Goal: Task Accomplishment & Management: Use online tool/utility

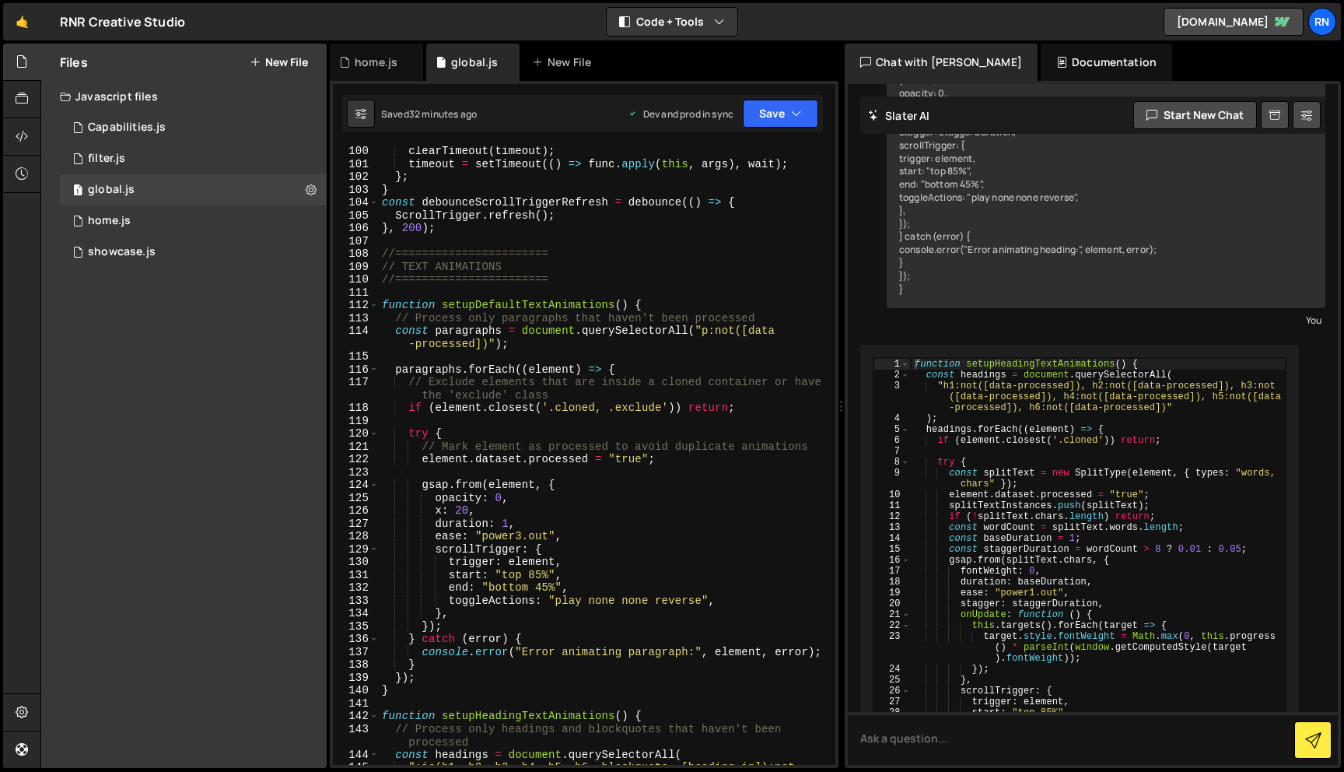
scroll to position [0, 12]
click at [551, 538] on div "clearTimeout ( timeout ) ; timeout = setTimeout (( ) => func . apply ( this , a…" at bounding box center [604, 473] width 450 height 657
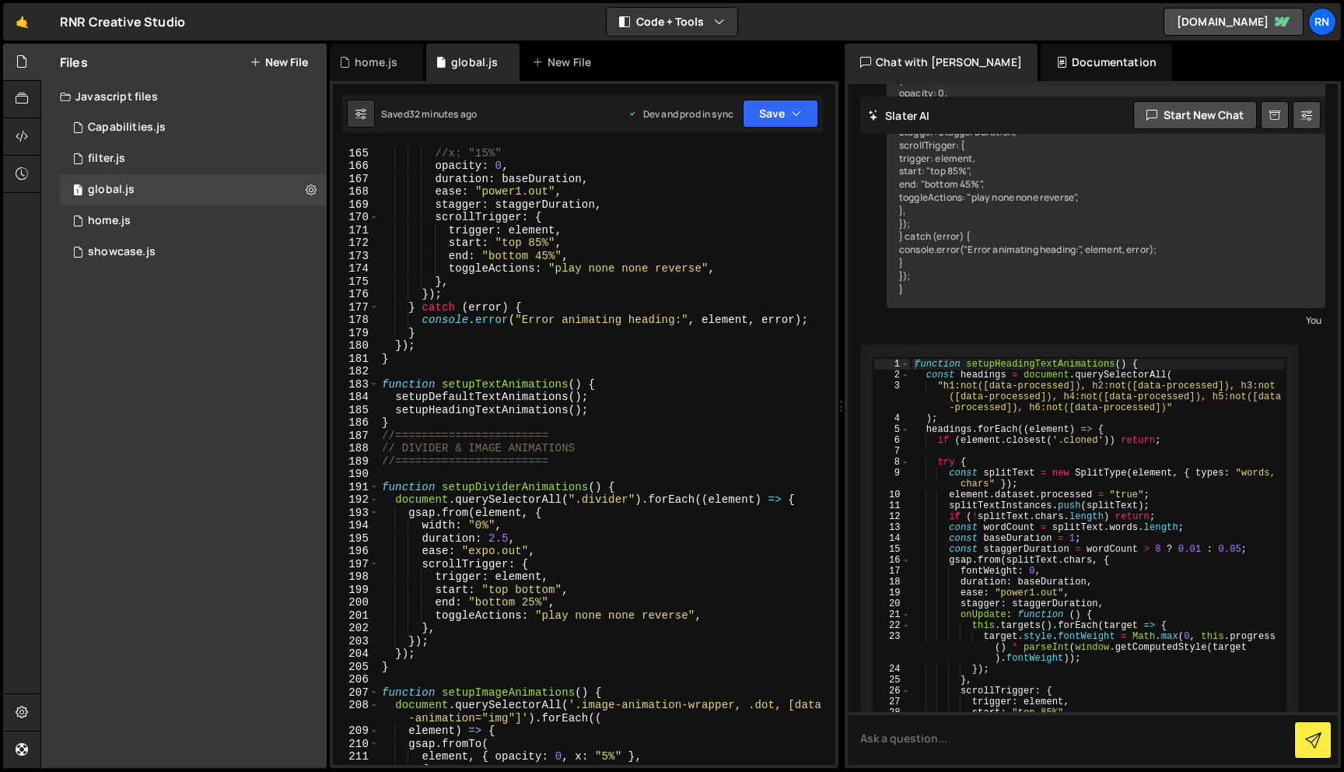
scroll to position [2226, 0]
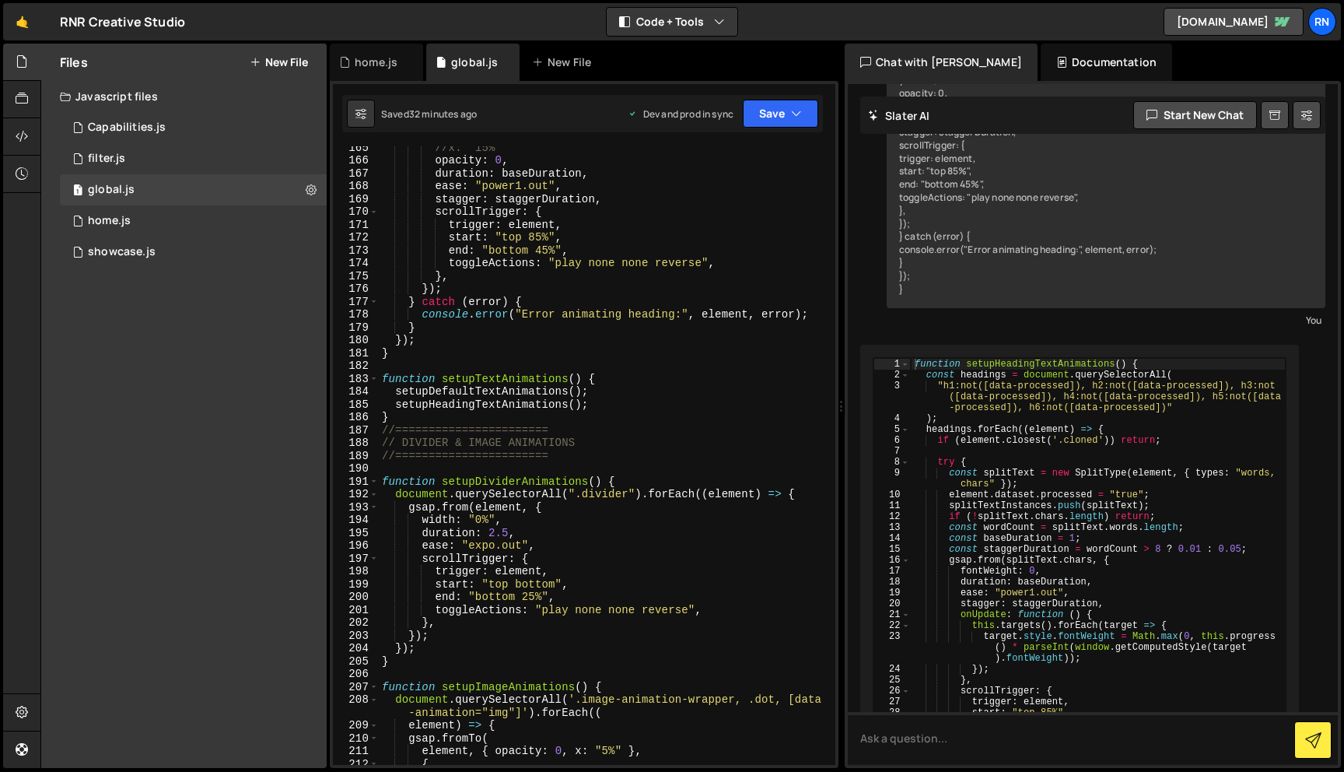
click at [545, 408] on div "//x: "15%" opacity : 0 , duration : baseDuration , ease : "power1.out" , stagge…" at bounding box center [604, 463] width 450 height 644
type textarea "setupHeadingTextAnimations();"
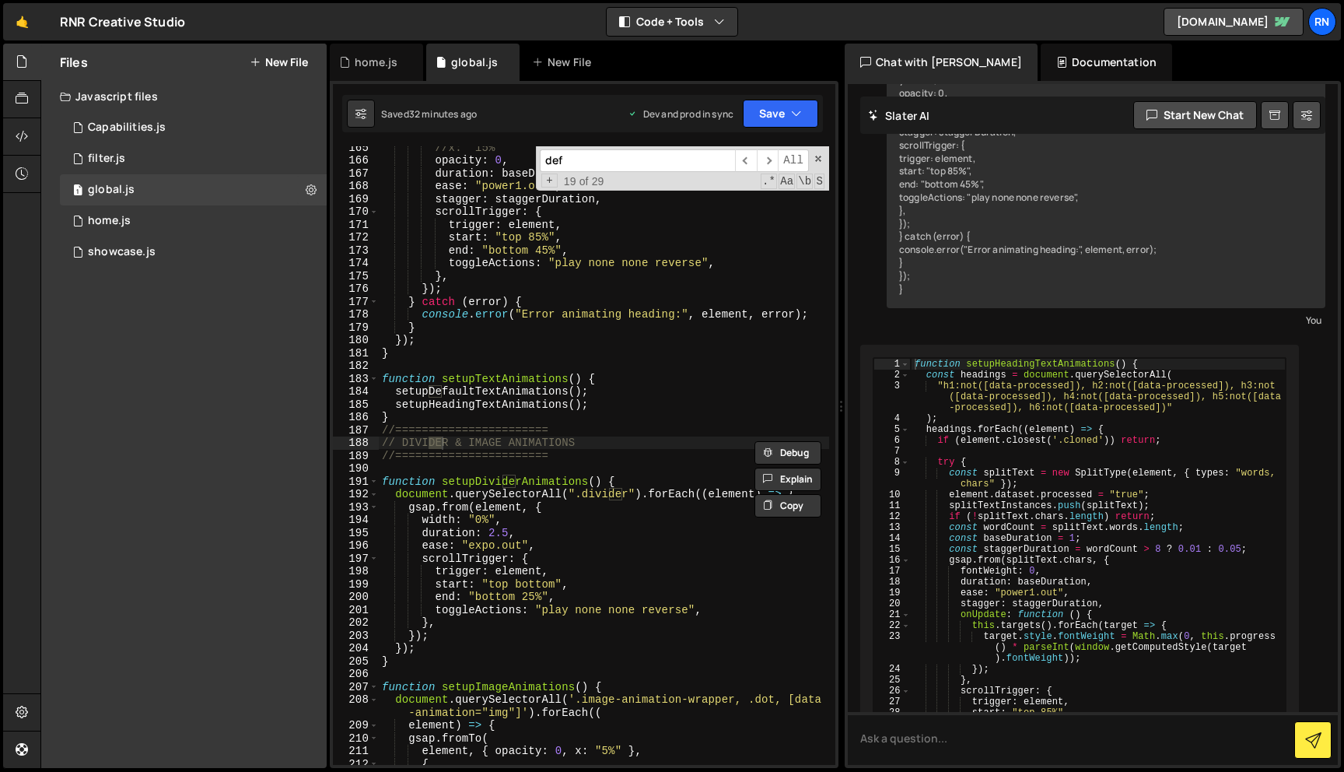
scroll to position [3554, 0]
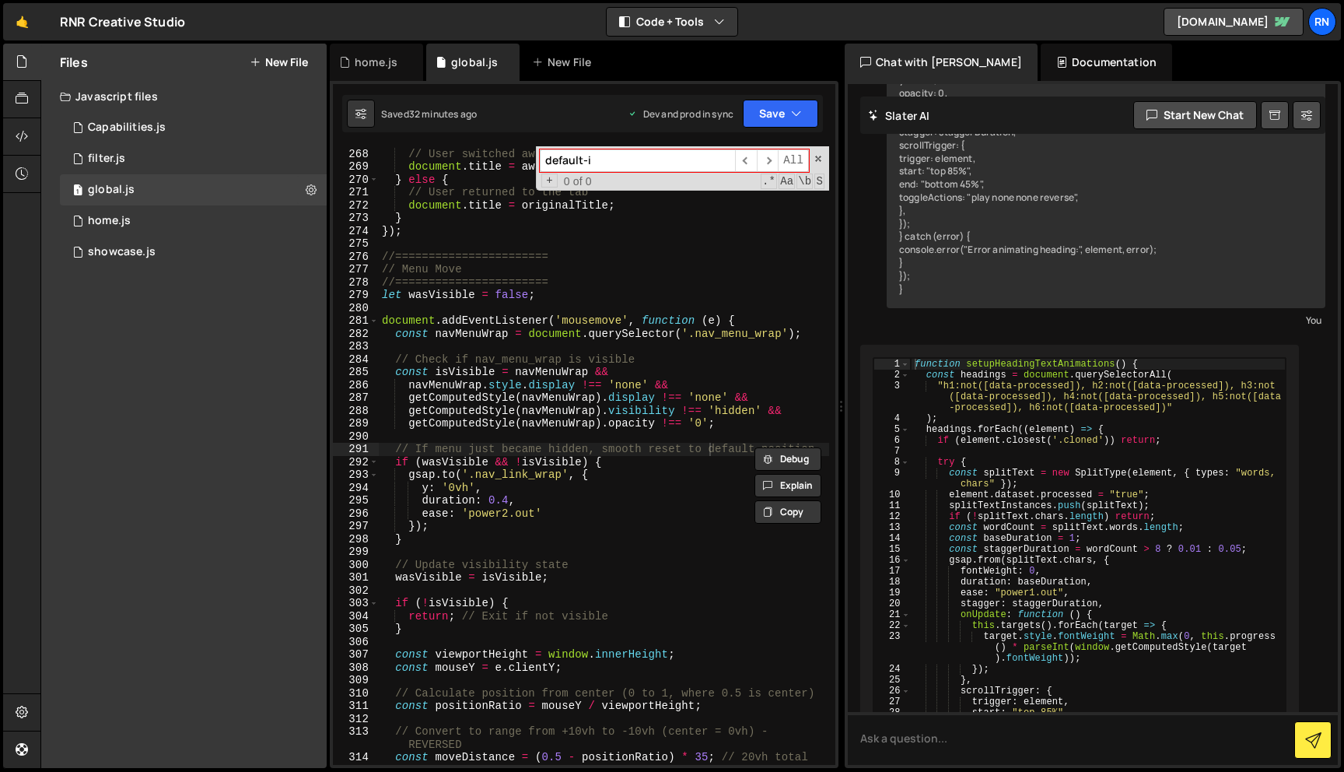
type input "default-in"
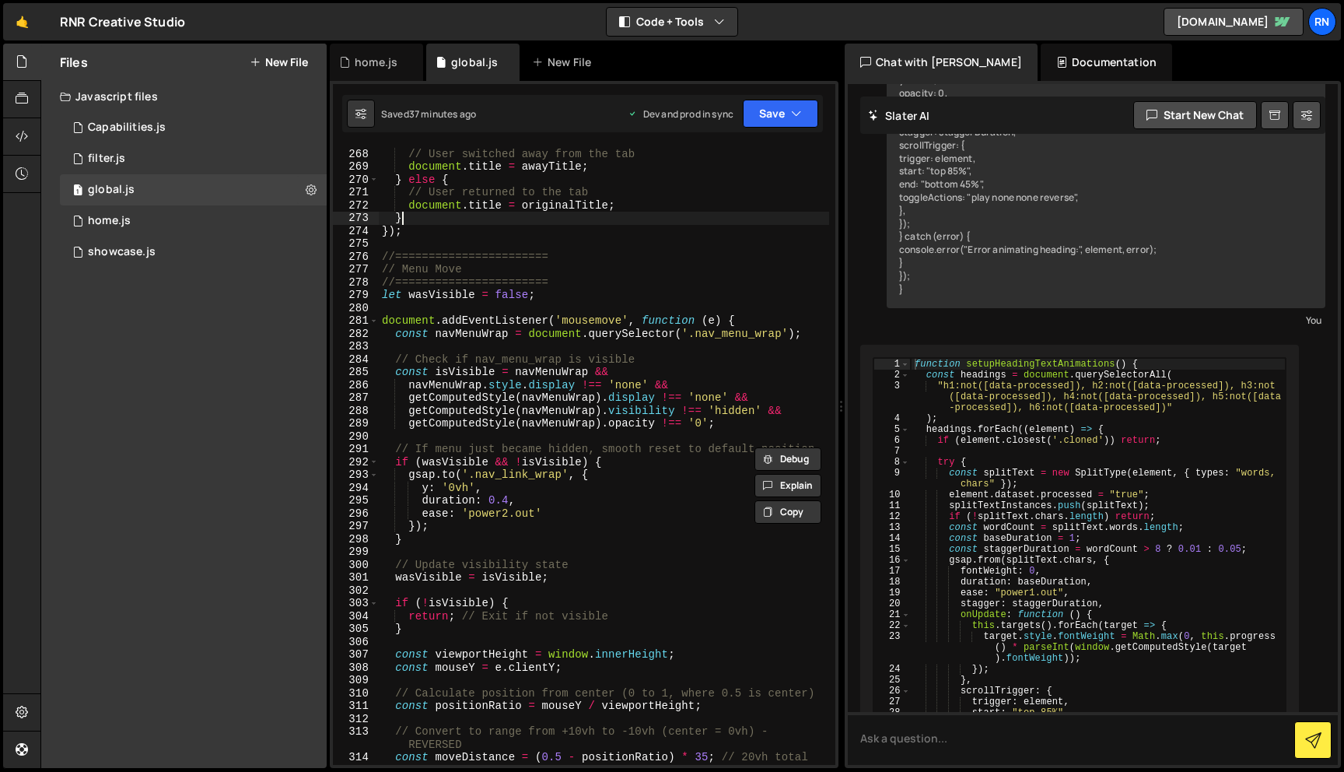
click at [582, 217] on div "if ( document . hidden ) { // User switched away from the tab document . title …" at bounding box center [604, 463] width 450 height 657
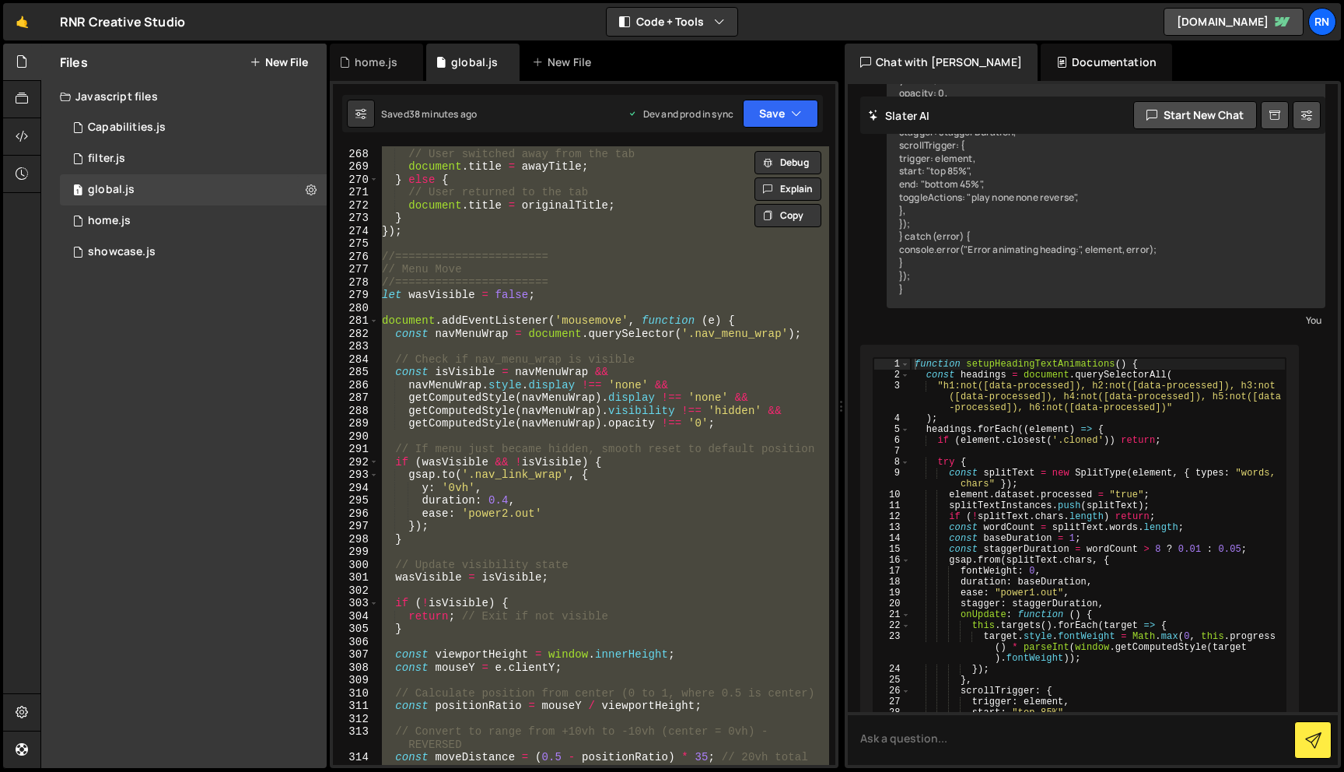
click at [519, 404] on div "if ( document . hidden ) { // User switched away from the tab document . title …" at bounding box center [604, 455] width 450 height 618
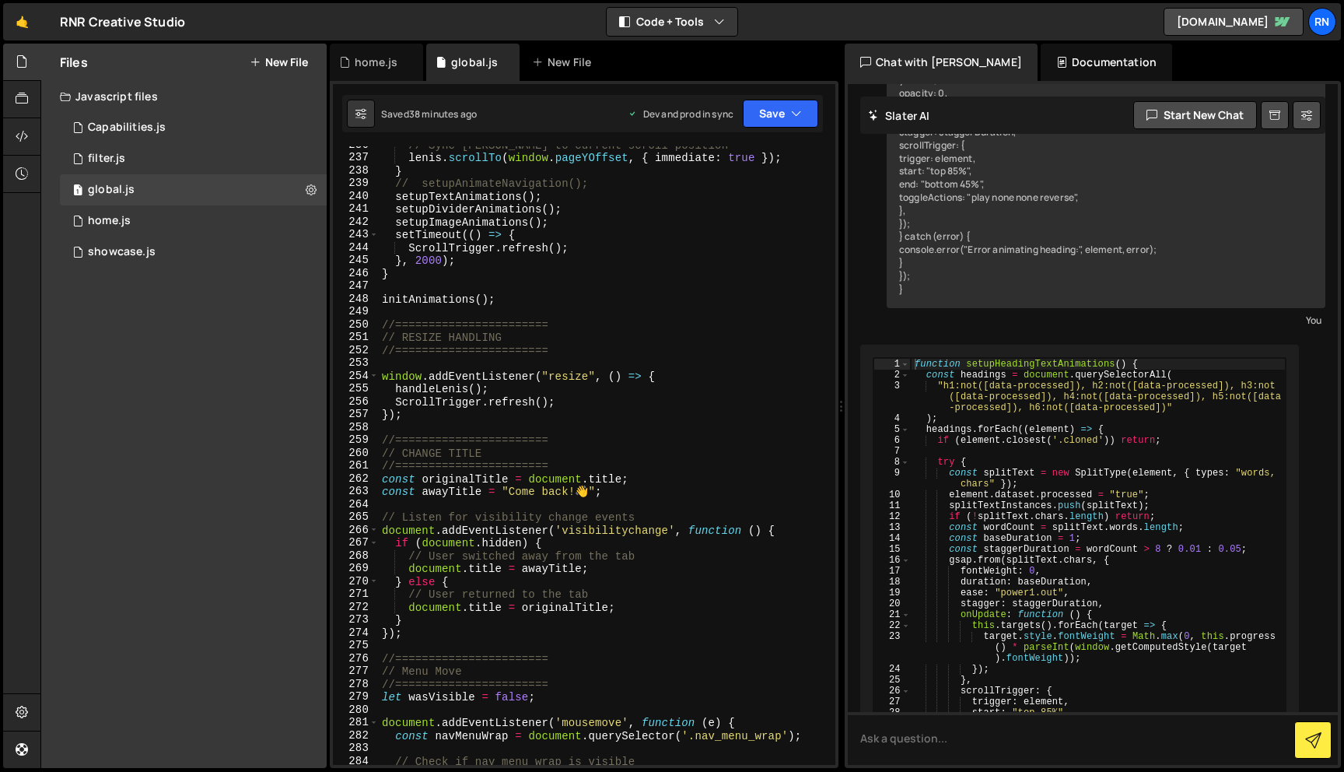
scroll to position [3146, 0]
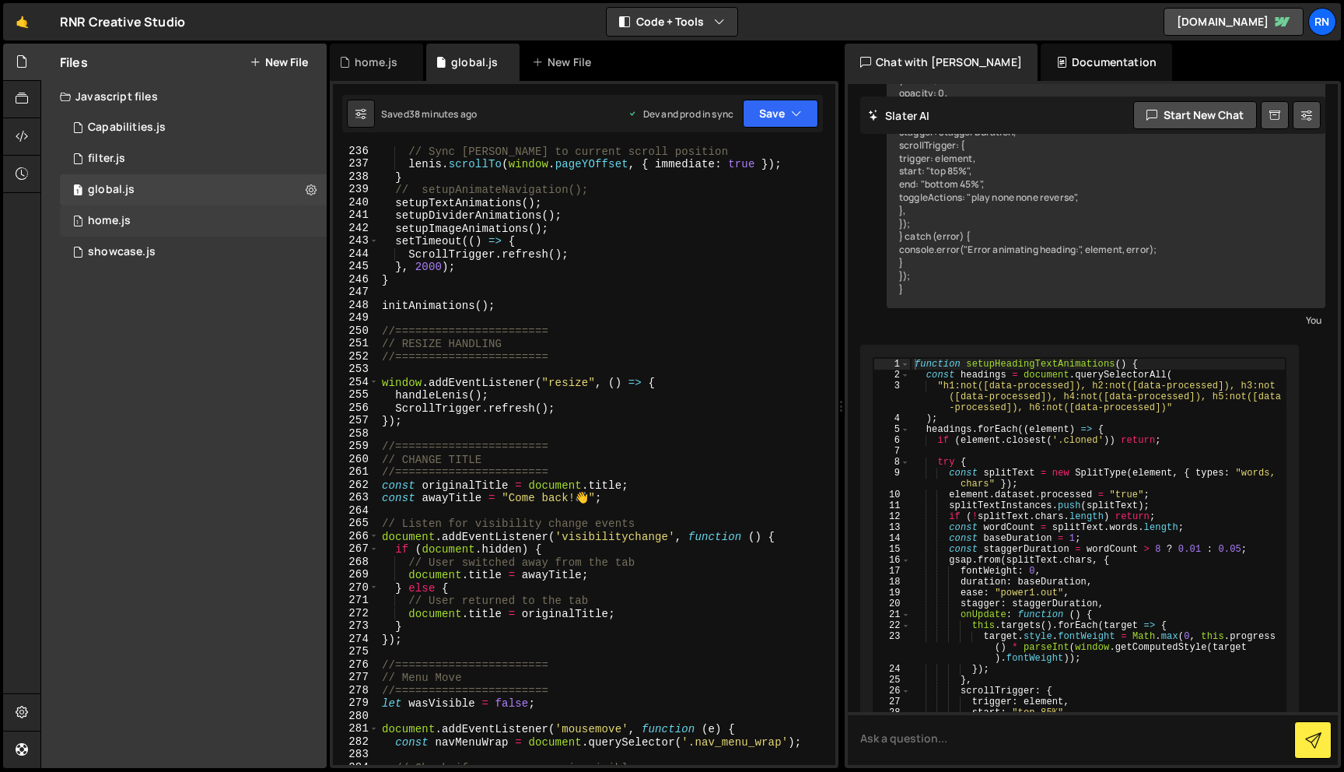
click at [126, 213] on div "1 home.js 0" at bounding box center [193, 220] width 267 height 31
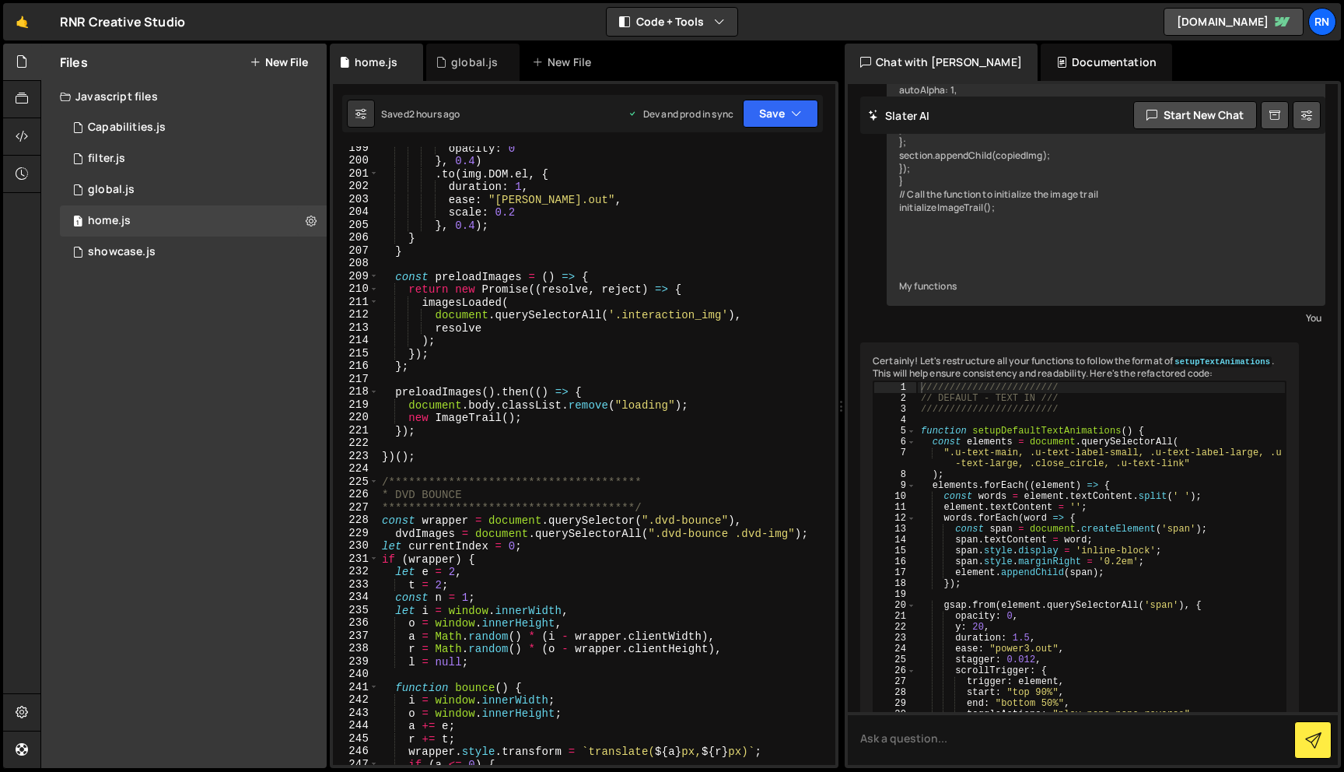
scroll to position [2688, 0]
click at [168, 198] on div "1 global.js 0" at bounding box center [193, 189] width 267 height 31
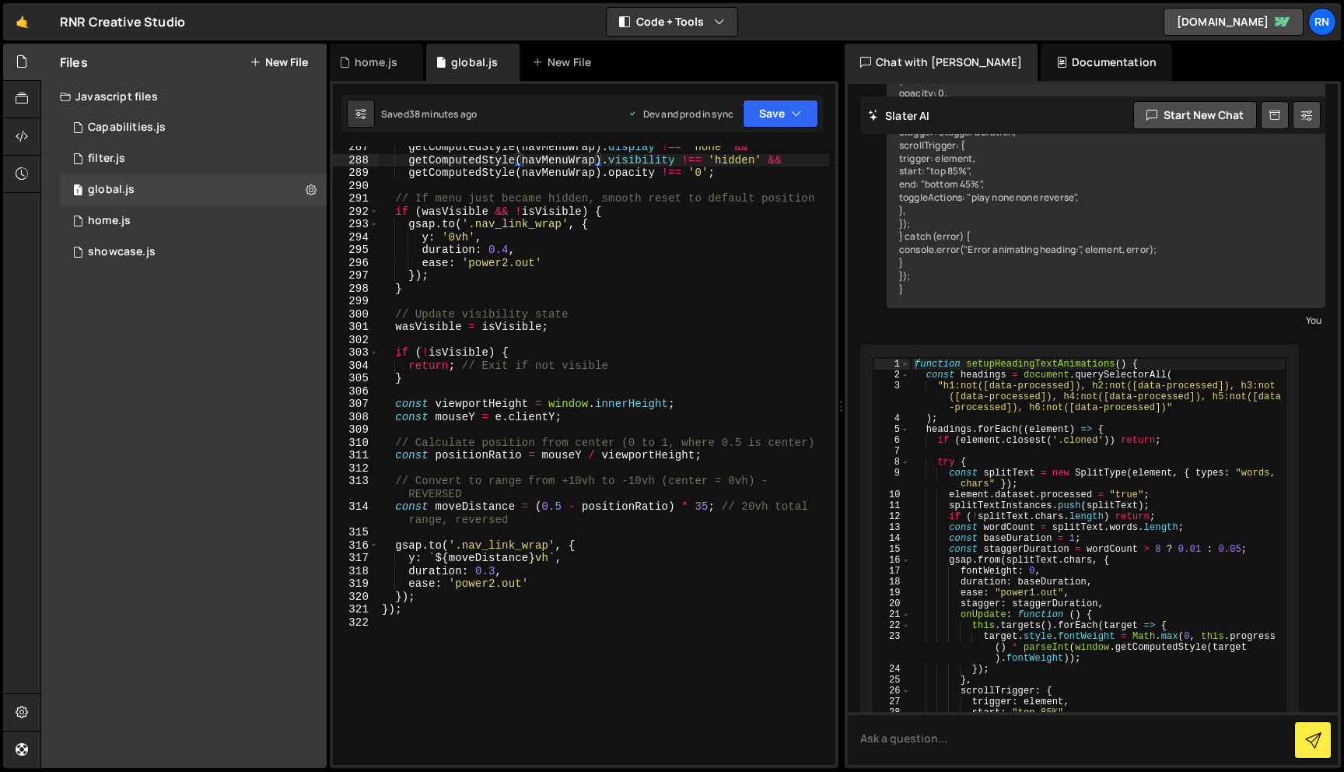
scroll to position [3805, 0]
click at [489, 380] on div "getComputedStyle ( navMenuWrap ) . display !== 'none' && getComputedStyle ( nav…" at bounding box center [604, 463] width 450 height 644
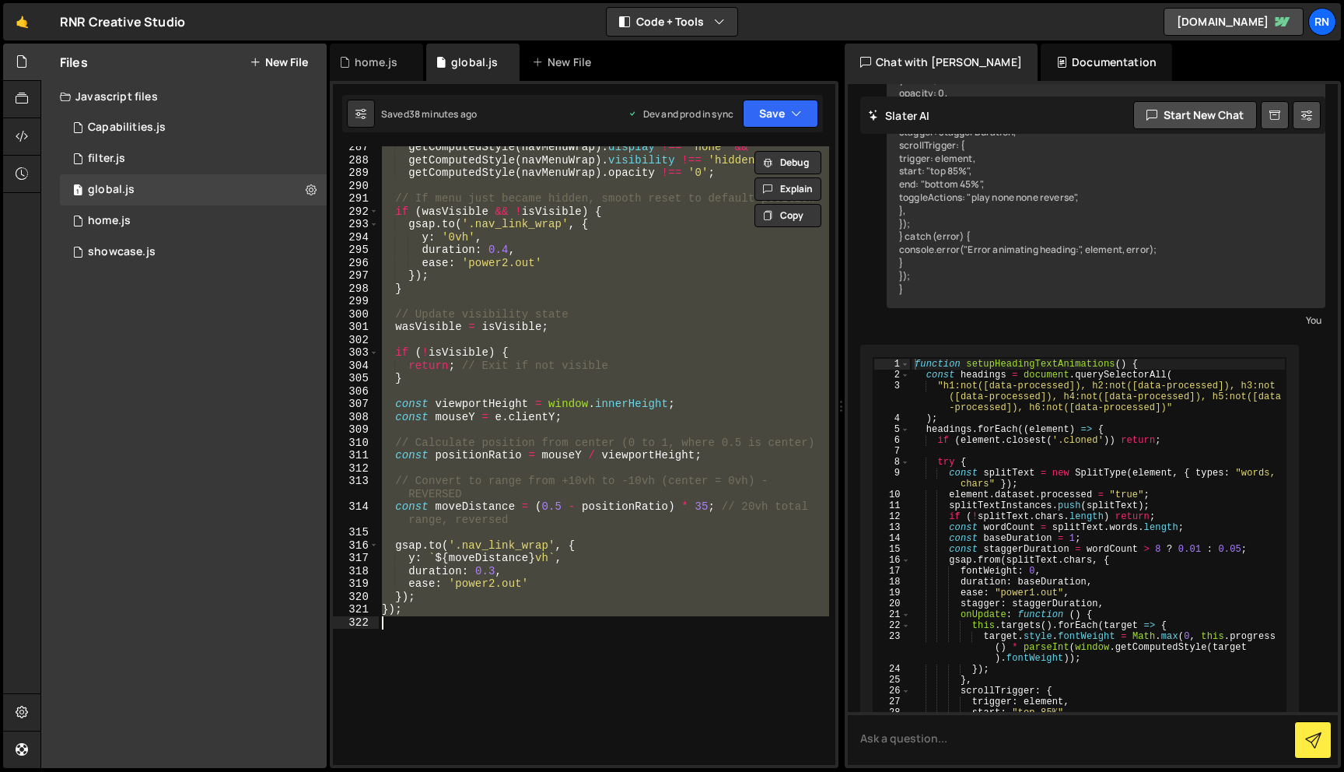
paste textarea
type textarea "});"
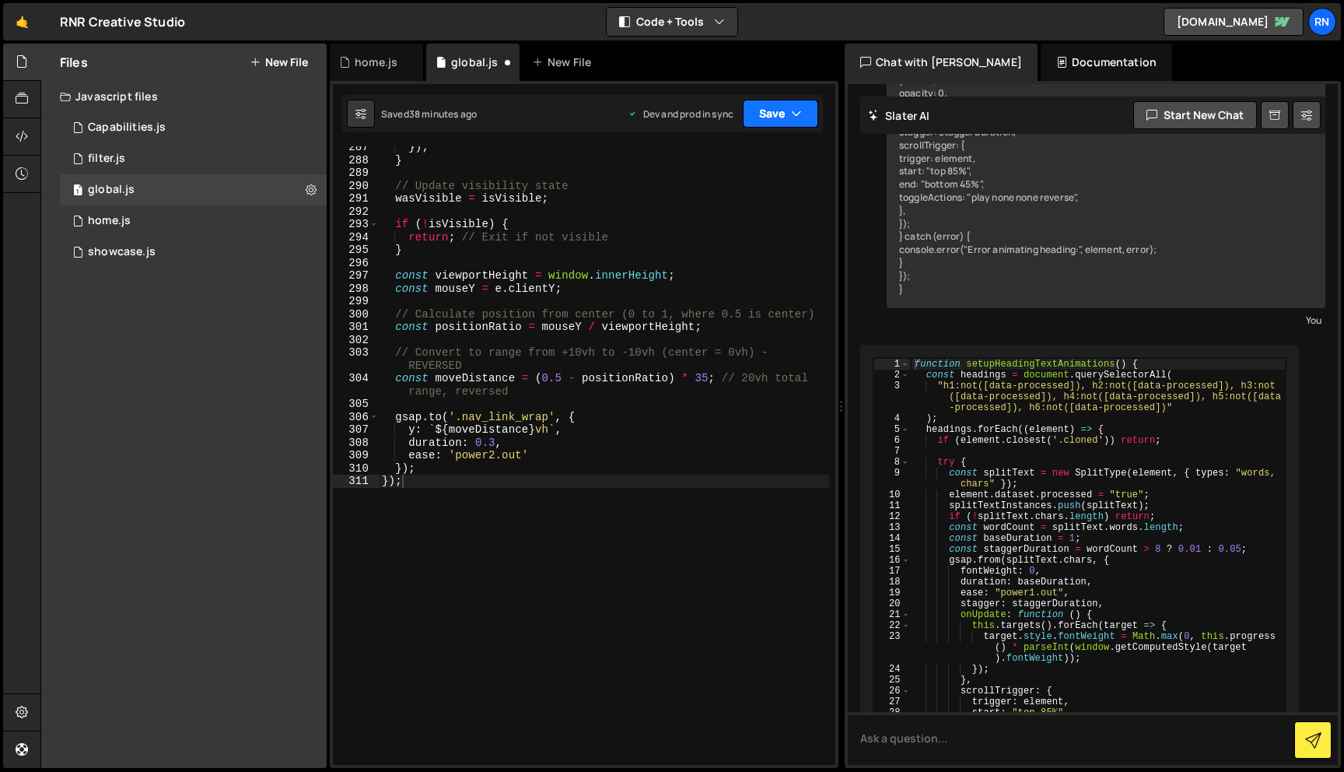
click at [806, 121] on button "Save" at bounding box center [780, 114] width 75 height 28
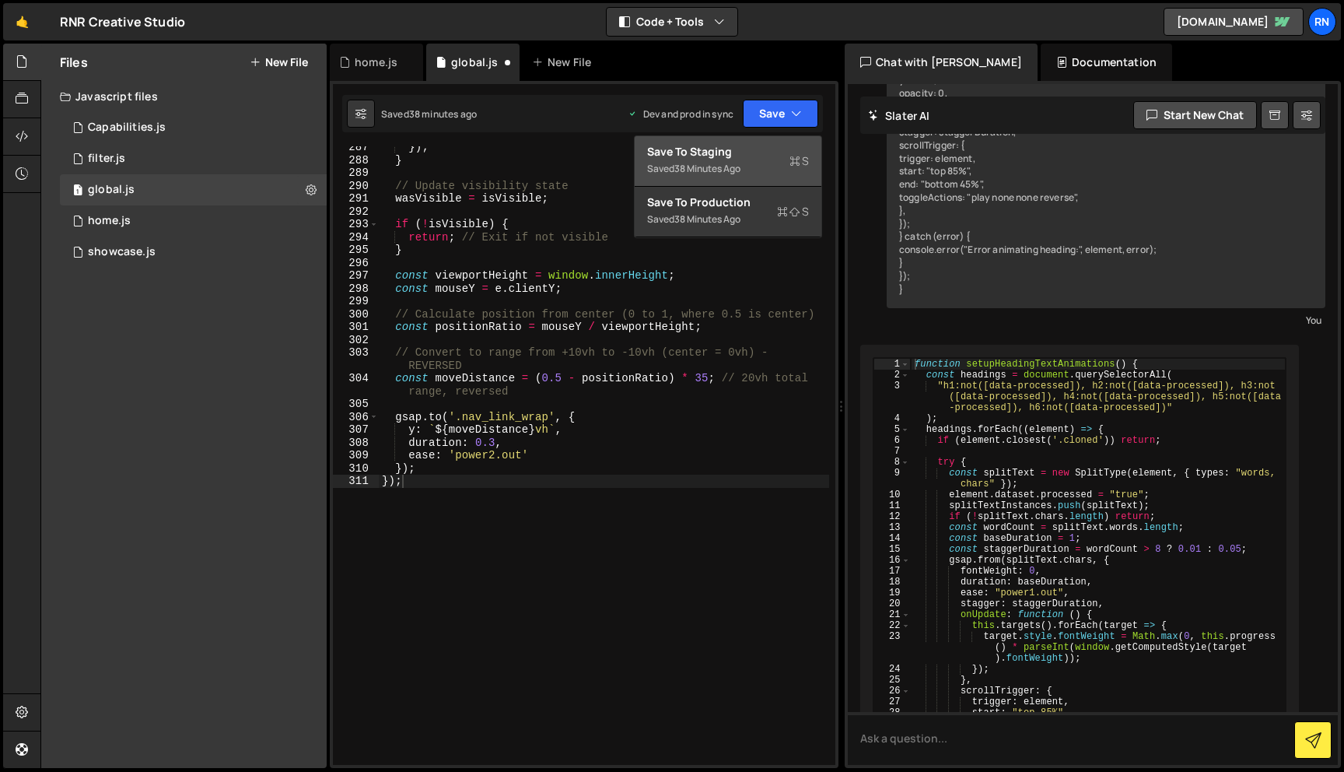
click at [727, 156] on div "Save to Staging S" at bounding box center [728, 152] width 162 height 16
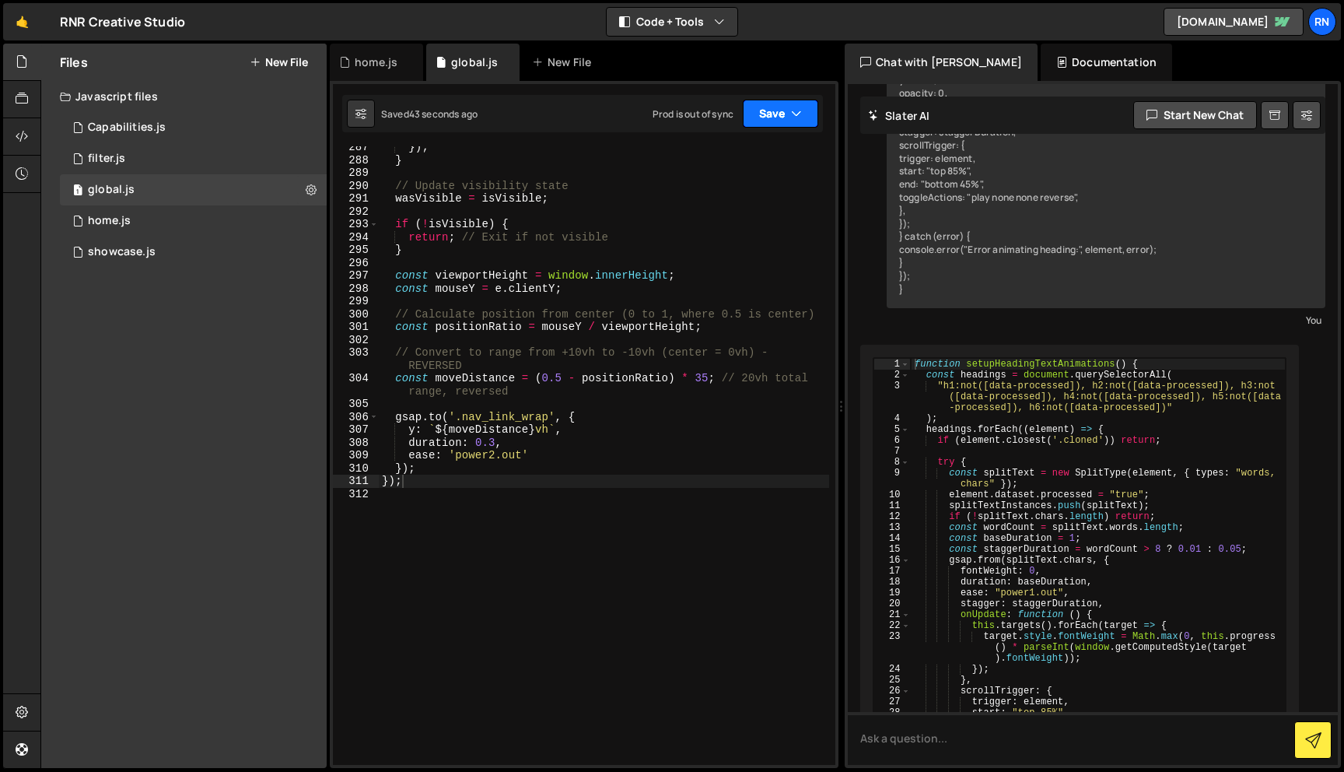
click at [776, 125] on button "Save" at bounding box center [780, 114] width 75 height 28
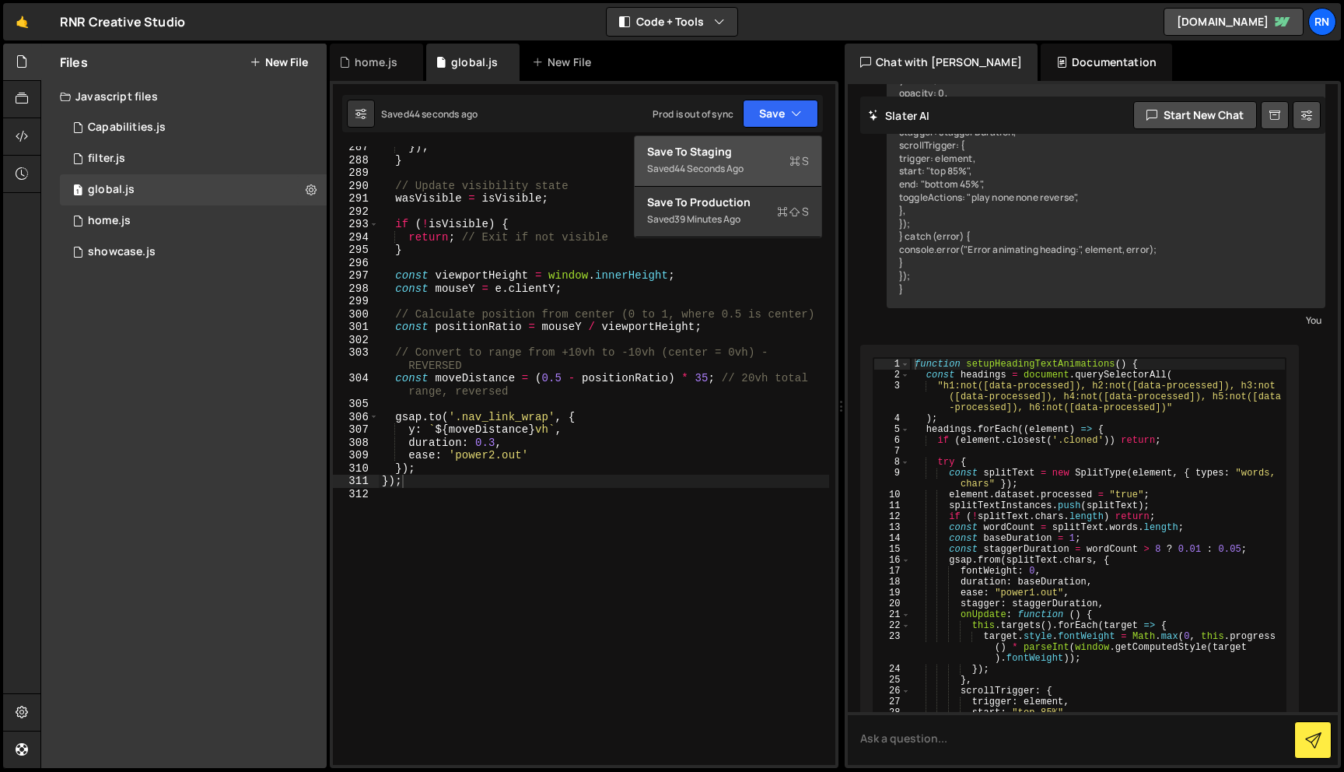
click at [755, 145] on div "Save to Staging S" at bounding box center [728, 152] width 162 height 16
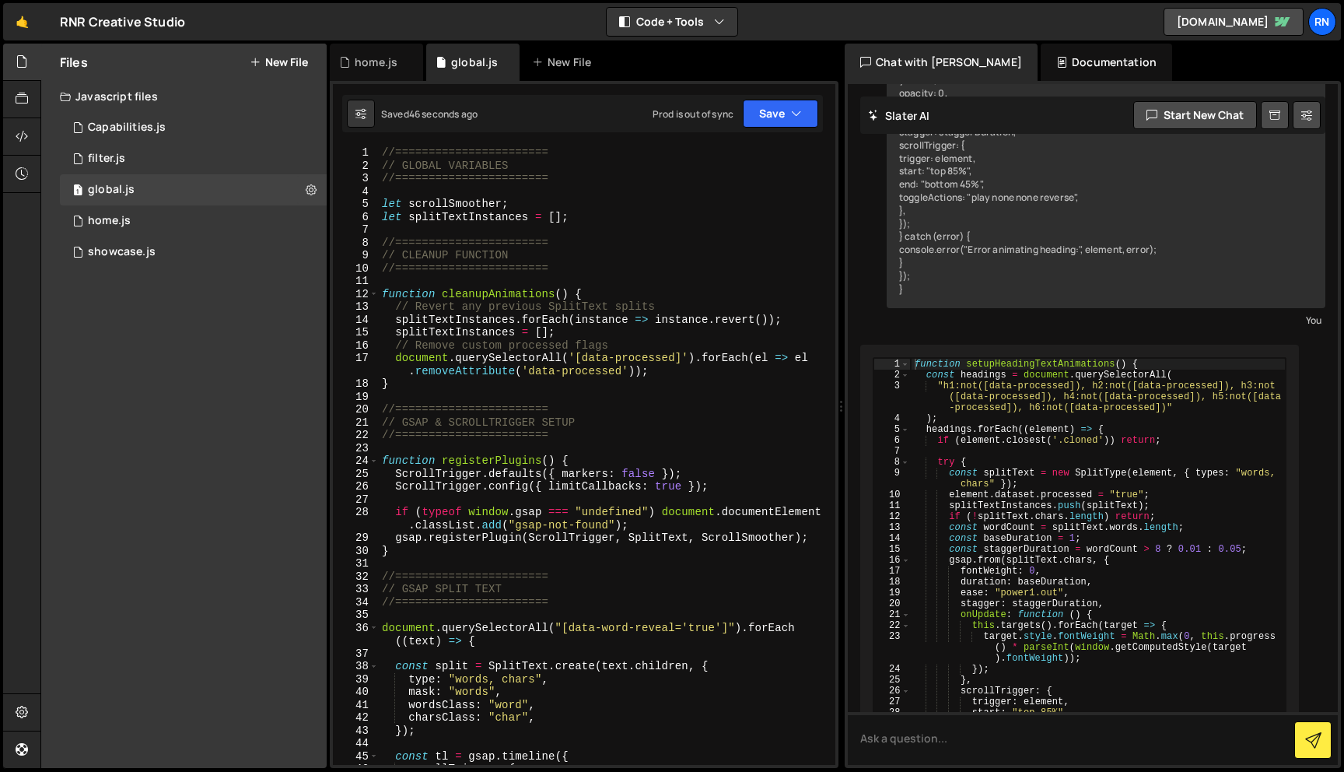
scroll to position [0, 0]
click at [594, 390] on div "//======================= // GLOBAL VARIABLES //======================= let scr…" at bounding box center [604, 468] width 450 height 644
type textarea "}"
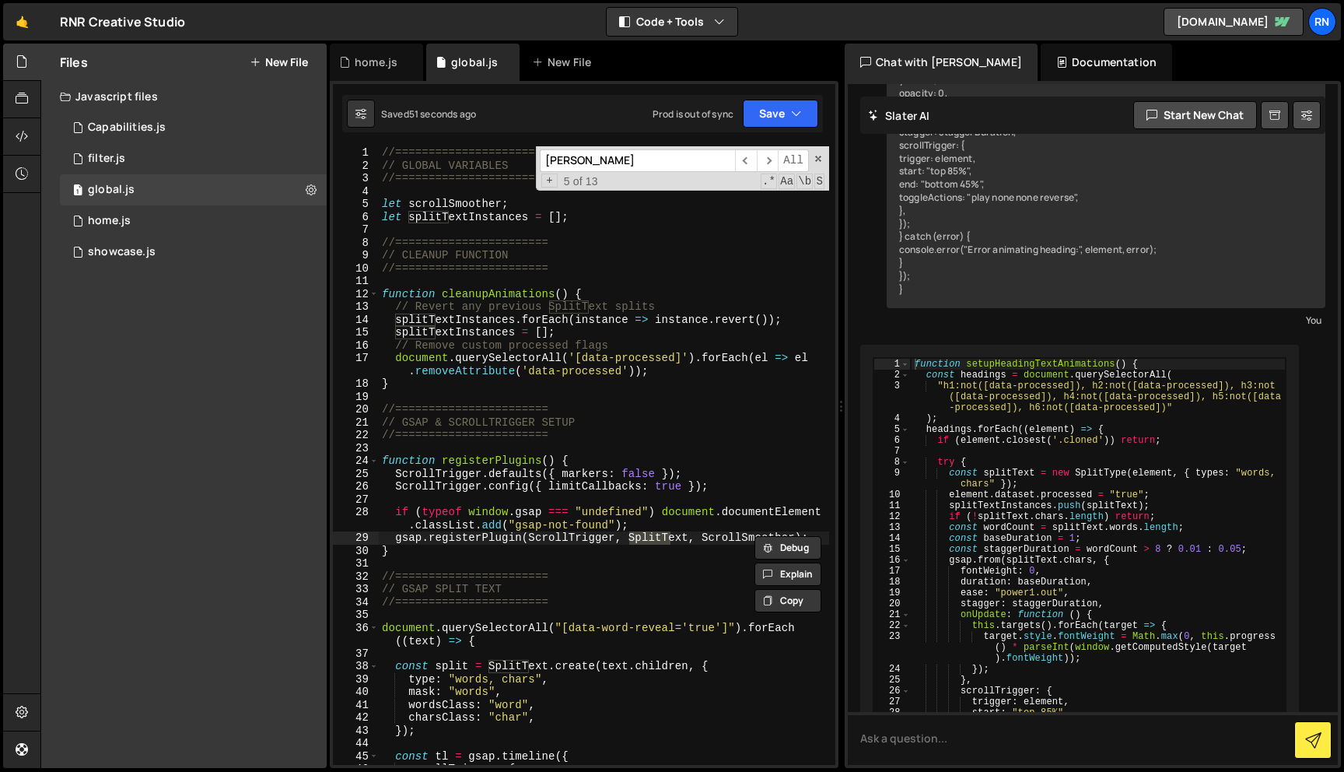
type input "split"
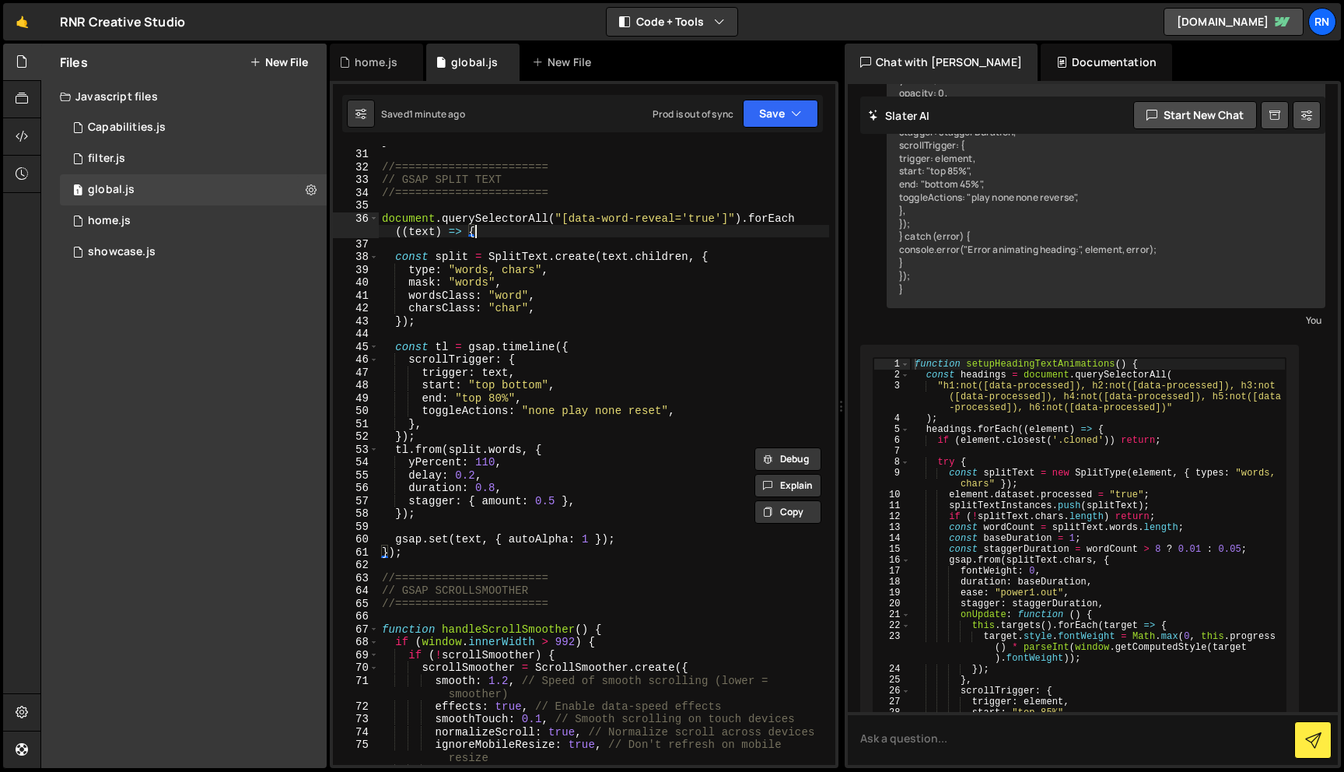
click at [592, 232] on div "} //======================= // GSAP SPLIT TEXT //======================= docume…" at bounding box center [604, 457] width 450 height 644
type textarea "document.querySelectorAll("[data-word-reveal='true']").forEach((text) => {"
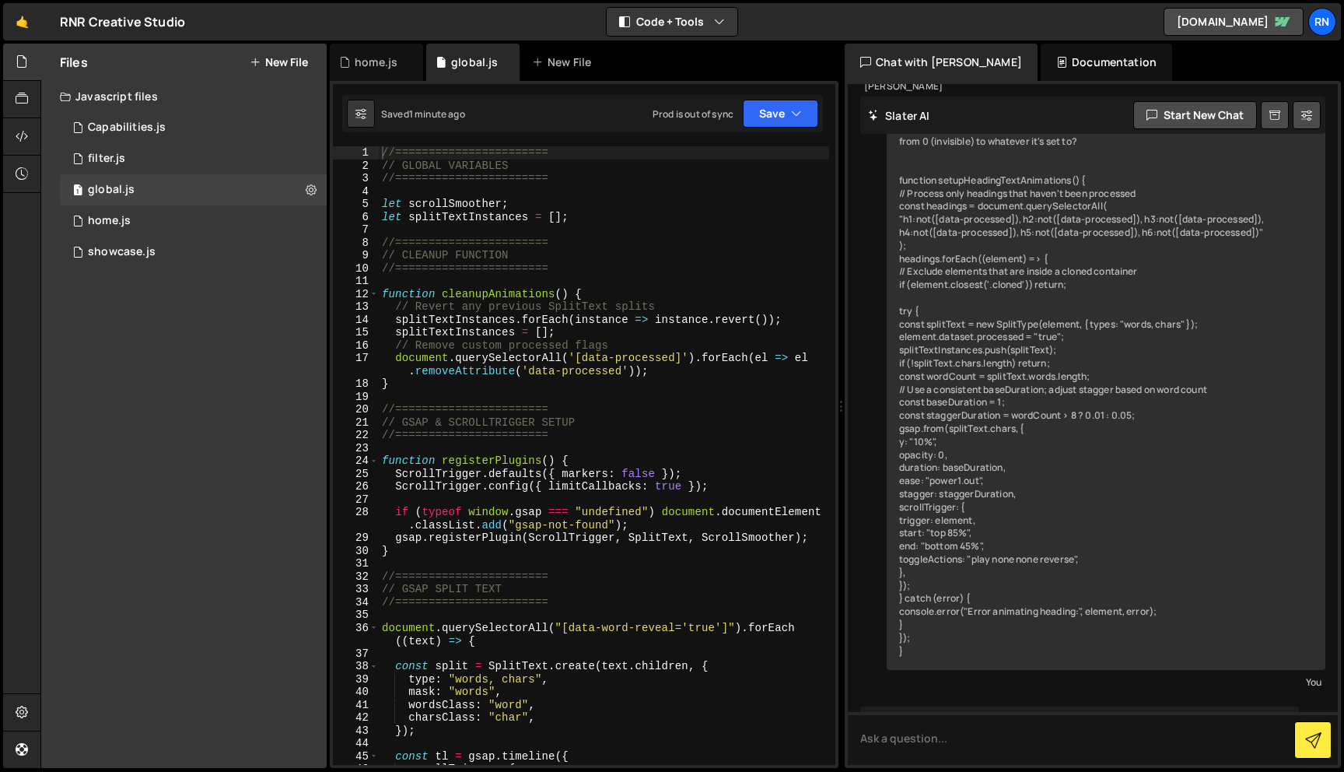
scroll to position [2432, 0]
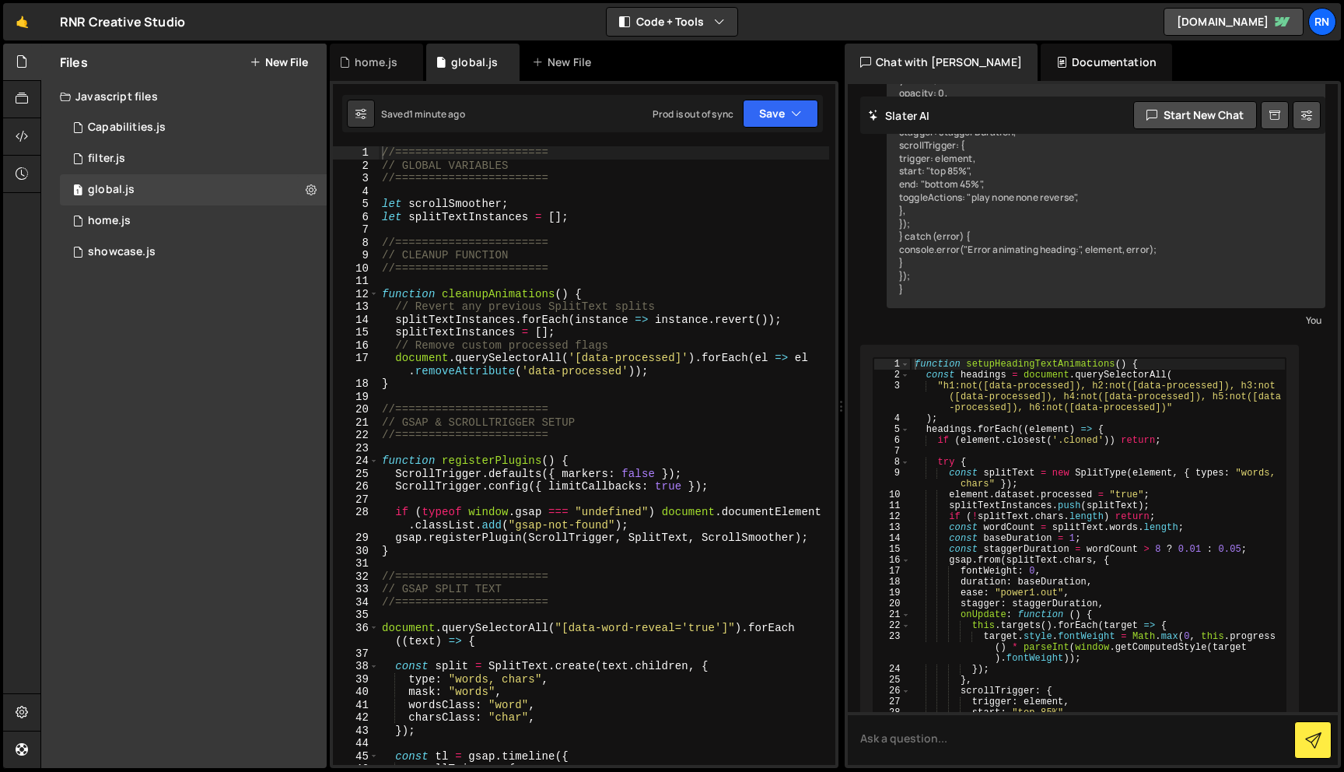
type textarea "//======================="
click at [590, 238] on div "//======================= // GLOBAL VARIABLES //======================= let scr…" at bounding box center [604, 468] width 450 height 644
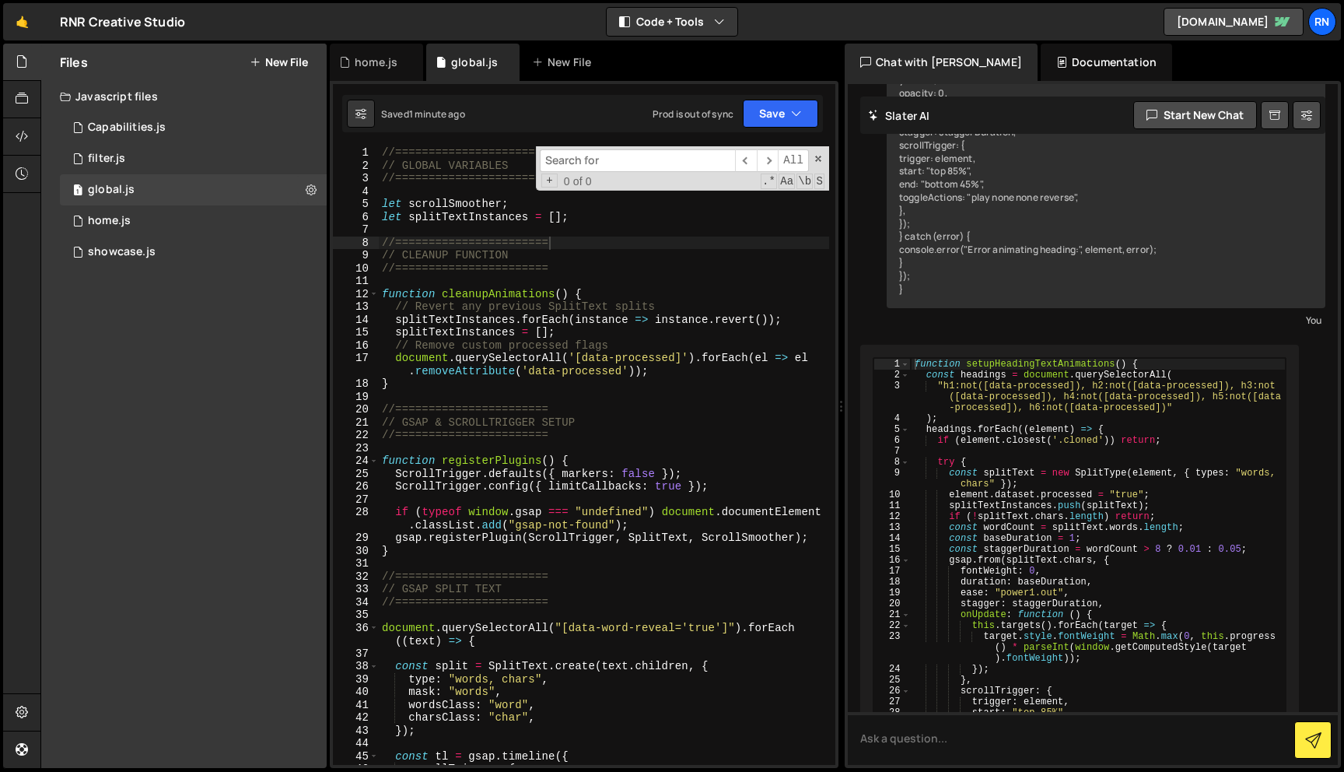
type input "SplitType"
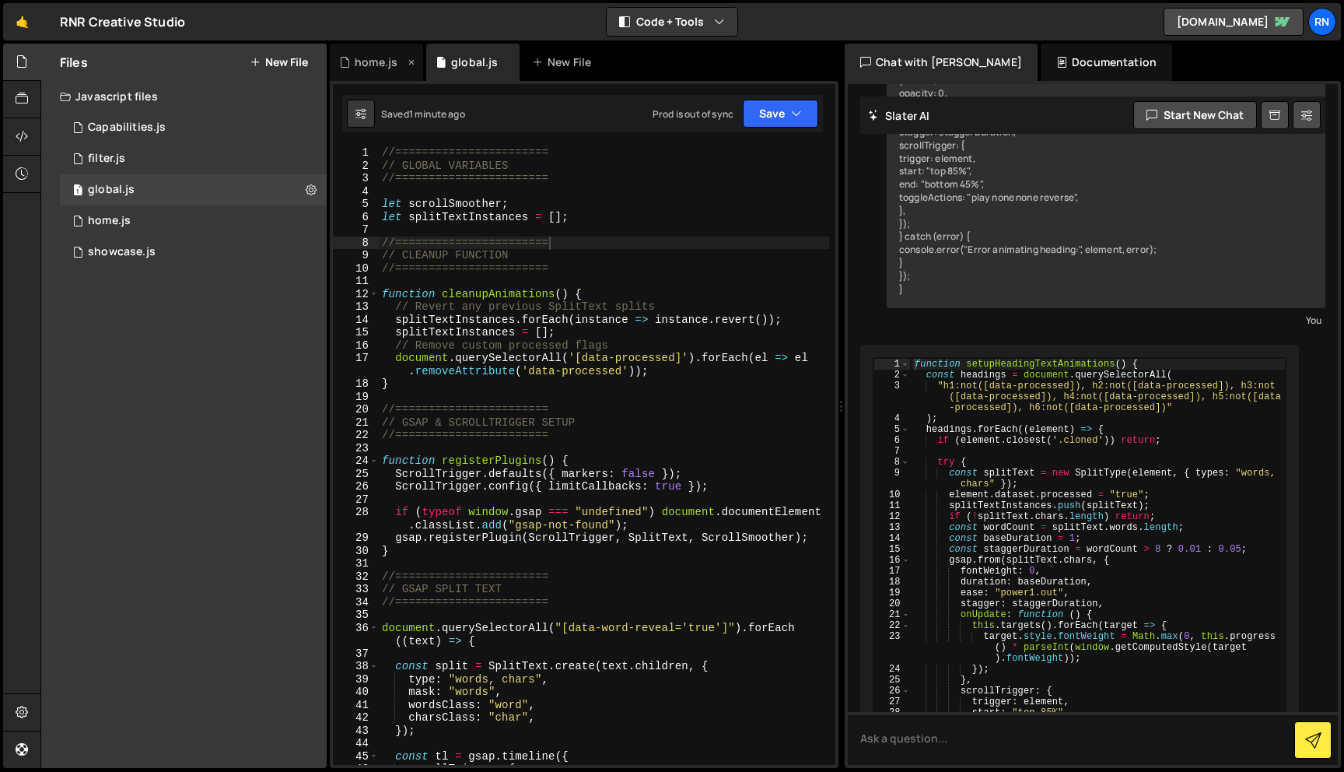
click at [359, 65] on div "home.js" at bounding box center [376, 62] width 43 height 16
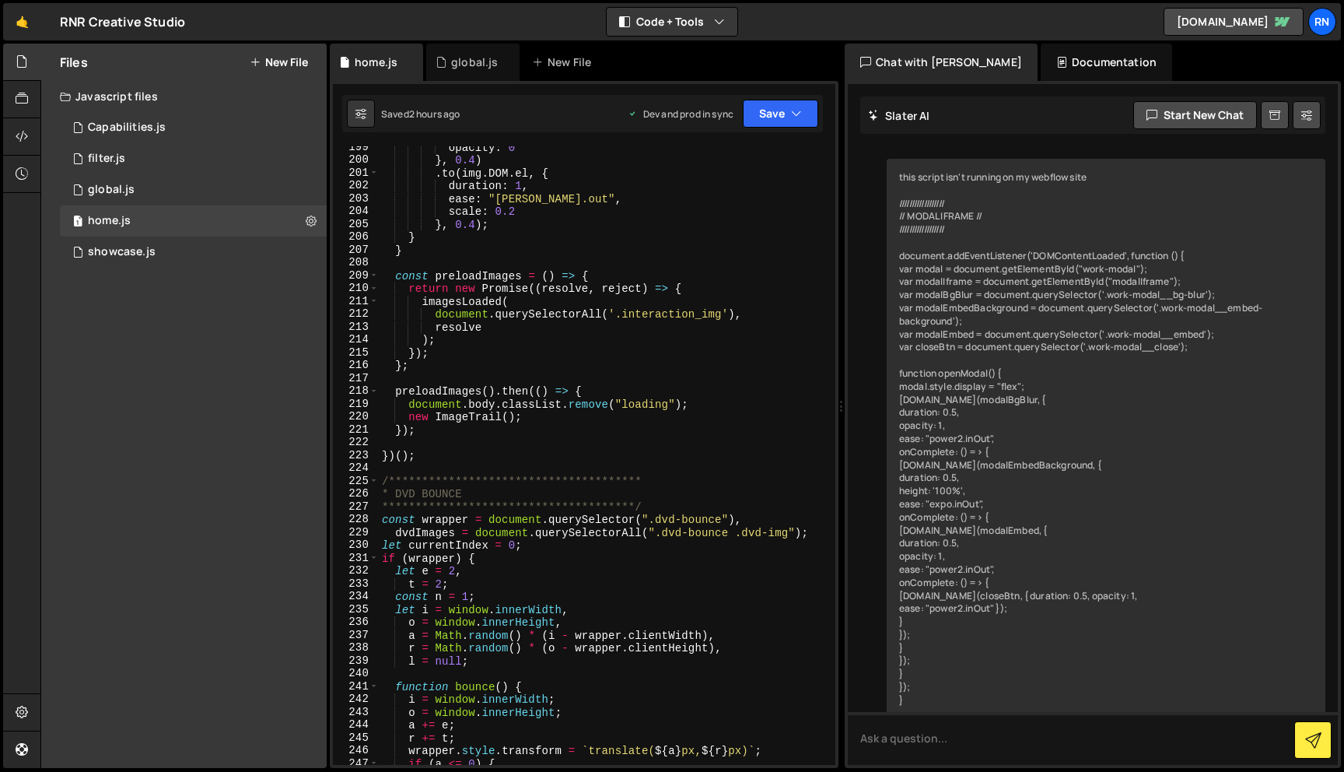
click at [580, 349] on div "**********" at bounding box center [604, 463] width 450 height 644
click at [499, 304] on div "**********" at bounding box center [604, 463] width 450 height 644
type textarea "imagesLoaded("
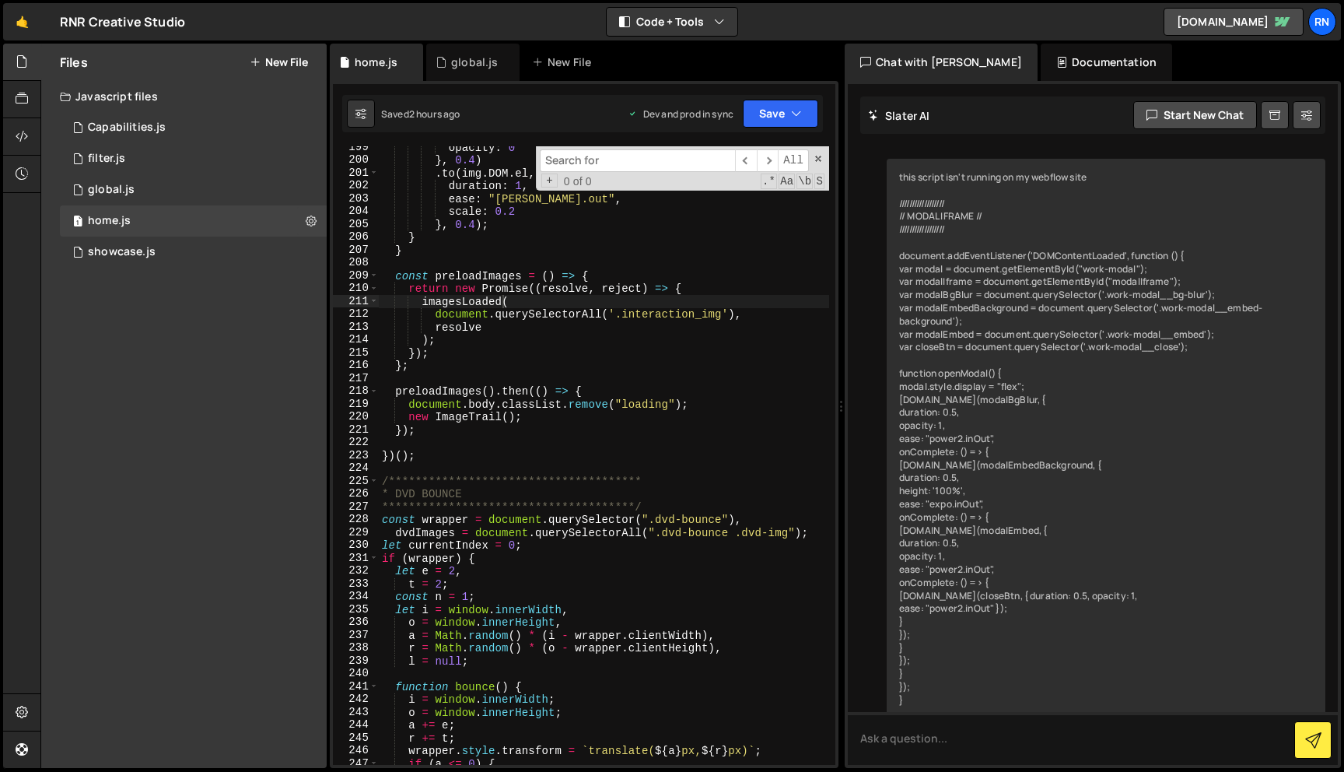
type input "SplitType"
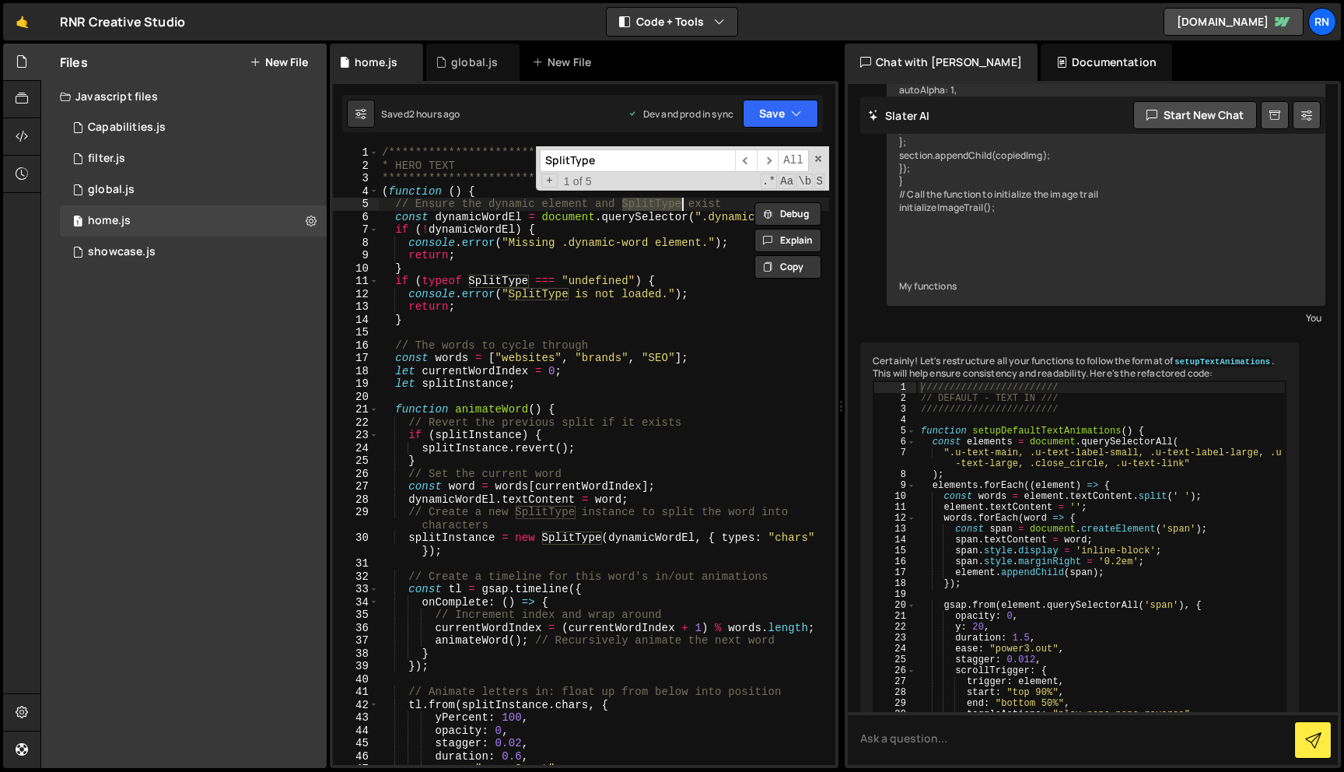
scroll to position [0, 0]
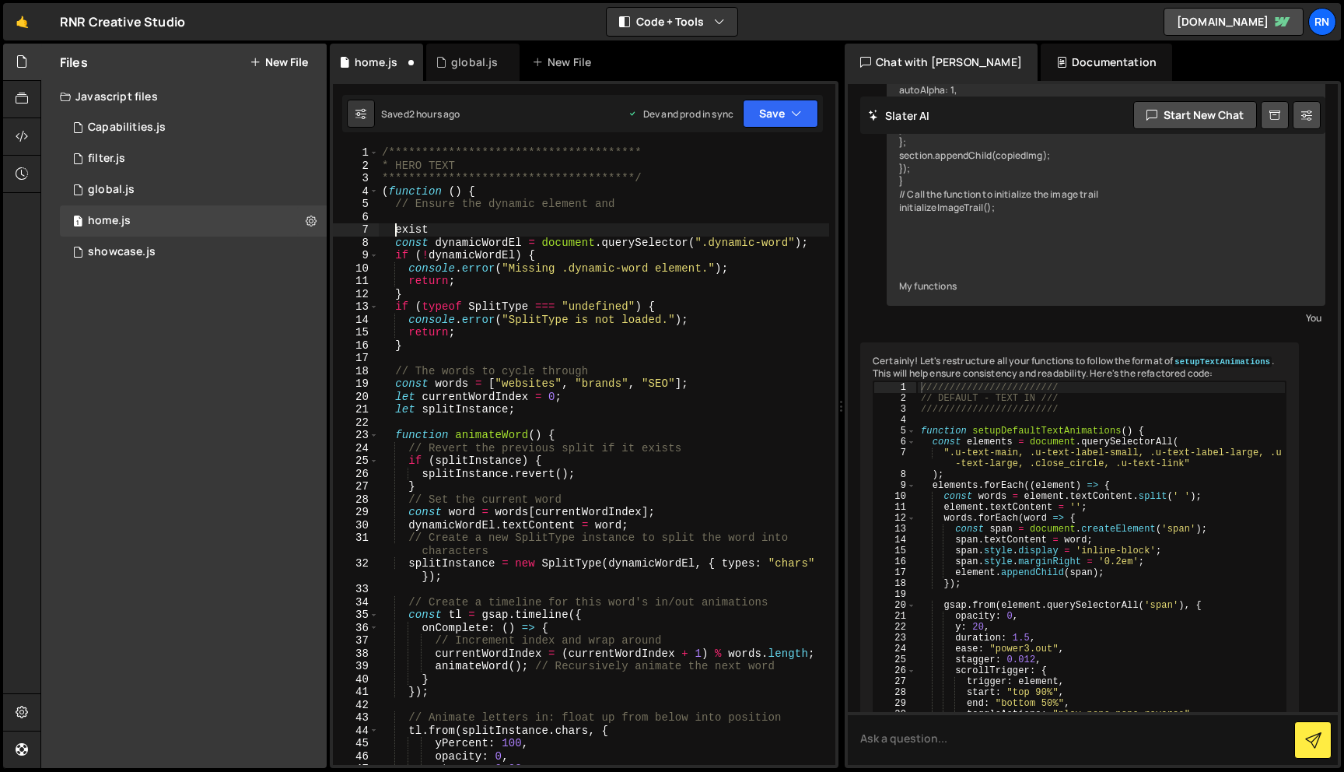
click at [534, 320] on div "**********" at bounding box center [604, 468] width 450 height 644
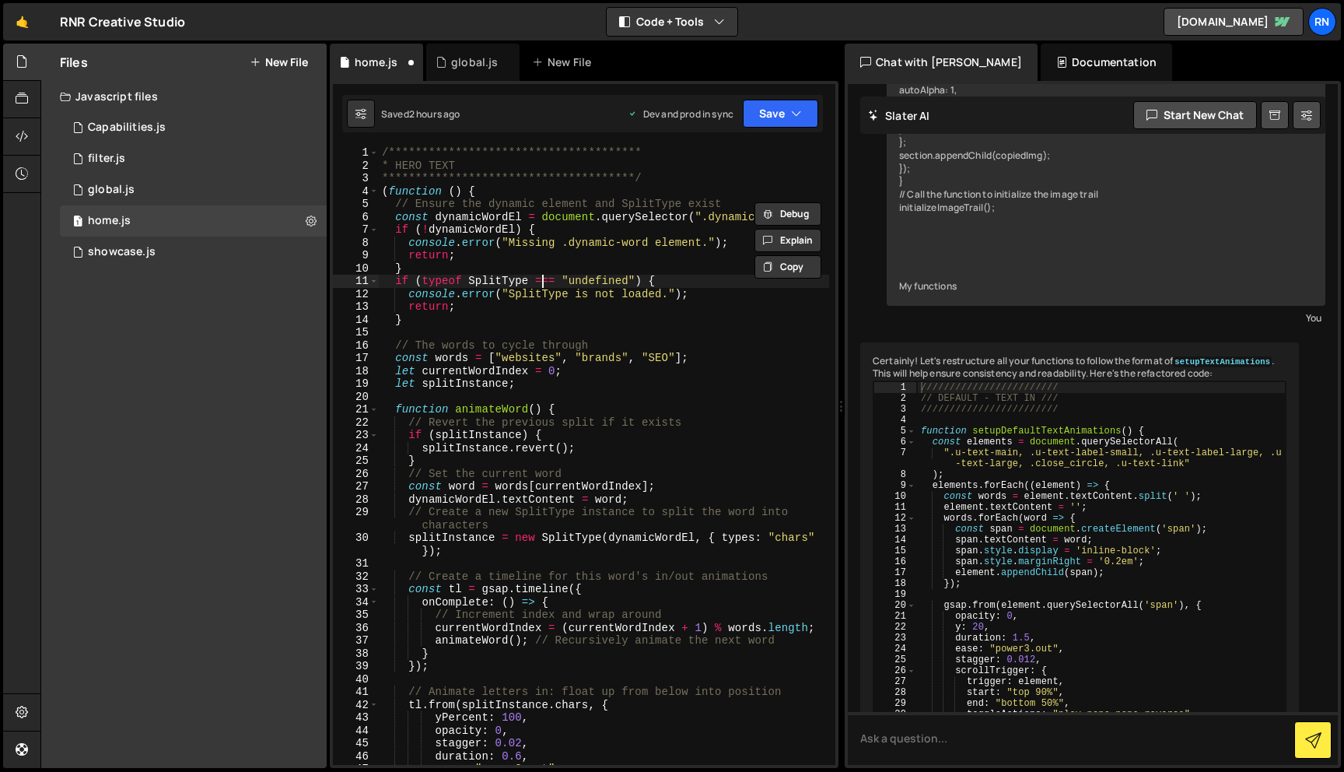
click at [540, 283] on div "**********" at bounding box center [604, 468] width 450 height 644
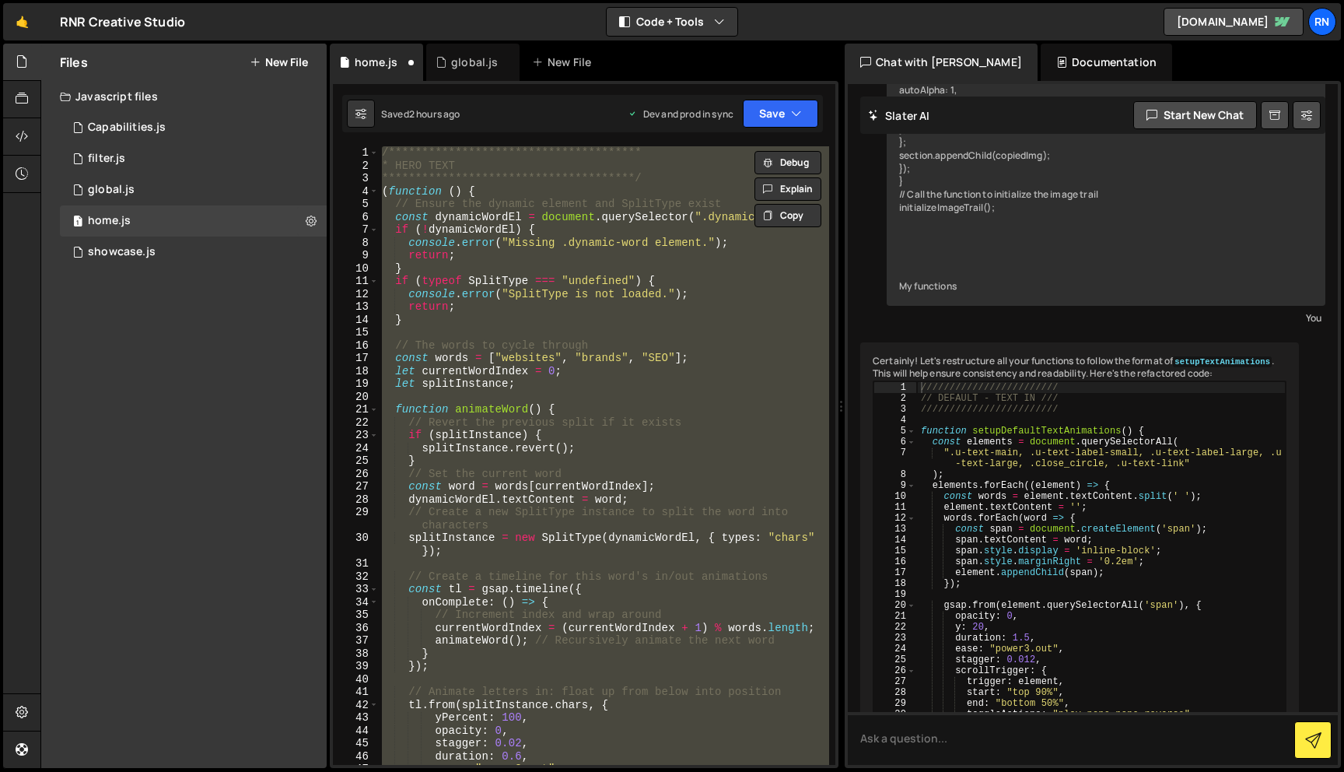
click at [454, 192] on div "**********" at bounding box center [604, 468] width 450 height 644
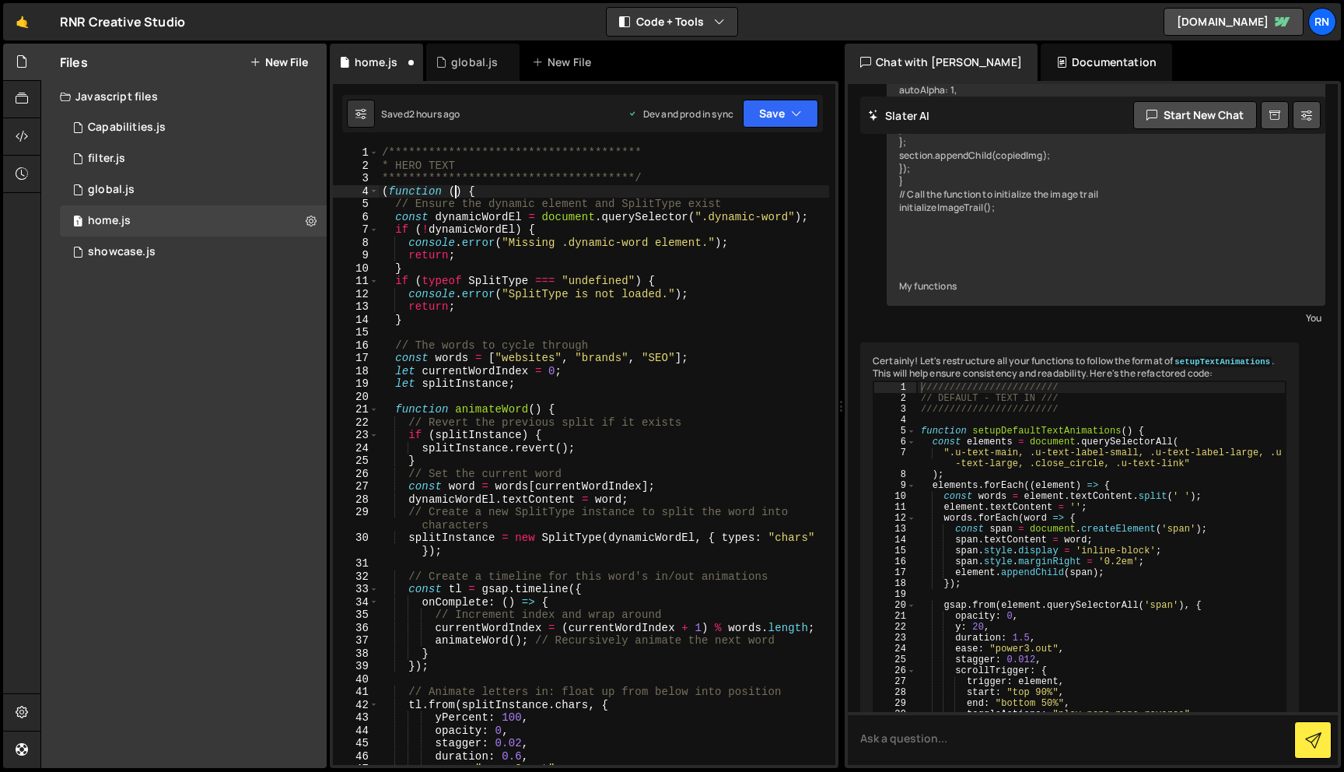
click at [443, 344] on div "**********" at bounding box center [604, 468] width 450 height 644
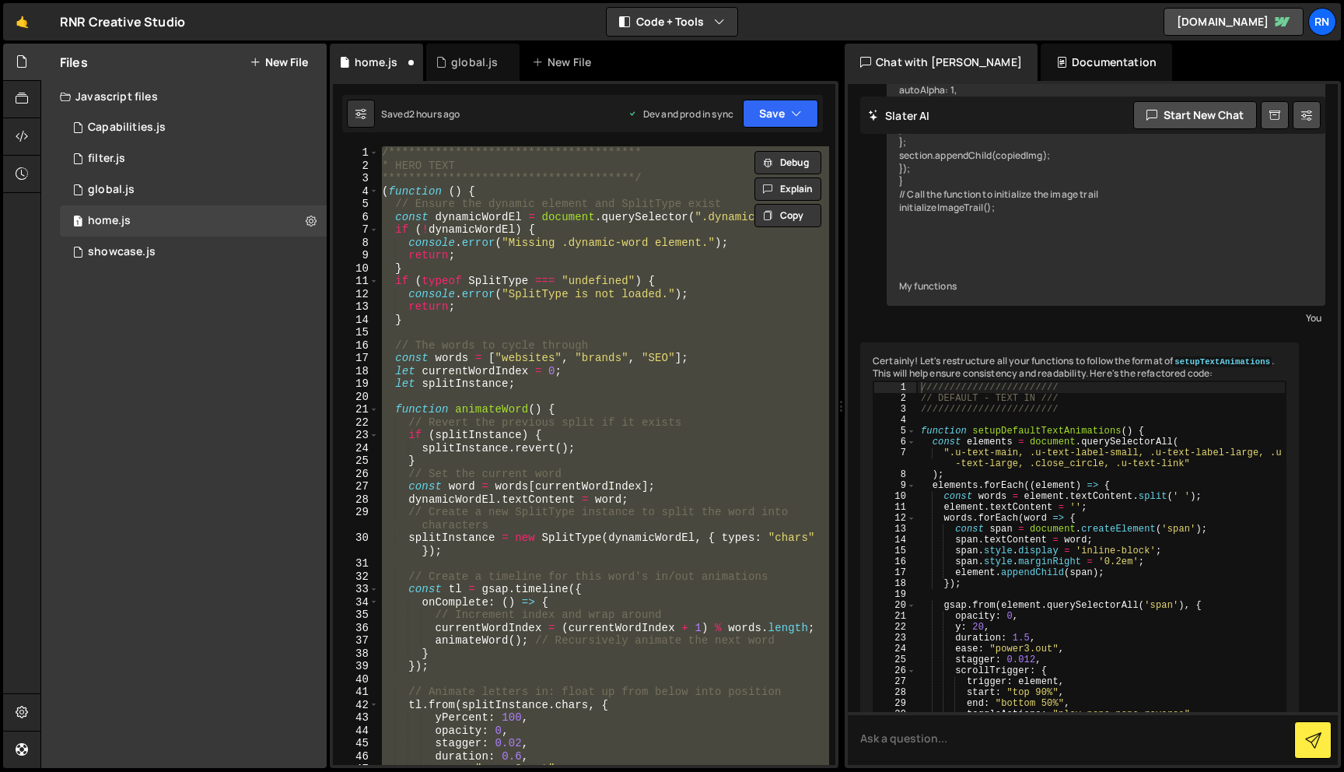
paste textarea
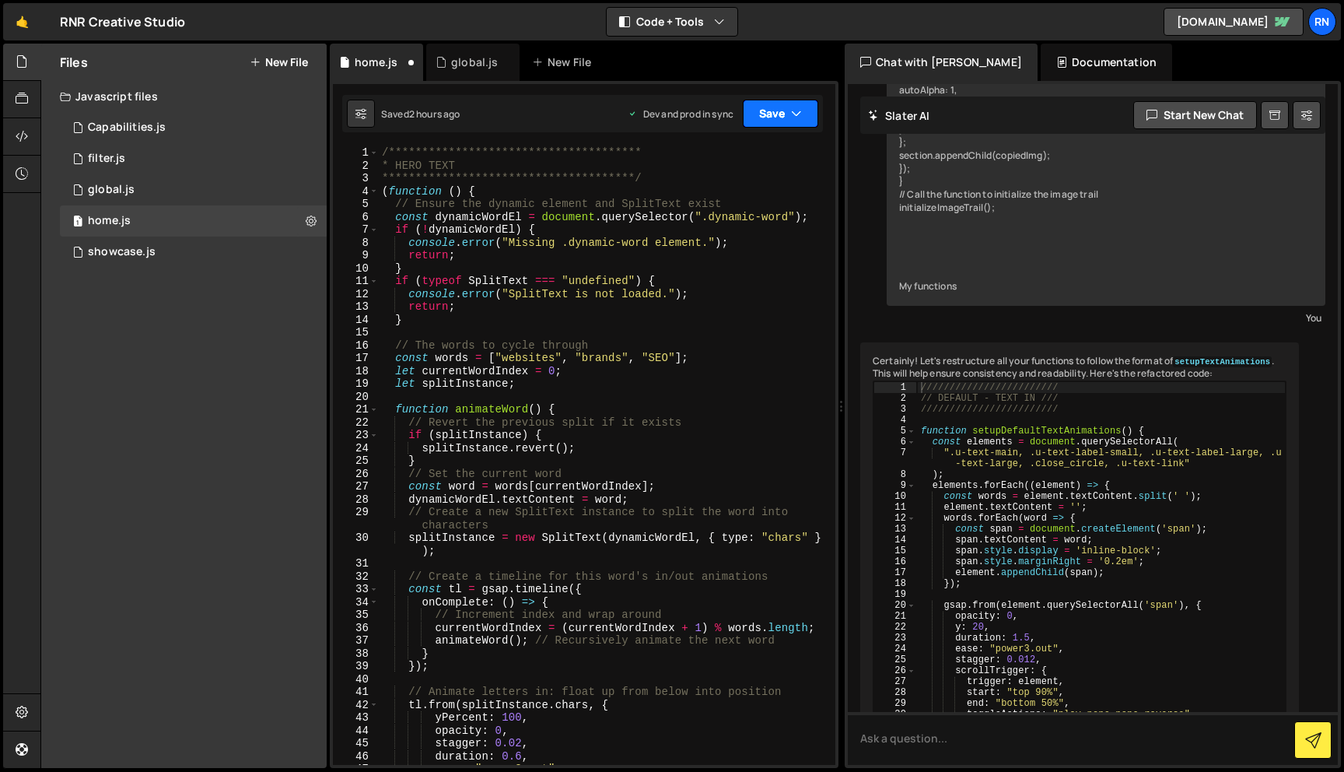
click at [779, 107] on button "Save" at bounding box center [780, 114] width 75 height 28
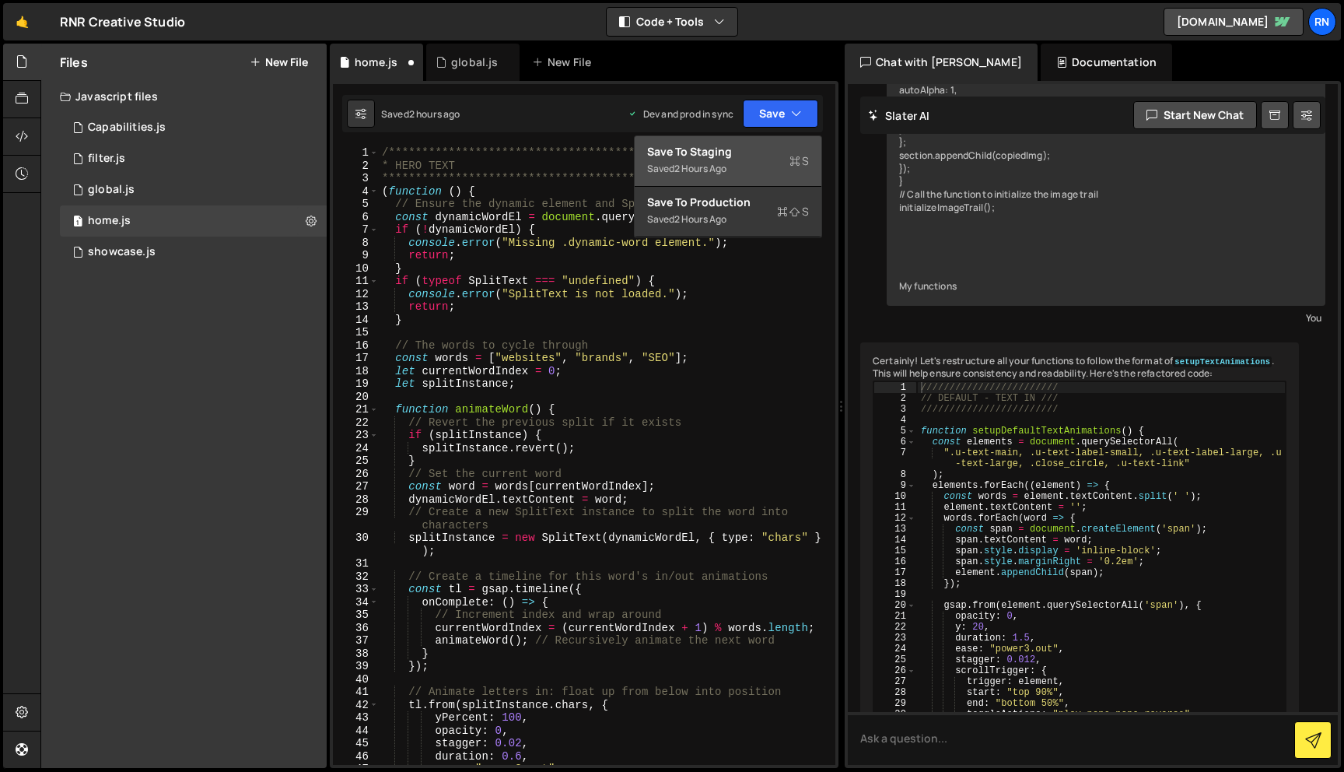
click at [715, 142] on button "Save to Staging S Saved 2 hours ago" at bounding box center [728, 161] width 187 height 51
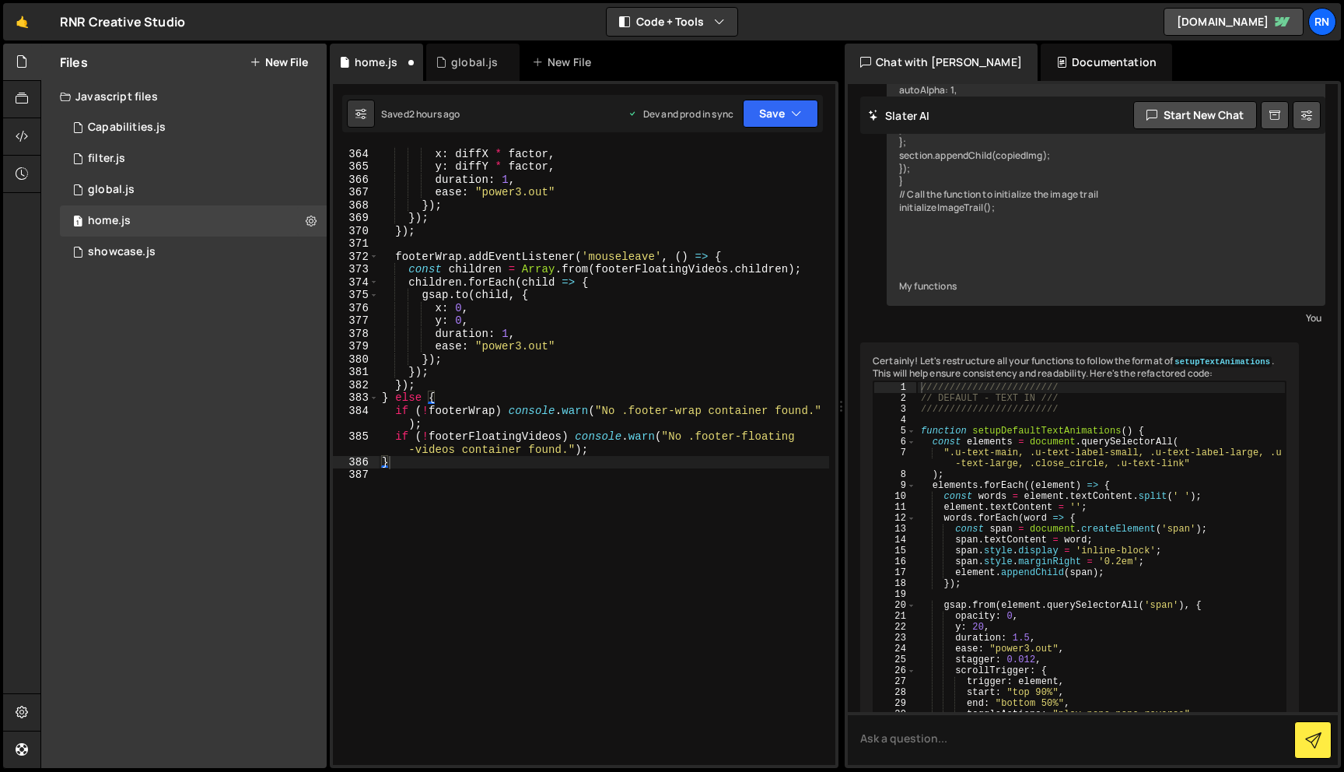
scroll to position [4838, 0]
click at [558, 443] on div "gsap . to ( child , { x : diffX * factor , y : diffY * factor , duration : 1 , …" at bounding box center [604, 457] width 450 height 644
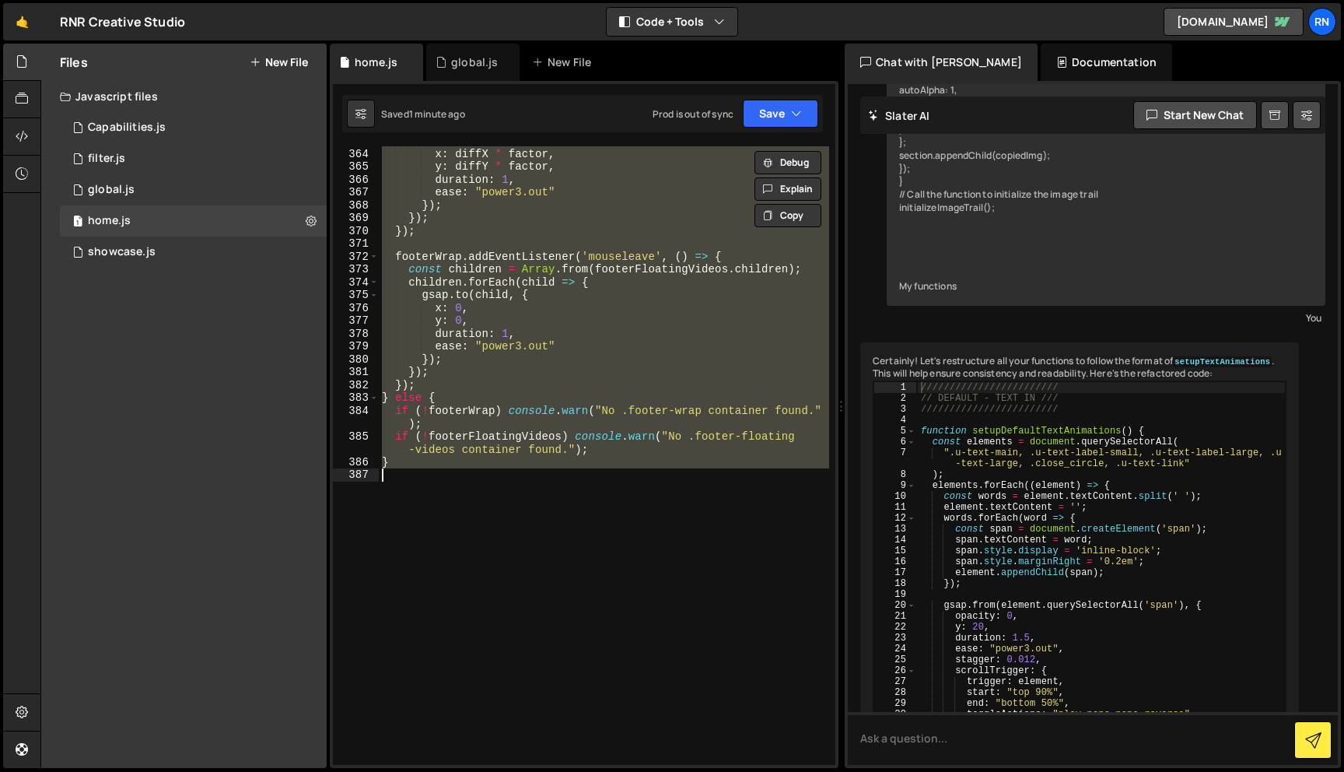
paste textarea ");"
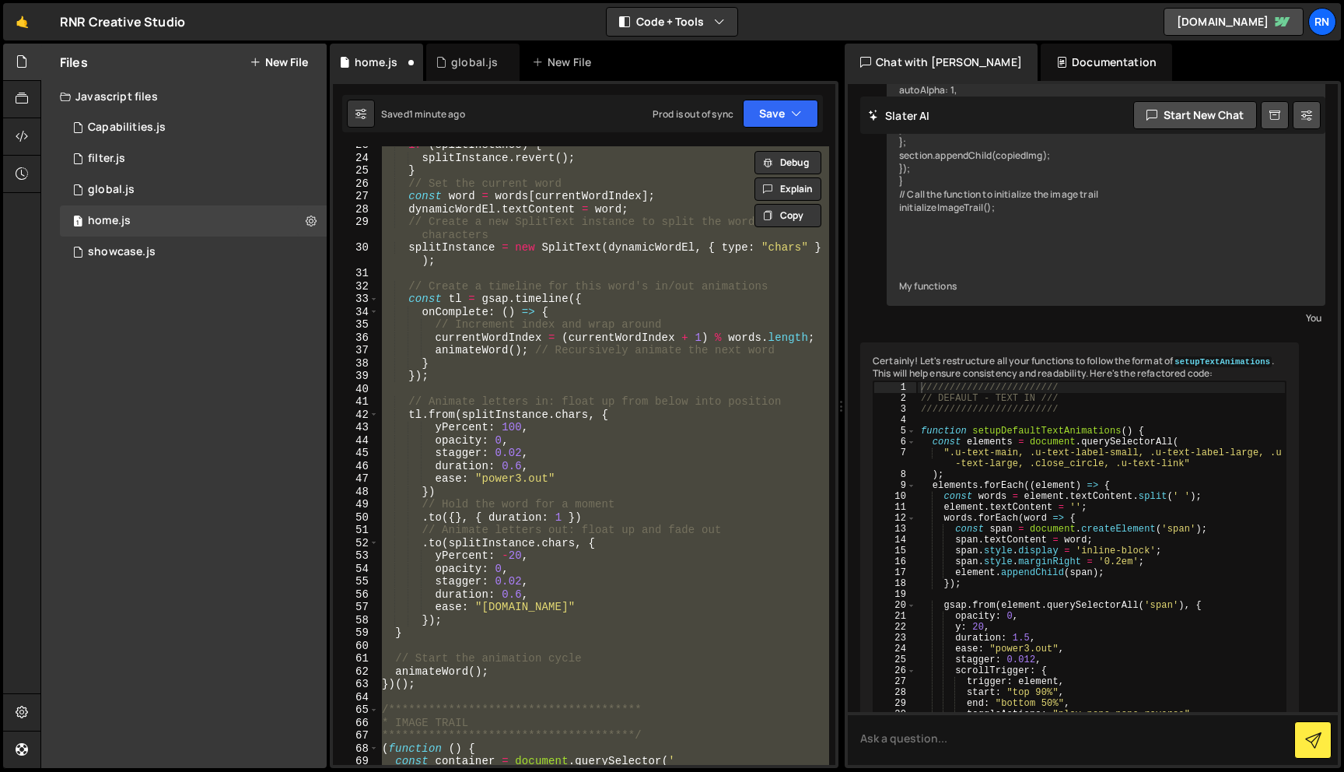
paste textarea ");"
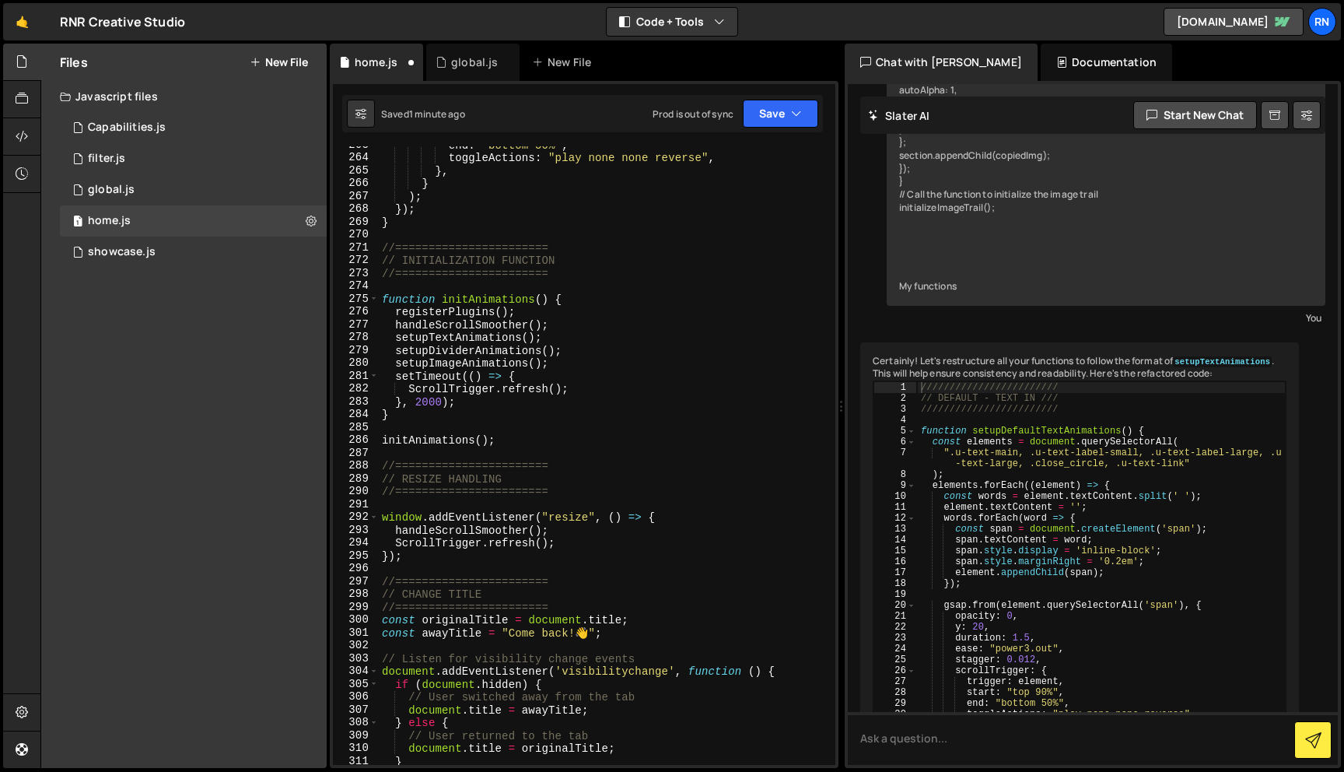
scroll to position [2989, 0]
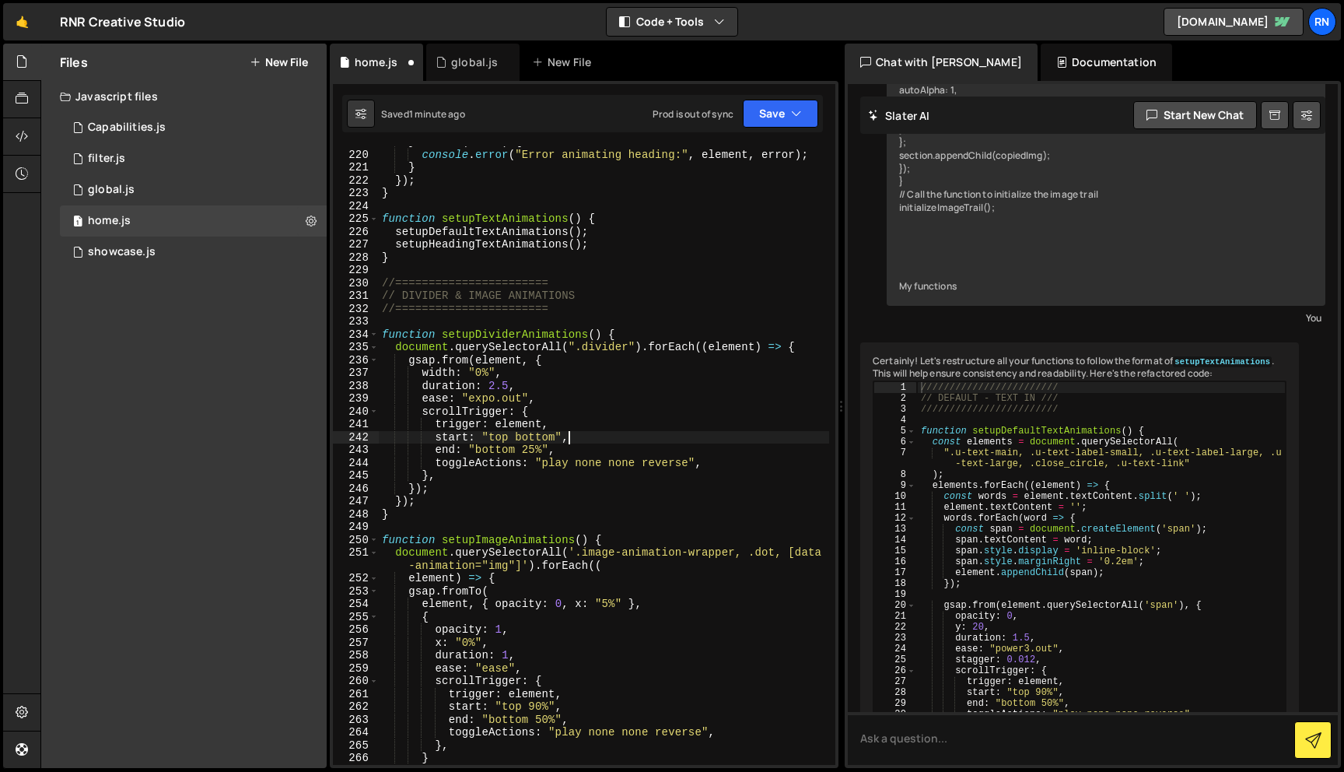
click at [579, 440] on div "} catch ( error ) { console . error ( "Error animating heading:" , element , er…" at bounding box center [604, 457] width 450 height 644
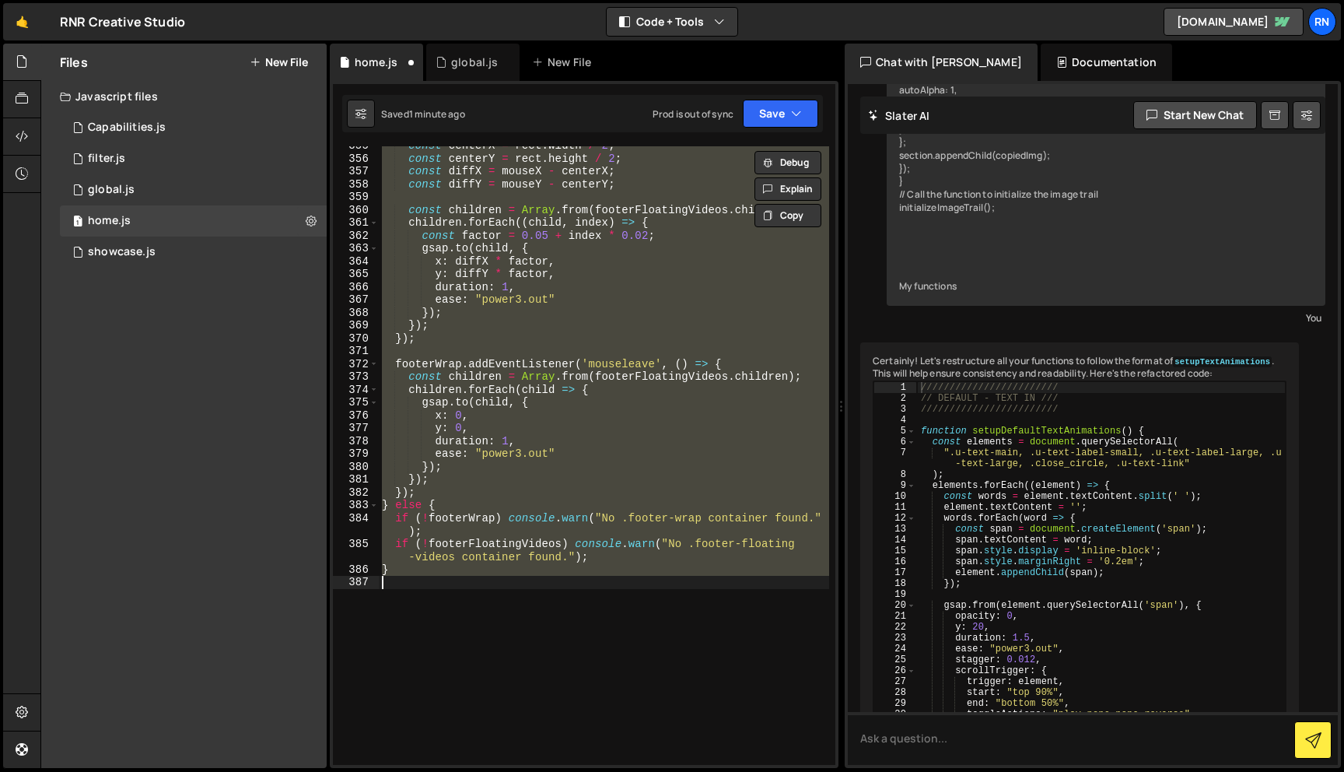
scroll to position [4411, 0]
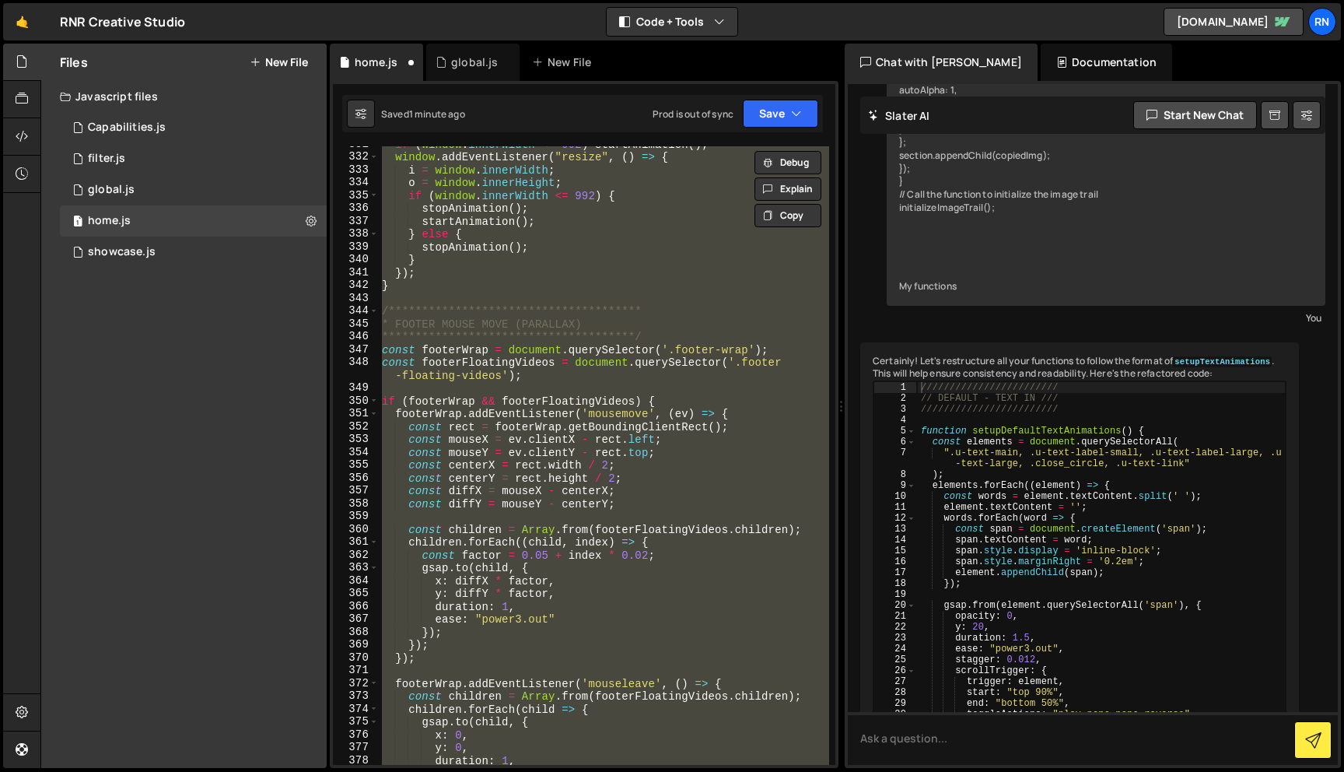
click at [509, 278] on div "**********" at bounding box center [604, 460] width 450 height 644
type textarea "});"
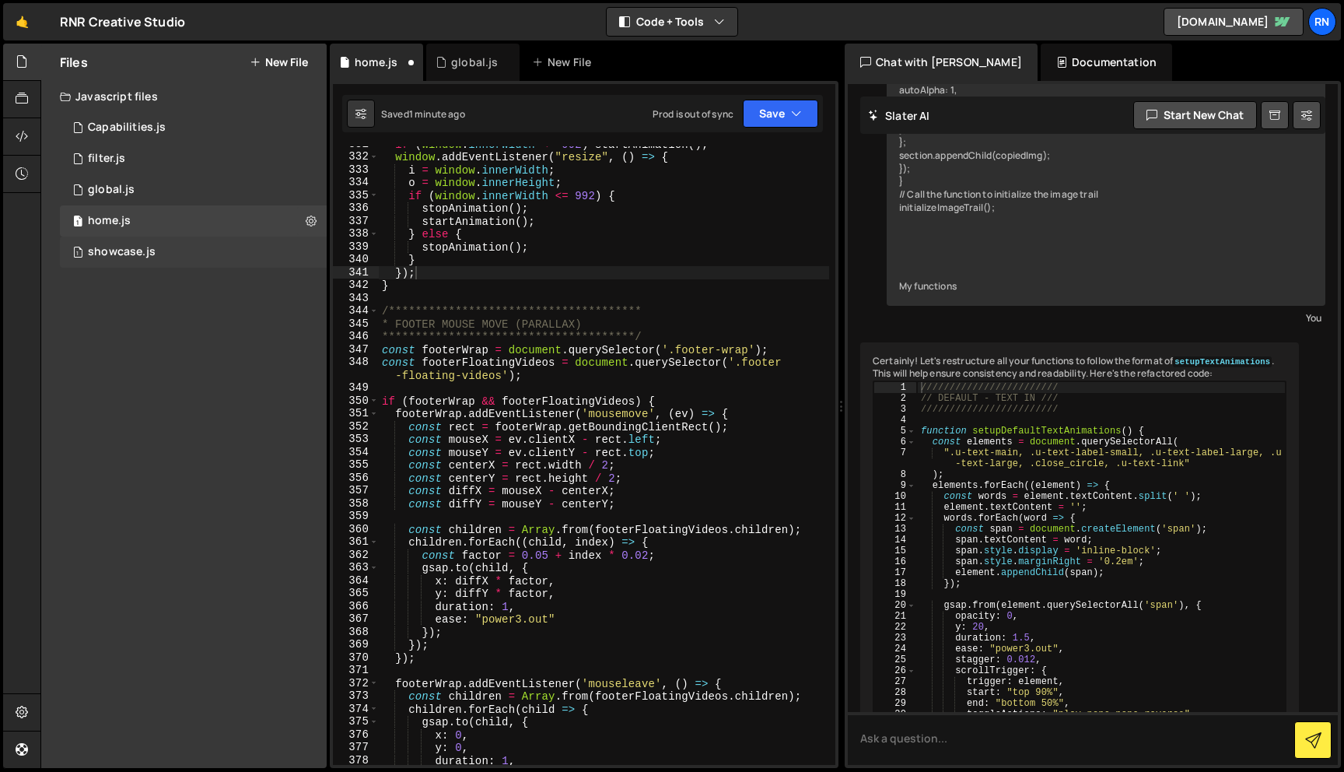
click at [185, 256] on div "1 showcase.js 0" at bounding box center [193, 251] width 267 height 31
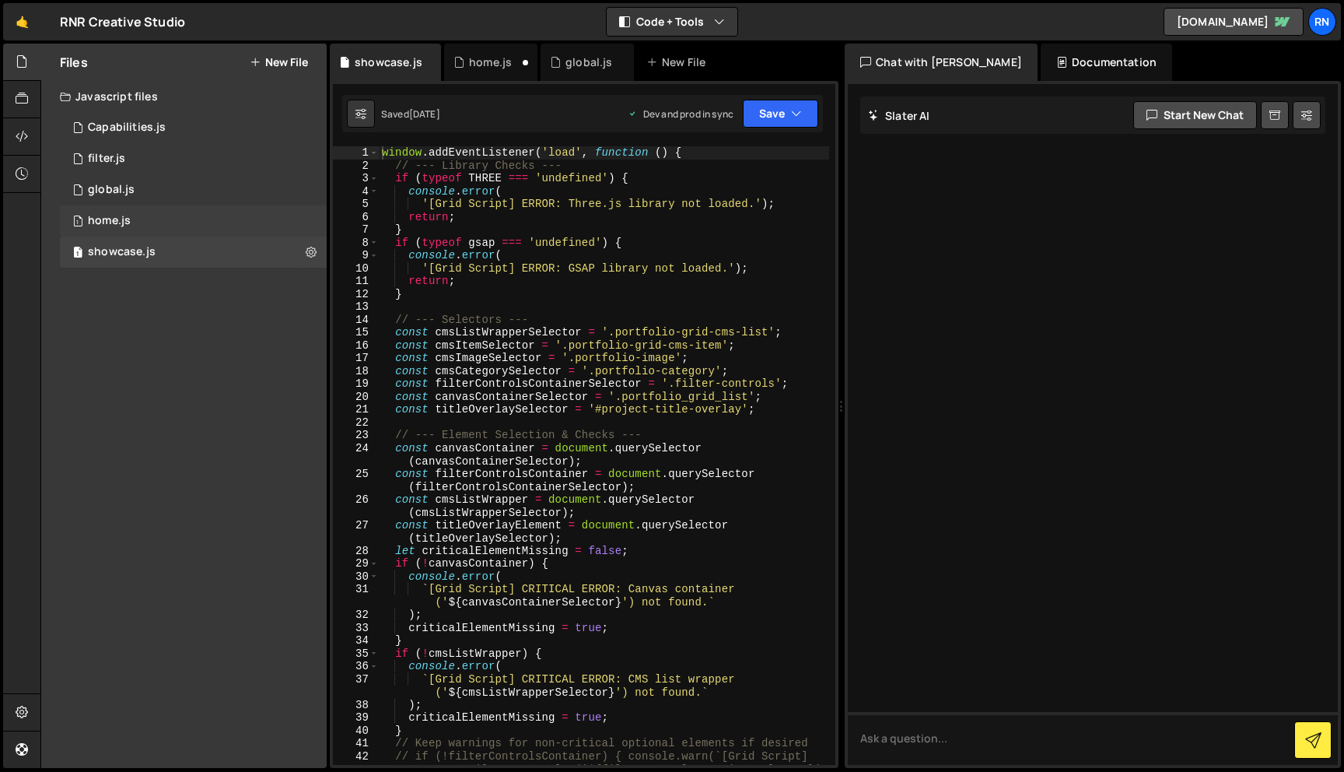
scroll to position [0, 0]
click at [202, 194] on div "1 global.js 0" at bounding box center [193, 189] width 267 height 31
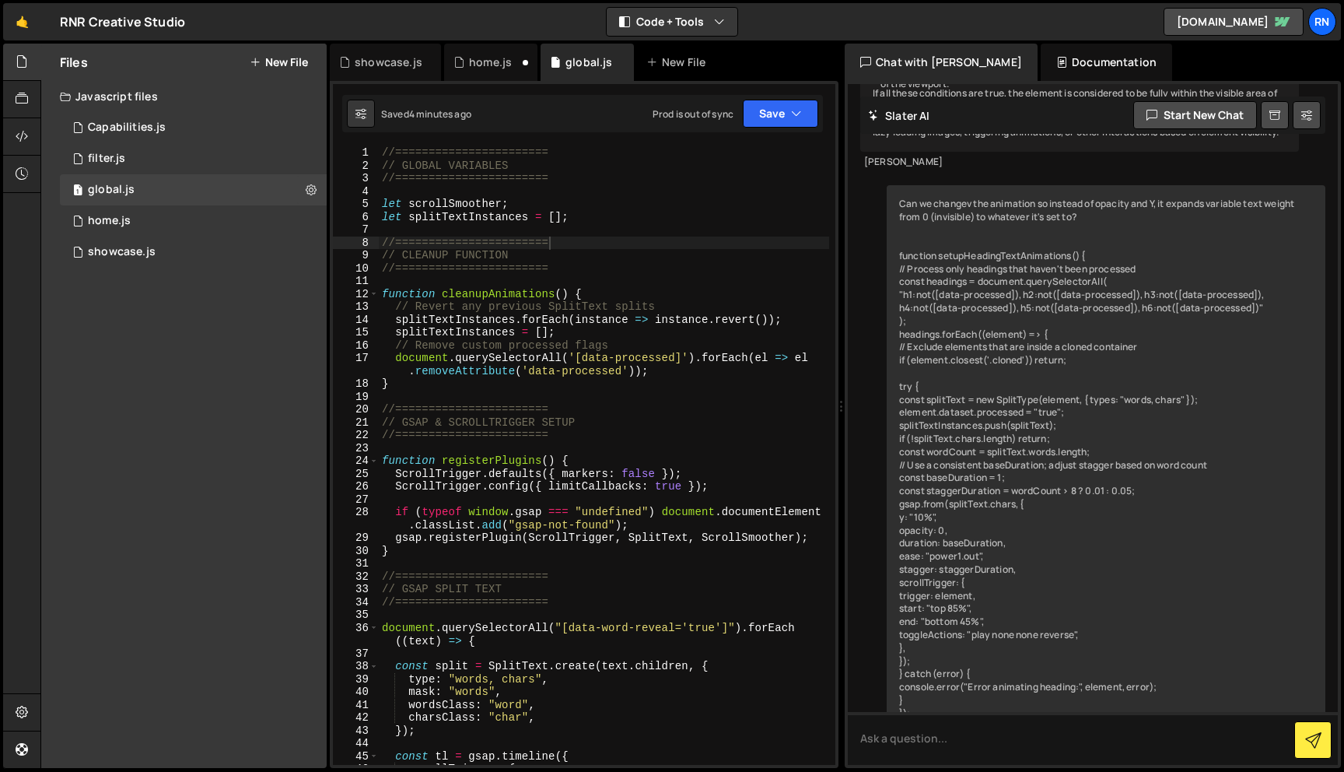
click at [571, 362] on div "//======================= // GLOBAL VARIABLES //======================= let scr…" at bounding box center [604, 468] width 450 height 644
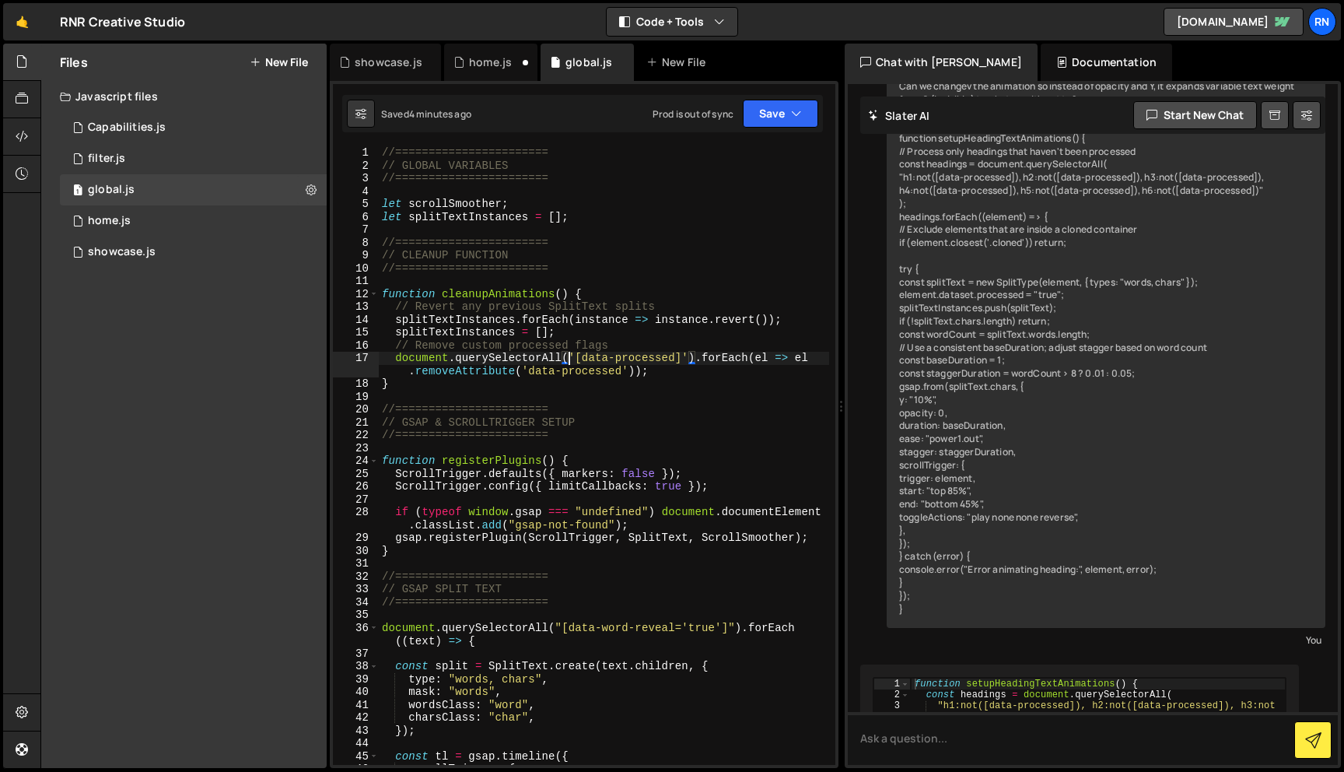
scroll to position [2432, 0]
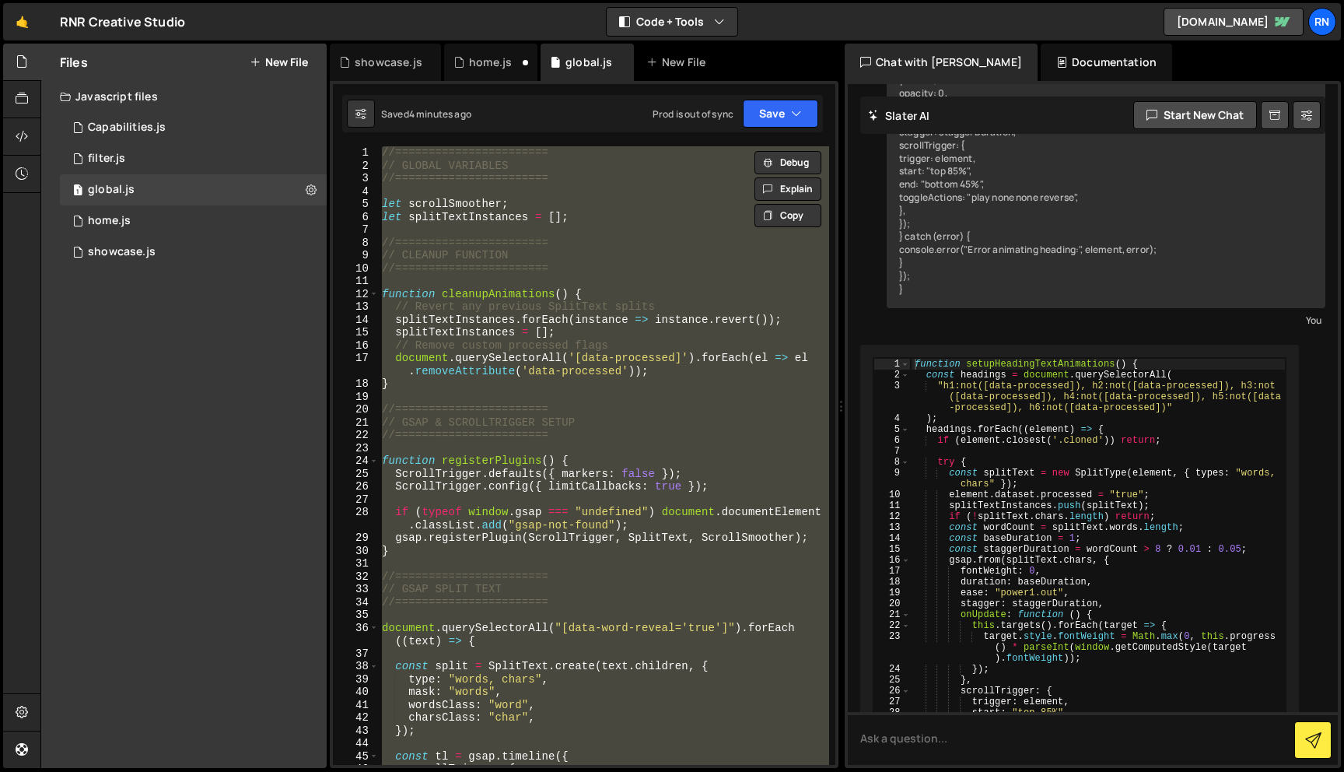
paste textarea
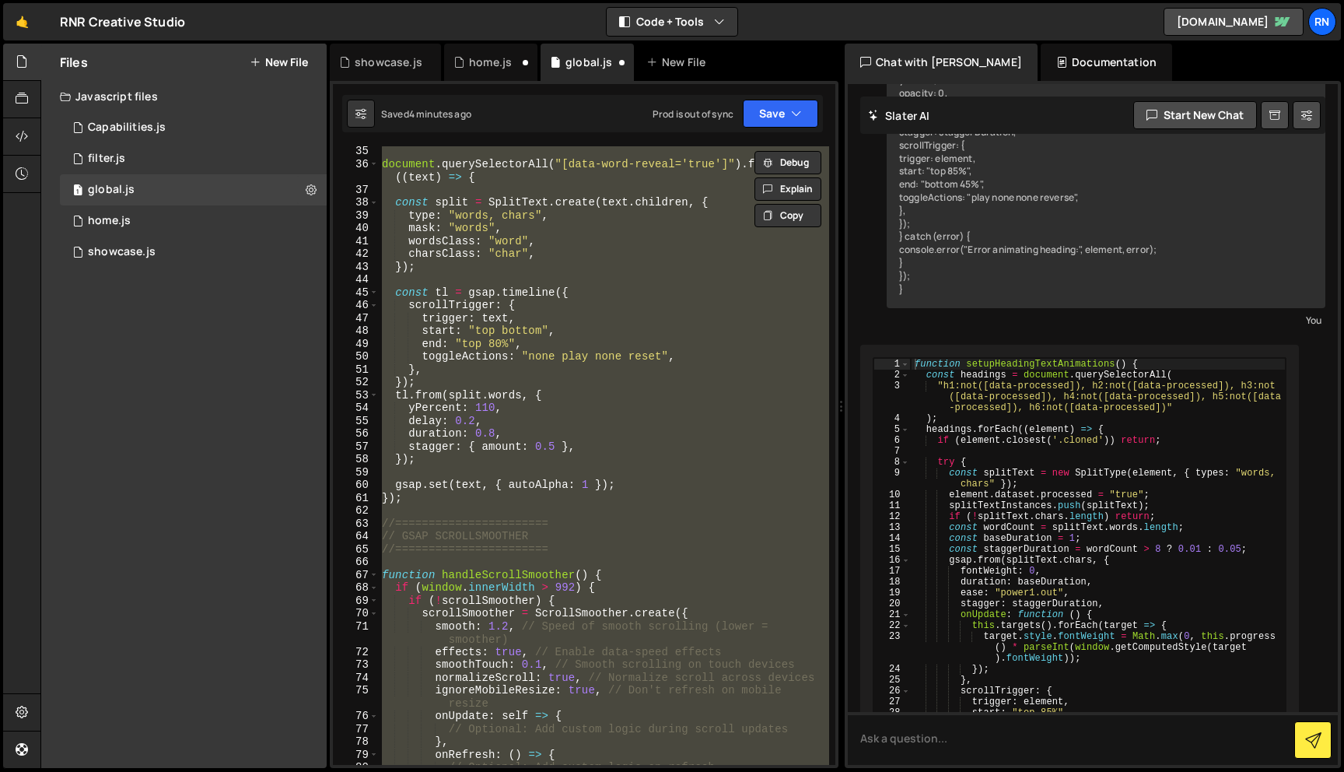
scroll to position [0, 0]
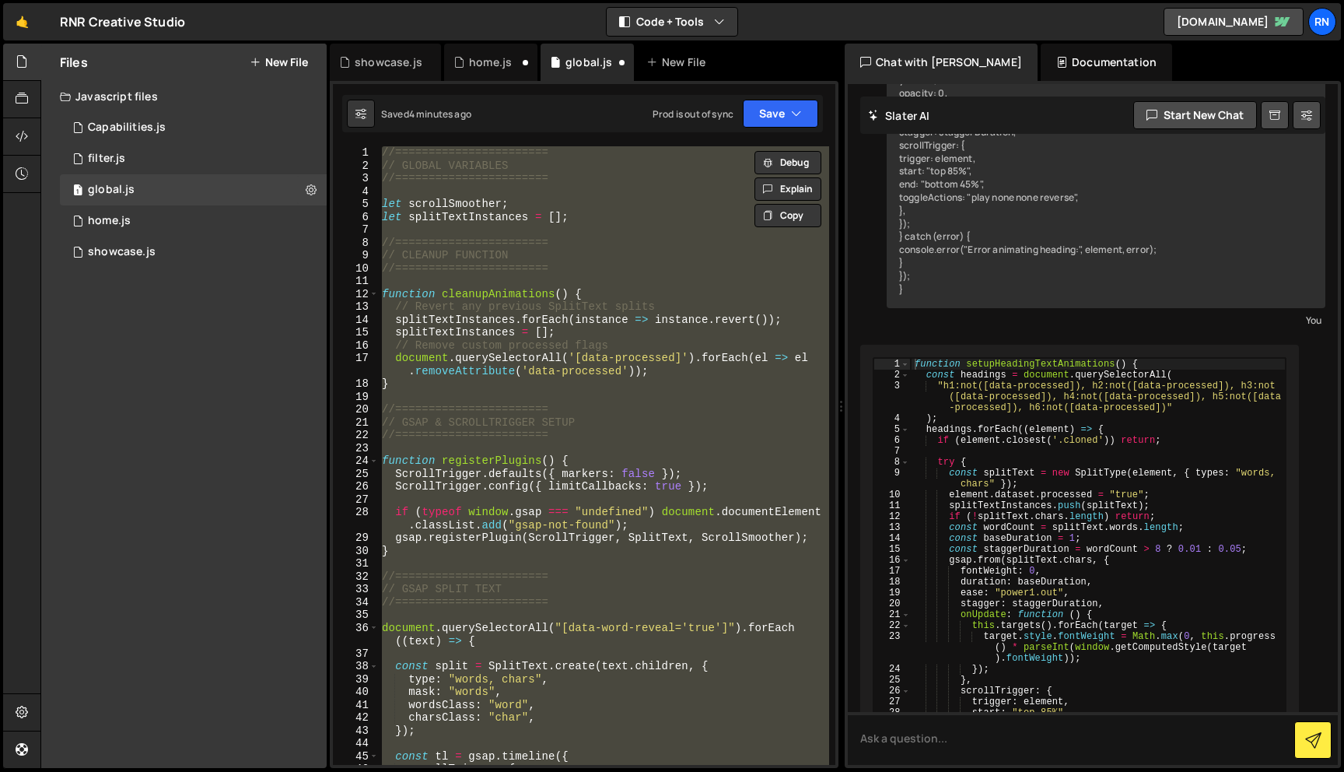
paste textarea
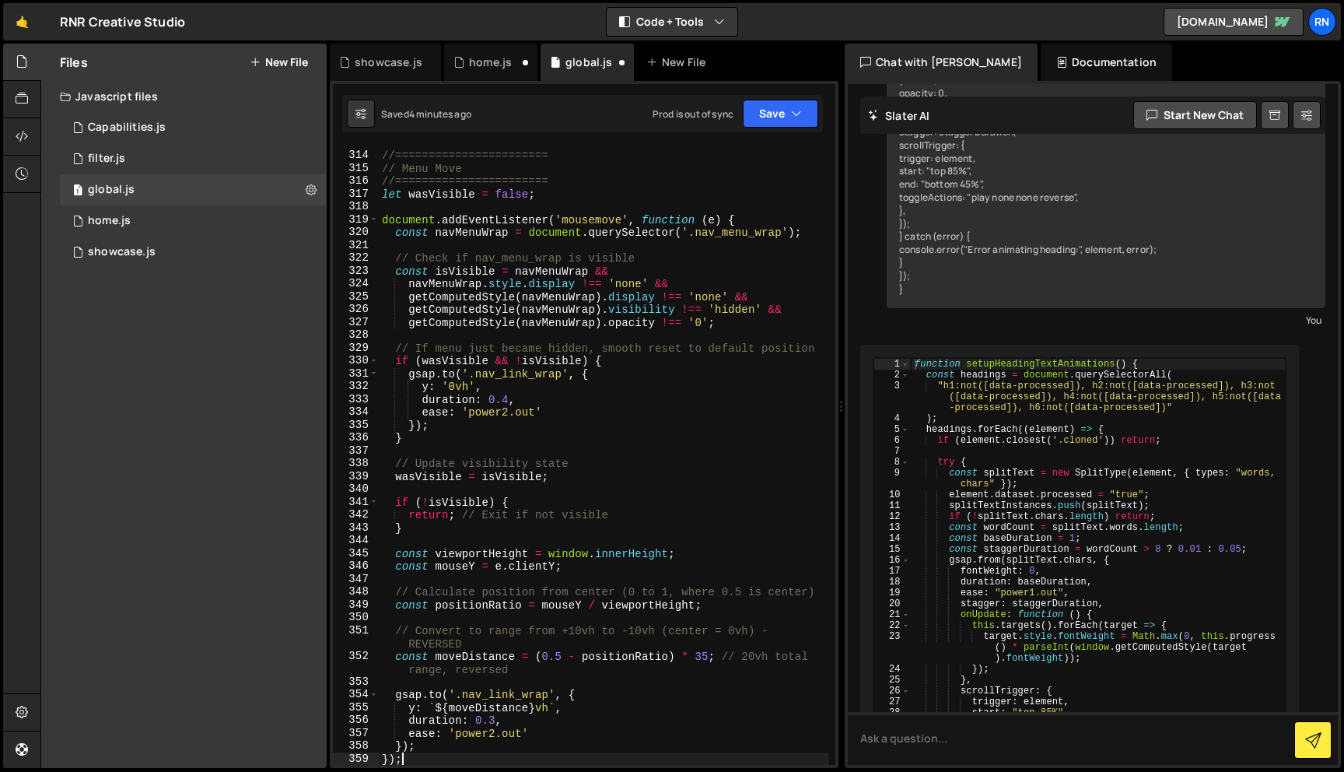
scroll to position [4208, 0]
click at [778, 111] on button "Save" at bounding box center [780, 114] width 75 height 28
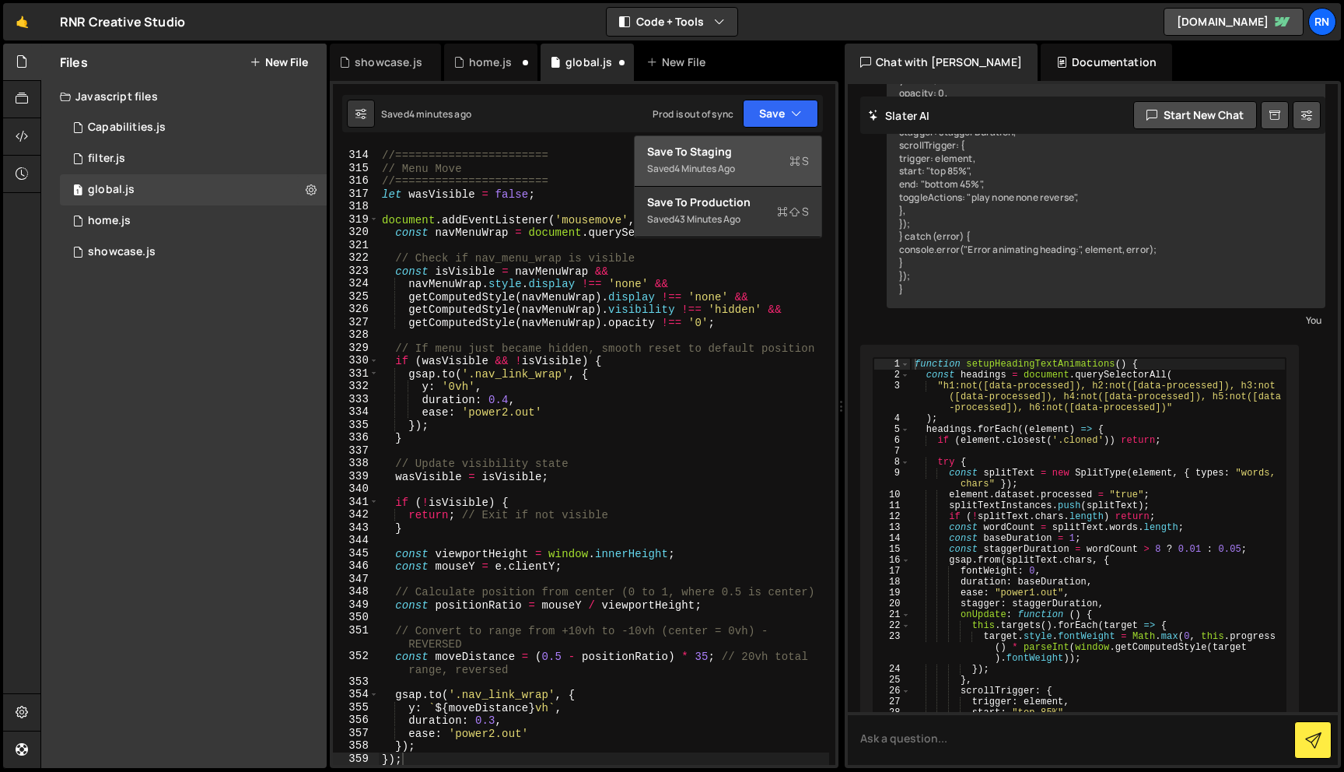
click at [692, 156] on div "Save to Staging S" at bounding box center [728, 152] width 162 height 16
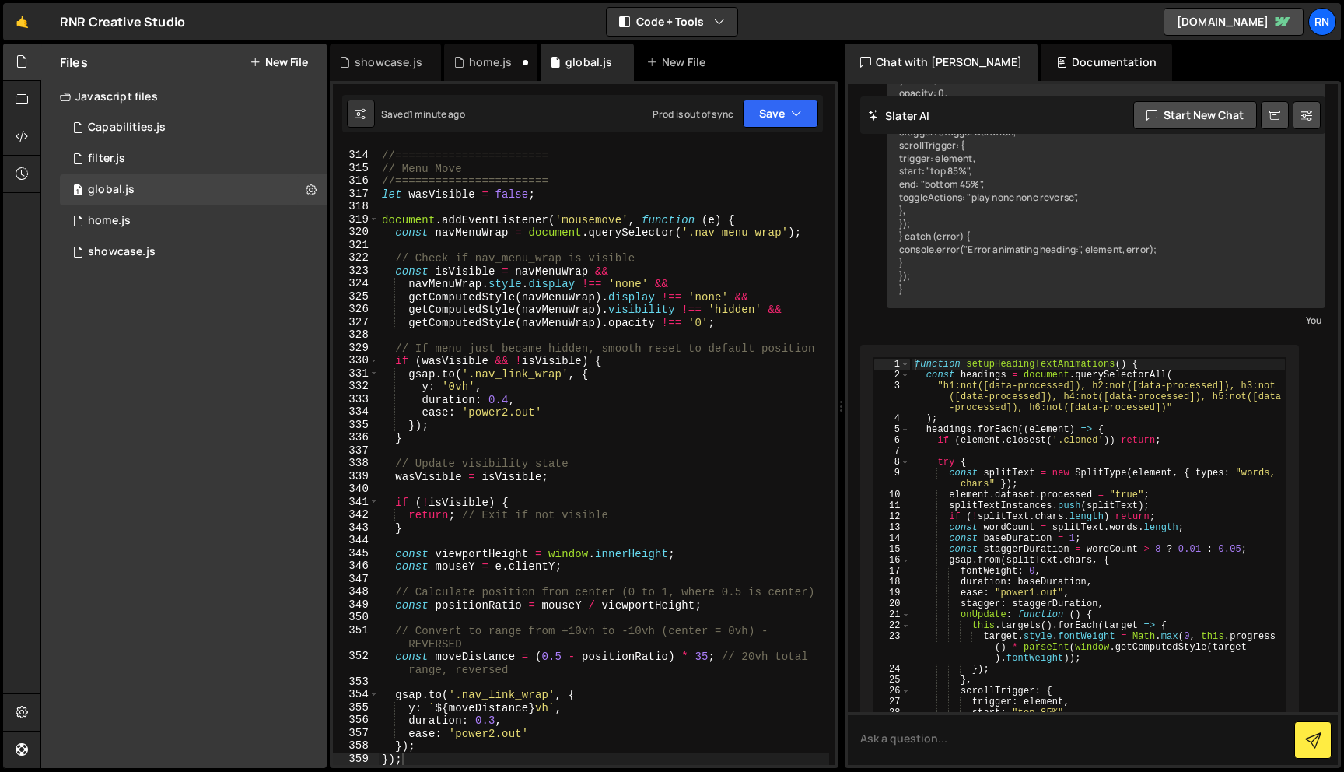
click at [471, 440] on div "//======================= // Menu Move //======================= let wasVisible…" at bounding box center [604, 458] width 450 height 644
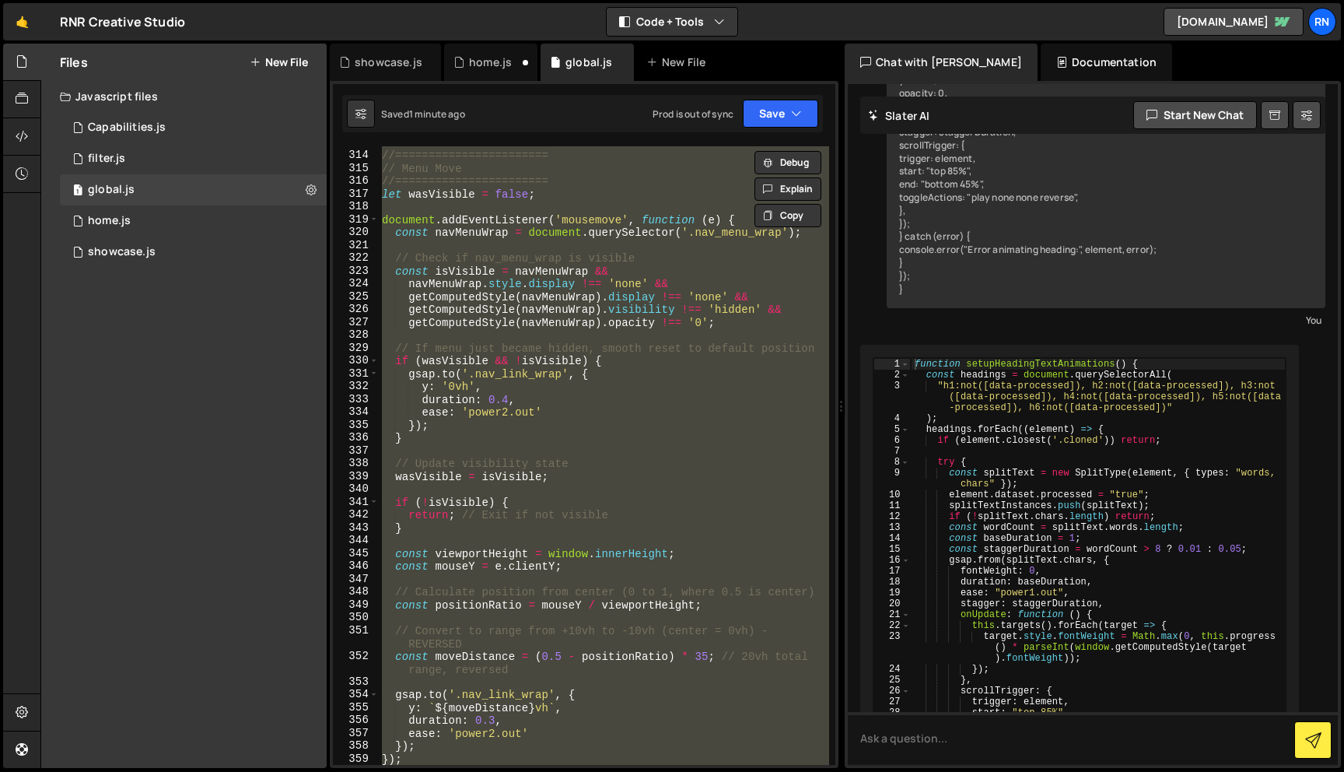
paste textarea
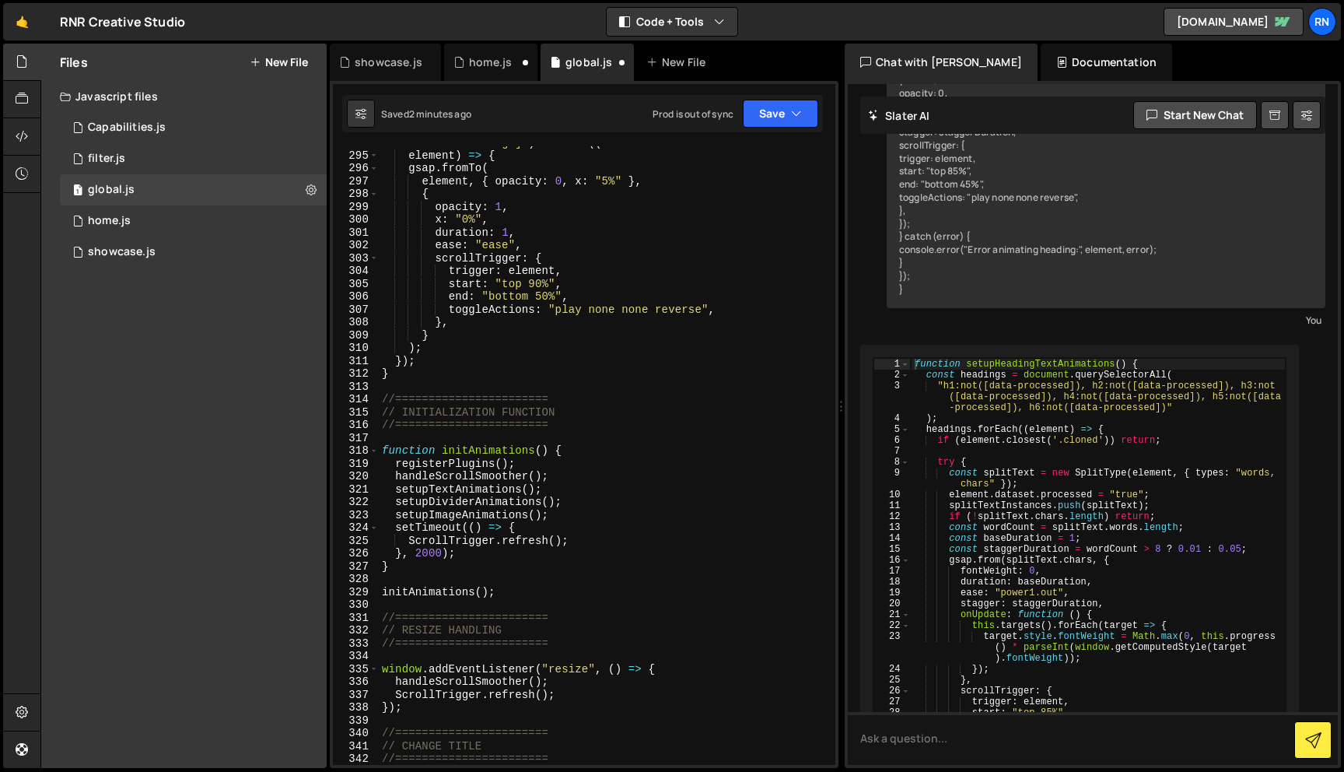
scroll to position [3946, 0]
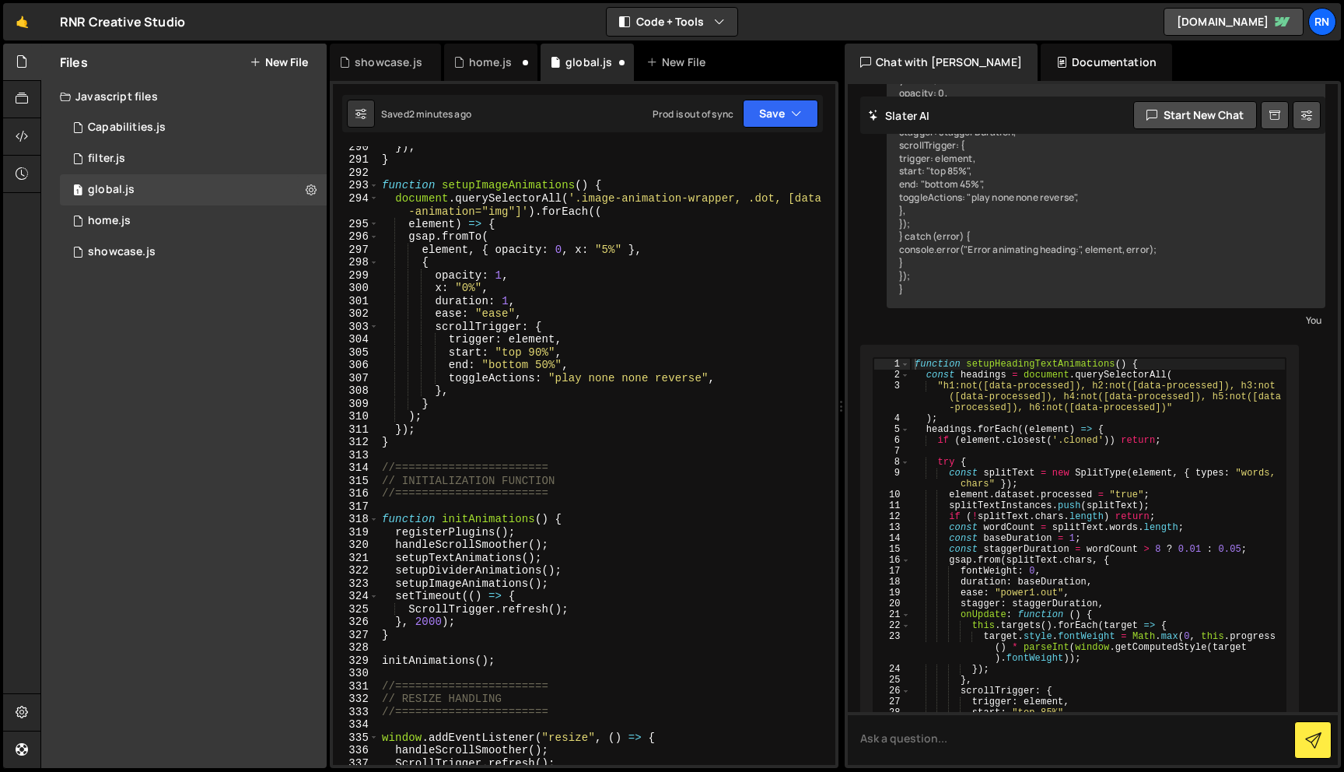
click at [640, 254] on div "}) ; } function setupImageAnimations ( ) { document . querySelectorAll ( '.imag…" at bounding box center [604, 462] width 450 height 644
click at [508, 409] on div "}) ; } function setupImageAnimations ( ) { document . querySelectorAll ( '.imag…" at bounding box center [604, 462] width 450 height 644
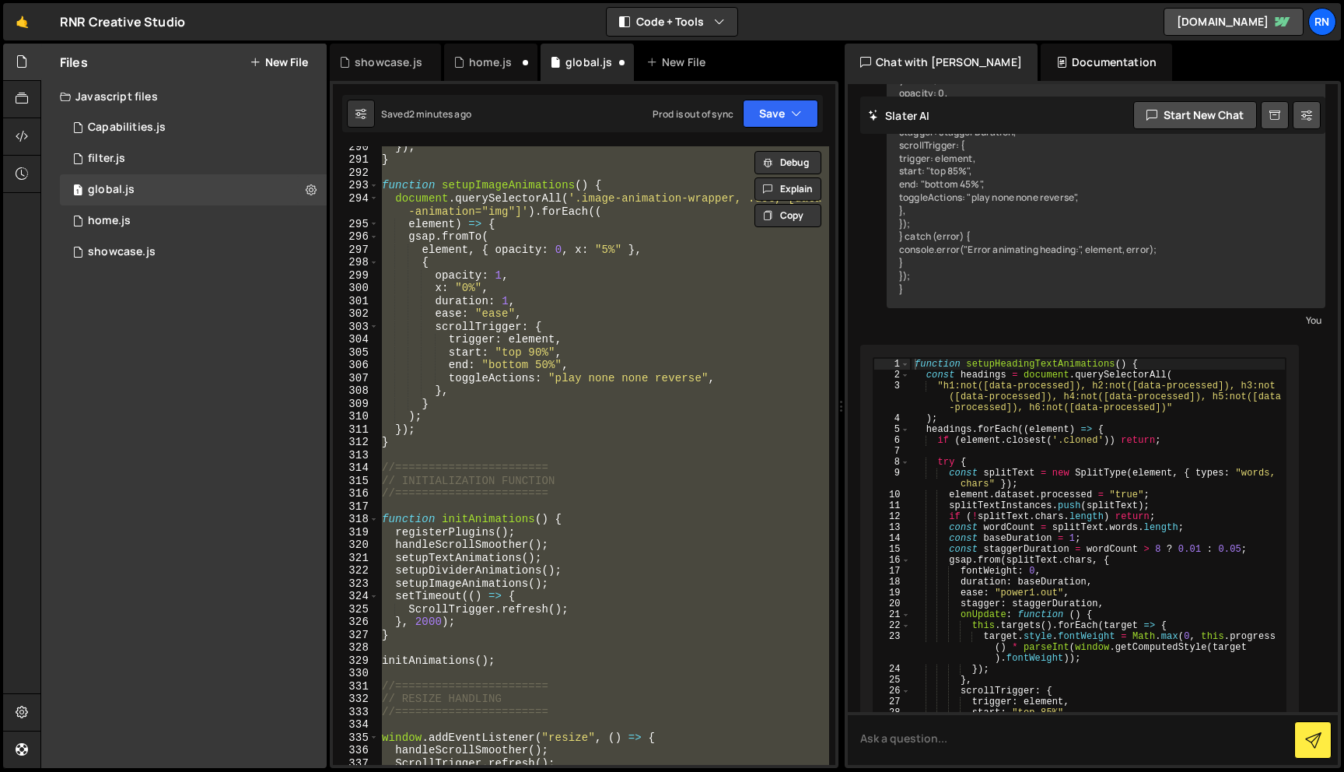
paste textarea
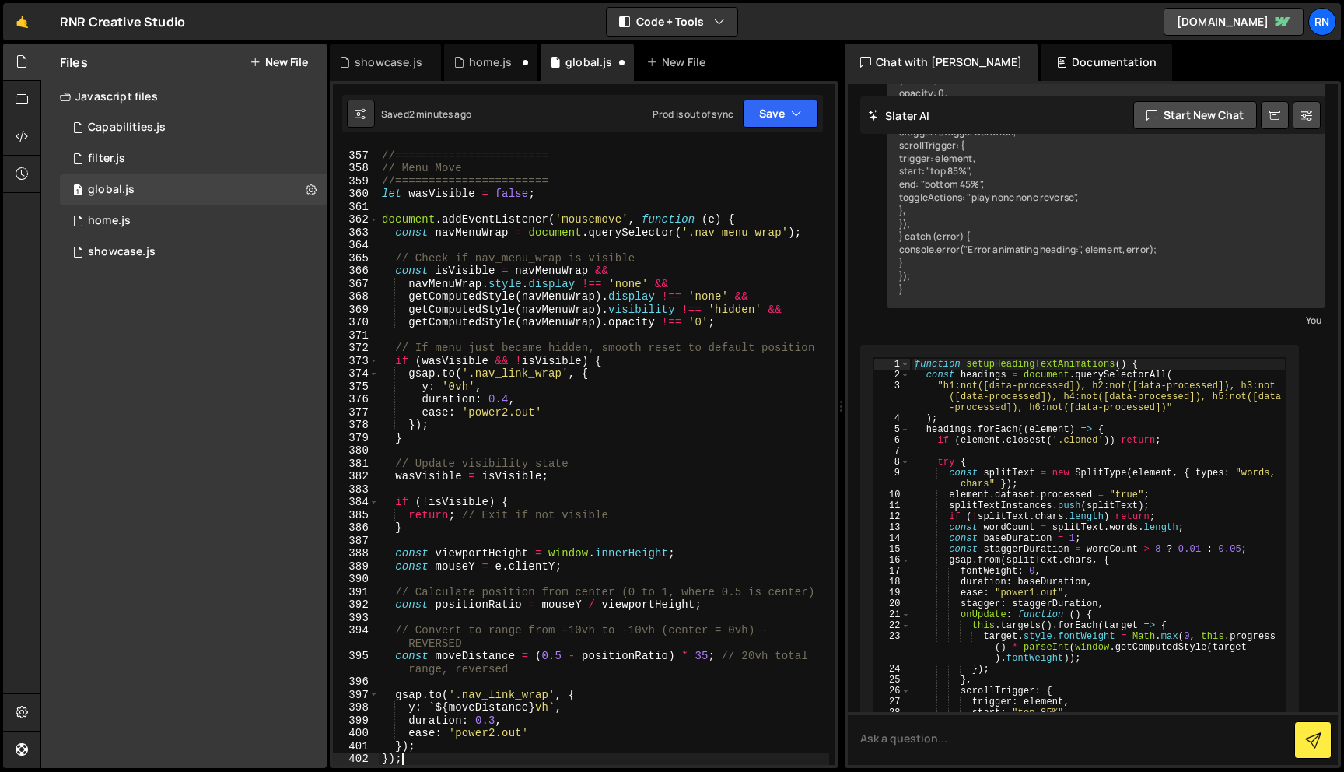
scroll to position [4810, 0]
click at [517, 393] on div "//======================= // Menu Move //======================= let wasVisible…" at bounding box center [604, 458] width 450 height 644
type textarea "duration: 0.4,"
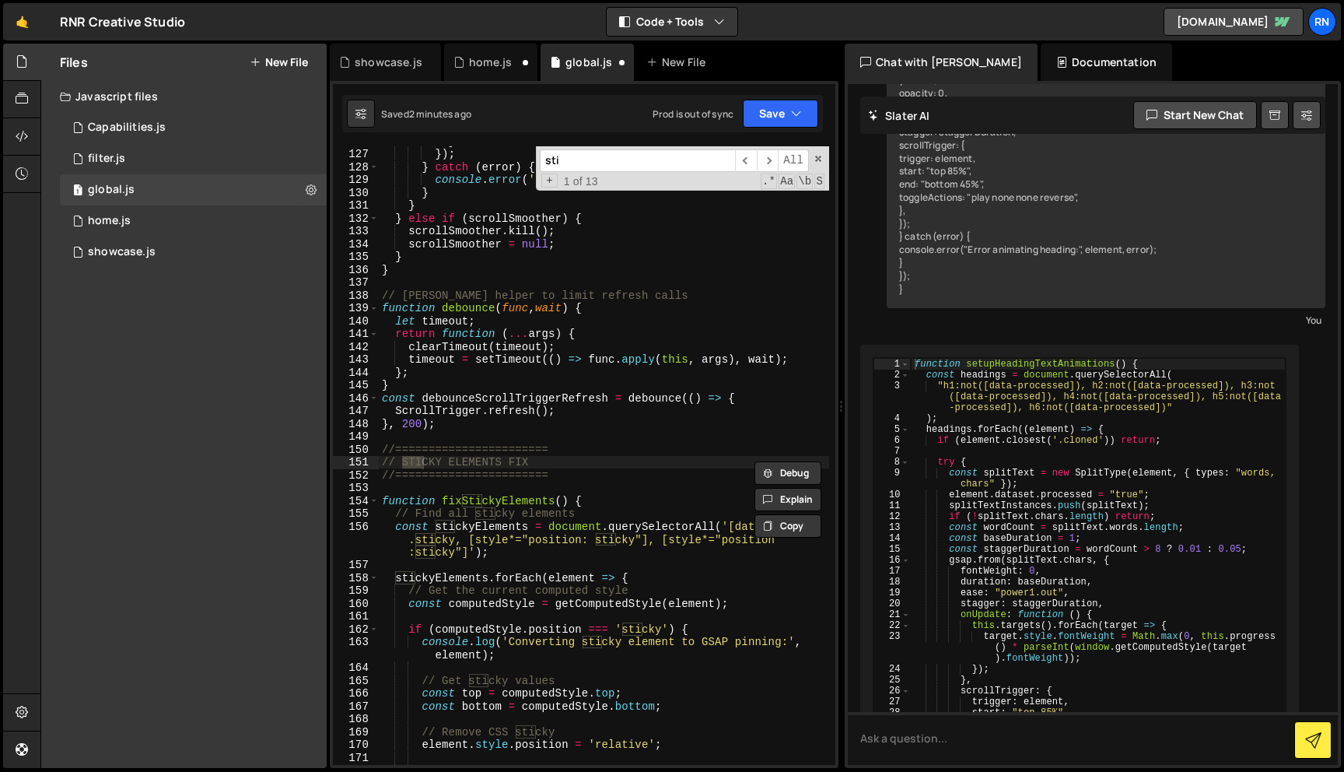
scroll to position [1718, 0]
type input "sticky"
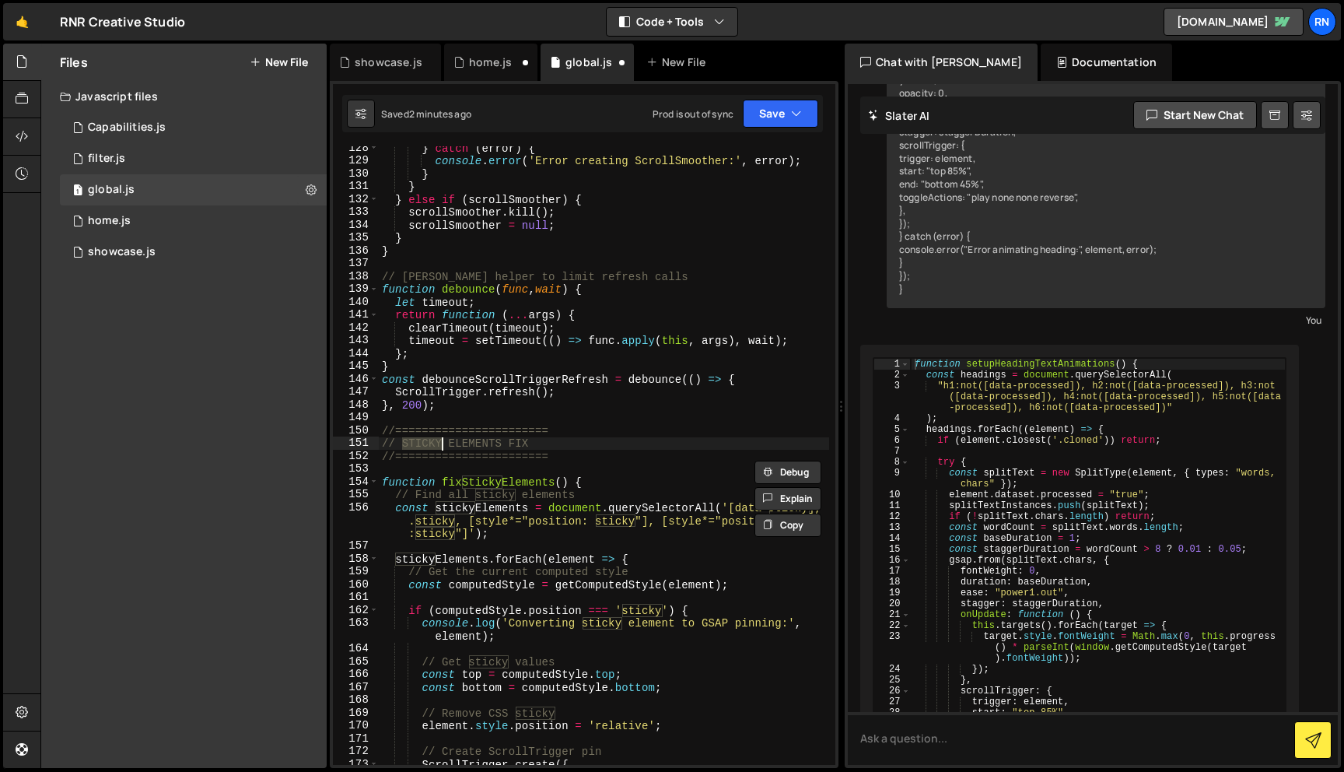
scroll to position [1771, 0]
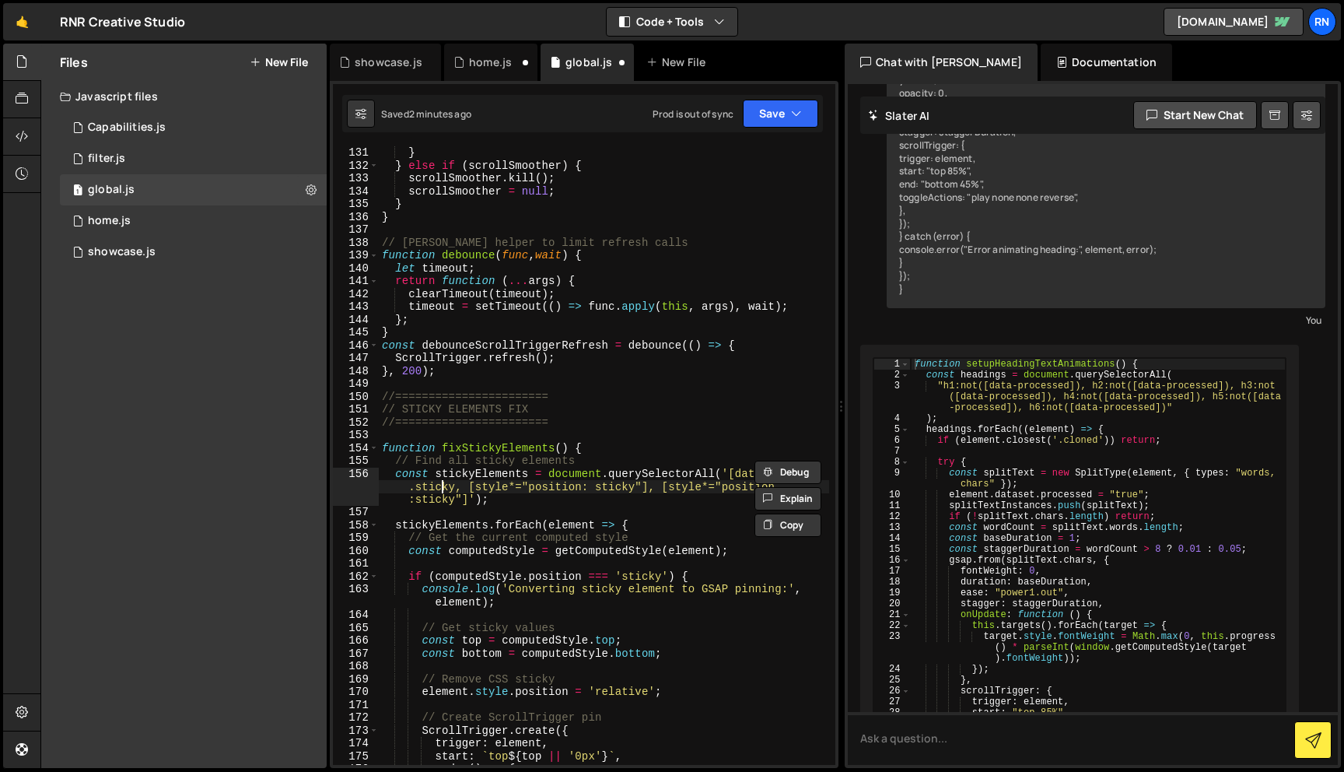
click at [440, 485] on div "} } else if ( scrollSmoother ) { scrollSmoother . kill ( ) ; scrollSmoother = n…" at bounding box center [604, 474] width 450 height 657
type textarea "const stickyElements = document.querySelectorAll('[data-sticky], .sticky, [styl…"
click at [440, 485] on div "} } else if ( scrollSmoother ) { scrollSmoother . kill ( ) ; scrollSmoother = n…" at bounding box center [604, 474] width 450 height 657
click at [782, 117] on button "Save" at bounding box center [780, 114] width 75 height 28
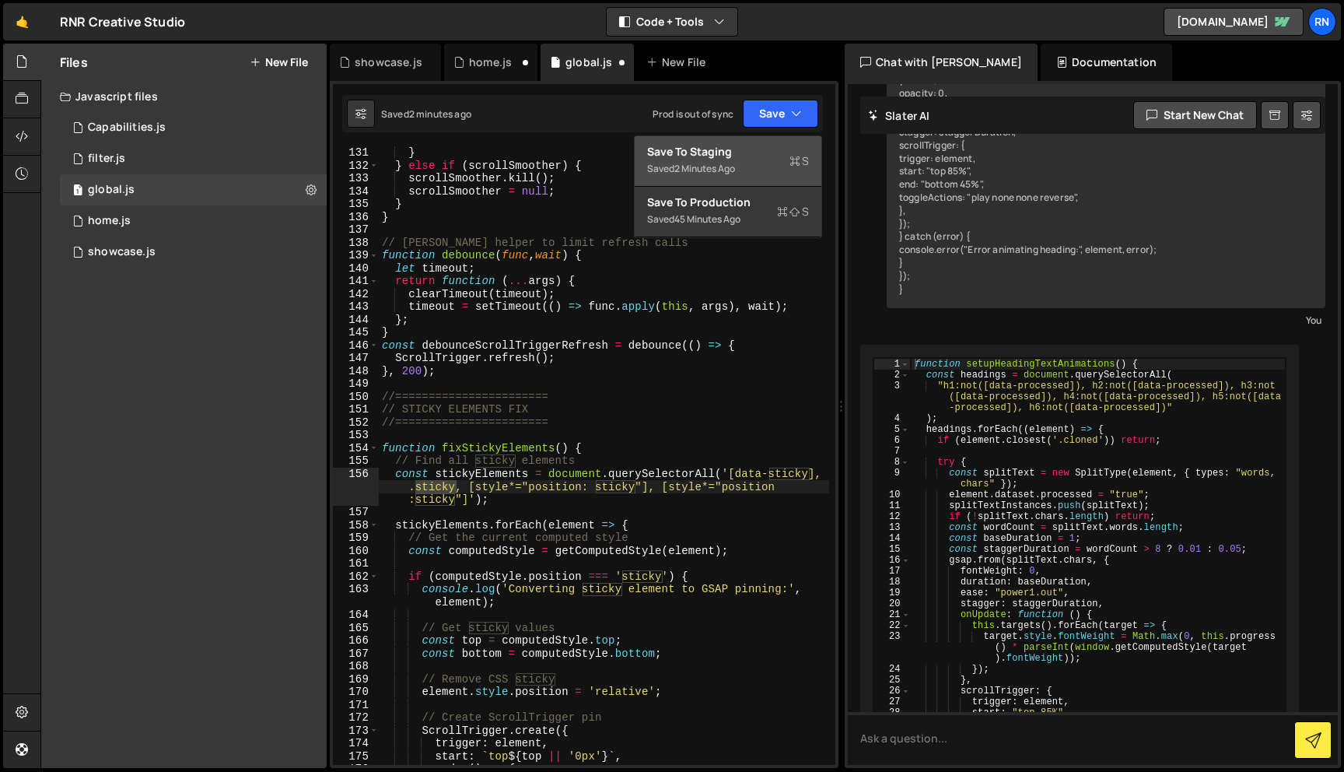
click at [735, 170] on div "2 minutes ago" at bounding box center [704, 168] width 61 height 13
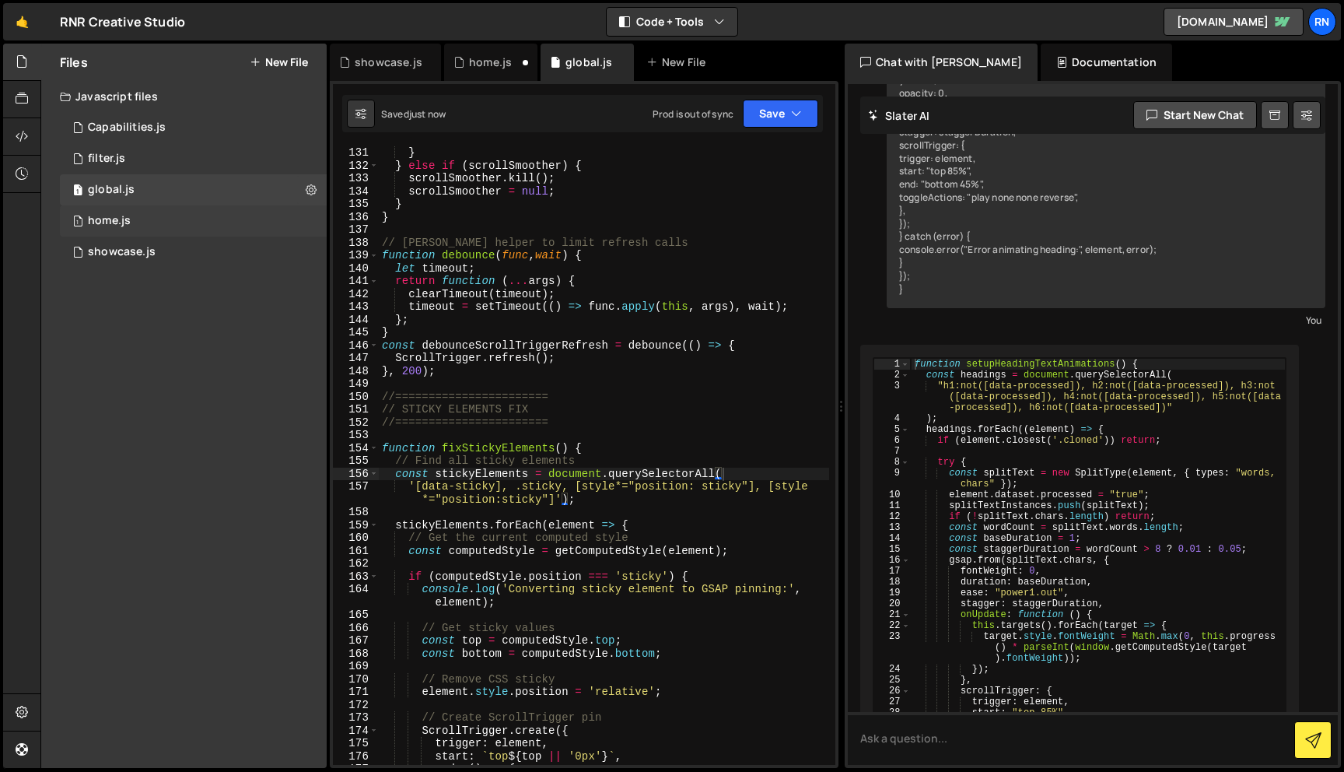
click at [154, 229] on div "1 home.js 0" at bounding box center [193, 220] width 267 height 31
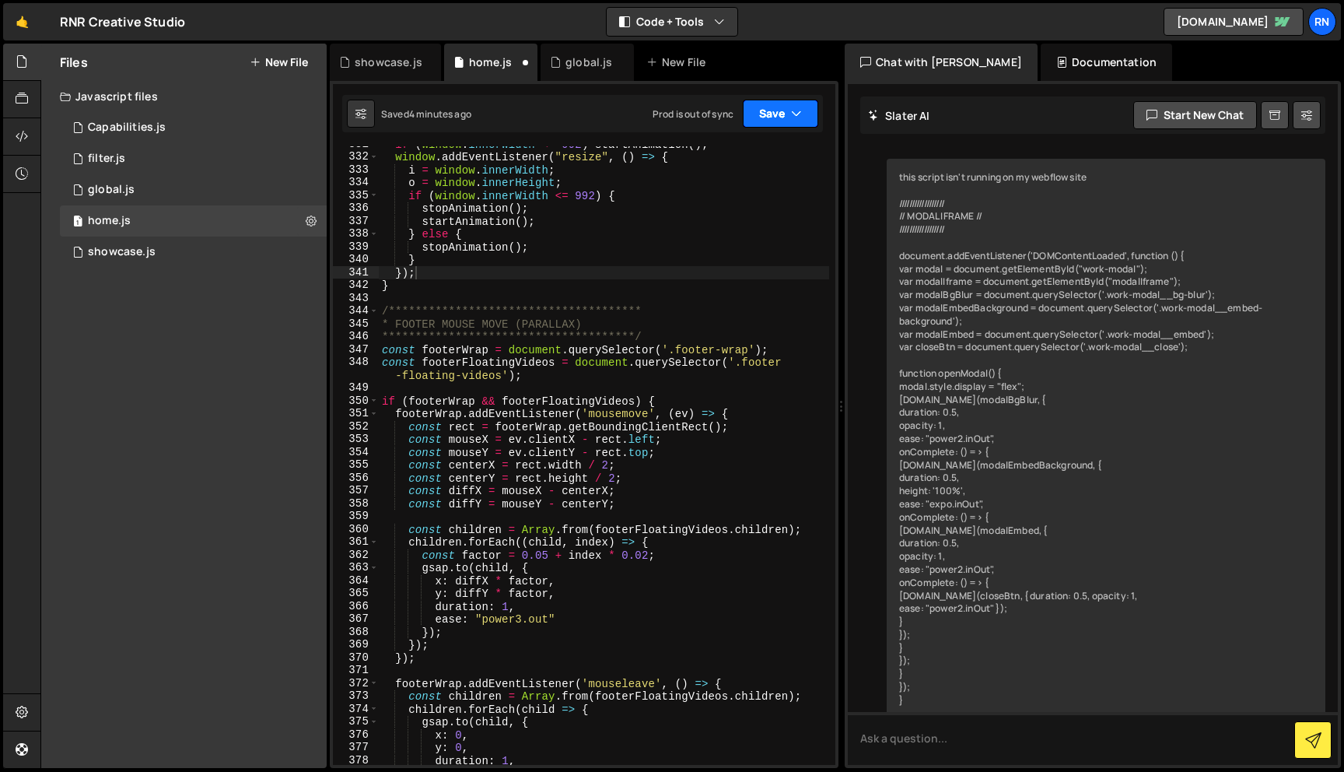
click at [758, 115] on button "Save" at bounding box center [780, 114] width 75 height 28
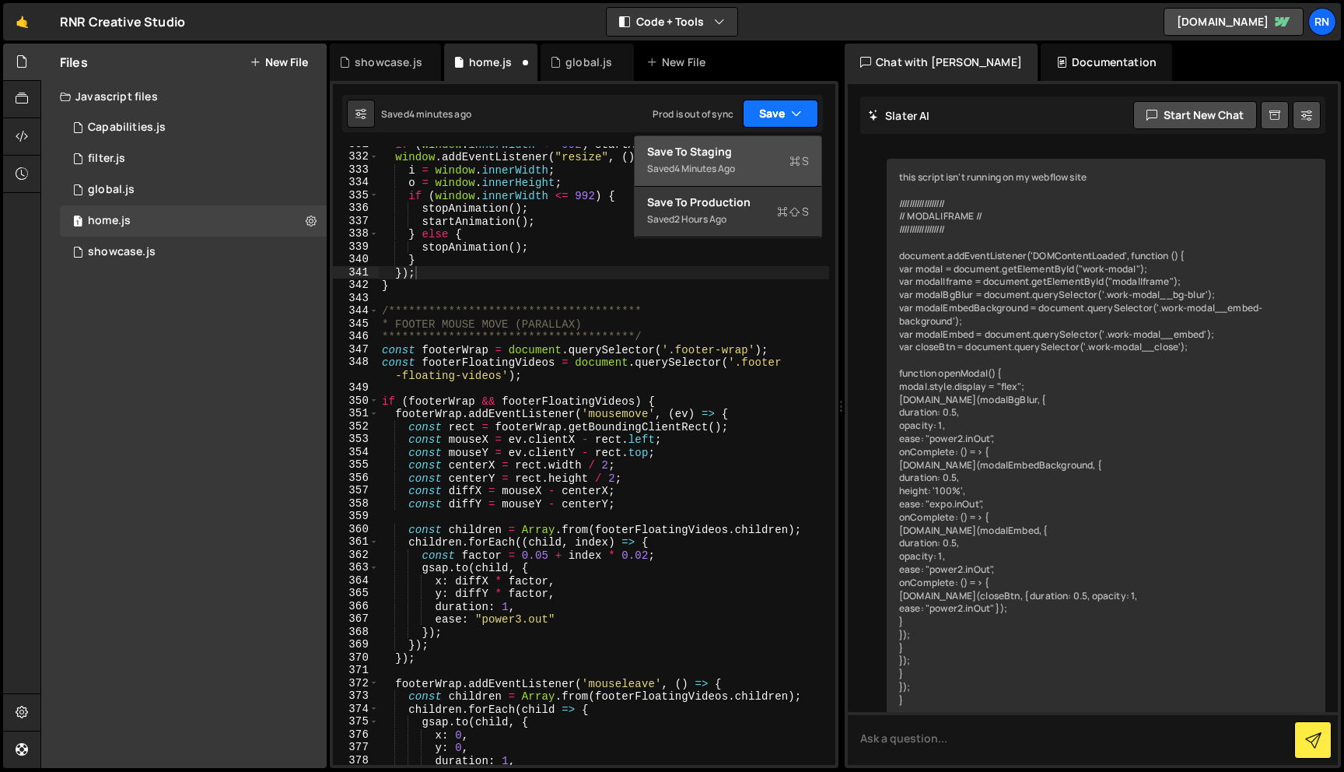
click at [786, 102] on button "Save" at bounding box center [780, 114] width 75 height 28
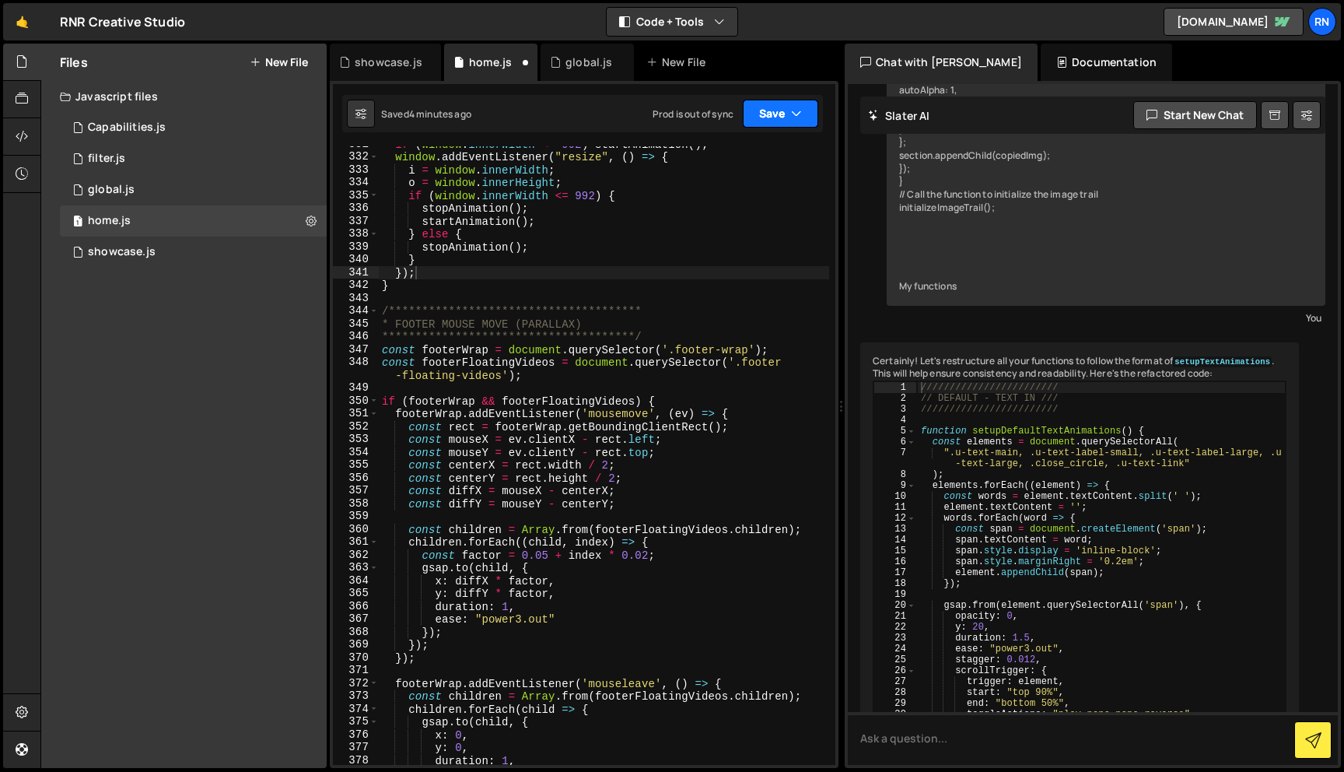
click at [789, 114] on button "Save" at bounding box center [780, 114] width 75 height 28
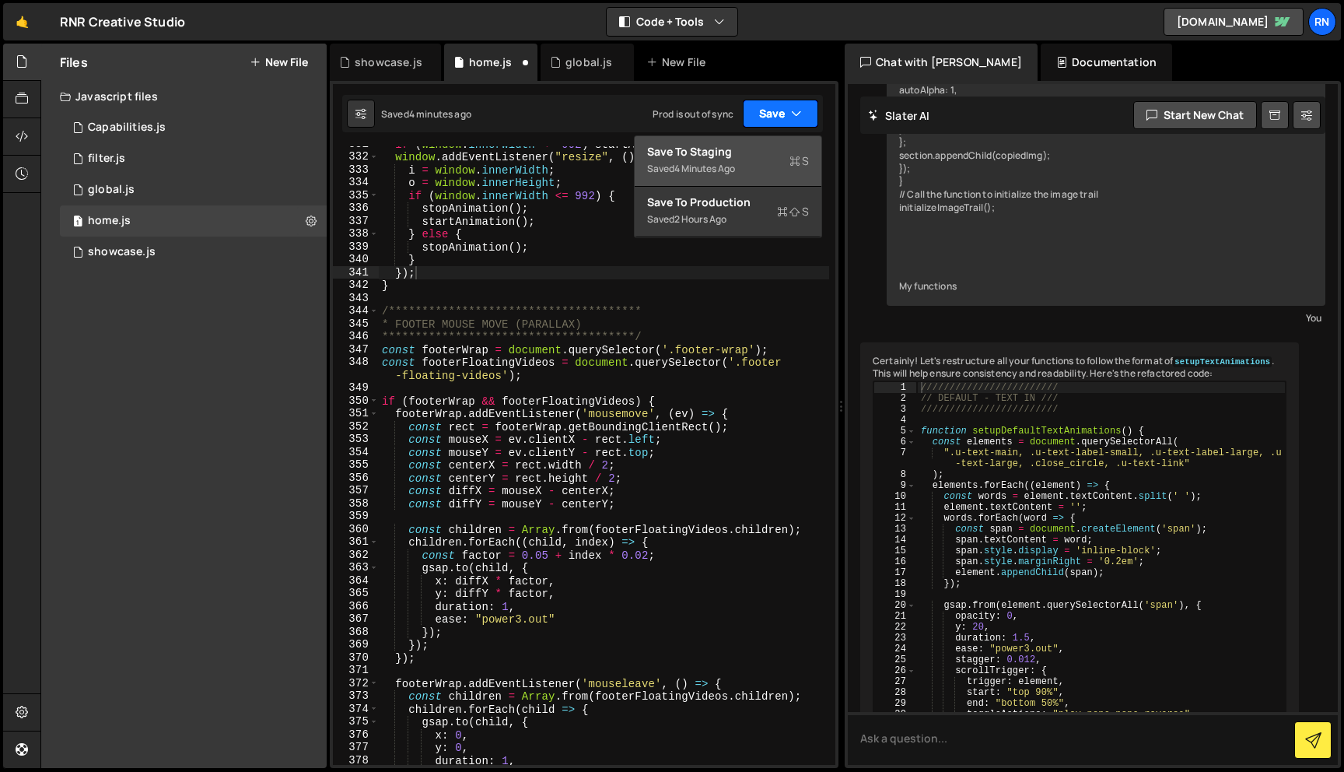
click at [716, 159] on div "Saved 4 minutes ago" at bounding box center [728, 168] width 162 height 19
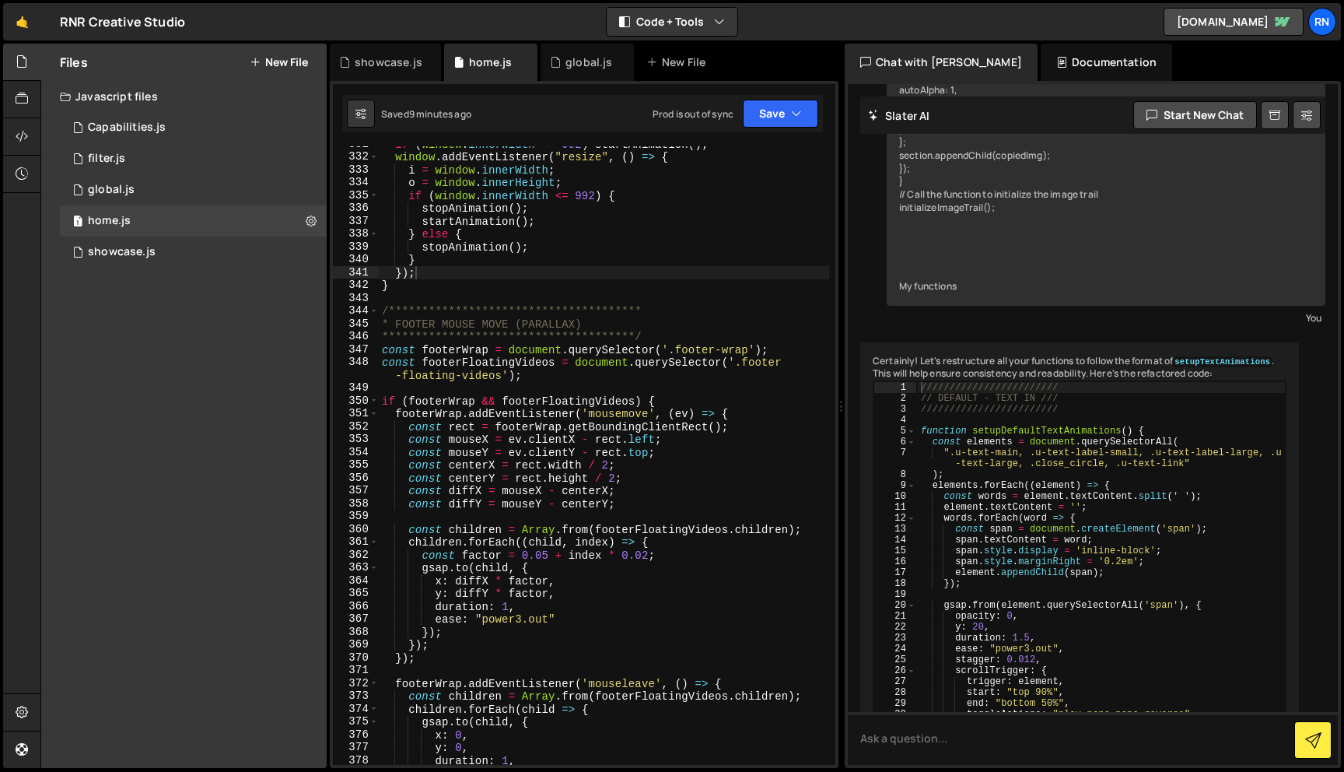
click at [671, 239] on div "**********" at bounding box center [604, 460] width 450 height 644
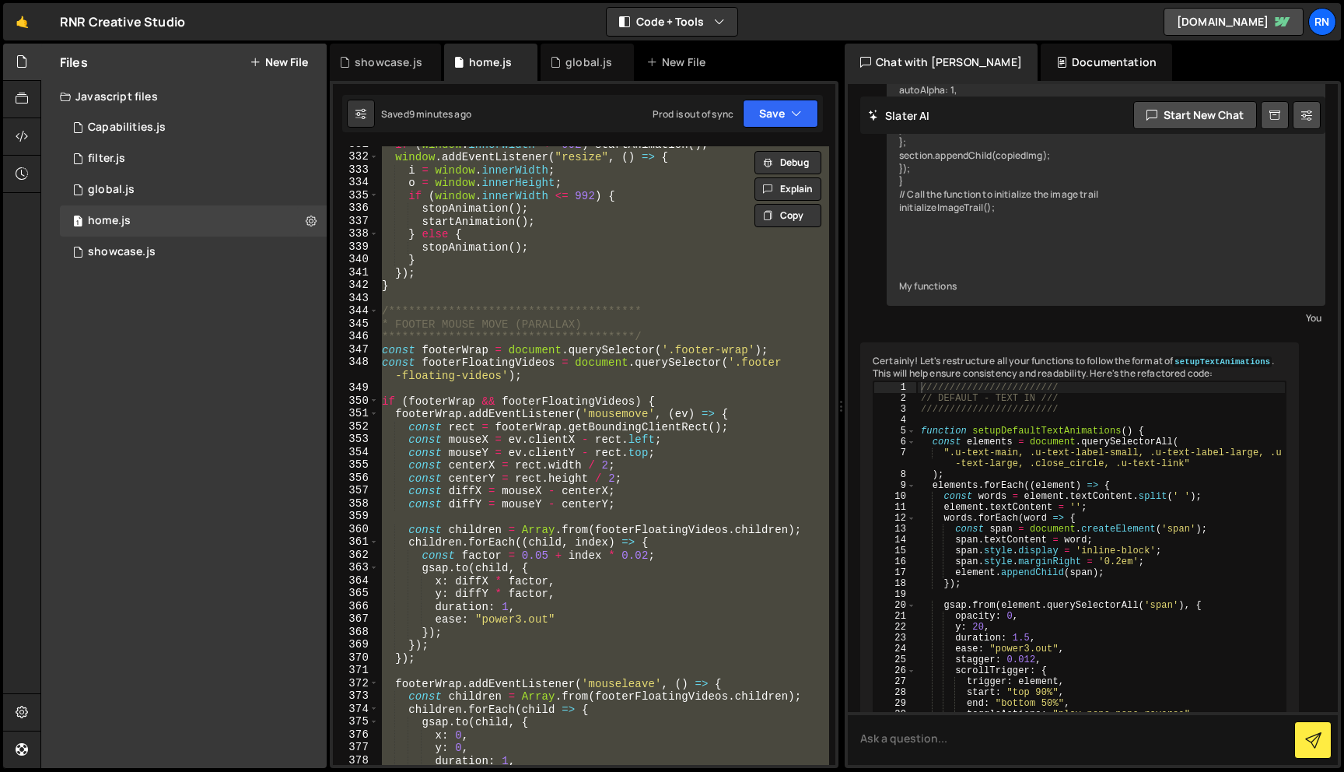
paste textarea ");"
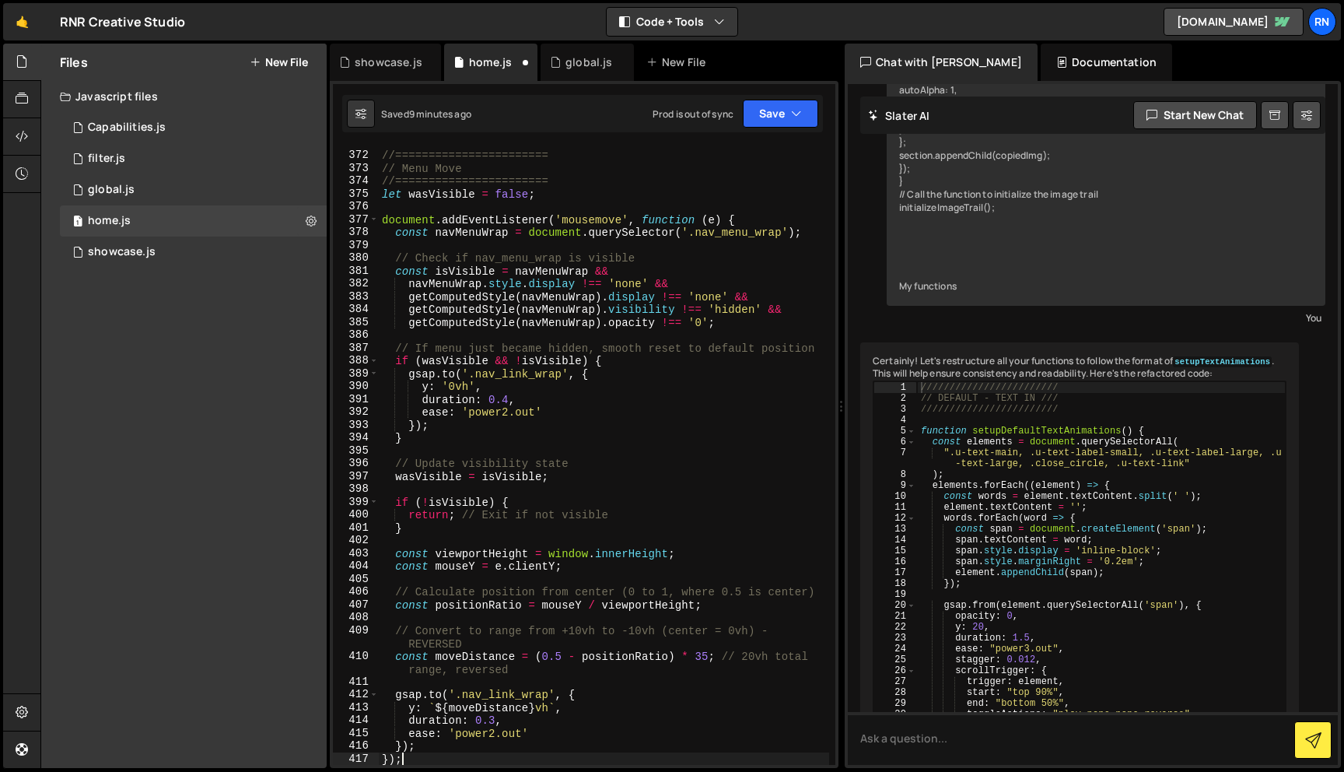
type textarea "}"
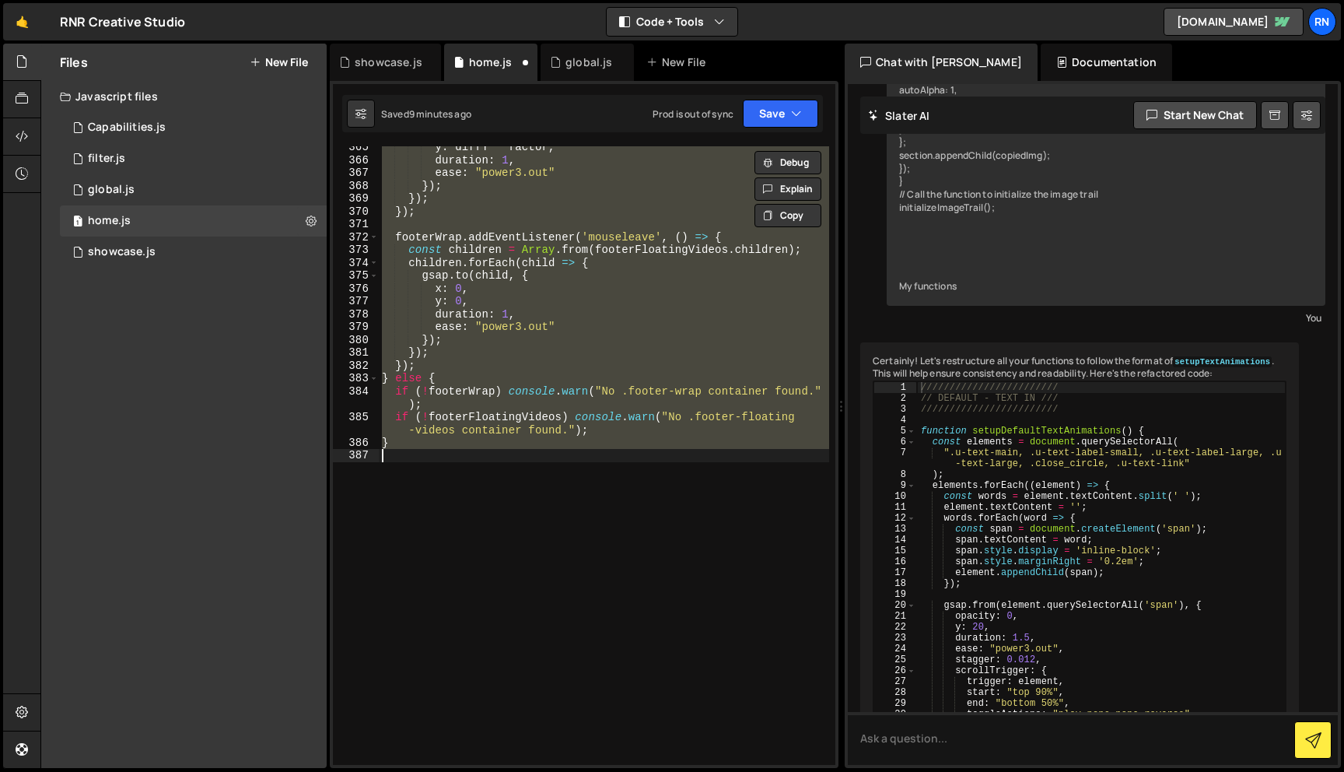
scroll to position [4857, 0]
click at [138, 191] on div "1 global.js 0" at bounding box center [193, 189] width 267 height 31
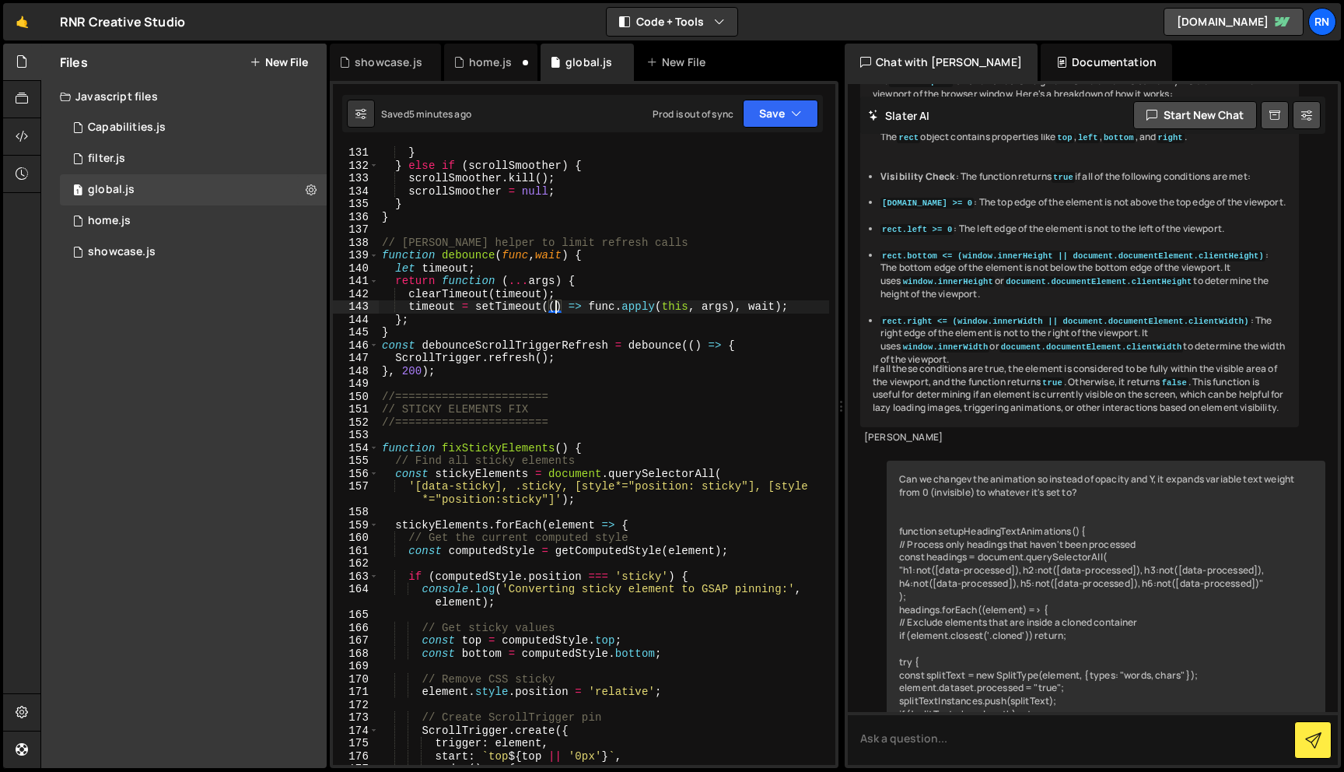
click at [555, 310] on div "} } else if ( scrollSmoother ) { scrollSmoother . kill ( ) ; scrollSmoother = n…" at bounding box center [604, 474] width 450 height 657
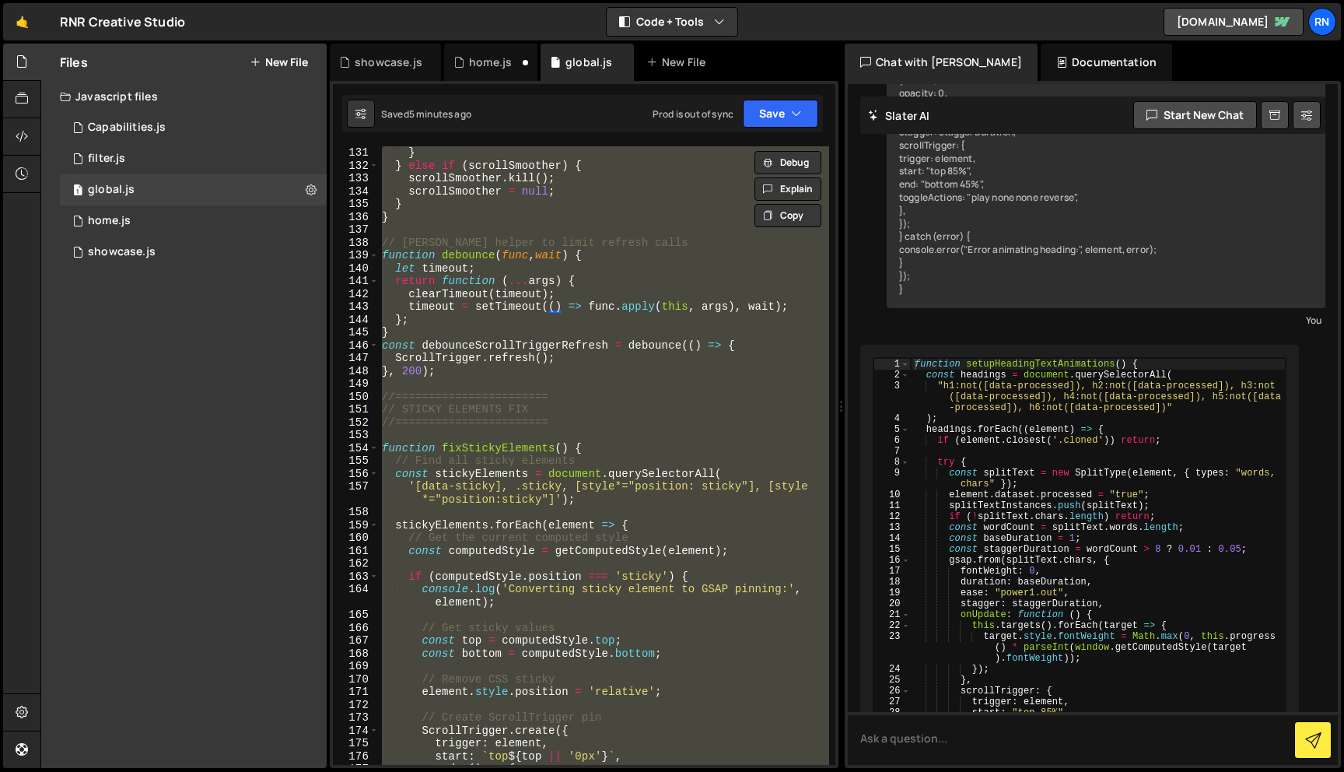
scroll to position [2432, 0]
paste textarea
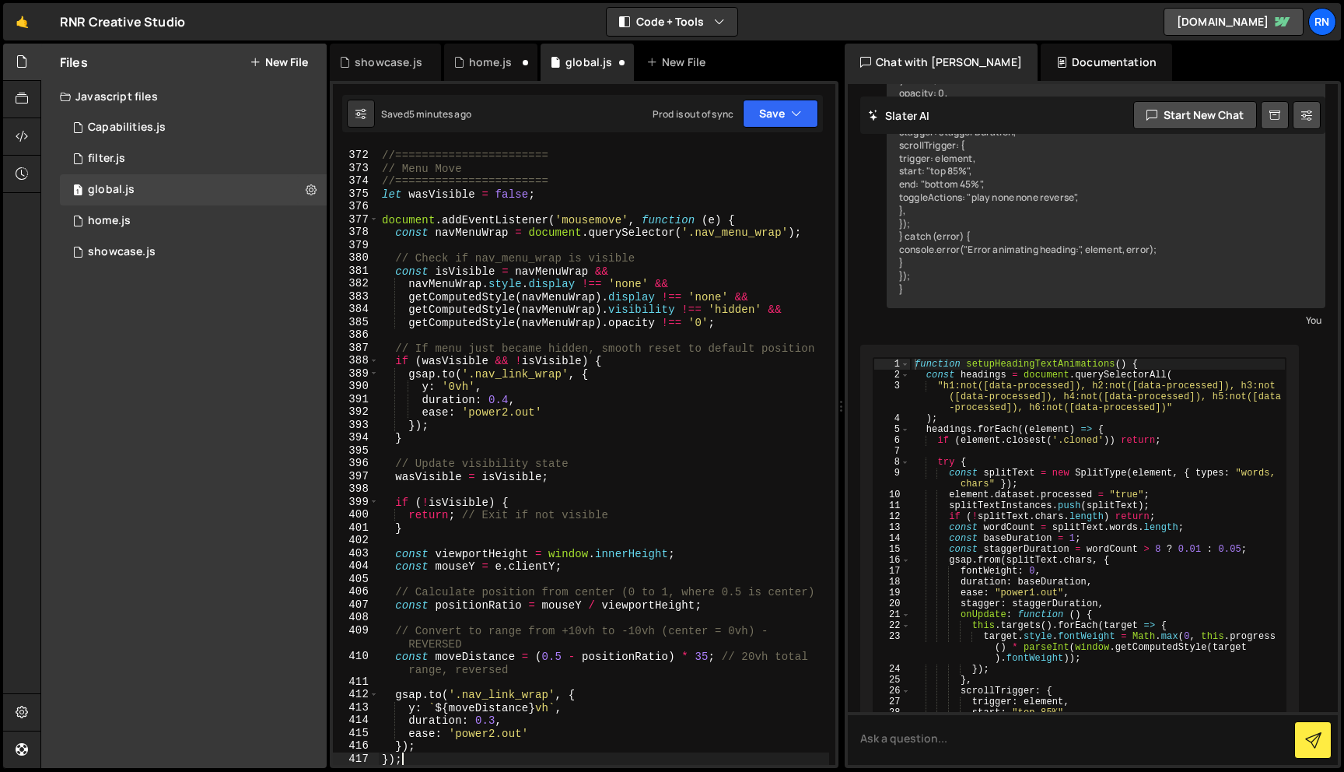
scroll to position [5029, 0]
click at [786, 98] on div "Saved 5 minutes ago Prod is out of sync Upgrade to Edit Save Save to Staging S …" at bounding box center [582, 113] width 481 height 37
click at [779, 114] on button "Save" at bounding box center [780, 114] width 75 height 28
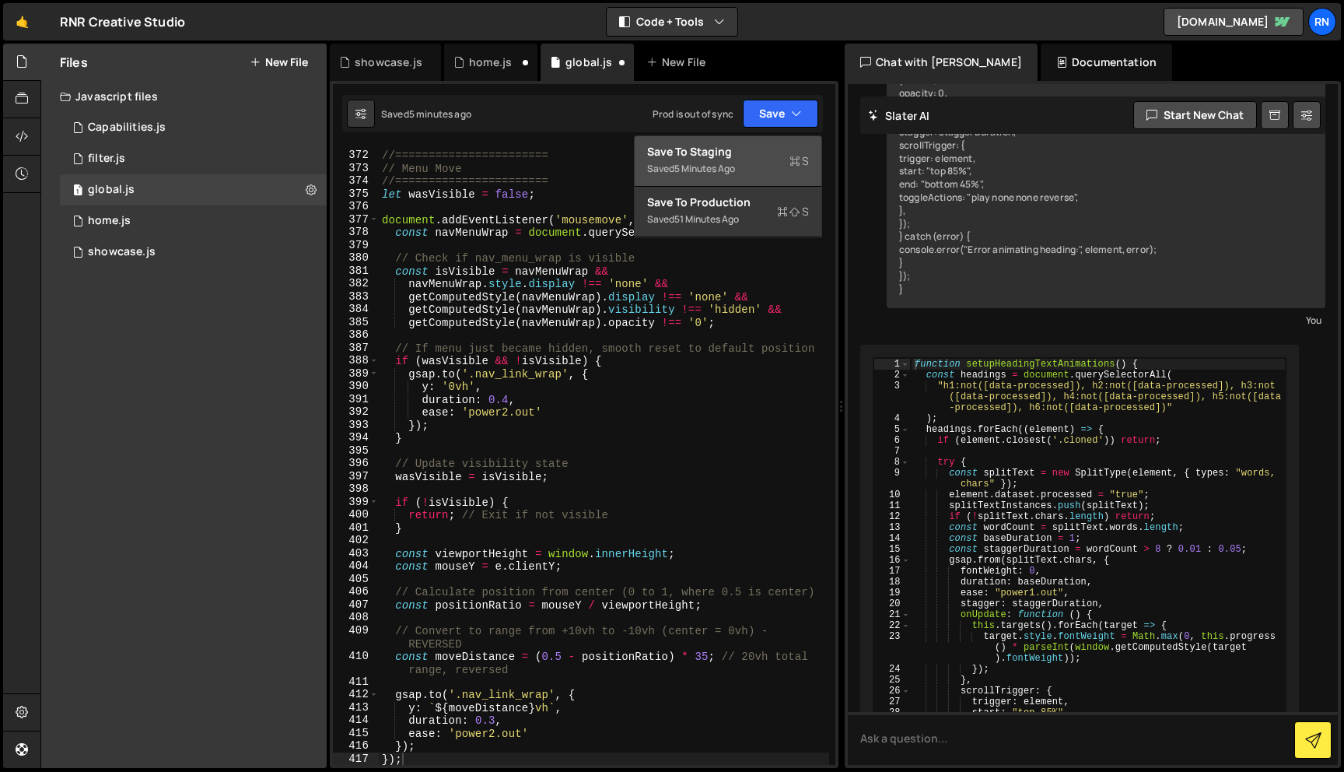
click at [725, 170] on div "5 minutes ago" at bounding box center [704, 168] width 61 height 13
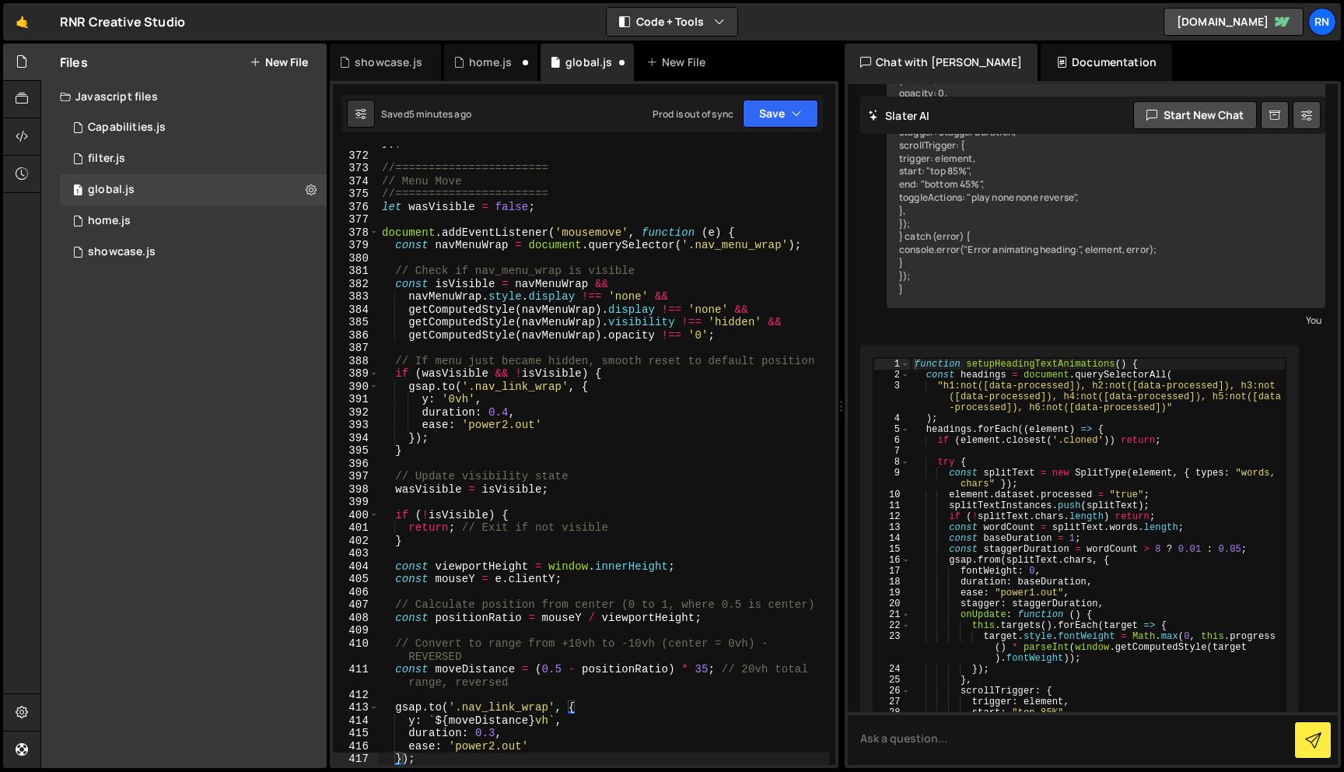
scroll to position [5016, 0]
click at [590, 285] on div "}) ; //======================= // Menu Move //======================= let wasVi…" at bounding box center [604, 458] width 450 height 644
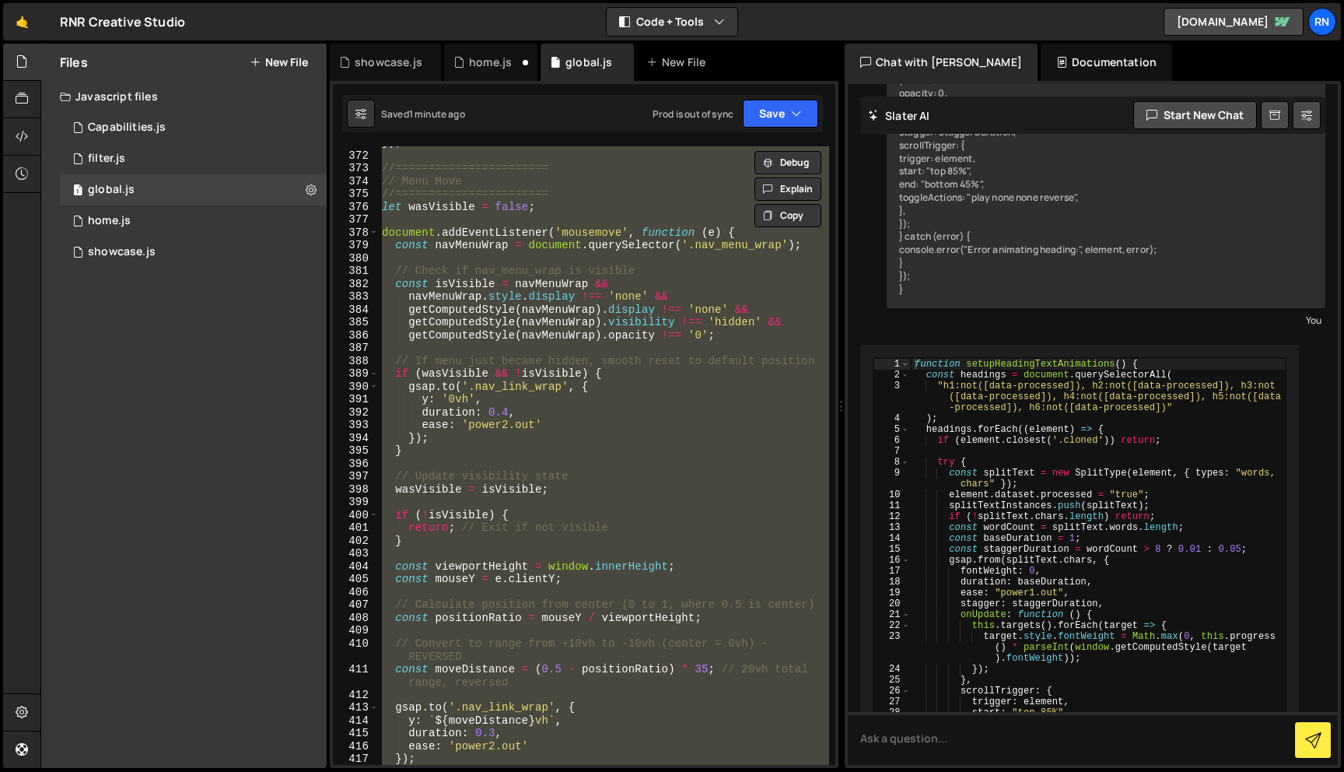
paste textarea
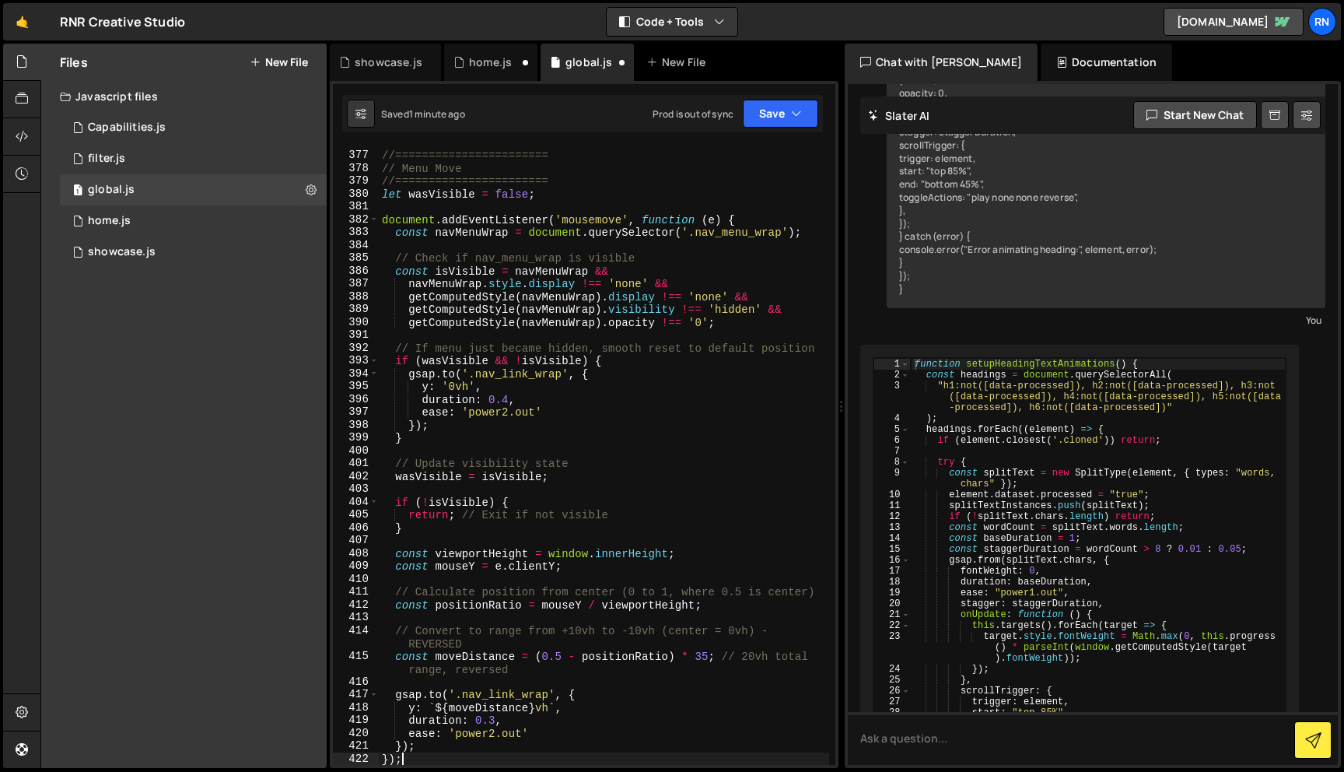
type textarea "});"
click at [766, 100] on button "Save" at bounding box center [780, 114] width 75 height 28
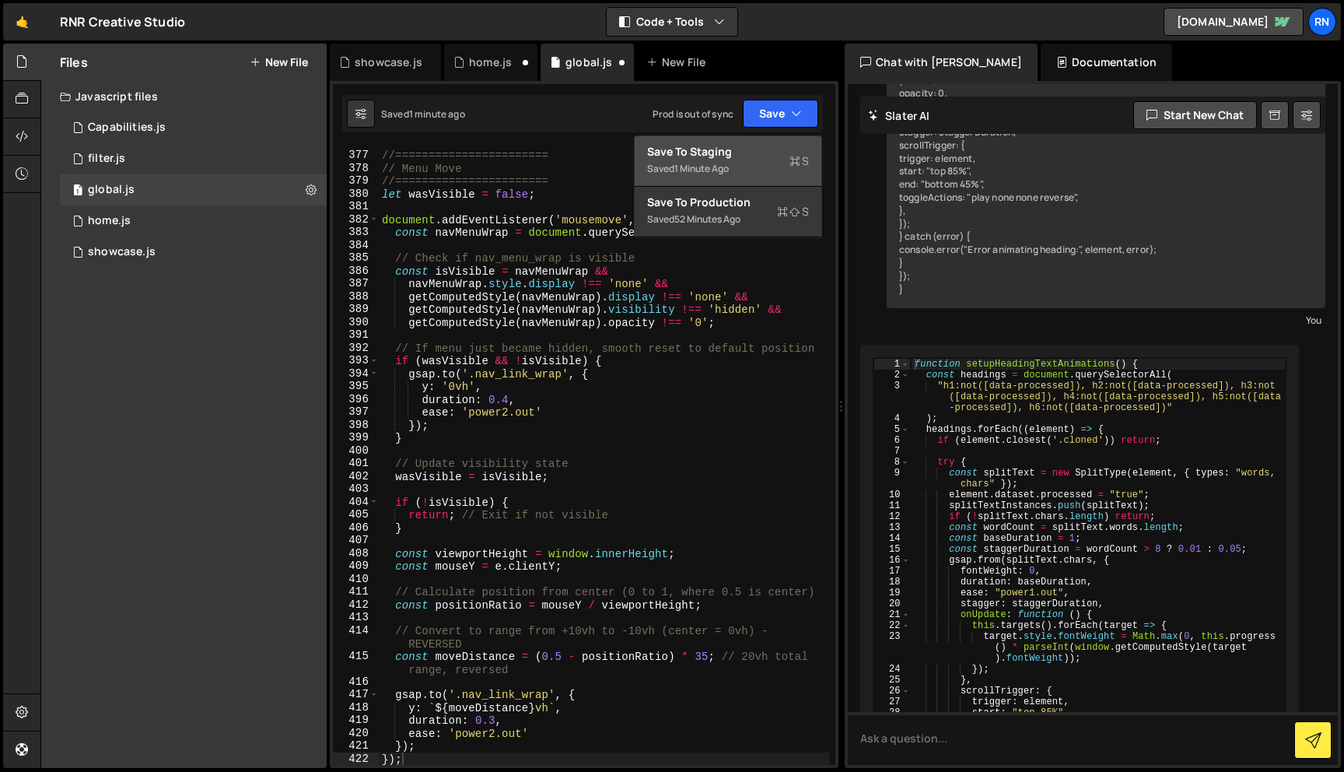
click at [702, 166] on div "1 minute ago" at bounding box center [701, 168] width 54 height 13
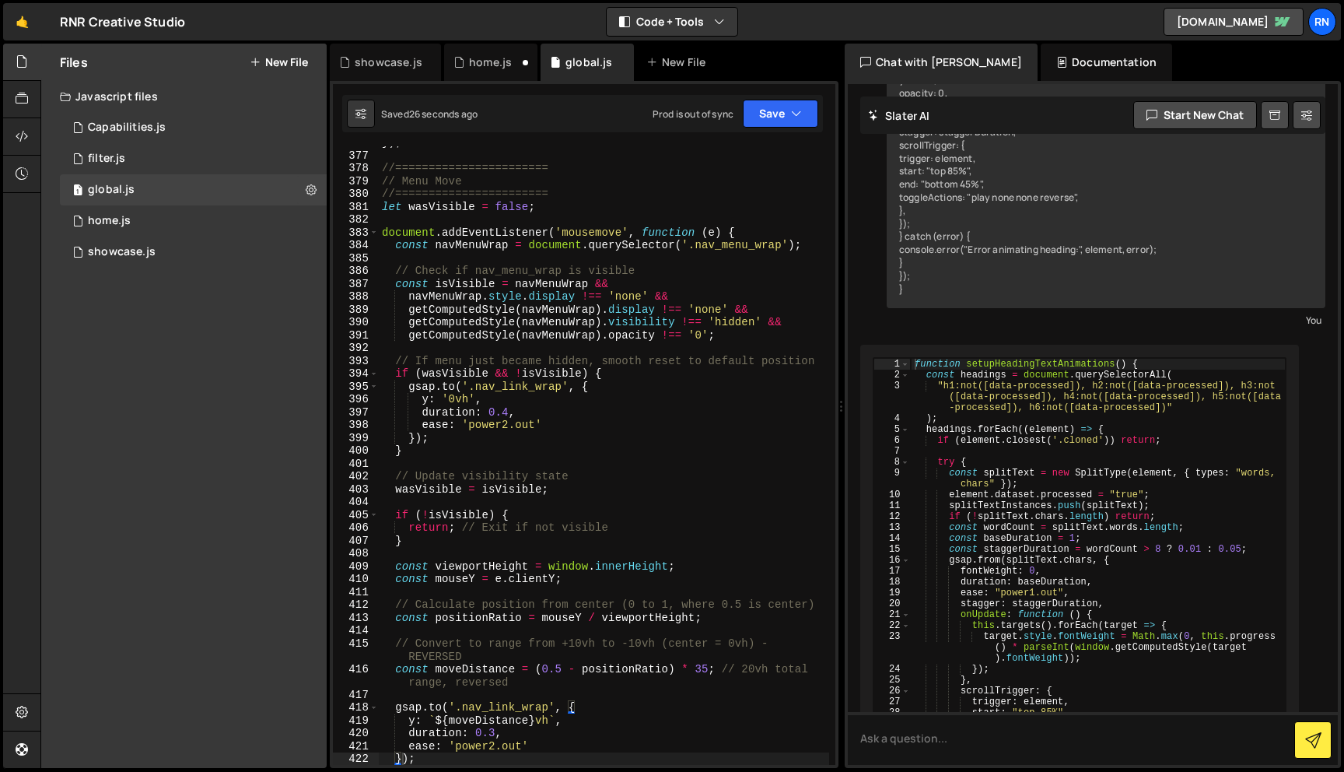
click at [564, 253] on div "}) ; //======================= // Menu Move //======================= let wasVi…" at bounding box center [604, 458] width 450 height 644
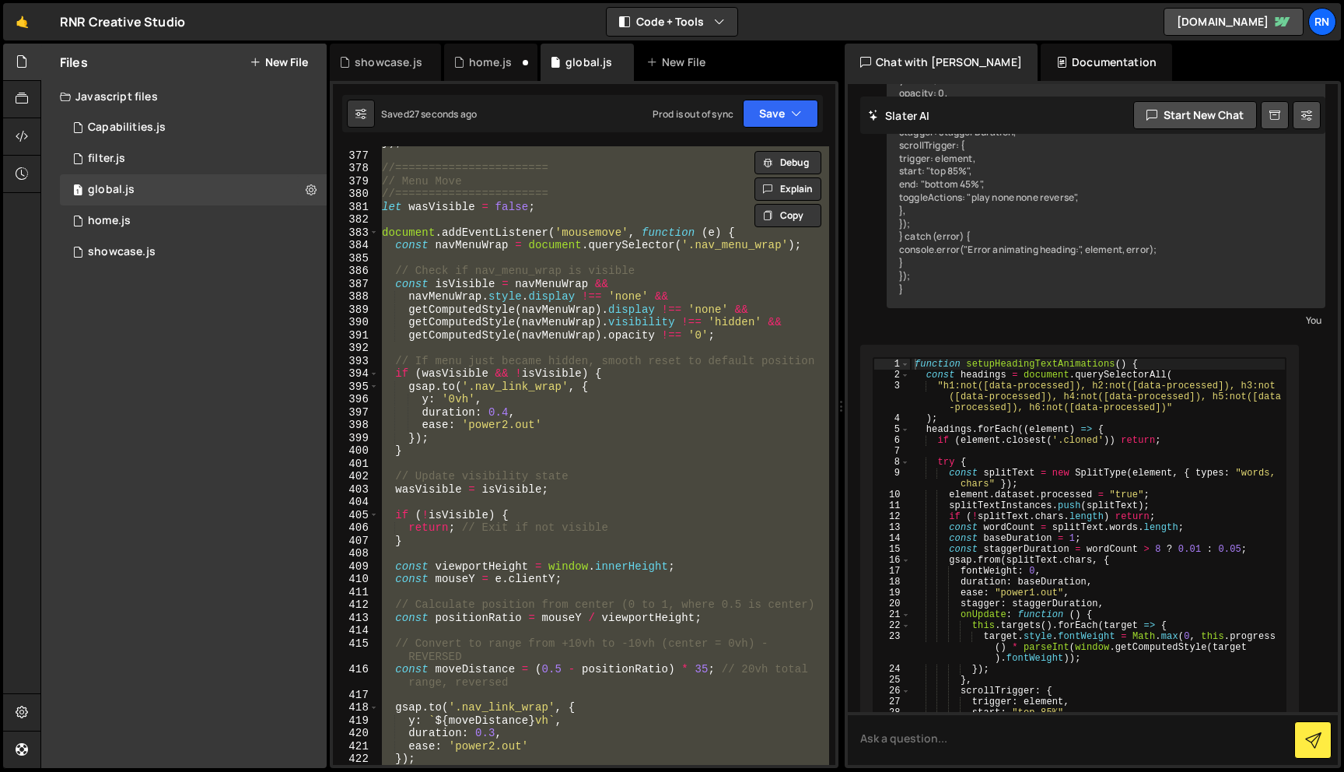
paste textarea
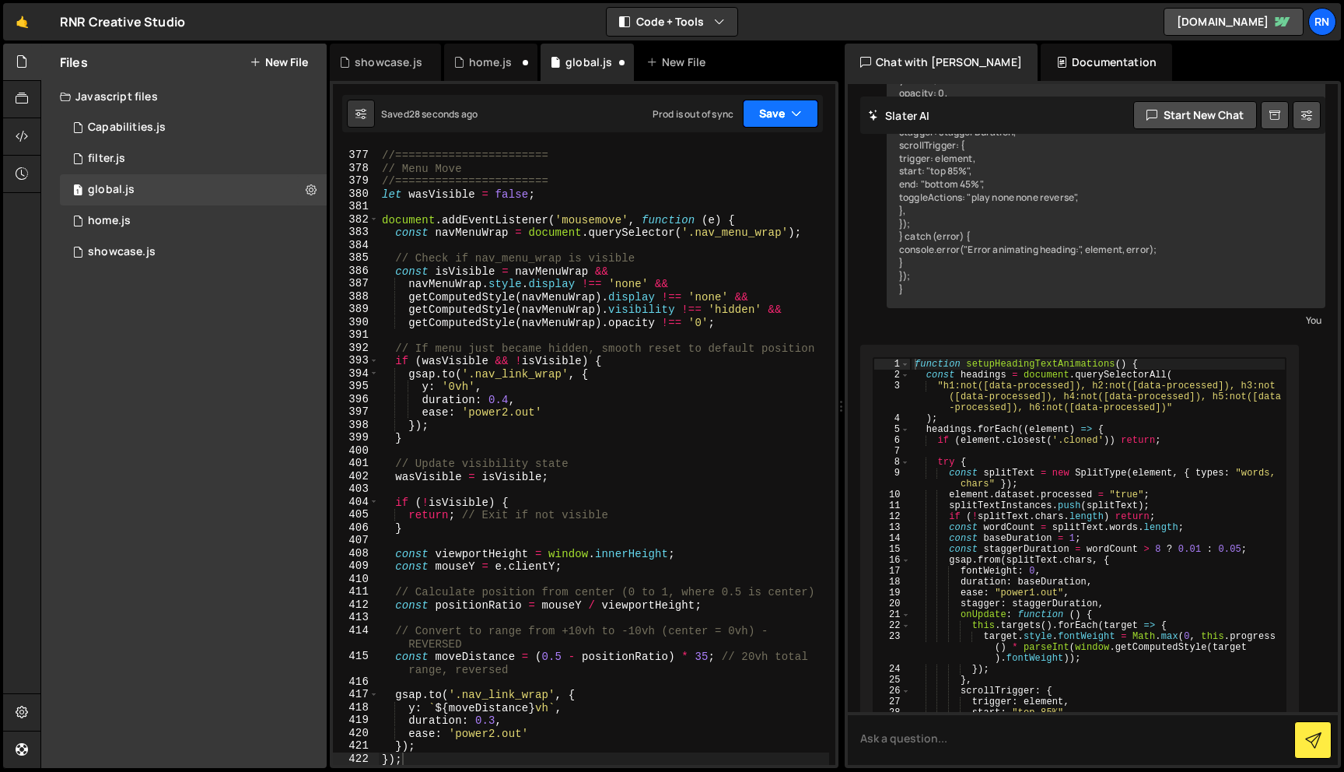
click at [784, 122] on button "Save" at bounding box center [780, 114] width 75 height 28
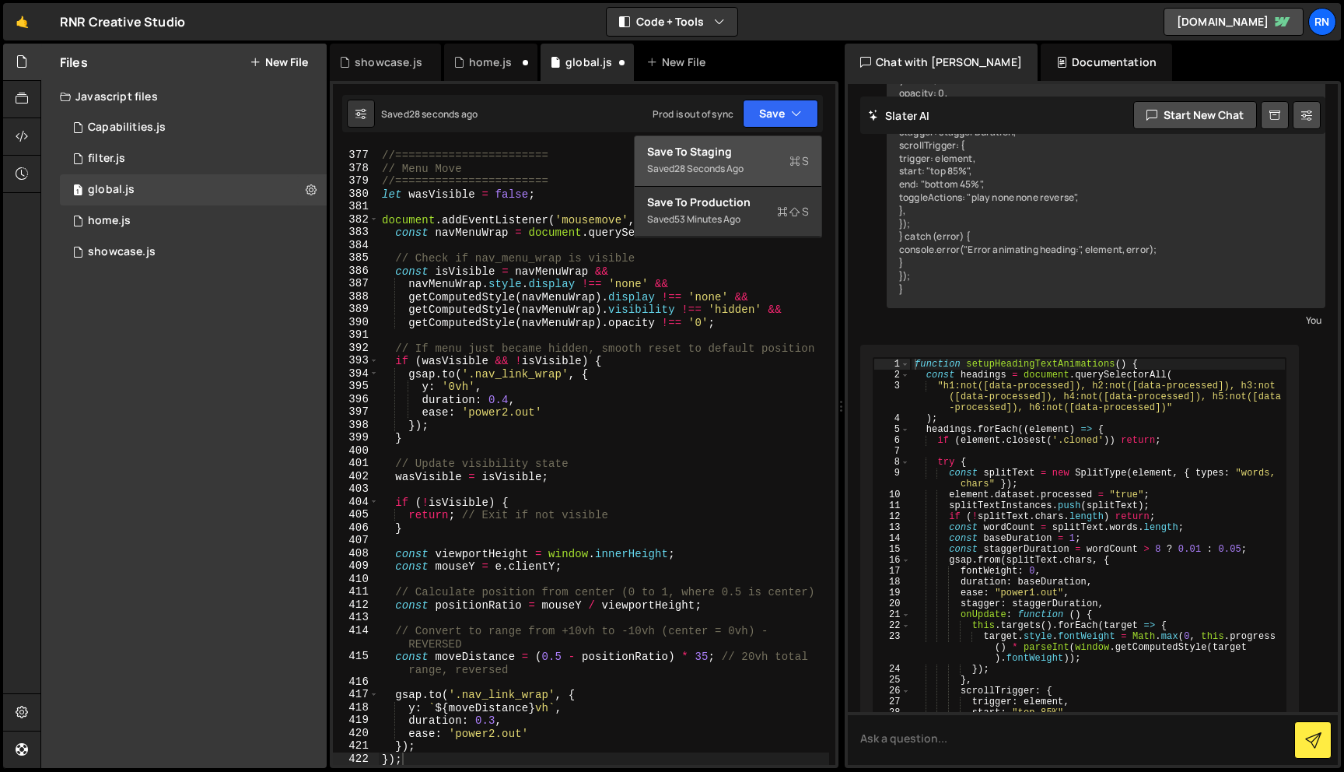
click at [771, 150] on div "Save to Staging S" at bounding box center [728, 152] width 162 height 16
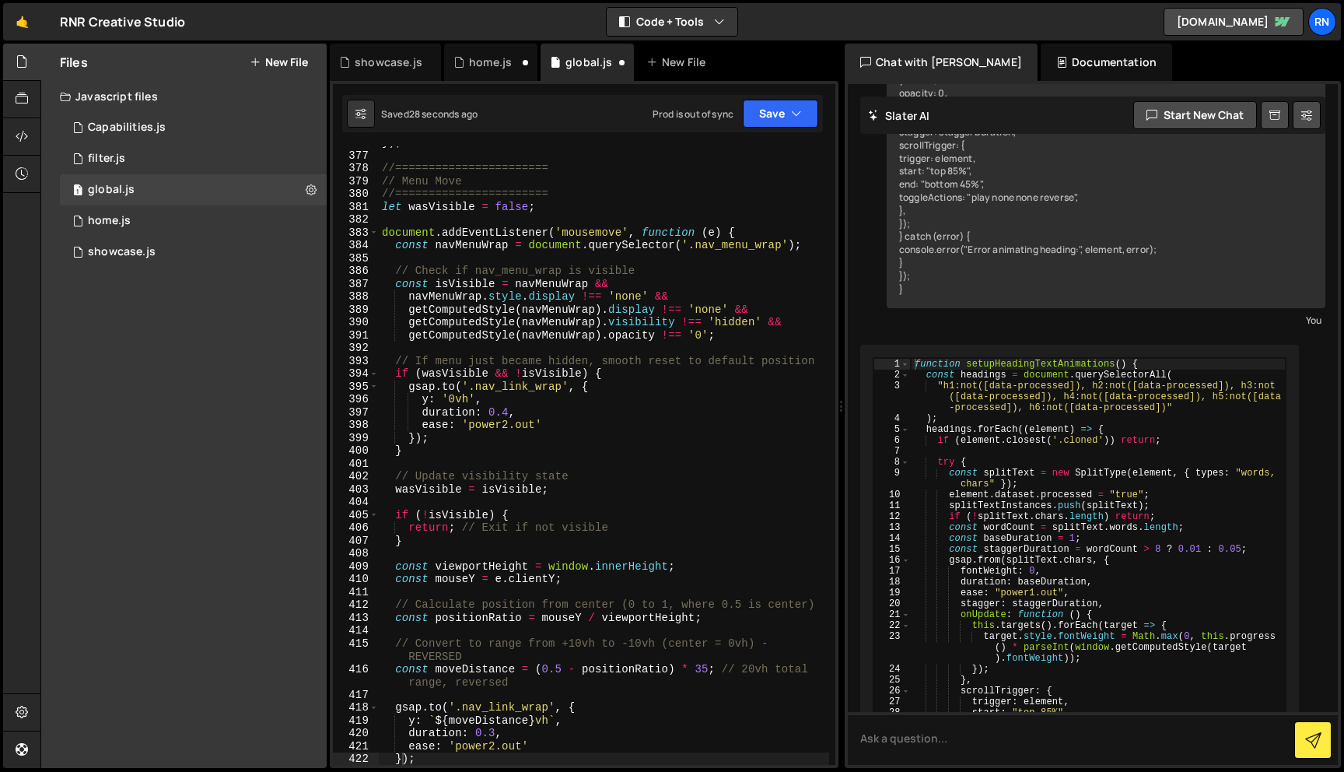
scroll to position [5093, 0]
click at [722, 369] on div "}) ; //======================= // Menu Move //======================= let wasVi…" at bounding box center [604, 458] width 450 height 644
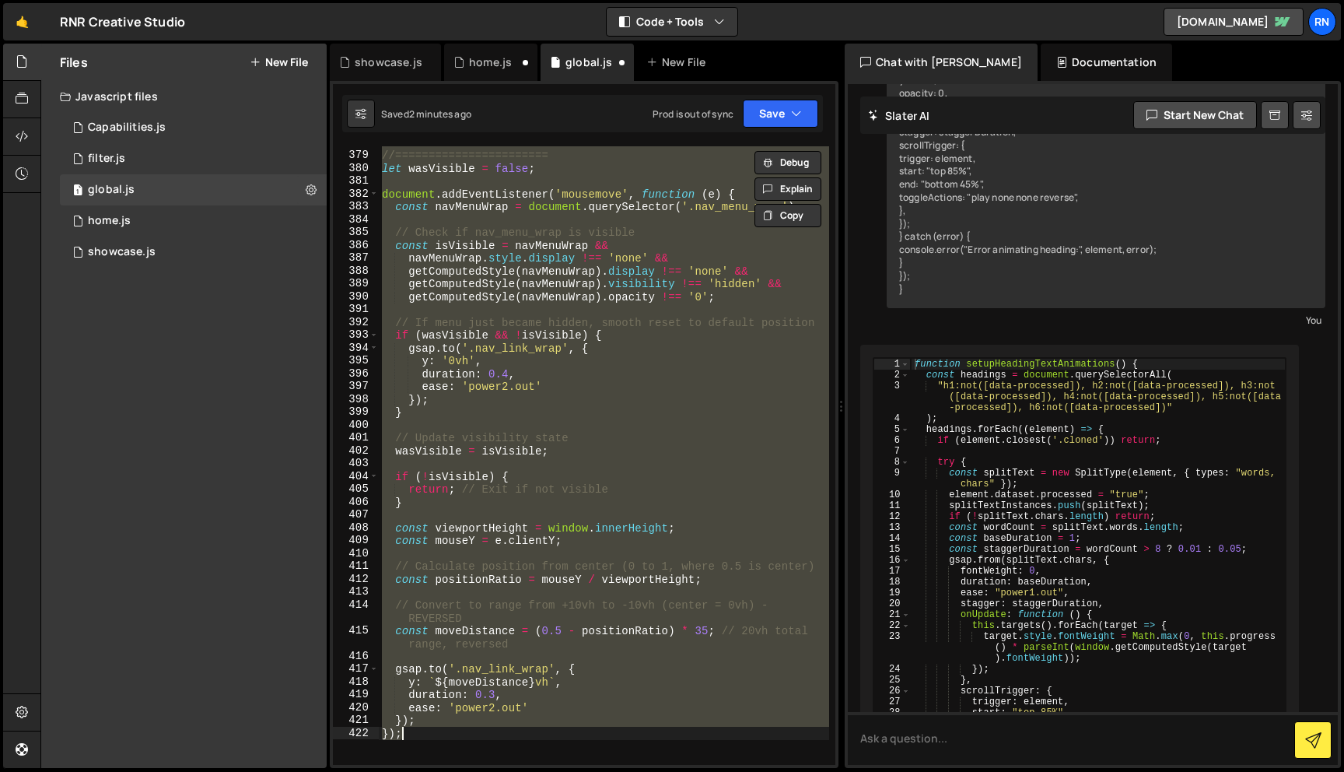
scroll to position [5106, 0]
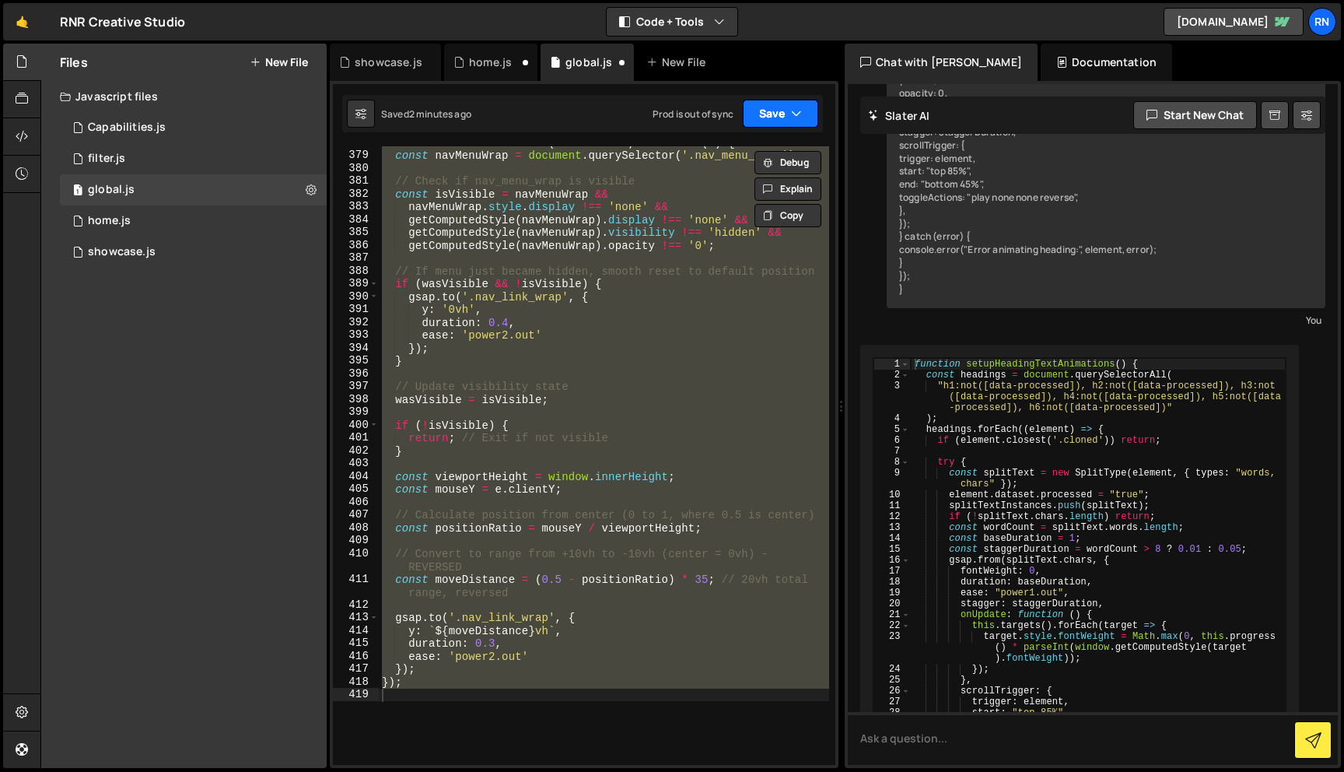
click at [758, 107] on button "Save" at bounding box center [780, 114] width 75 height 28
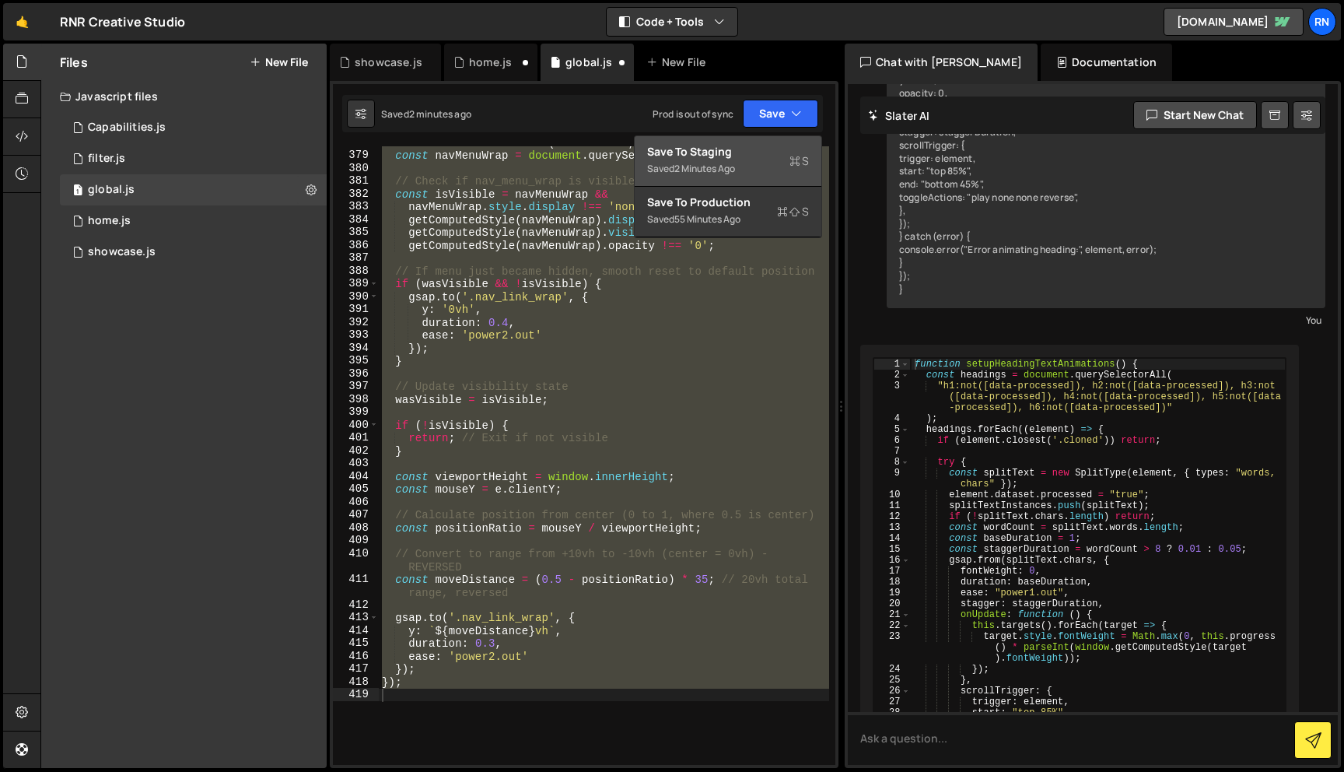
click at [758, 151] on div "Save to Staging S" at bounding box center [728, 152] width 162 height 16
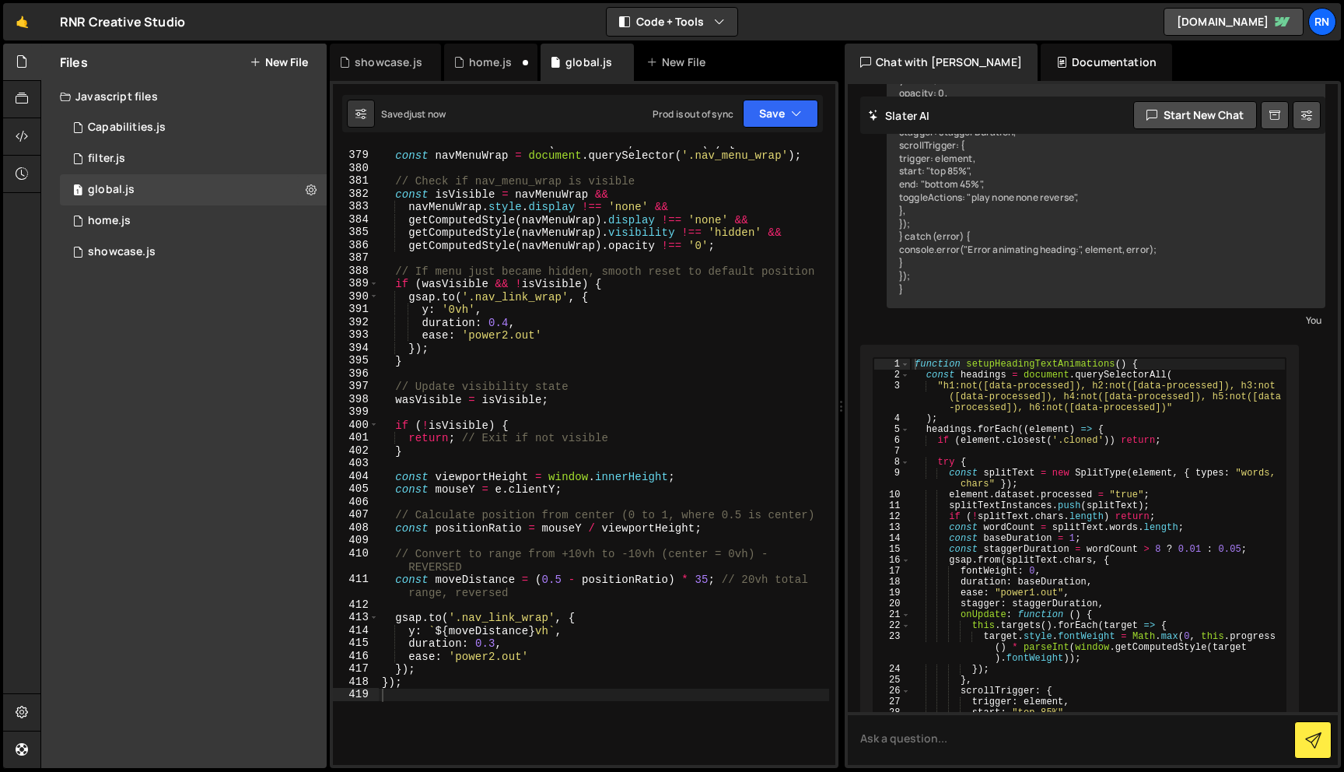
click at [645, 297] on div "document . addEventListener ( 'mousemove' , function ( e ) { const navMenuWrap …" at bounding box center [604, 458] width 450 height 644
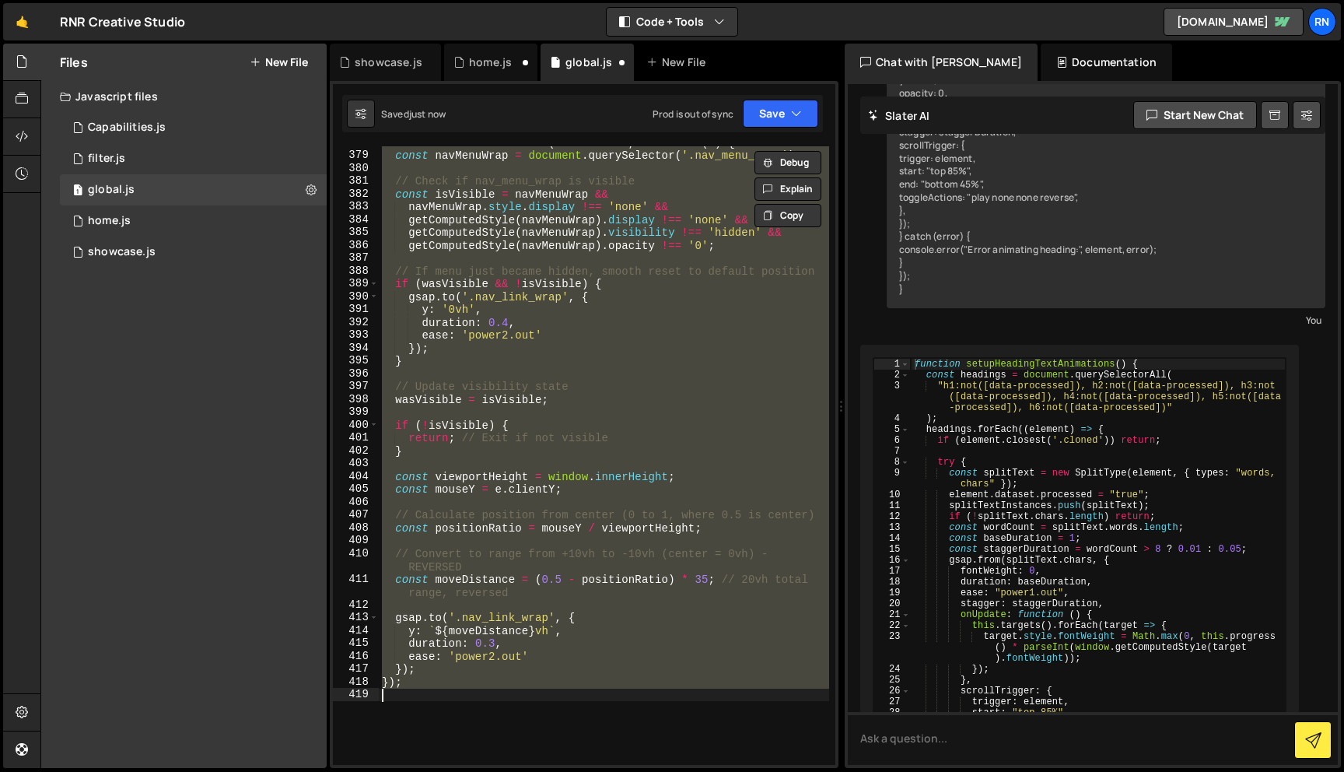
type textarea "}); });"
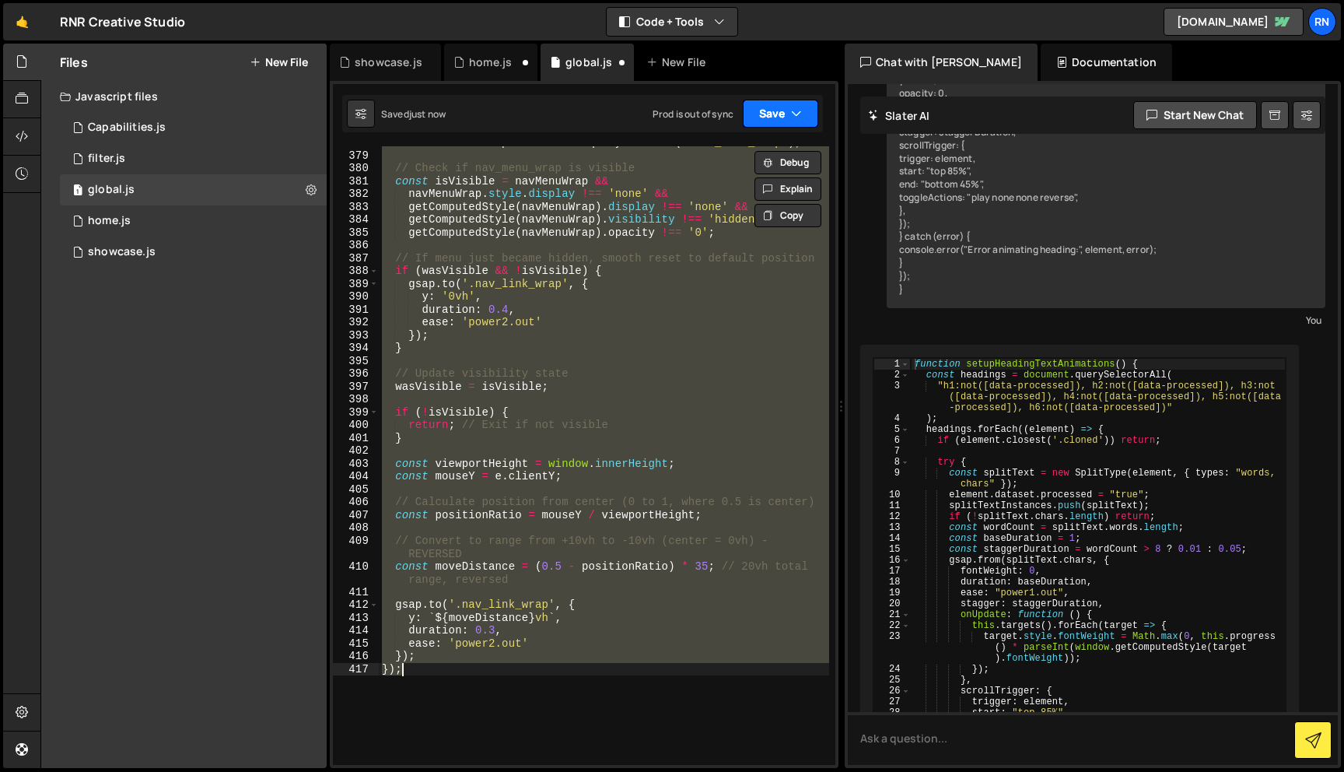
click at [767, 124] on button "Save" at bounding box center [780, 114] width 75 height 28
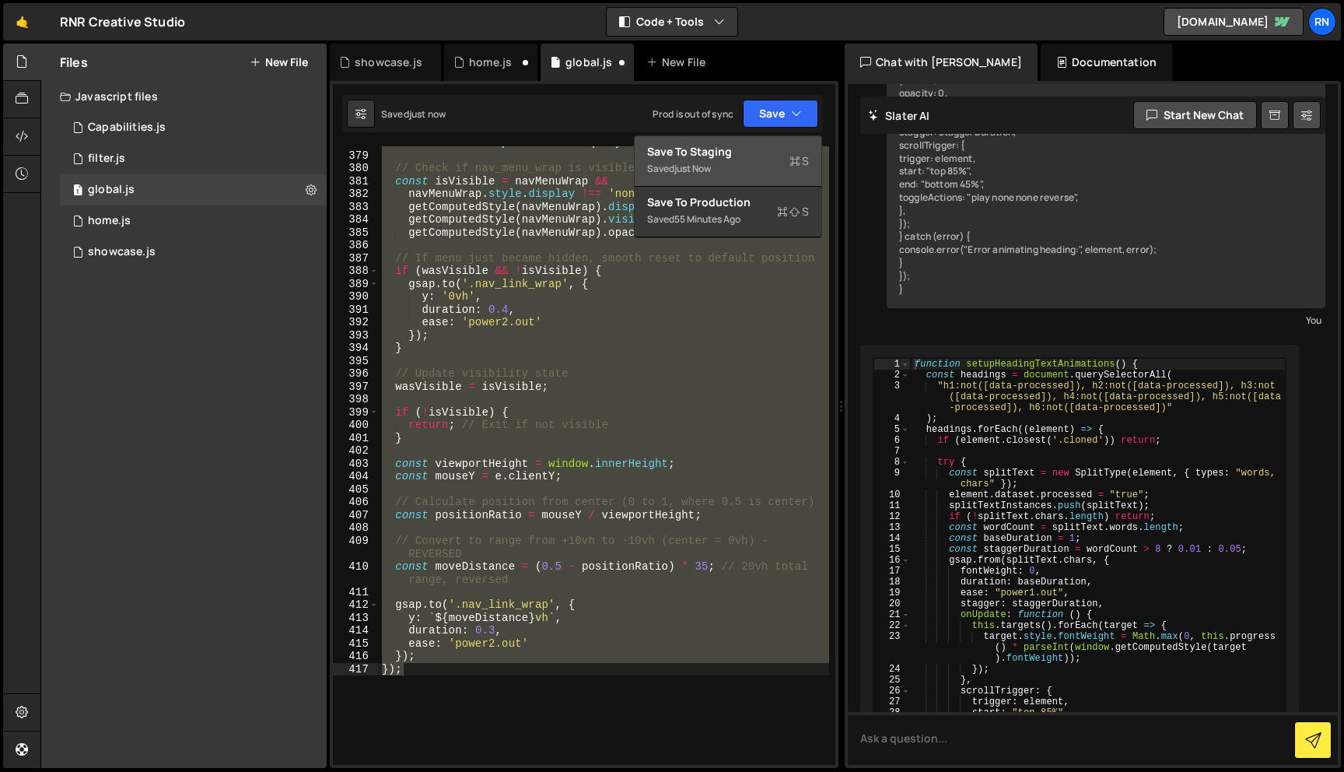
click at [765, 147] on div "Save to Staging S" at bounding box center [728, 152] width 162 height 16
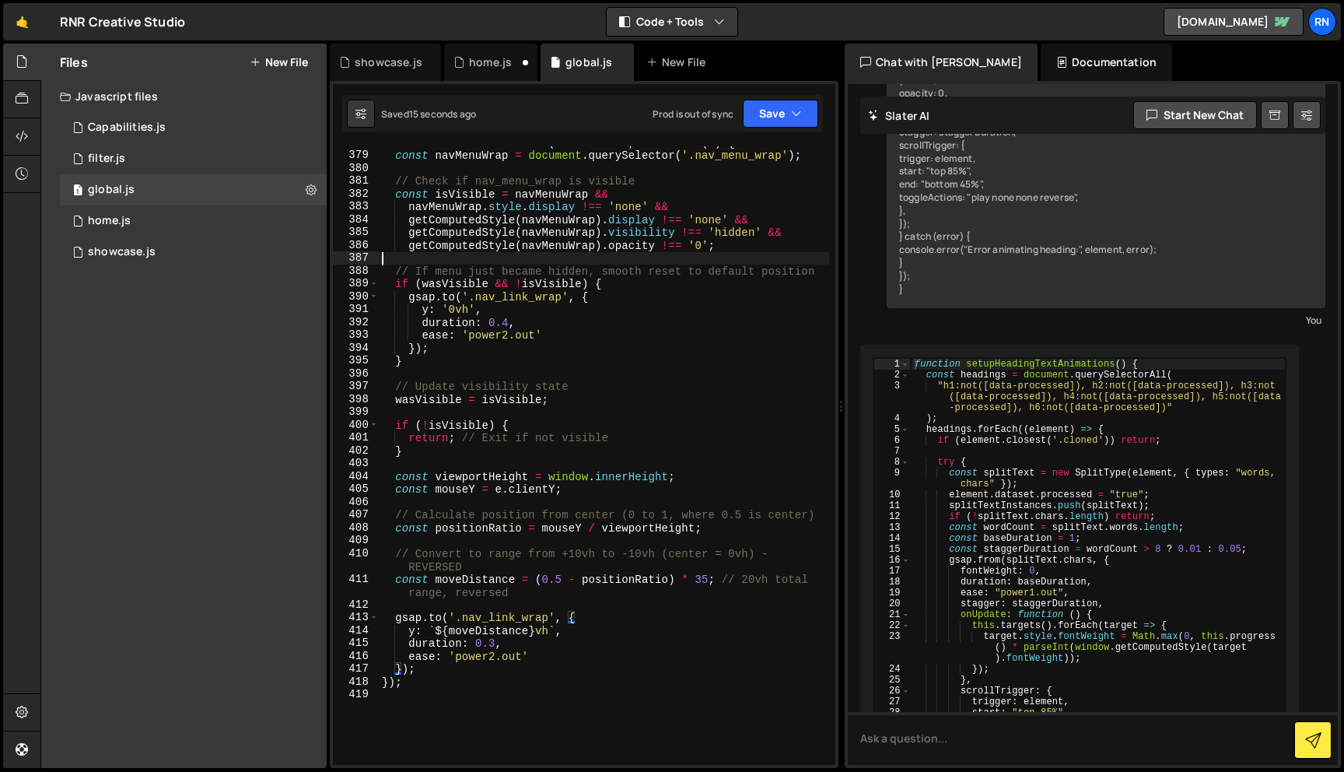
click at [617, 261] on div "document . addEventListener ( 'mousemove' , function ( e ) { const navMenuWrap …" at bounding box center [604, 458] width 450 height 644
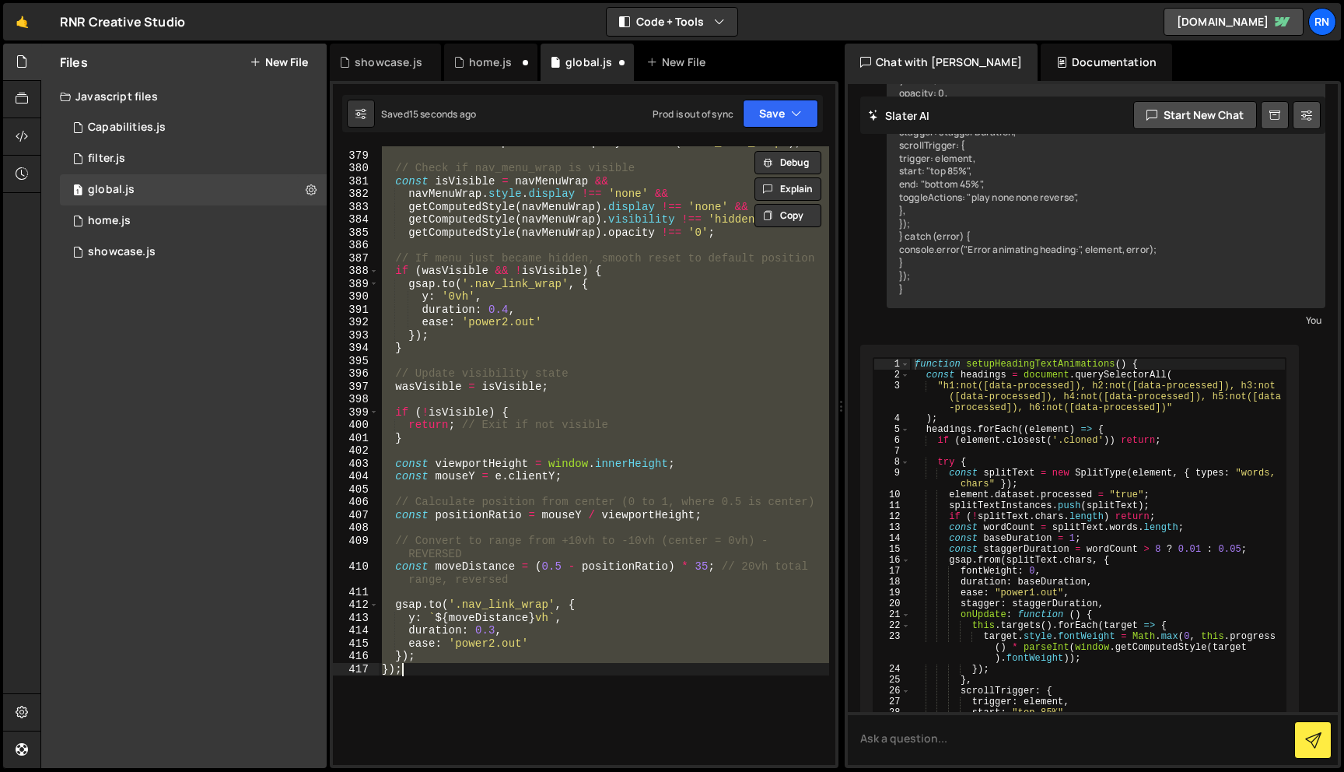
scroll to position [5080, 0]
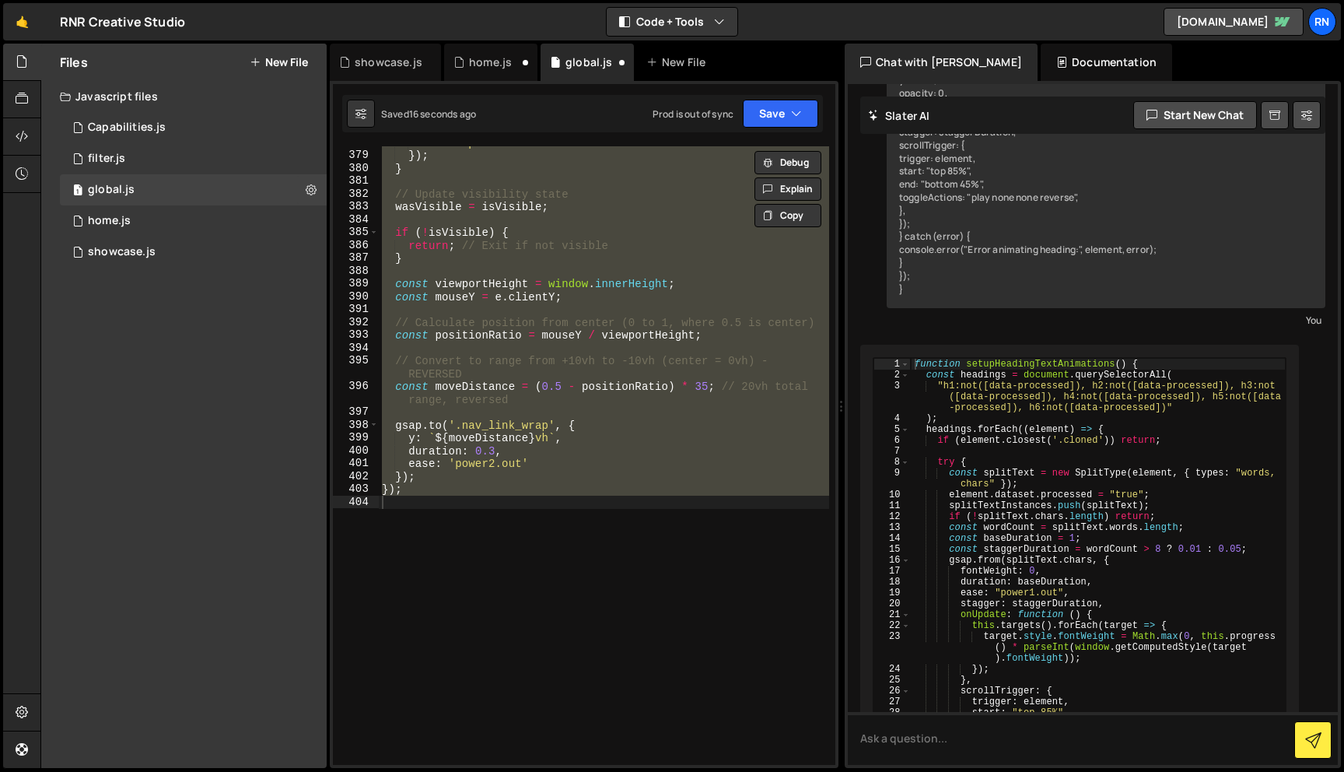
click at [762, 98] on div "Saved 16 seconds ago Prod is out of sync Upgrade to Edit Save Save to Staging S…" at bounding box center [582, 113] width 481 height 37
click at [761, 110] on button "Save" at bounding box center [780, 114] width 75 height 28
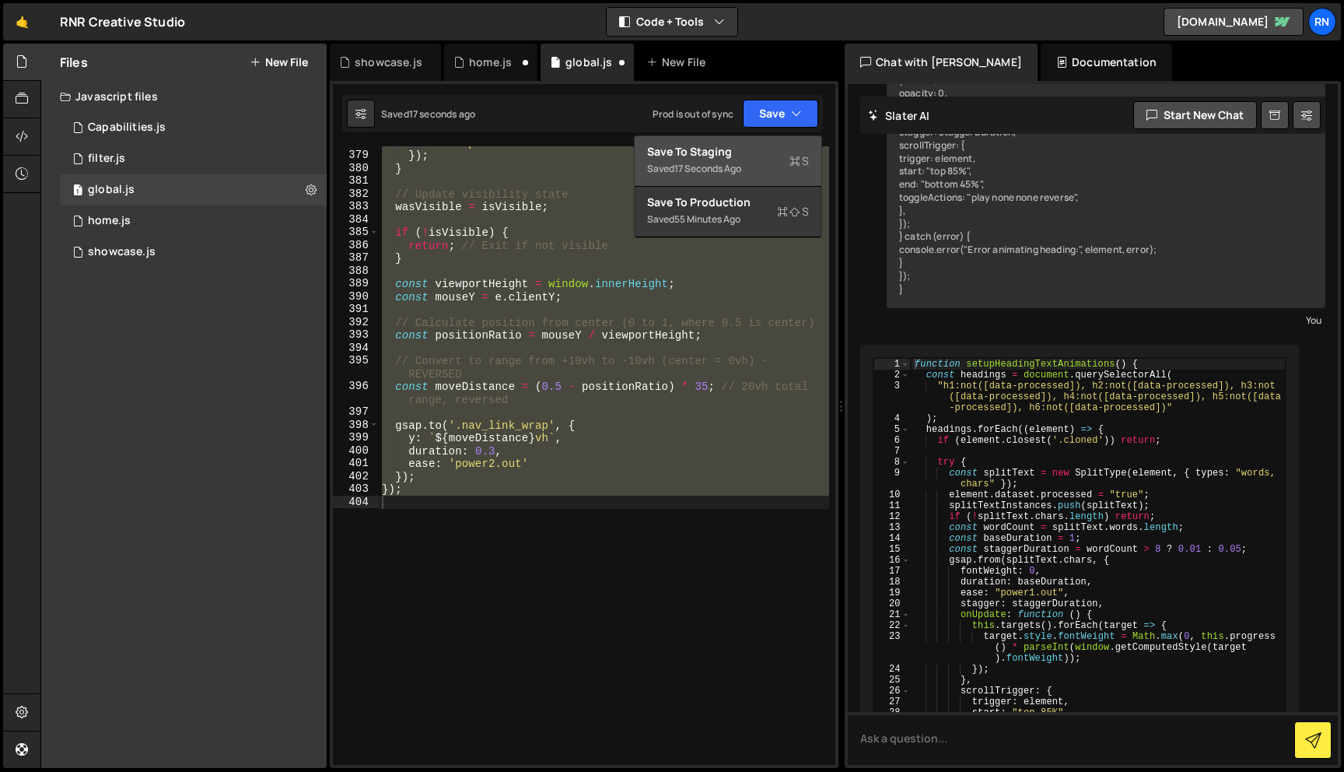
click at [749, 150] on div "Save to Staging S" at bounding box center [728, 152] width 162 height 16
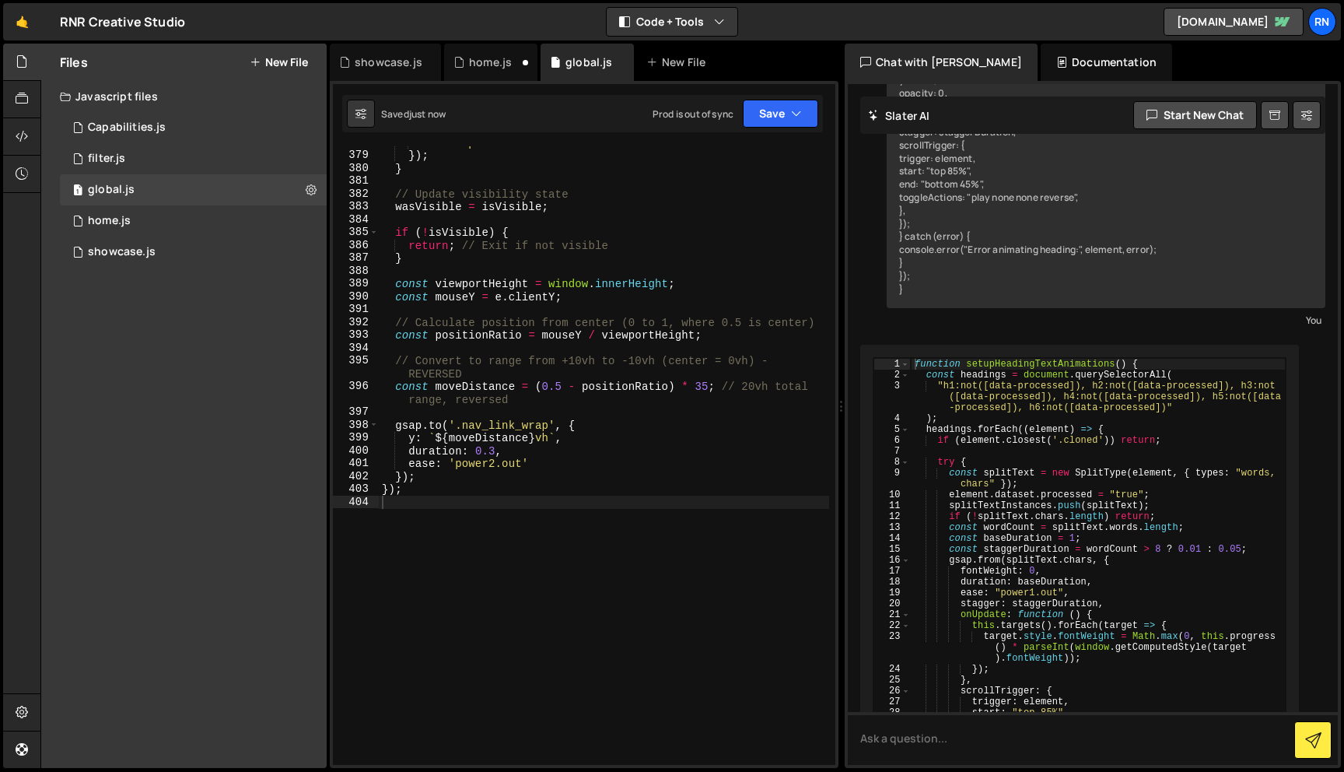
click at [605, 296] on div "ease : 'power2.out' }) ; } // Update visibility state wasVisible = isVisible ; …" at bounding box center [604, 458] width 450 height 644
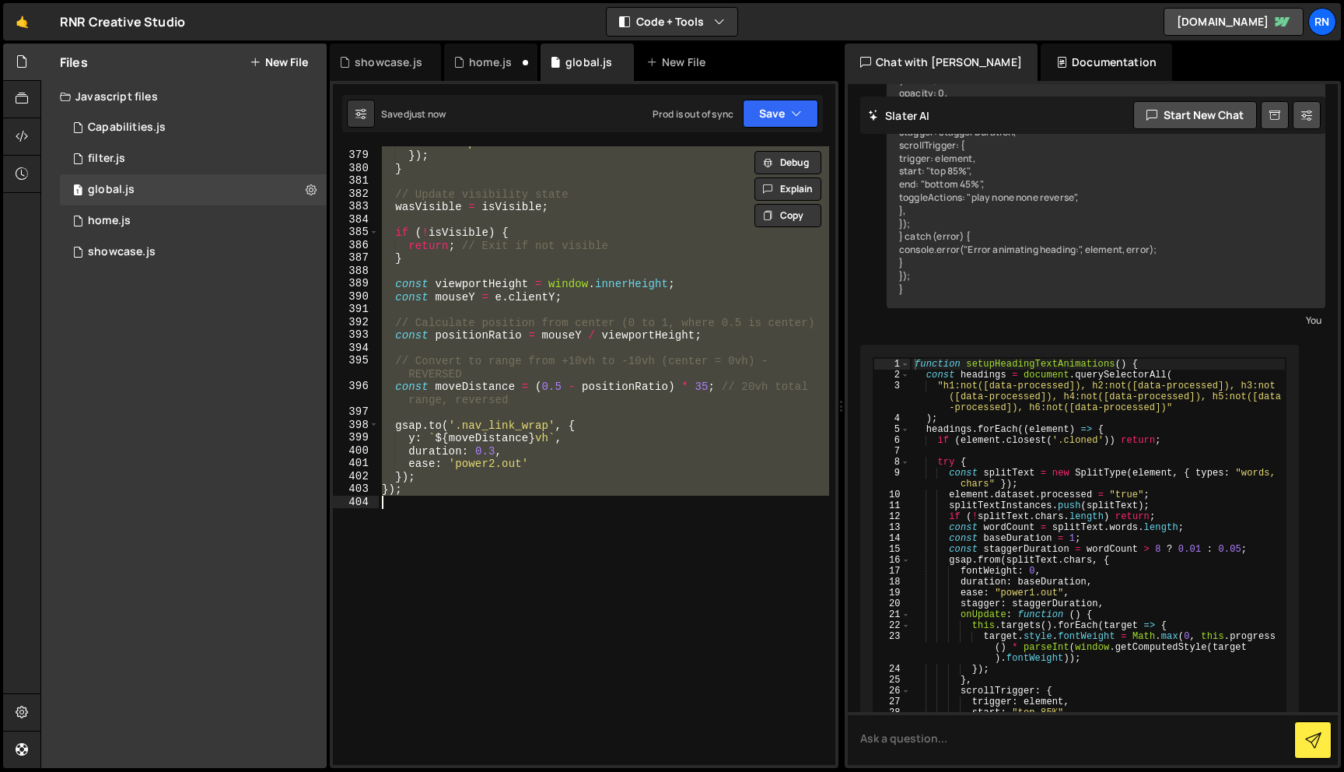
paste textarea
type textarea "});"
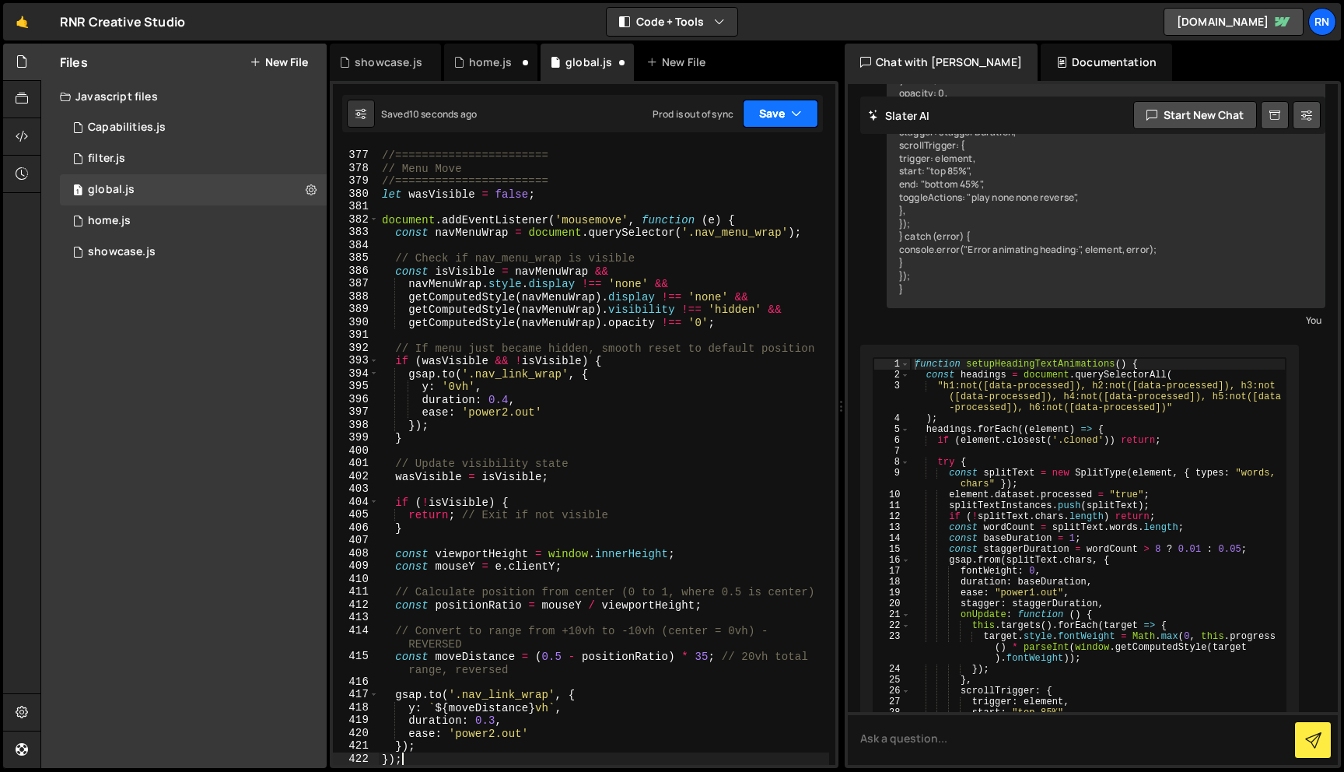
click at [762, 109] on button "Save" at bounding box center [780, 114] width 75 height 28
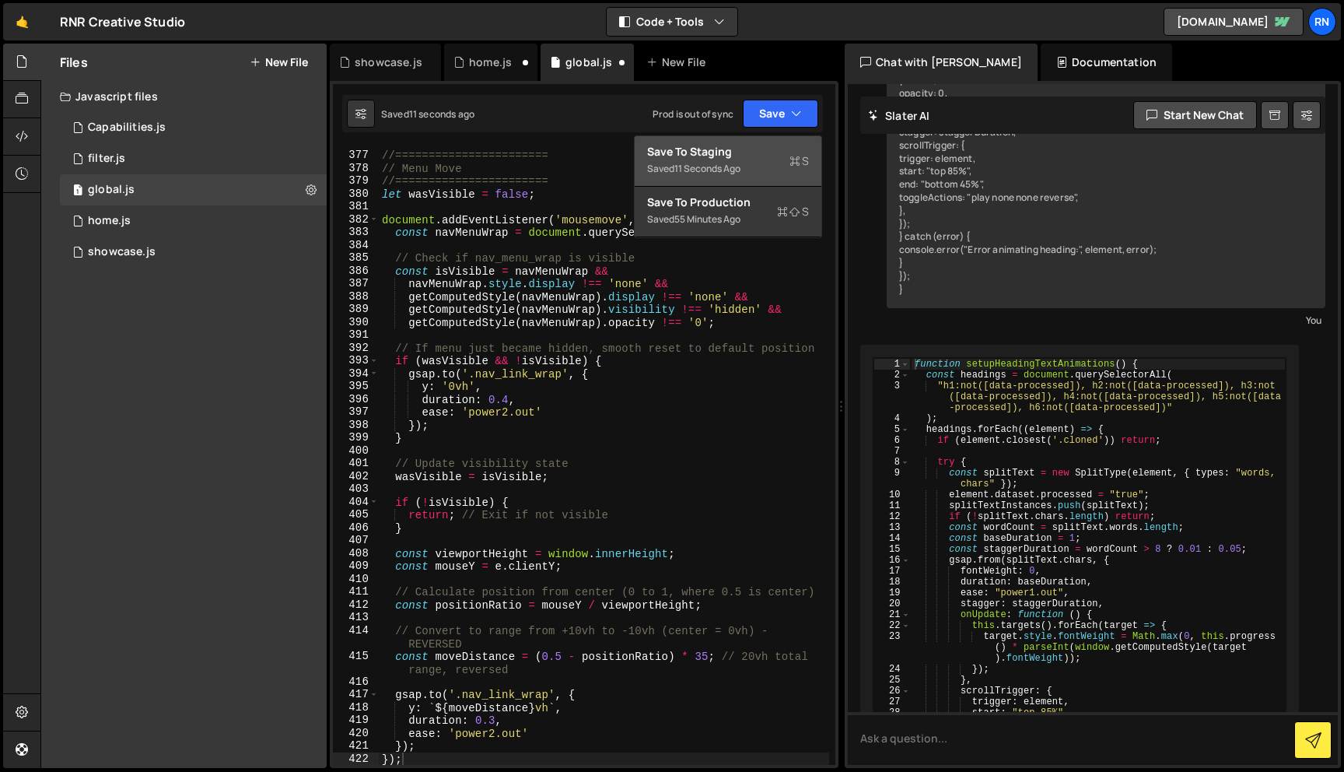
click at [737, 144] on div "Save to Staging S" at bounding box center [728, 152] width 162 height 16
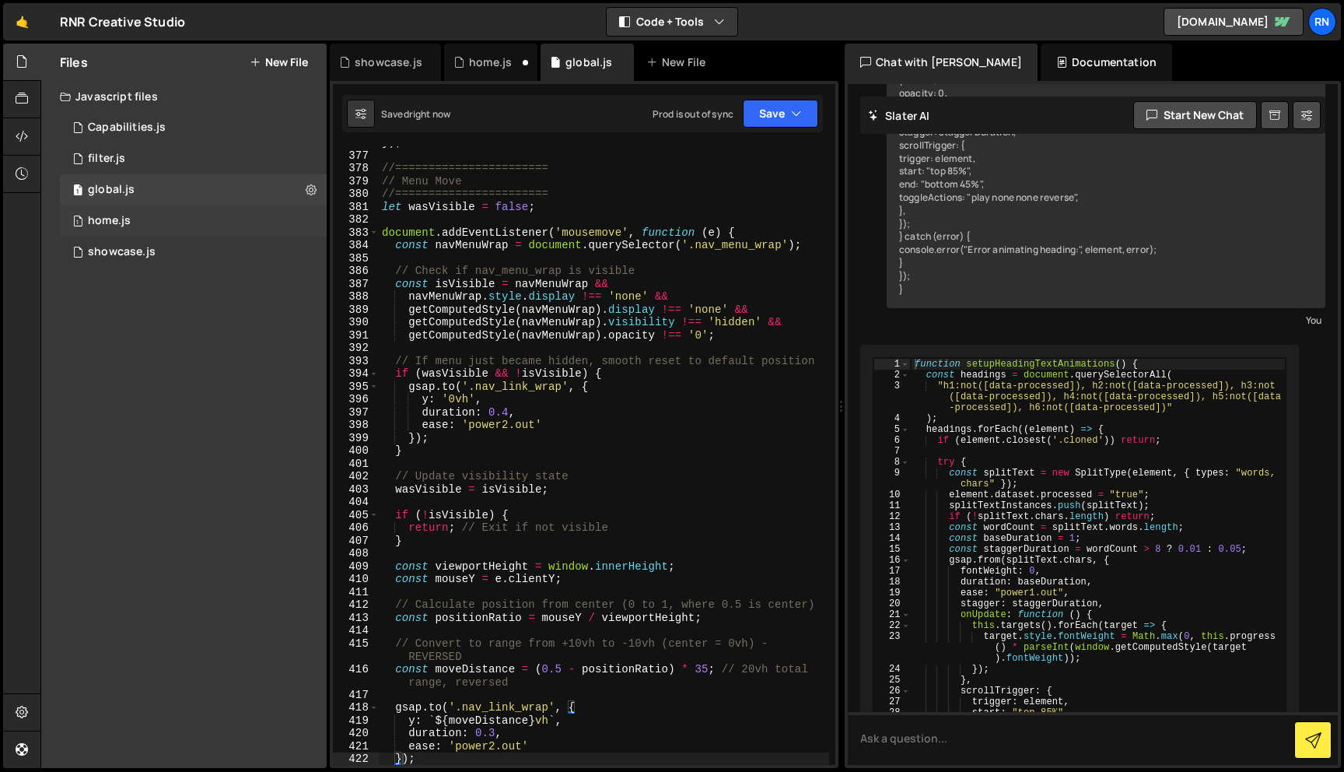
click at [114, 225] on div "home.js" at bounding box center [109, 221] width 43 height 14
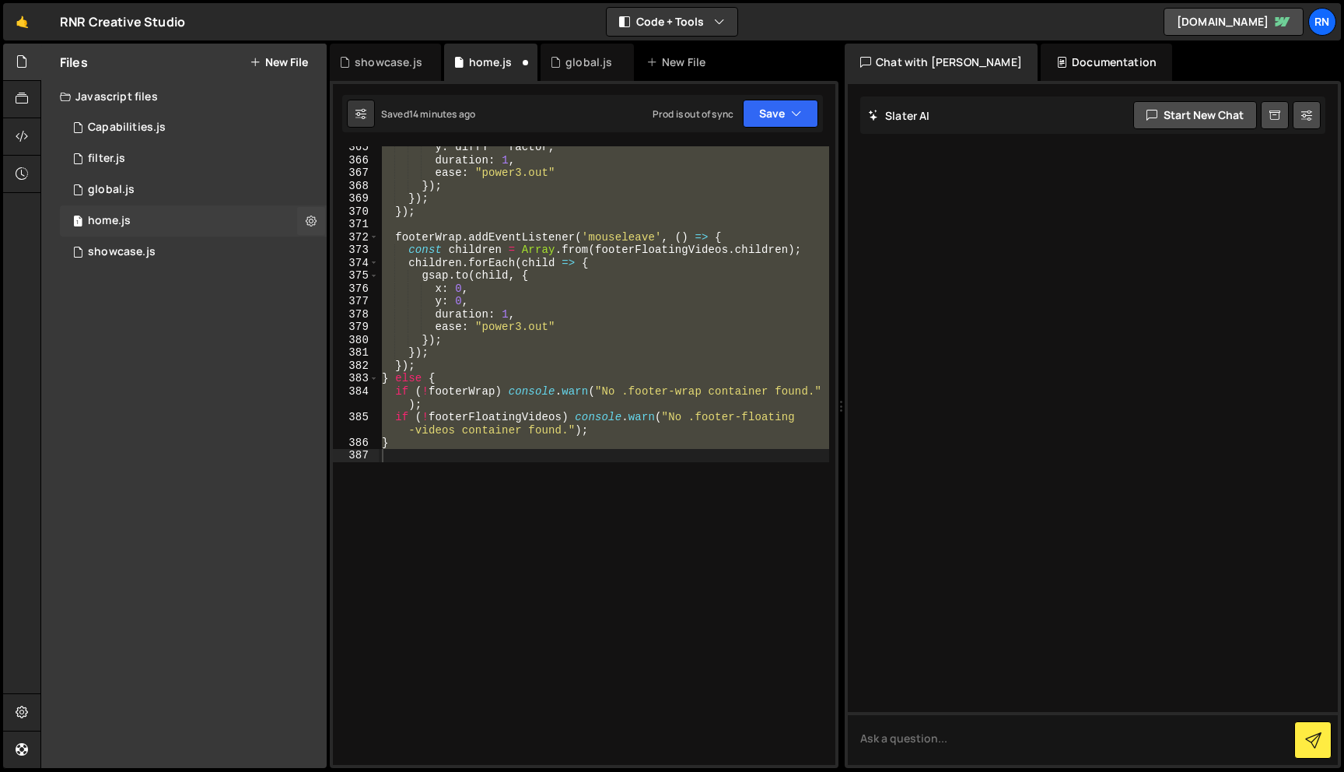
scroll to position [0, 0]
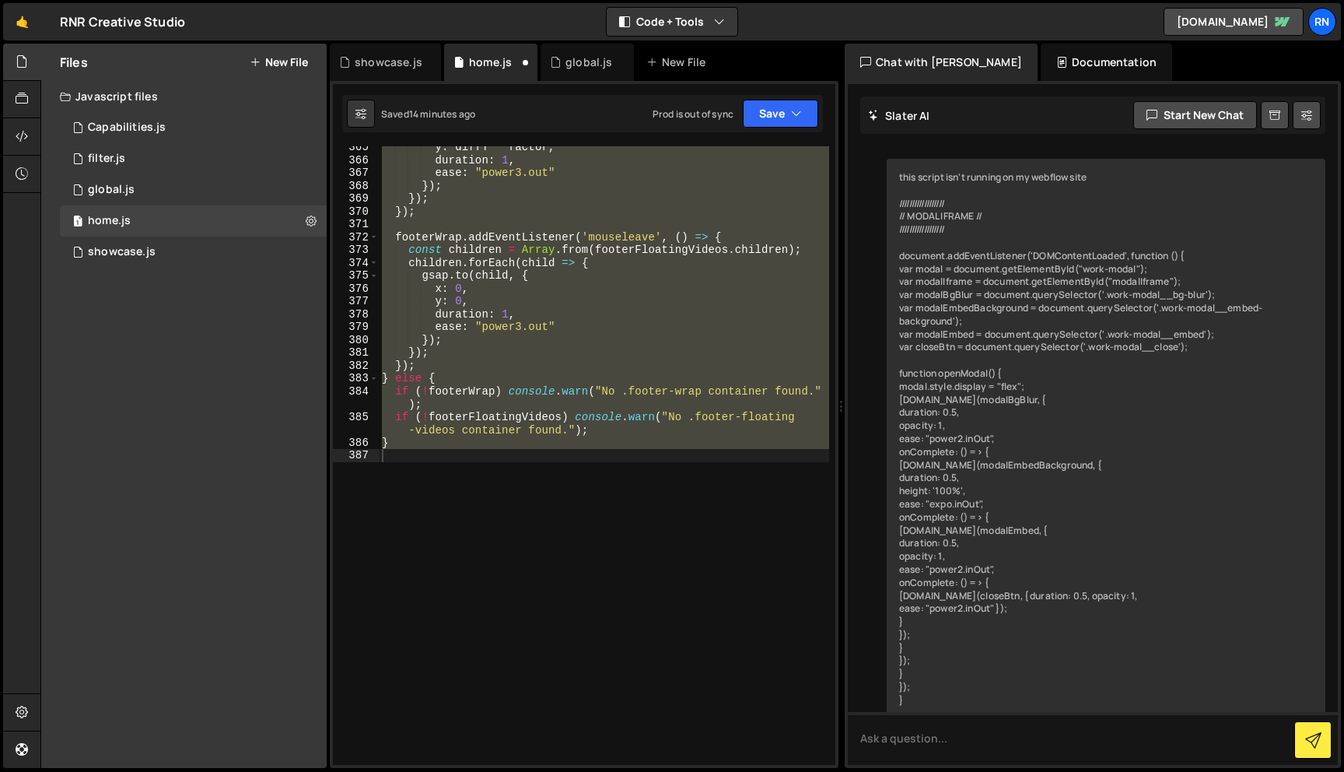
click at [762, 103] on button "Save" at bounding box center [780, 114] width 75 height 28
click at [773, 126] on button "Save" at bounding box center [780, 114] width 75 height 28
click at [800, 112] on icon "button" at bounding box center [796, 114] width 11 height 16
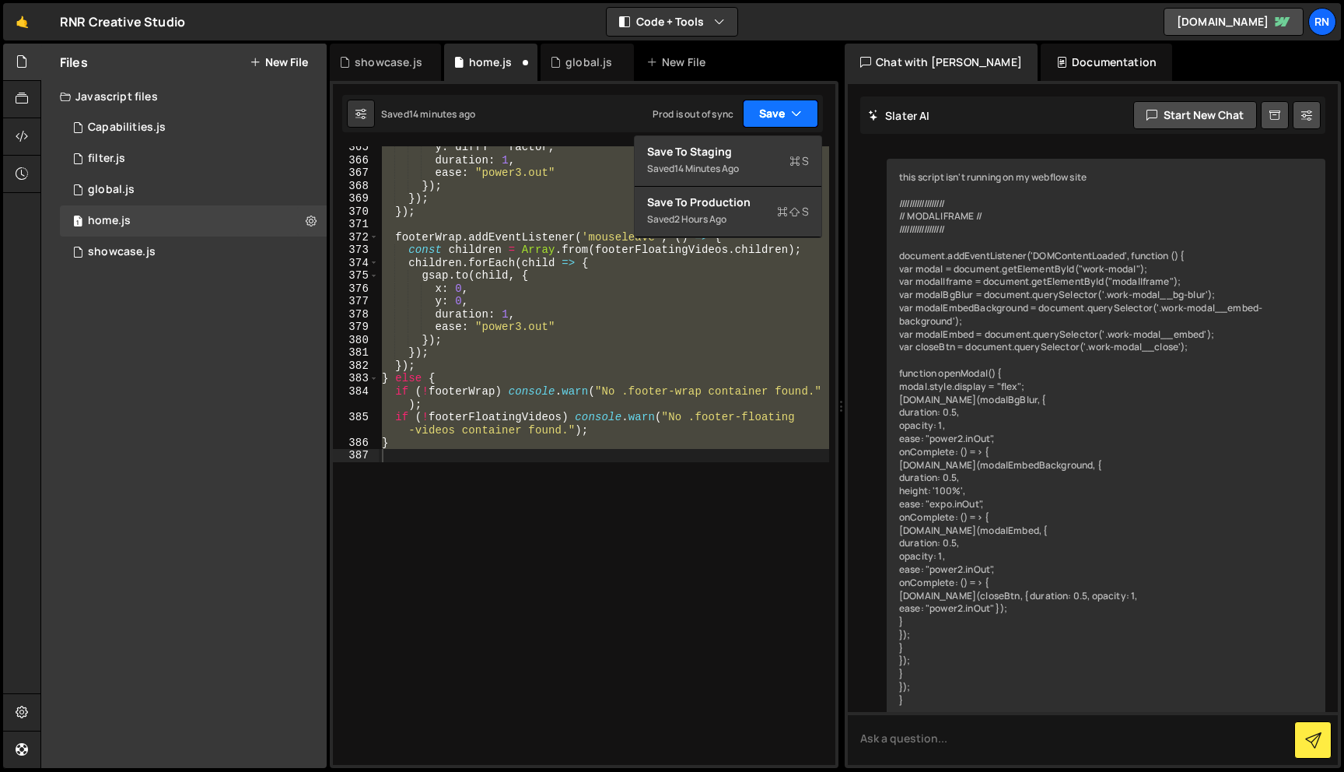
scroll to position [44111, 0]
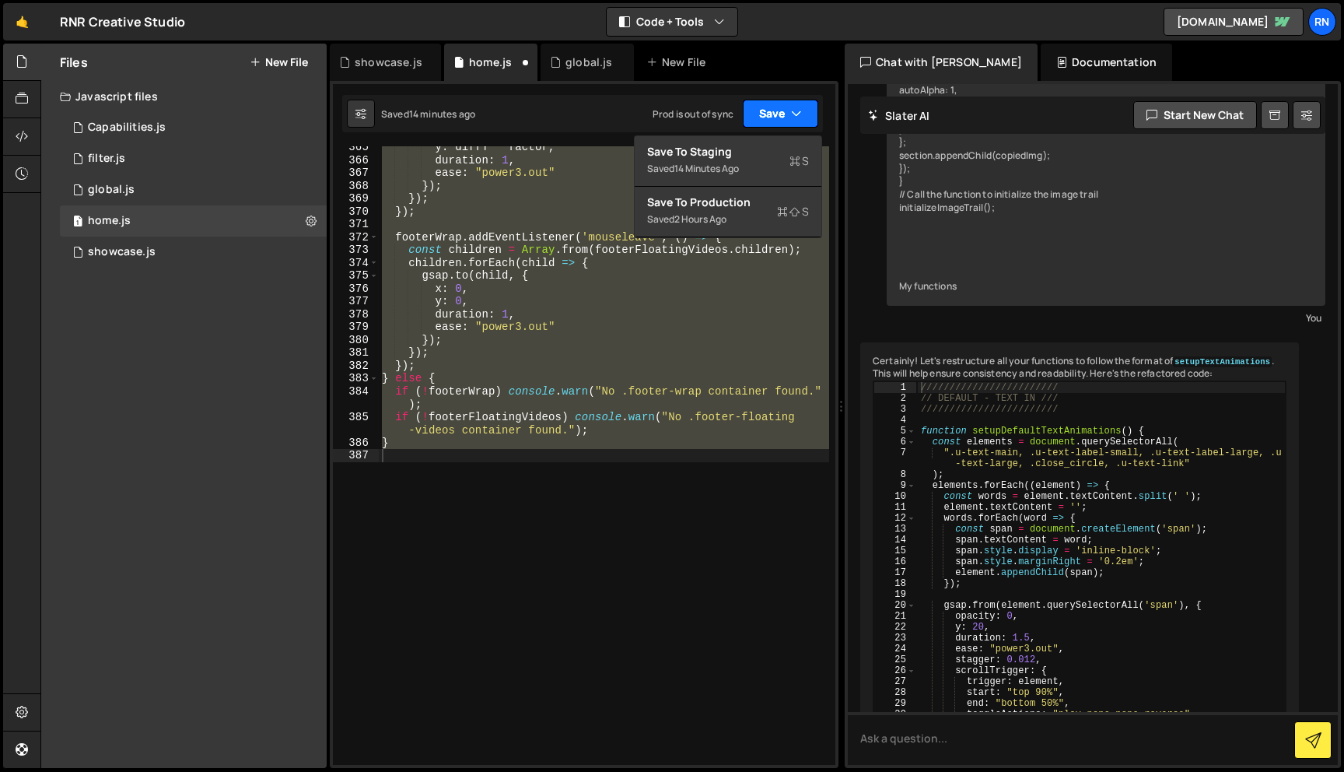
click at [799, 112] on icon "button" at bounding box center [796, 114] width 11 height 16
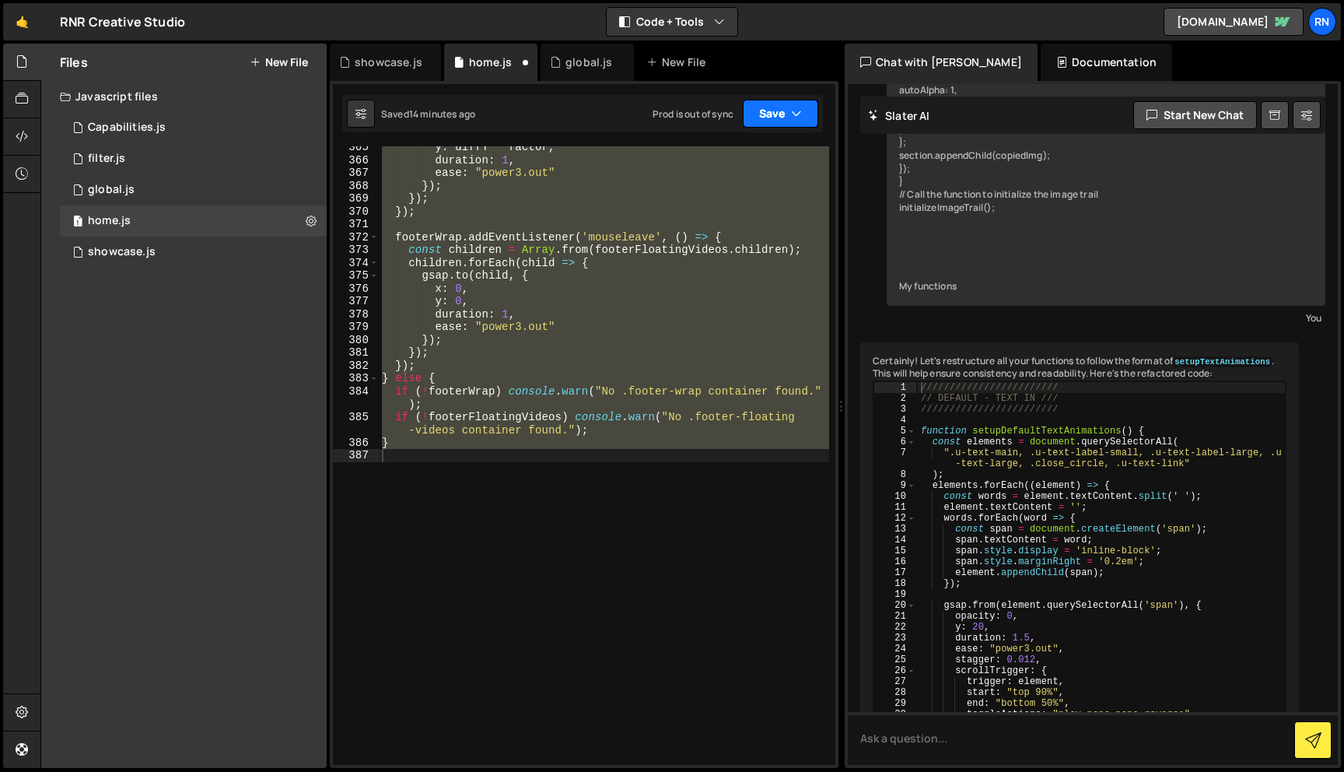
click at [766, 109] on button "Save" at bounding box center [780, 114] width 75 height 28
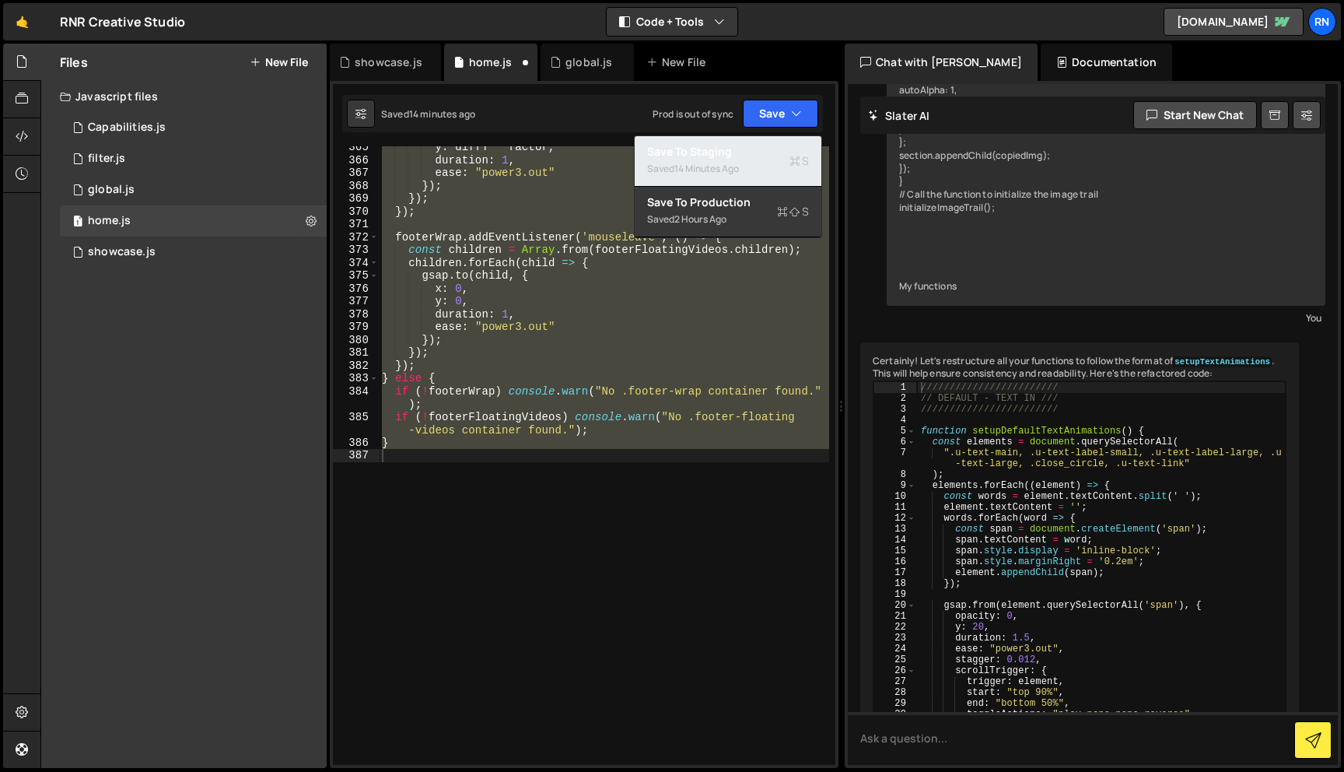
click at [707, 175] on div "Saved 14 minutes ago" at bounding box center [728, 168] width 162 height 19
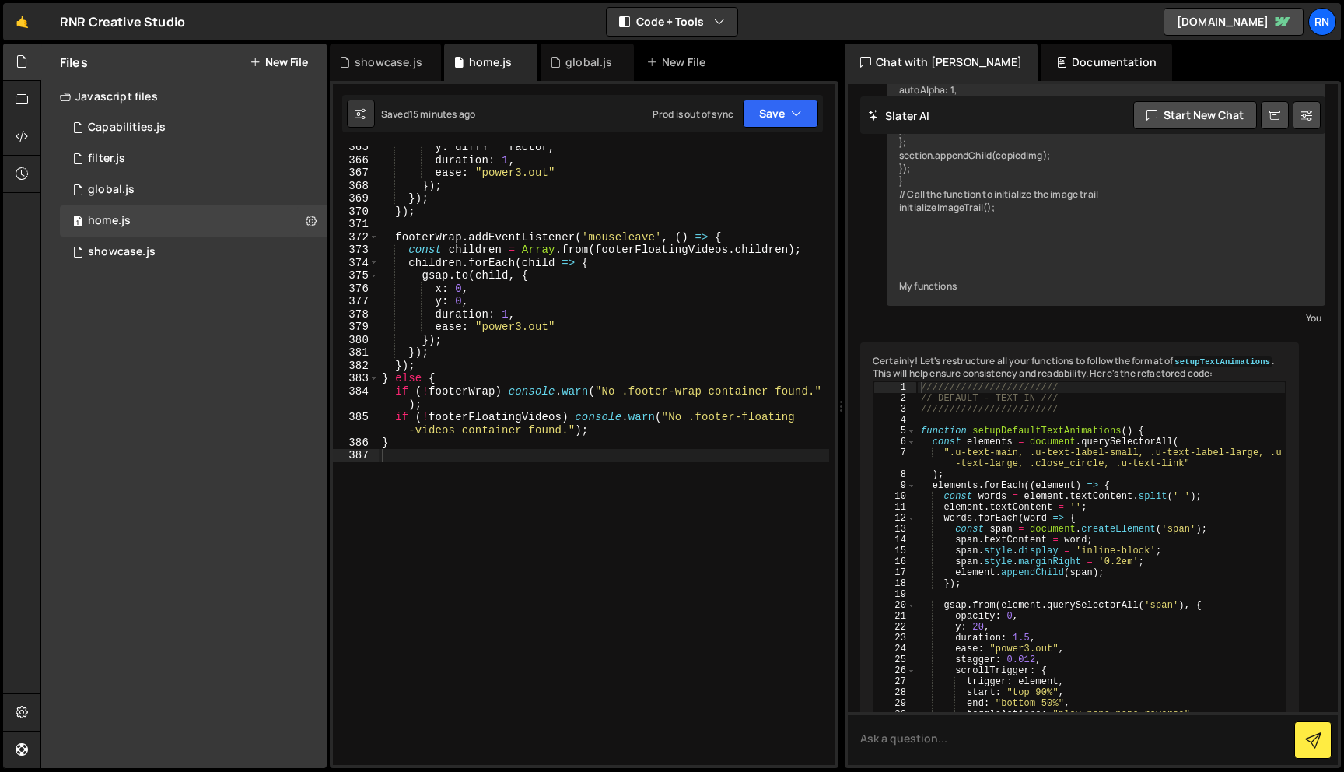
click at [774, 275] on div "y : diffY * factor , duration : 1 , ease : "power3.out" }) ; }) ; }) ; footerWr…" at bounding box center [604, 463] width 450 height 644
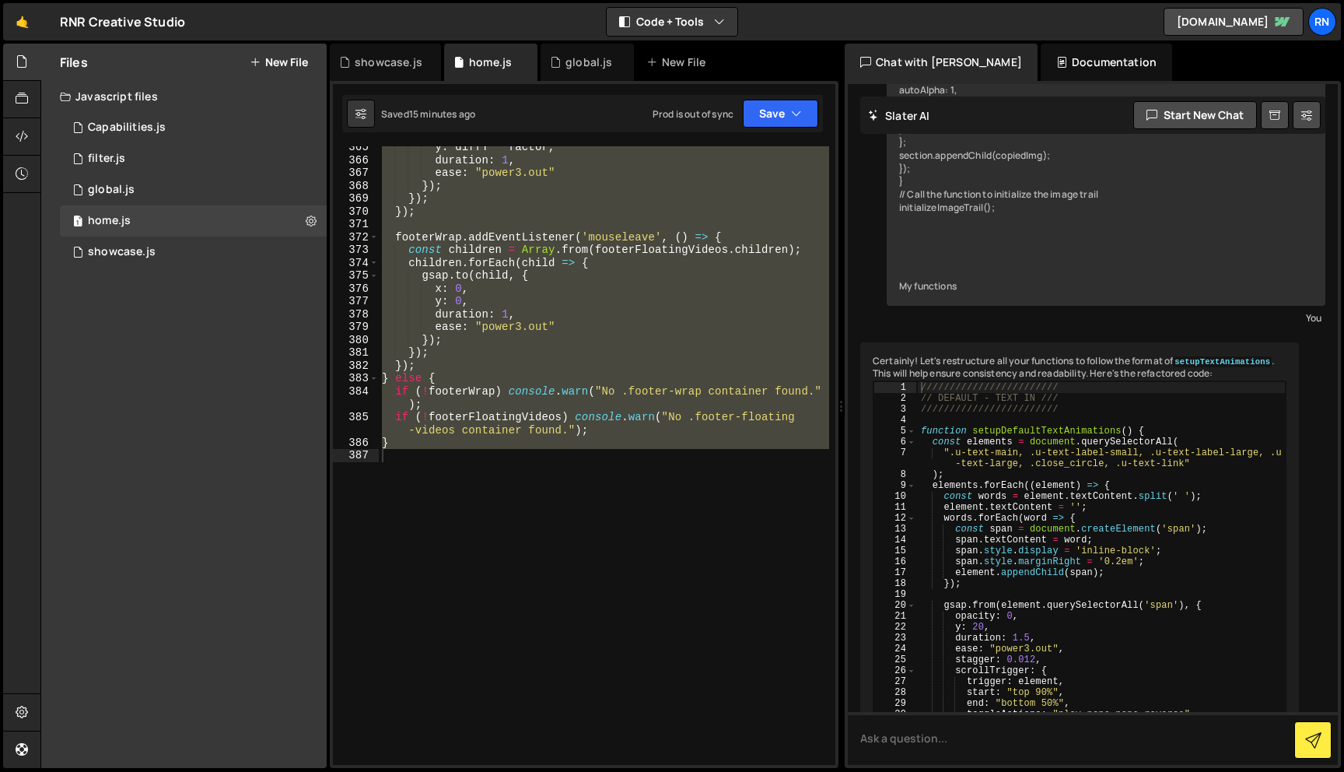
click at [614, 293] on div "y : diffY * factor , duration : 1 , ease : "power3.out" }) ; }) ; }) ; footerWr…" at bounding box center [604, 463] width 450 height 644
type textarea "x: 0,"
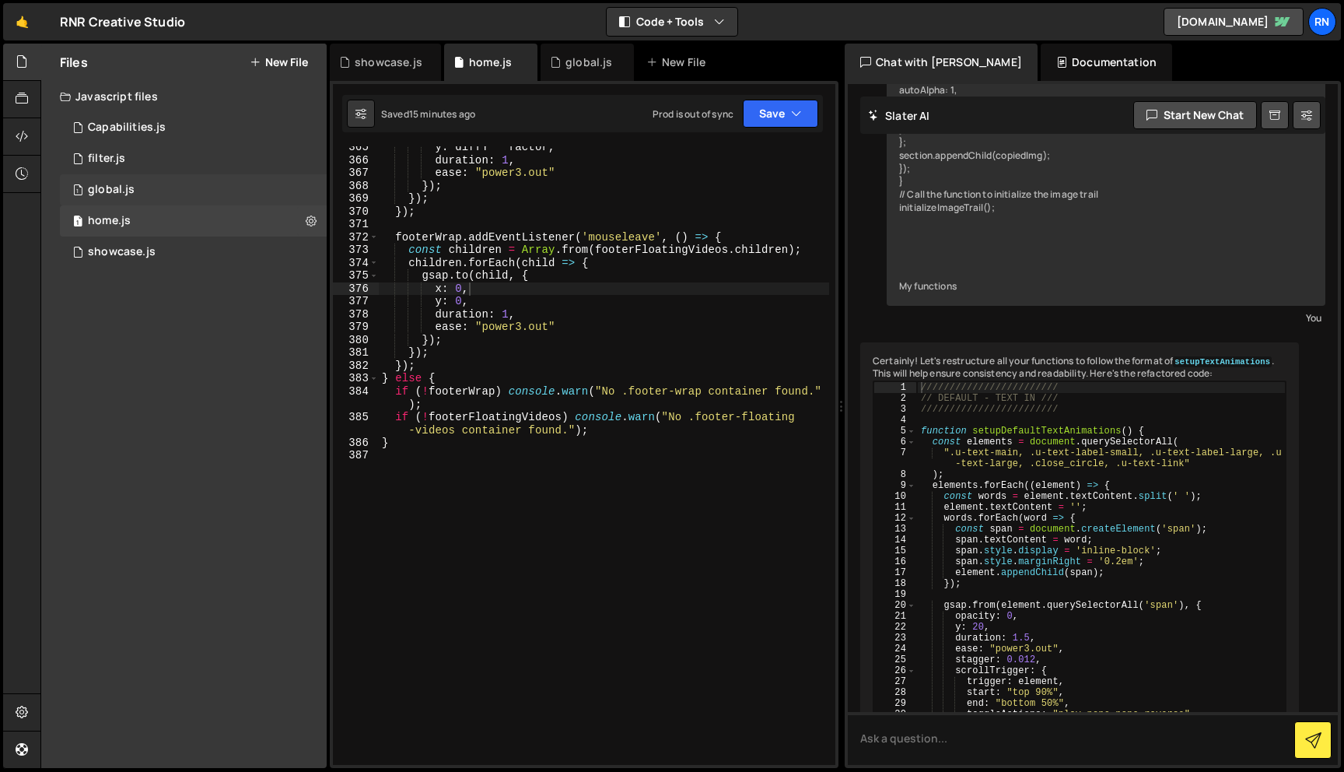
click at [191, 194] on div "1 global.js 0" at bounding box center [193, 189] width 267 height 31
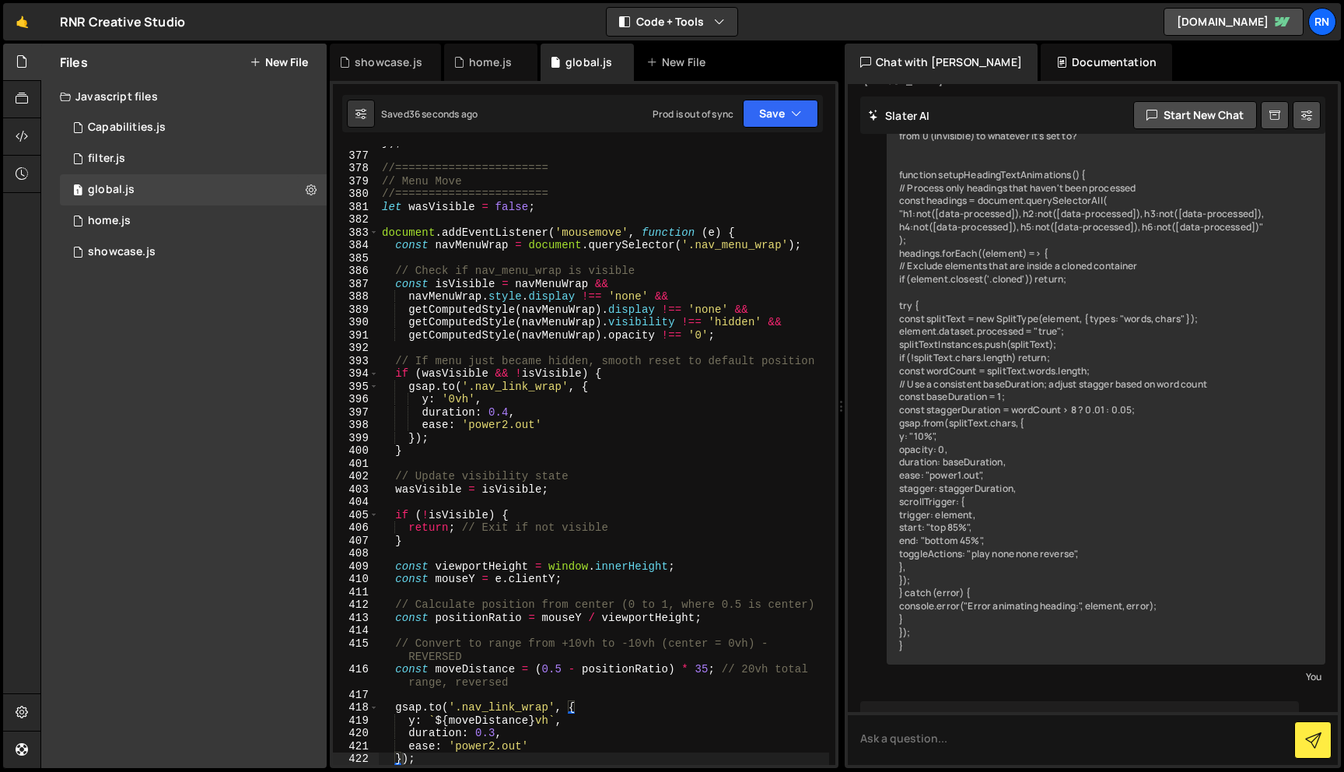
scroll to position [2432, 0]
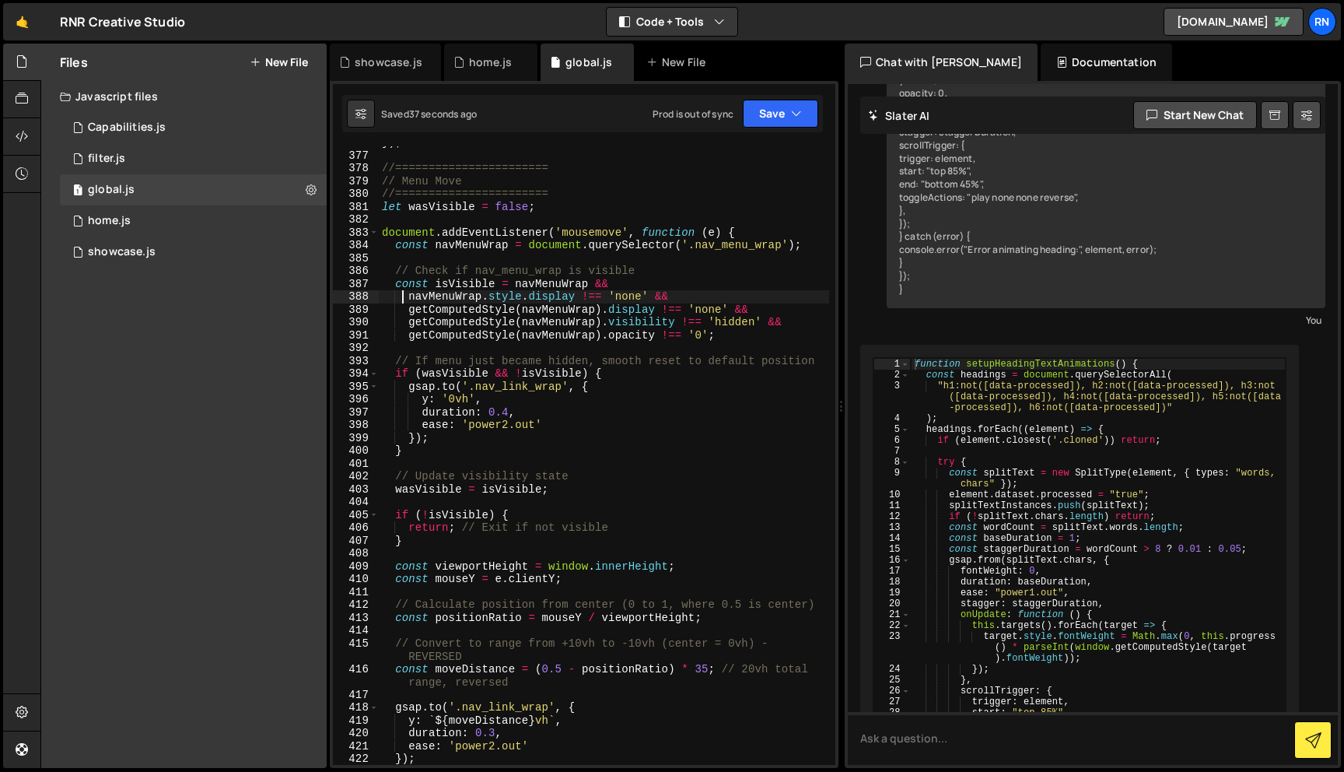
click at [404, 302] on div "}) ; //======================= // Menu Move //======================= let wasVi…" at bounding box center [604, 458] width 450 height 644
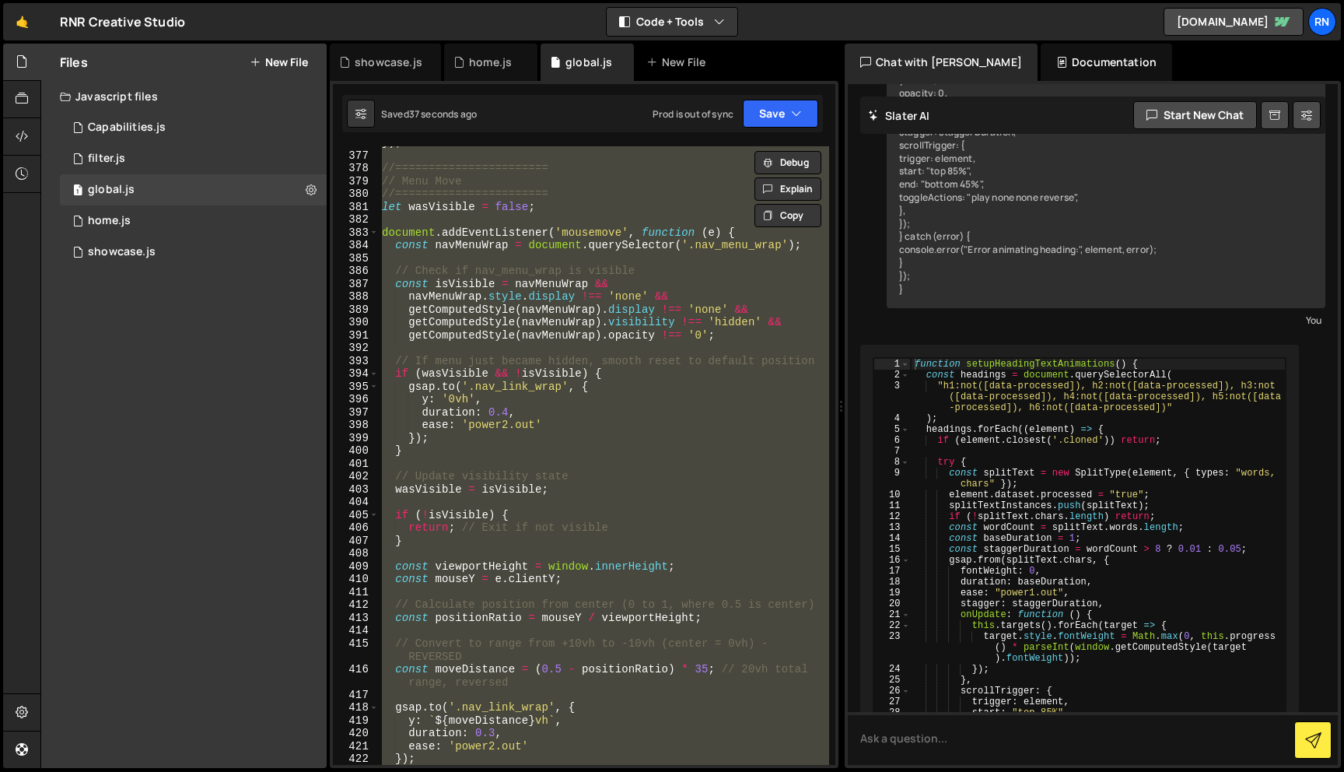
paste textarea
type textarea "});"
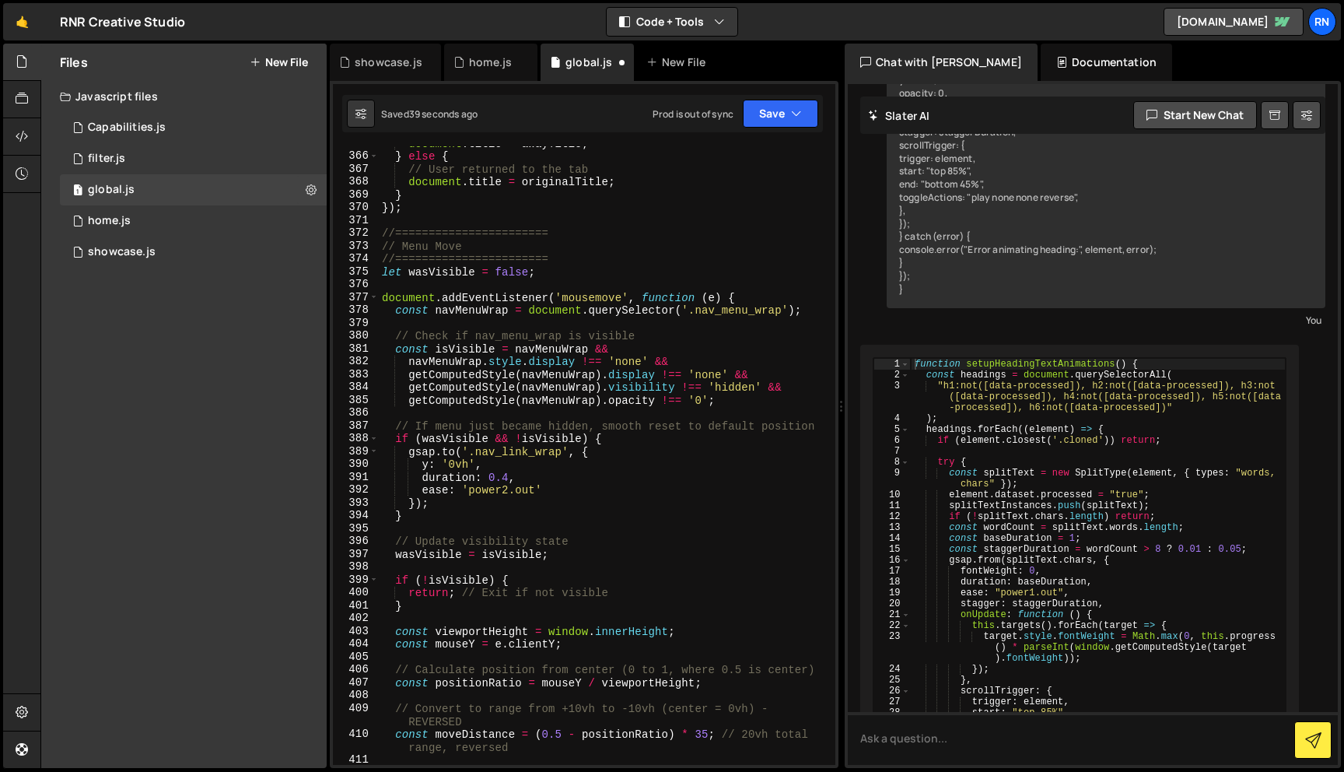
scroll to position [4950, 0]
click at [772, 96] on div "Saved 40 seconds ago Prod is out of sync Upgrade to Edit Save Save to Staging S…" at bounding box center [582, 113] width 481 height 37
click at [765, 120] on button "Save" at bounding box center [780, 114] width 75 height 28
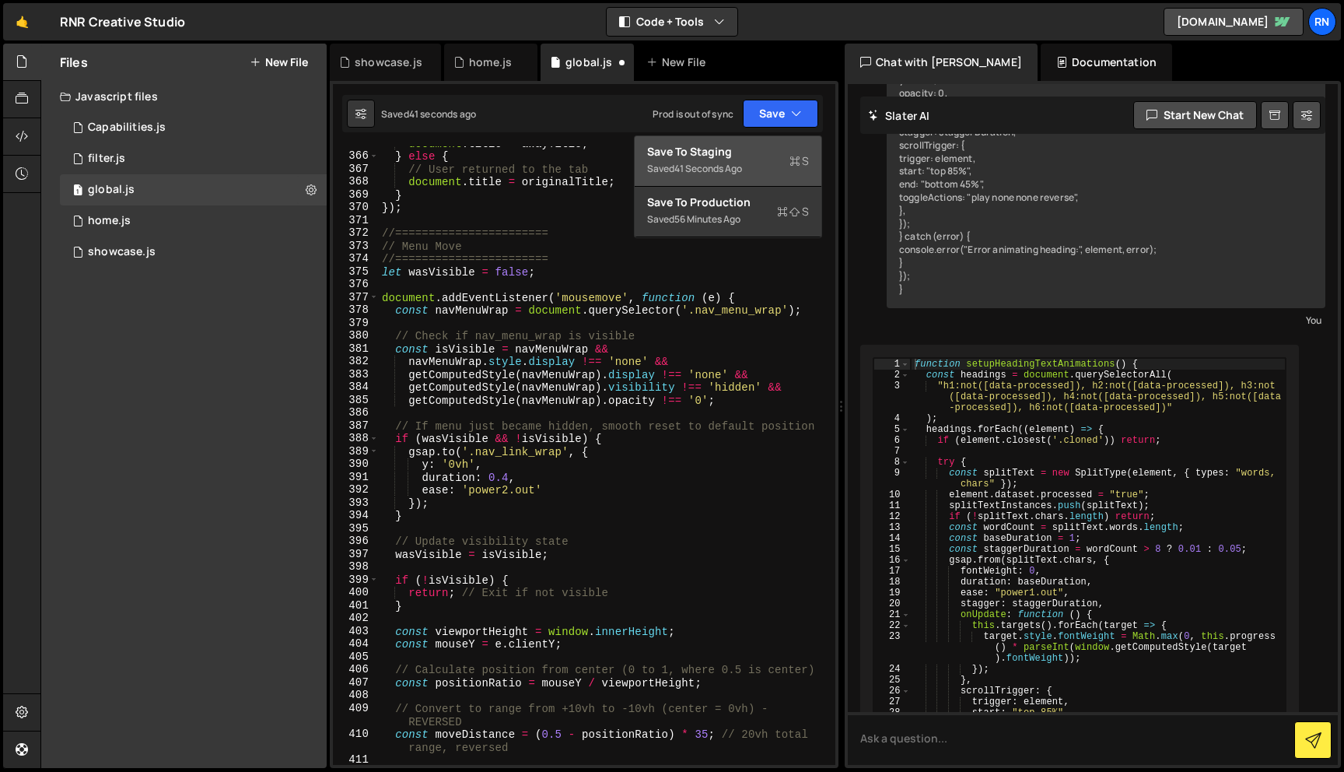
click at [751, 141] on button "Save to Staging S Saved 41 seconds ago" at bounding box center [728, 161] width 187 height 51
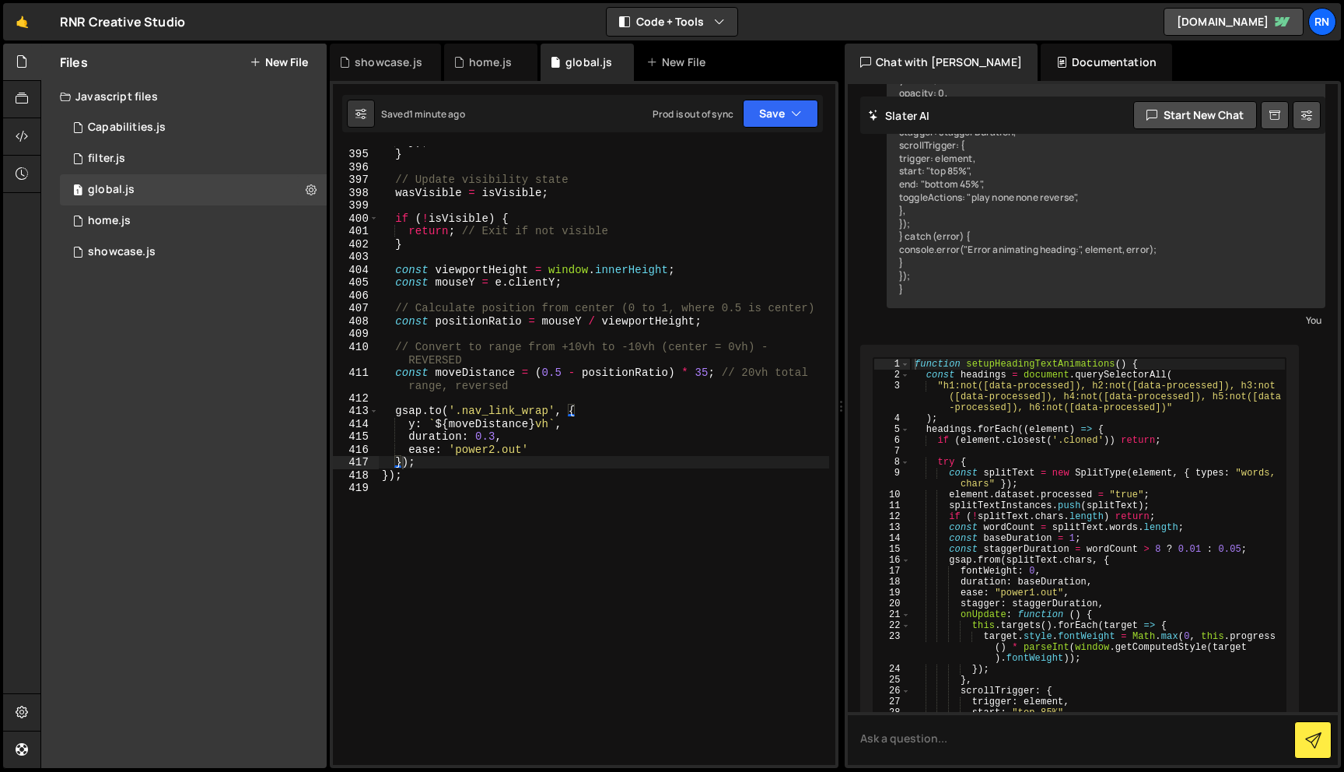
click at [624, 300] on div "}) ; } // Update visibility state wasVisible = isVisible ; if ( ! isVisible ) {…" at bounding box center [604, 457] width 450 height 644
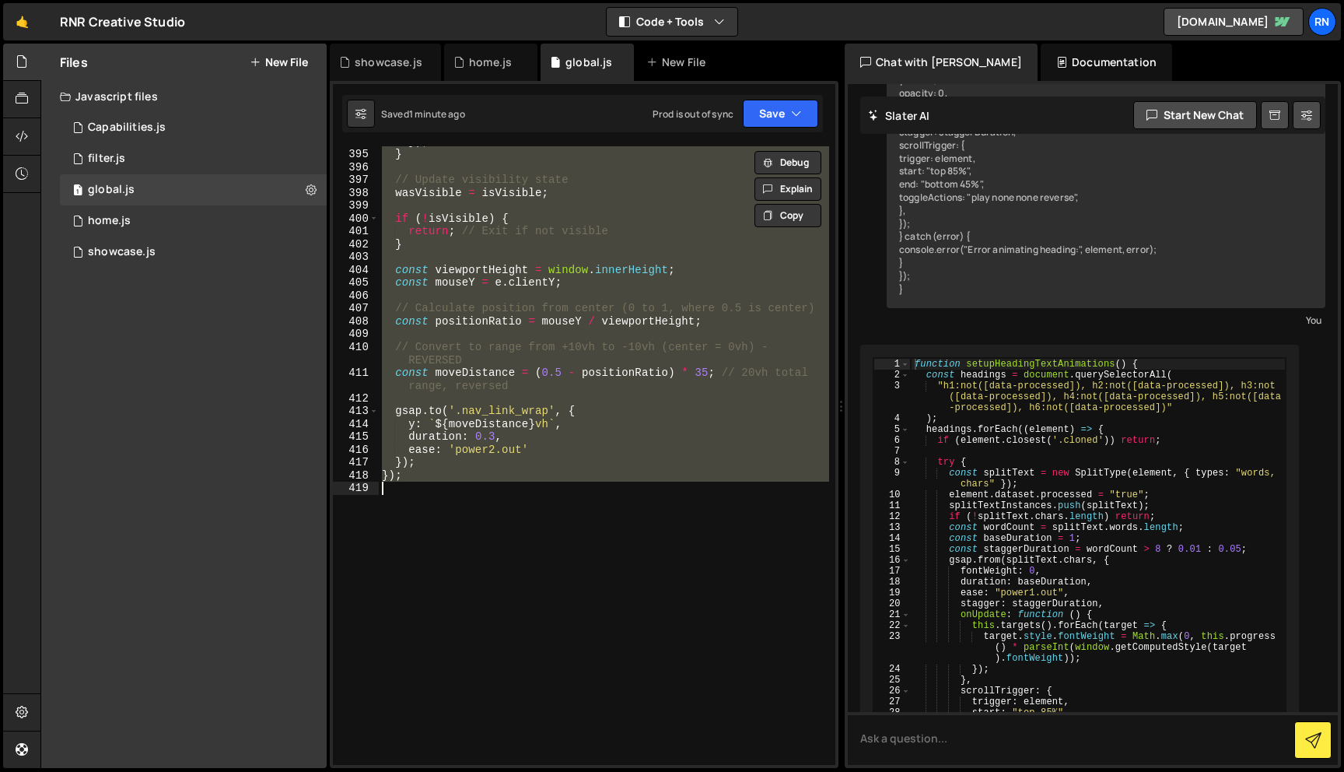
paste textarea
type textarea "});"
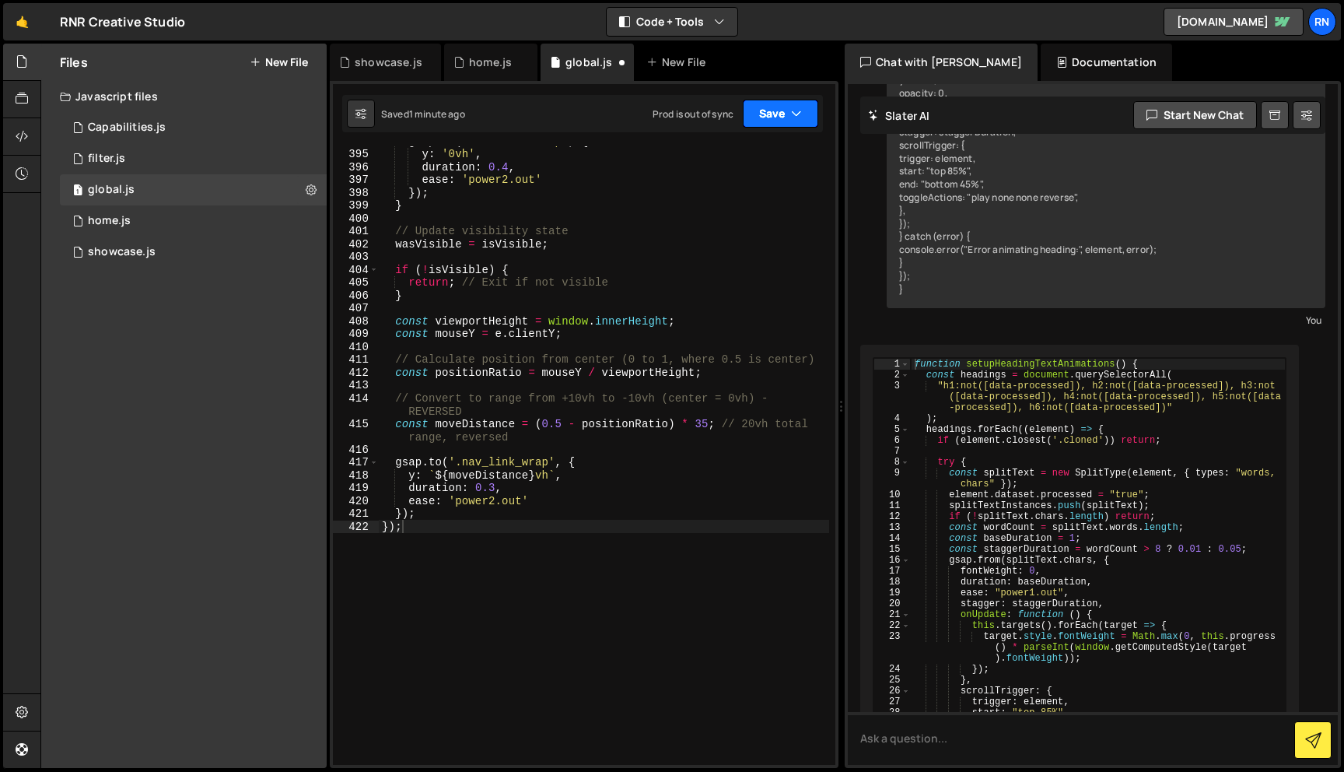
click at [771, 114] on button "Save" at bounding box center [780, 114] width 75 height 28
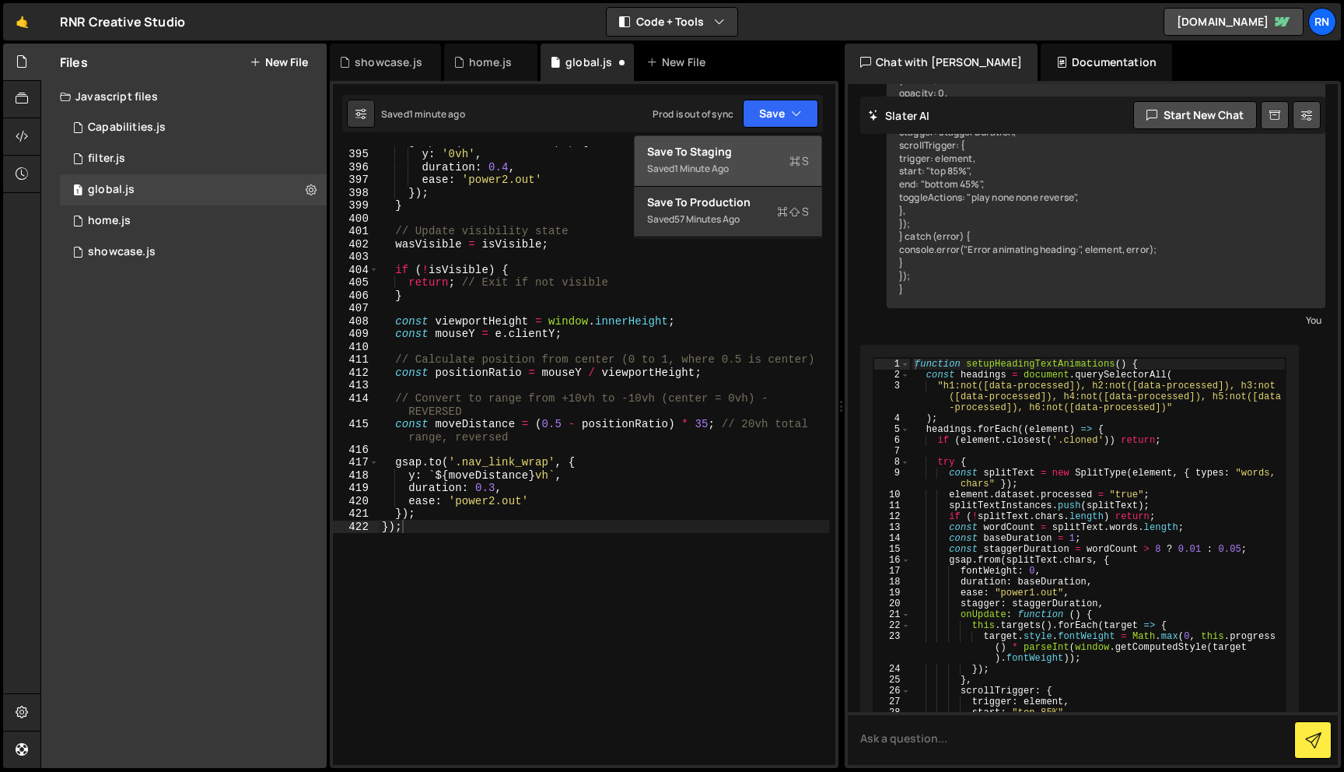
click at [761, 142] on button "Save to Staging S Saved 1 minute ago" at bounding box center [728, 161] width 187 height 51
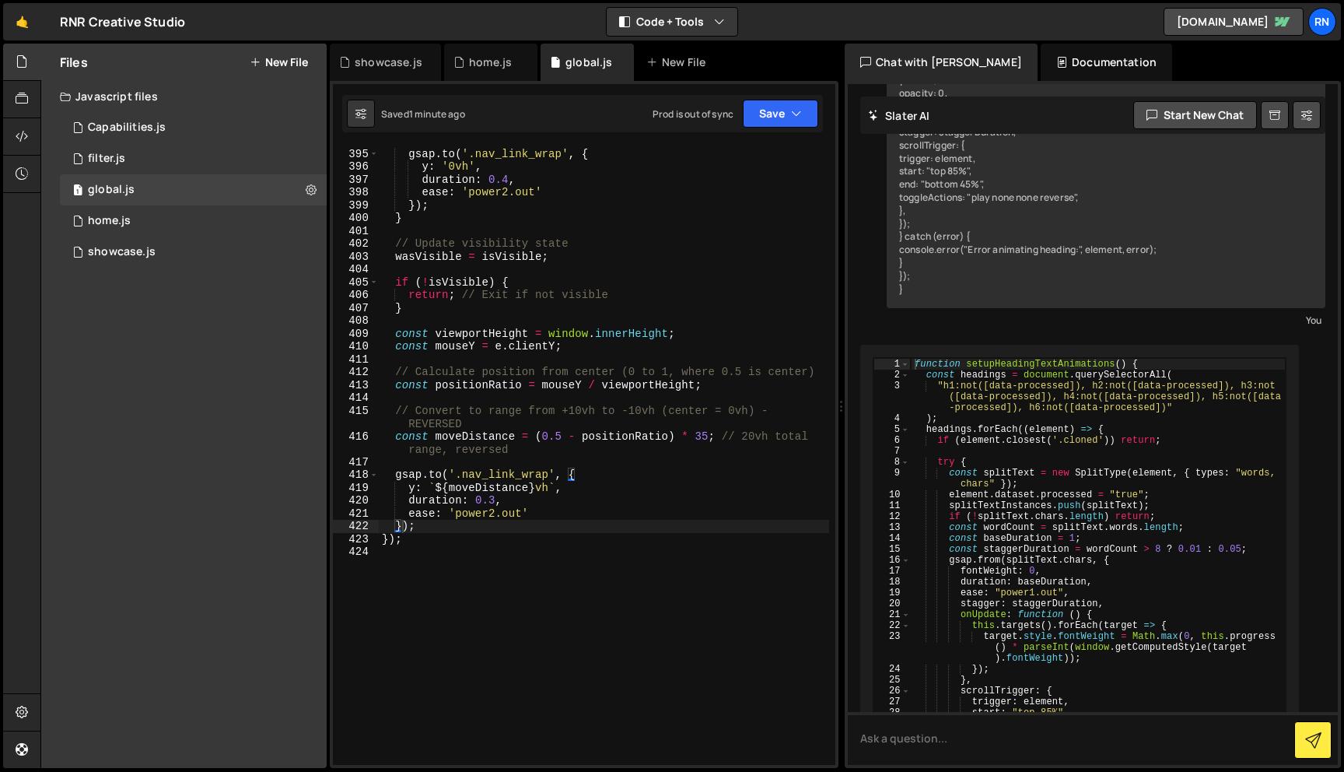
click at [472, 400] on div "if ( wasVisible && ! isVisible ) { gsap . to ( '.nav_link_wrap' , { y : '0vh' ,…" at bounding box center [604, 457] width 450 height 644
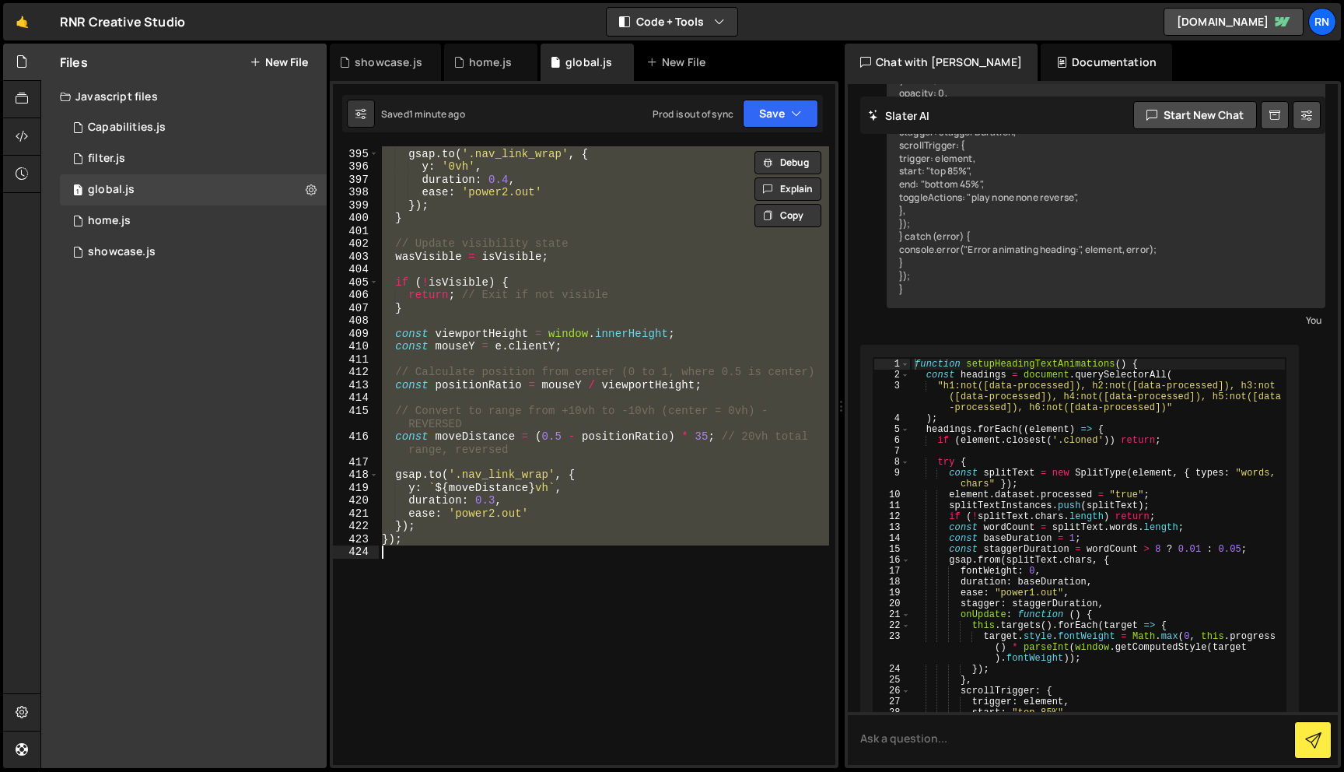
paste textarea
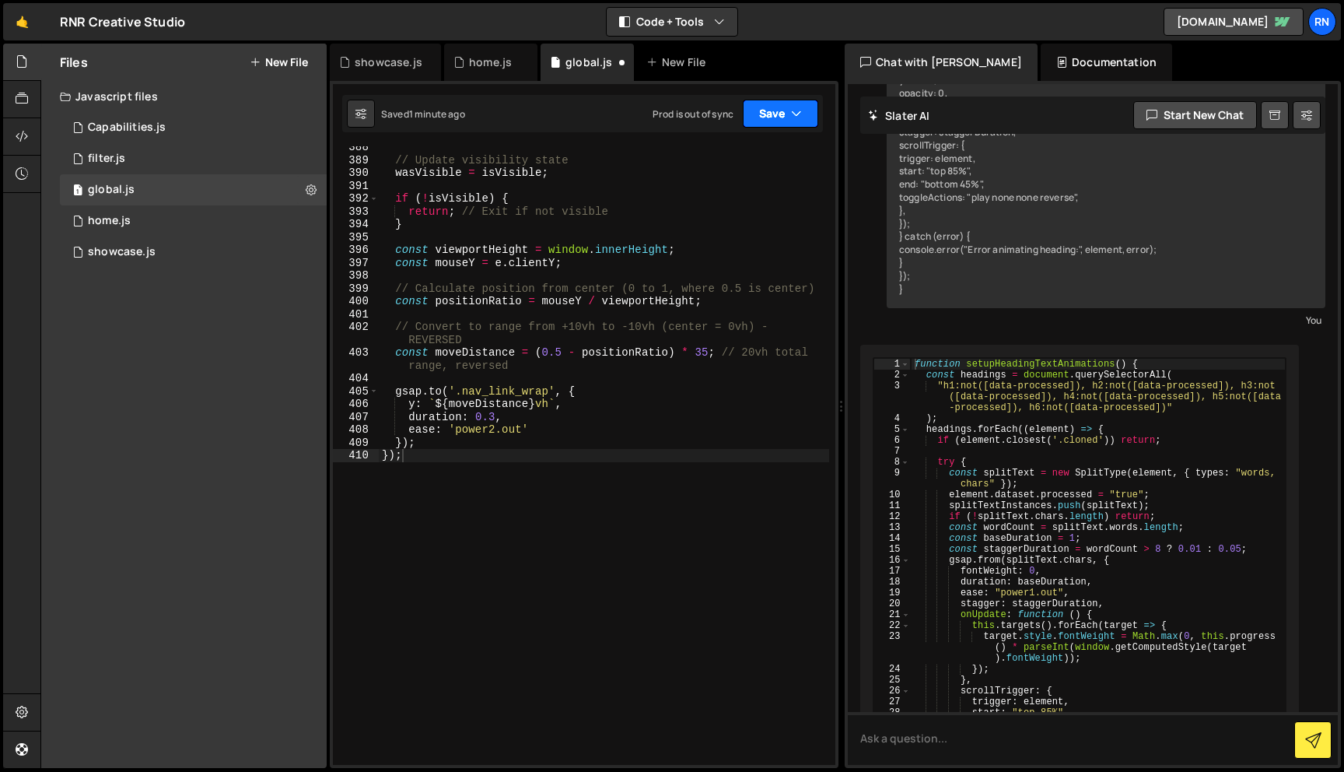
click at [755, 114] on button "Save" at bounding box center [780, 114] width 75 height 28
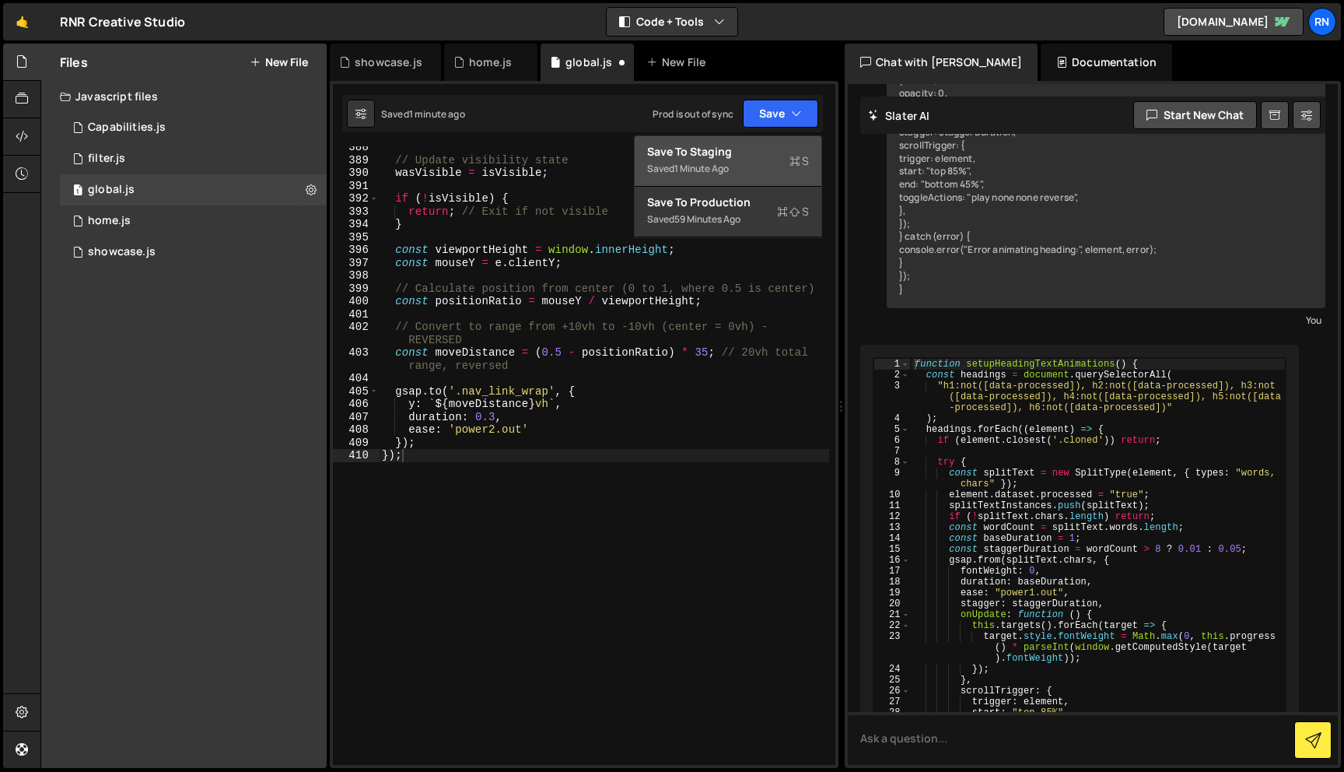
click at [734, 151] on div "Save to Staging S" at bounding box center [728, 152] width 162 height 16
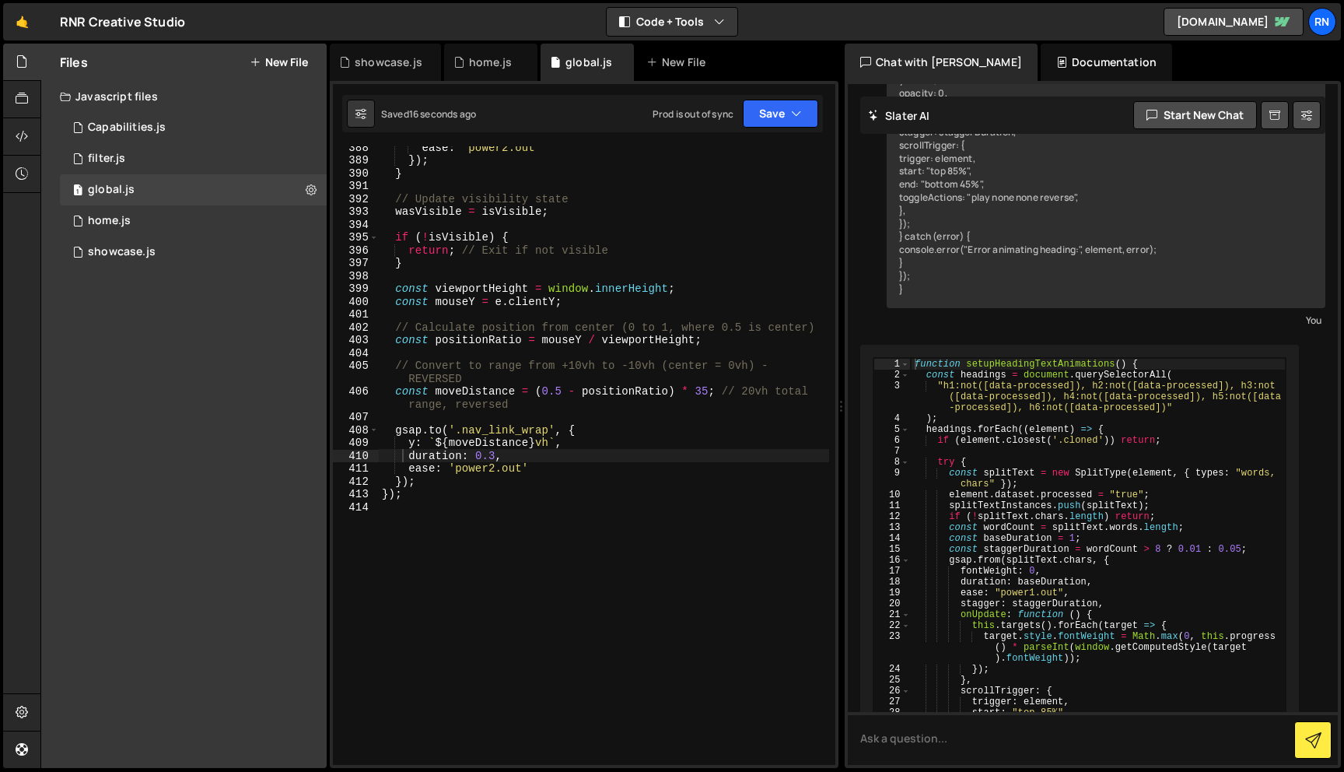
click at [524, 306] on div "ease : 'power2.out' }) ; } // Update visibility state wasVisible = isVisible ; …" at bounding box center [604, 463] width 450 height 644
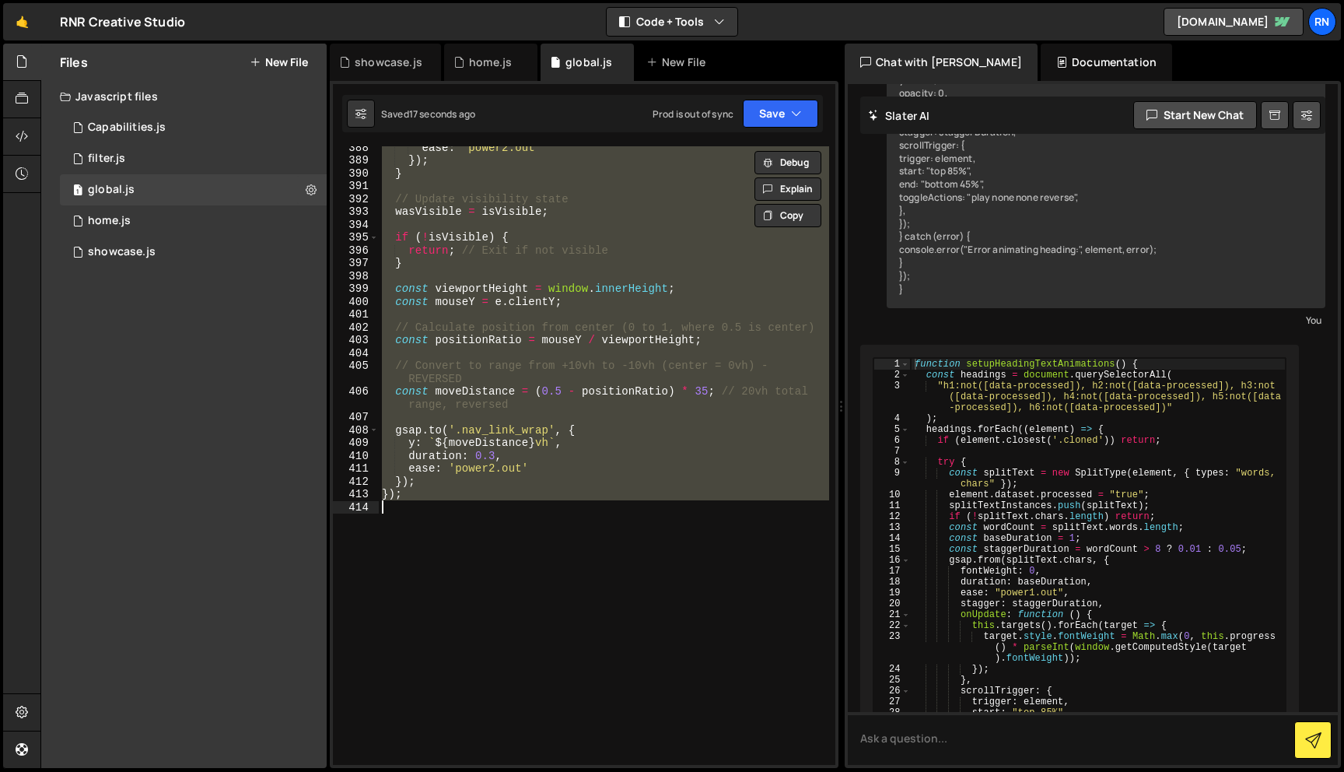
paste textarea
type textarea "});"
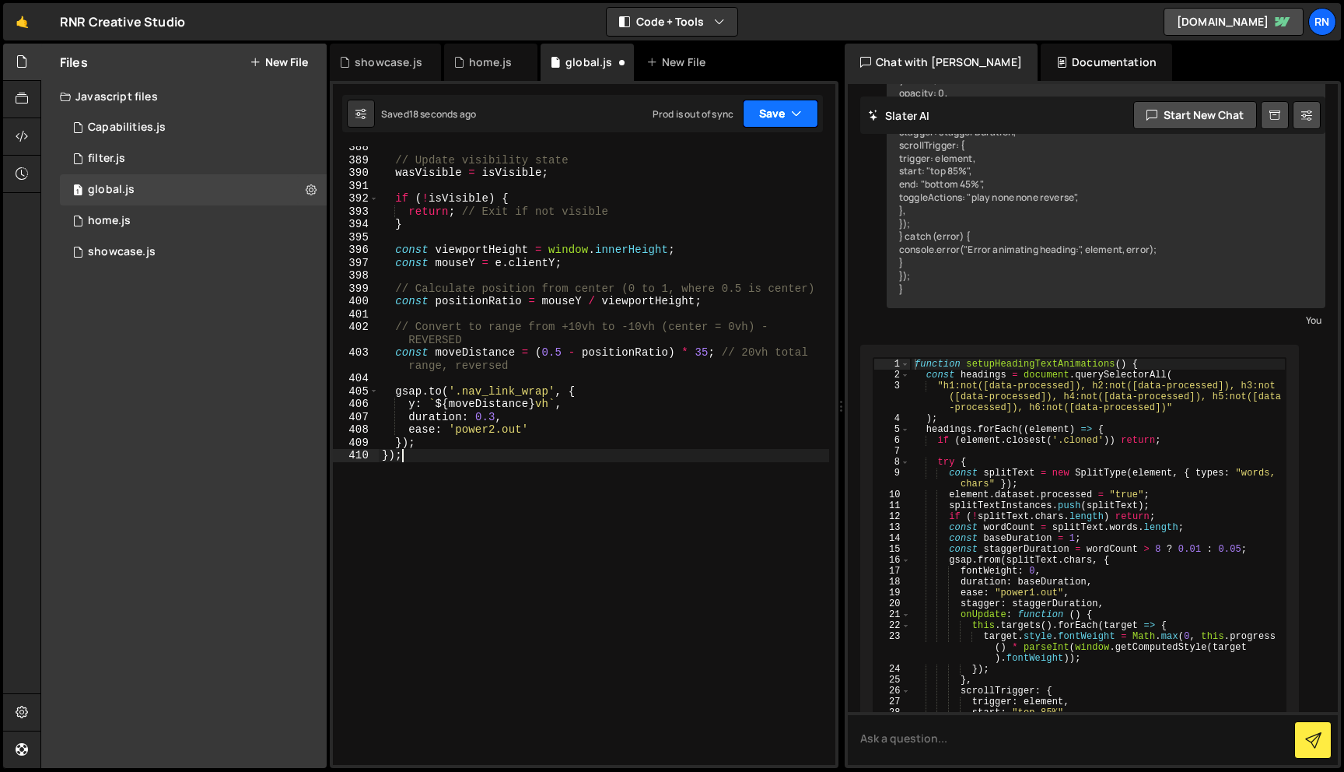
click at [769, 118] on button "Save" at bounding box center [780, 114] width 75 height 28
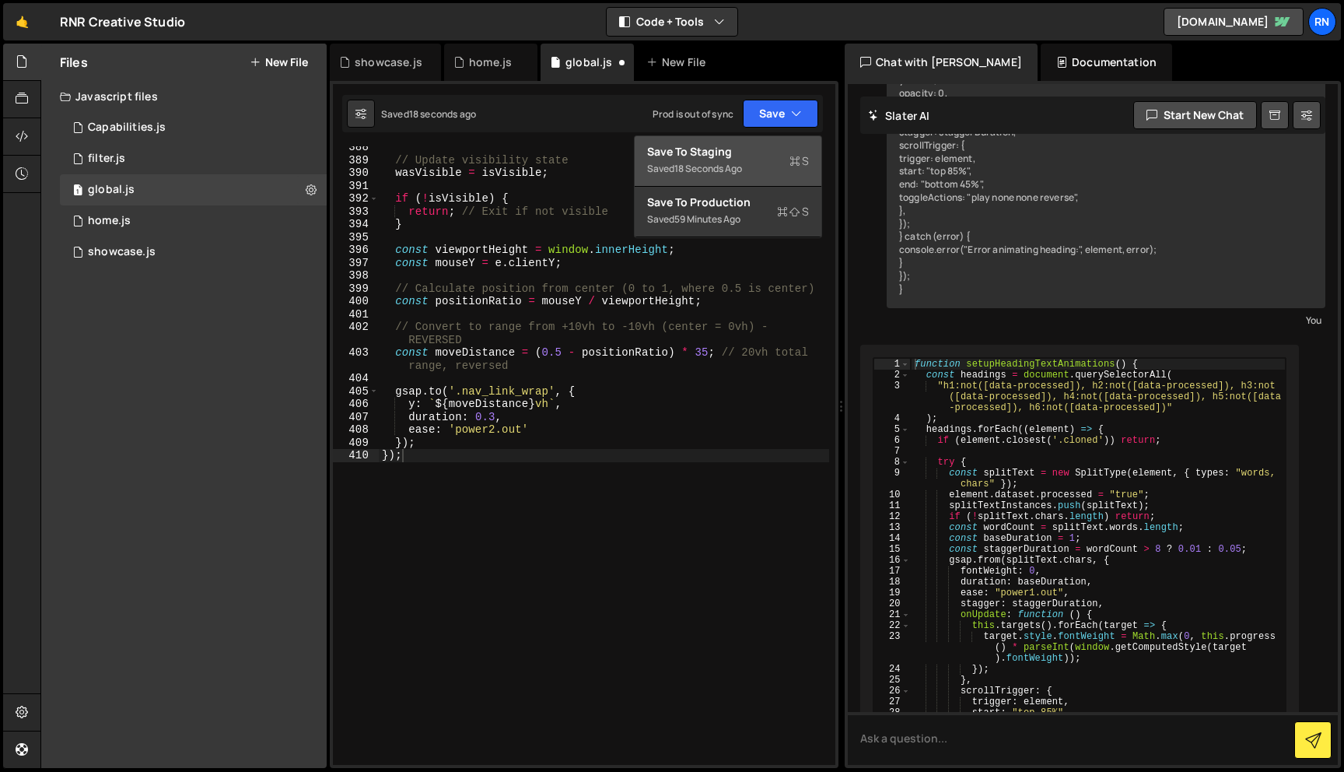
click at [739, 155] on div "Save to Staging S" at bounding box center [728, 152] width 162 height 16
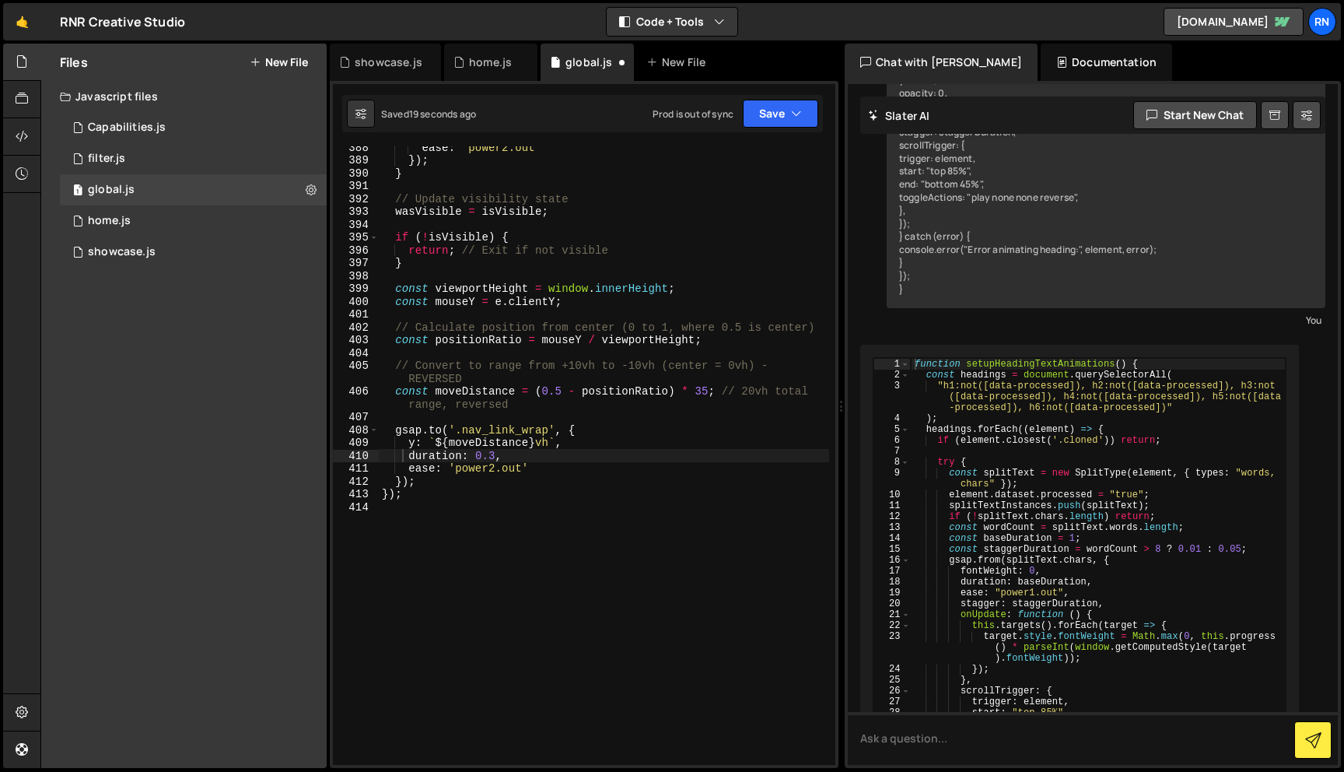
scroll to position [5255, 0]
click at [637, 274] on div "ease : 'power2.out' }) ; } // Update visibility state wasVisible = isVisible ; …" at bounding box center [604, 463] width 450 height 644
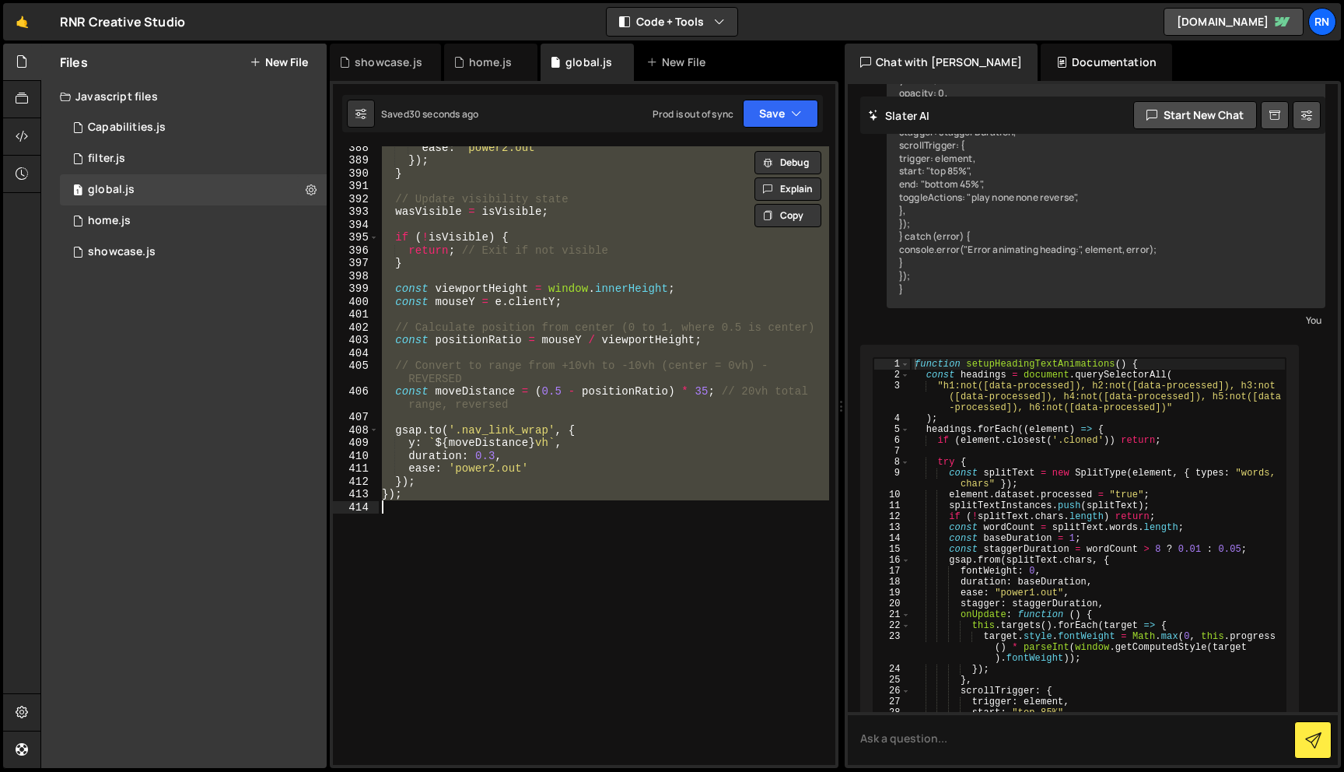
paste textarea
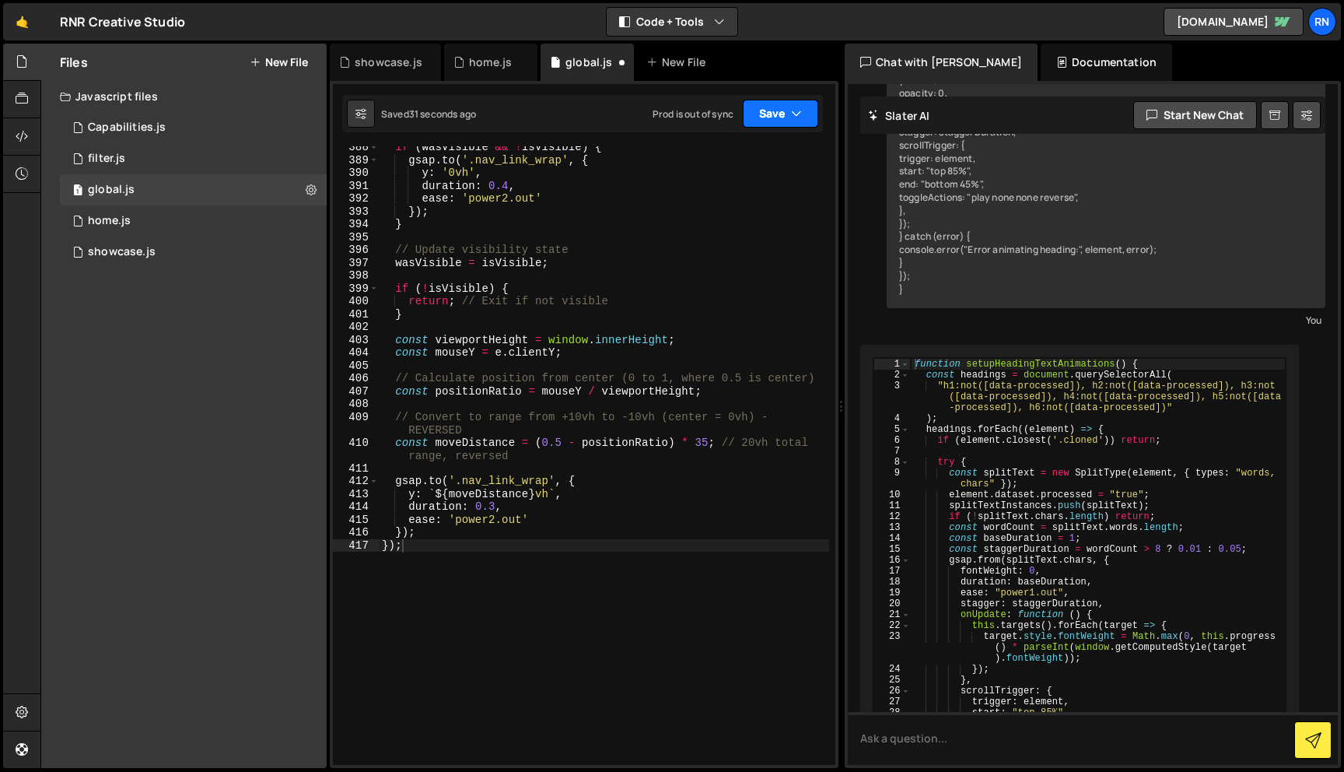
click at [767, 101] on button "Save" at bounding box center [780, 114] width 75 height 28
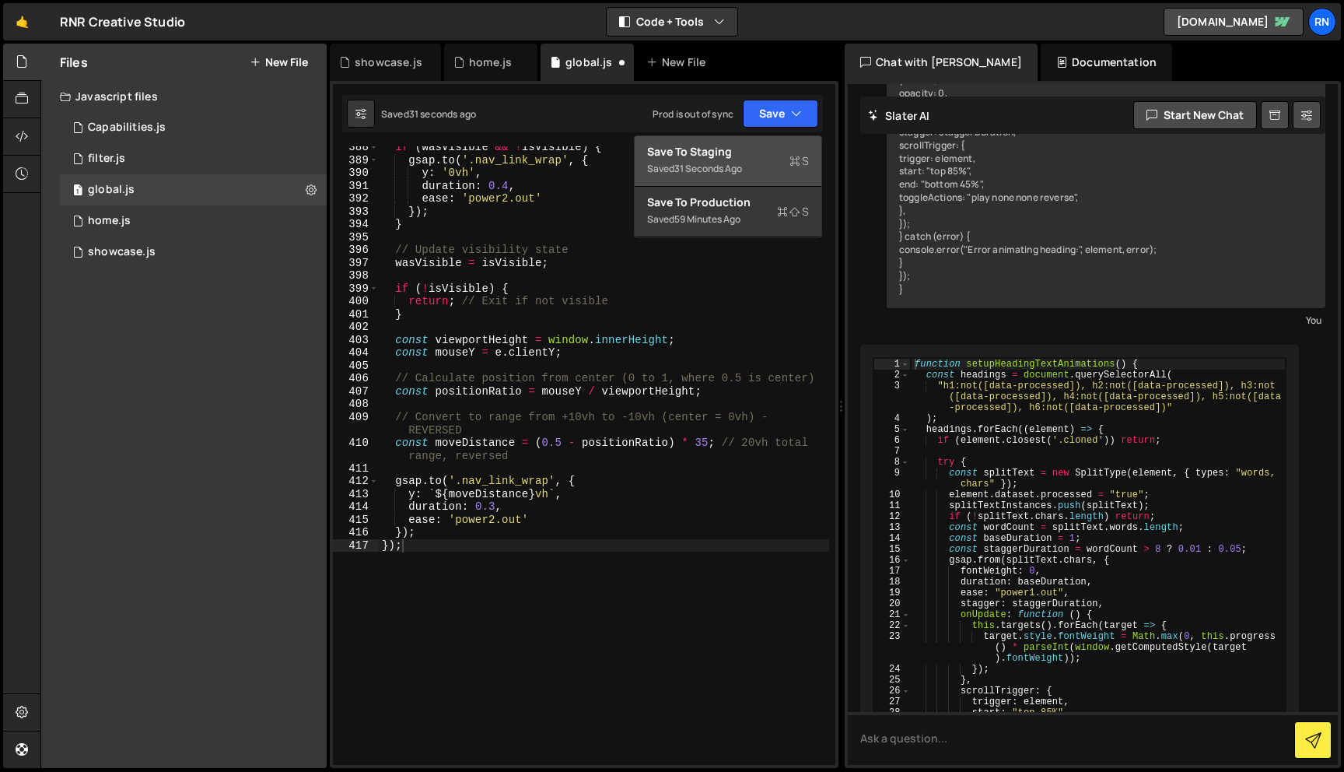
click at [751, 149] on div "Save to Staging S" at bounding box center [728, 152] width 162 height 16
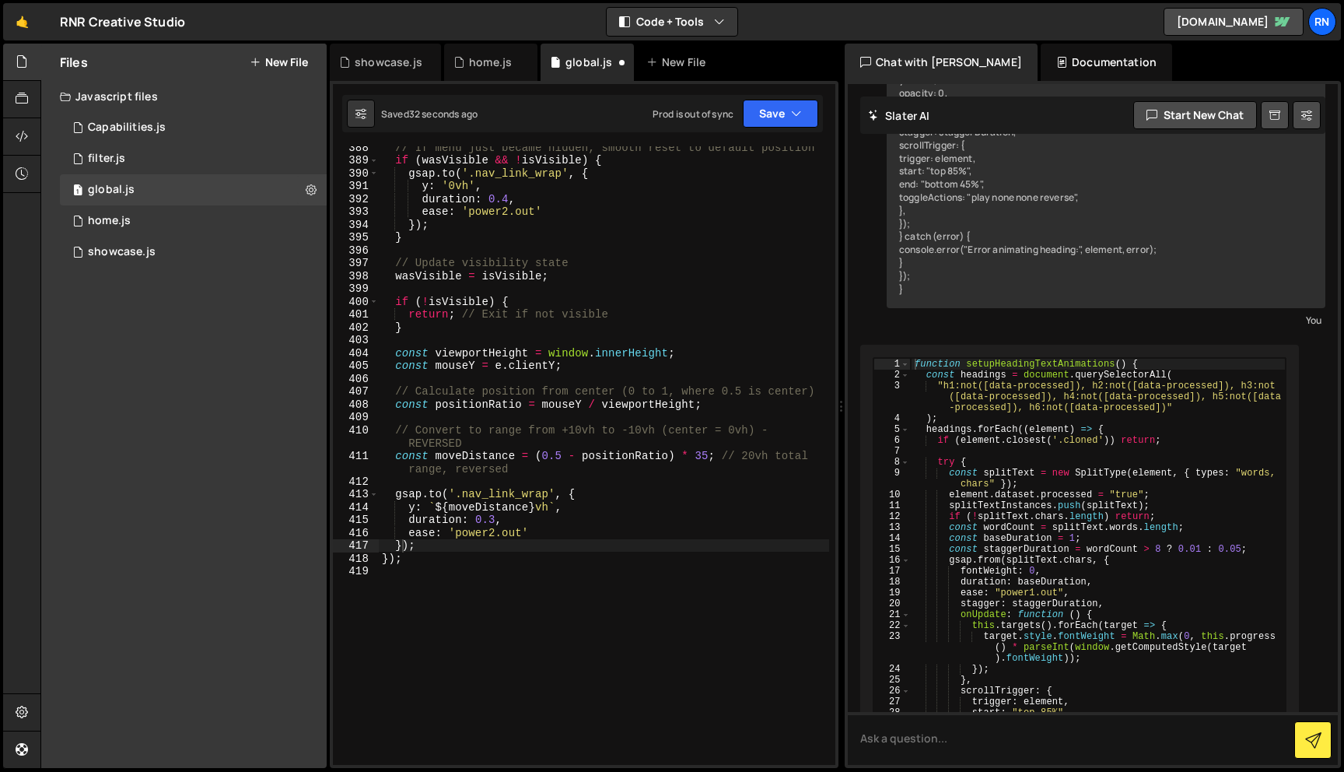
scroll to position [5229, 0]
click at [660, 268] on div "// If menu just became hidden, smooth reset to default position if ( wasVisible…" at bounding box center [604, 463] width 450 height 644
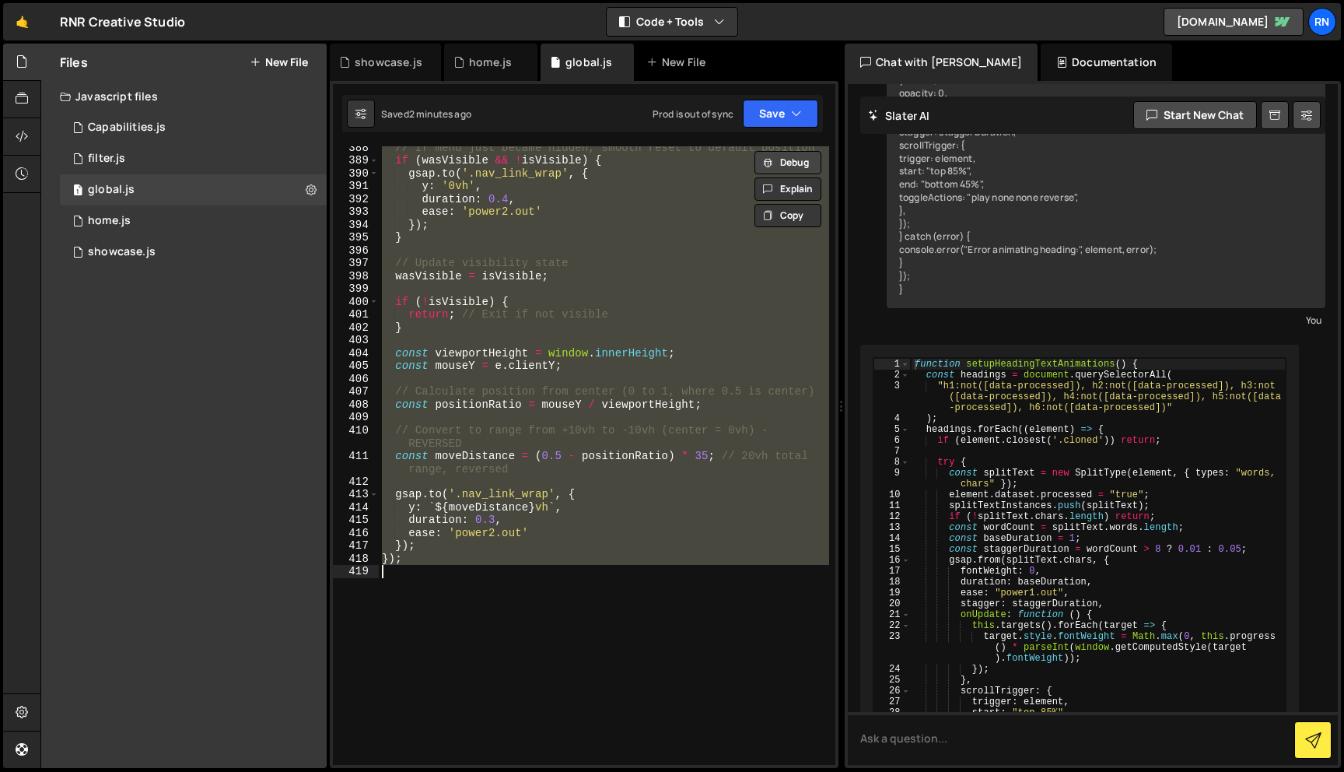
paste textarea
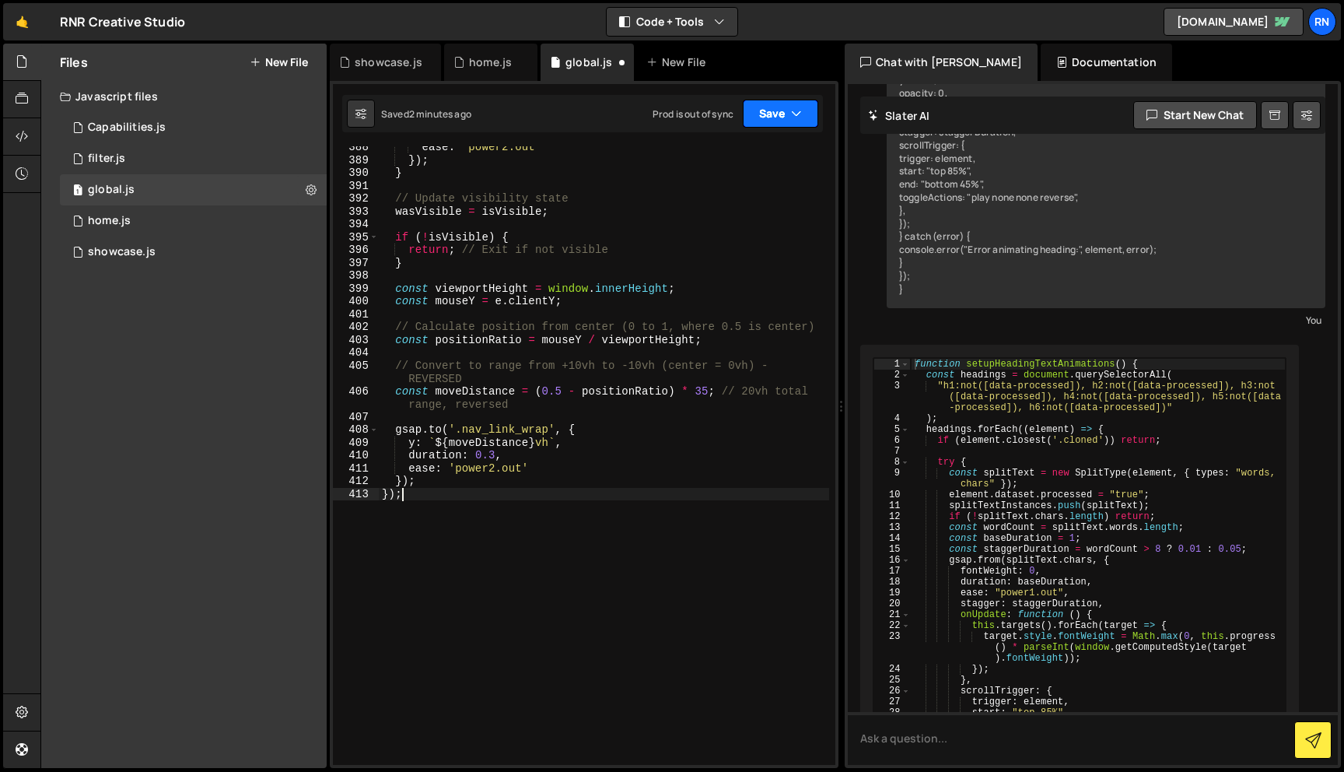
click at [784, 110] on button "Save" at bounding box center [780, 114] width 75 height 28
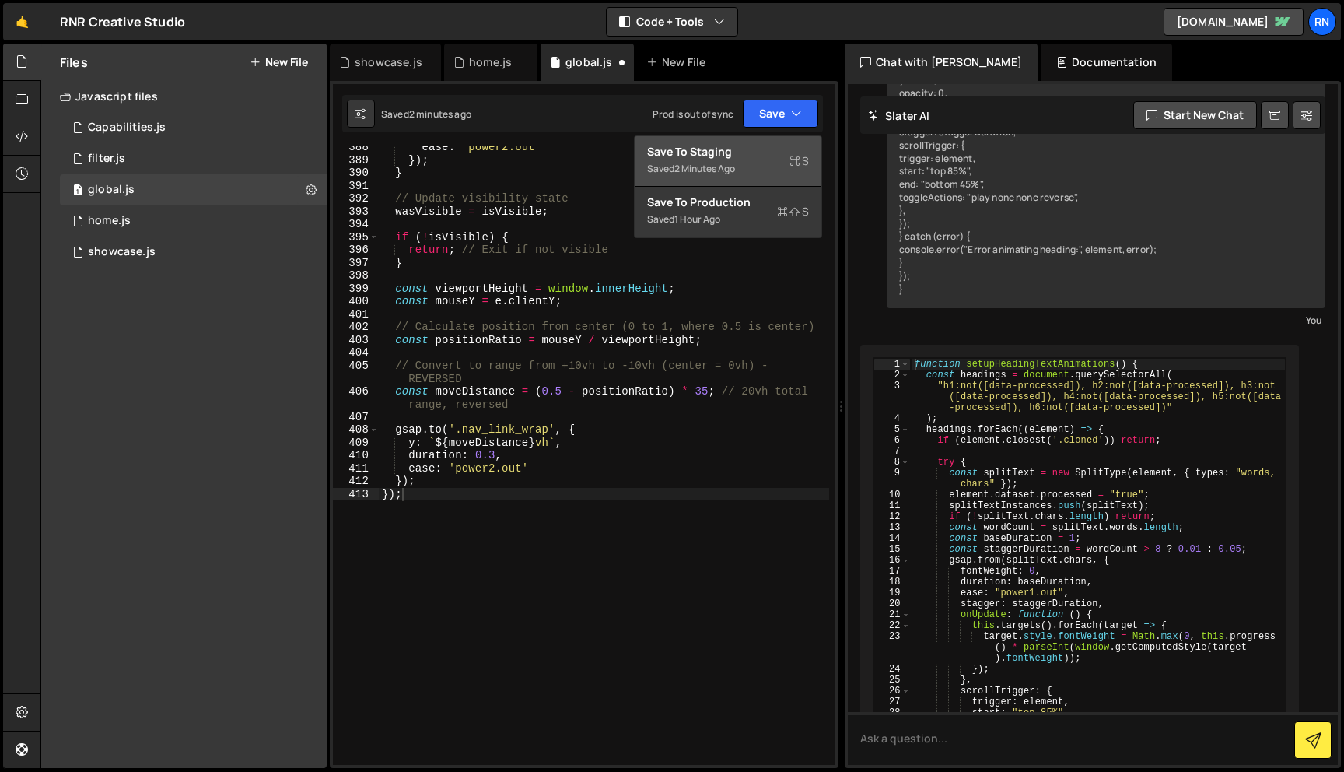
click at [734, 174] on div "2 minutes ago" at bounding box center [704, 168] width 61 height 13
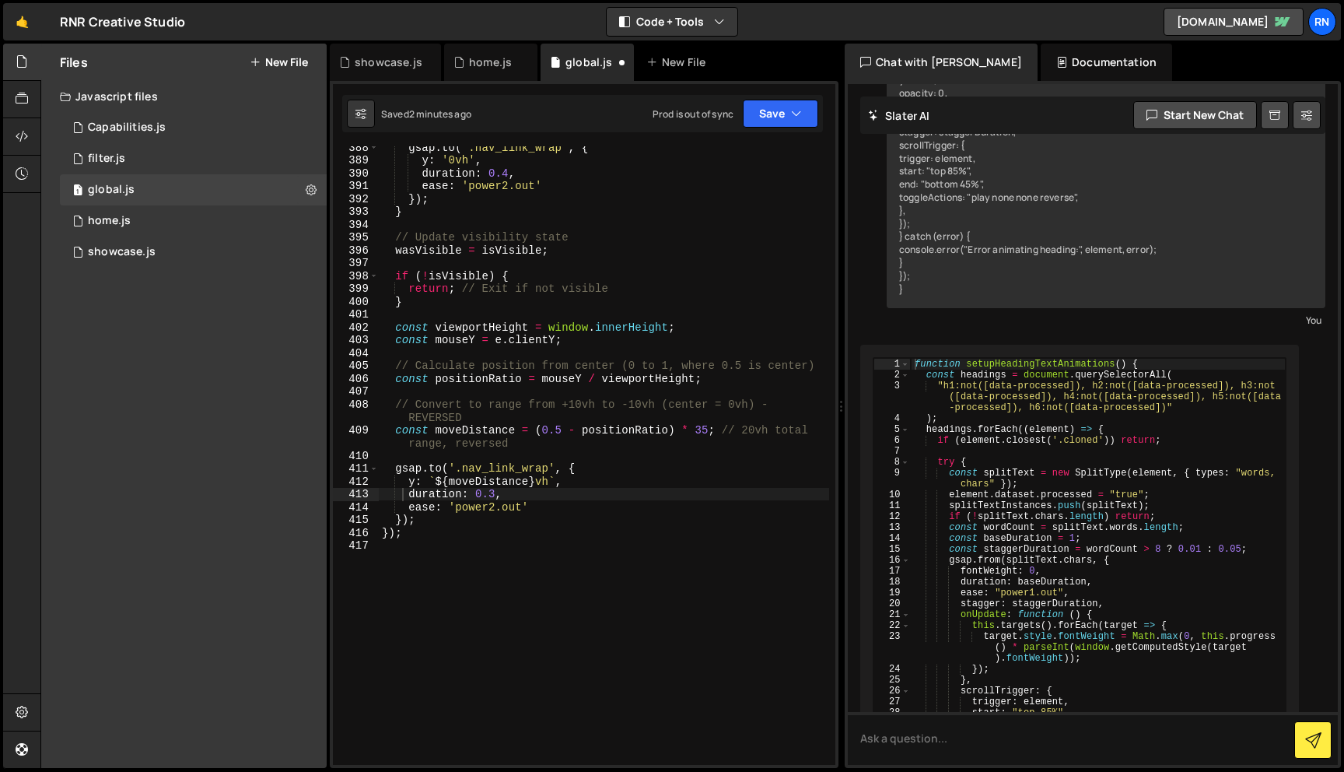
scroll to position [5255, 0]
click at [682, 376] on div "gsap . to ( '.nav_link_wrap' , { y : '0vh' , duration : 0.4 , ease : 'power2.ou…" at bounding box center [604, 463] width 450 height 644
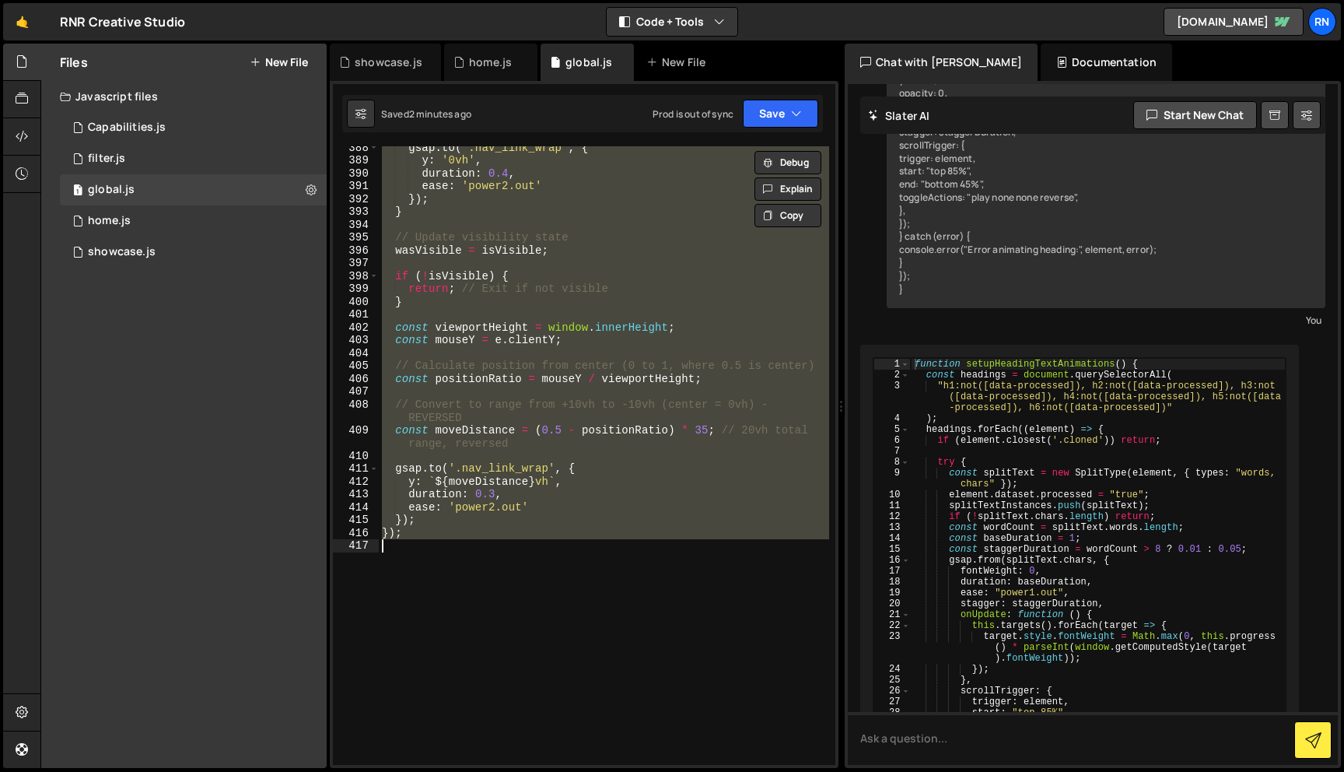
paste textarea
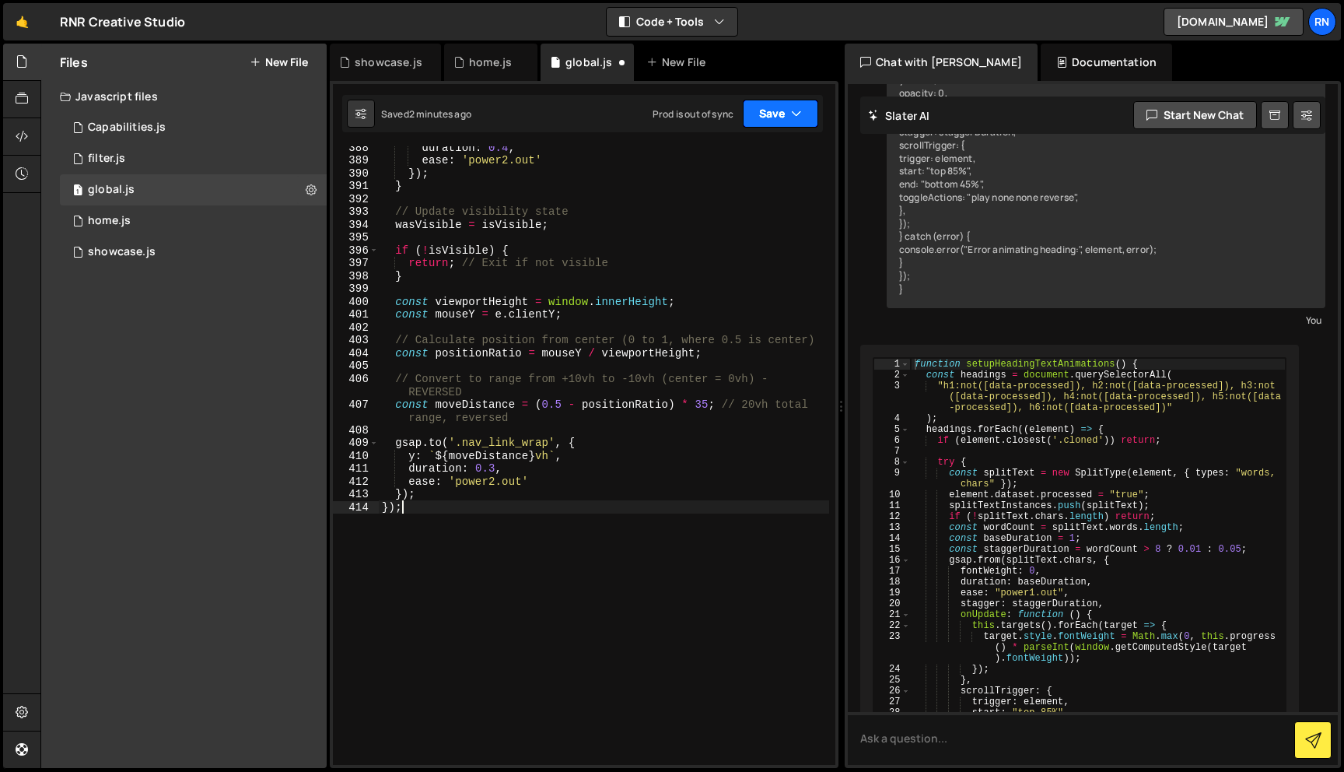
click at [790, 114] on button "Save" at bounding box center [780, 114] width 75 height 28
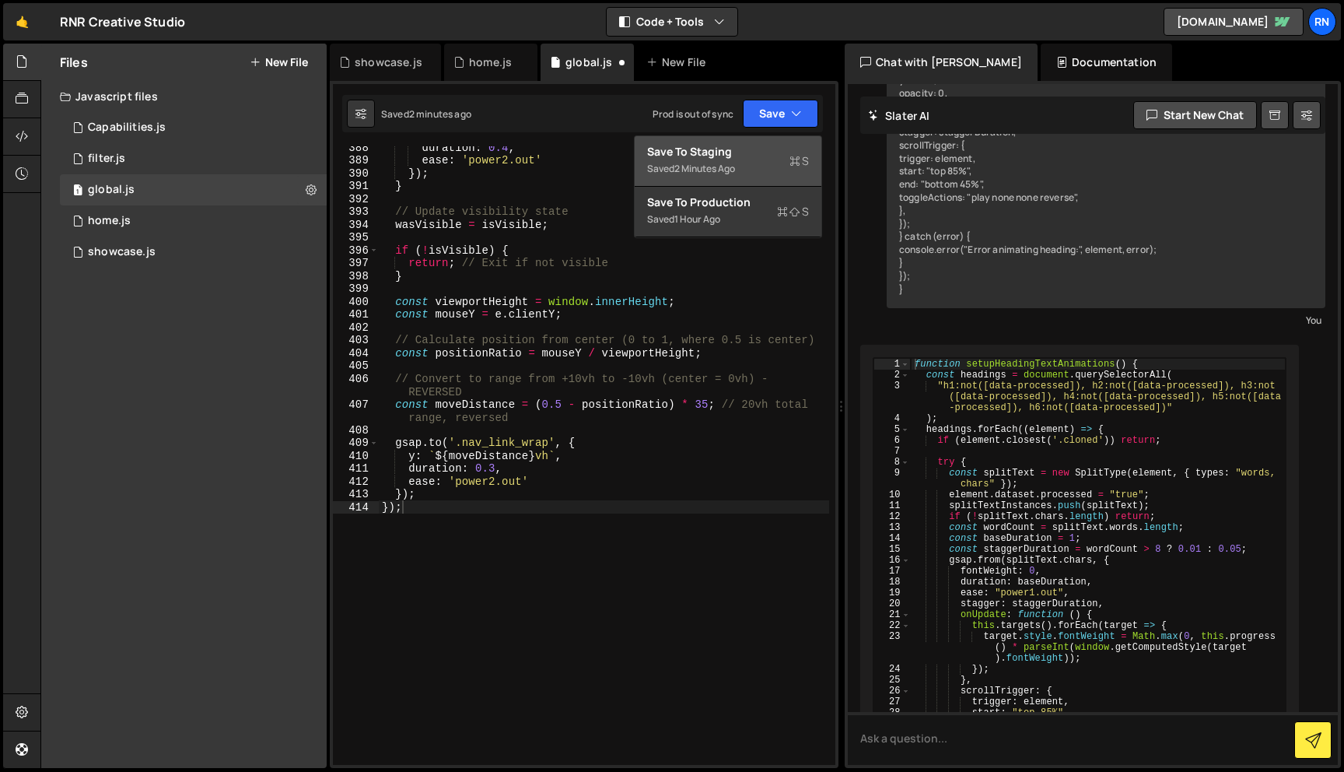
click at [759, 163] on div "Saved 2 minutes ago" at bounding box center [728, 168] width 162 height 19
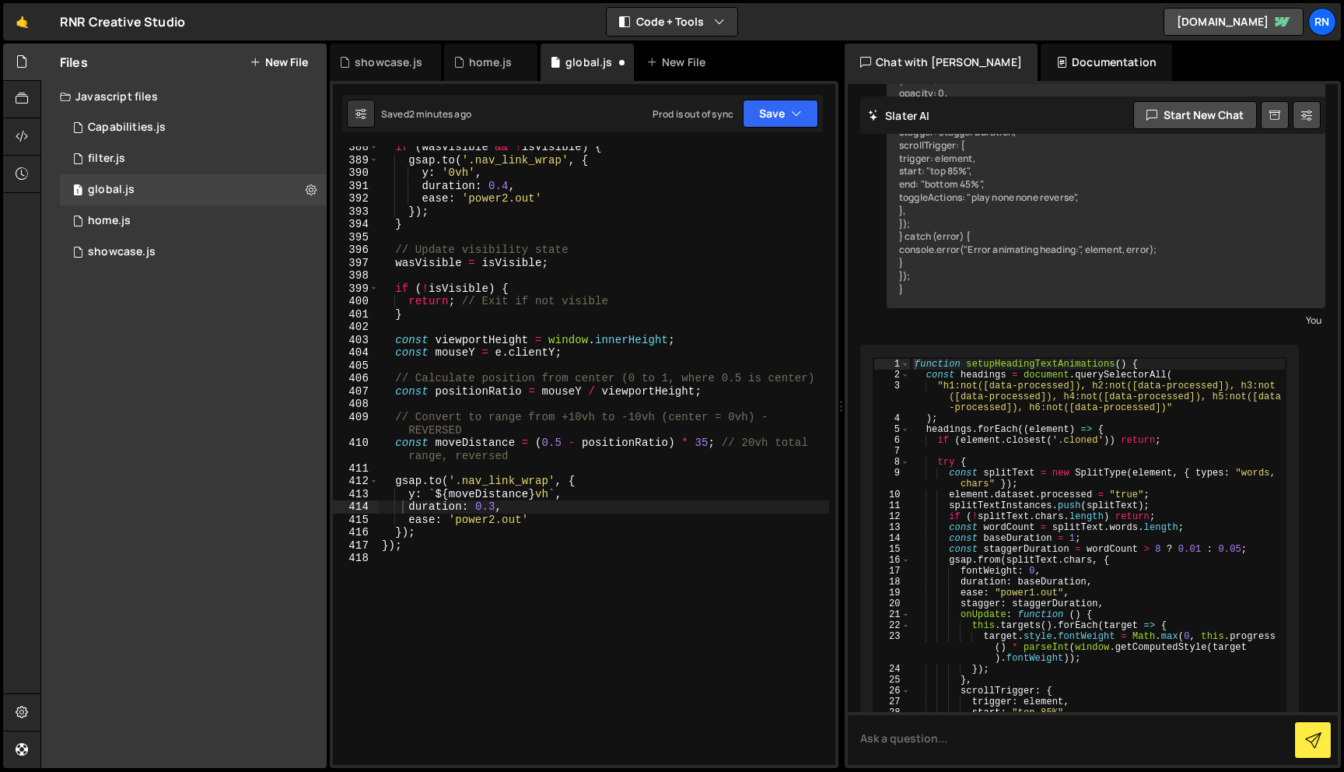
scroll to position [5268, 0]
click at [813, 302] on div "if ( wasVisible && ! isVisible ) { gsap . to ( '.nav_link_wrap' , { y : '0vh' ,…" at bounding box center [604, 463] width 450 height 644
click at [631, 260] on div "if ( wasVisible && ! isVisible ) { gsap . to ( '.nav_link_wrap' , { y : '0vh' ,…" at bounding box center [604, 463] width 450 height 644
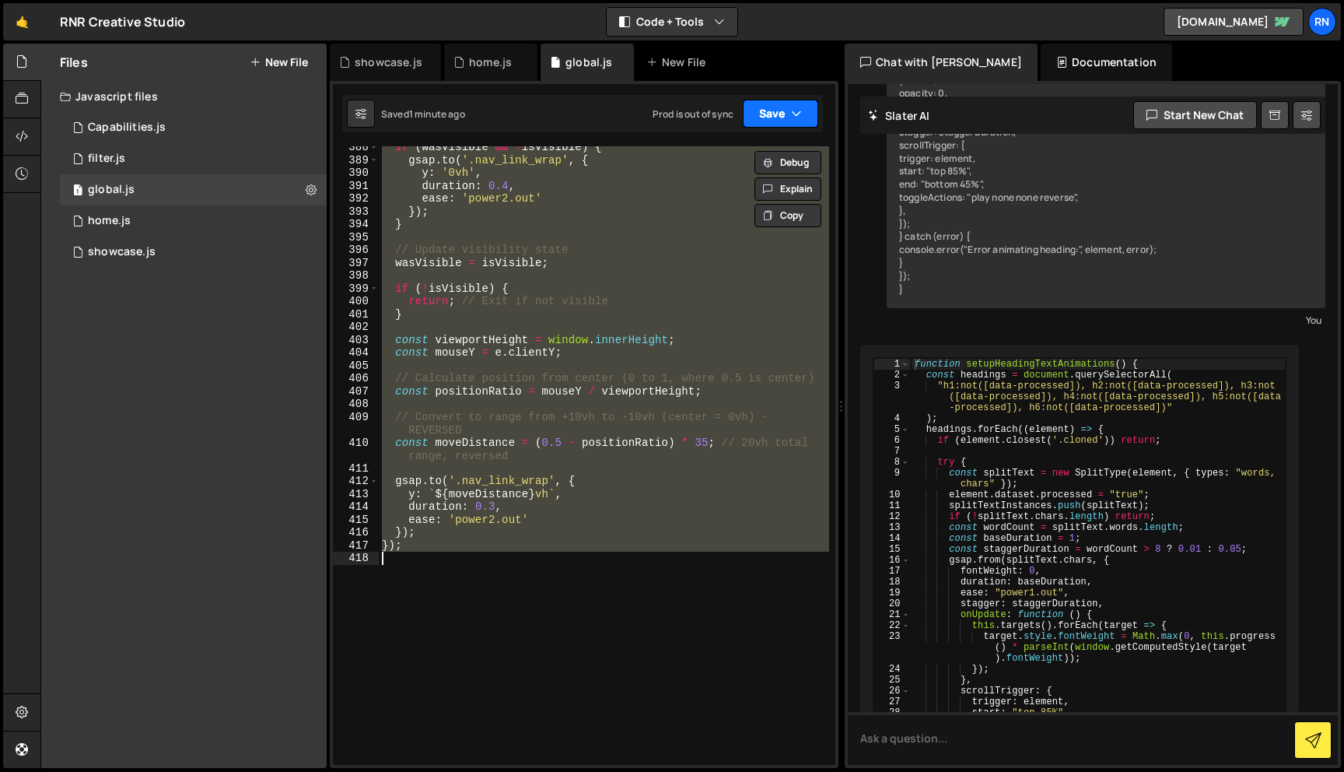
paste textarea
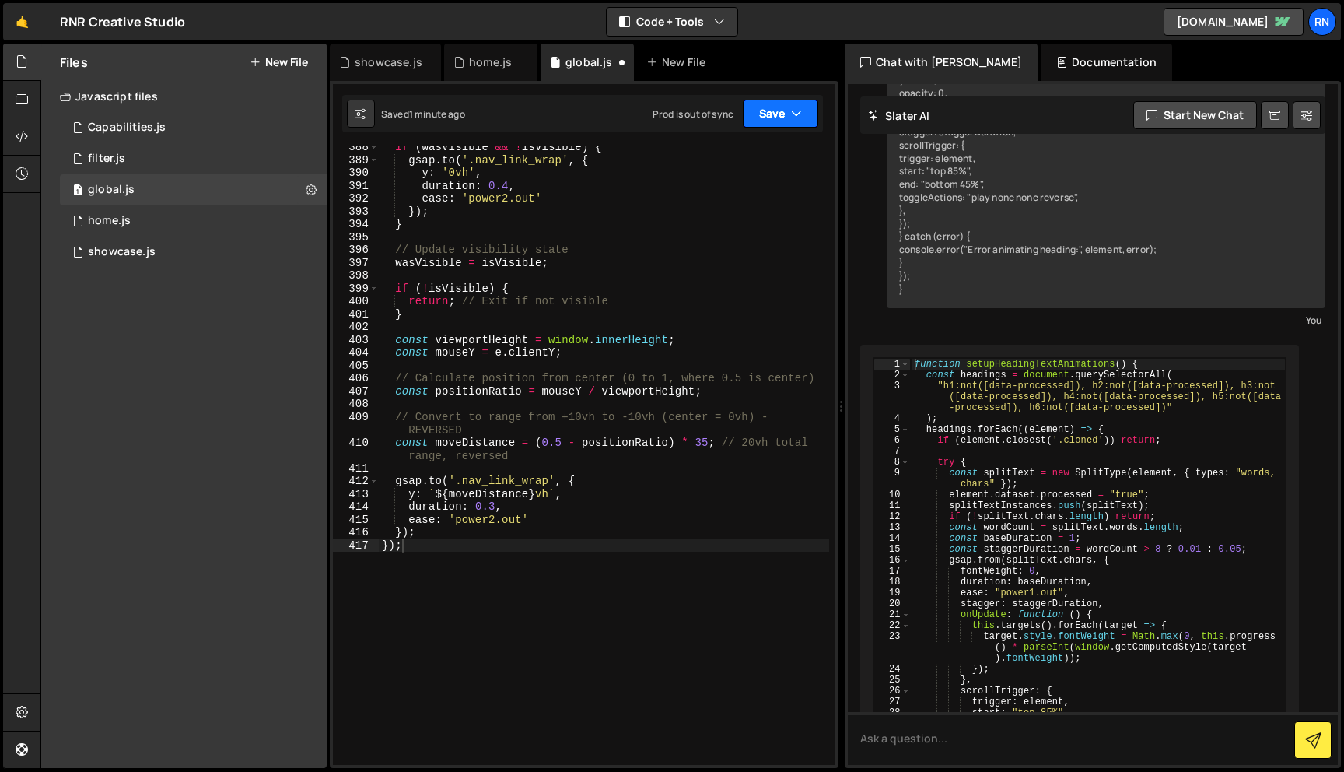
click at [783, 110] on button "Save" at bounding box center [780, 114] width 75 height 28
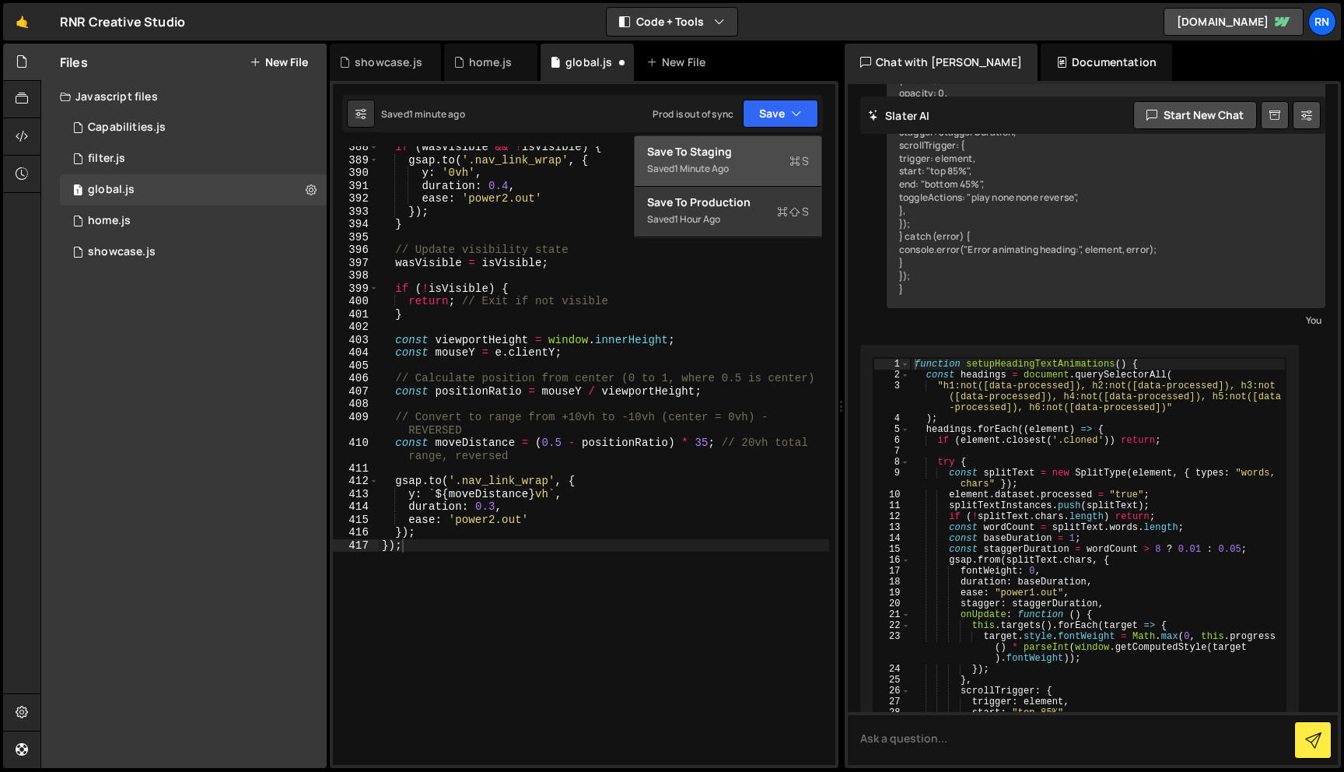
click at [744, 158] on div "Save to Staging S" at bounding box center [728, 152] width 162 height 16
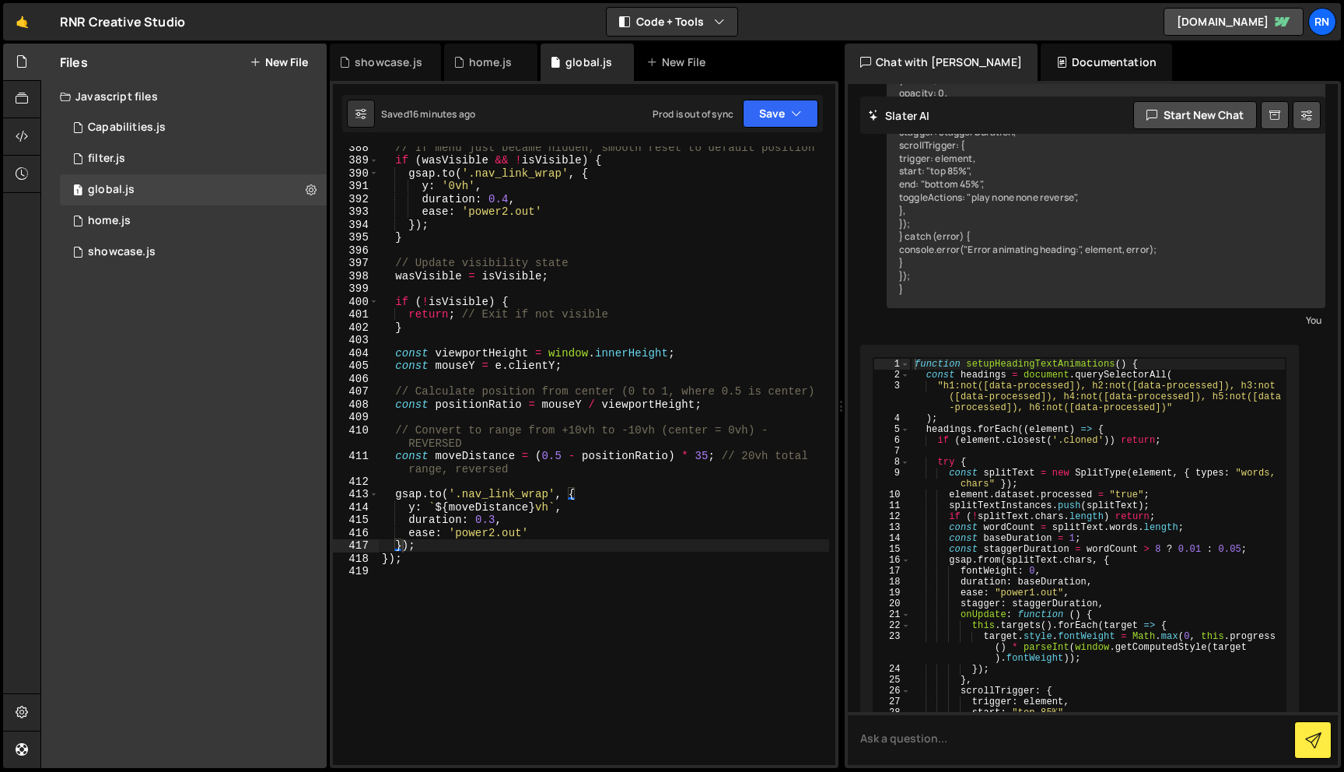
click at [674, 219] on div "// If menu just became hidden, smooth reset to default position if ( wasVisible…" at bounding box center [604, 463] width 450 height 644
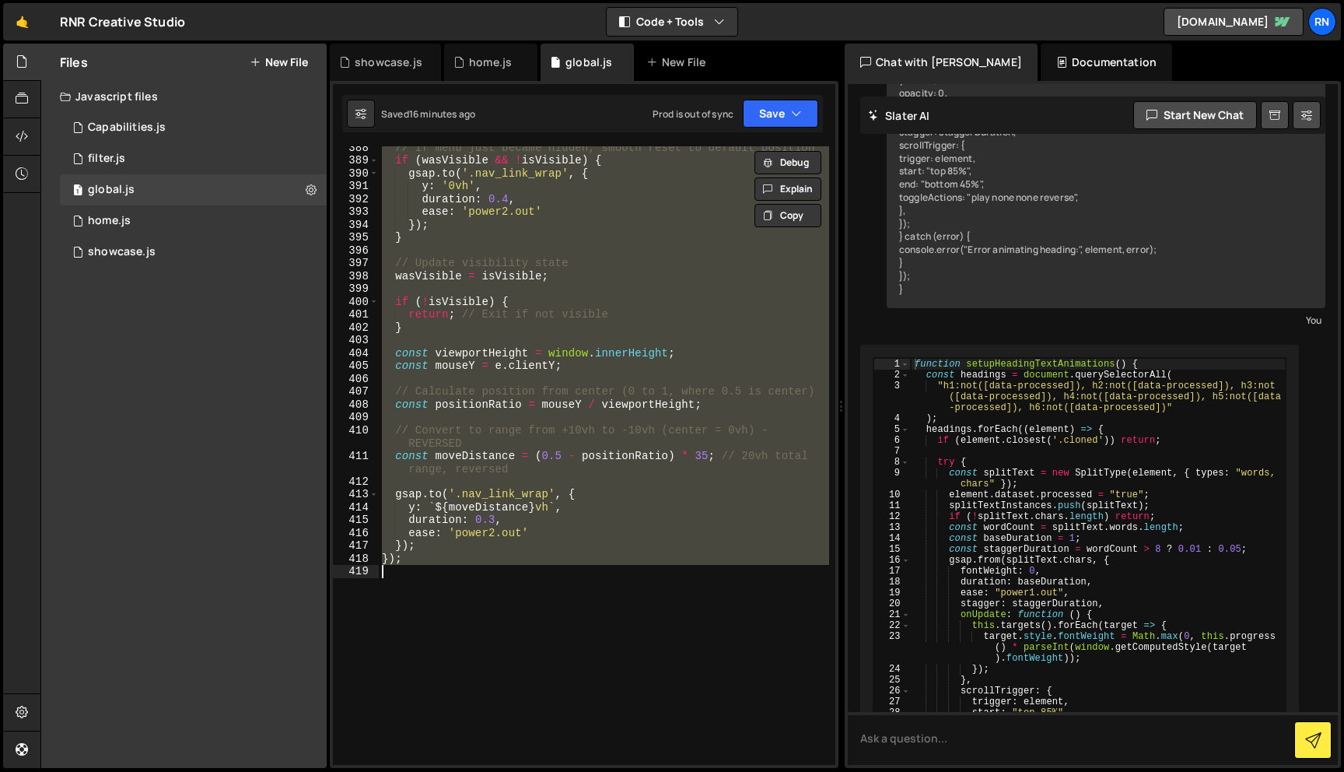
paste textarea
type textarea "});"
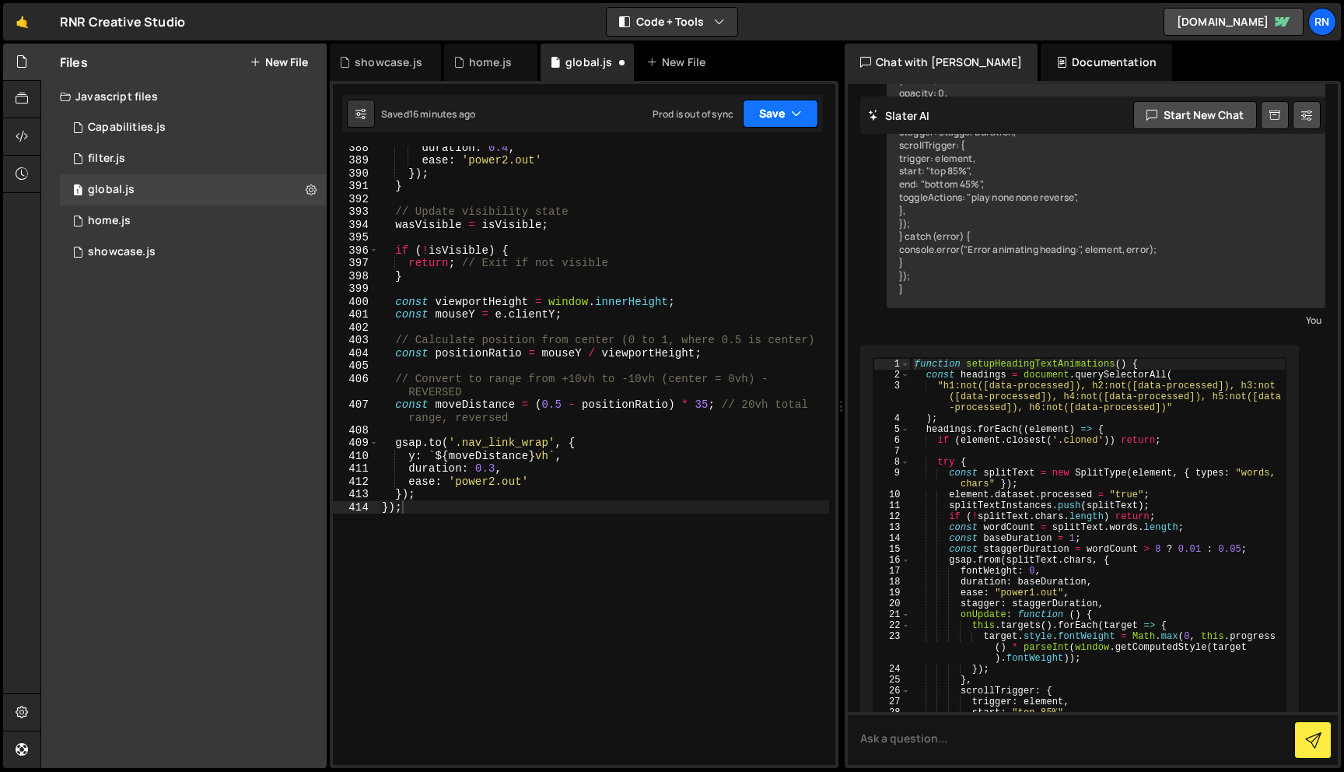
click at [778, 112] on button "Save" at bounding box center [780, 114] width 75 height 28
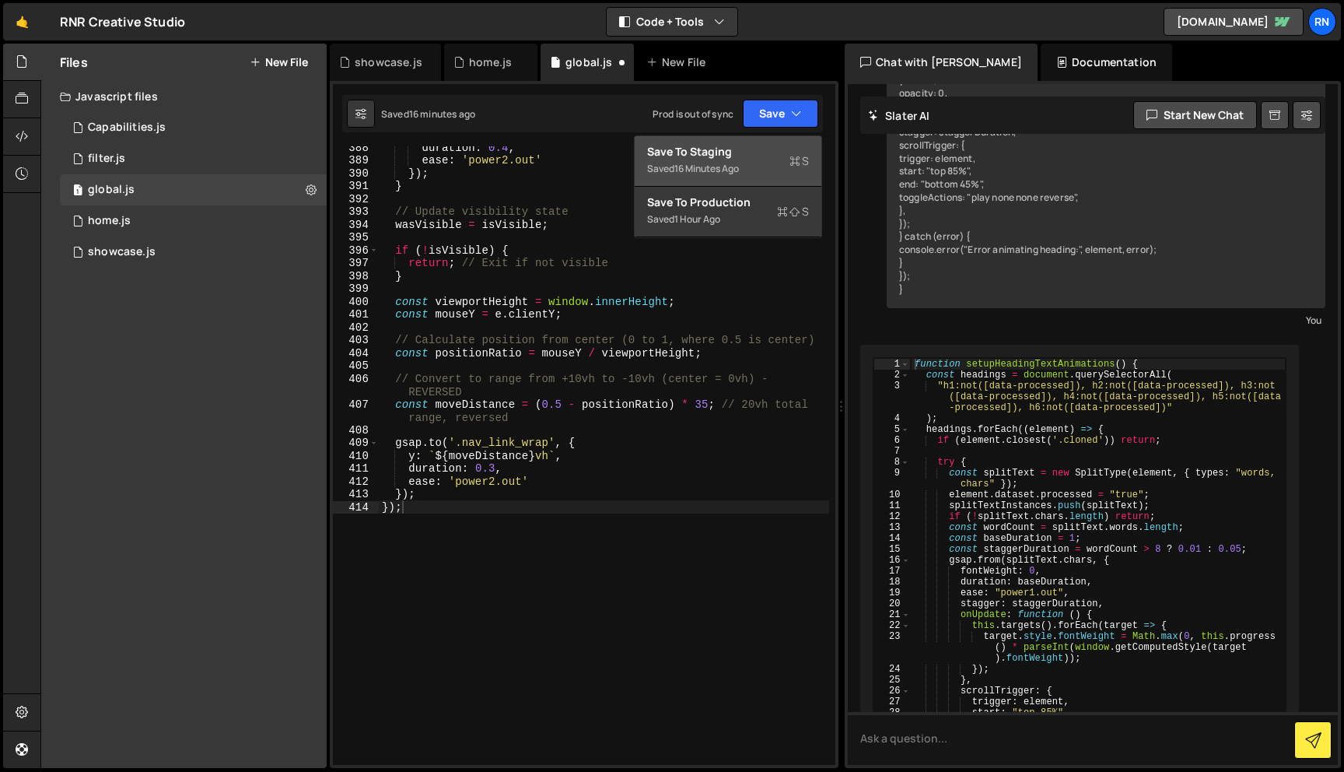
click at [737, 142] on button "Save to Staging S Saved 16 minutes ago" at bounding box center [728, 161] width 187 height 51
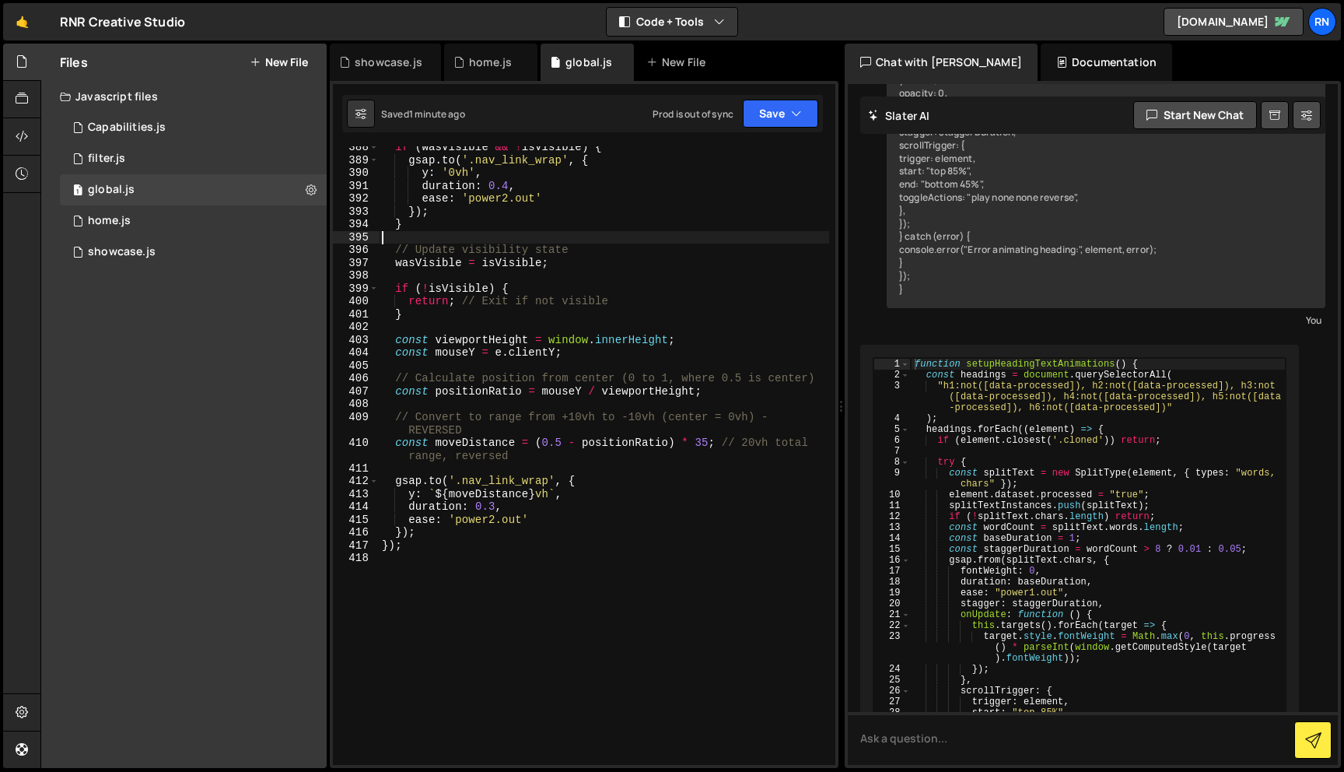
click at [576, 234] on div "if ( wasVisible && ! isVisible ) { gsap . to ( '.nav_link_wrap' , { y : '0vh' ,…" at bounding box center [604, 463] width 450 height 644
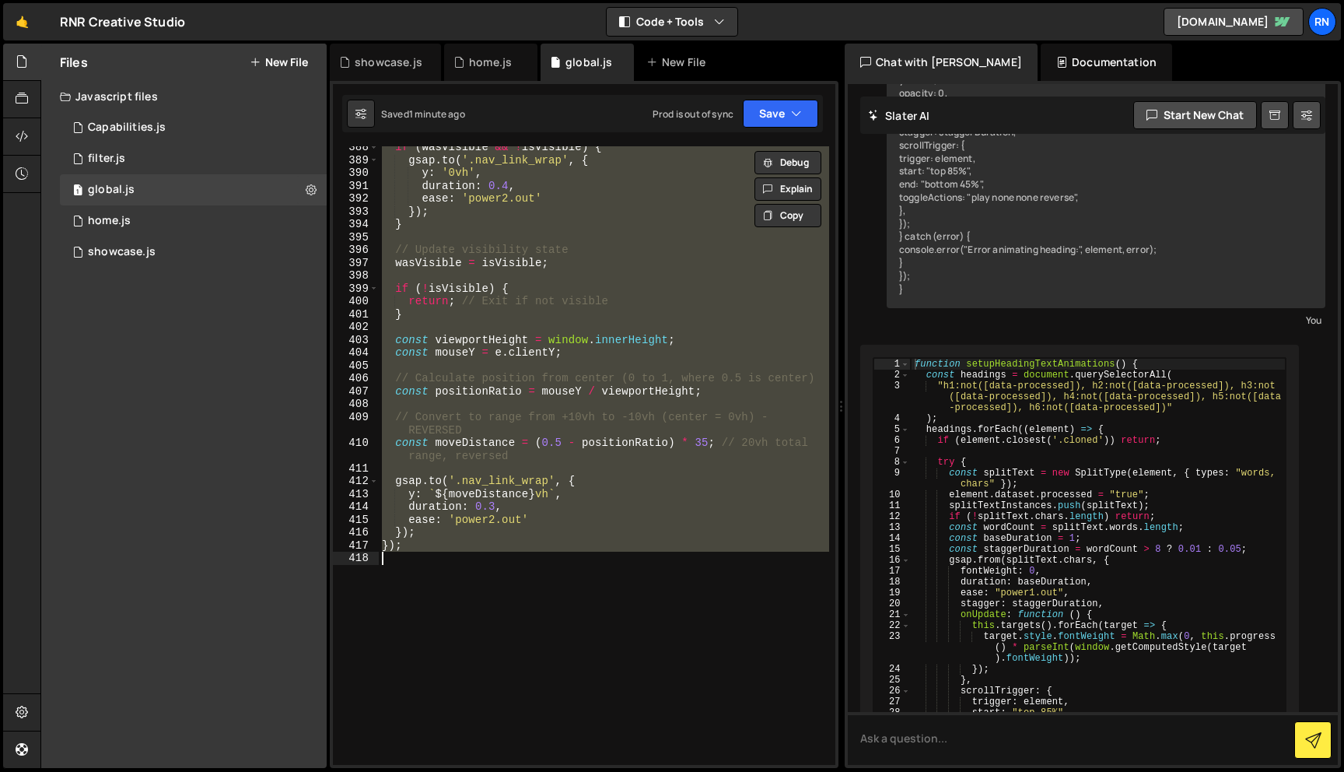
paste textarea
type textarea "});"
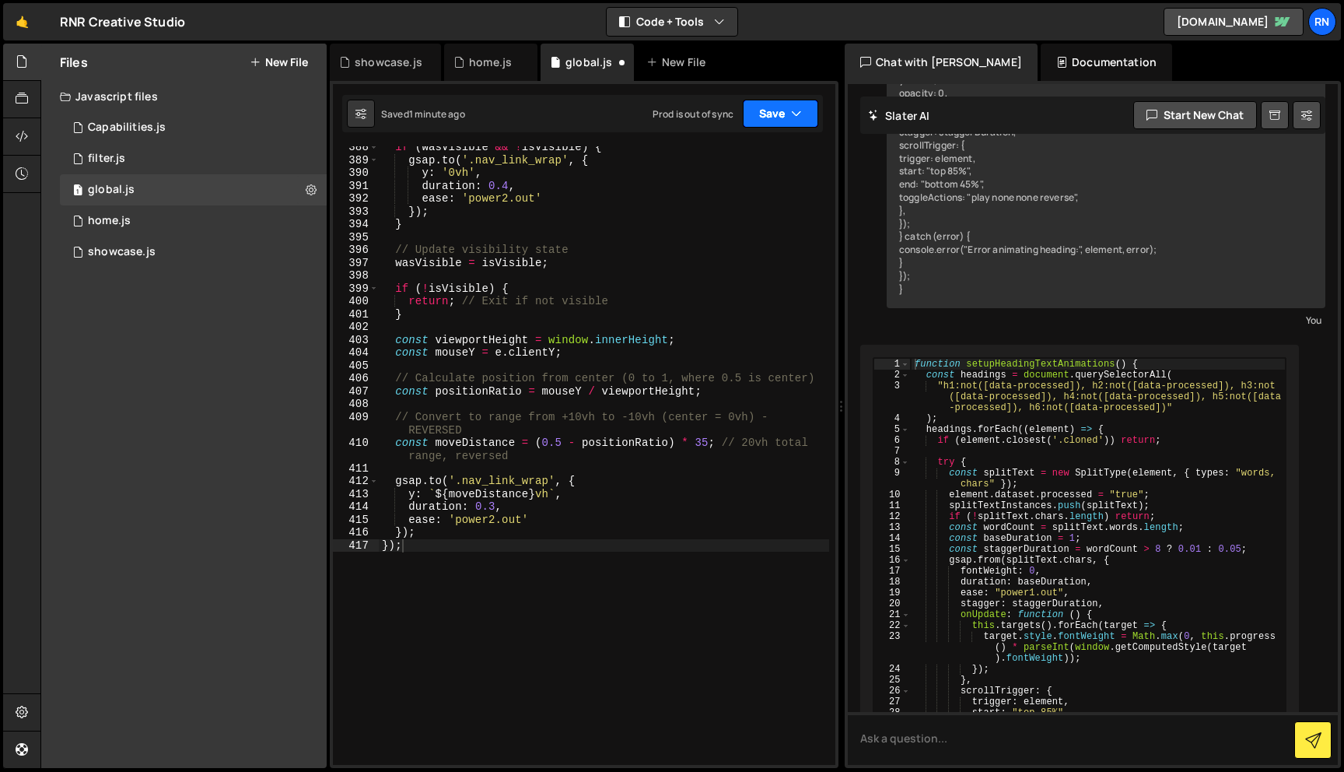
click at [763, 101] on button "Save" at bounding box center [780, 114] width 75 height 28
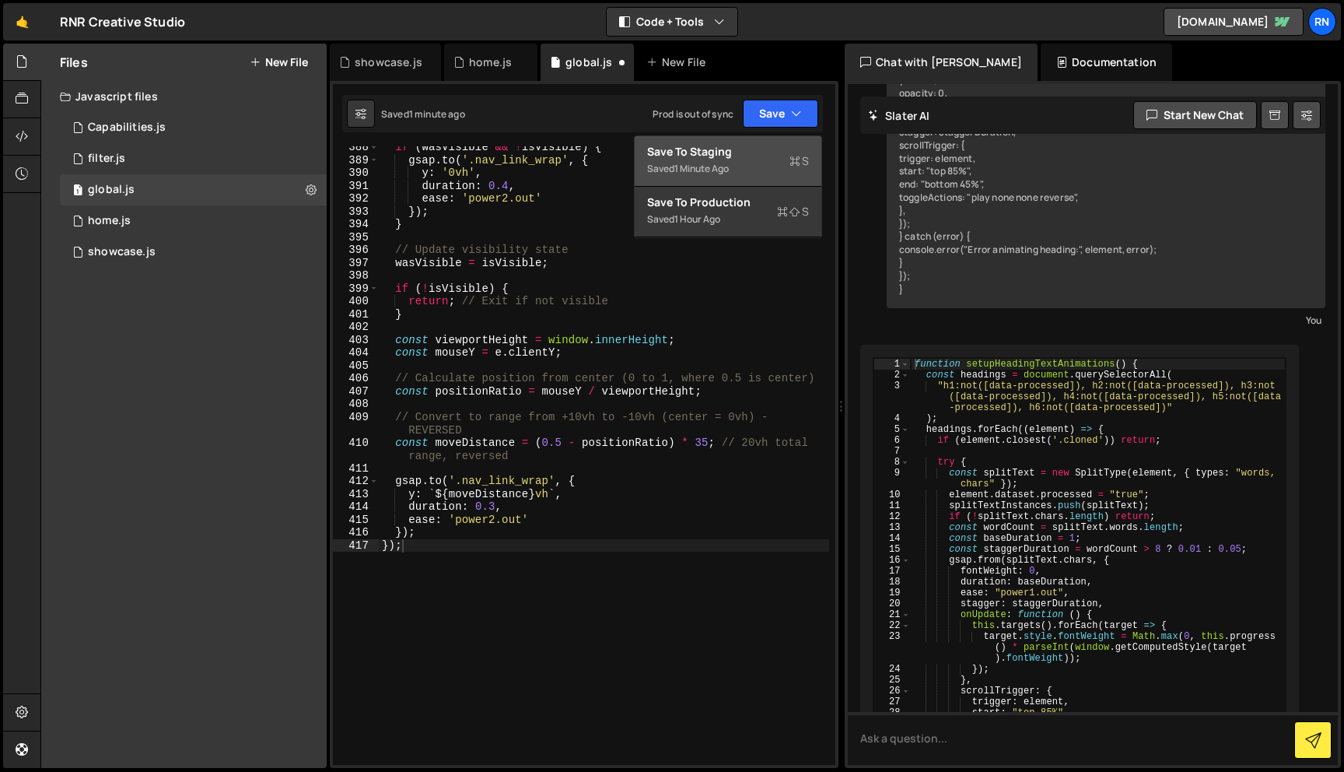
click at [748, 140] on button "Save to Staging S Saved 1 minute ago" at bounding box center [728, 161] width 187 height 51
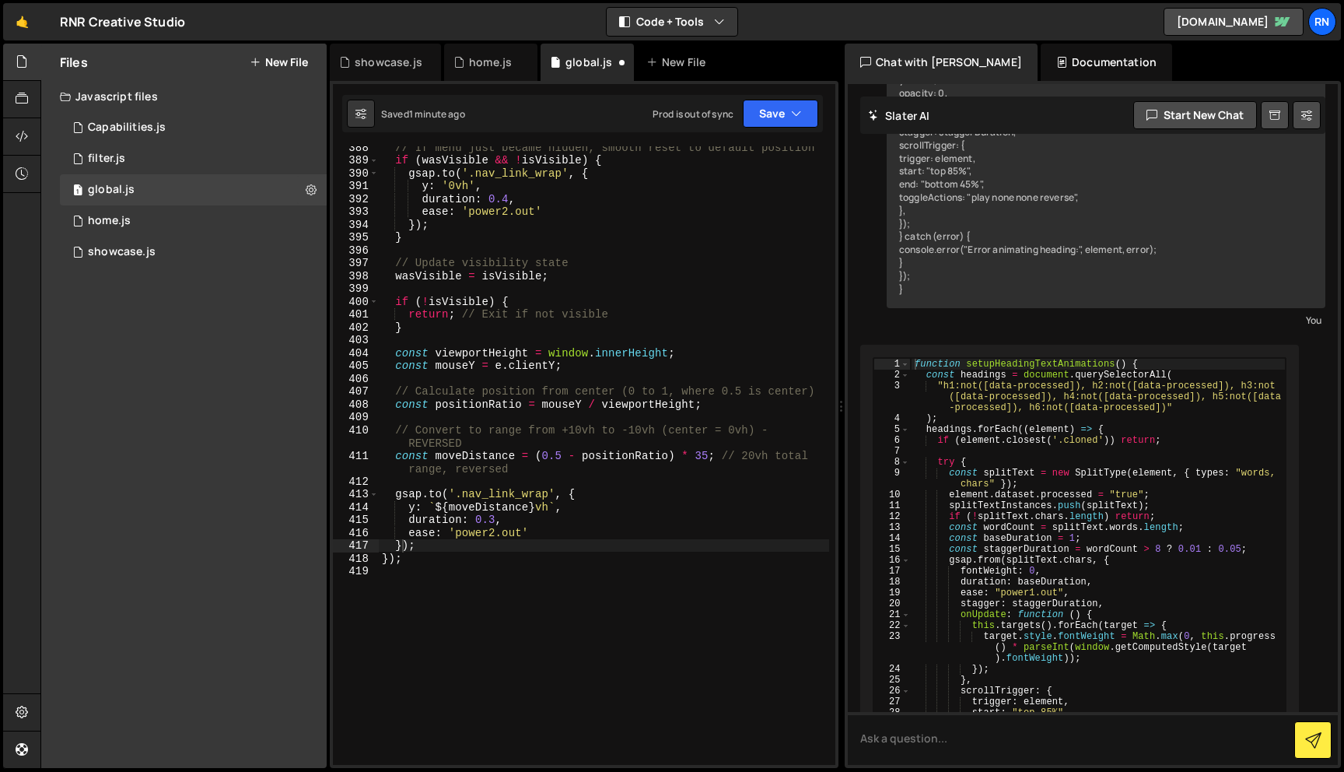
scroll to position [5229, 0]
click at [457, 581] on div "// If menu just became hidden, smooth reset to default position if ( wasVisible…" at bounding box center [604, 463] width 450 height 644
paste textarea "});"
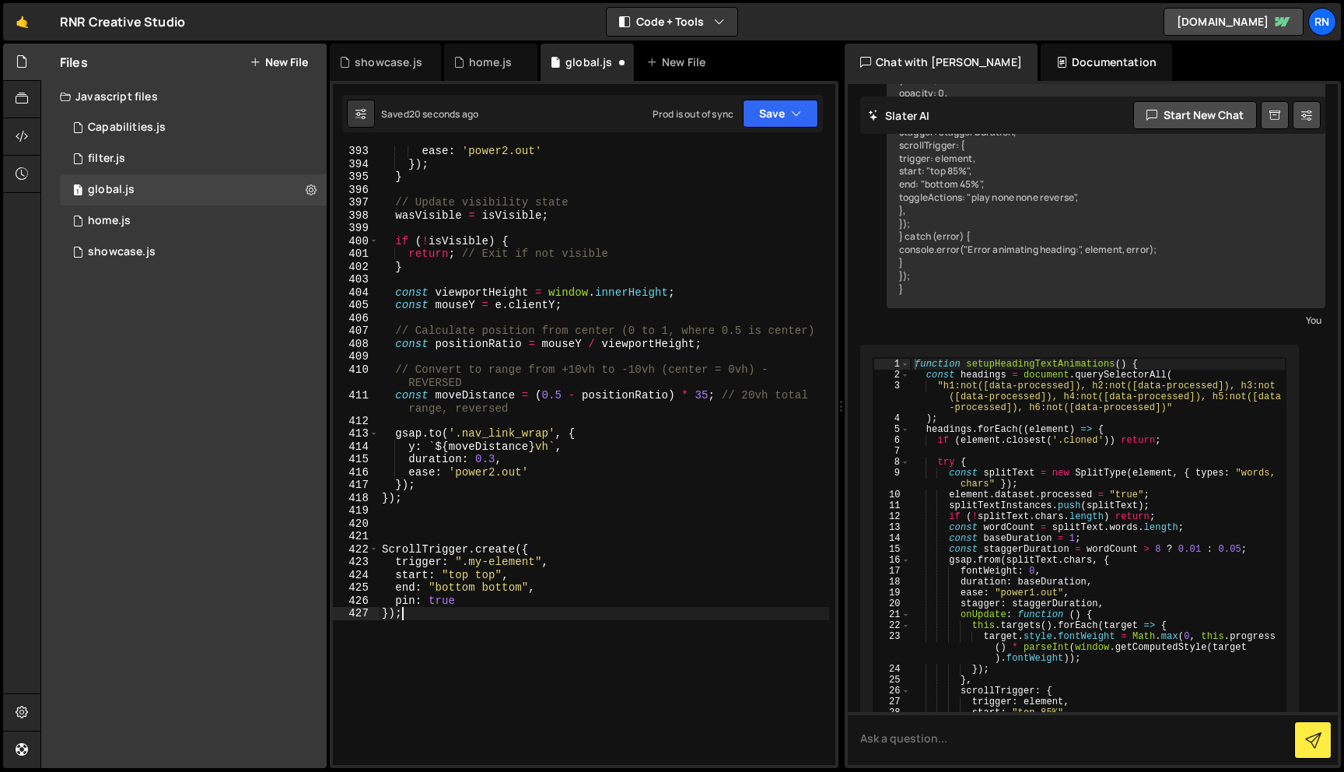
scroll to position [5317, 0]
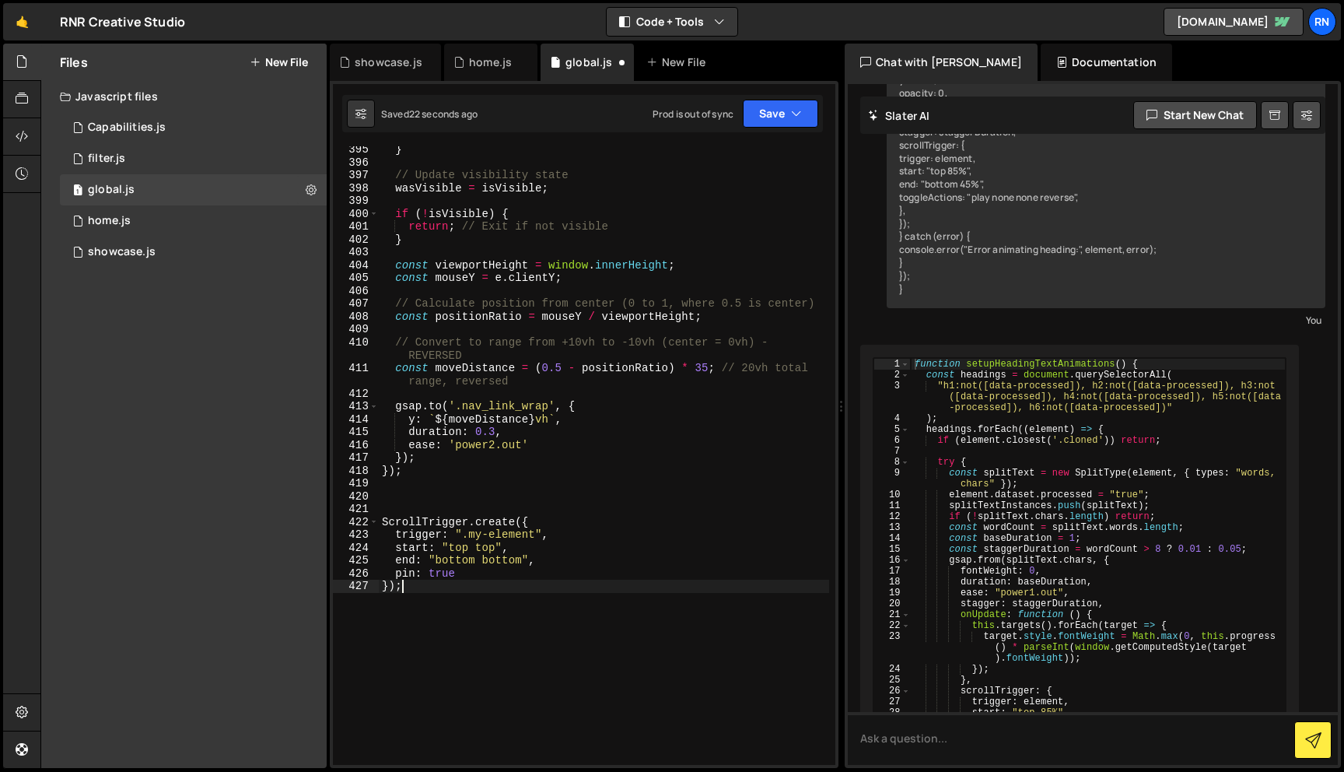
click at [478, 531] on div "} // Update visibility state wasVisible = isVisible ; if ( ! isVisible ) { retu…" at bounding box center [604, 465] width 450 height 644
click at [524, 535] on div "} // Update visibility state wasVisible = isVisible ; if ( ! isVisible ) { retu…" at bounding box center [604, 465] width 450 height 644
paste textarea "parallax-sticky"
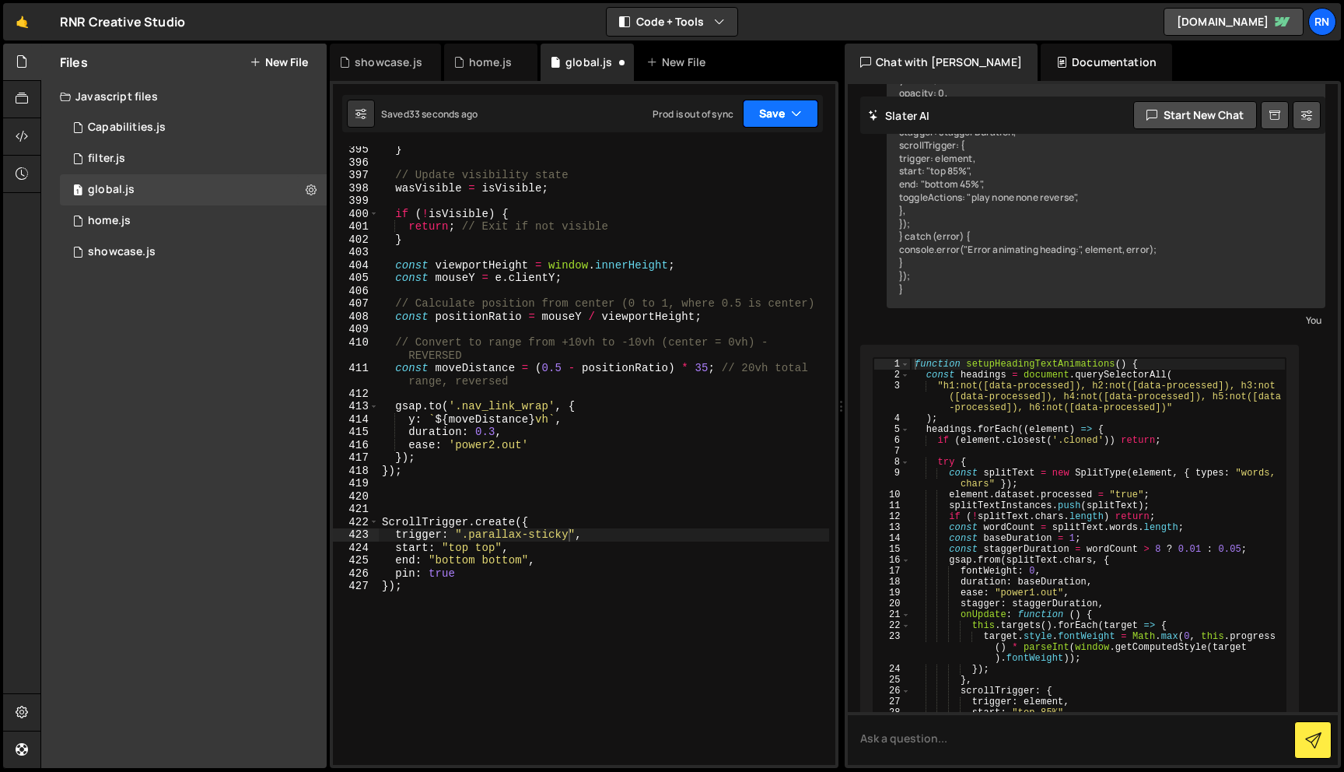
click at [765, 110] on button "Save" at bounding box center [780, 114] width 75 height 28
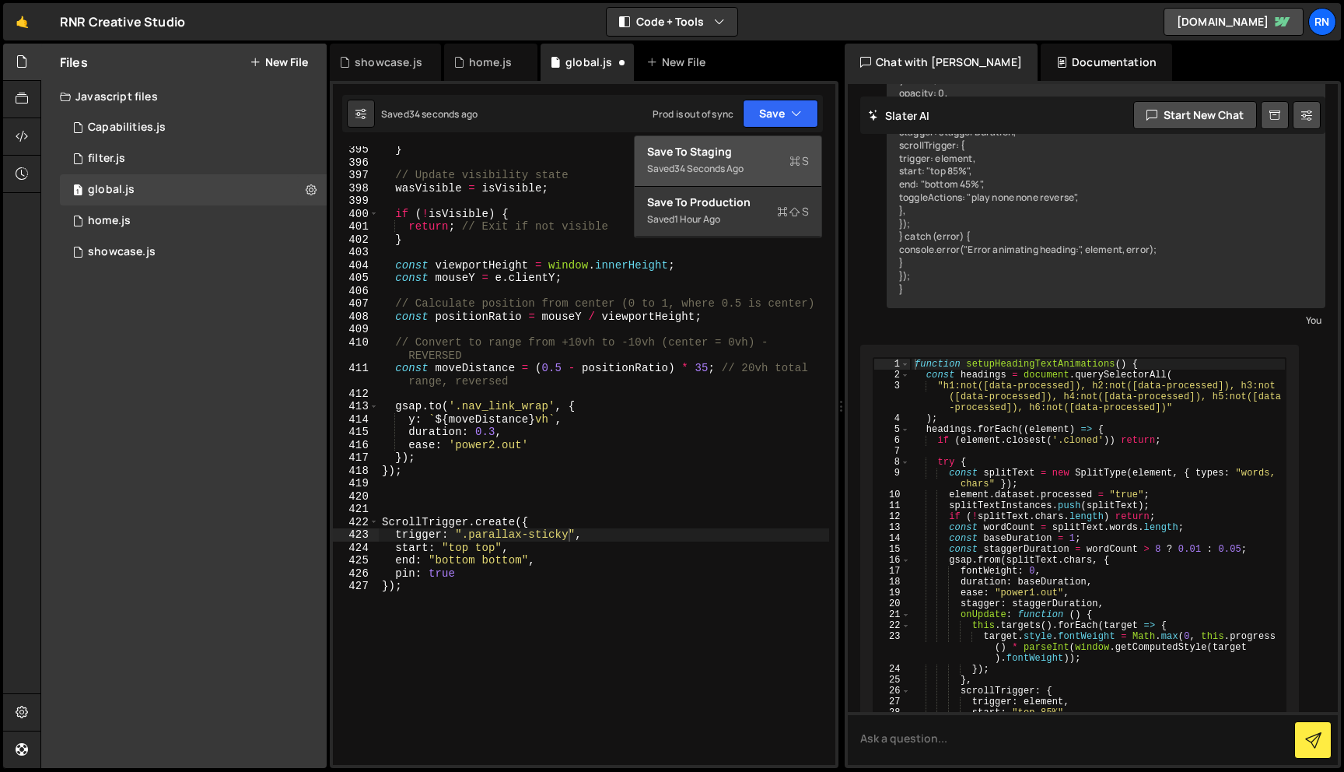
click at [730, 148] on div "Save to Staging S" at bounding box center [728, 152] width 162 height 16
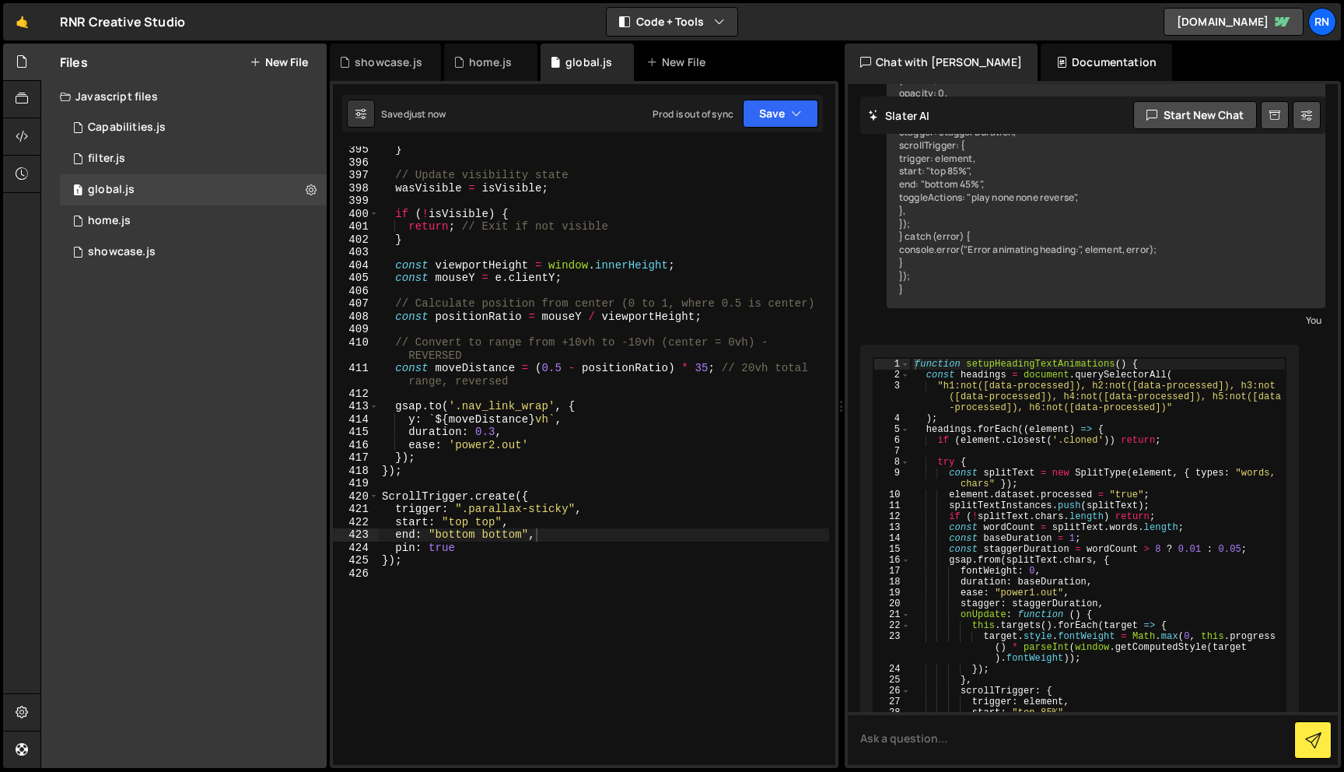
click at [779, 128] on div "Saved just now Prod is out of sync Upgrade to Edit Save Save to Staging S Saved…" at bounding box center [582, 113] width 481 height 37
click at [781, 112] on button "Save" at bounding box center [780, 114] width 75 height 28
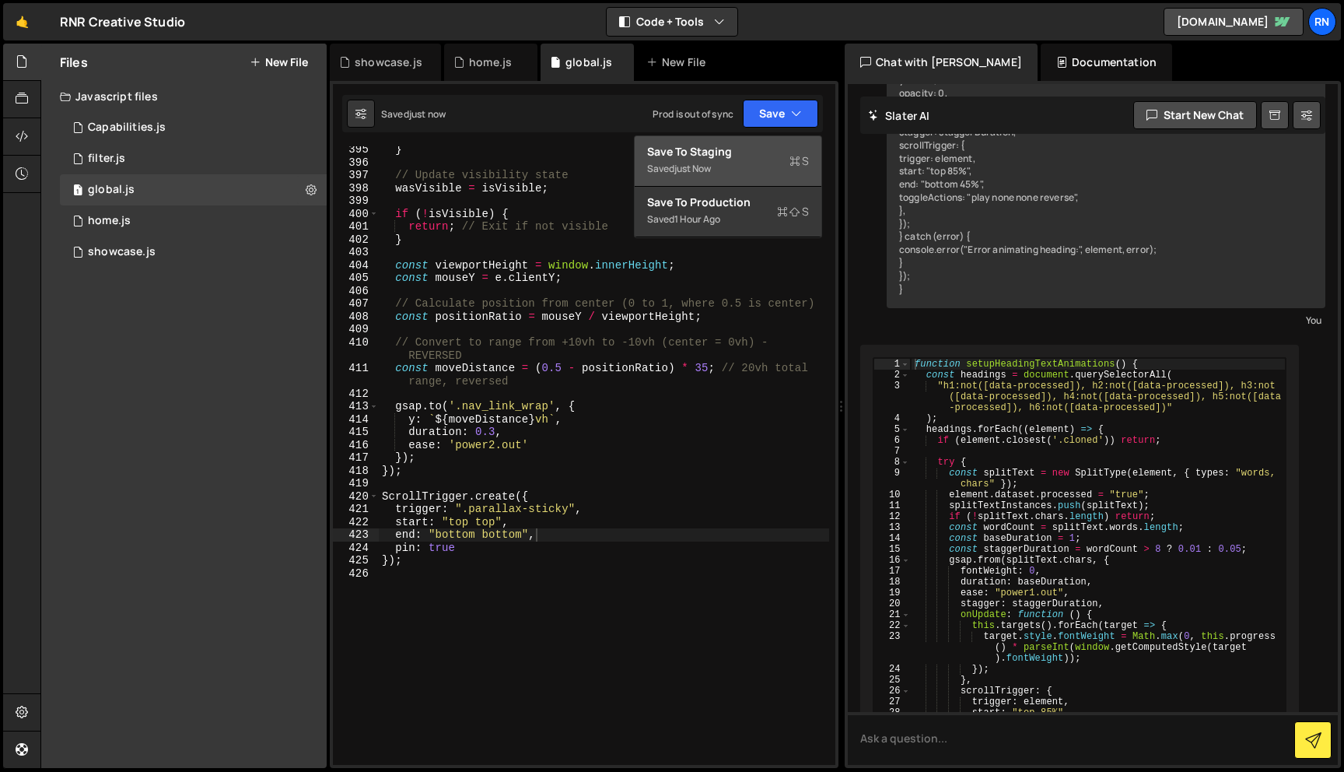
click at [743, 174] on div "Saved just now" at bounding box center [728, 168] width 162 height 19
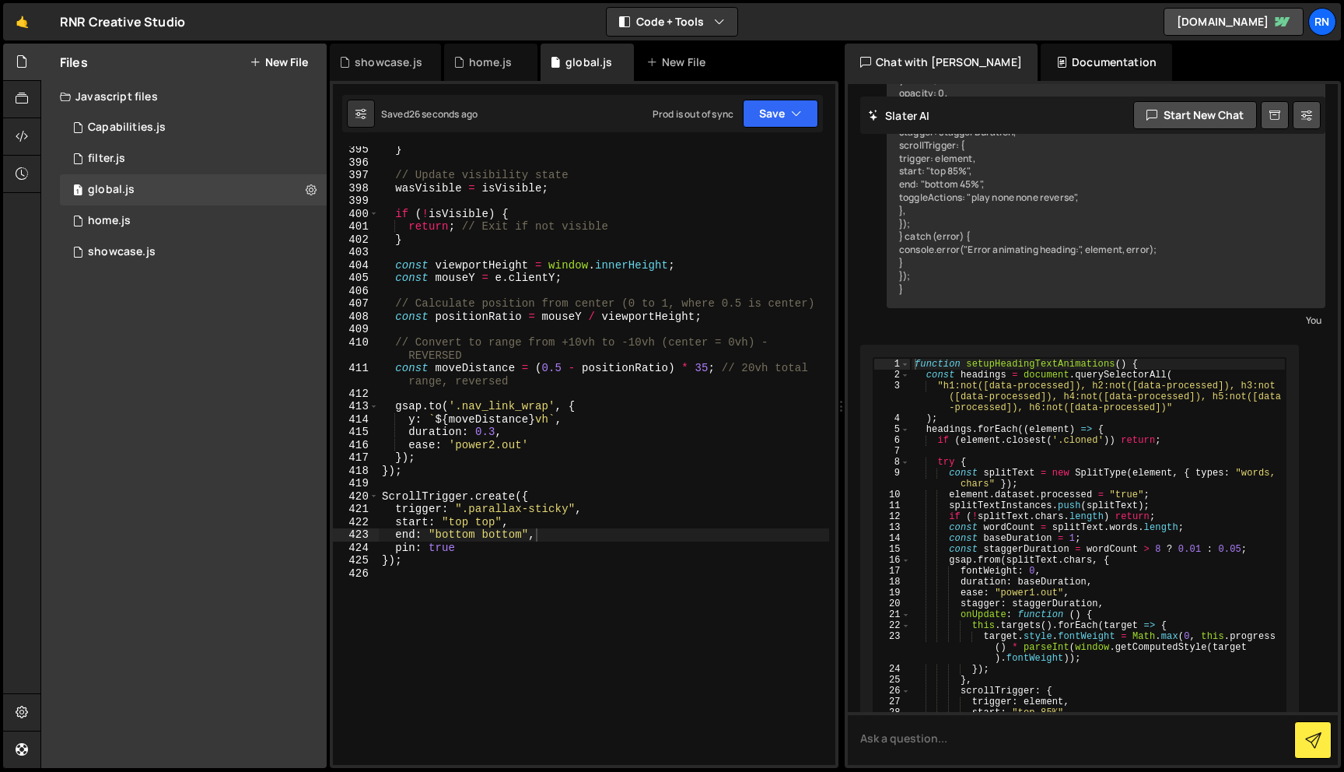
click at [443, 514] on div "} // Update visibility state wasVisible = isVisible ; if ( ! isVisible ) { retu…" at bounding box center [604, 465] width 450 height 644
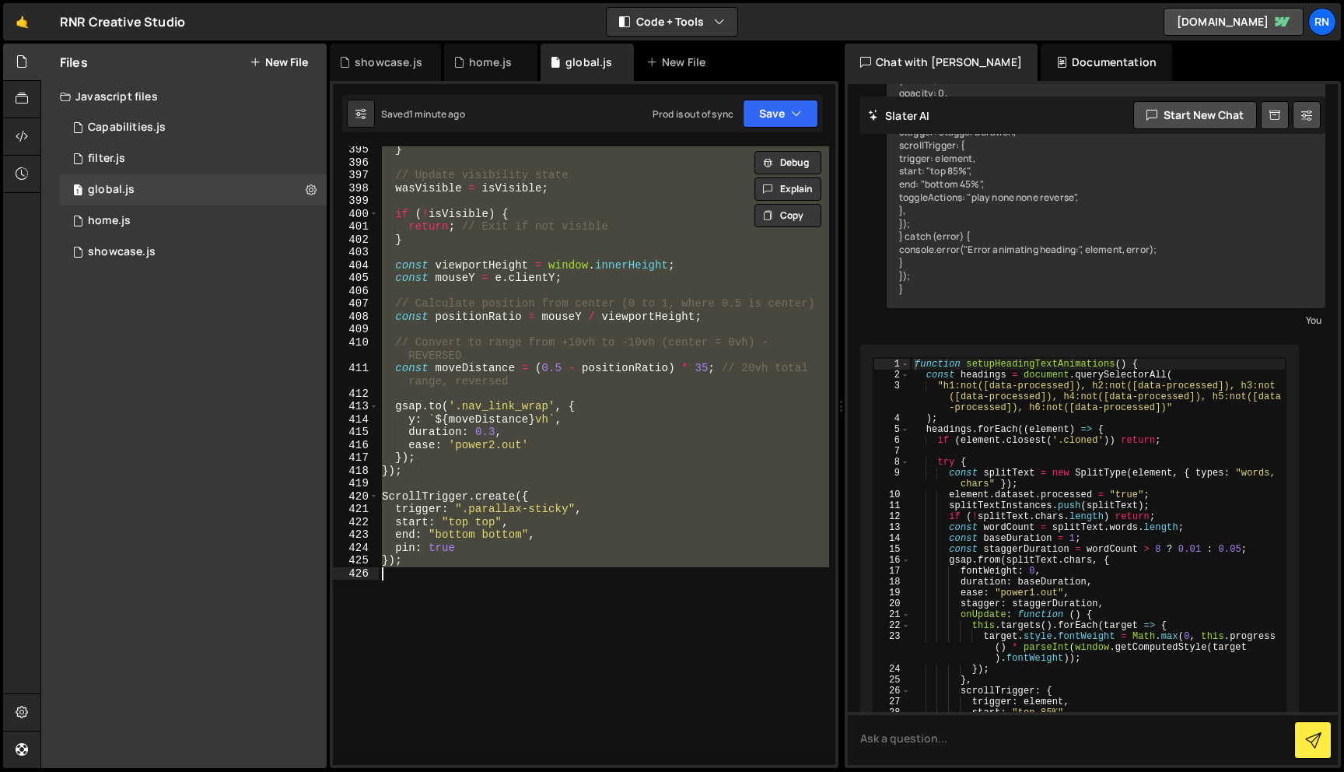
click at [429, 541] on div "} // Update visibility state wasVisible = isVisible ; if ( ! isVisible ) { retu…" at bounding box center [604, 455] width 450 height 618
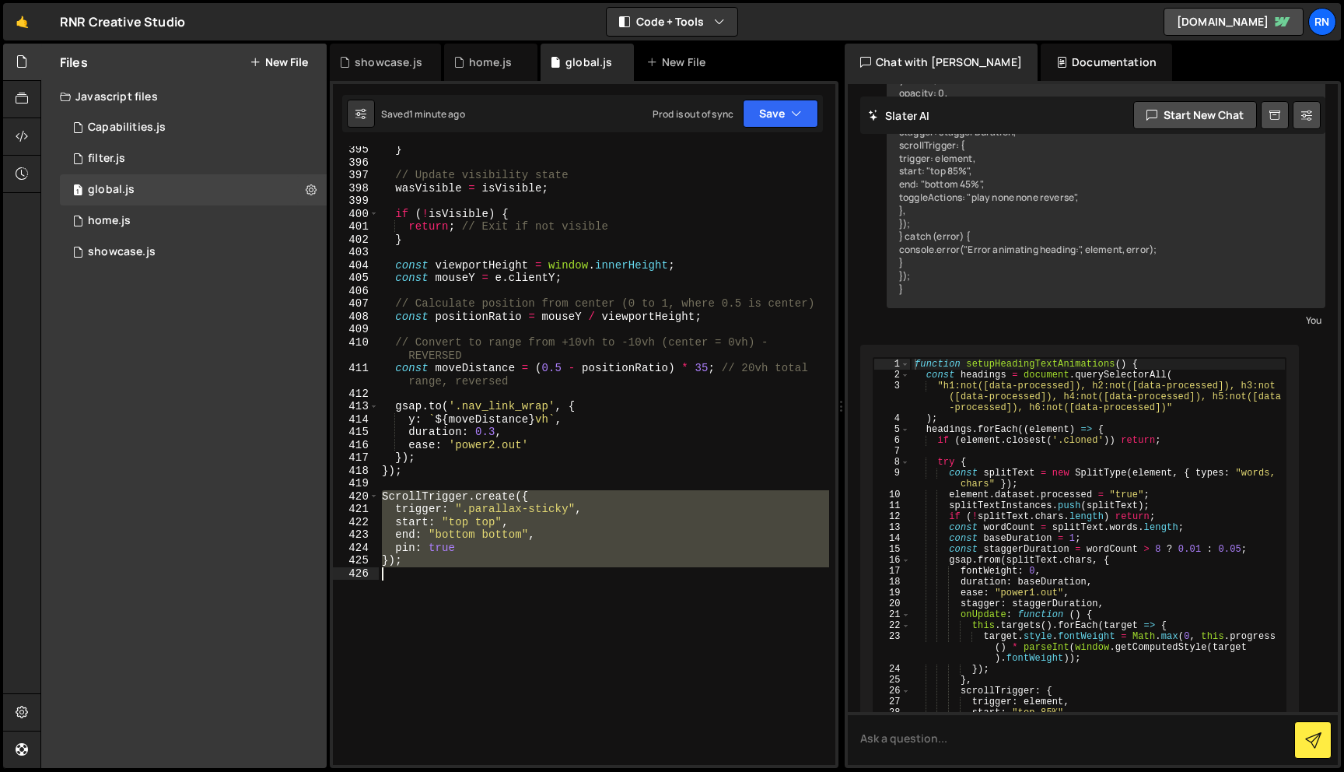
drag, startPoint x: 380, startPoint y: 492, endPoint x: 468, endPoint y: 771, distance: 292.8
click at [468, 771] on div "Hold on a sec... Are you certain you wish to leave this page? Any changes you'v…" at bounding box center [672, 386] width 1344 height 772
paste textarea
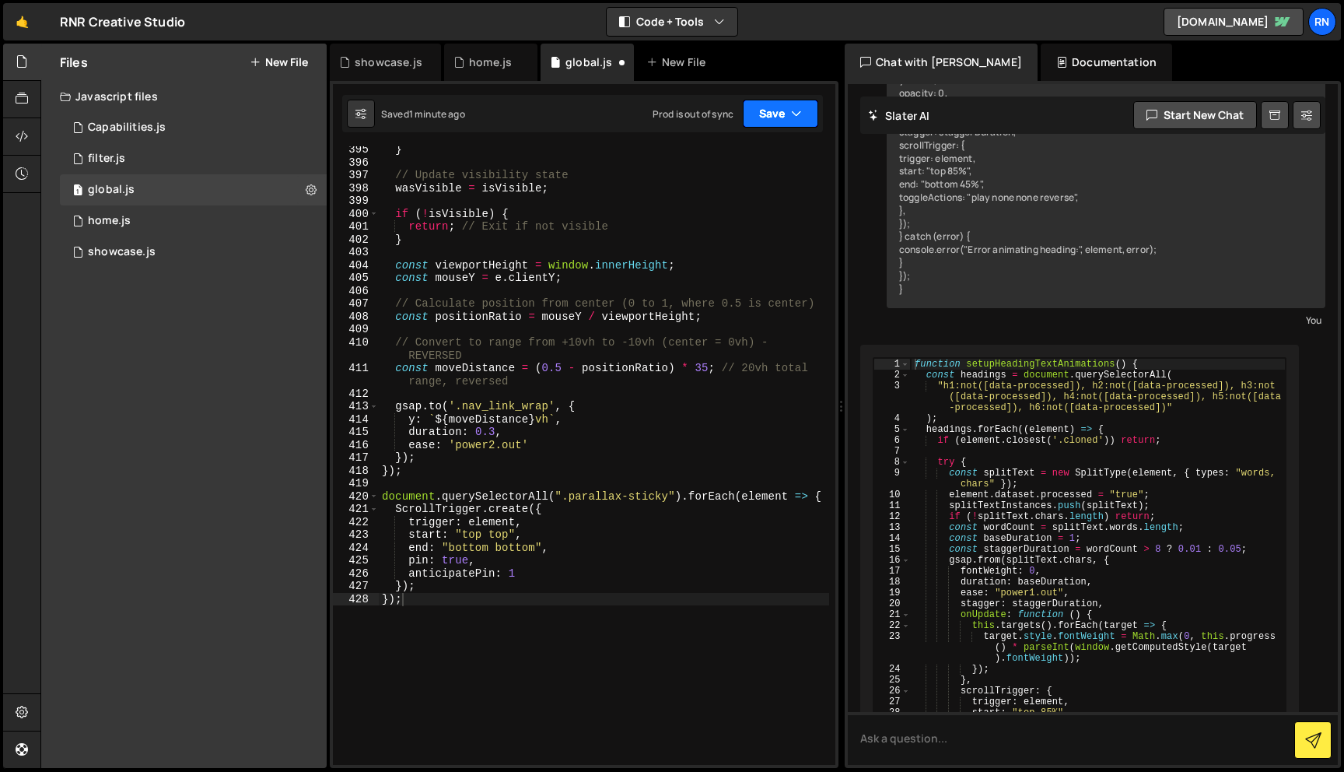
click at [776, 114] on button "Save" at bounding box center [780, 114] width 75 height 28
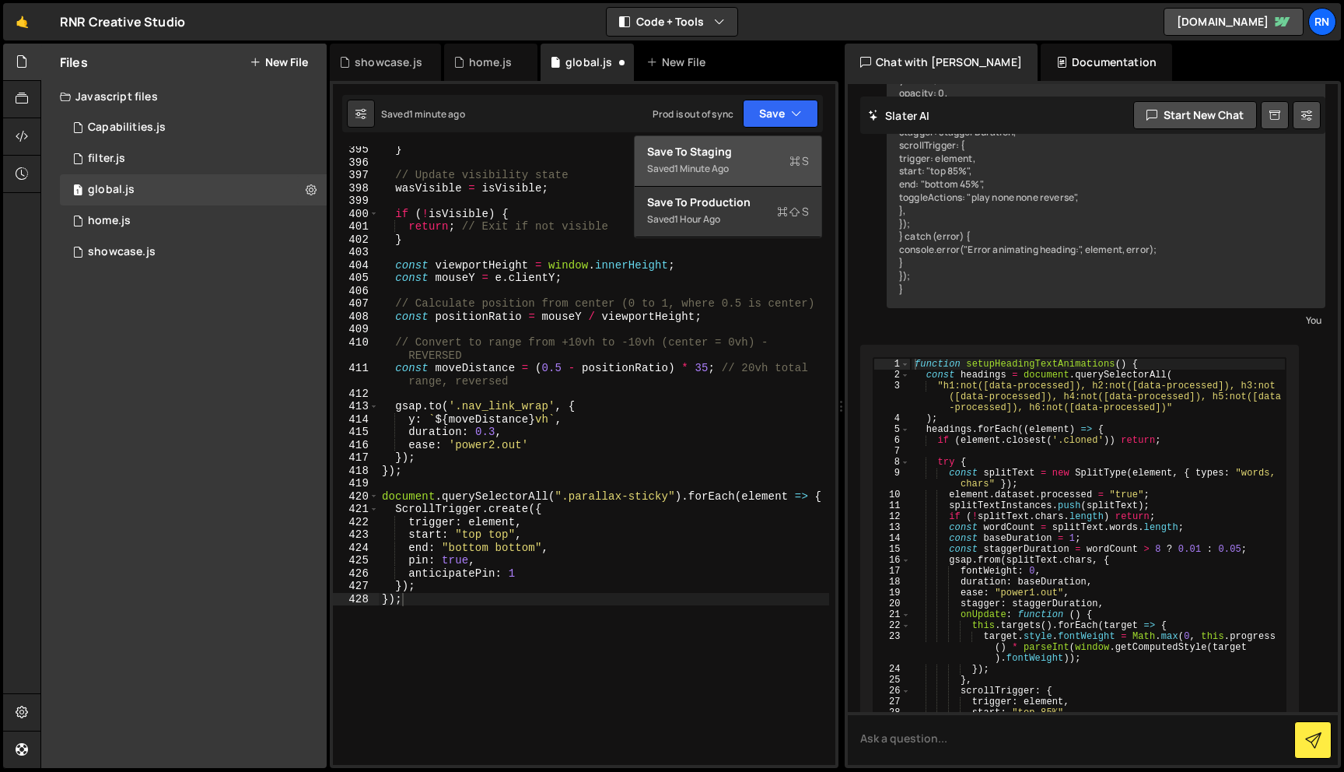
click at [749, 163] on div "Saved 1 minute ago" at bounding box center [728, 168] width 162 height 19
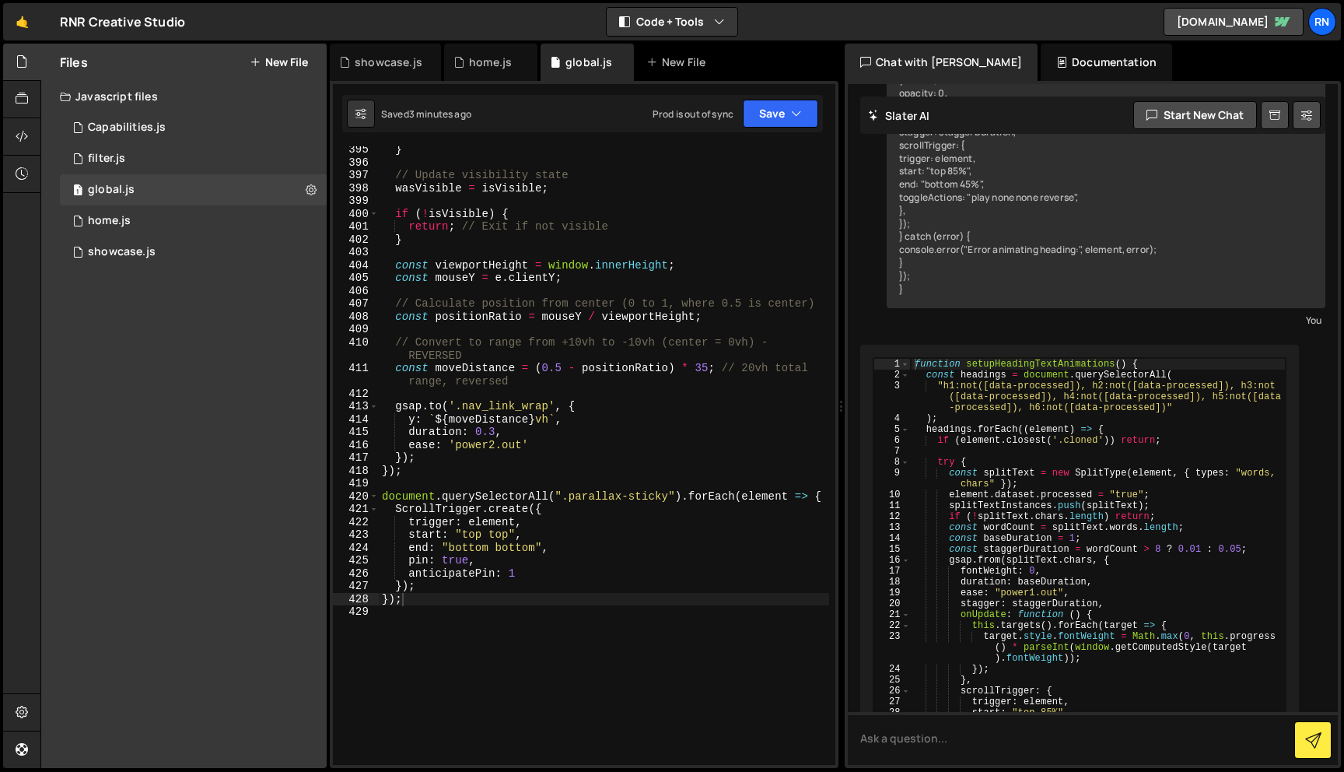
click at [527, 433] on div "} // Update visibility state wasVisible = isVisible ; if ( ! isVisible ) { retu…" at bounding box center [604, 465] width 450 height 644
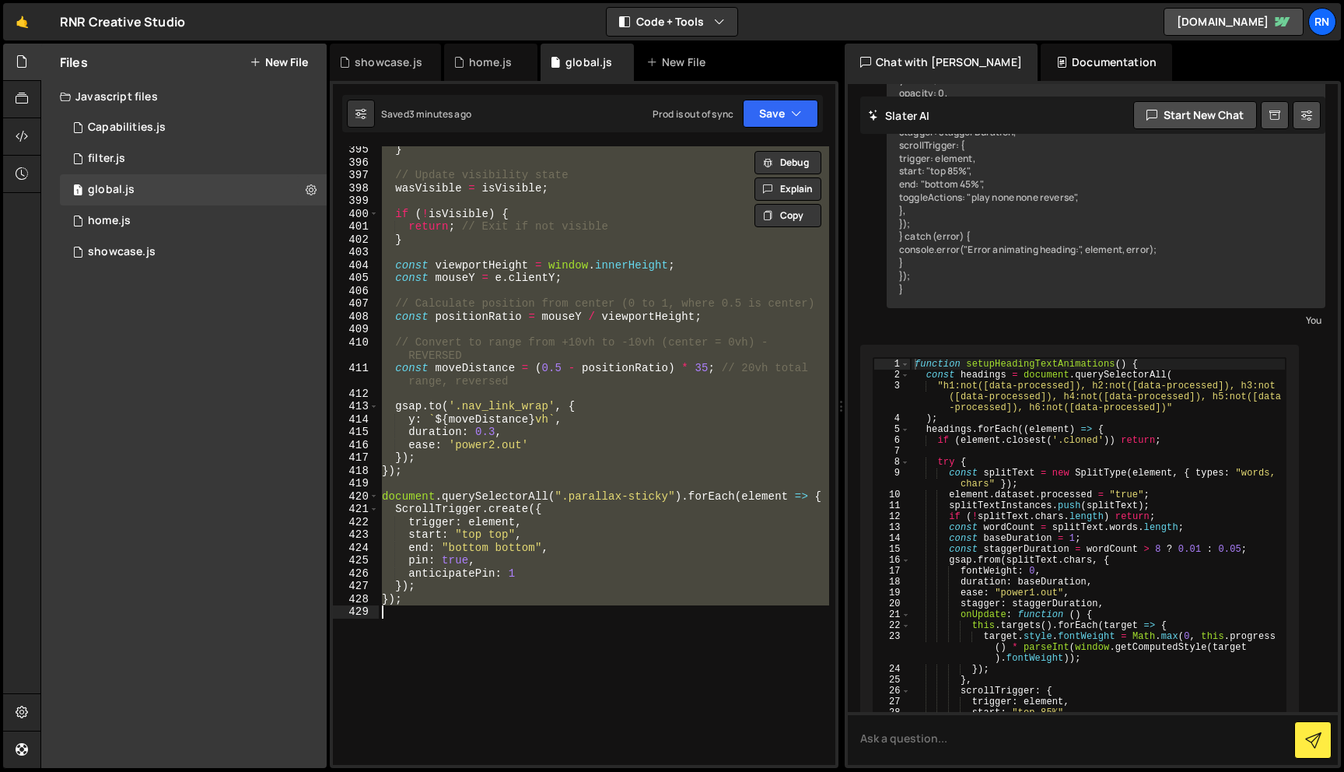
paste textarea
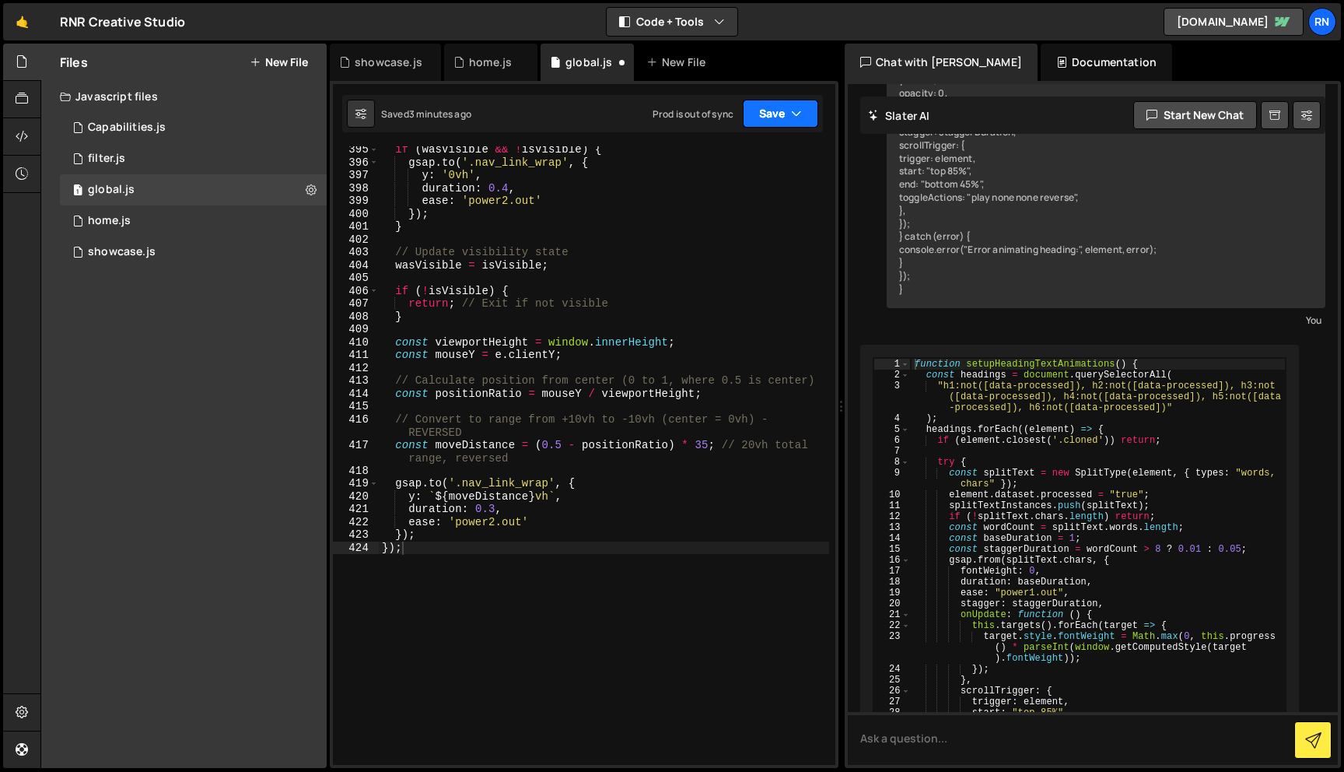
click at [765, 124] on button "Save" at bounding box center [780, 114] width 75 height 28
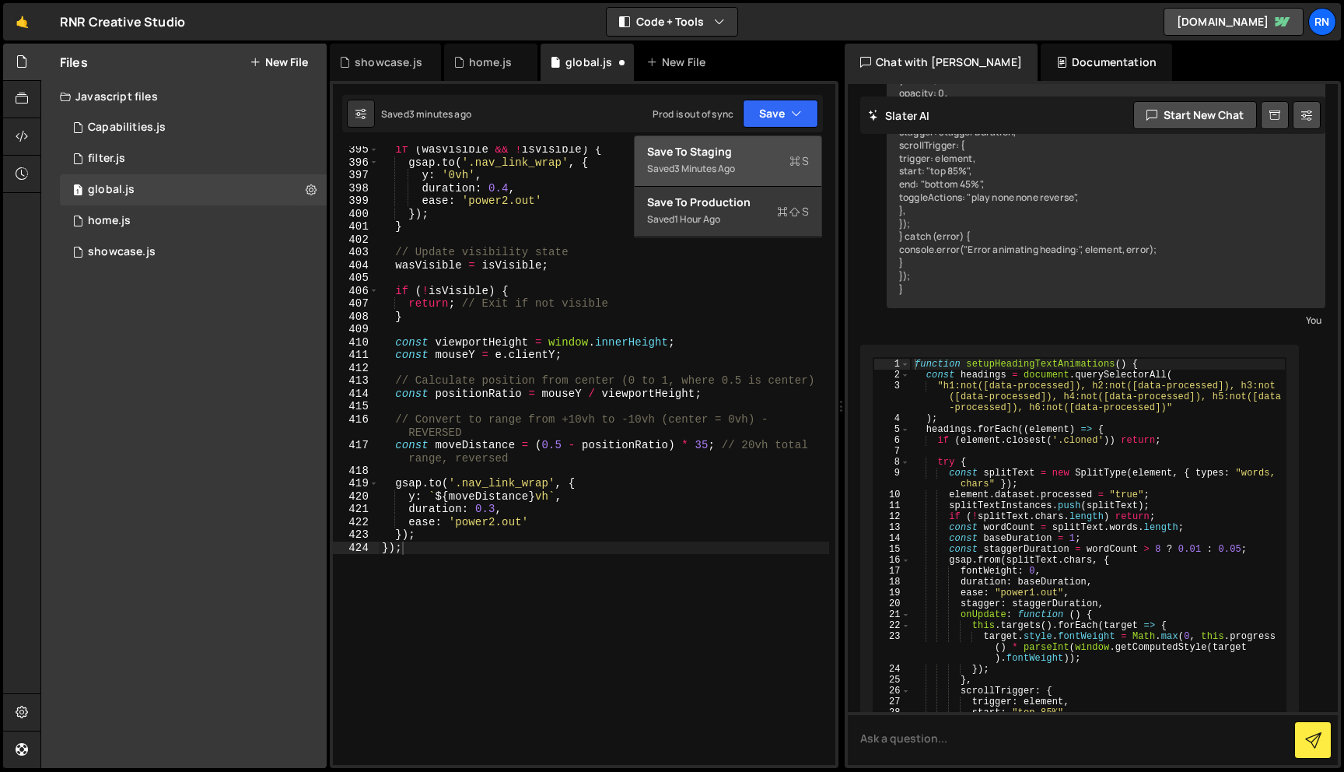
click at [728, 173] on div "3 minutes ago" at bounding box center [704, 168] width 61 height 13
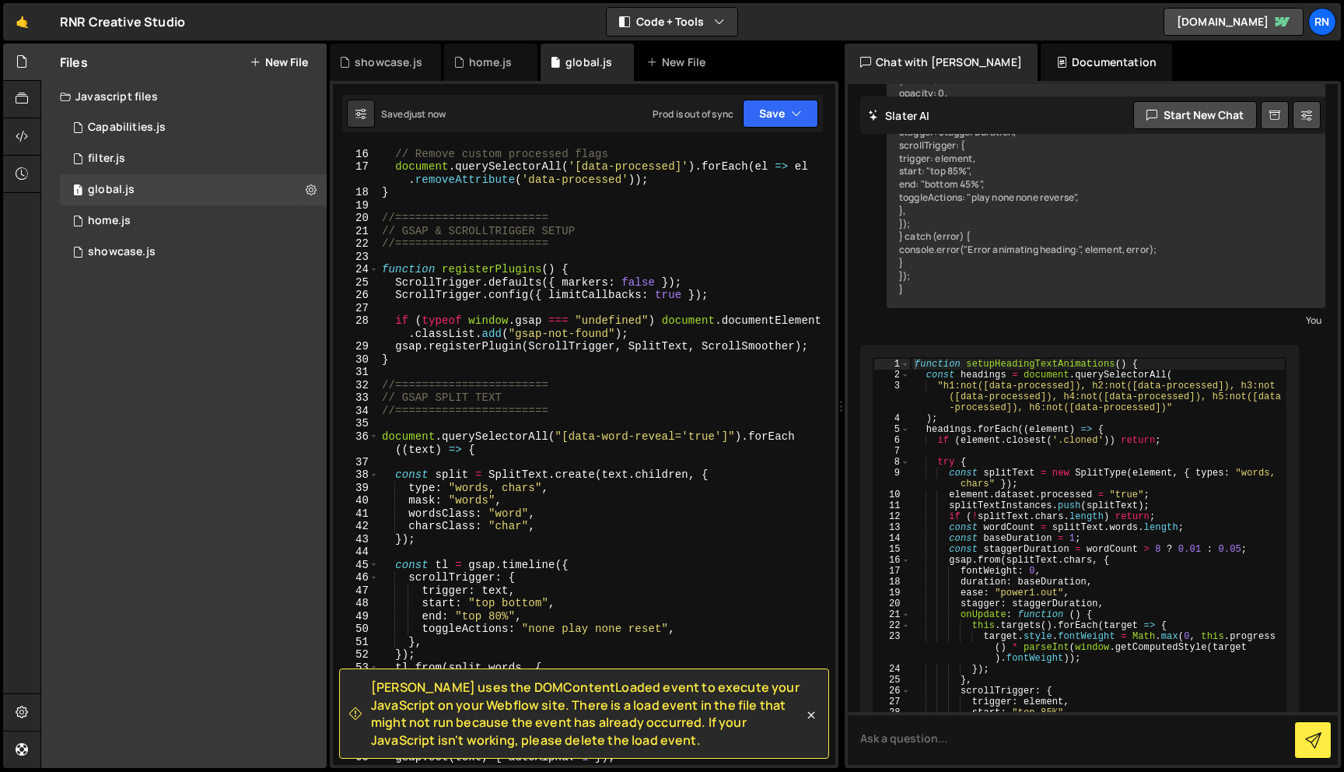
scroll to position [0, 0]
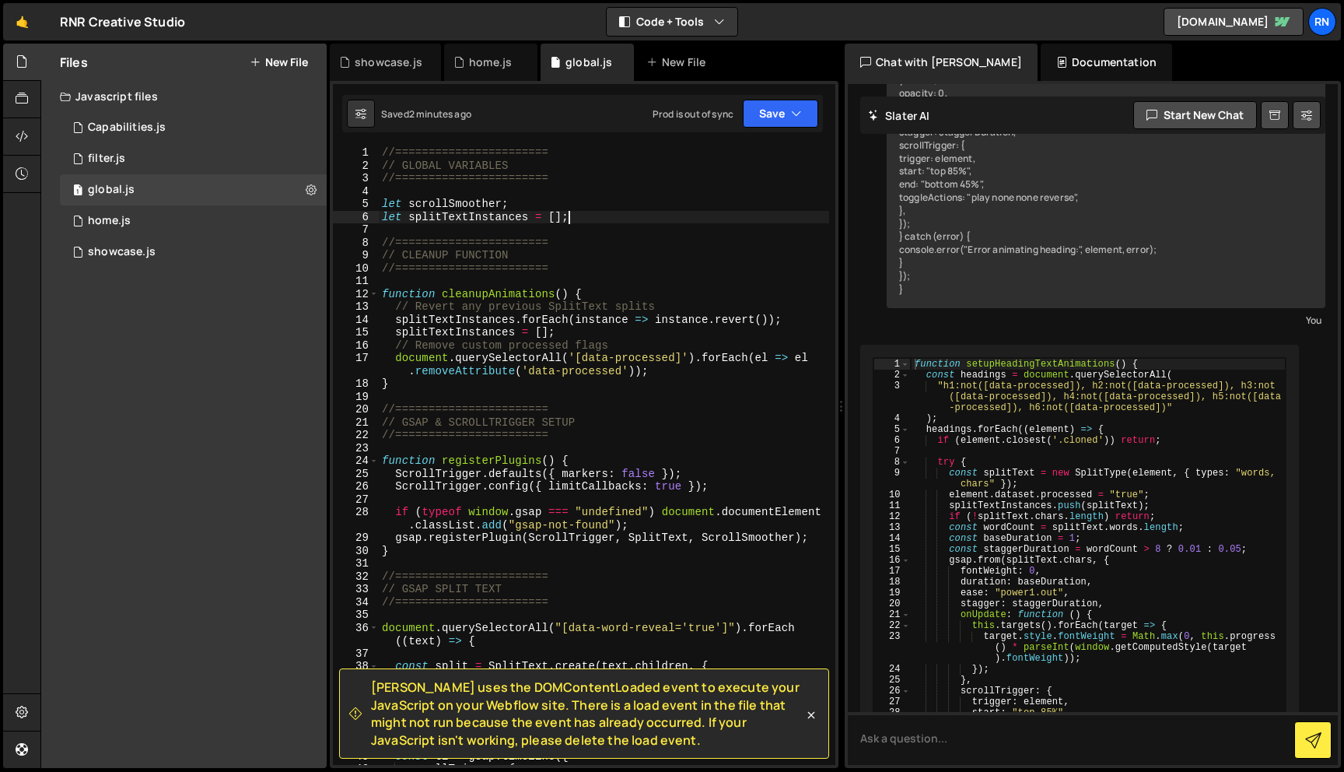
click at [619, 212] on div "//======================= // GLOBAL VARIABLES //======================= let scr…" at bounding box center [604, 468] width 450 height 644
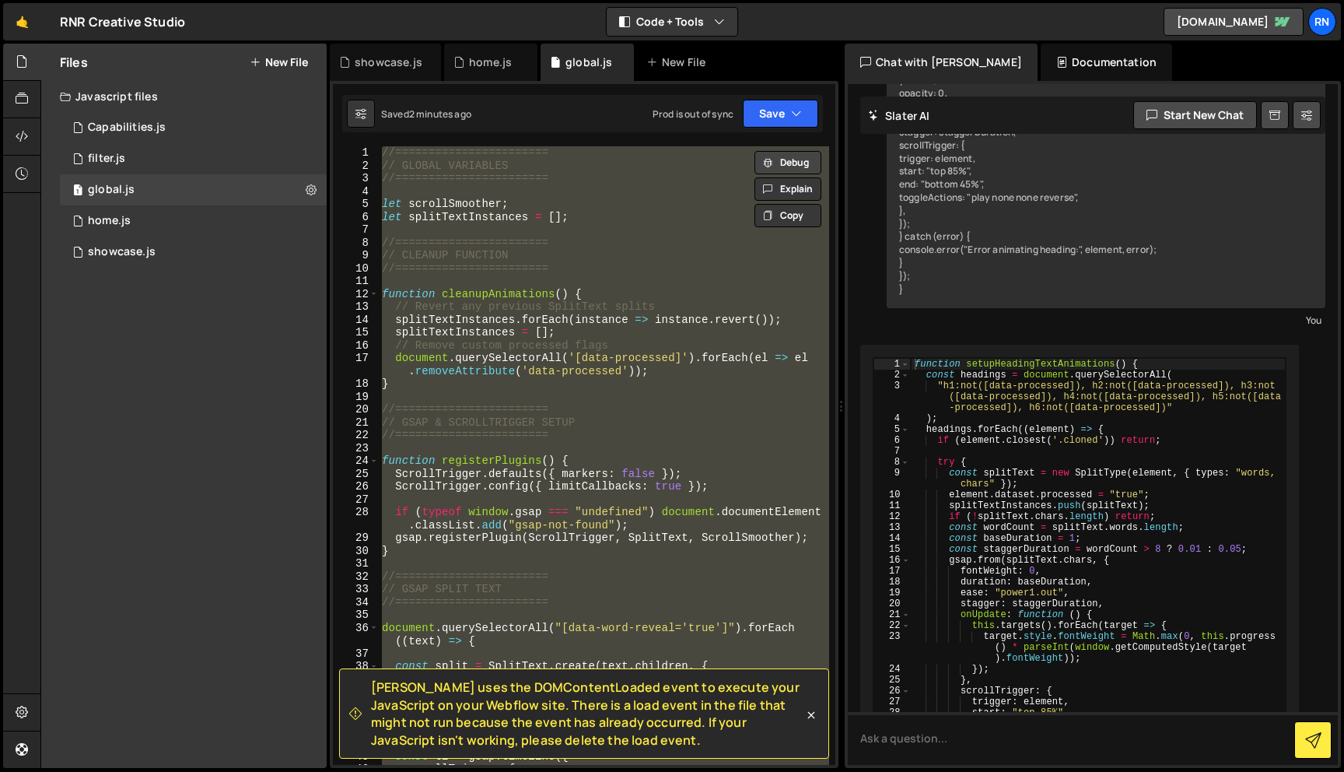
paste textarea
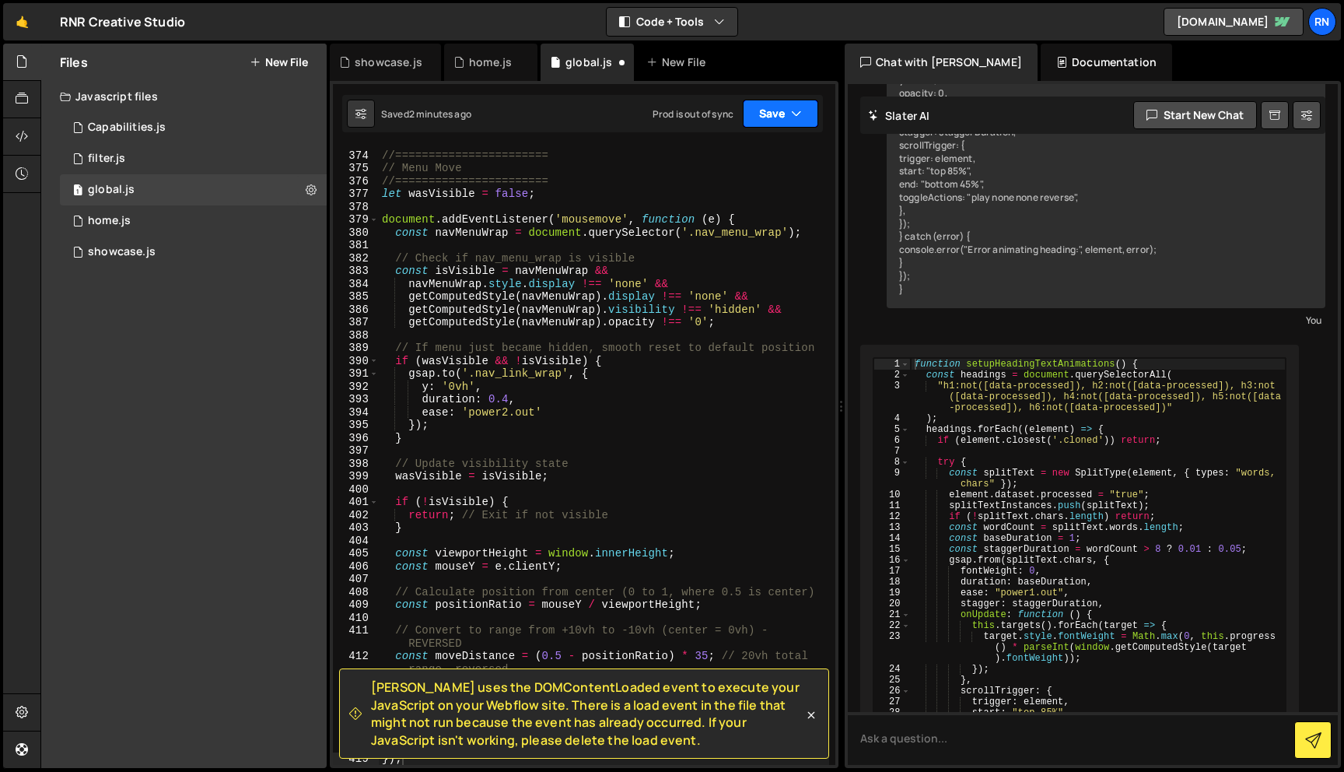
click at [767, 107] on button "Save" at bounding box center [780, 114] width 75 height 28
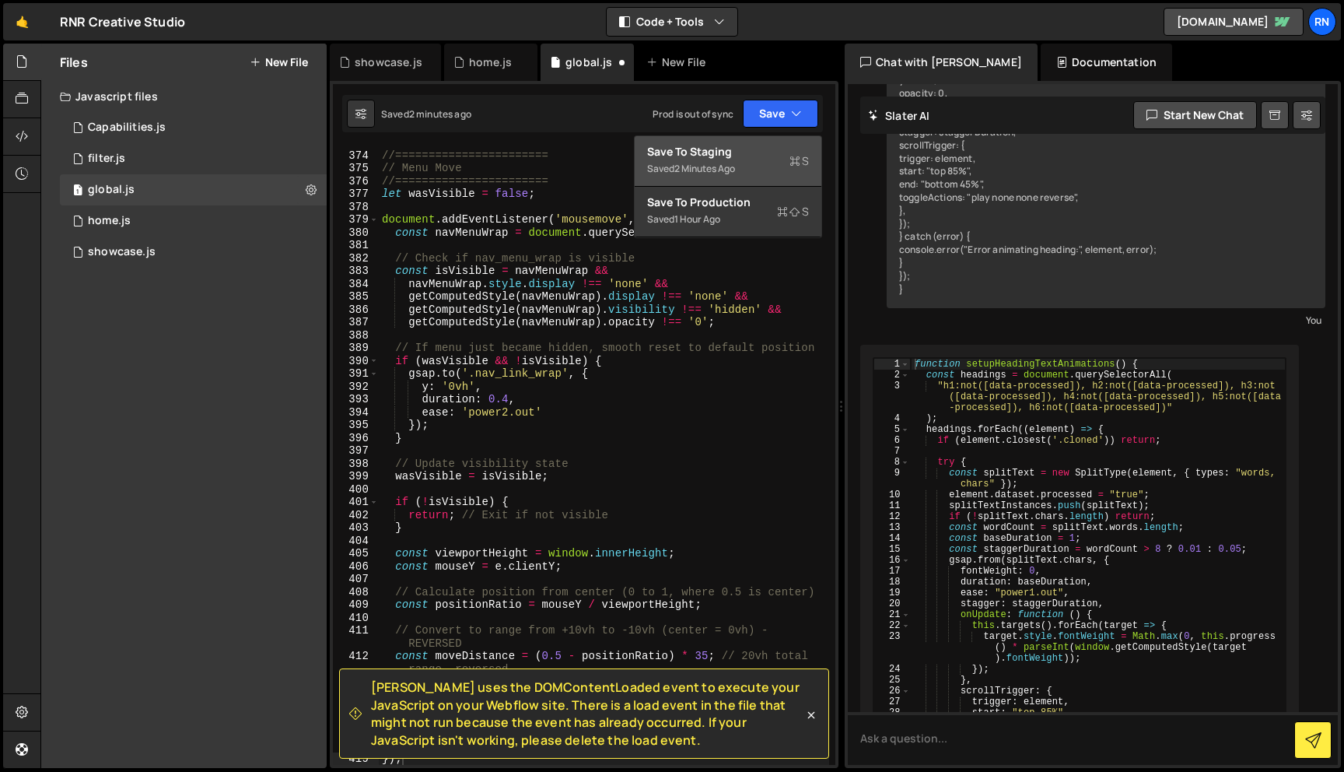
click at [747, 139] on button "Save to Staging S Saved 2 minutes ago" at bounding box center [728, 161] width 187 height 51
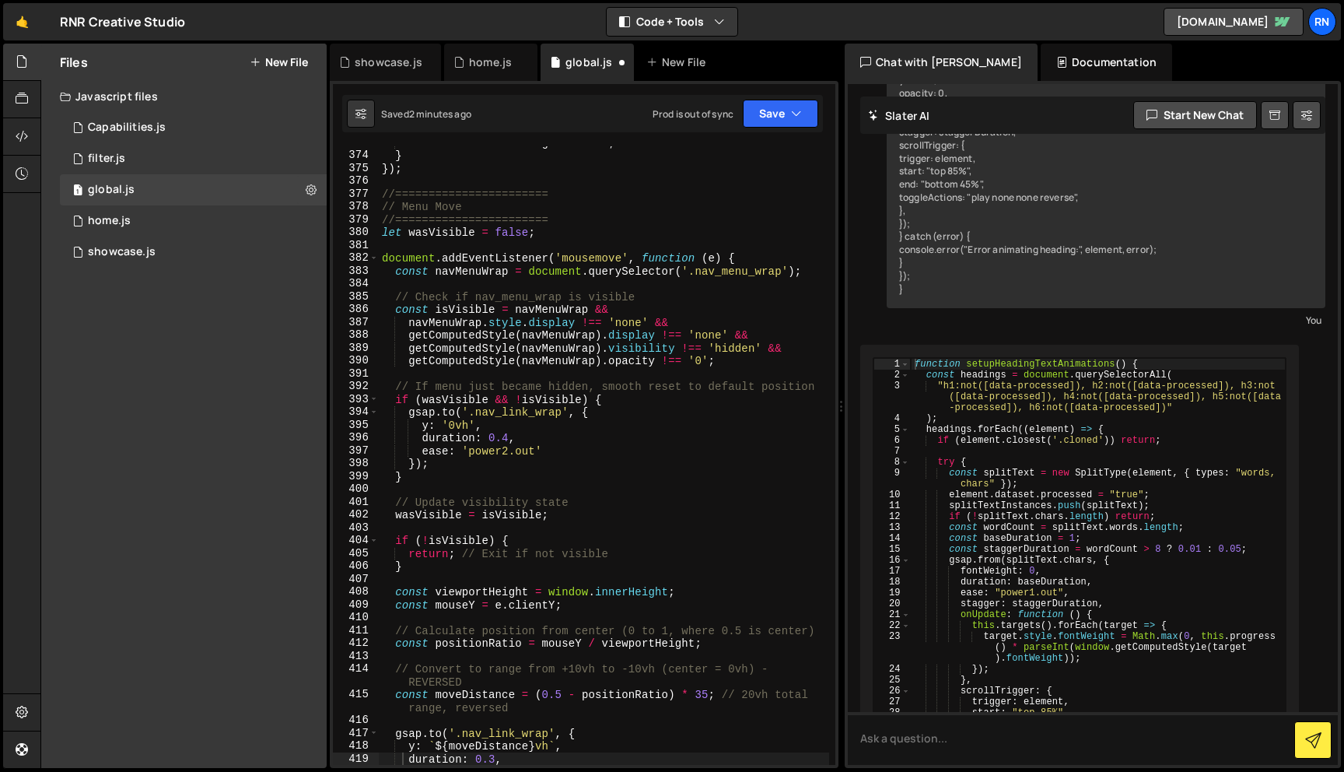
scroll to position [5080, 0]
click at [623, 391] on div "document . title = originalTitle ; } }) ; //======================= // Menu Mov…" at bounding box center [604, 458] width 450 height 644
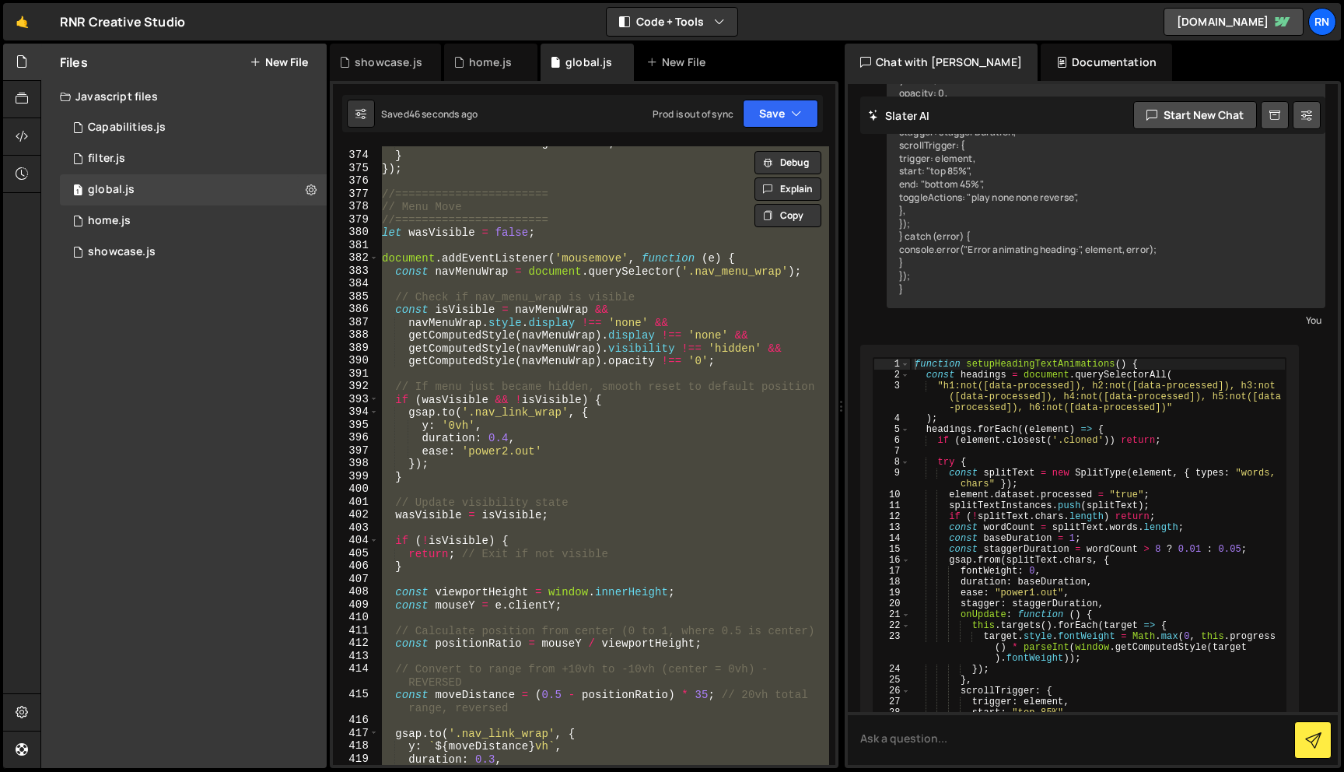
paste textarea
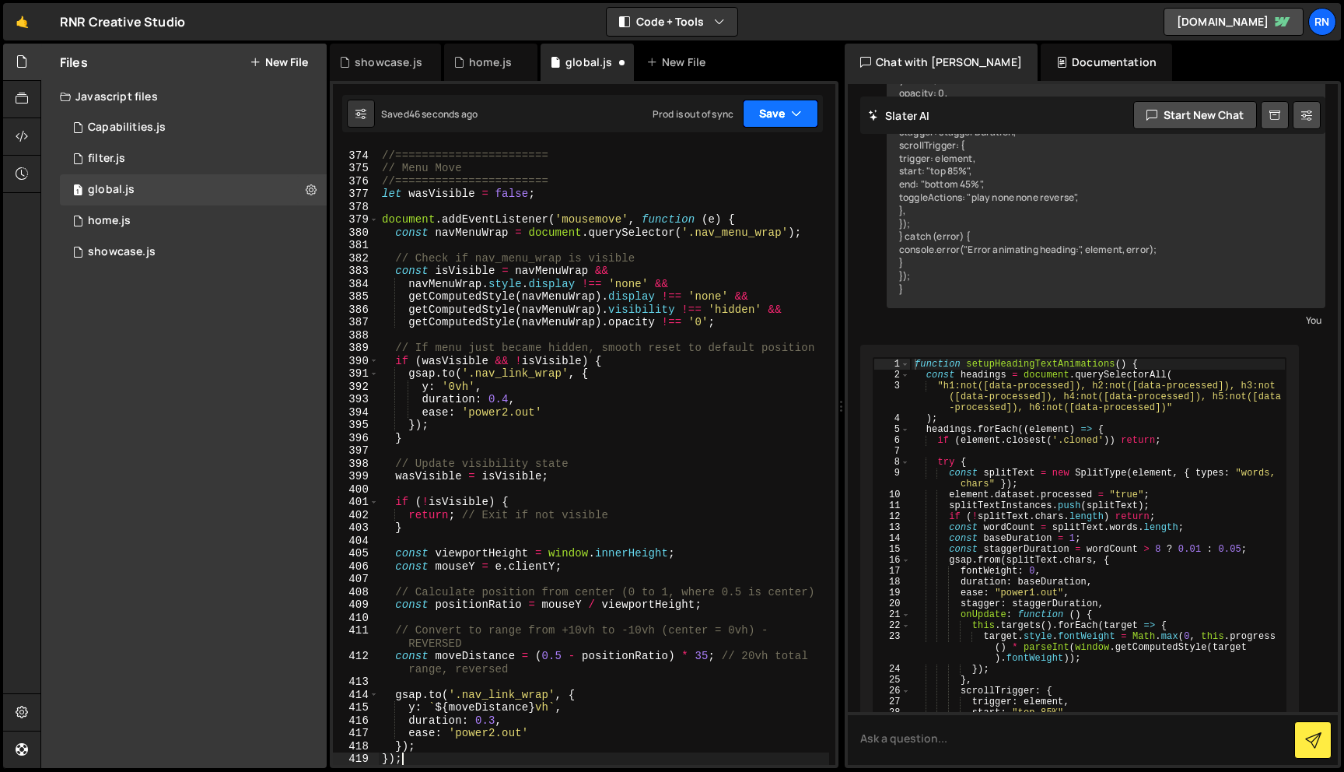
click at [769, 101] on button "Save" at bounding box center [780, 114] width 75 height 28
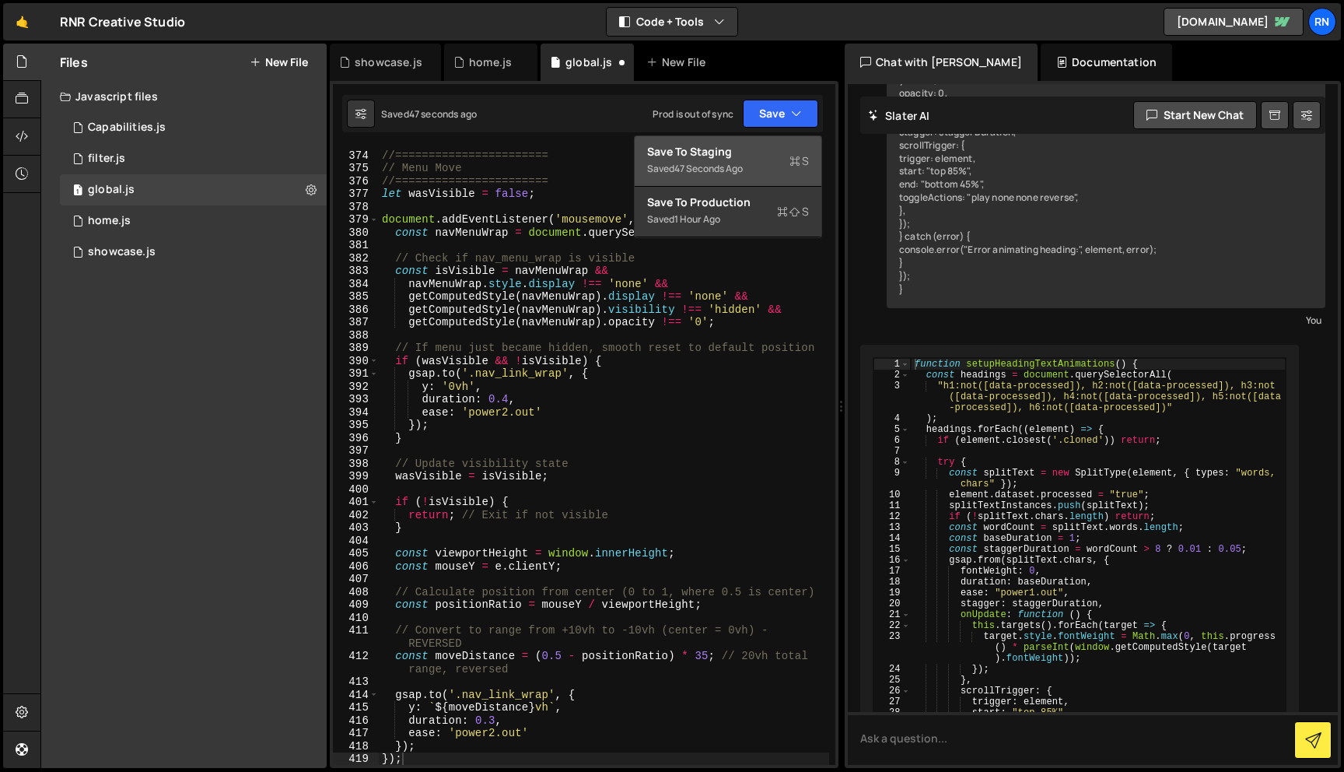
click at [748, 148] on div "Save to Staging S" at bounding box center [728, 152] width 162 height 16
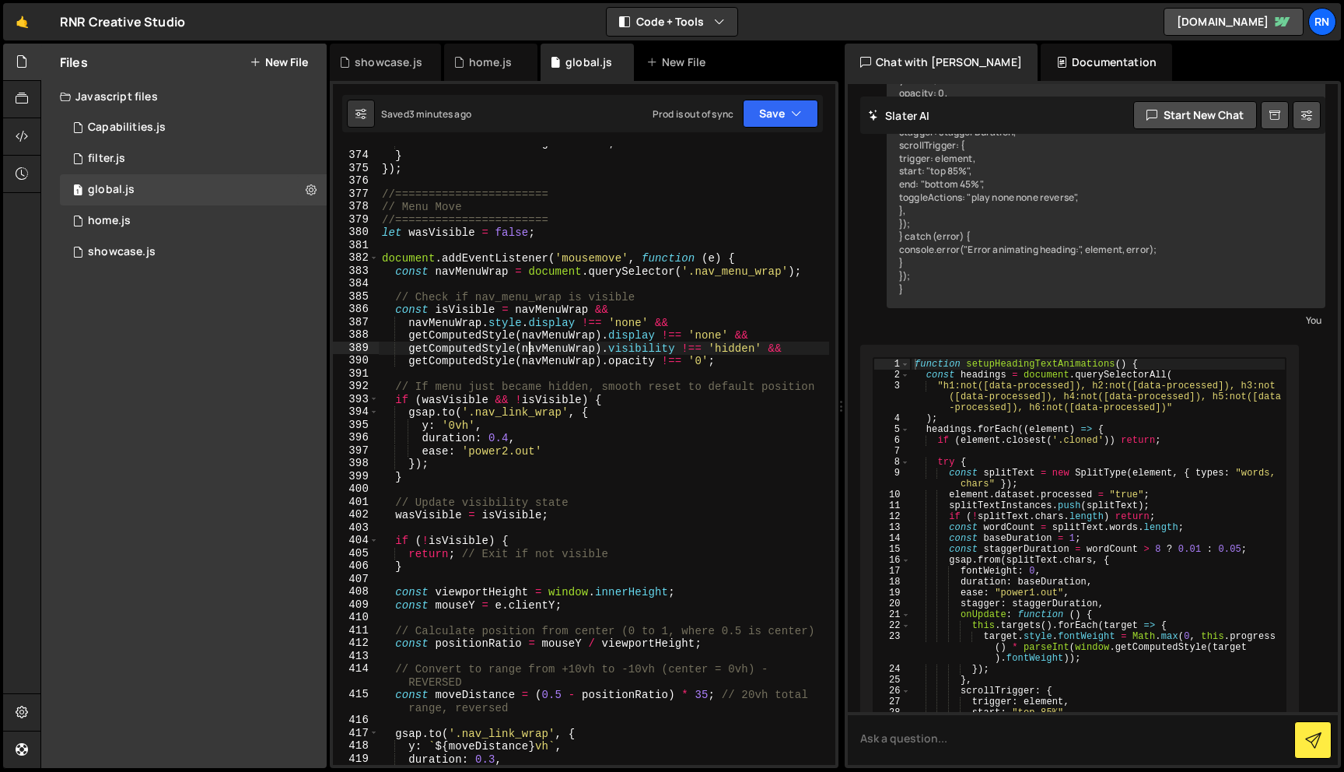
click at [530, 344] on div "document . title = originalTitle ; } }) ; //======================= // Menu Mov…" at bounding box center [604, 458] width 450 height 644
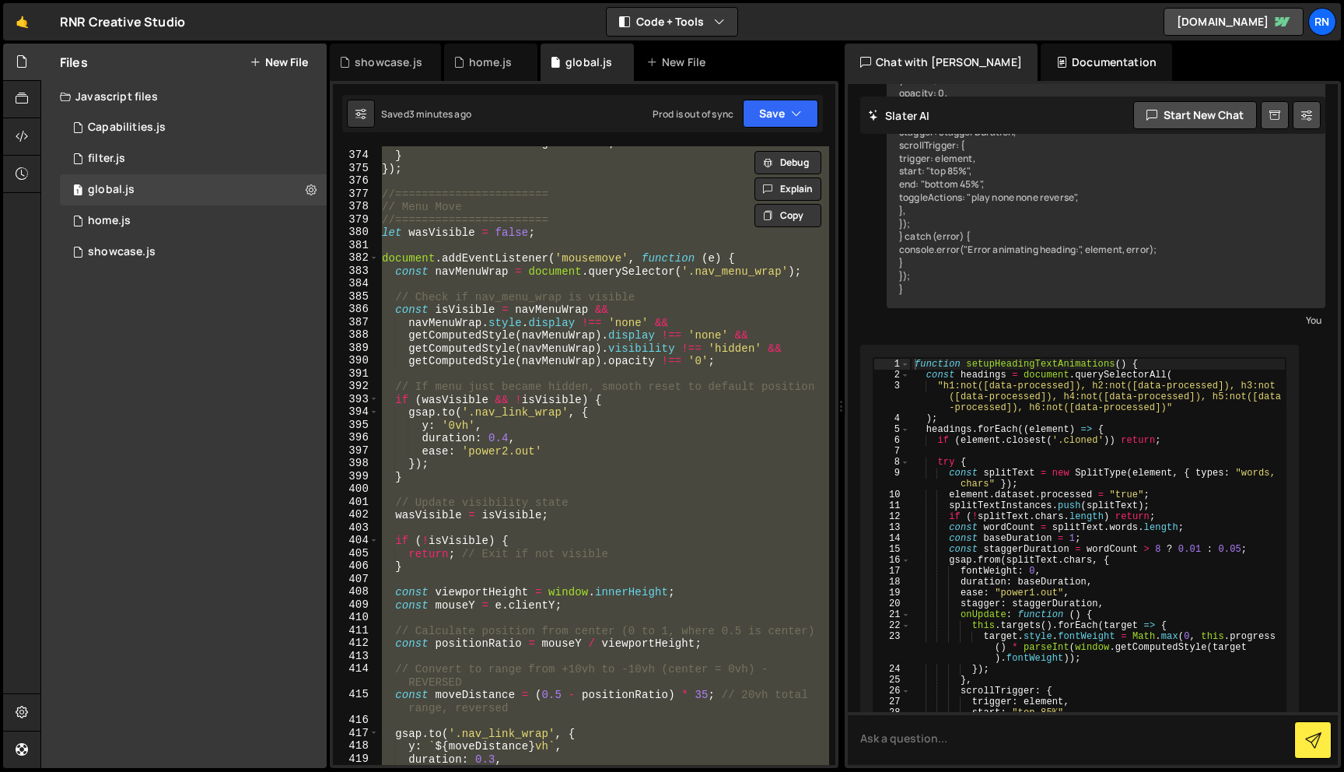
paste textarea
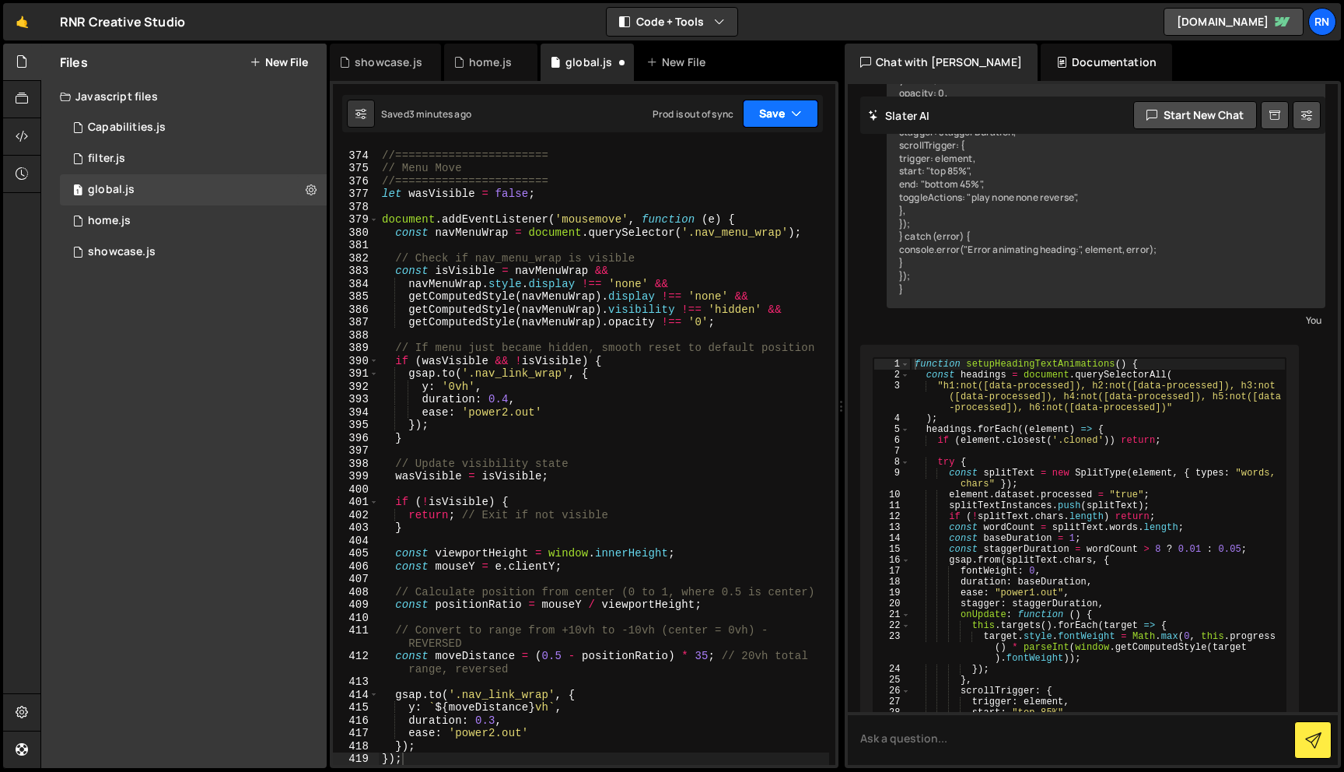
click at [796, 109] on icon "button" at bounding box center [796, 114] width 11 height 16
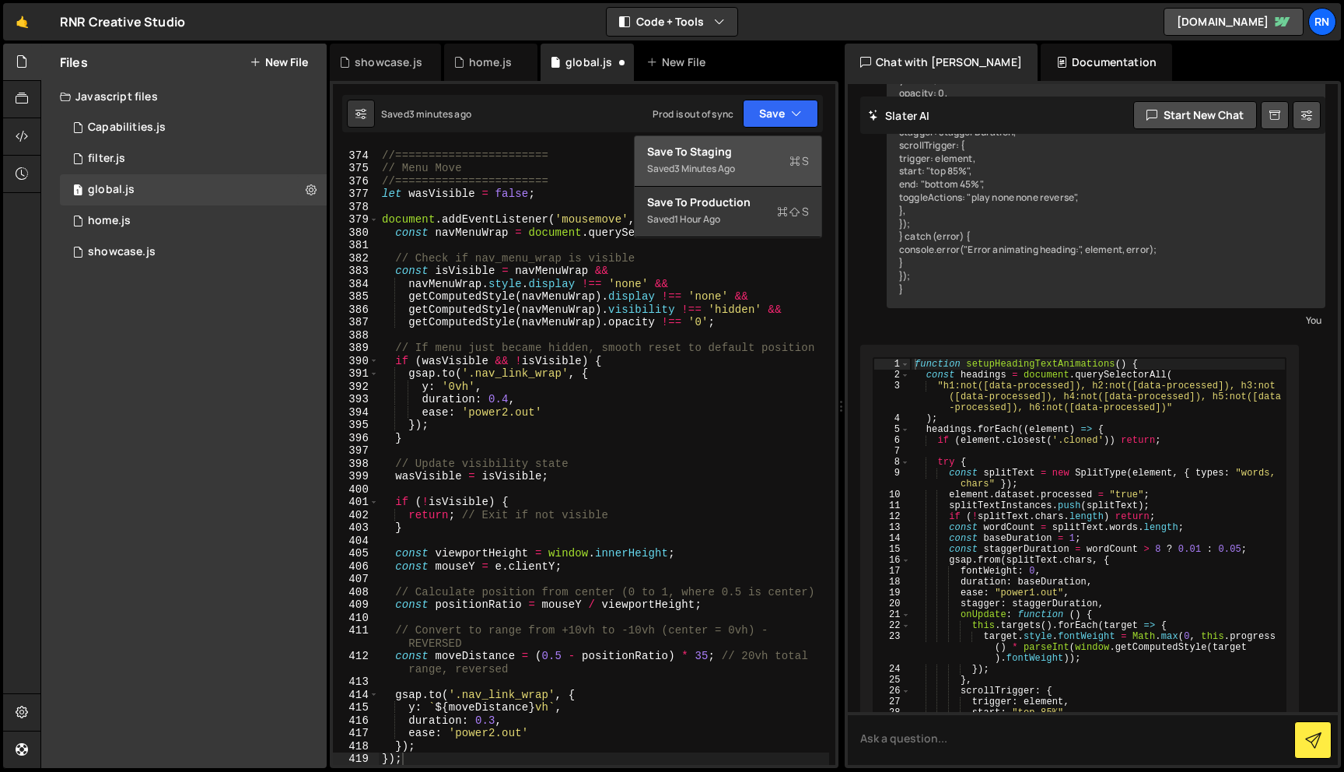
click at [750, 139] on button "Save to Staging S Saved 3 minutes ago" at bounding box center [728, 161] width 187 height 51
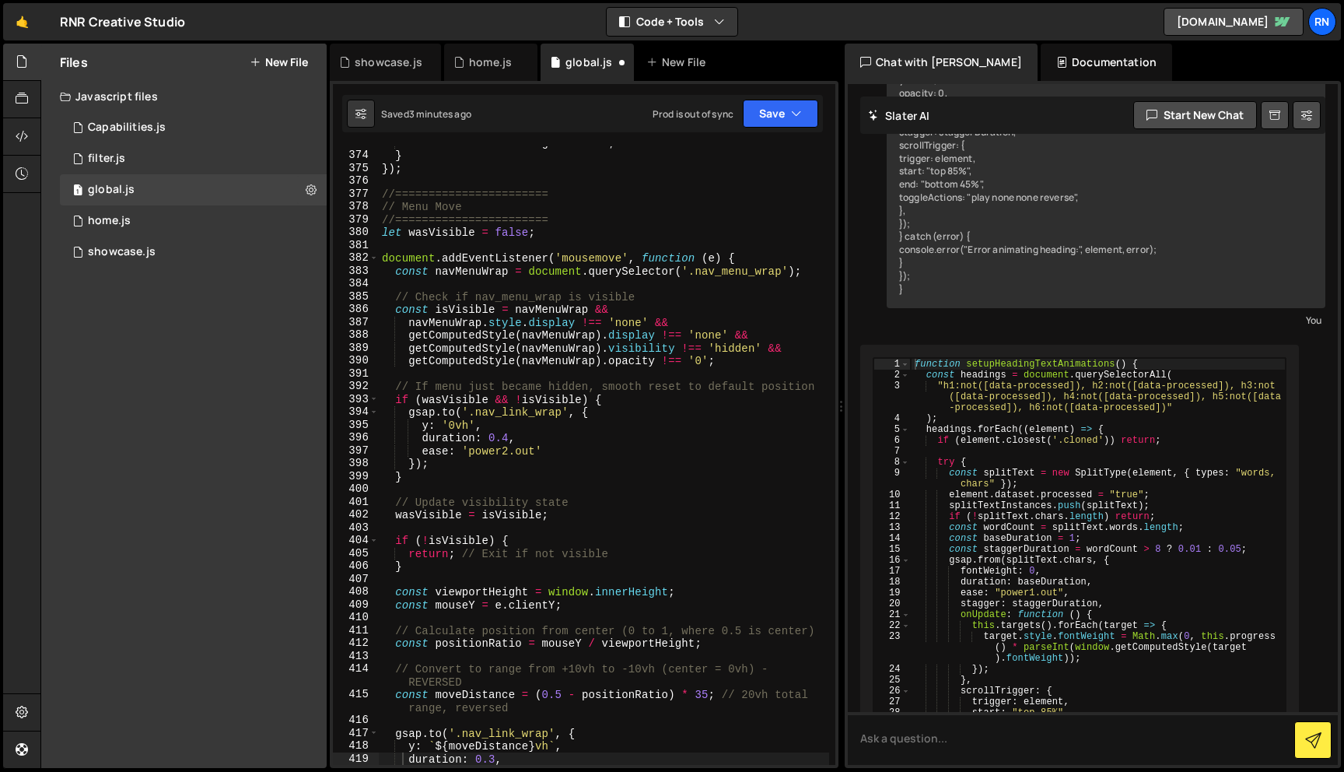
scroll to position [5080, 0]
type textarea "gsap.to('.nav_link_wrap', {"
click at [599, 406] on div "document . title = originalTitle ; } }) ; //======================= // Menu Mov…" at bounding box center [604, 458] width 450 height 644
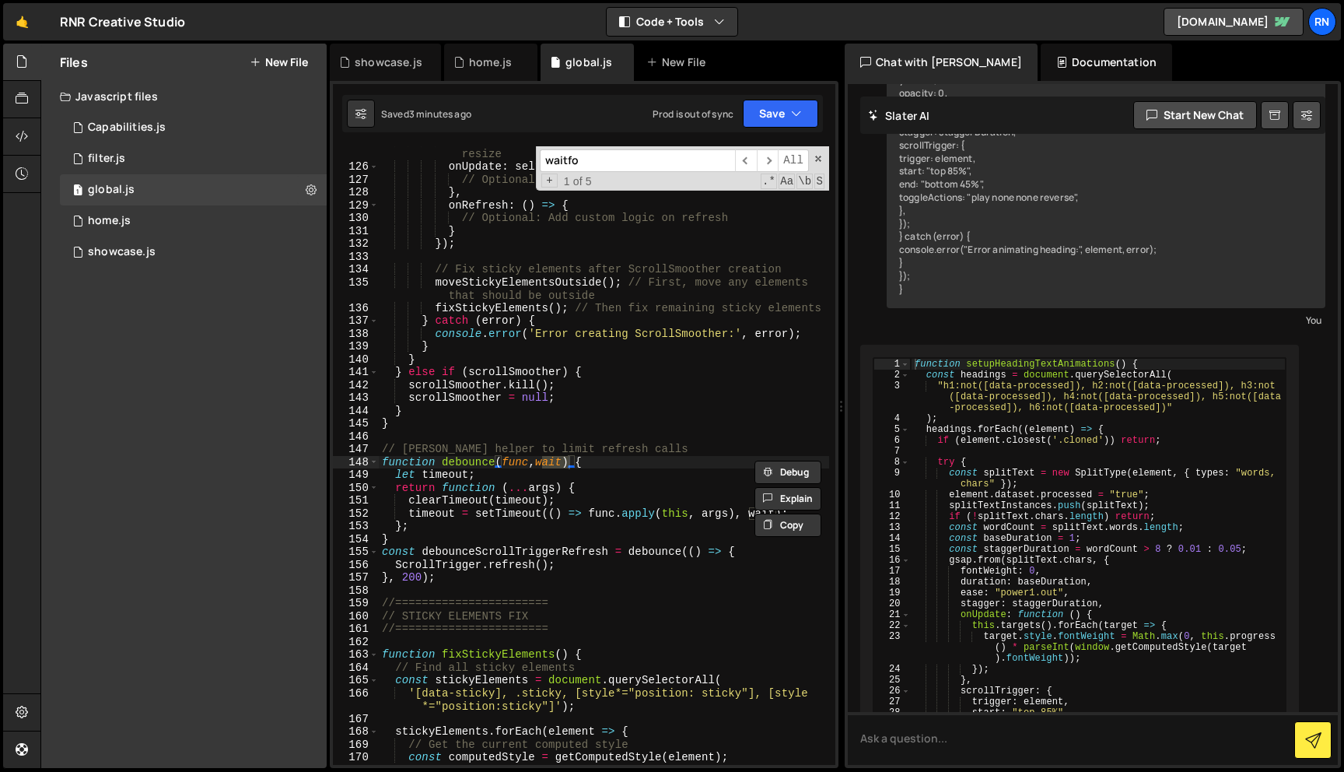
scroll to position [4311, 0]
type input "waitfor"
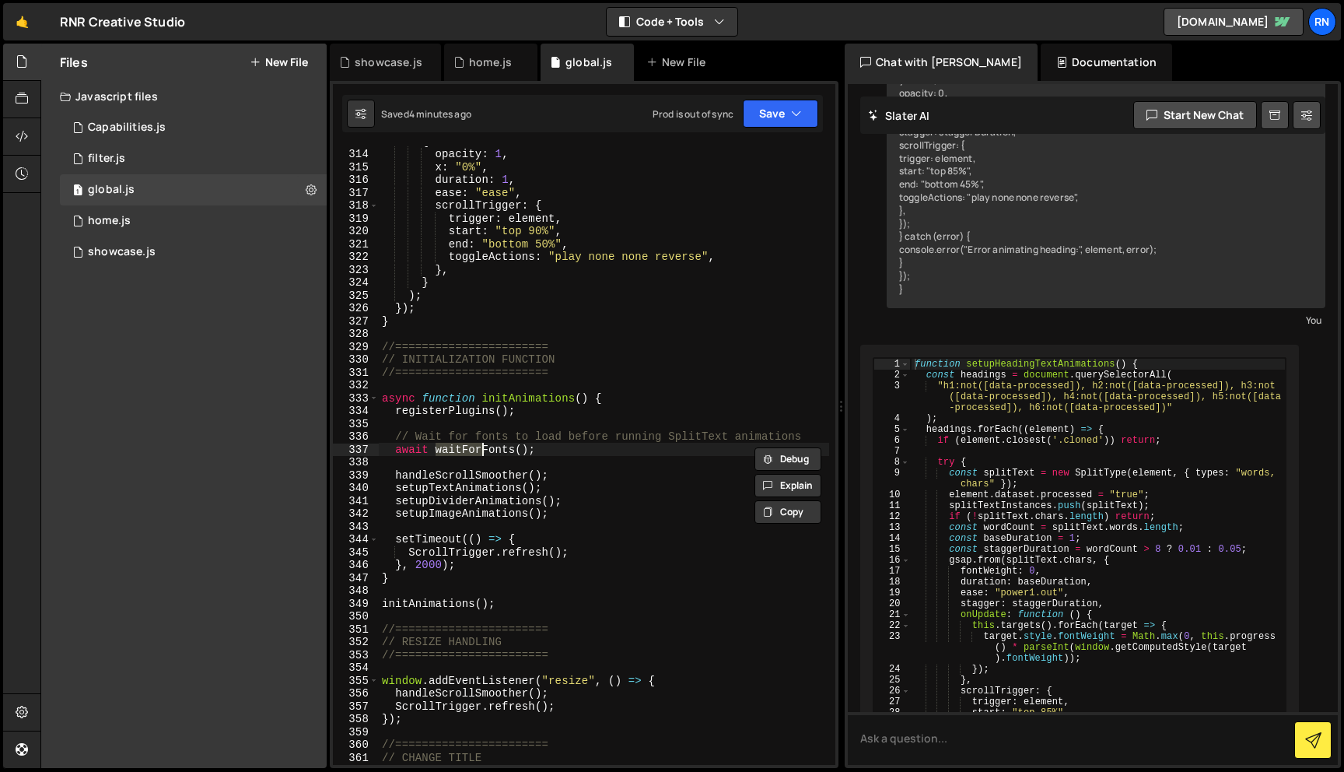
click at [559, 443] on div "{ opacity : 1 , x : "0%" , duration : 1 , ease : "ease" , scrollTrigger : { tri…" at bounding box center [604, 457] width 450 height 644
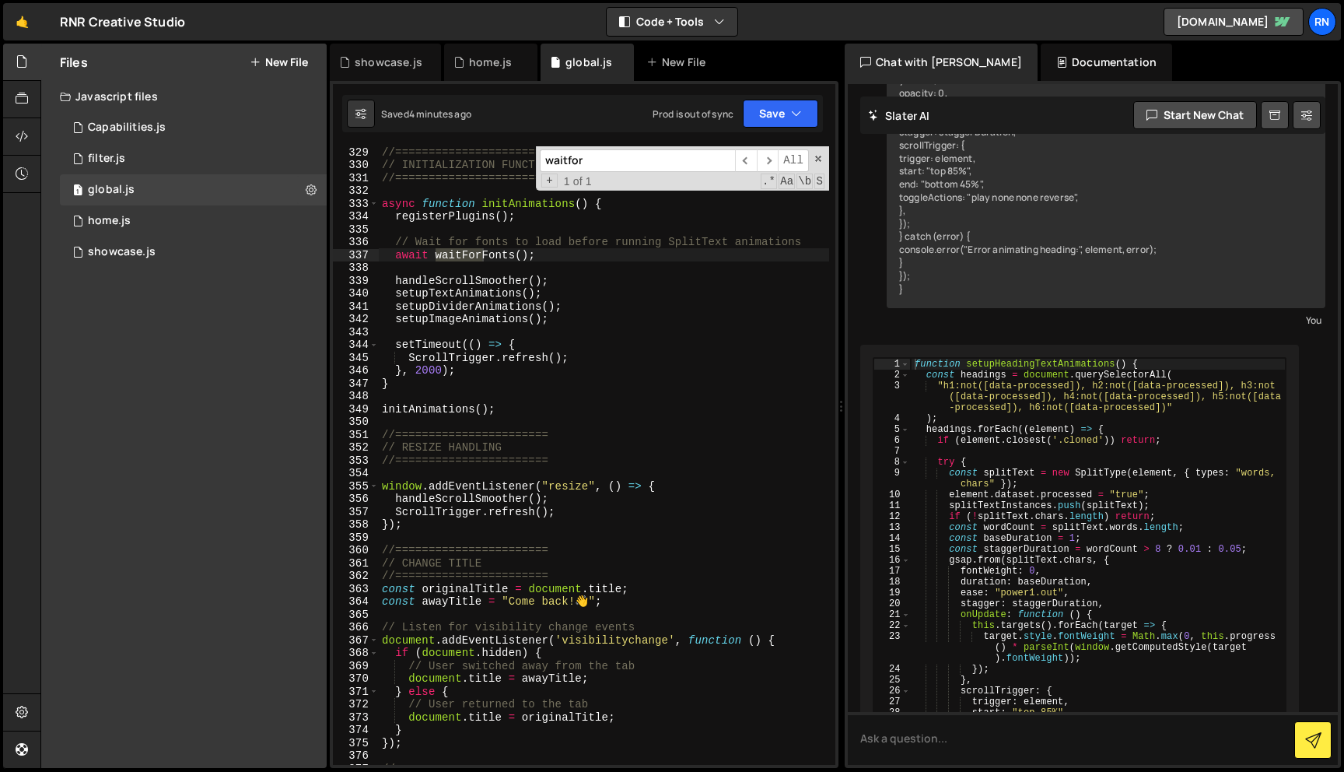
scroll to position [4517, 0]
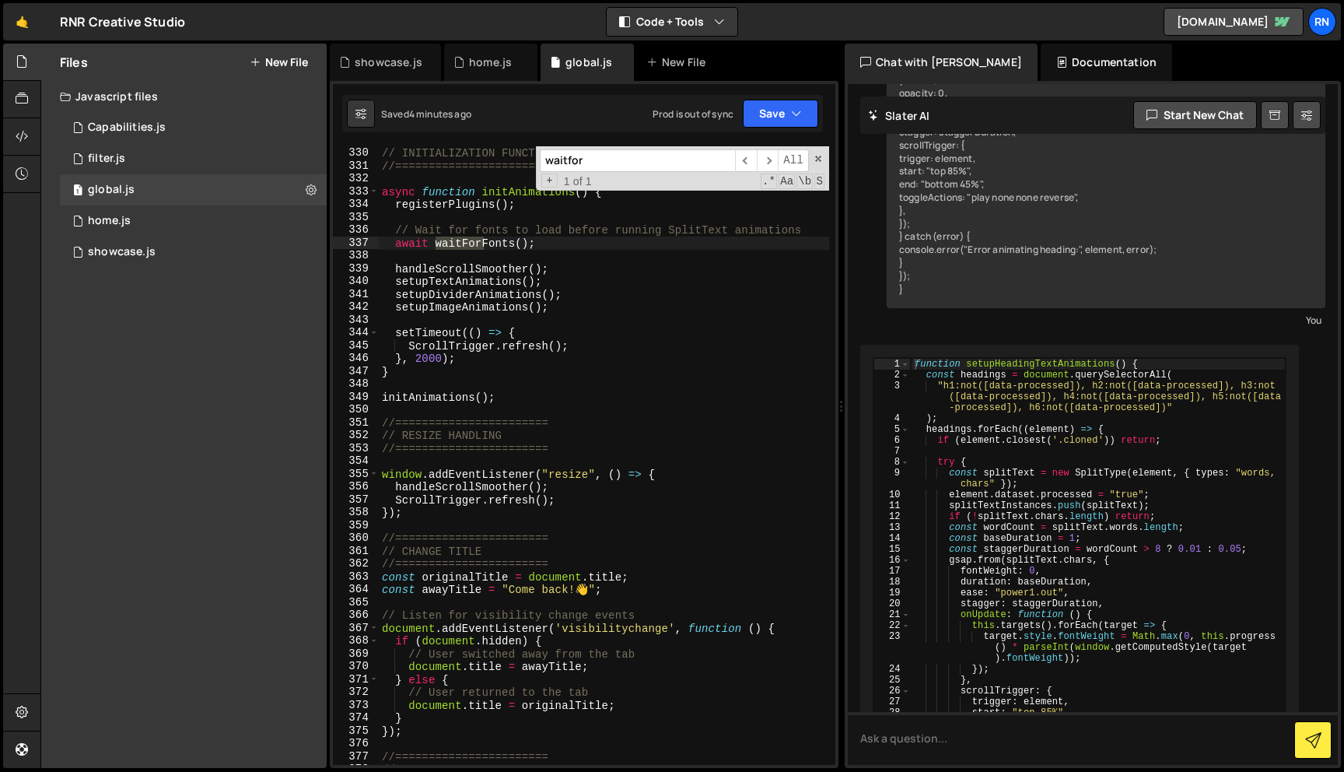
type textarea "ScrollTrigger.refresh();"
click at [685, 341] on div "//======================= // INITIALIZATION FUNCTION //======================= …" at bounding box center [604, 456] width 450 height 644
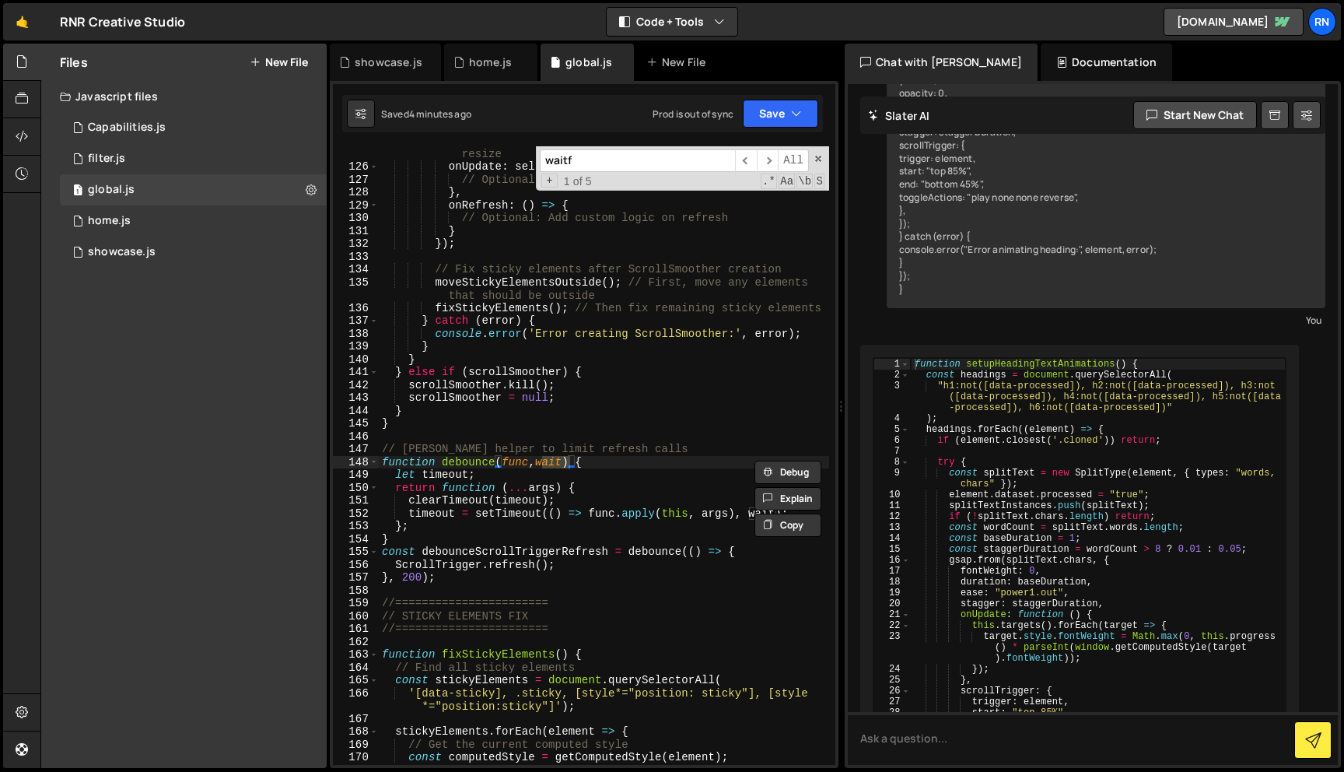
scroll to position [4311, 0]
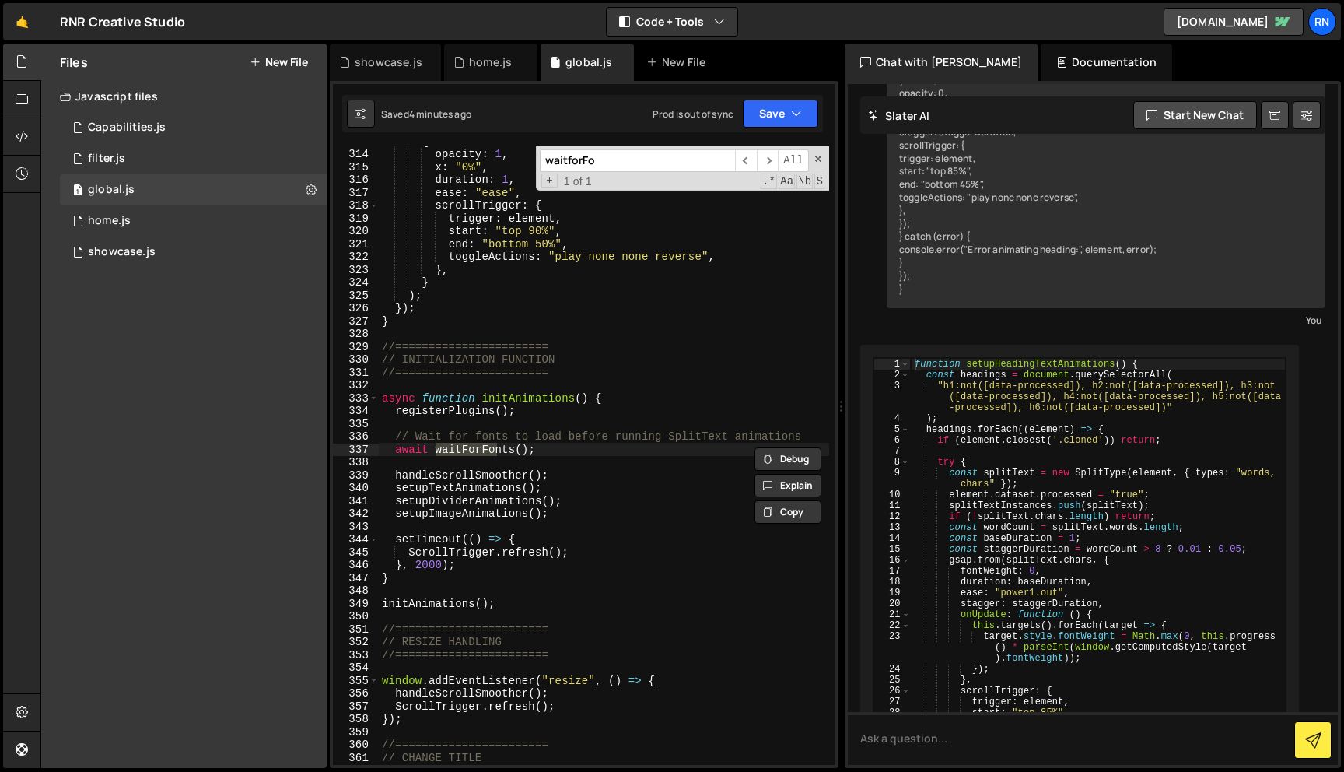
type input "waitforFo"
click at [419, 380] on div "{ opacity : 1 , x : "0%" , duration : 1 , ease : "ease" , scrollTrigger : { tri…" at bounding box center [604, 457] width 450 height 644
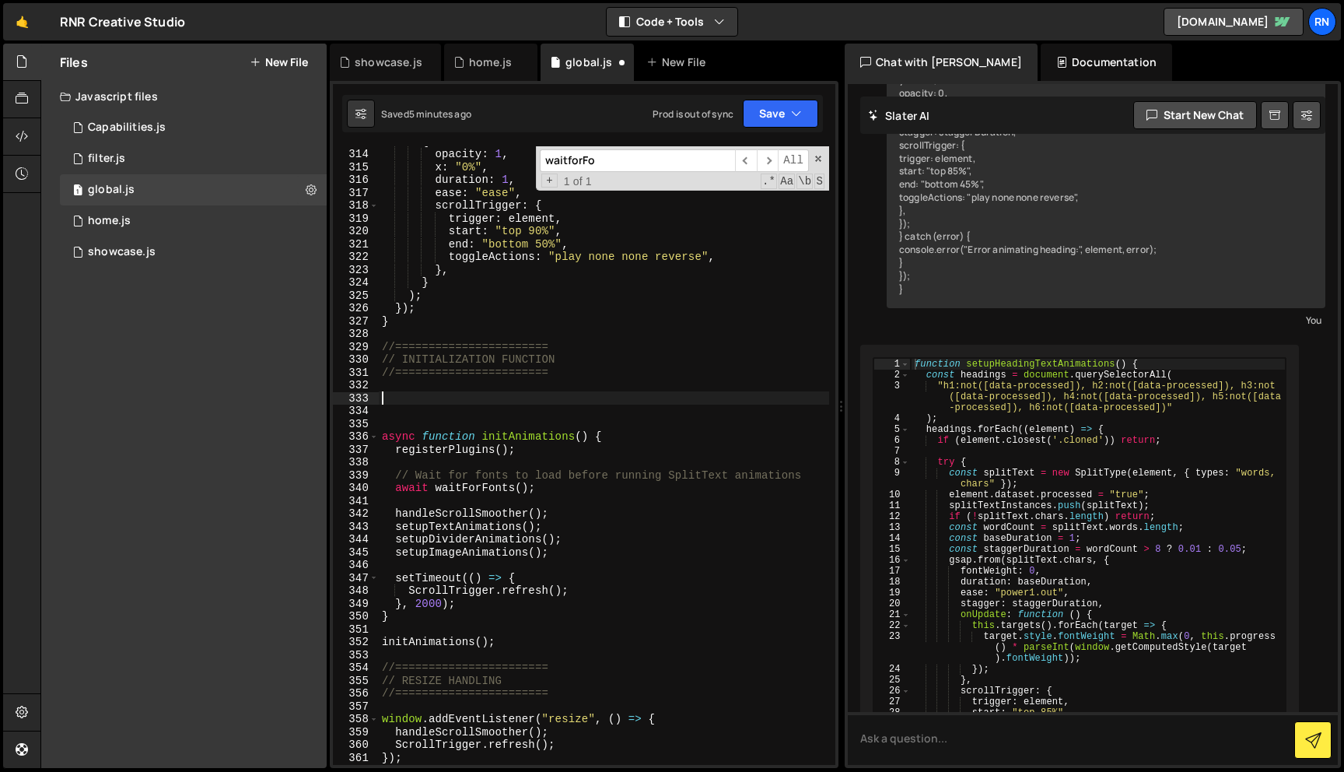
paste textarea "}"
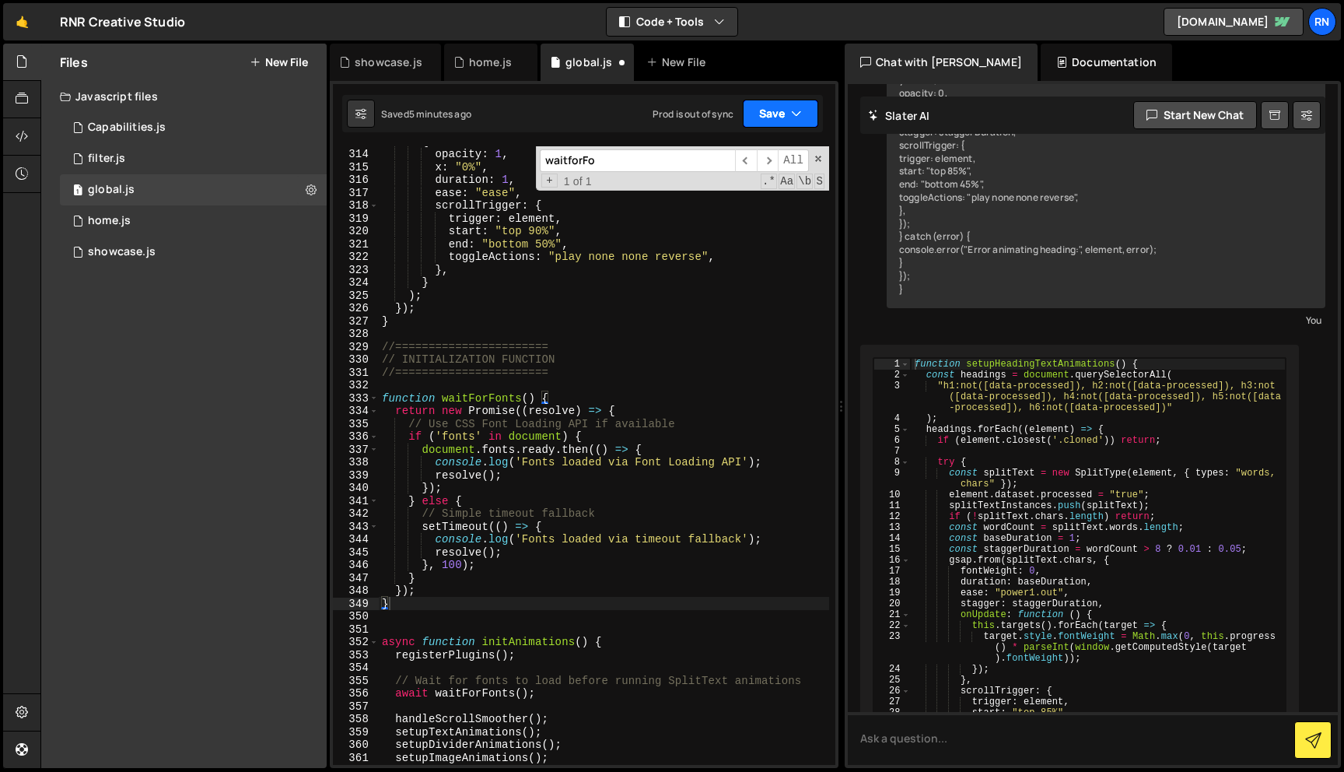
click at [763, 110] on button "Save" at bounding box center [780, 114] width 75 height 28
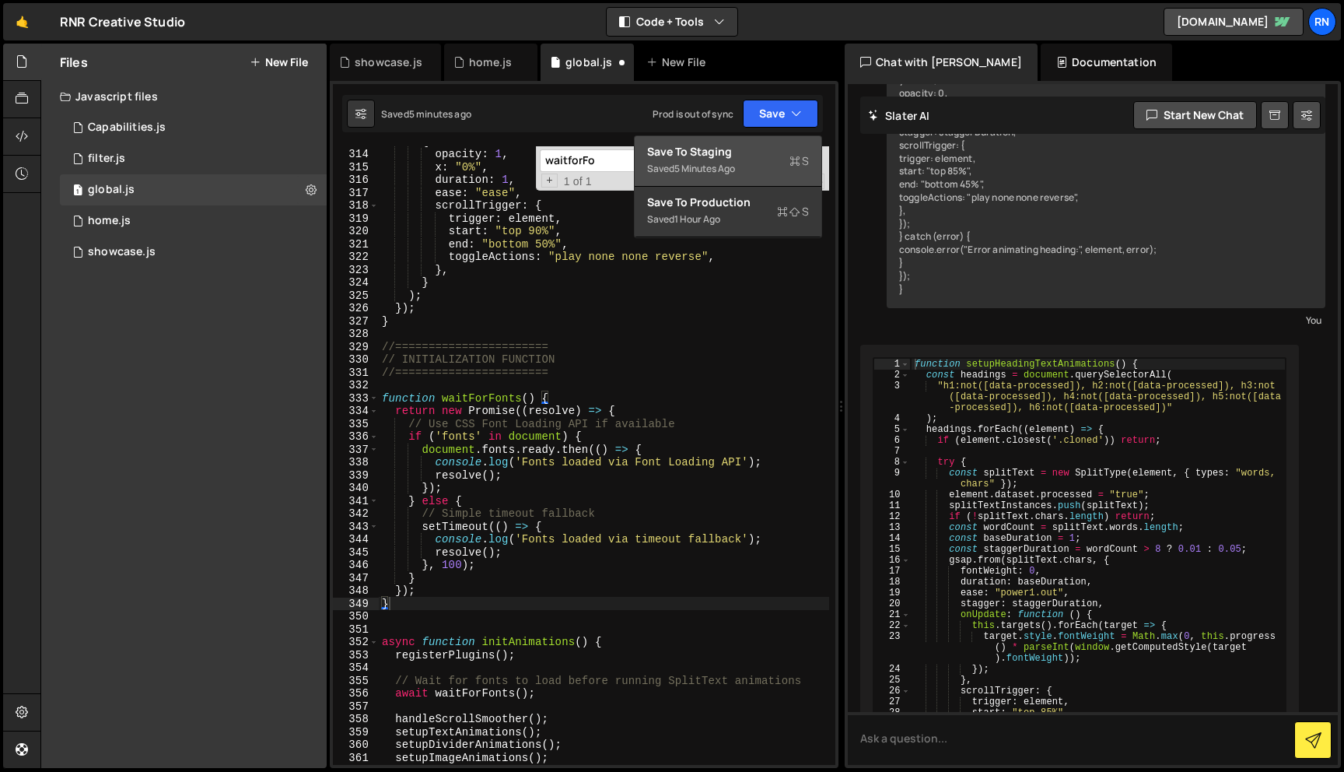
click at [727, 145] on div "Save to Staging S" at bounding box center [728, 152] width 162 height 16
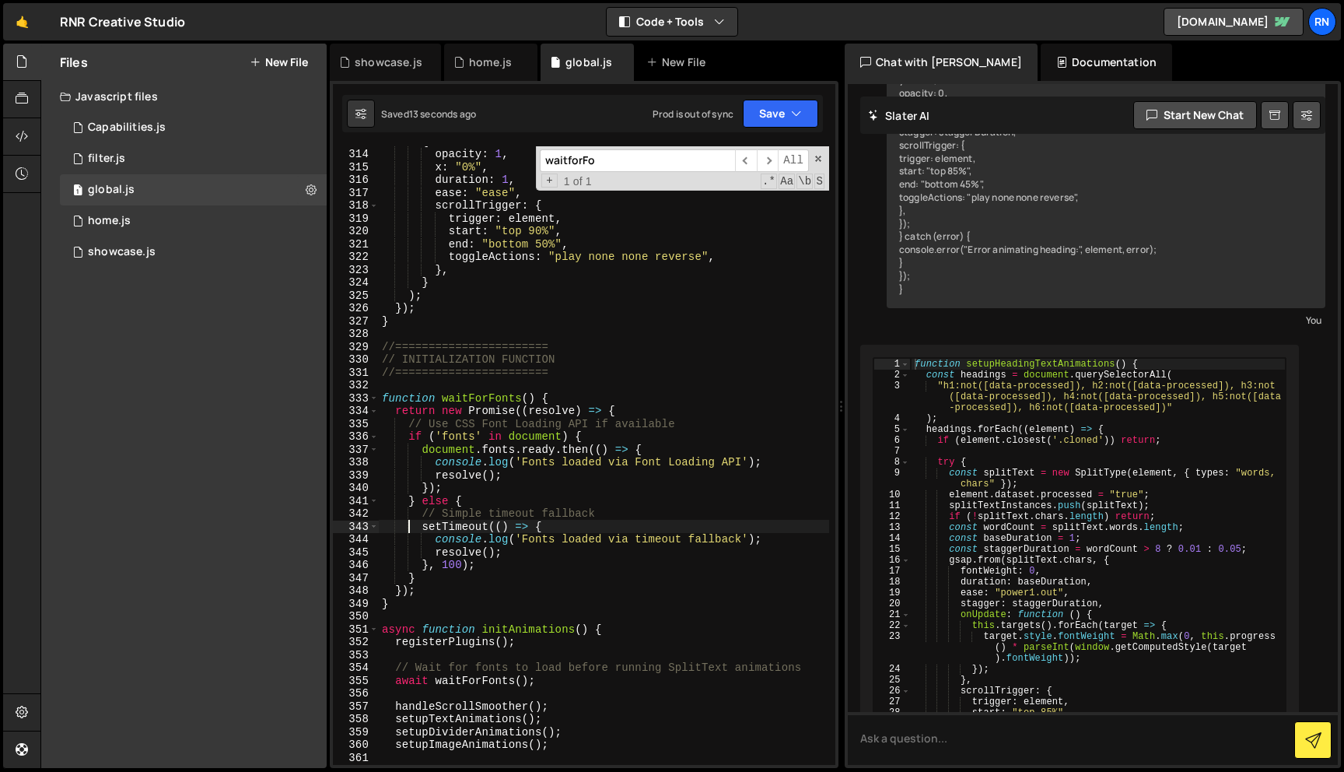
click at [408, 520] on div "{ opacity : 1 , x : "0%" , duration : 1 , ease : "ease" , scrollTrigger : { tri…" at bounding box center [604, 457] width 450 height 644
click at [495, 415] on div "{ opacity : 1 , x : "0%" , duration : 1 , ease : "ease" , scrollTrigger : { tri…" at bounding box center [604, 457] width 450 height 644
type textarea "return new Promise((resolve) => {"
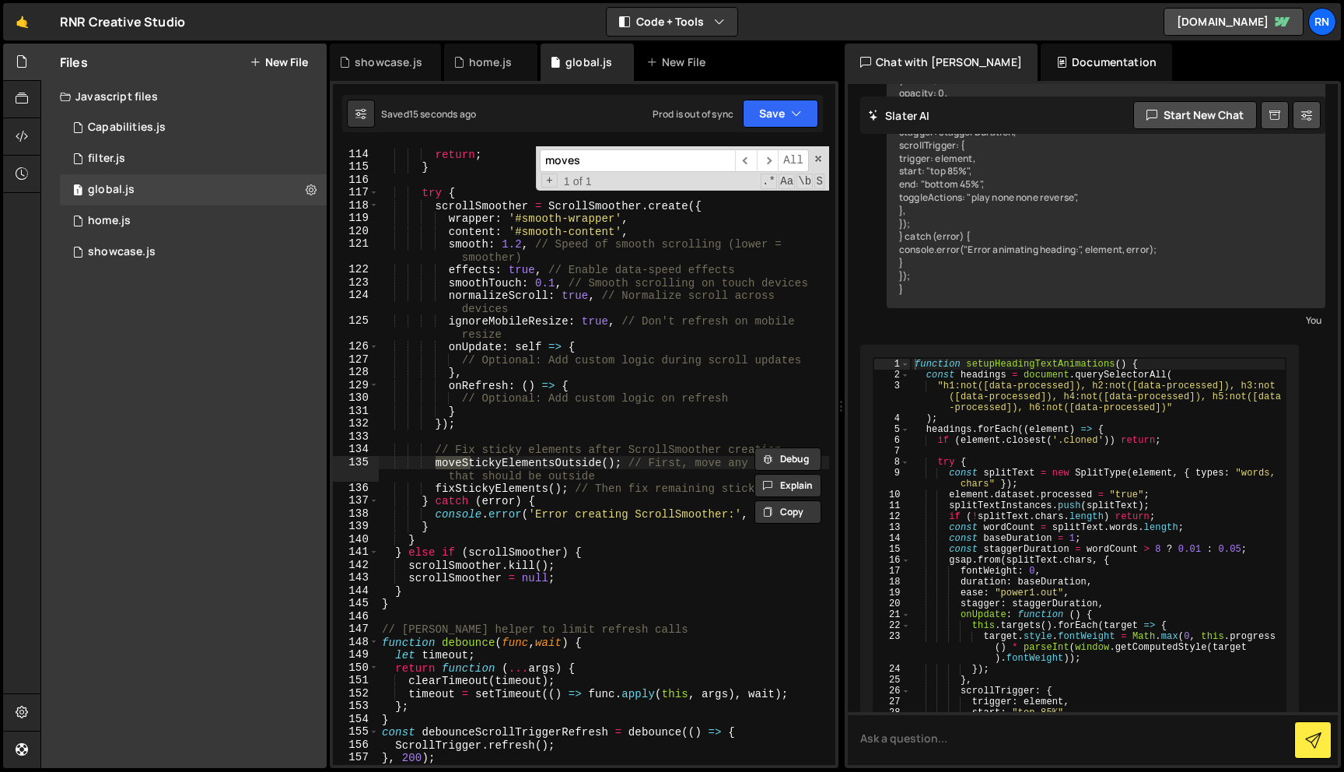
scroll to position [1526, 0]
type input "movesticky"
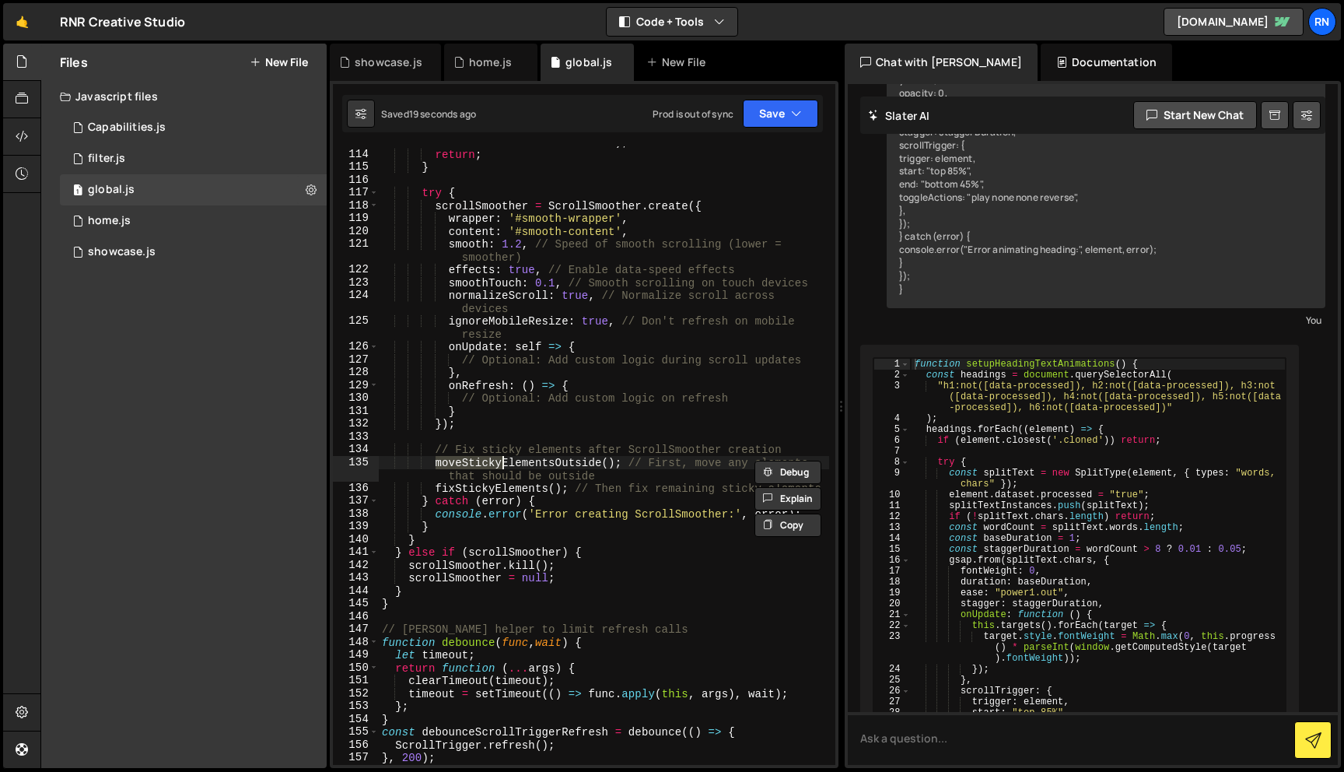
click at [434, 464] on div "console . error ( 'ScrollSmoother requires #smooth-wrapper and #smooth-content …" at bounding box center [604, 455] width 450 height 618
type textarea "//moveStickyElementsOutside(); // First, move any elements that should be outsi…"
click at [771, 114] on button "Save" at bounding box center [780, 114] width 75 height 28
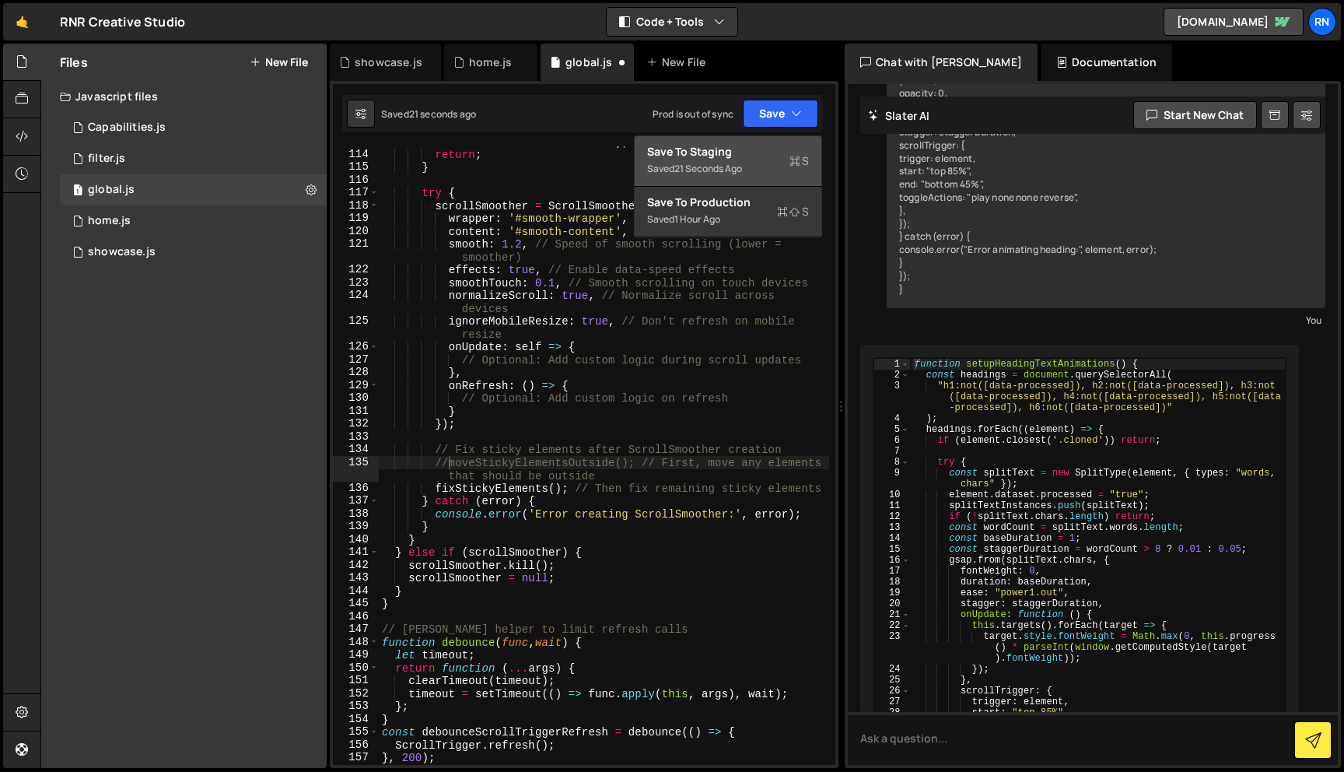
click at [744, 146] on div "Save to Staging S" at bounding box center [728, 152] width 162 height 16
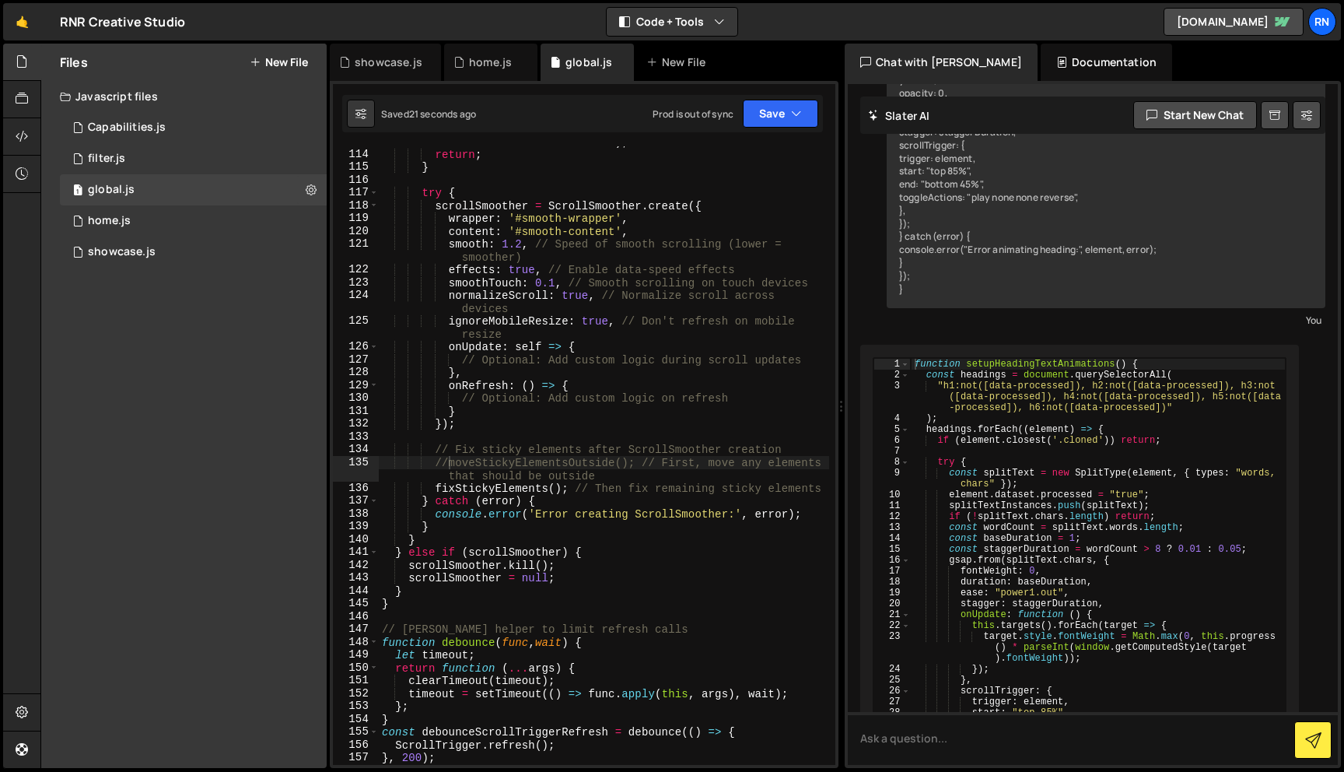
scroll to position [0, 0]
click at [731, 439] on div "console . error ( 'ScrollSmoother requires #smooth-wrapper and #smooth-content …" at bounding box center [604, 450] width 450 height 657
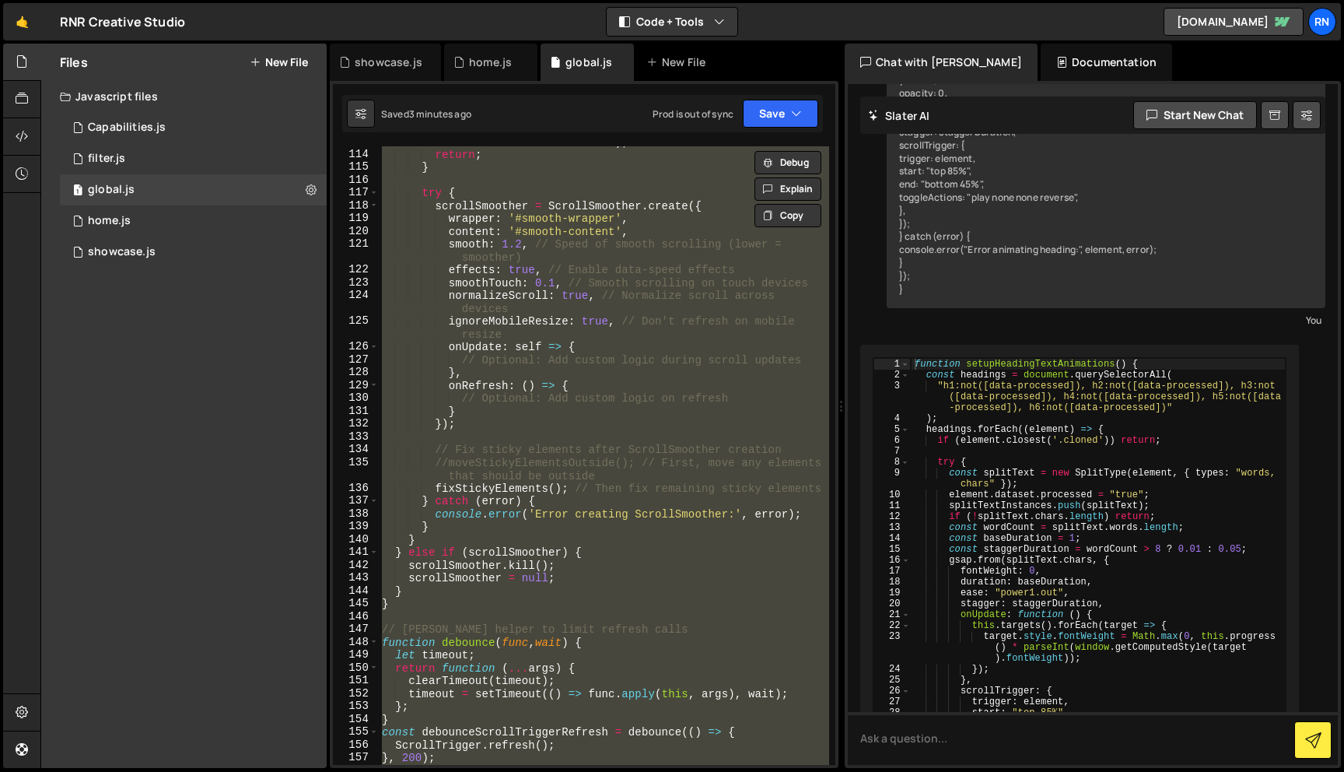
click at [521, 253] on div "console . error ( 'ScrollSmoother requires #smooth-wrapper and #smooth-content …" at bounding box center [604, 455] width 450 height 618
paste textarea
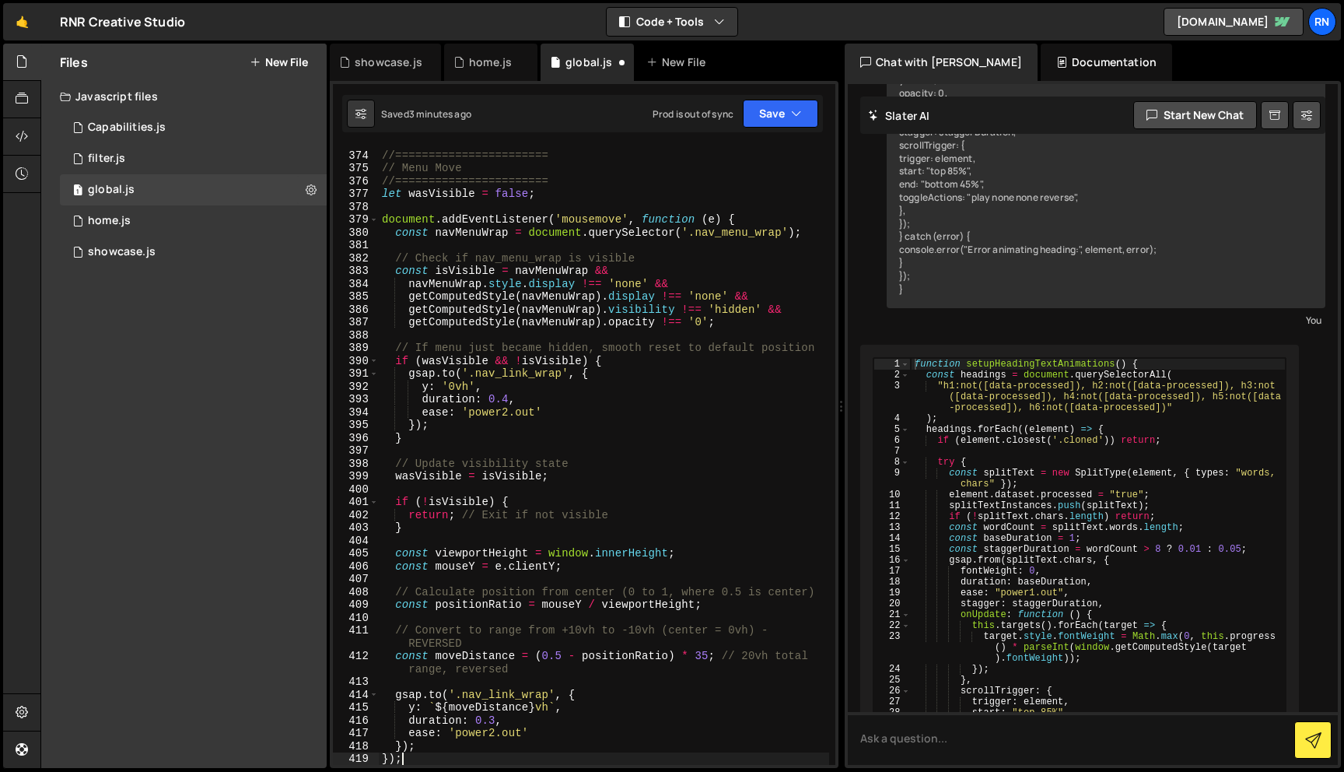
scroll to position [5093, 0]
click at [769, 118] on button "Save" at bounding box center [780, 114] width 75 height 28
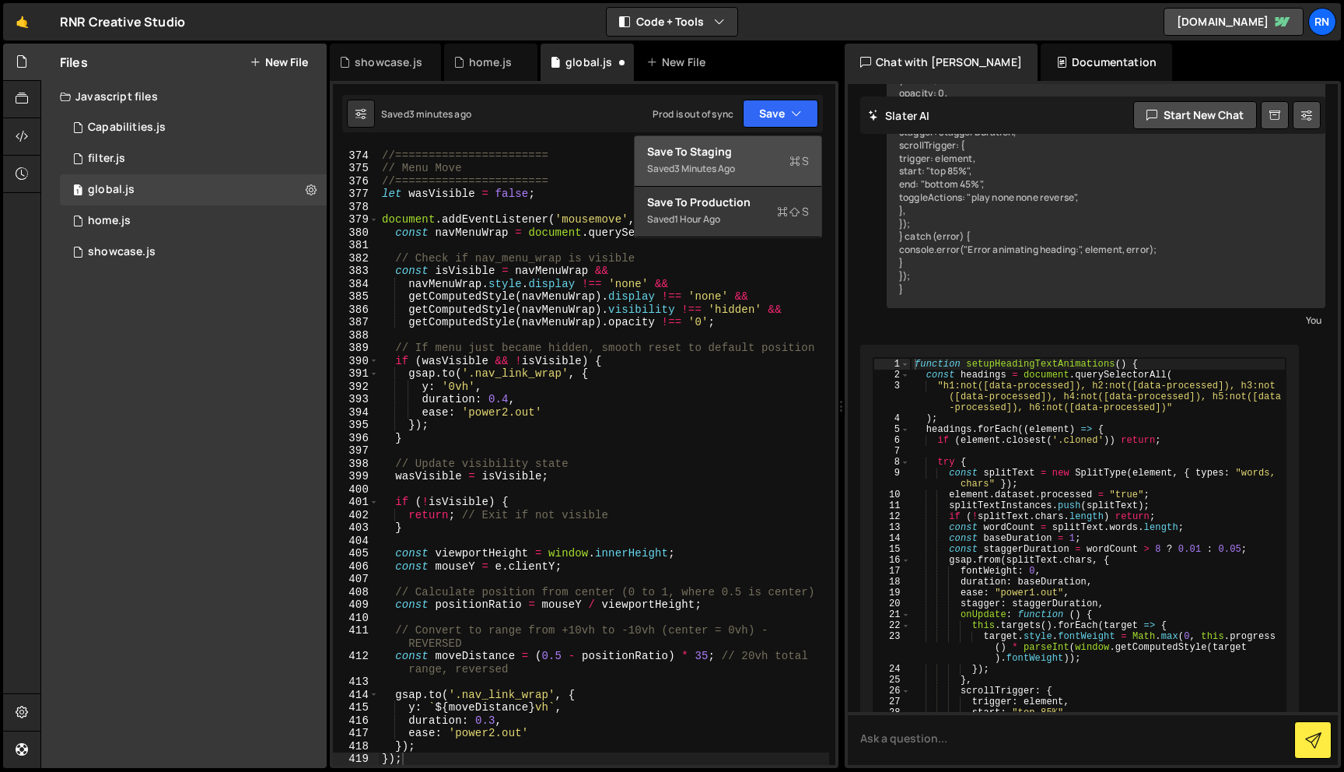
click at [733, 150] on div "Save to Staging S" at bounding box center [728, 152] width 162 height 16
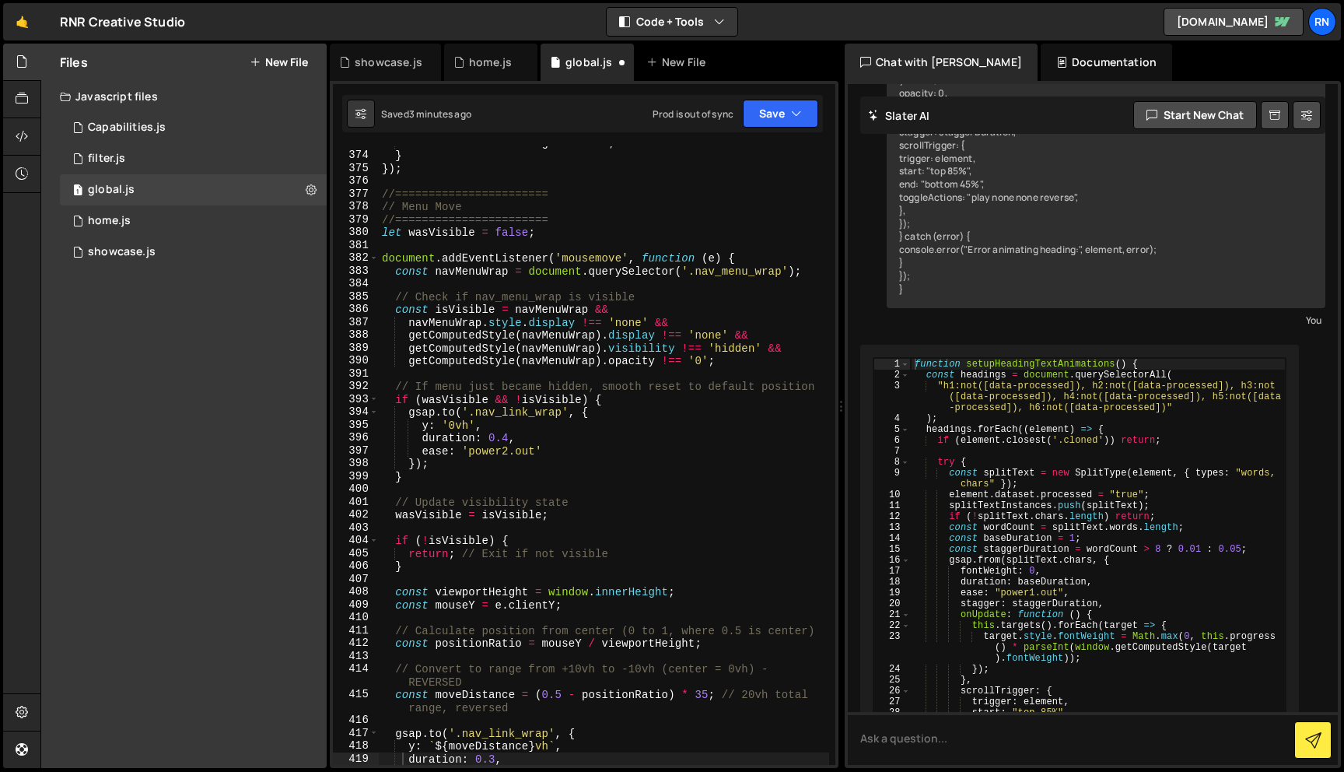
scroll to position [5080, 0]
click at [531, 320] on div "document . title = originalTitle ; } }) ; //======================= // Menu Mov…" at bounding box center [604, 458] width 450 height 644
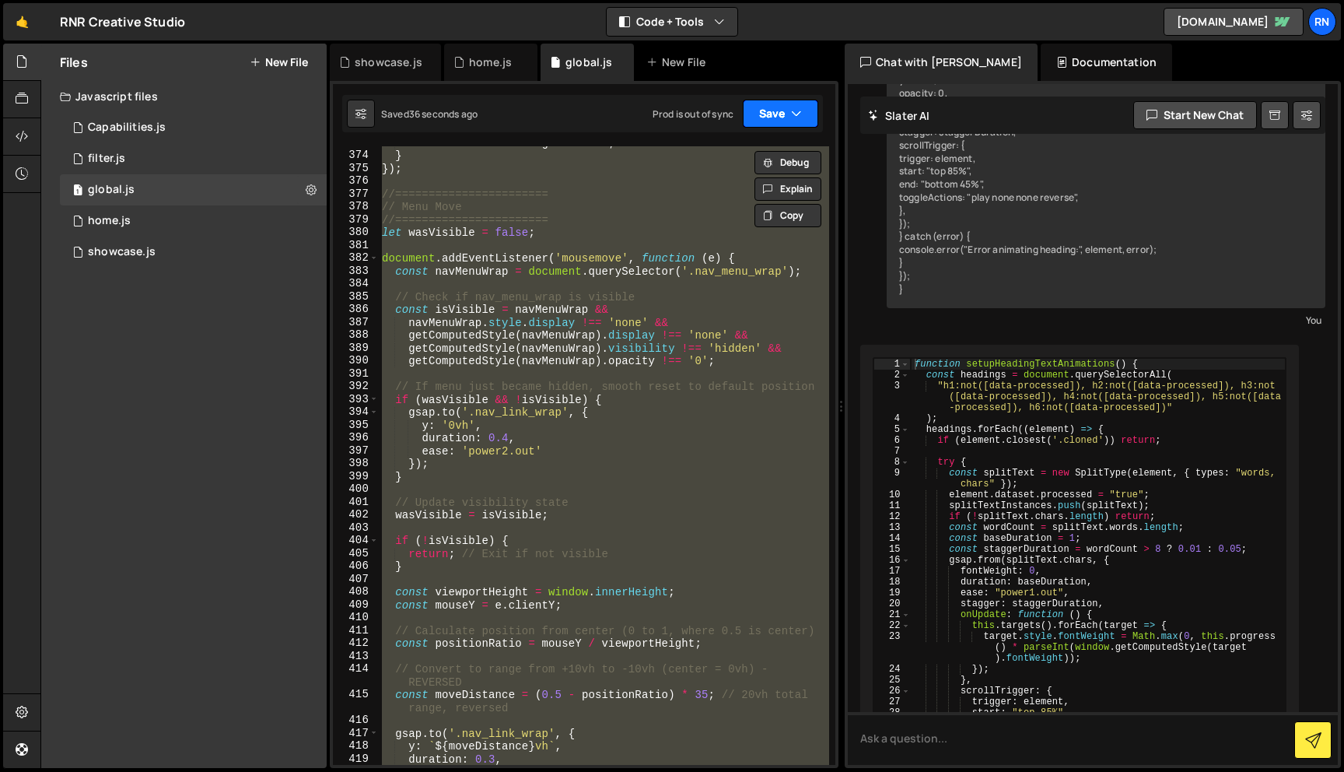
paste textarea
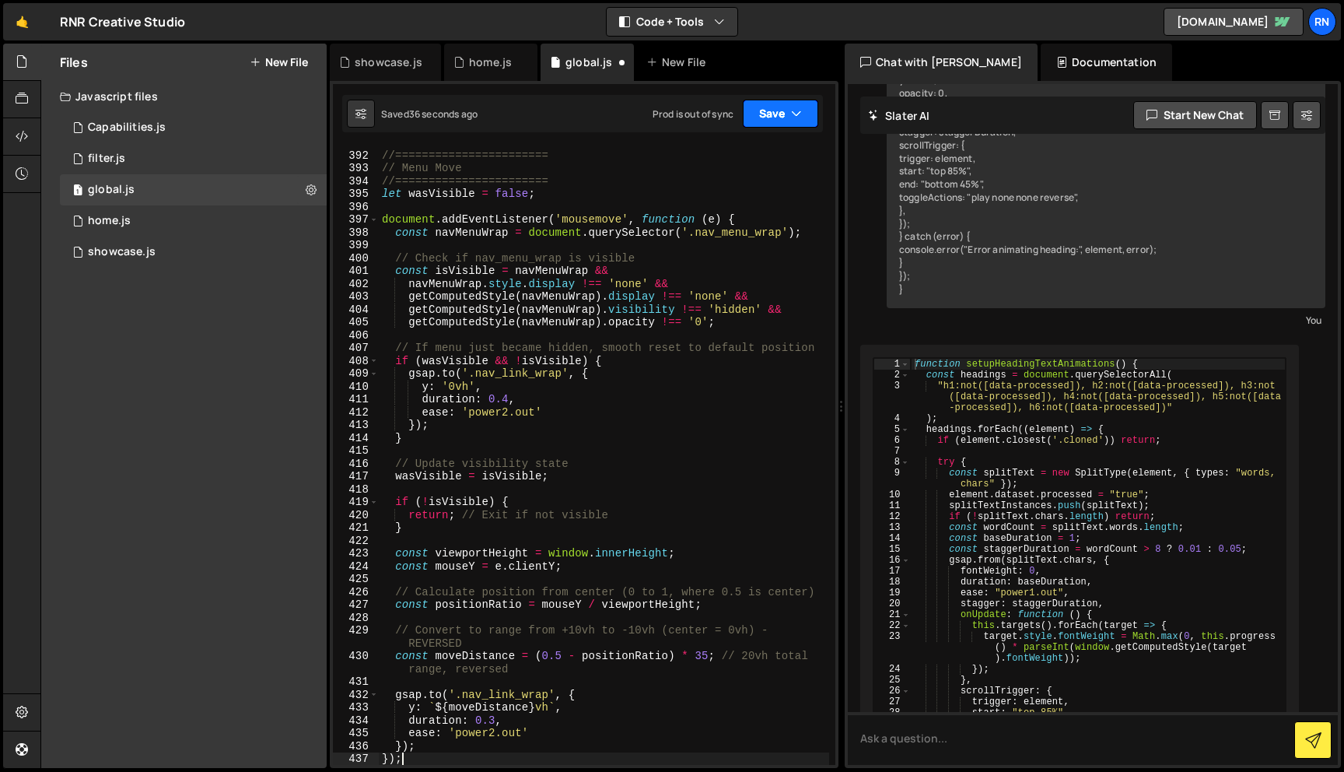
click at [750, 124] on button "Save" at bounding box center [780, 114] width 75 height 28
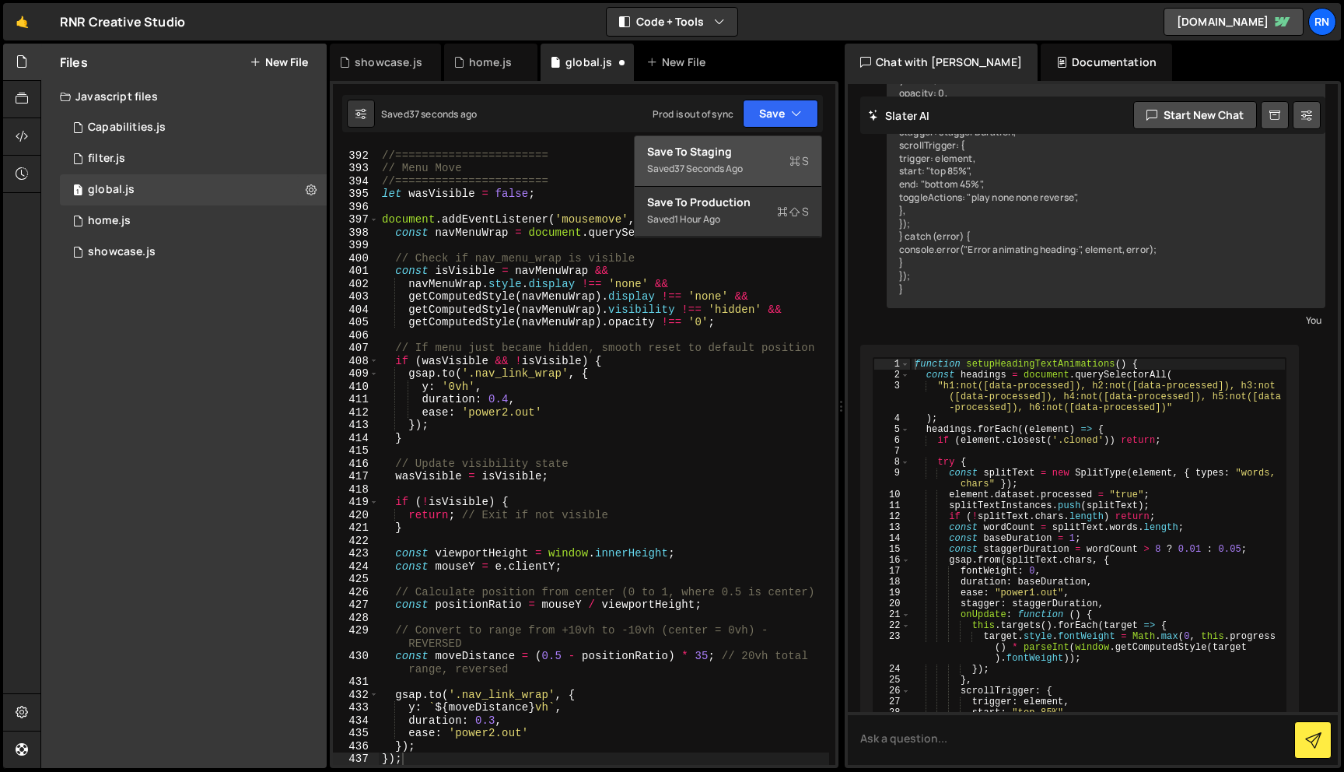
click at [728, 145] on div "Save to Staging S" at bounding box center [728, 152] width 162 height 16
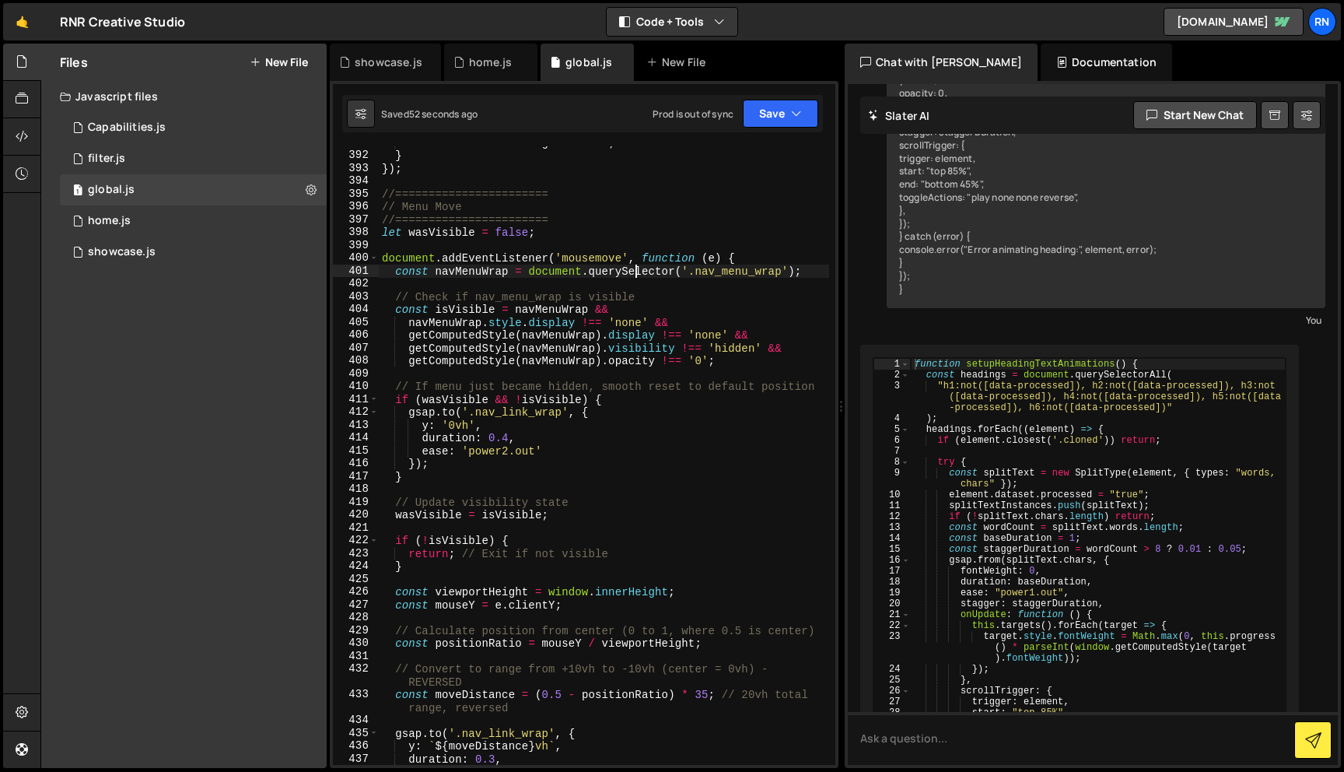
click at [634, 275] on div "document . title = originalTitle ; } }) ; //======================= // Menu Mov…" at bounding box center [604, 458] width 450 height 644
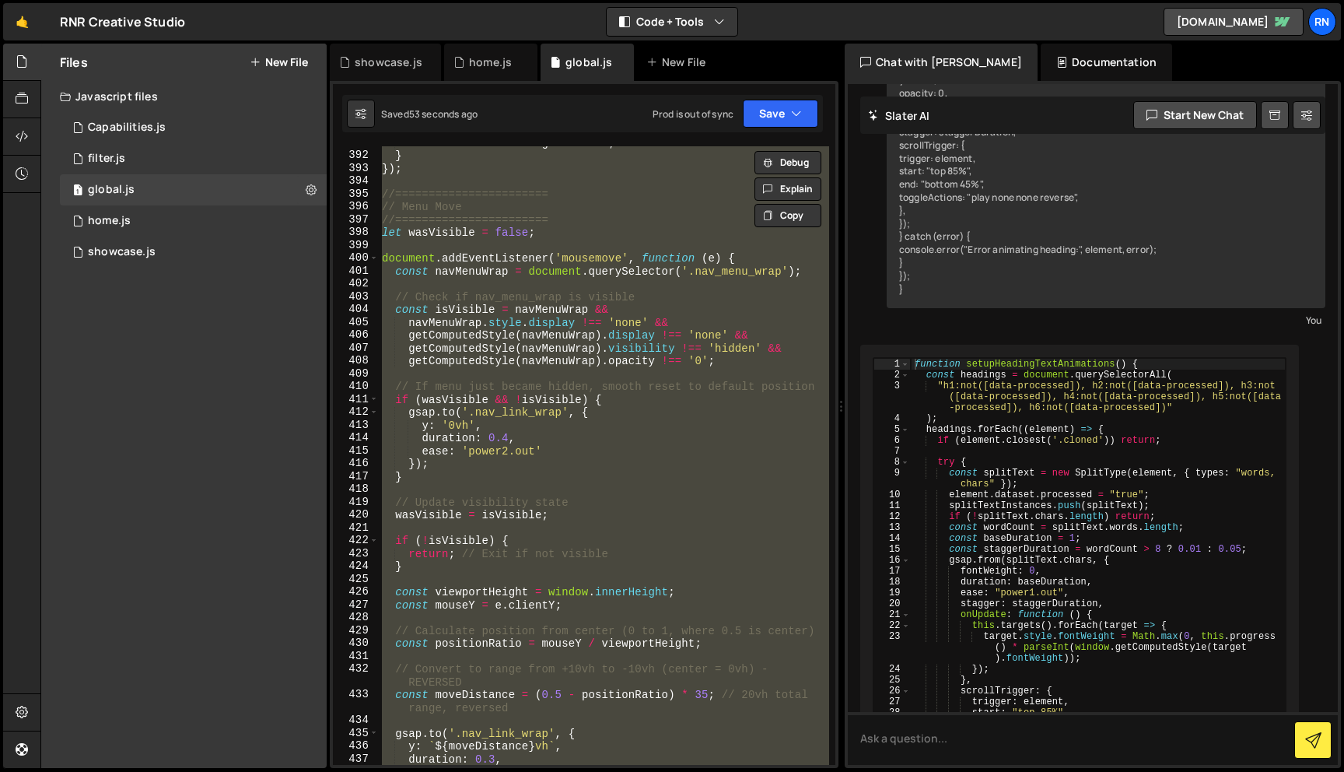
paste textarea
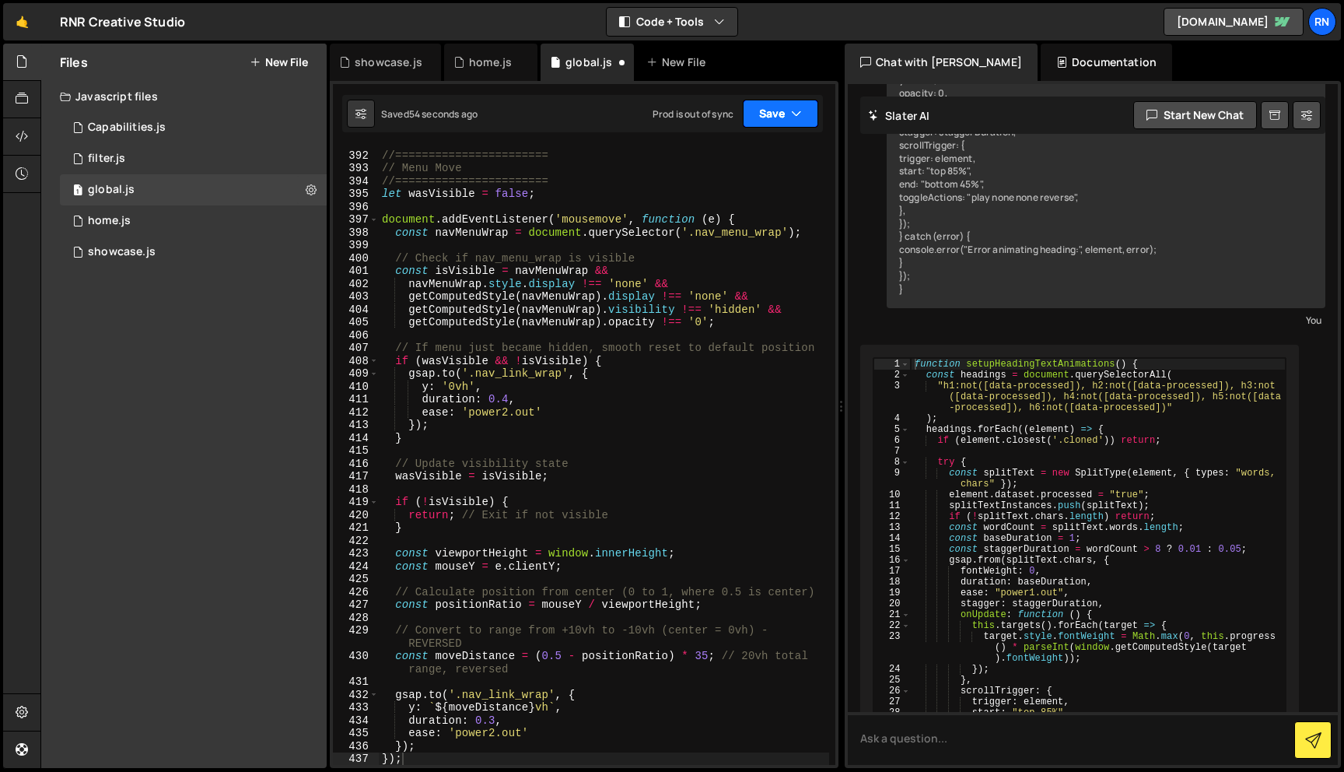
click at [762, 117] on button "Save" at bounding box center [780, 114] width 75 height 28
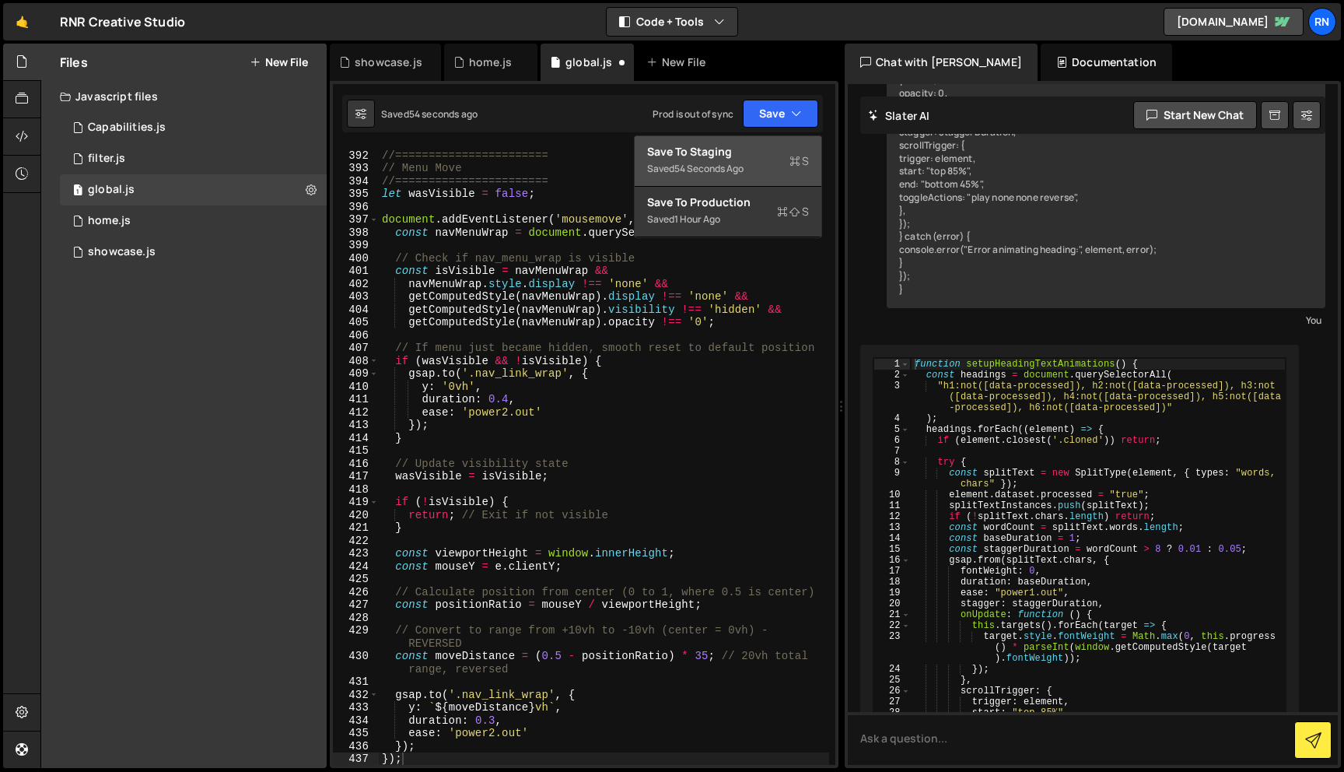
click at [740, 153] on div "Save to Staging S" at bounding box center [728, 152] width 162 height 16
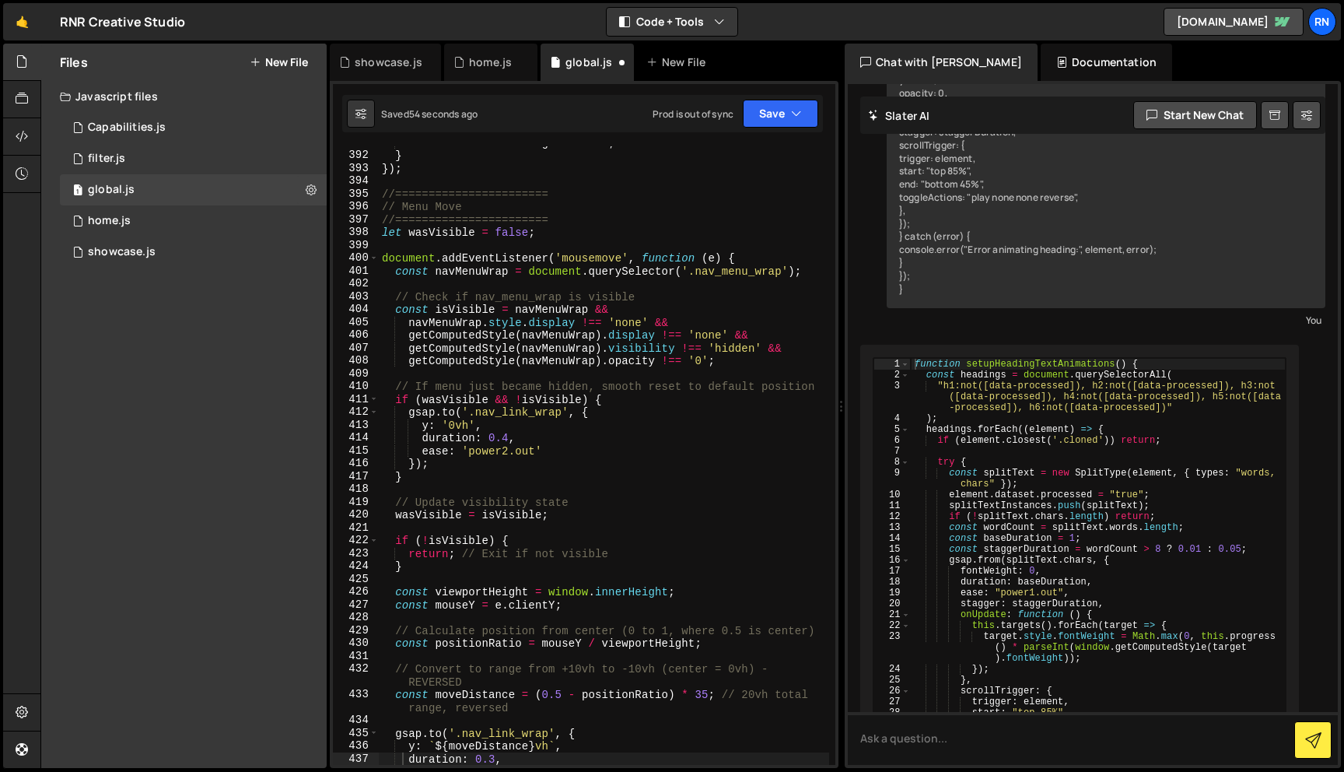
scroll to position [5311, 0]
type textarea "document.addEventListener('mousemove', function (e) {"
click at [639, 252] on div "document . title = originalTitle ; } }) ; //======================= // Menu Mov…" at bounding box center [604, 458] width 450 height 644
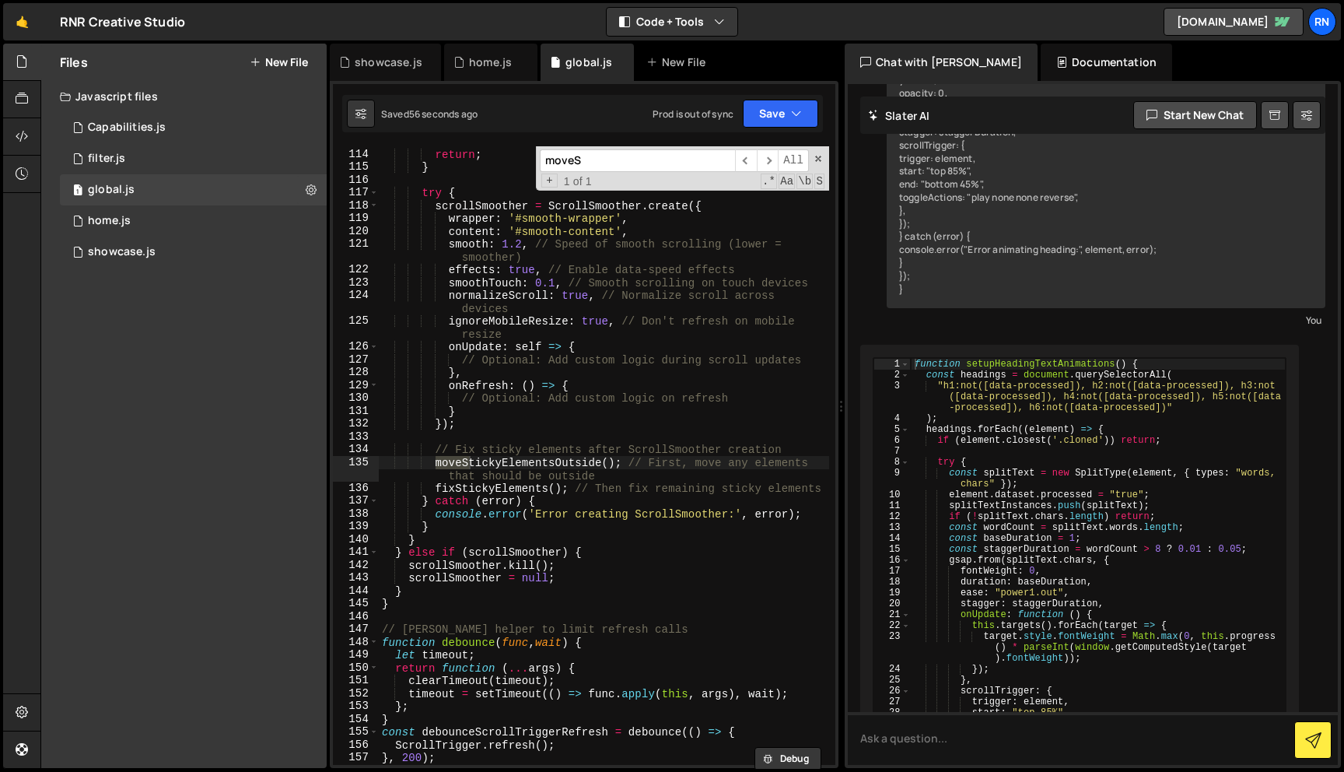
scroll to position [1526, 0]
type input "moveSticky"
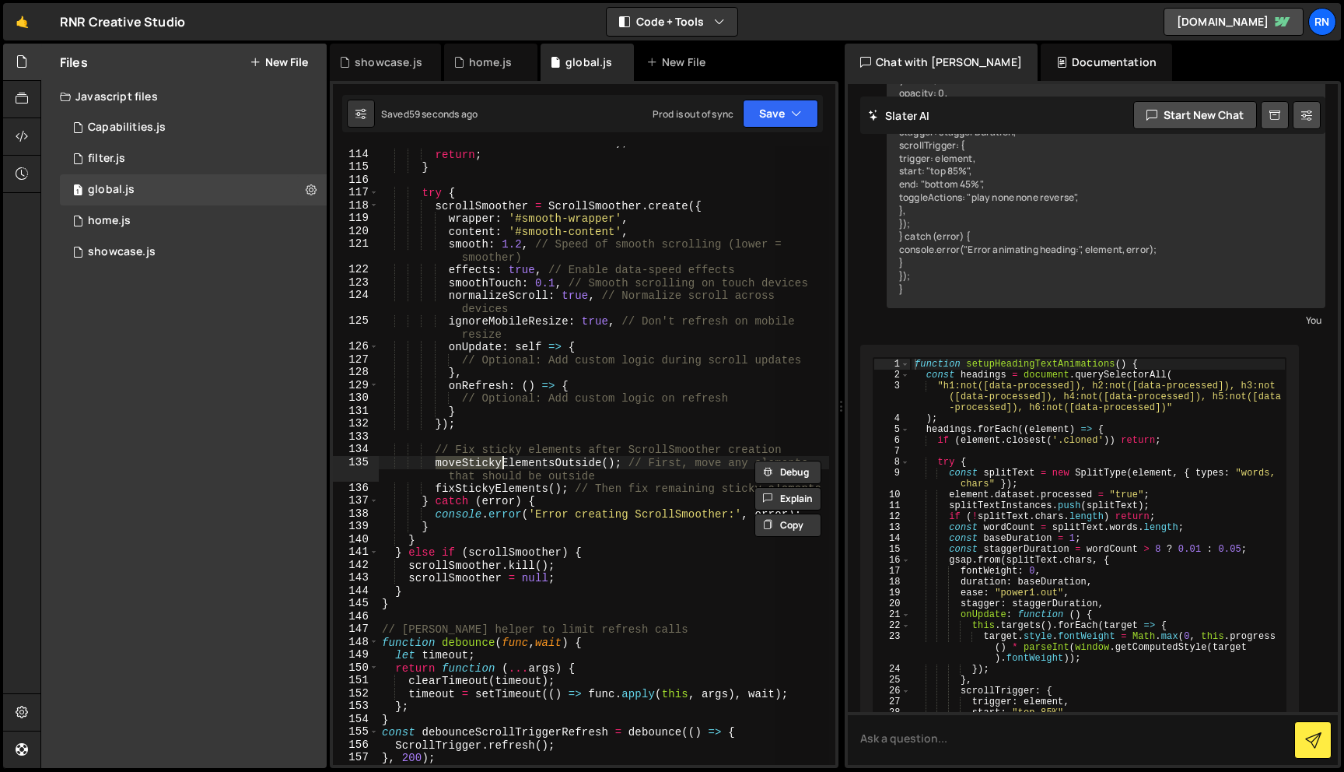
click at [449, 461] on div "console . error ( 'ScrollSmoother requires #smooth-wrapper and #smooth-content …" at bounding box center [604, 455] width 450 height 618
click at [755, 106] on button "Save" at bounding box center [780, 114] width 75 height 28
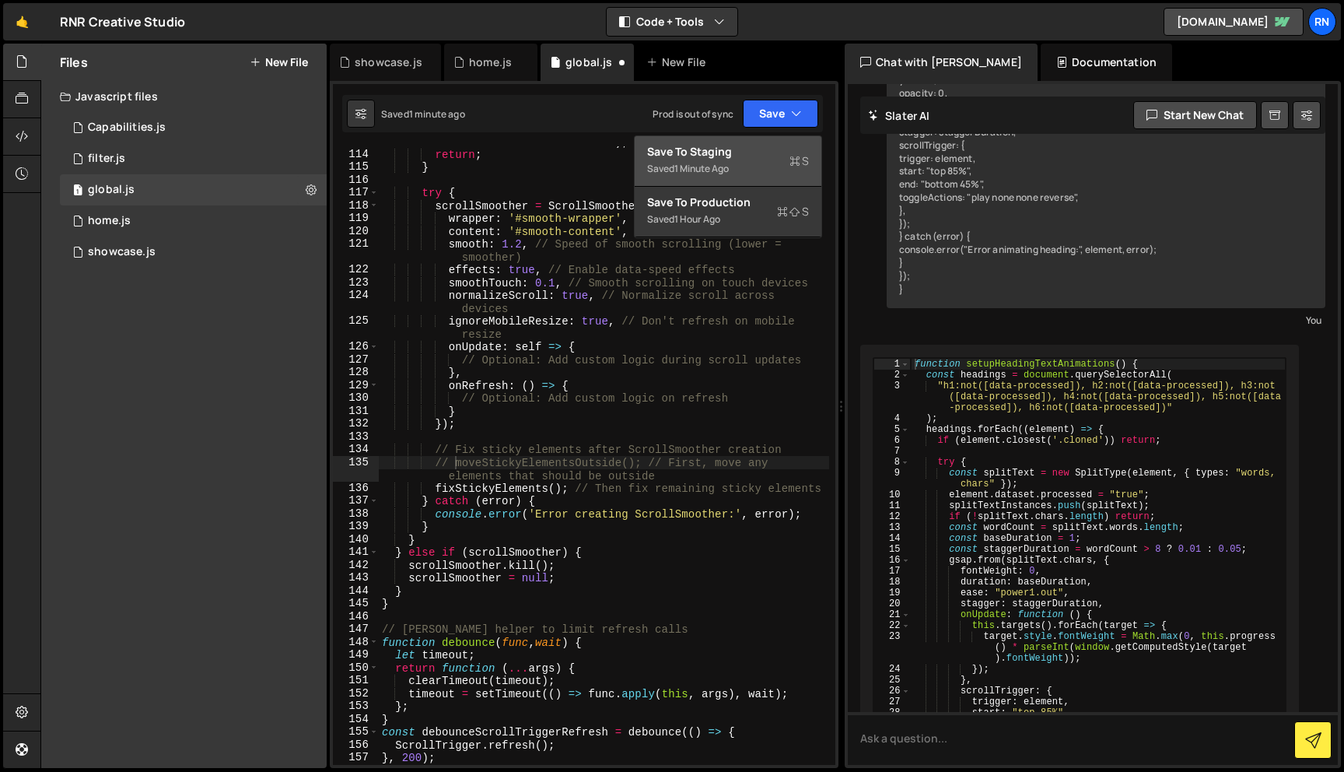
click at [745, 145] on div "Save to Staging S" at bounding box center [728, 152] width 162 height 16
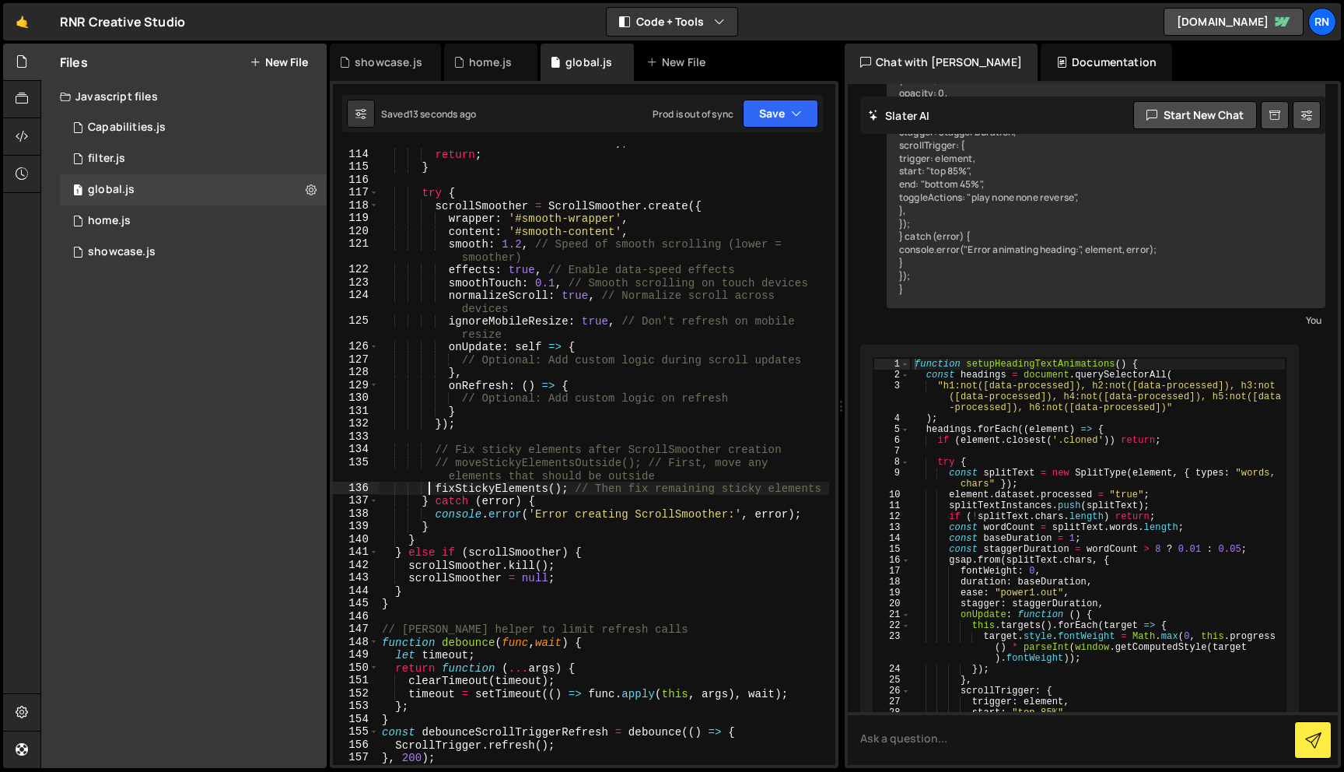
drag, startPoint x: 431, startPoint y: 488, endPoint x: 440, endPoint y: 425, distance: 63.6
click at [431, 480] on div "console . error ( 'ScrollSmoother requires #smooth-wrapper and #smooth-content …" at bounding box center [604, 450] width 450 height 657
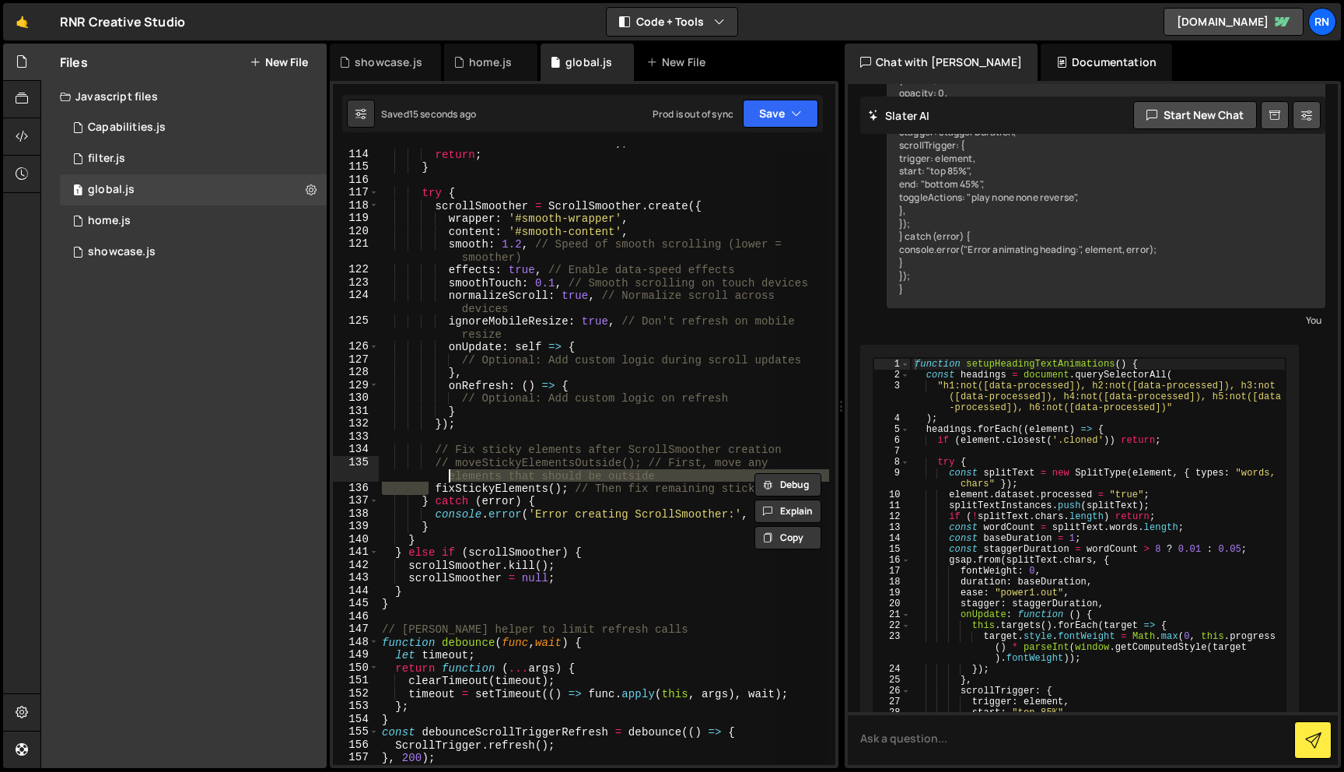
click at [429, 485] on div "console . error ( 'ScrollSmoother requires #smooth-wrapper and #smooth-content …" at bounding box center [604, 455] width 450 height 618
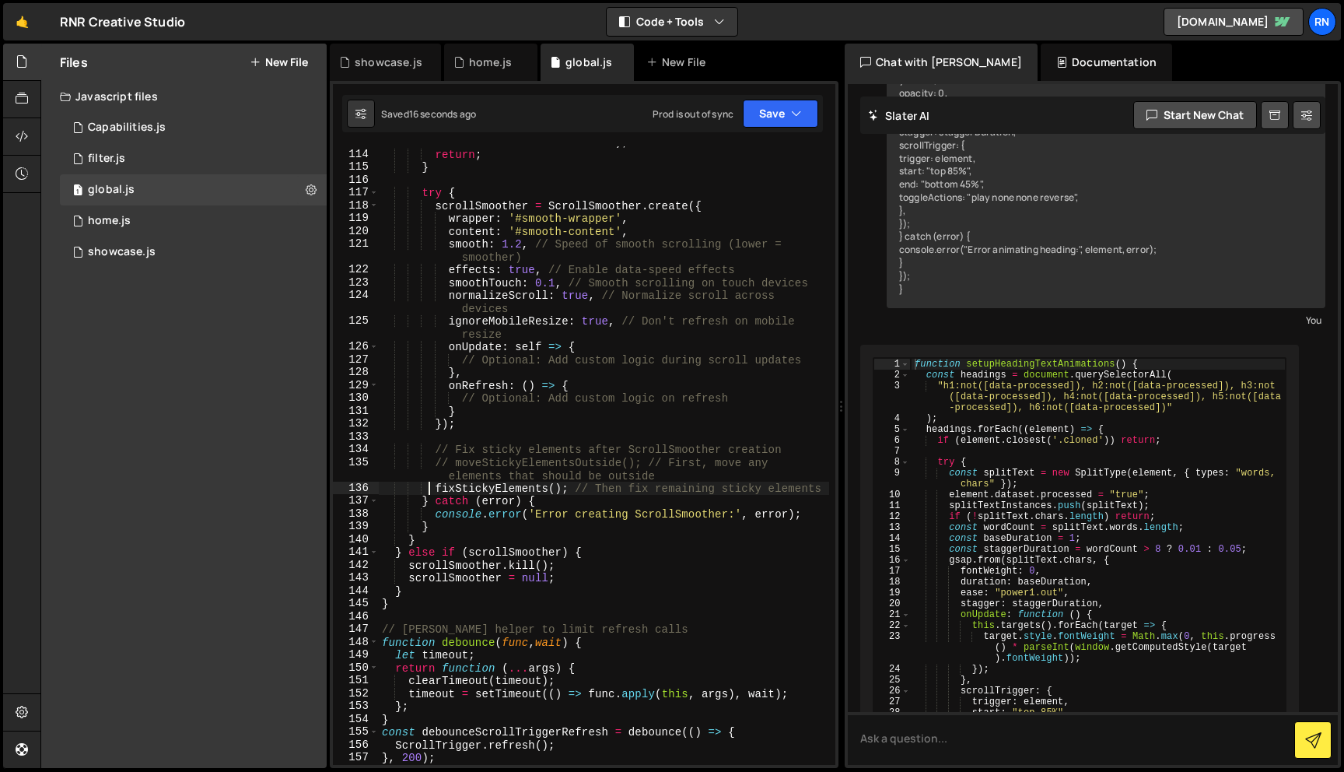
scroll to position [0, 4]
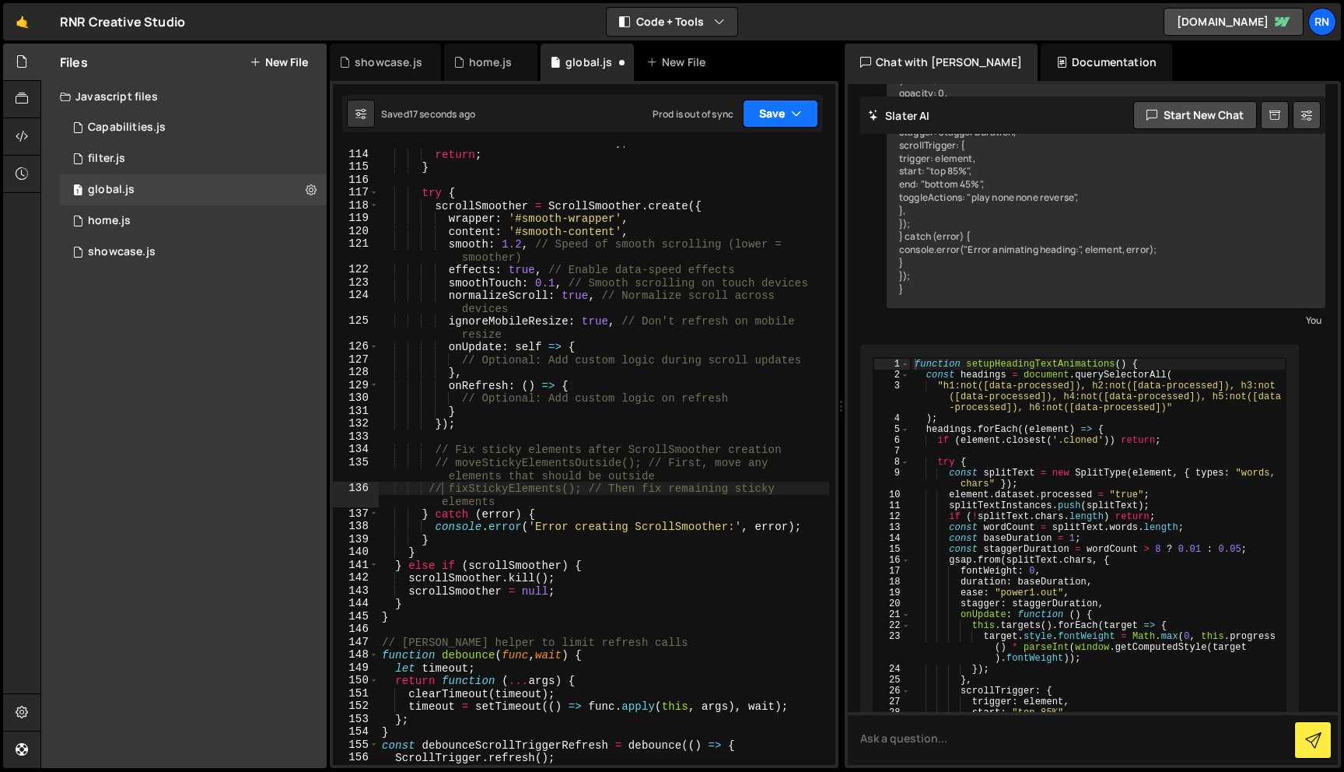
click at [779, 124] on button "Save" at bounding box center [780, 114] width 75 height 28
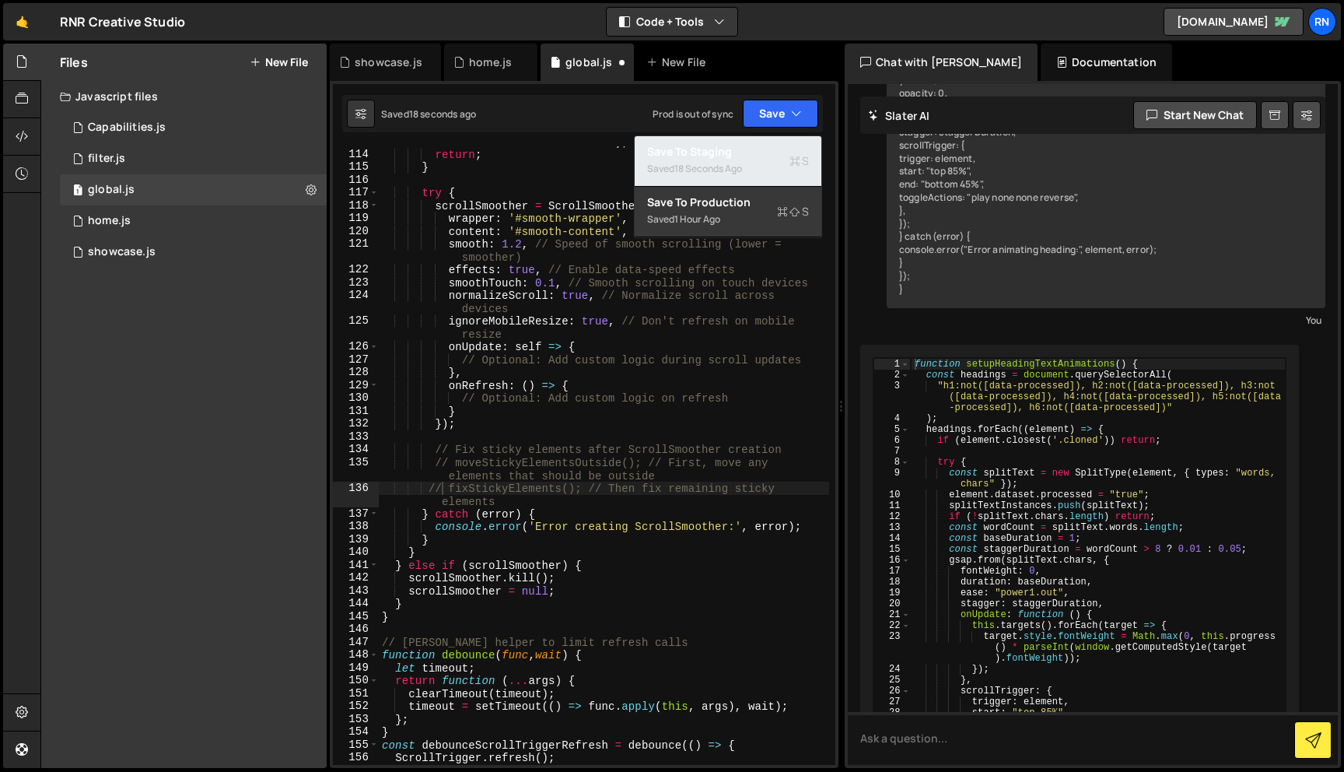
click at [757, 166] on div "Saved 18 seconds ago" at bounding box center [728, 168] width 162 height 19
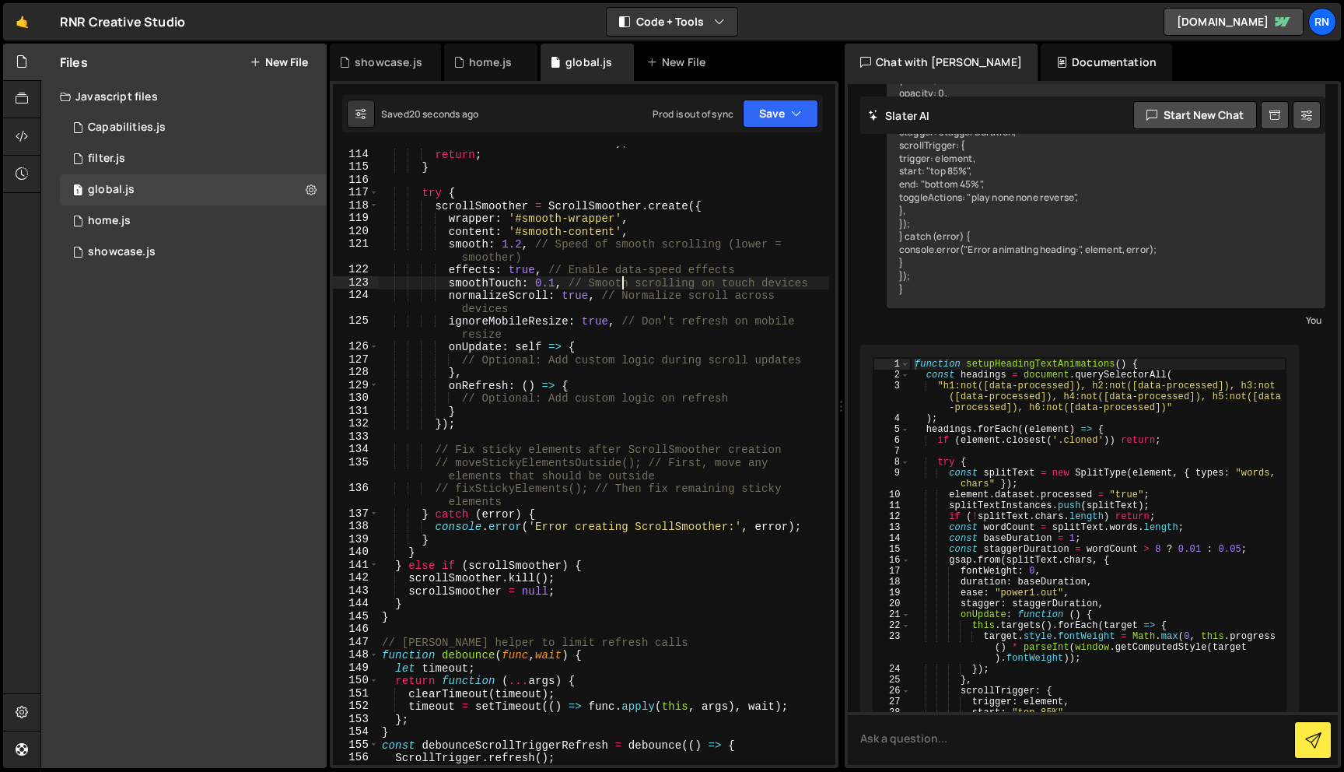
click at [622, 285] on div "console . error ( 'ScrollSmoother requires #smooth-wrapper and #smooth-content …" at bounding box center [604, 450] width 450 height 657
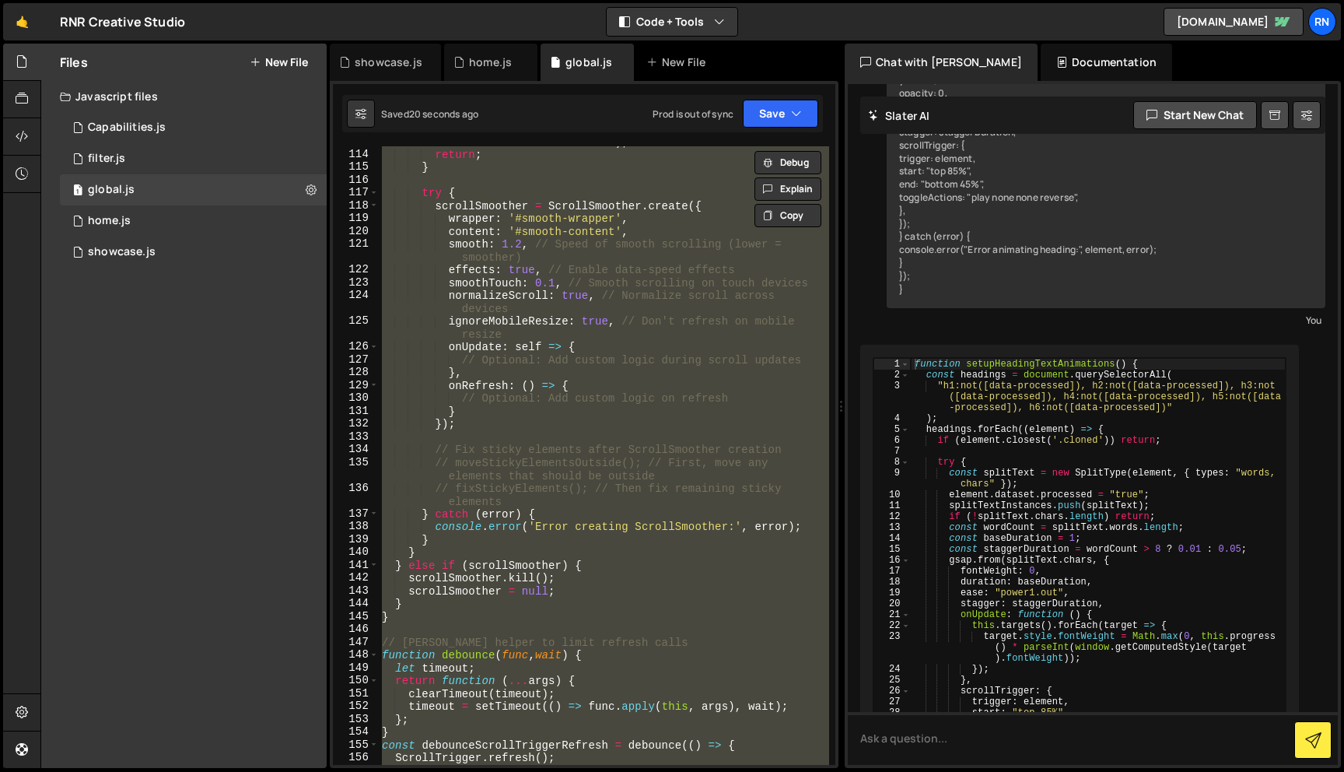
scroll to position [0, 1]
paste textarea
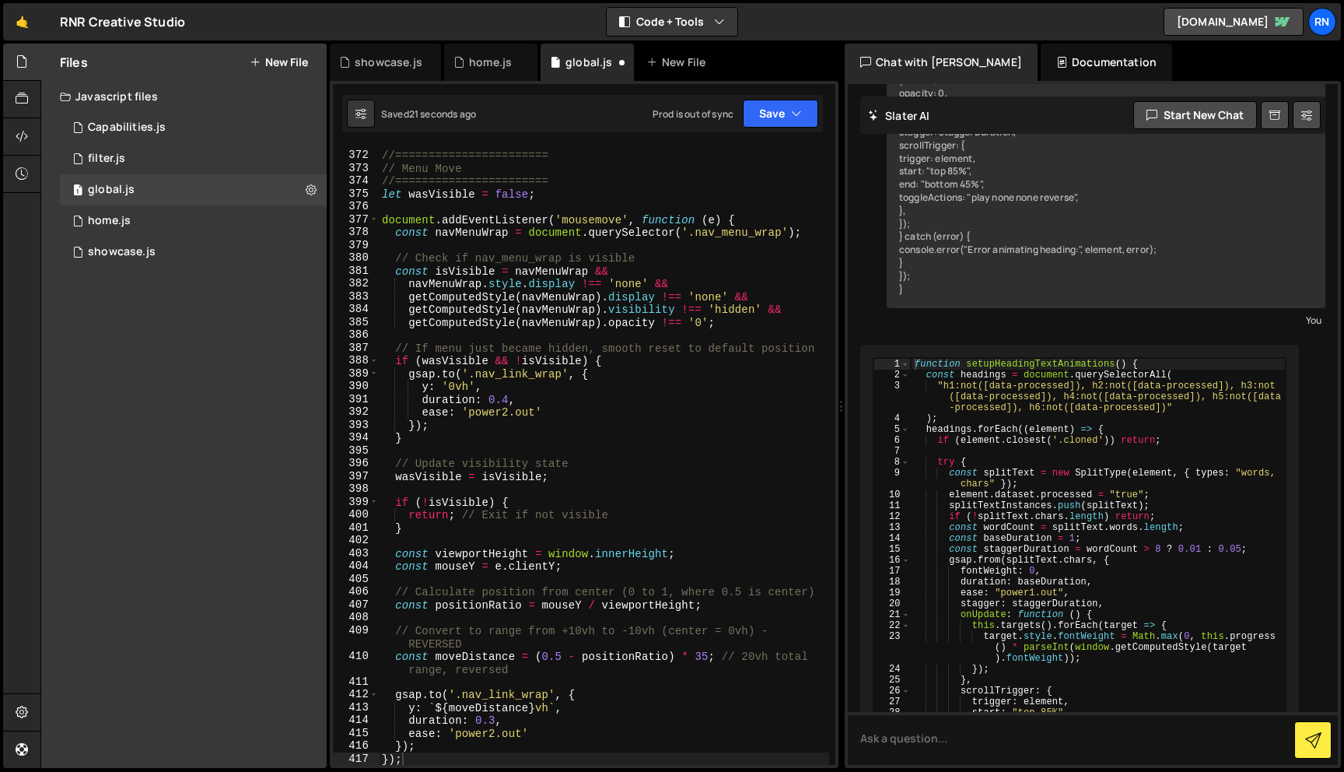
click at [757, 139] on div "}); 371 372 373 374 375 376 377 378 379 380 381 382 383 384 385 386 387 388 389…" at bounding box center [584, 424] width 509 height 687
click at [761, 123] on button "Save" at bounding box center [780, 114] width 75 height 28
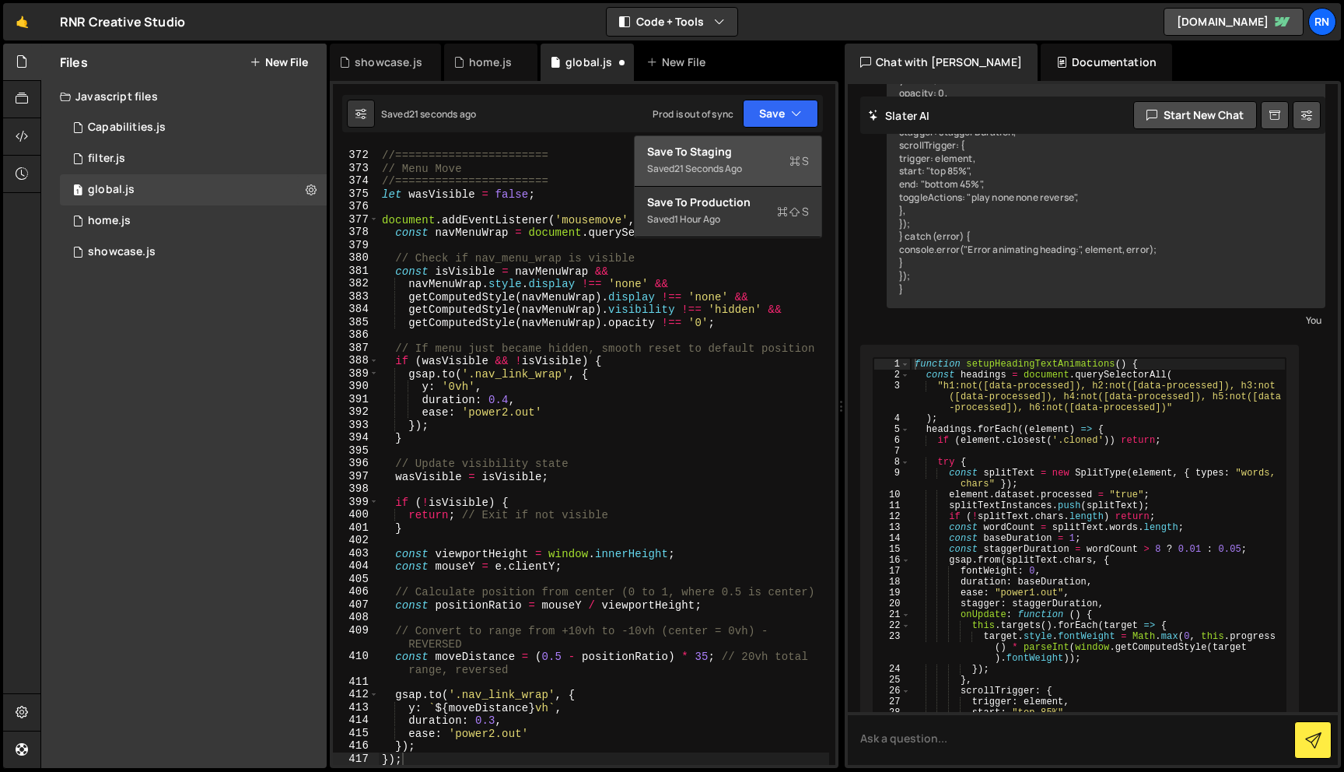
click at [734, 159] on div "Saved 21 seconds ago" at bounding box center [728, 168] width 162 height 19
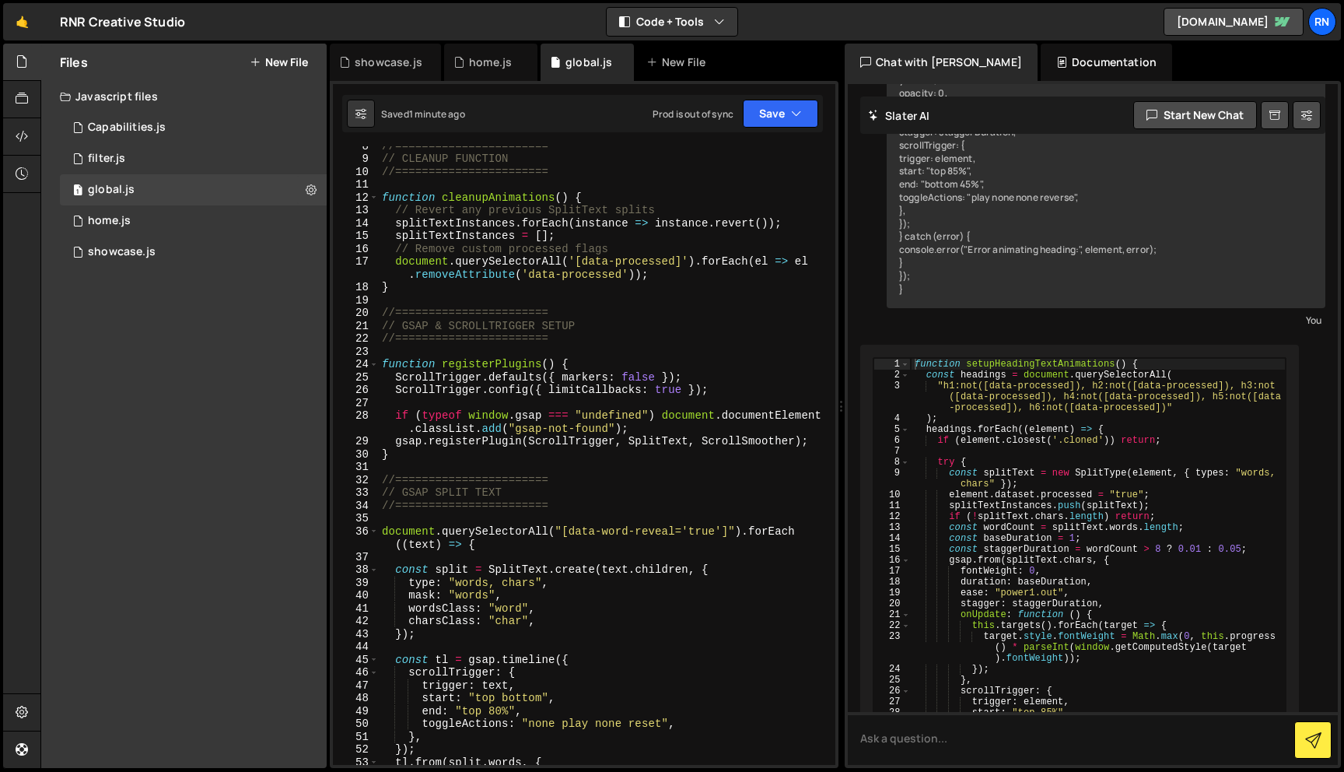
scroll to position [0, 0]
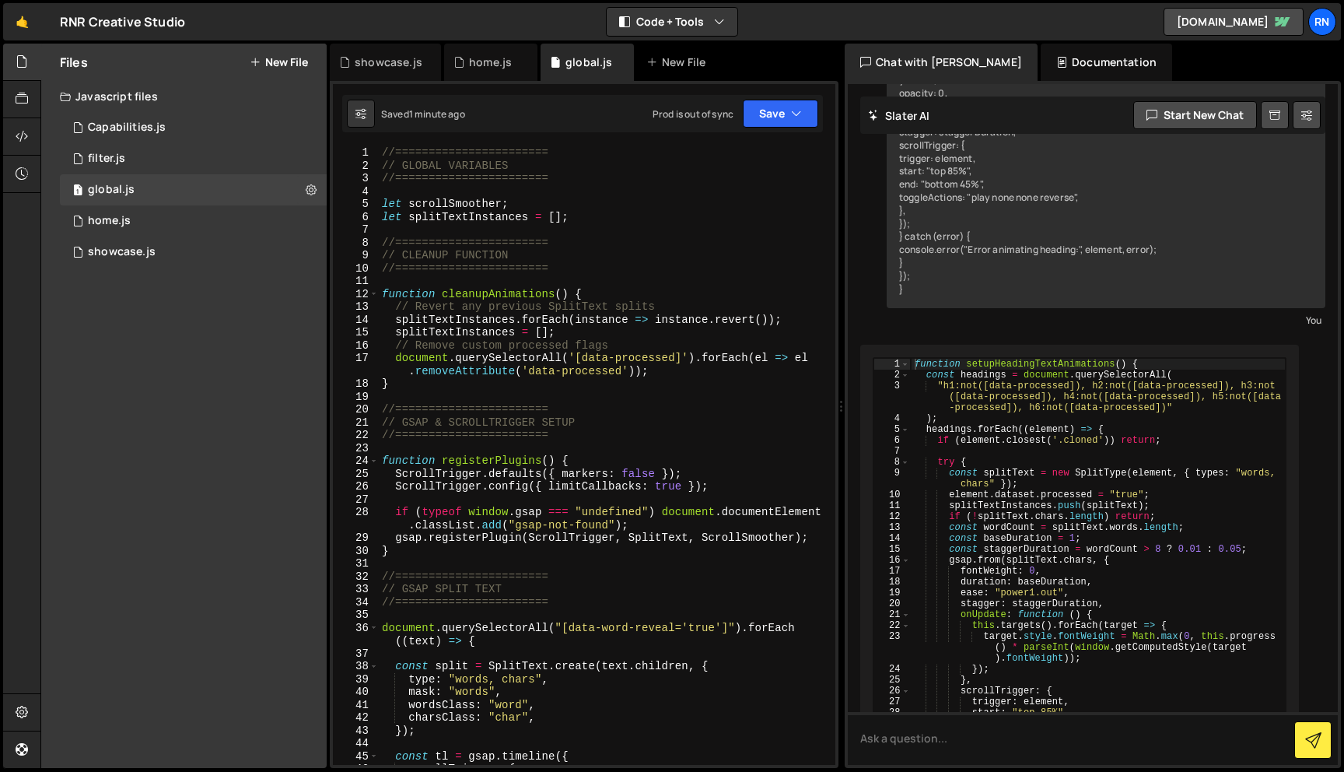
type textarea "// Revert any previous SplitText splits"
click at [527, 312] on div "//======================= // GLOBAL VARIABLES //======================= let scr…" at bounding box center [604, 468] width 450 height 644
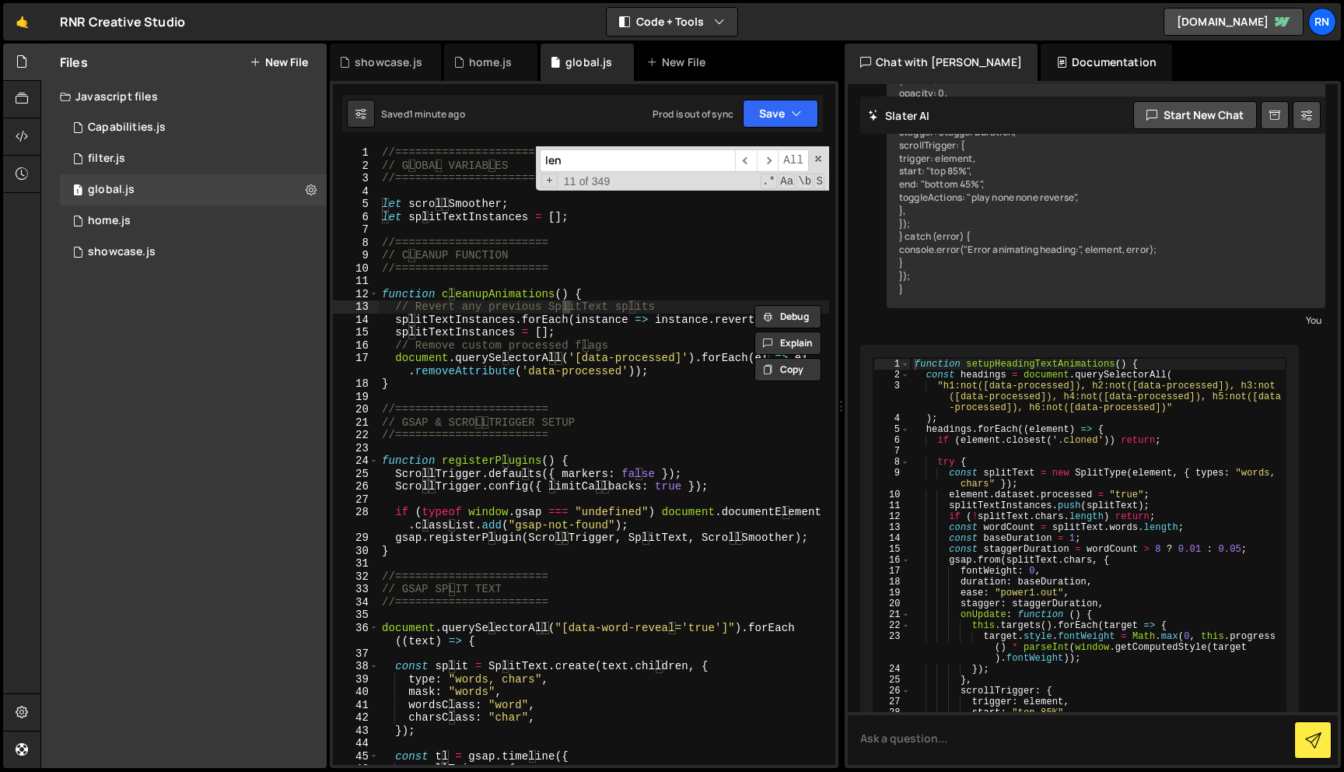
scroll to position [3233, 0]
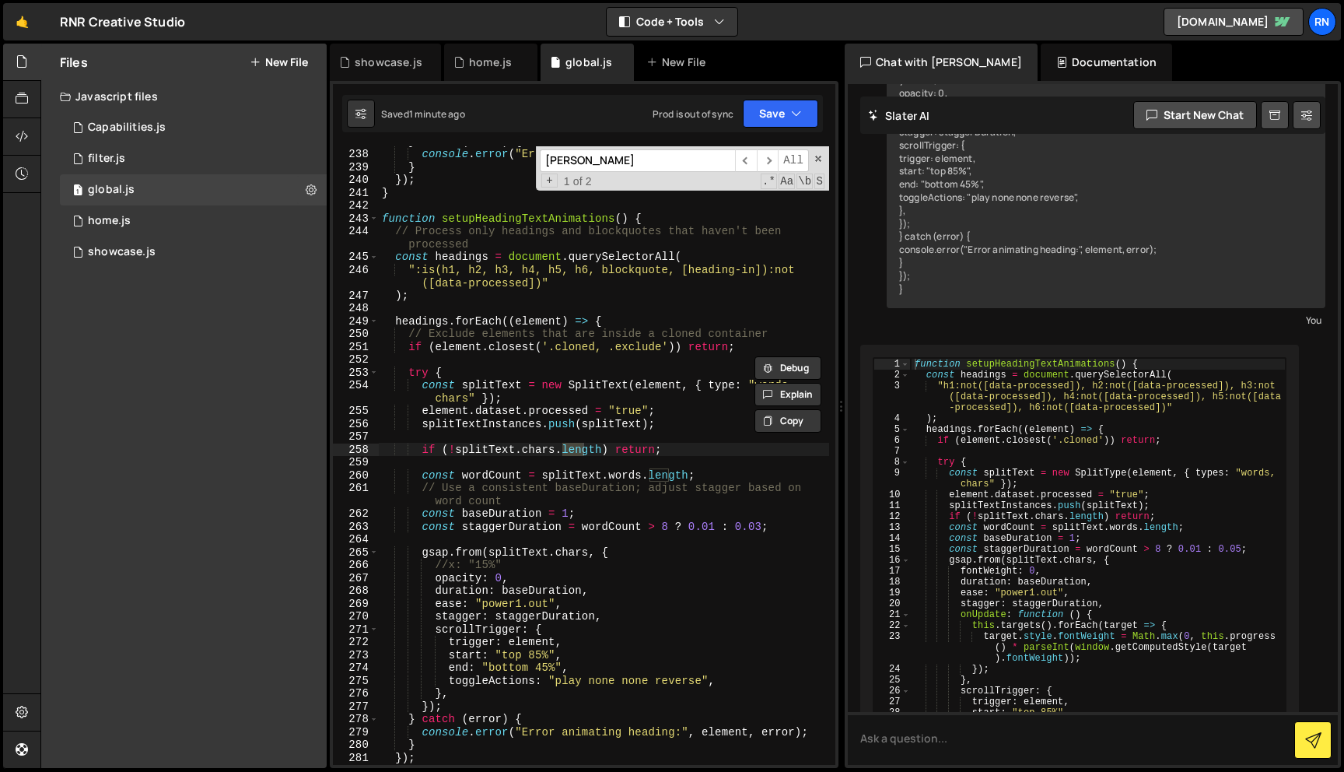
type input "lenis"
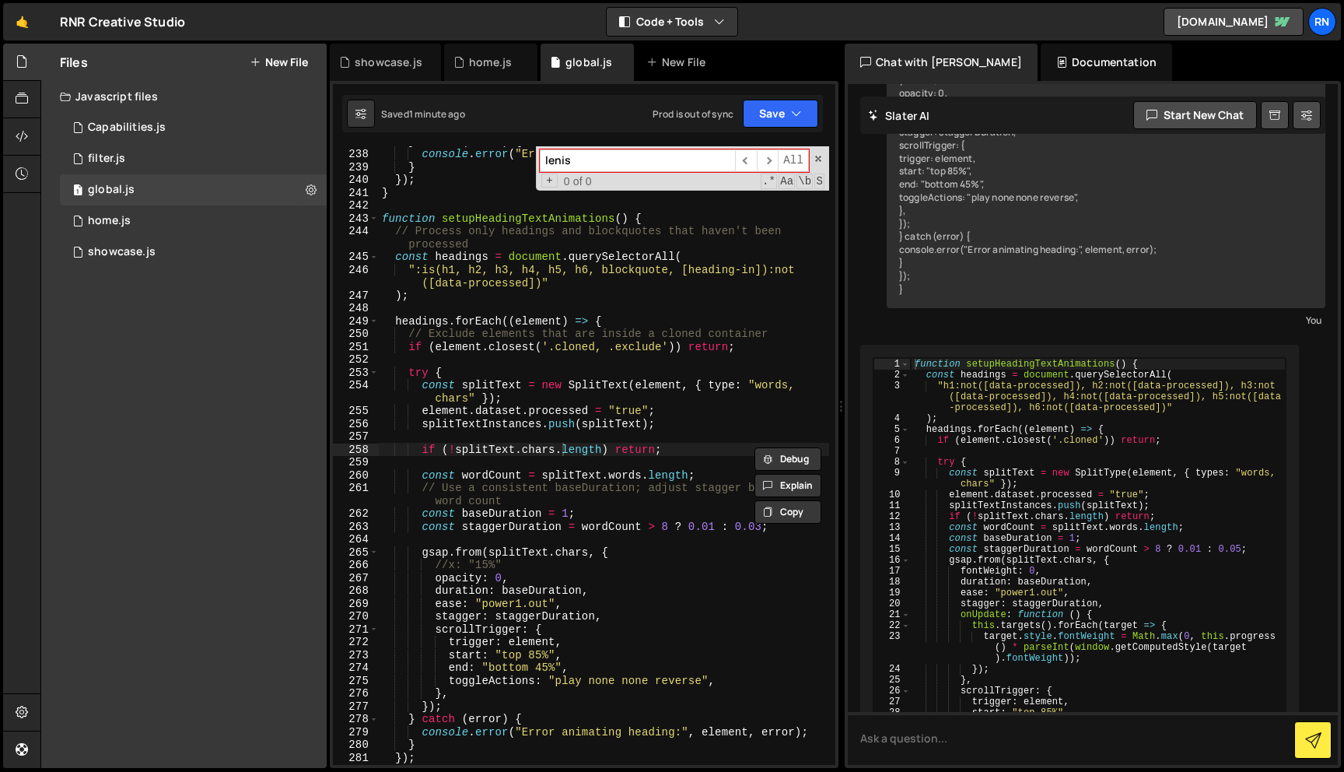
type textarea "if (!splitText.chars.length) return;"
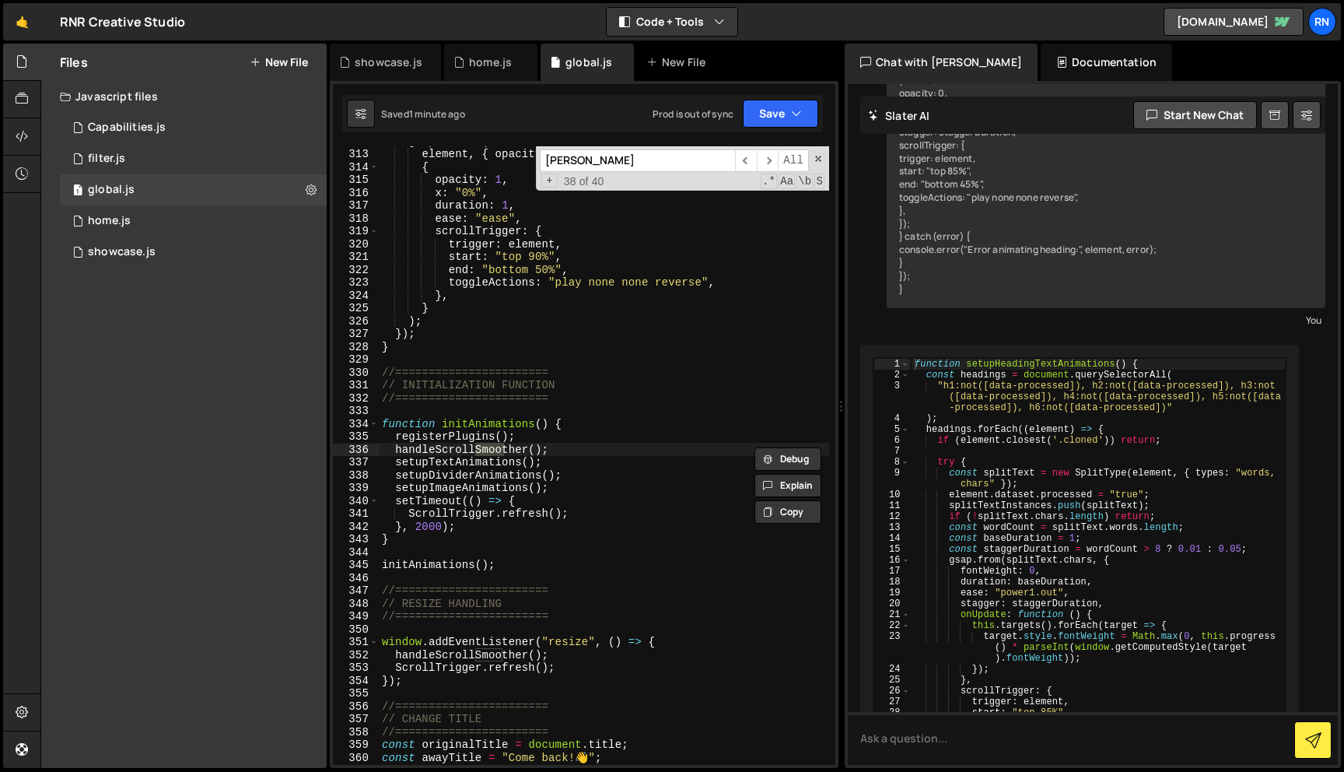
type input "smooth"
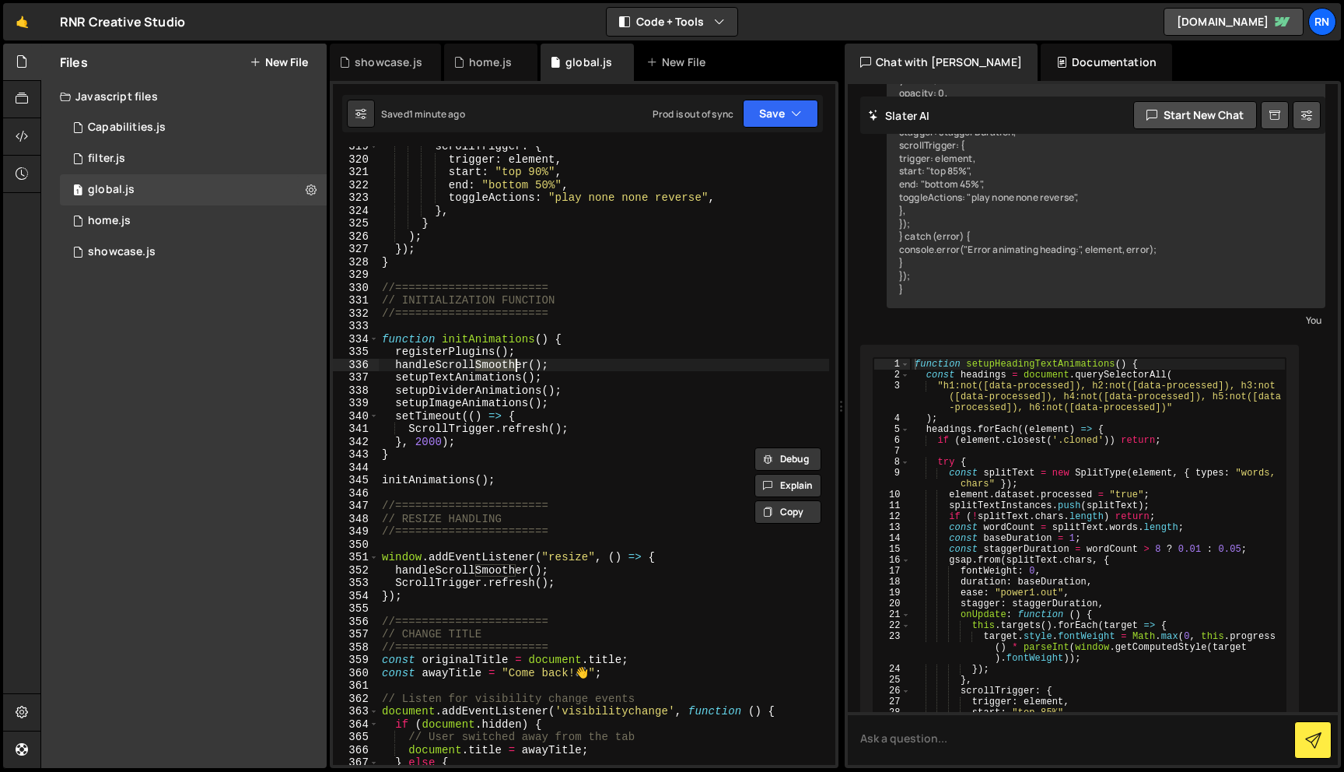
scroll to position [4344, 0]
click at [580, 307] on div "scrollTrigger : { trigger : element , start : "top 90%" , end : "bottom 50%" , …" at bounding box center [604, 462] width 450 height 644
type textarea "//======================="
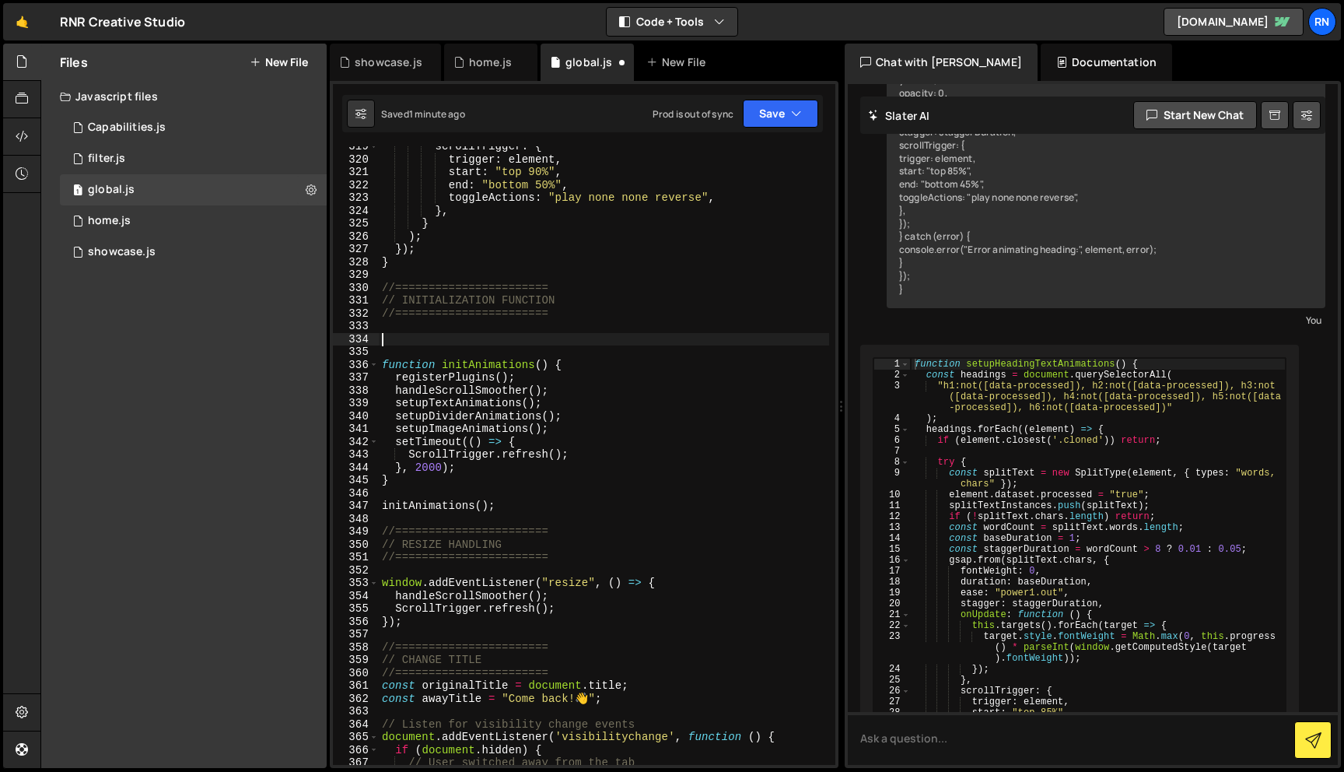
paste textarea "}"
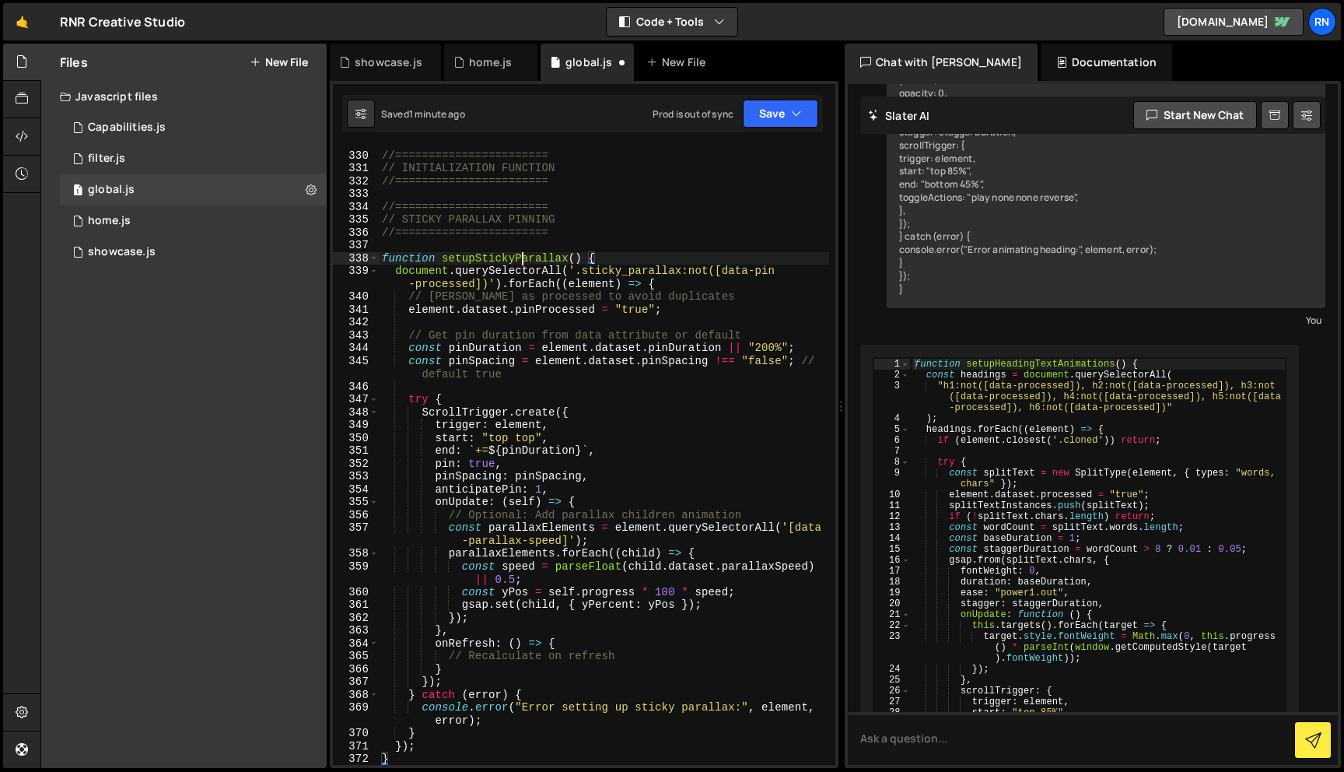
click at [523, 252] on div "//======================= // INITIALIZATION FUNCTION //======================= …" at bounding box center [604, 458] width 450 height 644
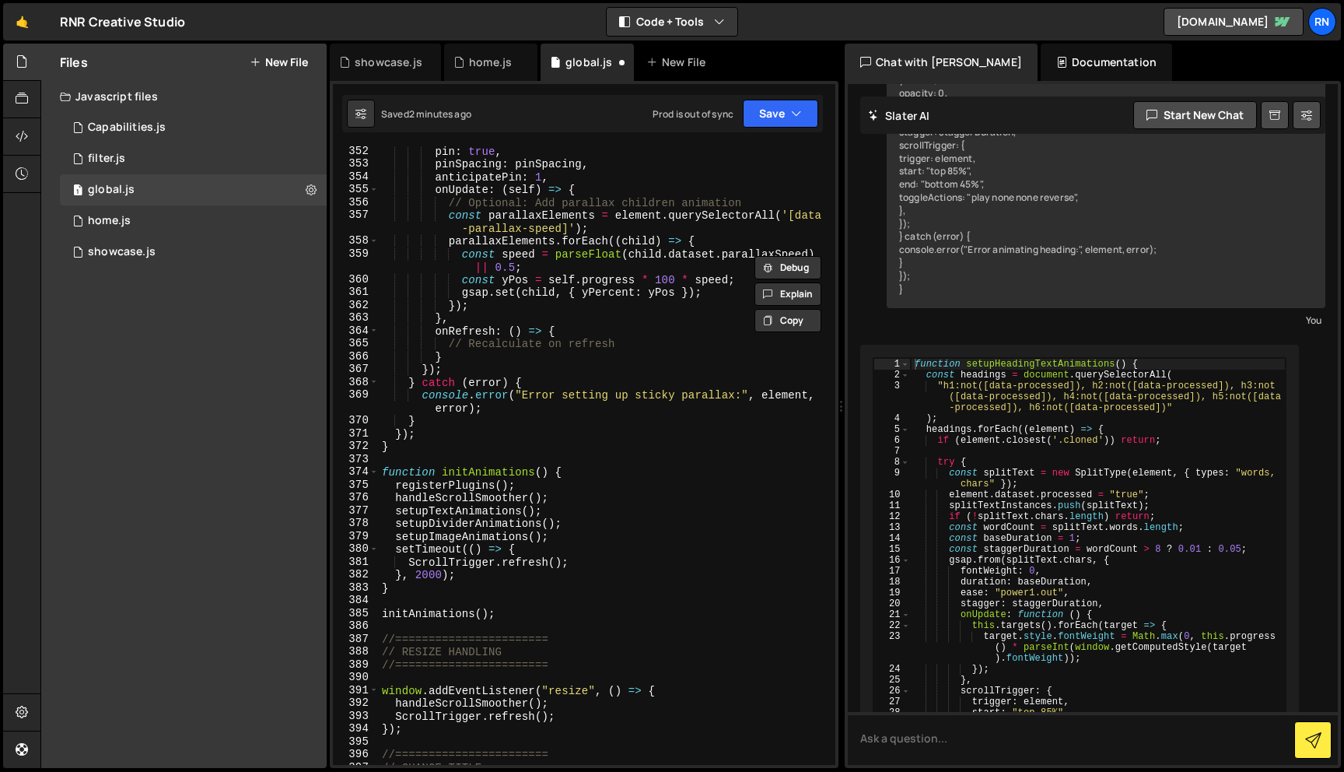
scroll to position [4789, 0]
click at [580, 538] on div "pin : true , pinSpacing : pinSpacing , anticipatePin : 1 , onUpdate : ( self ) …" at bounding box center [604, 467] width 450 height 644
type textarea "setupImageAnimations();"
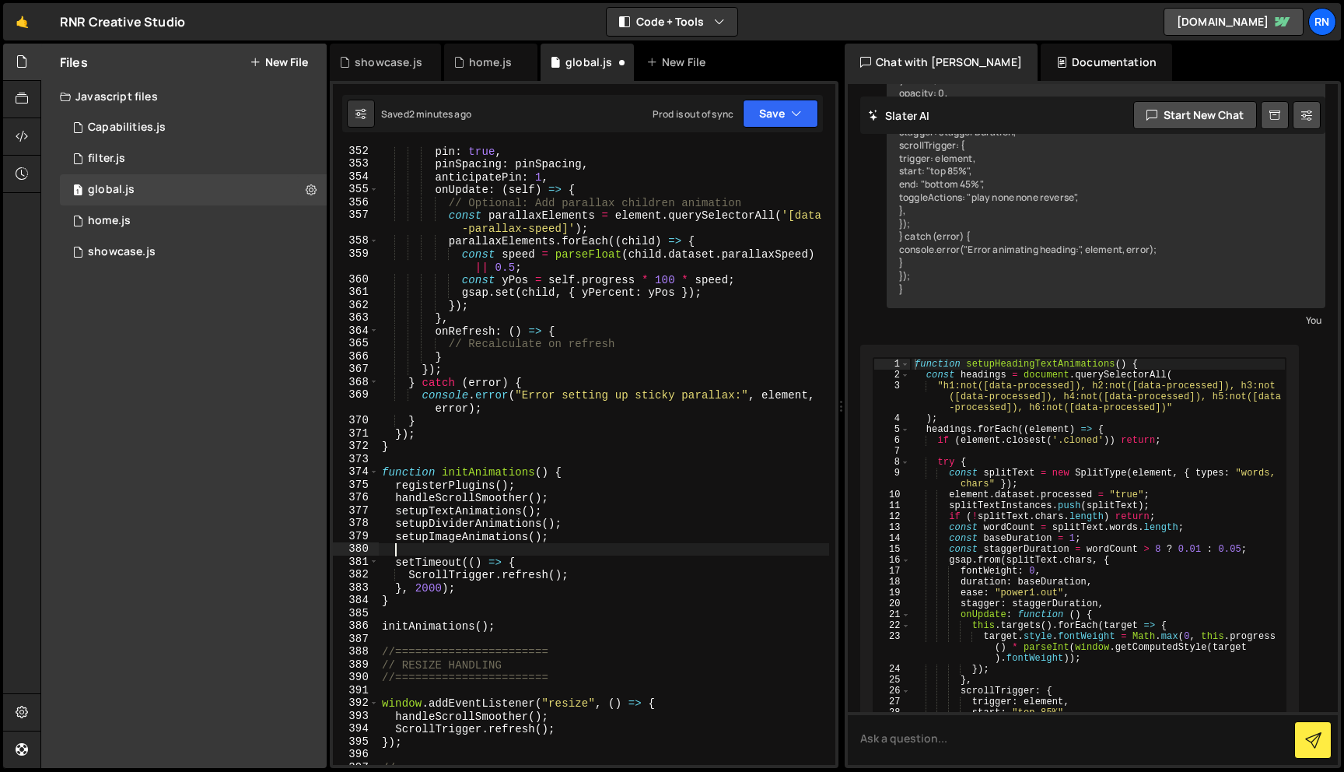
paste textarea "setupStickyParallax"
click at [771, 109] on button "Save" at bounding box center [780, 114] width 75 height 28
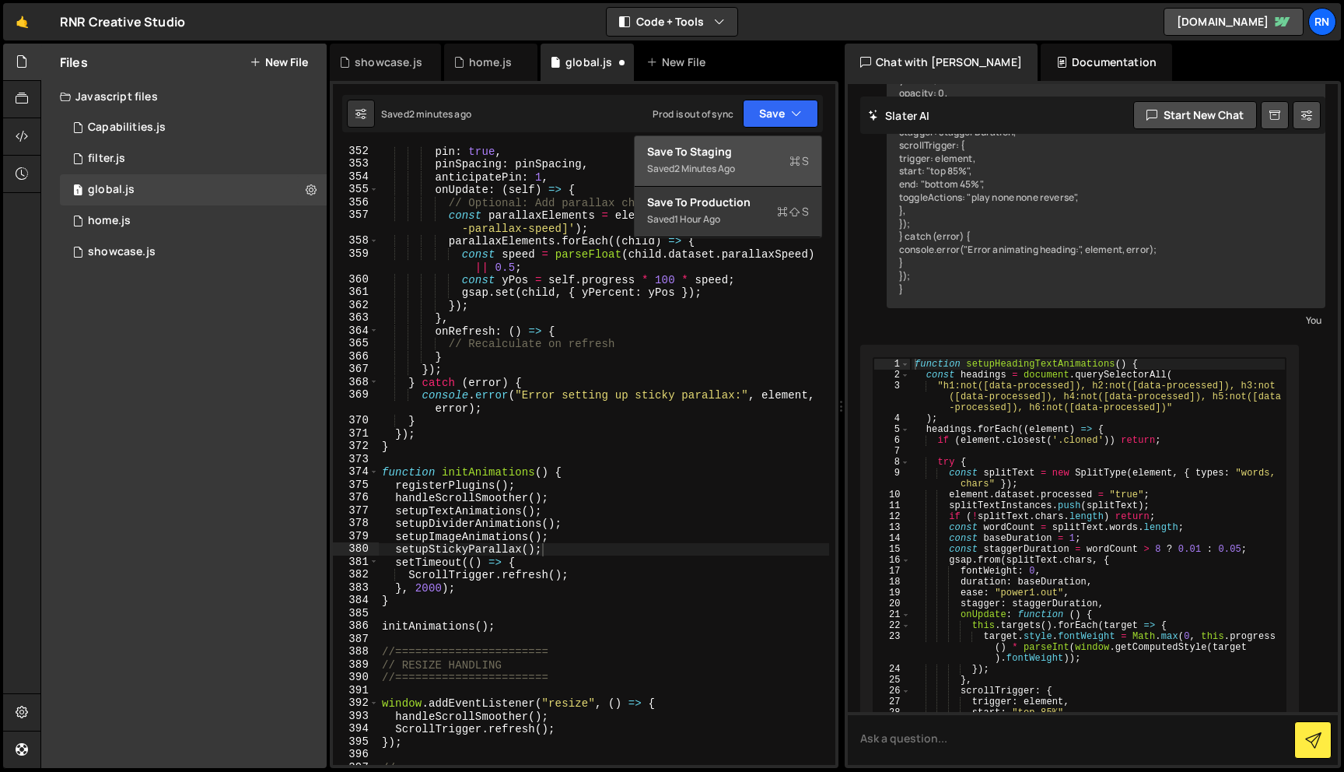
click at [729, 147] on div "Save to Staging S" at bounding box center [728, 152] width 162 height 16
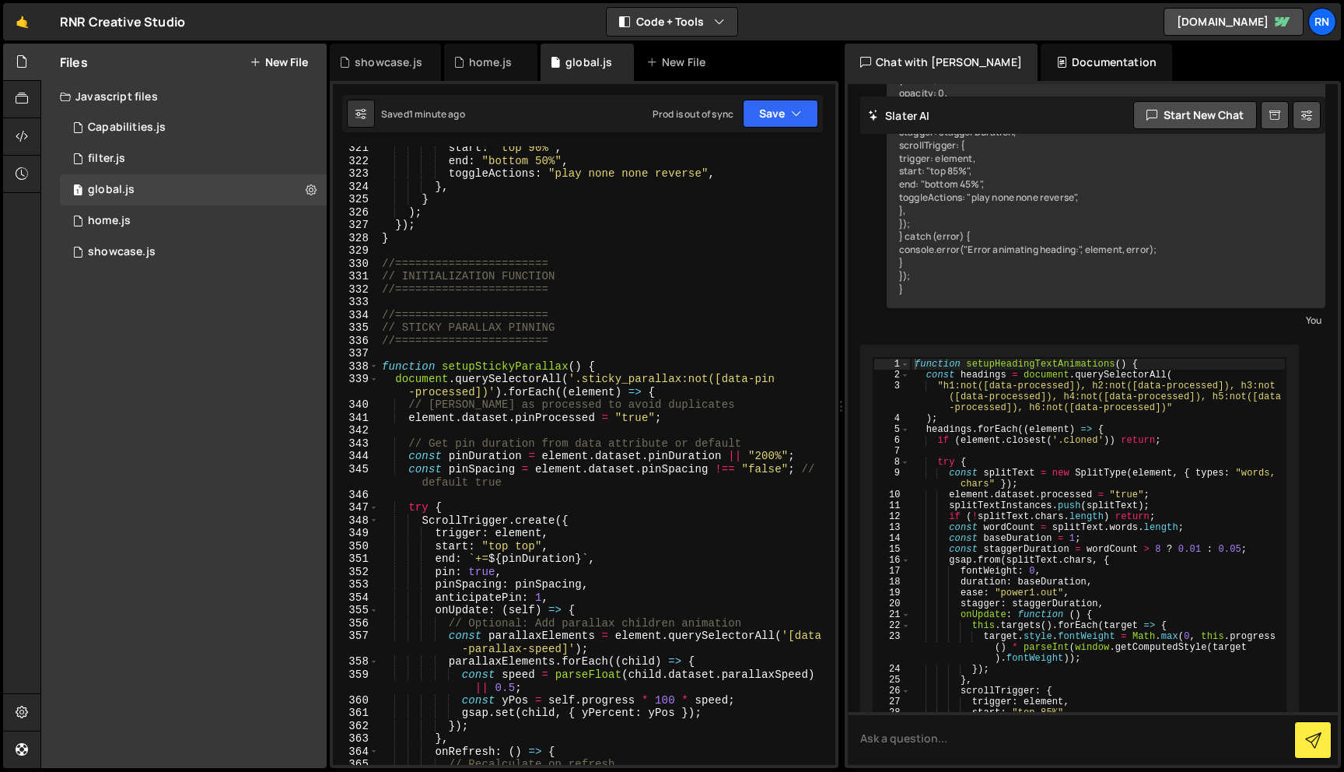
scroll to position [4365, 0]
click at [626, 378] on div "start : "top 90%" , end : "bottom 50%" , toggleActions : "play none none revers…" at bounding box center [604, 467] width 450 height 644
click at [784, 94] on div "document.querySelectorAll('.sticky-parallax:not([data-pin-processed])').forEach…" at bounding box center [584, 424] width 509 height 687
click at [778, 109] on button "Save" at bounding box center [780, 114] width 75 height 28
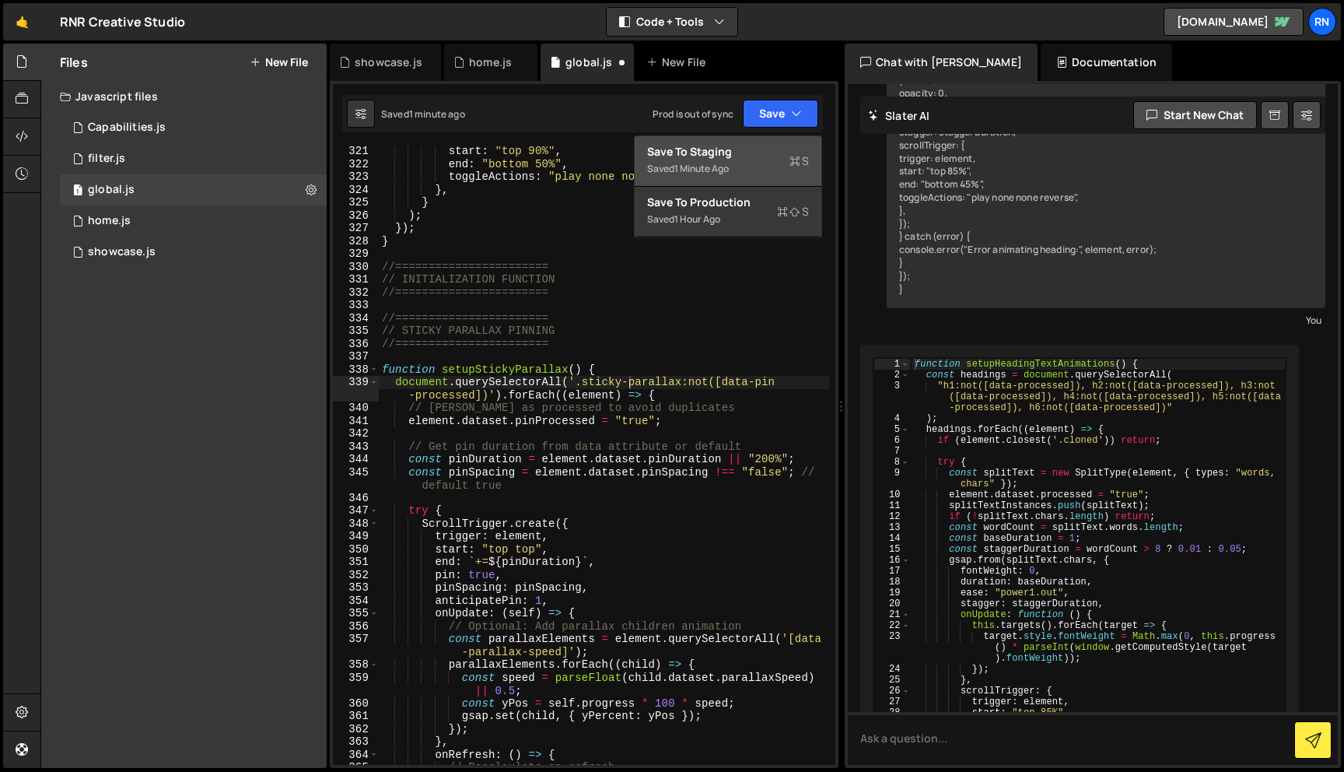
click at [744, 156] on div "Save to Staging S" at bounding box center [728, 152] width 162 height 16
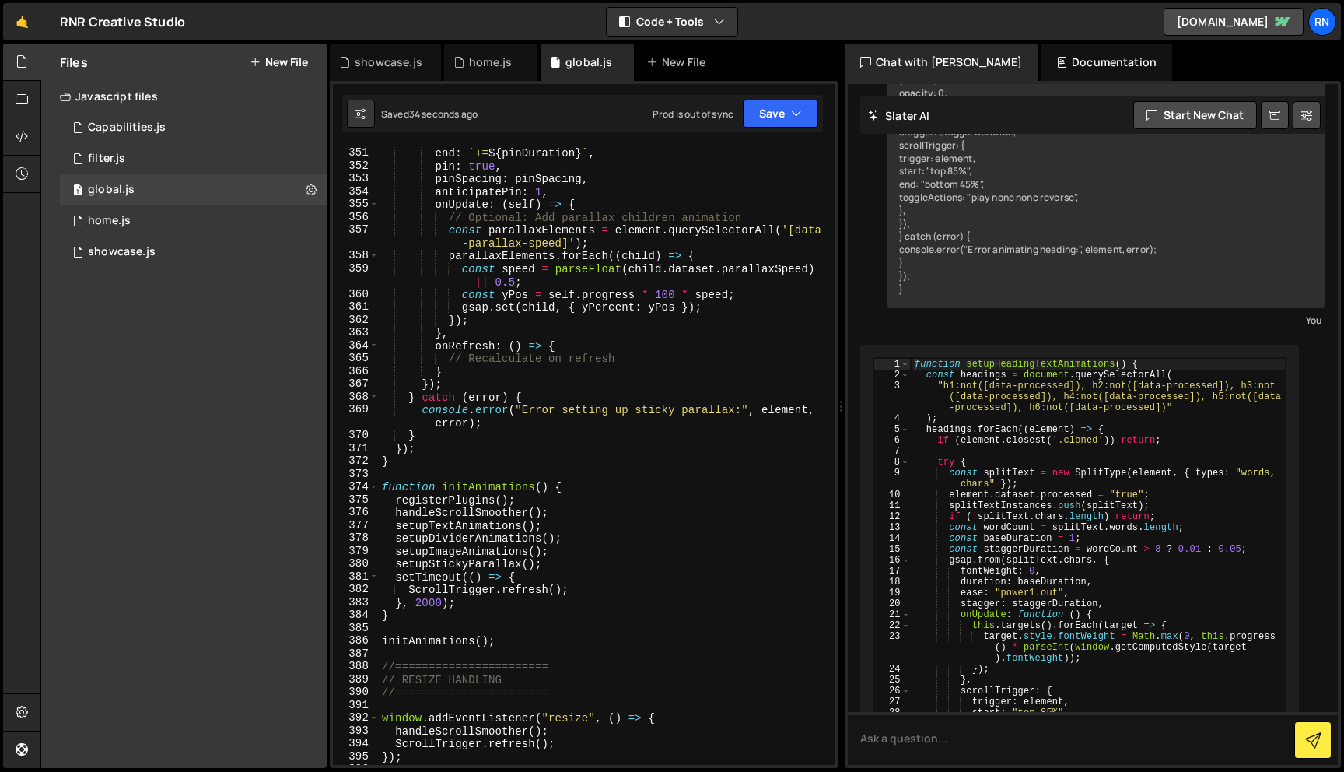
scroll to position [4775, 0]
click at [473, 556] on div "end : ` += ${ pinDuration } ` , pin : true , pinSpacing : pinSpacing , anticipa…" at bounding box center [604, 468] width 450 height 644
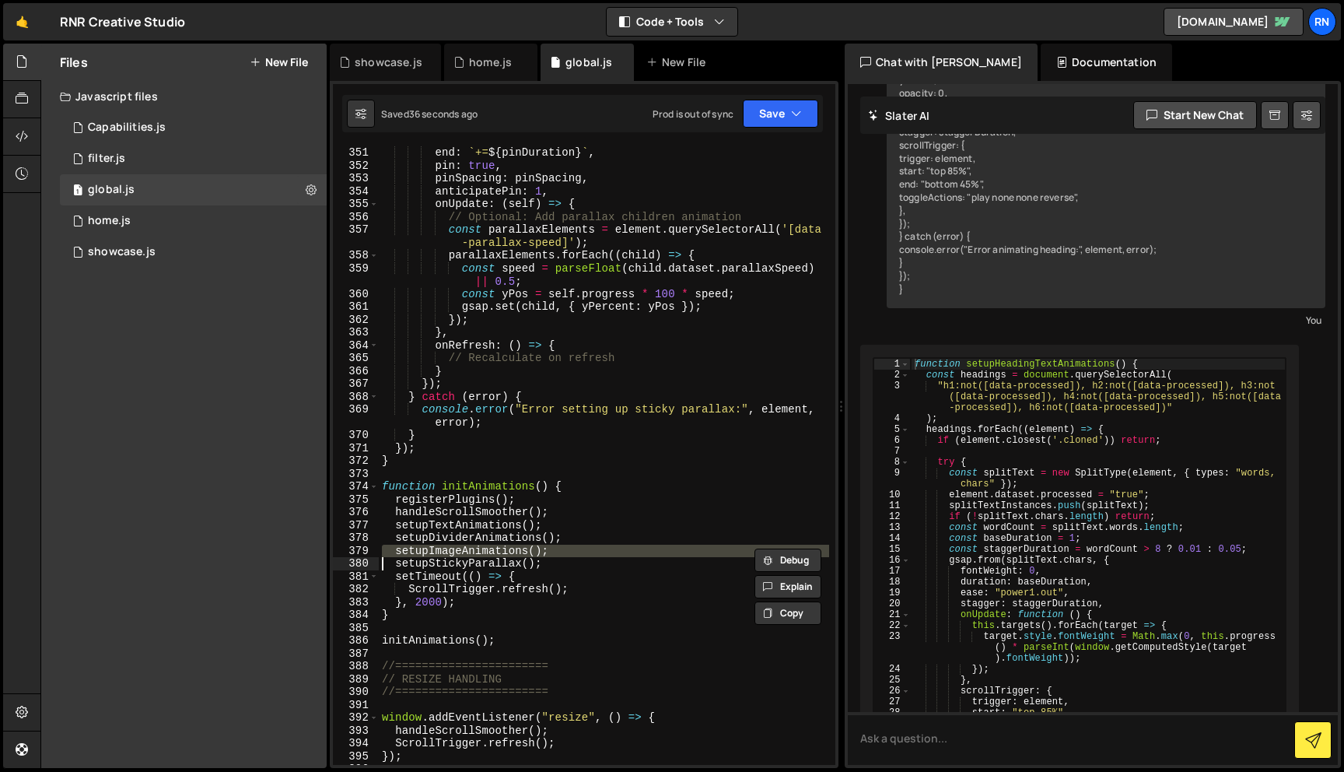
click at [473, 556] on div "end : ` += ${ pinDuration } ` , pin : true , pinSpacing : pinSpacing , anticipa…" at bounding box center [604, 468] width 450 height 644
type textarea "setupImageAnimations(); setupStickyParallax();"
click at [760, 117] on button "Save" at bounding box center [780, 114] width 75 height 28
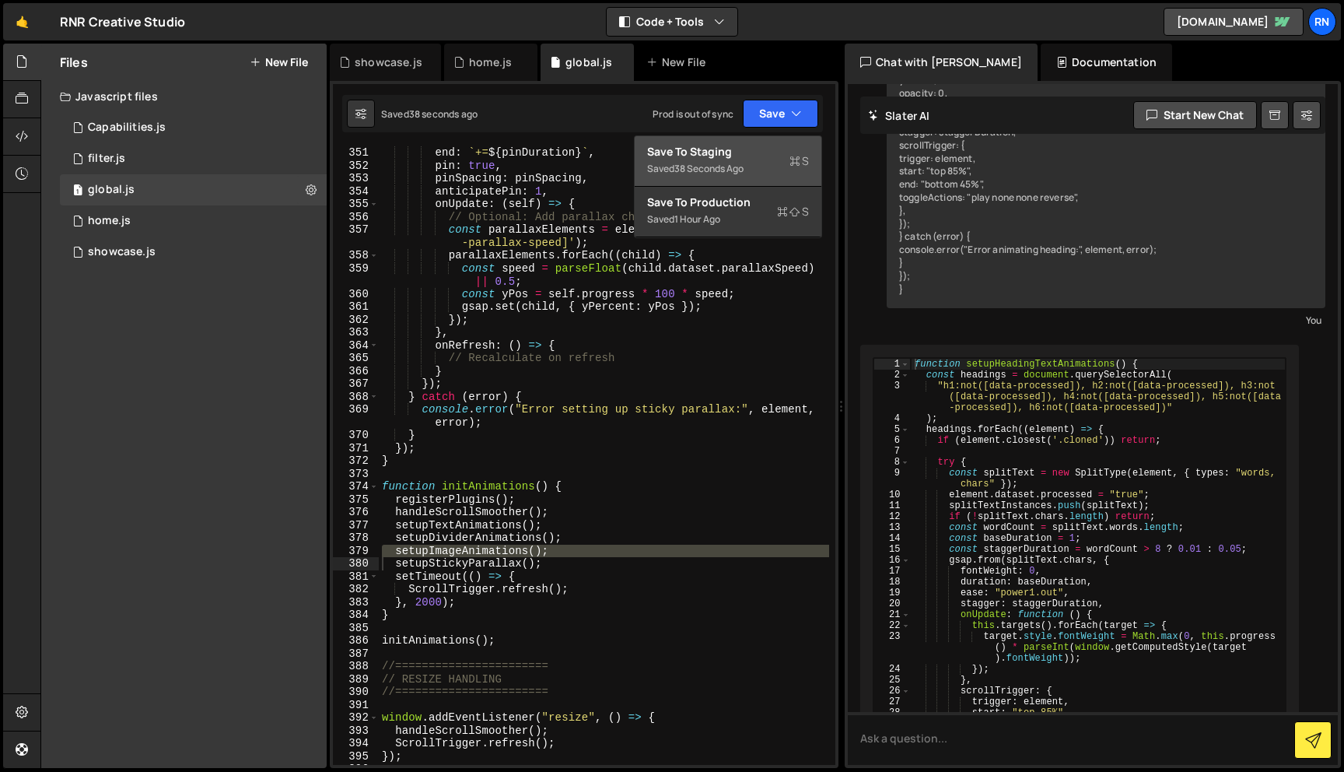
click at [723, 163] on div "38 seconds ago" at bounding box center [708, 168] width 69 height 13
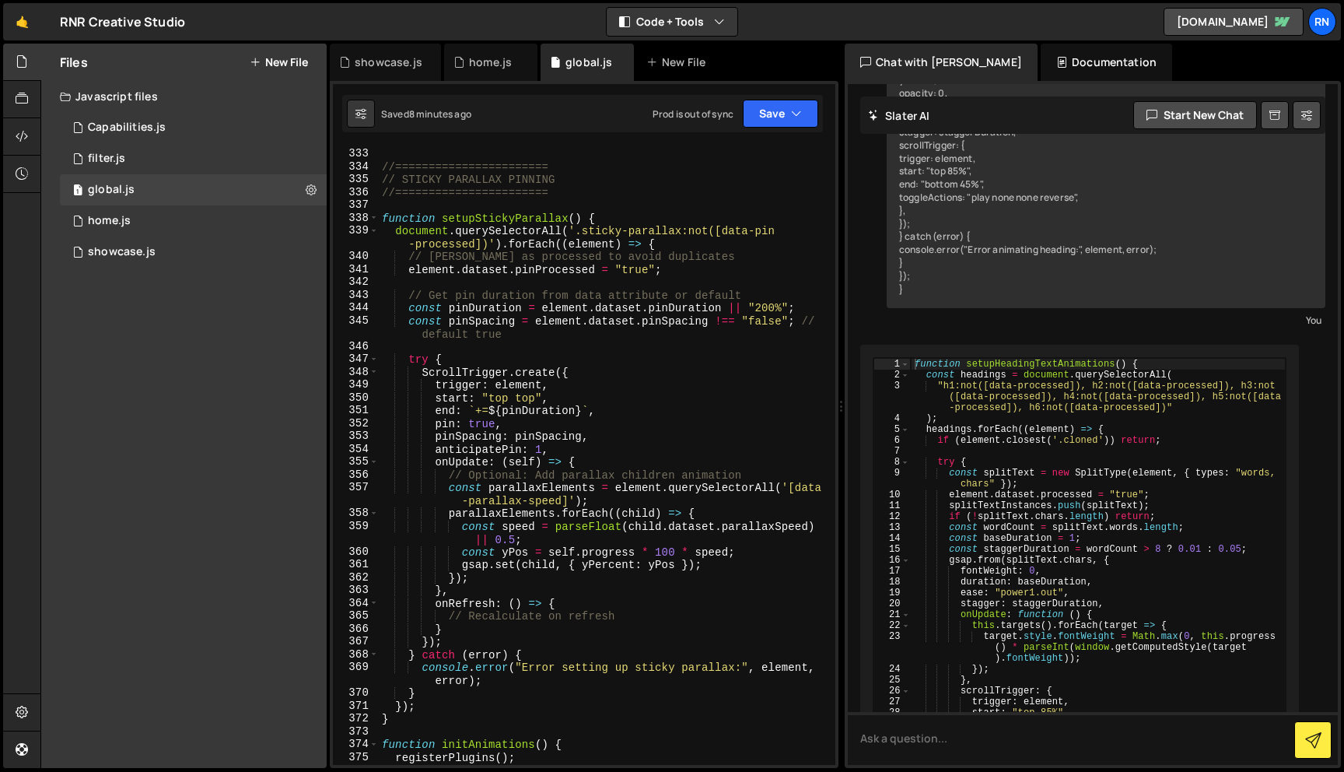
scroll to position [0, 0]
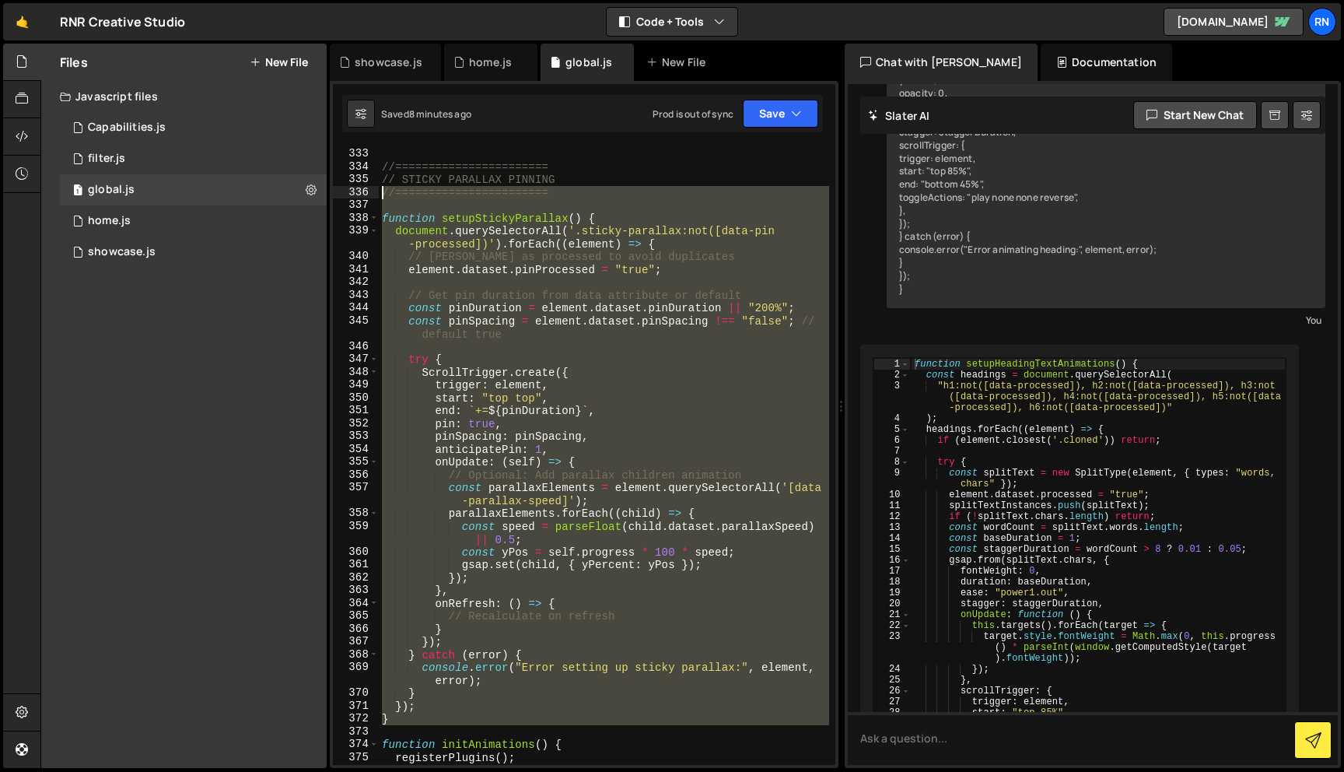
drag, startPoint x: 402, startPoint y: 725, endPoint x: 370, endPoint y: 186, distance: 540.0
click at [370, 186] on div "332 333 334 335 336 337 338 339 340 341 342 343 344 345 346 347 348 349 350 351…" at bounding box center [584, 455] width 503 height 618
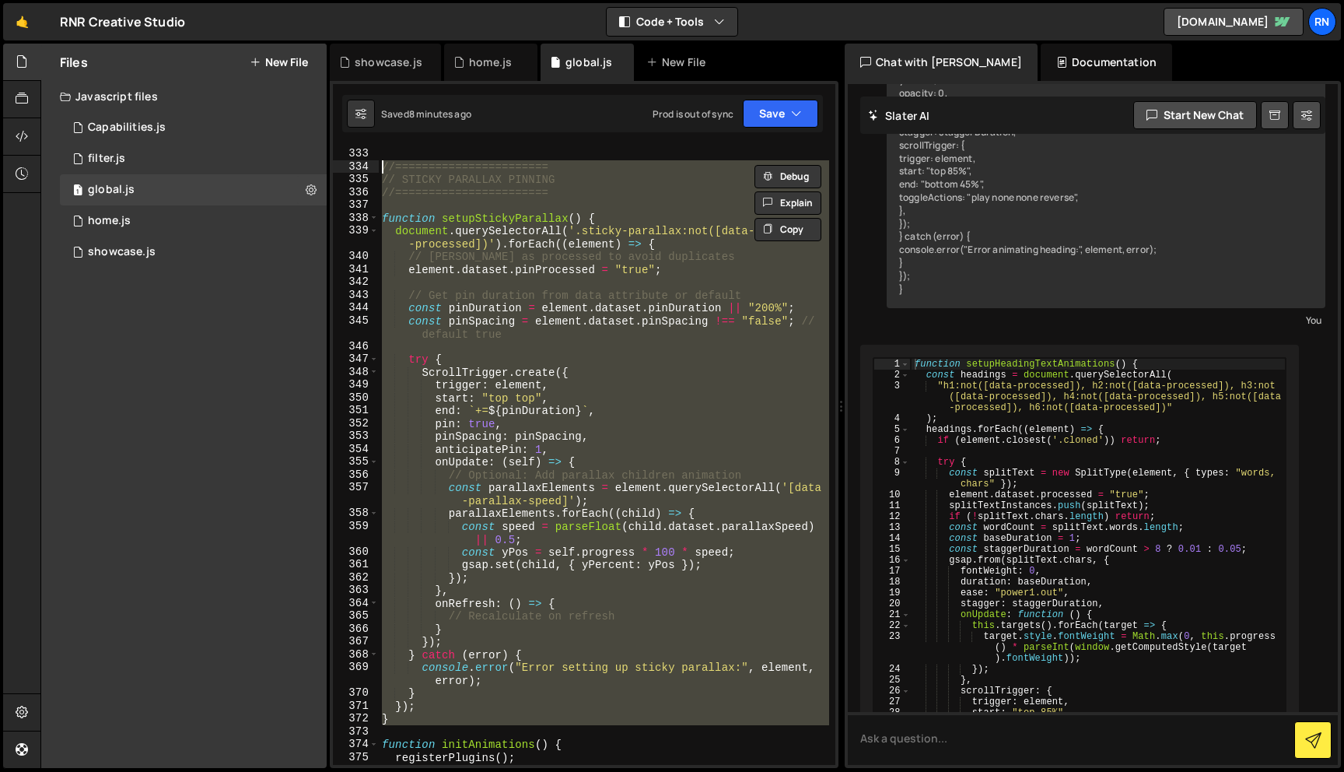
paste textarea "}"
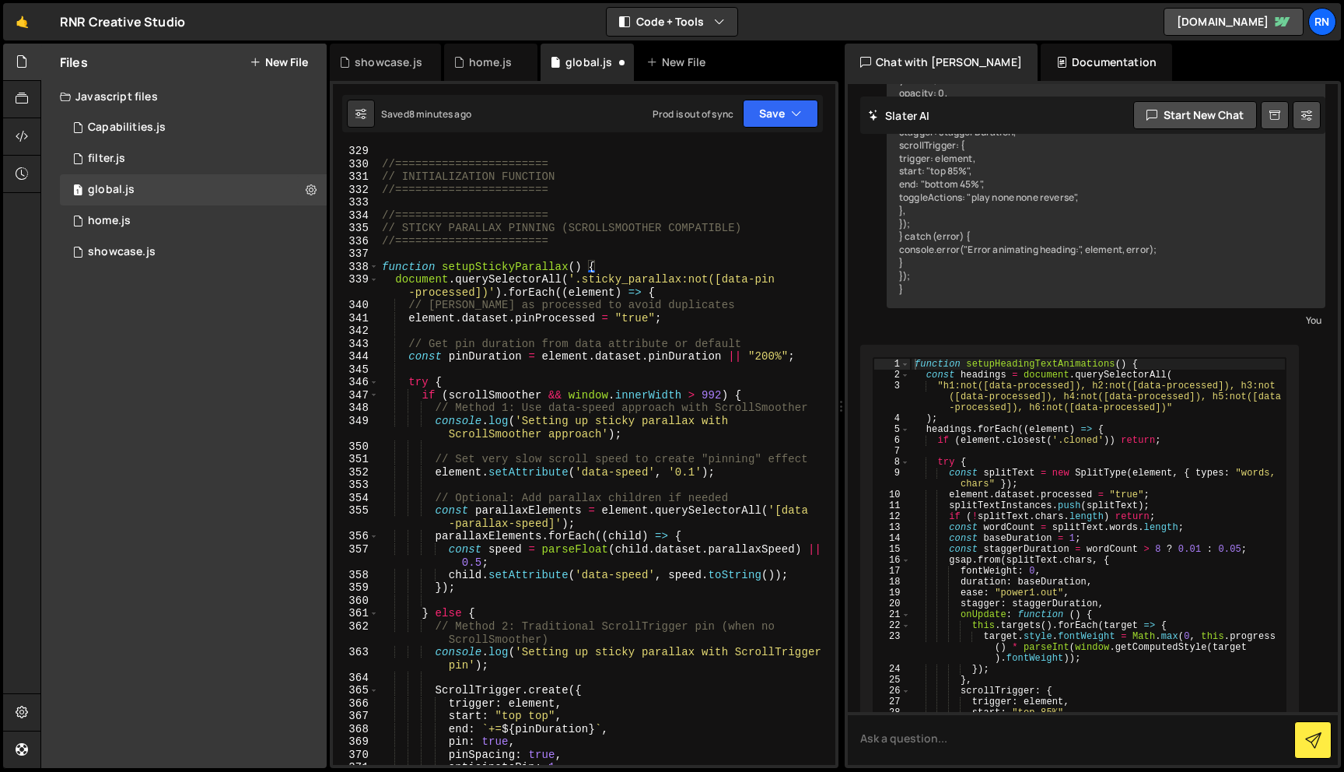
scroll to position [4452, 0]
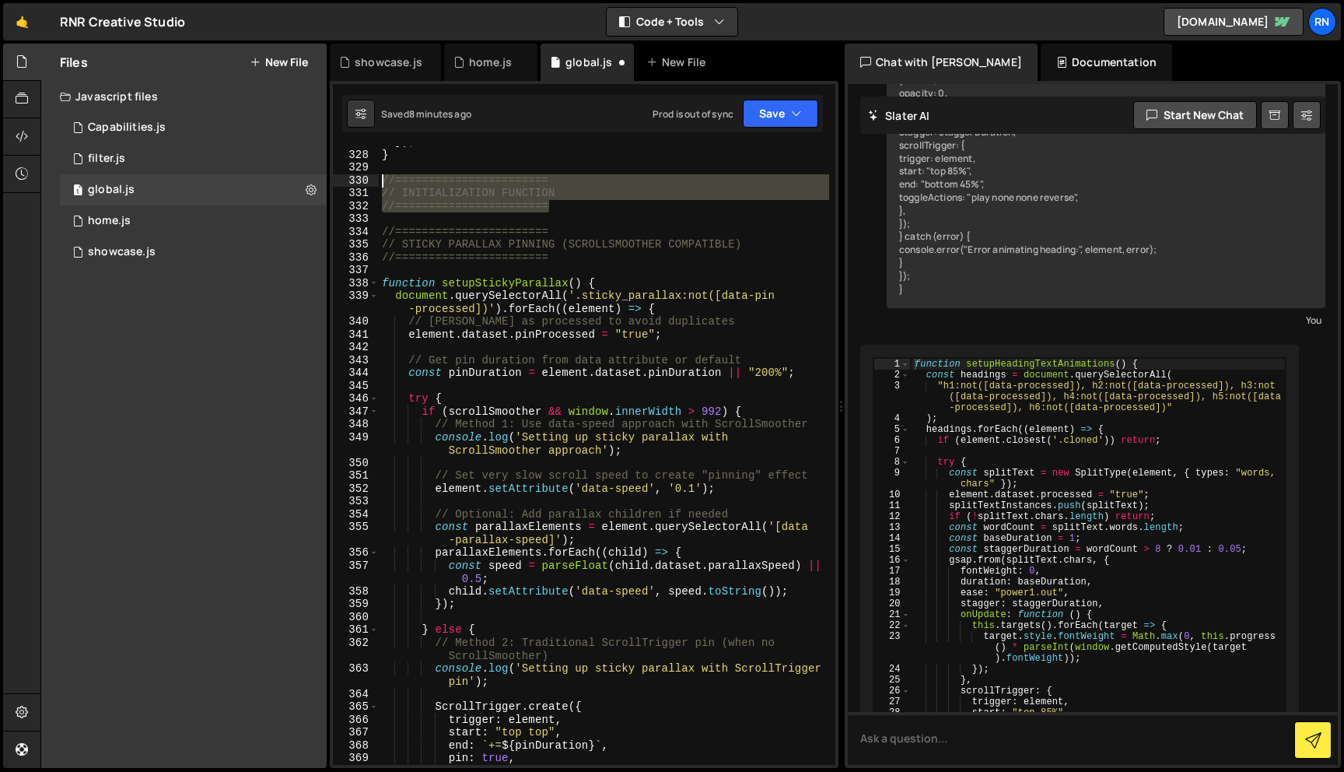
drag, startPoint x: 567, startPoint y: 212, endPoint x: 355, endPoint y: 182, distance: 213.6
click at [355, 182] on div "} 327 328 329 330 331 332 333 334 335 336 337 338 339 340 341 342 343 344 345 3…" at bounding box center [584, 455] width 503 height 618
type textarea "//======================= // INITIALIZATION FUNCTION"
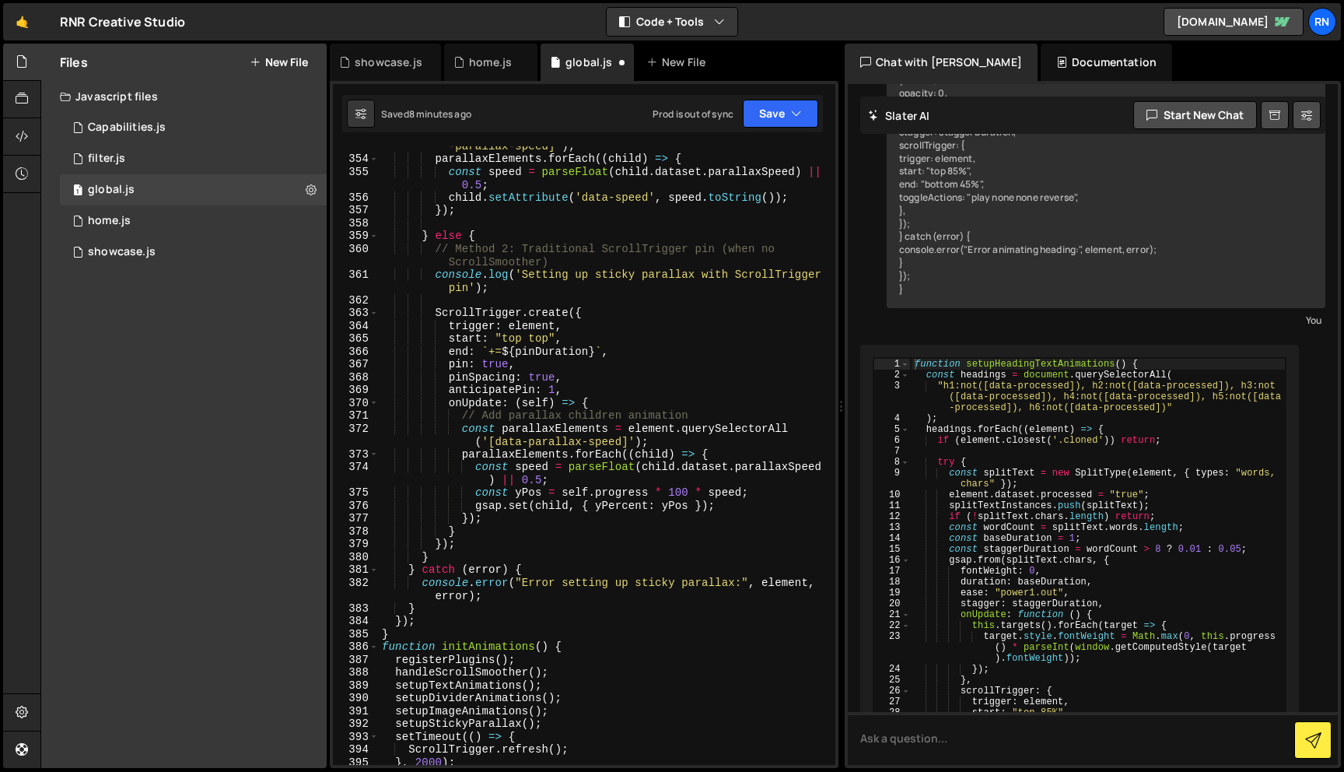
scroll to position [4936, 0]
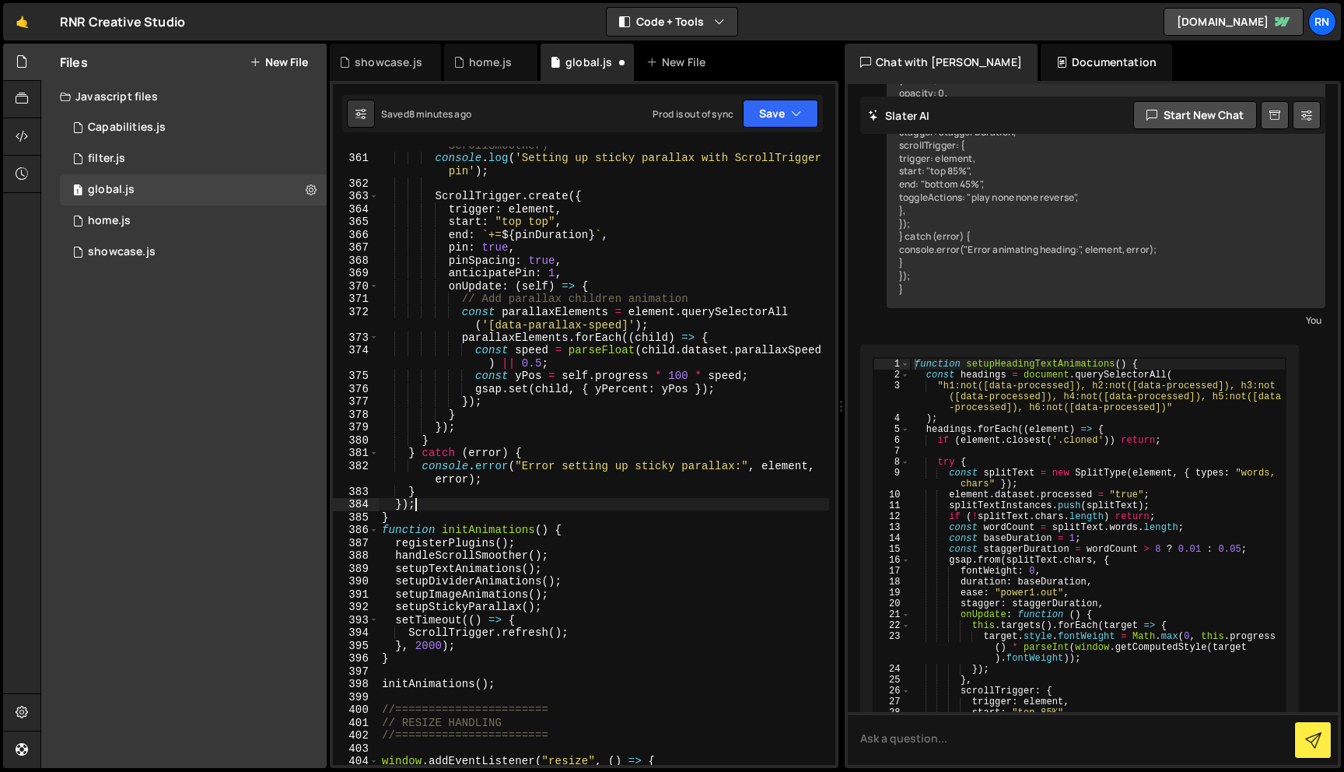
click at [448, 510] on div "// Method 2: Traditional ScrollTrigger pin (when no ScrollSmoother) console . l…" at bounding box center [604, 453] width 450 height 657
click at [450, 517] on div "// Method 2: Traditional ScrollTrigger pin (when no ScrollSmoother) console . l…" at bounding box center [604, 453] width 450 height 657
type textarea "}"
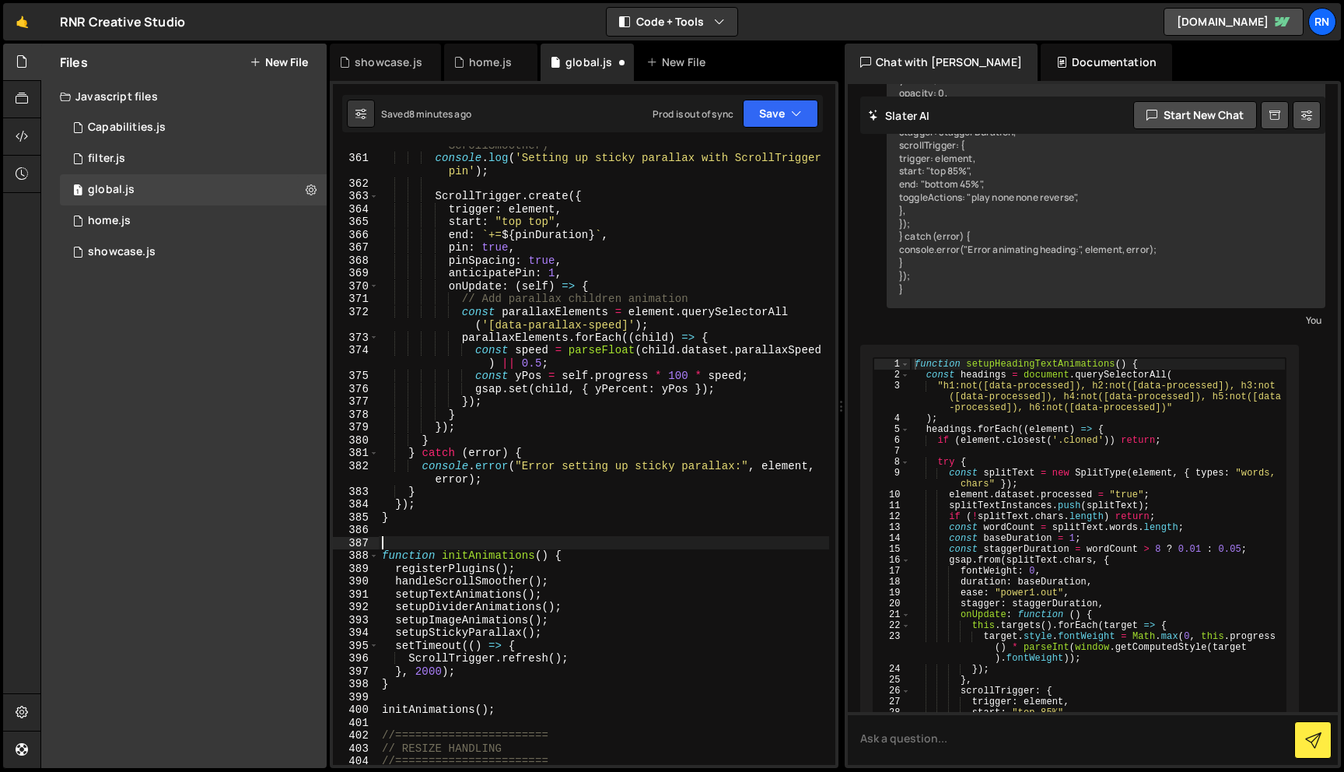
paste textarea "//======================="
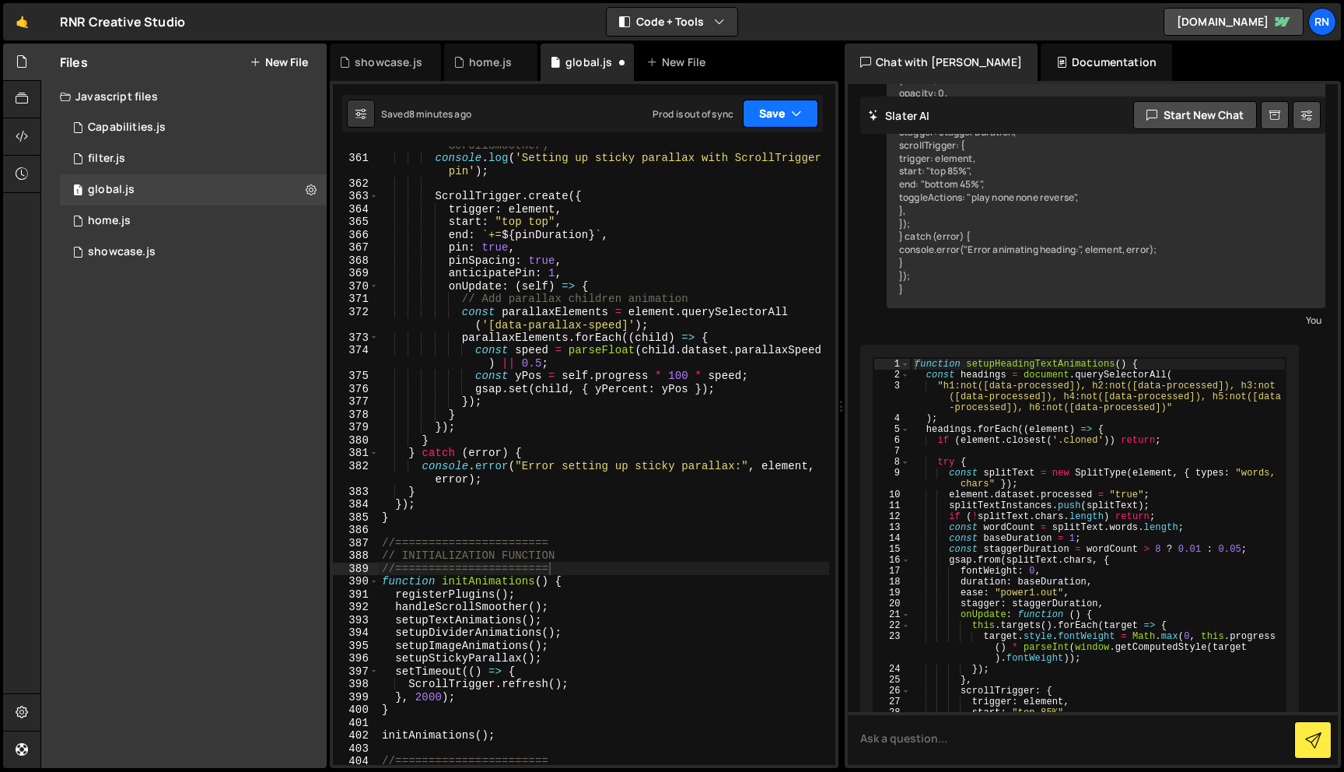
click at [779, 112] on button "Save" at bounding box center [780, 114] width 75 height 28
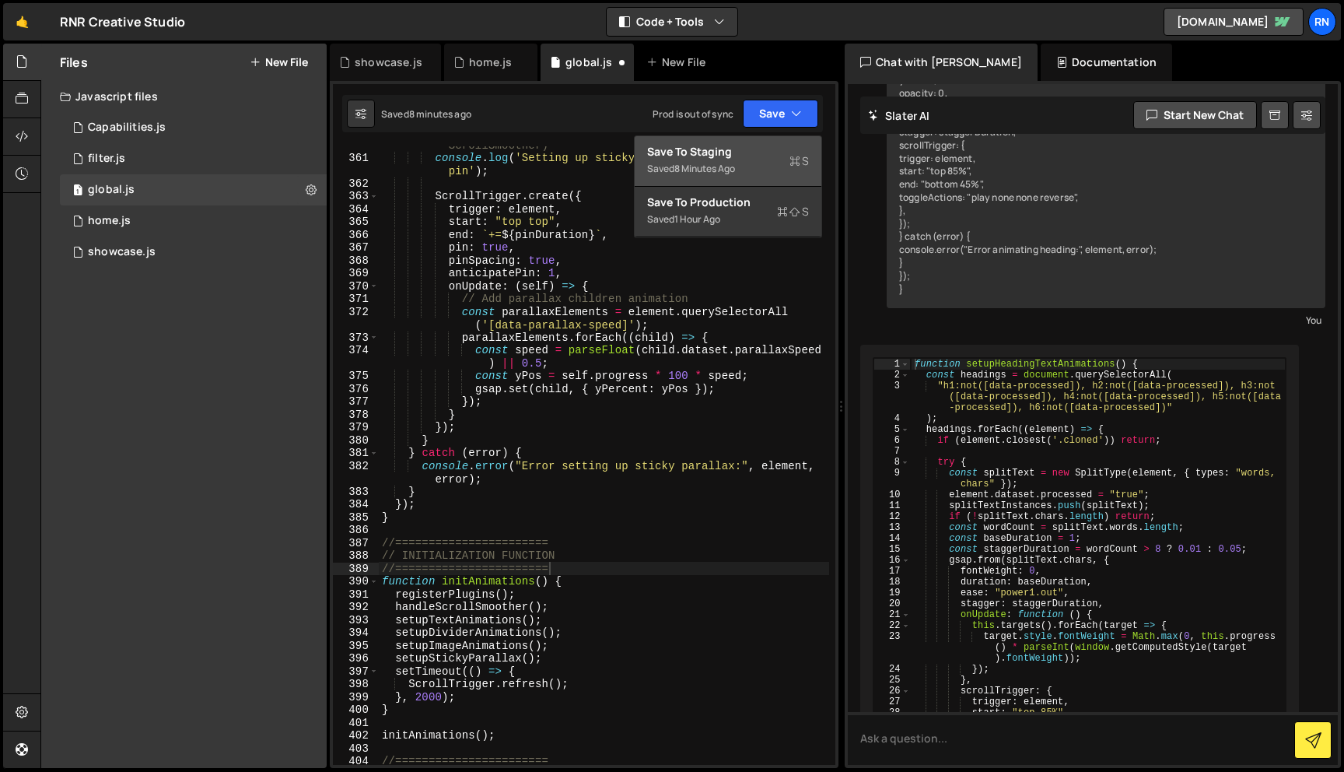
click at [774, 149] on div "Save to Staging S" at bounding box center [728, 152] width 162 height 16
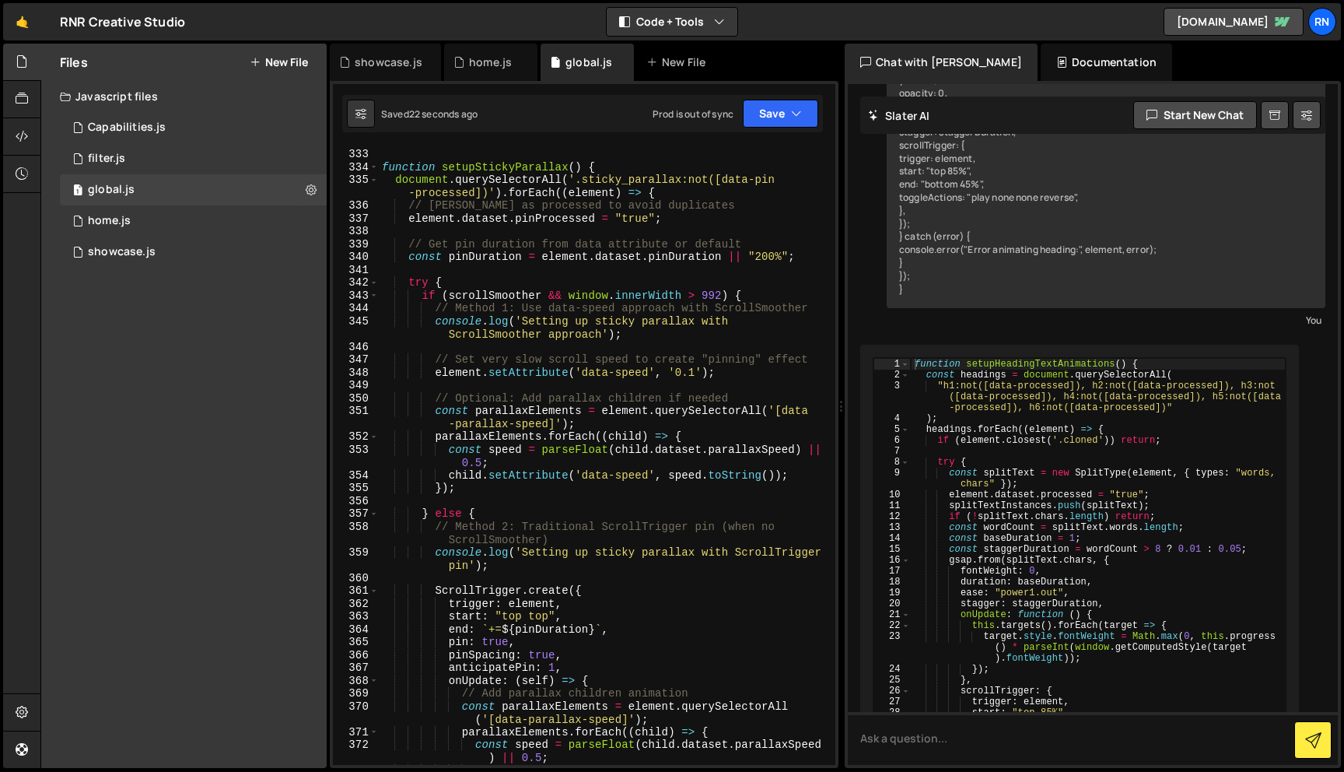
scroll to position [4516, 0]
click at [629, 175] on div "//======================= function setupStickyParallax ( ) { document . querySe…" at bounding box center [604, 457] width 450 height 644
type textarea "document.querySelectorAll('.sticky-parallax:not([data-pin-processed])').forEach…"
click at [776, 102] on button "Save" at bounding box center [780, 114] width 75 height 28
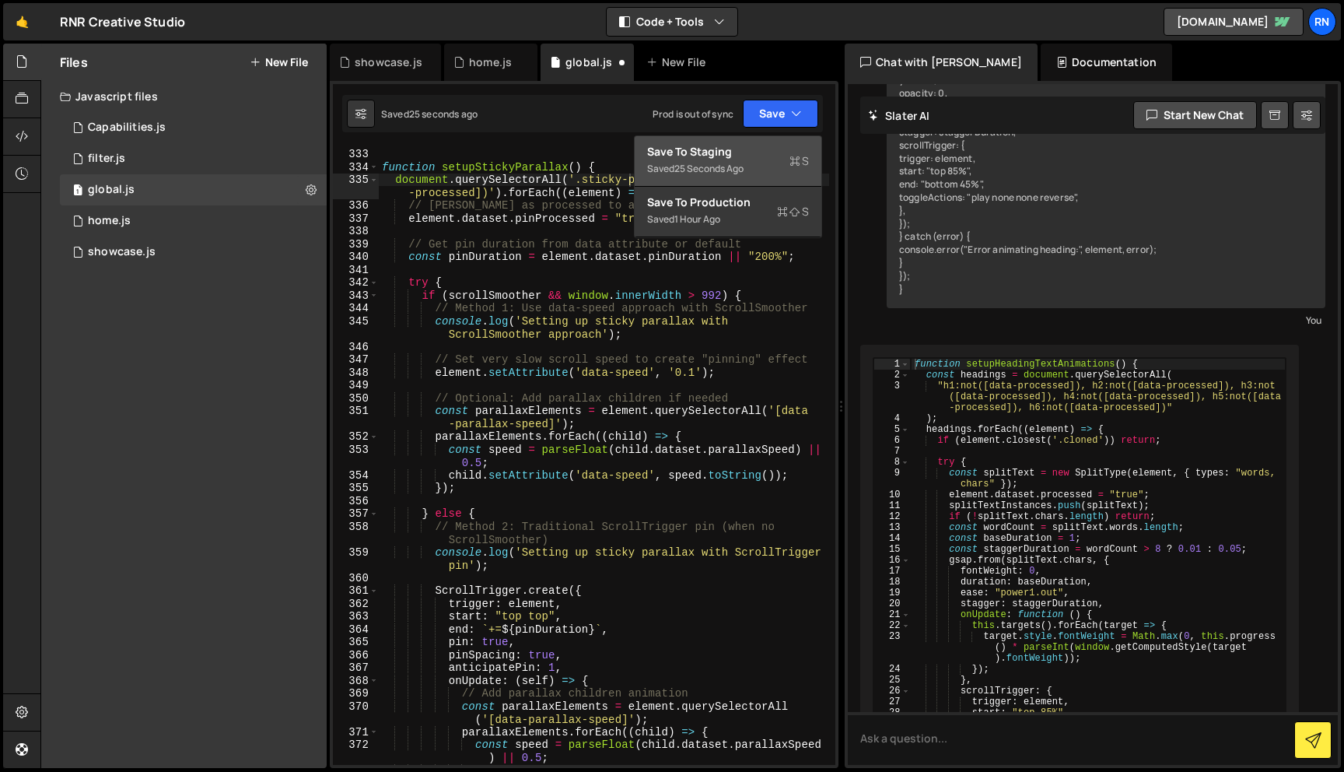
click at [750, 142] on button "Save to Staging S Saved 25 seconds ago" at bounding box center [728, 161] width 187 height 51
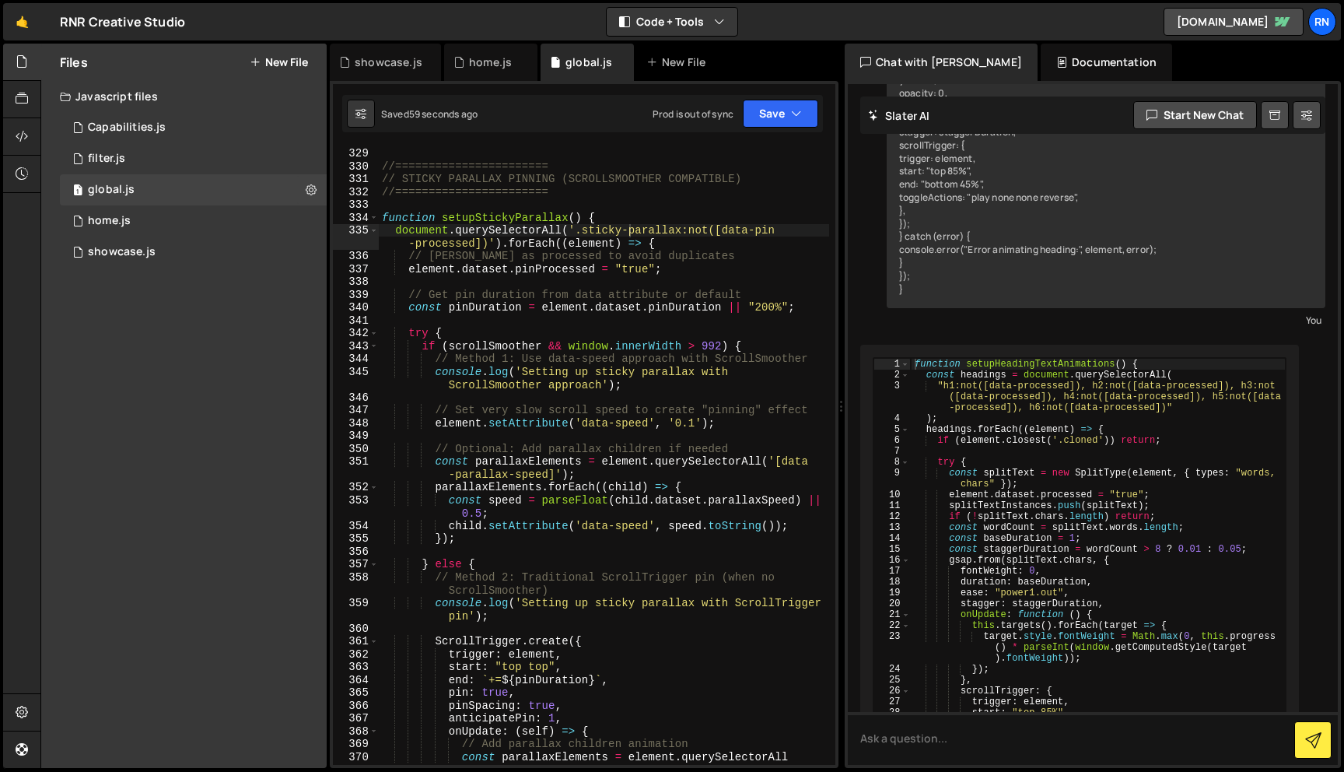
scroll to position [4330, 0]
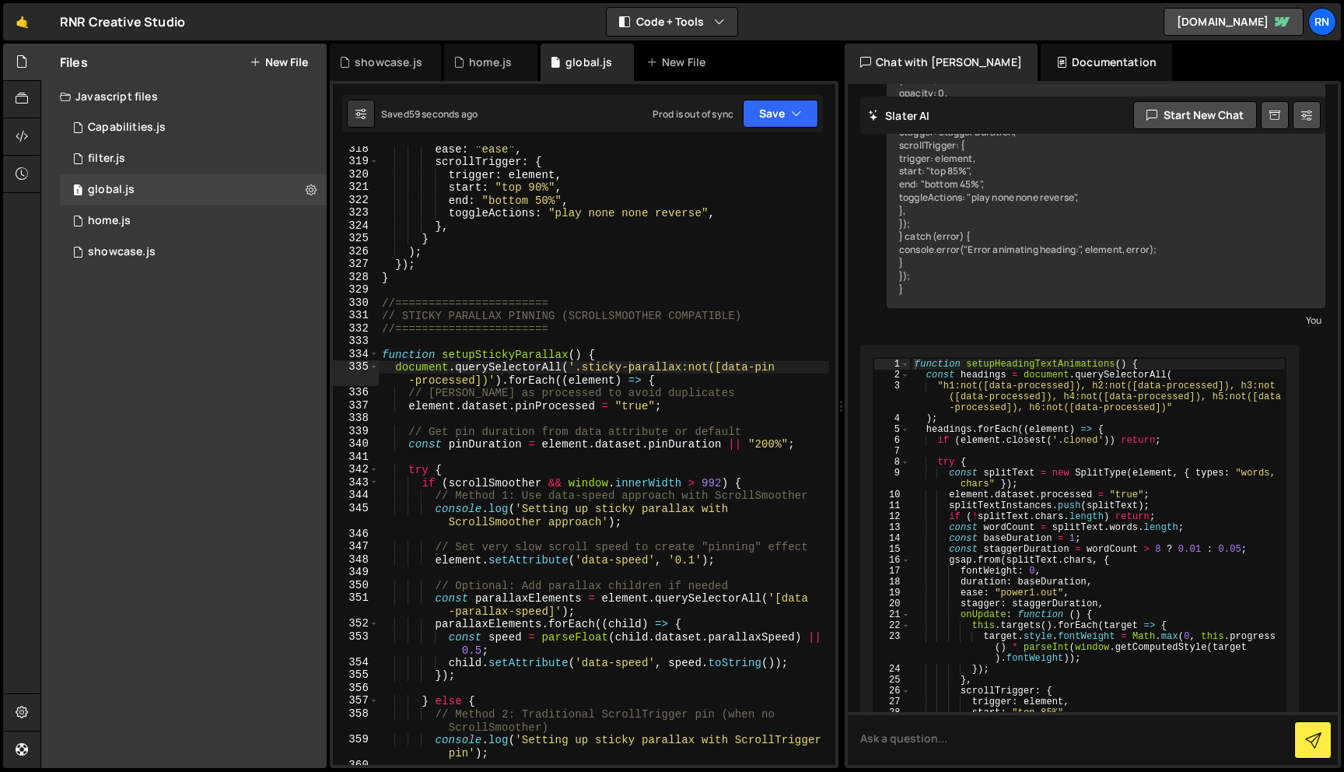
click at [625, 394] on div "ease : "ease" , scrollTrigger : { trigger : element , start : "top 90%" , end :…" at bounding box center [604, 464] width 450 height 644
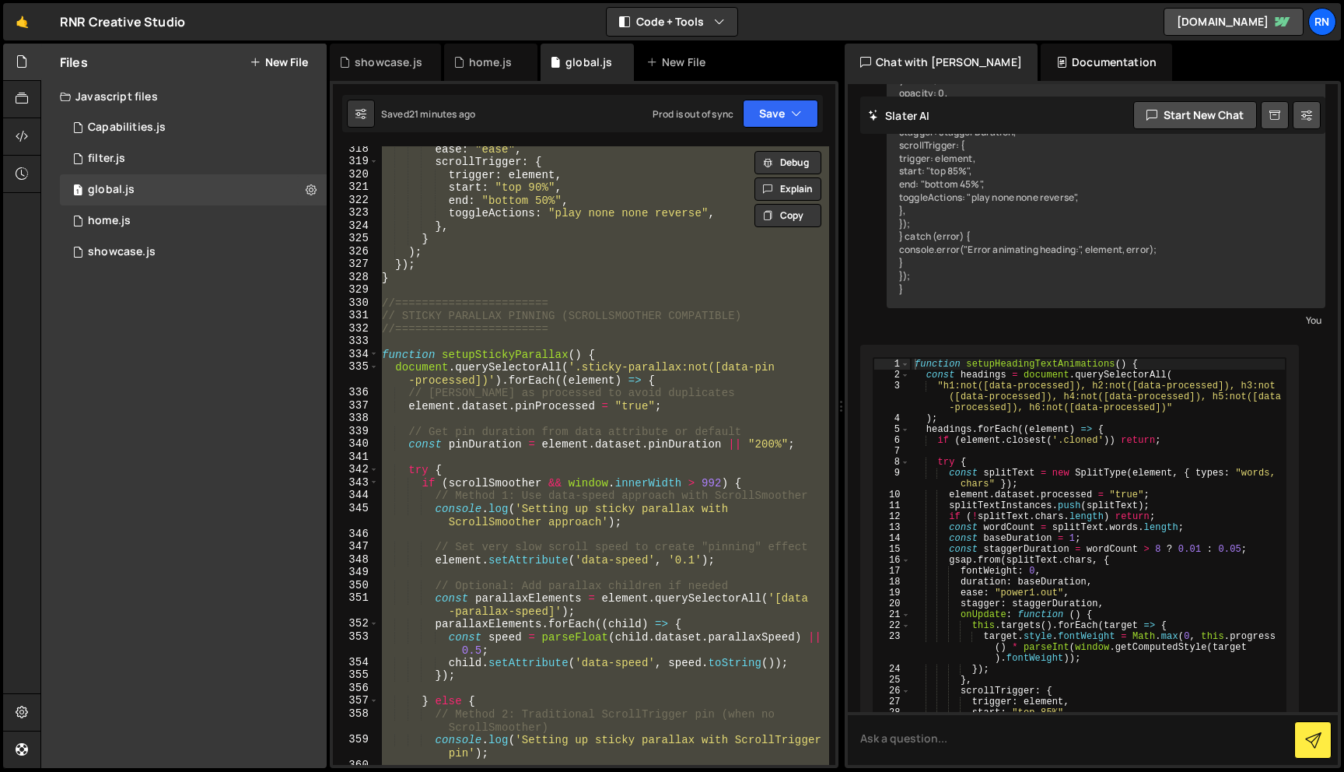
click at [636, 365] on div "ease : "ease" , scrollTrigger : { trigger : element , start : "top 90%" , end :…" at bounding box center [604, 455] width 450 height 618
paste textarea
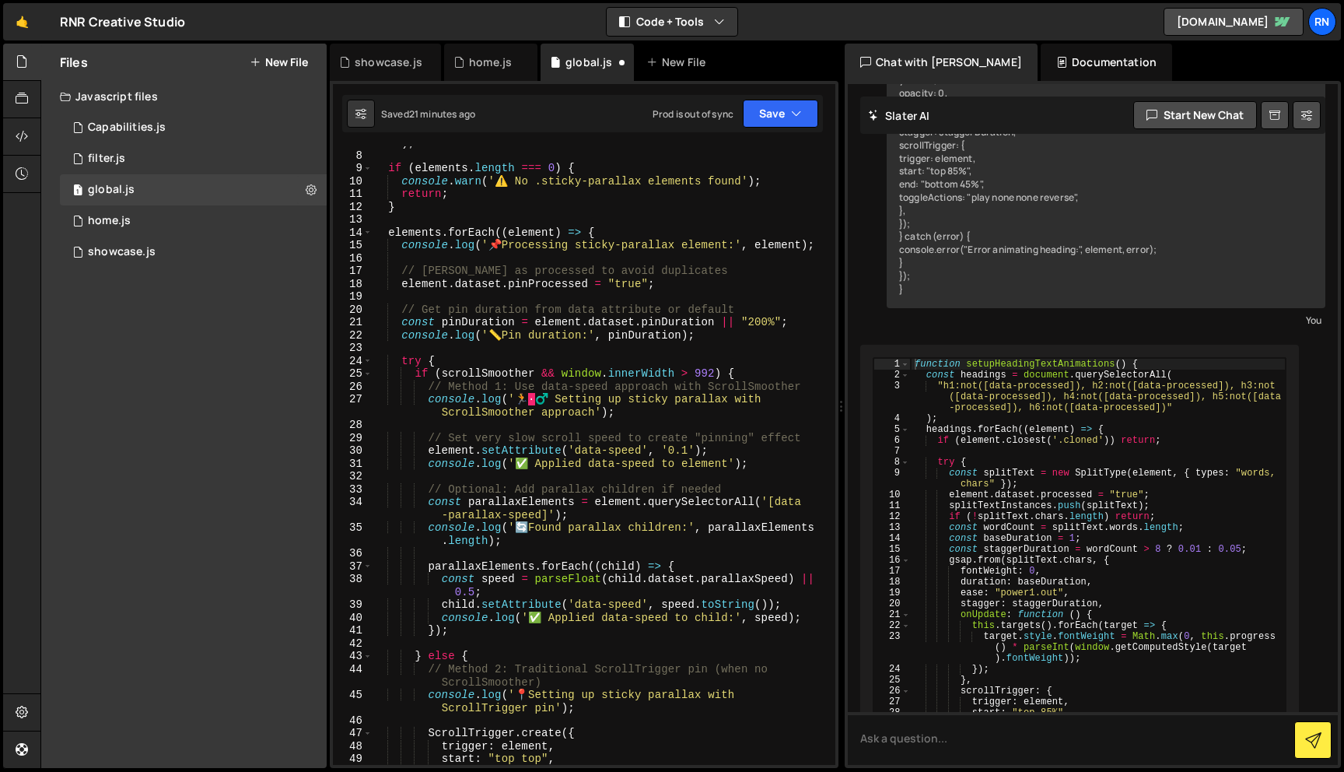
scroll to position [0, 0]
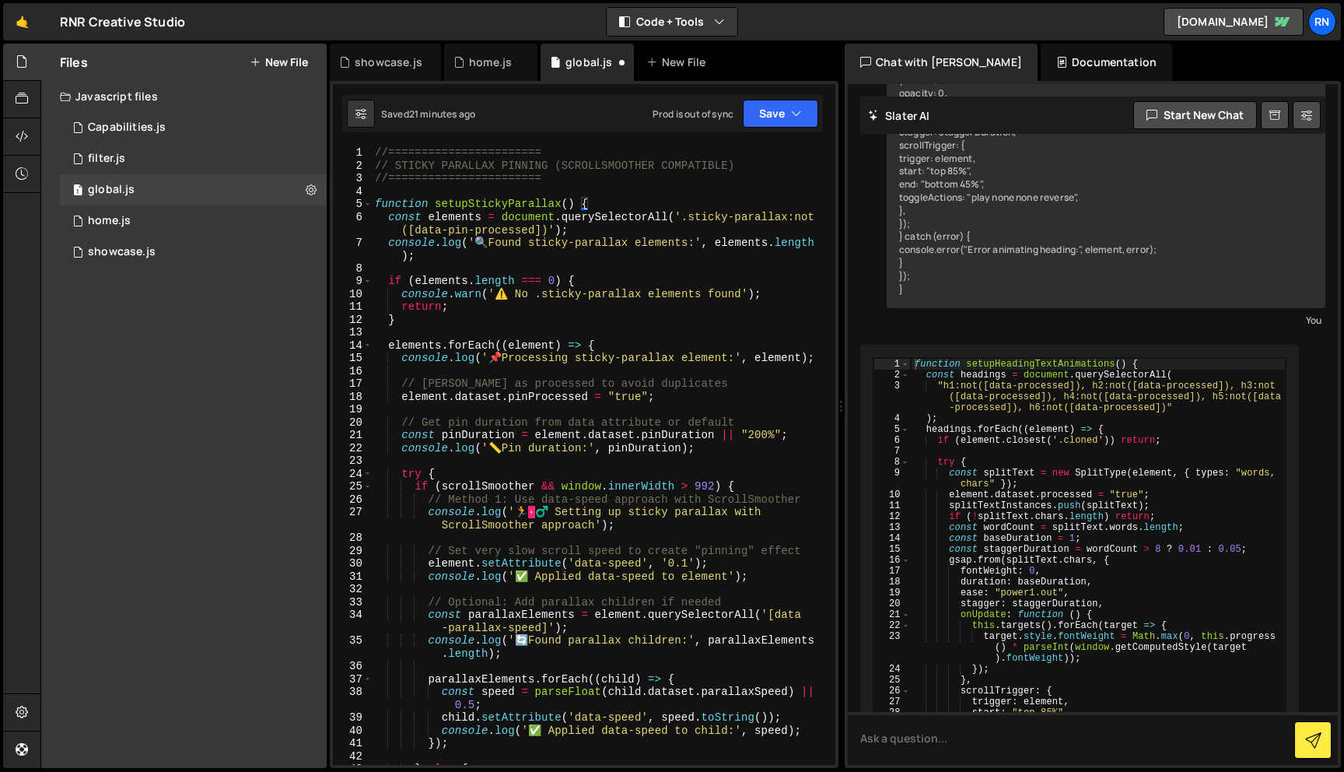
type textarea "});"
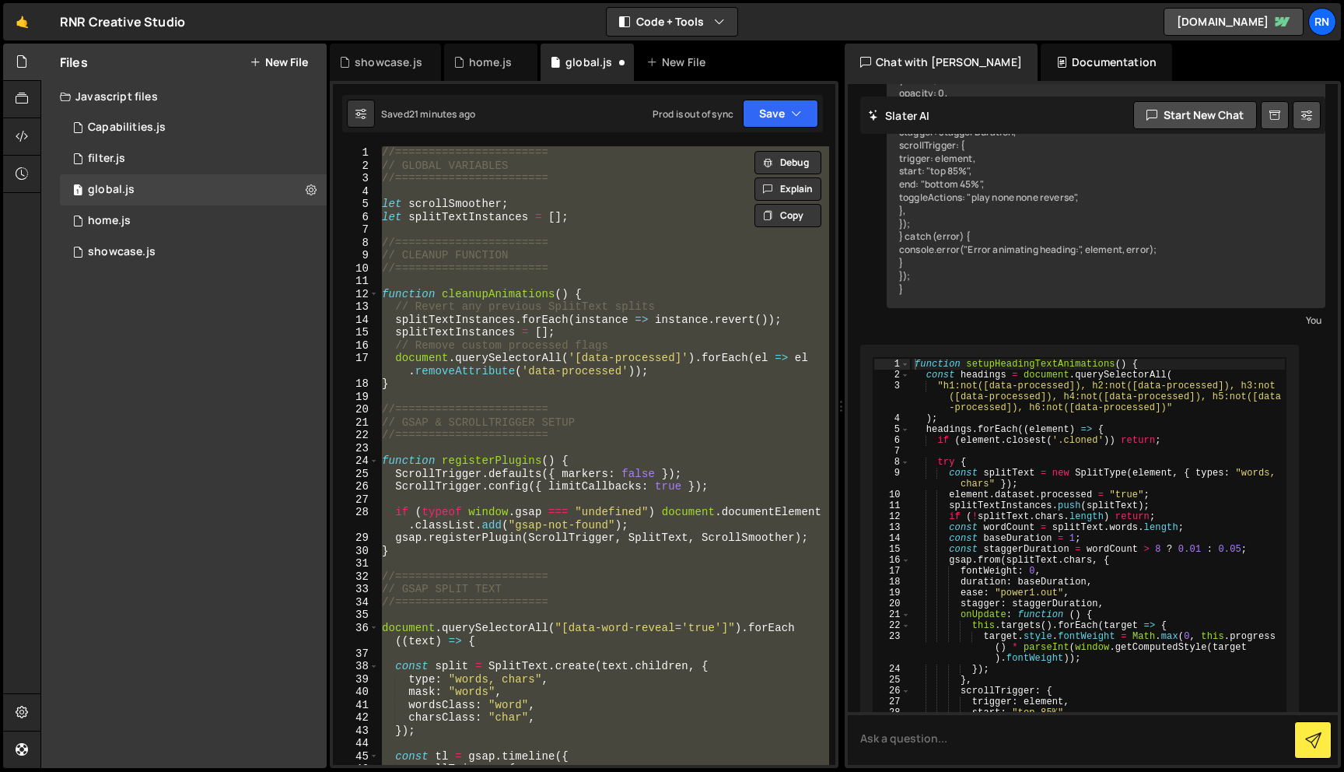
click at [485, 394] on div "//======================= // GLOBAL VARIABLES //======================= let scr…" at bounding box center [604, 455] width 450 height 618
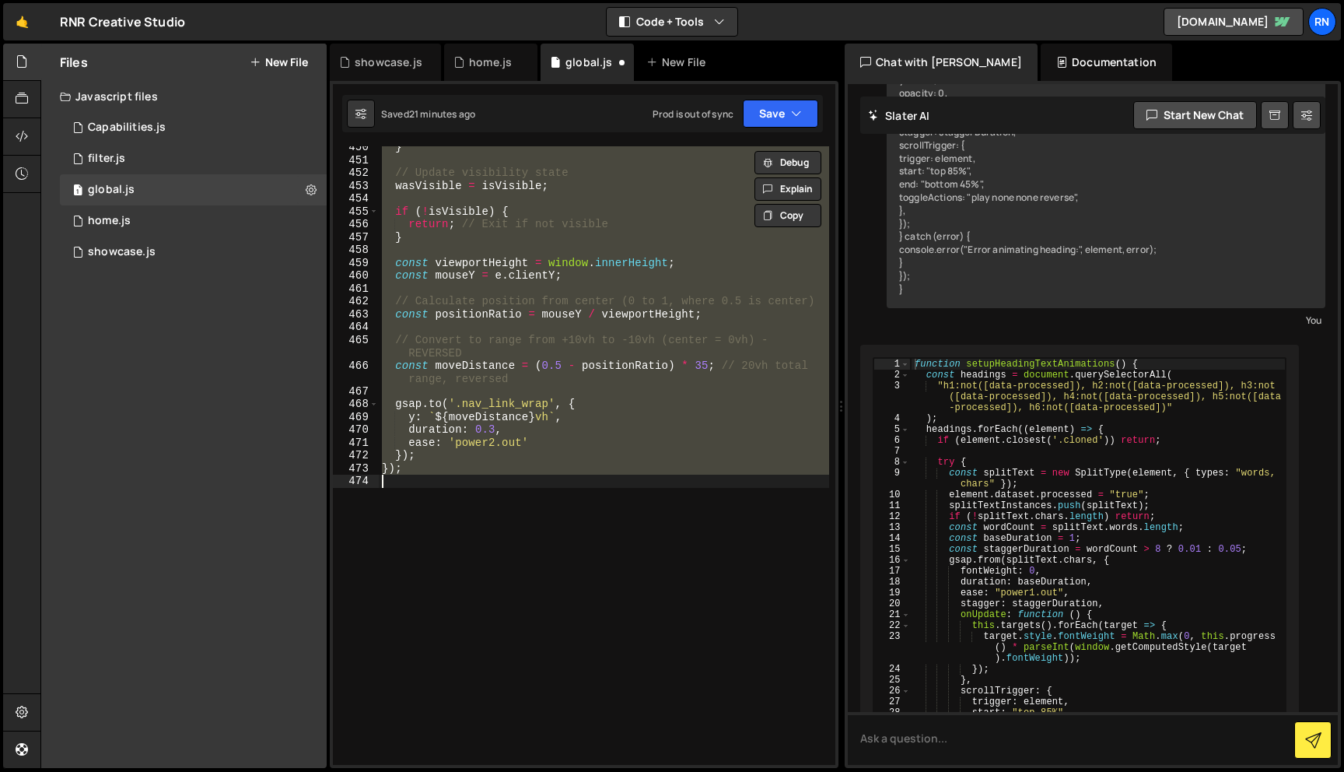
scroll to position [6141, 0]
click at [503, 376] on div "} // Update visibility state wasVisible = isVisible ; if ( ! isVisible ) { retu…" at bounding box center [604, 455] width 450 height 618
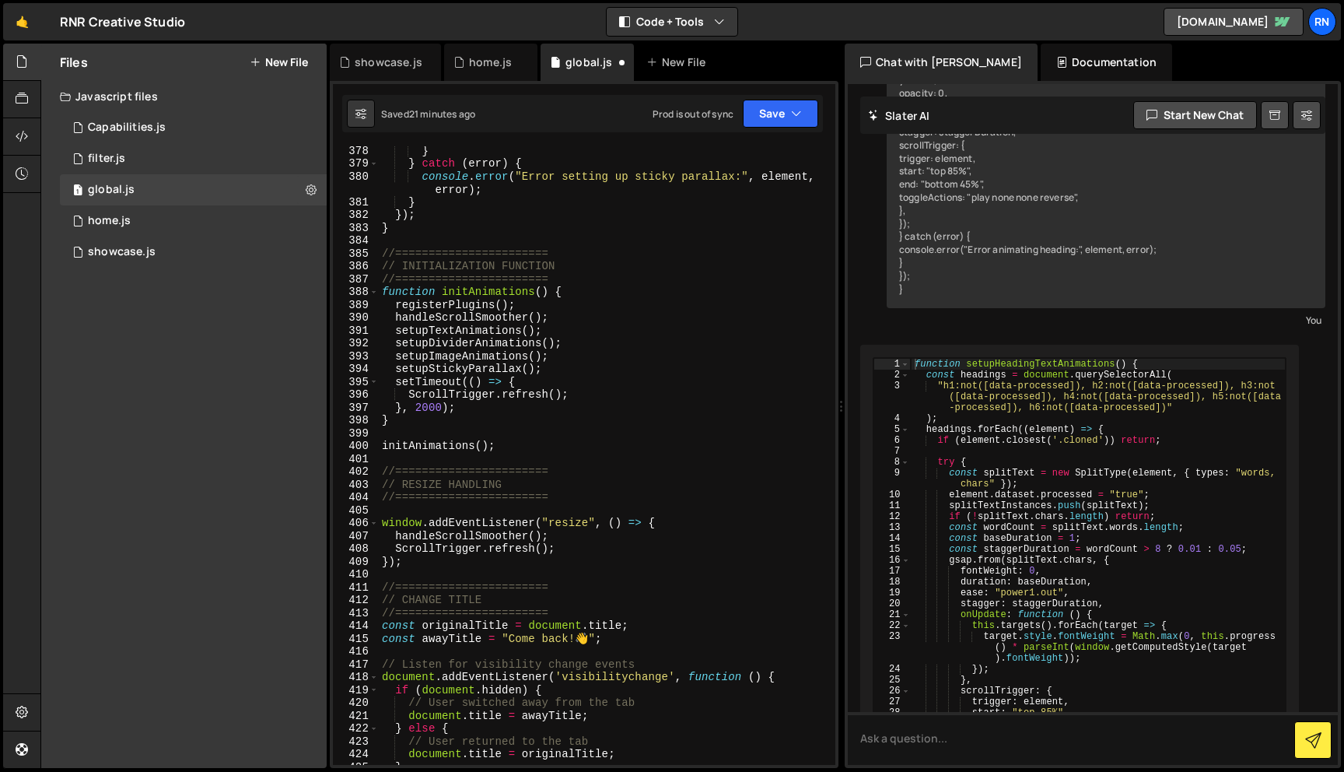
click at [503, 376] on div "} } catch ( error ) { console . error ( "Error setting up sticky parallax:" , e…" at bounding box center [604, 466] width 450 height 644
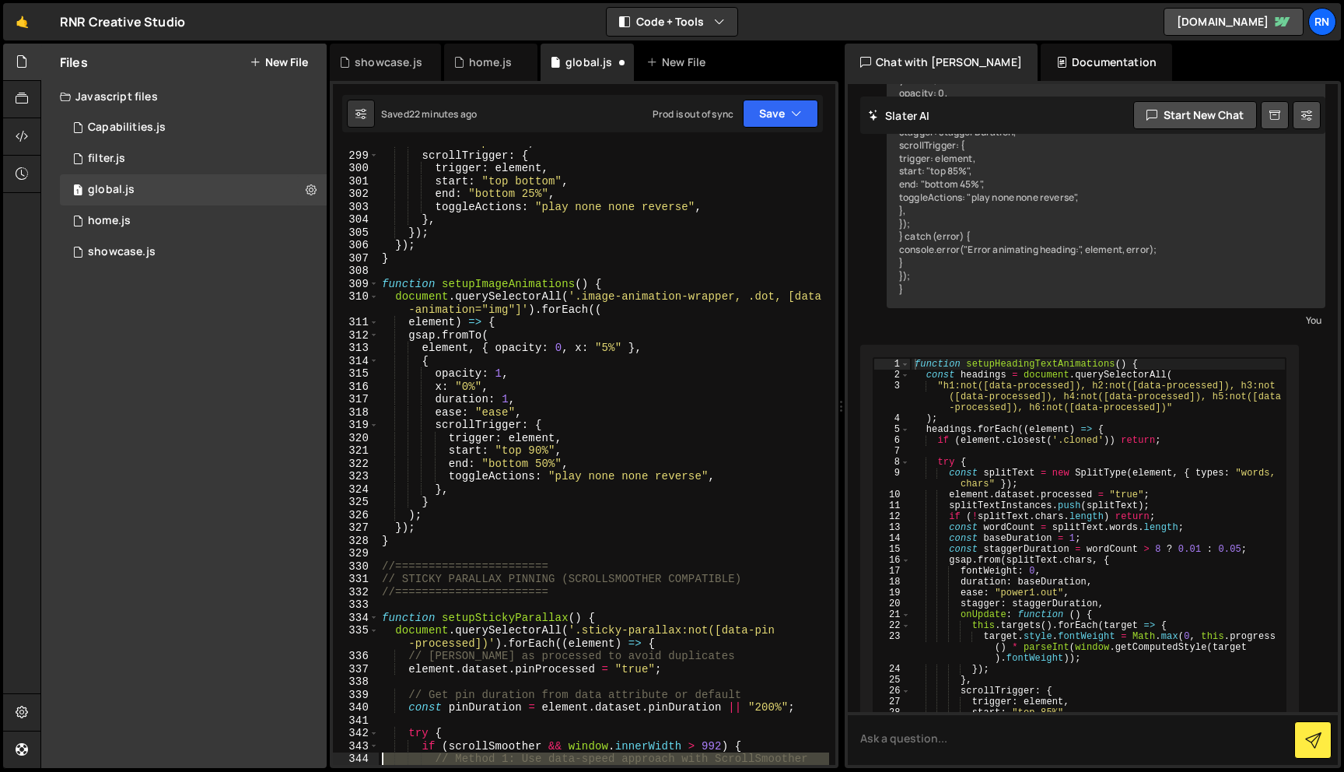
scroll to position [4208, 0]
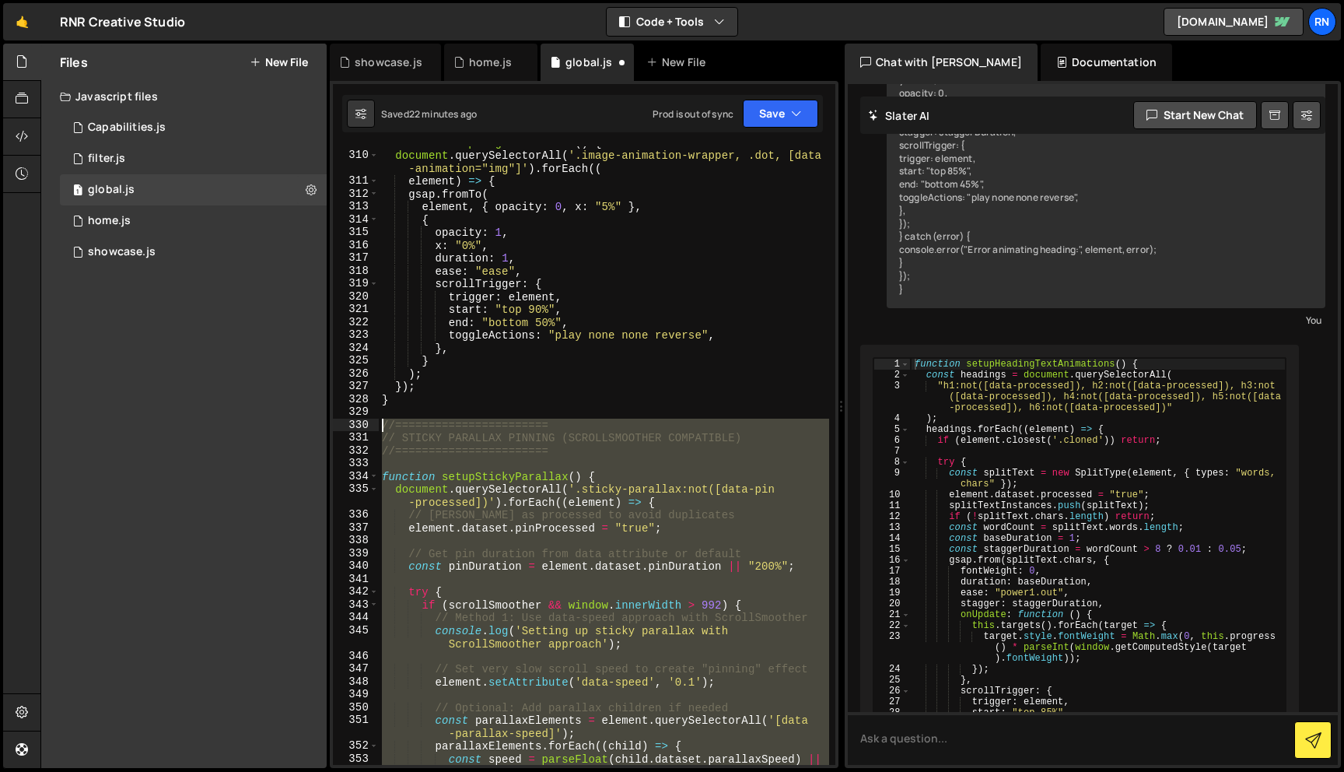
drag, startPoint x: 399, startPoint y: 657, endPoint x: 359, endPoint y: 419, distance: 241.3
click at [359, 419] on div "setupStickyParallax(); 309 310 311 312 313 314 315 316 317 318 319 320 321 322 …" at bounding box center [584, 455] width 503 height 618
paste textarea "}"
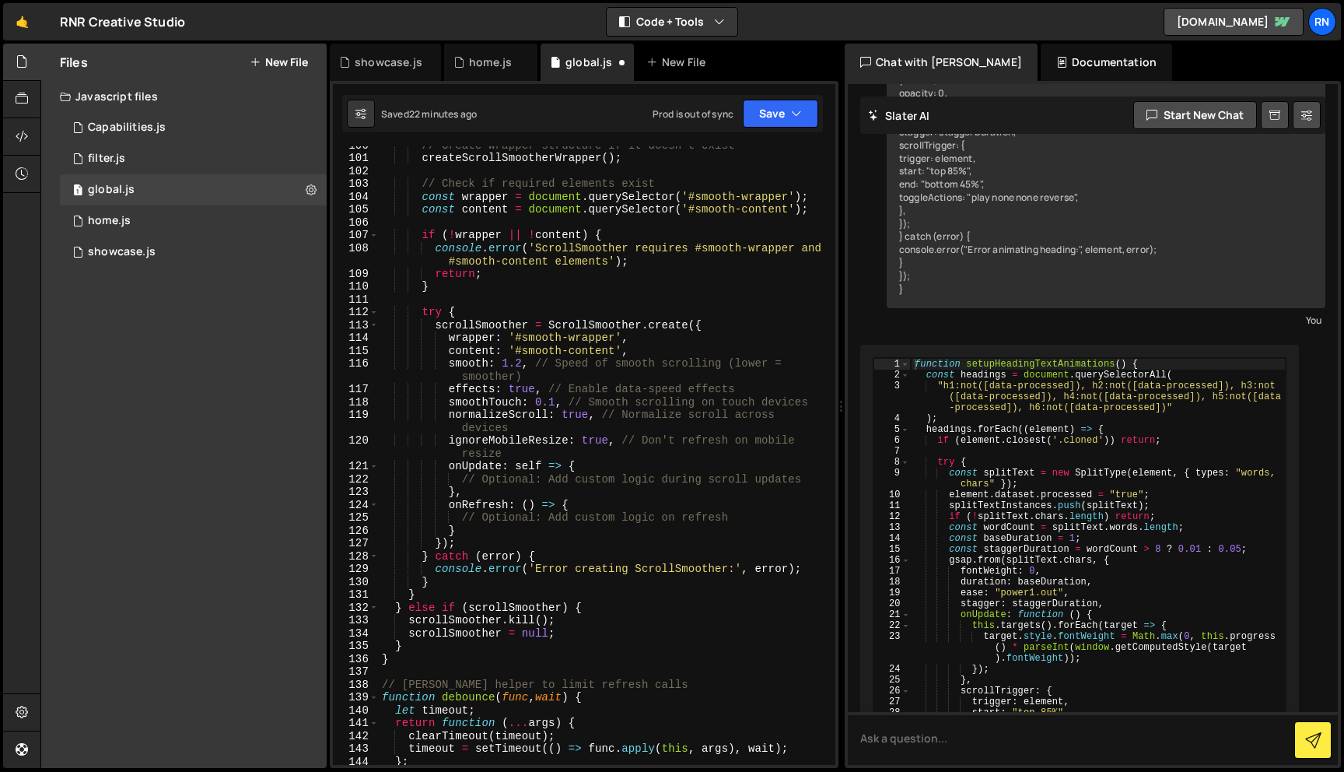
scroll to position [1357, 0]
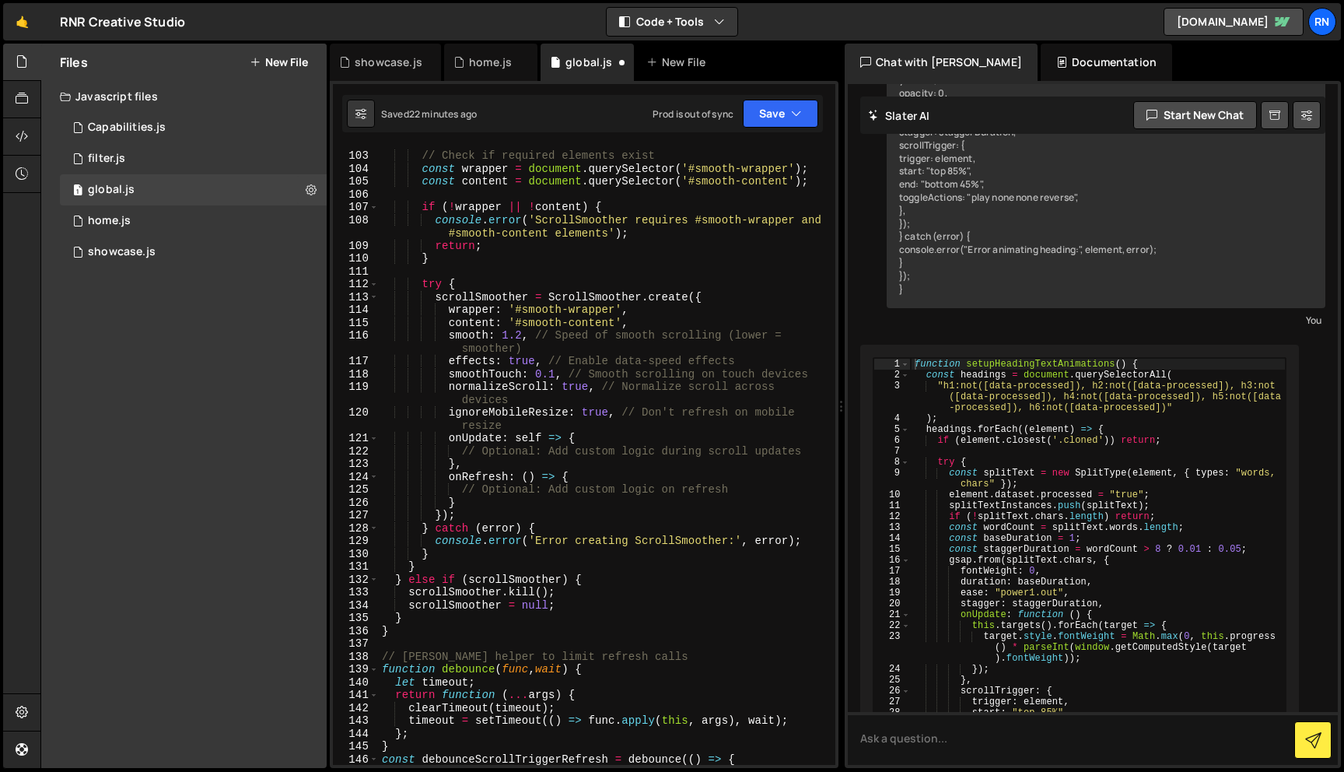
click at [531, 289] on div "// Check if required elements exist const wrapper = document . querySelector ( …" at bounding box center [604, 458] width 450 height 644
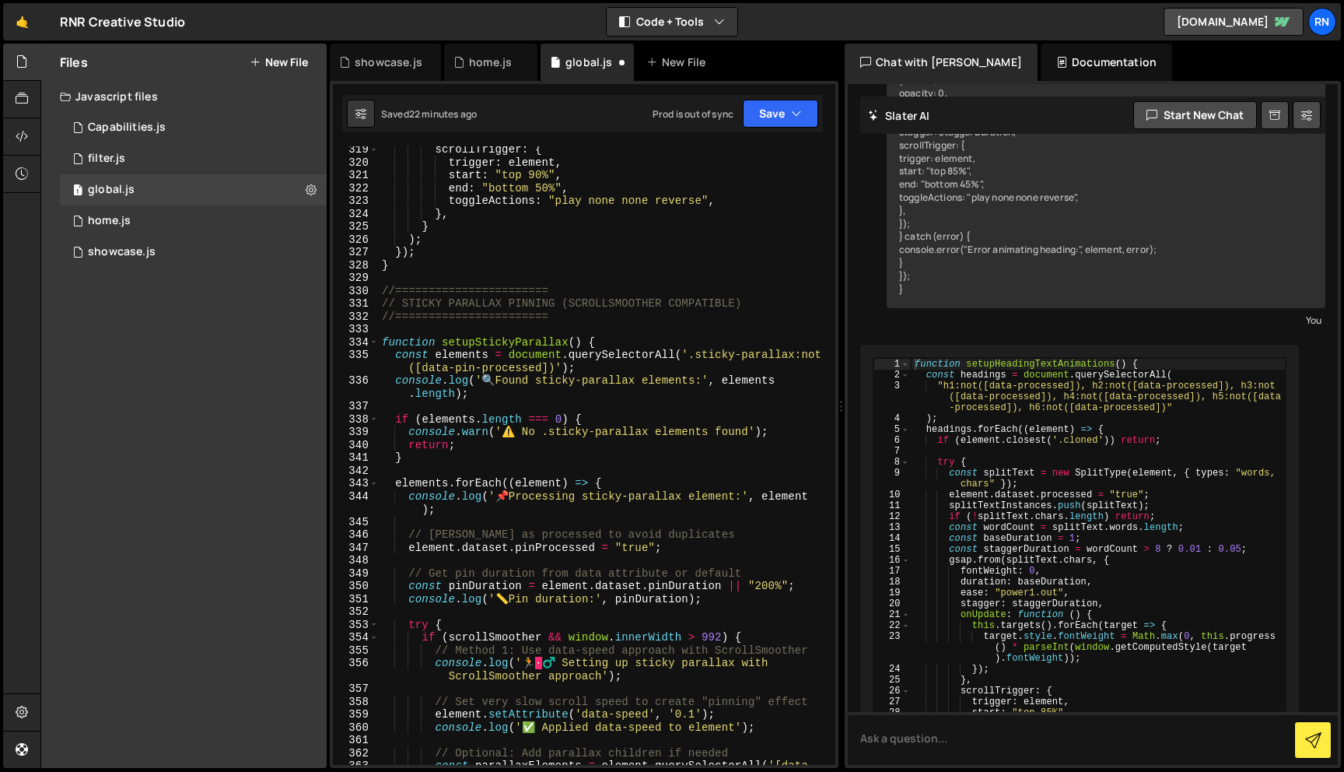
scroll to position [4342, 0]
click at [759, 105] on button "Save" at bounding box center [780, 114] width 75 height 28
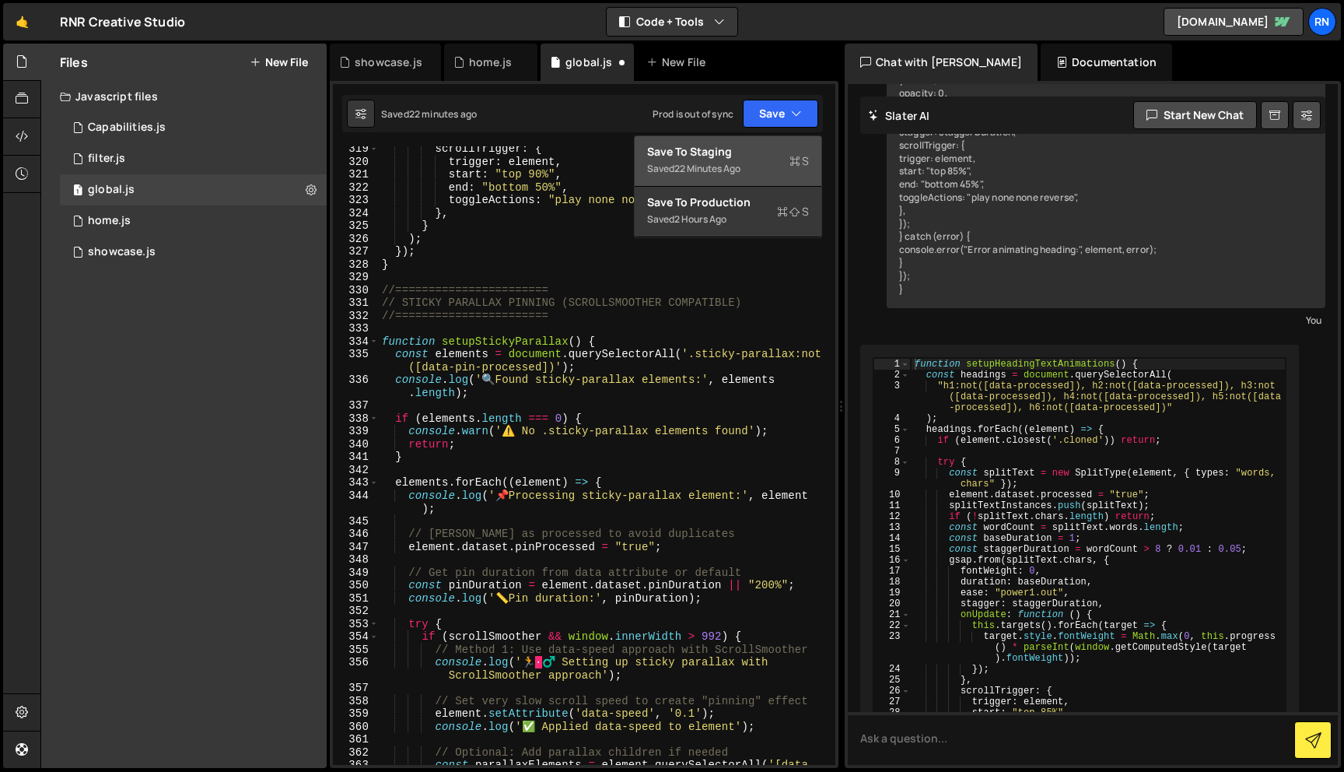
click at [743, 152] on div "Save to Staging S" at bounding box center [728, 152] width 162 height 16
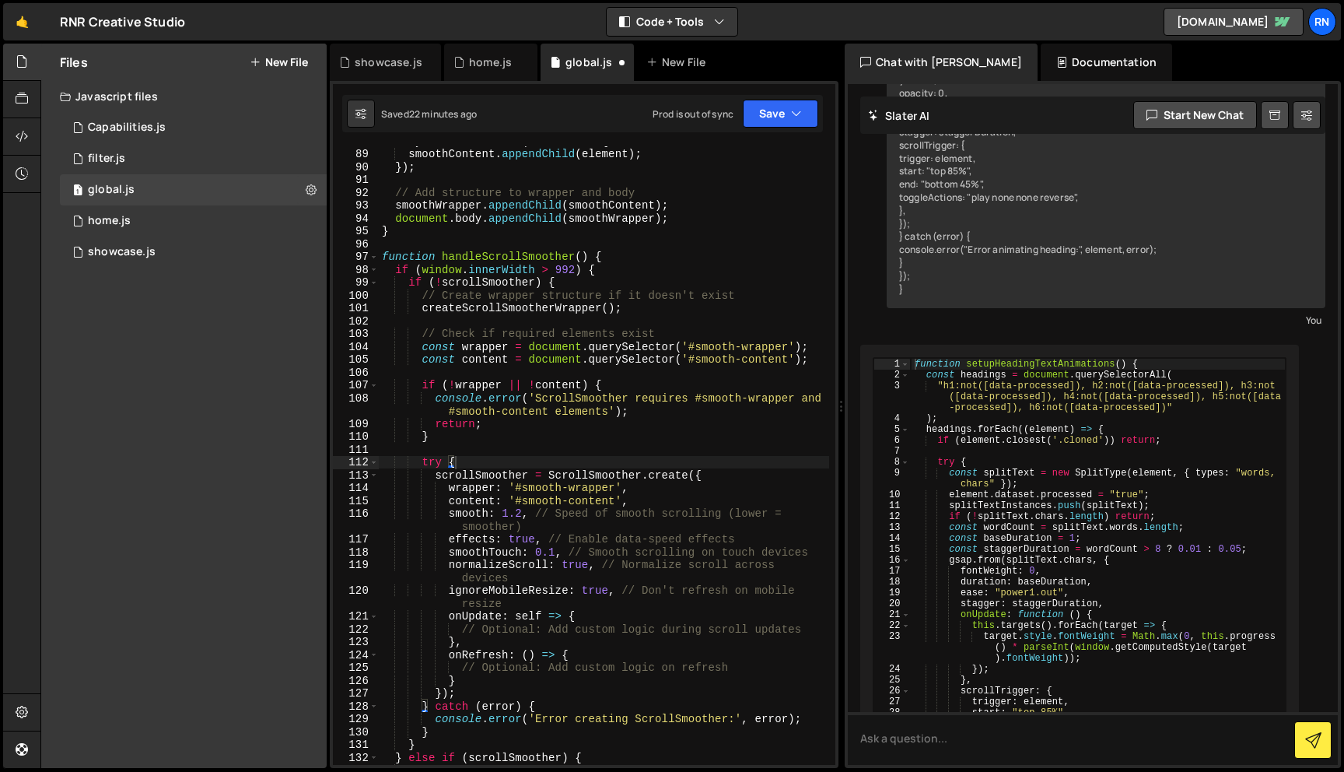
scroll to position [1179, 0]
type textarea "console.error('ScrollSmoother requires #smooth-wrapper and #smooth-content elem…"
click at [599, 391] on div "bodyContent . forEach ( element => { smoothContent . appendChild ( element ) ; …" at bounding box center [604, 457] width 450 height 644
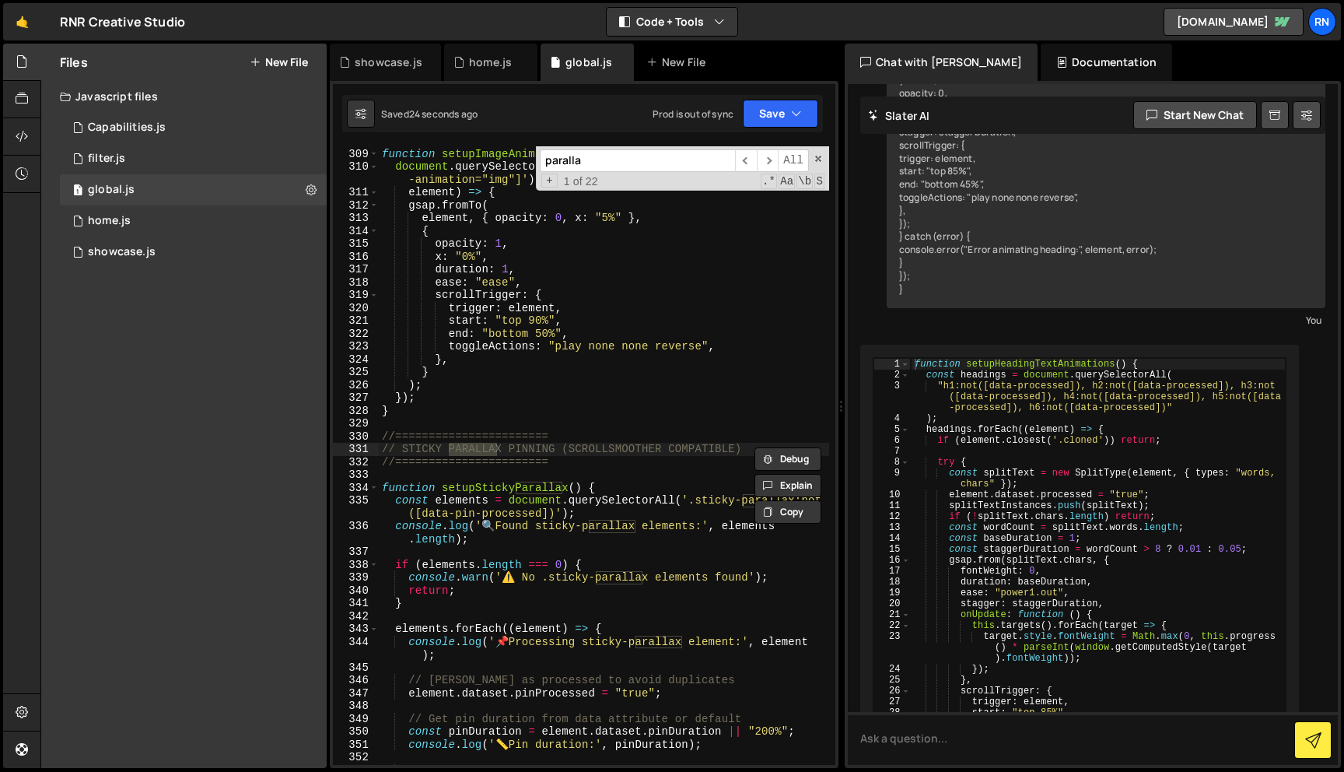
type input "parallax"
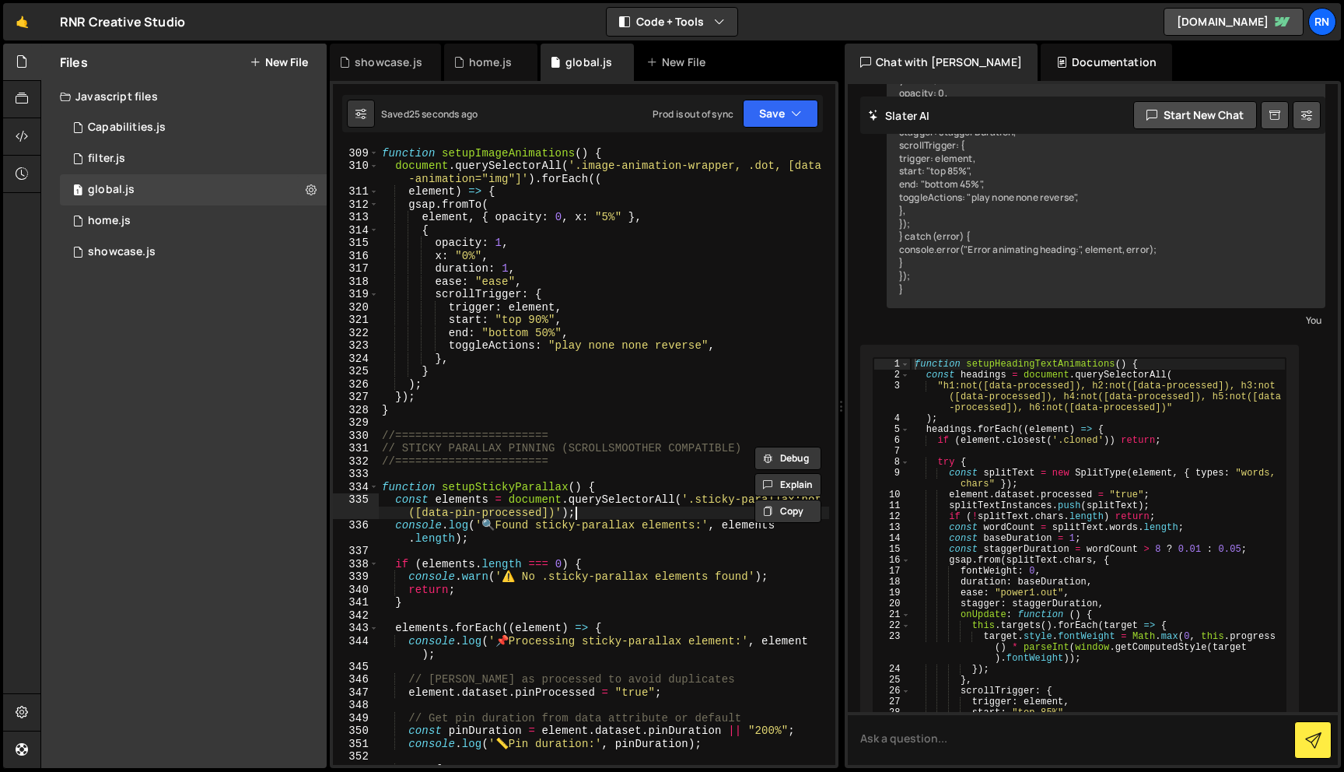
click at [687, 510] on div "function setupImageAnimations ( ) { document . querySelectorAll ( '.image-anima…" at bounding box center [604, 456] width 450 height 644
drag, startPoint x: 699, startPoint y: 499, endPoint x: 710, endPoint y: 489, distance: 15.4
click at [699, 499] on div "function setupImageAnimations ( ) { document . querySelectorAll ( '.image-anima…" at bounding box center [604, 456] width 450 height 644
paste textarea "parallax-sticky"
click at [667, 339] on div "function setupImageAnimations ( ) { document . querySelectorAll ( '.image-anima…" at bounding box center [604, 456] width 450 height 644
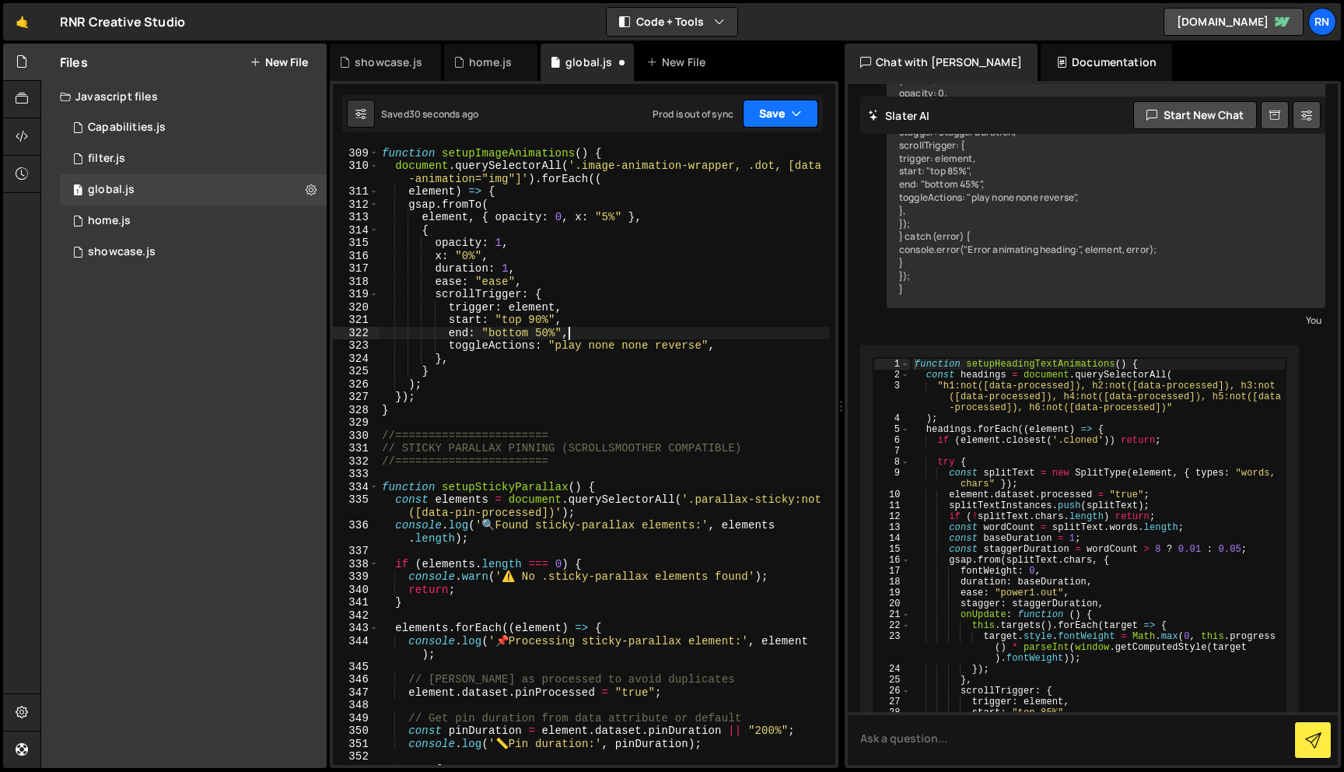
click at [769, 124] on button "Save" at bounding box center [780, 114] width 75 height 28
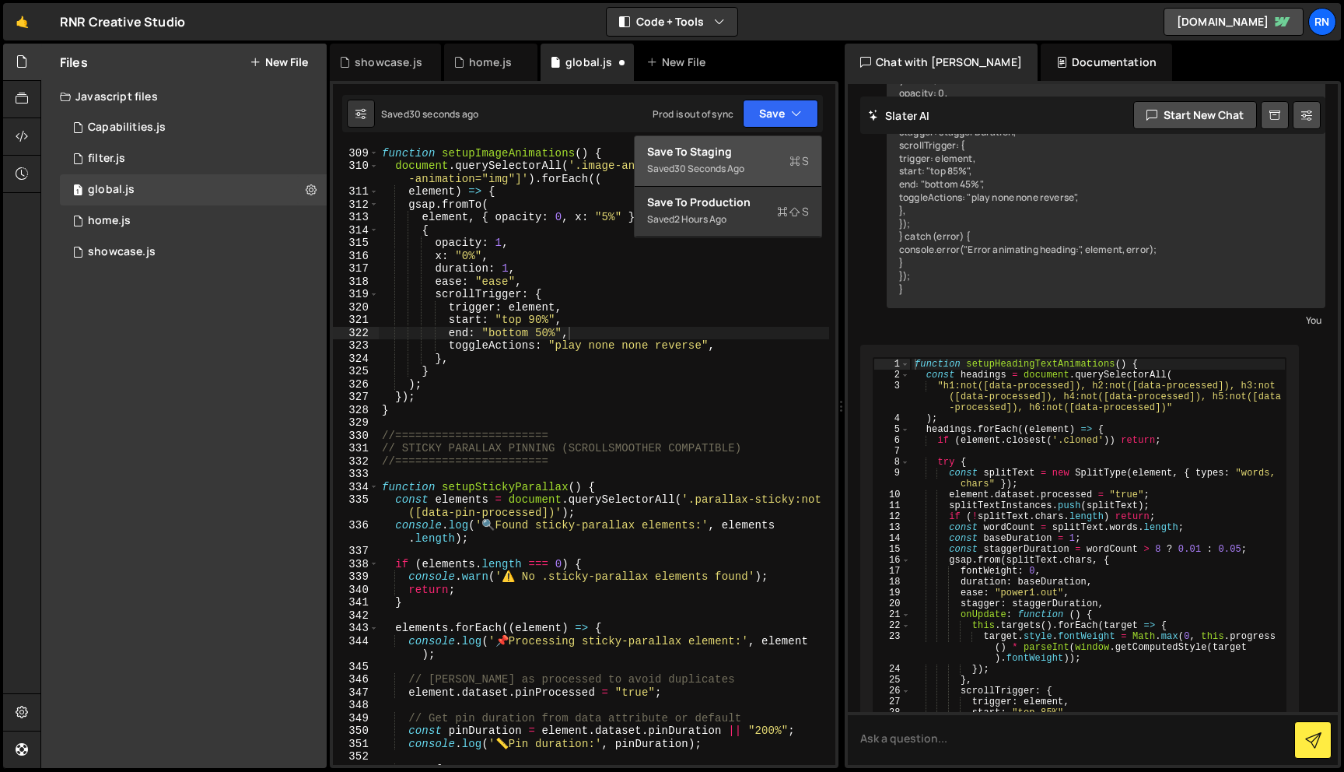
click at [746, 154] on div "Save to Staging S" at bounding box center [728, 152] width 162 height 16
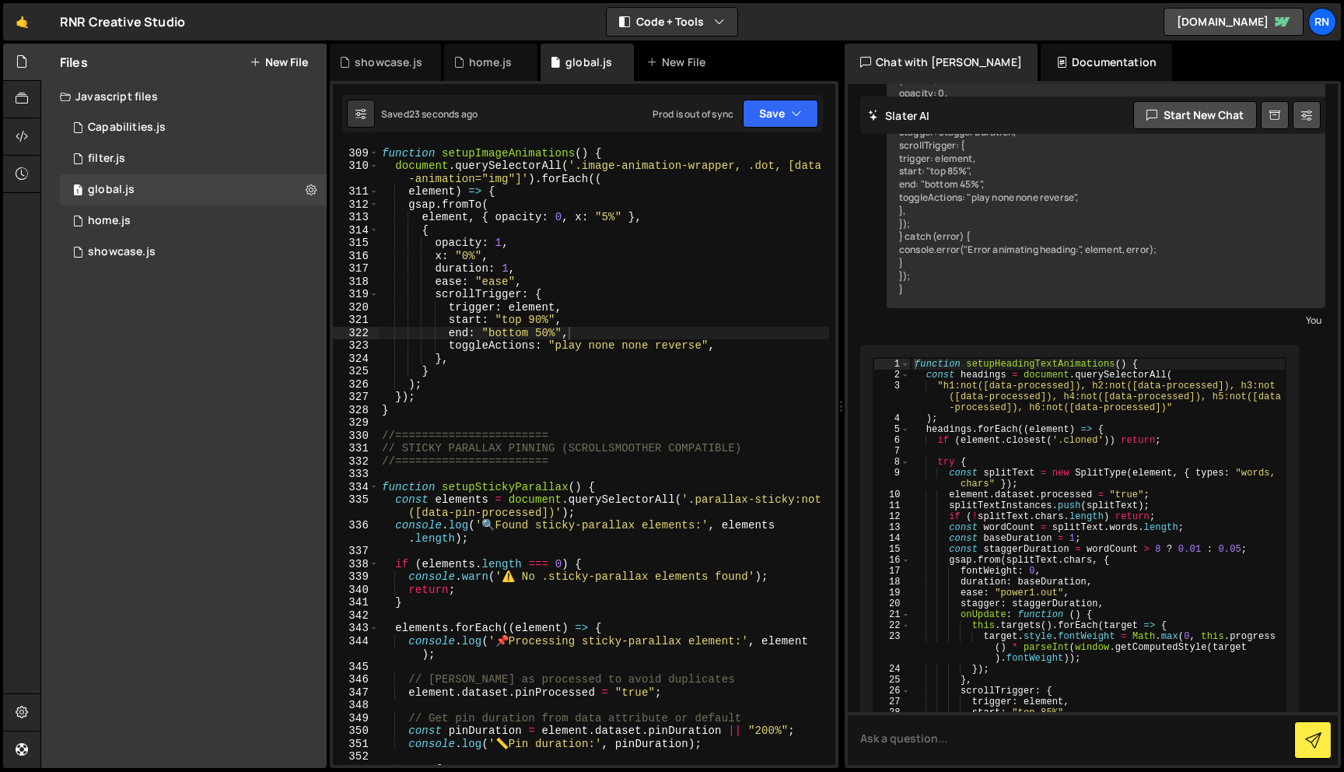
click at [780, 495] on div "function setupImageAnimations ( ) { document . querySelectorAll ( '.image-anima…" at bounding box center [604, 456] width 450 height 644
paste textarea "section_footer-reveal"
click at [762, 121] on button "Save" at bounding box center [780, 114] width 75 height 28
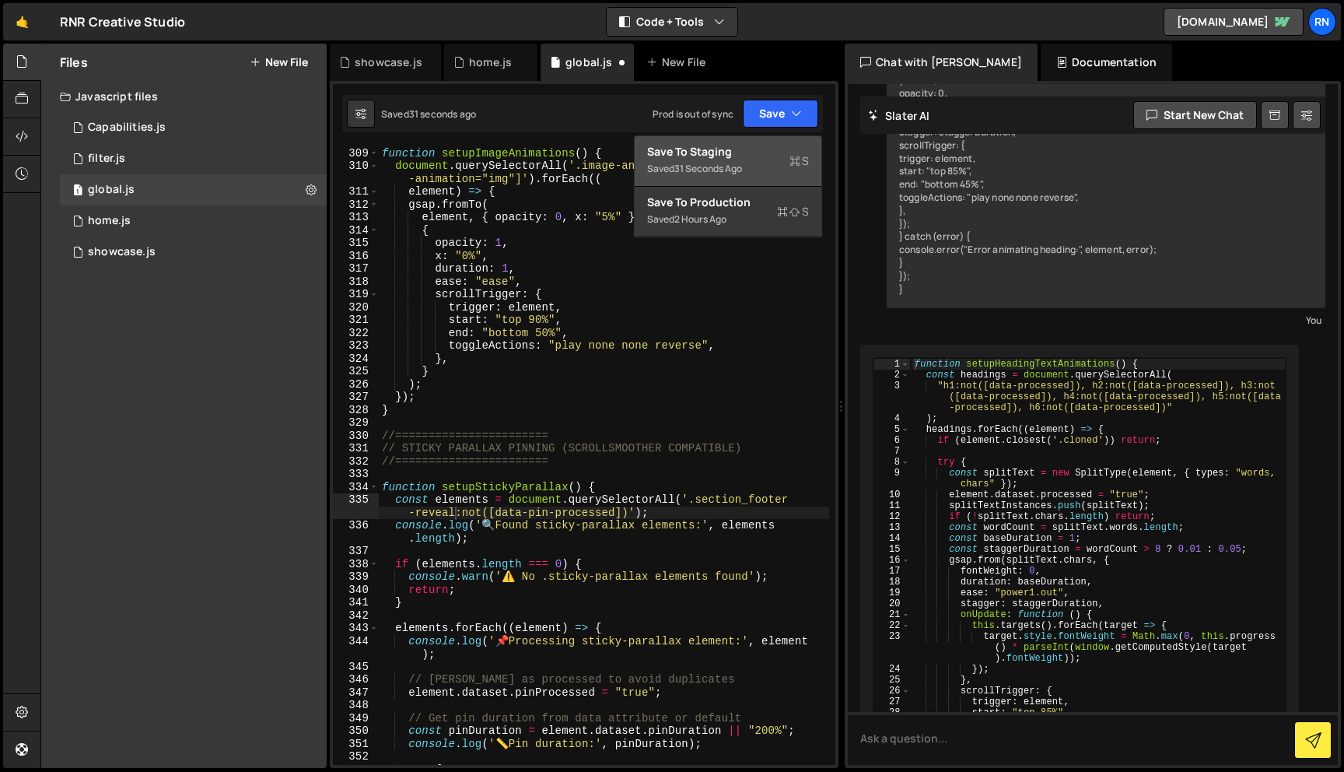
click at [743, 152] on div "Save to Staging S" at bounding box center [728, 152] width 162 height 16
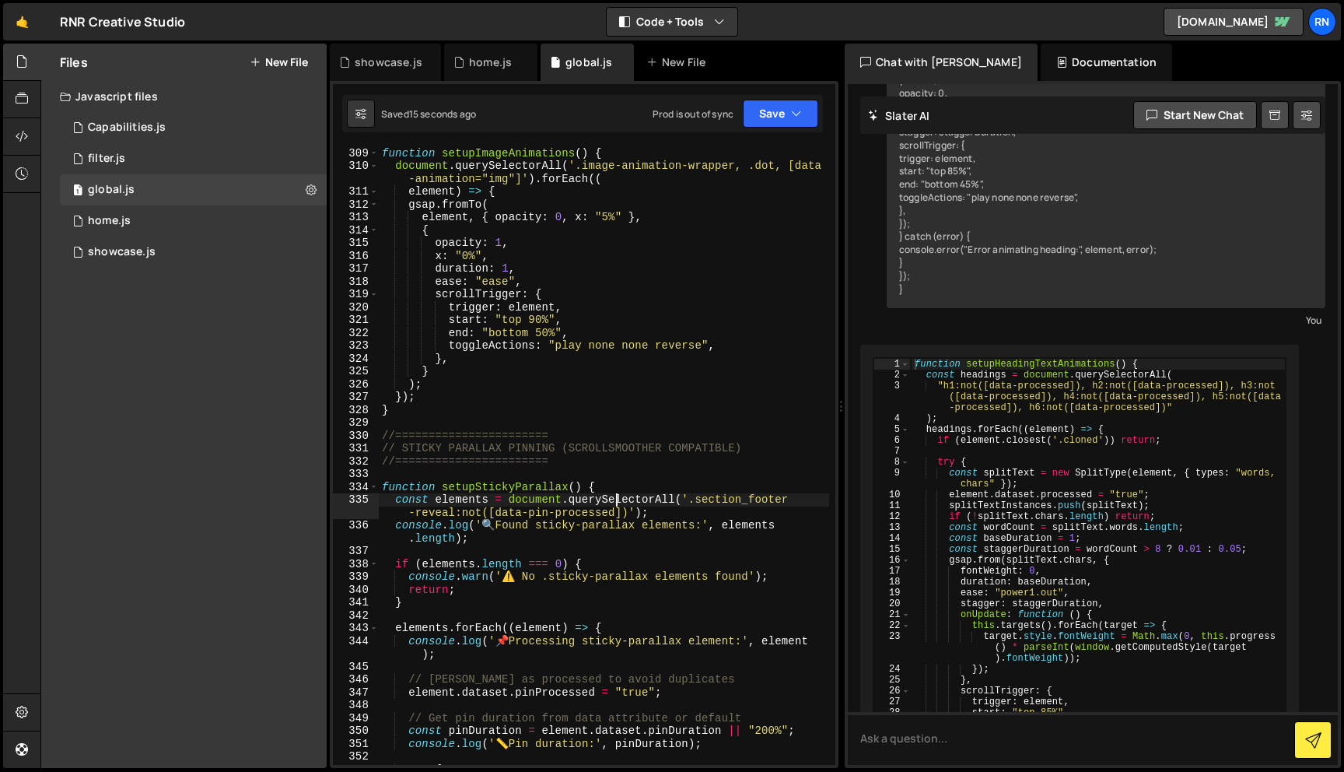
click at [615, 499] on div "function setupImageAnimations ( ) { document . querySelectorAll ( '.image-anima…" at bounding box center [604, 456] width 450 height 644
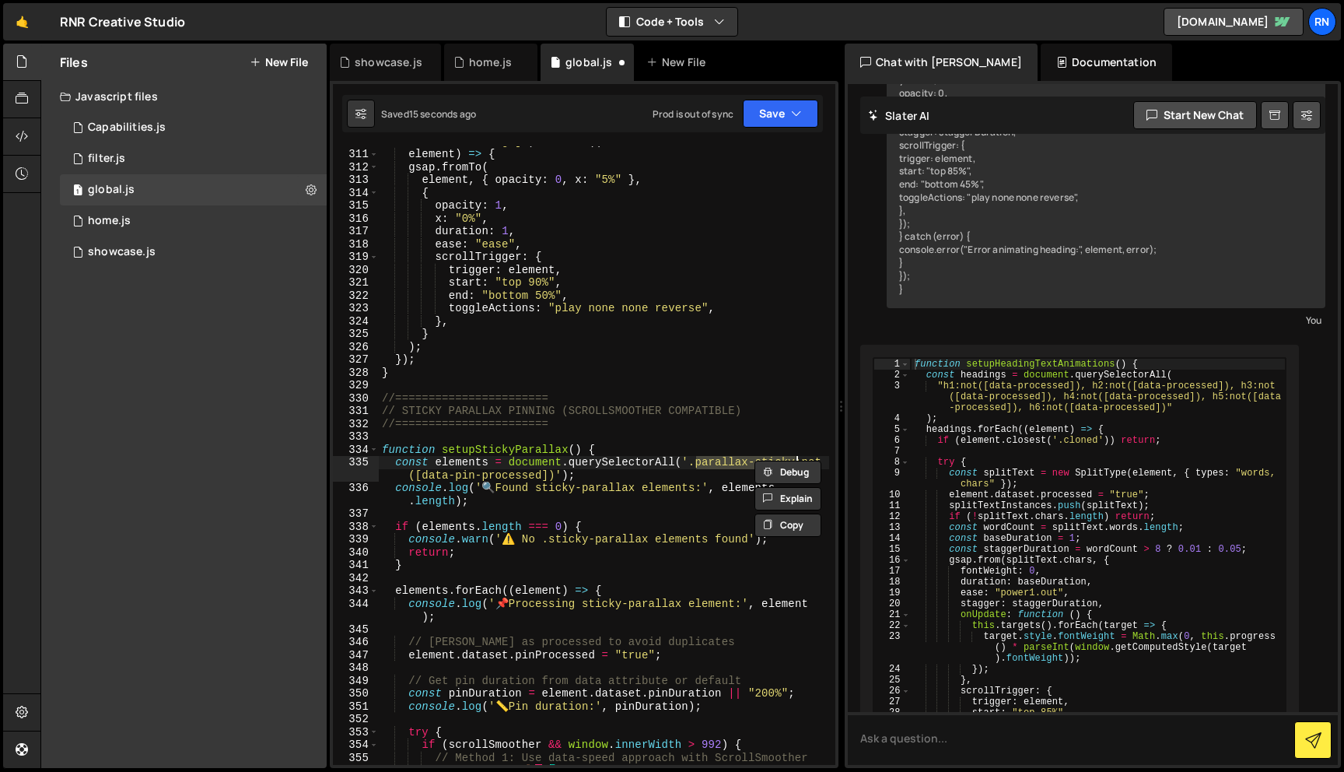
scroll to position [4234, 0]
click at [767, 115] on button "Save" at bounding box center [780, 114] width 75 height 28
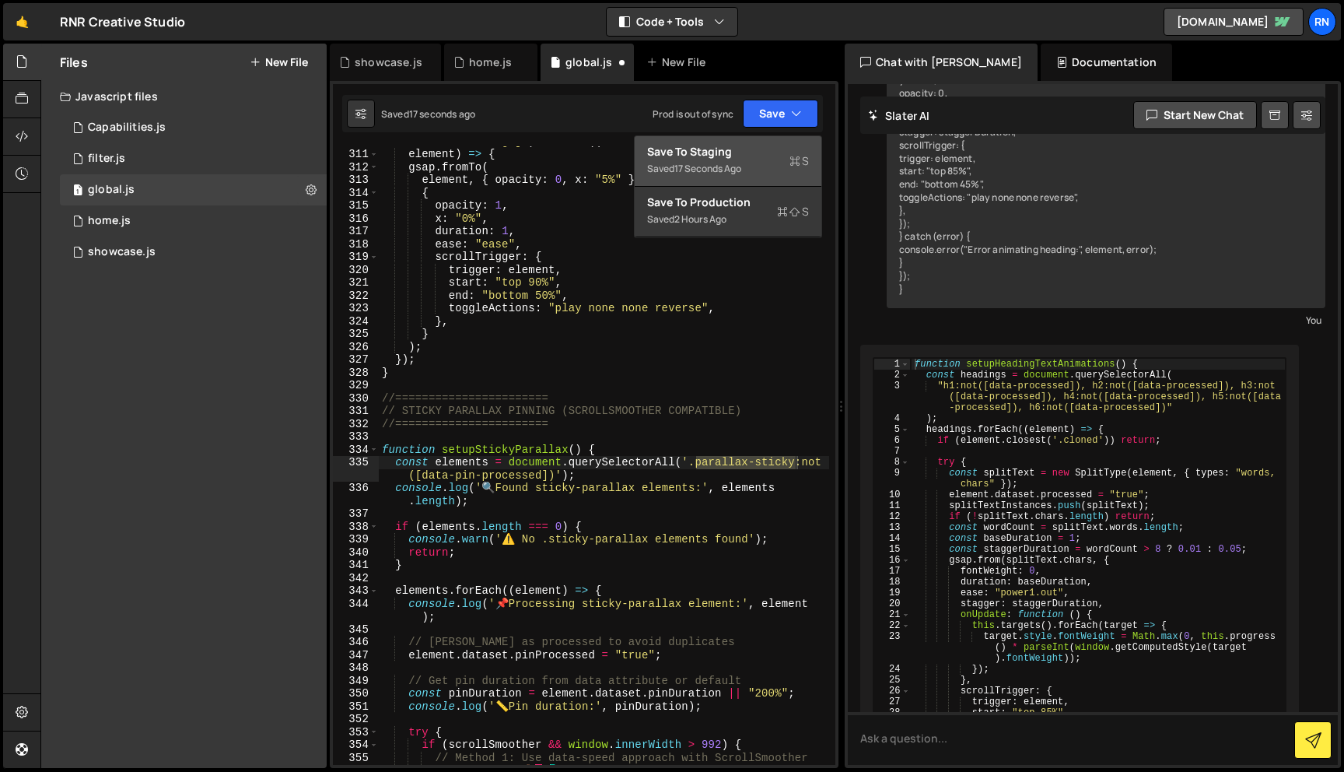
click at [730, 170] on div "17 seconds ago" at bounding box center [707, 168] width 67 height 13
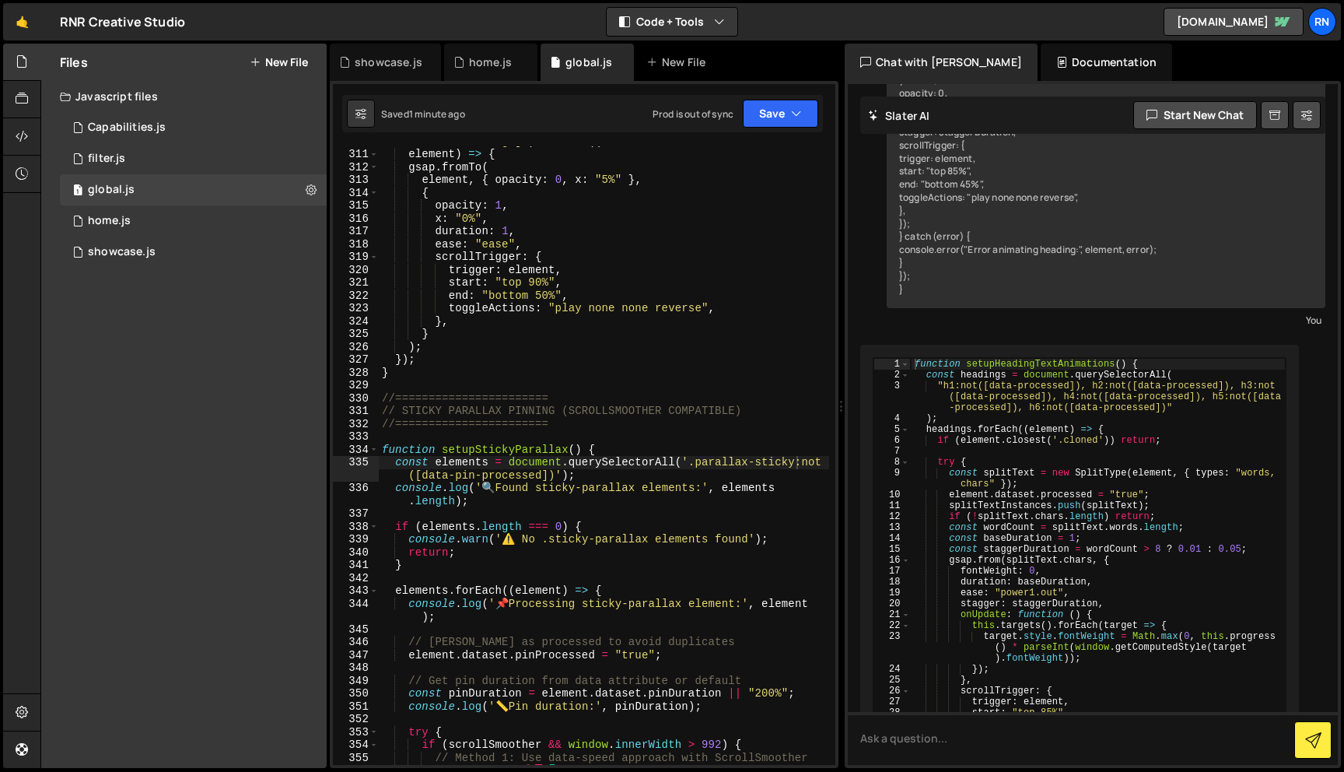
click at [471, 478] on div "document . querySelectorAll ( '.image-animation-wrapper, .dot, [data -animation…" at bounding box center [604, 457] width 450 height 670
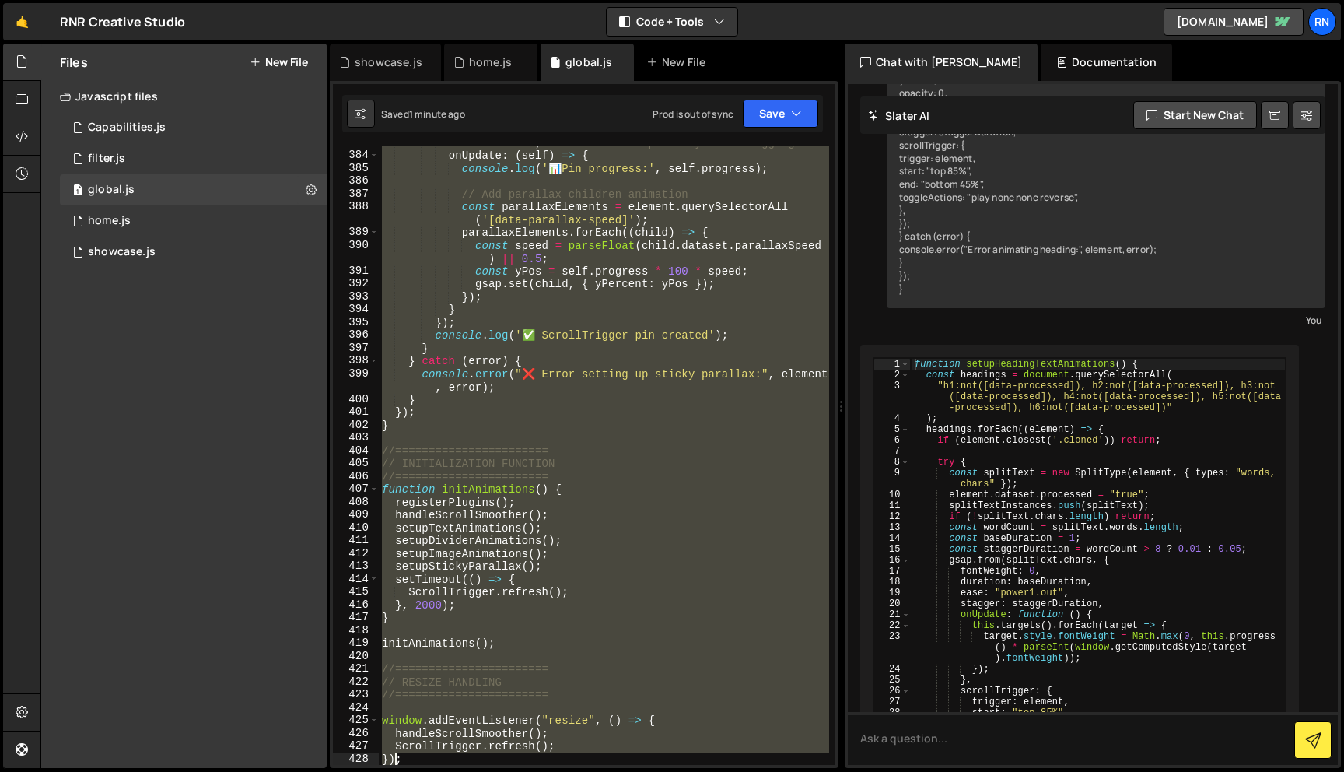
scroll to position [5298, 0]
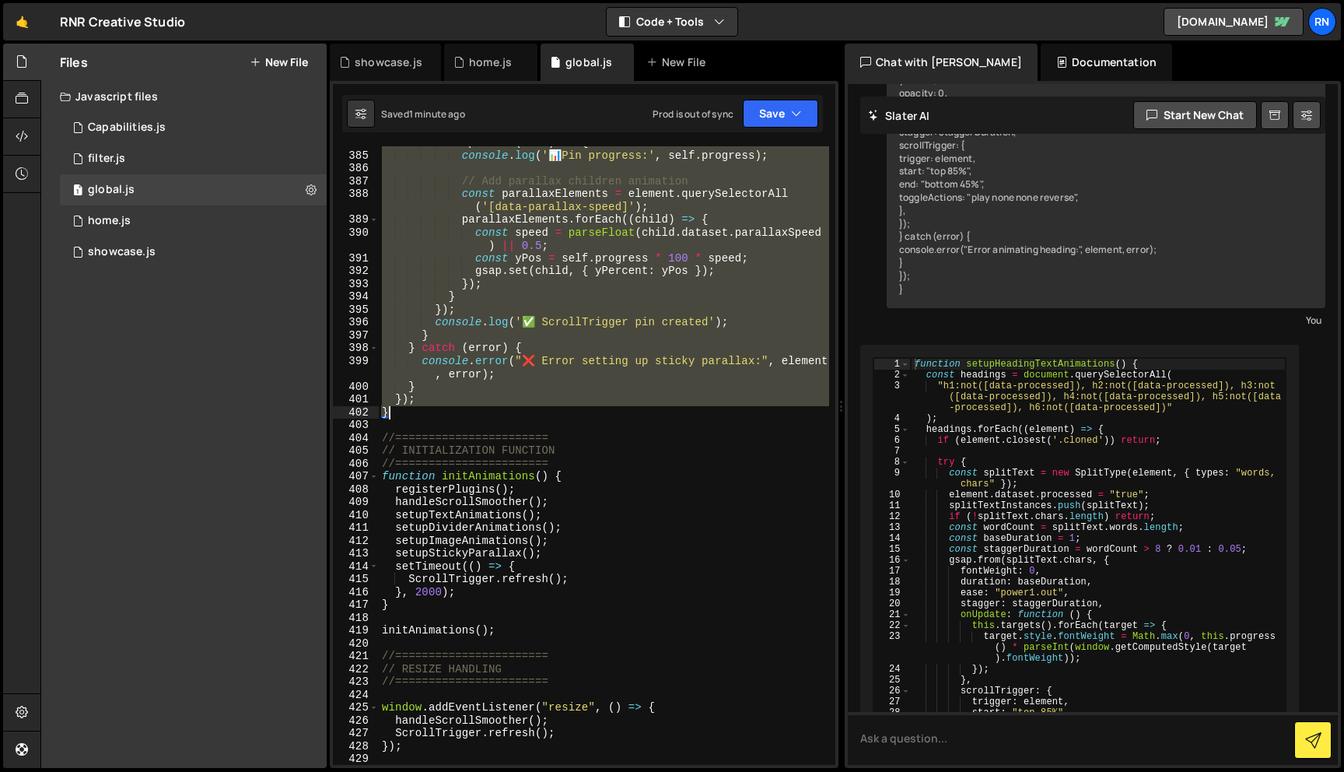
drag, startPoint x: 381, startPoint y: 397, endPoint x: 534, endPoint y: 414, distance: 154.2
click at [534, 414] on div "onUpdate : ( self ) => { console . log ( ' 📊 Pin progress:' , self . progress )…" at bounding box center [604, 458] width 450 height 644
paste textarea
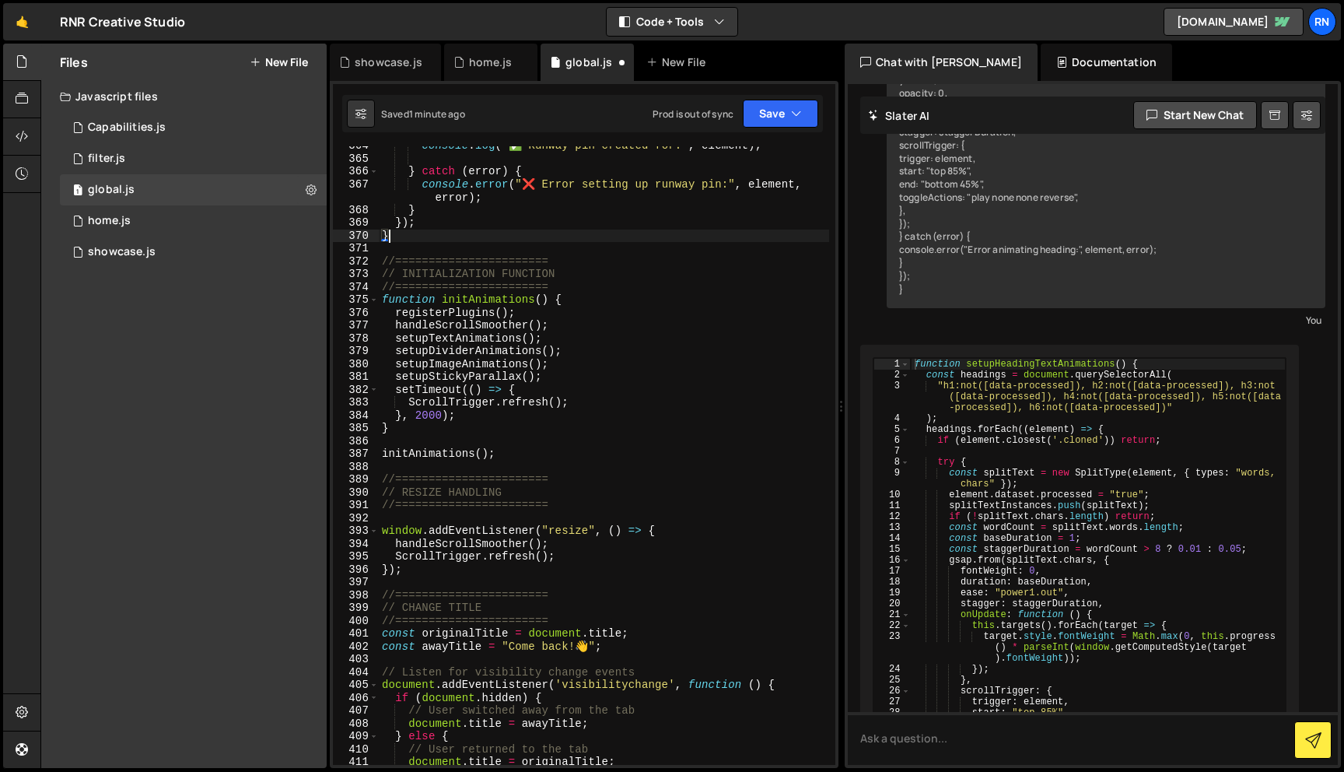
scroll to position [4987, 0]
click at [772, 124] on button "Save" at bounding box center [780, 114] width 75 height 28
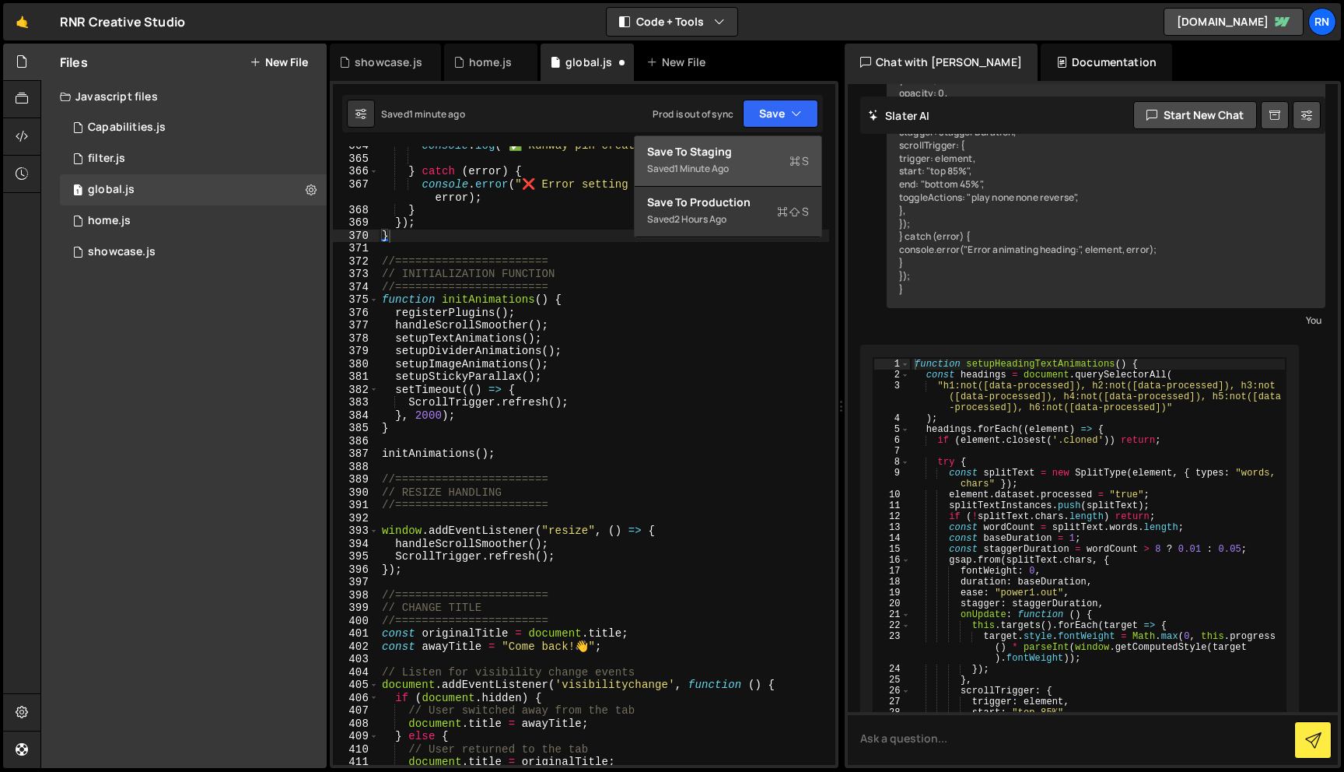
click at [760, 149] on div "Save to Staging S" at bounding box center [728, 152] width 162 height 16
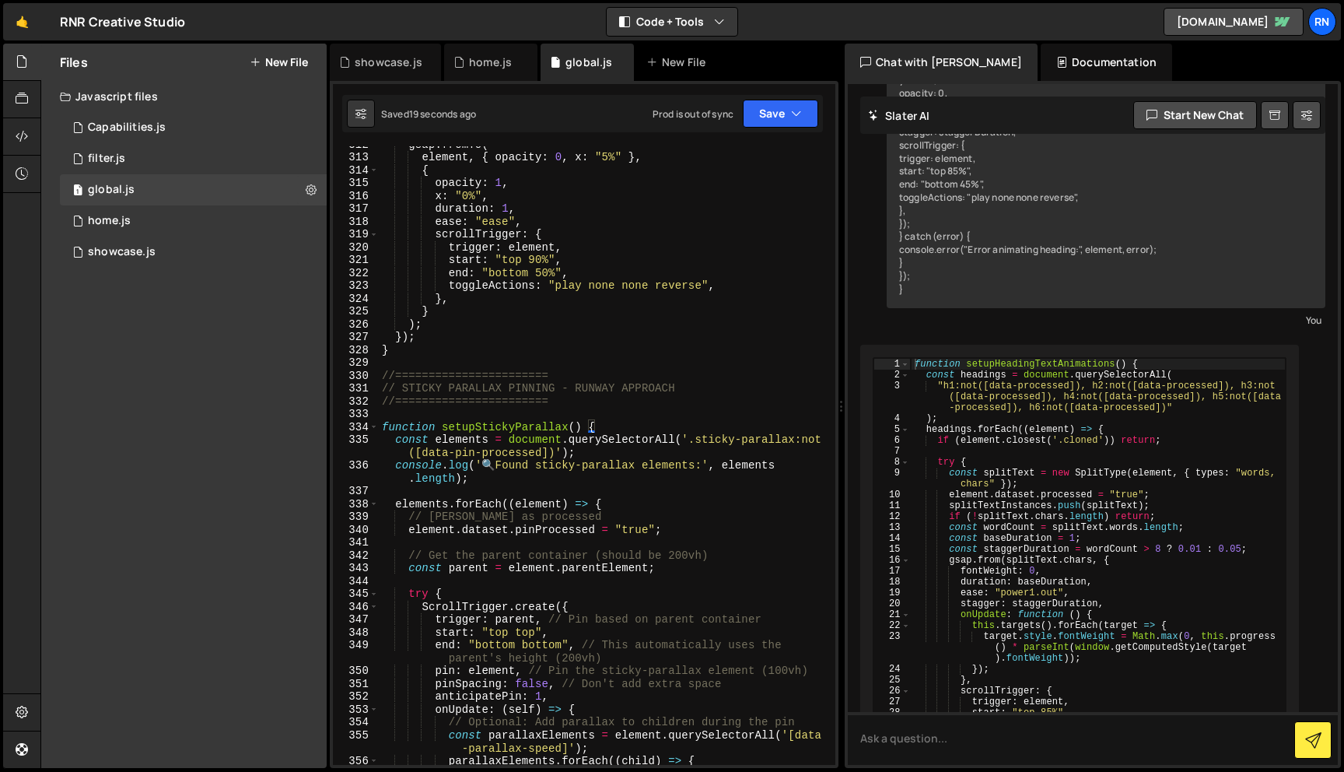
scroll to position [4257, 0]
click at [751, 426] on div "gsap . fromTo ( element , { opacity : 0 , x : "5%" } , { opacity : 1 , x : "0%"…" at bounding box center [604, 466] width 450 height 657
click at [714, 438] on div "gsap . fromTo ( element , { opacity : 0 , x : "5%" } , { opacity : 1 , x : "0%"…" at bounding box center [604, 466] width 450 height 657
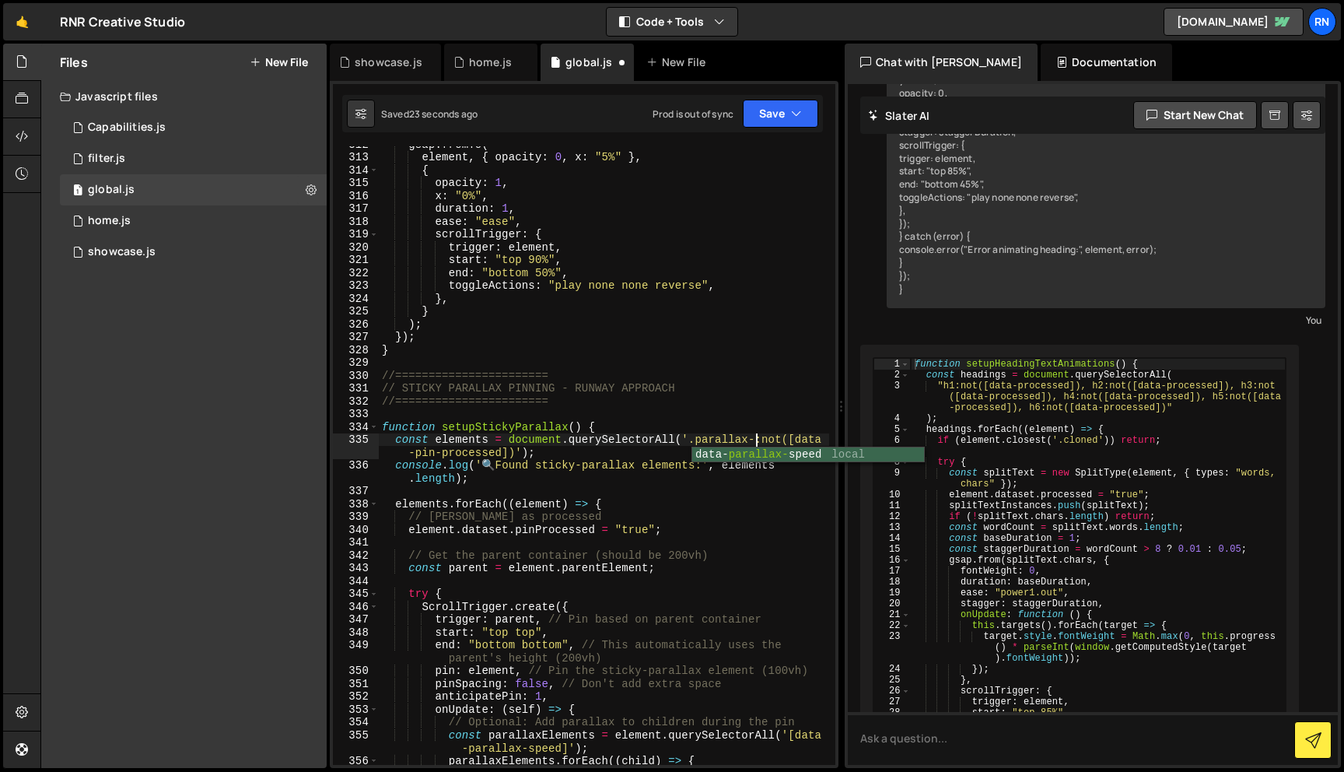
paste textarea "sticky"
click at [784, 103] on button "Save" at bounding box center [780, 114] width 75 height 28
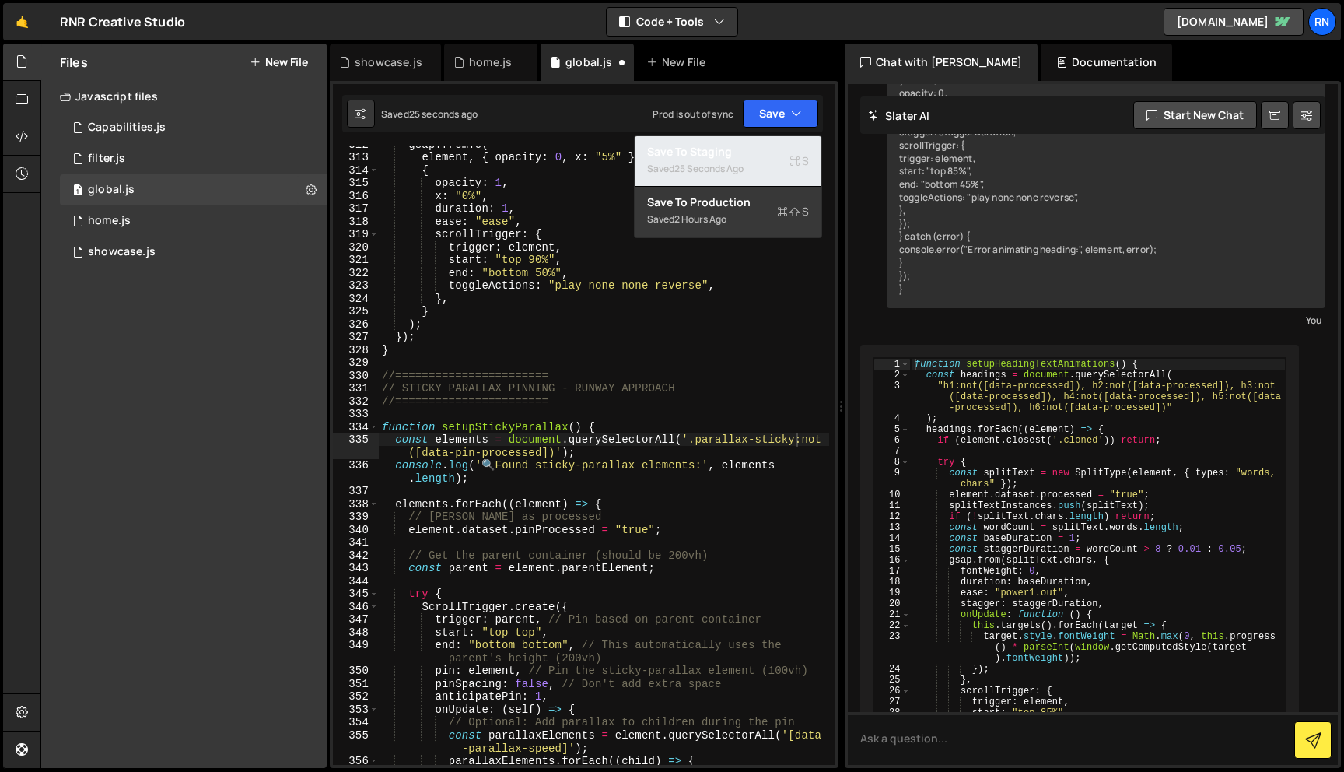
click at [741, 163] on div "25 seconds ago" at bounding box center [708, 168] width 69 height 13
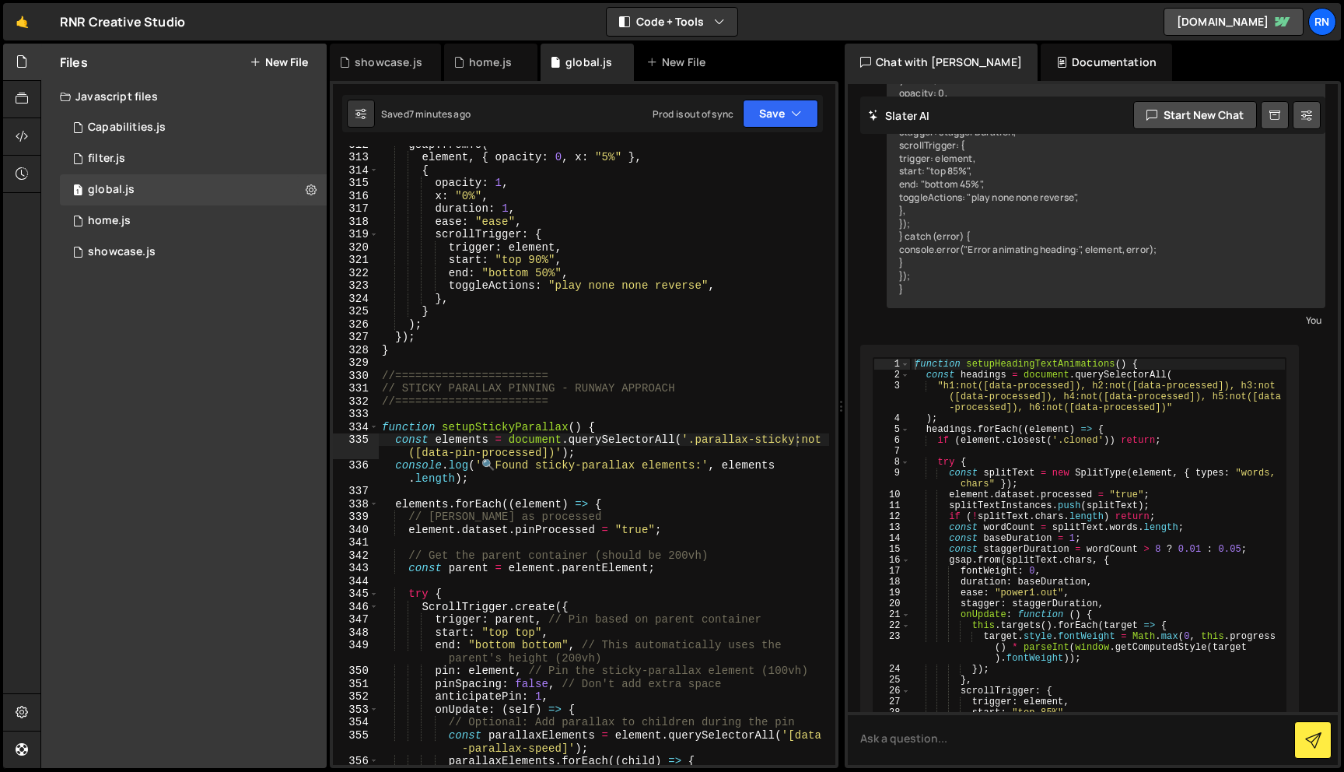
type textarea ");"
click at [606, 328] on div "gsap . fromTo ( element , { opacity : 0 , x : "5%" } , { opacity : 1 , x : "0%"…" at bounding box center [604, 466] width 450 height 657
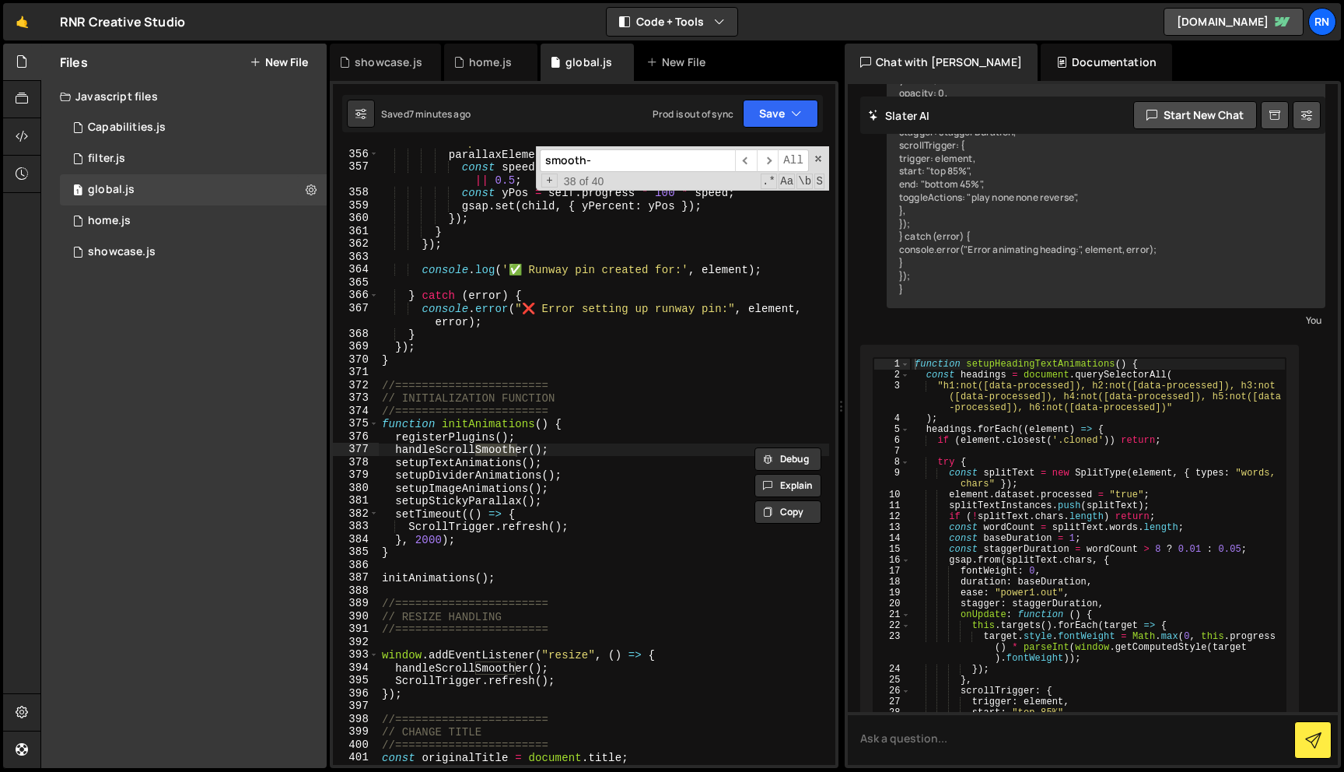
scroll to position [602, 0]
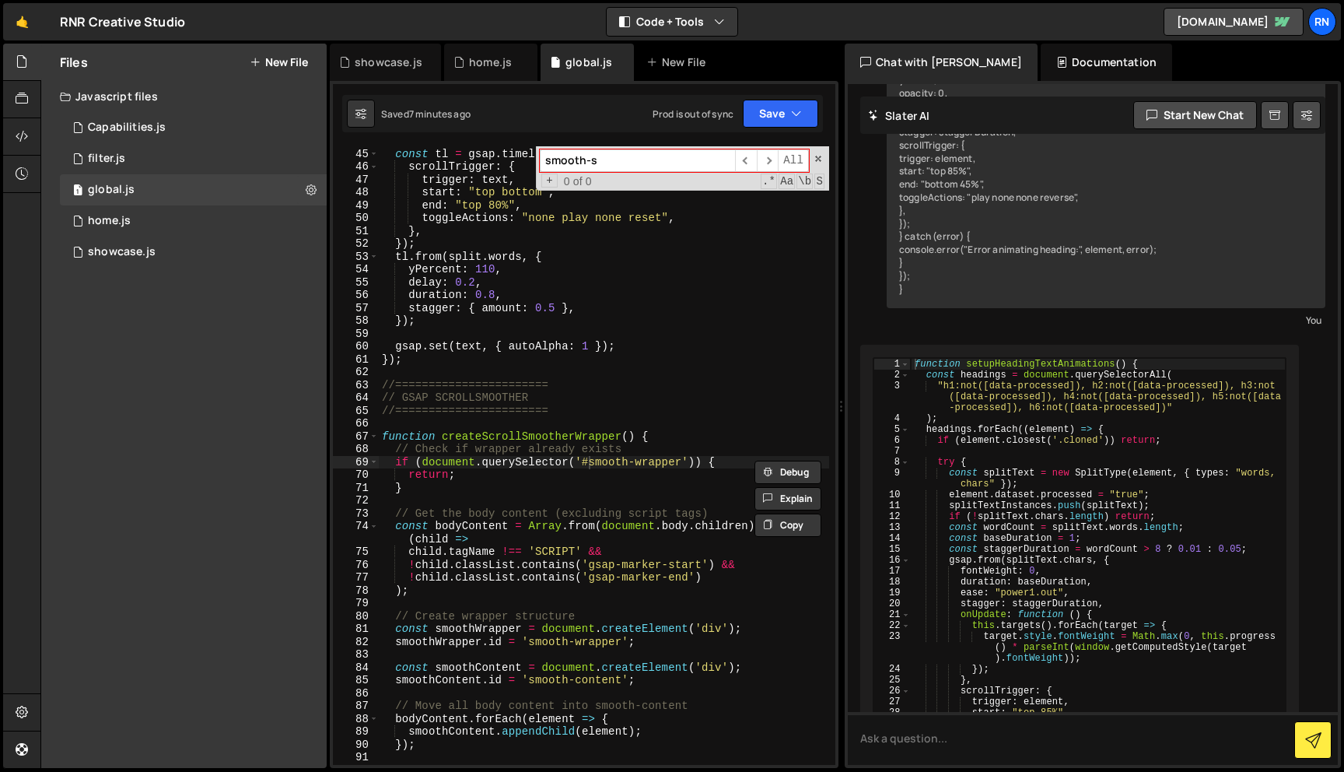
type input "smooth-"
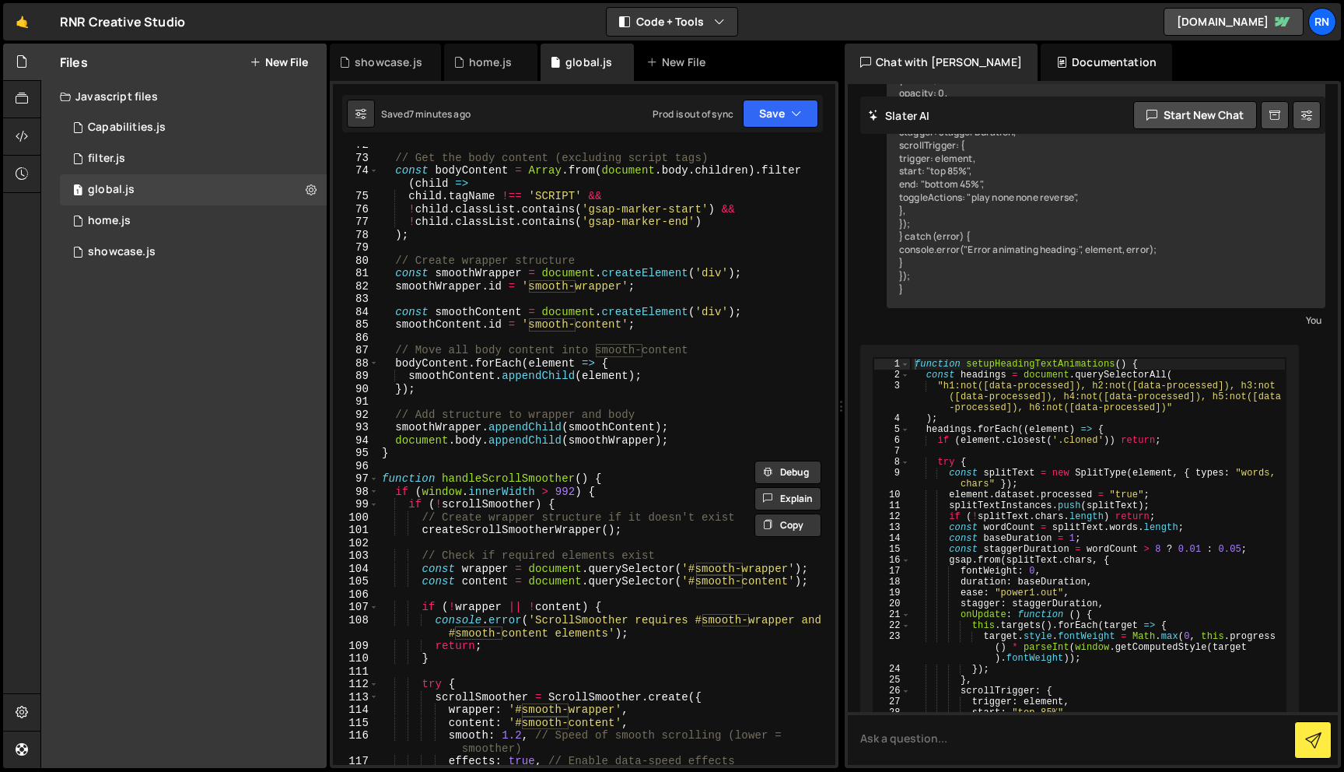
scroll to position [943, 0]
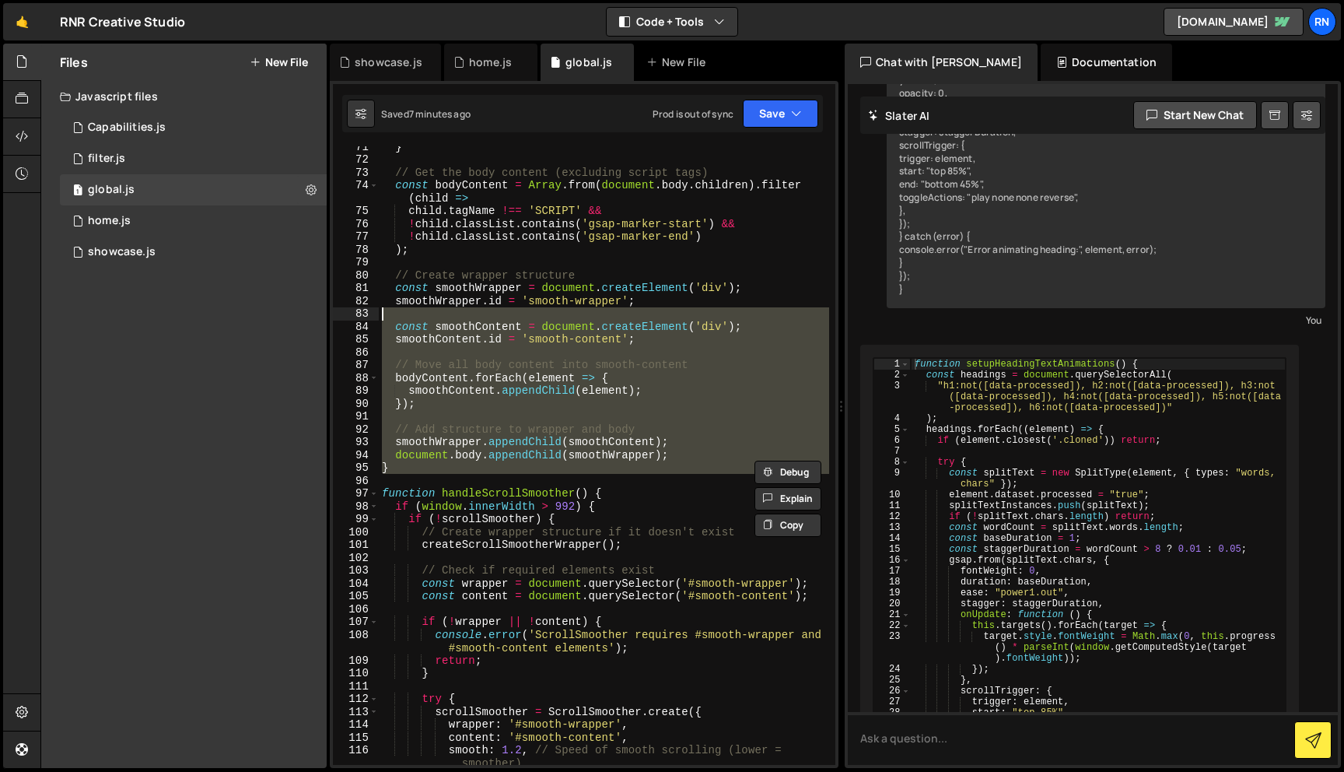
drag, startPoint x: 390, startPoint y: 475, endPoint x: 390, endPoint y: 272, distance: 203.0
click at [390, 273] on div "} // Get the body content (excluding script tags) const bodyContent = Array . f…" at bounding box center [604, 462] width 450 height 644
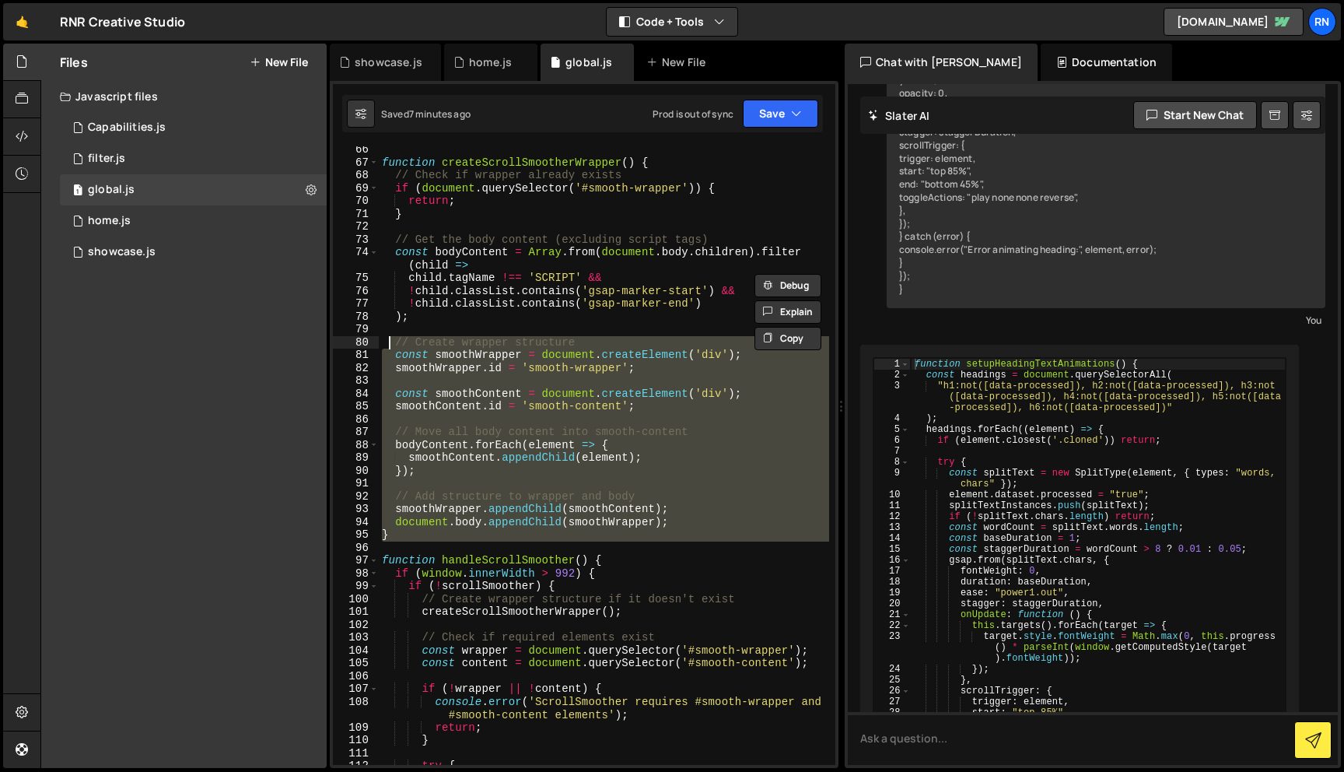
scroll to position [792, 0]
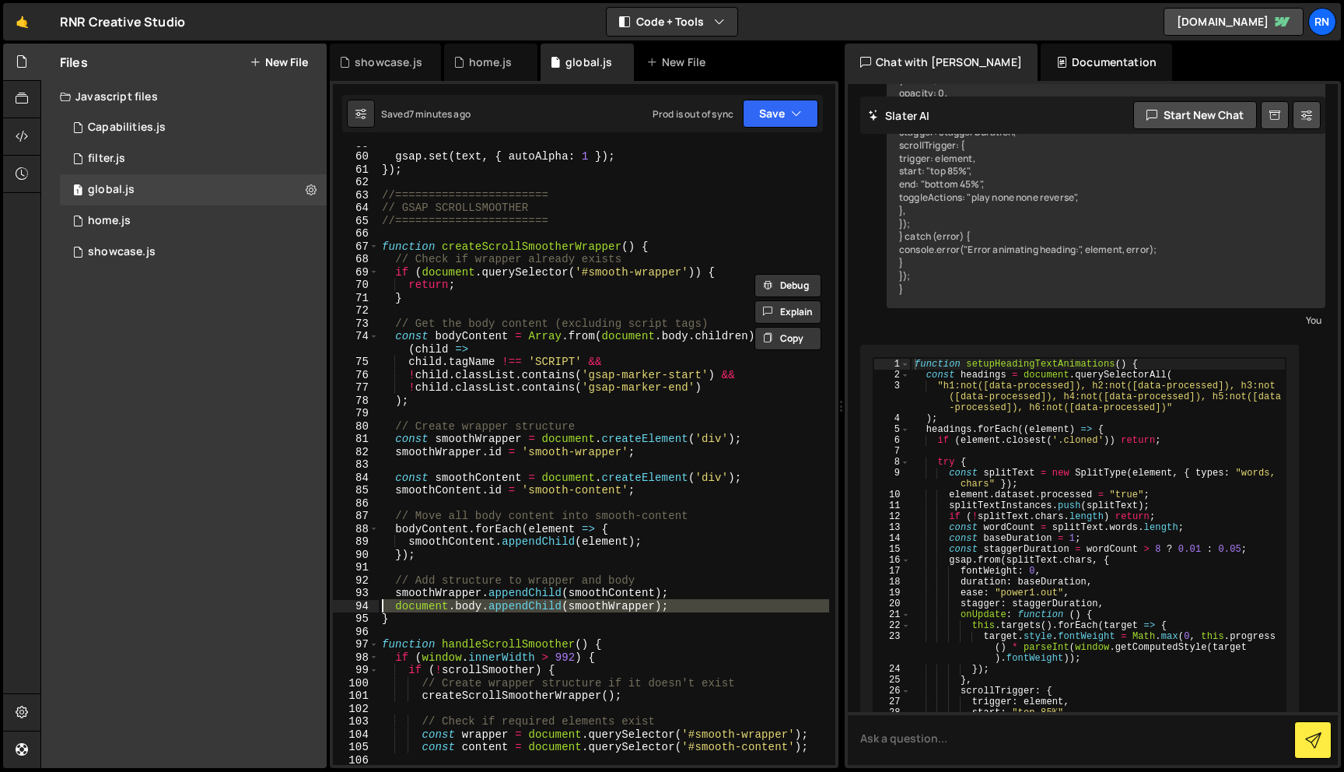
click at [364, 608] on div "94" at bounding box center [356, 606] width 46 height 13
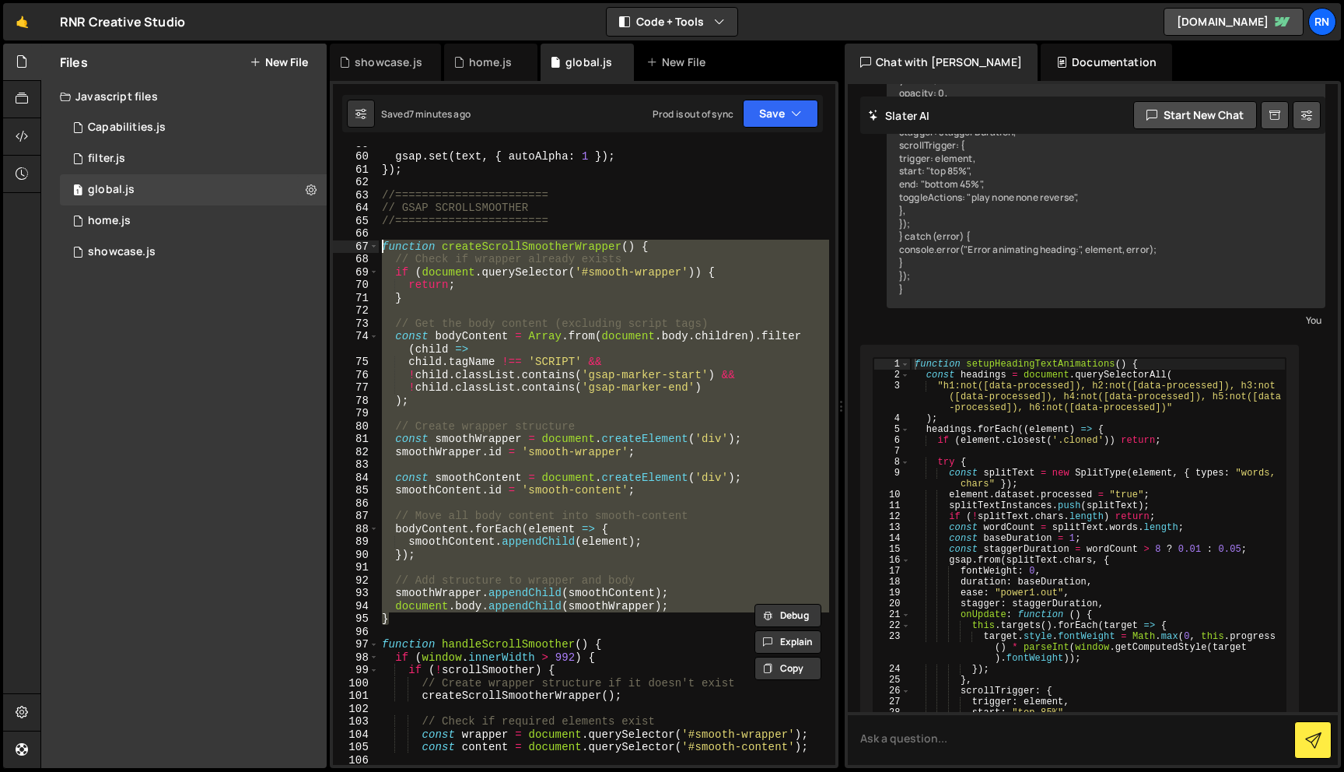
drag, startPoint x: 391, startPoint y: 616, endPoint x: 363, endPoint y: 243, distance: 373.7
click at [363, 243] on div "document.body.appendChild(smoothWrapper); } 59 60 61 62 63 64 65 66 67 68 69 70…" at bounding box center [584, 455] width 503 height 618
paste textarea "}"
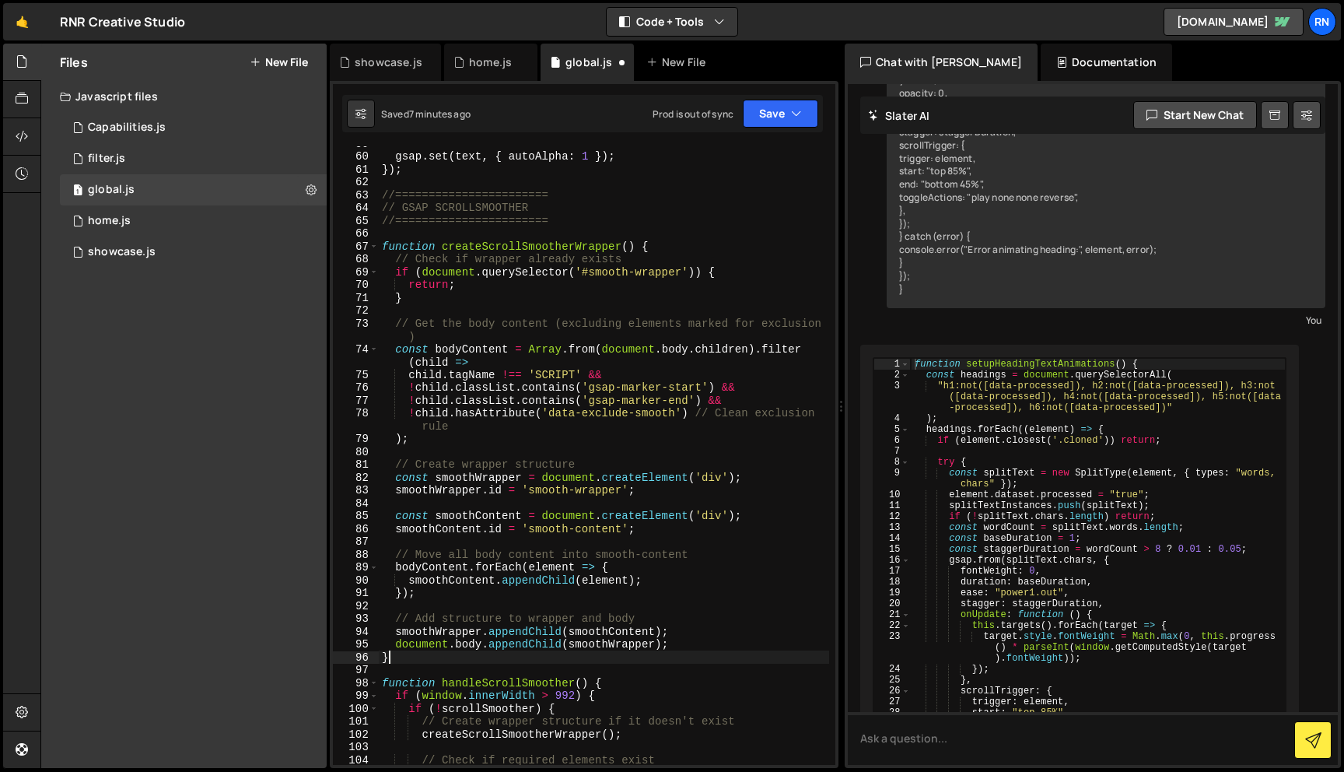
scroll to position [0, 0]
click at [770, 112] on button "Save" at bounding box center [780, 114] width 75 height 28
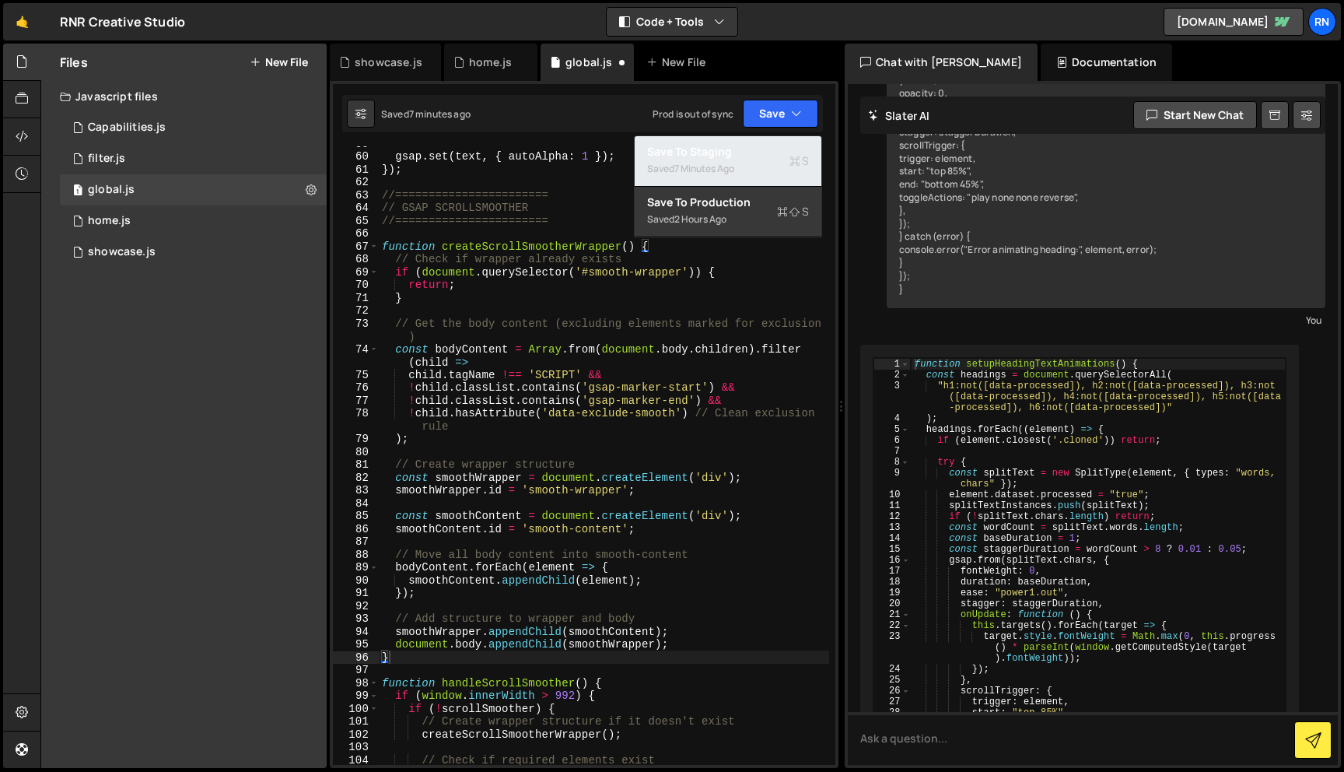
click at [752, 170] on div "Saved 7 minutes ago" at bounding box center [728, 168] width 162 height 19
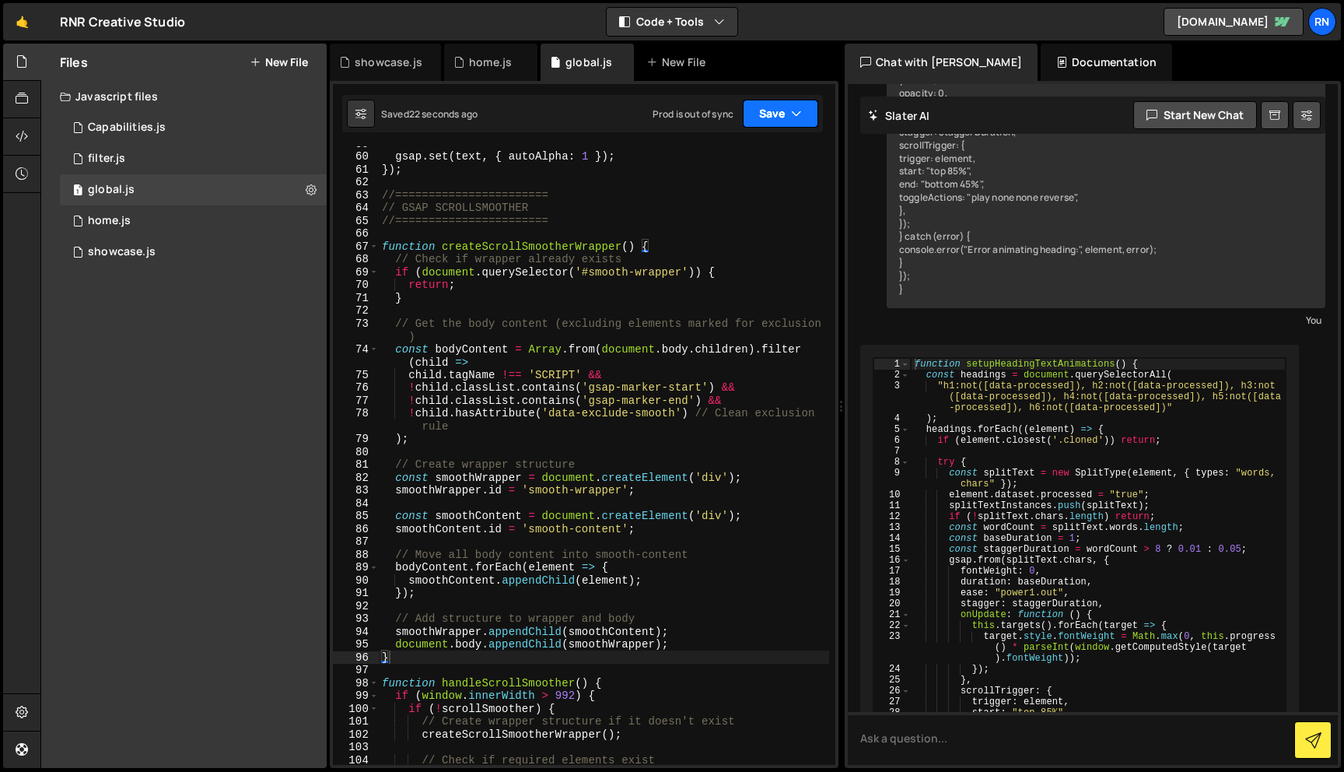
click at [767, 117] on button "Save" at bounding box center [780, 114] width 75 height 28
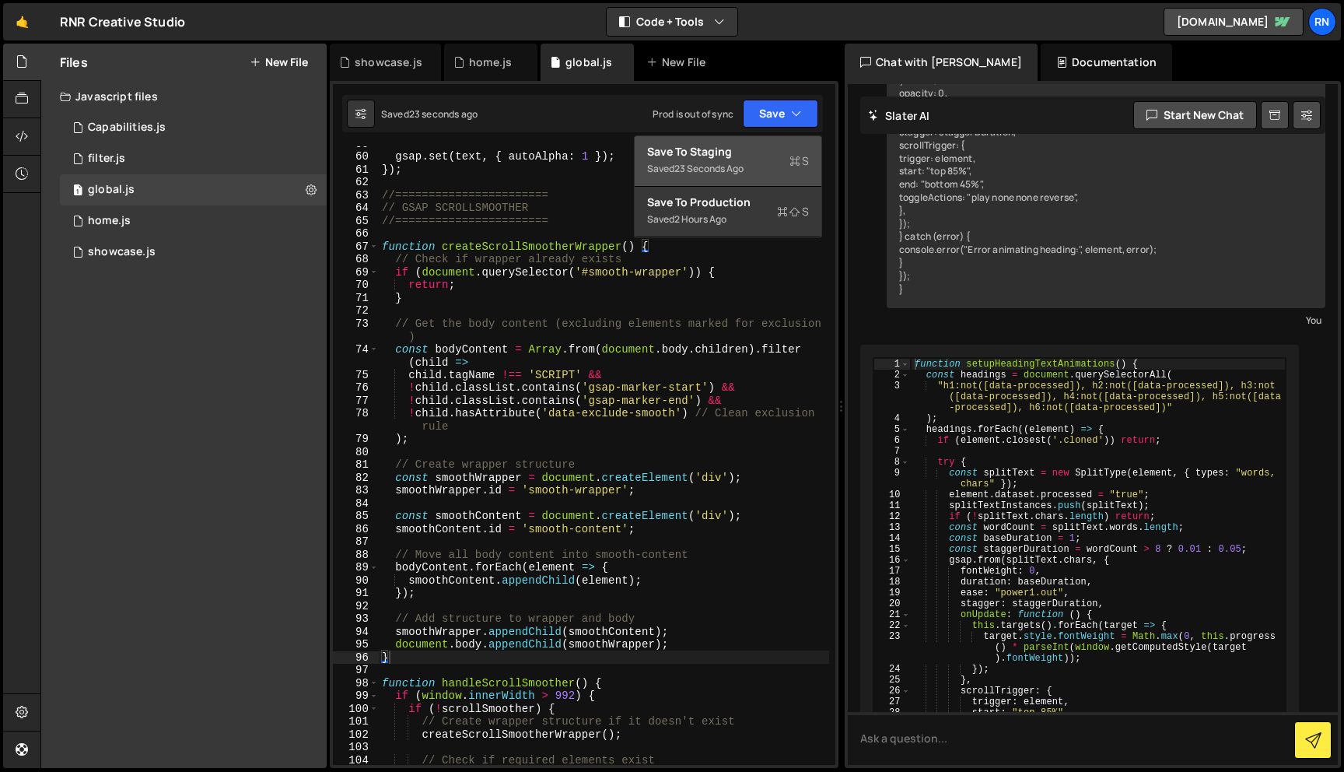
click at [763, 144] on div "Save to Staging S" at bounding box center [728, 152] width 162 height 16
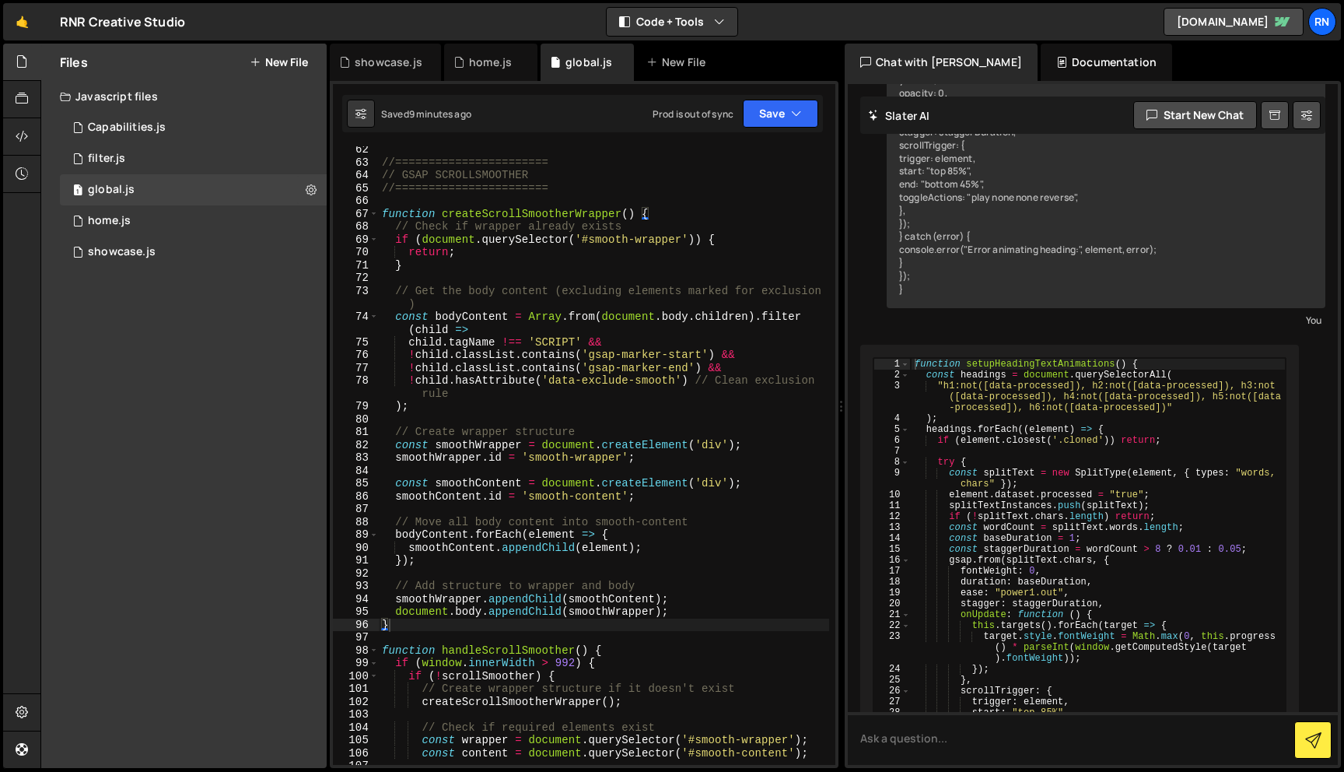
scroll to position [825, 0]
click at [395, 618] on div "//======================= // GSAP SCROLLSMOOTHER //======================= func…" at bounding box center [604, 465] width 450 height 644
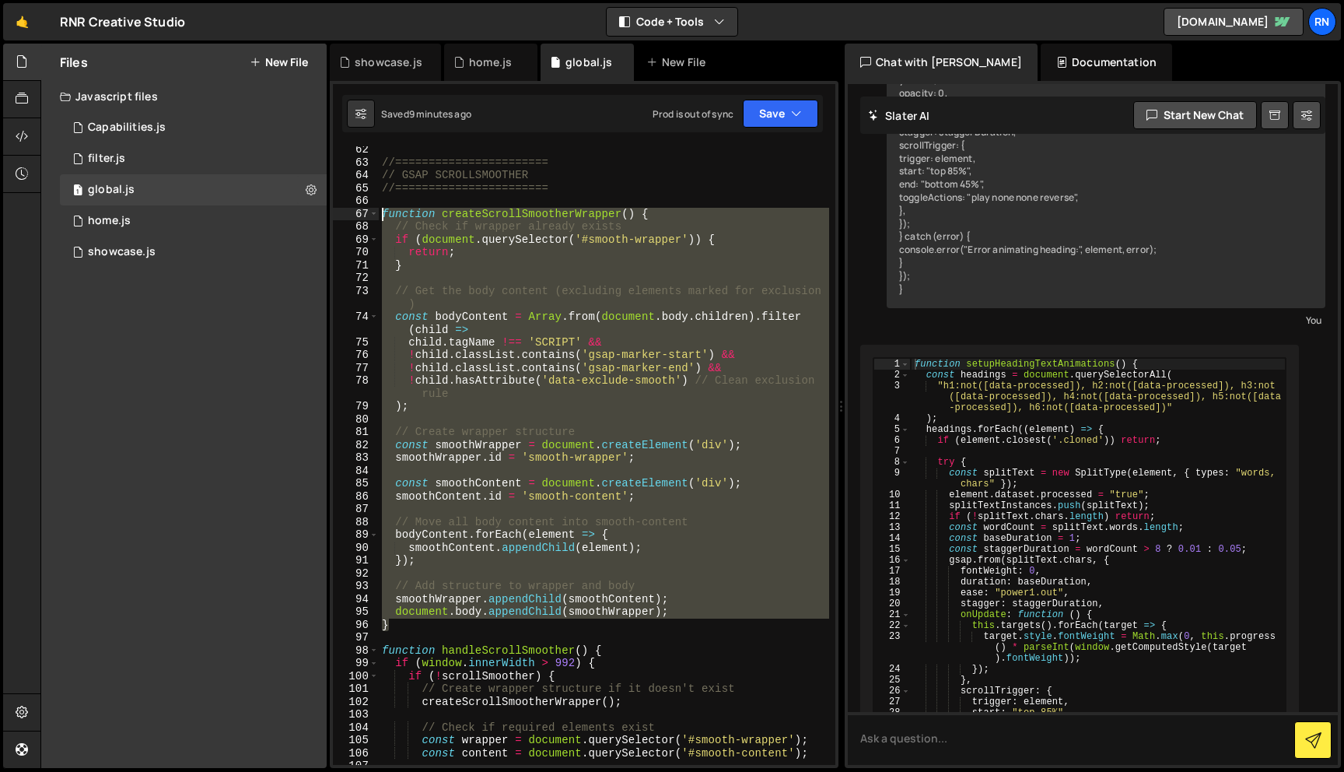
drag, startPoint x: 395, startPoint y: 625, endPoint x: 358, endPoint y: 212, distance: 415.5
click at [358, 212] on div "} 62 63 64 65 66 67 68 69 70 71 72 73 74 75 76 77 78 79 80 81 82 83 84 85 86 87…" at bounding box center [584, 455] width 503 height 618
paste textarea "}"
paste textarea
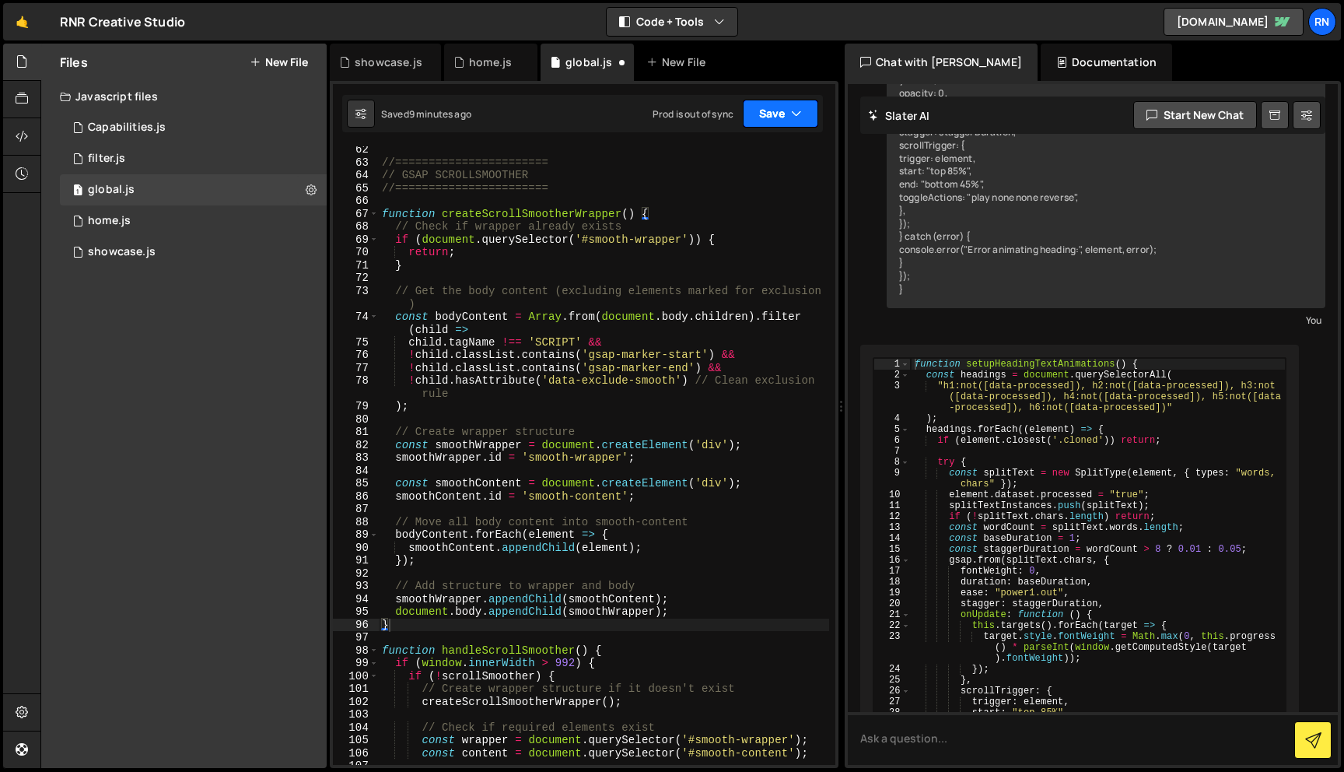
click at [789, 104] on button "Save" at bounding box center [780, 114] width 75 height 28
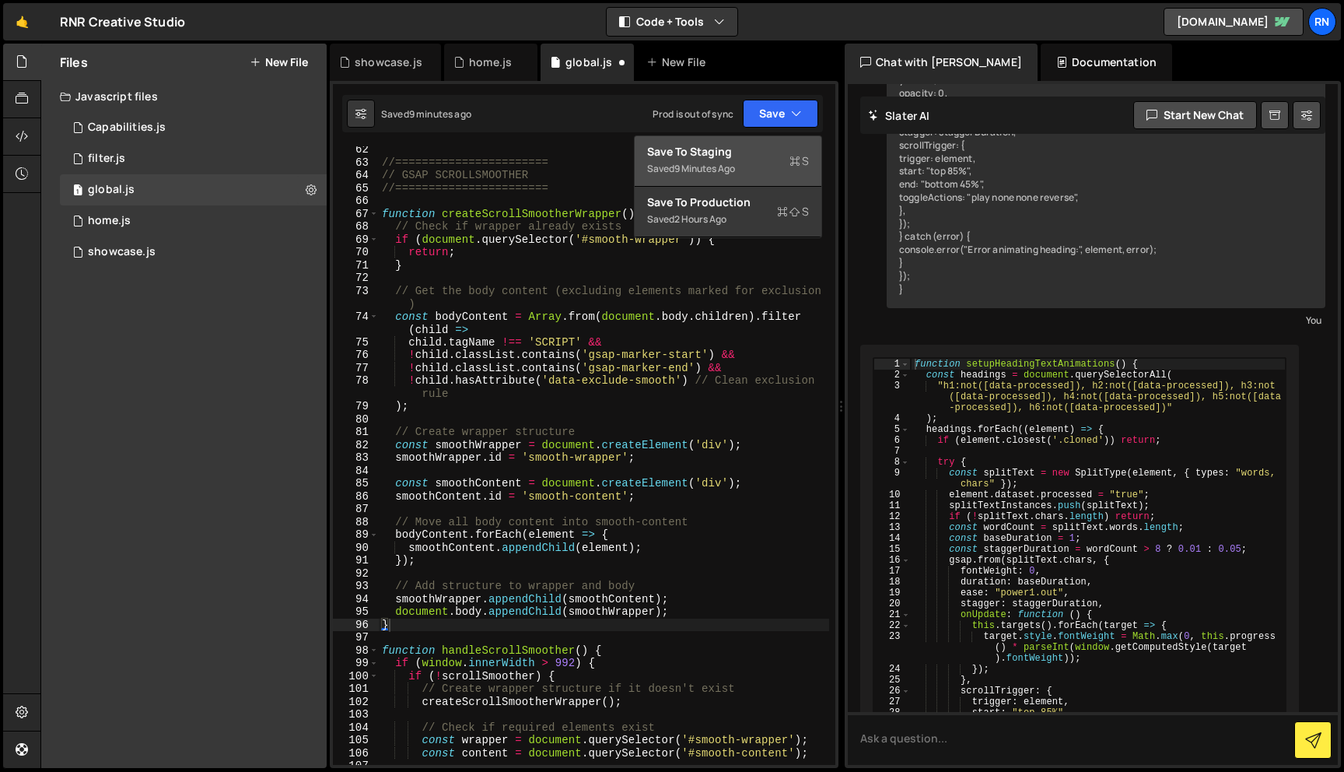
click at [706, 166] on div "9 minutes ago" at bounding box center [704, 168] width 61 height 13
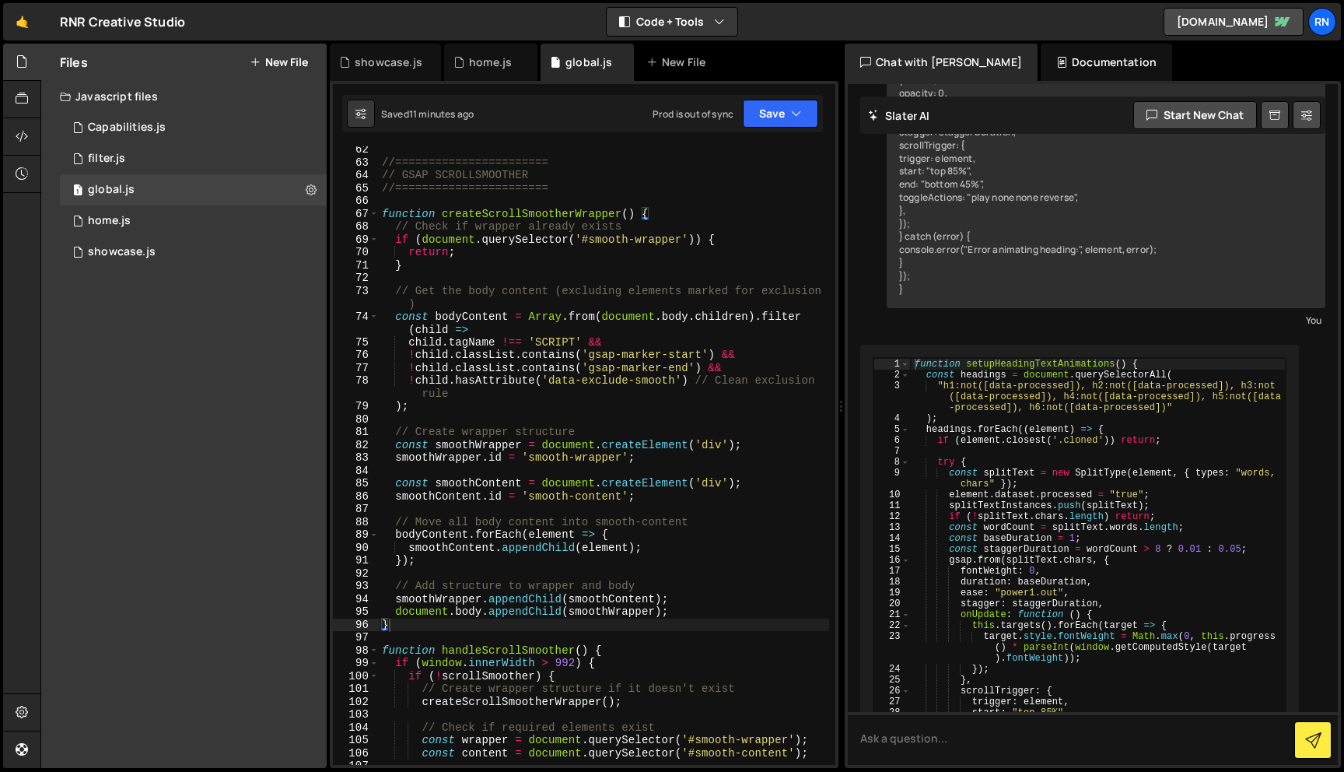
click at [580, 362] on div "//======================= // GSAP SCROLLSMOOTHER //======================= func…" at bounding box center [604, 465] width 450 height 644
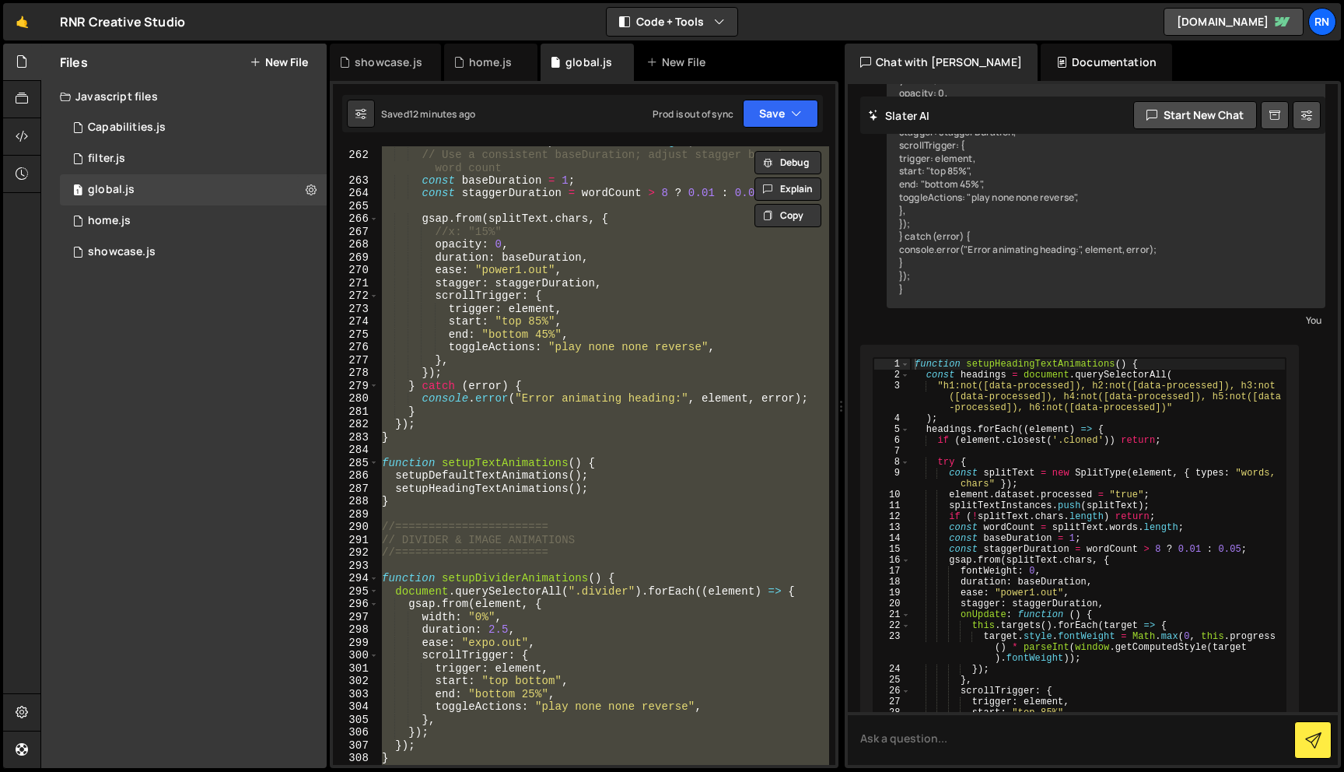
scroll to position [3605, 0]
click at [476, 493] on div "const wordCount = splitText . words . length ; // Use a consistent baseDuration…" at bounding box center [604, 455] width 450 height 618
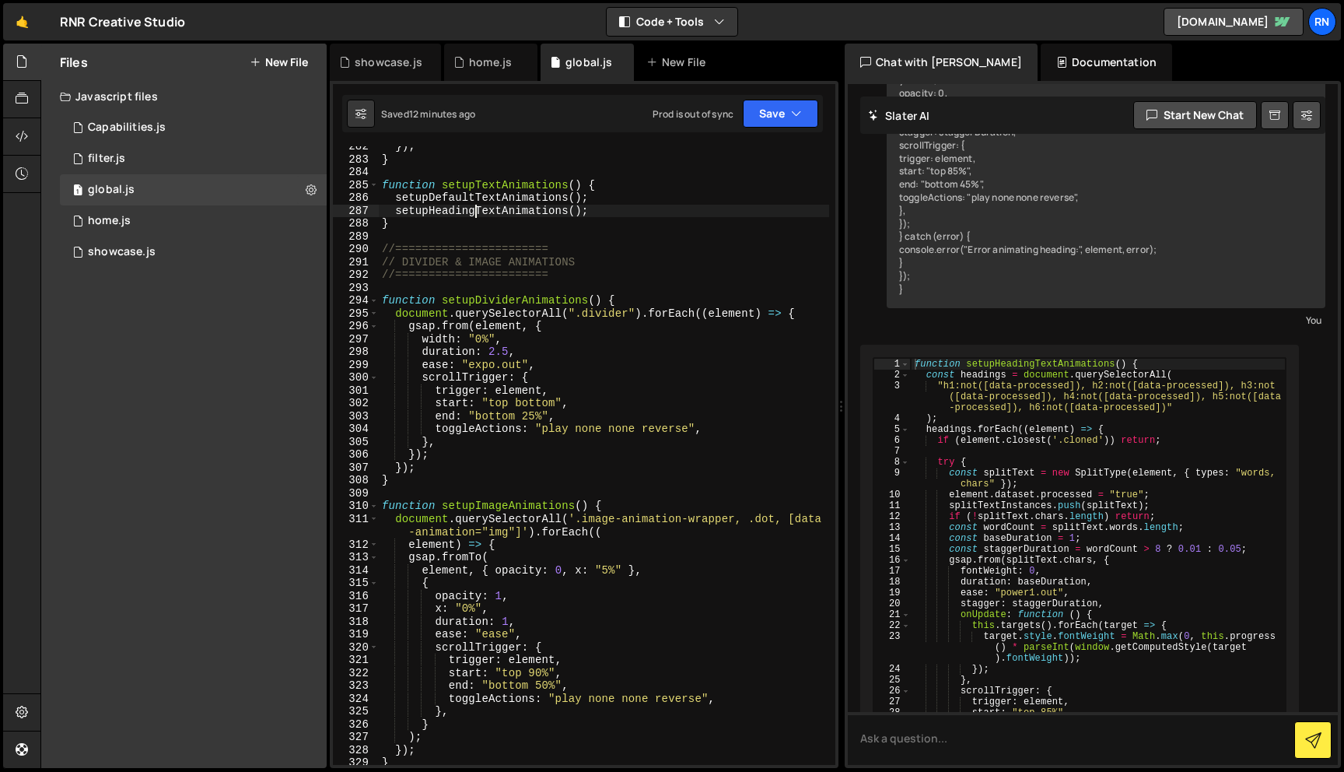
scroll to position [3882, 0]
click at [435, 433] on div "}) ; } function setupTextAnimations ( ) { setupDefaultTextAnimations ( ) ; setu…" at bounding box center [604, 462] width 450 height 644
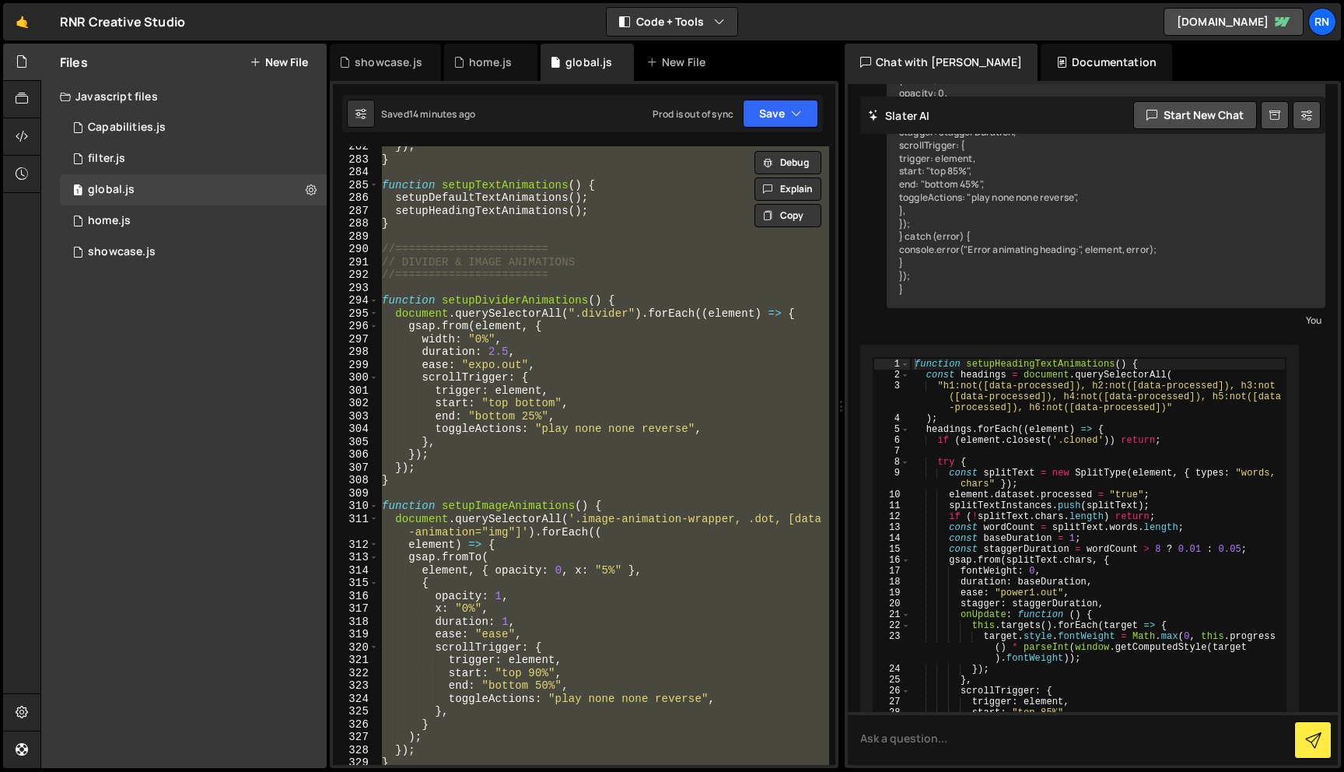
paste textarea
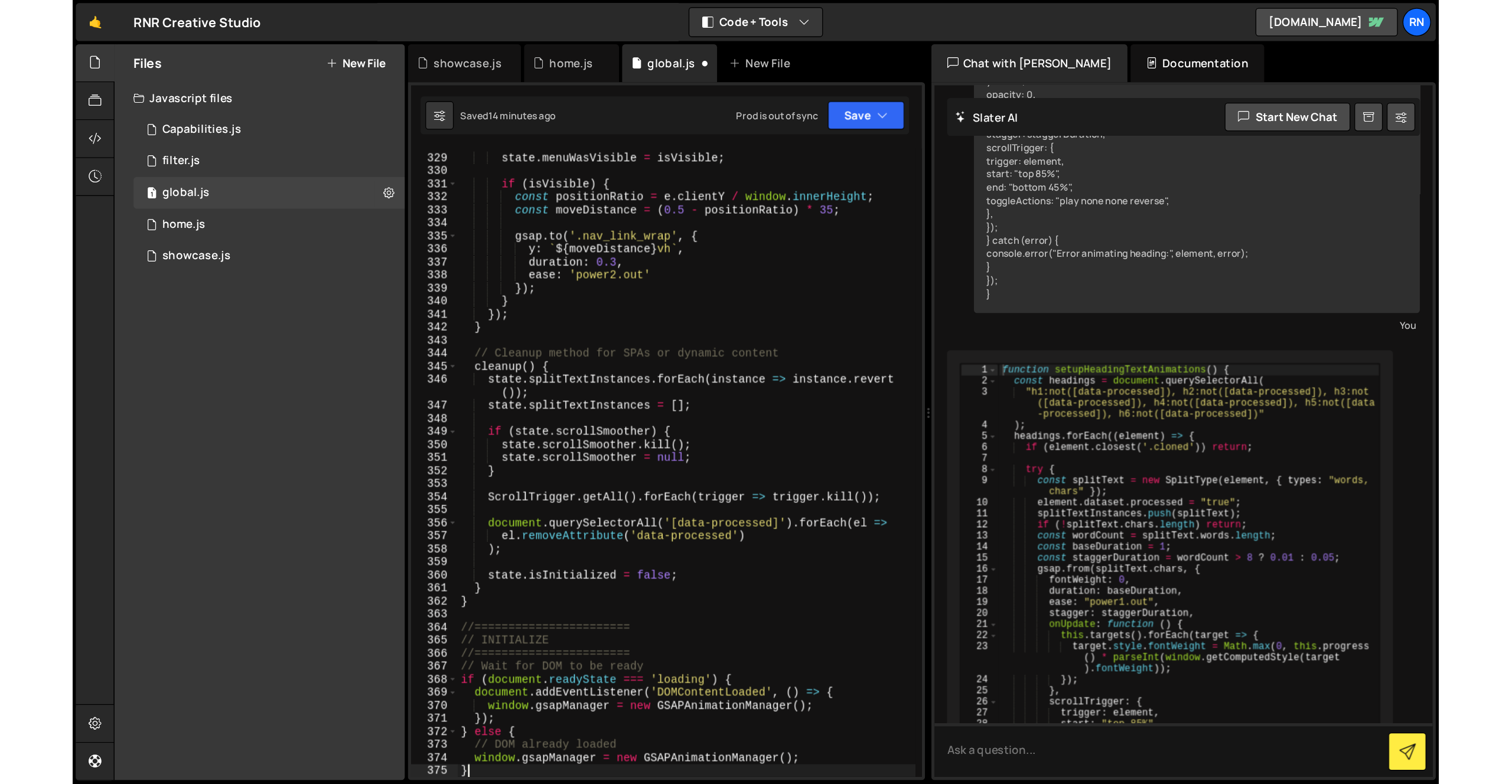
scroll to position [3320, 0]
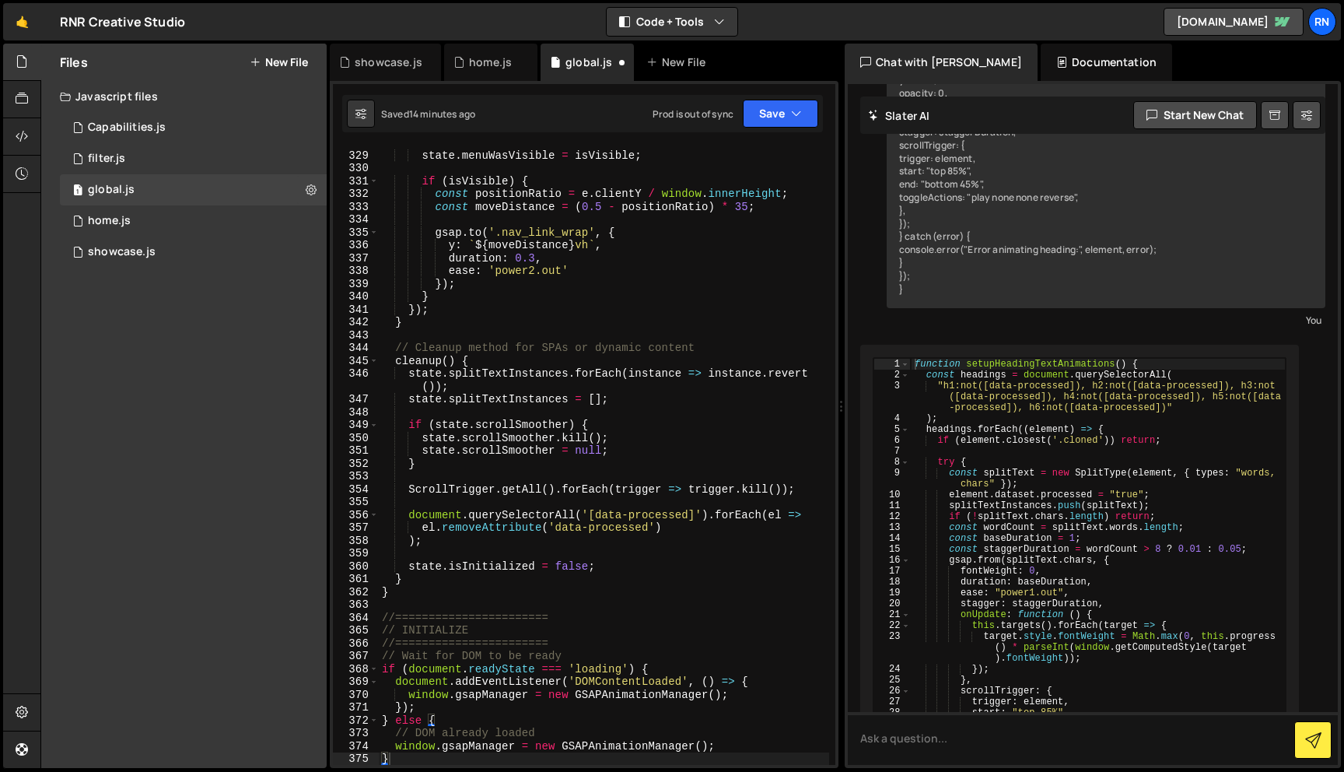
click at [772, 128] on div "Saved 14 minutes ago Prod is out of sync Upgrade to Edit Save Save to Staging S…" at bounding box center [582, 113] width 481 height 37
click at [772, 116] on button "Save" at bounding box center [780, 114] width 75 height 28
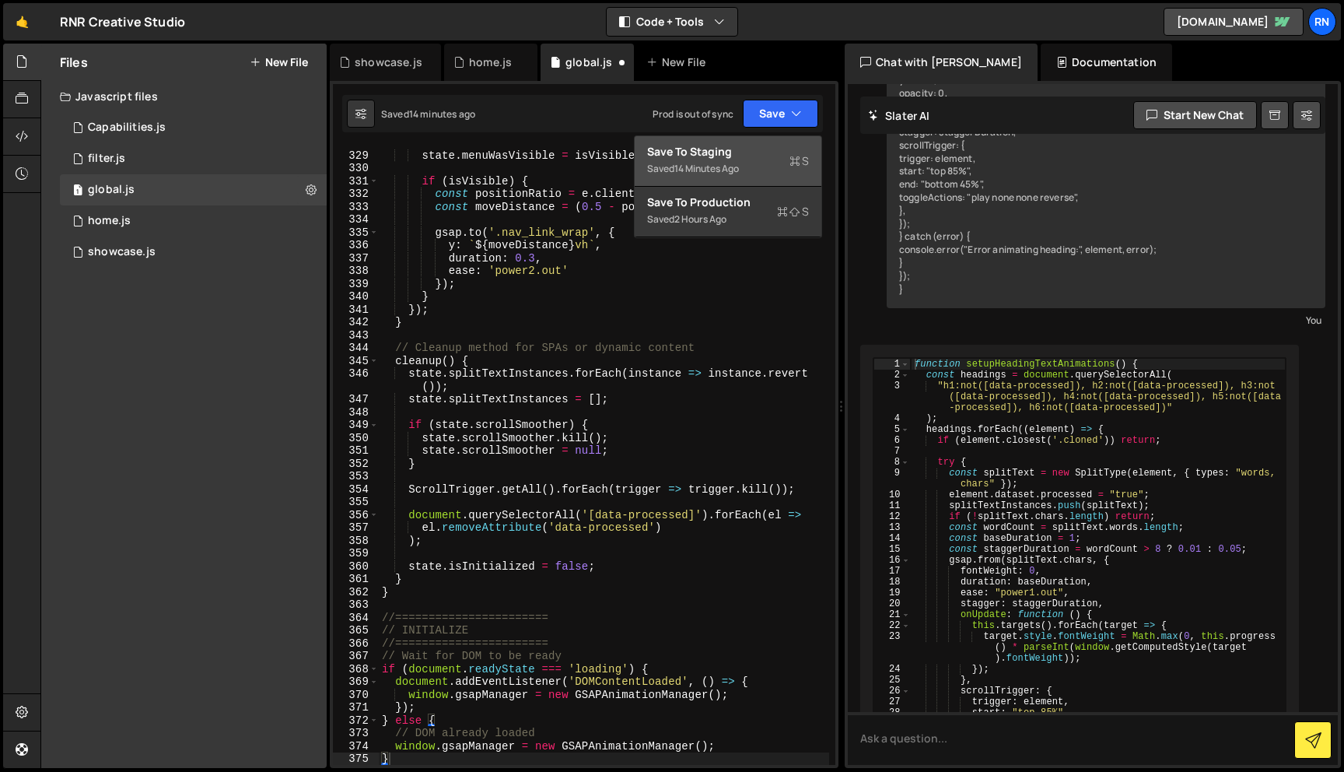
click at [734, 156] on div "Save to Staging S" at bounding box center [728, 152] width 162 height 16
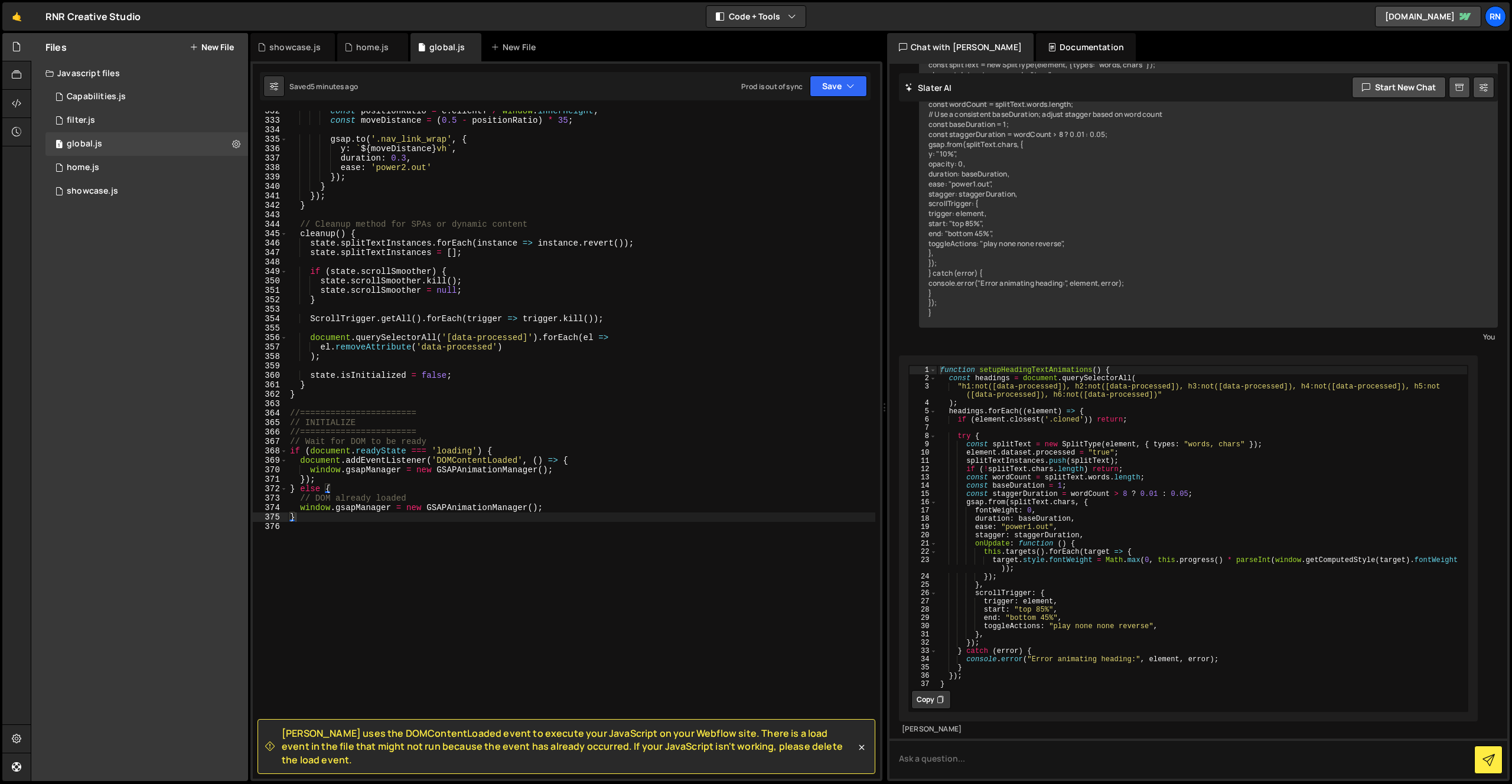
scroll to position [1235, 0]
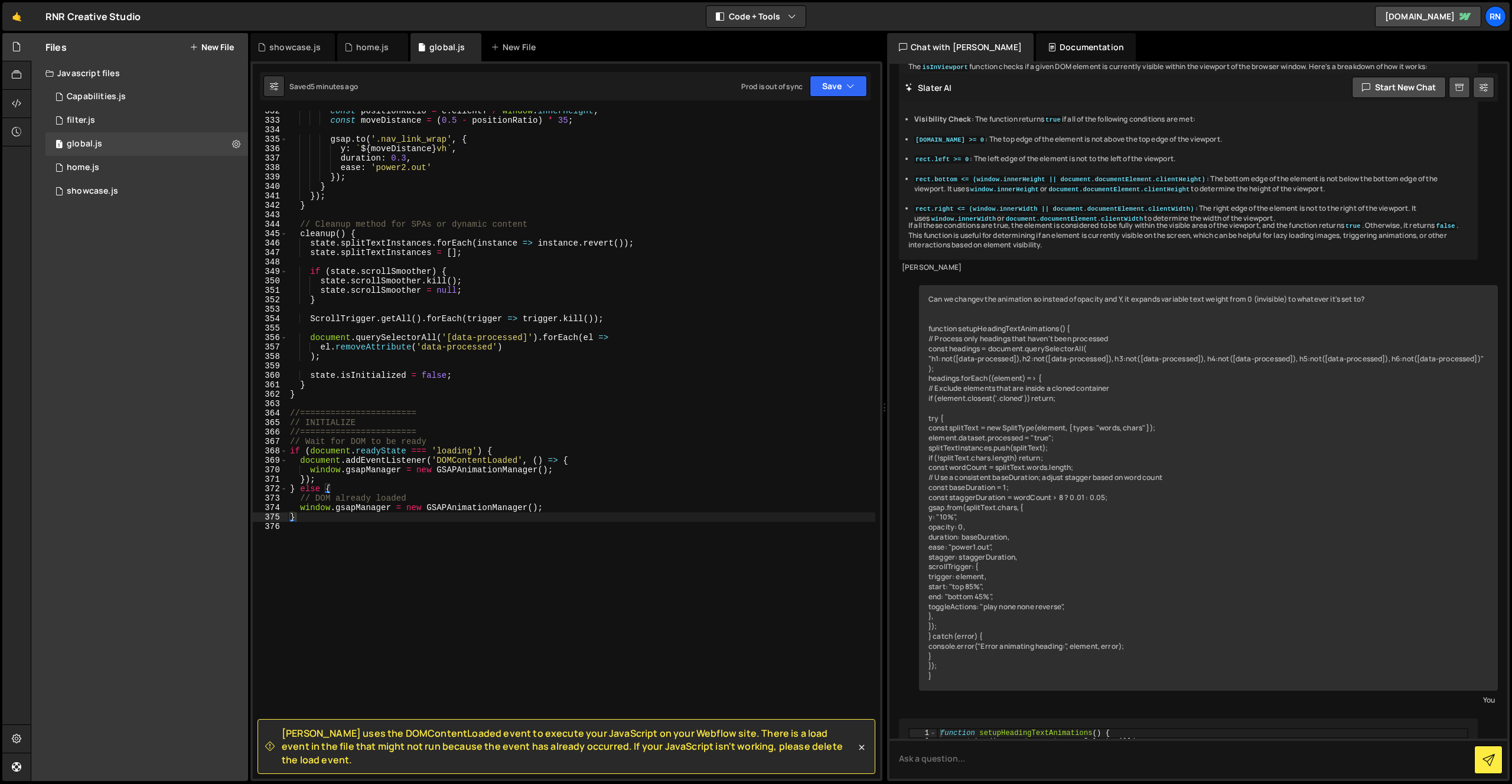
click at [616, 357] on div "const positionRatio = e . clientY / window . innerHeight ; const moveDistance =…" at bounding box center [582, 449] width 588 height 687
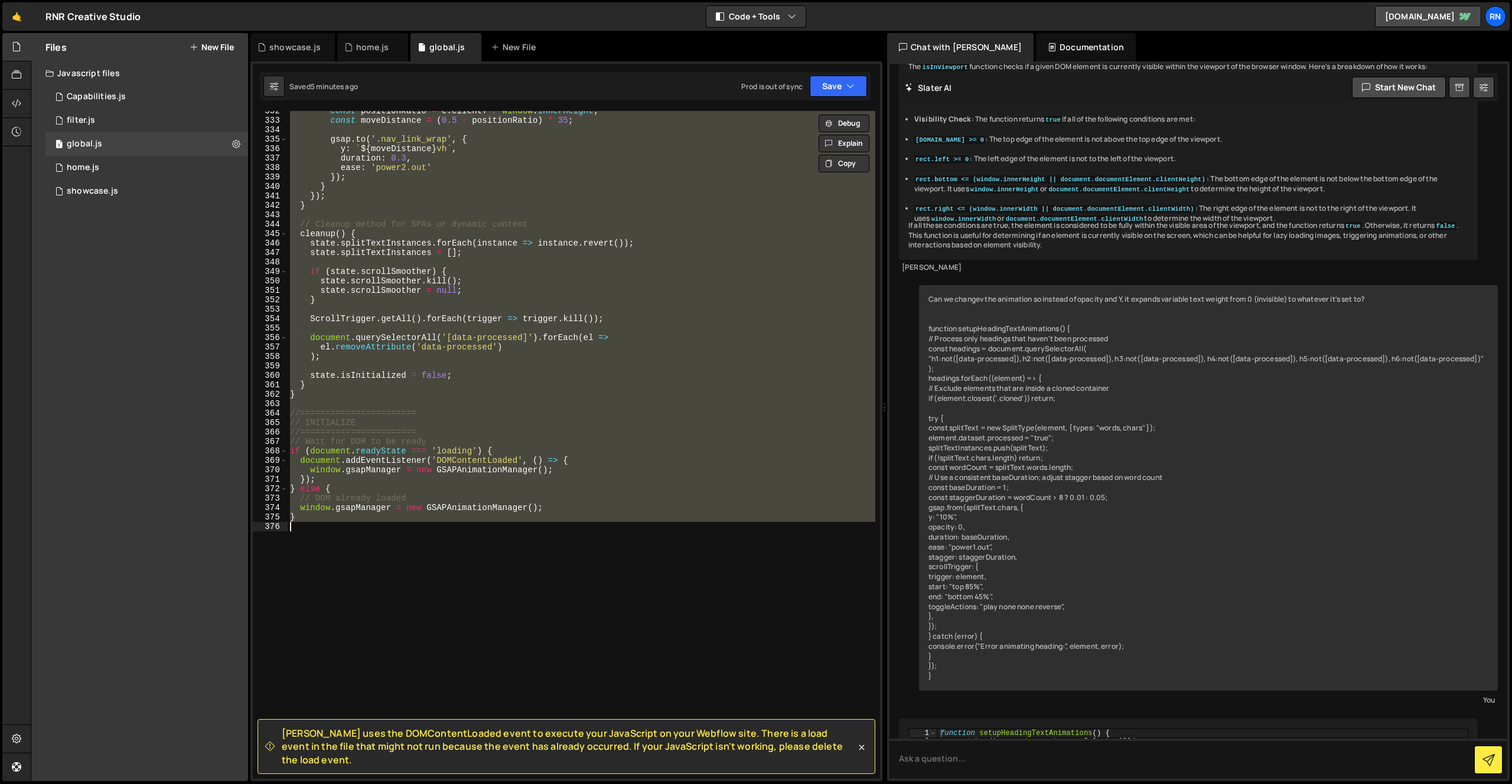
paste textarea "*/"
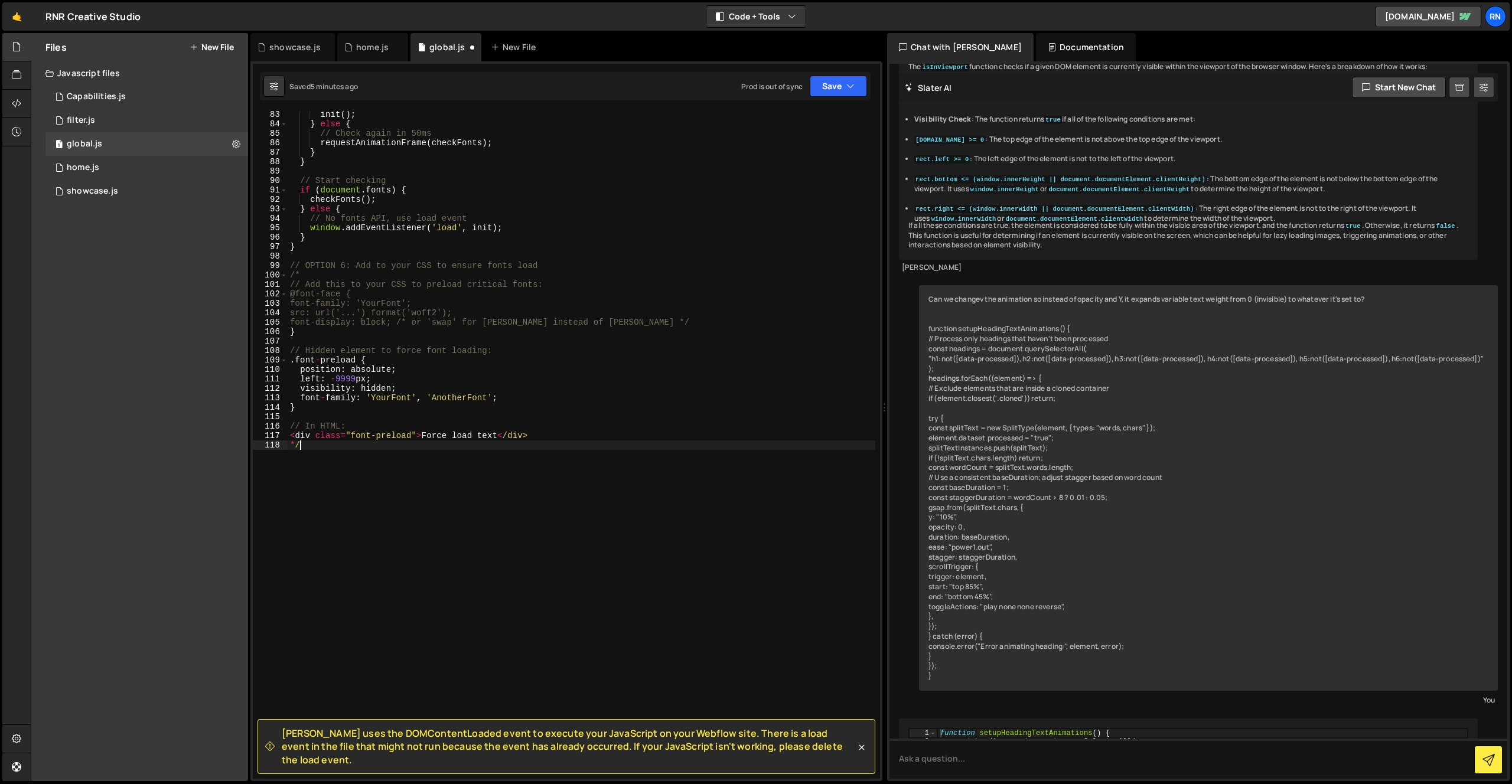
scroll to position [776, 0]
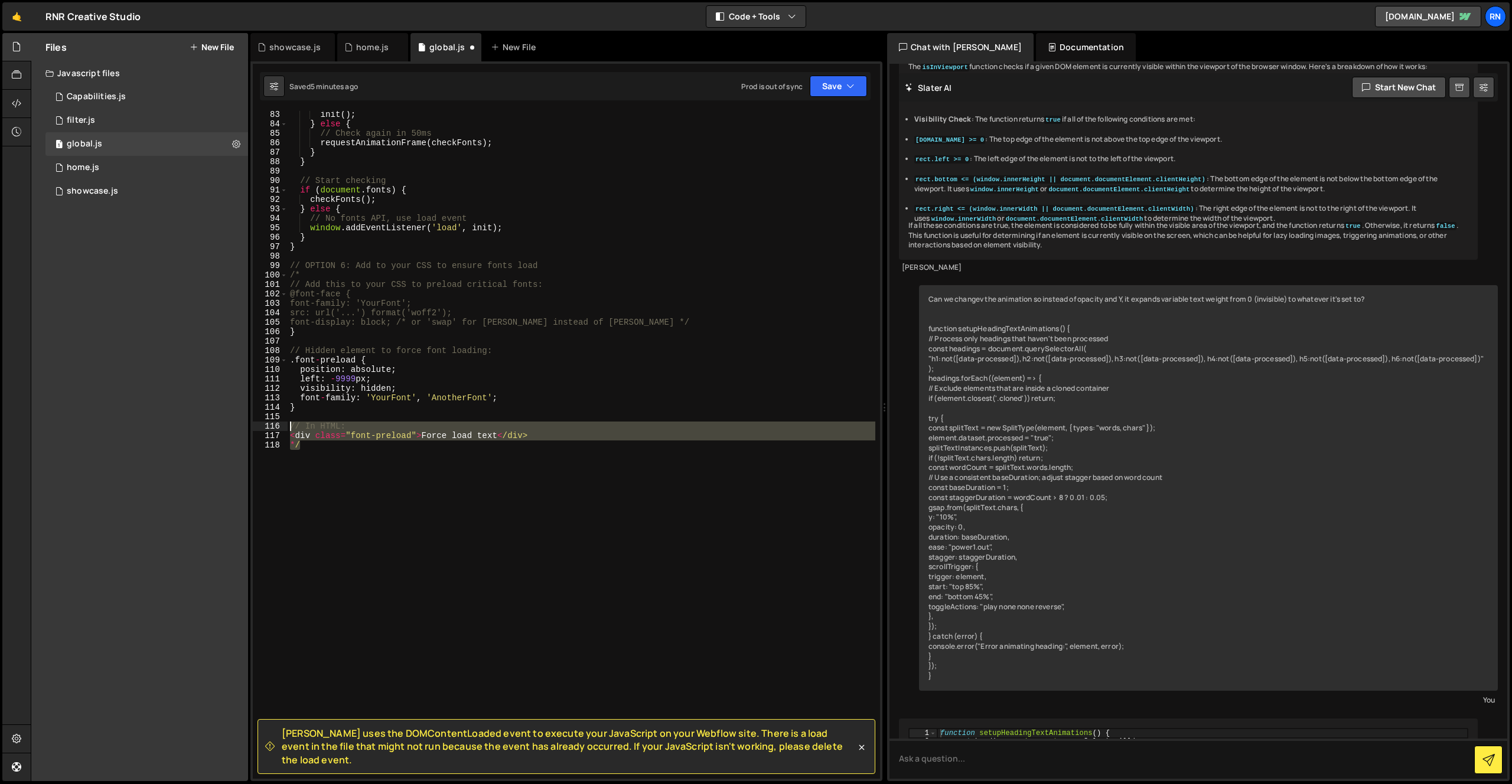
drag, startPoint x: 317, startPoint y: 470, endPoint x: 257, endPoint y: 423, distance: 76.2
click at [257, 423] on div "*/ 83 84 85 86 87 88 89 90 91 92 93 94 95 96 97 98 99 100 101 102 103 104 105 1…" at bounding box center [567, 445] width 627 height 668
type textarea "// In HTML: <div class="font-preload">Force load text</div>"
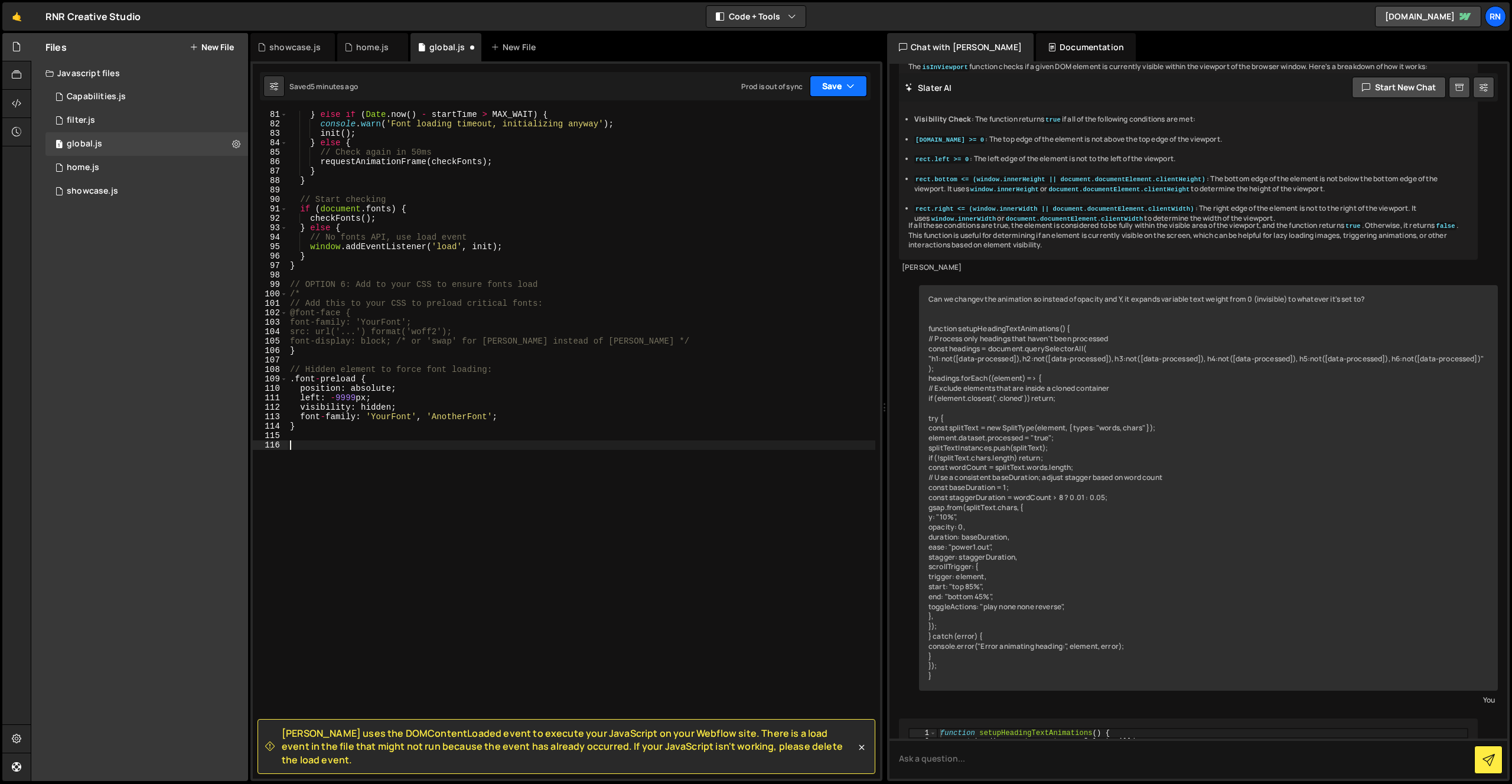
click at [824, 91] on button "Save" at bounding box center [838, 87] width 57 height 21
click at [800, 123] on div "5 minutes ago" at bounding box center [781, 128] width 46 height 10
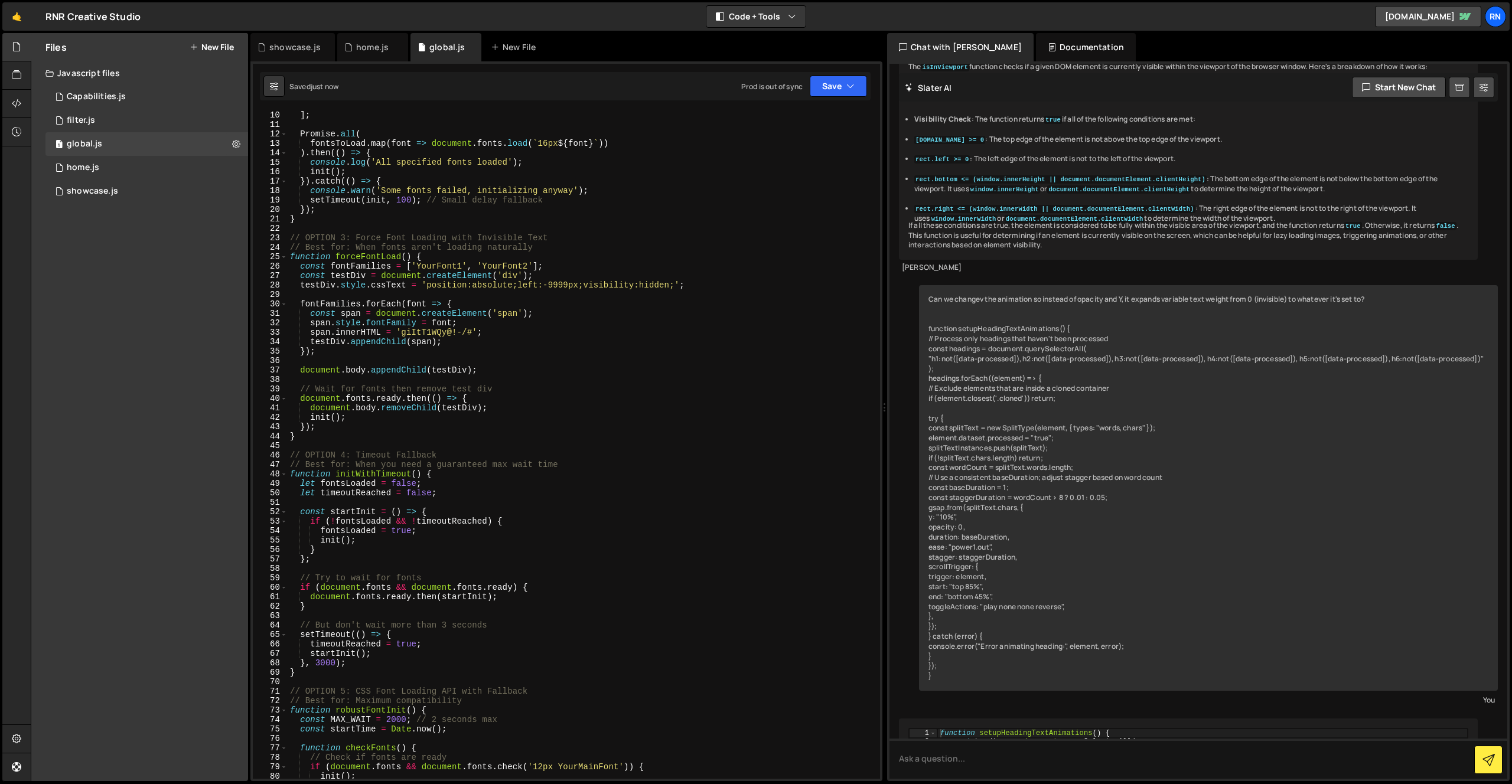
scroll to position [0, 0]
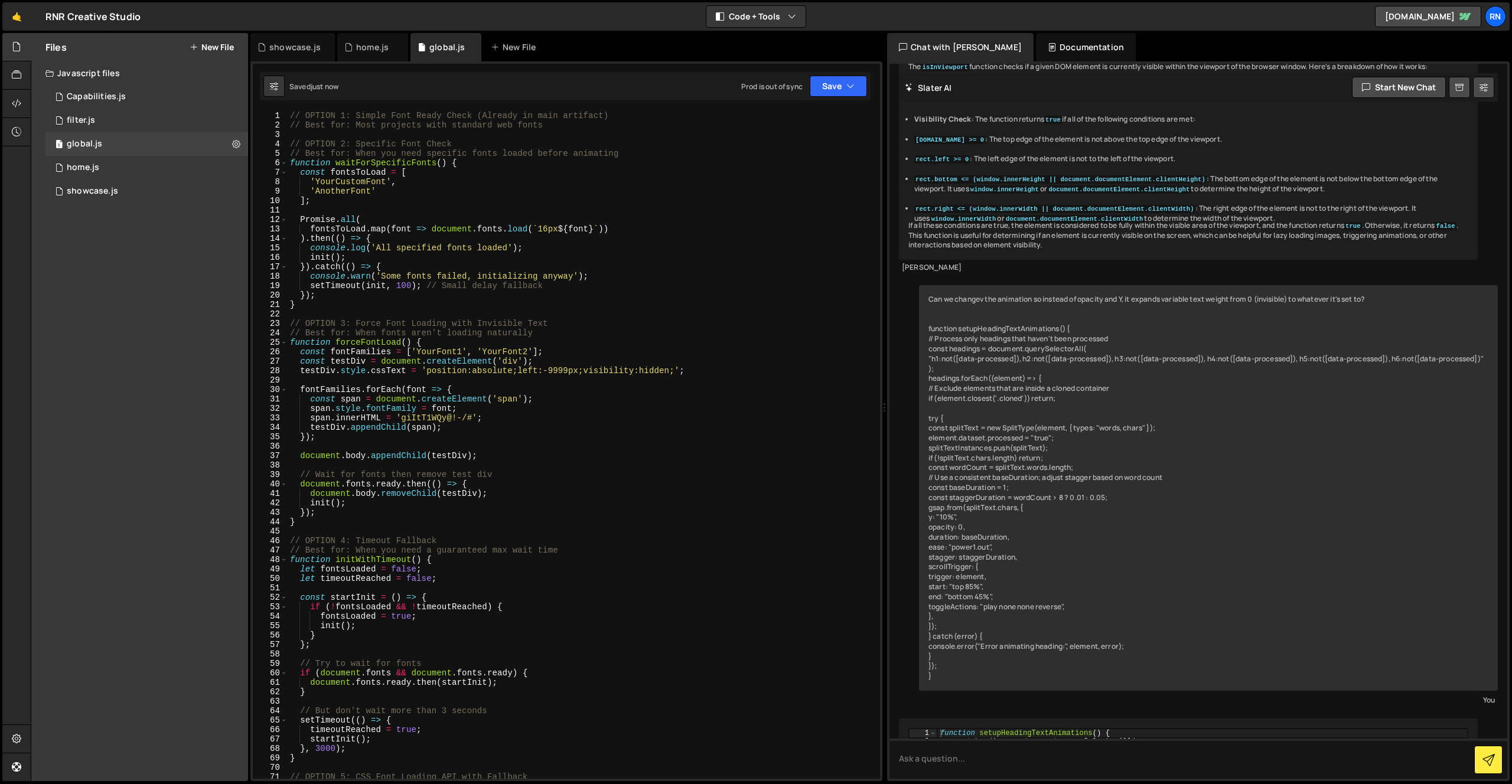
type textarea ").then(() => {"
click at [361, 241] on div "// OPTION 1: Simple Font Ready Check (Already in main artifact) // Best for: Mo…" at bounding box center [582, 454] width 588 height 687
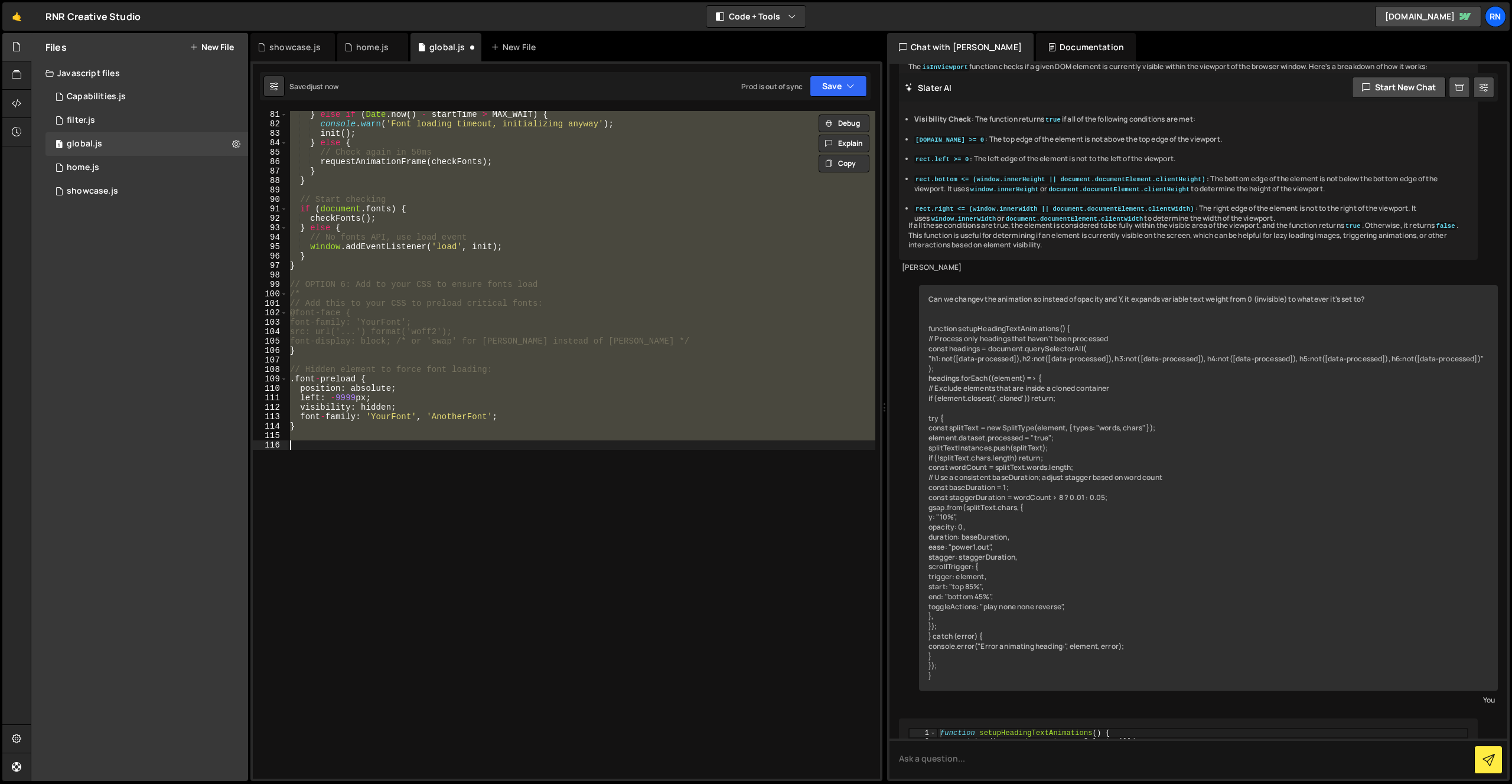
scroll to position [757, 0]
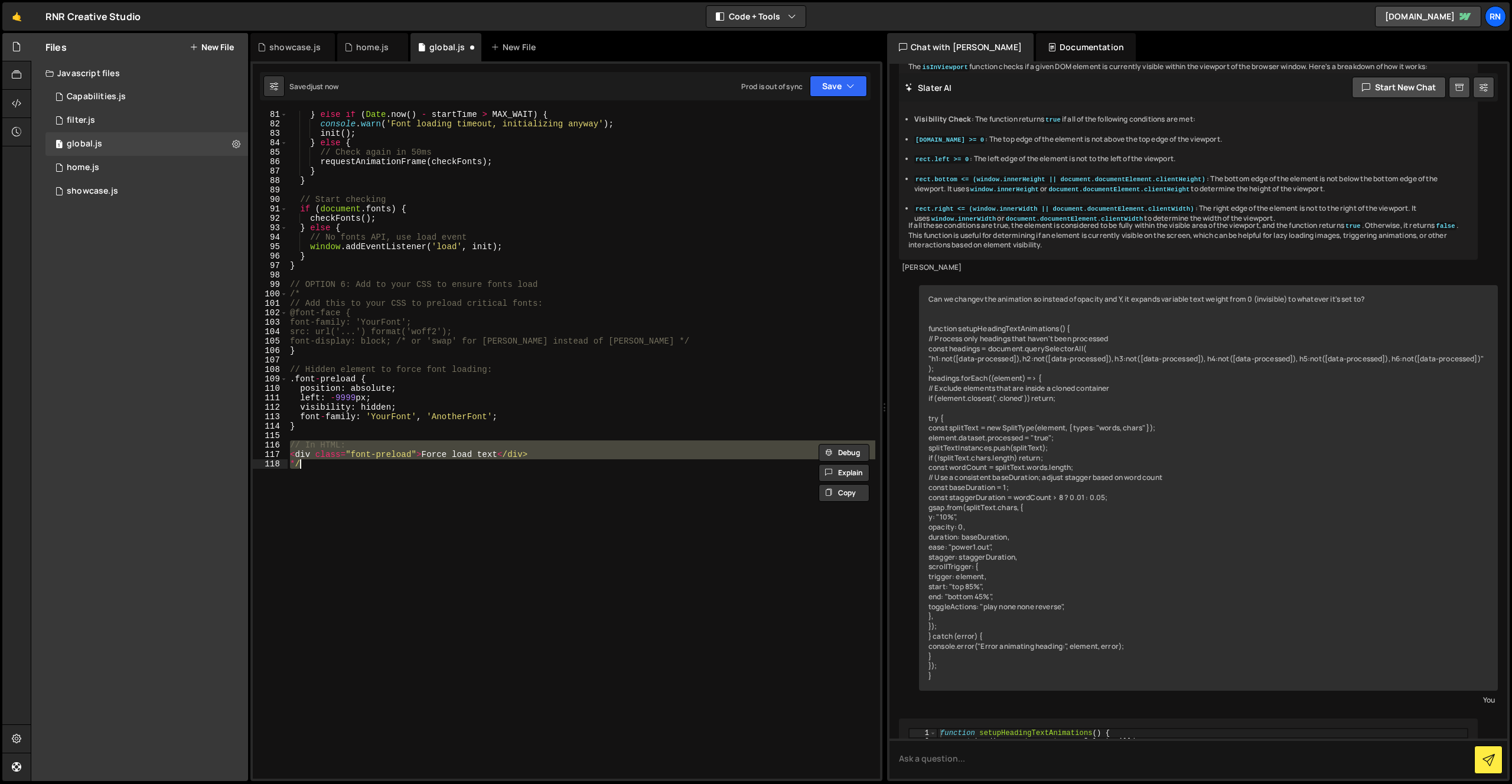
type textarea "}"
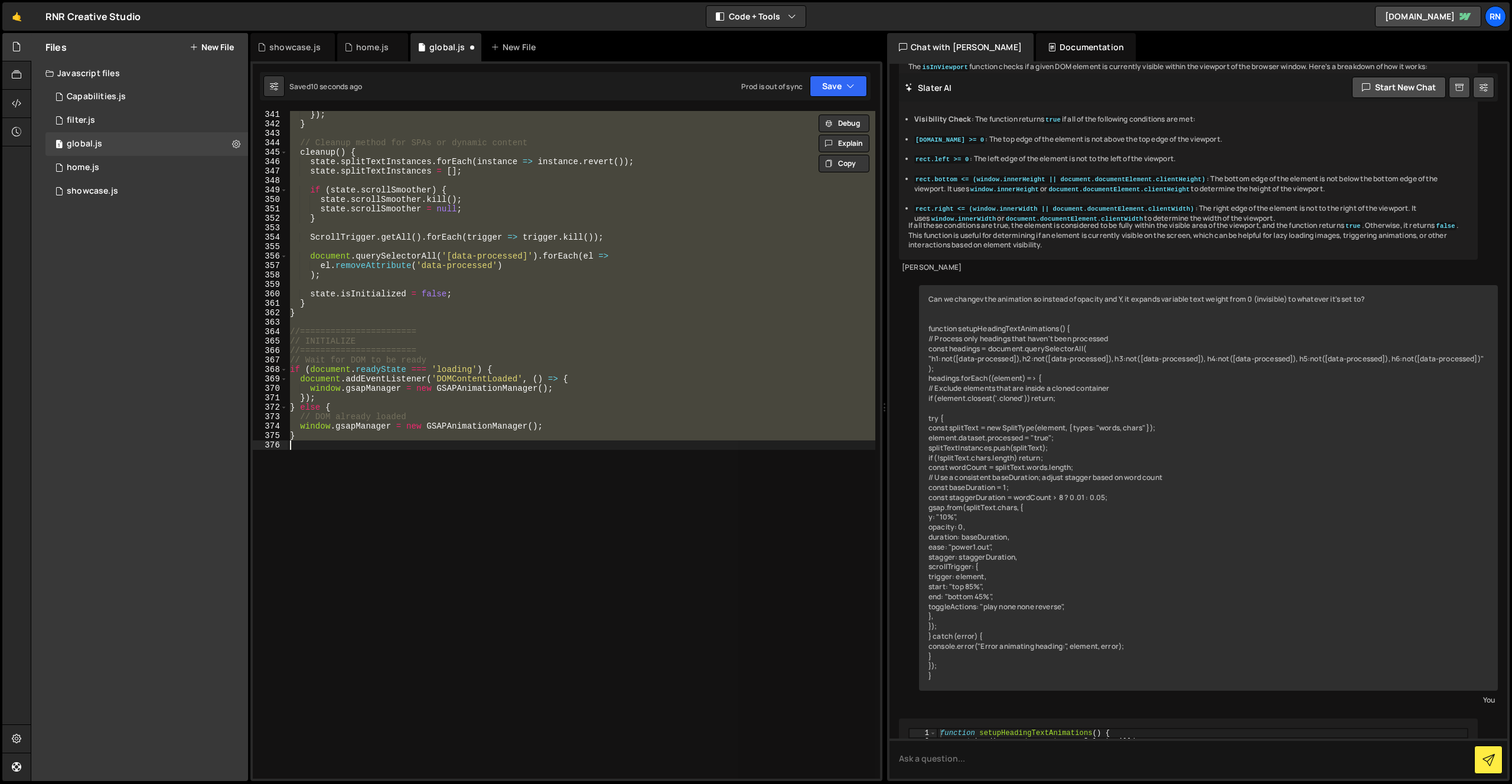
click at [420, 512] on div "}) ; } // Cleanup method for SPAs or dynamic content cleanup ( ) { state . spli…" at bounding box center [582, 445] width 588 height 668
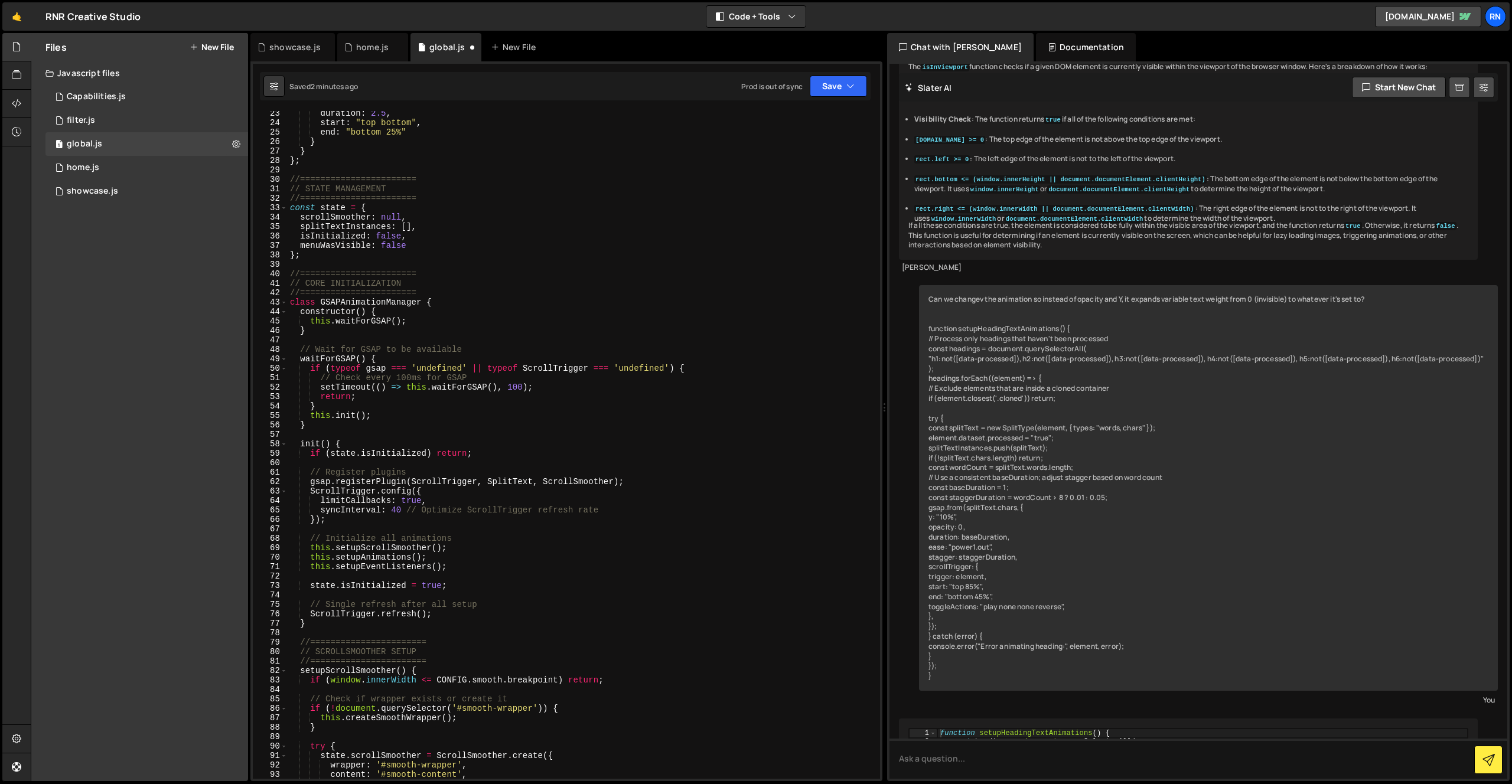
scroll to position [0, 0]
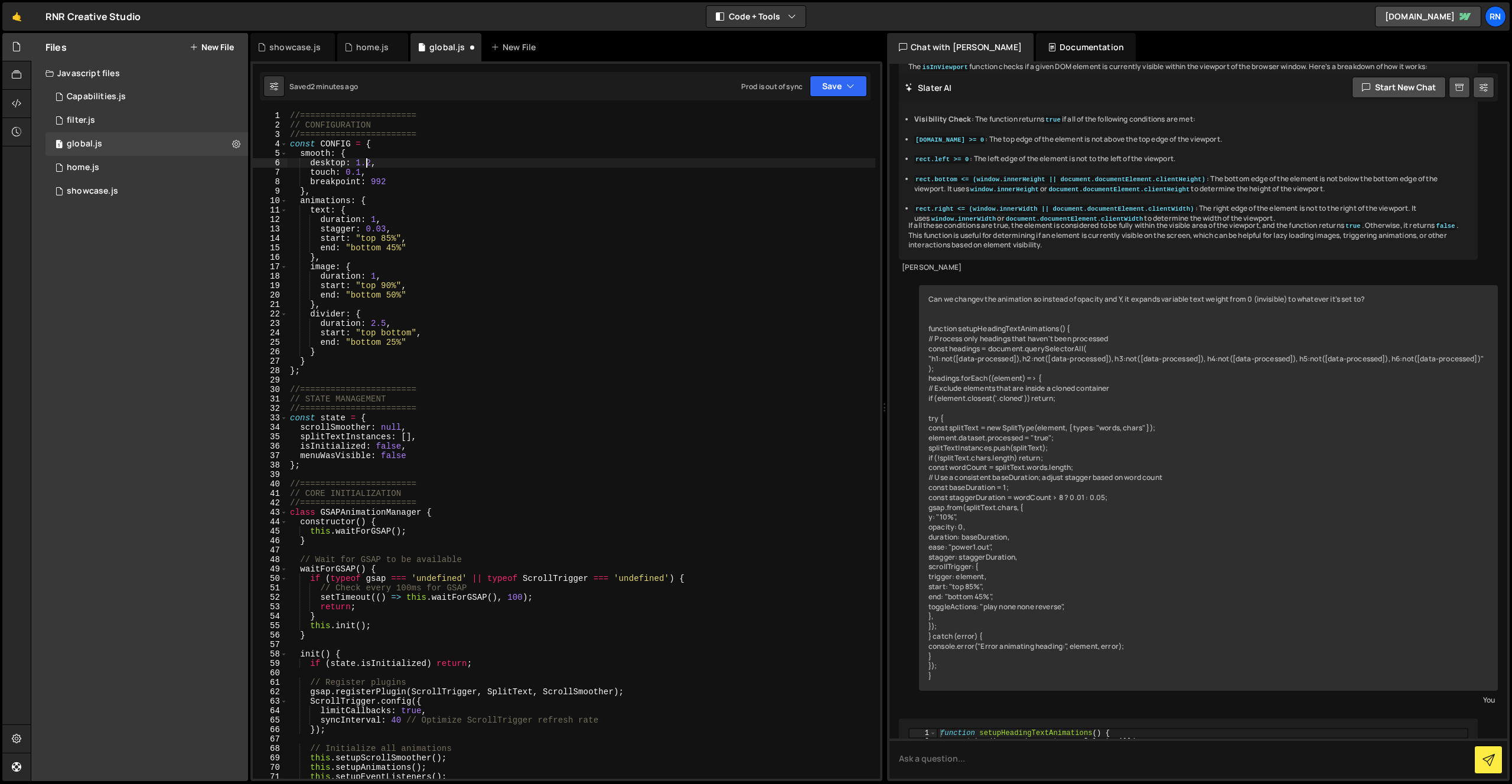
click at [365, 165] on div "//======================= // CONFIGURATION //======================= const CONF…" at bounding box center [582, 454] width 588 height 687
type textarea "desktop: 1.2,"
click at [482, 479] on div "//======================= // CONFIGURATION //======================= const CONF…" at bounding box center [582, 454] width 588 height 687
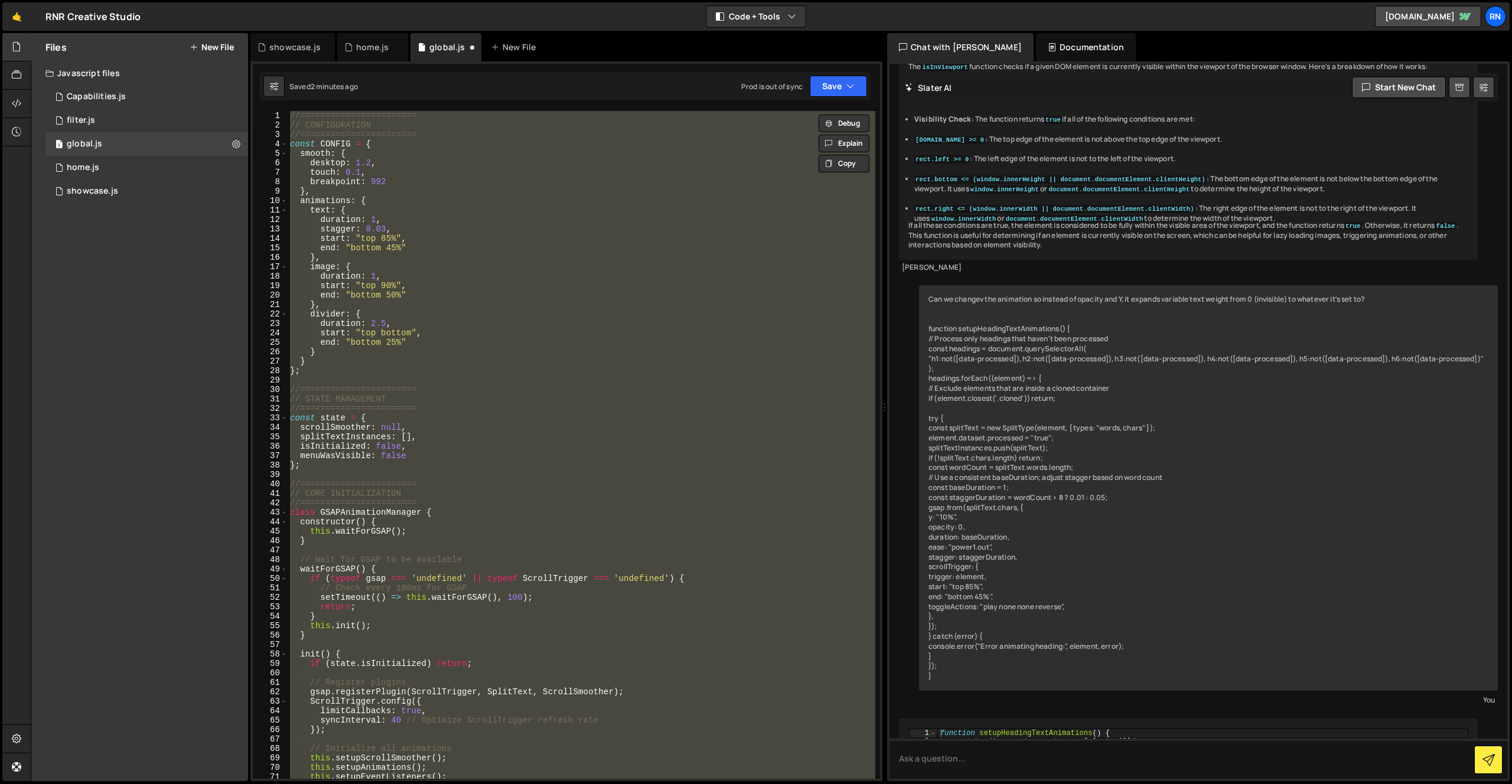
paste textarea ";"
type textarea "};"
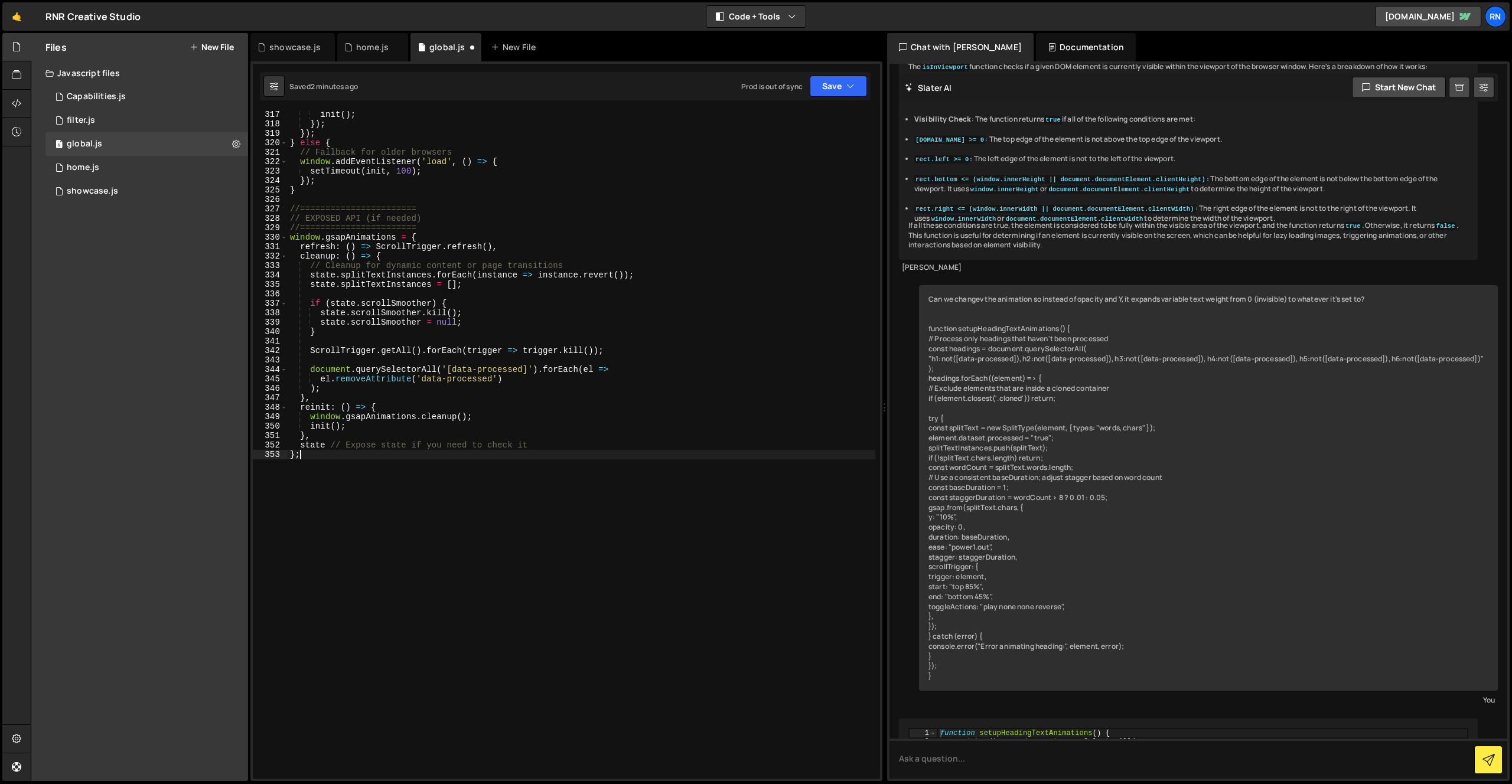
scroll to position [2986, 0]
click at [837, 87] on button "Save" at bounding box center [838, 87] width 57 height 21
click at [786, 102] on div "}; 317 318 319 320 321 322 323 324 325 326 327 328 329 330 331 332 333 334 335 …" at bounding box center [567, 421] width 632 height 719
click at [819, 74] on div "Saved 2 minutes ago Prod is out of sync Upgrade to Edit Save Save to Staging S …" at bounding box center [565, 86] width 611 height 28
click at [819, 80] on button "Save" at bounding box center [838, 87] width 57 height 21
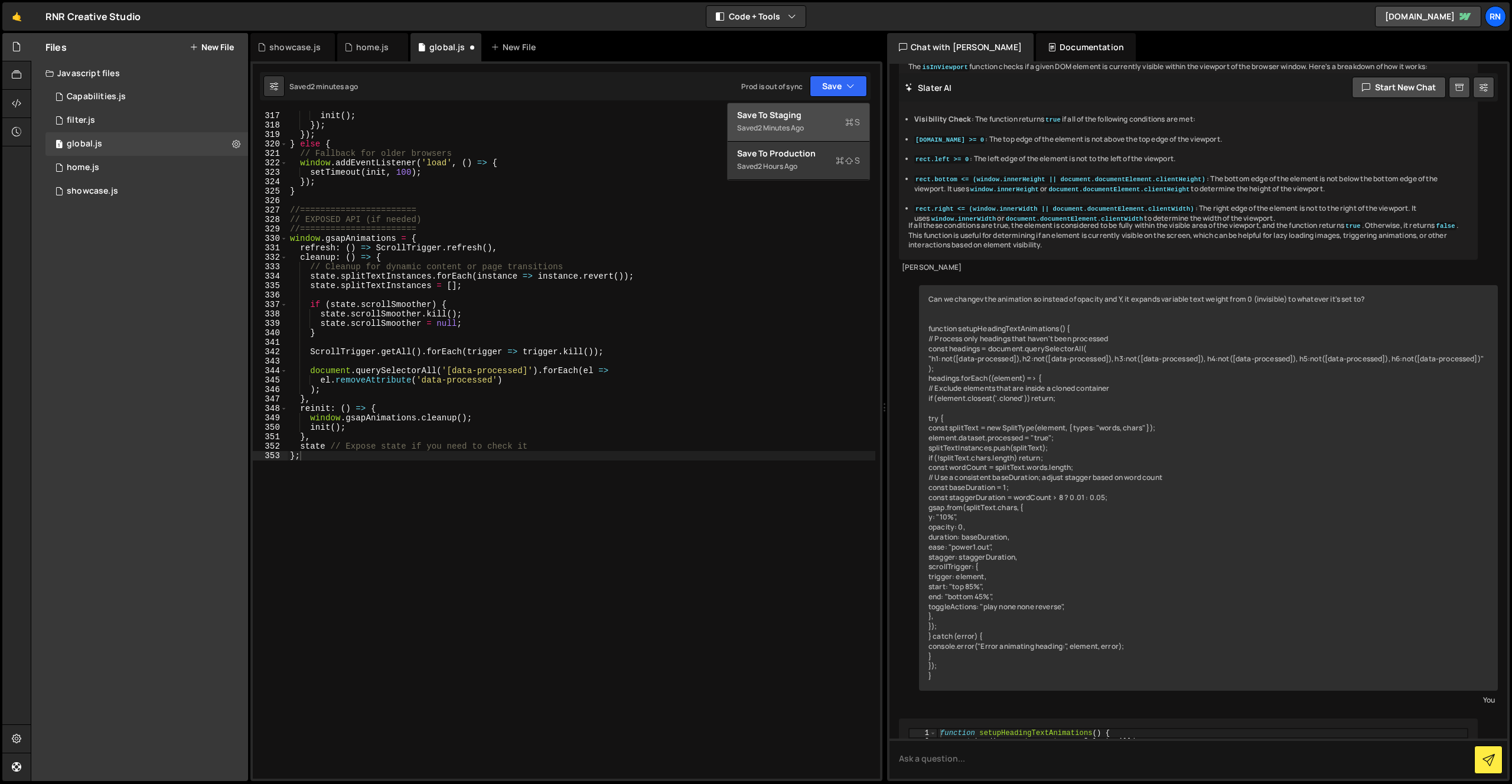
click at [784, 112] on div "Save to Staging S" at bounding box center [799, 115] width 123 height 12
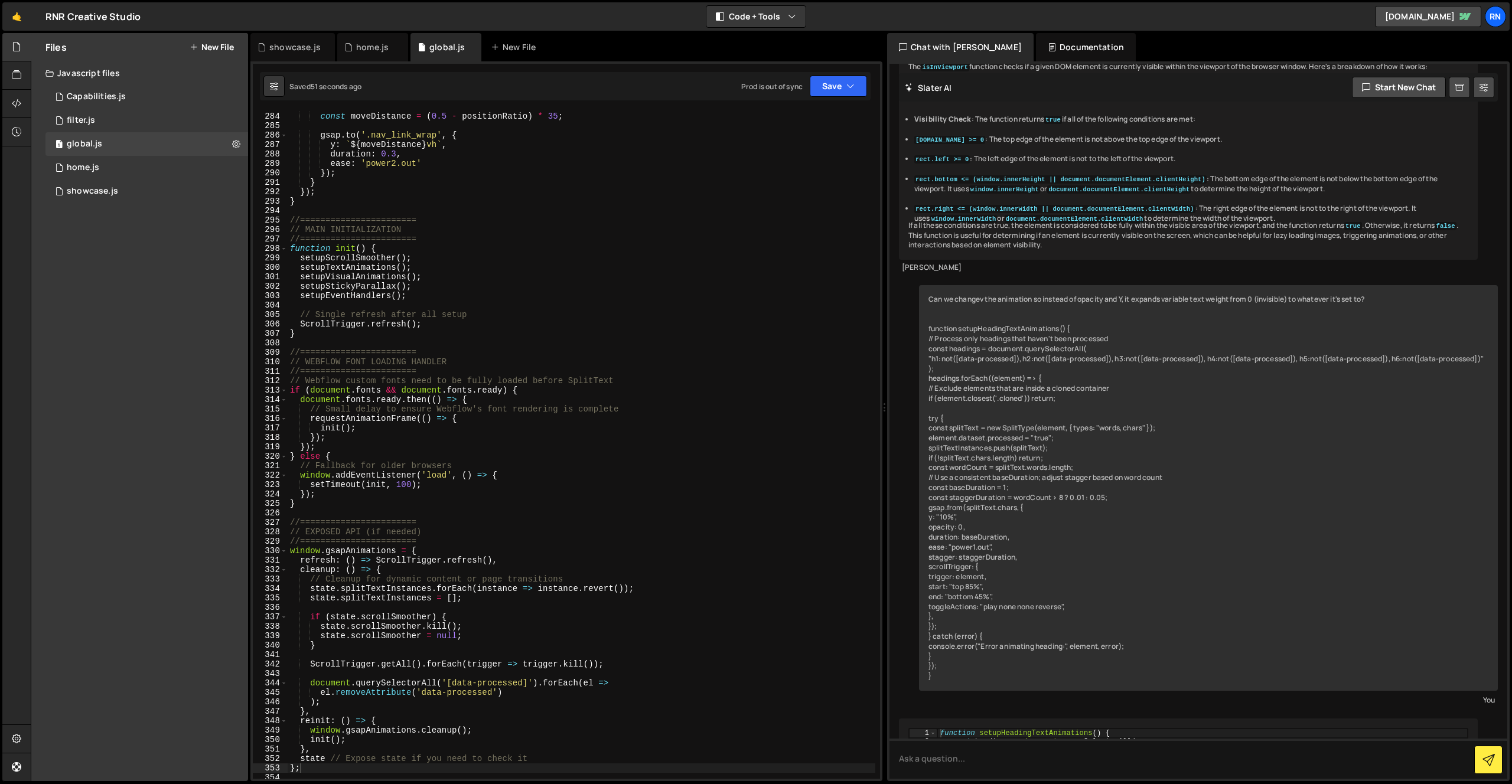
scroll to position [2672, 0]
click at [642, 339] on div "const positionRatio = e . clientY / window . innerHeight ; const moveDistance =…" at bounding box center [582, 446] width 588 height 687
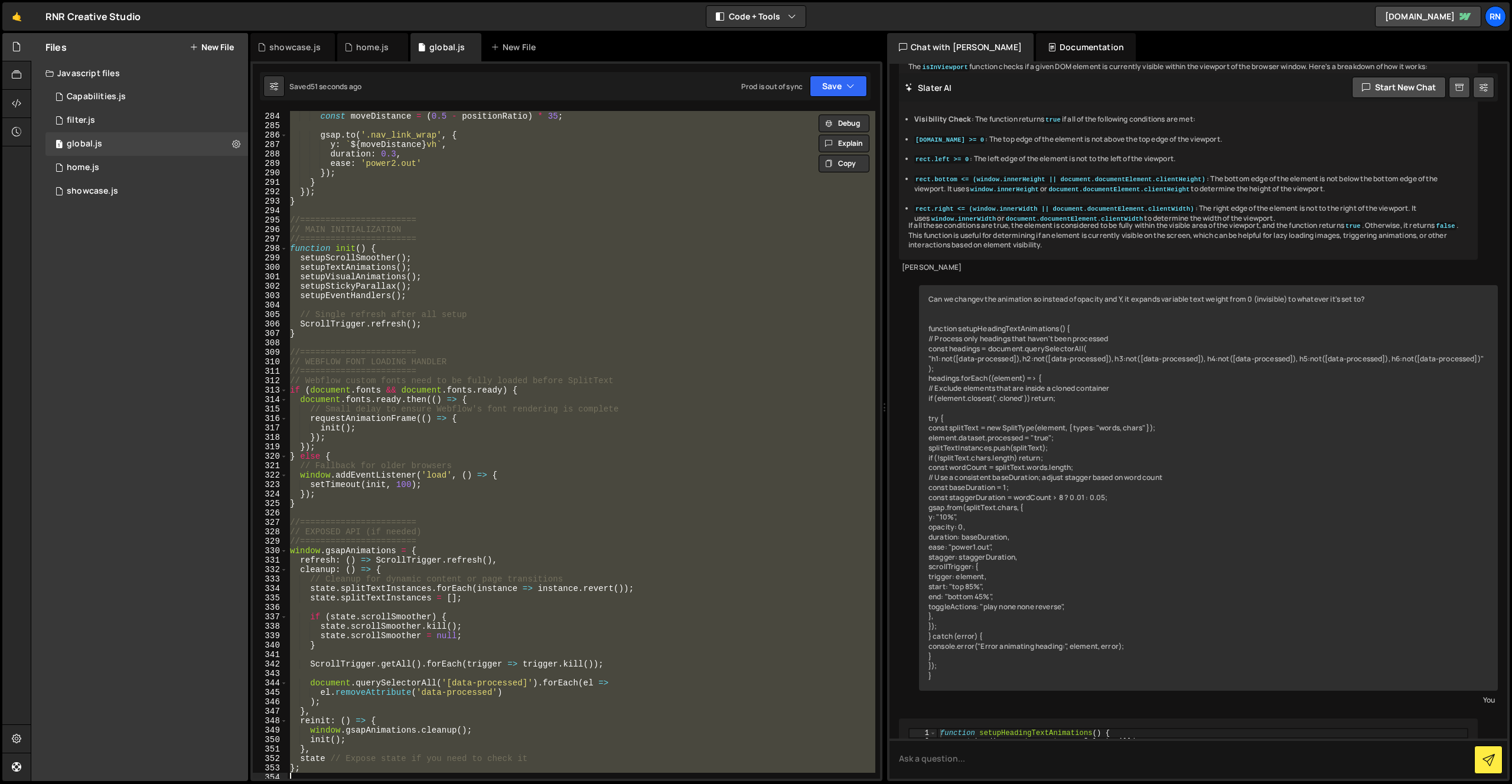
paste textarea
type textarea "};"
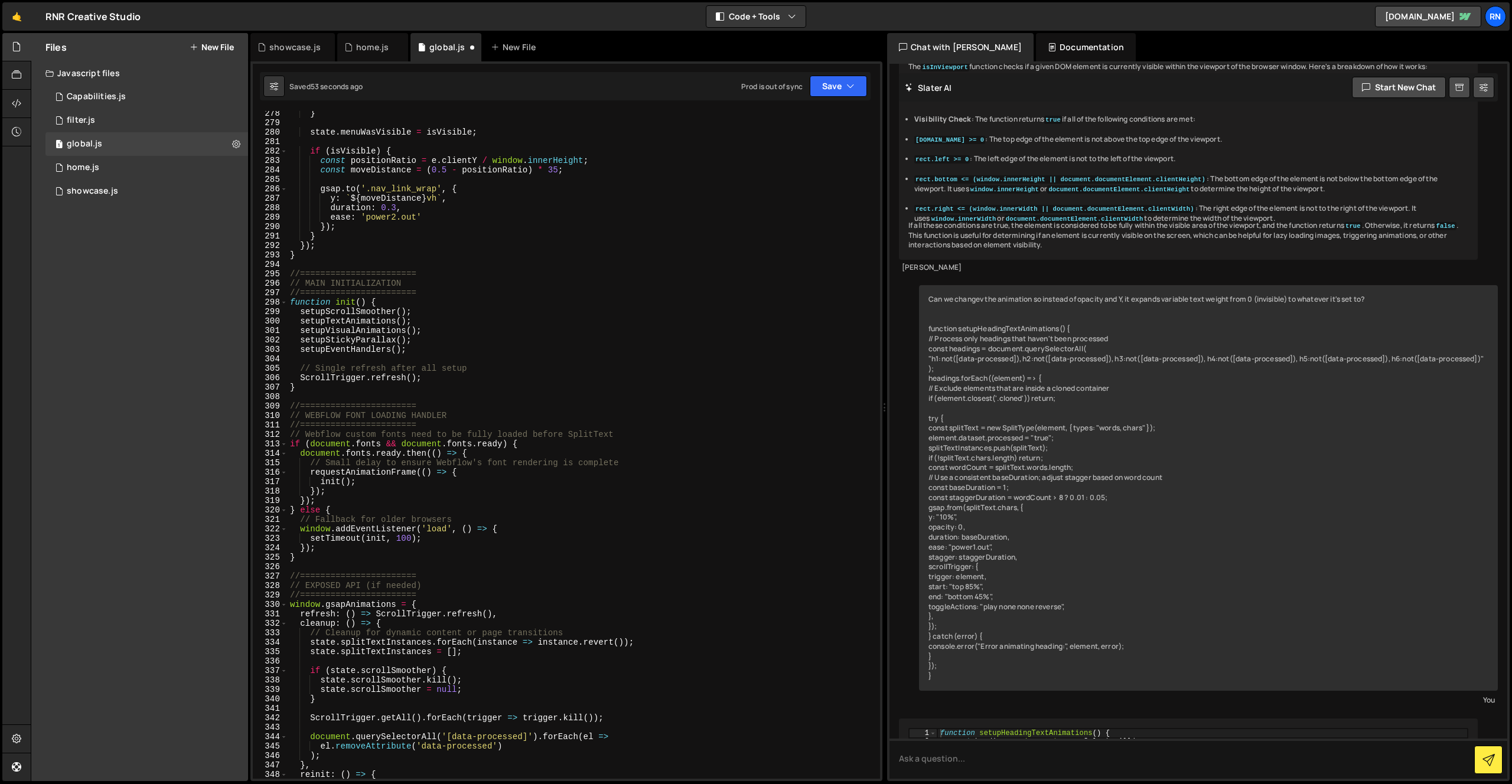
scroll to position [2631, 0]
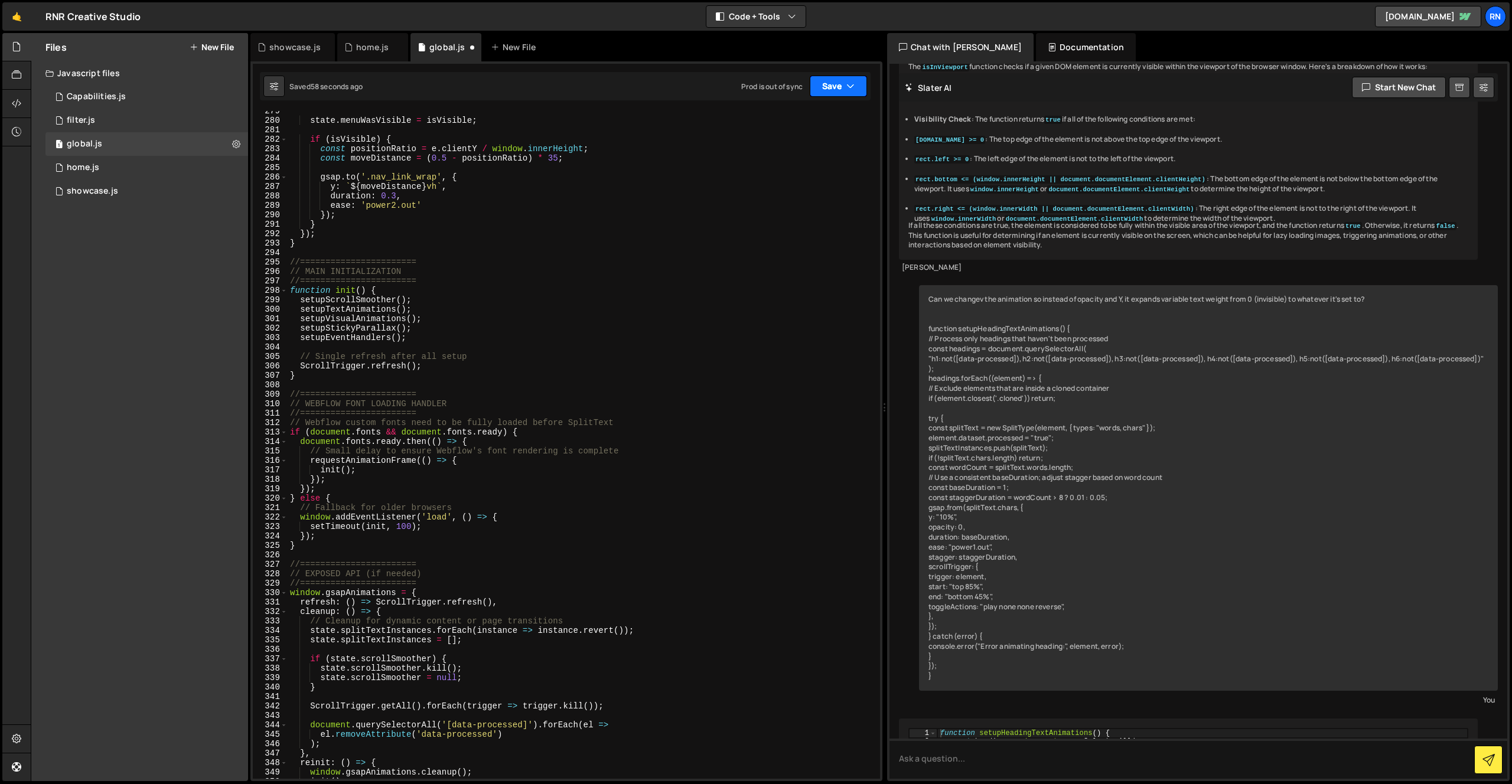
click at [828, 83] on button "Save" at bounding box center [838, 87] width 57 height 21
click at [802, 121] on div "Saved 58 seconds ago" at bounding box center [799, 128] width 123 height 14
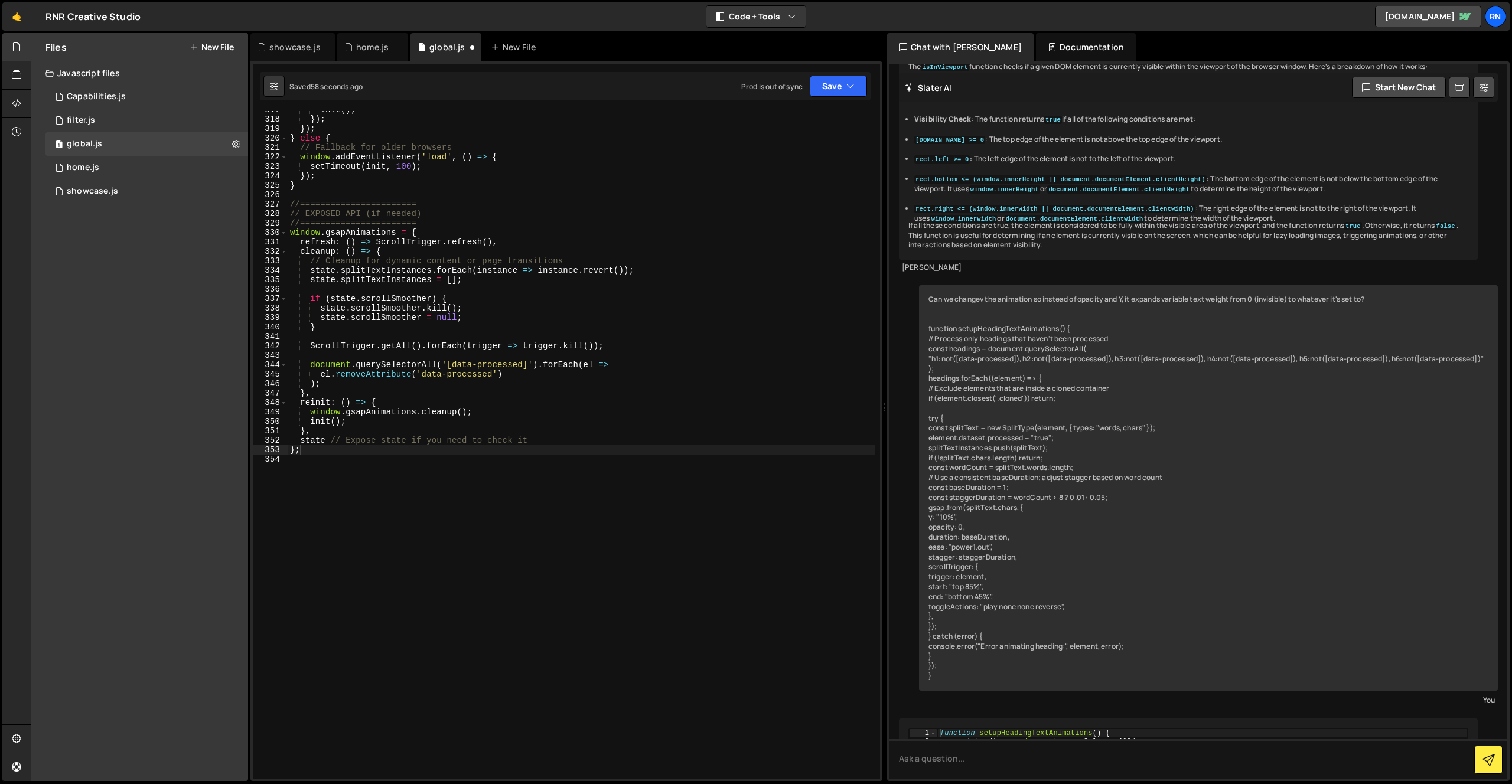
scroll to position [2992, 0]
click at [503, 471] on div "init ( ) ; }) ; }) ; } else { // Fallback for older browsers window . addEventL…" at bounding box center [582, 448] width 588 height 687
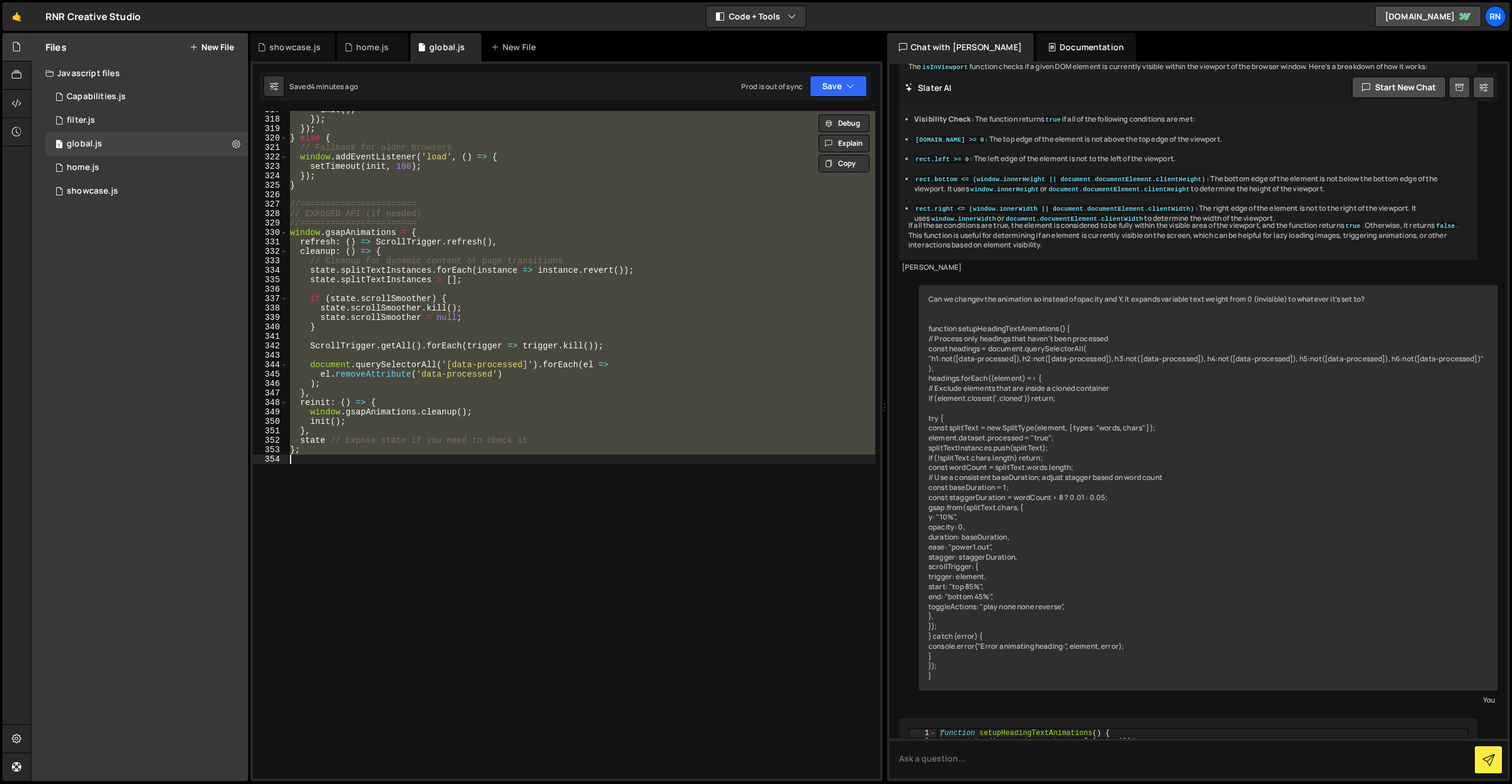
paste textarea
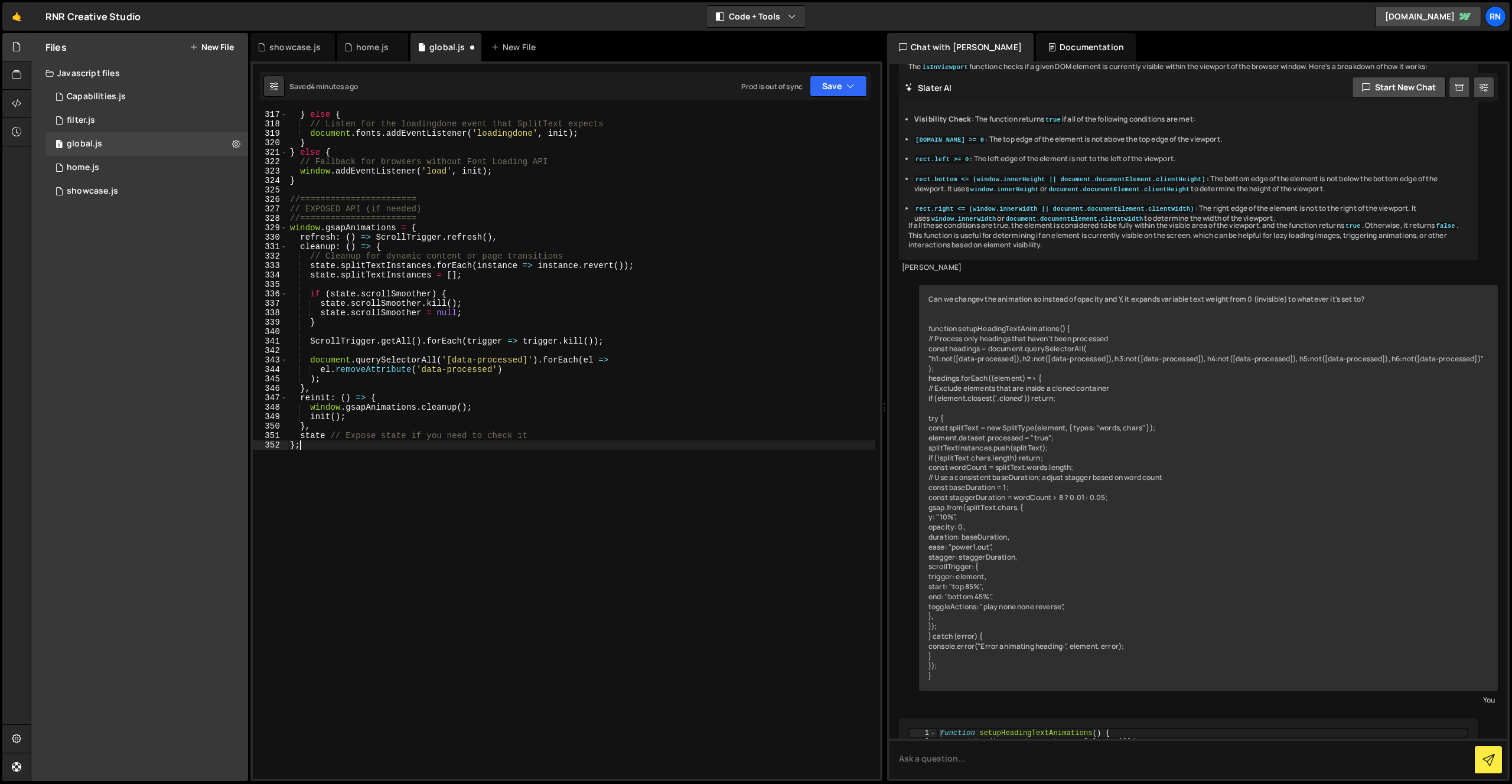
scroll to position [2986, 0]
click at [834, 89] on button "Save" at bounding box center [838, 87] width 57 height 21
click at [807, 109] on div "Save to Staging S" at bounding box center [799, 115] width 123 height 12
type textarea "ScrollTrigger.getAll().forEach(trigger => trigger.kill());"
click at [598, 344] on div "} else { // Listen for the loadingdone event that SplitText expects document . …" at bounding box center [582, 453] width 588 height 687
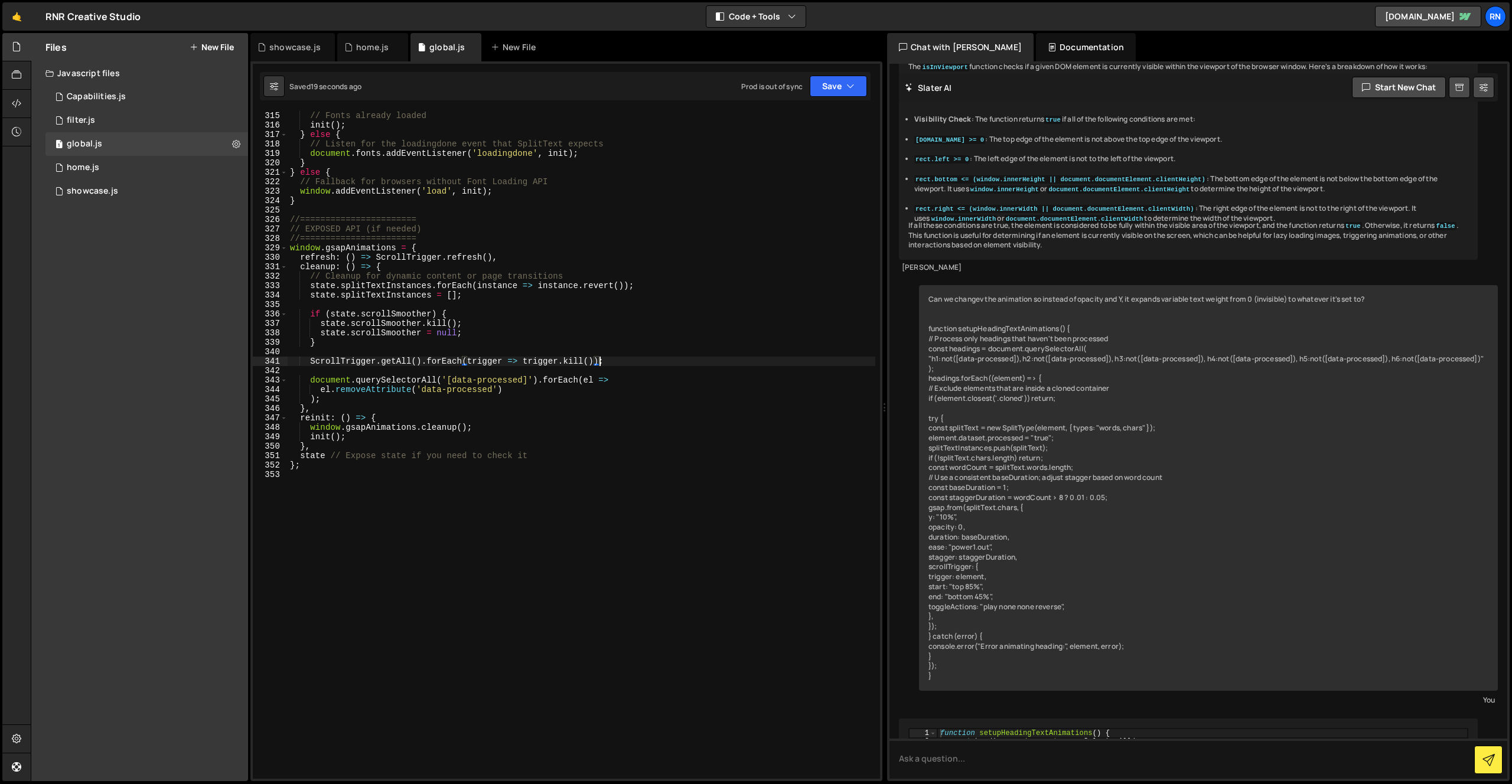
scroll to position [2966, 0]
click at [535, 512] on div "// Fonts already loaded init ( ) ; } else { // Listen for the loadingdone event…" at bounding box center [582, 454] width 588 height 687
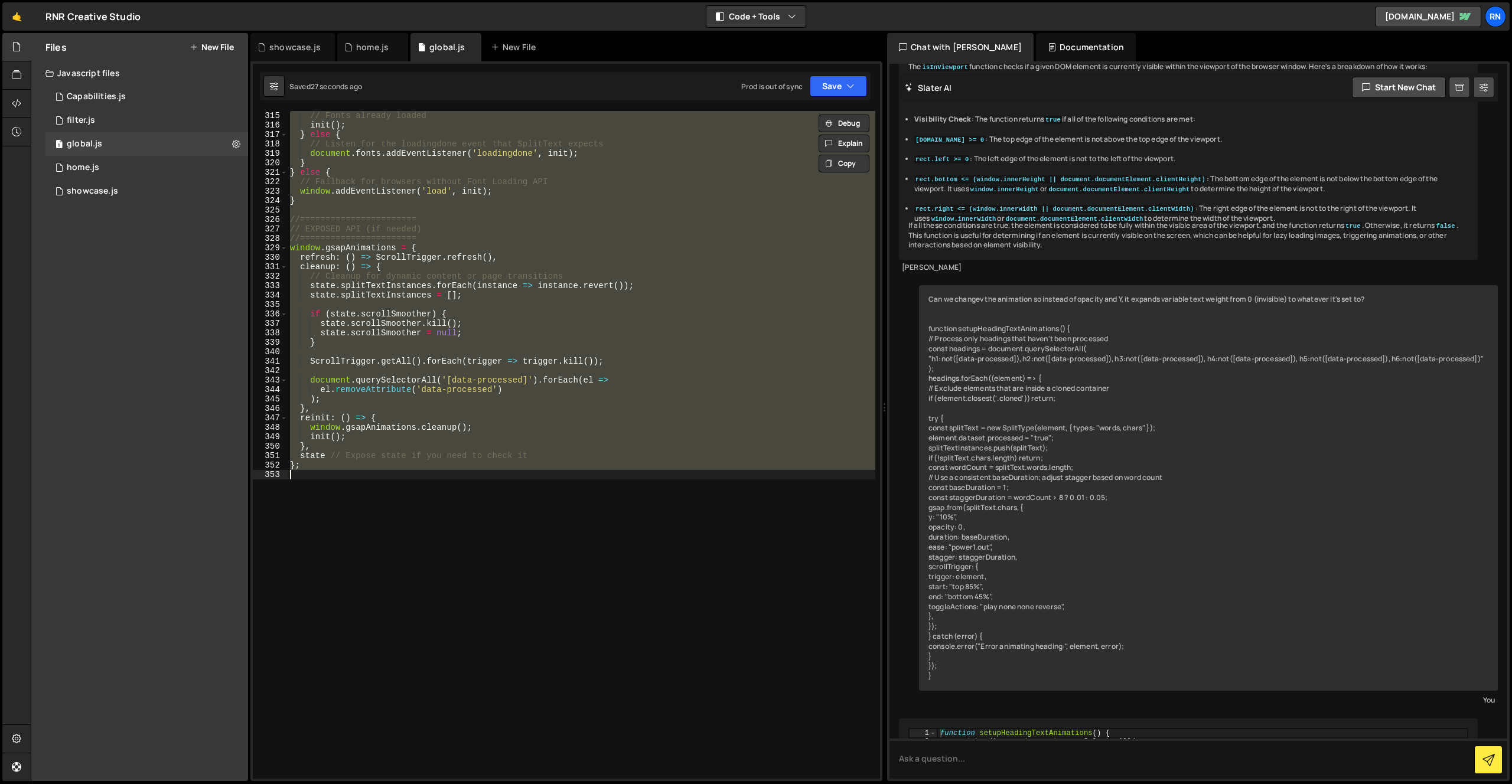
paste textarea
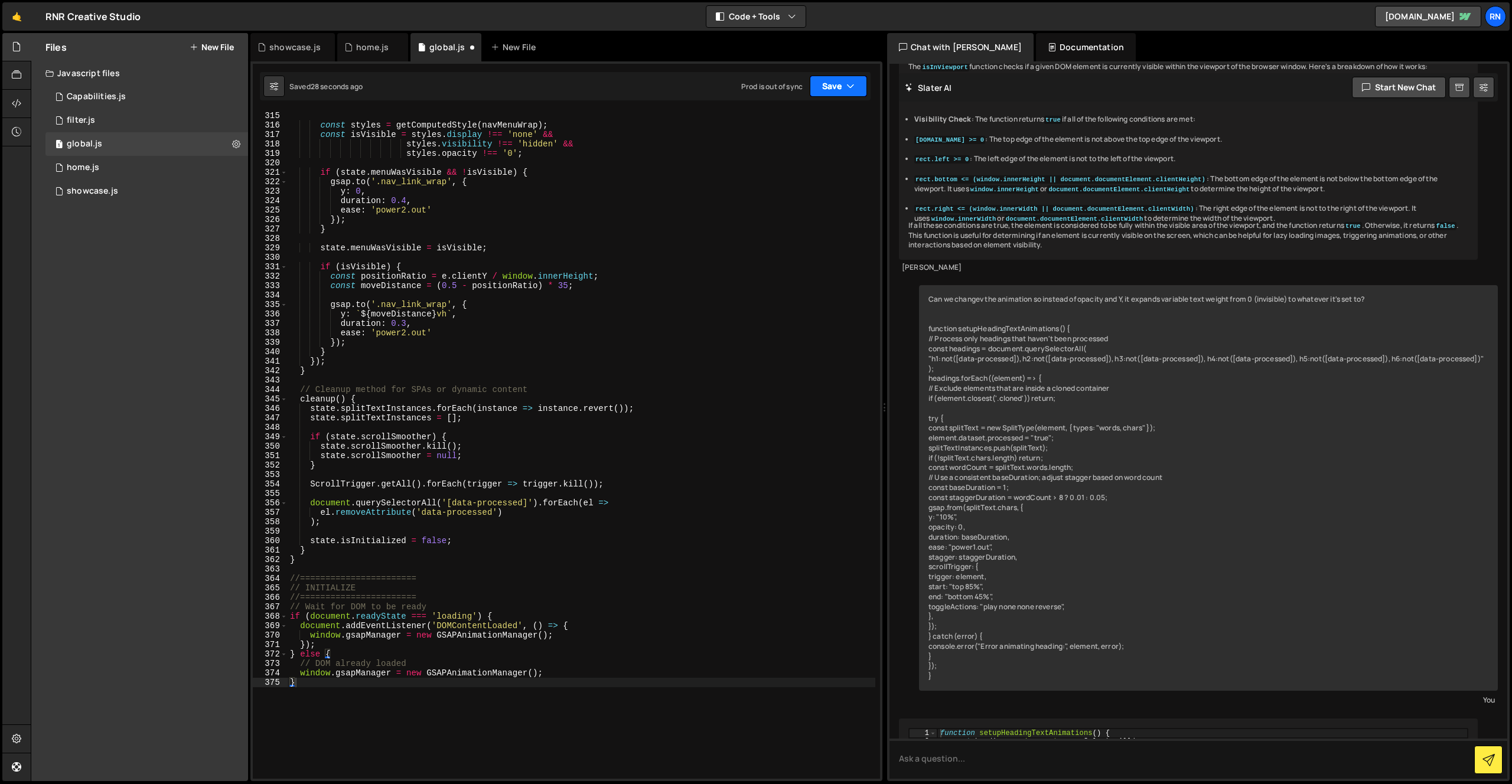
click at [841, 81] on button "Save" at bounding box center [838, 87] width 57 height 21
click at [797, 126] on div "30 seconds ago" at bounding box center [784, 128] width 53 height 10
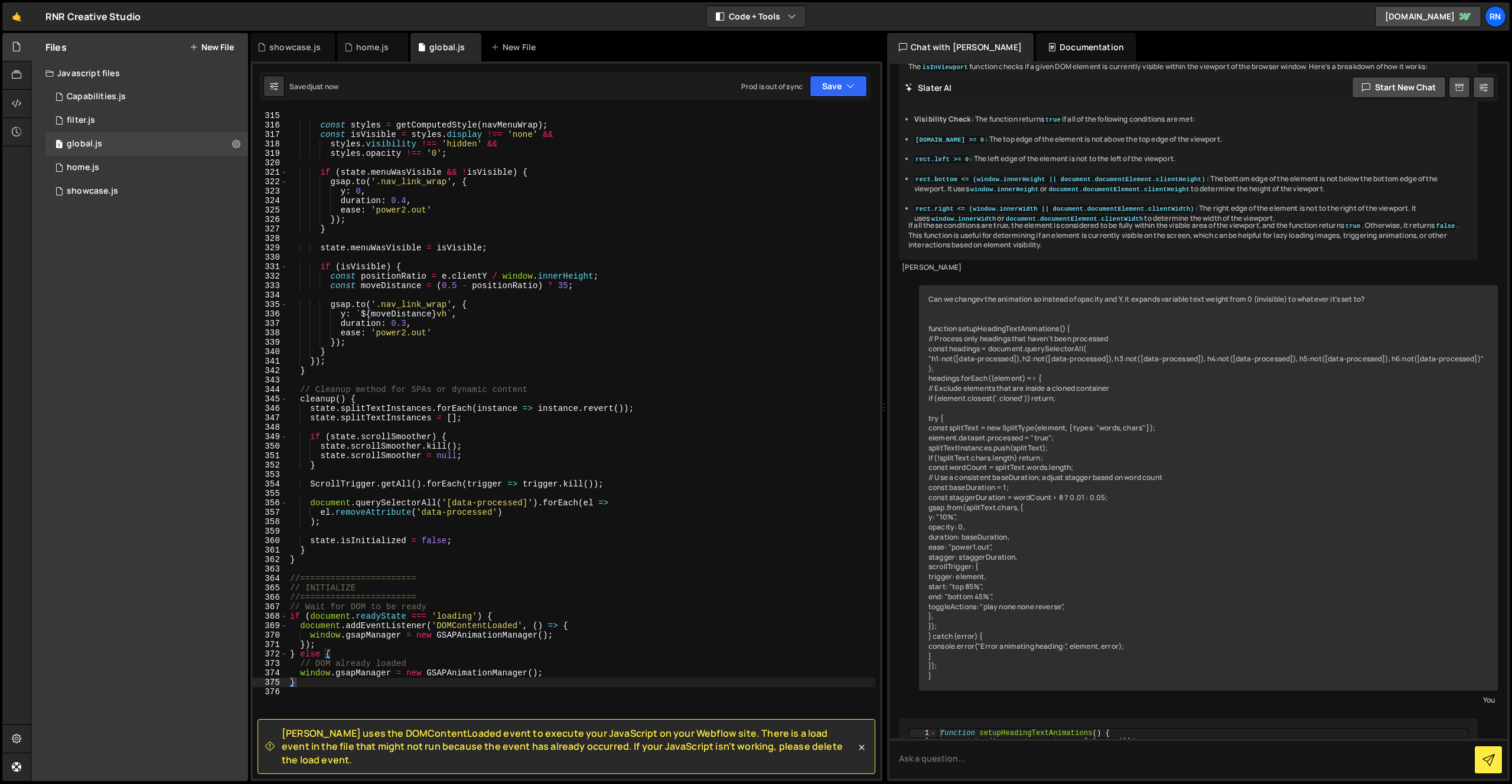
click at [495, 552] on div "const styles = getComputedStyle ( navMenuWrap ) ; const isVisible = styles . di…" at bounding box center [582, 454] width 588 height 687
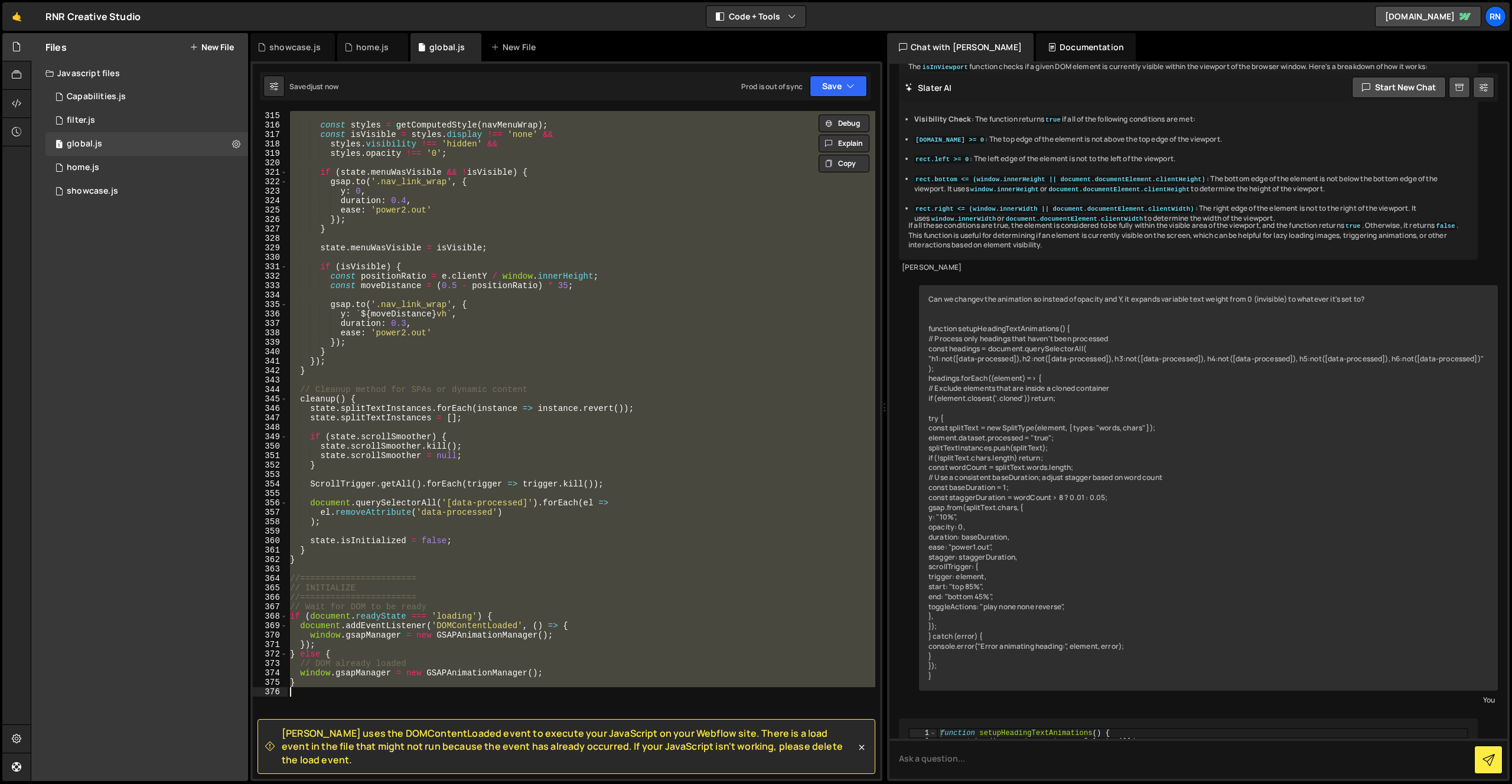
paste textarea ";"
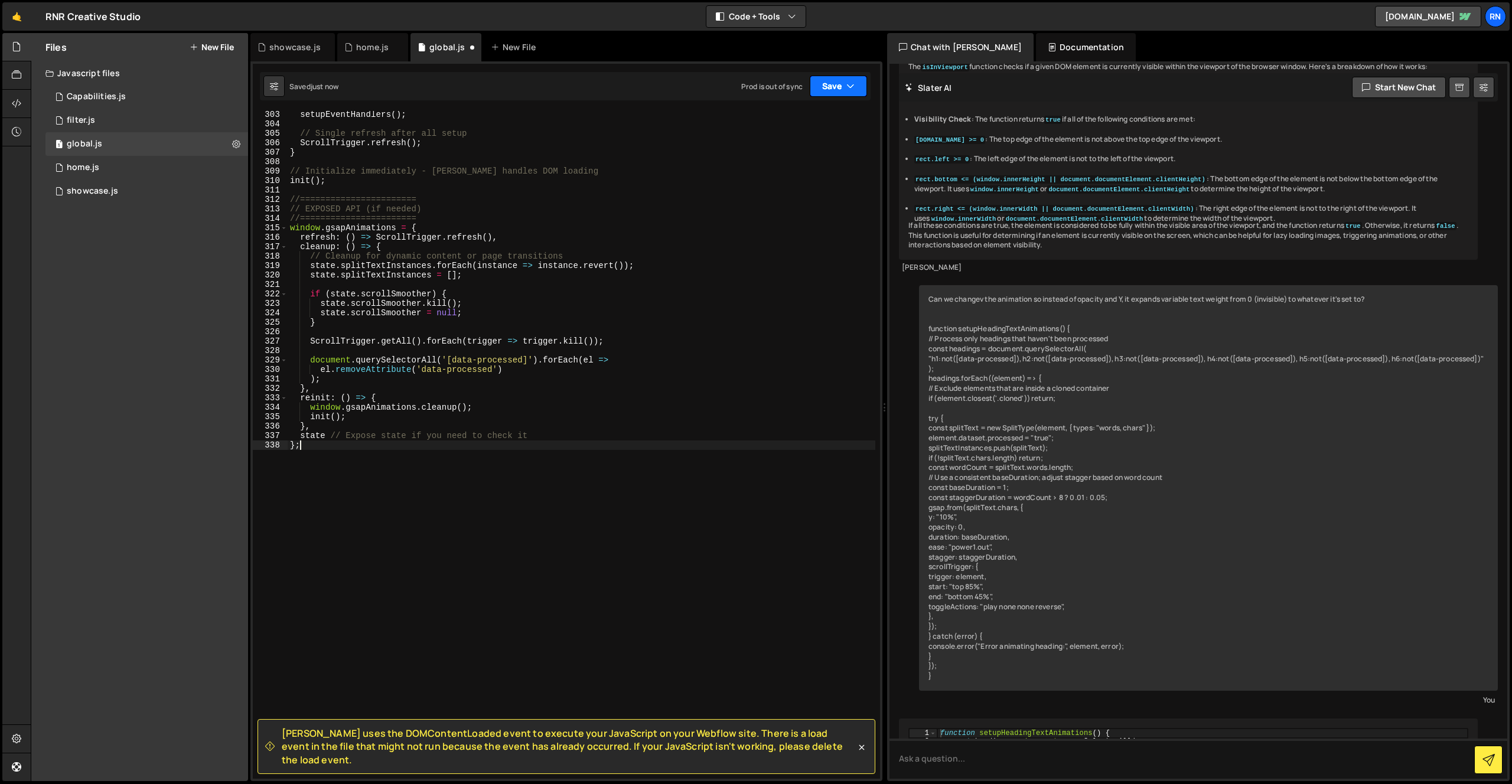
click at [823, 87] on button "Save" at bounding box center [838, 87] width 57 height 21
click at [811, 108] on button "Save to Staging S Saved just now" at bounding box center [798, 122] width 142 height 39
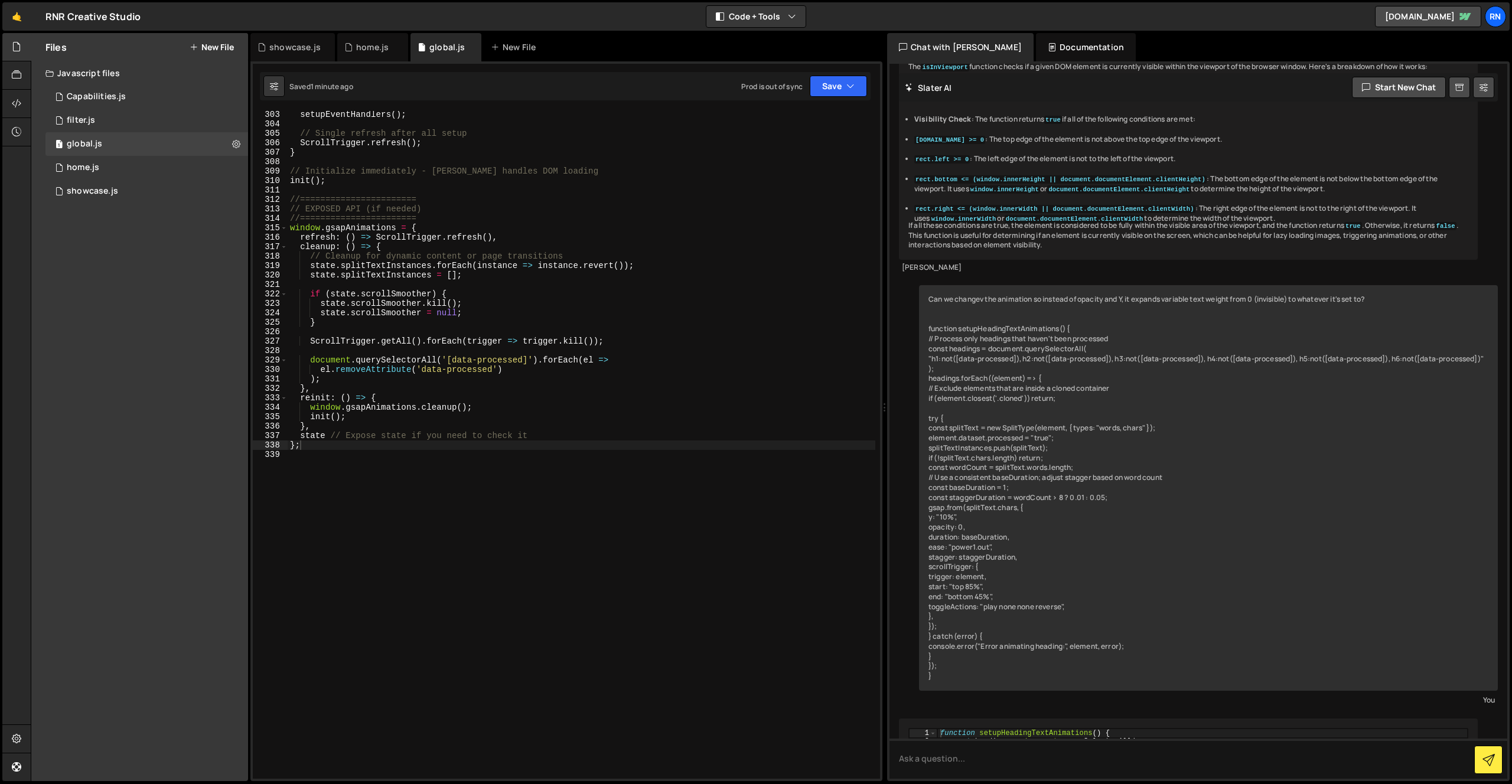
click at [587, 152] on div "setupEventHandlers ( ) ; // Single refresh after all setup ScrollTrigger . refr…" at bounding box center [582, 453] width 588 height 687
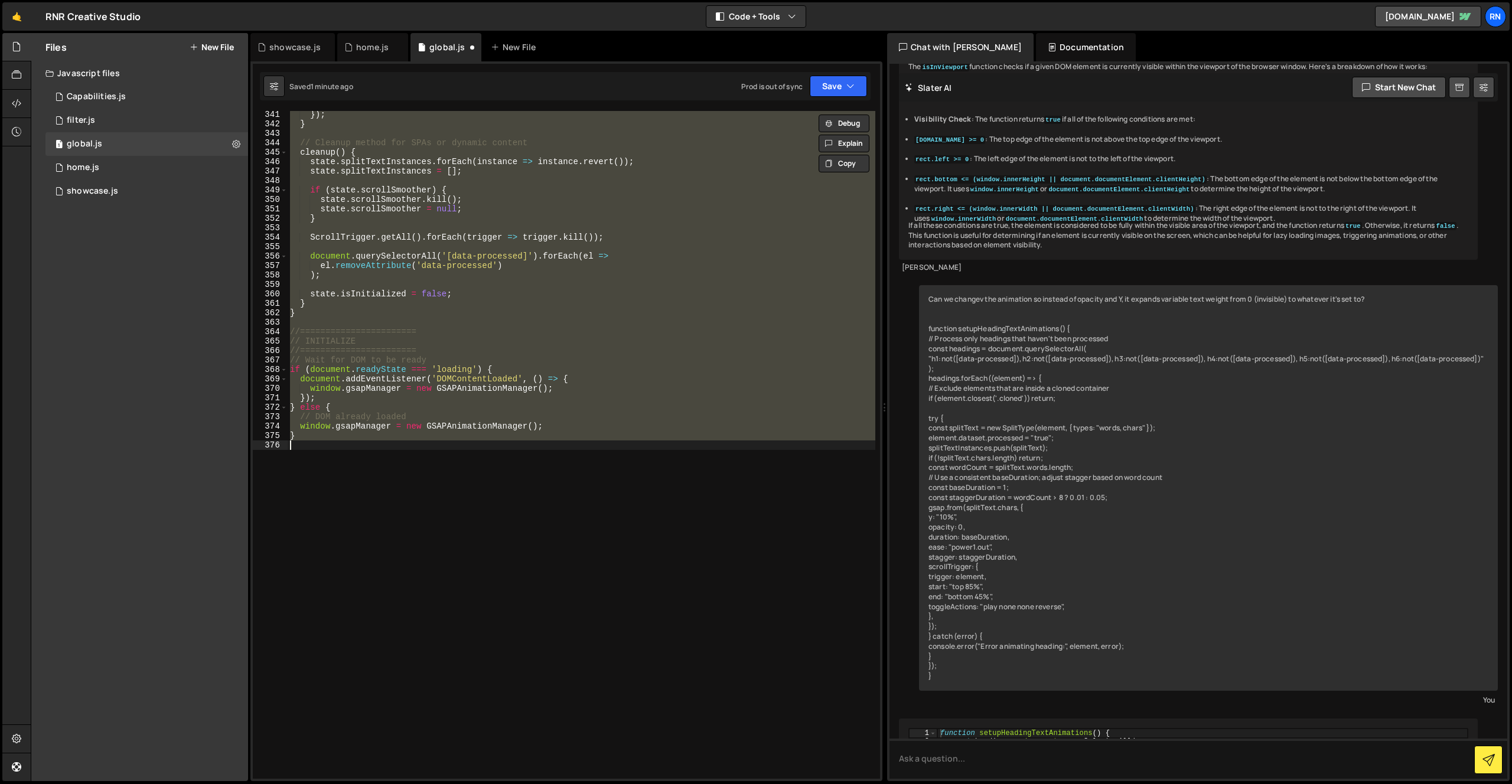
scroll to position [3213, 0]
click at [839, 82] on button "Save" at bounding box center [838, 87] width 57 height 21
click at [808, 118] on div "Save to Staging S" at bounding box center [799, 115] width 123 height 12
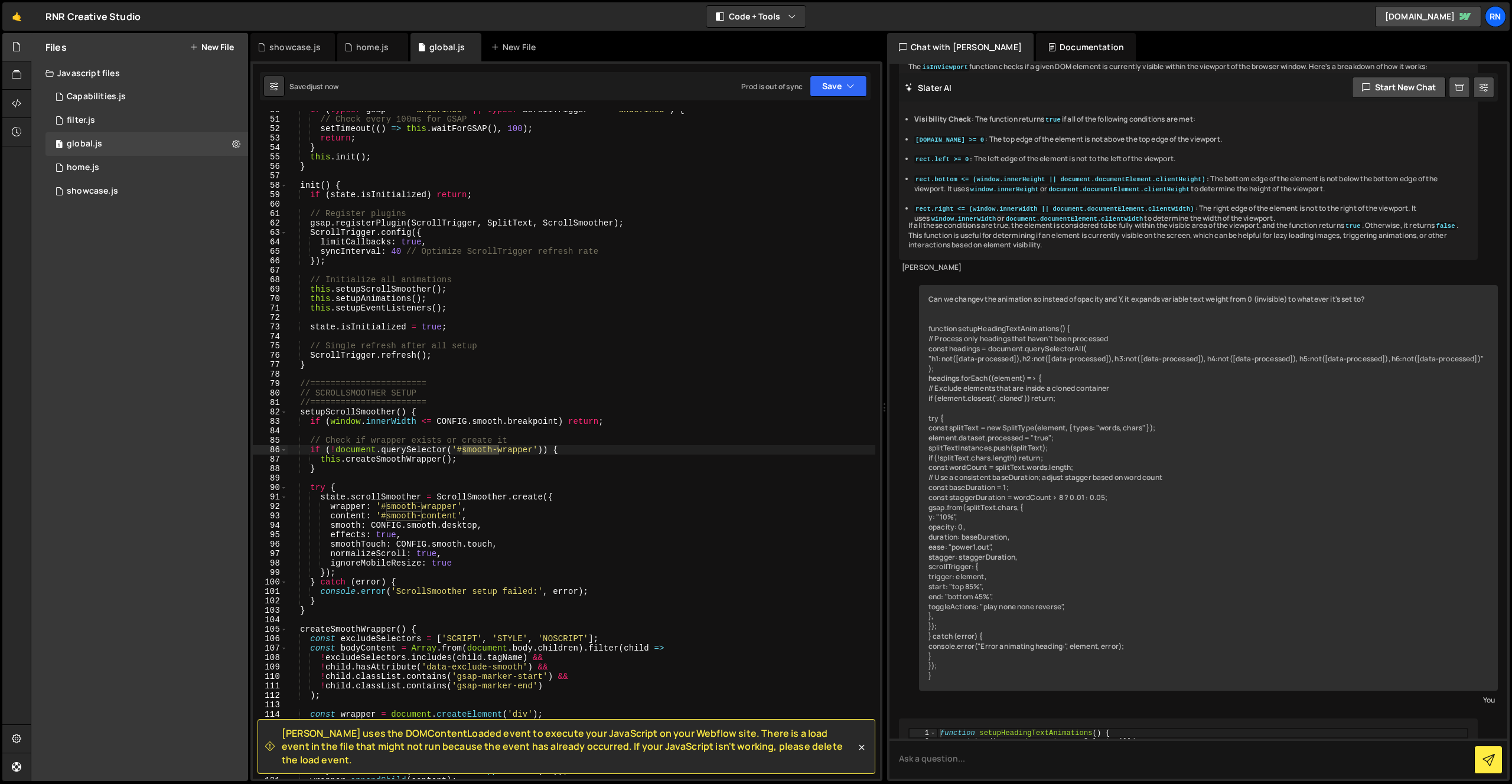
scroll to position [469, 0]
click at [841, 92] on button "Save" at bounding box center [838, 87] width 57 height 21
click at [808, 123] on div "Saved just now" at bounding box center [799, 128] width 123 height 14
click at [650, 184] on div "if ( typeof gsap === 'undefined' || typeof ScrollTrigger === 'undefined' ) { //…" at bounding box center [582, 448] width 588 height 687
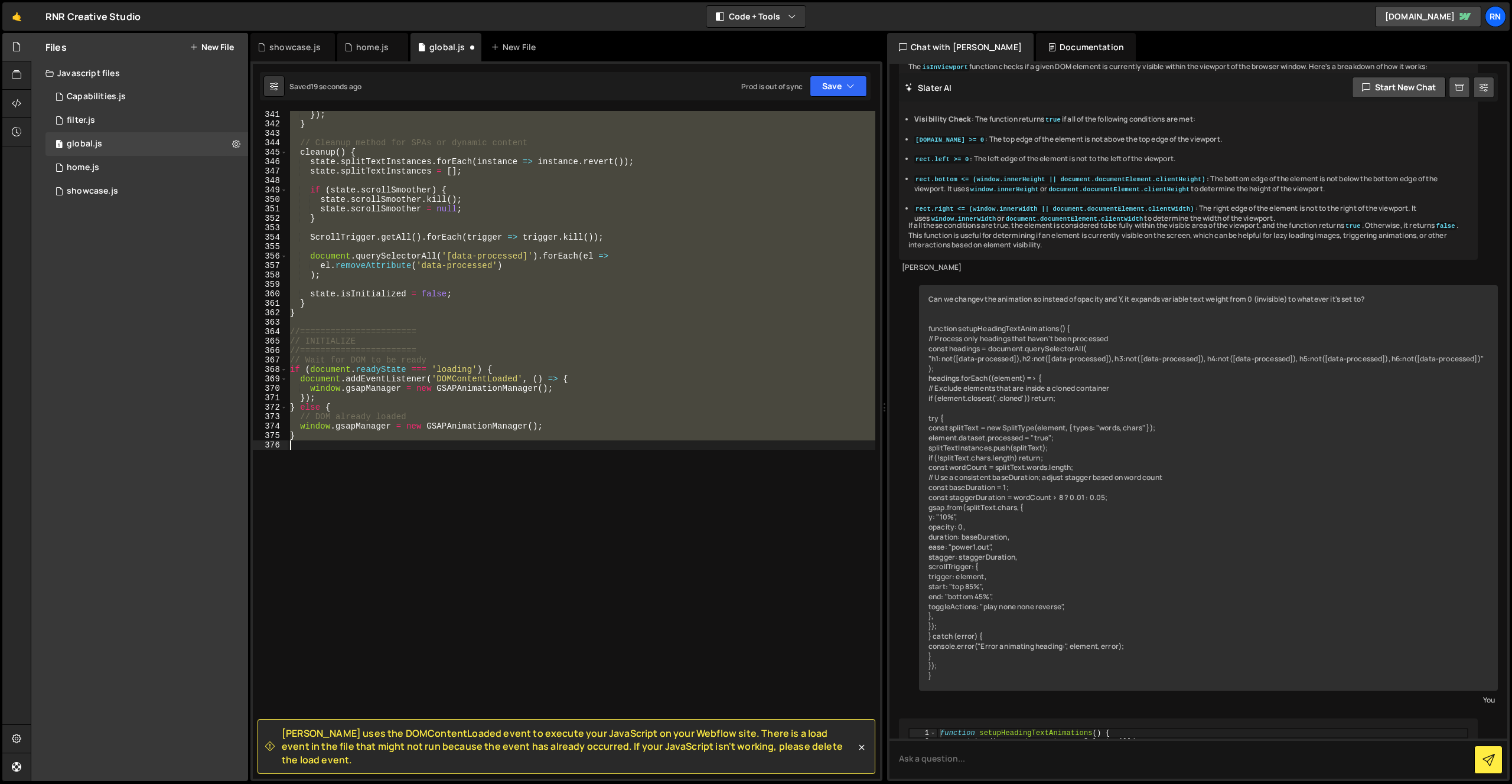
scroll to position [3204, 0]
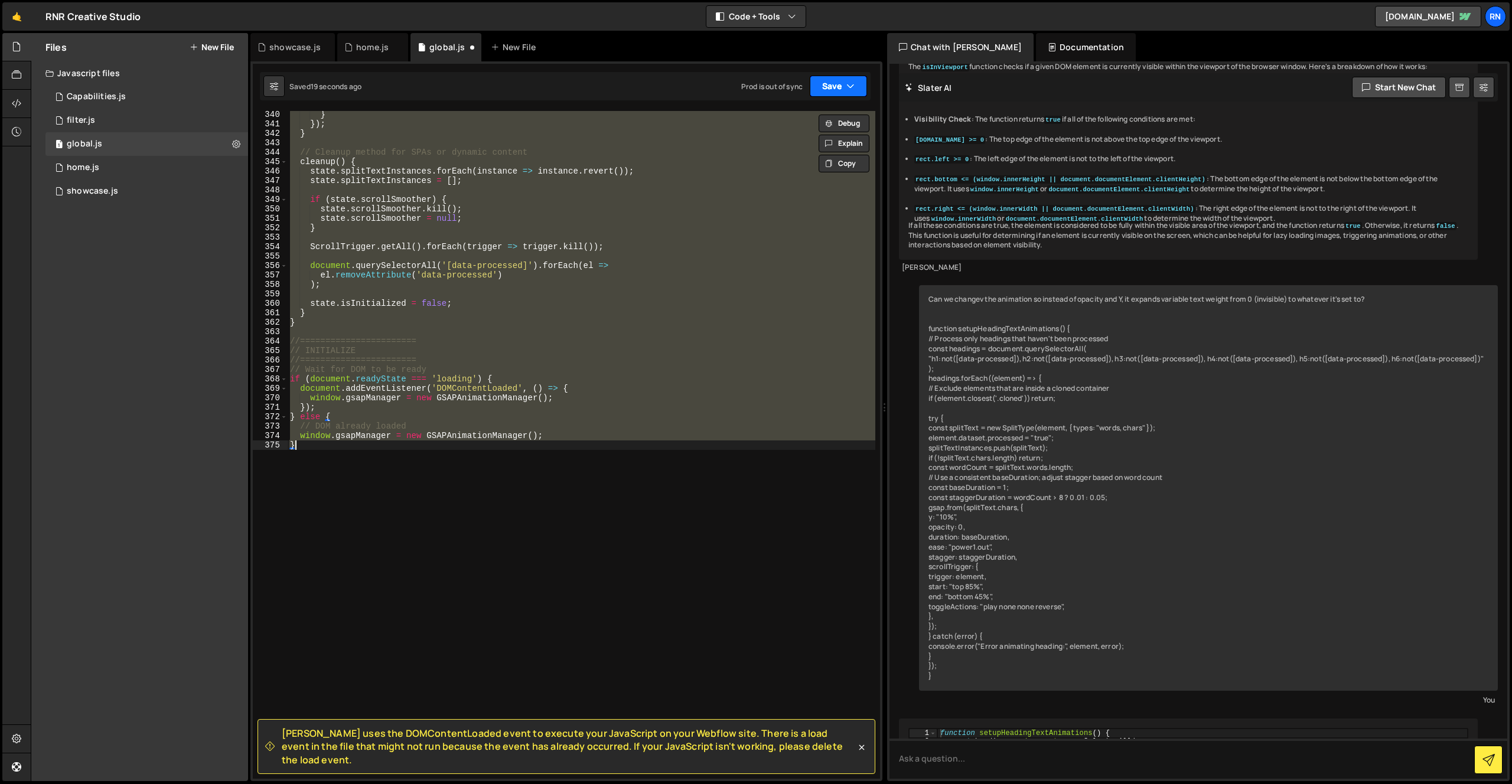
click at [831, 87] on button "Save" at bounding box center [838, 87] width 57 height 21
click at [807, 110] on div "Save to Staging S" at bounding box center [799, 115] width 123 height 12
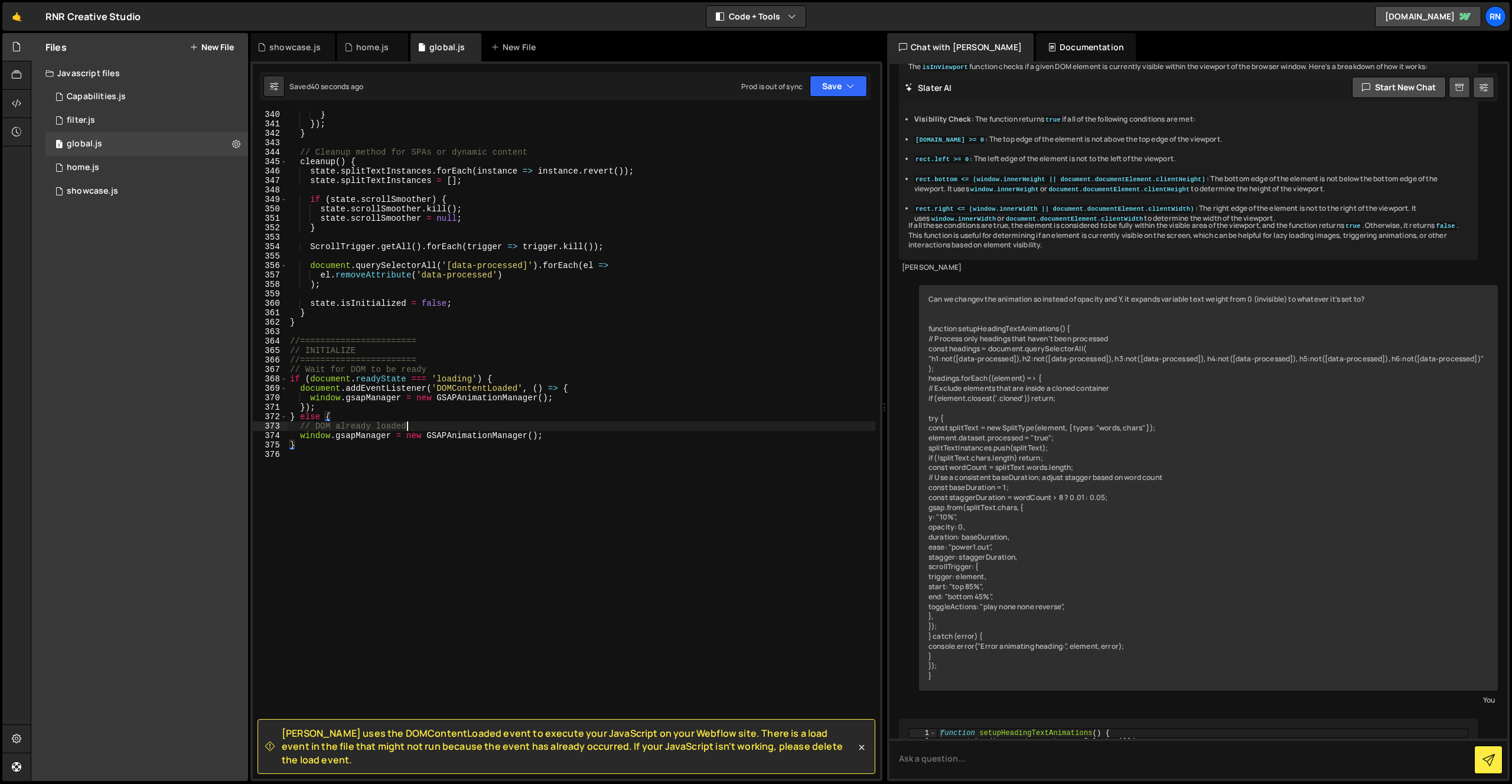
click at [428, 426] on div "} }) ; } // Cleanup method for SPAs or dynamic content cleanup ( ) { state . sp…" at bounding box center [582, 453] width 588 height 687
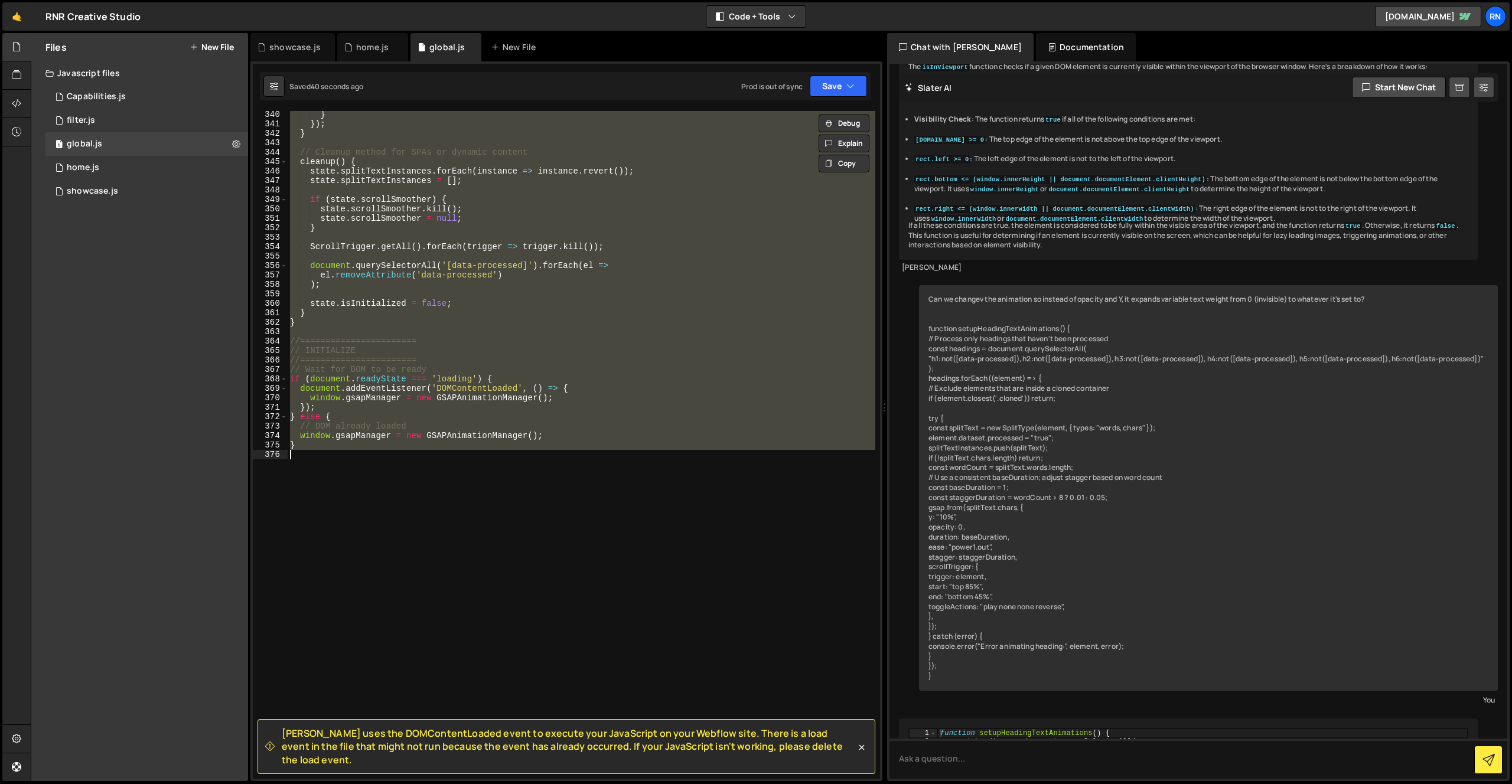
paste textarea ";"
type textarea "};"
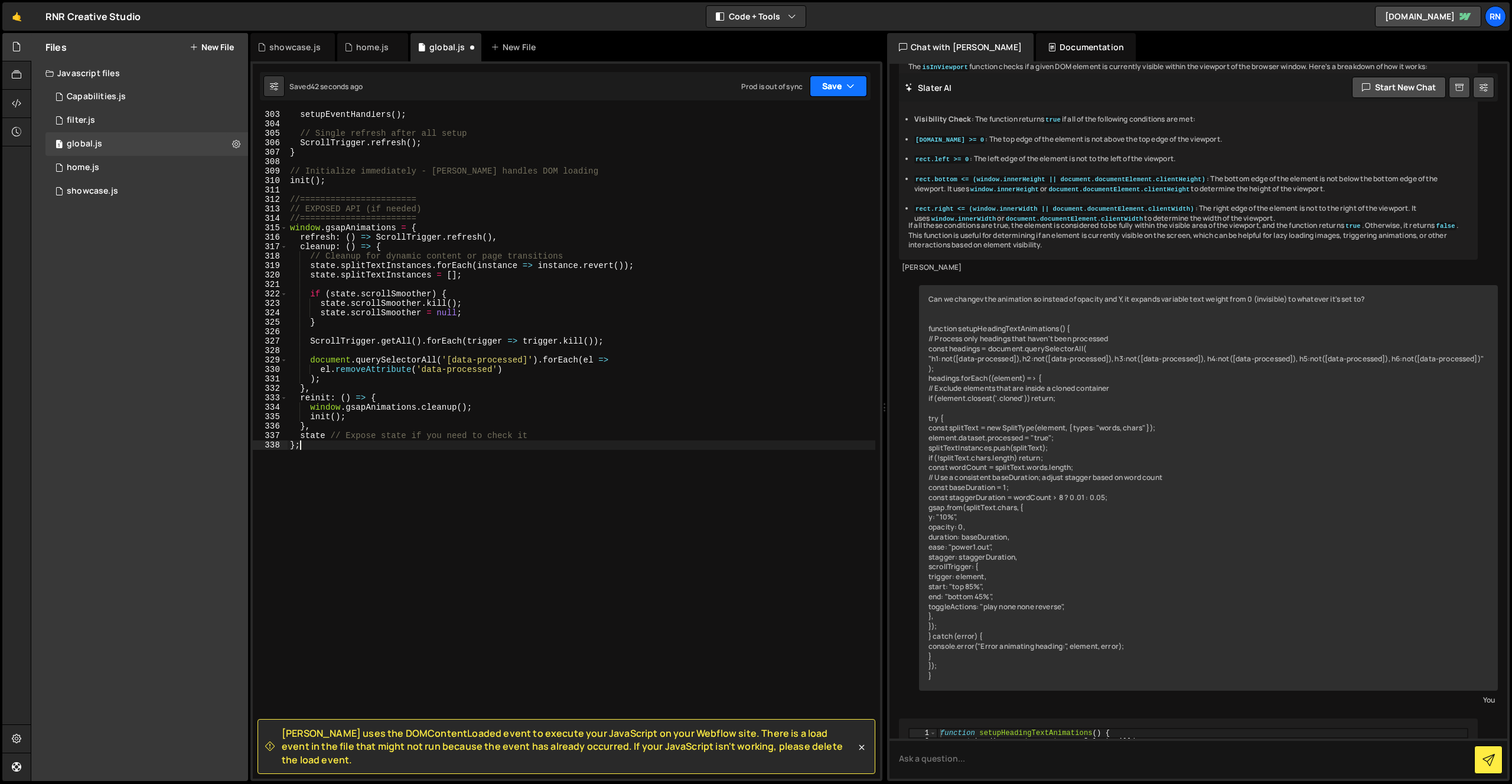
click at [839, 80] on button "Save" at bounding box center [838, 87] width 57 height 21
click at [789, 129] on div "43 seconds ago" at bounding box center [784, 128] width 52 height 10
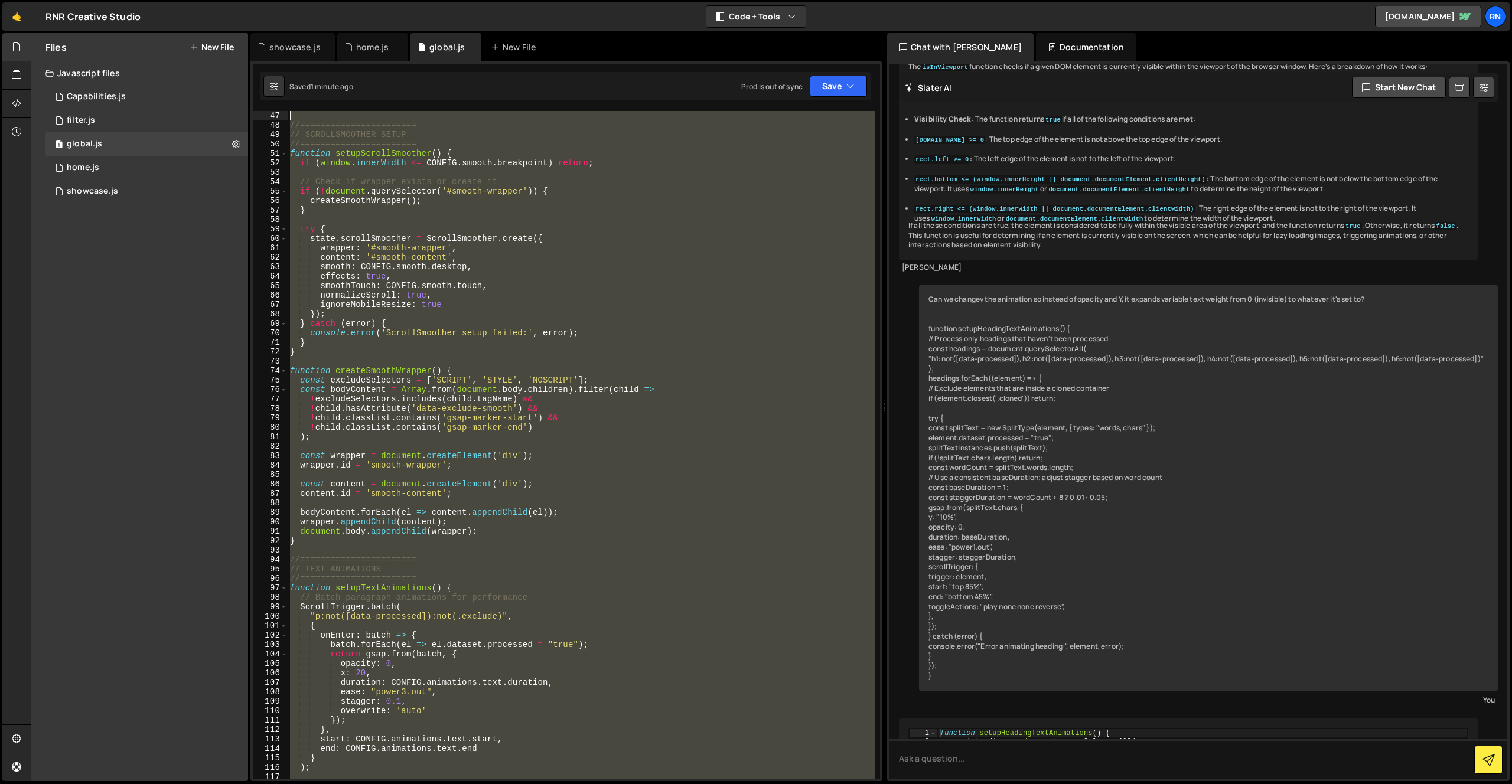
scroll to position [425, 0]
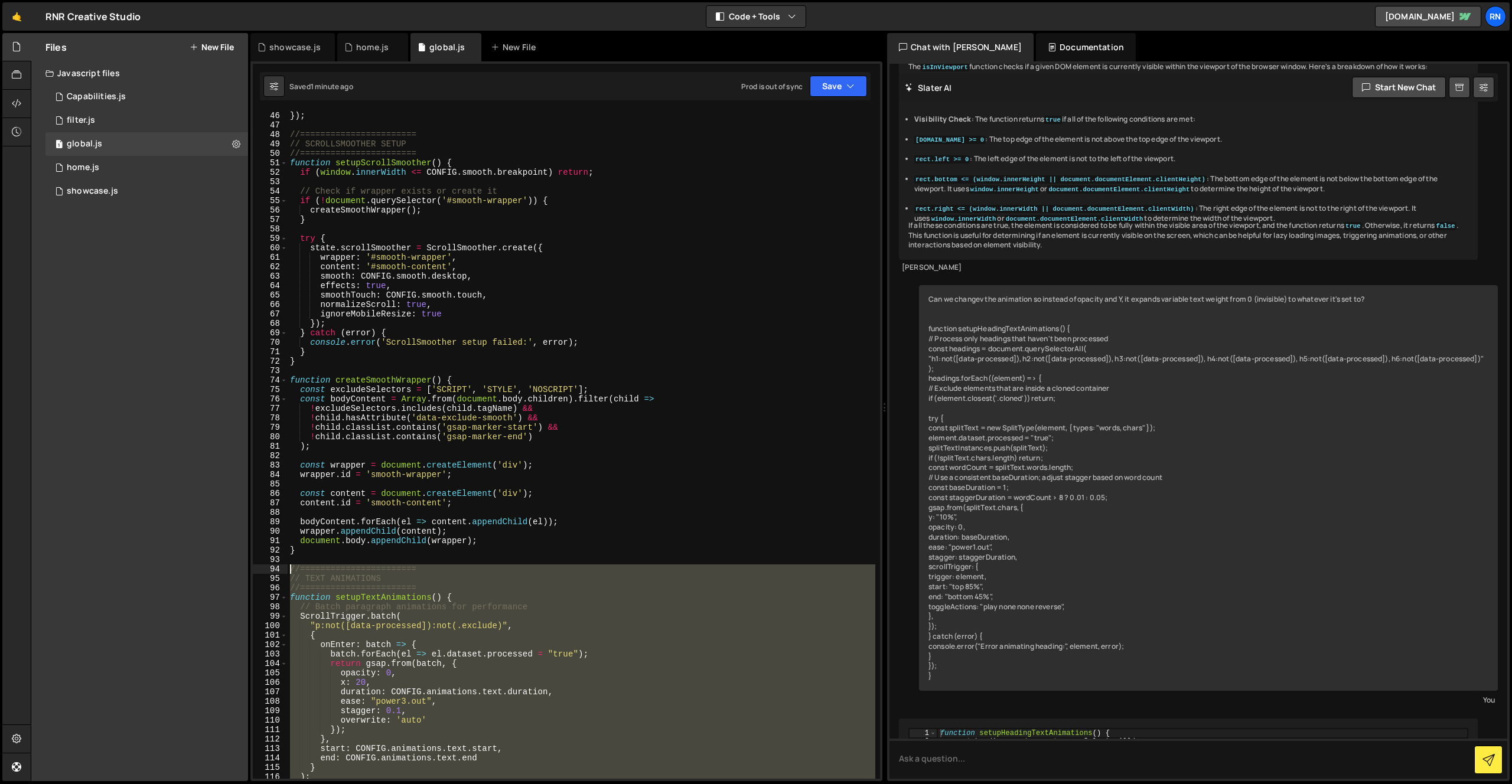
drag, startPoint x: 314, startPoint y: 749, endPoint x: 286, endPoint y: 568, distance: 183.2
click at [286, 568] on div "46 47 48 49 50 51 52 53 54 55 56 57 58 59 60 61 62 63 64 65 66 67 68 69 70 71 7…" at bounding box center [567, 445] width 627 height 668
click at [440, 531] on div "}) ; //======================= // SCROLLSMOOTHER SETUP //======================…" at bounding box center [582, 454] width 588 height 687
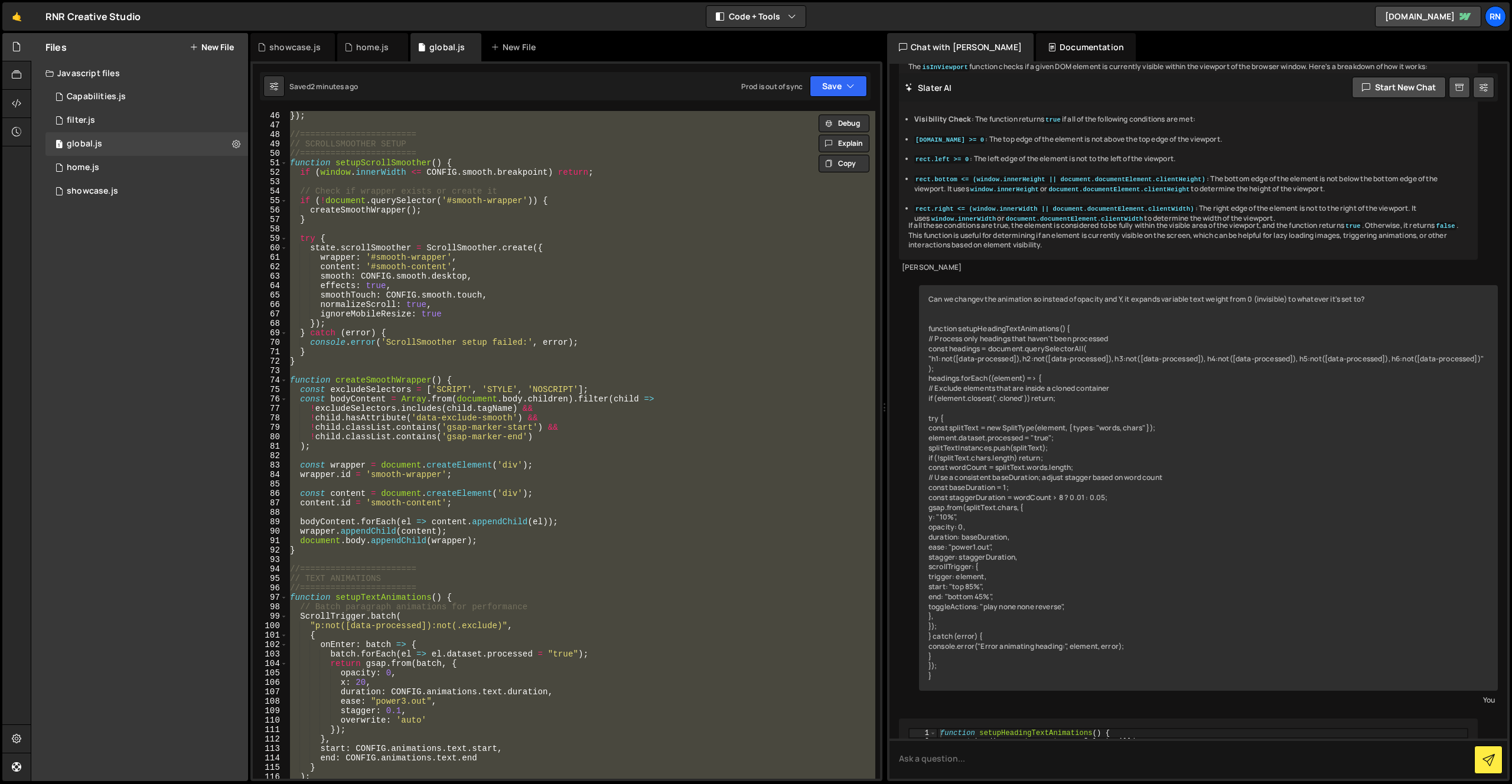
paste textarea
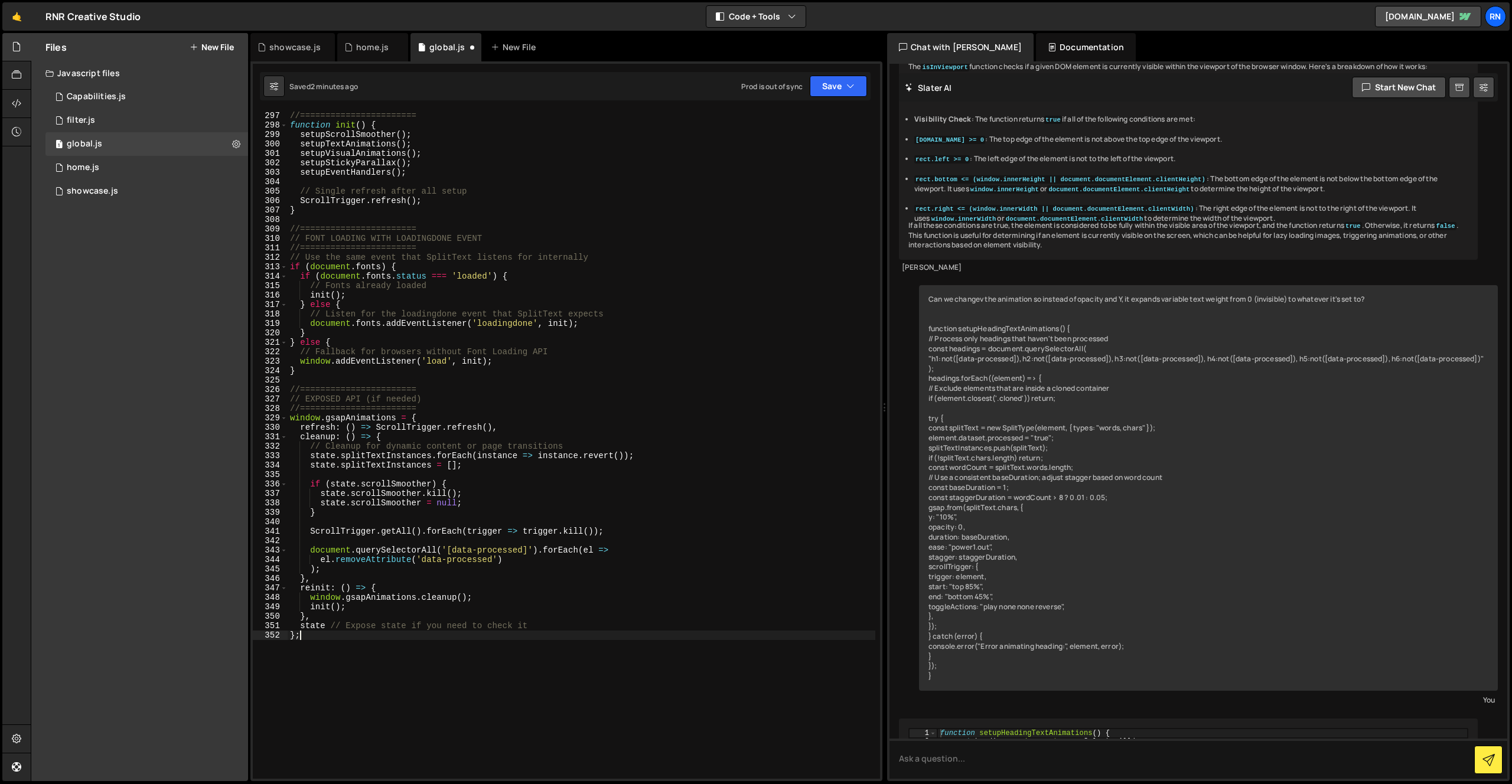
scroll to position [2986, 0]
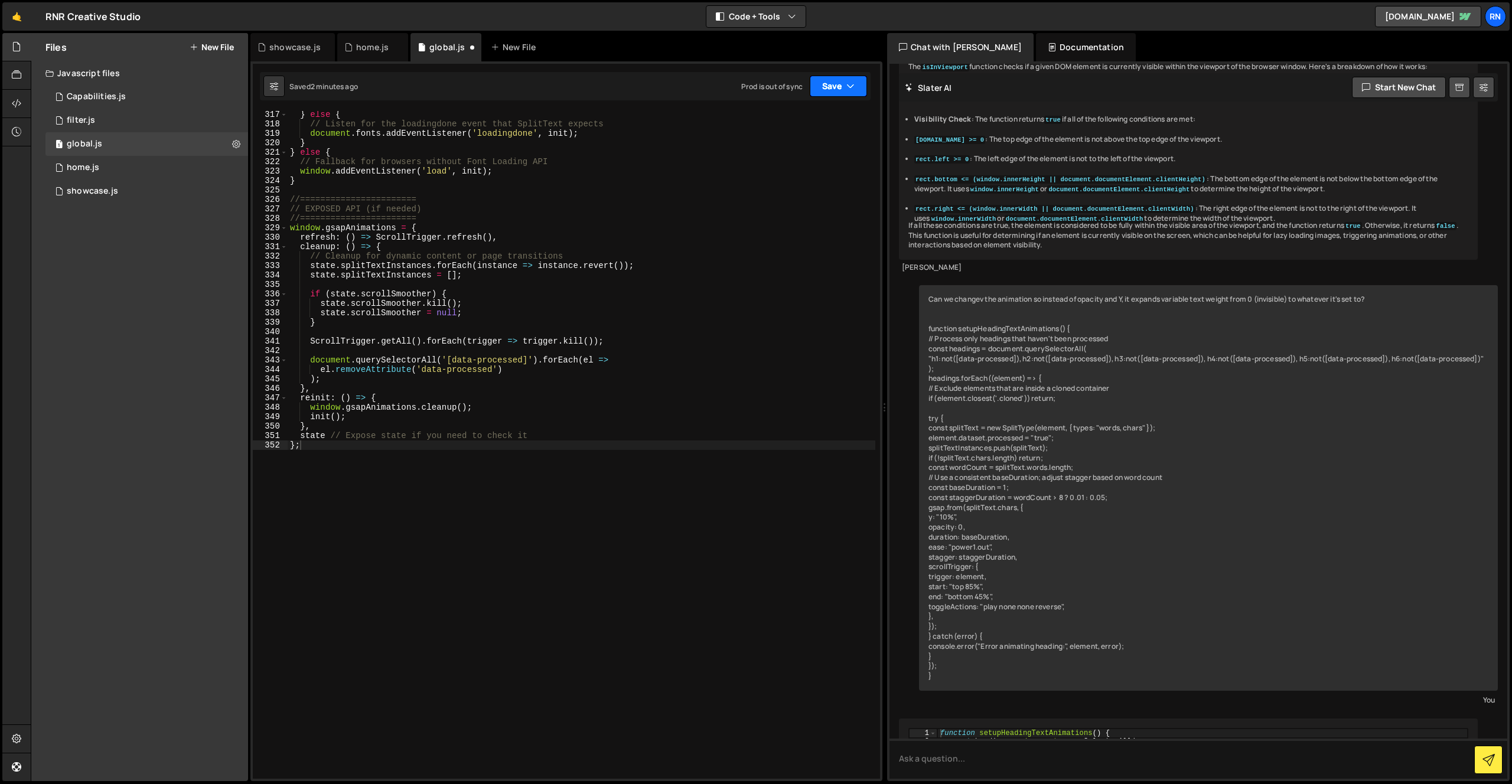
click at [825, 91] on button "Save" at bounding box center [838, 87] width 57 height 21
click at [809, 123] on div "Saved 2 minutes ago" at bounding box center [799, 128] width 123 height 14
click at [822, 90] on button "Save" at bounding box center [838, 87] width 57 height 21
click at [794, 113] on div "Save to Staging S" at bounding box center [799, 115] width 123 height 12
click at [501, 392] on div "} else { // Listen for the loadingdone event that SplitText expects document . …" at bounding box center [582, 453] width 588 height 687
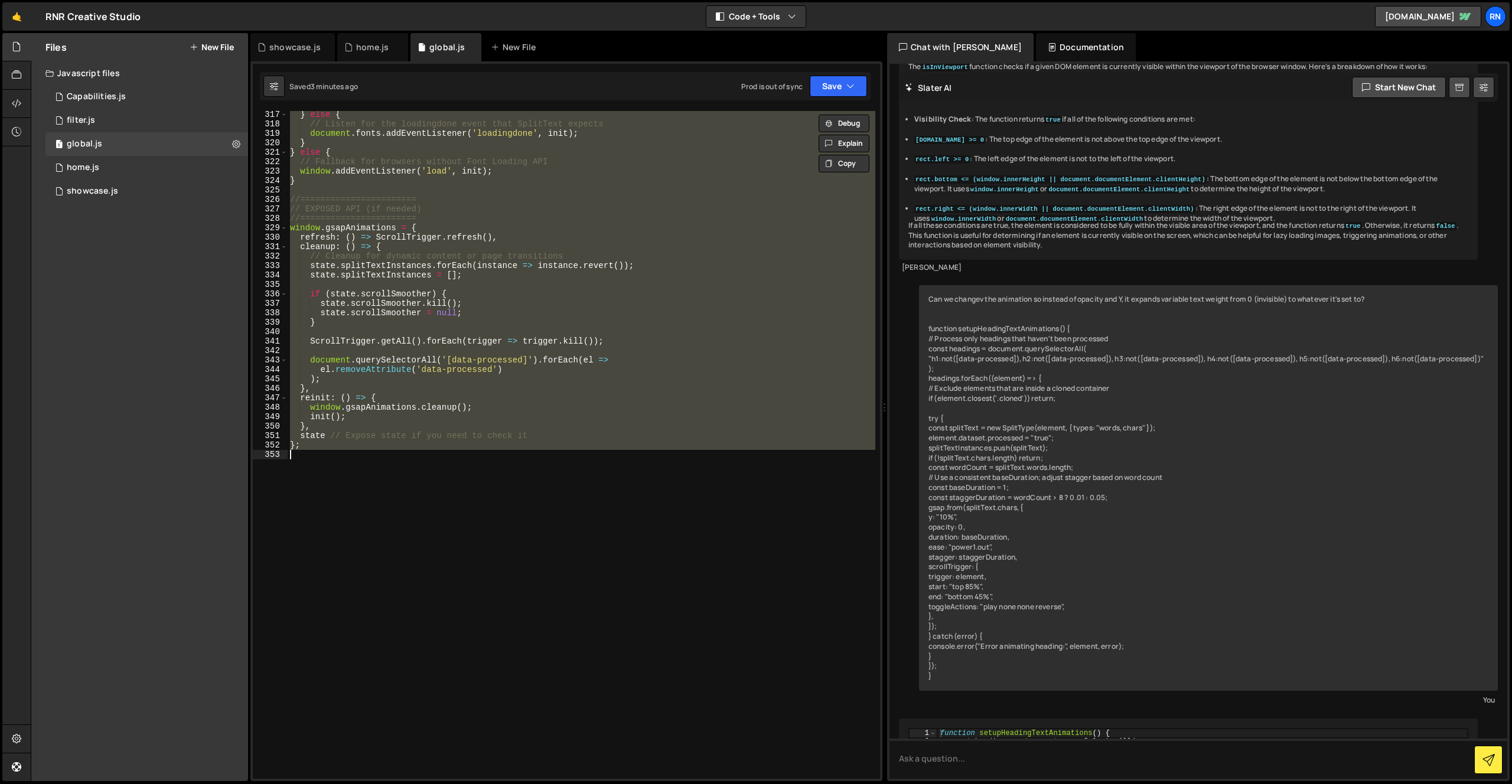
paste textarea
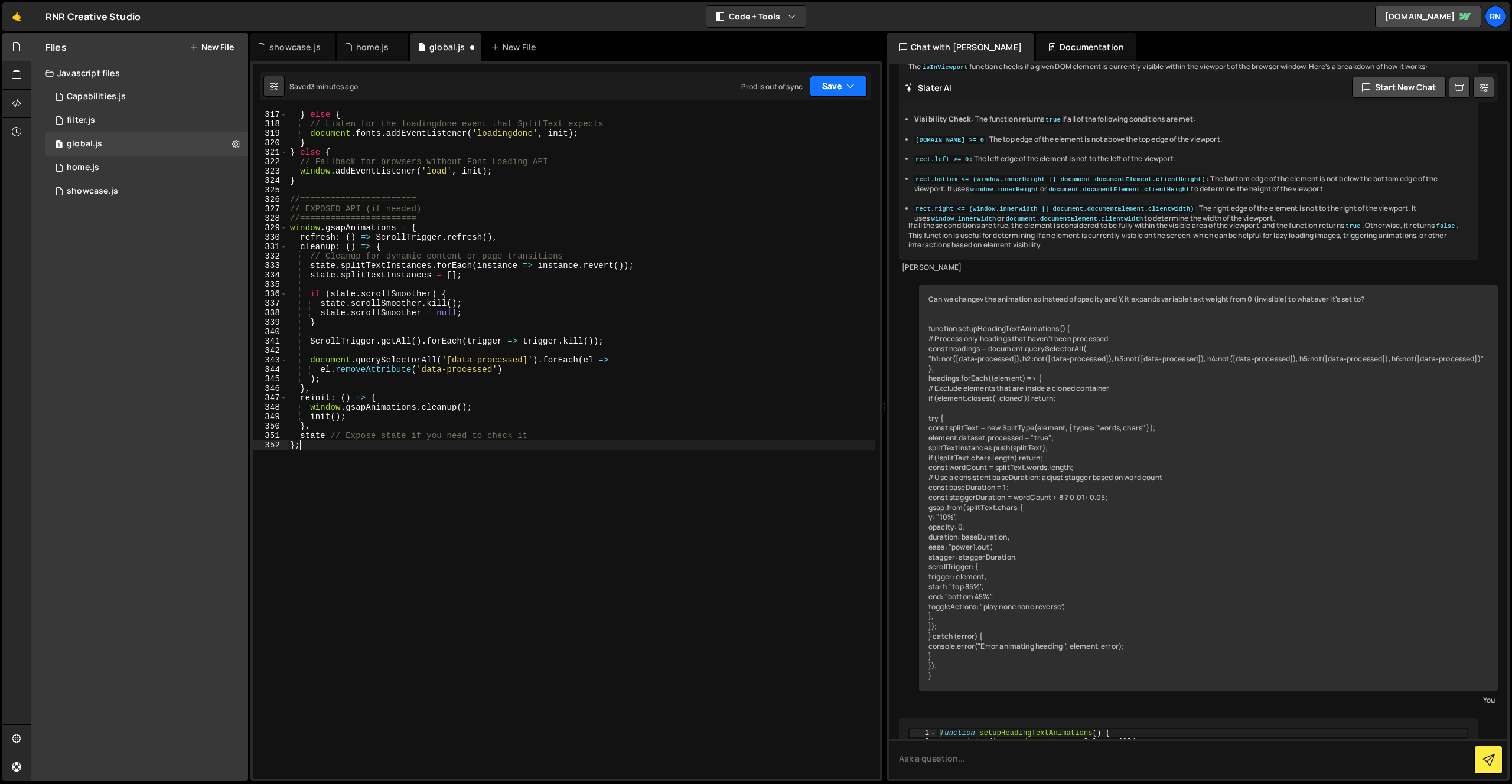
click at [842, 96] on button "Save" at bounding box center [838, 87] width 57 height 21
click at [826, 109] on div "Save to Staging S" at bounding box center [799, 115] width 123 height 12
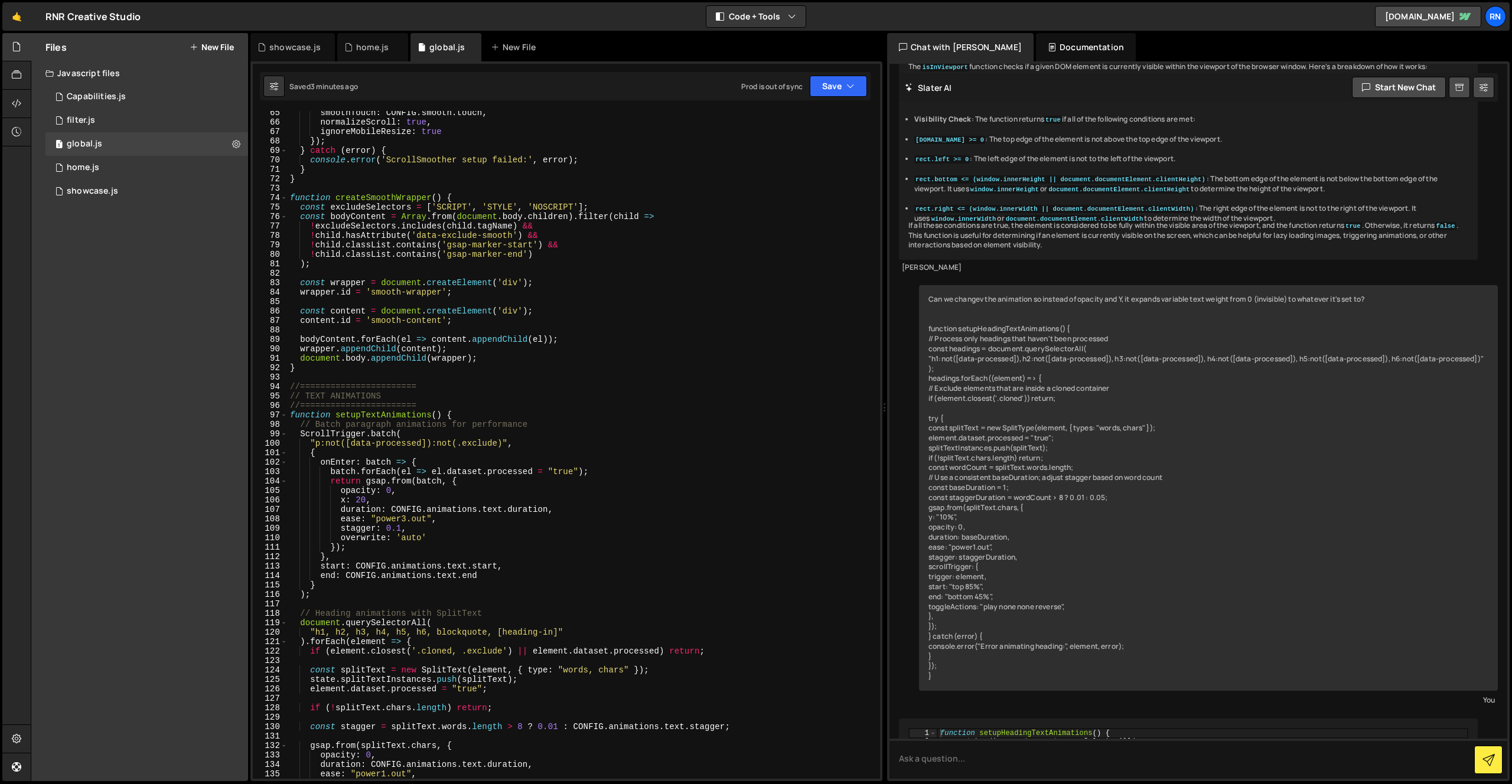
scroll to position [672, 0]
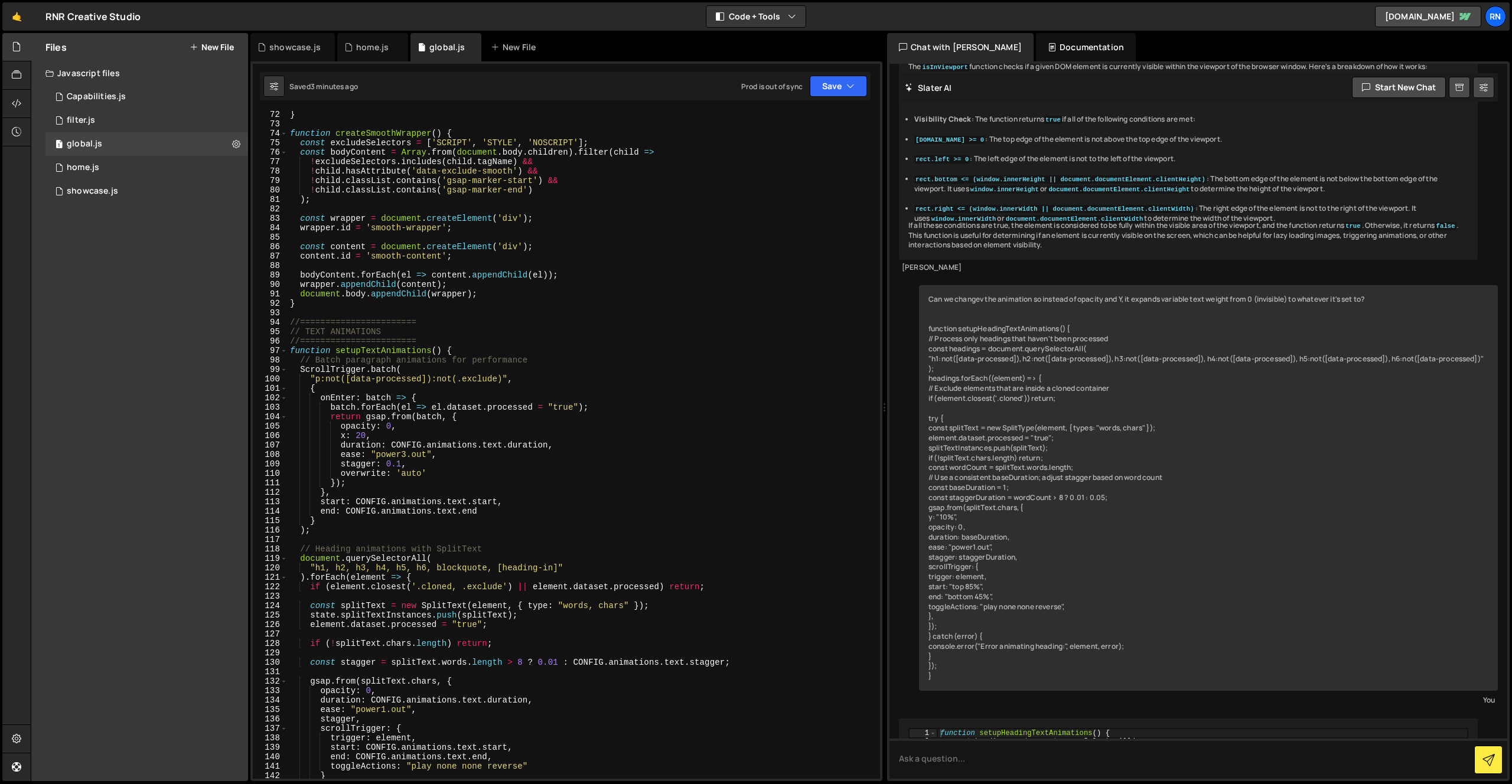
click at [355, 425] on div "} function createSmoothWrapper ( ) { const excludeSelectors = [ 'SCRIPT' , 'STY…" at bounding box center [582, 453] width 588 height 687
click at [355, 423] on div "} function createSmoothWrapper ( ) { const excludeSelectors = [ 'SCRIPT' , 'STY…" at bounding box center [582, 453] width 588 height 687
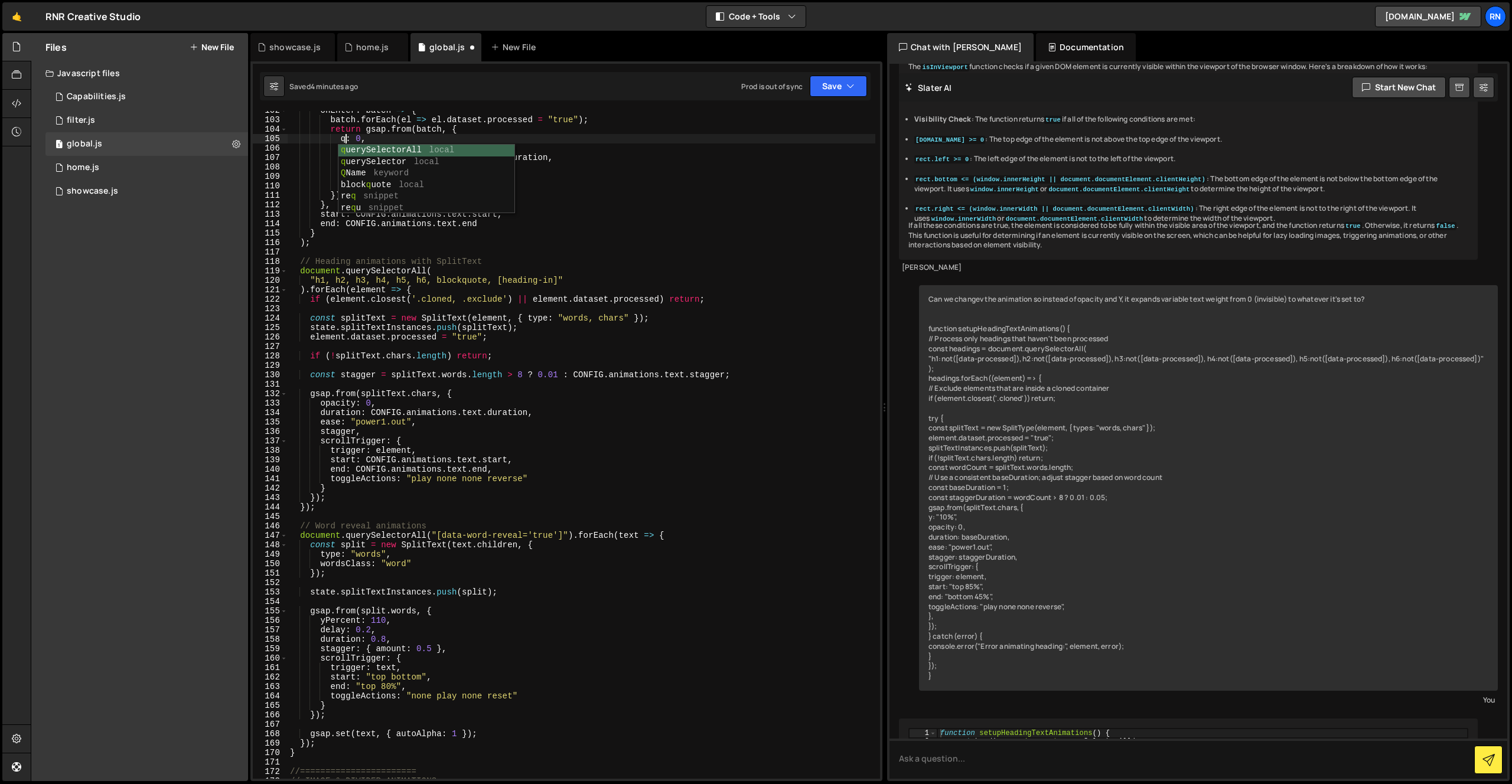
scroll to position [0, 4]
click at [846, 73] on div "Saved 4 minutes ago Prod is out of sync Upgrade to Edit Save Save to Staging S …" at bounding box center [565, 86] width 611 height 28
click at [839, 86] on button "Save" at bounding box center [838, 87] width 57 height 21
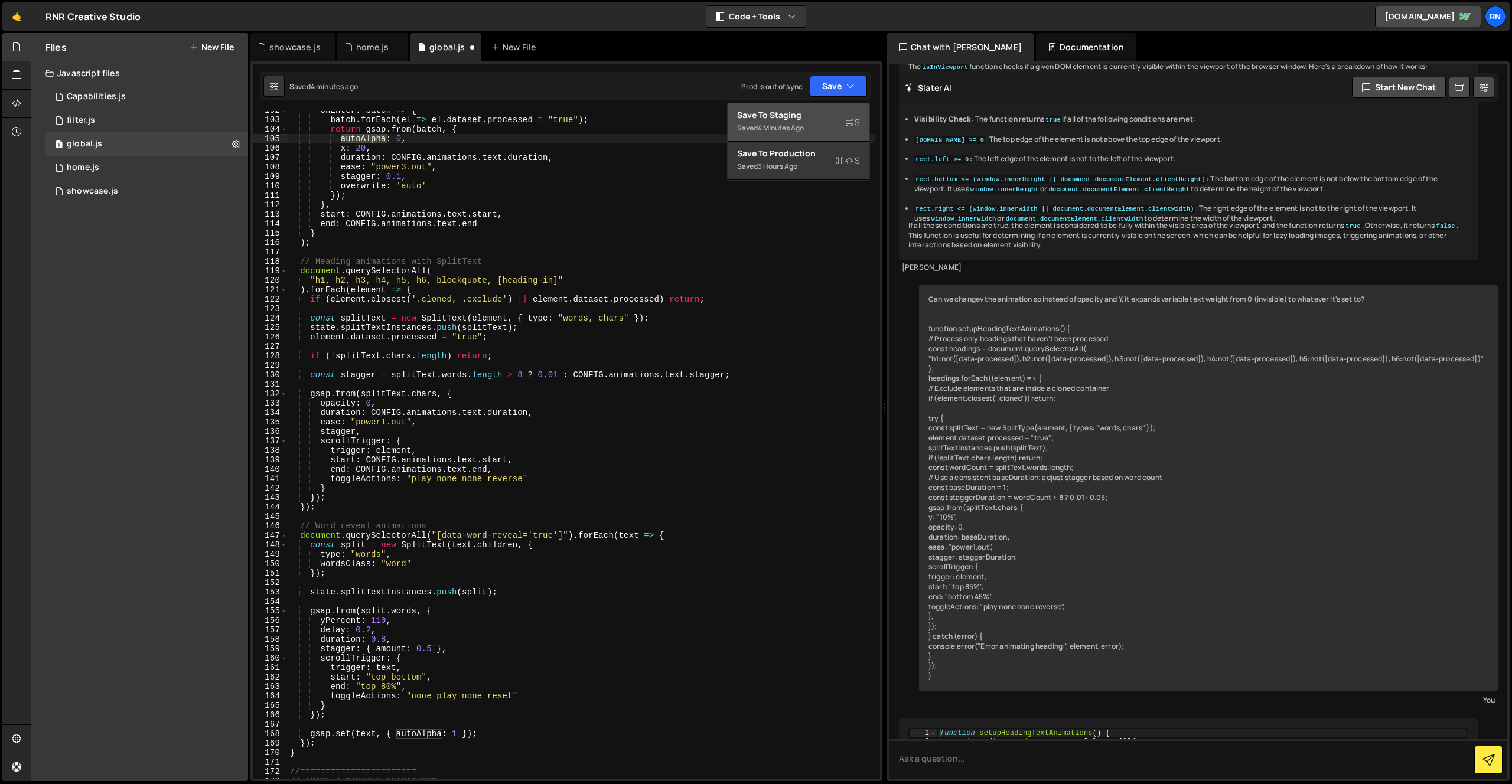
click at [794, 128] on div "4 minutes ago" at bounding box center [781, 128] width 46 height 10
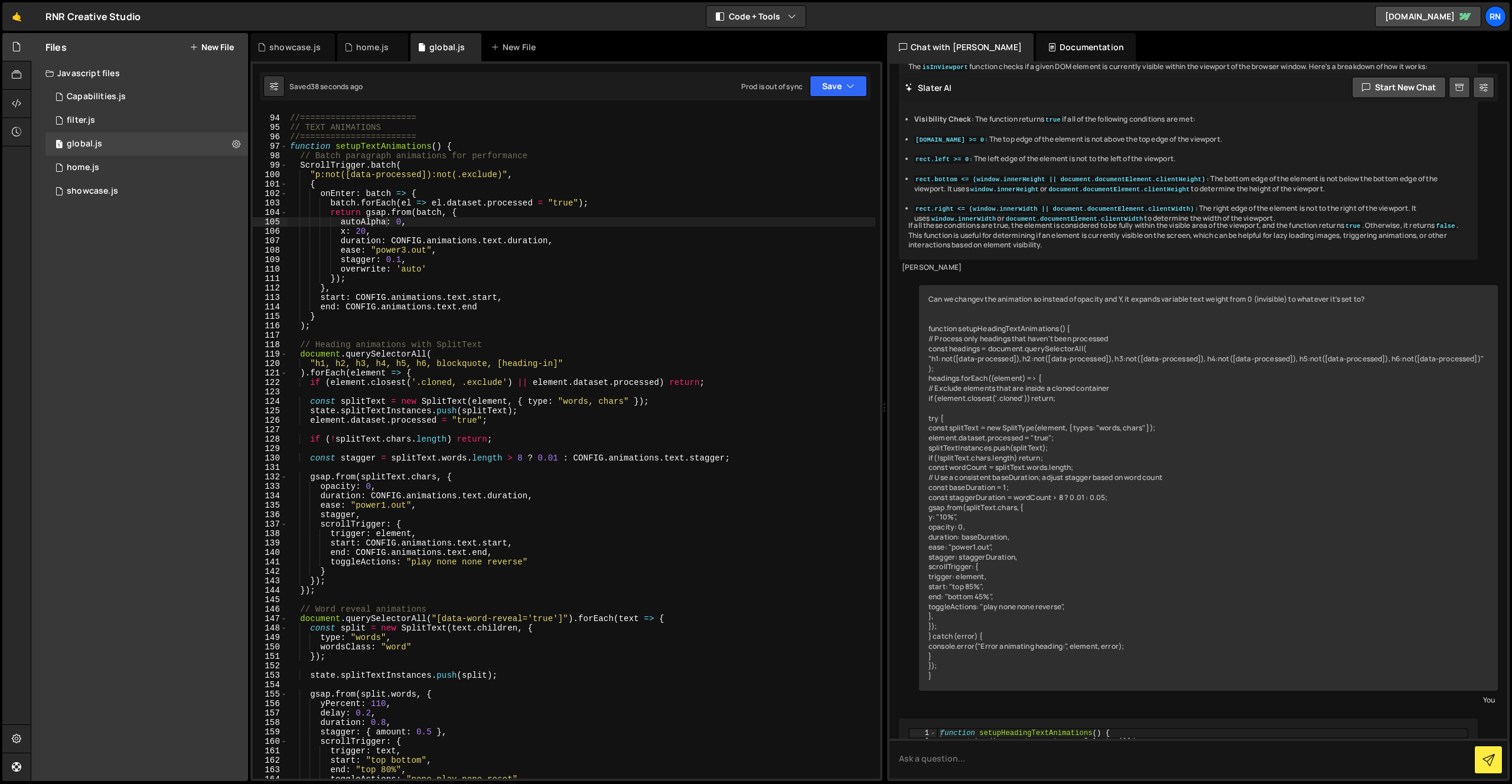
scroll to position [872, 0]
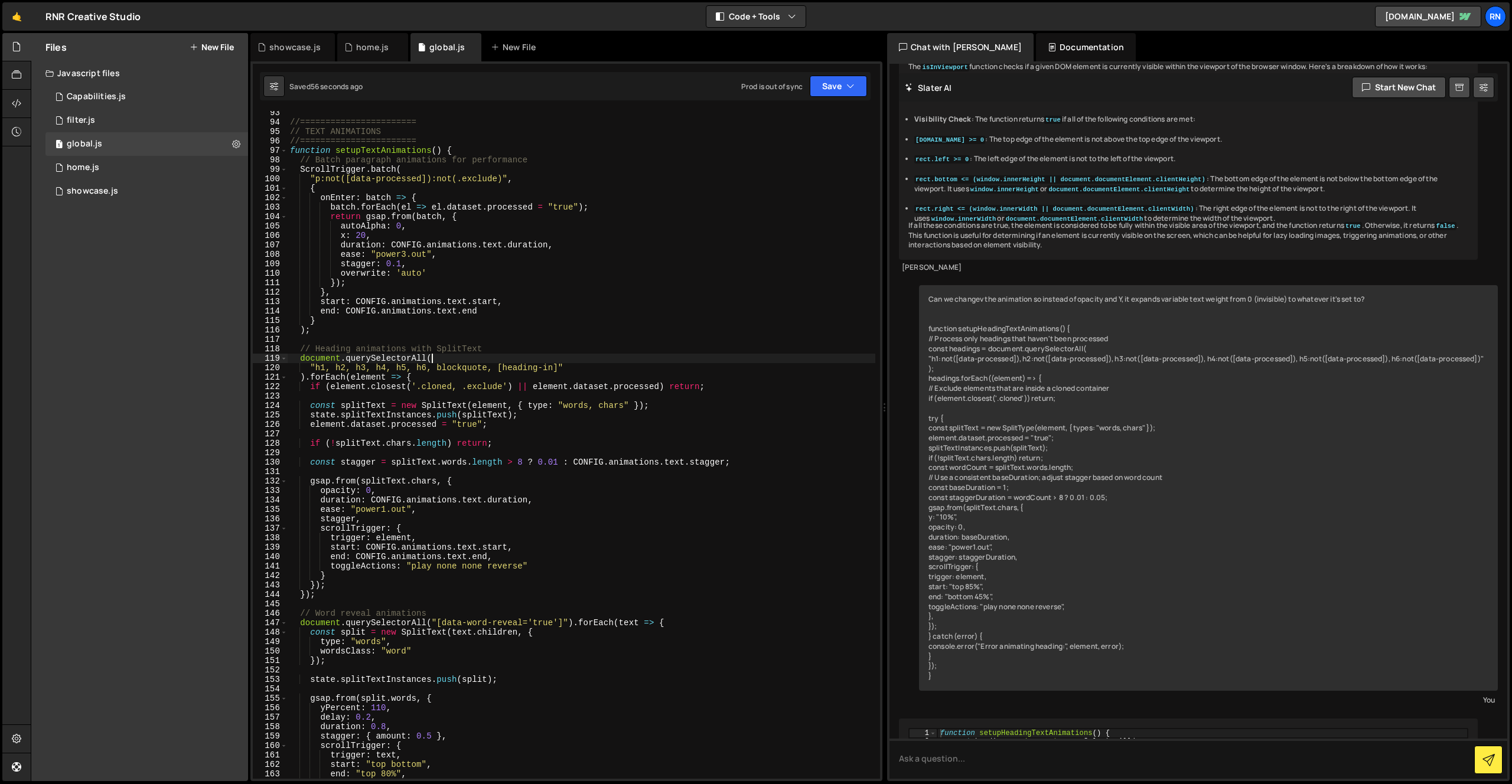
click at [452, 358] on div "//======================= // TEXT ANIMATIONS //======================= function…" at bounding box center [582, 451] width 588 height 687
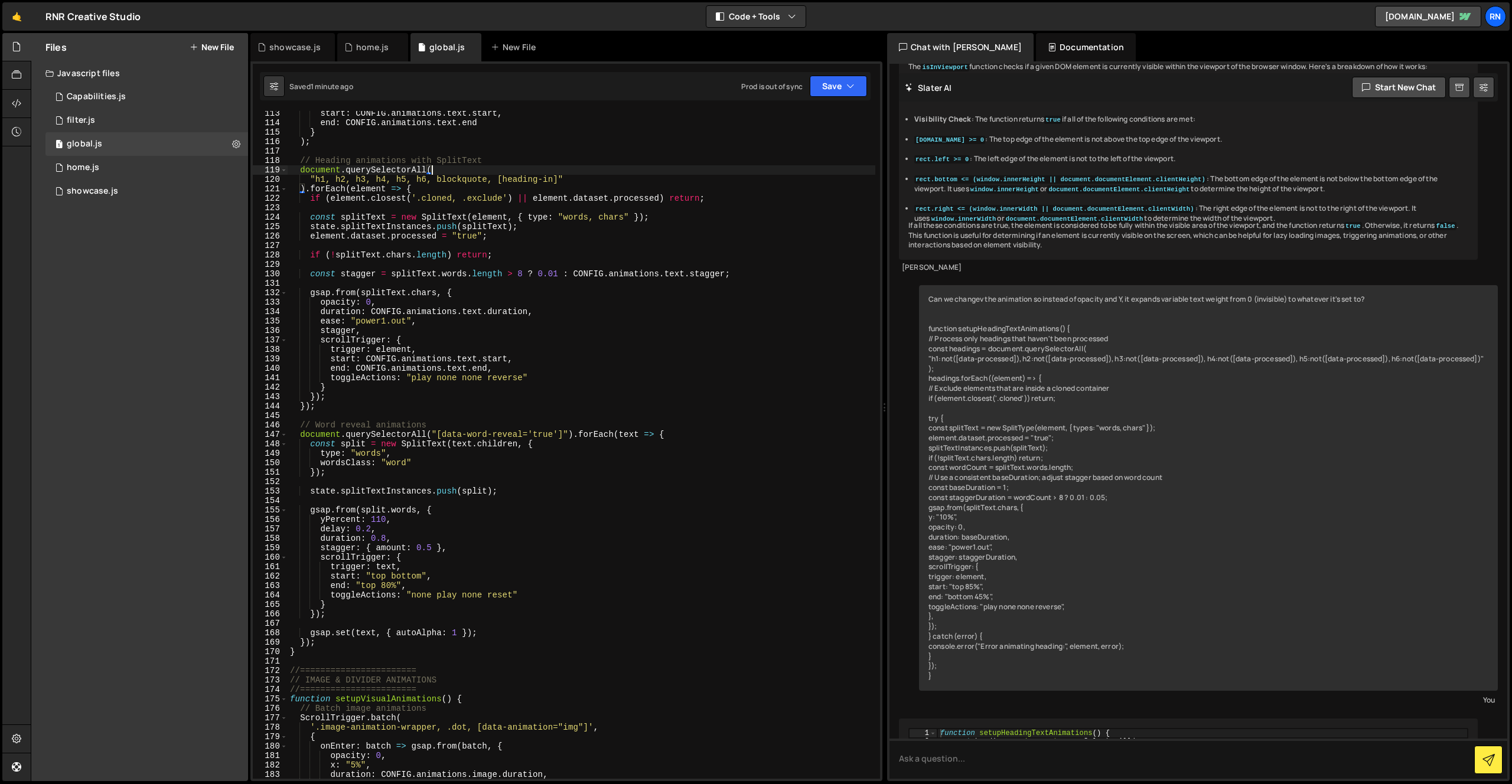
scroll to position [1055, 0]
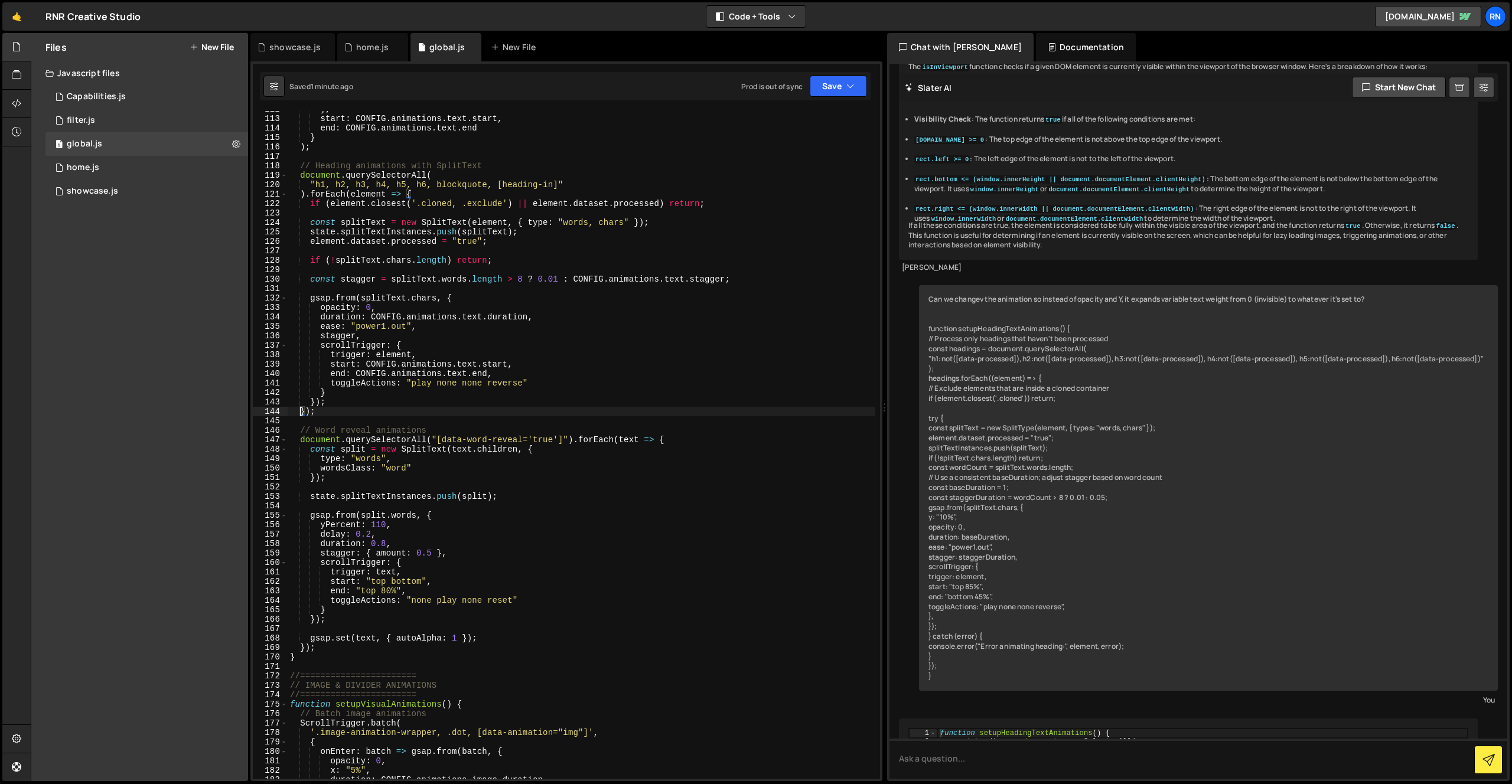
click at [300, 410] on div "} , start : CONFIG . animations . text . start , end : CONFIG . animations . te…" at bounding box center [582, 448] width 588 height 687
click at [431, 172] on div "} , start : CONFIG . animations . text . start , end : CONFIG . animations . te…" at bounding box center [582, 448] width 588 height 687
type textarea "document.querySelectorAll("
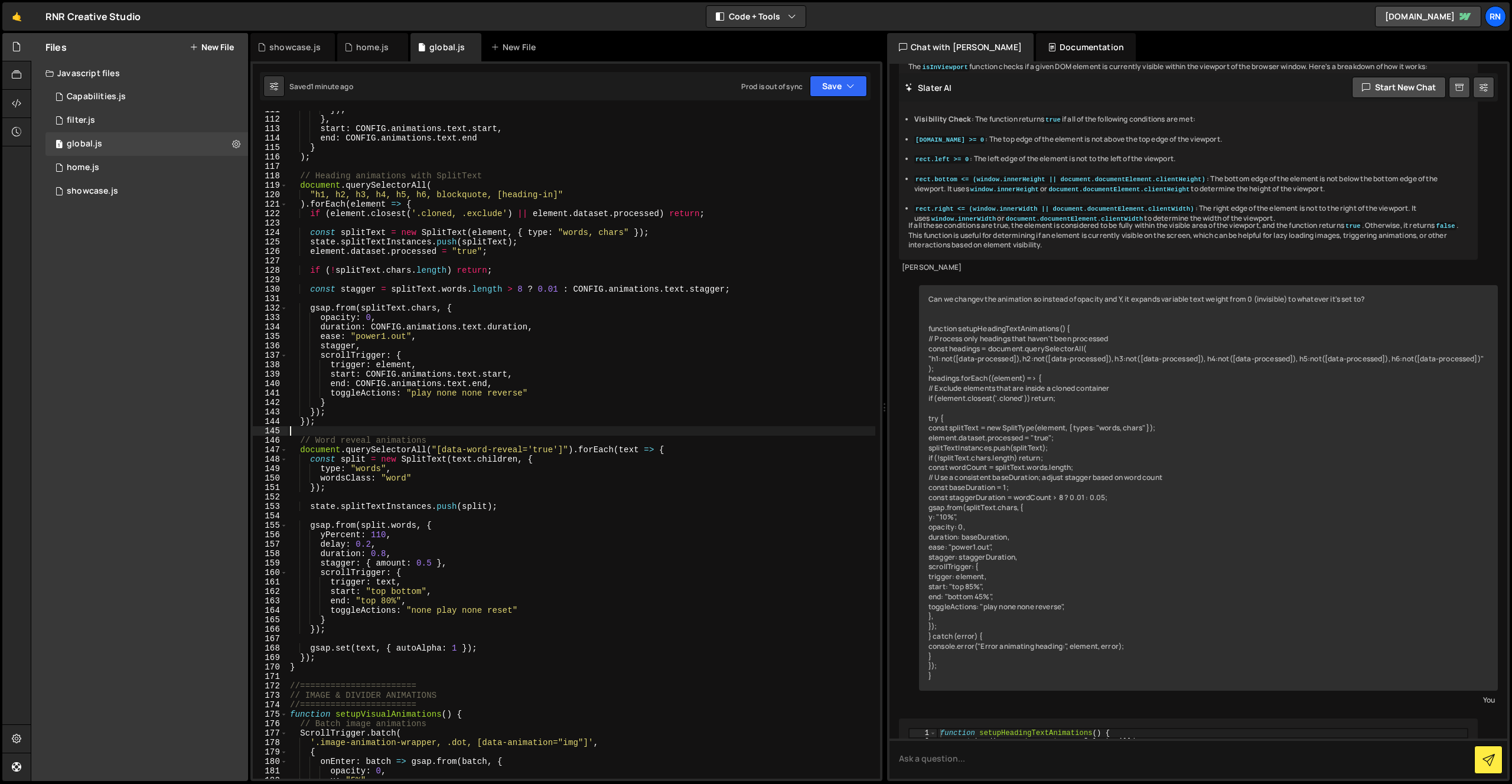
click at [371, 428] on div "}) ; } , start : CONFIG . animations . text . start , end : CONFIG . animations…" at bounding box center [582, 448] width 588 height 687
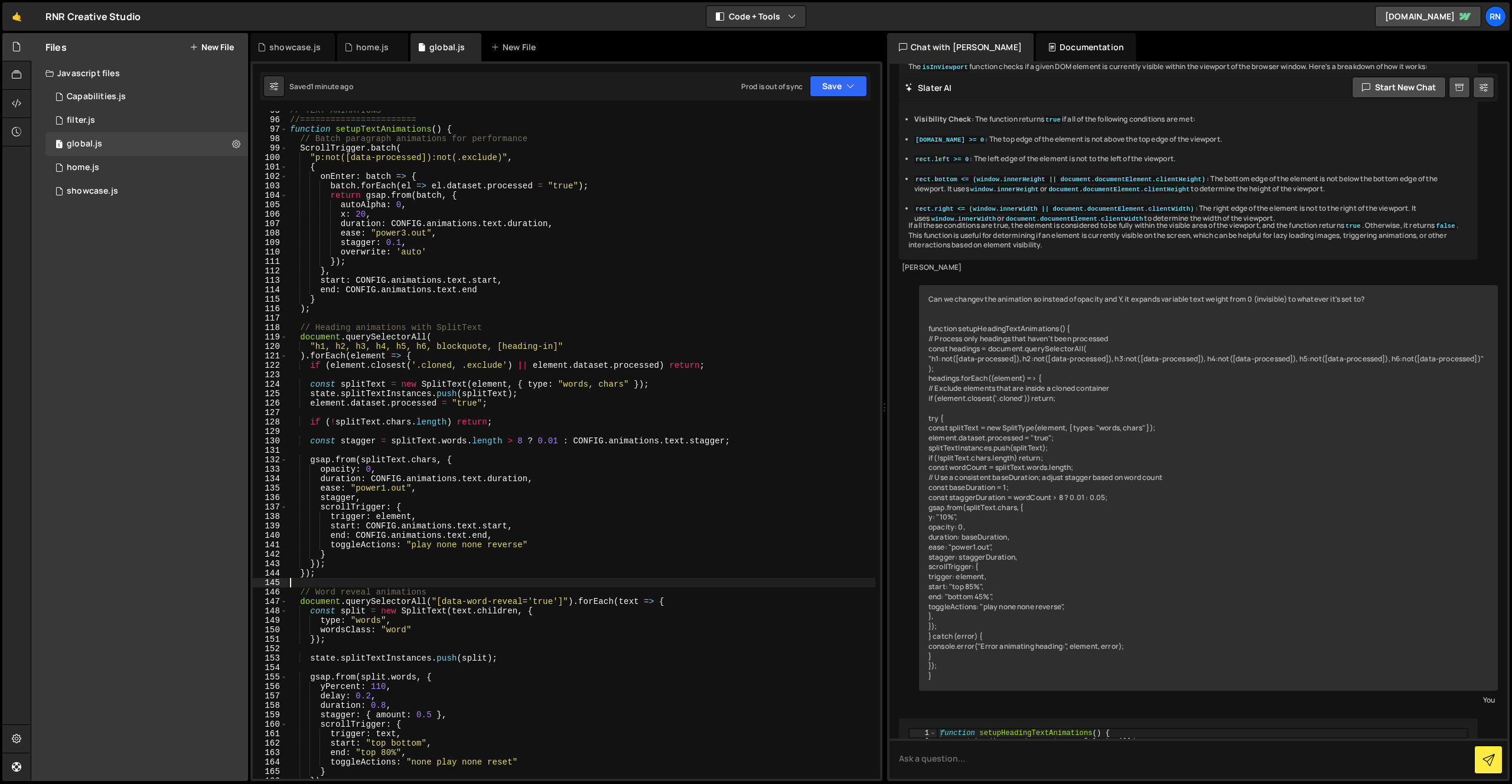
scroll to position [893, 0]
click at [333, 470] on div "// TEXT ANIMATIONS //======================= function setupTextAnimations ( ) {…" at bounding box center [582, 449] width 588 height 687
paste textarea "autoAlpha"
click at [403, 490] on div "// TEXT ANIMATIONS //======================= function setupTextAnimations ( ) {…" at bounding box center [582, 449] width 588 height 687
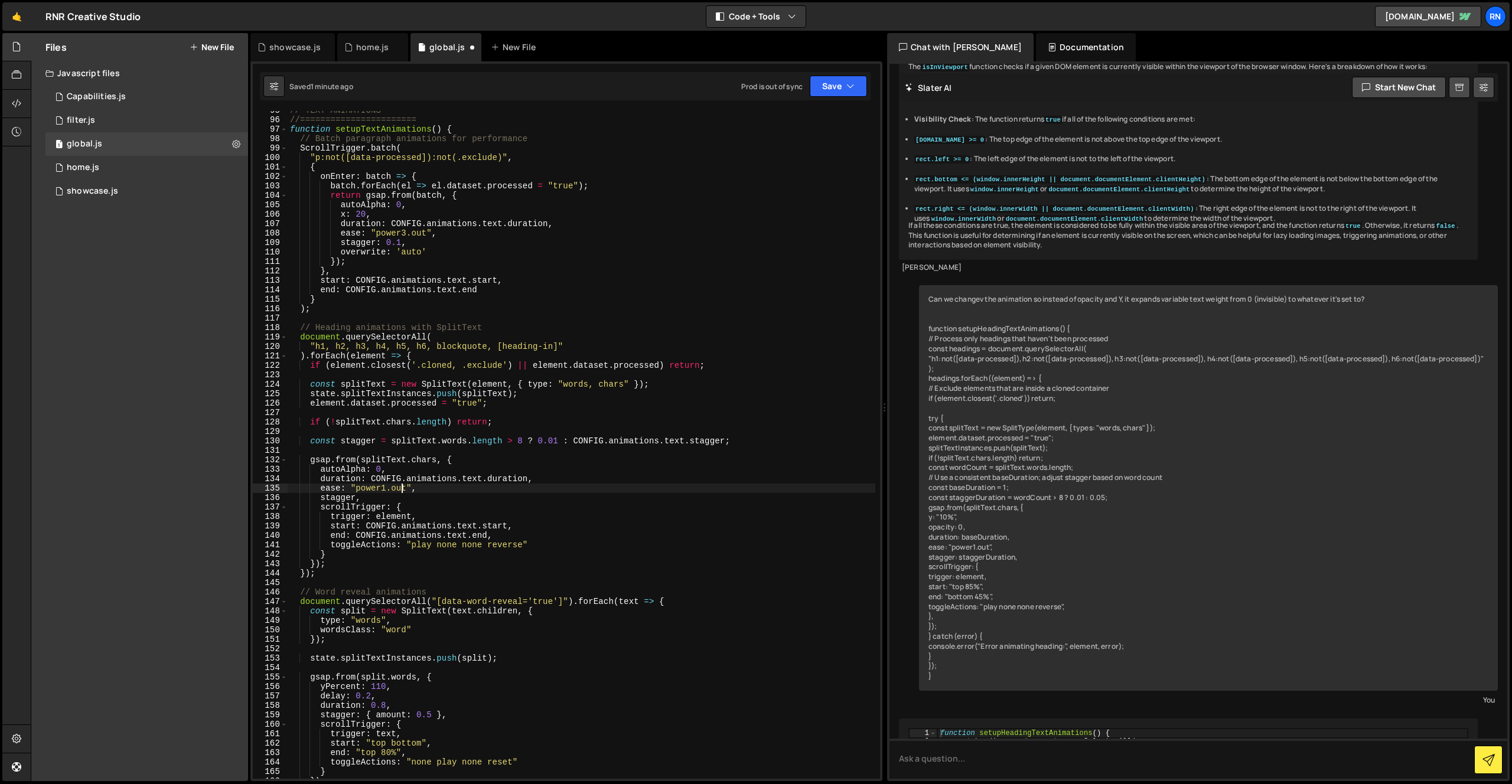
type textarea "ease: "power1.out","
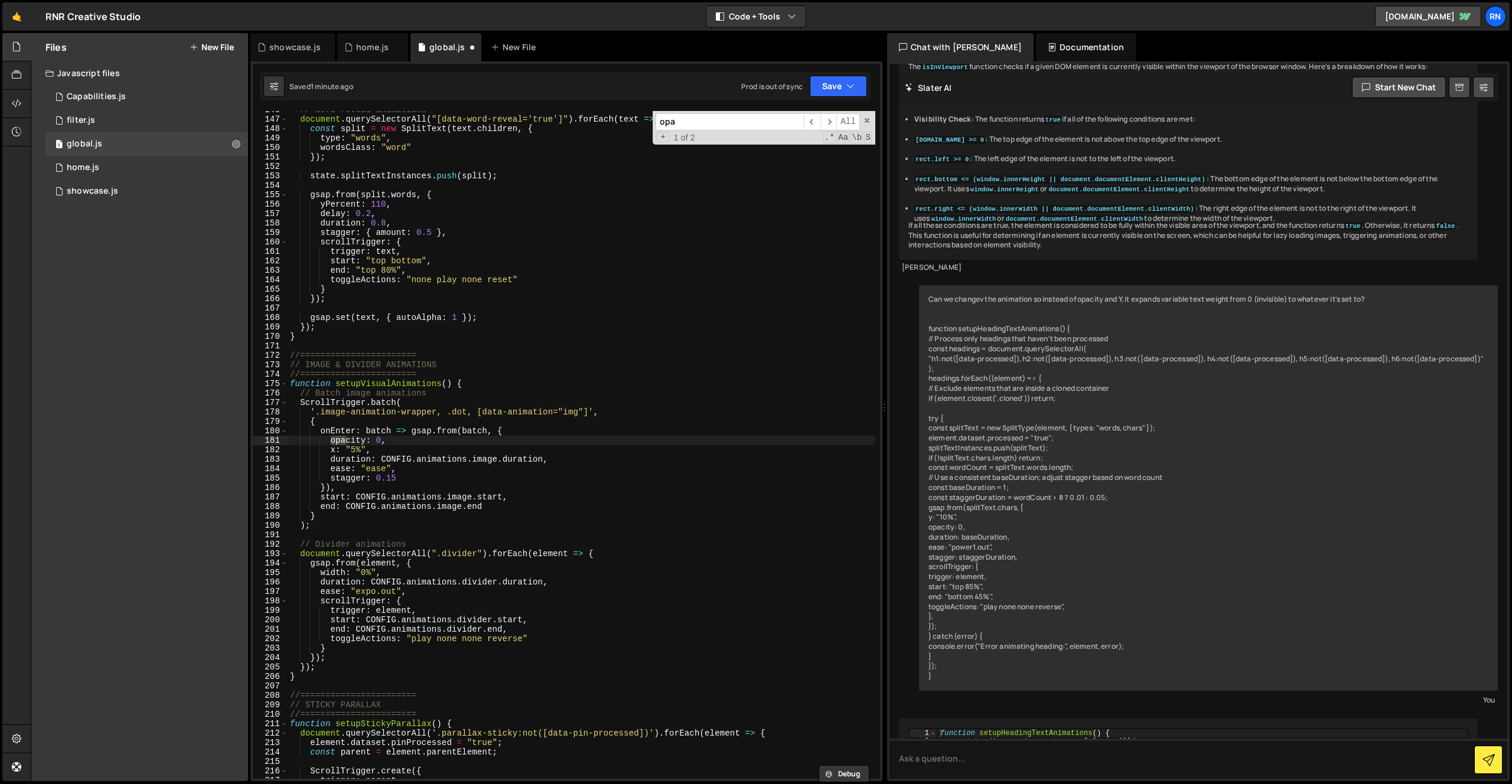
scroll to position [1376, 0]
type input "opacity"
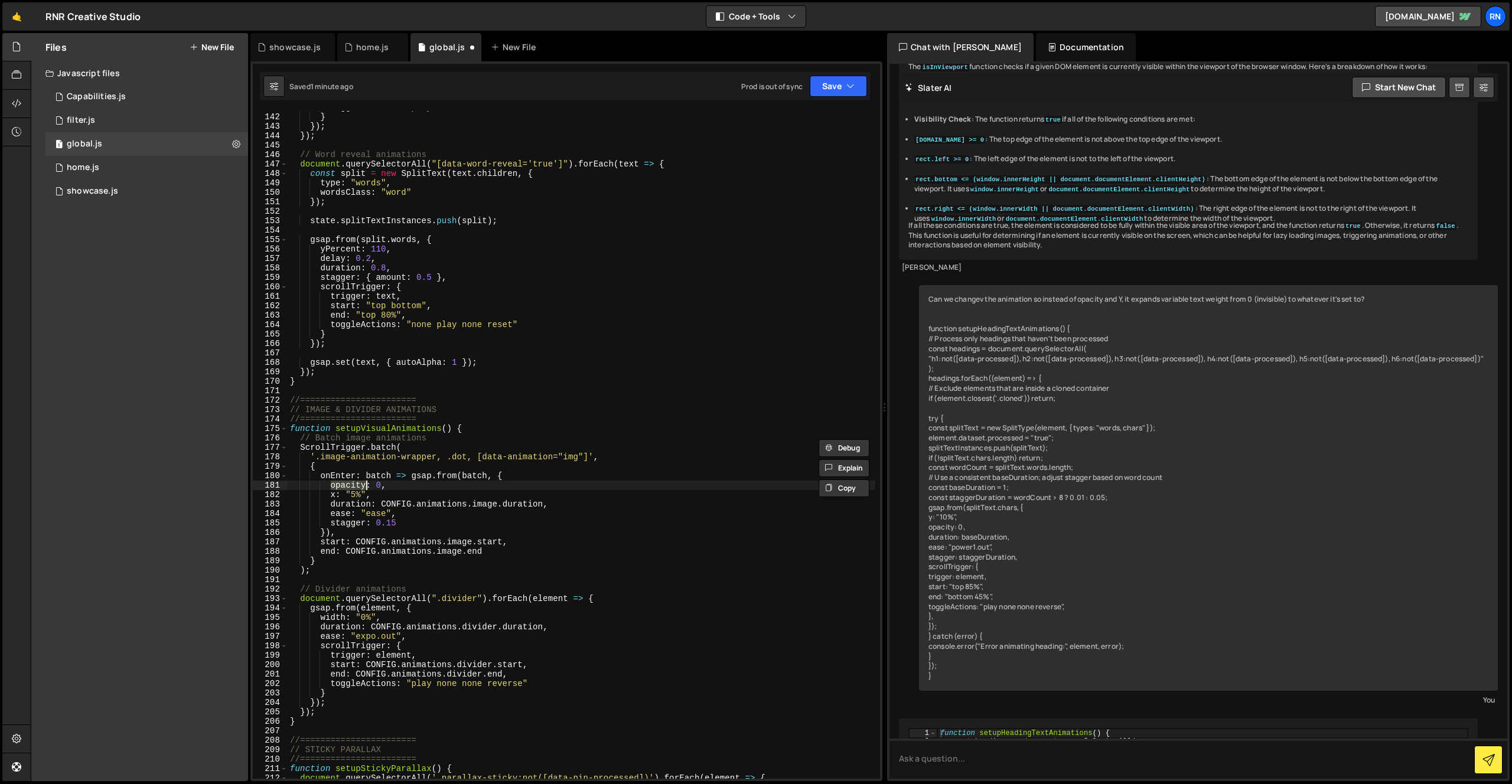
scroll to position [1295, 0]
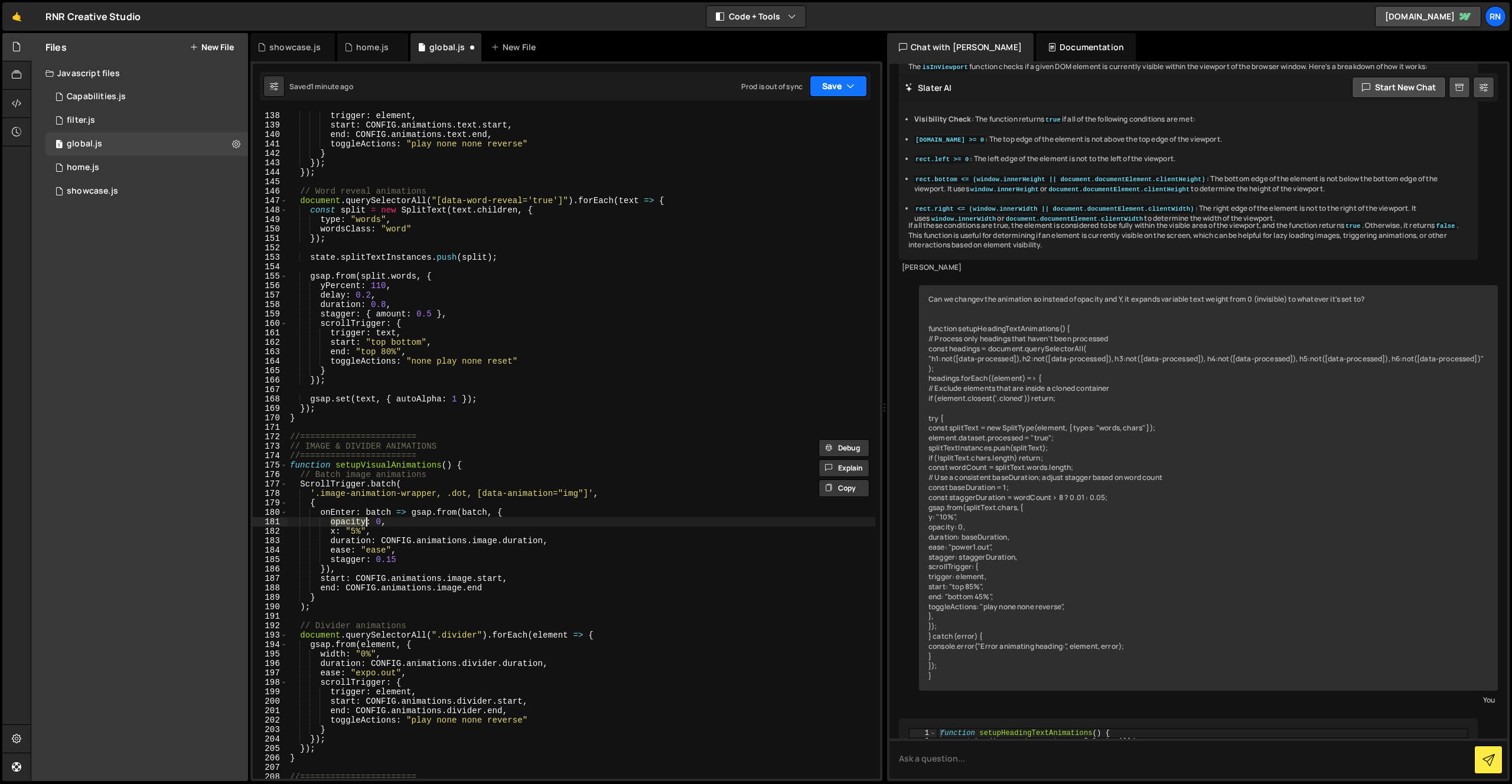
click at [842, 84] on button "Save" at bounding box center [838, 87] width 57 height 21
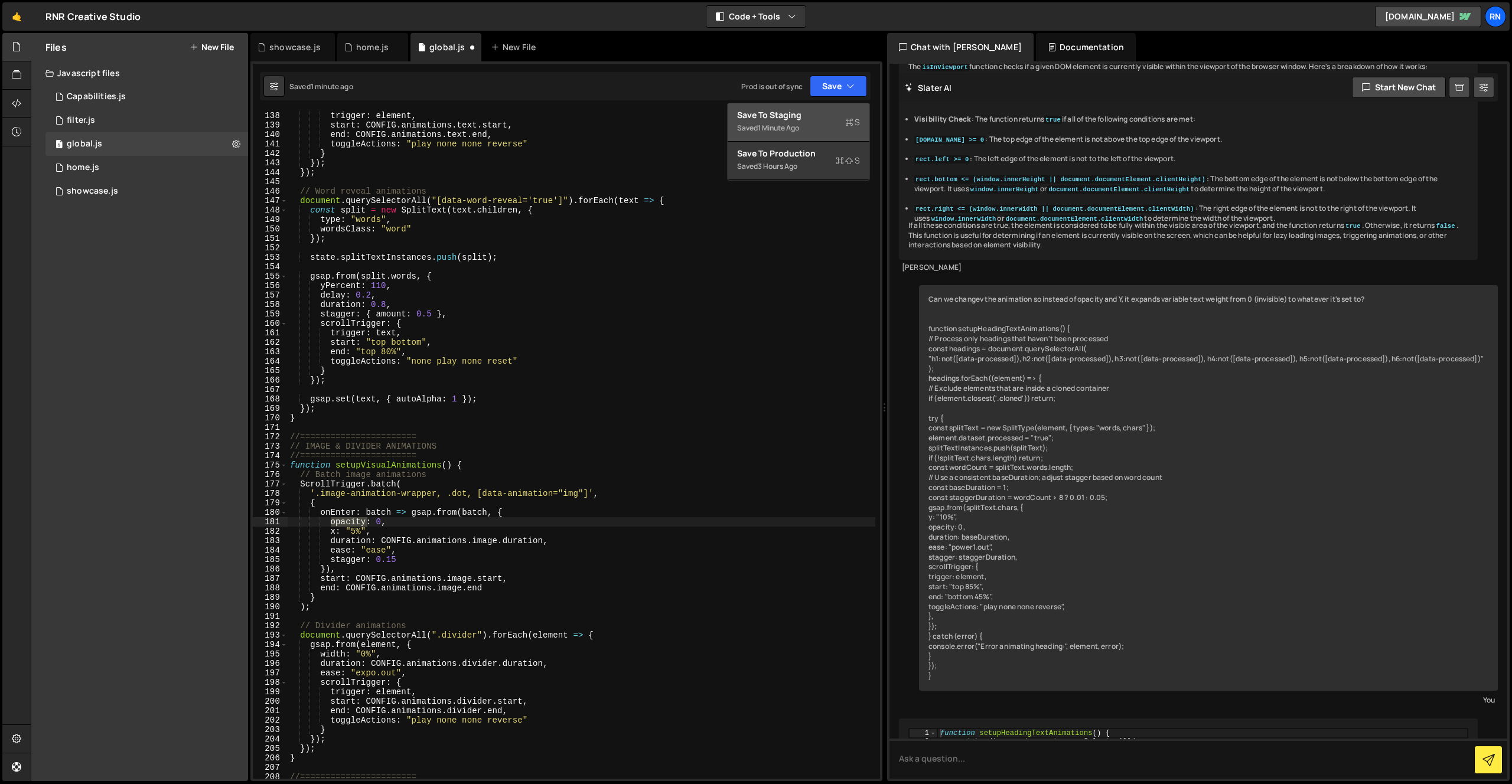
click at [805, 121] on div "Saved 1 minute ago" at bounding box center [799, 128] width 123 height 14
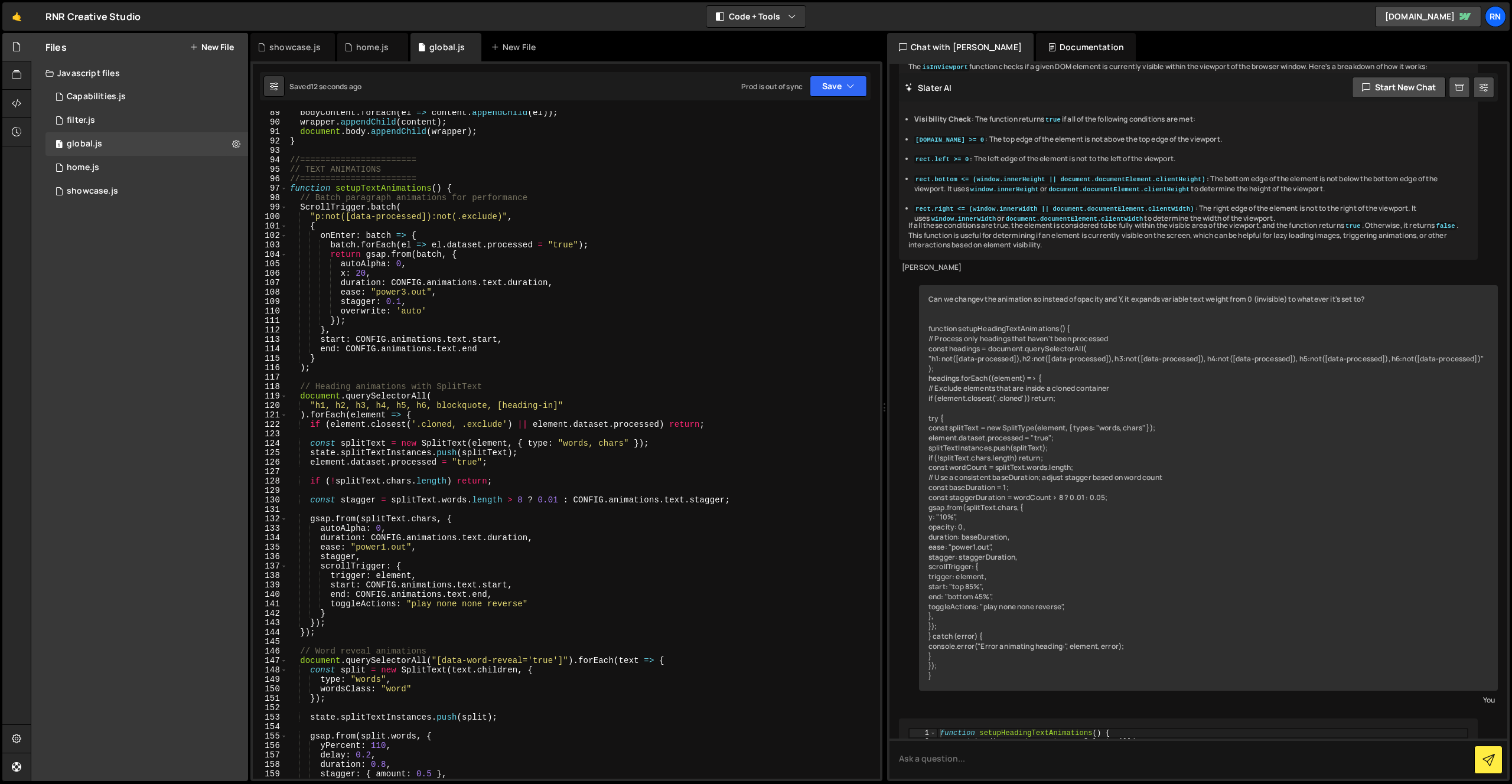
scroll to position [833, 0]
click at [462, 585] on div "bodyContent . forEach ( el => content . appendChild ( el )) ; wrapper . appendC…" at bounding box center [582, 453] width 588 height 687
click at [459, 585] on div "bodyContent . forEach ( el => content . appendChild ( el )) ; wrapper . appendC…" at bounding box center [582, 453] width 588 height 687
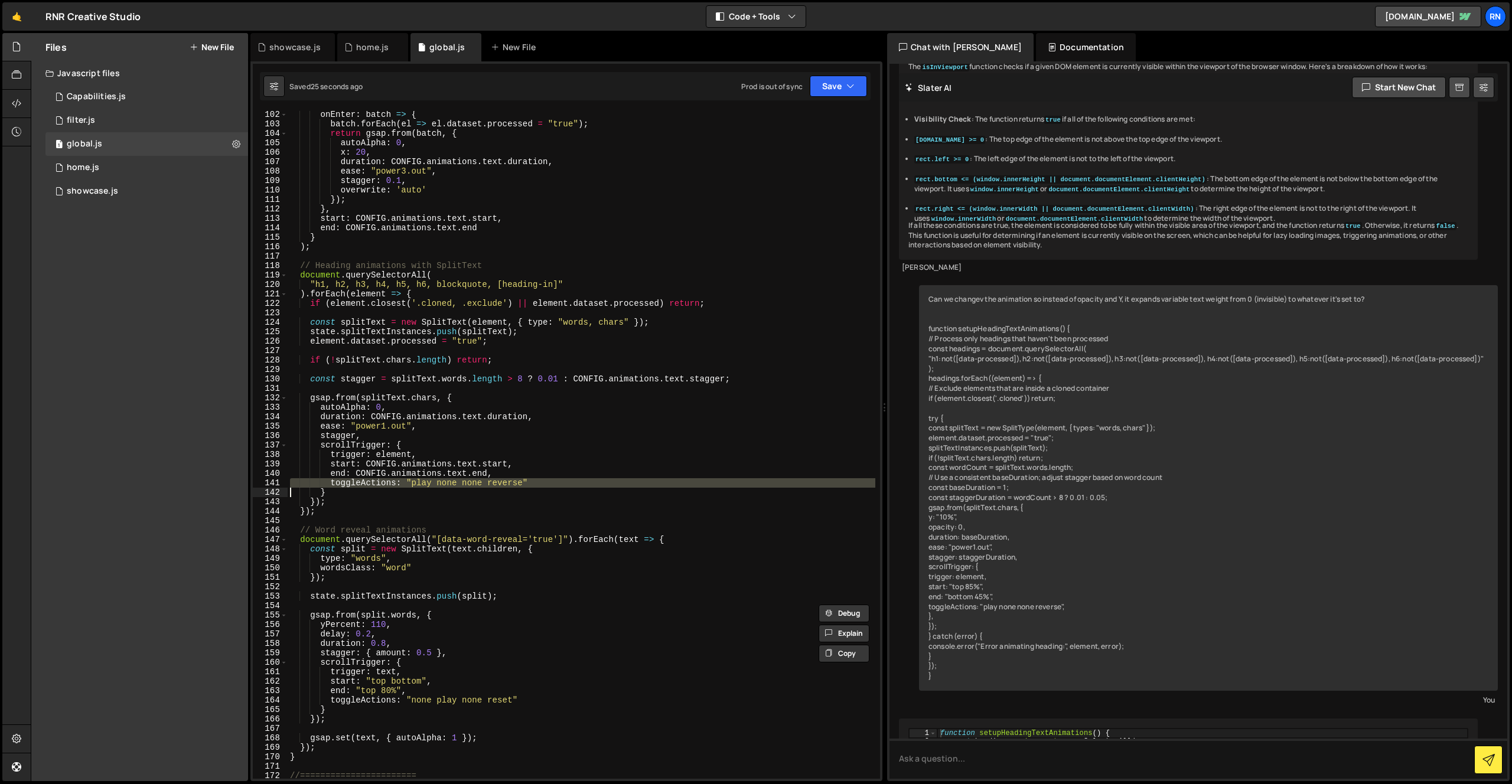
scroll to position [956, 0]
click at [504, 585] on div "onEnter : batch => { batch . forEach ( el => el . dataset . processed = "true" …" at bounding box center [582, 452] width 588 height 687
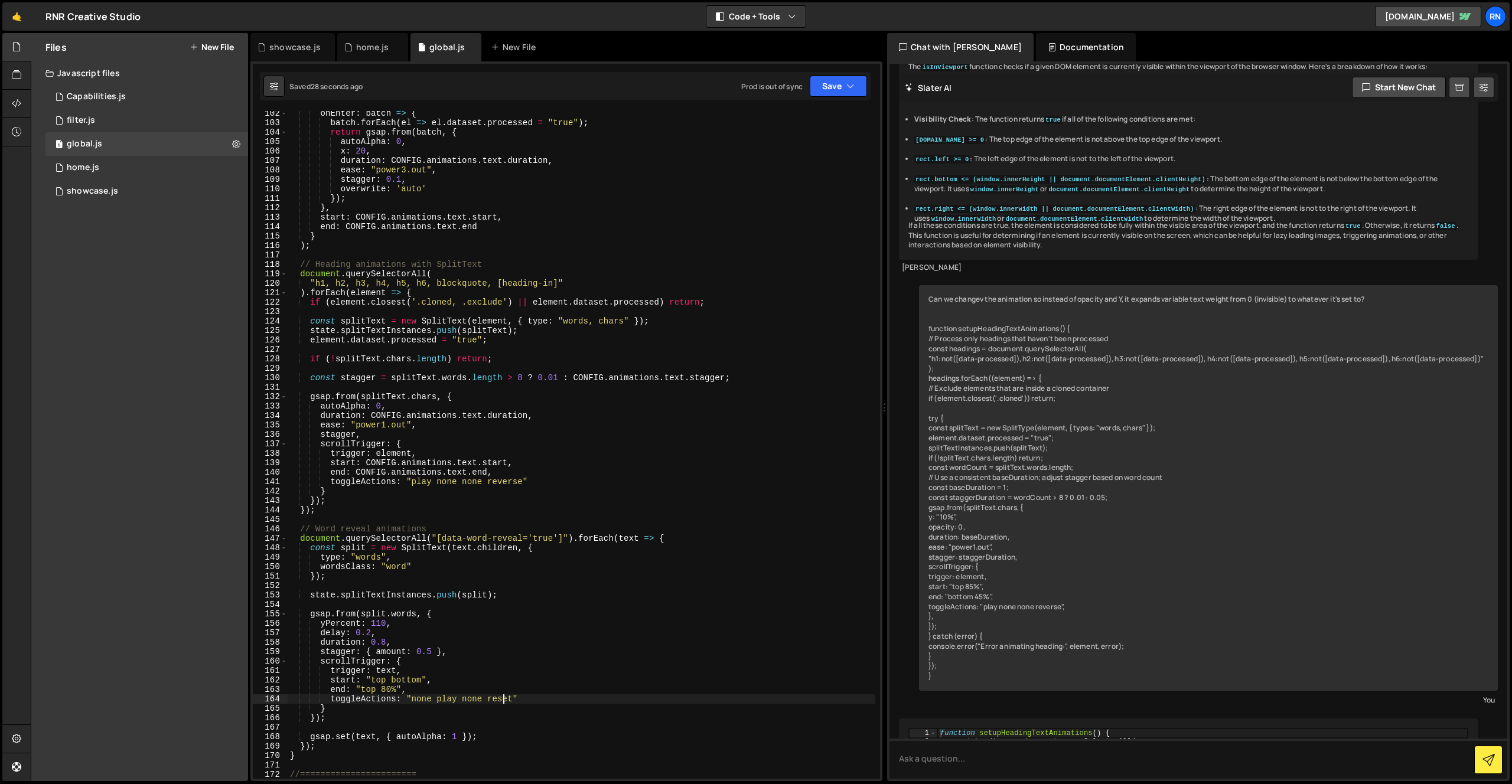
click at [504, 585] on div "onEnter : batch => { batch . forEach ( el => el . dataset . processed = "true" …" at bounding box center [582, 452] width 588 height 687
click at [510, 568] on div "onEnter : batch => { batch . forEach ( el => el . dataset . processed = "true" …" at bounding box center [582, 452] width 588 height 687
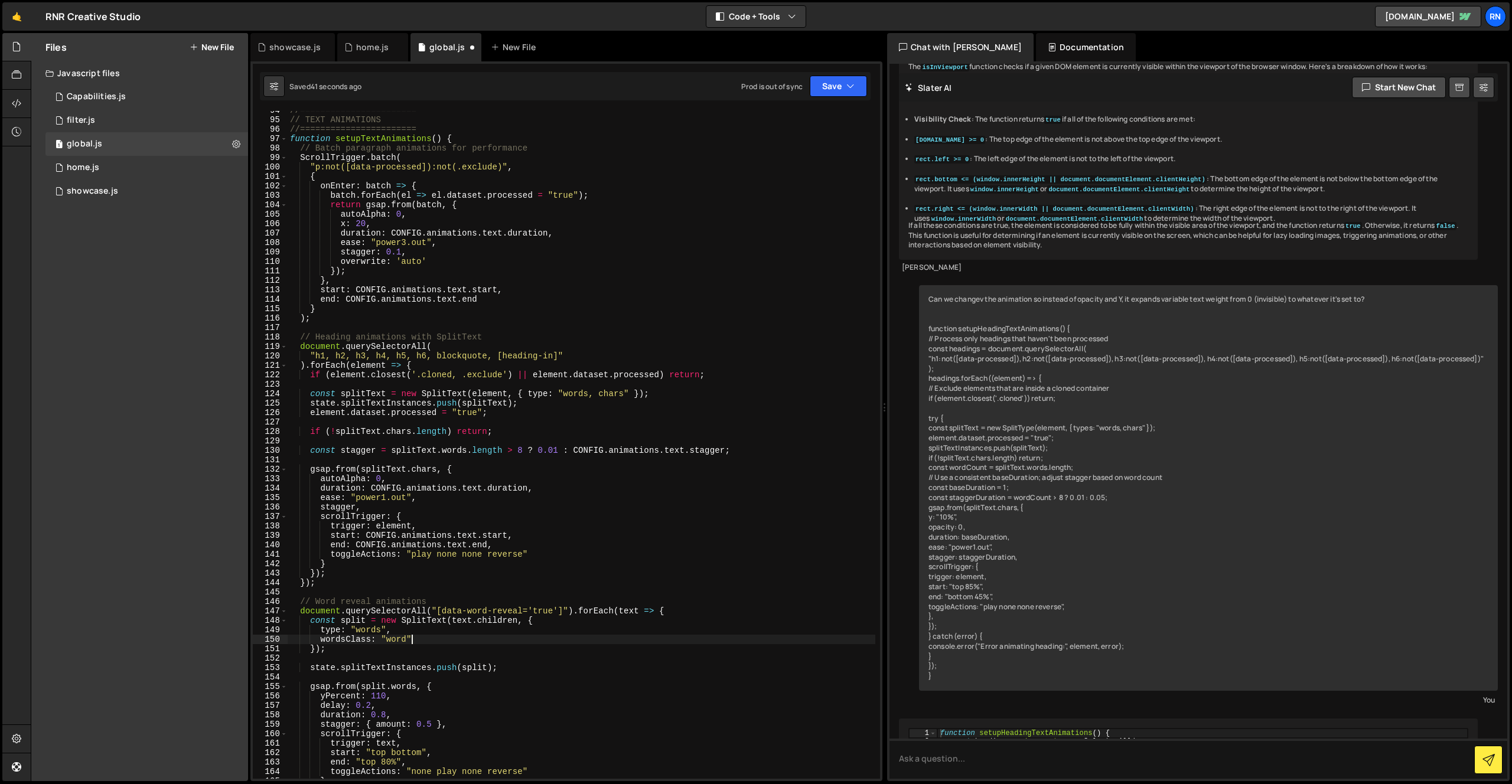
scroll to position [883, 0]
click at [834, 87] on button "Save" at bounding box center [838, 87] width 57 height 21
click at [790, 134] on div "Saved 49 seconds ago" at bounding box center [799, 128] width 123 height 14
type textarea "end: CONFIG.animations.text.end"
click at [518, 299] on div "//======================= // TEXT ANIMATIONS //======================= function…" at bounding box center [582, 449] width 588 height 687
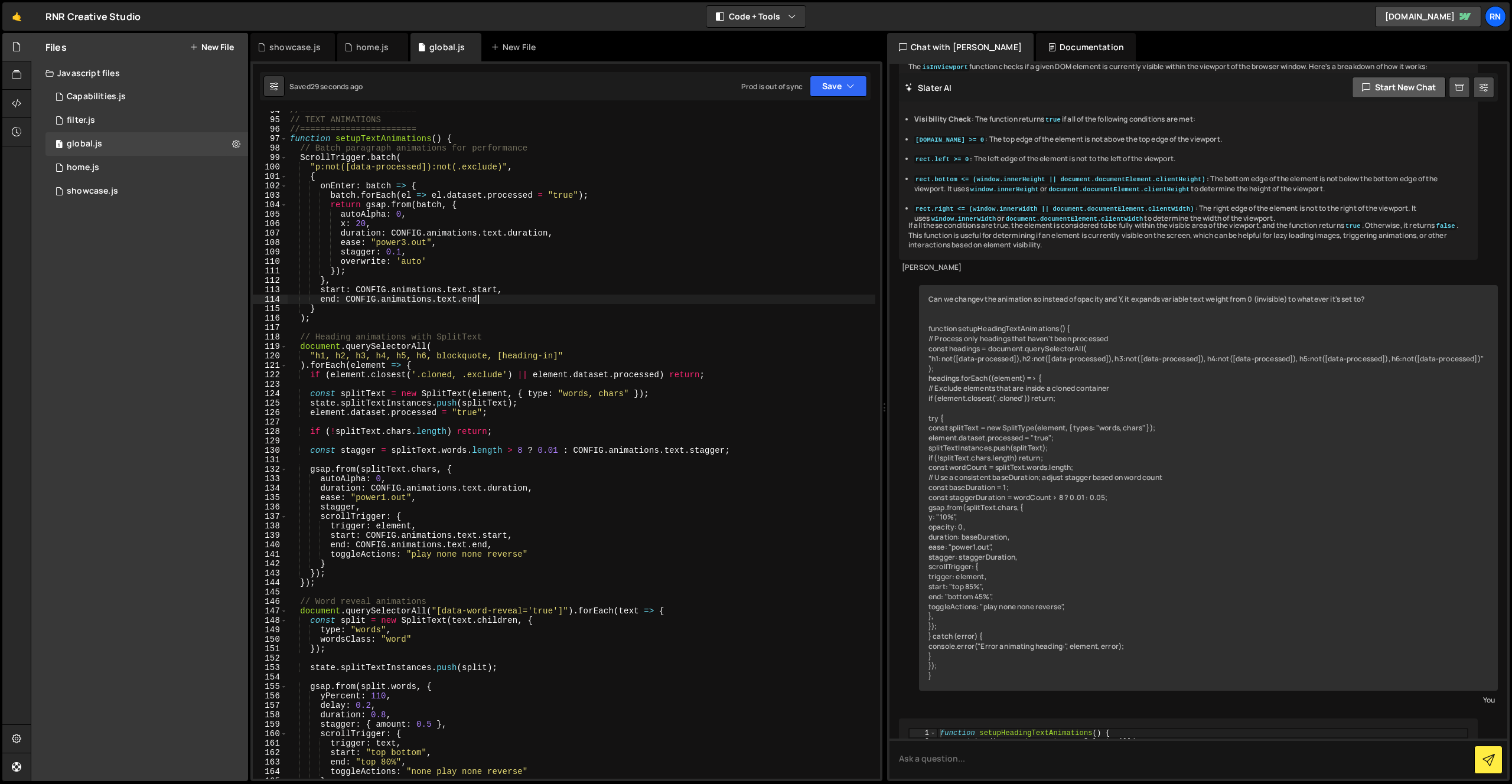
click at [1020, 78] on button "Start new chat" at bounding box center [1400, 87] width 94 height 21
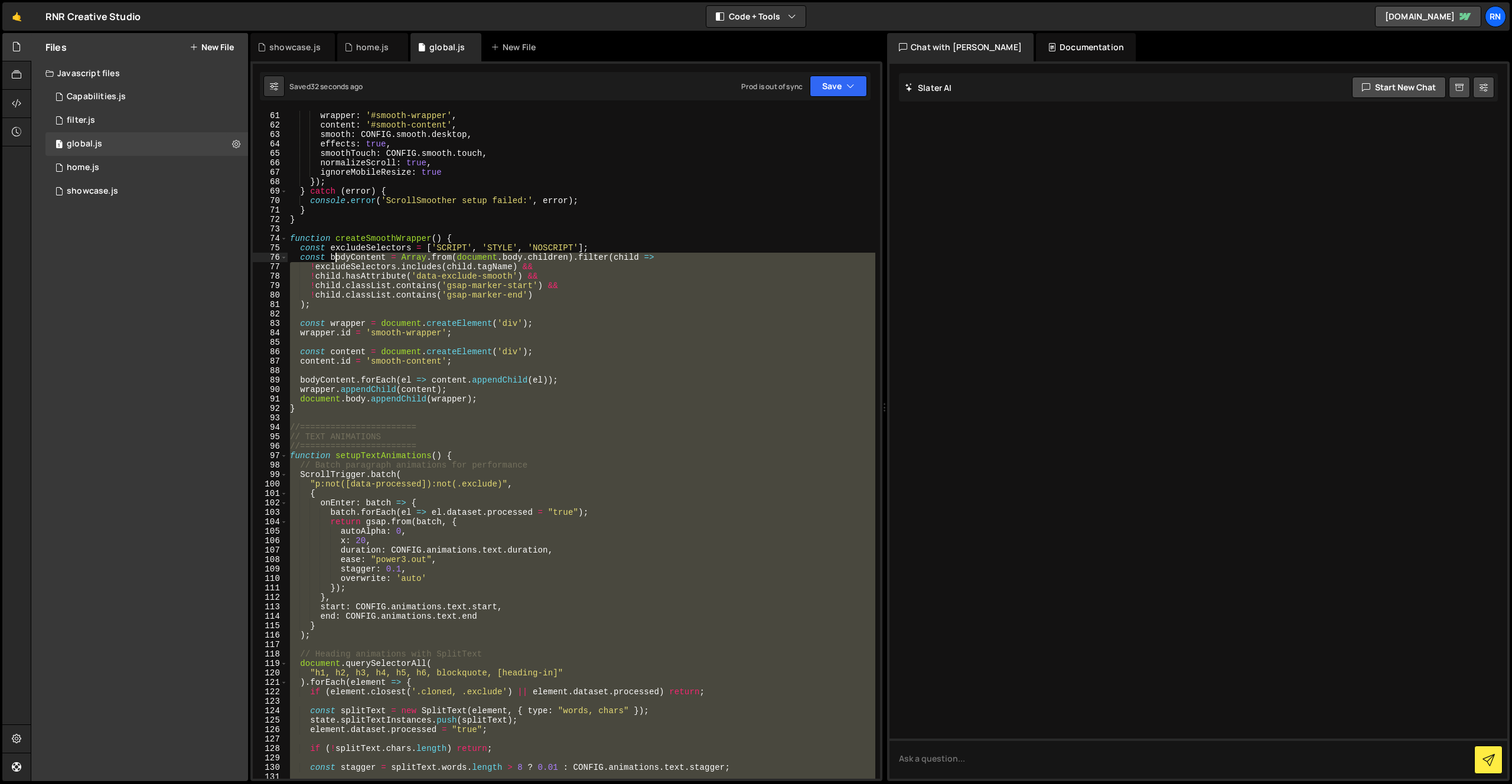
scroll to position [567, 0]
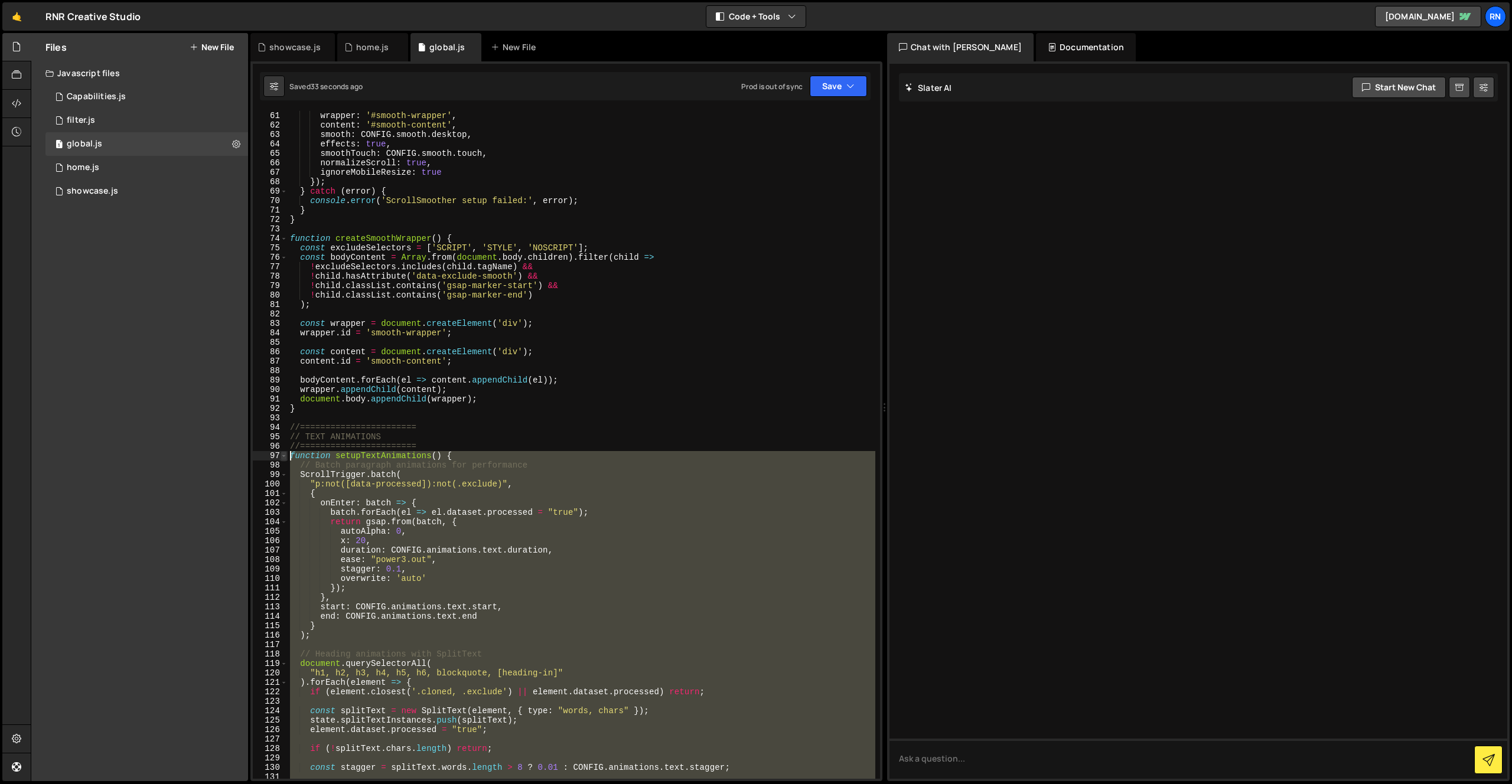
drag, startPoint x: 313, startPoint y: 729, endPoint x: 280, endPoint y: 455, distance: 276.0
click at [280, 455] on div "61 62 63 64 65 66 67 68 69 70 71 72 73 74 75 76 77 78 79 80 81 82 83 84 85 86 8…" at bounding box center [567, 445] width 627 height 668
type textarea "function setupTextAnimations() { // Batch paragraph animations for performance"
click at [978, 585] on textarea at bounding box center [1198, 758] width 618 height 40
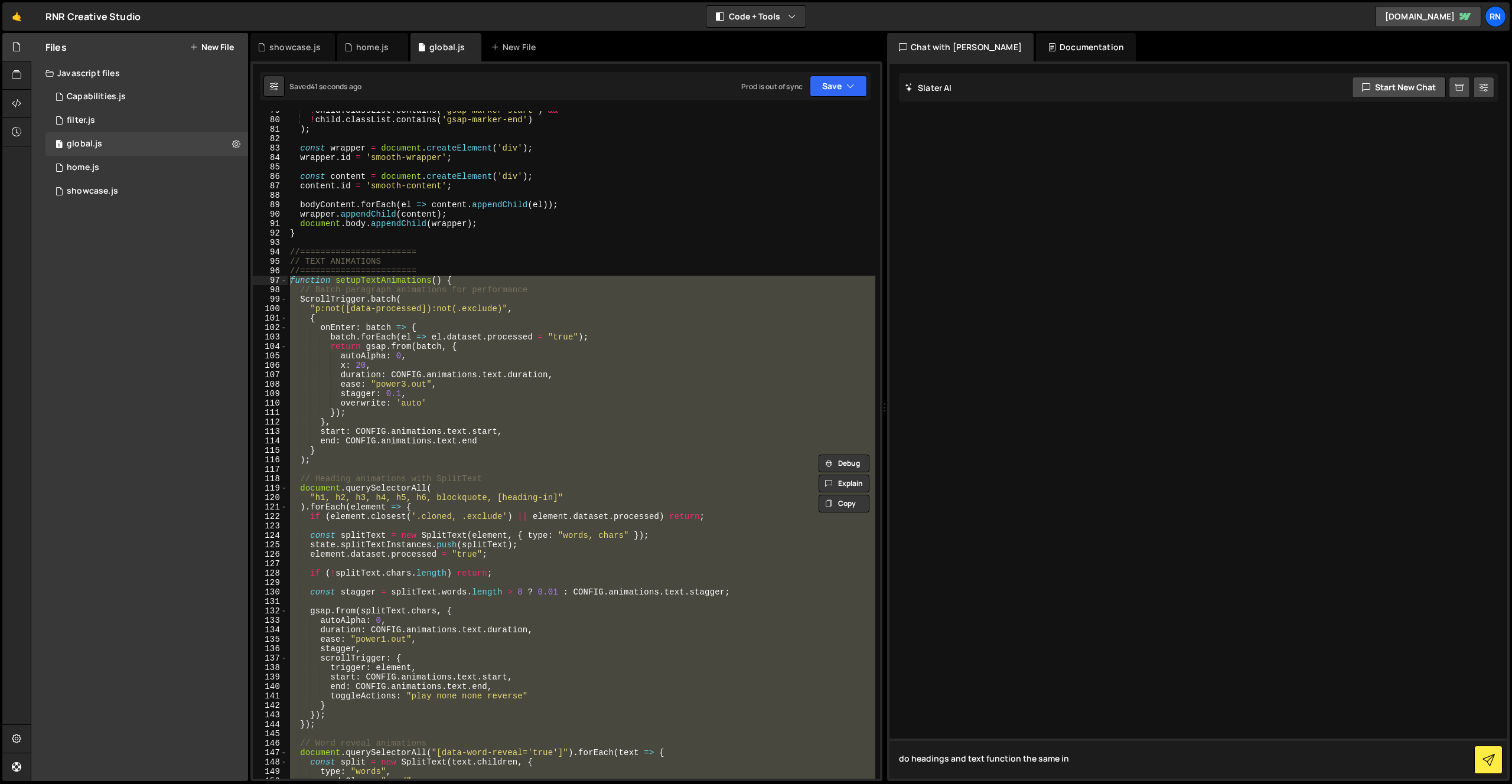
scroll to position [842, 0]
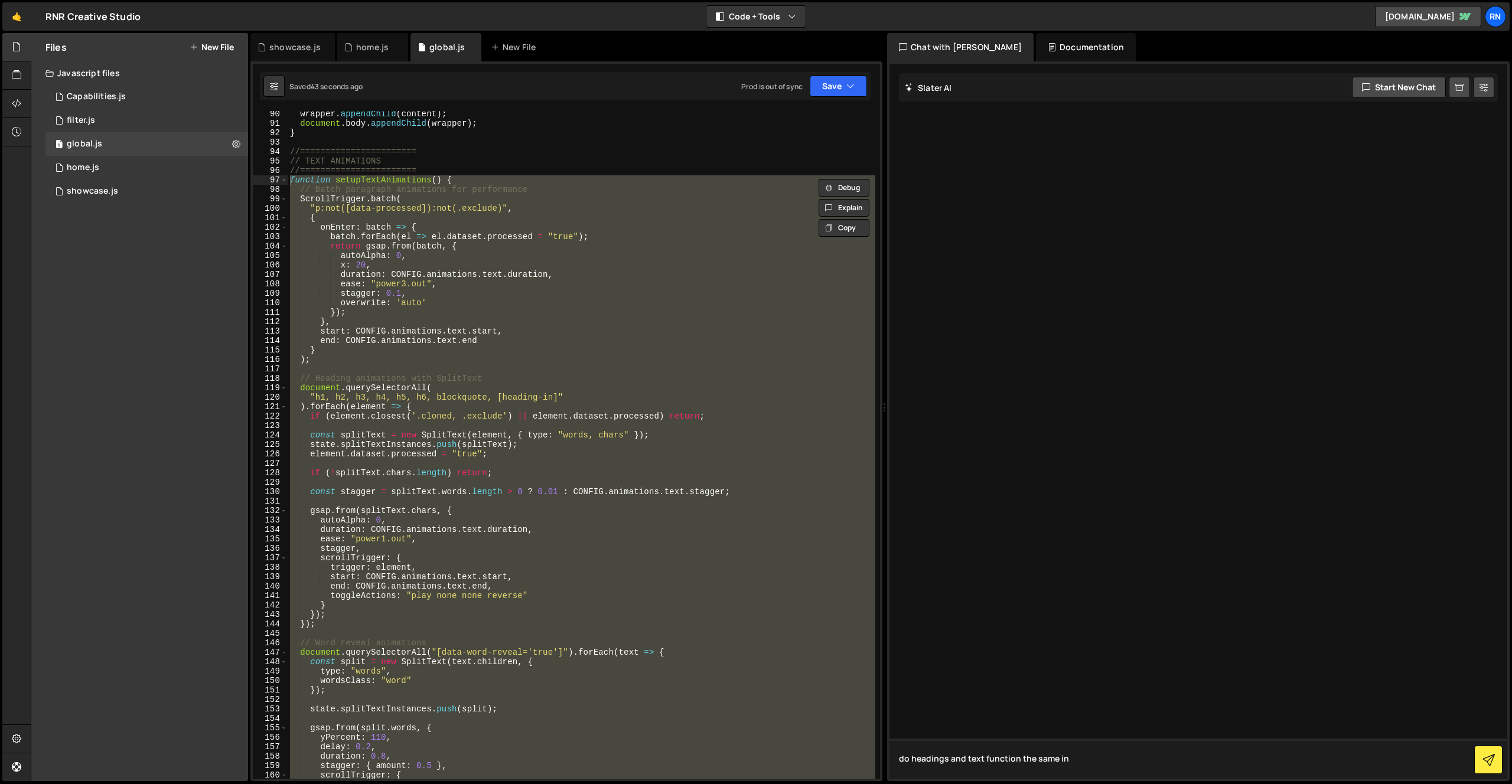
click at [1020, 585] on textarea "do headings and text function the same in" at bounding box center [1198, 758] width 618 height 40
paste textarea "function setupTextAnimations() { // Batch paragraph animations for performance …"
type textarea "do headings and text function the same in terms of toggle actions? function set…"
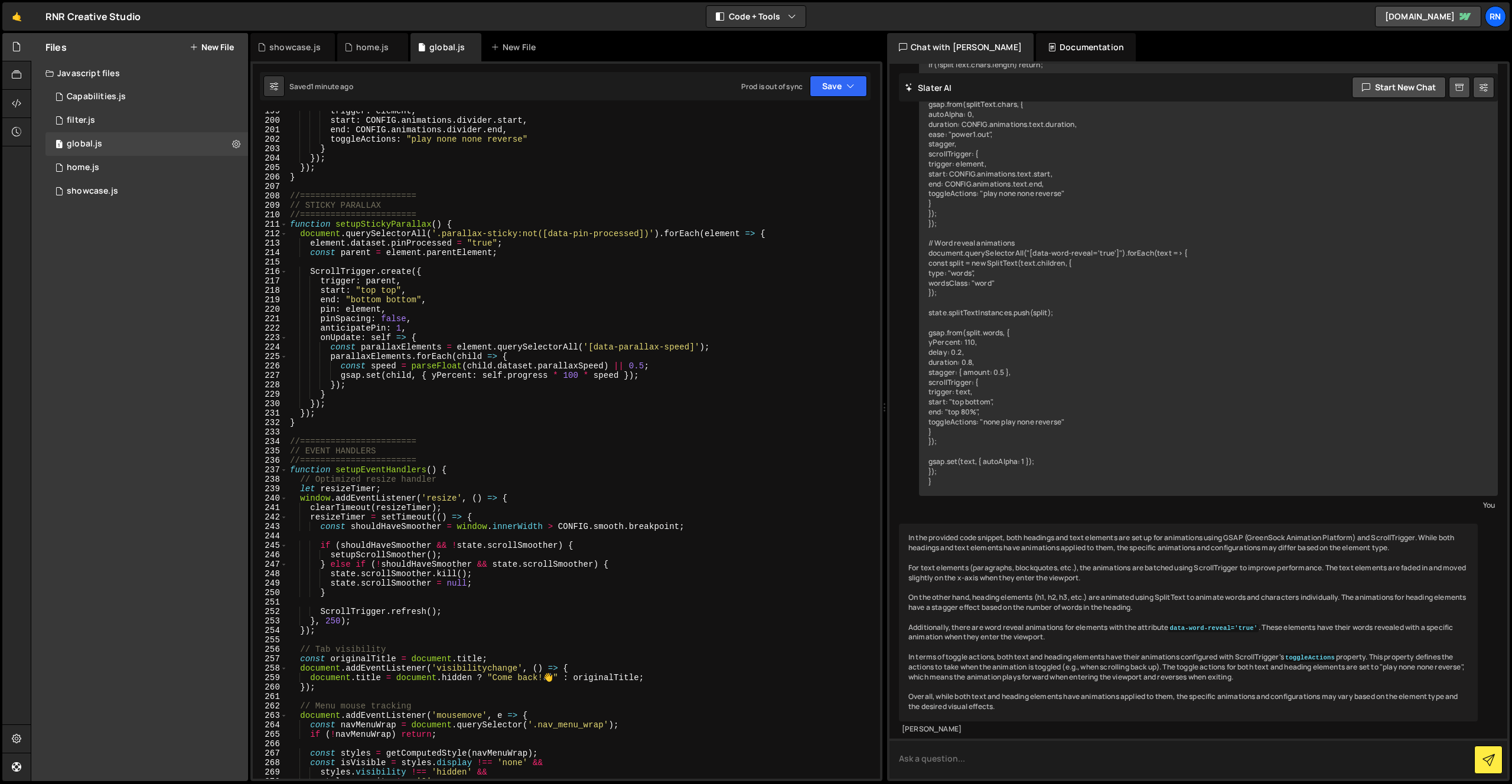
scroll to position [1872, 0]
click at [99, 168] on div "1 home.js 0" at bounding box center [147, 167] width 203 height 24
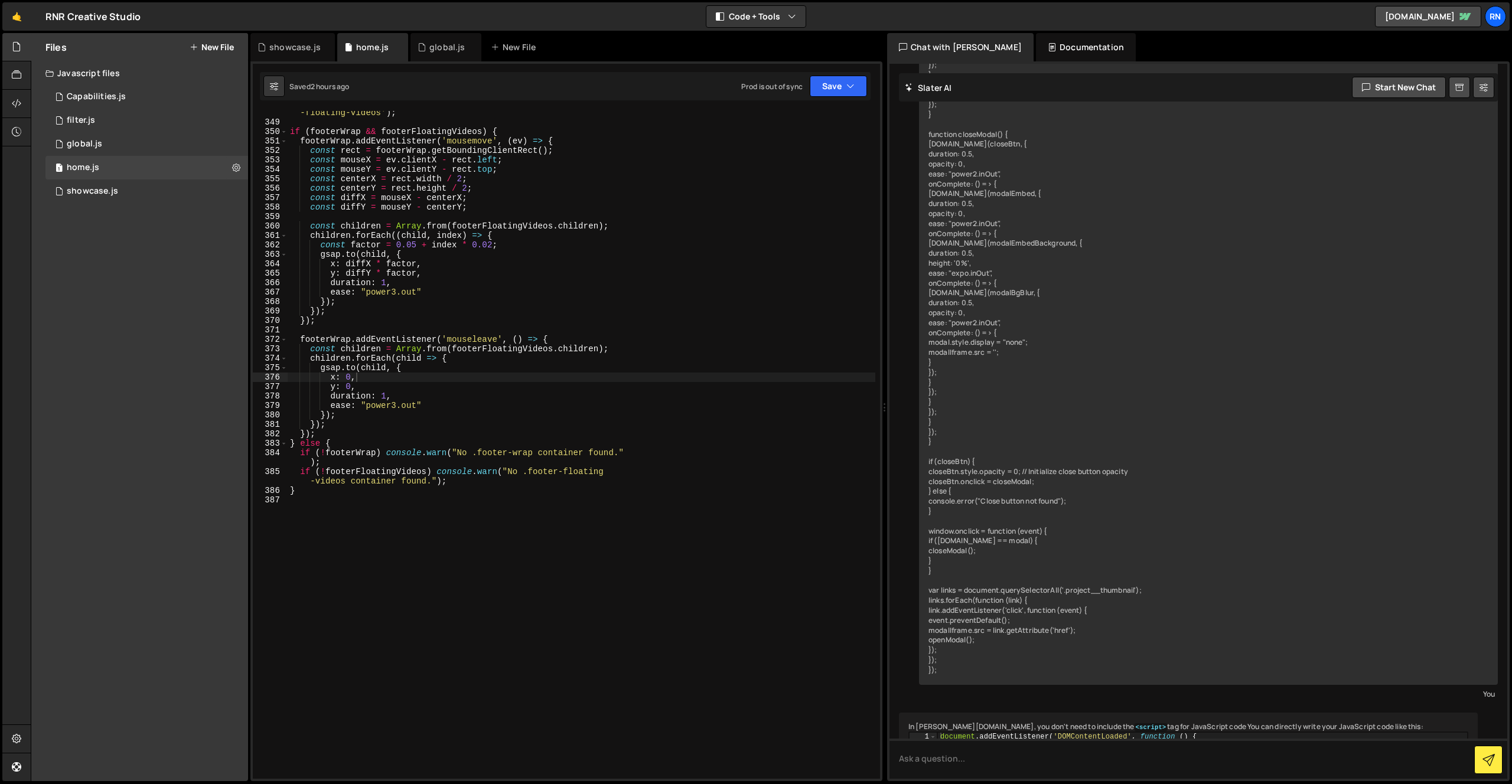
click at [436, 398] on div "const footerFloatingVideos = document . querySelector ( '.footer -floating-vide…" at bounding box center [582, 348] width 588 height 498
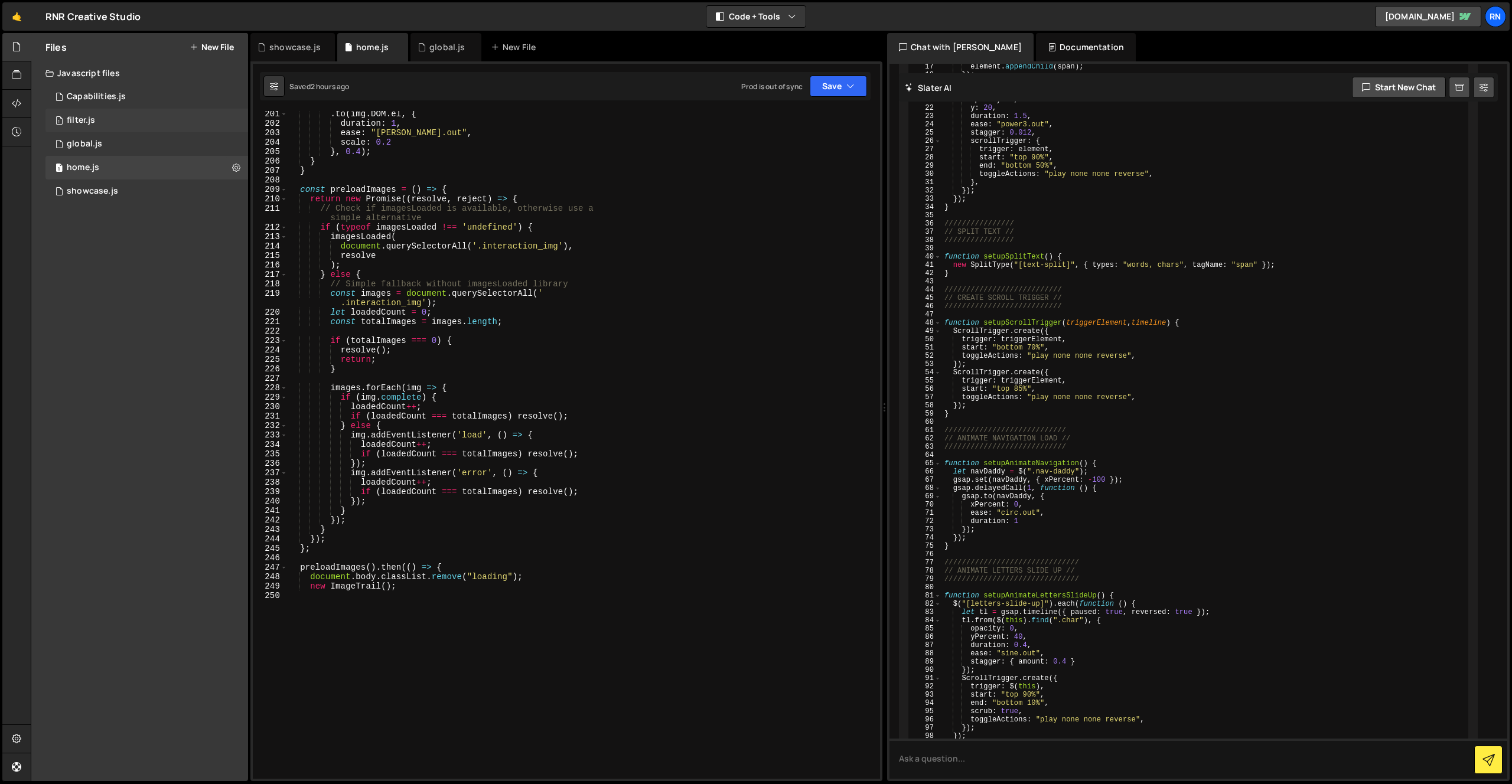
scroll to position [1995, 0]
click at [131, 123] on div "1 filter.js 0" at bounding box center [147, 120] width 203 height 24
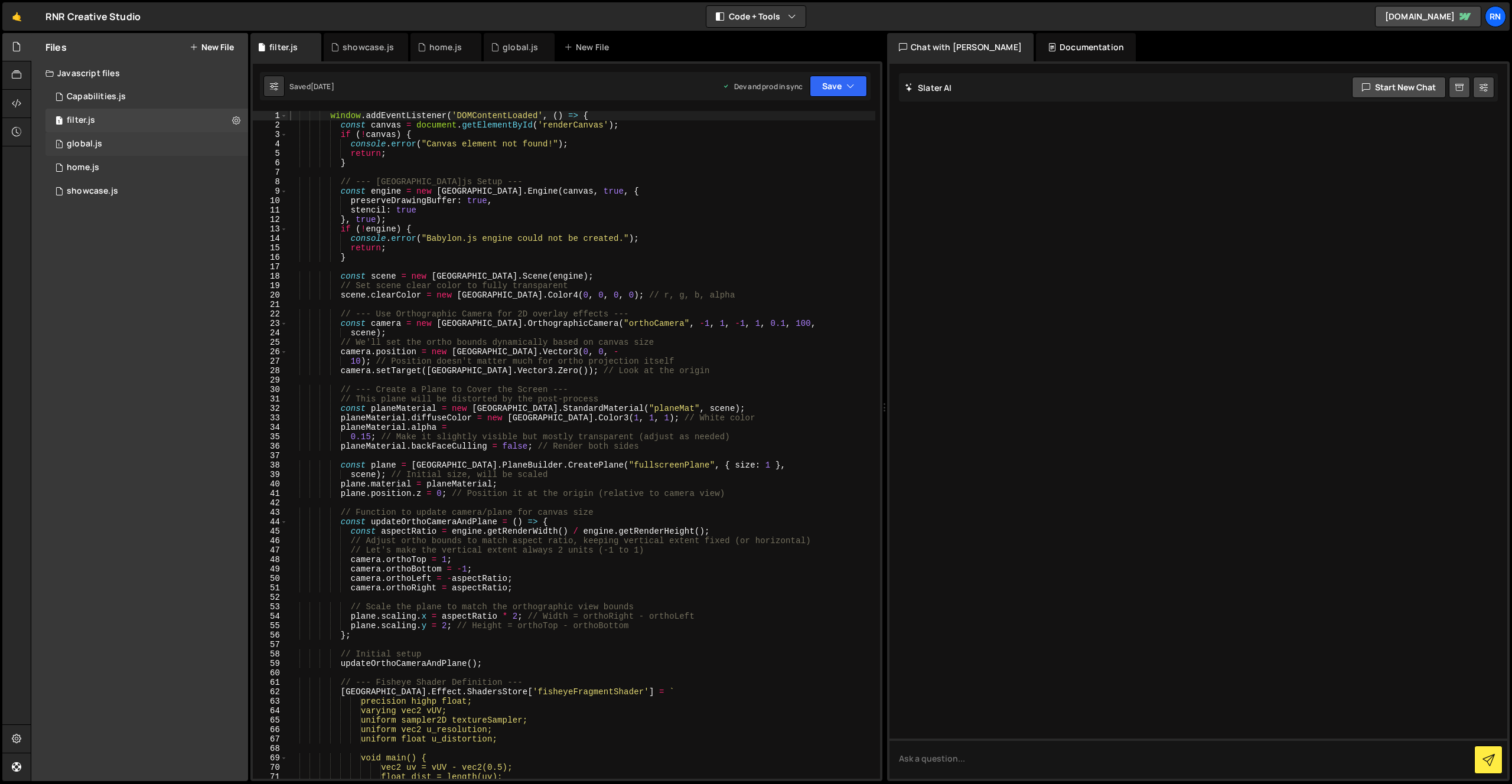
scroll to position [0, 0]
click at [106, 142] on div "1 global.js 0" at bounding box center [147, 143] width 203 height 24
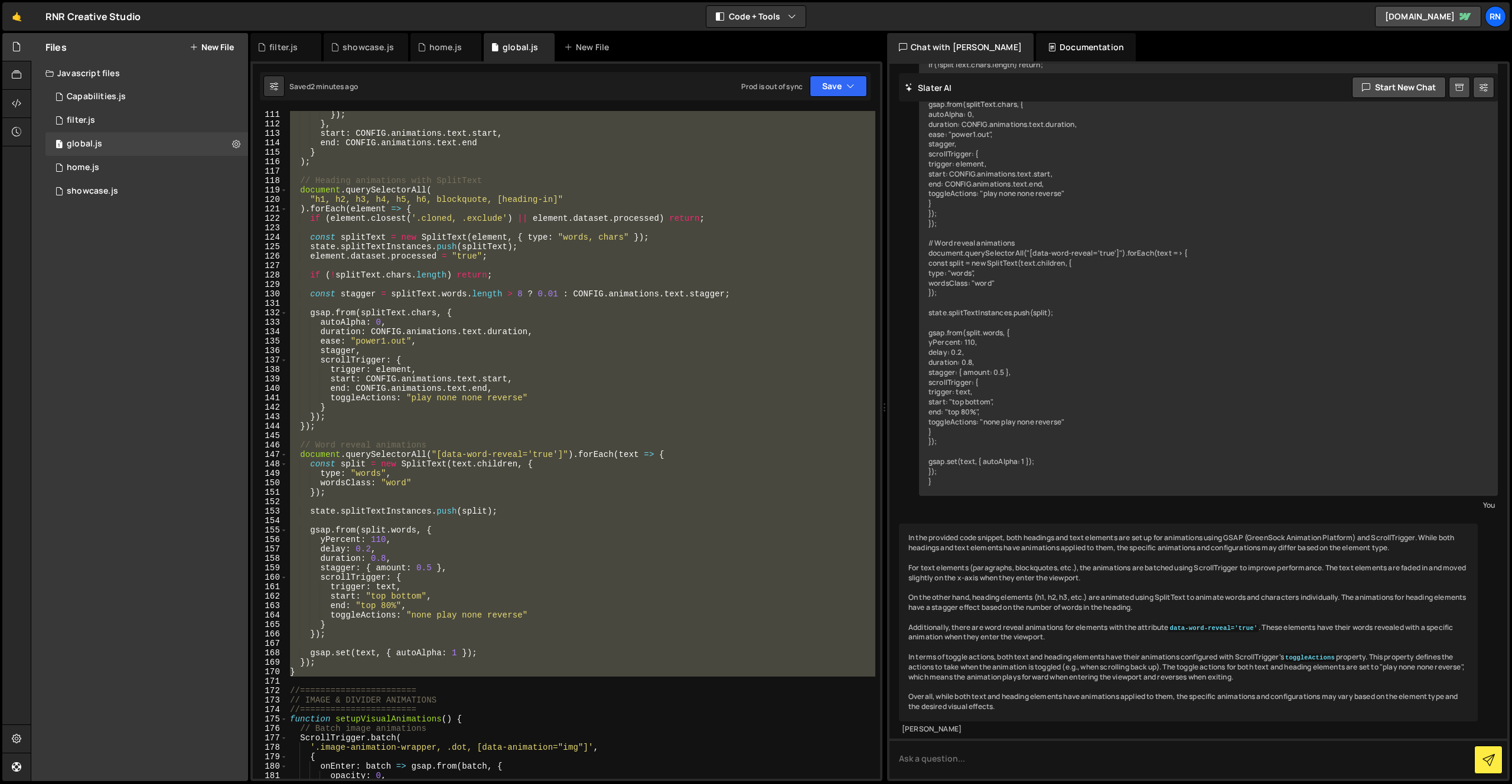
scroll to position [1041, 0]
click at [374, 585] on div "}) ; } , start : CONFIG . animations . text . start , end : CONFIG . animations…" at bounding box center [582, 445] width 588 height 668
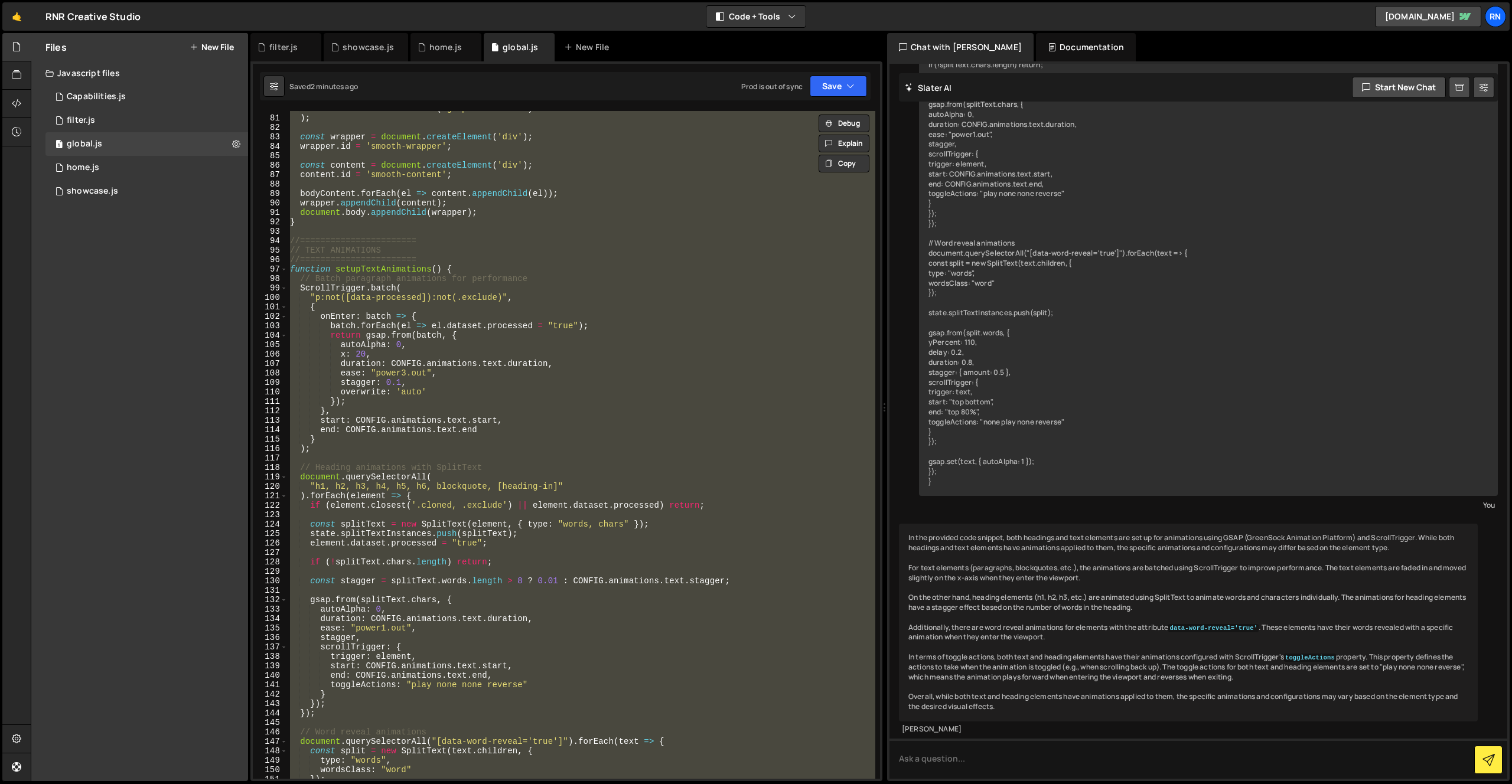
scroll to position [752, 0]
click at [507, 429] on div "! child . classList . contains ( 'gsap-marker-end' ) ) ; const wrapper = docume…" at bounding box center [582, 445] width 588 height 668
paste textarea
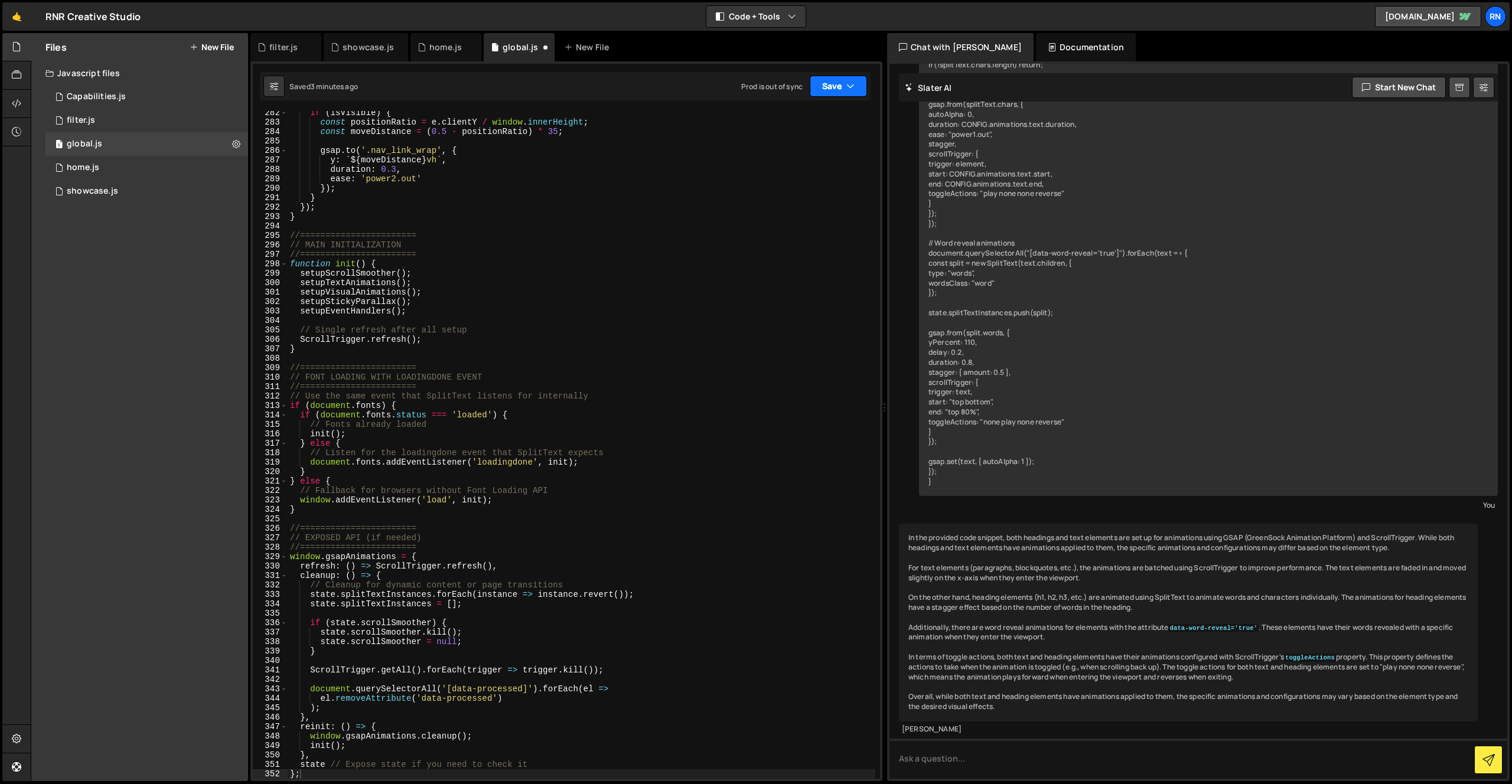
click at [836, 93] on button "Save" at bounding box center [838, 87] width 57 height 21
click at [820, 120] on div "Save to Staging S" at bounding box center [799, 115] width 123 height 12
click at [730, 207] on div "if ( isVisible ) { const positionRatio = e . clientY / window . innerHeight ; c…" at bounding box center [582, 451] width 588 height 687
click at [473, 442] on div "if ( isVisible ) { const positionRatio = e . clientY / window . innerHeight ; c…" at bounding box center [582, 451] width 588 height 687
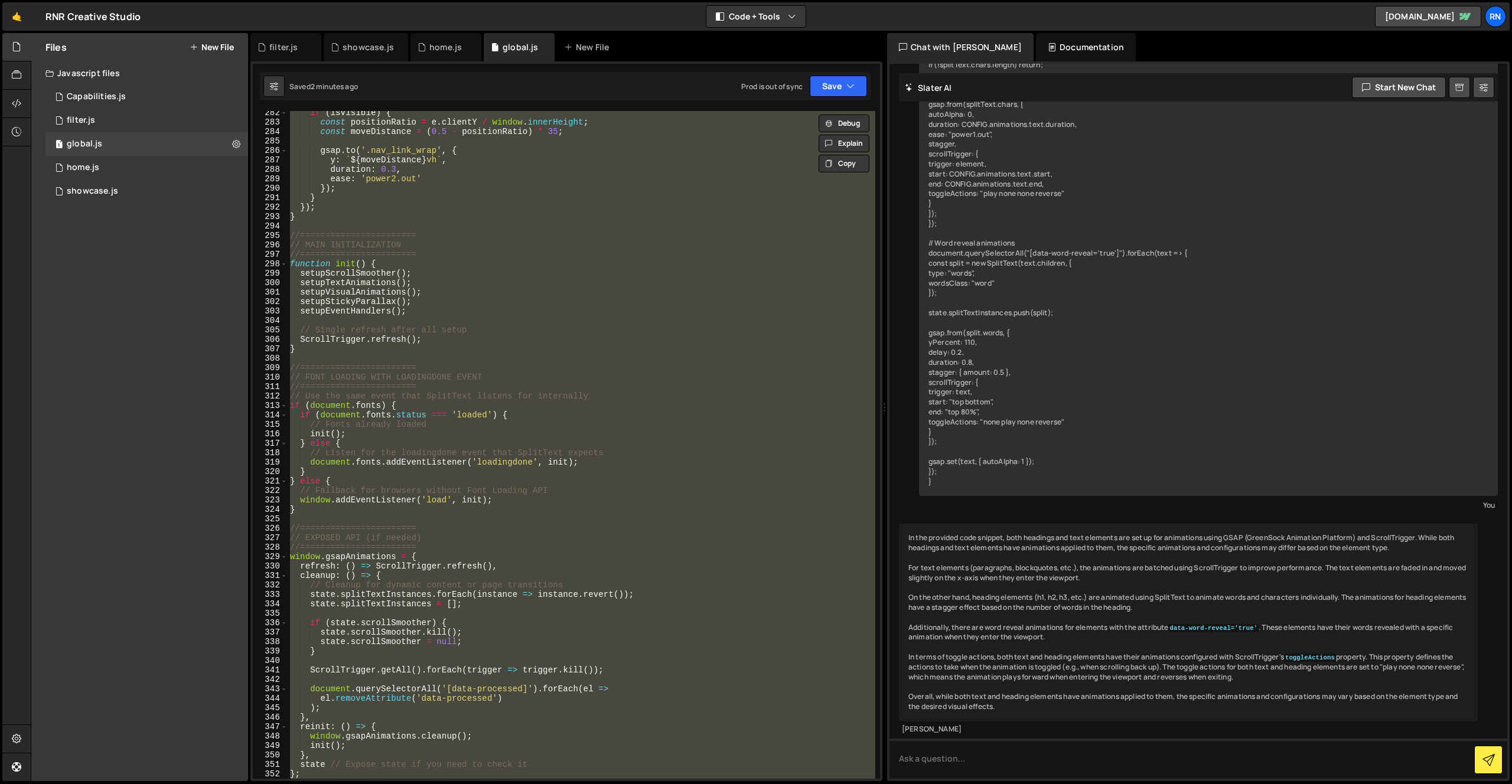
paste textarea
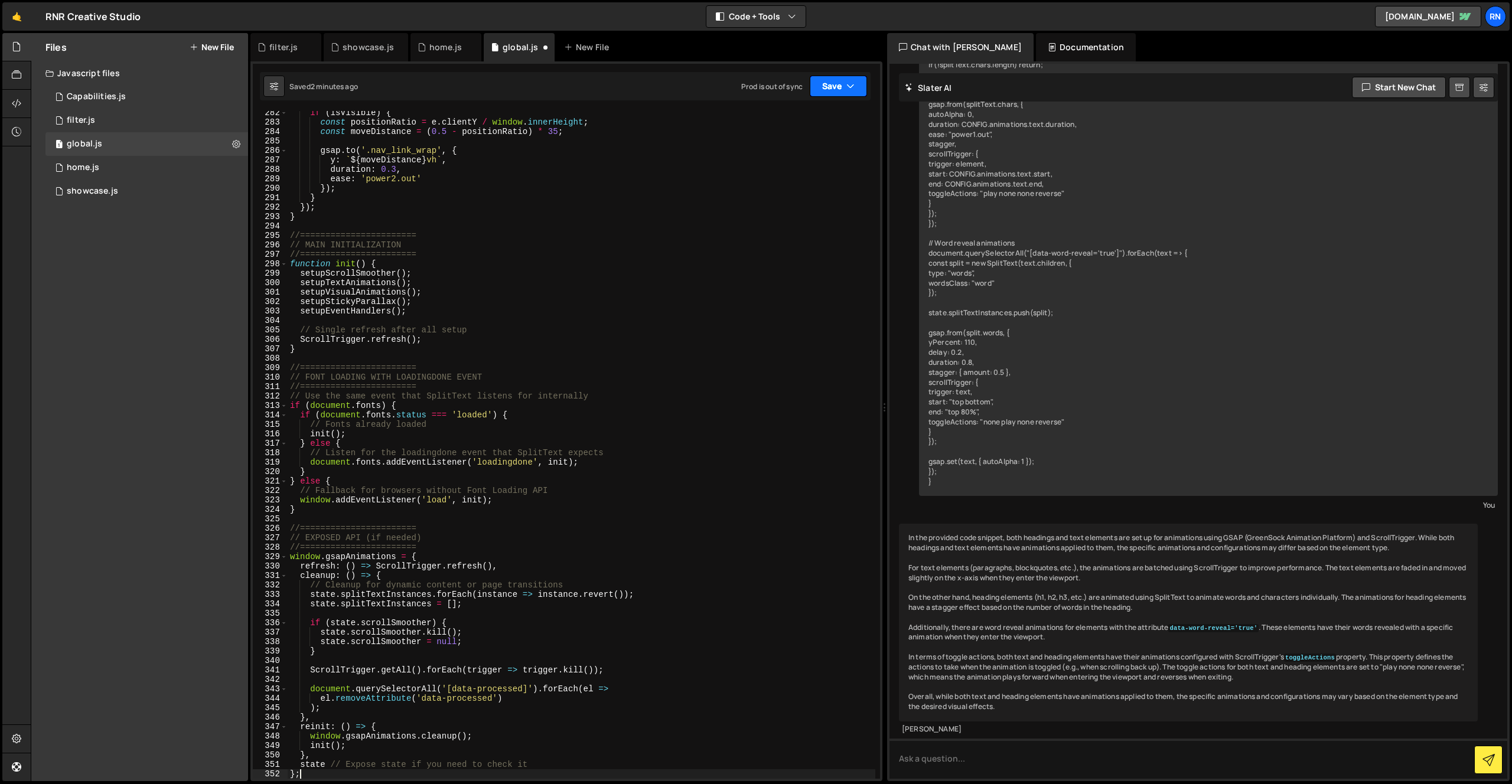
click at [830, 87] on button "Save" at bounding box center [838, 87] width 57 height 21
click at [777, 131] on div "2 minutes ago" at bounding box center [781, 128] width 46 height 10
click at [605, 398] on div "if ( isVisible ) { const positionRatio = e . clientY / window . innerHeight ; c…" at bounding box center [582, 451] width 588 height 687
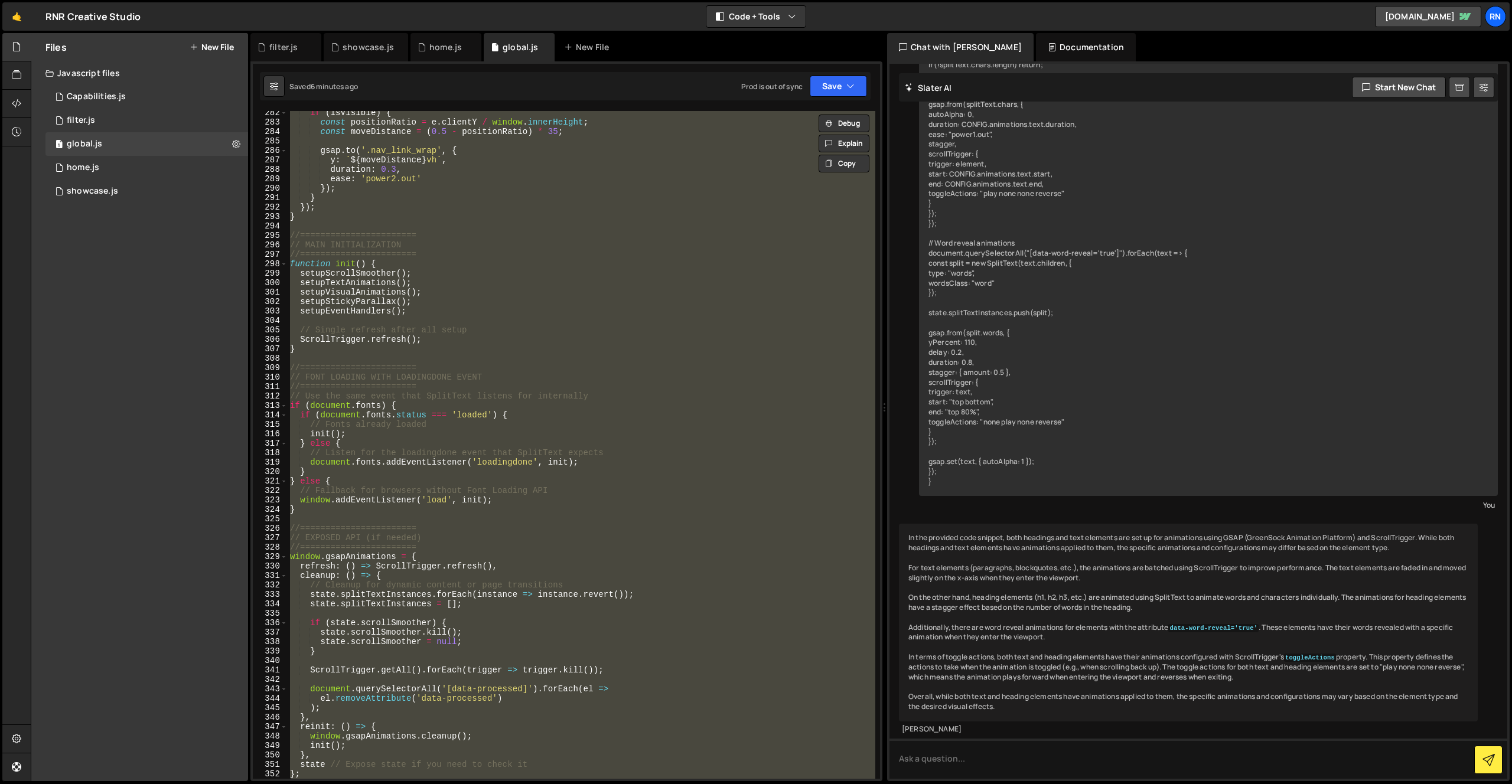
paste textarea
type textarea "};"
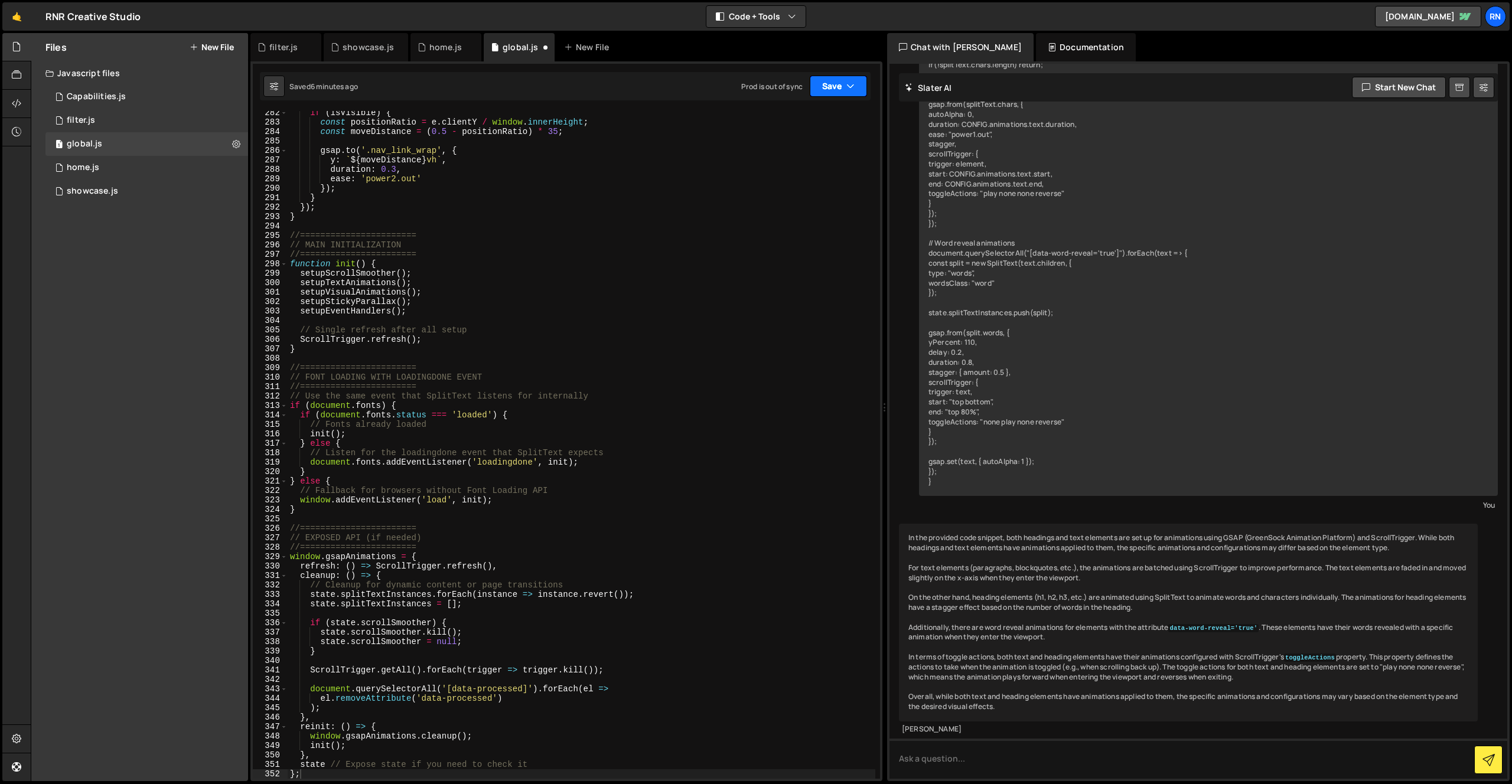
click at [849, 94] on button "Save" at bounding box center [838, 87] width 57 height 21
click at [831, 109] on div "Save to Staging S" at bounding box center [799, 115] width 123 height 12
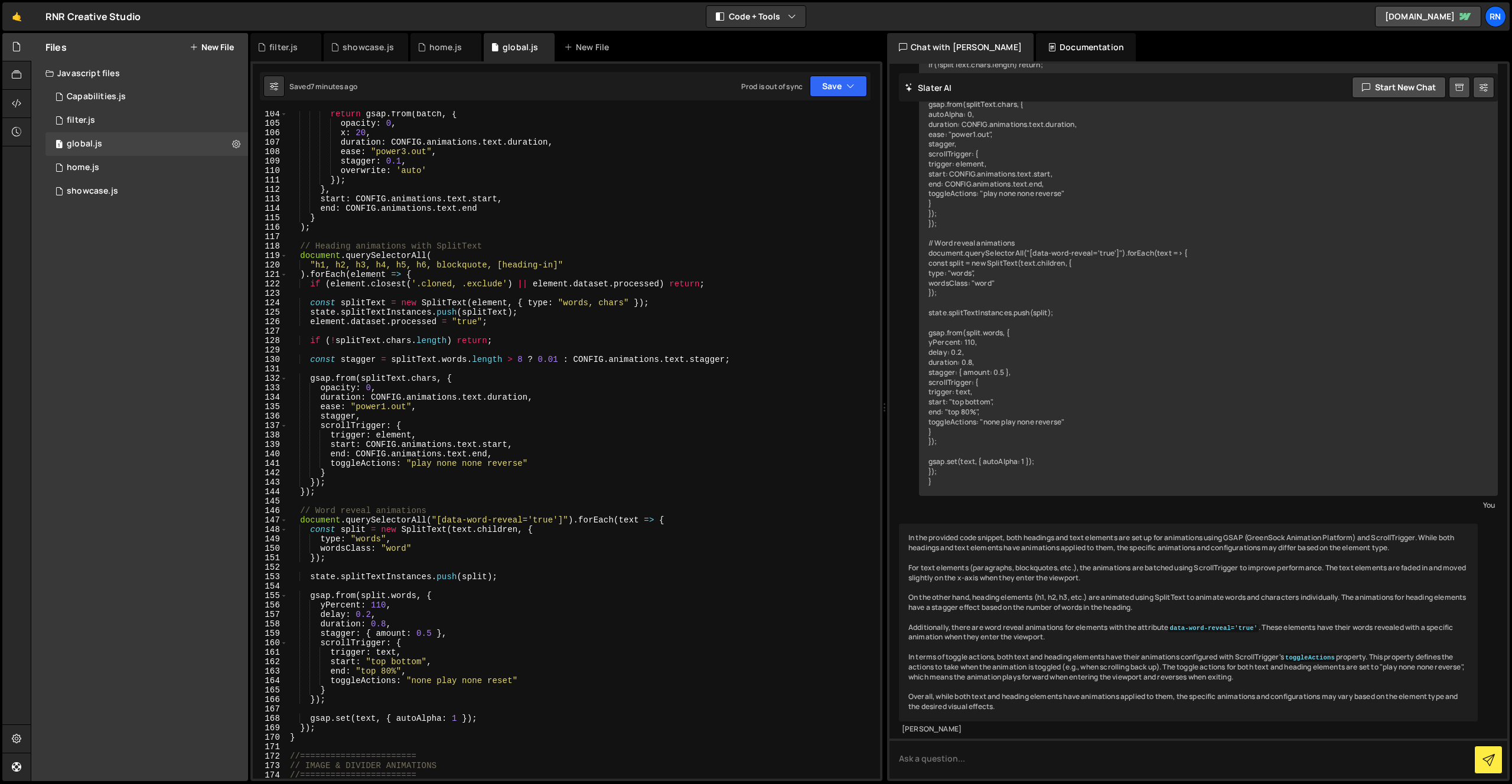
scroll to position [975, 0]
click at [1020, 361] on div "do headings and text function the same in terms of toggle actions? function set…" at bounding box center [1208, 105] width 579 height 782
click at [453, 347] on div "return gsap . from ( batch , { opacity : 0 , x : 20 , duration : CONFIG . anima…" at bounding box center [582, 452] width 588 height 687
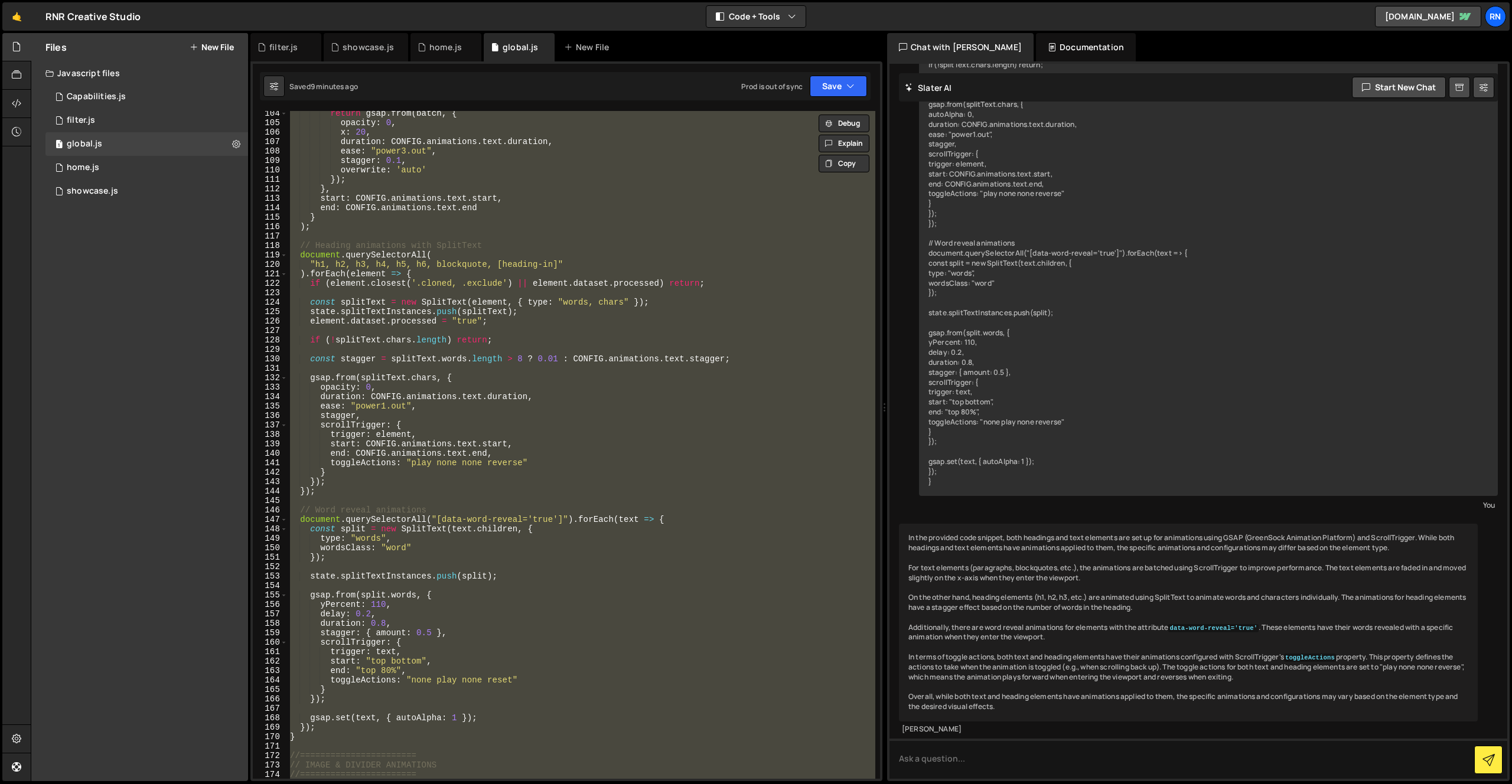
paste textarea
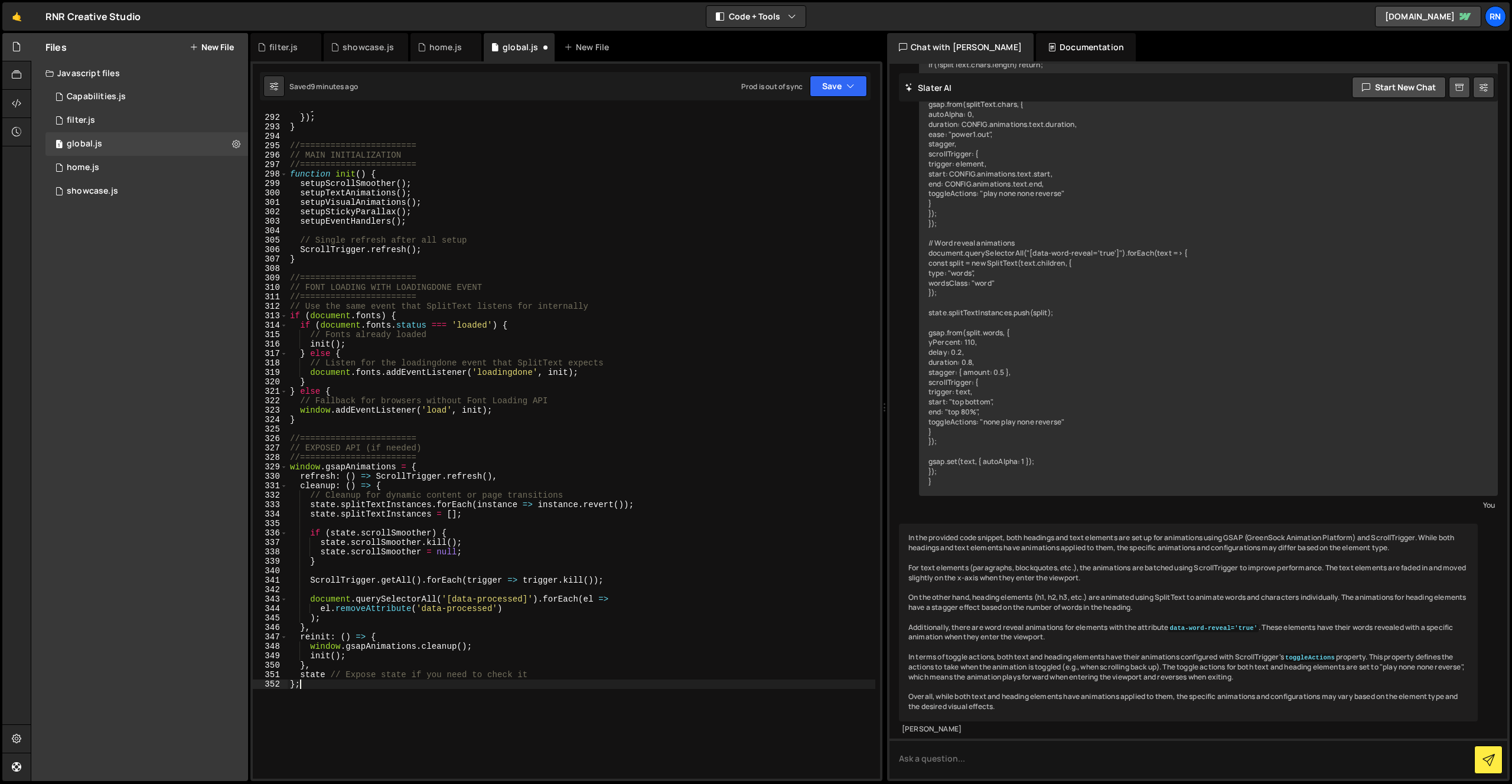
scroll to position [2986, 0]
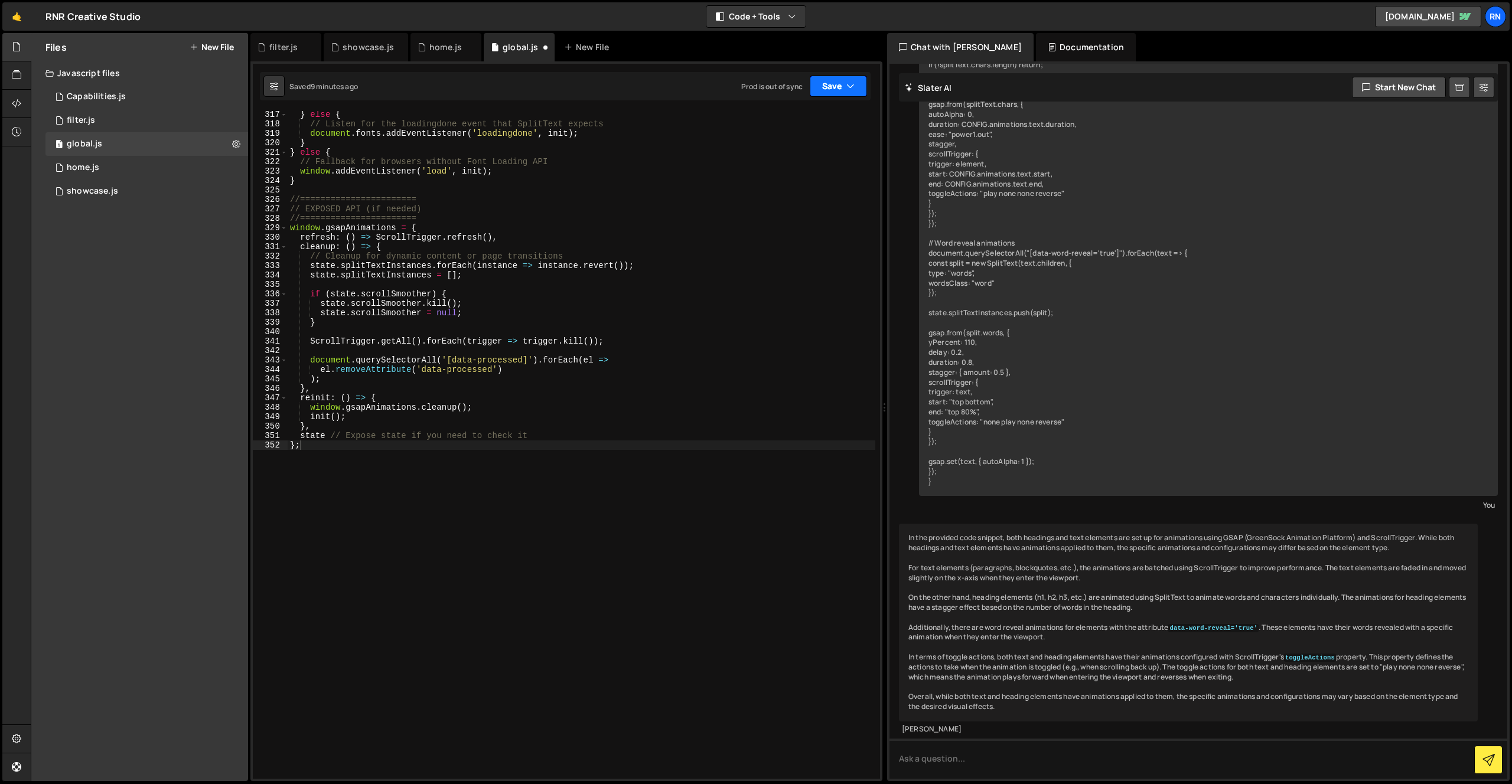
click at [841, 87] on button "Save" at bounding box center [838, 87] width 57 height 21
click at [819, 109] on div "Save to Staging S" at bounding box center [799, 115] width 123 height 12
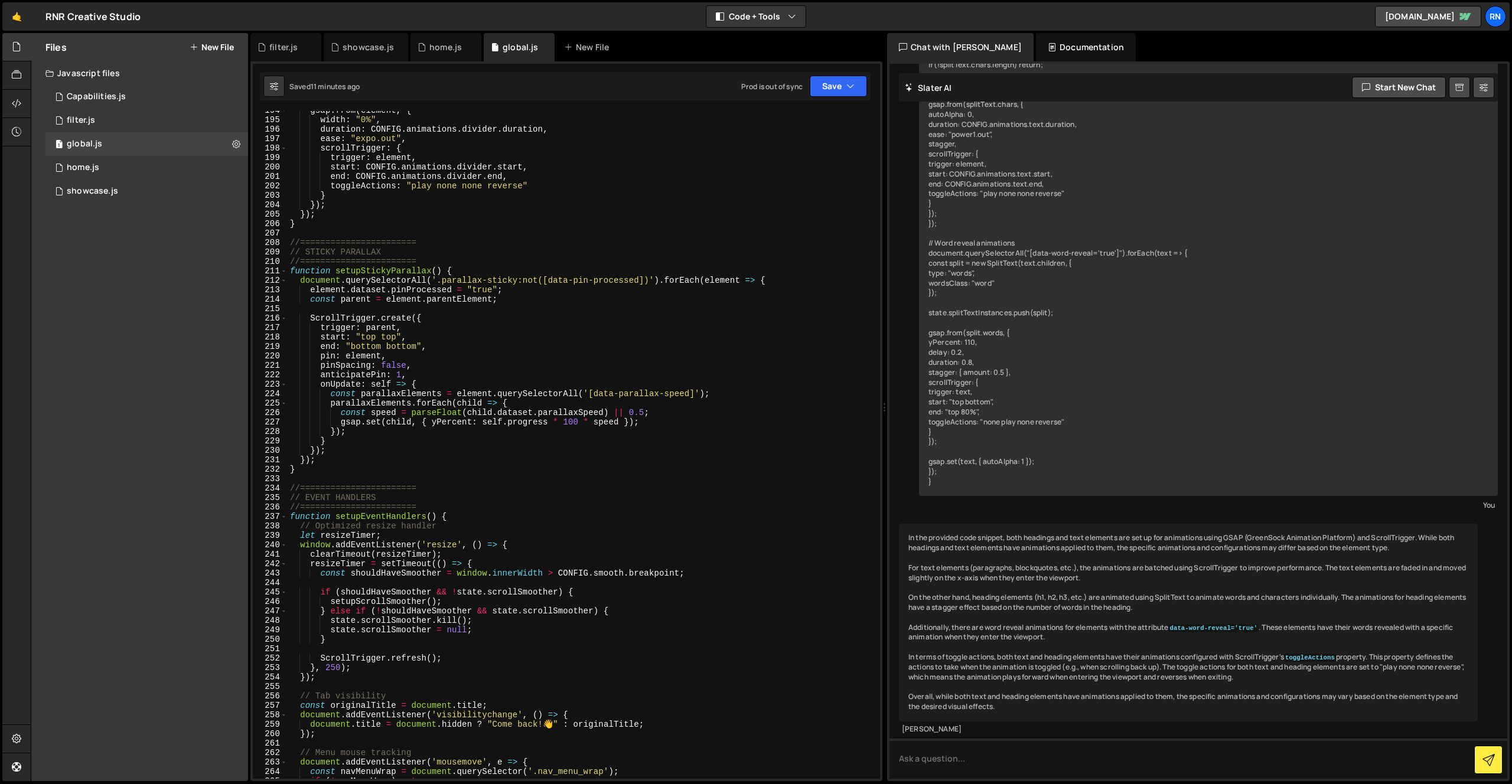
scroll to position [1748, 0]
type textarea "});"
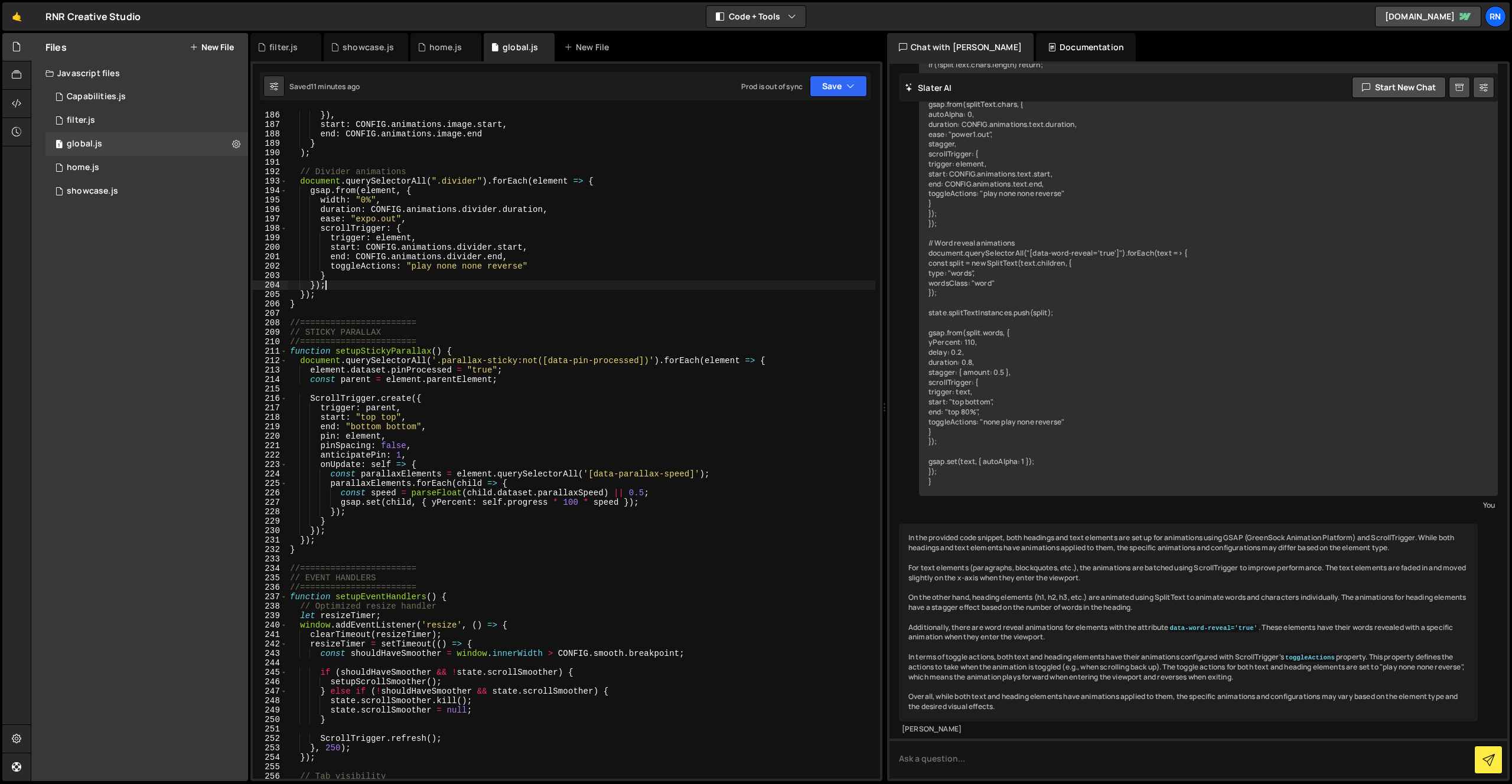
click at [663, 285] on div "}) , start : CONFIG . animations . image . start , end : CONFIG . animations . …" at bounding box center [582, 453] width 588 height 687
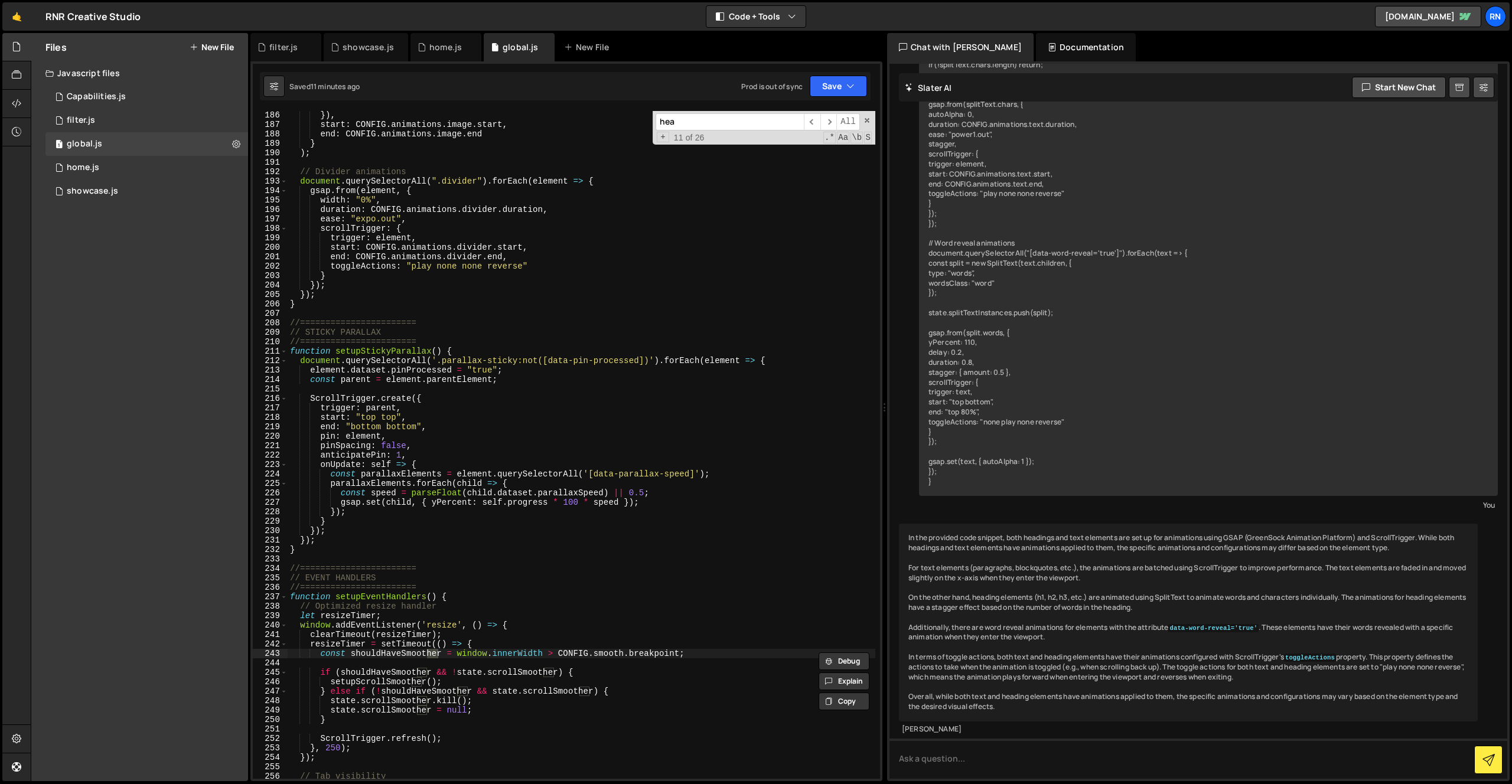
scroll to position [772, 0]
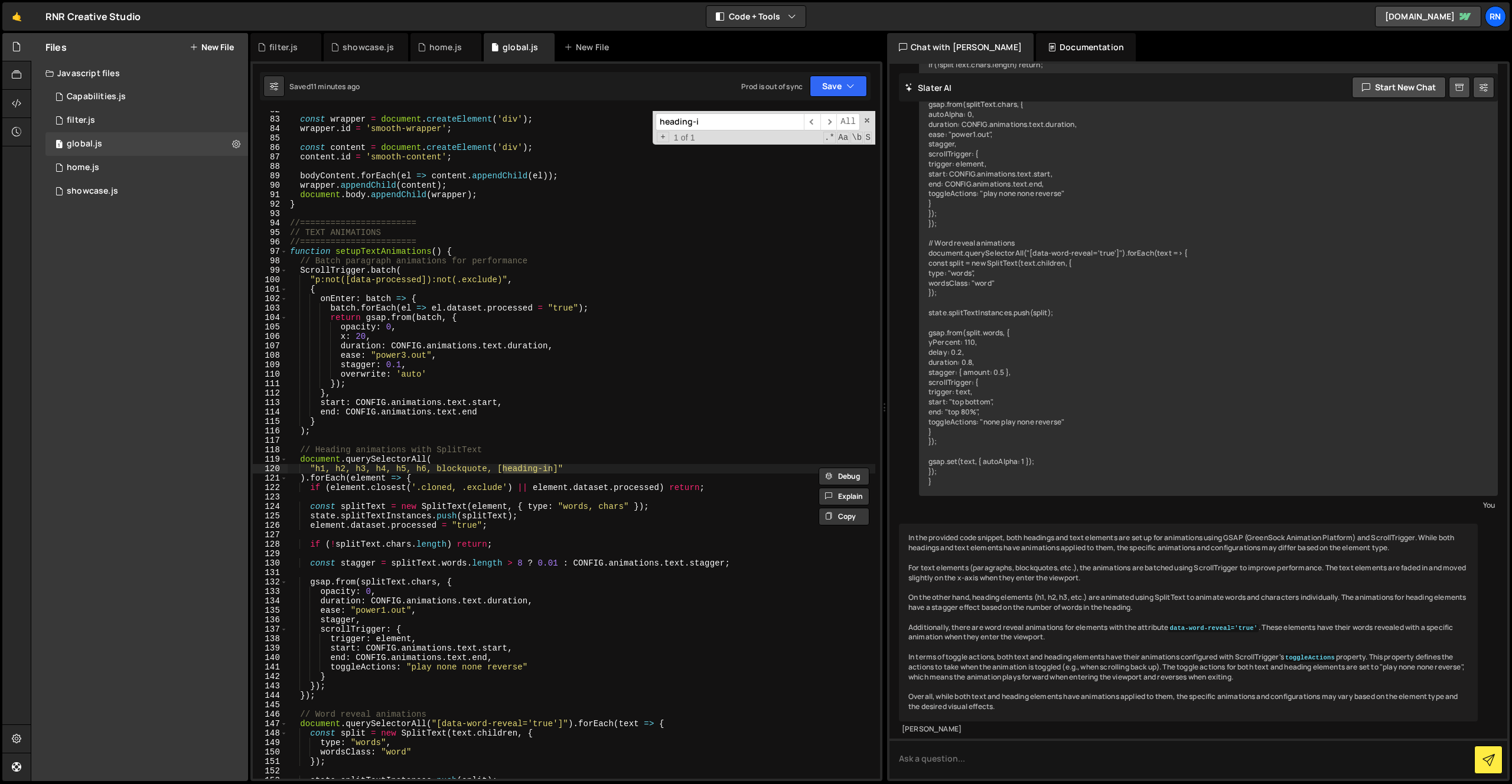
type input "heading-i"
click at [475, 459] on div "const wrapper = document . createElement ( 'div' ) ; wrapper . id = 'smooth-wra…" at bounding box center [582, 448] width 588 height 687
click at [418, 477] on div "const wrapper = document . createElement ( 'div' ) ; wrapper . id = 'smooth-wra…" at bounding box center [582, 448] width 588 height 687
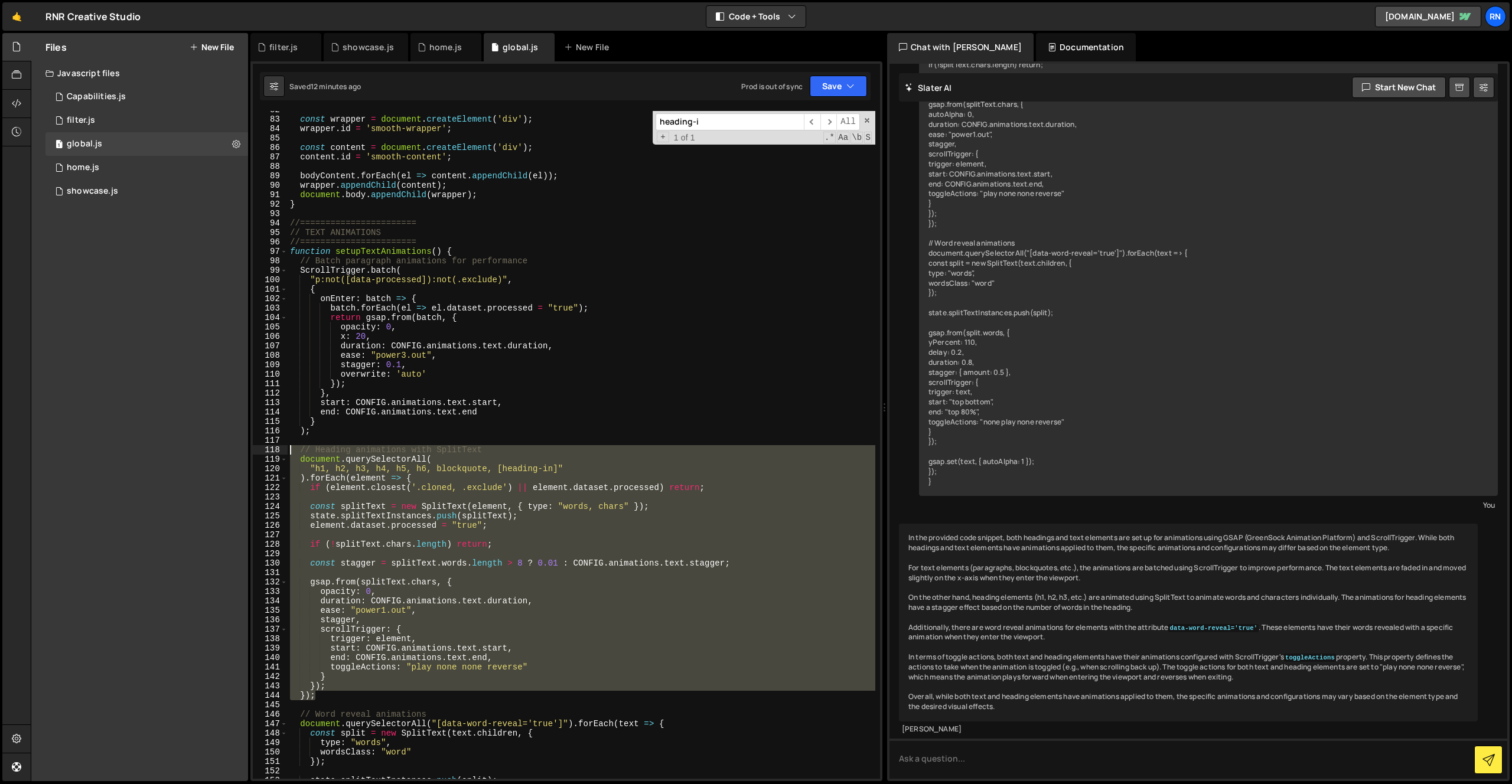
drag, startPoint x: 326, startPoint y: 698, endPoint x: 217, endPoint y: 447, distance: 273.6
click at [217, 447] on div "Files New File Javascript files 1 Capabilities.js 0 1 filter.js 0 1 global.js 0…" at bounding box center [771, 408] width 1482 height 748
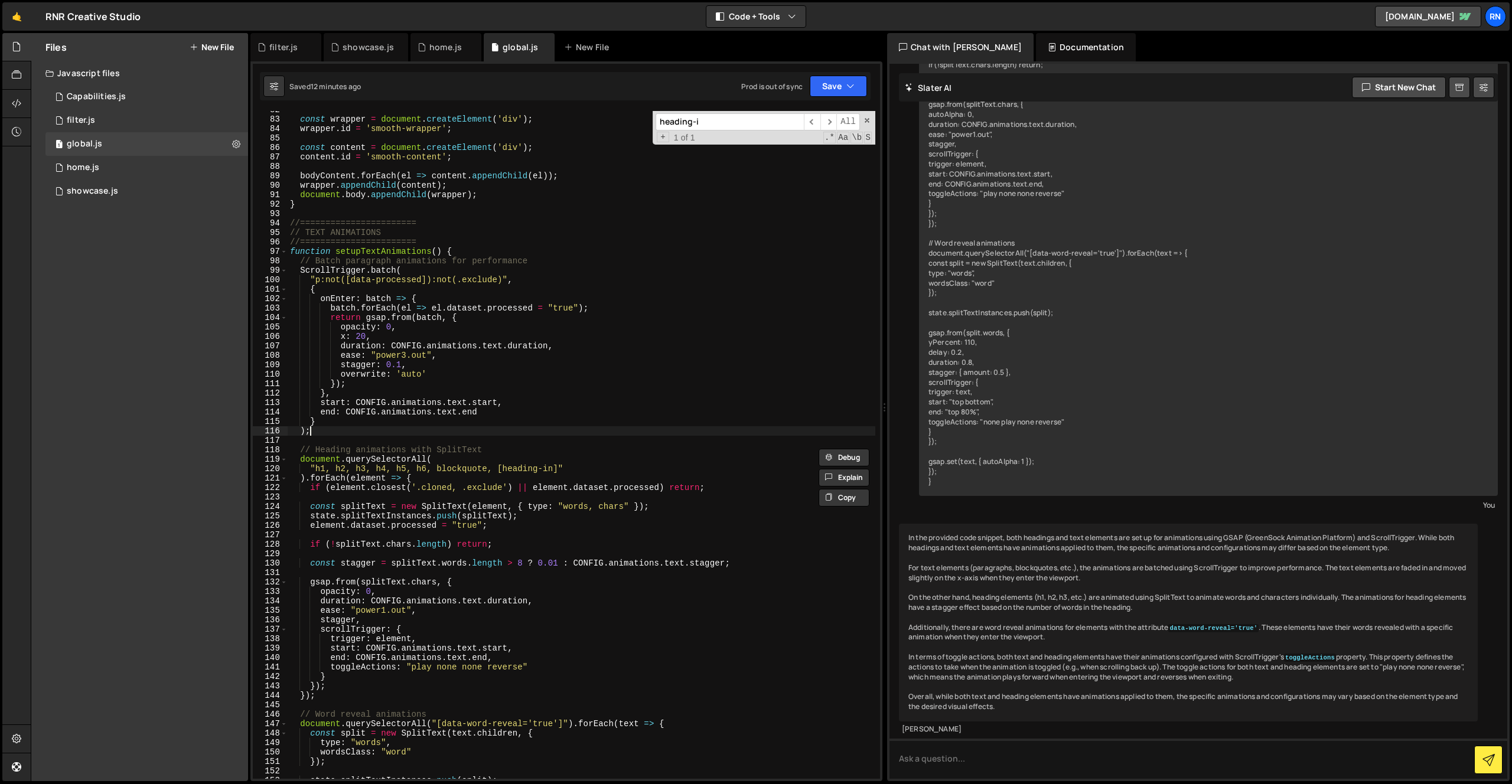
click at [318, 428] on div "const wrapper = document . createElement ( 'div' ) ; wrapper . id = 'smooth-wra…" at bounding box center [582, 448] width 588 height 687
type textarea ");"
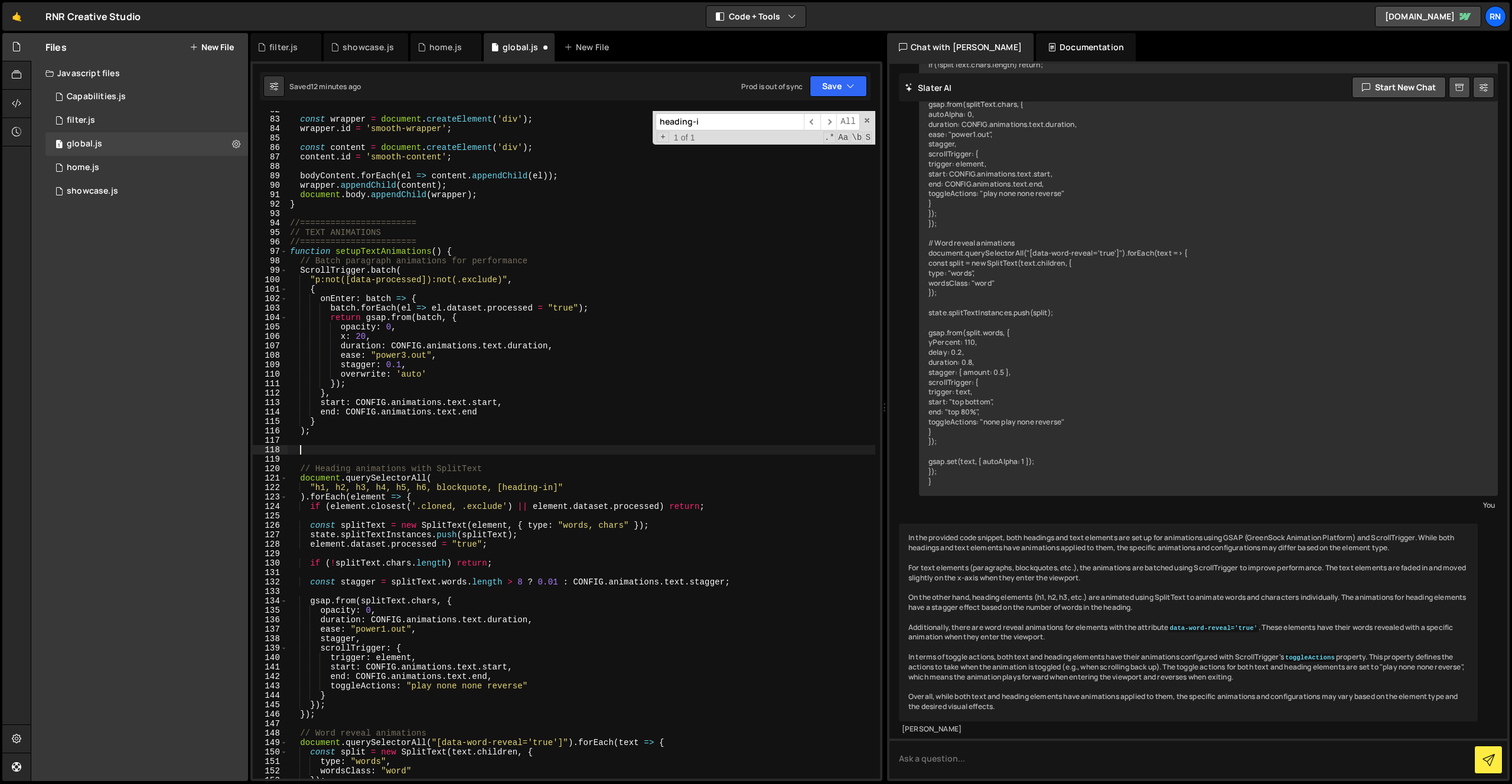
paste textarea "});"
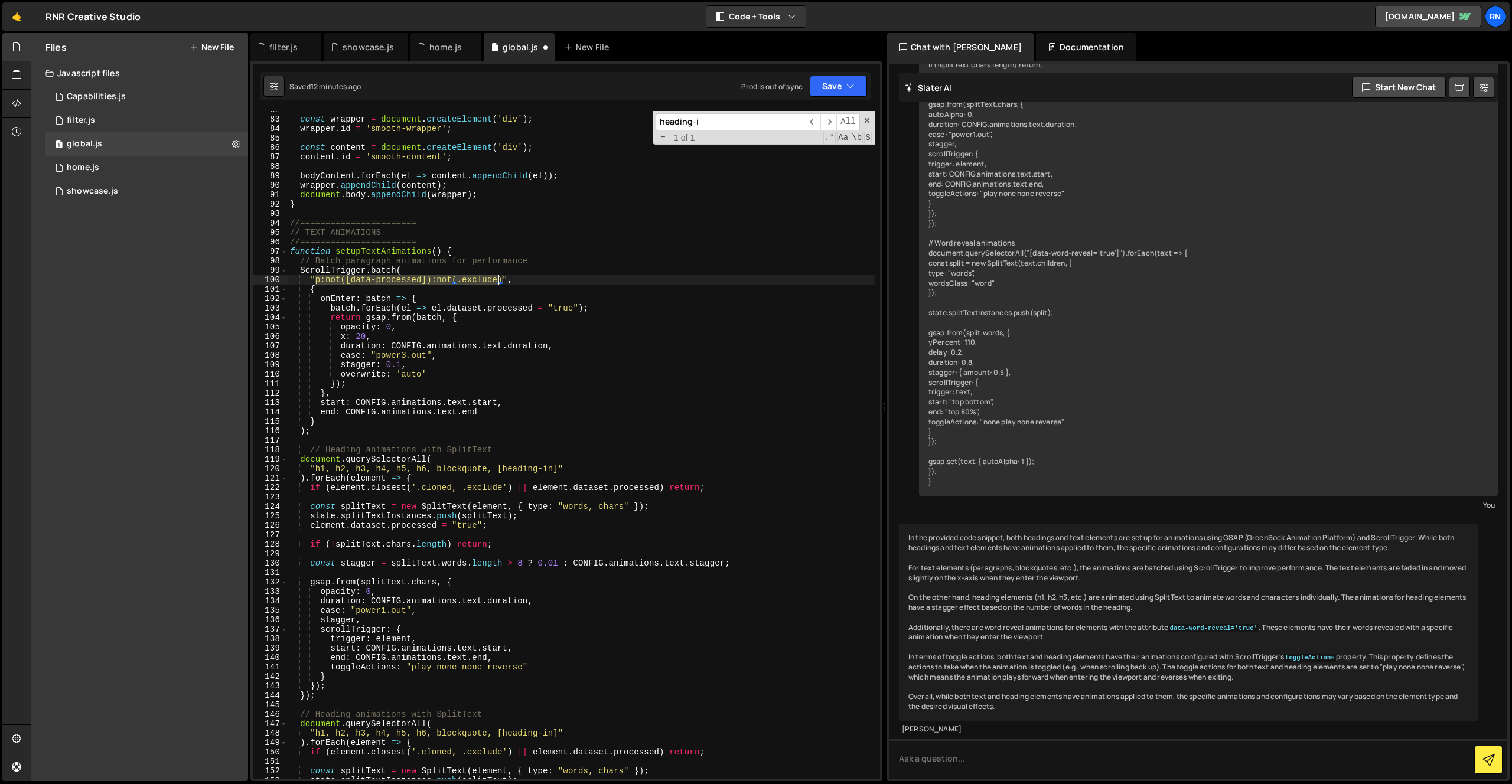
drag, startPoint x: 315, startPoint y: 282, endPoint x: 500, endPoint y: 276, distance: 185.1
click at [500, 276] on div "const wrapper = document . createElement ( 'div' ) ; wrapper . id = 'smooth-wra…" at bounding box center [582, 448] width 588 height 687
drag, startPoint x: 559, startPoint y: 470, endPoint x: 318, endPoint y: 470, distance: 241.0
click at [318, 470] on div "const wrapper = document . createElement ( 'div' ) ; wrapper . id = 'smooth-wra…" at bounding box center [582, 448] width 588 height 687
paste textarea "p:not([data-processed]):not(.exclude"
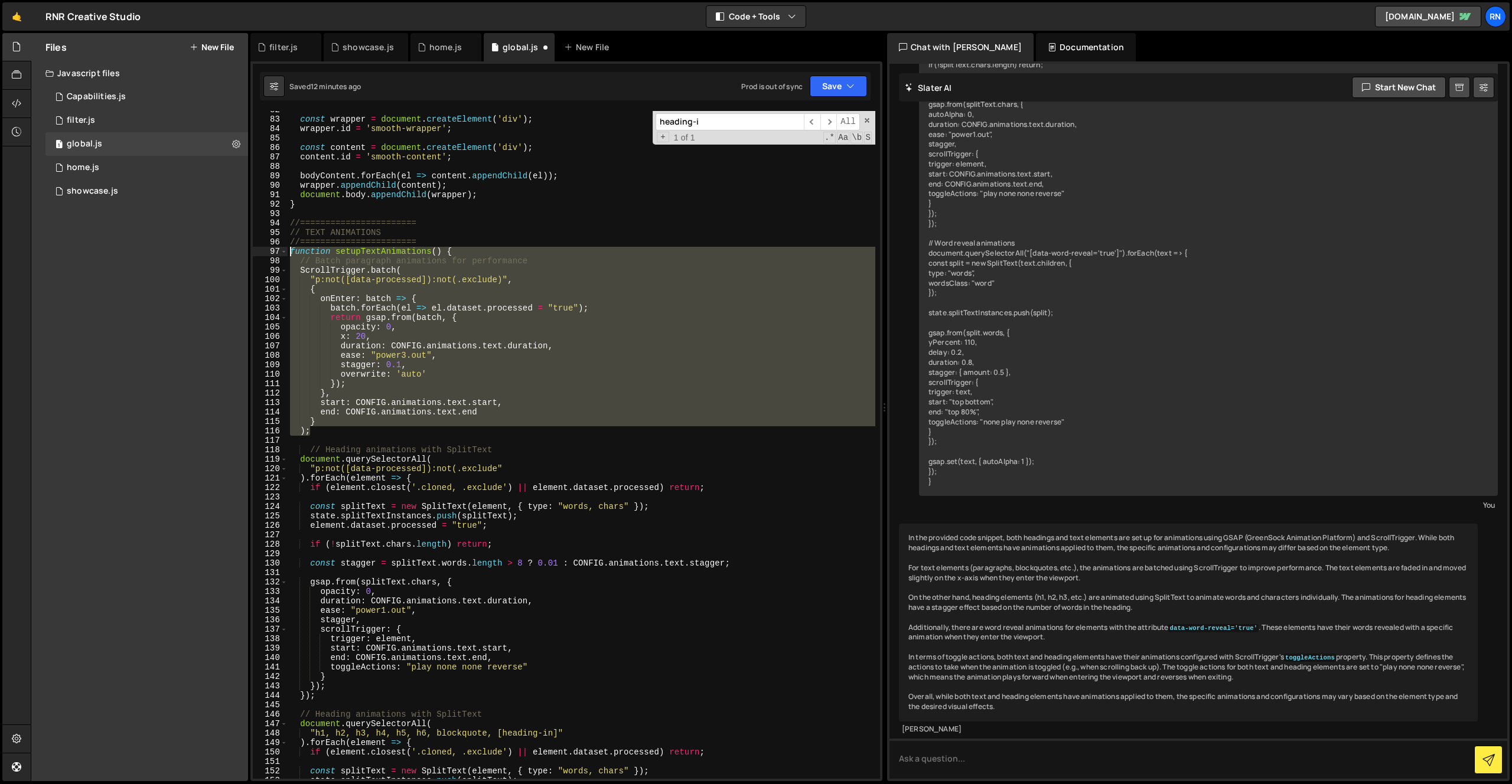
drag, startPoint x: 335, startPoint y: 435, endPoint x: 264, endPoint y: 250, distance: 198.2
click at [264, 250] on div ""p:not([data-processed]):not(.exclude" 82 83 84 85 86 87 88 89 90 91 92 93 94 9…" at bounding box center [567, 445] width 627 height 668
click at [480, 335] on div "const wrapper = document . createElement ( 'div' ) ; wrapper . id = 'smooth-wra…" at bounding box center [582, 445] width 588 height 668
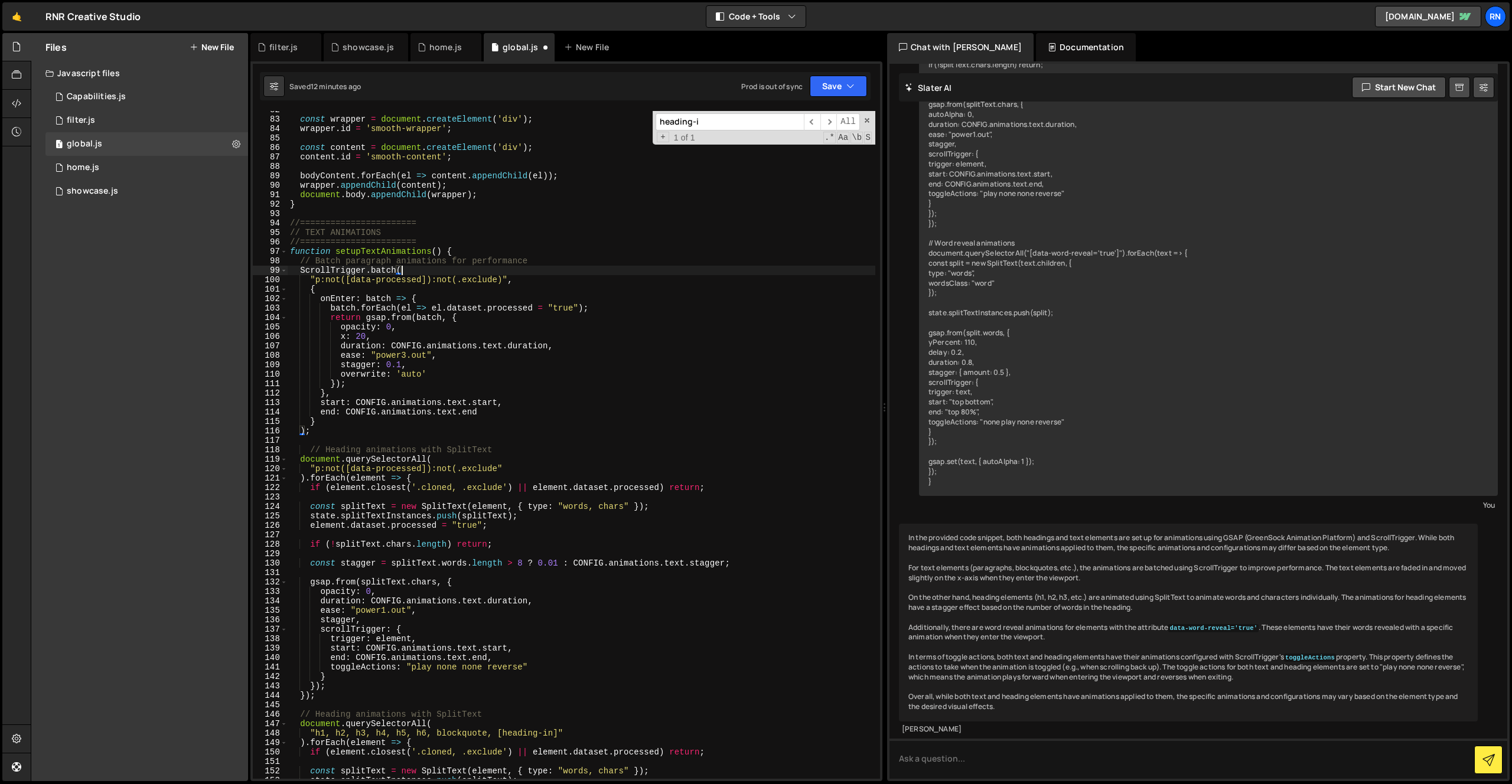
click at [415, 275] on div "const wrapper = document . createElement ( 'div' ) ; wrapper . id = 'smooth-wra…" at bounding box center [582, 448] width 588 height 687
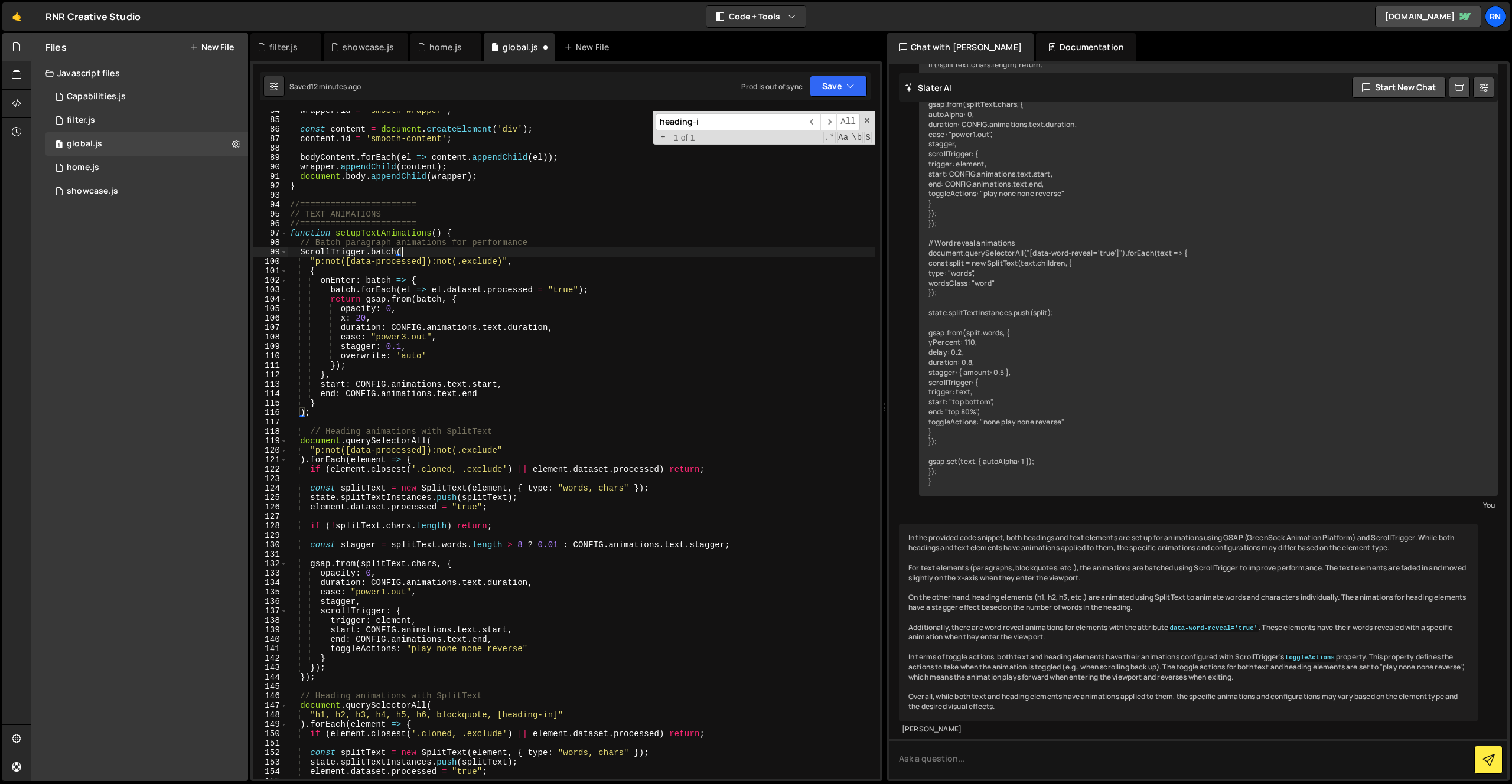
scroll to position [791, 0]
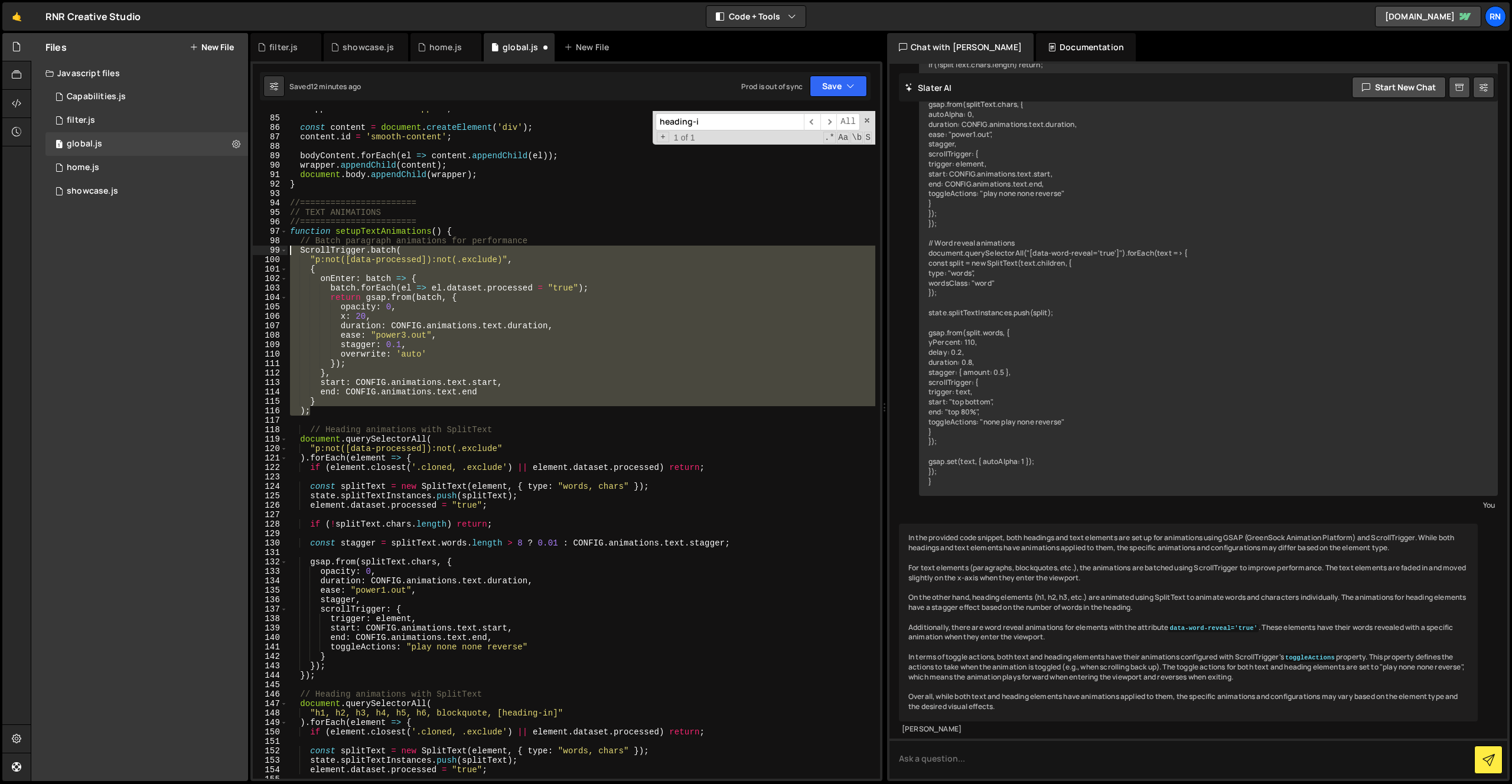
drag, startPoint x: 331, startPoint y: 408, endPoint x: 273, endPoint y: 250, distance: 168.3
click at [273, 250] on div "ScrollTrigger.batch( 84 85 86 87 88 89 90 91 92 93 94 95 96 97 98 99 100 101 10…" at bounding box center [567, 445] width 627 height 668
click at [412, 250] on div "wrapper . id = 'smooth-wrapper' ; const content = document . createElement ( 'd…" at bounding box center [582, 445] width 588 height 668
drag, startPoint x: 320, startPoint y: 409, endPoint x: 289, endPoint y: 246, distance: 165.9
click at [289, 246] on div "wrapper . id = 'smooth-wrapper' ; const content = document . createElement ( 'd…" at bounding box center [582, 447] width 588 height 687
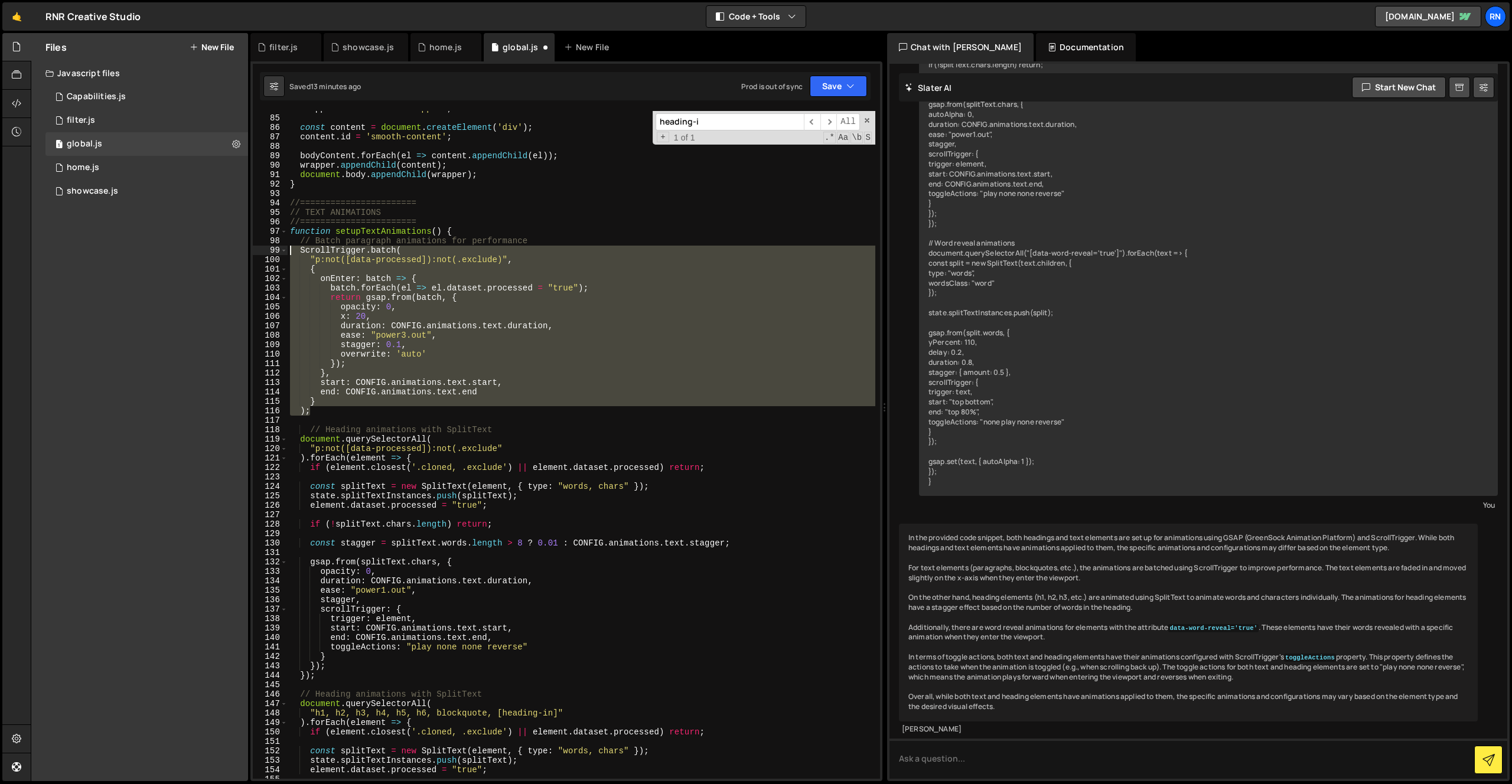
type textarea "ScrollTrigger.batch( "p:not([data-processed]):not(.exclude)","
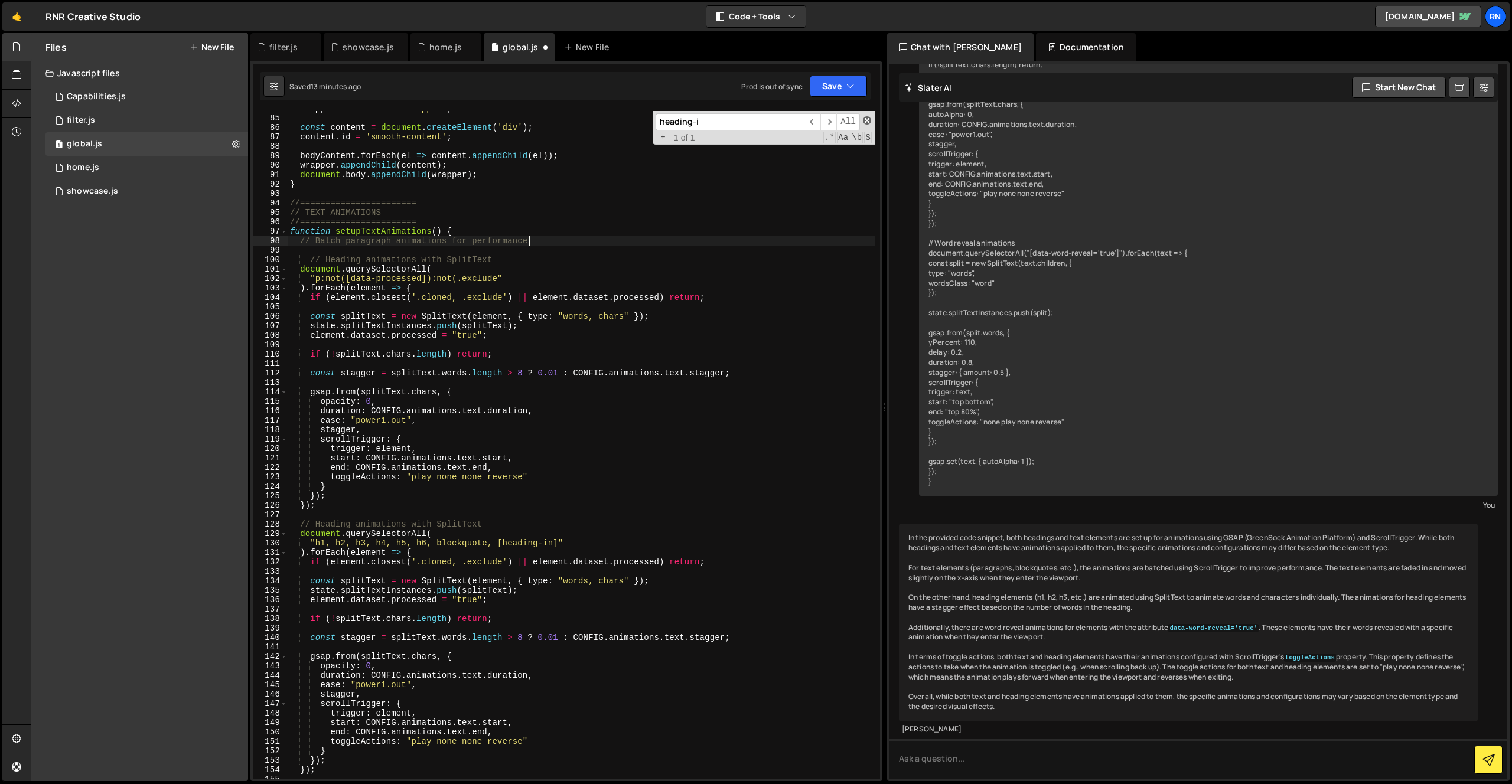
click at [866, 117] on span at bounding box center [866, 120] width 8 height 8
click at [825, 95] on button "Save" at bounding box center [838, 87] width 57 height 21
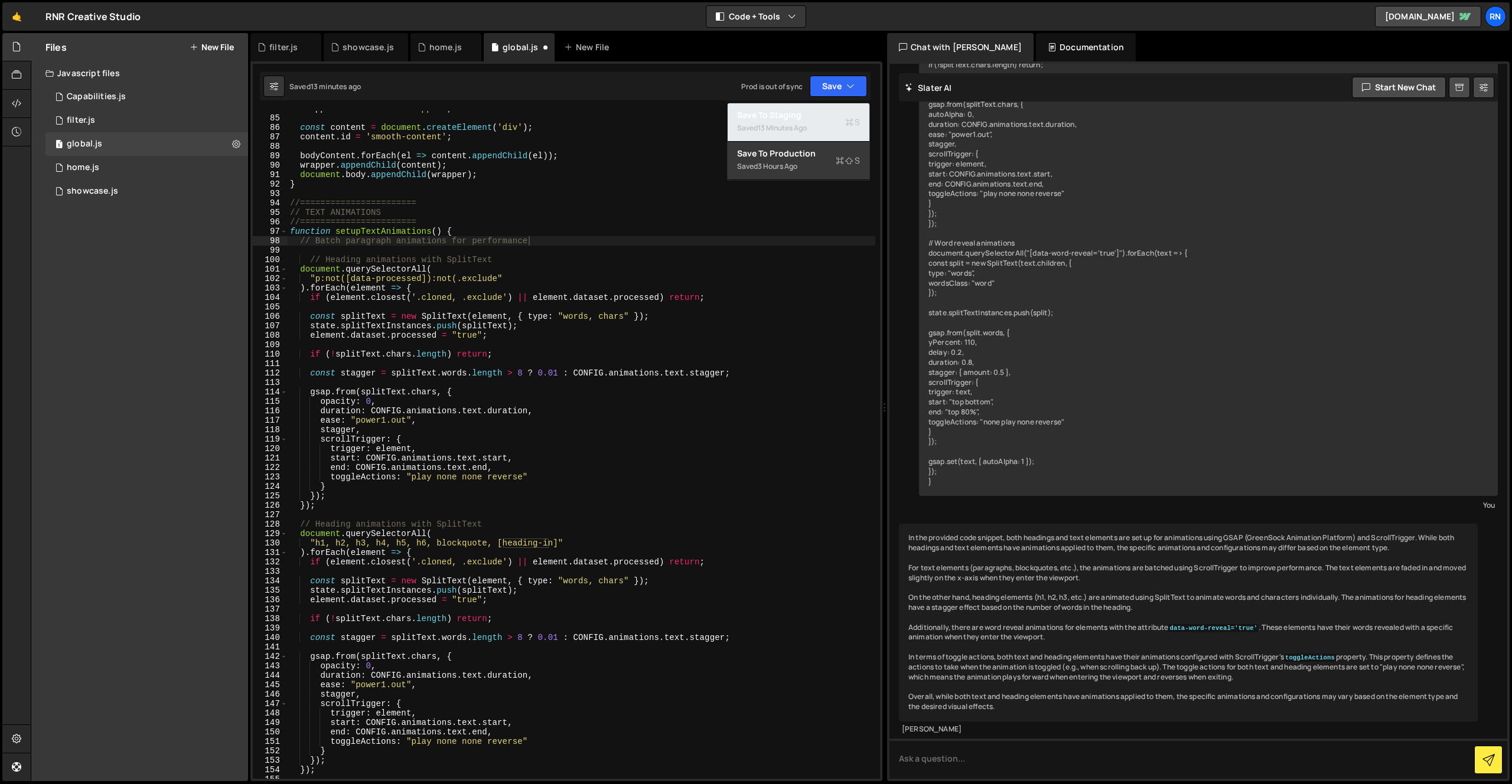
click at [814, 127] on div "Saved 13 minutes ago" at bounding box center [799, 128] width 123 height 14
click at [608, 316] on div "wrapper . id = 'smooth-wrapper' ; const content = document . createElement ( 'd…" at bounding box center [582, 447] width 588 height 687
drag, startPoint x: 608, startPoint y: 316, endPoint x: 650, endPoint y: 279, distance: 56.0
click at [609, 315] on div "wrapper . id = 'smooth-wrapper' ; const content = document . createElement ( 'd…" at bounding box center [582, 447] width 588 height 687
click at [840, 83] on button "Save" at bounding box center [838, 87] width 57 height 21
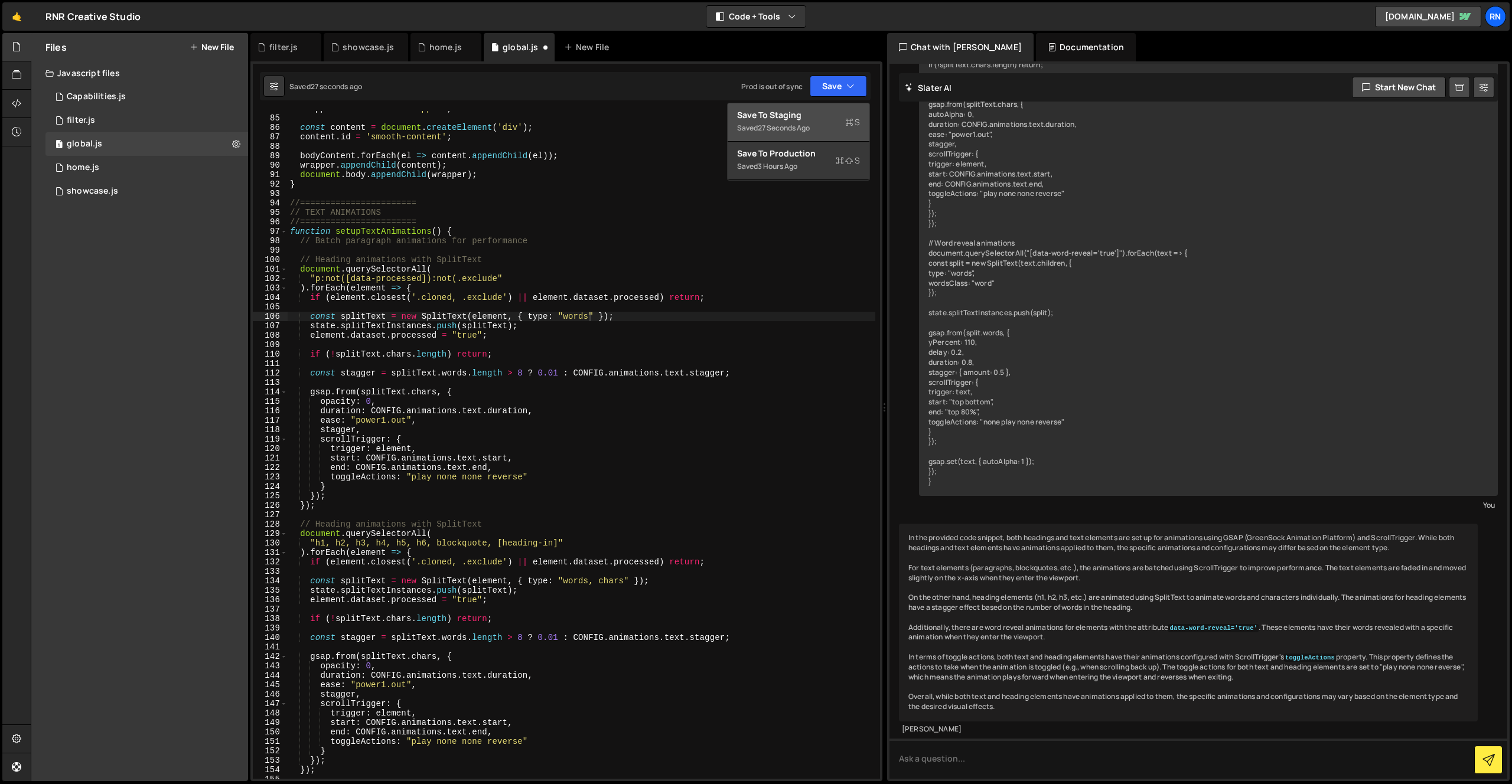
click at [819, 115] on div "Save to Staging S" at bounding box center [799, 115] width 123 height 12
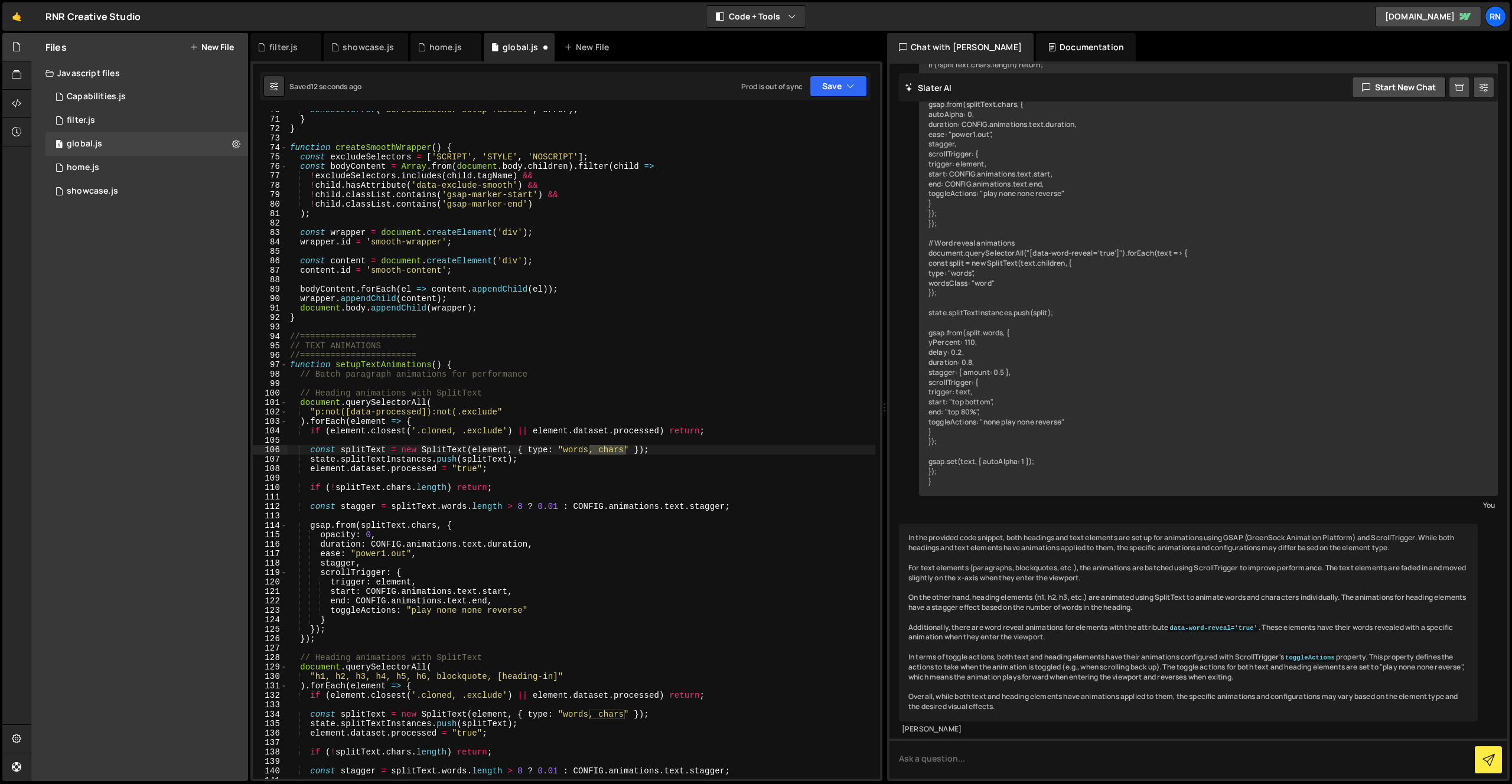
scroll to position [658, 0]
click at [611, 449] on div "console . error ( 'ScrollSmoother setup failed:' , error ) ; } } function creat…" at bounding box center [582, 445] width 588 height 668
click at [611, 449] on div "console . error ( 'ScrollSmoother setup failed:' , error ) ; } } function creat…" at bounding box center [582, 448] width 588 height 687
click at [570, 426] on div "console . error ( 'ScrollSmoother setup failed:' , error ) ; } } function creat…" at bounding box center [582, 448] width 588 height 687
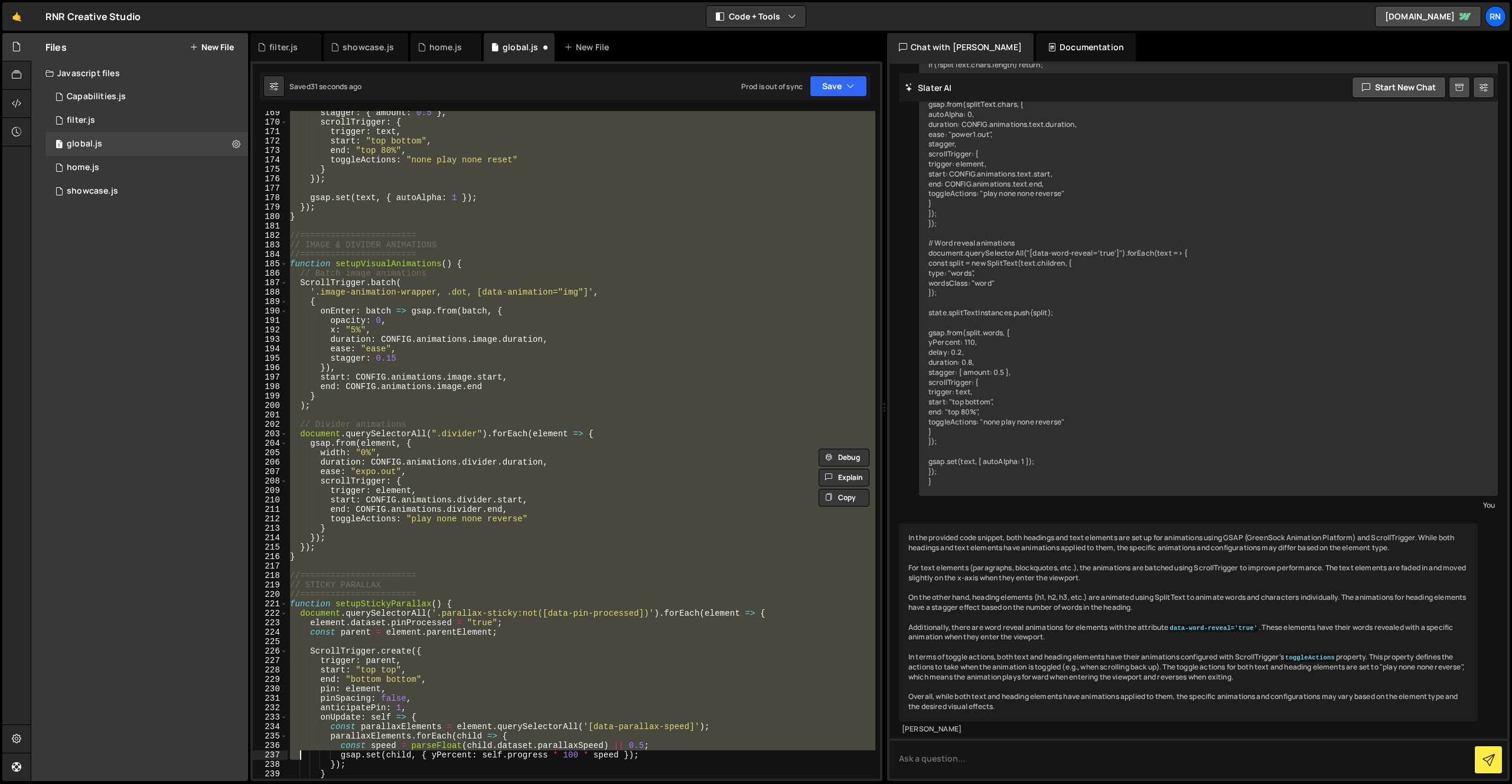
scroll to position [1590, 0]
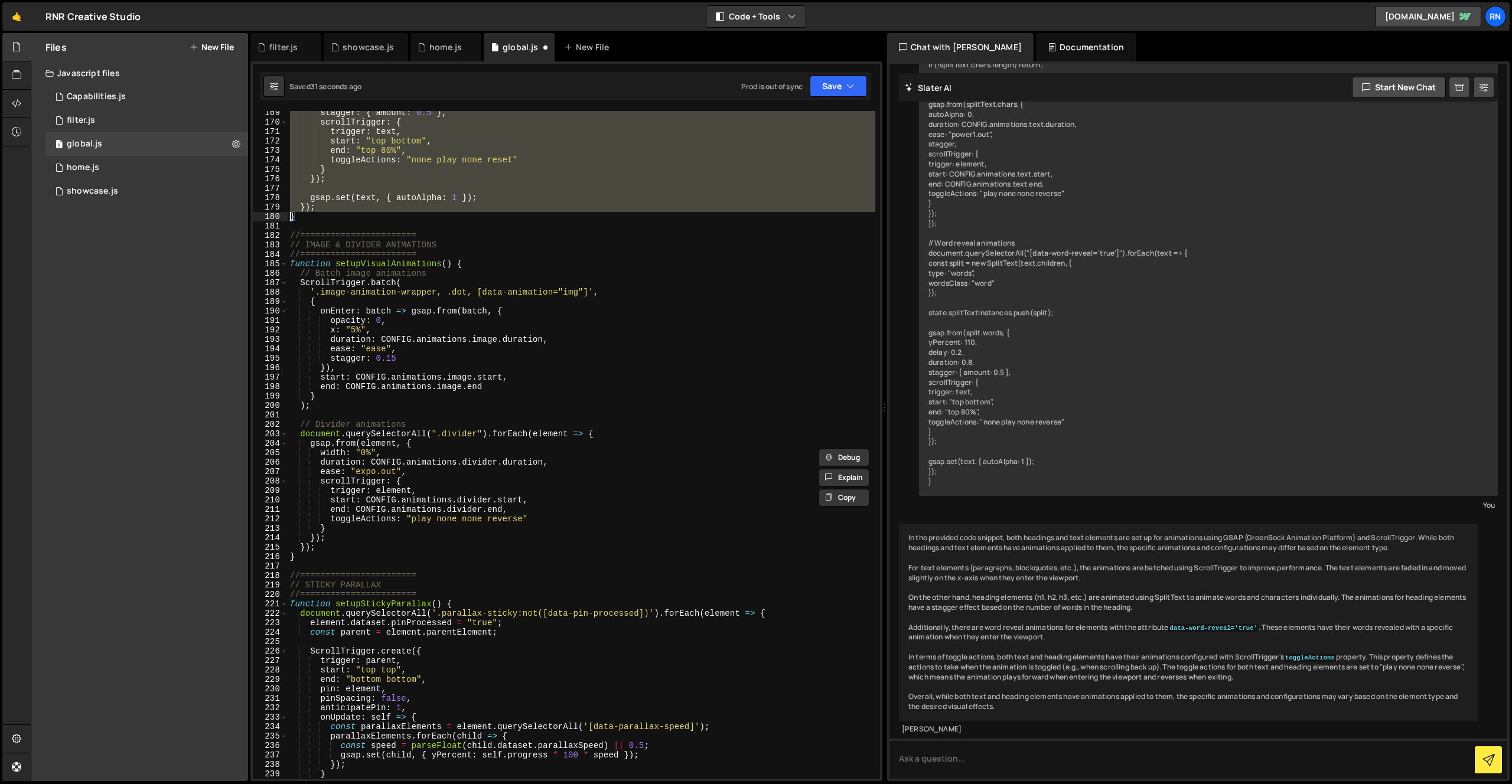
drag, startPoint x: 328, startPoint y: 672, endPoint x: 241, endPoint y: 206, distance: 474.1
click at [241, 206] on div "Files New File Javascript files 1 Capabilities.js 0 1 filter.js 0 1 global.js 0…" at bounding box center [771, 408] width 1482 height 748
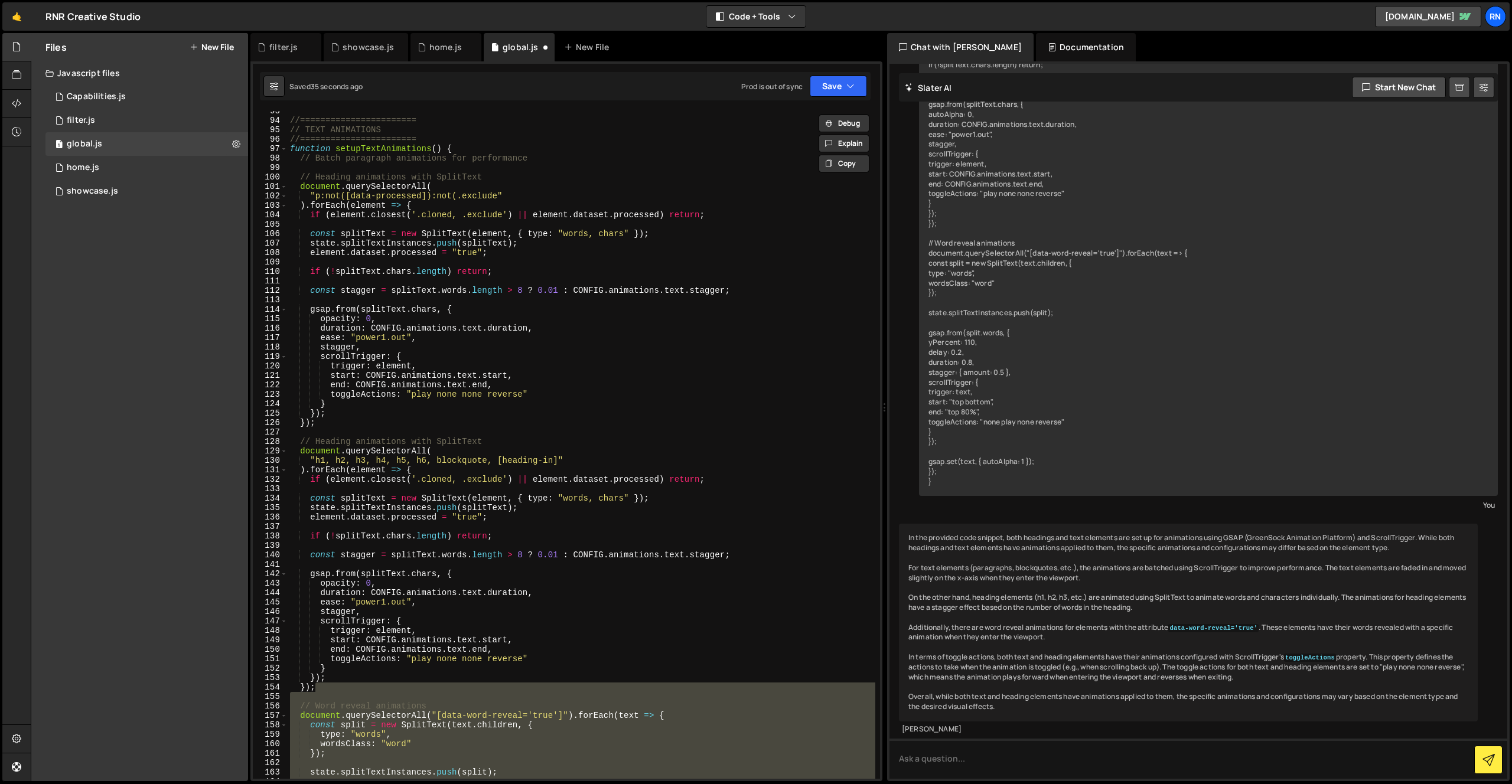
scroll to position [839, 0]
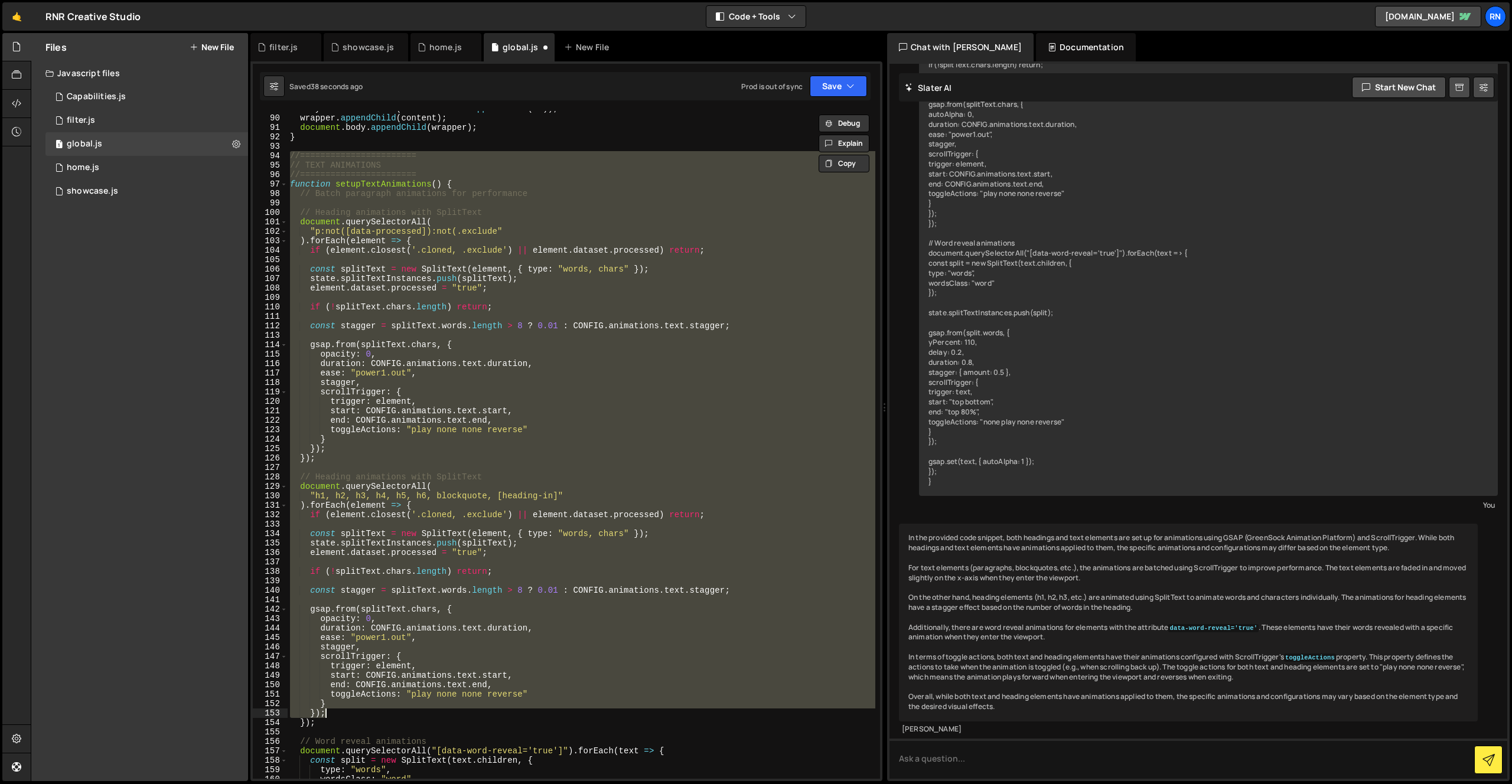
drag, startPoint x: 292, startPoint y: 156, endPoint x: 463, endPoint y: 718, distance: 587.4
click at [463, 585] on div "bodyContent . forEach ( el => content . appendChild ( el )) ; wrapper . appendC…" at bounding box center [582, 447] width 588 height 687
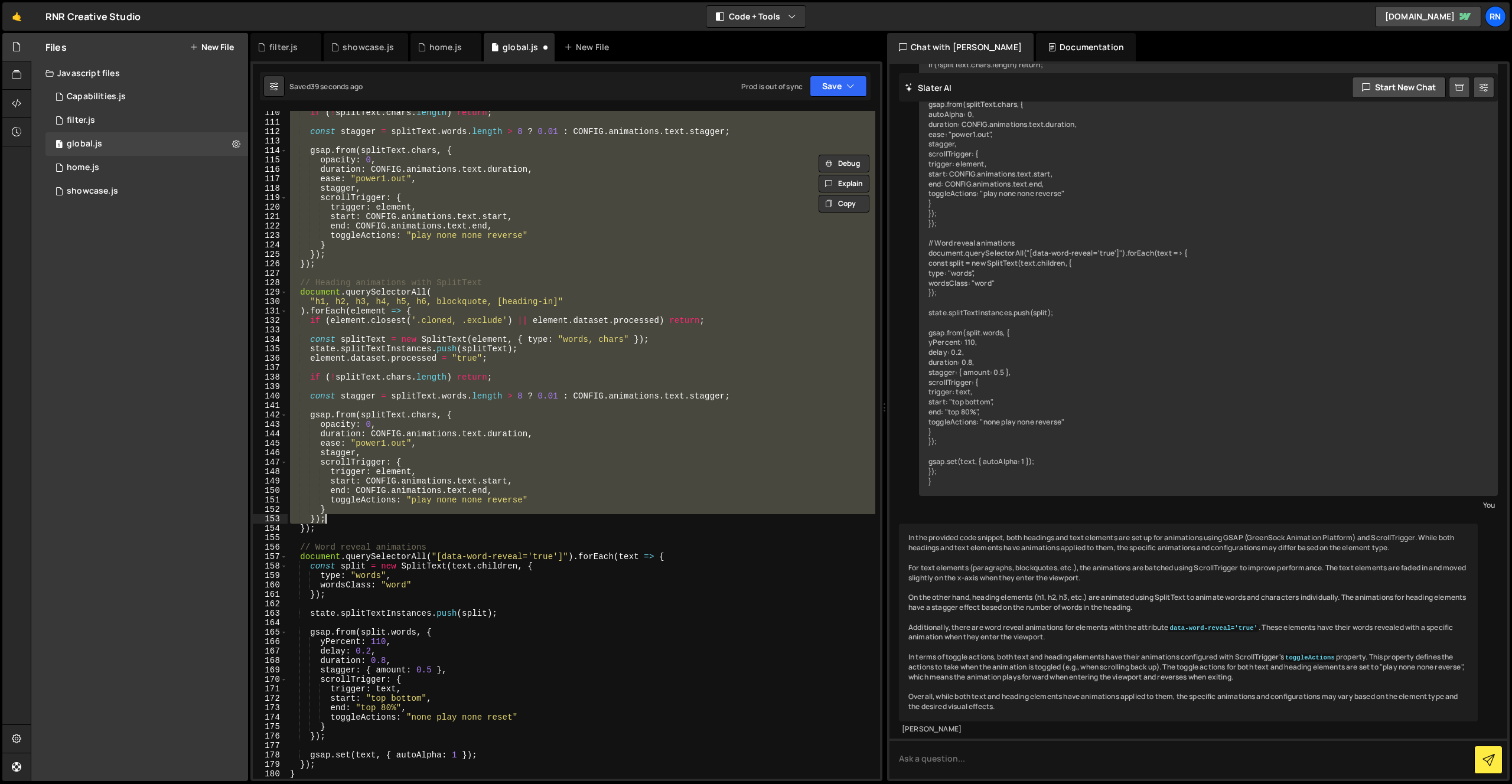
scroll to position [1033, 0]
click at [463, 585] on div "if ( ! splitText . chars . length ) return ; const stagger = splitText . words …" at bounding box center [582, 451] width 588 height 687
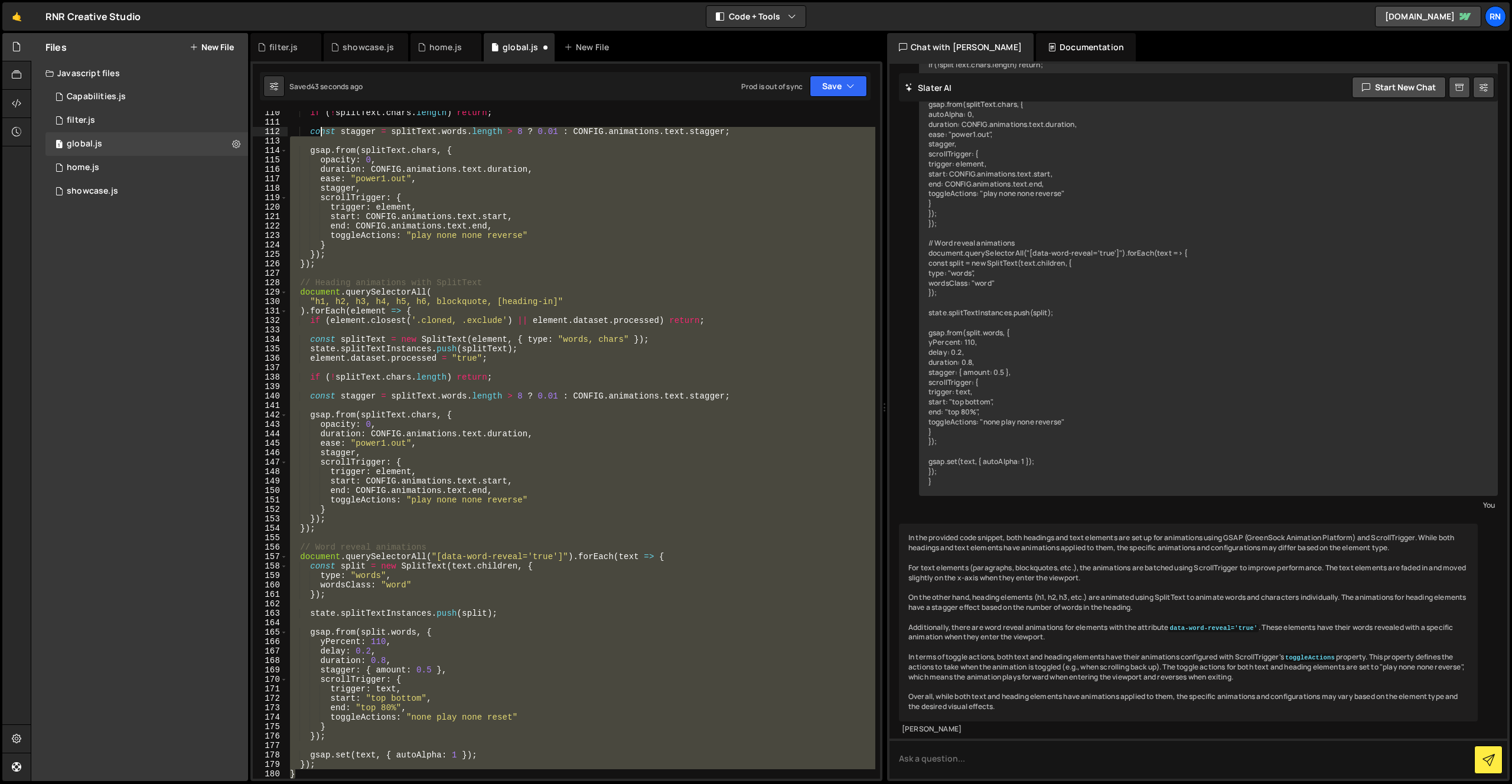
drag, startPoint x: 305, startPoint y: 776, endPoint x: 321, endPoint y: 129, distance: 647.2
click at [320, 129] on div "if ( ! splitText . chars . length ) return ; const stagger = splitText . words …" at bounding box center [582, 451] width 588 height 687
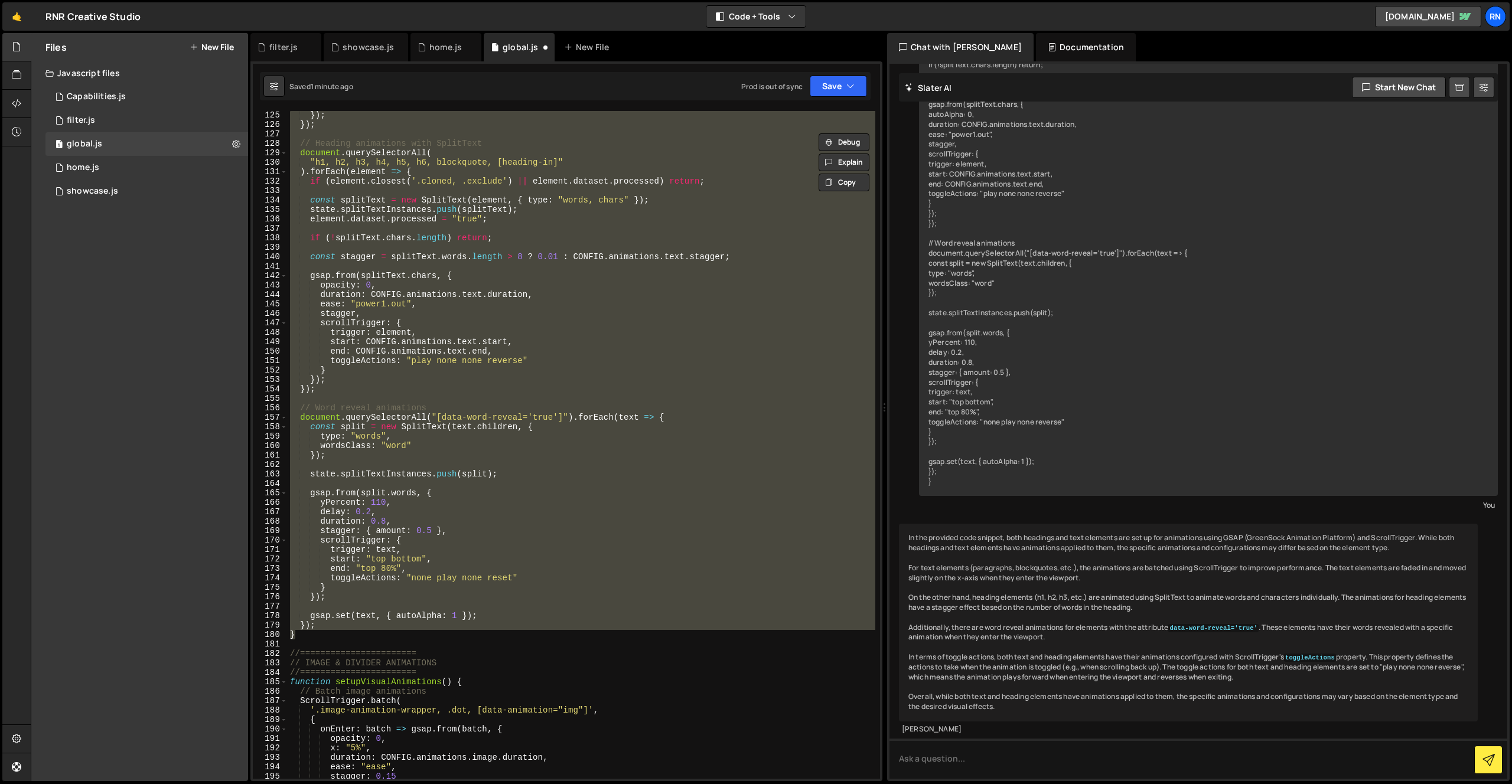
scroll to position [1172, 0]
click at [597, 295] on div "}) ; }) ; // Heading animations with SplitText document . querySelectorAll ( "h…" at bounding box center [582, 445] width 588 height 668
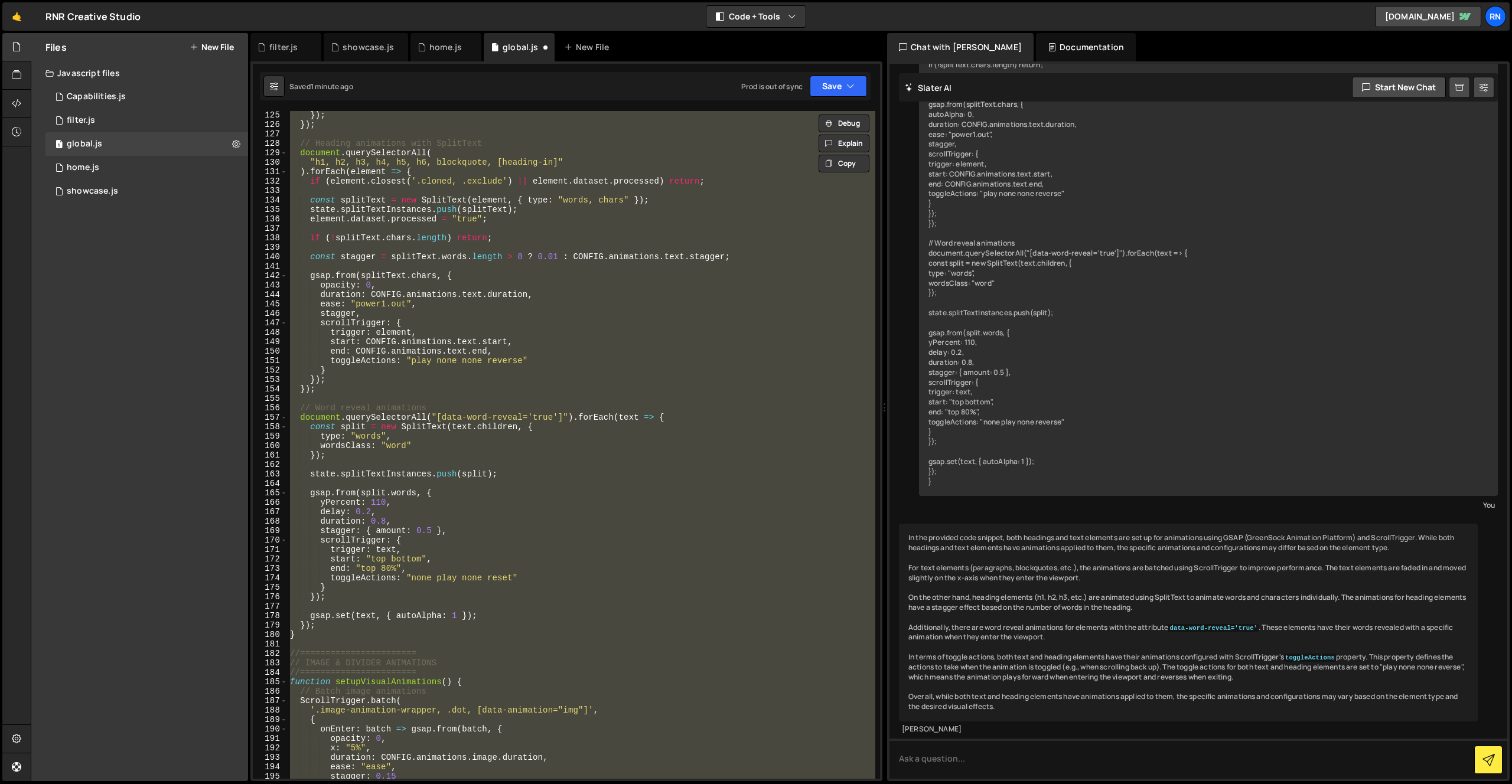
paste textarea
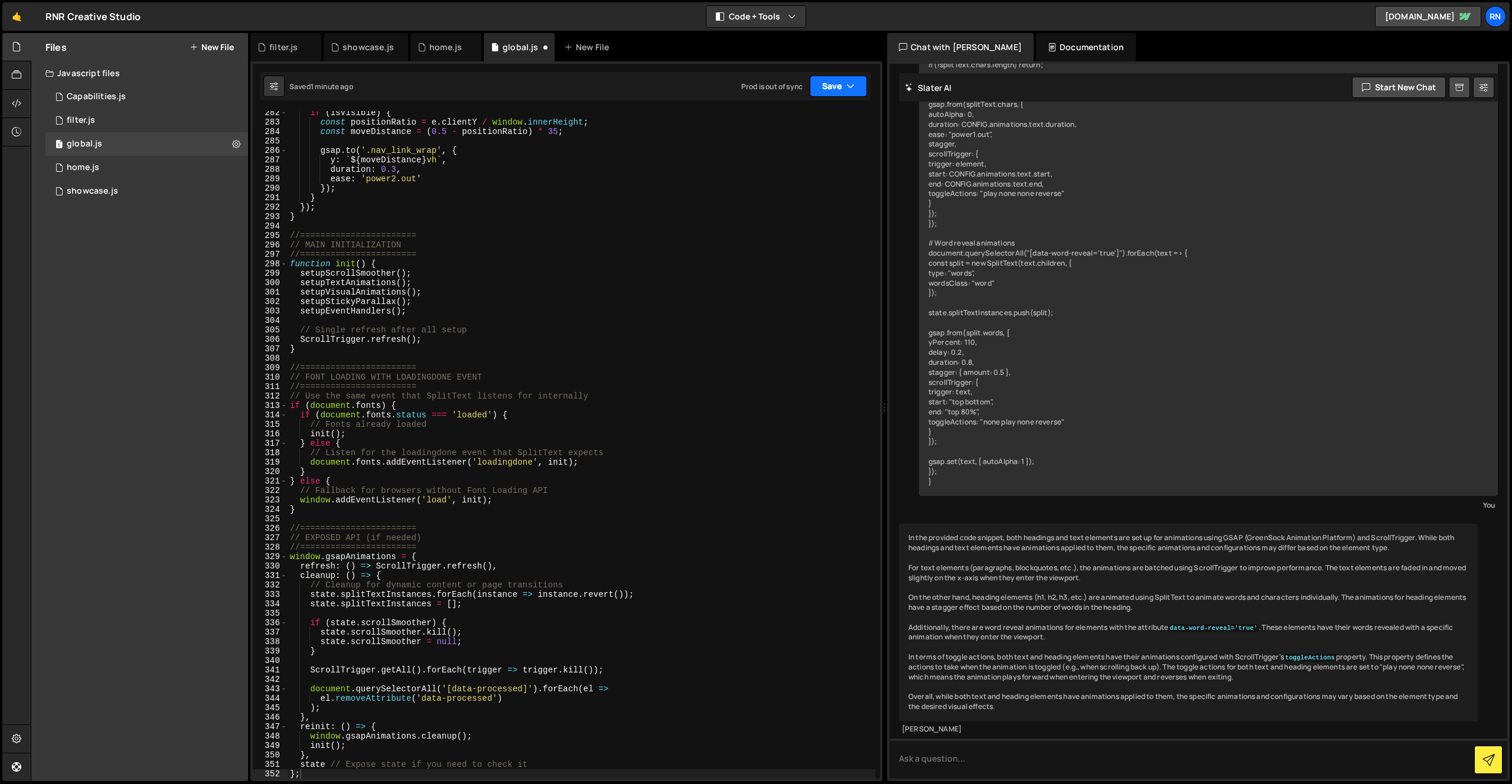
click at [828, 85] on button "Save" at bounding box center [838, 87] width 57 height 21
click at [823, 105] on button "Save to Staging S Saved 1 minute ago" at bounding box center [798, 122] width 142 height 39
click at [538, 447] on div "if ( isVisible ) { const positionRatio = e . clientY / window . innerHeight ; c…" at bounding box center [582, 451] width 588 height 687
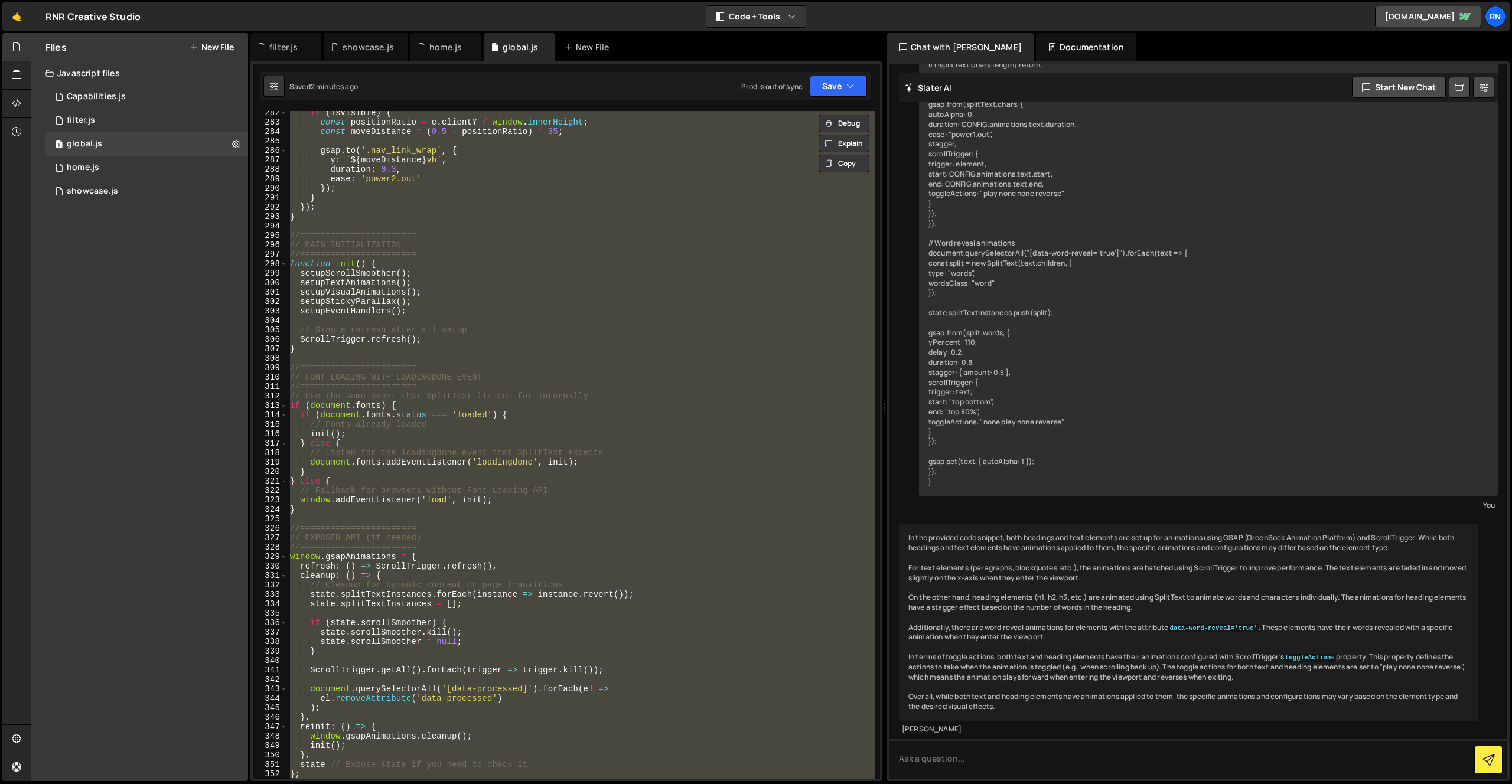
paste textarea
type textarea "};"
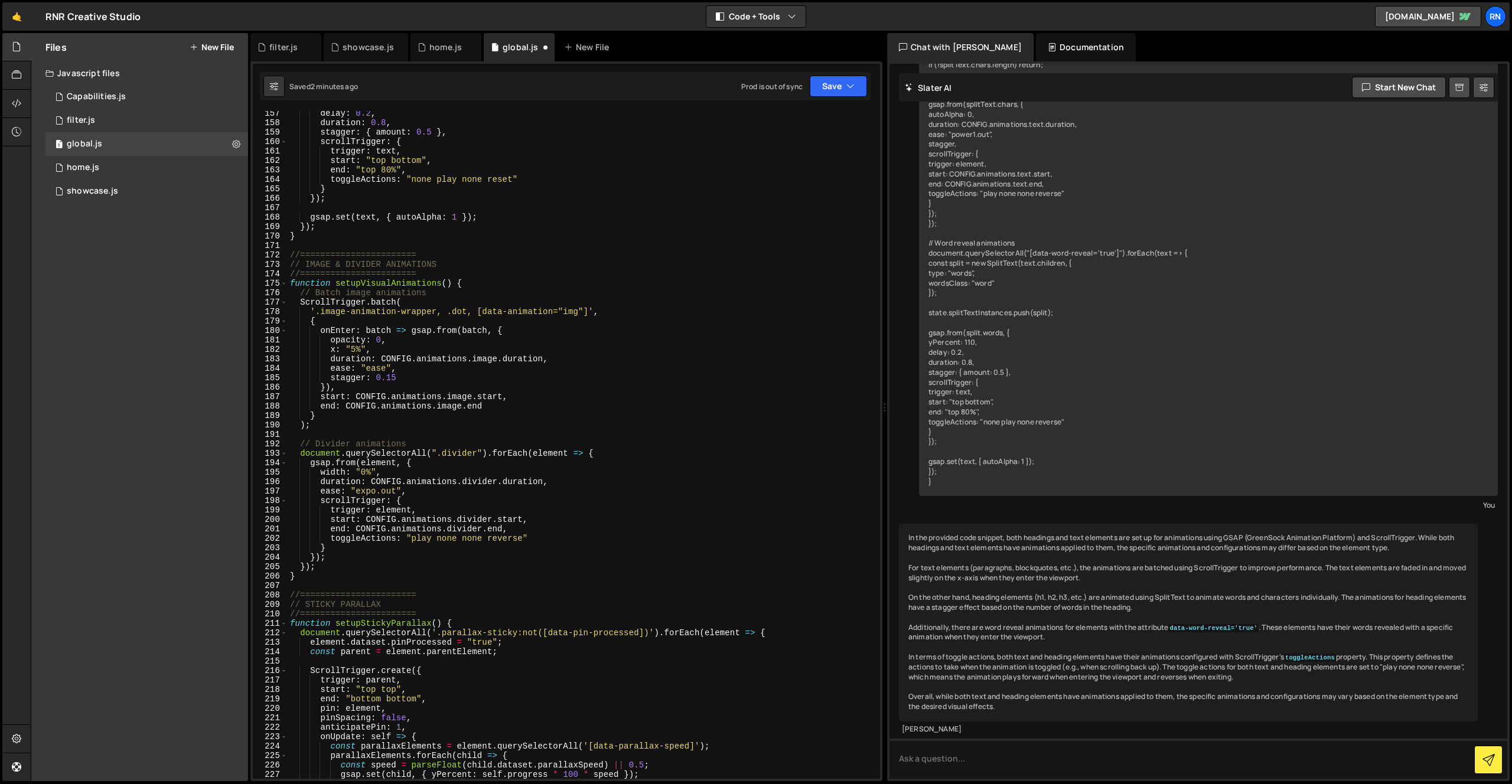
scroll to position [1292, 0]
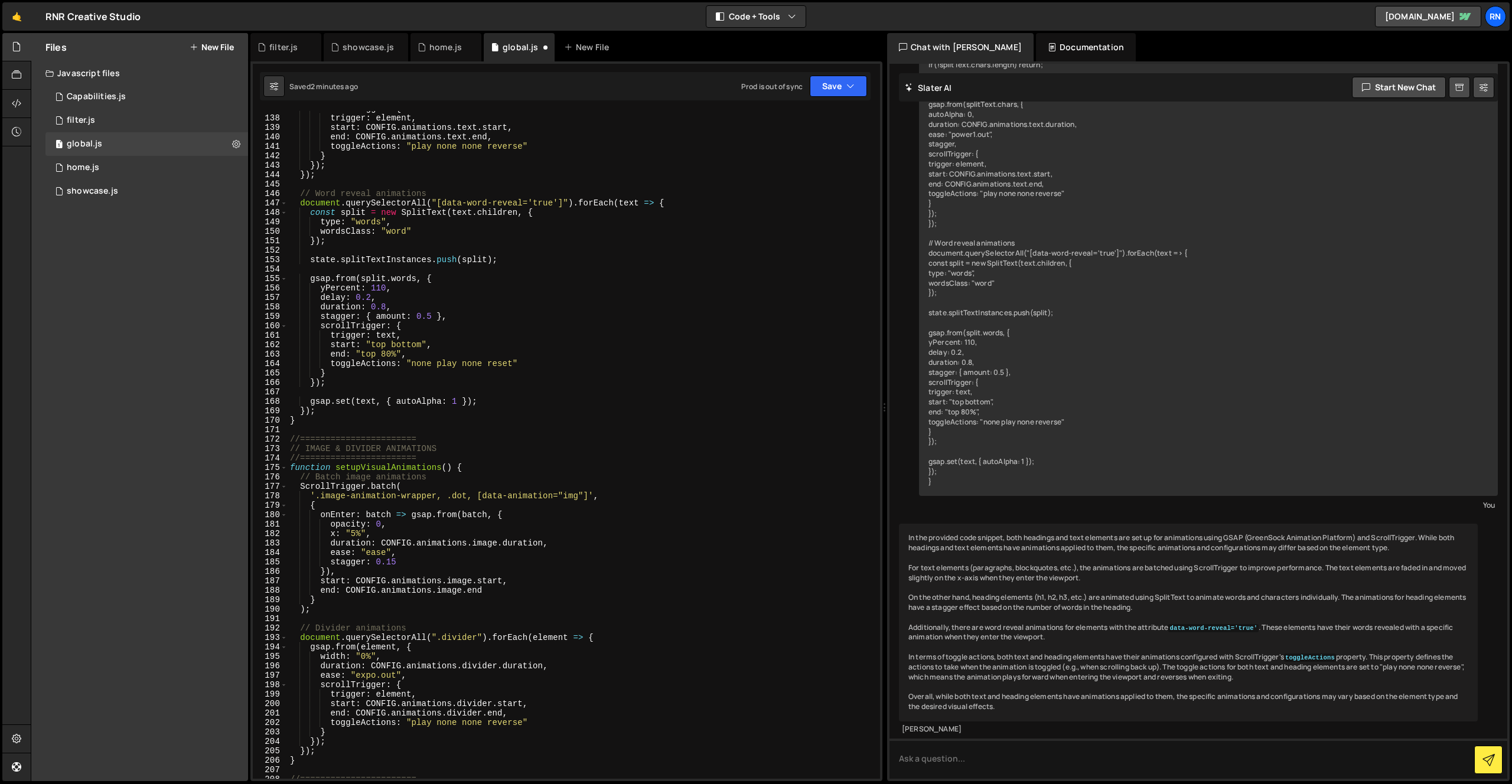
click at [818, 99] on div "Saved 2 minutes ago Prod is out of sync Upgrade to Edit Save Save to Staging S …" at bounding box center [565, 86] width 611 height 28
click at [827, 83] on button "Save" at bounding box center [838, 87] width 57 height 21
click at [788, 118] on div "Save to Staging S" at bounding box center [799, 115] width 123 height 12
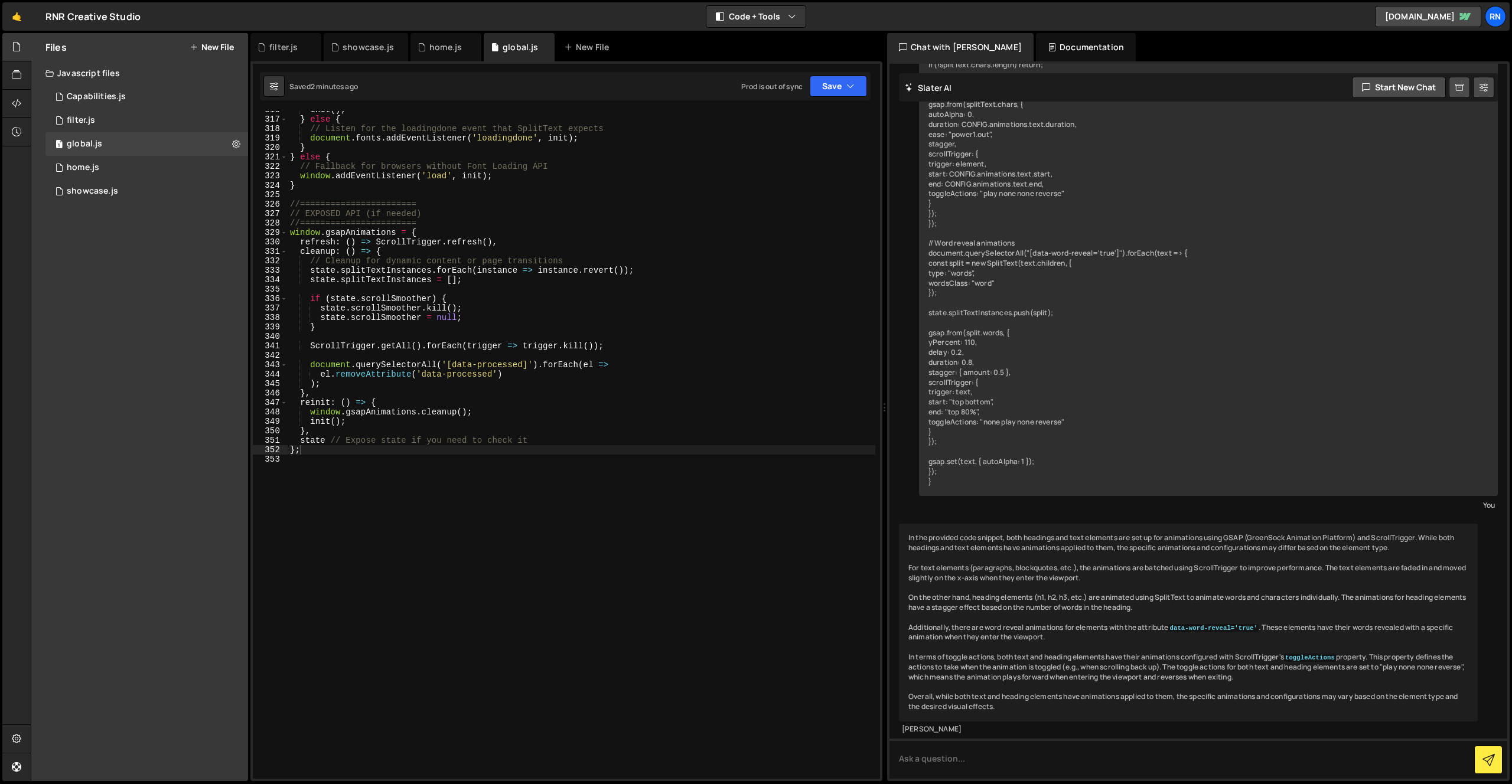
click at [443, 456] on div "init ( ) ; } else { // Listen for the loadingdone event that SplitText expects …" at bounding box center [582, 448] width 588 height 687
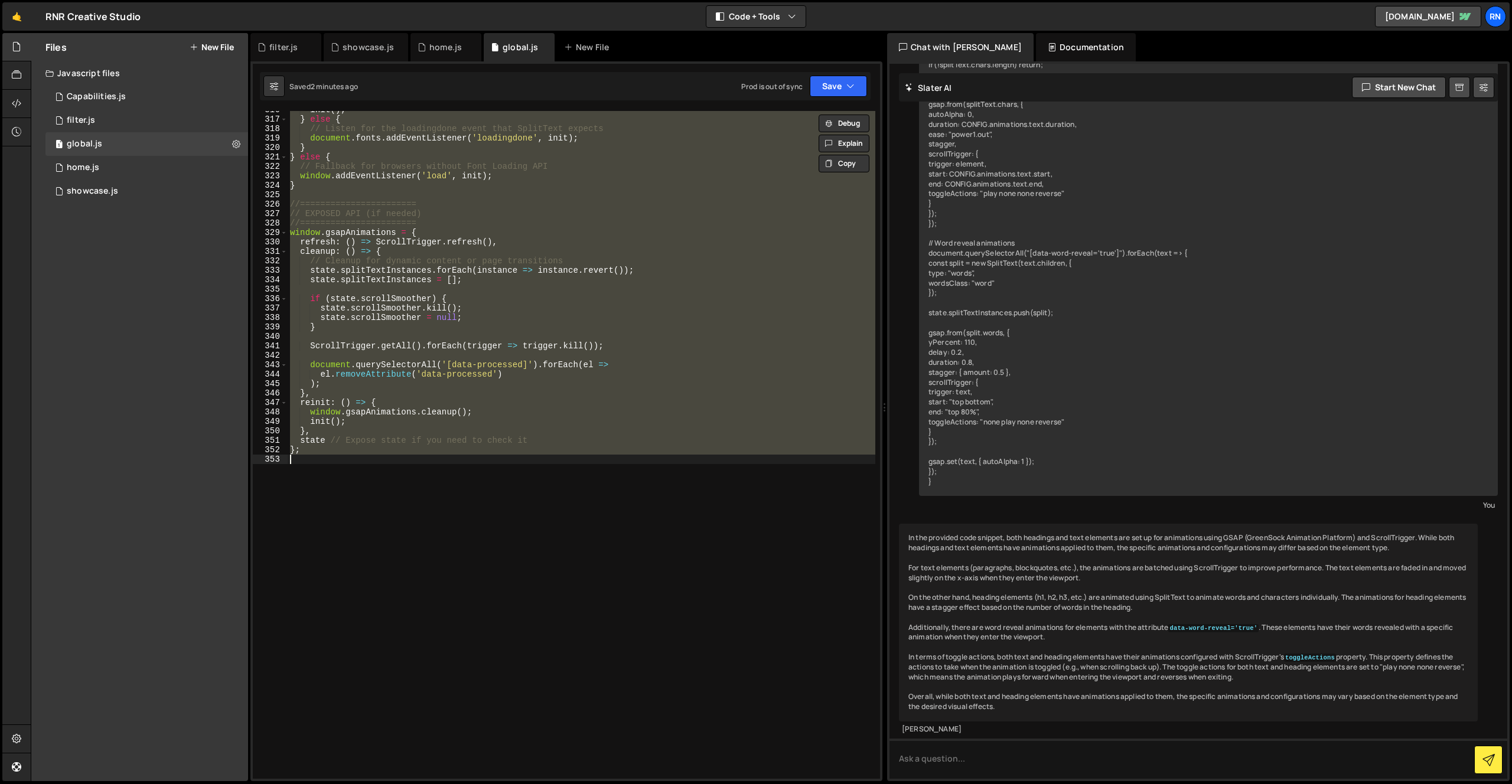
paste textarea
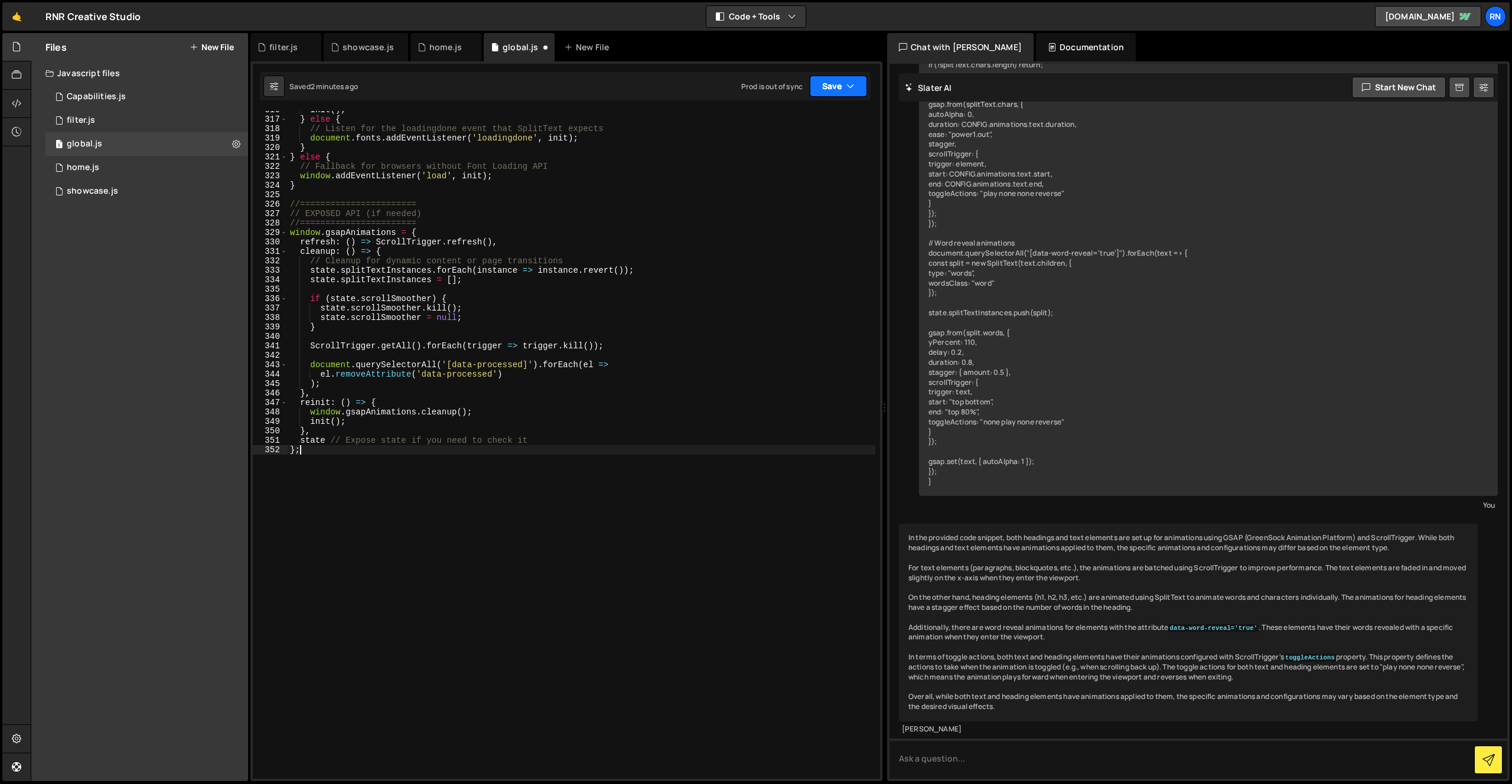
click at [841, 89] on button "Save" at bounding box center [838, 87] width 57 height 21
click at [807, 117] on div "Save to Staging S" at bounding box center [799, 115] width 123 height 12
click at [411, 295] on div "init ( ) ; } else { // Listen for the loadingdone event that SplitText expects …" at bounding box center [582, 448] width 588 height 687
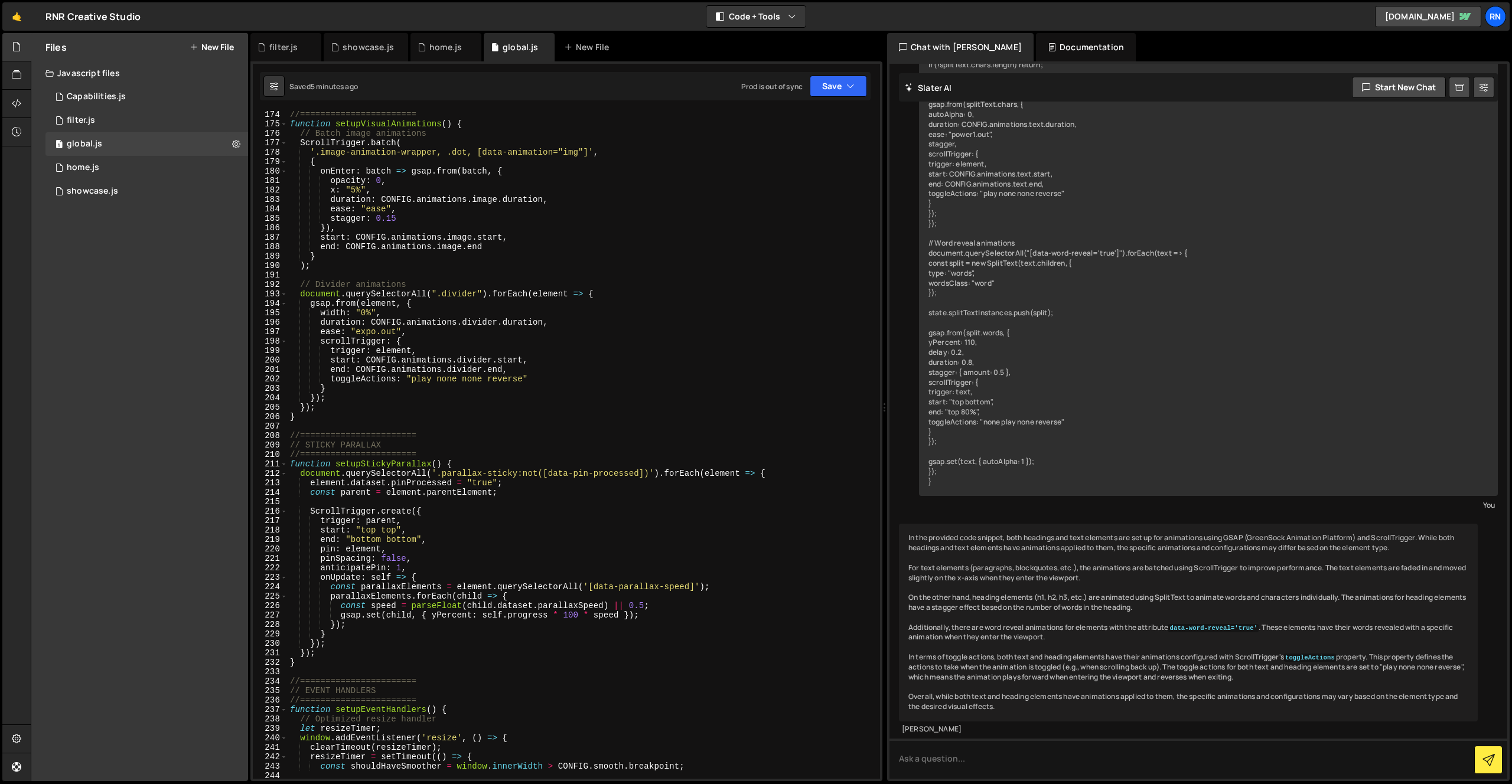
scroll to position [1628, 0]
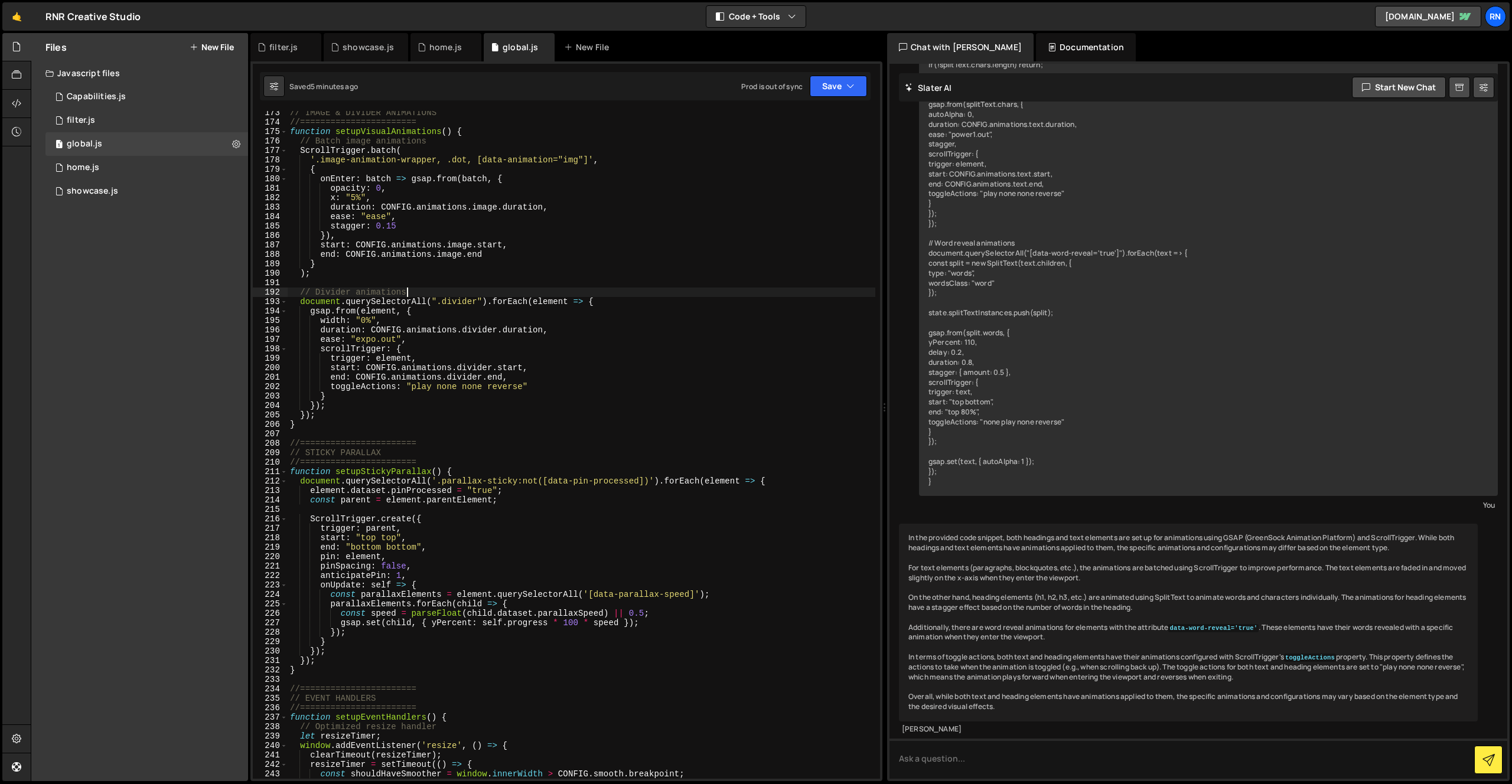
click at [699, 294] on div "// IMAGE & DIVIDER ANIMATIONS //======================= function setupVisualAni…" at bounding box center [582, 451] width 588 height 687
type textarea "// Divider animationsx"
type input "f"
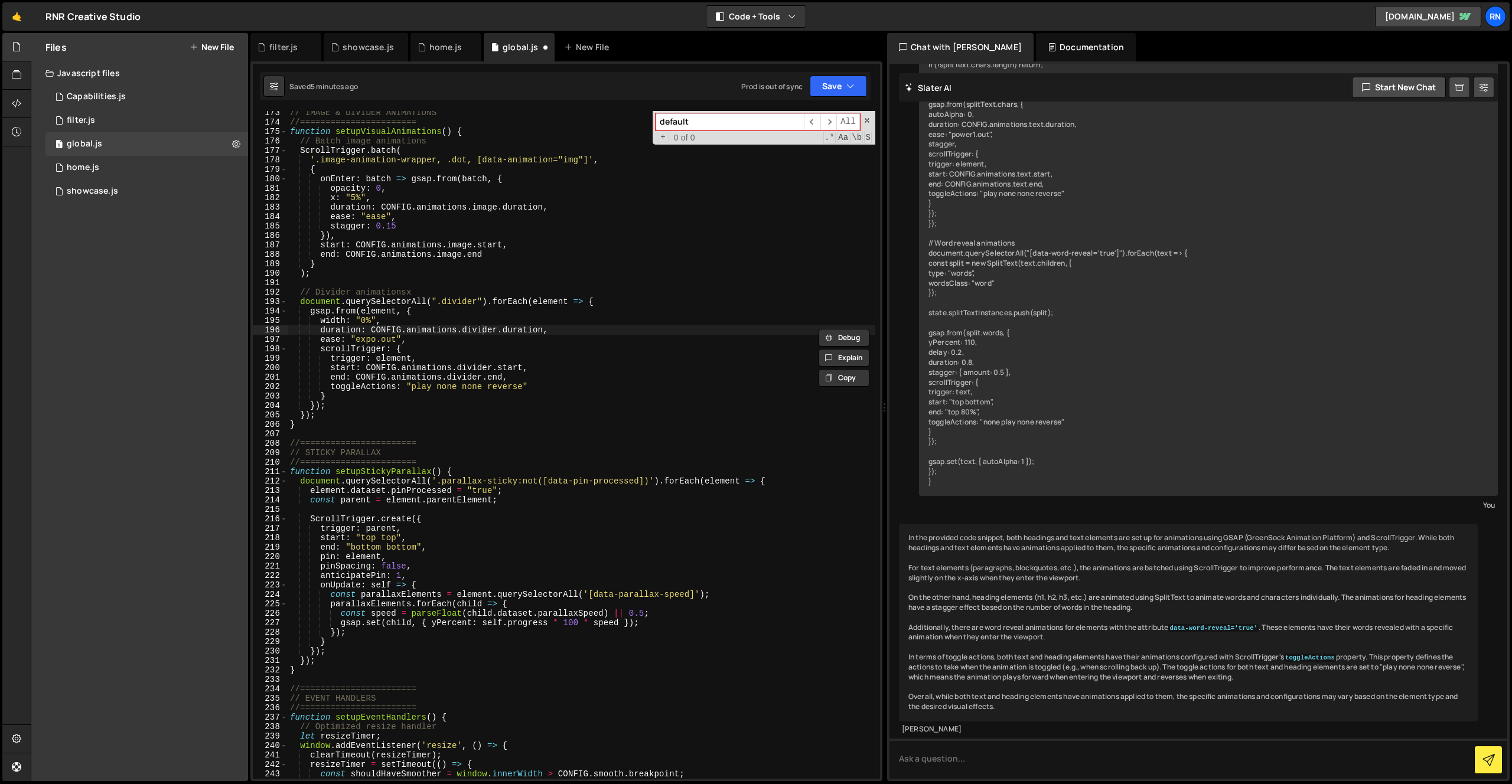
type input "default"
click at [623, 420] on div "// IMAGE & DIVIDER ANIMATIONS //======================= function setupVisualAni…" at bounding box center [582, 451] width 588 height 687
type textarea "});"
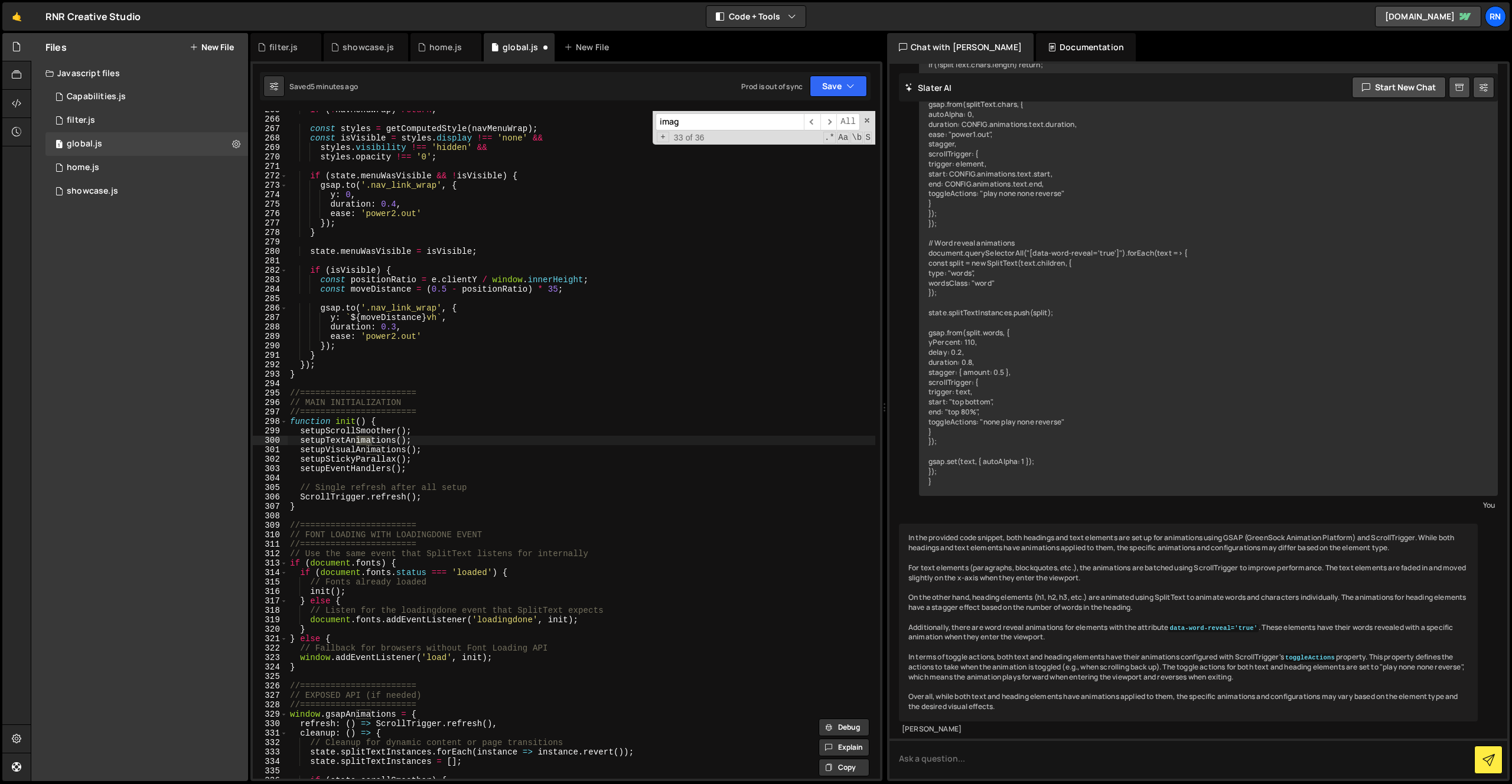
scroll to position [0, 0]
type input "image"
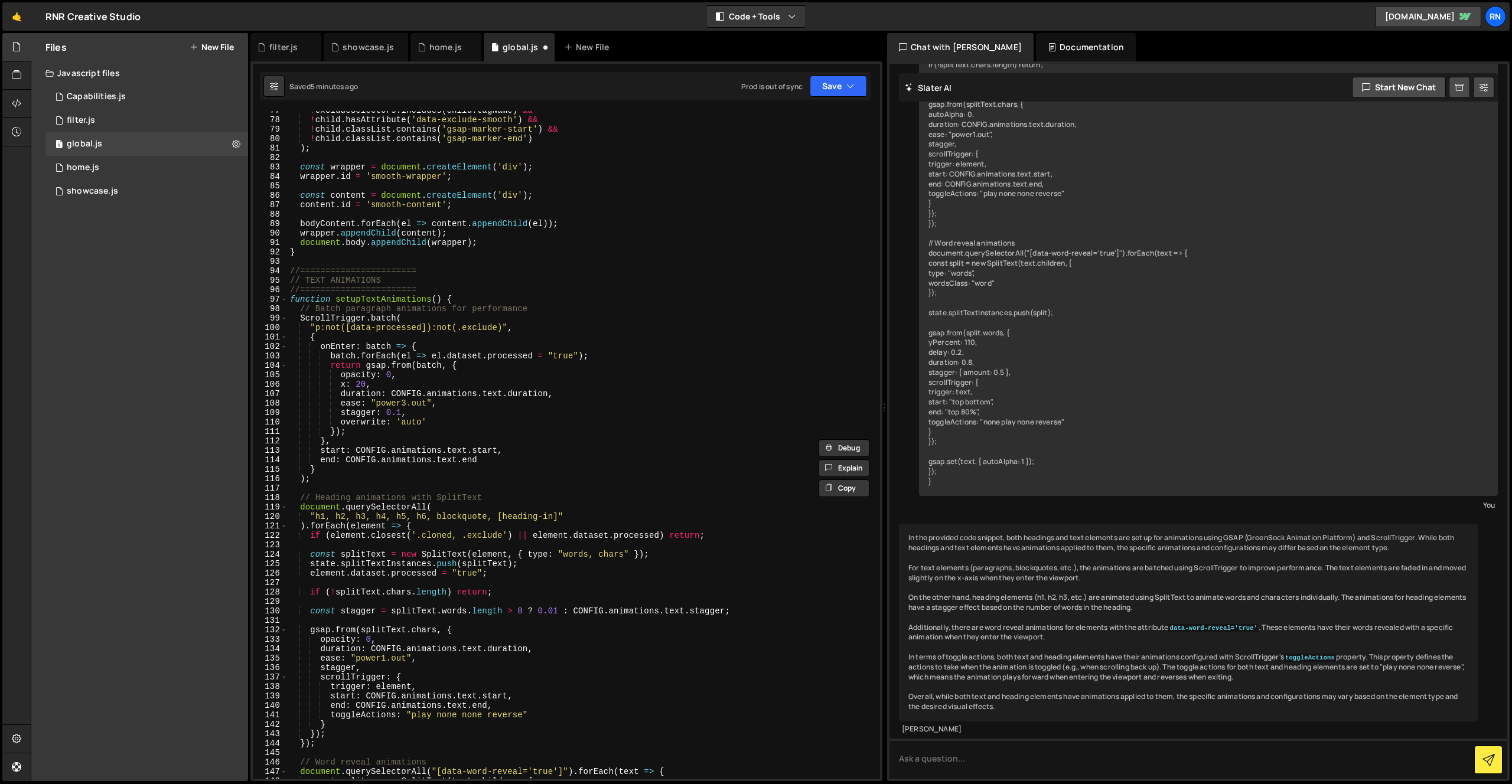
scroll to position [716, 0]
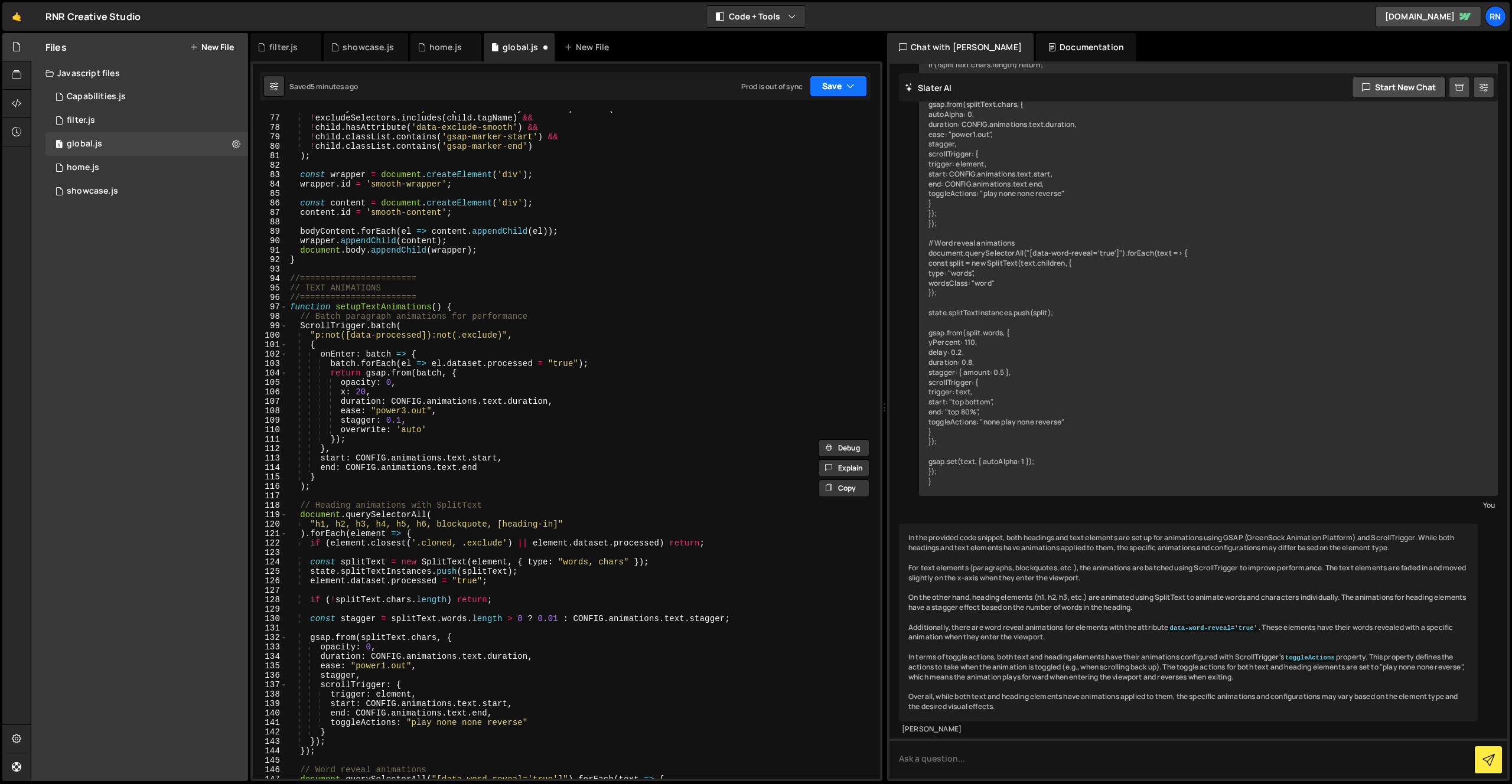
click at [855, 86] on button "Save" at bounding box center [838, 87] width 57 height 21
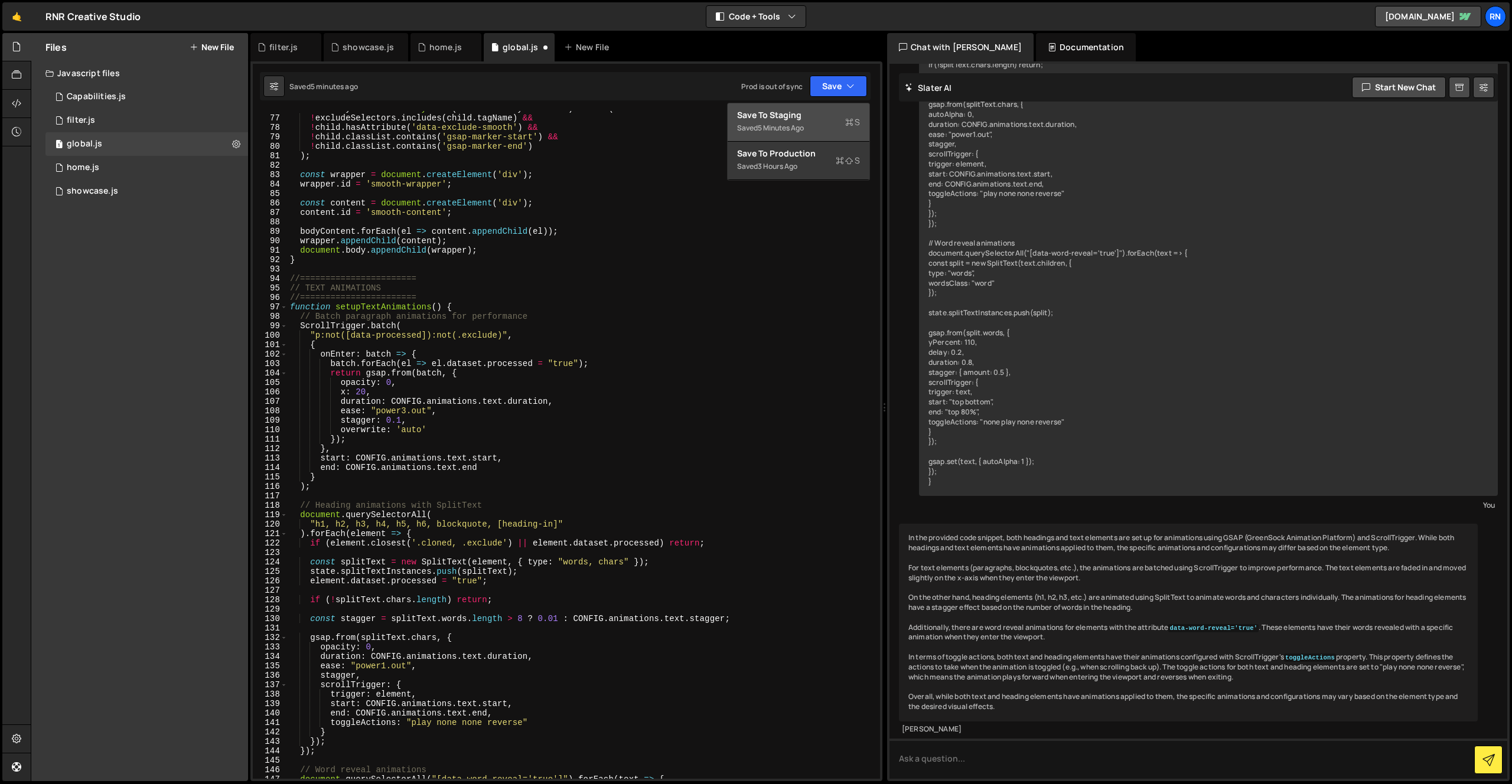
click at [797, 120] on div "Save to Staging S" at bounding box center [799, 115] width 123 height 12
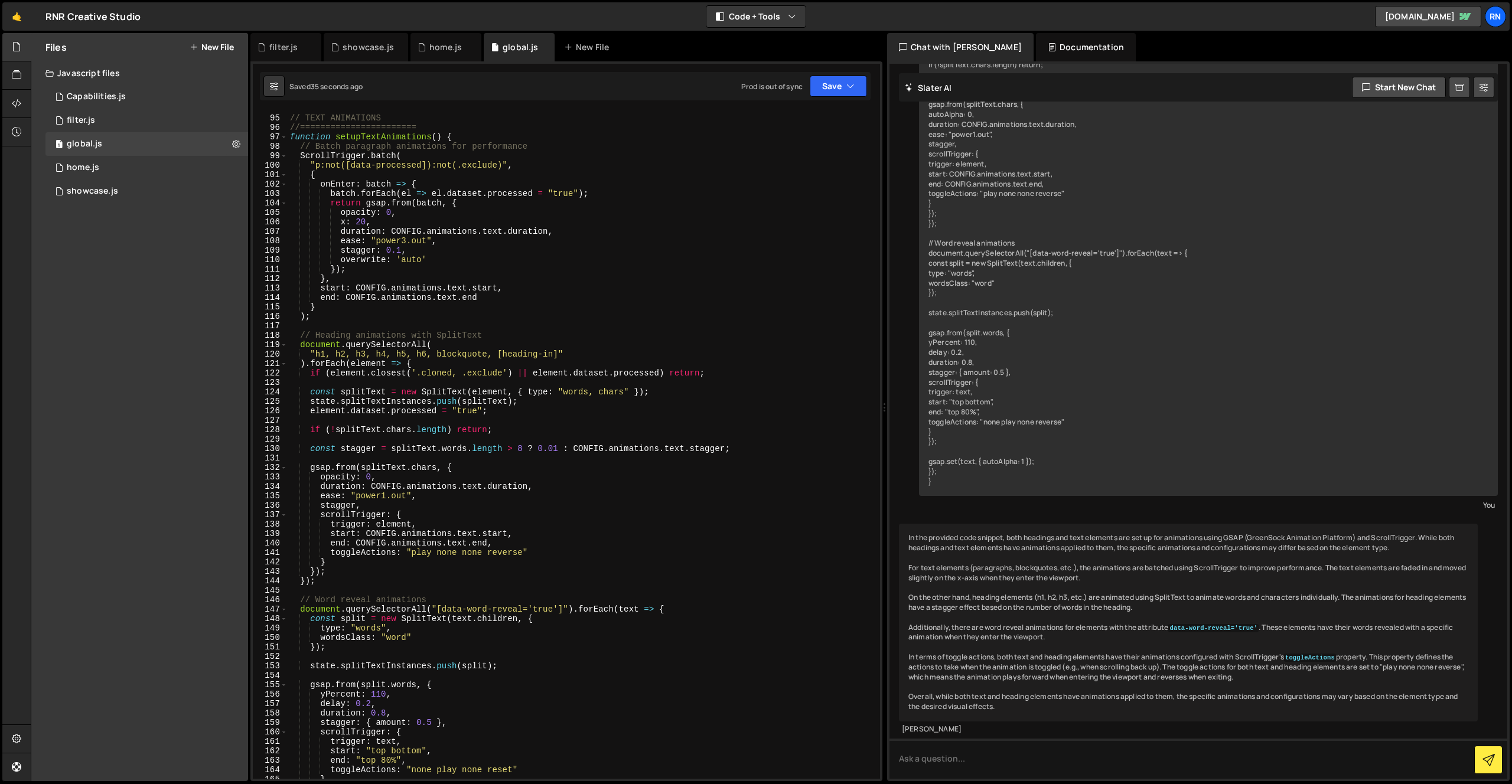
scroll to position [886, 0]
click at [527, 362] on div "//======================= // TEXT ANIMATIONS //======================= function…" at bounding box center [582, 447] width 588 height 687
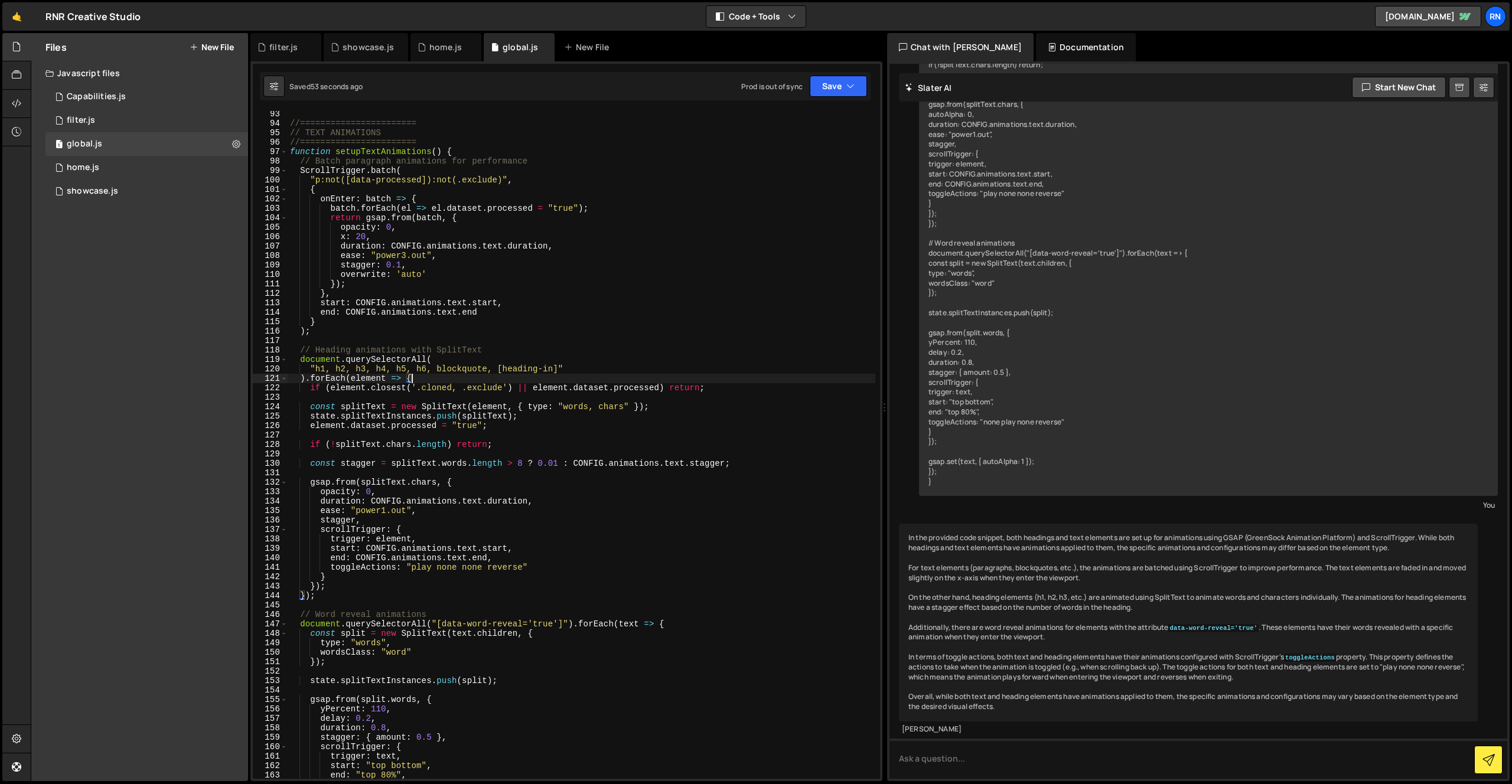
scroll to position [871, 0]
click at [595, 306] on div "//======================= // TEXT ANIMATIONS //======================= function…" at bounding box center [582, 453] width 588 height 687
type textarea "start: CONFIG.animations.text.start,"
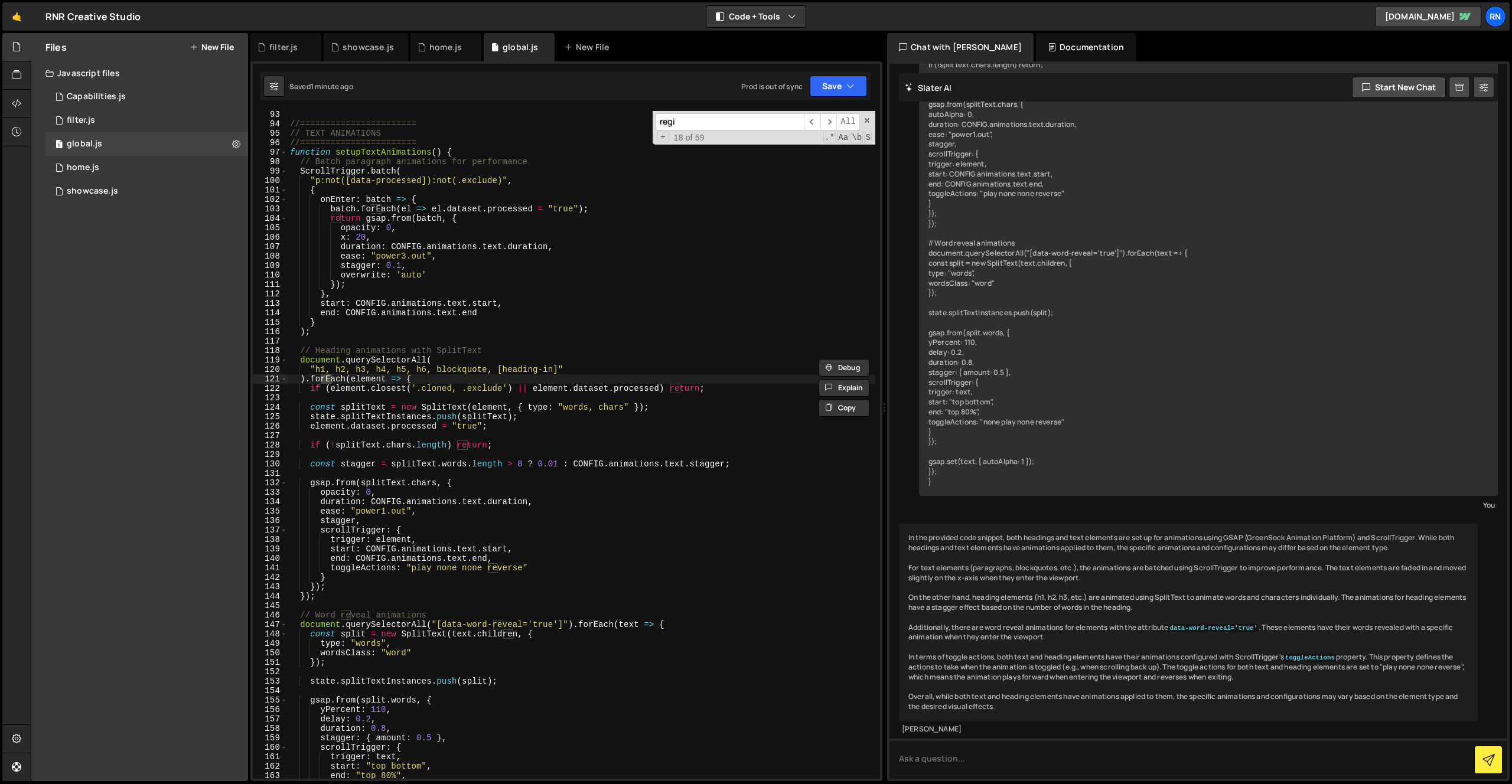
scroll to position [35, 0]
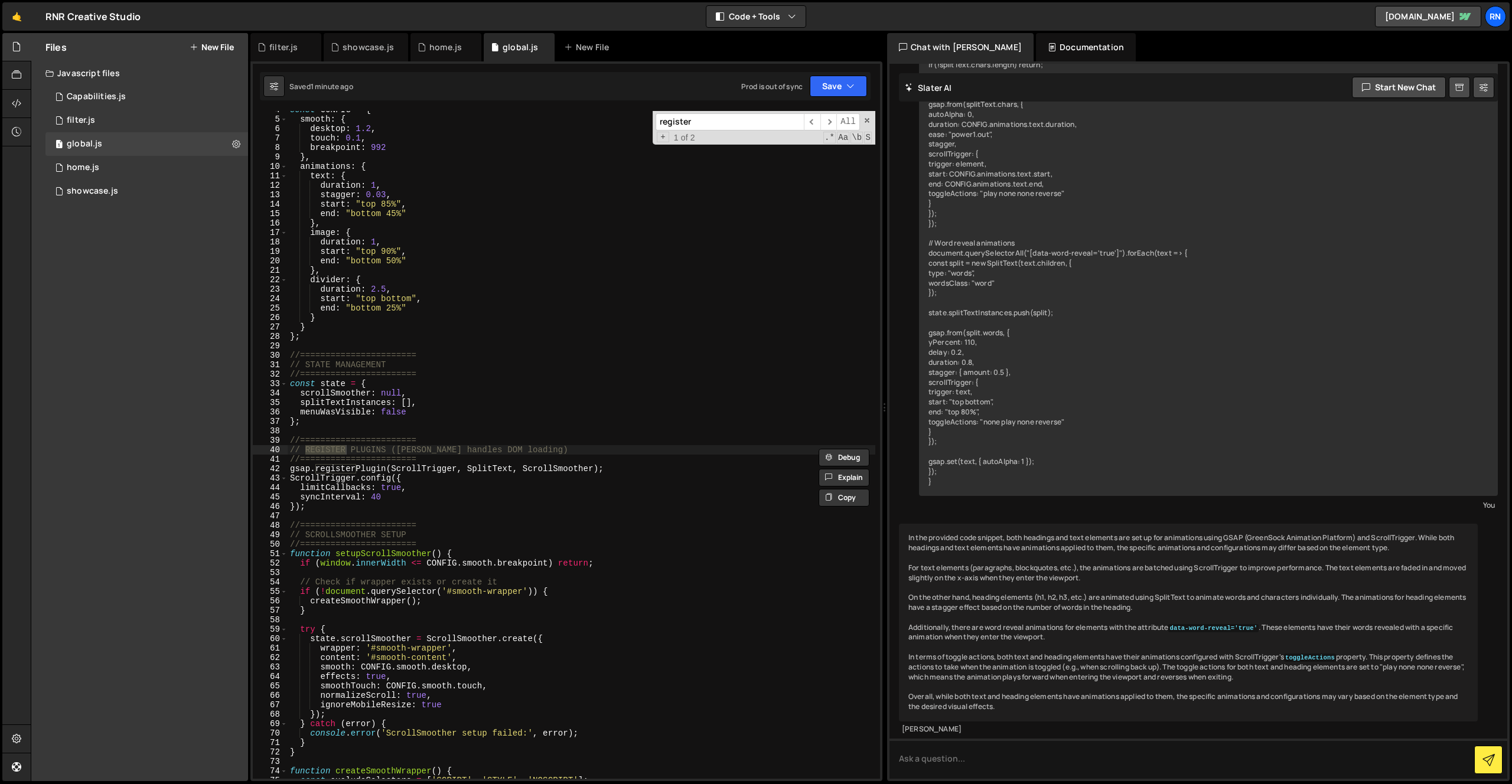
type input "register"
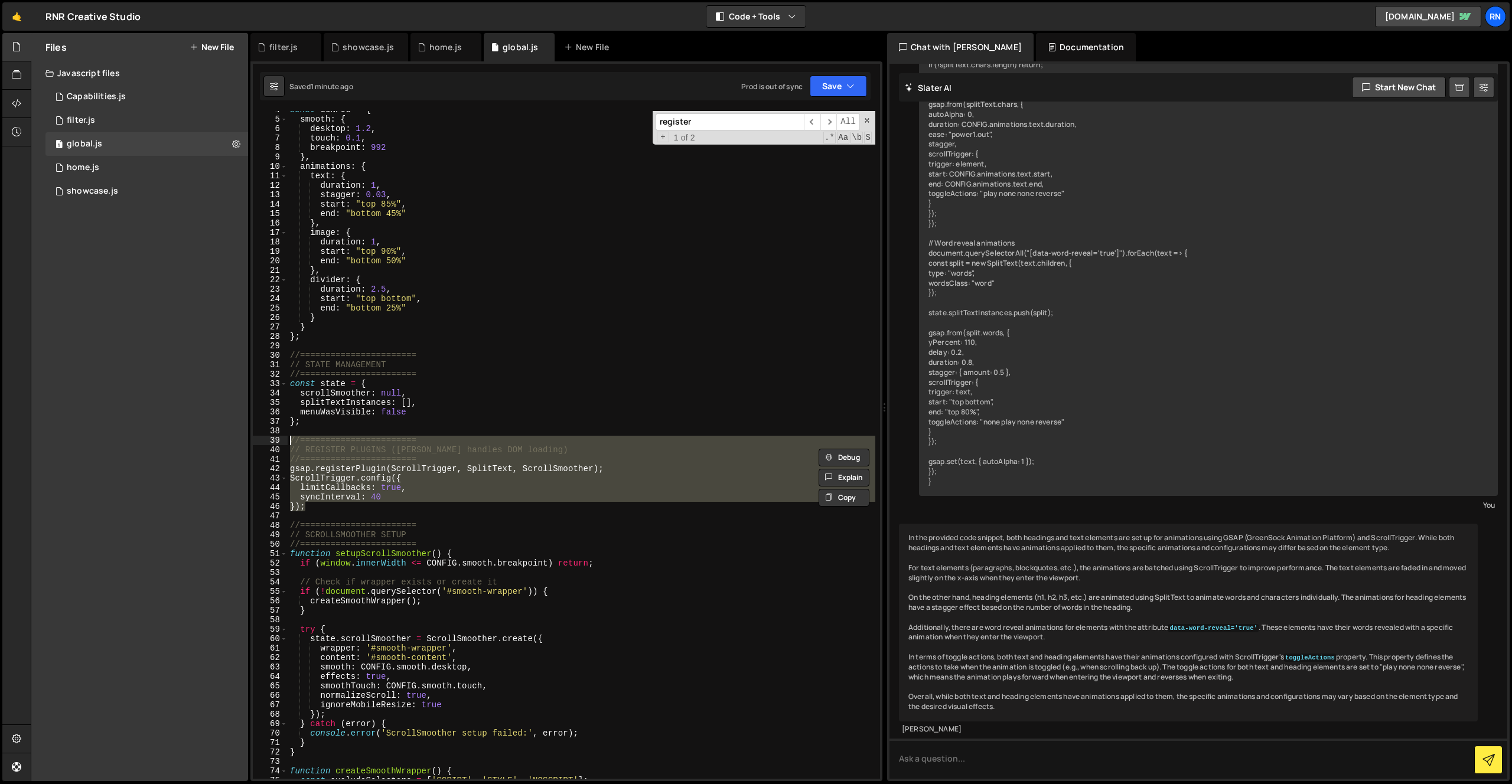
drag, startPoint x: 311, startPoint y: 506, endPoint x: 278, endPoint y: 442, distance: 72.0
click at [278, 442] on div "}); 4 5 6 7 8 9 10 11 12 13 14 15 16 17 18 19 20 21 22 23 24 25 26 27 28 29 30 …" at bounding box center [567, 445] width 627 height 668
type textarea "//======================= // REGISTER PLUGINS ([PERSON_NAME] handles DOM loadin…"
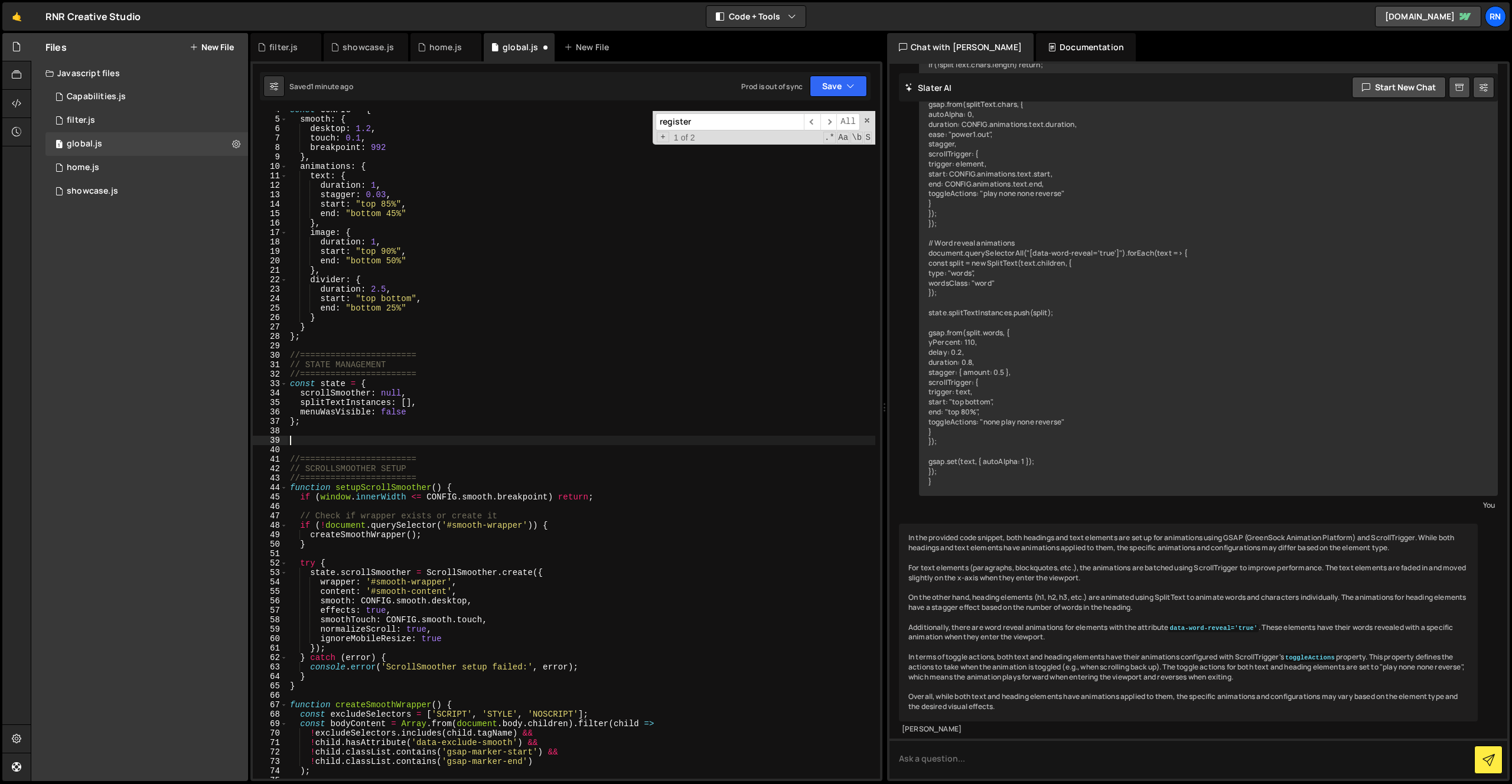
scroll to position [0, 0]
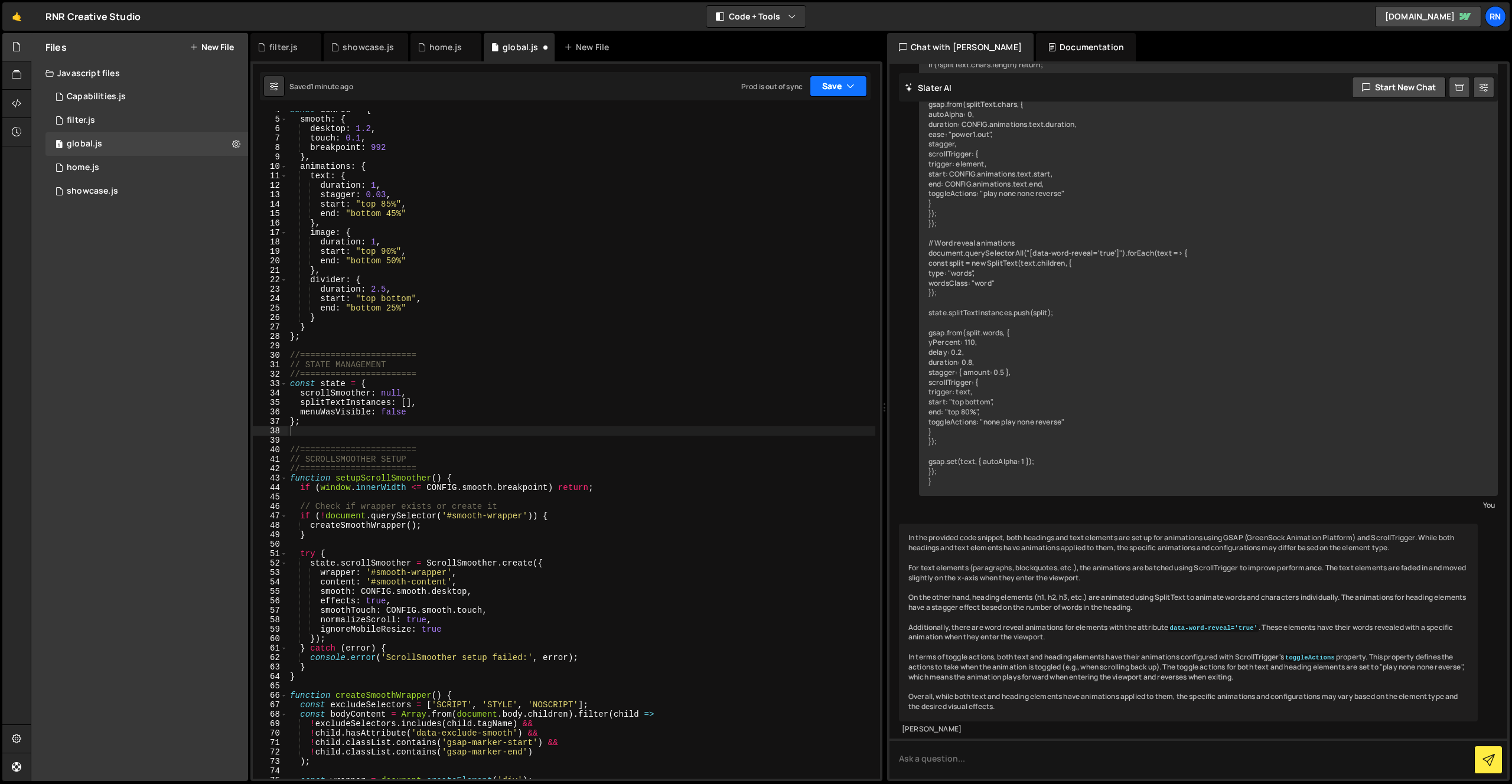
click at [847, 90] on icon "button" at bounding box center [851, 87] width 8 height 12
click at [825, 104] on button "Save to Staging S Saved 1 minute ago" at bounding box center [798, 122] width 142 height 39
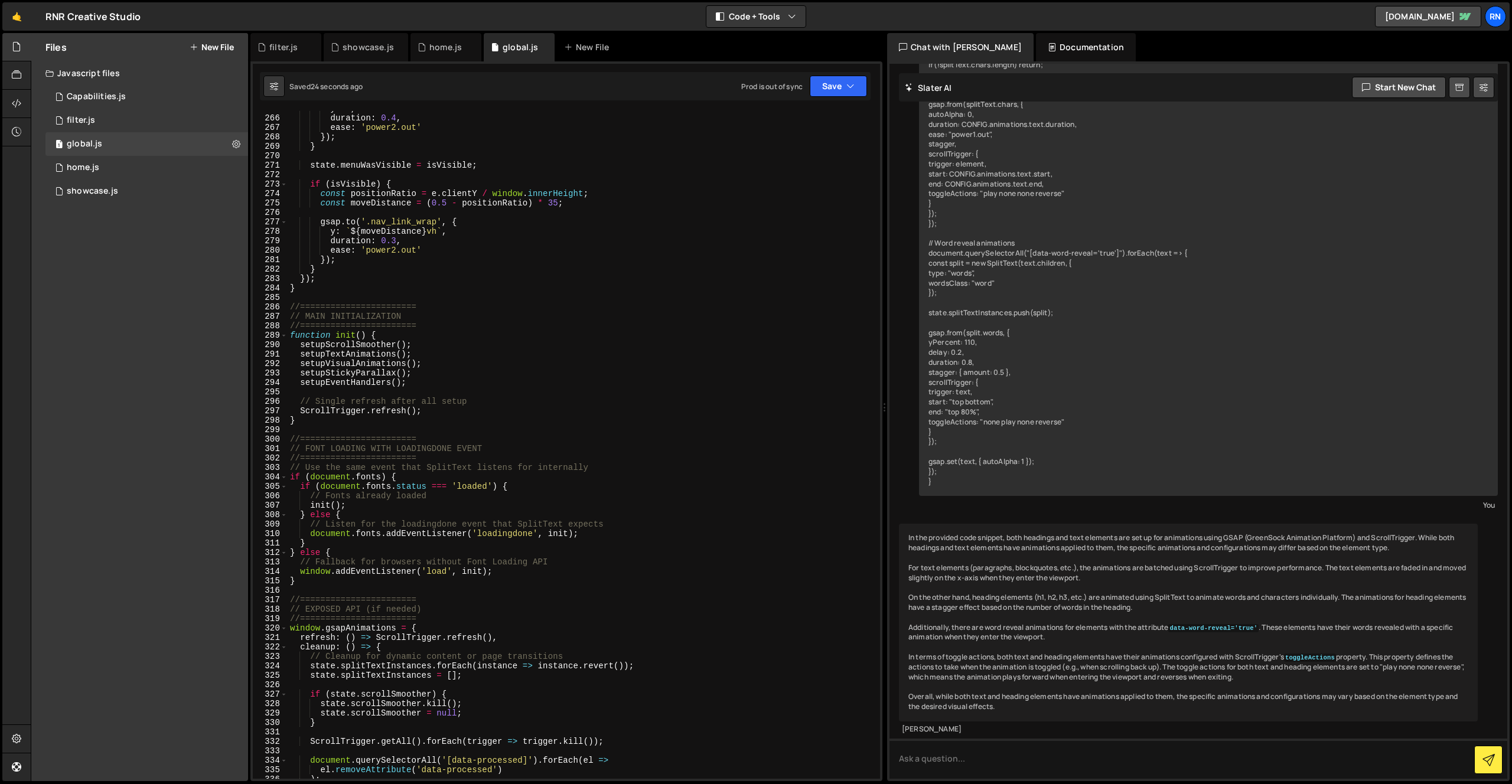
scroll to position [2502, 0]
click at [538, 438] on div "y : 0 , duration : 0.4 , ease : 'power2.out' }) ; } state . menuWasVisible = is…" at bounding box center [582, 446] width 588 height 687
type textarea "};"
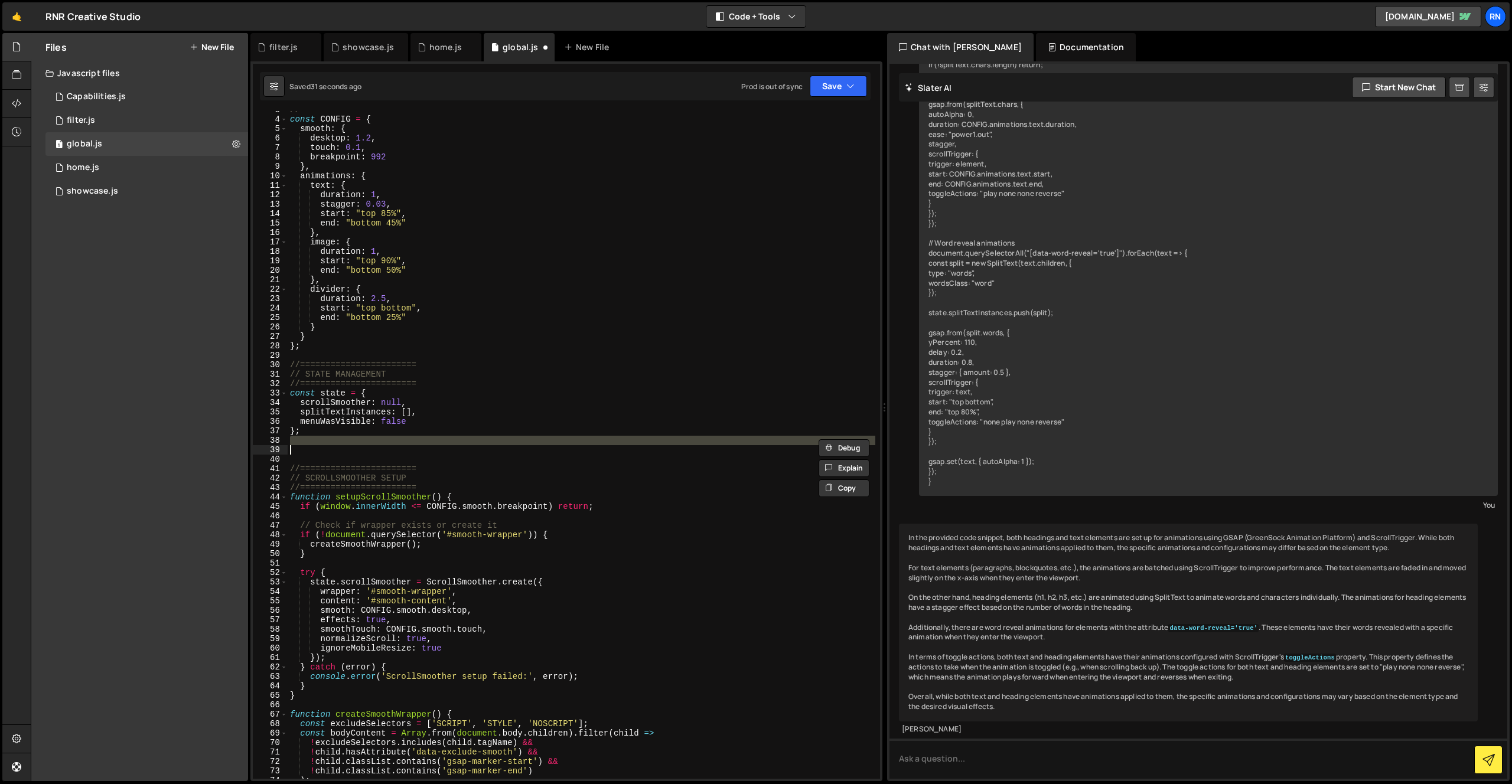
scroll to position [25, 0]
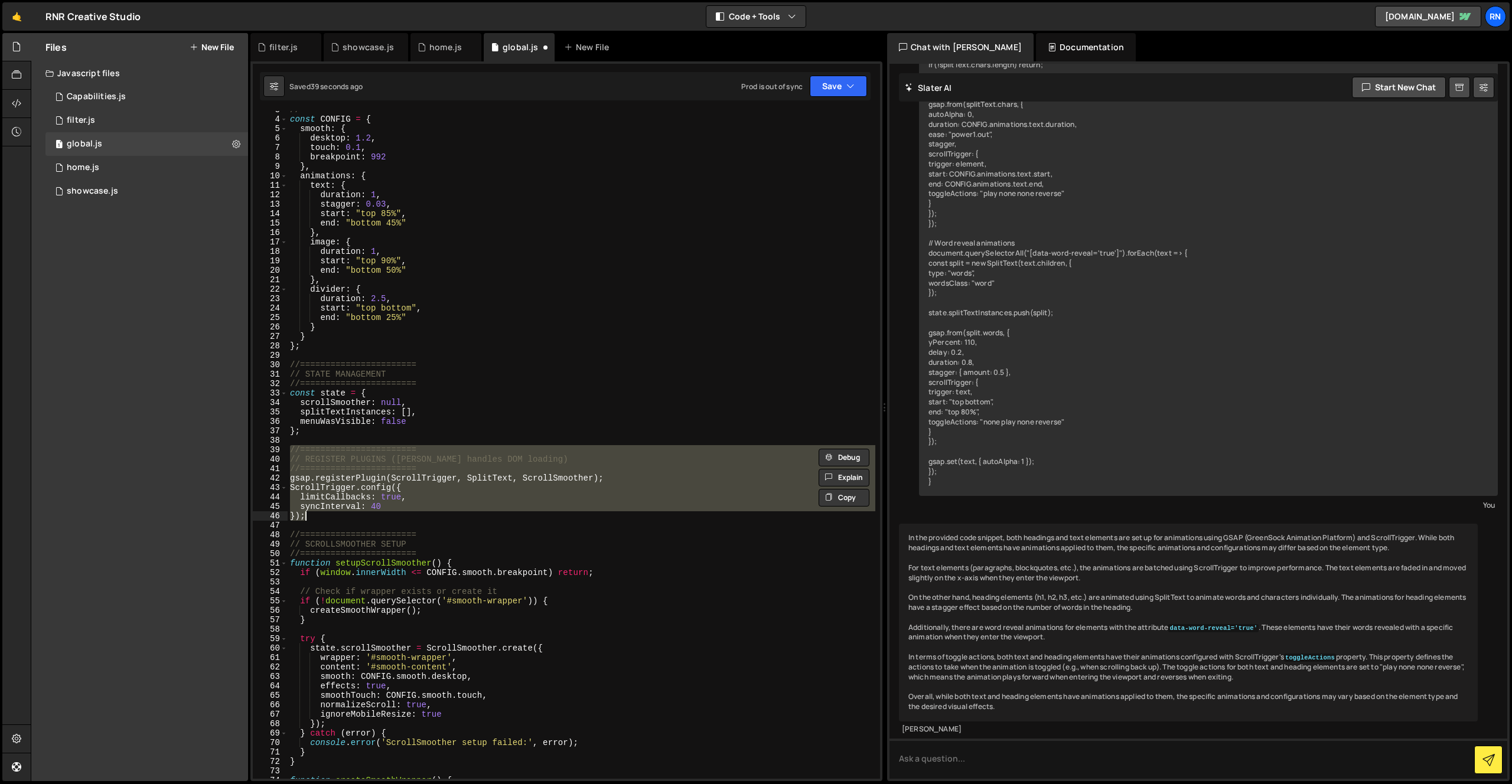
click at [565, 477] on div "//======================= const CONFIG = { smooth : { desktop : 1.2 , touch : 0…" at bounding box center [582, 445] width 588 height 668
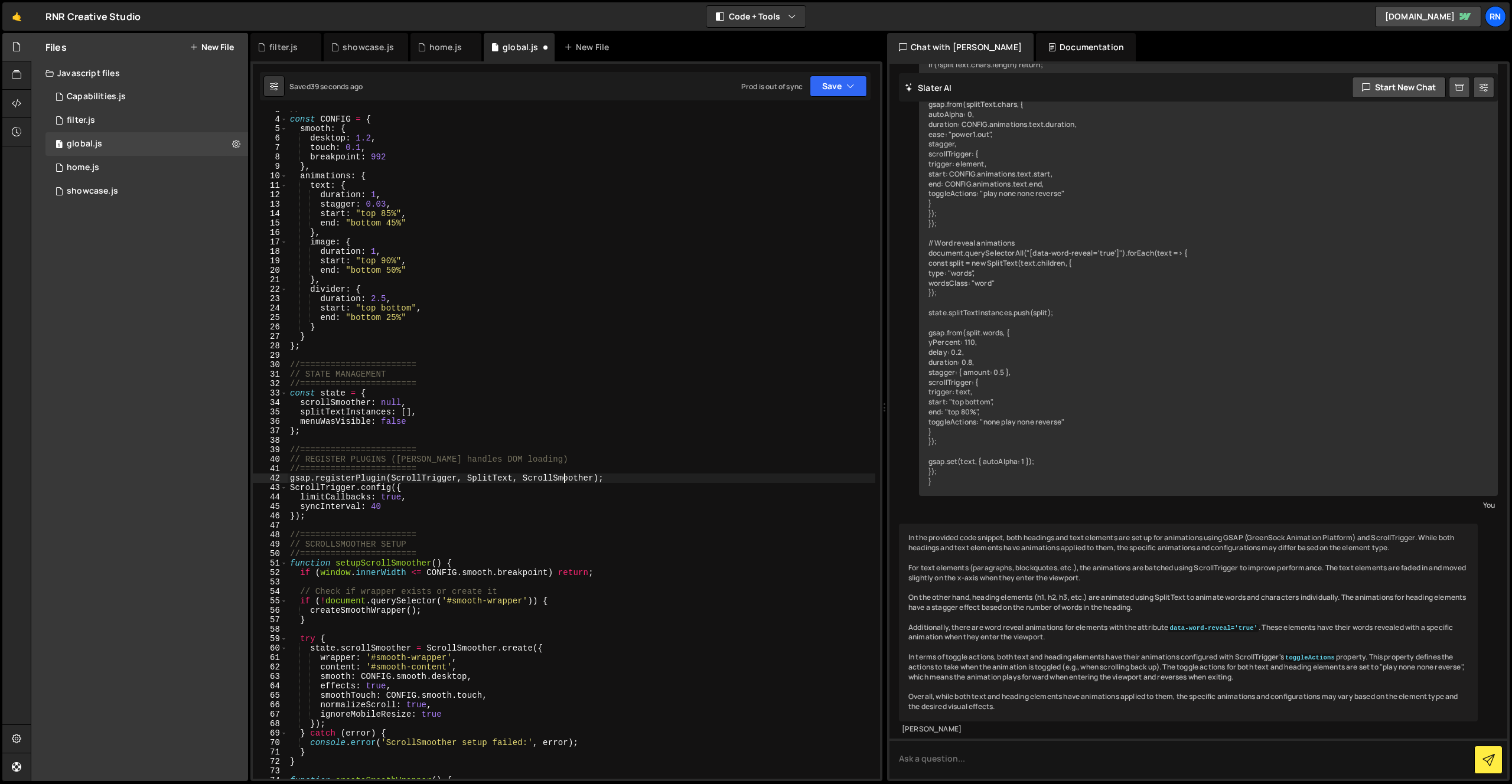
click at [565, 477] on div "//======================= const CONFIG = { smooth : { desktop : 1.2 , touch : 0…" at bounding box center [582, 448] width 588 height 687
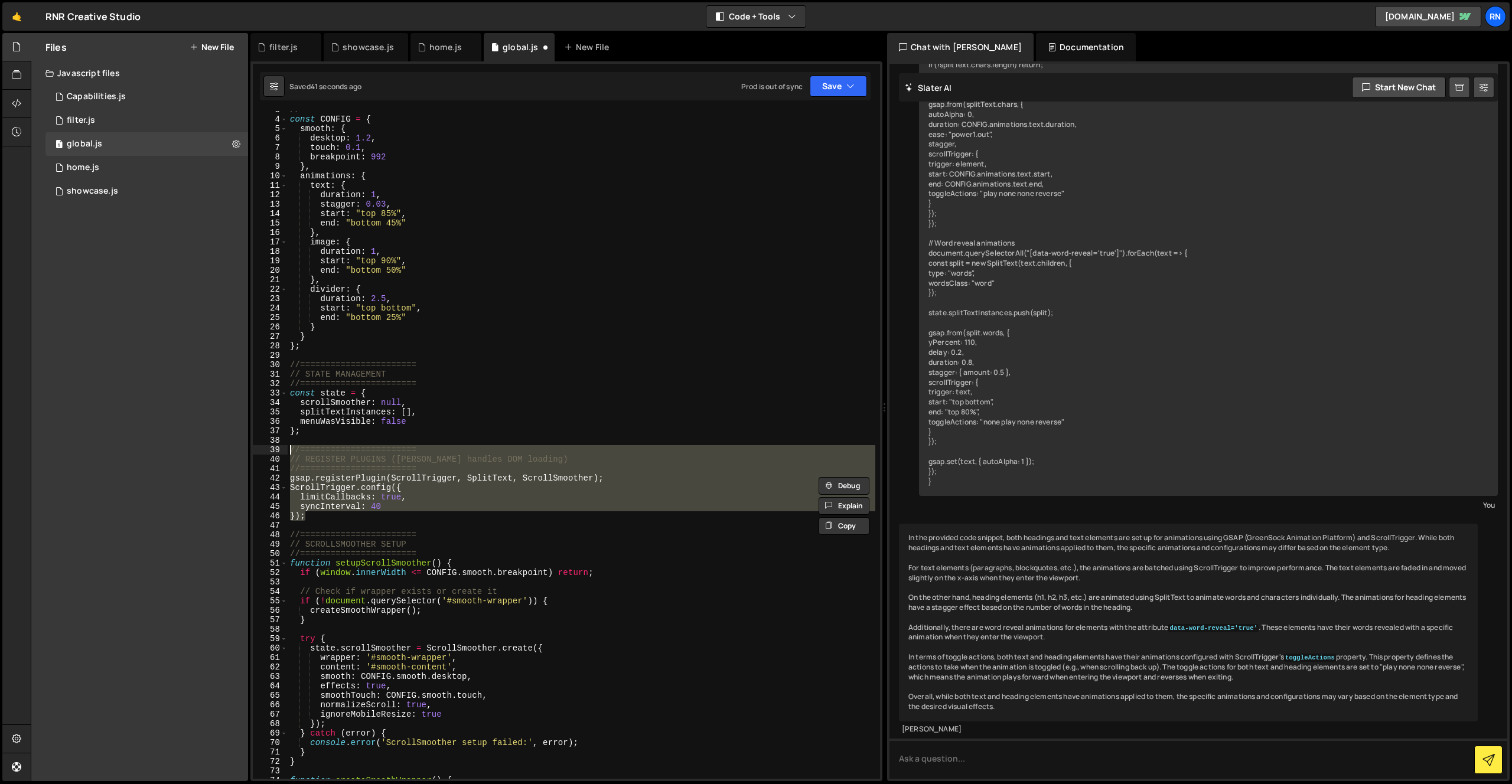
drag, startPoint x: 323, startPoint y: 520, endPoint x: 254, endPoint y: 449, distance: 99.0
click at [254, 449] on div "gsap.registerPlugin(ScrollTrigger, SplitText, ScrollSmoother); 3 4 5 6 7 8 9 10…" at bounding box center [567, 445] width 627 height 668
type textarea "//======================= // REGISTER PLUGINS ([PERSON_NAME] handles DOM loadin…"
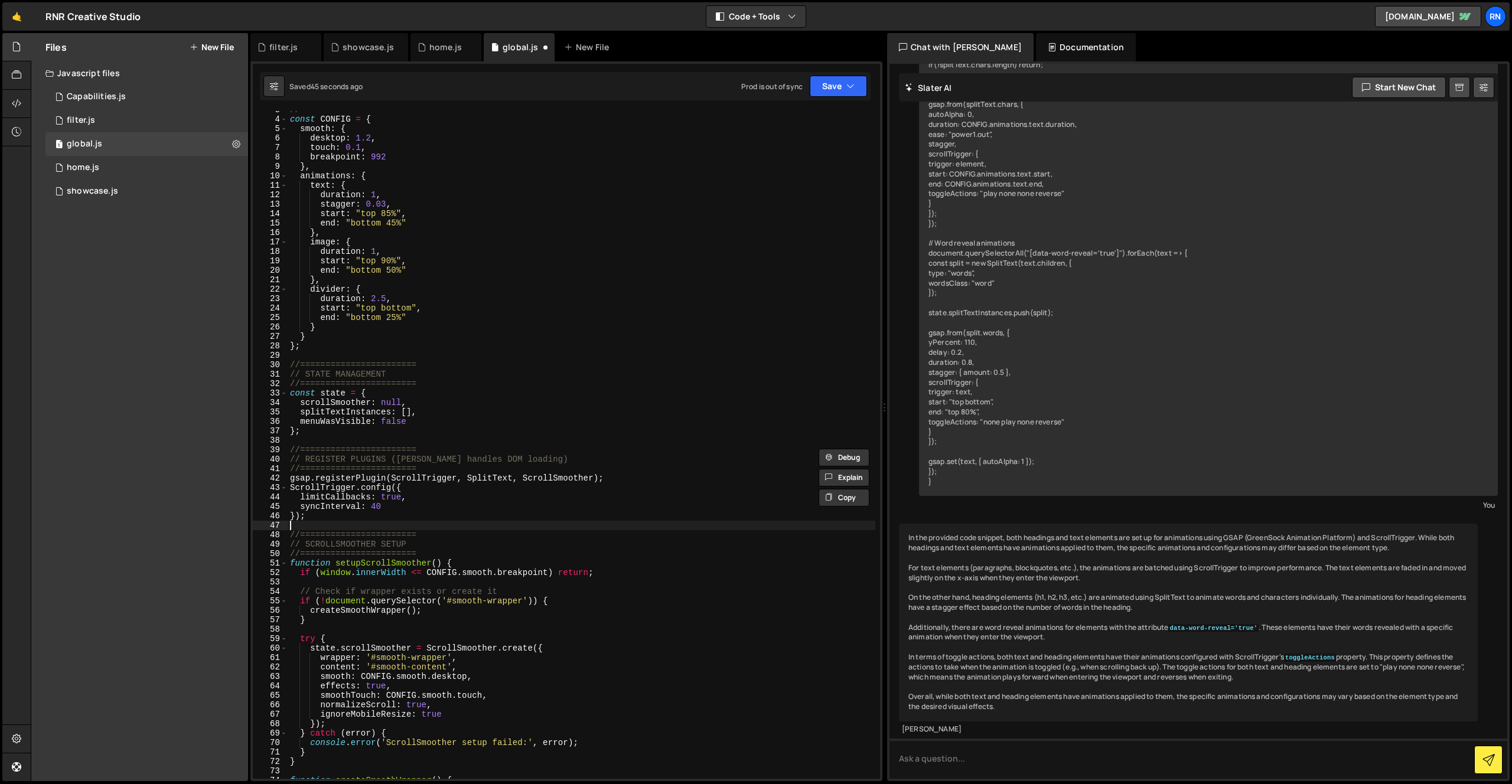
click at [314, 522] on div "//======================= const CONFIG = { smooth : { desktop : 1.2 , touch : 0…" at bounding box center [582, 448] width 588 height 687
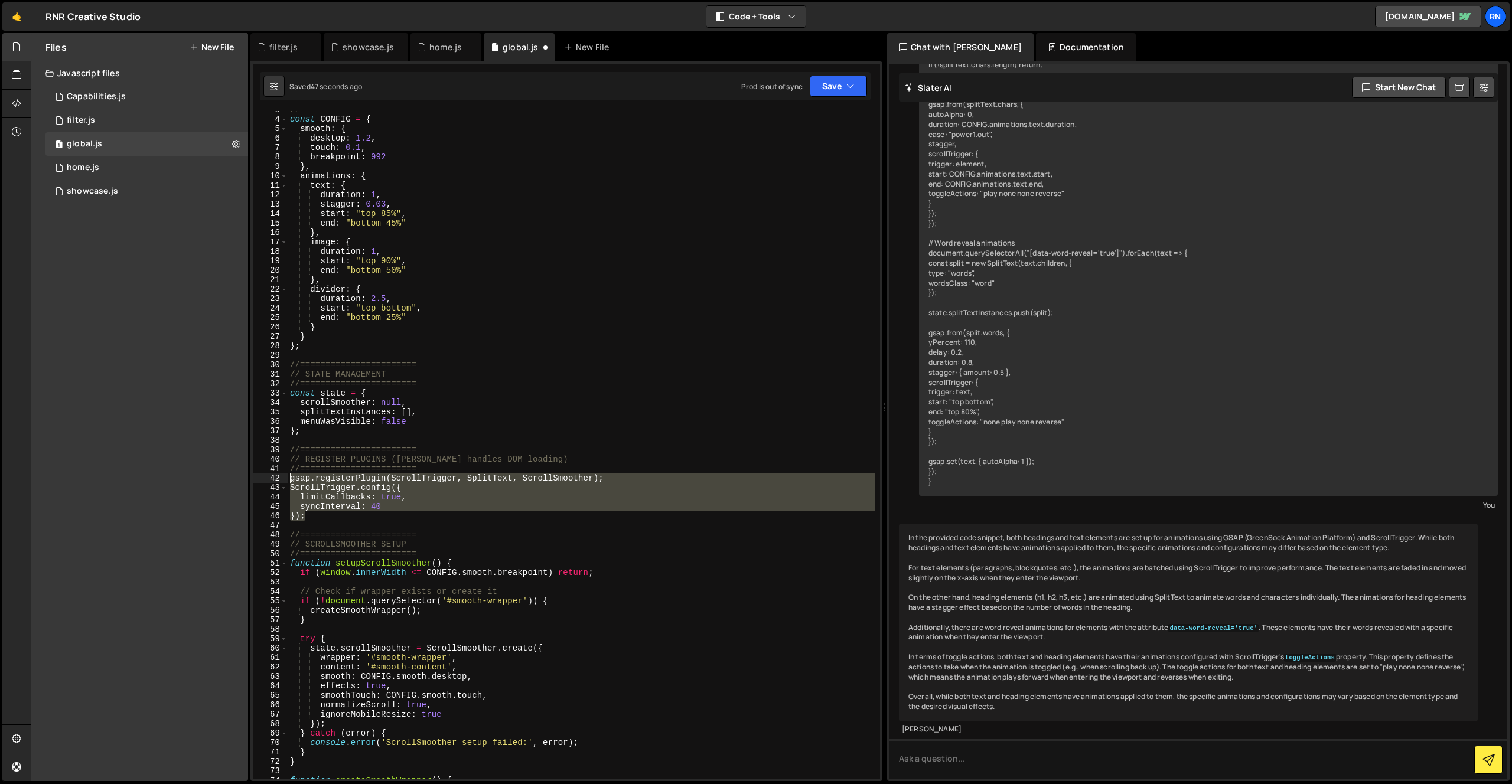
drag, startPoint x: 317, startPoint y: 517, endPoint x: 274, endPoint y: 477, distance: 58.7
click at [274, 474] on div "3 4 5 6 7 8 9 10 11 12 13 14 15 16 17 18 19 20 21 22 23 24 25 26 27 28 29 30 31…" at bounding box center [567, 445] width 627 height 668
click at [317, 520] on div "//======================= const CONFIG = { smooth : { desktop : 1.2 , touch : 0…" at bounding box center [582, 445] width 588 height 668
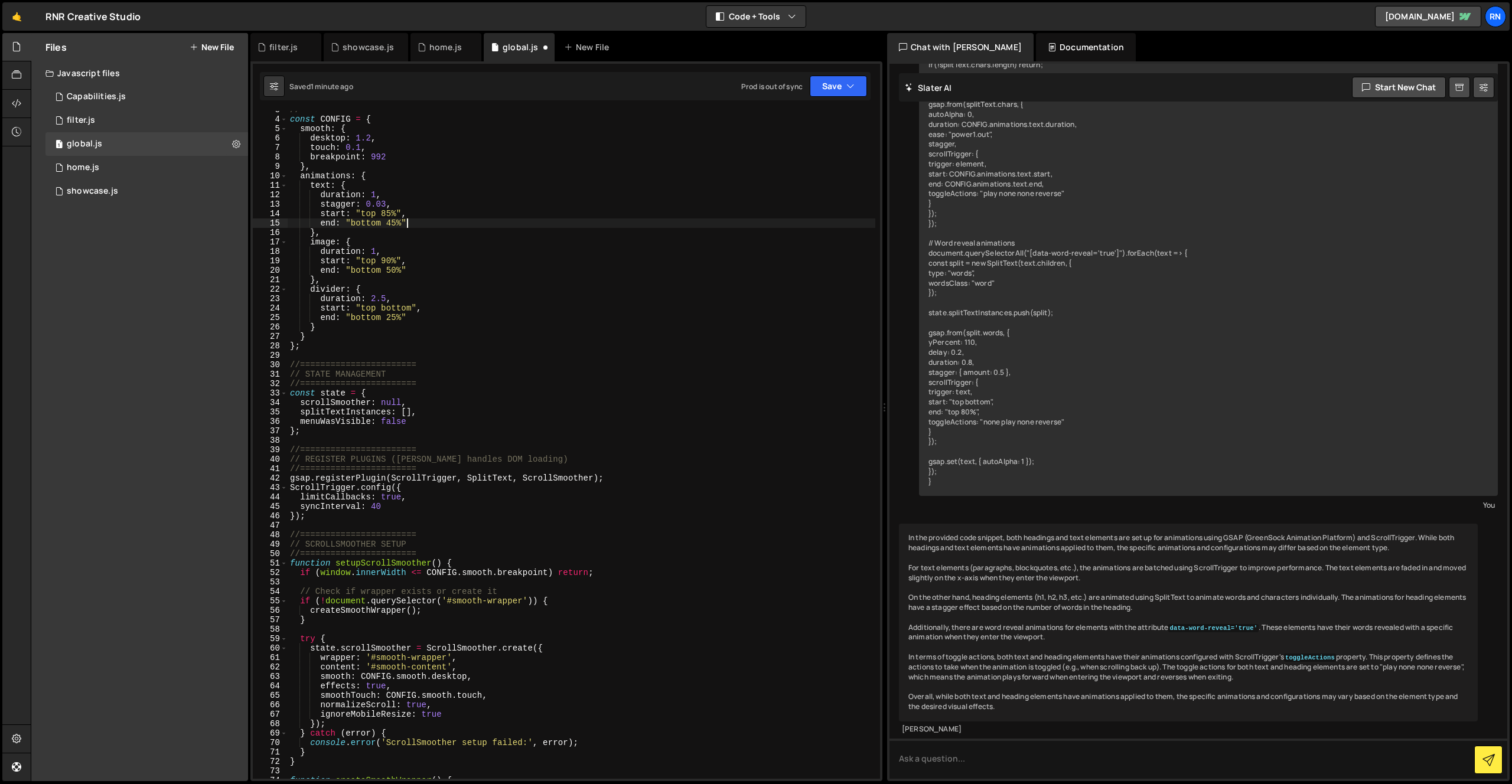
click at [587, 222] on div "//======================= const CONFIG = { smooth : { desktop : 1.2 , touch : 0…" at bounding box center [582, 448] width 588 height 687
type textarea "end: "bottom 45%""
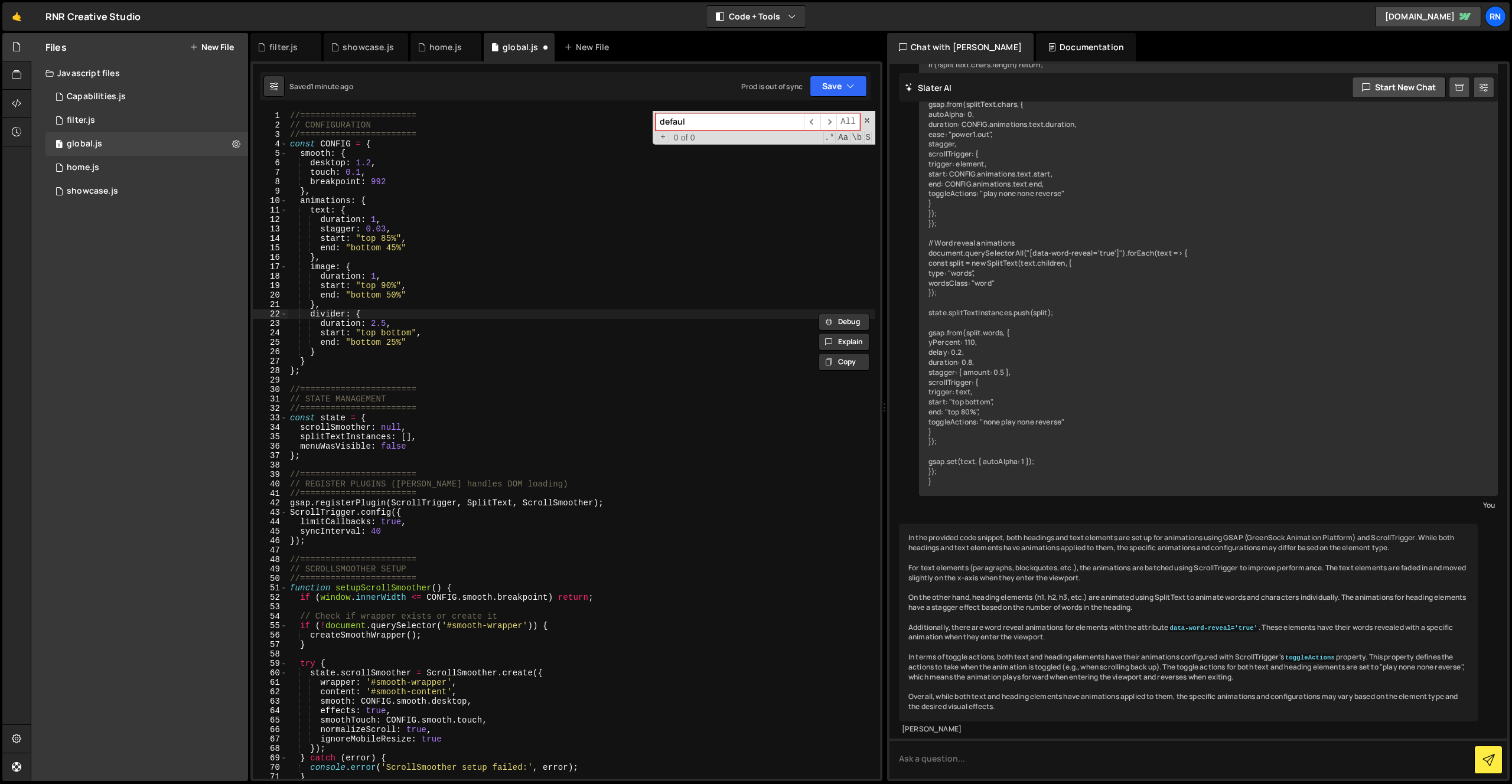
type input "default"
type textarea "divider: {"
click at [811, 78] on button "Save" at bounding box center [838, 87] width 57 height 21
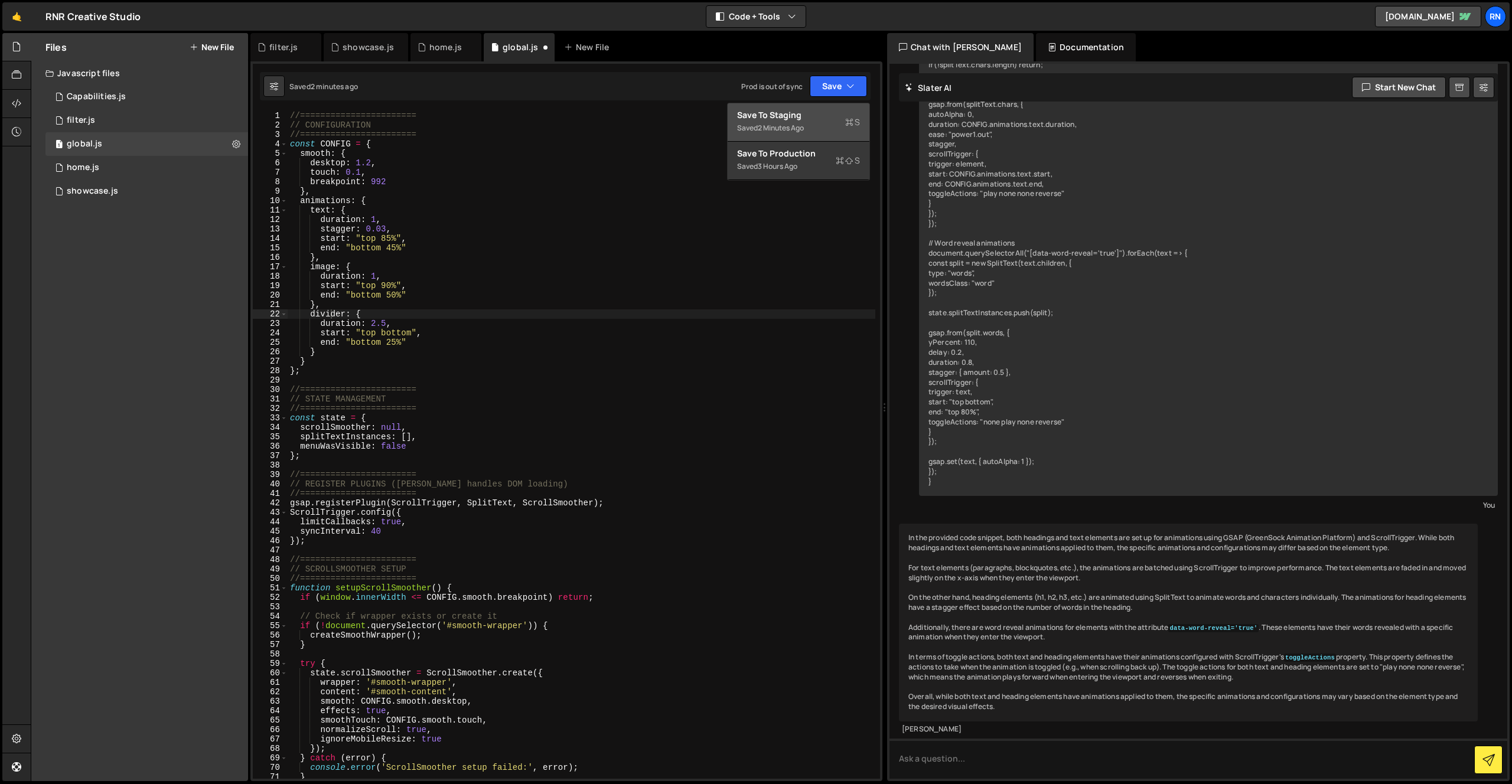
click at [793, 111] on div "Save to Staging S" at bounding box center [799, 115] width 123 height 12
click at [131, 170] on div "1 home.js 0" at bounding box center [147, 167] width 203 height 24
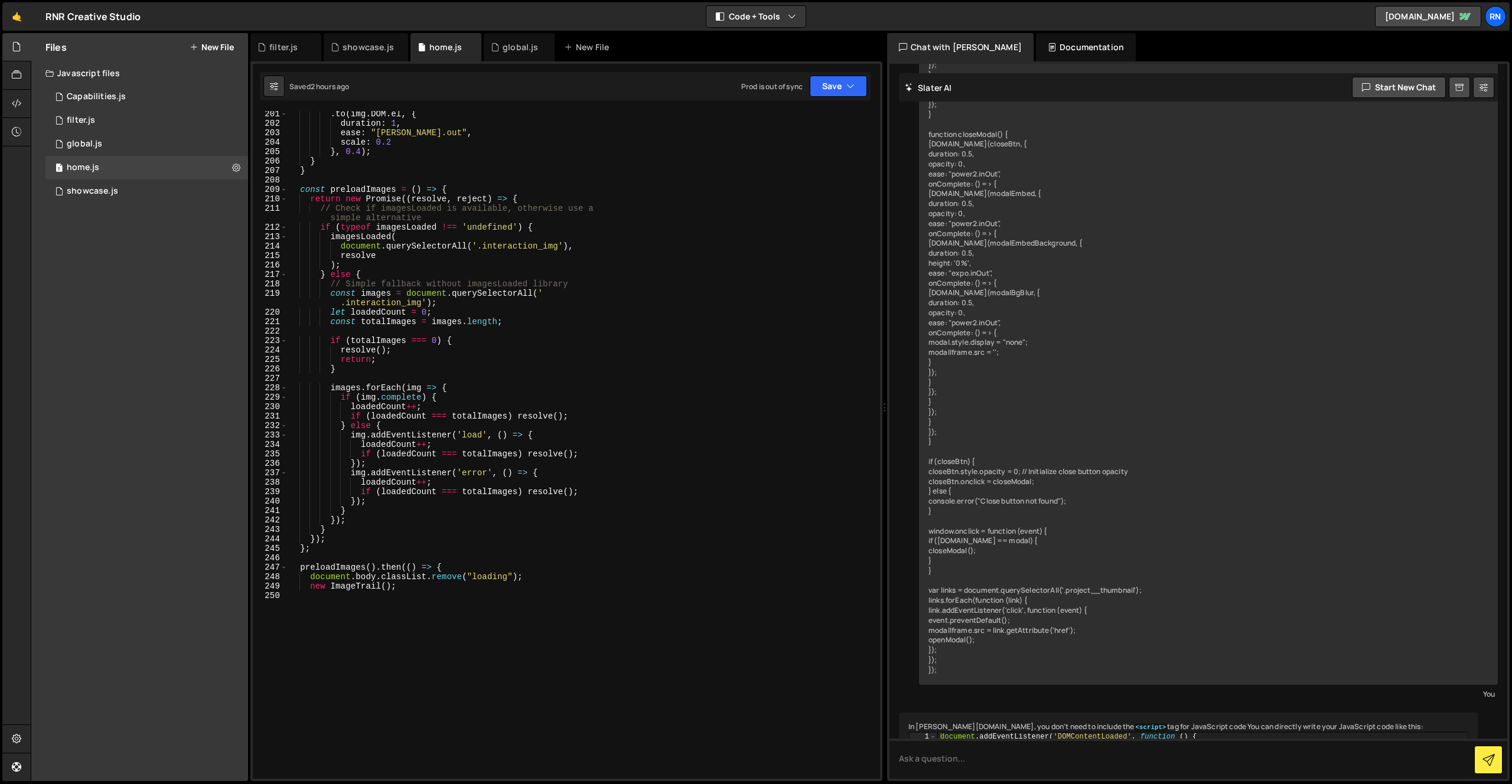
click at [410, 257] on div ". to ( img . DOM . el , { duration : 1 , ease : "quint.out" , scale : 0.2 } , 0…" at bounding box center [582, 353] width 588 height 488
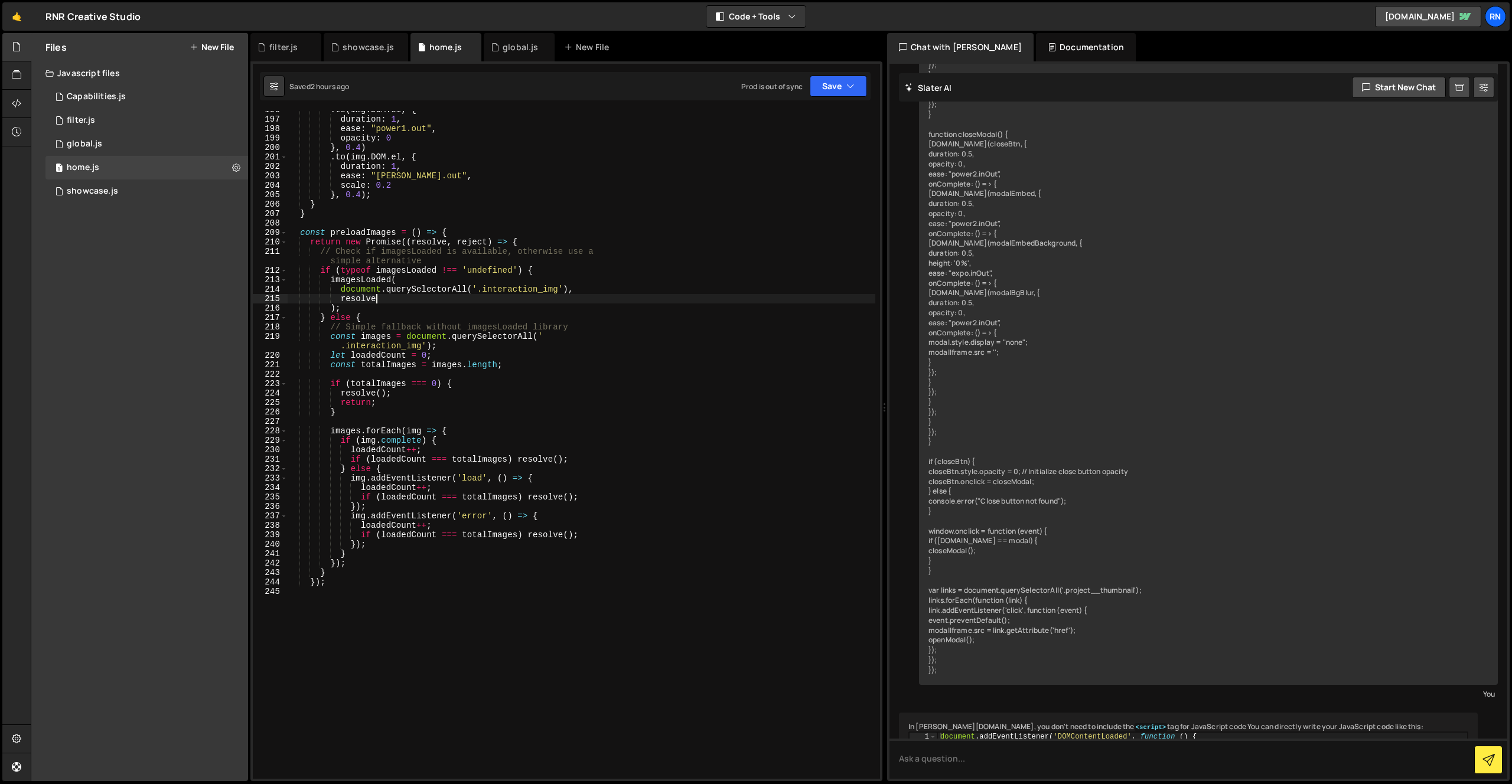
type textarea "resolve"
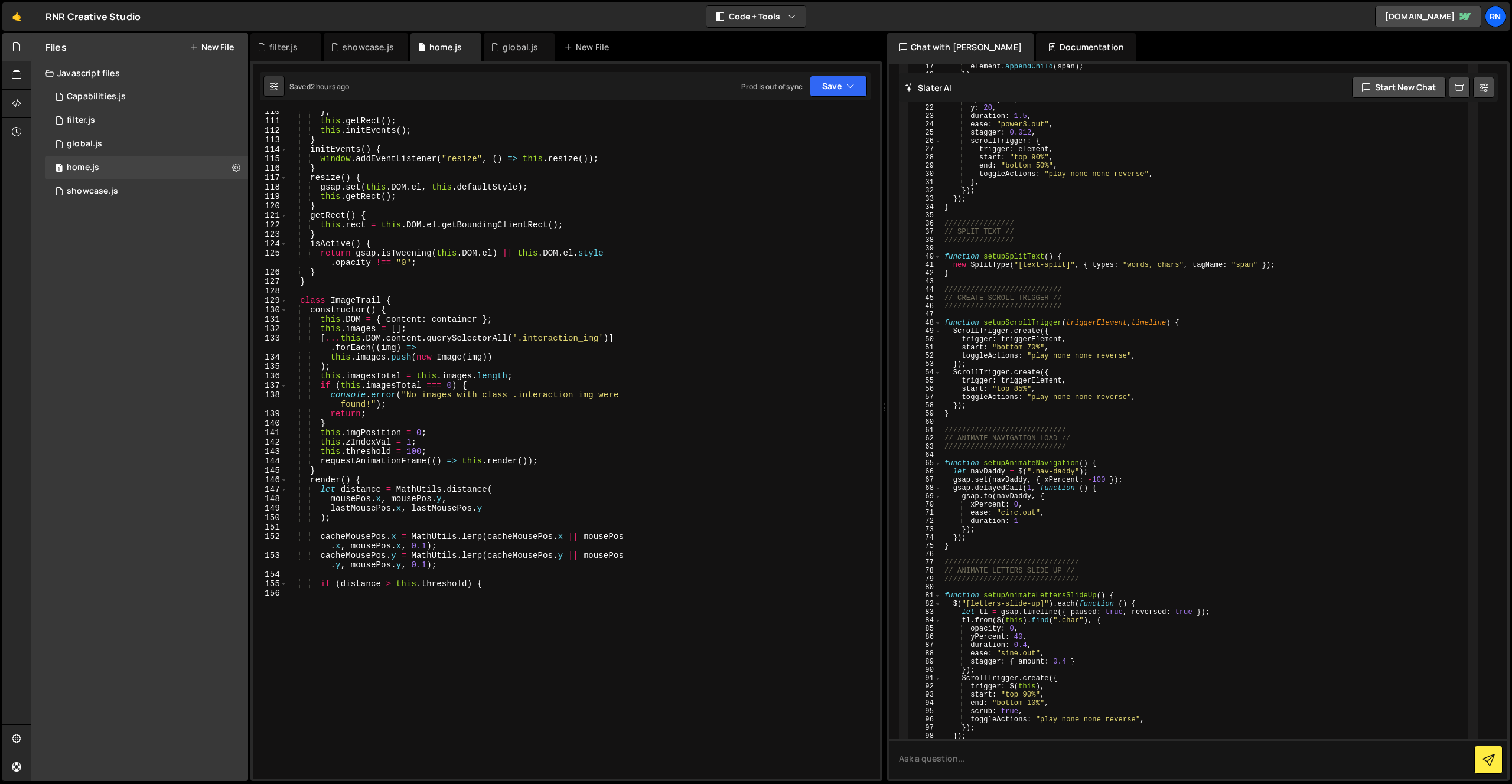
scroll to position [1075, 0]
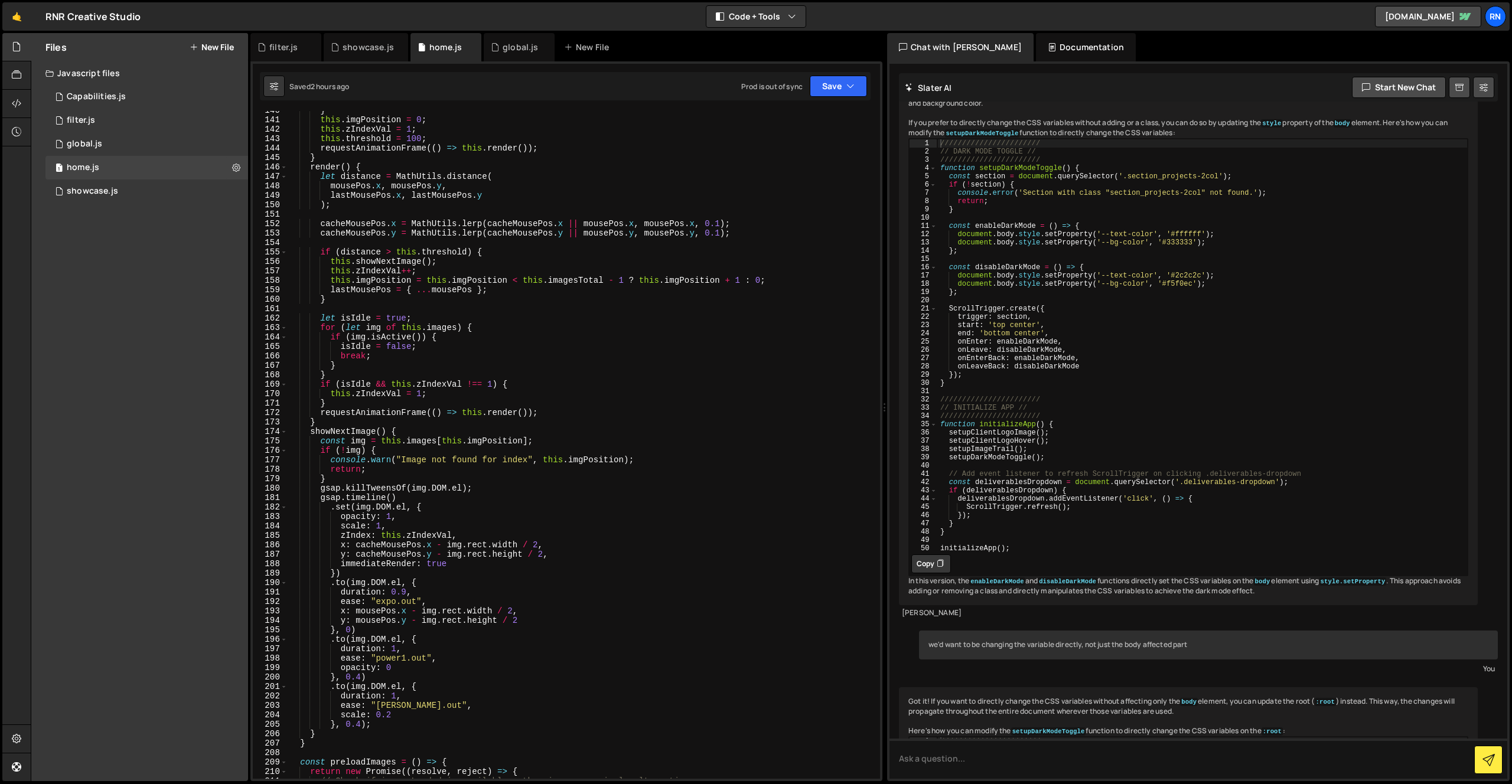
scroll to position [1318, 0]
click at [139, 143] on div "1 global.js 0" at bounding box center [147, 143] width 203 height 24
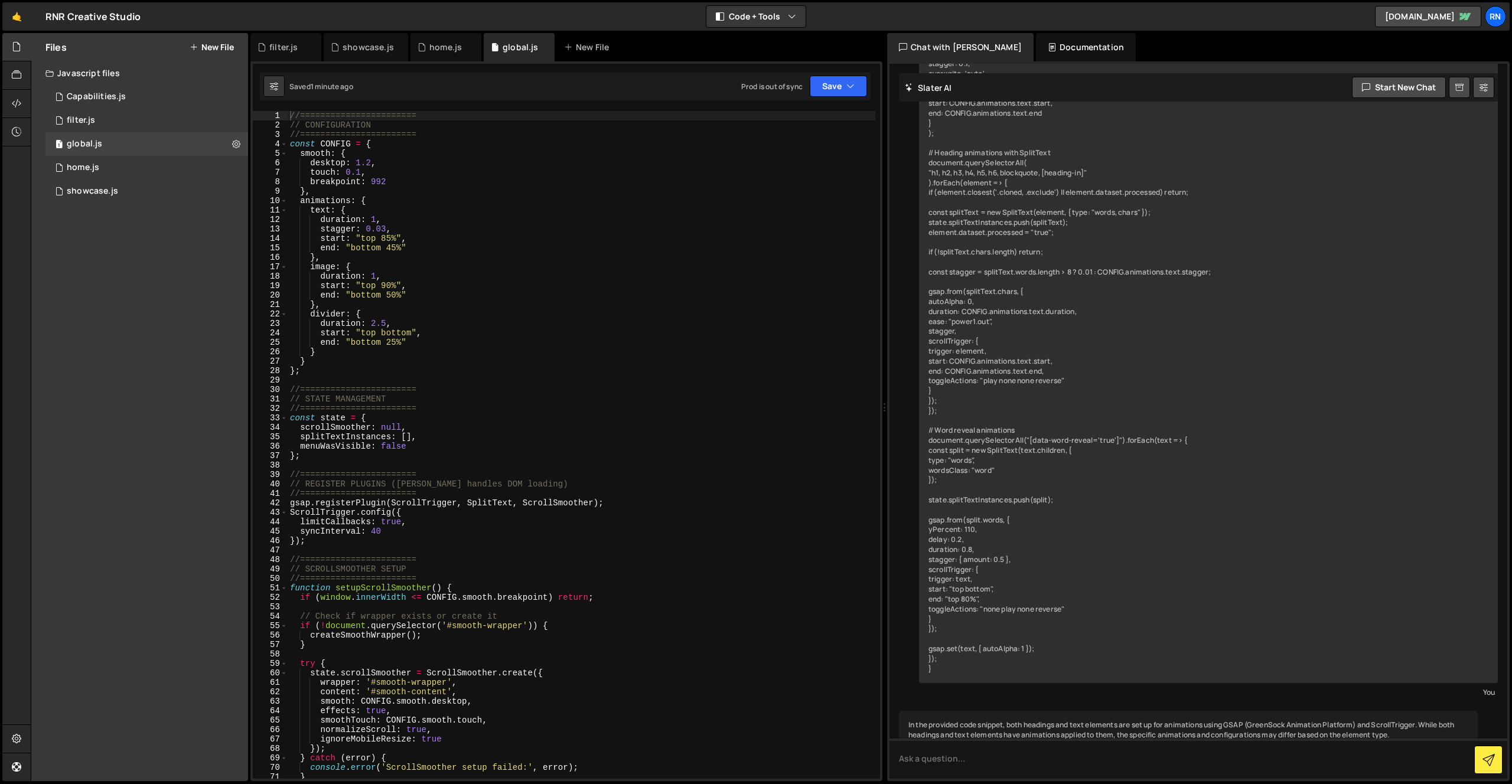
scroll to position [407, 0]
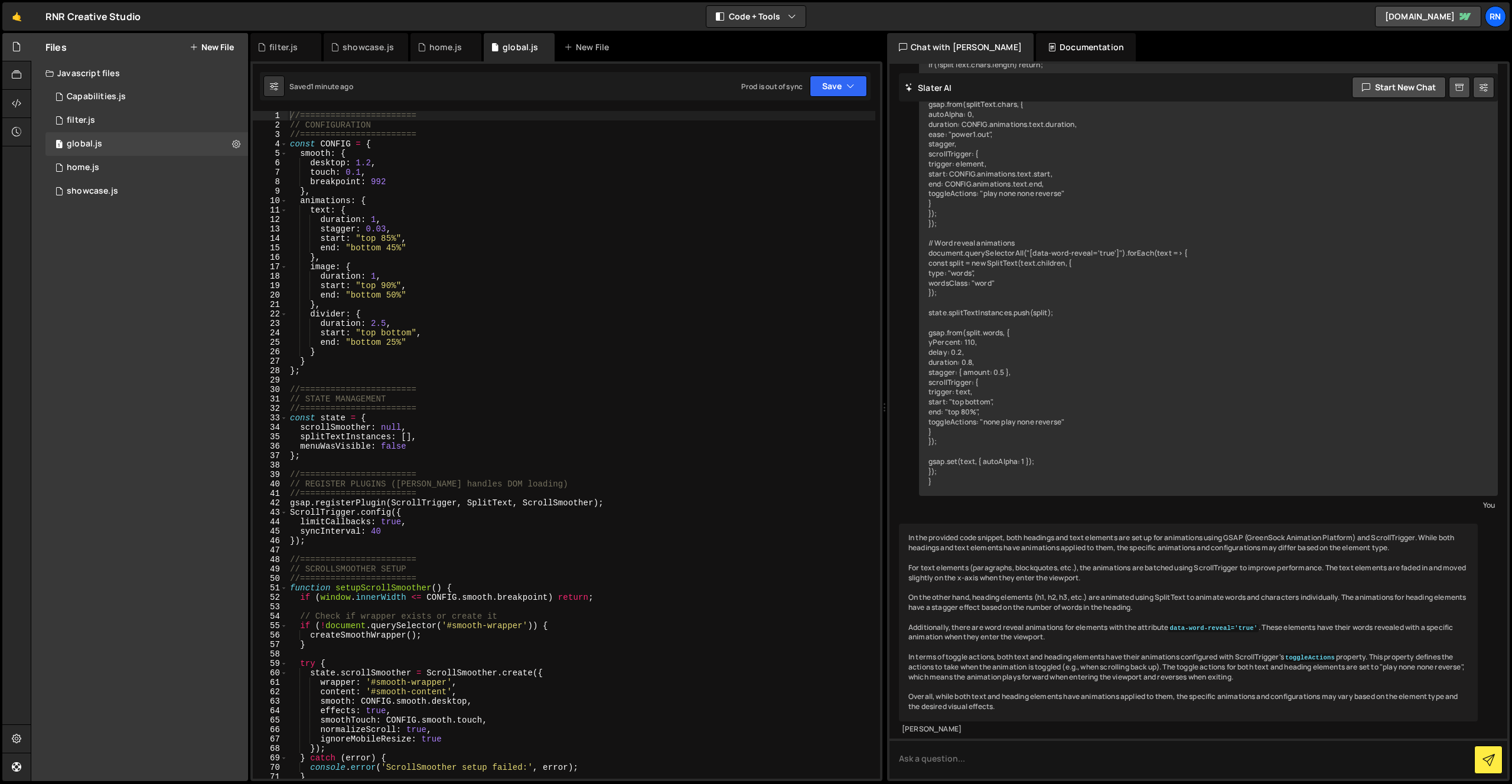
click at [421, 294] on div "//======================= // CONFIGURATION //======================= const CONF…" at bounding box center [582, 454] width 588 height 687
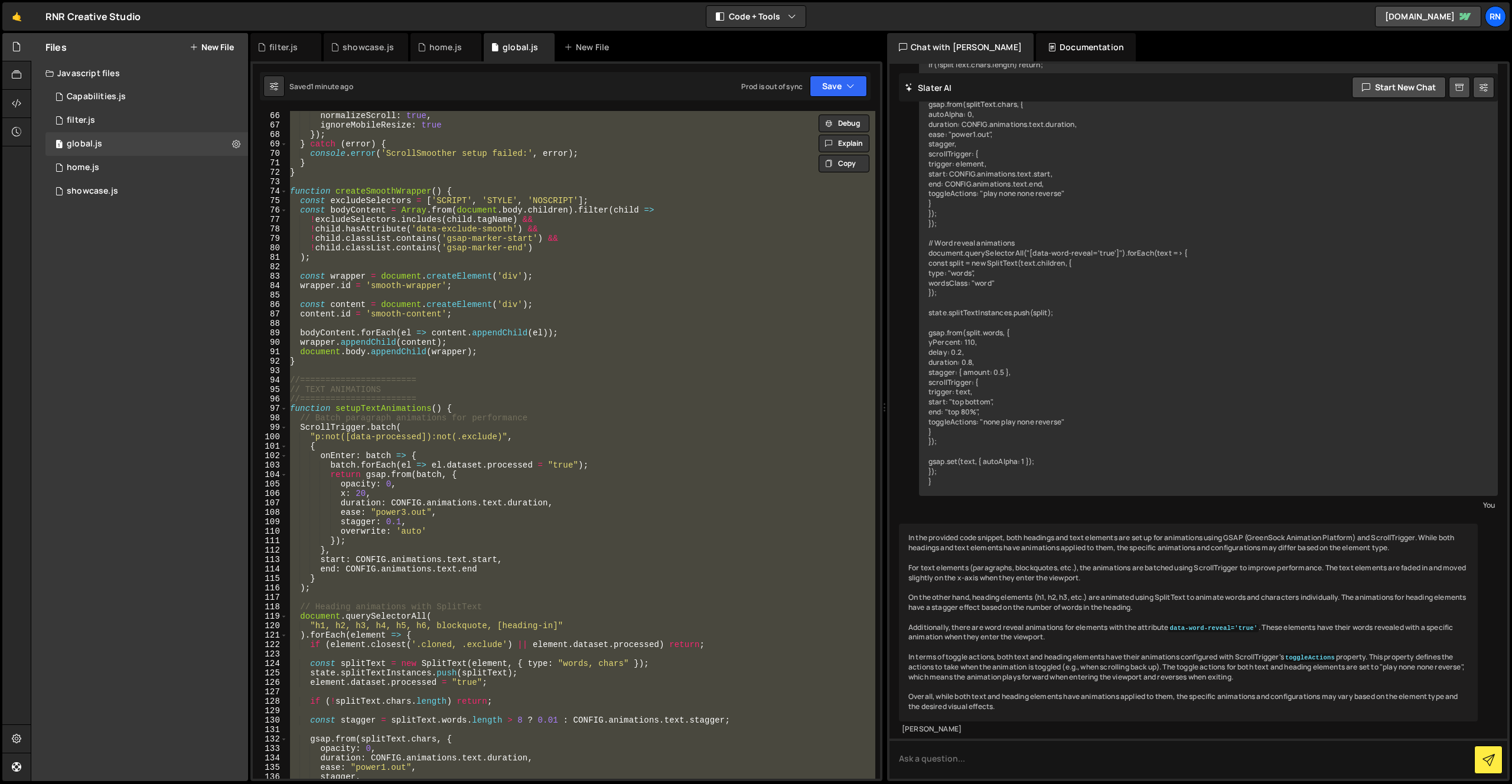
scroll to position [695, 0]
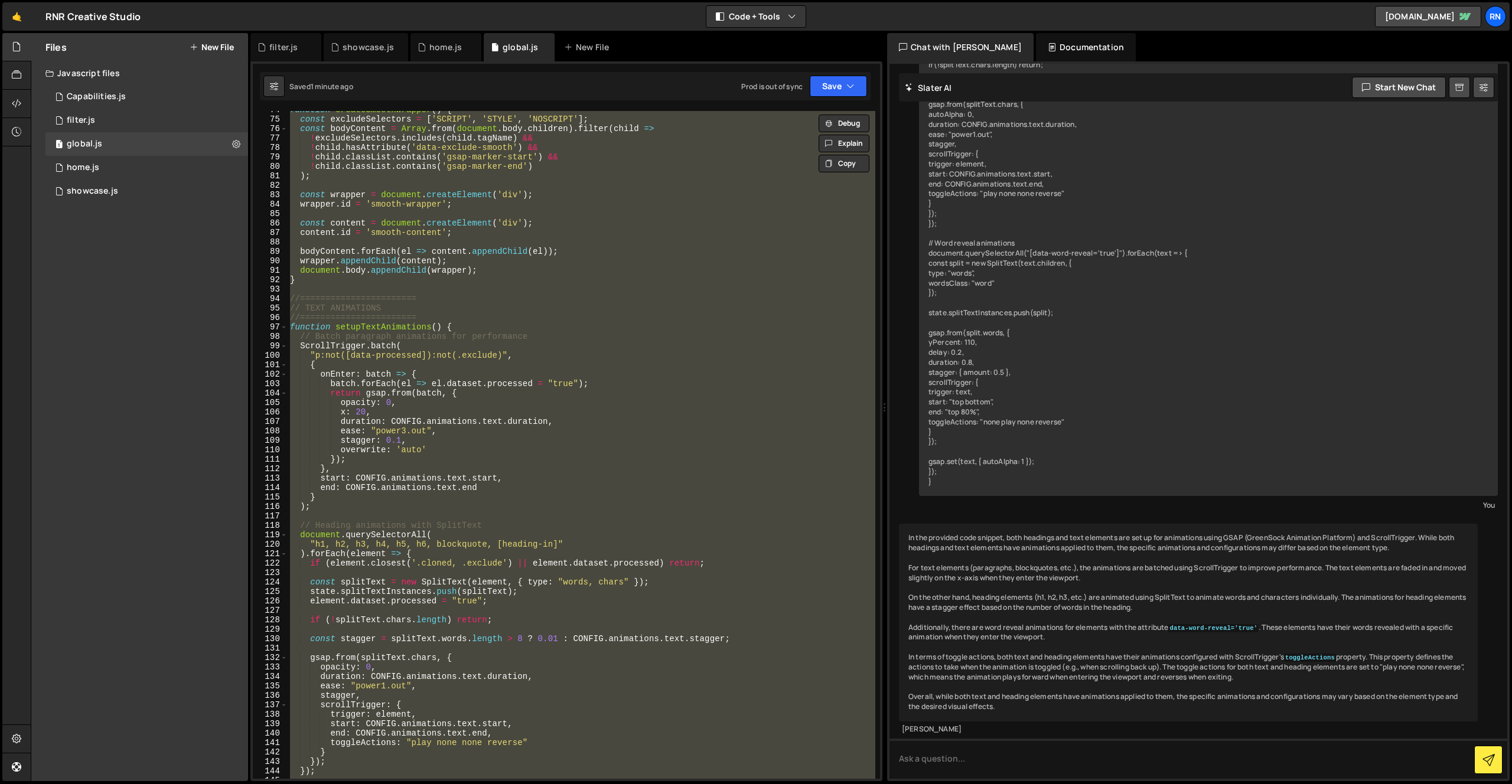
click at [443, 332] on div "function createSmoothWrapper ( ) { const excludeSelectors = [ 'SCRIPT' , 'STYLE…" at bounding box center [582, 445] width 588 height 668
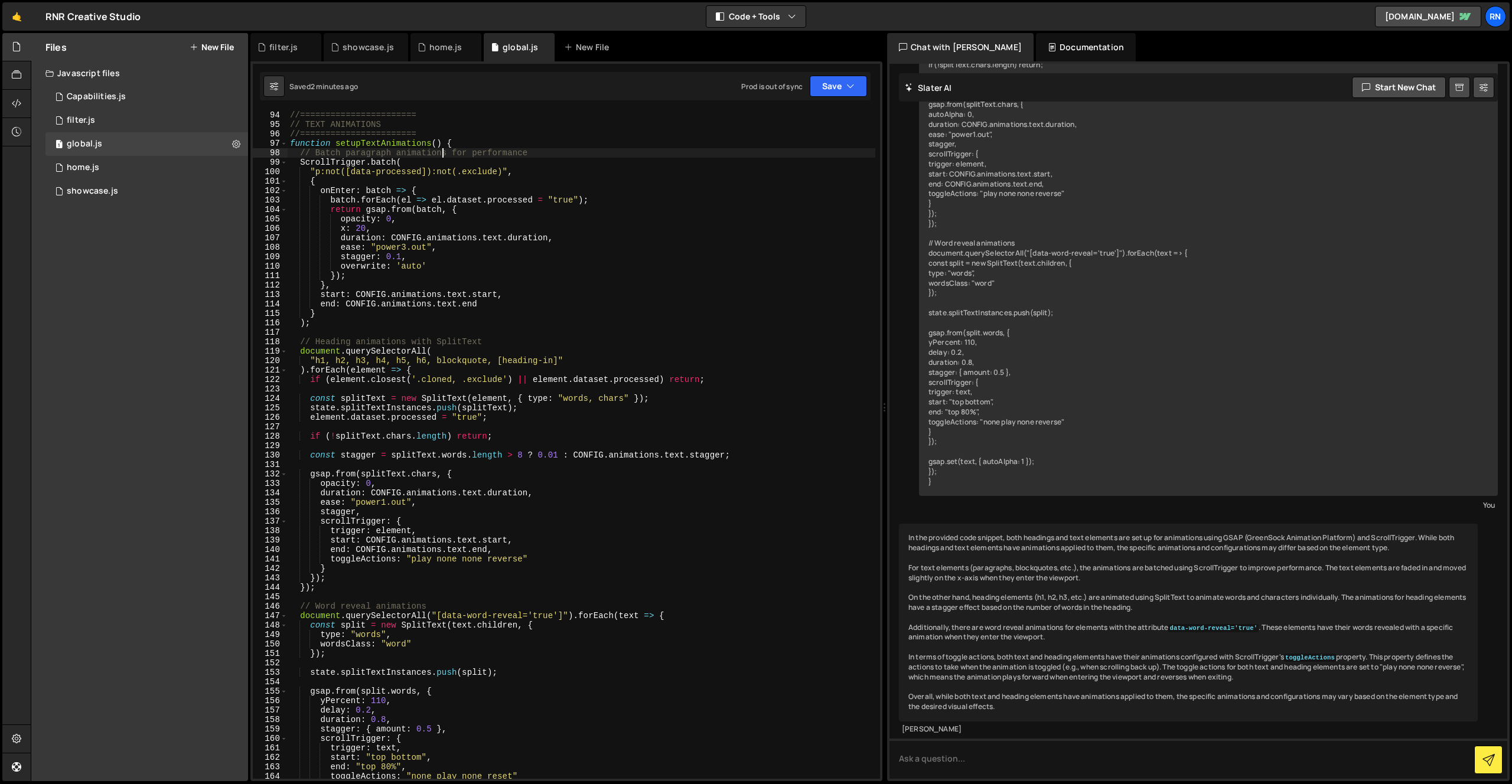
scroll to position [828, 0]
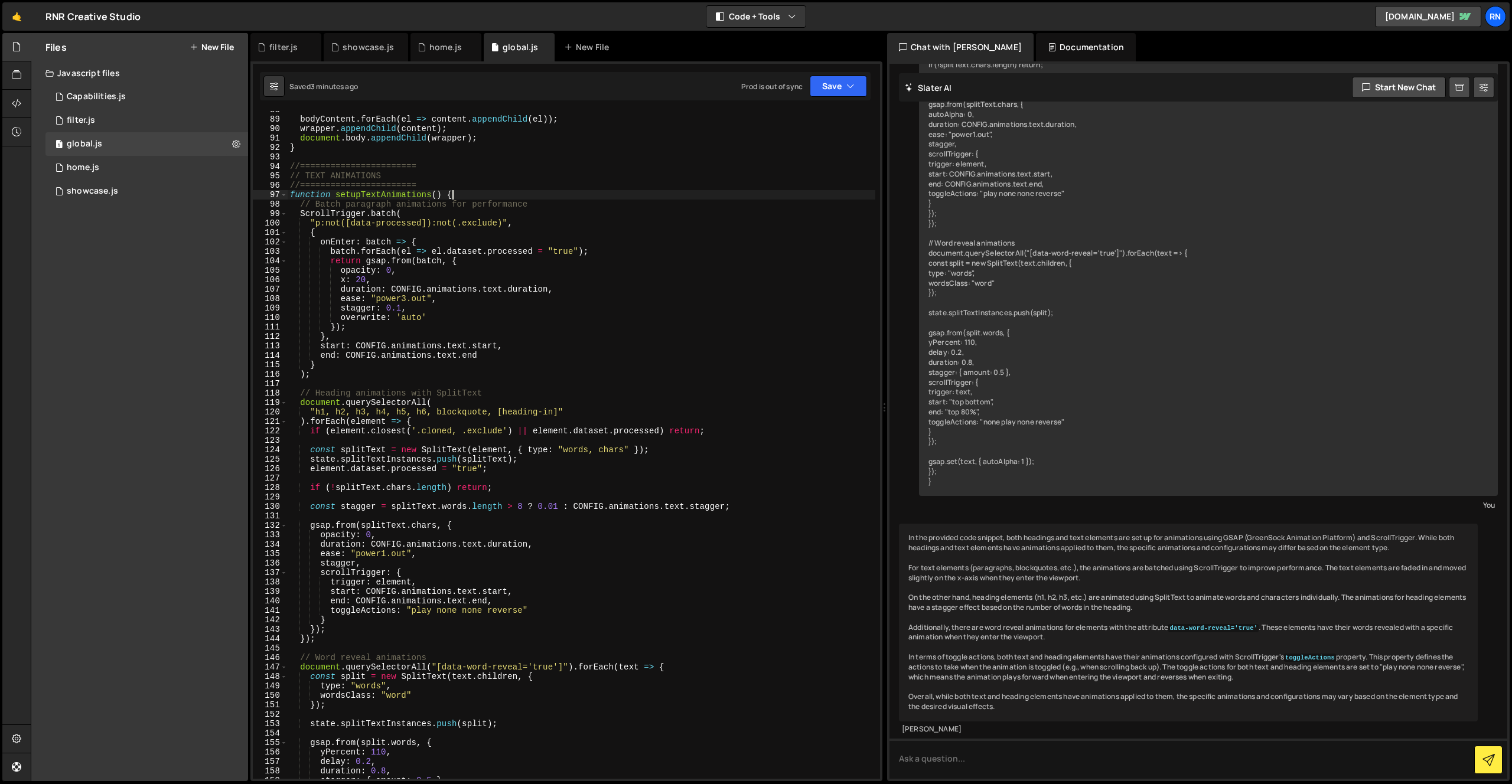
click at [464, 195] on div "bodyContent . forEach ( el => content . appendChild ( el )) ; wrapper . appendC…" at bounding box center [582, 448] width 588 height 687
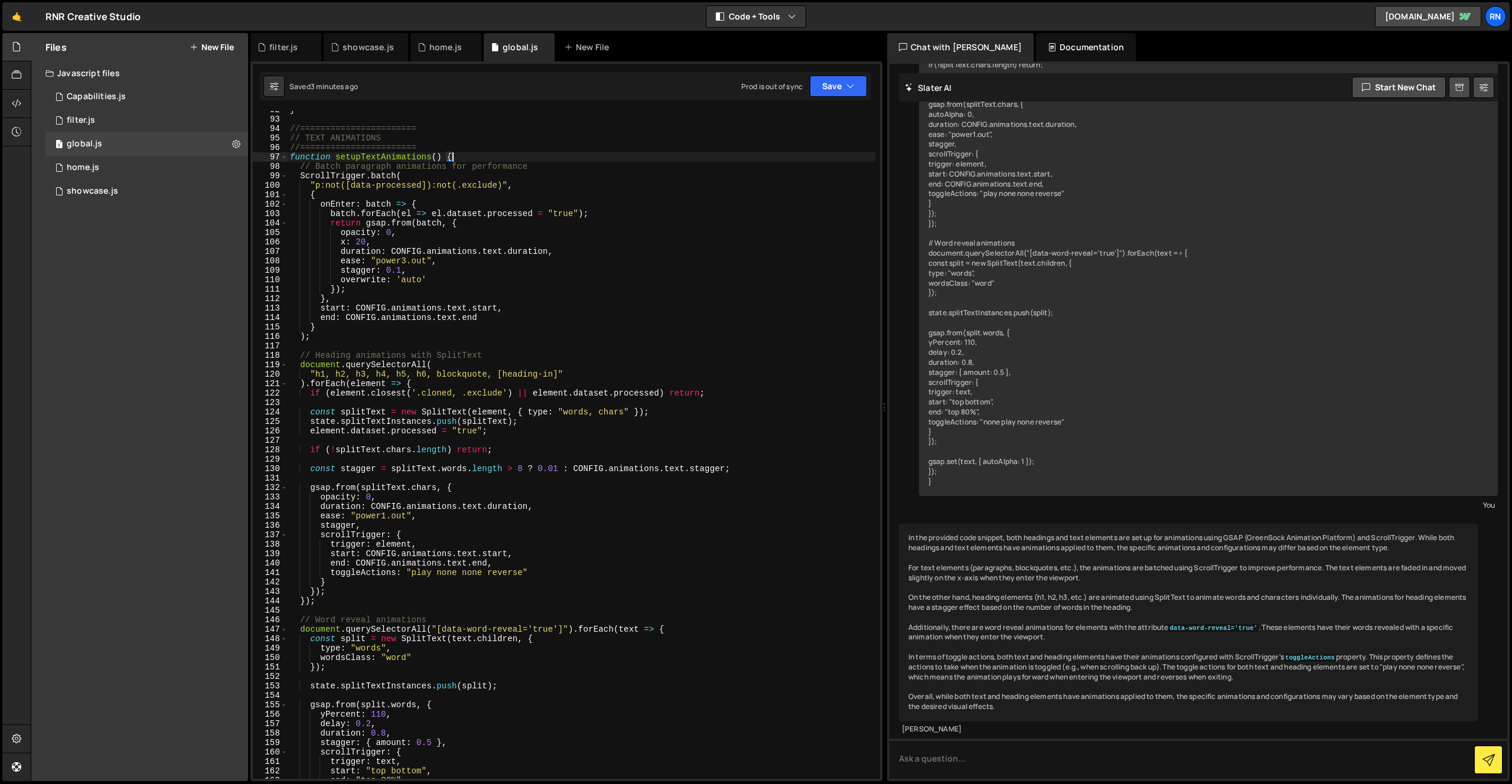
scroll to position [865, 0]
click at [427, 181] on div "} //======================= // TEXT ANIMATIONS //======================= functi…" at bounding box center [582, 448] width 588 height 687
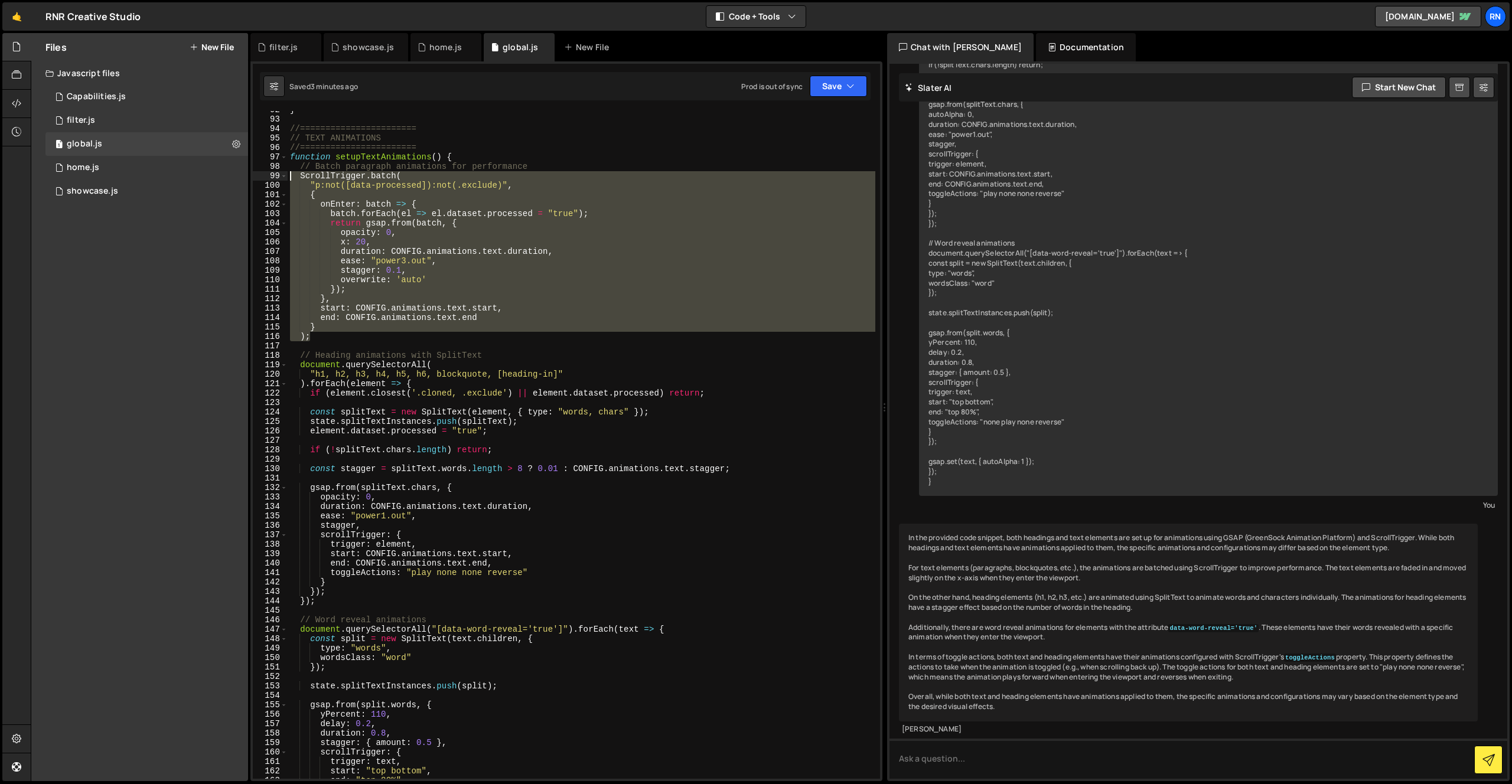
drag, startPoint x: 323, startPoint y: 338, endPoint x: 278, endPoint y: 175, distance: 169.1
click at [277, 175] on div "ScrollTrigger.batch( 92 93 94 95 96 97 98 99 100 101 102 103 104 105 106 107 10…" at bounding box center [567, 445] width 627 height 668
type textarea "ScrollTrigger.batch( "p:not([data-processed]):not(.exclude)","
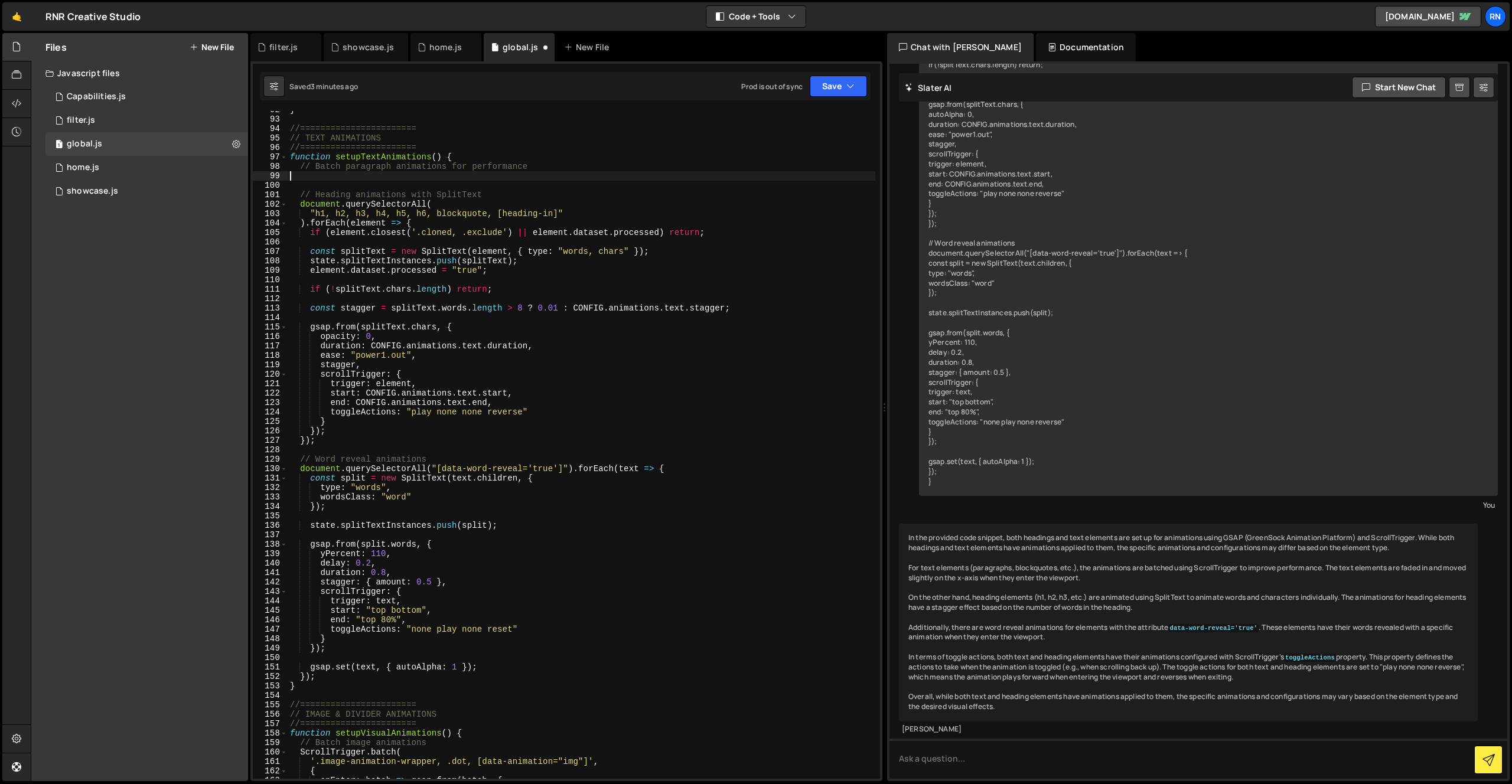
click at [456, 200] on div "} //======================= // TEXT ANIMATIONS //======================= functi…" at bounding box center [582, 448] width 588 height 687
click at [425, 223] on div "} //======================= // TEXT ANIMATIONS //======================= functi…" at bounding box center [582, 448] width 588 height 687
click at [460, 158] on div "} //======================= // TEXT ANIMATIONS //======================= functi…" at bounding box center [582, 448] width 588 height 687
type textarea "function setupTextAnimations() {"
click at [401, 187] on div "} //======================= // TEXT ANIMATIONS //======================= functi…" at bounding box center [582, 448] width 588 height 687
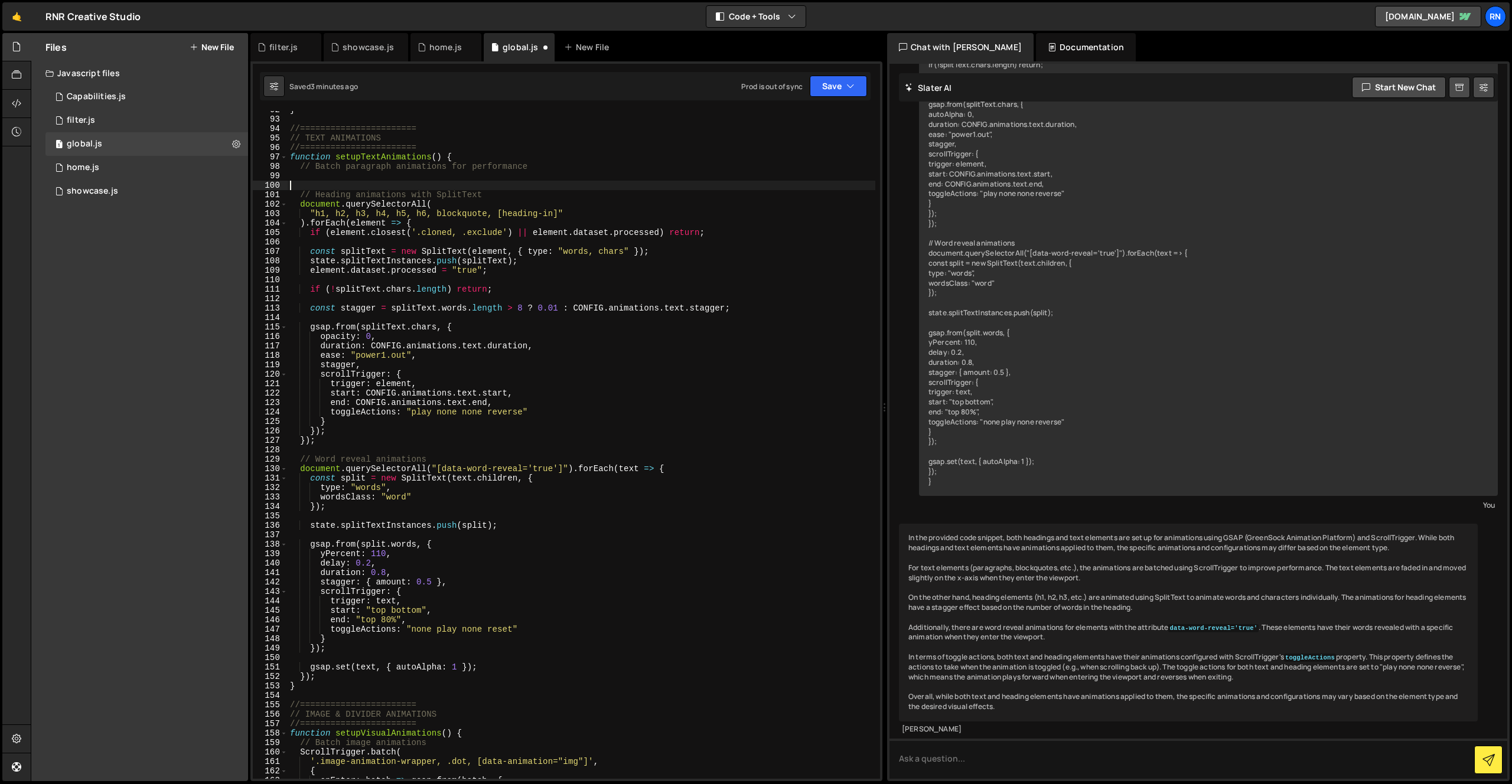
paste textarea "});"
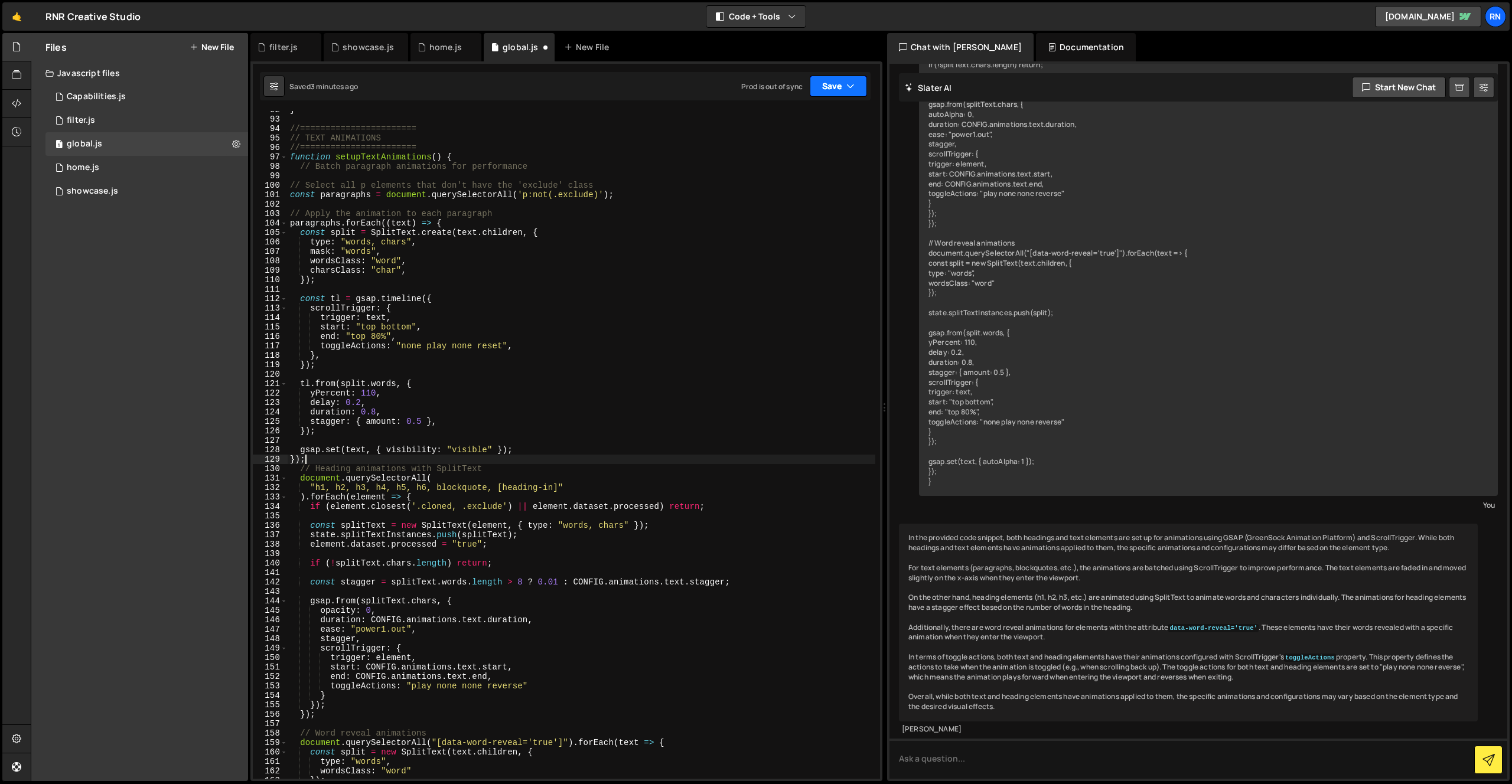
click at [837, 87] on button "Save" at bounding box center [838, 87] width 57 height 21
click at [810, 112] on div "Save to Staging S" at bounding box center [799, 115] width 123 height 12
click at [409, 243] on div "} //======================= // TEXT ANIMATIONS //======================= functi…" at bounding box center [582, 448] width 588 height 687
type textarea "};"
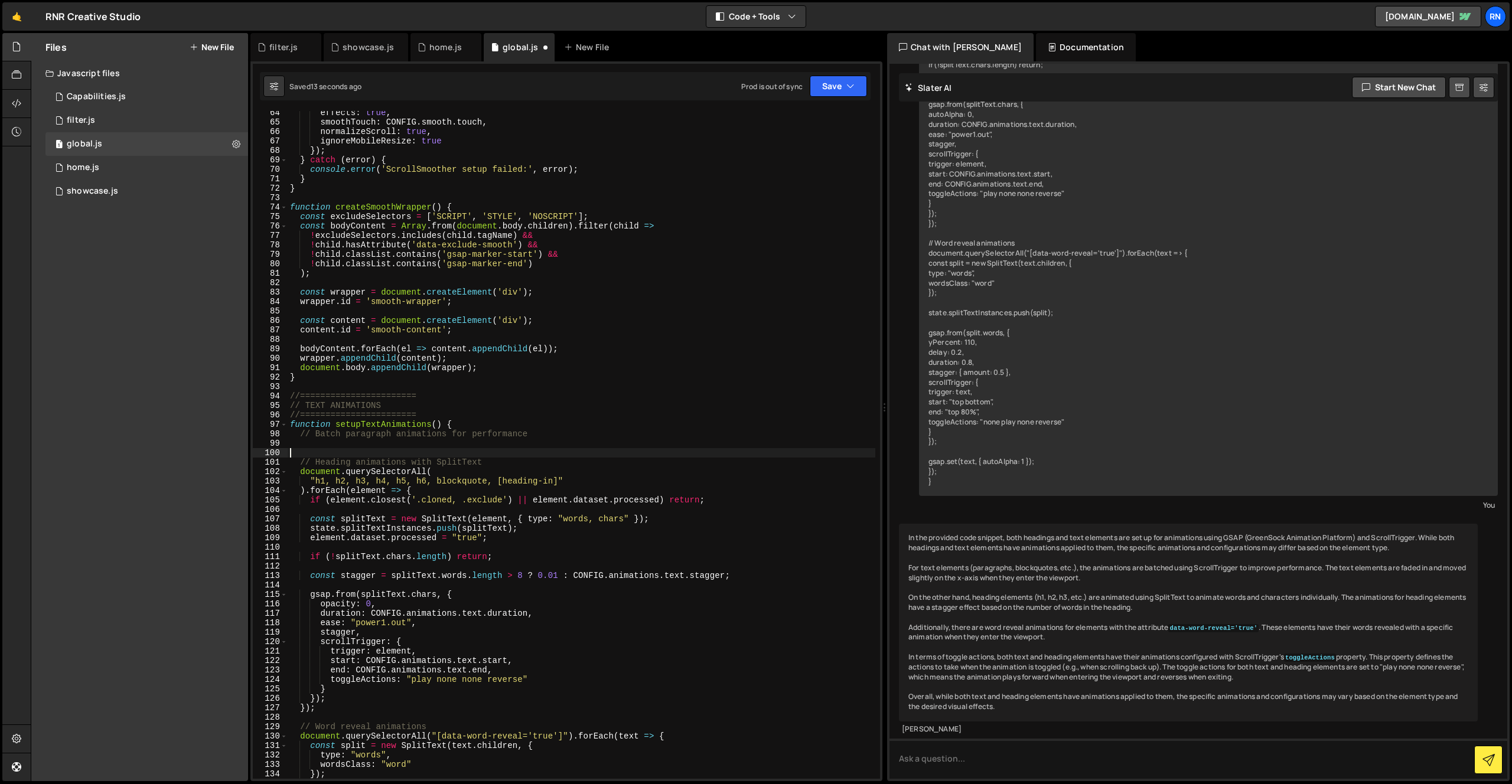
scroll to position [598, 0]
click at [357, 382] on div "effects : true , smoothTouch : CONFIG . smooth . touch , normalizeScroll : true…" at bounding box center [582, 451] width 588 height 687
click at [453, 411] on div "effects : true , smoothTouch : CONFIG . smooth . touch , normalizeScroll : true…" at bounding box center [582, 451] width 588 height 687
type textarea "//======================="
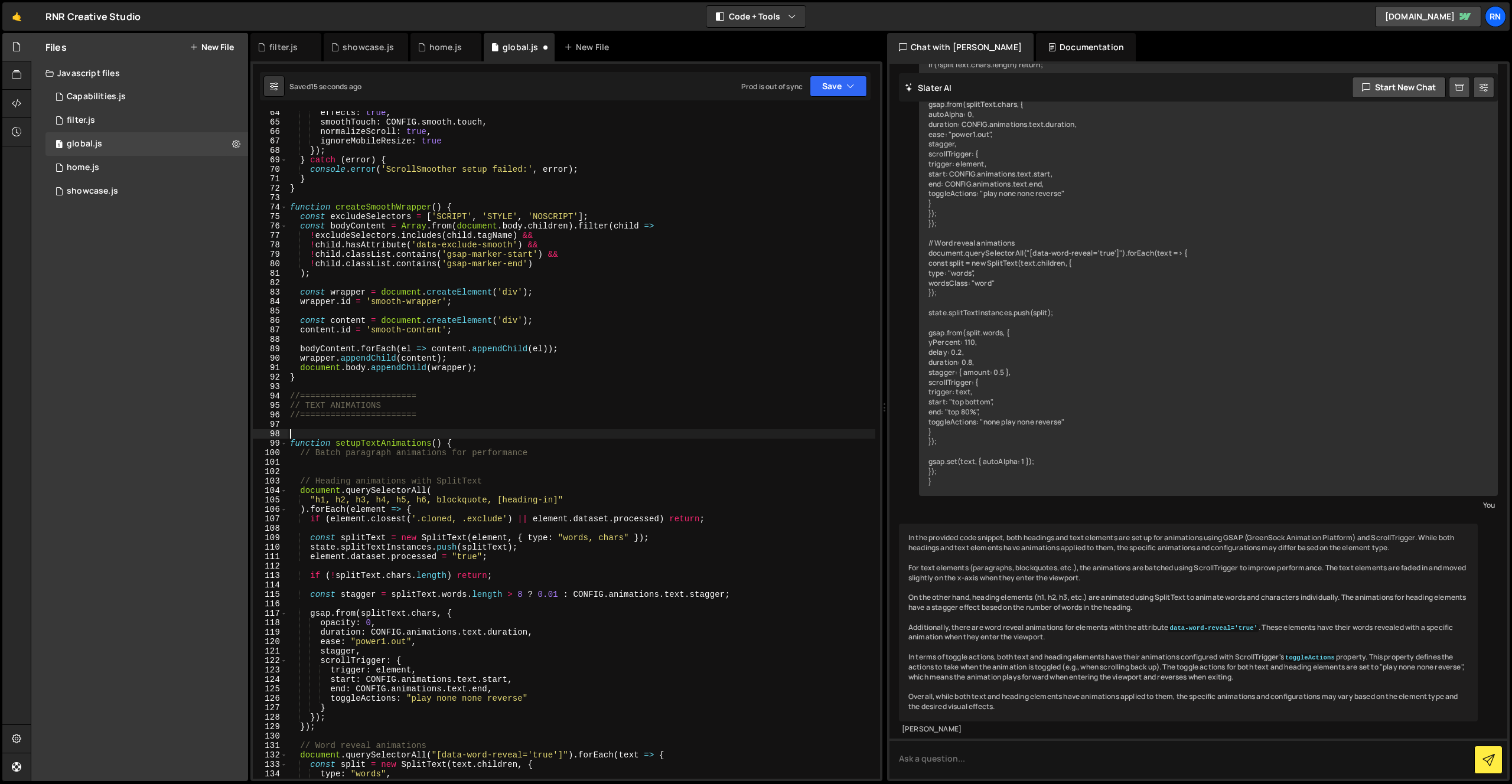
paste textarea "});"
type textarea "});"
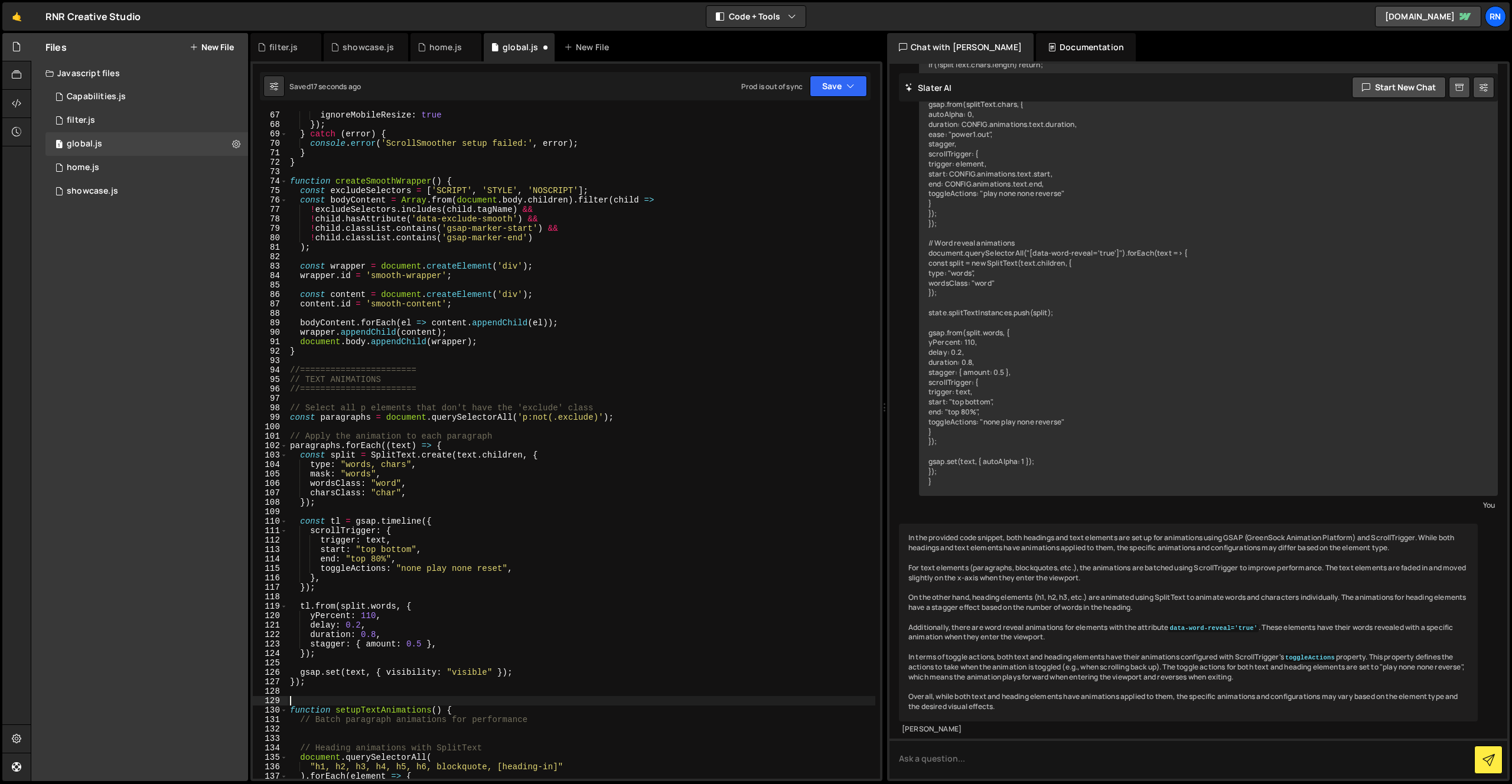
scroll to position [647, 0]
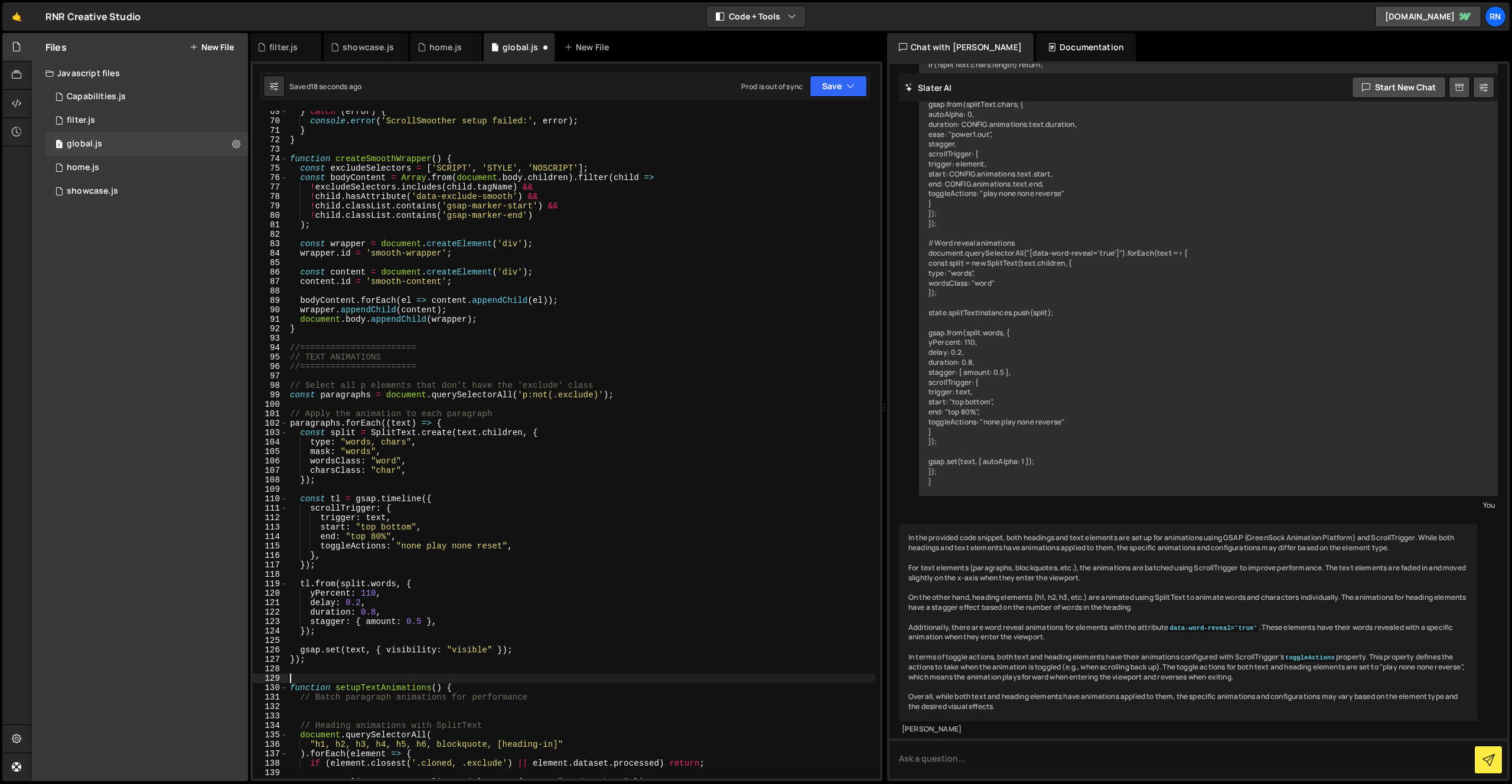
click at [817, 98] on div "Saved 18 seconds ago Prod is out of sync Upgrade to Edit Save Save to Staging S…" at bounding box center [565, 86] width 611 height 28
click at [823, 94] on button "Save" at bounding box center [838, 87] width 57 height 21
click at [797, 116] on div "Save to Staging S" at bounding box center [799, 115] width 123 height 12
click at [425, 427] on div "} catch ( error ) { console . error ( 'ScrollSmoother setup failed:' , error ) …" at bounding box center [582, 450] width 588 height 687
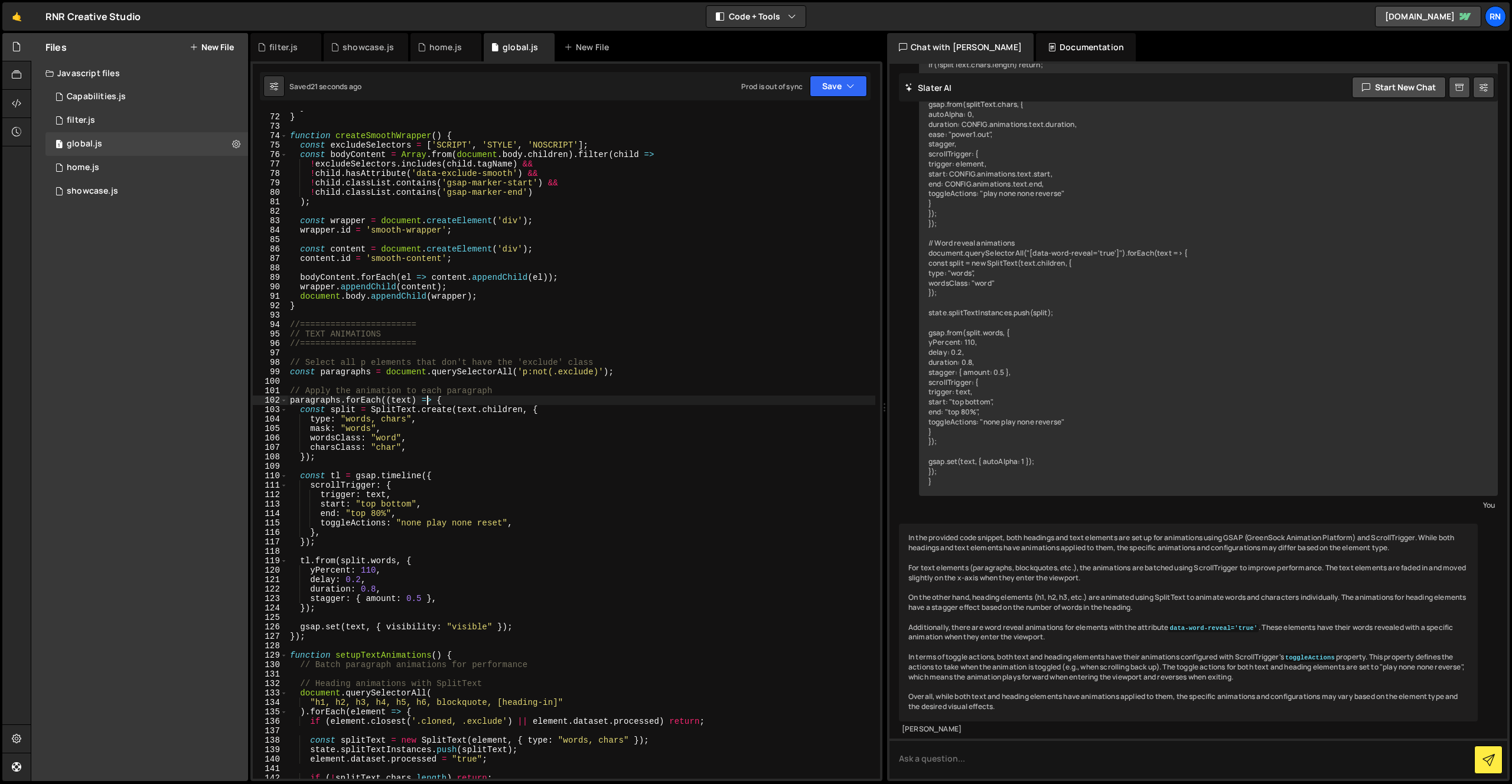
scroll to position [669, 0]
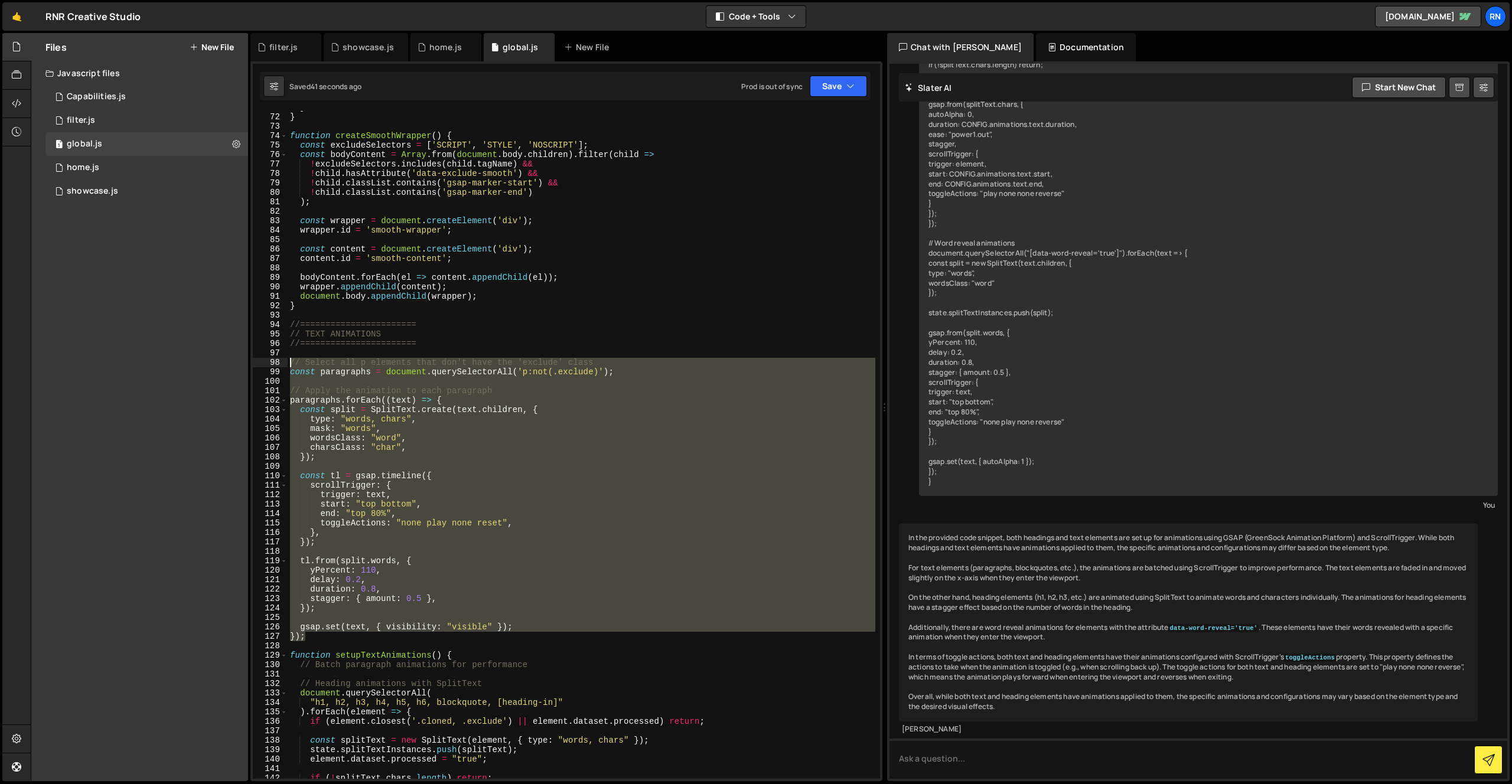
drag, startPoint x: 320, startPoint y: 638, endPoint x: 285, endPoint y: 360, distance: 280.2
click at [285, 360] on div "paragraphs.forEach((text) => { 71 72 73 74 75 76 77 78 79 80 81 82 83 84 85 86 …" at bounding box center [567, 445] width 627 height 668
type textarea "// Select all p elements that don't have the 'exclude' class const paragraphs =…"
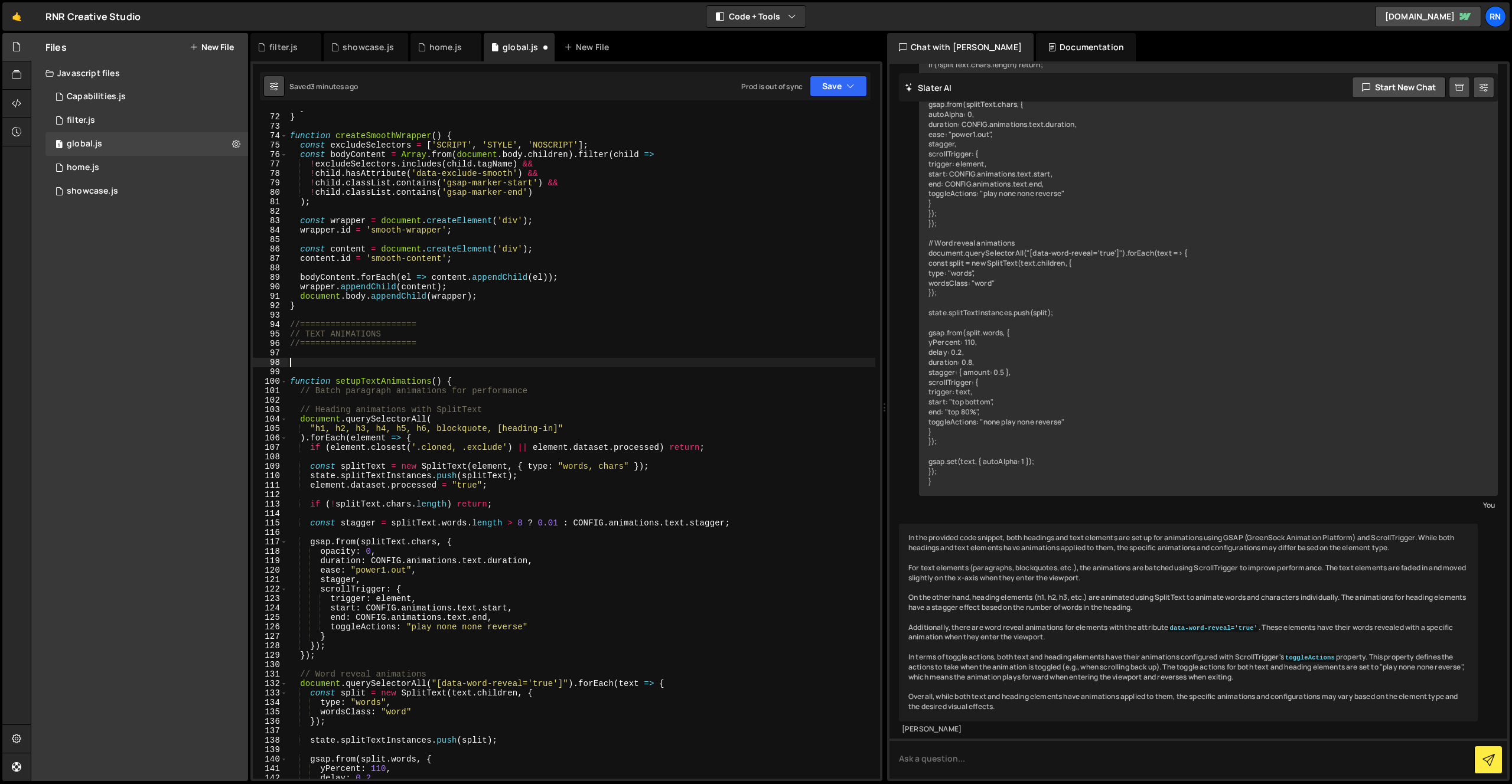
click at [273, 90] on icon at bounding box center [273, 87] width 8 height 12
select select "editor"
select select "ace/theme/monokai"
type input "14"
checkbox input "true"
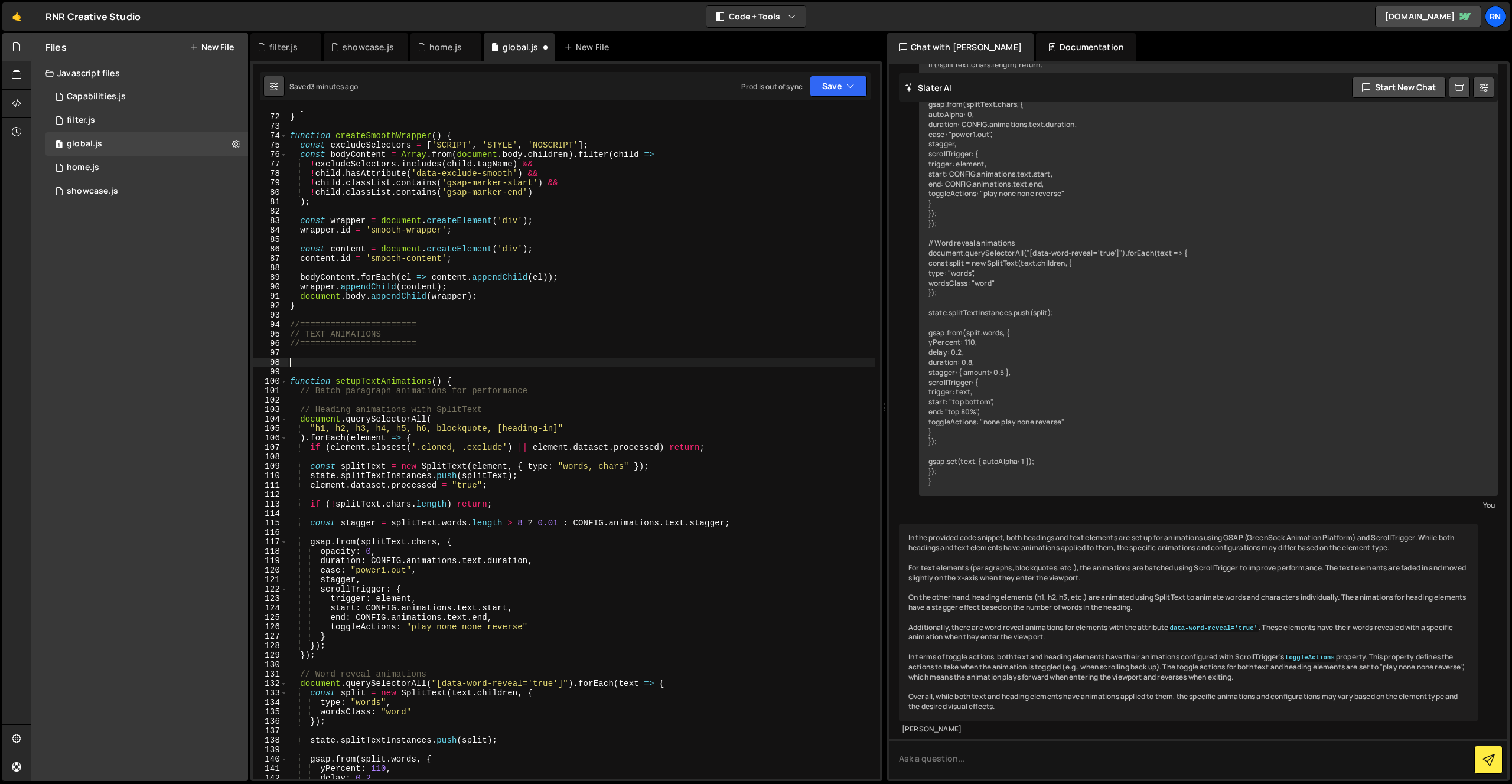
checkbox input "true"
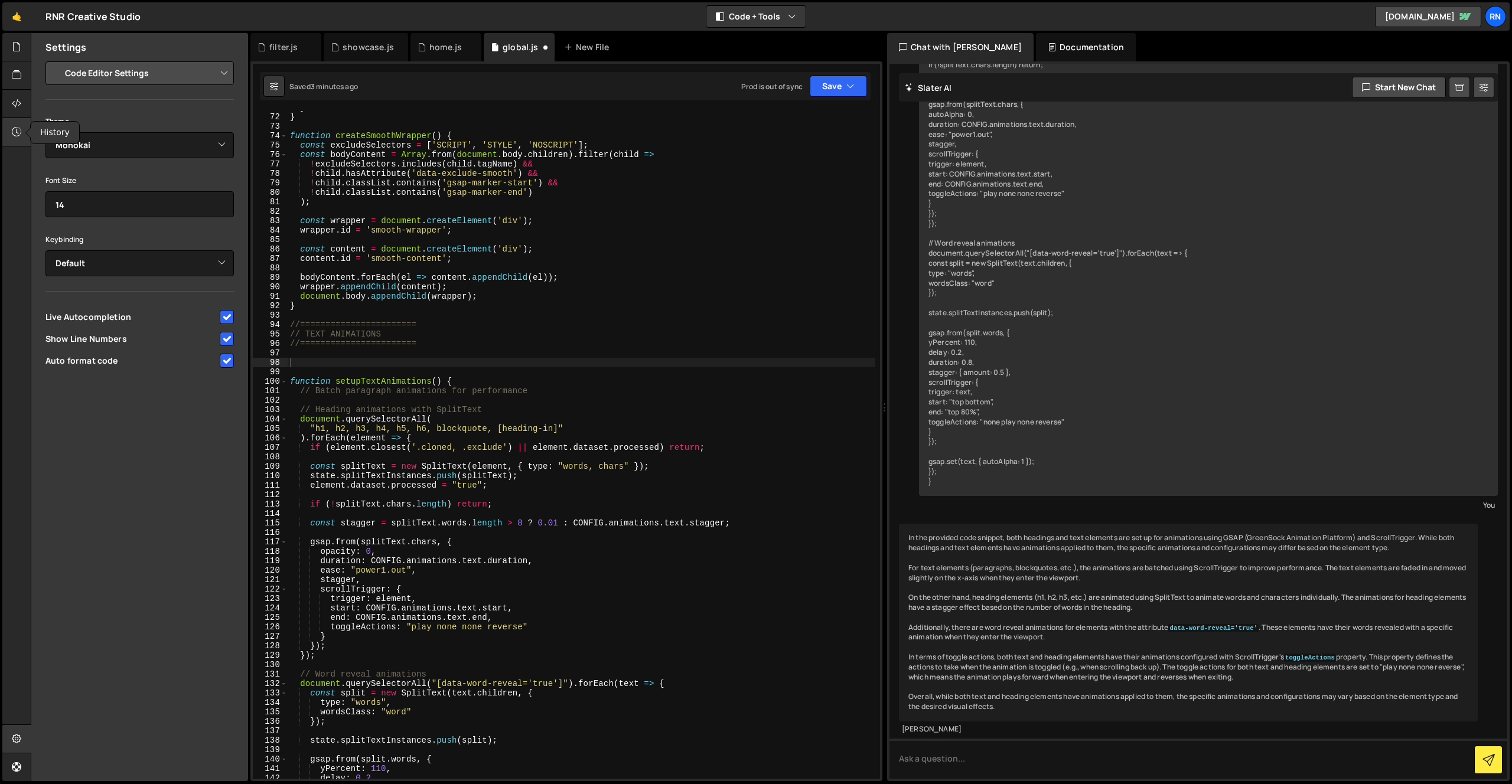
click at [19, 129] on icon at bounding box center [17, 131] width 9 height 13
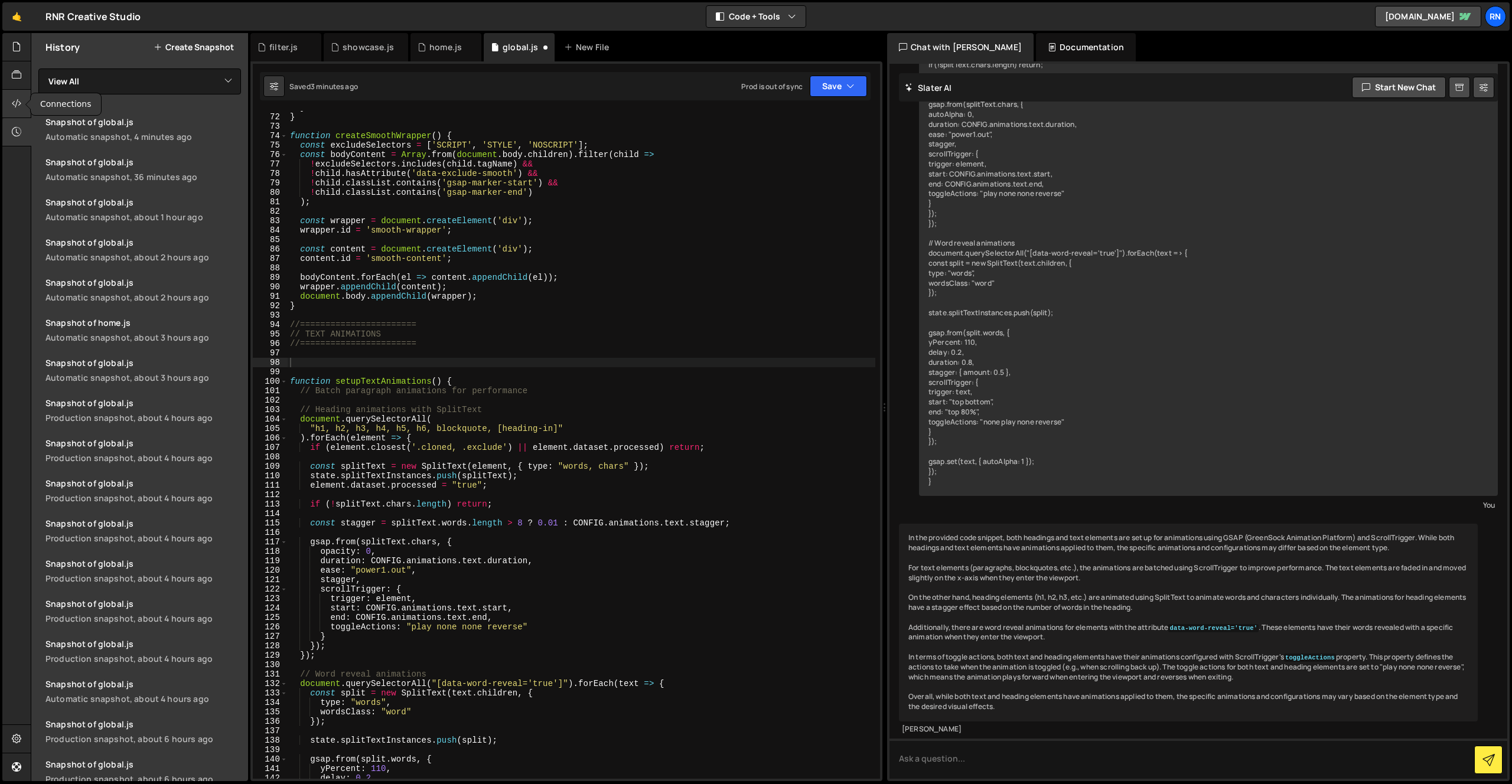
click at [19, 94] on div at bounding box center [17, 103] width 29 height 28
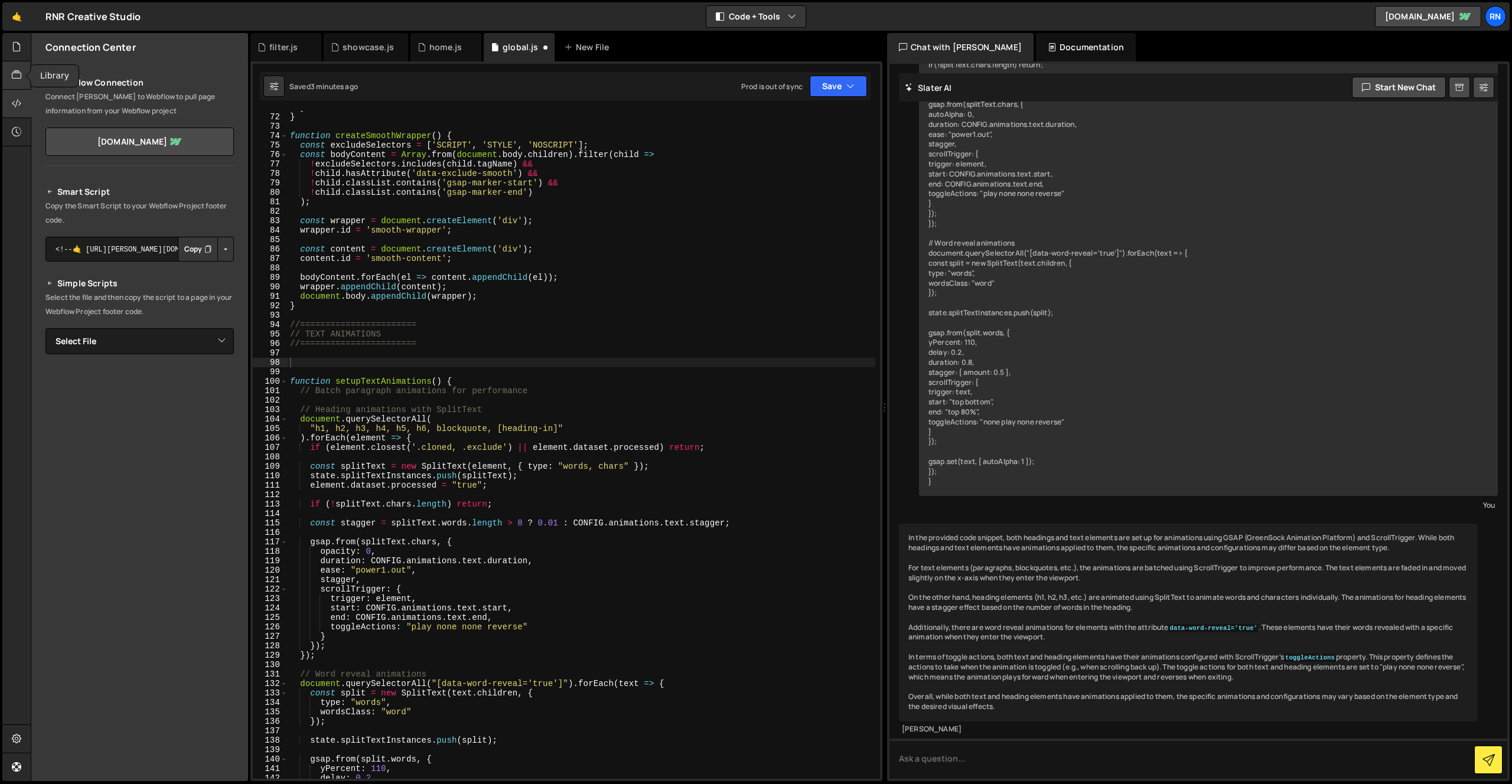
click at [19, 77] on icon at bounding box center [17, 74] width 9 height 13
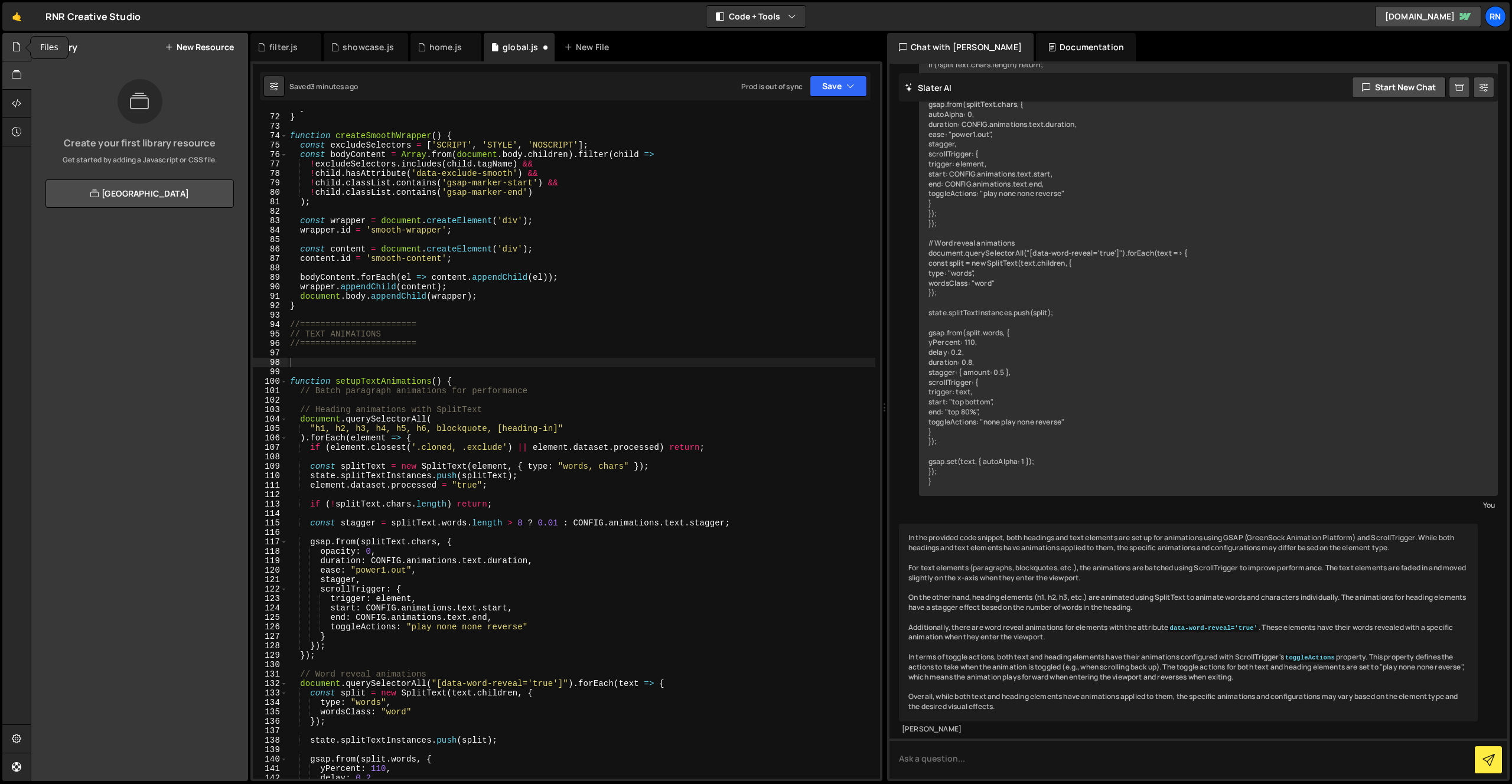
click at [23, 51] on div at bounding box center [17, 47] width 29 height 28
click at [12, 741] on icon at bounding box center [17, 738] width 9 height 13
select select "project"
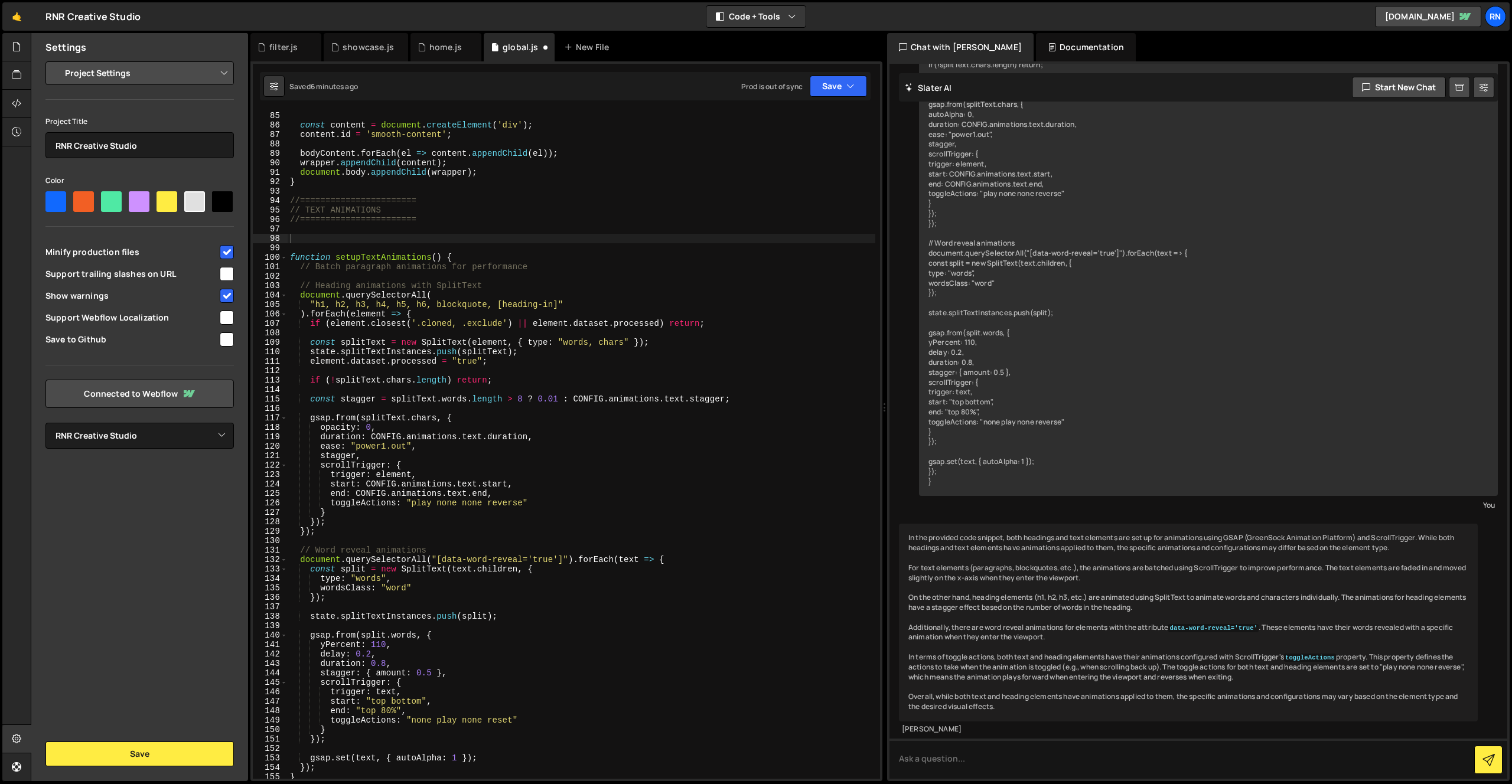
scroll to position [793, 0]
click at [358, 237] on div "wrapper . id = 'smooth-wrapper' ; const content = document . createElement ( 'd…" at bounding box center [582, 445] width 588 height 687
paste textarea "});"
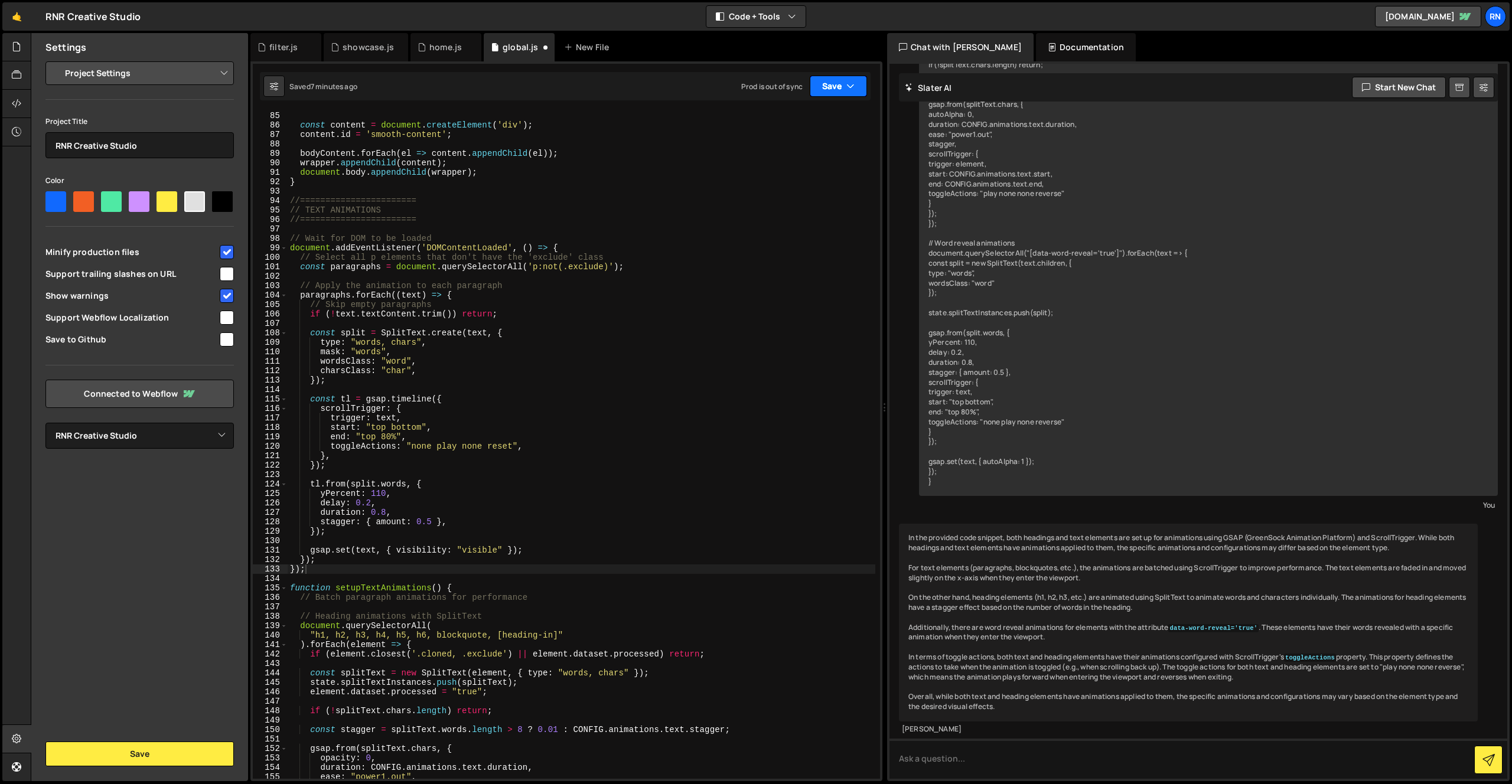
click at [817, 83] on button "Save" at bounding box center [838, 87] width 57 height 21
click at [778, 111] on div "Save to Staging S" at bounding box center [799, 115] width 123 height 12
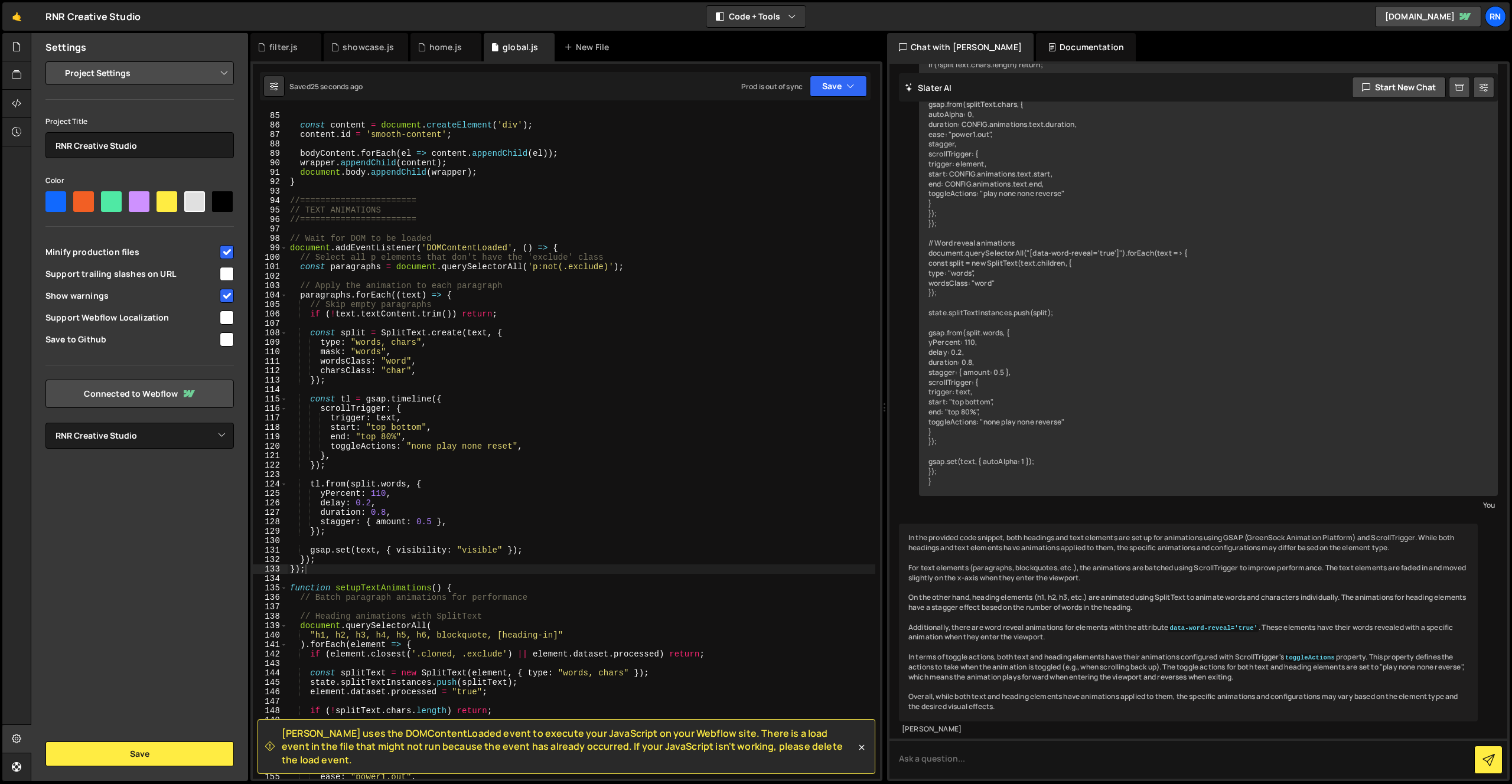
click at [686, 263] on div "wrapper . id = 'smooth-wrapper' ; const content = document . createElement ( 'd…" at bounding box center [582, 445] width 588 height 687
type textarea "};"
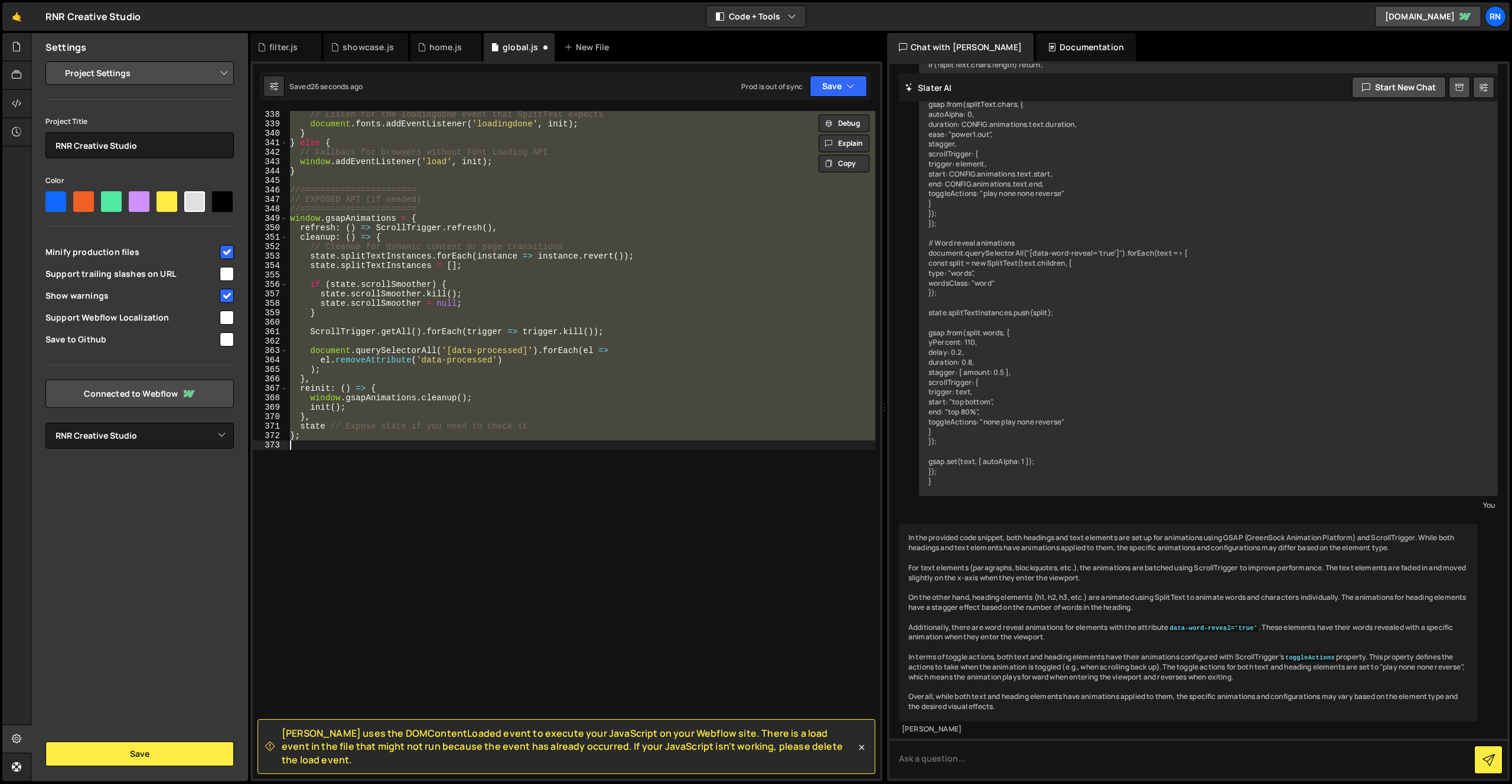
scroll to position [583, 0]
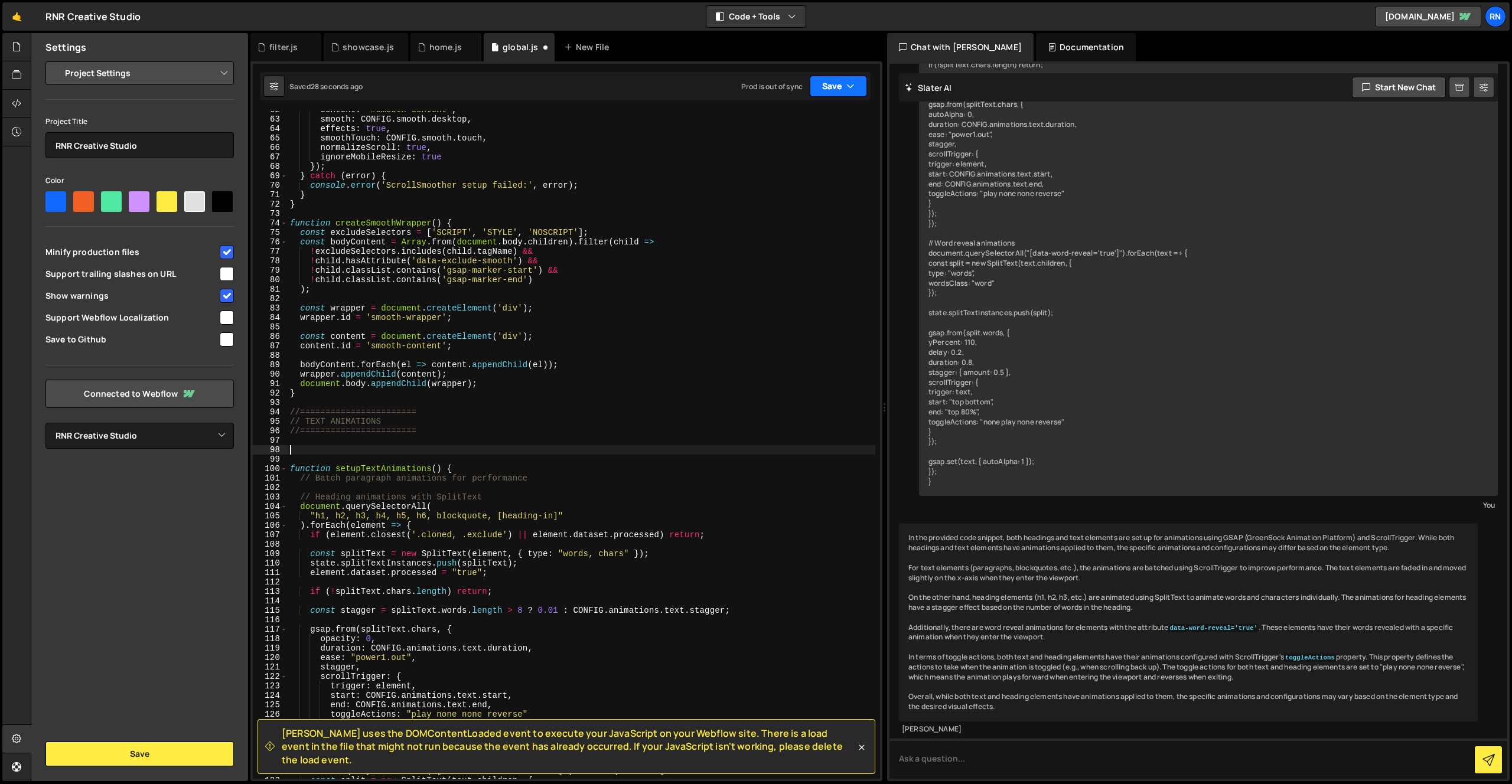
click at [842, 96] on button "Save" at bounding box center [838, 87] width 57 height 21
click at [810, 123] on div "28 seconds ago" at bounding box center [784, 128] width 52 height 10
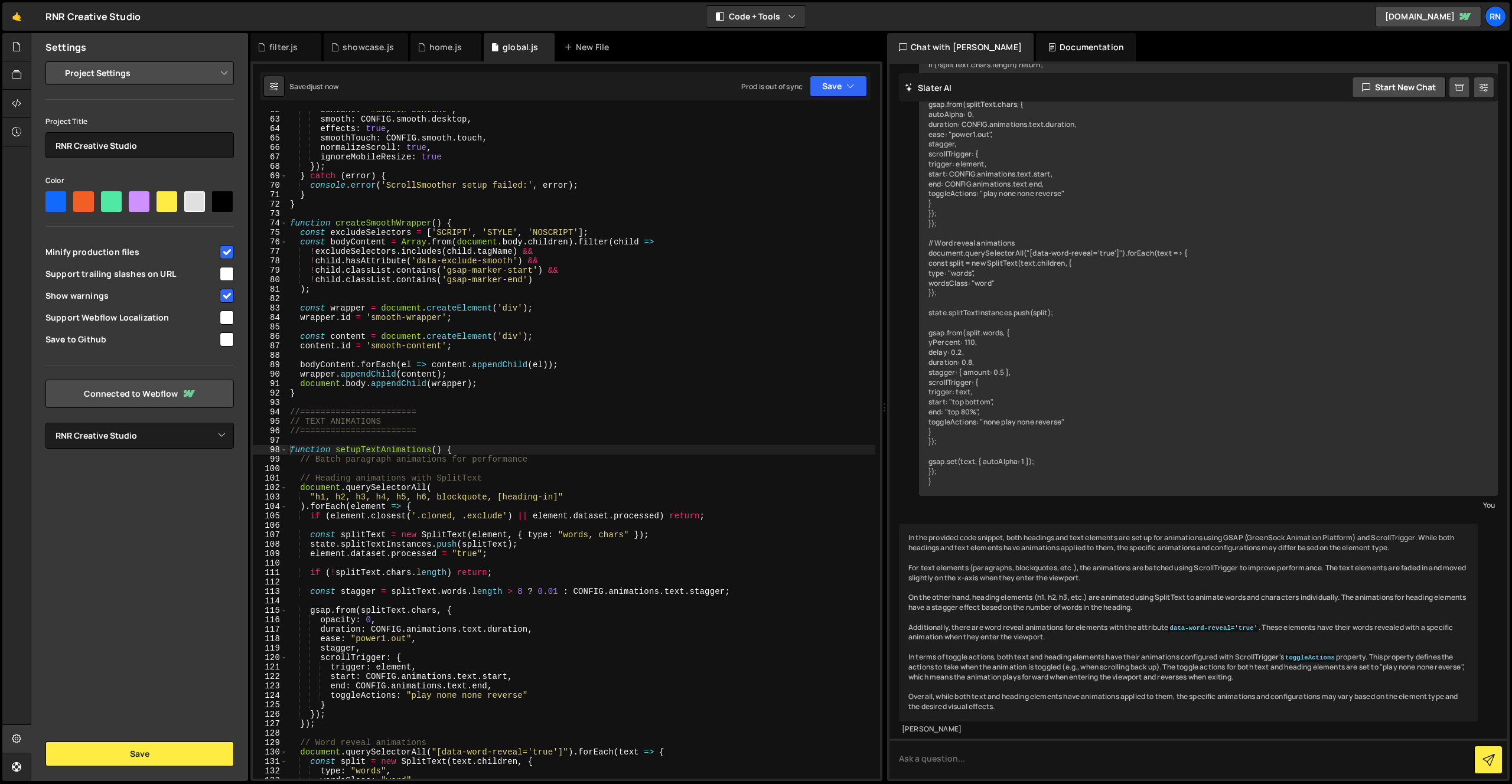
type textarea "//======================="
click at [435, 430] on div "content : '#smooth-content' , smooth : CONFIG . smooth . desktop , effects : tr…" at bounding box center [582, 448] width 588 height 687
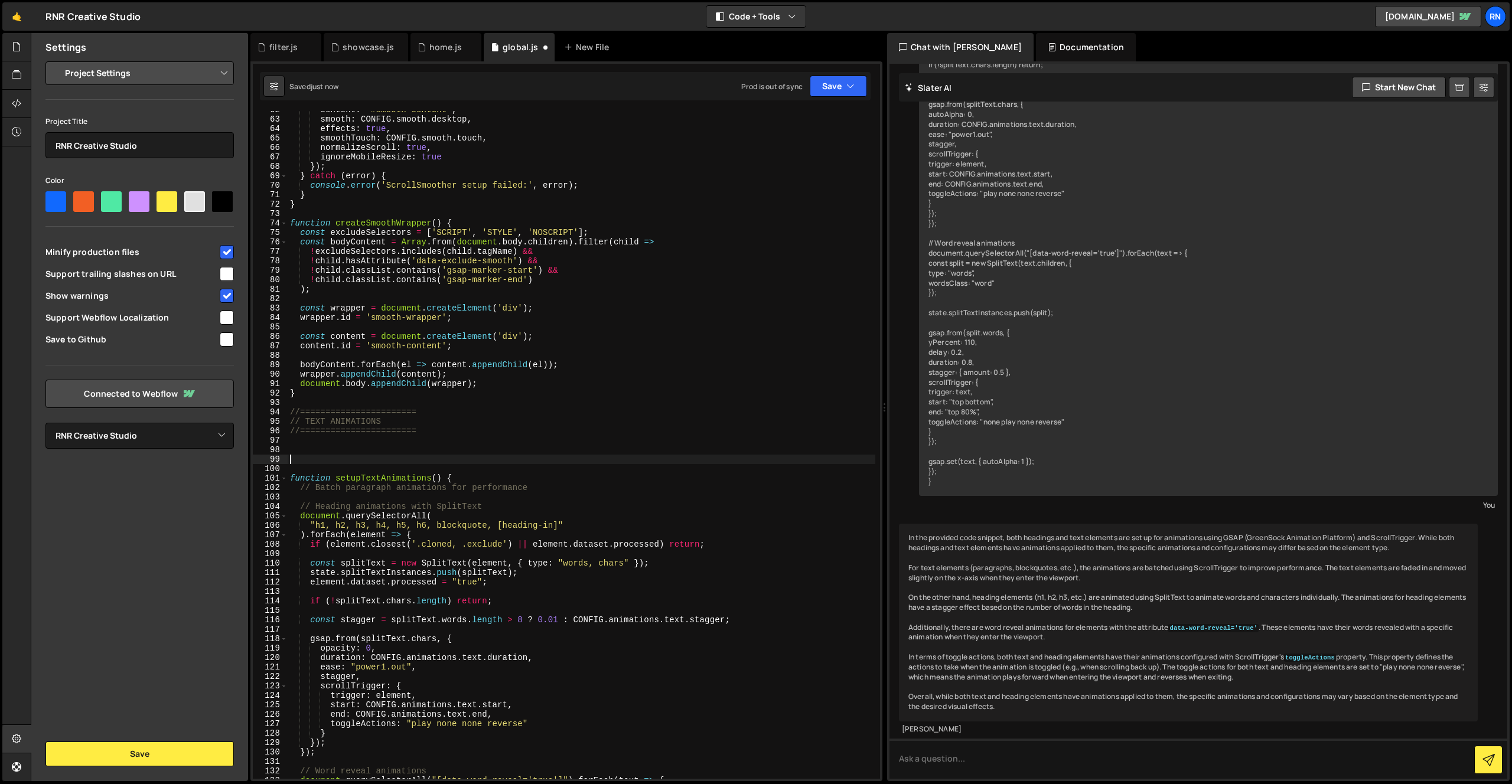
paste textarea "});"
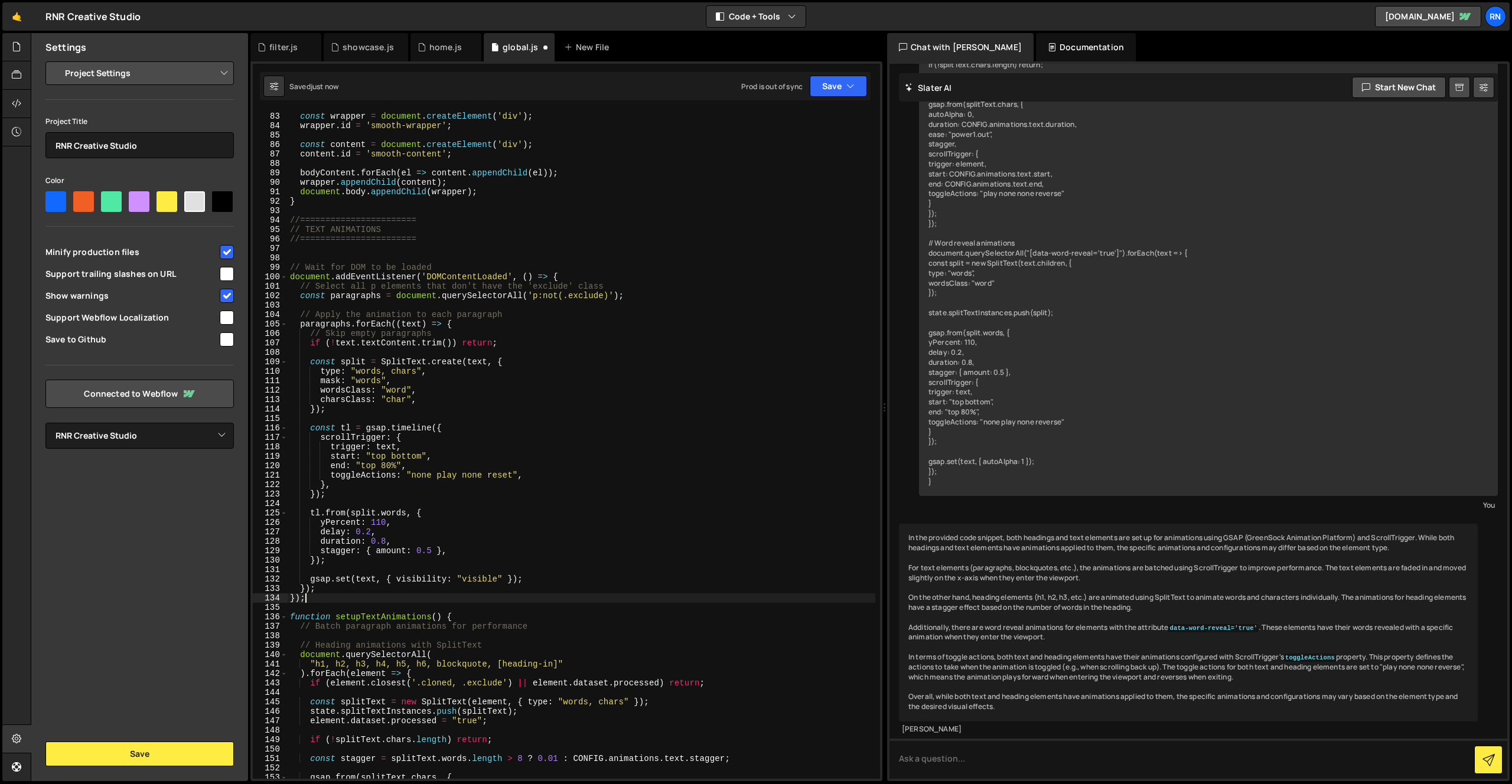
scroll to position [796, 0]
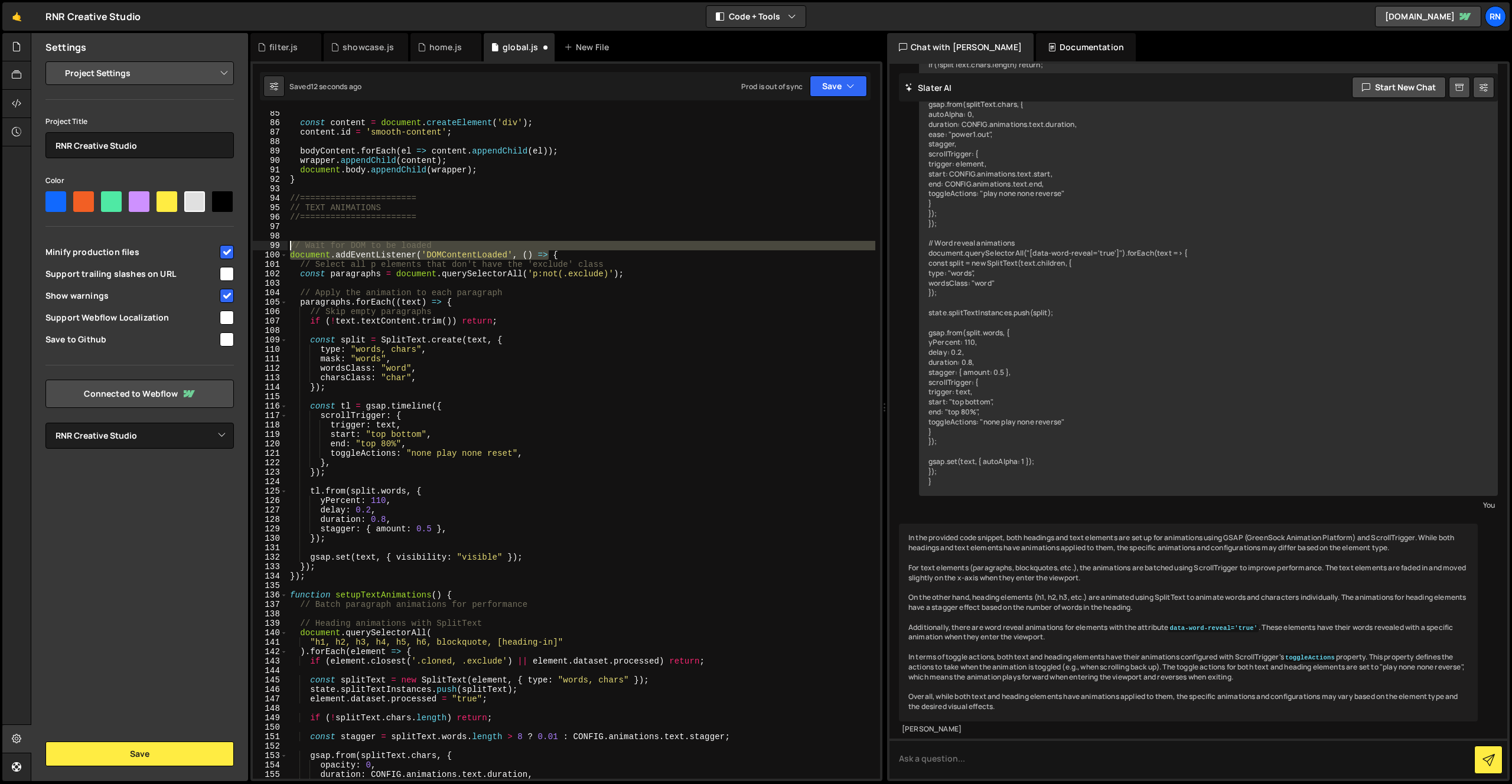
drag, startPoint x: 549, startPoint y: 256, endPoint x: 235, endPoint y: 249, distance: 314.1
click at [235, 249] on div "Files New File Javascript files 1 Capabilities.js 0 1 filter.js 0 1 global.js 0…" at bounding box center [771, 408] width 1482 height 748
click at [475, 260] on div "const content = document . createElement ( 'div' ) ; content . id = 'smooth-con…" at bounding box center [582, 452] width 588 height 687
click at [475, 255] on div "const content = document . createElement ( 'div' ) ; content . id = 'smooth-con…" at bounding box center [582, 452] width 588 height 687
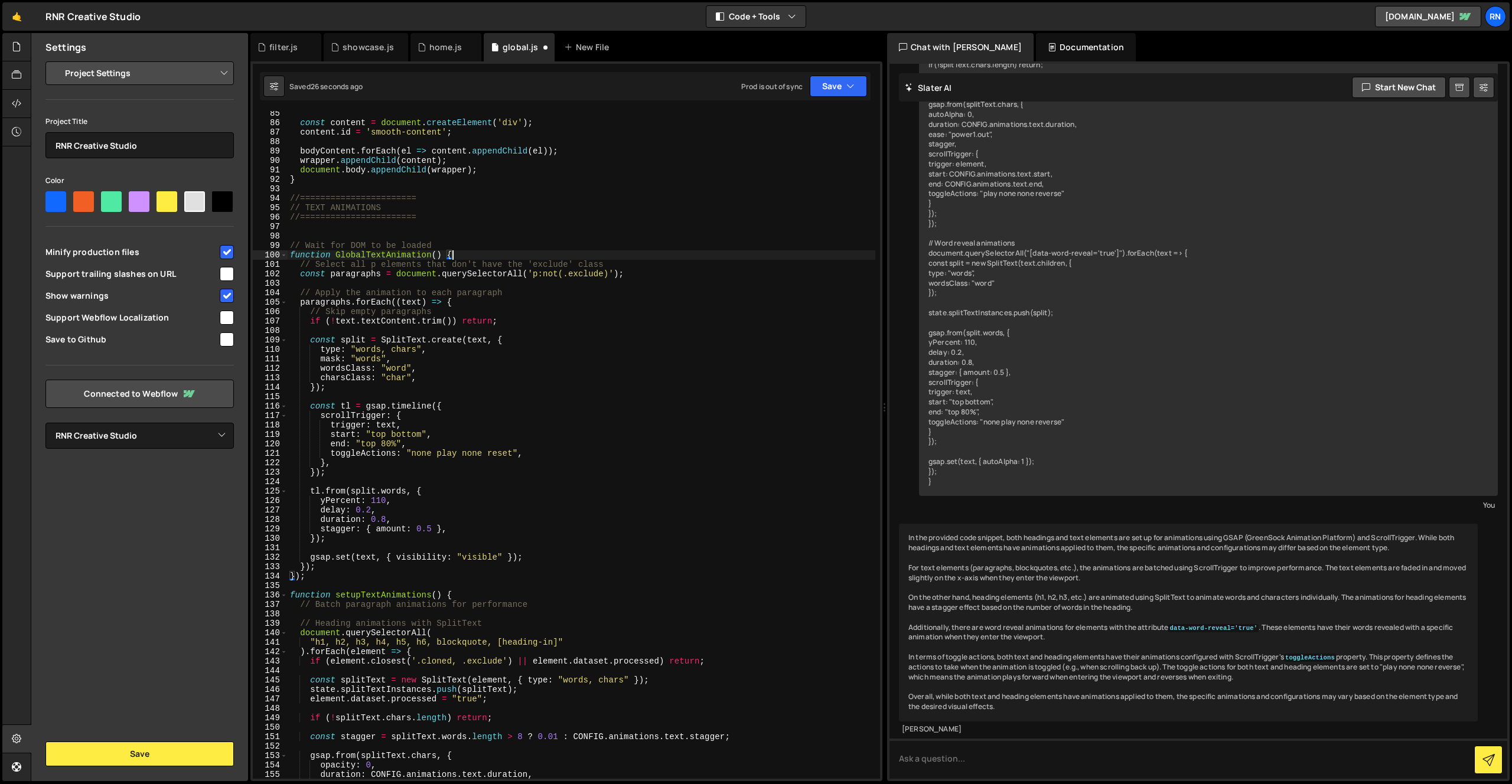
click at [317, 578] on div "const content = document . createElement ( 'div' ) ; content . id = 'smooth-con…" at bounding box center [582, 452] width 588 height 687
type textarea "});"
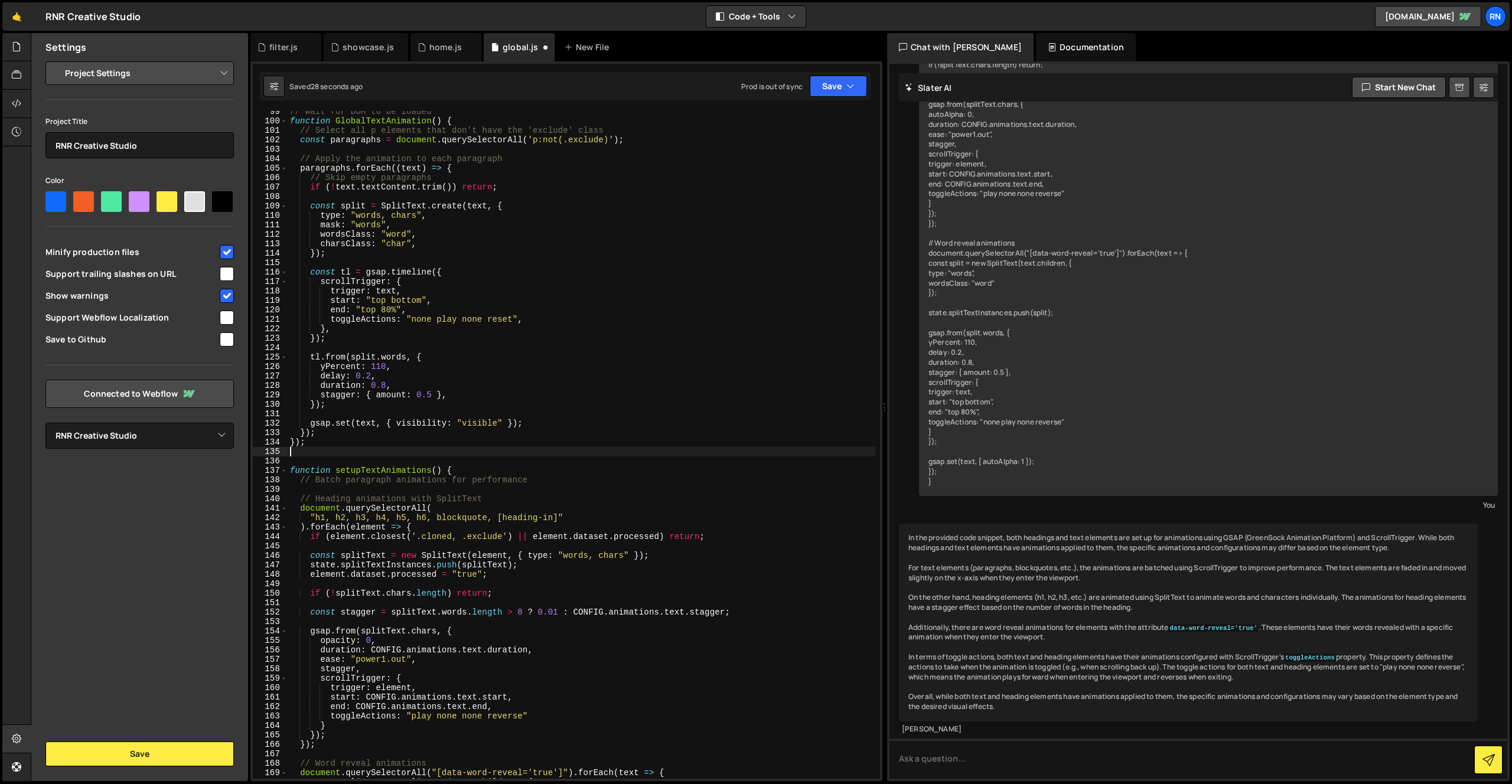
scroll to position [0, 0]
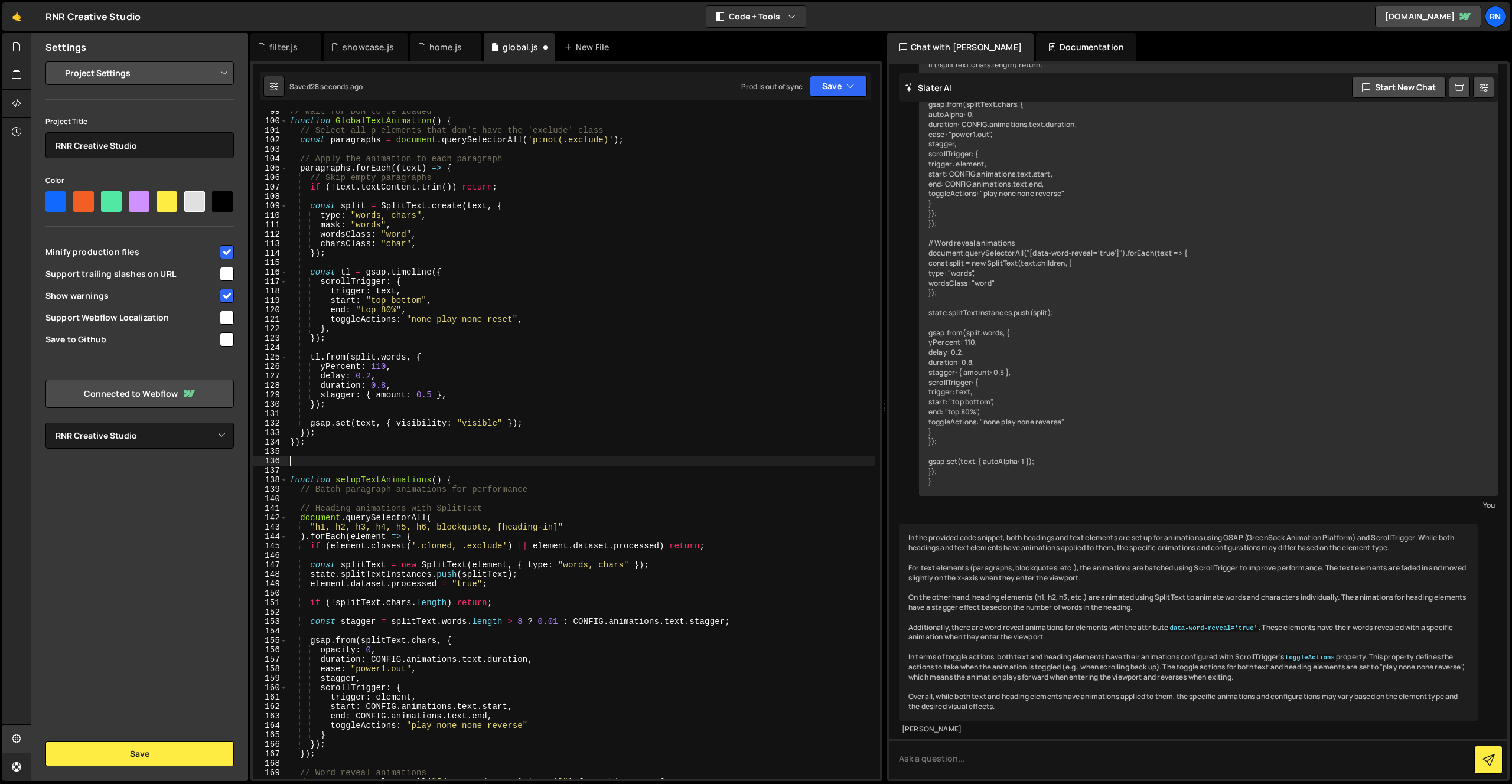
paste textarea "function GlobalTextAnimation()"
drag, startPoint x: 336, startPoint y: 461, endPoint x: 210, endPoint y: 462, distance: 126.0
click at [210, 462] on div "Files New File Javascript files 1 Capabilities.js 0 1 filter.js 0 1 global.js 0…" at bounding box center [771, 408] width 1482 height 748
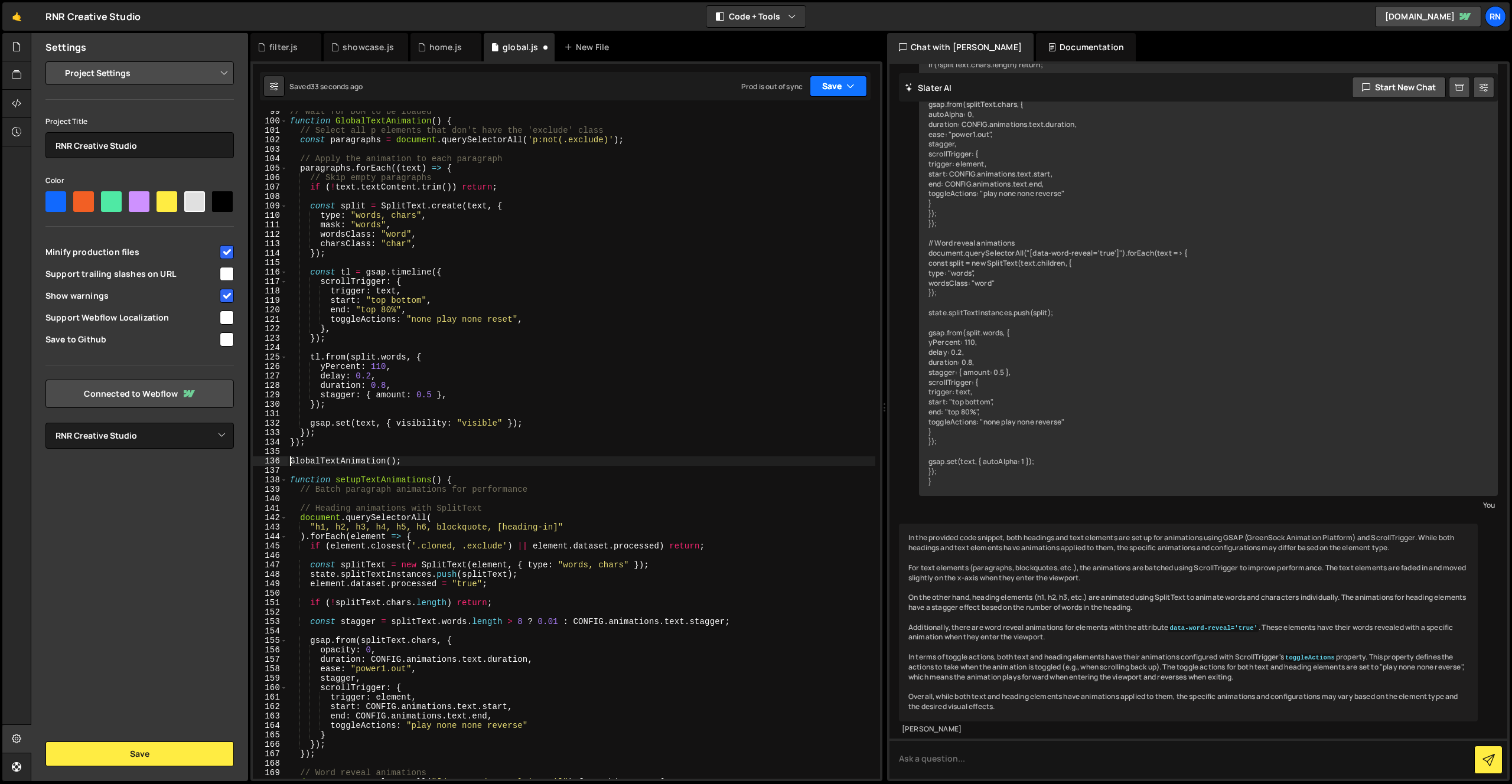
click at [821, 76] on button "Save" at bounding box center [838, 87] width 57 height 21
click at [799, 108] on button "Save to Staging S Saved 33 seconds ago" at bounding box center [798, 122] width 142 height 39
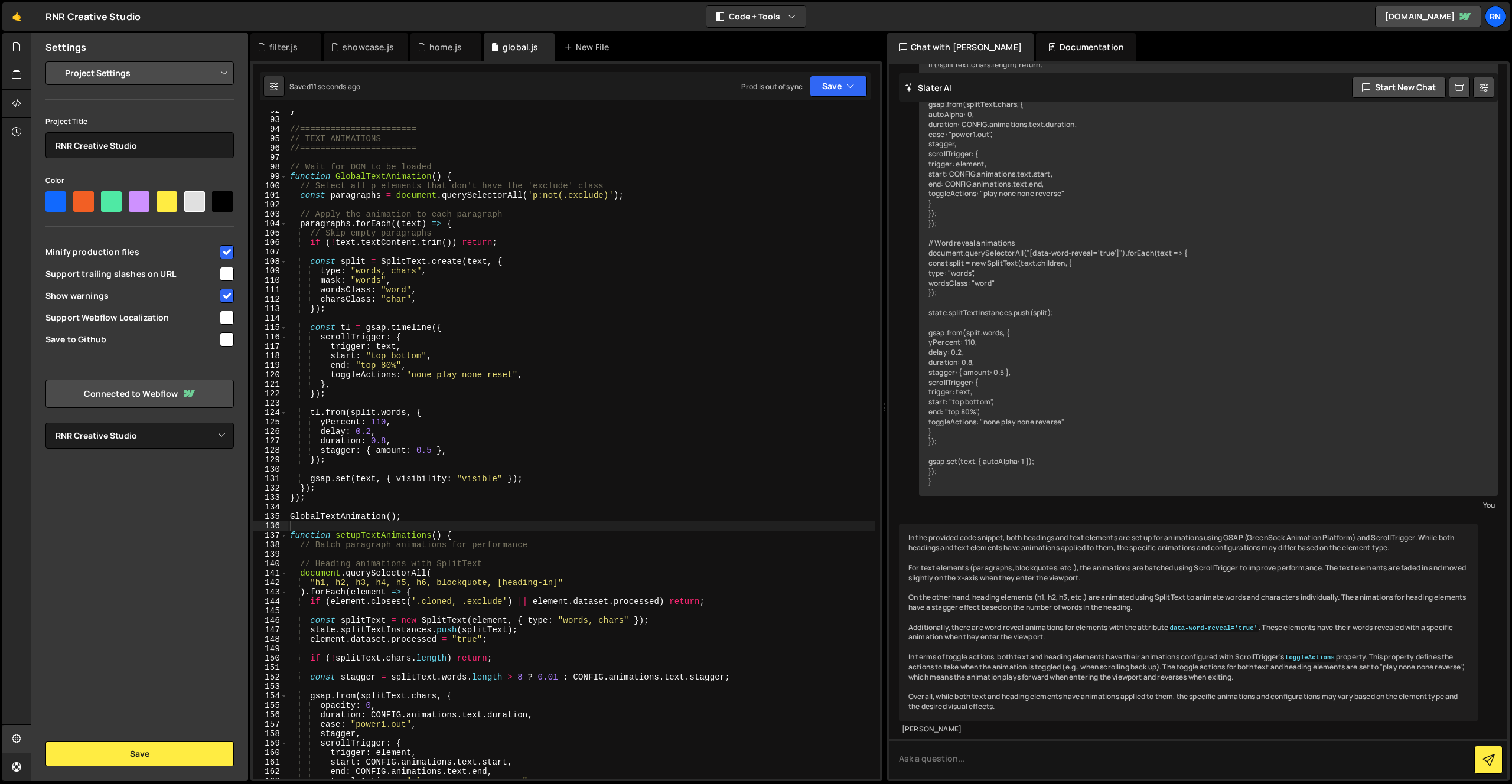
scroll to position [864, 0]
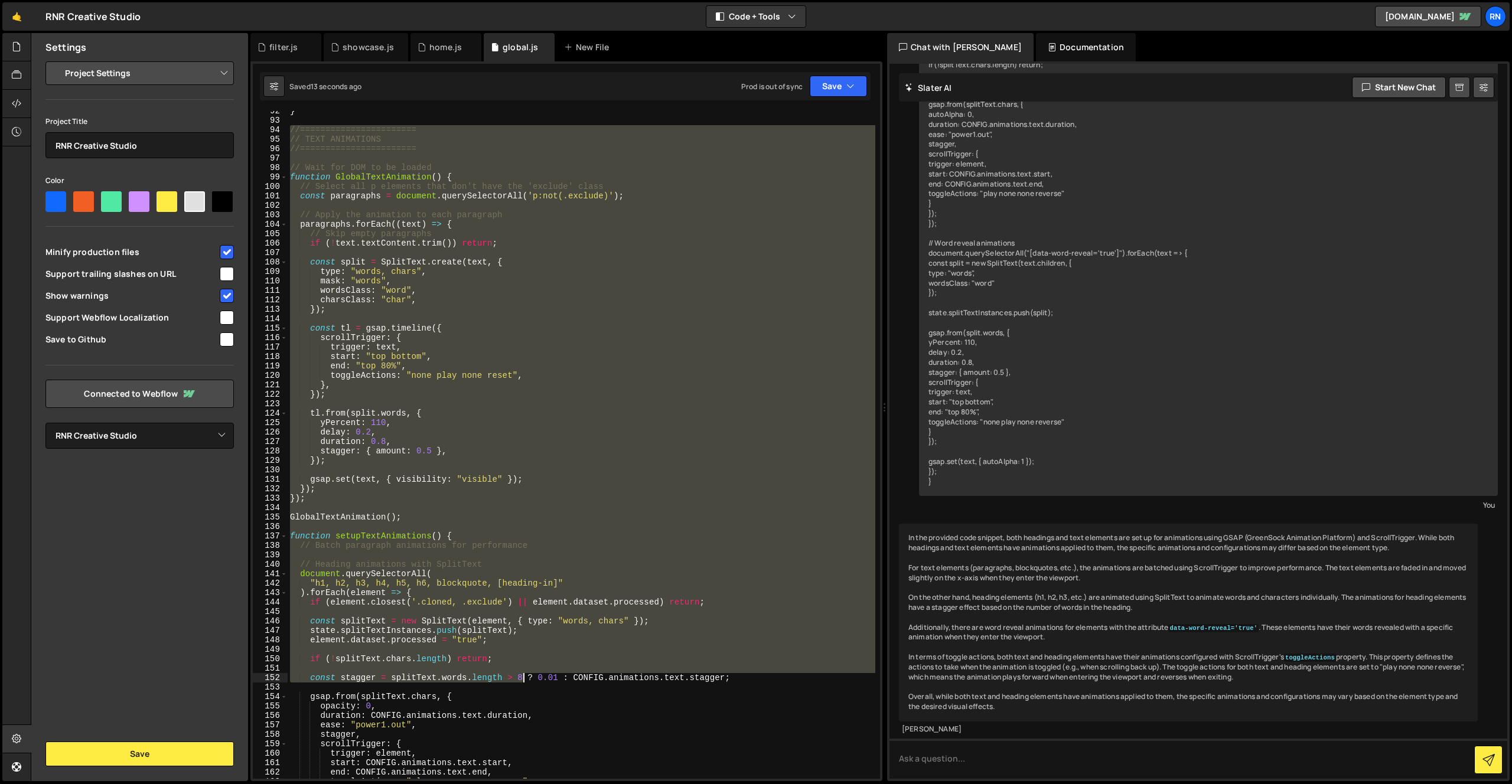
drag, startPoint x: 289, startPoint y: 129, endPoint x: 522, endPoint y: 673, distance: 591.8
click at [522, 674] on div "} //======================= // TEXT ANIMATIONS //======================= // Wai…" at bounding box center [582, 449] width 588 height 687
type textarea "const stagger = splitText.words.length > 8 ? 0.01 : CONFIG.animations.text.stag…"
click at [988, 751] on textarea at bounding box center [1198, 758] width 618 height 40
paste textarea "//======================= // TEXT ANIMATIONS //======================= // Wait …"
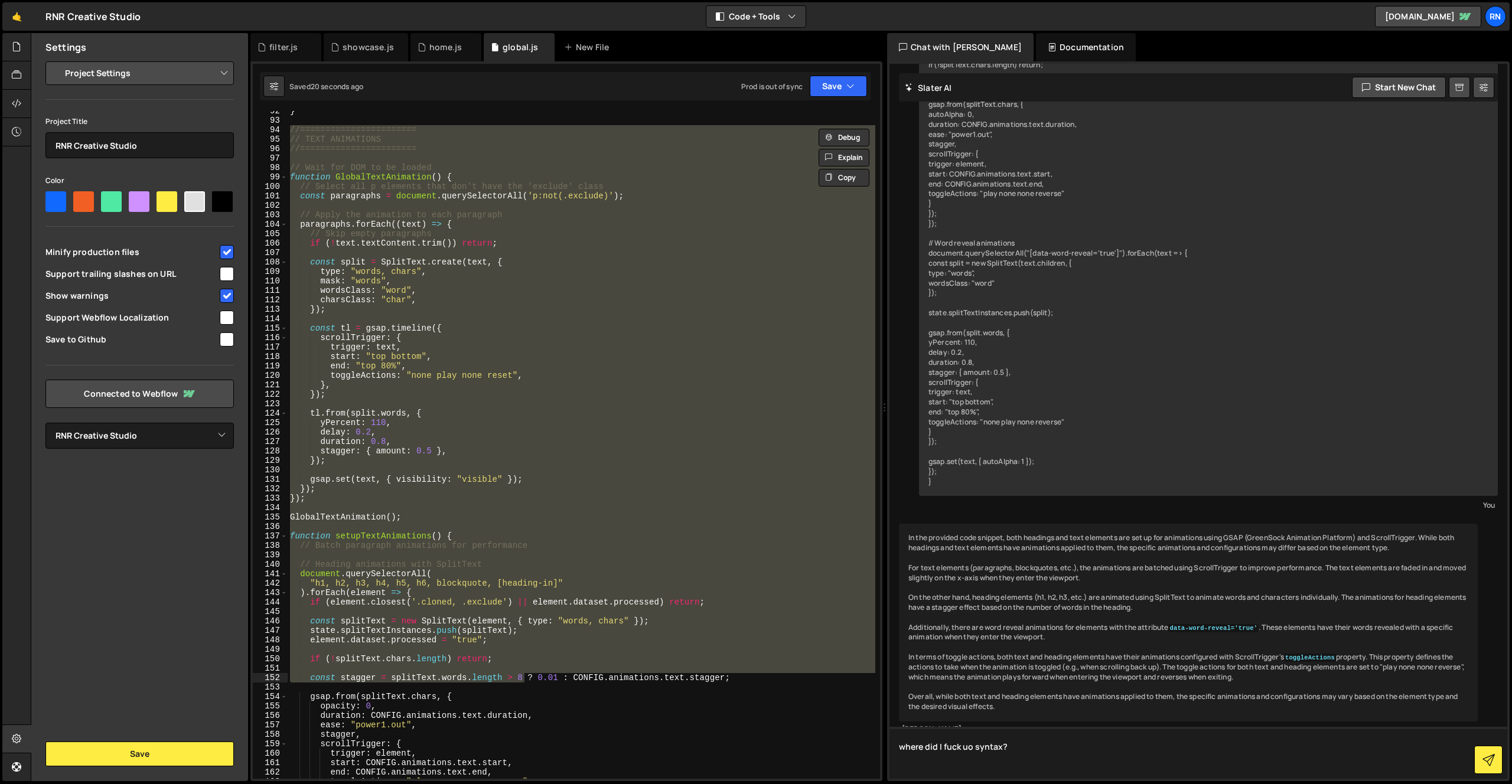
type textarea "where did I fuck uo syntax? //======================= // TEXT ANIMATIONS //====…"
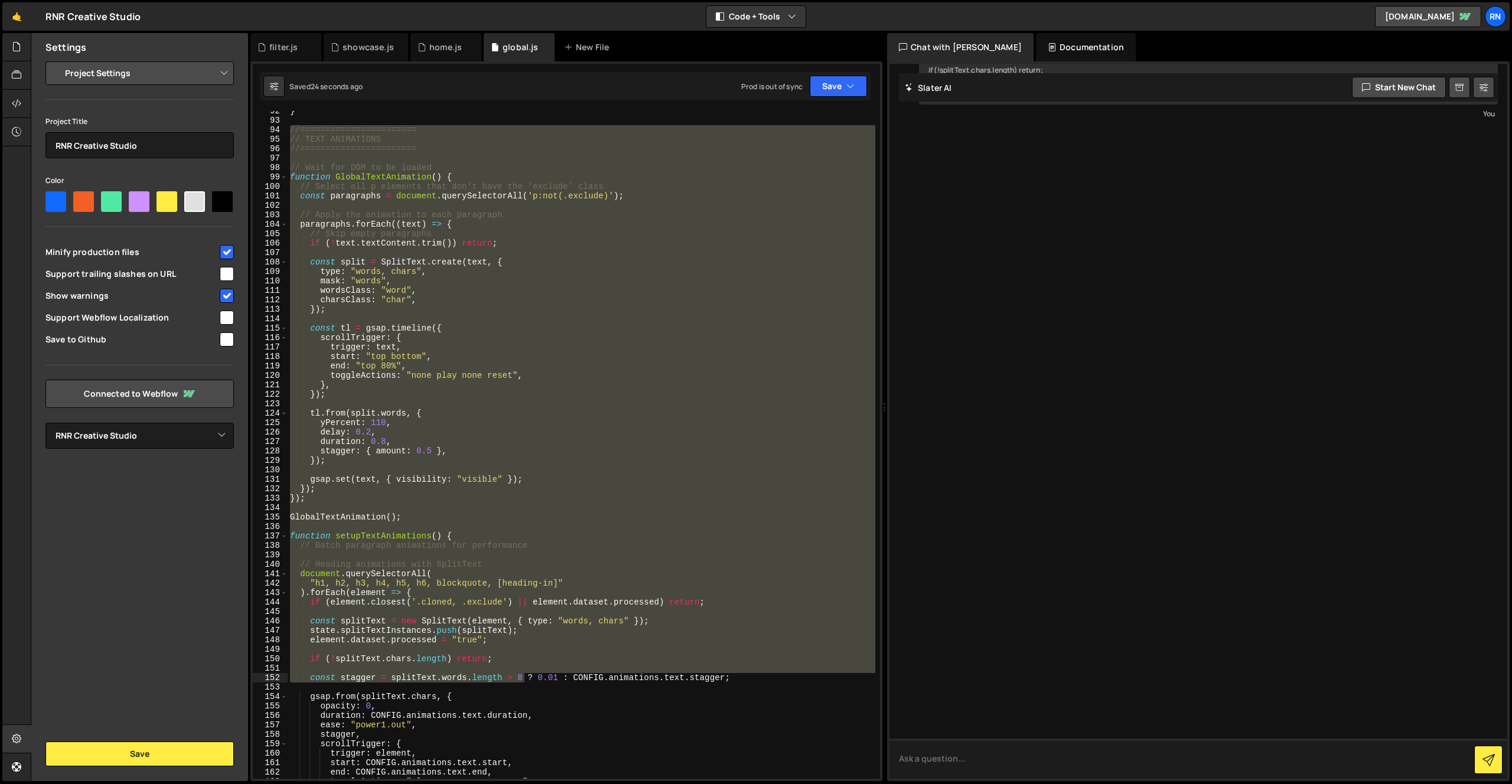
scroll to position [1677, 0]
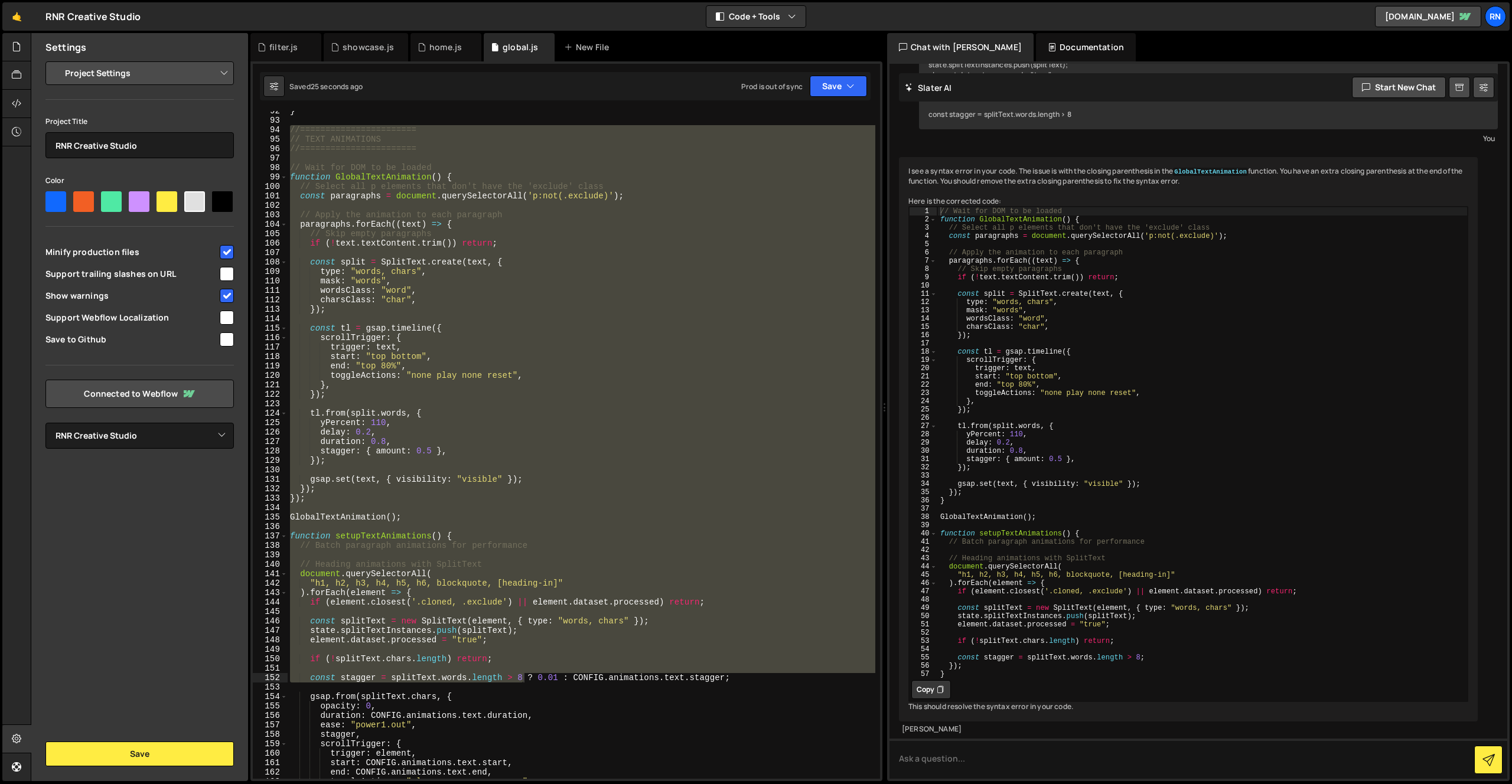
type textarea "});"
click at [1080, 389] on div "// Wait for DOM to be loaded function GlobalTextAnimation ( ) { // Select all p…" at bounding box center [1202, 450] width 531 height 488
click at [926, 680] on button "Copy" at bounding box center [931, 689] width 39 height 19
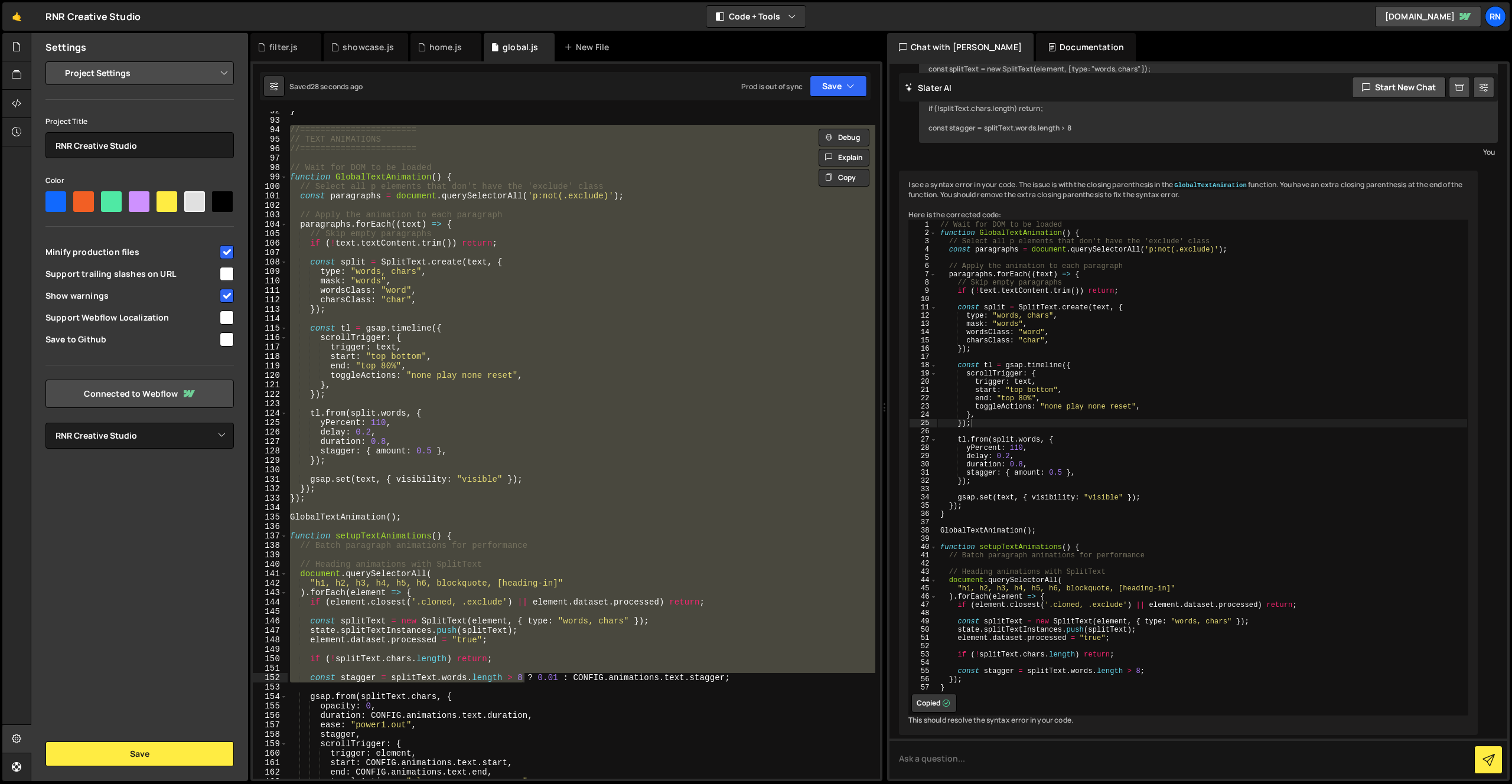
scroll to position [1629, 0]
click at [431, 378] on div "} //======================= // TEXT ANIMATIONS //======================= // Wai…" at bounding box center [582, 445] width 588 height 668
type textarea "toggleActions: "none play none reset","
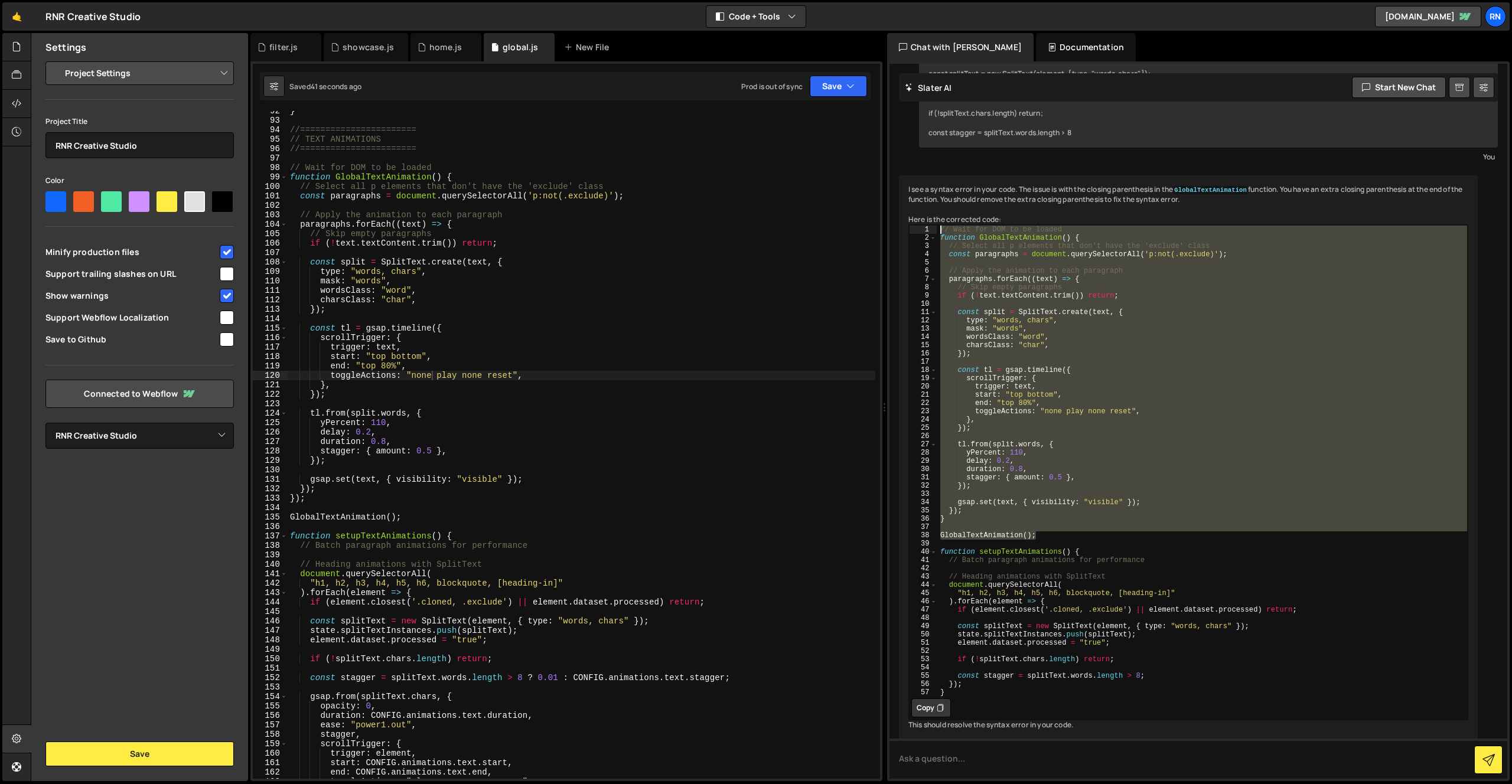
drag, startPoint x: 1043, startPoint y: 543, endPoint x: 863, endPoint y: 195, distance: 391.8
click at [863, 195] on div "Files New File Javascript files 1 Capabilities.js 0 1 filter.js 0 1 global.js 0…" at bounding box center [771, 408] width 1482 height 748
type textarea "// Wait for DOM to be loaded function GlobalTextAnimation() {"
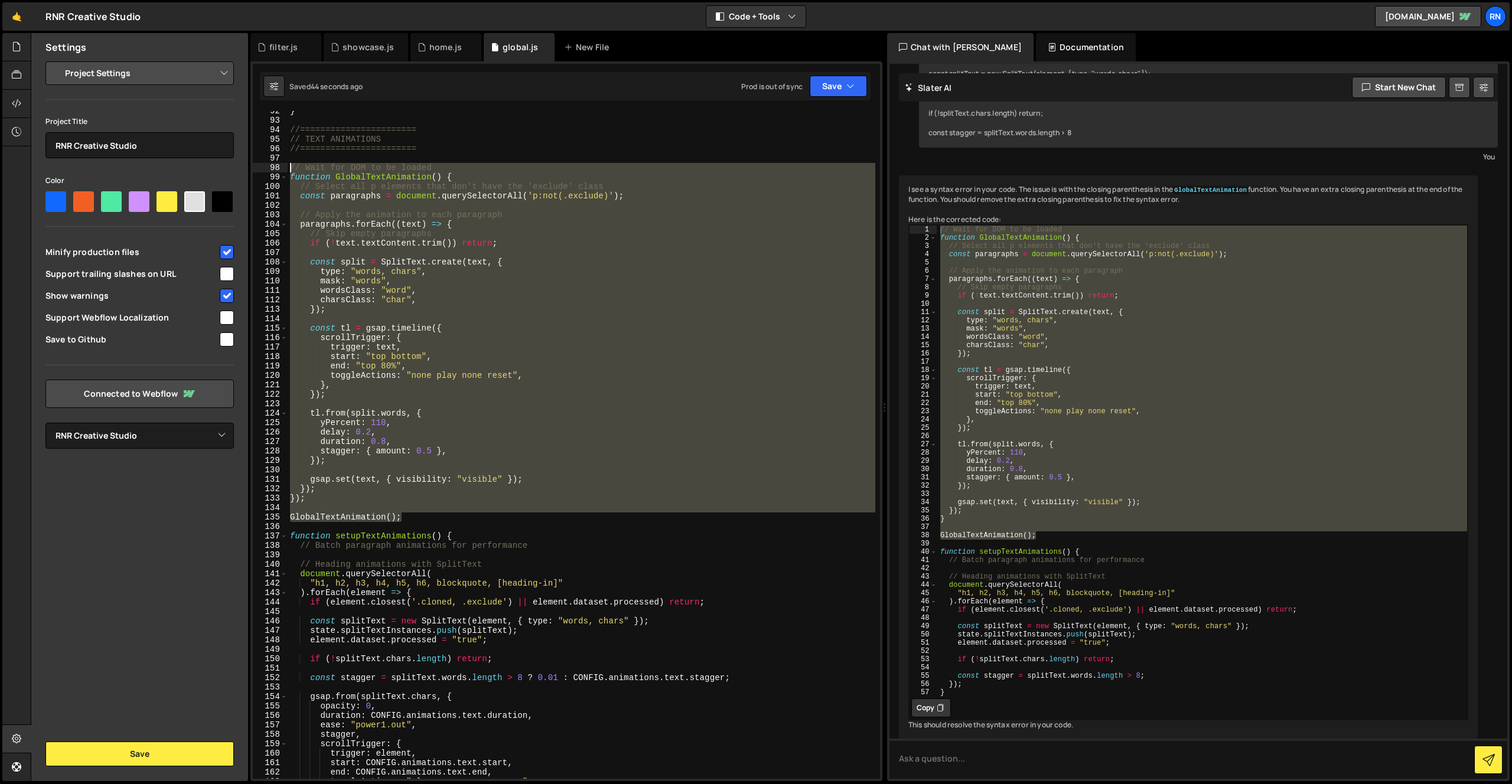
drag, startPoint x: 414, startPoint y: 518, endPoint x: 254, endPoint y: 167, distance: 385.7
click at [254, 167] on div "GlobalTextAnimation(); 92 93 94 95 96 97 98 99 100 101 102 103 104 105 106 107 …" at bounding box center [567, 445] width 627 height 668
paste textarea "GlobalTextAnimation();"
paste textarea
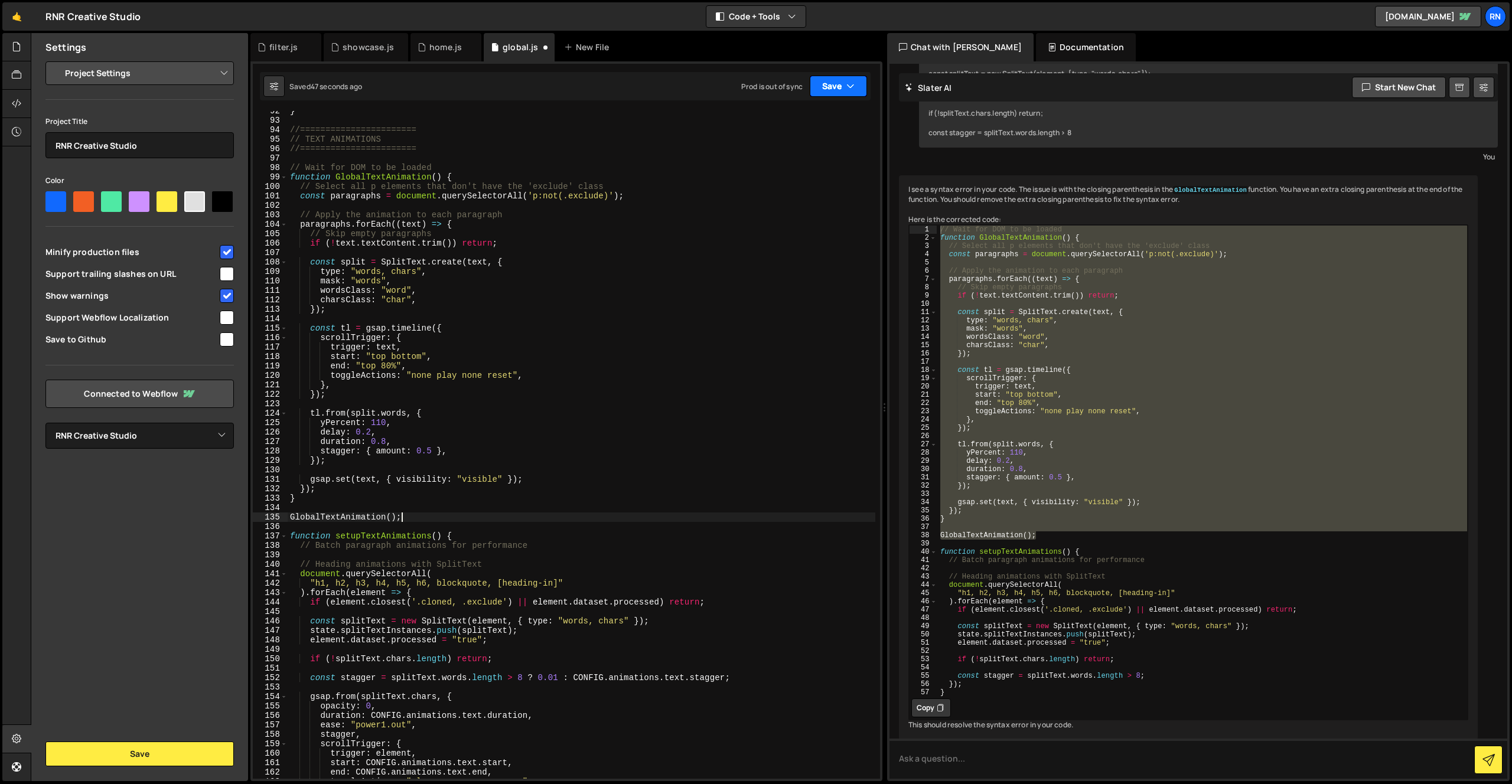
click at [823, 80] on button "Save" at bounding box center [838, 87] width 57 height 21
click at [779, 116] on div "Save to Staging S" at bounding box center [799, 115] width 123 height 12
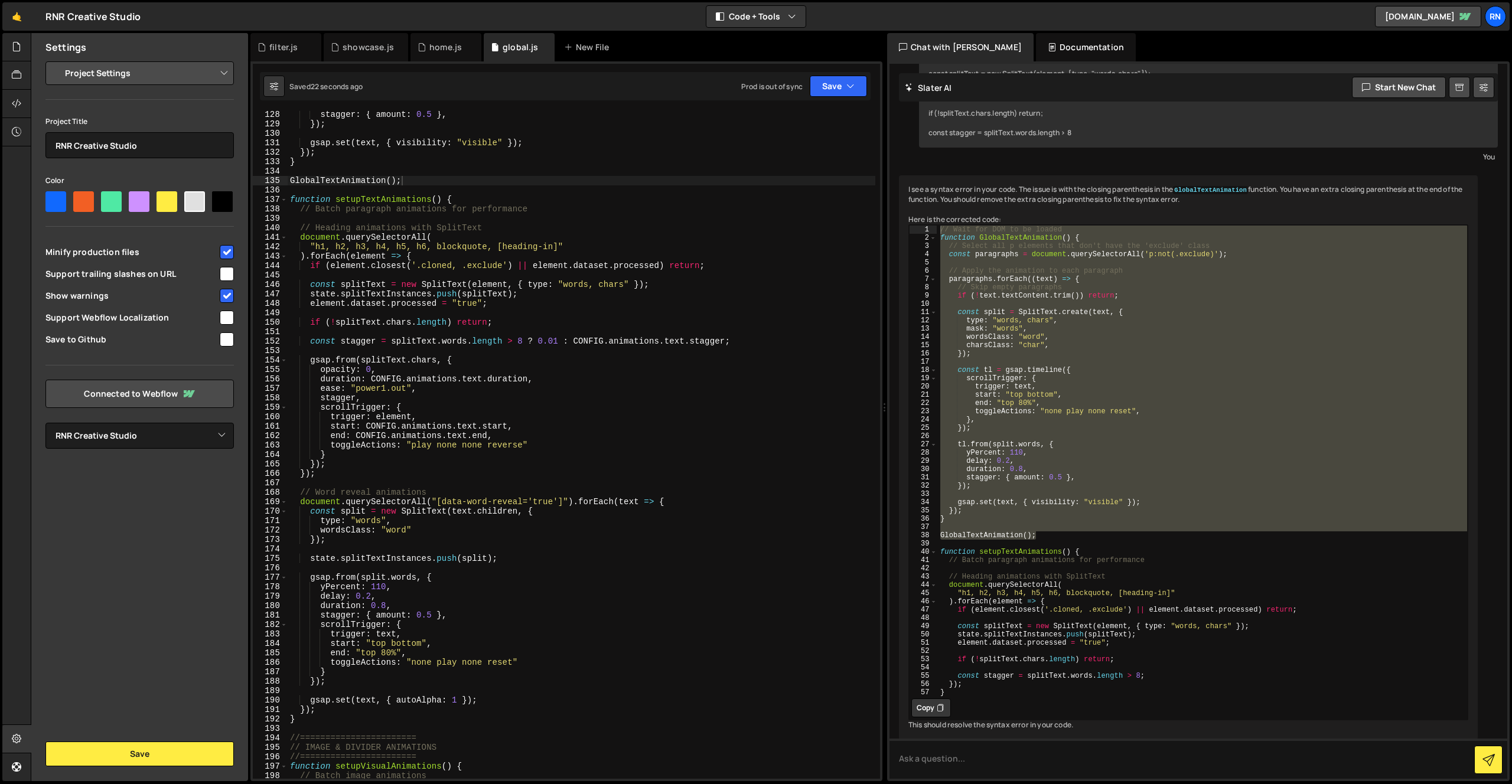
scroll to position [1204, 0]
click at [667, 498] on div "stagger : { amount : 0.5 } , }) ; gsap . set ( text , { visibility : "visible" …" at bounding box center [582, 449] width 588 height 687
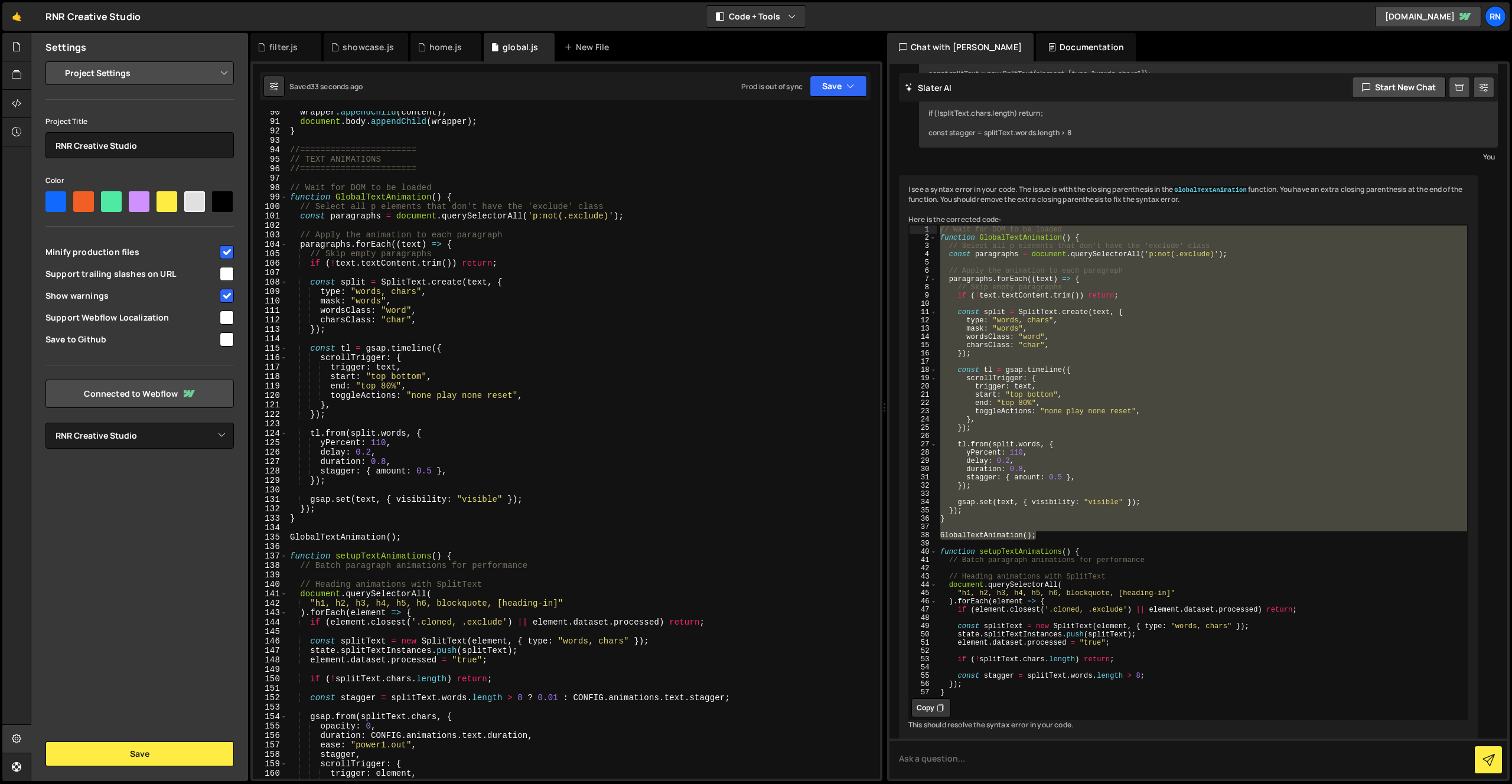
scroll to position [843, 0]
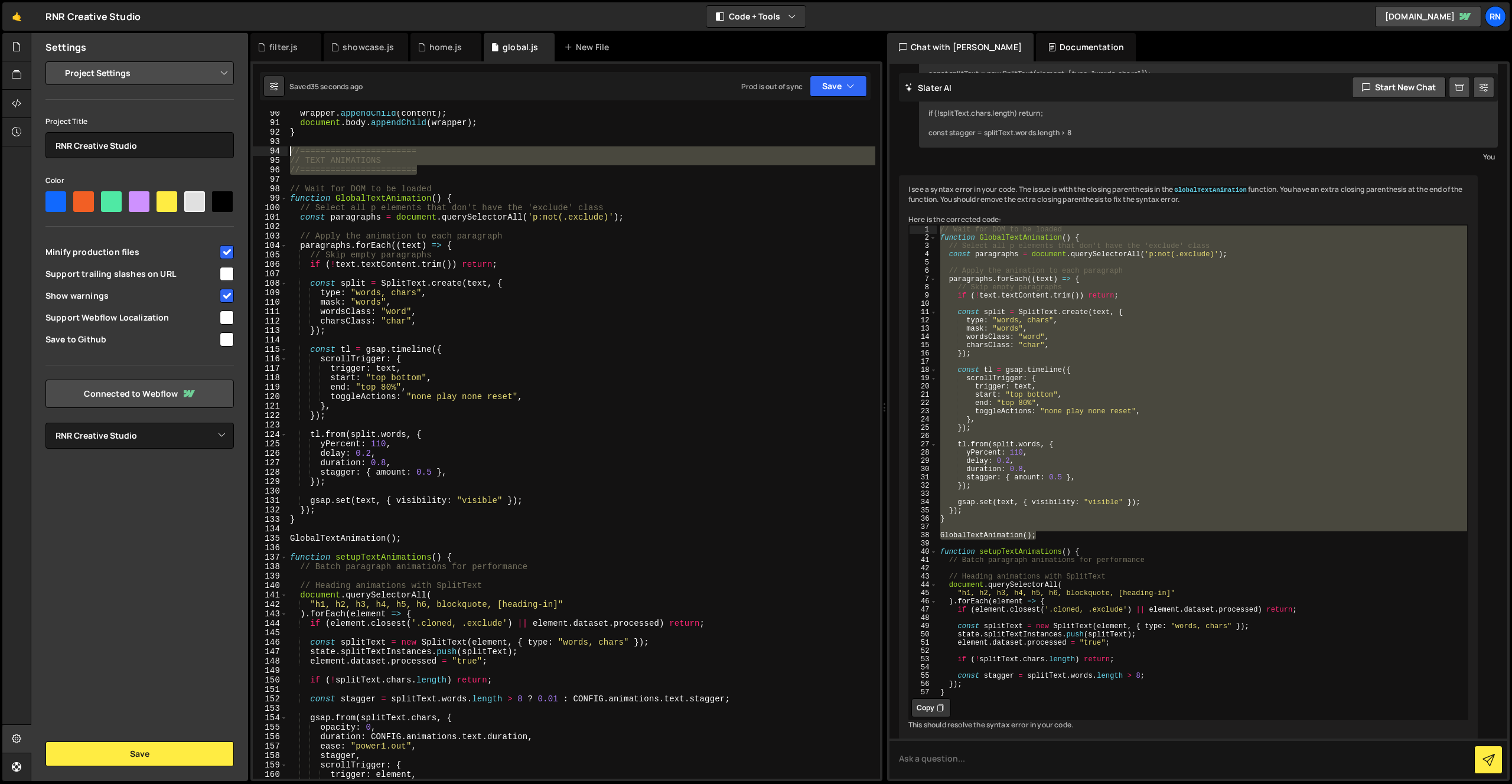
drag, startPoint x: 423, startPoint y: 173, endPoint x: 259, endPoint y: 155, distance: 165.0
click at [259, 154] on div "document.querySelectorAll("[data-word-reveal='true']").forEach(text => { 90 91 …" at bounding box center [567, 445] width 627 height 668
click at [430, 541] on div "wrapper . appendChild ( content ) ; document . body . appendChild ( wrapper ) ;…" at bounding box center [582, 452] width 588 height 687
type textarea "GlobalTextAnimation();"
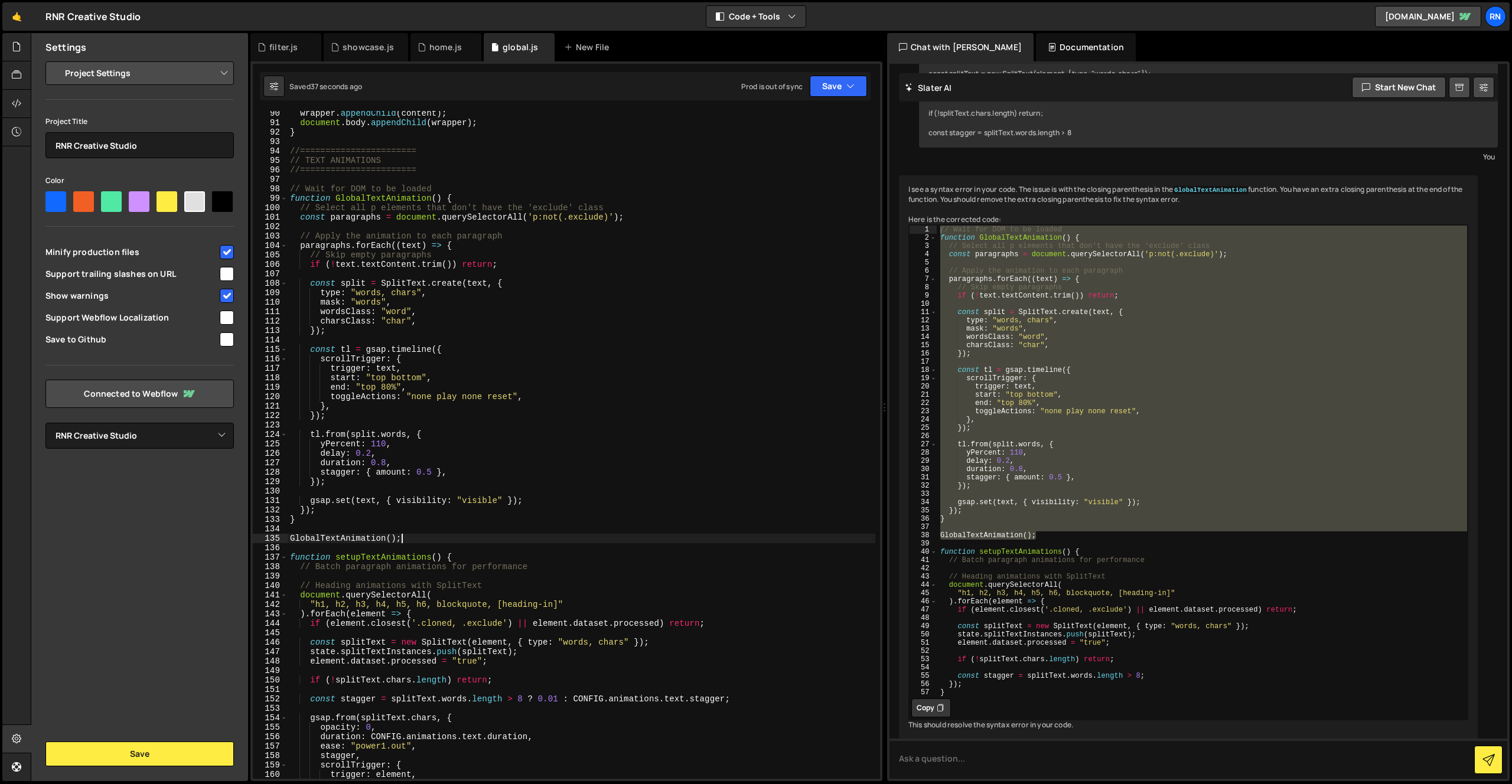
scroll to position [0, 0]
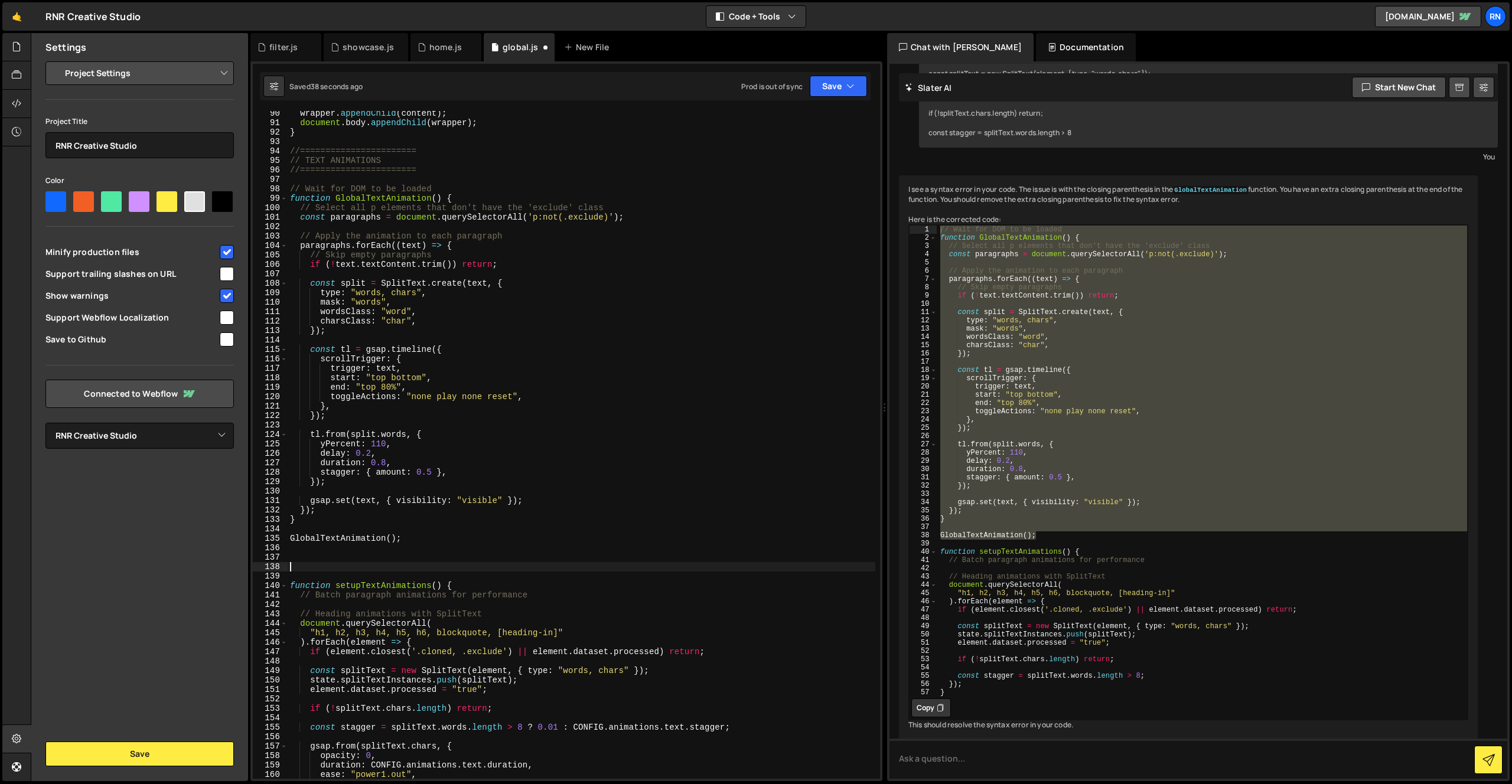
paste textarea "//======================="
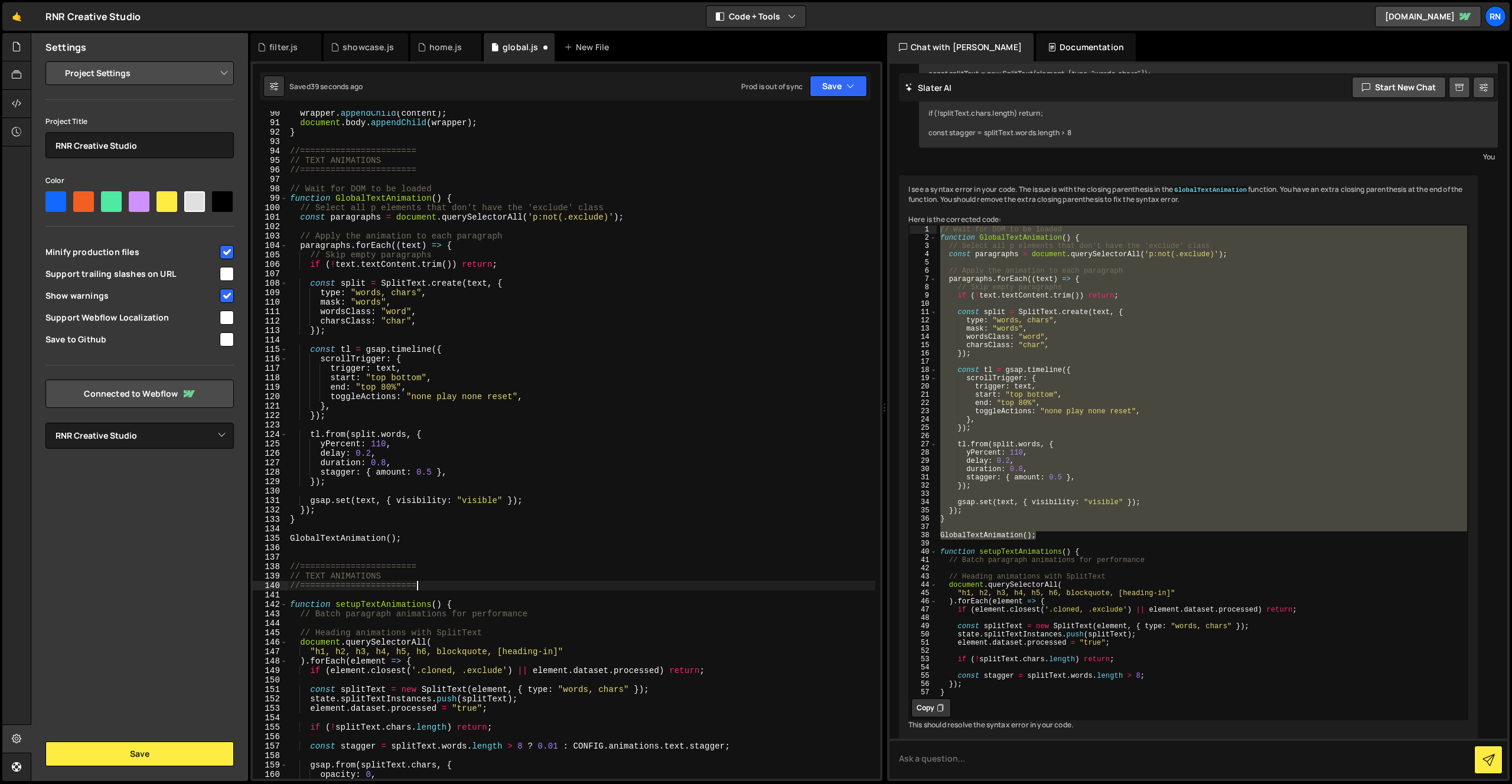
click at [307, 575] on div "wrapper . appendChild ( content ) ; document . body . appendChild ( wrapper ) ;…" at bounding box center [582, 452] width 588 height 687
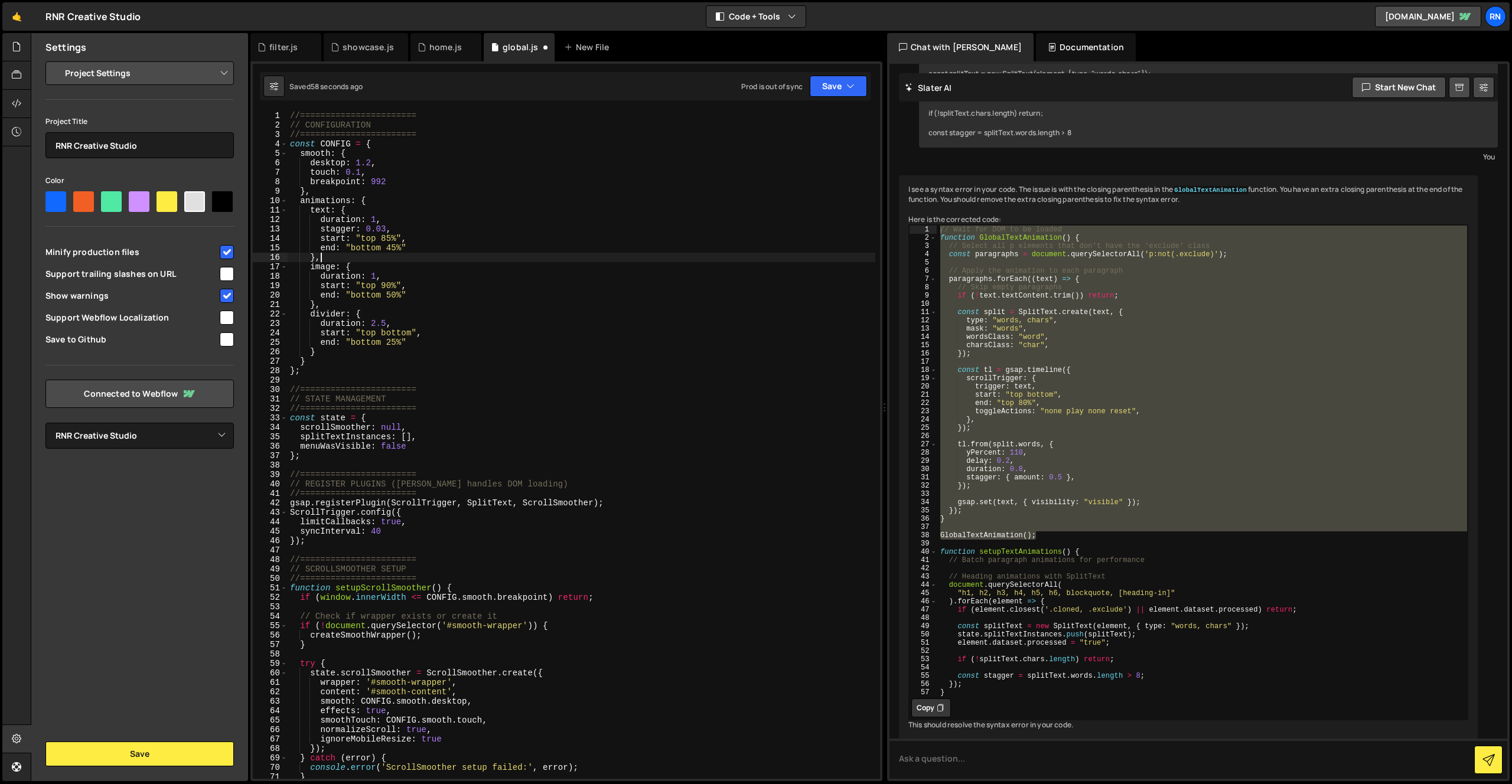
click at [380, 254] on div "//======================= // CONFIGURATION //======================= const CONF…" at bounding box center [582, 454] width 588 height 687
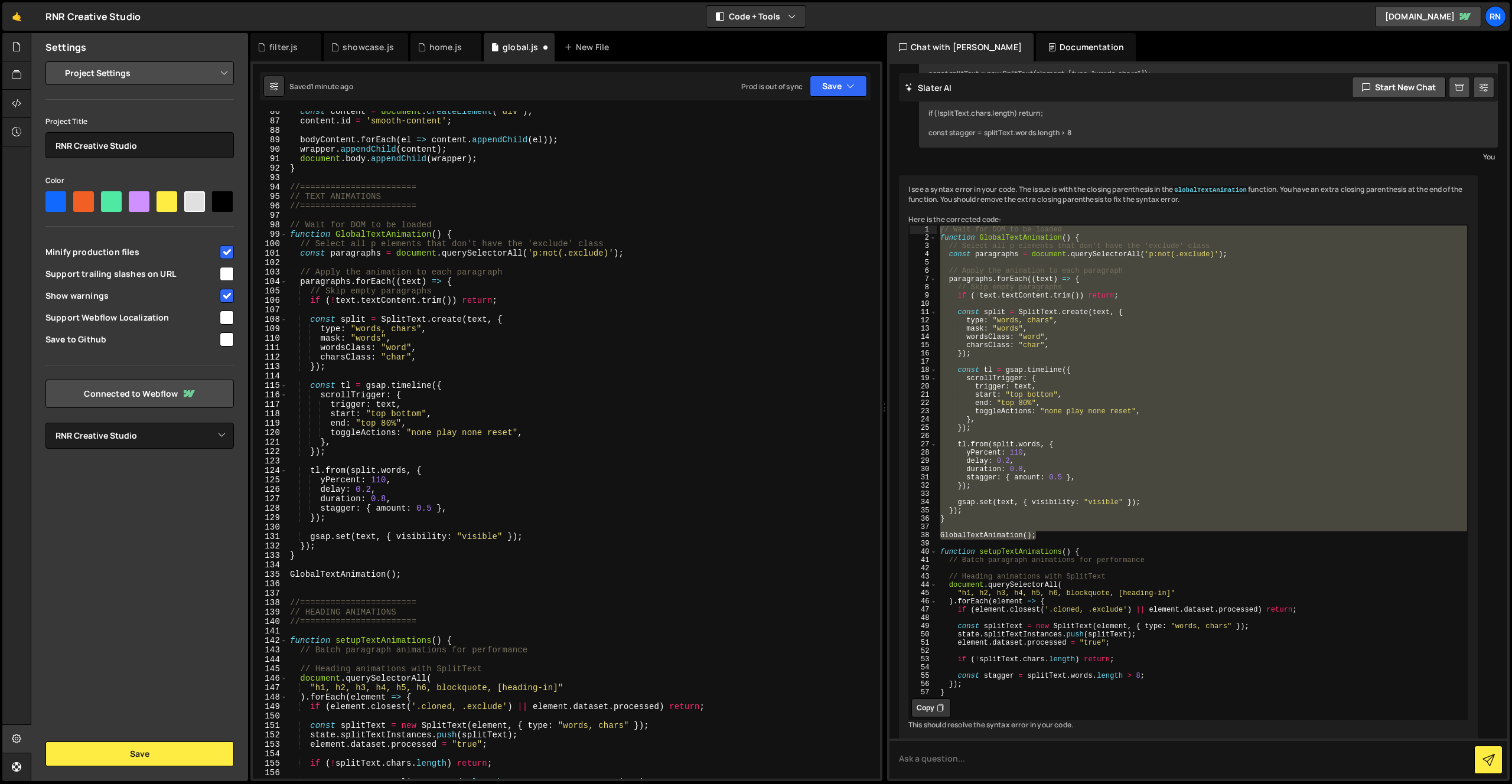
scroll to position [801, 0]
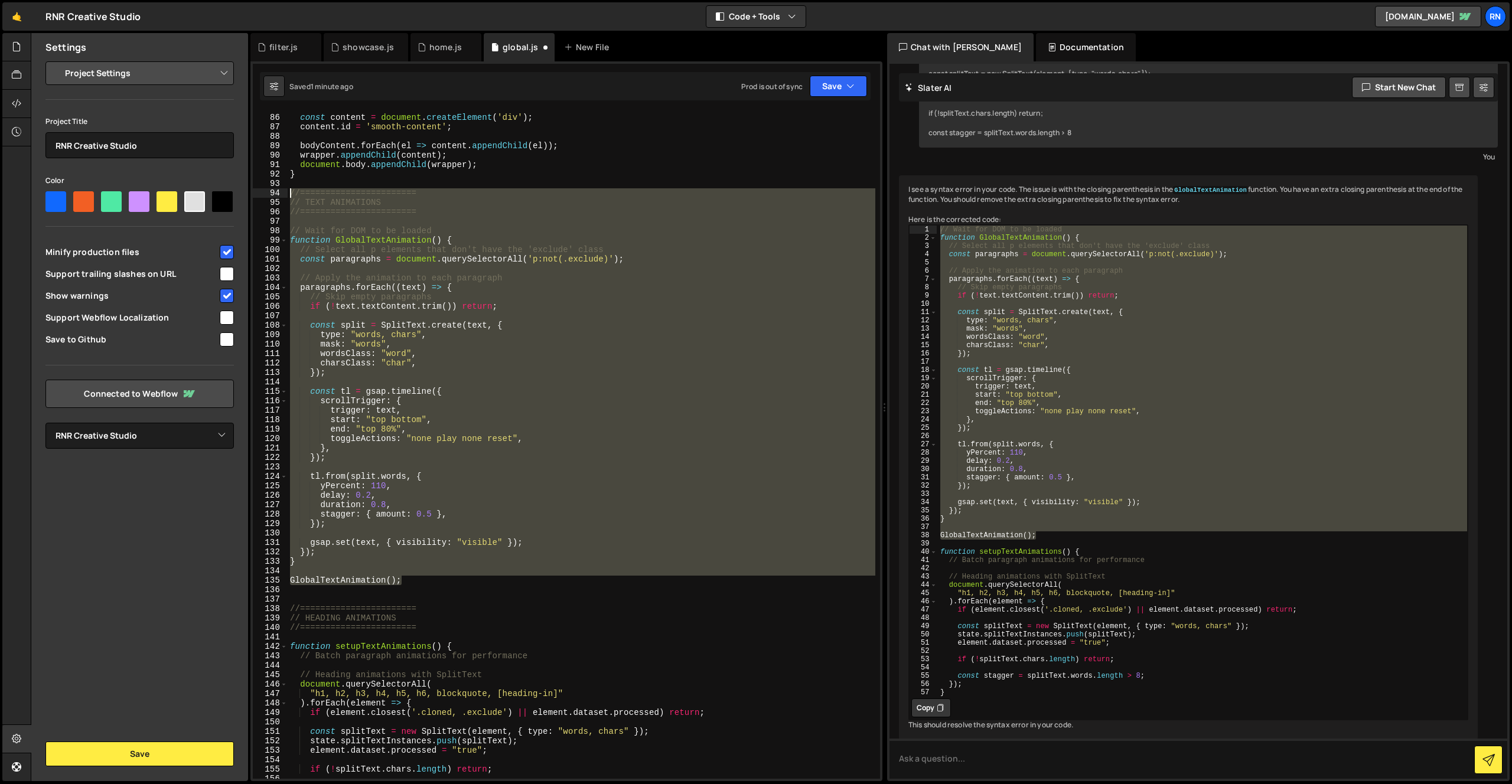
drag, startPoint x: 403, startPoint y: 584, endPoint x: 283, endPoint y: 190, distance: 411.9
click at [283, 190] on div "}, 85 86 87 88 89 90 91 92 93 94 95 96 97 98 99 100 101 102 103 104 105 106 107…" at bounding box center [567, 445] width 627 height 668
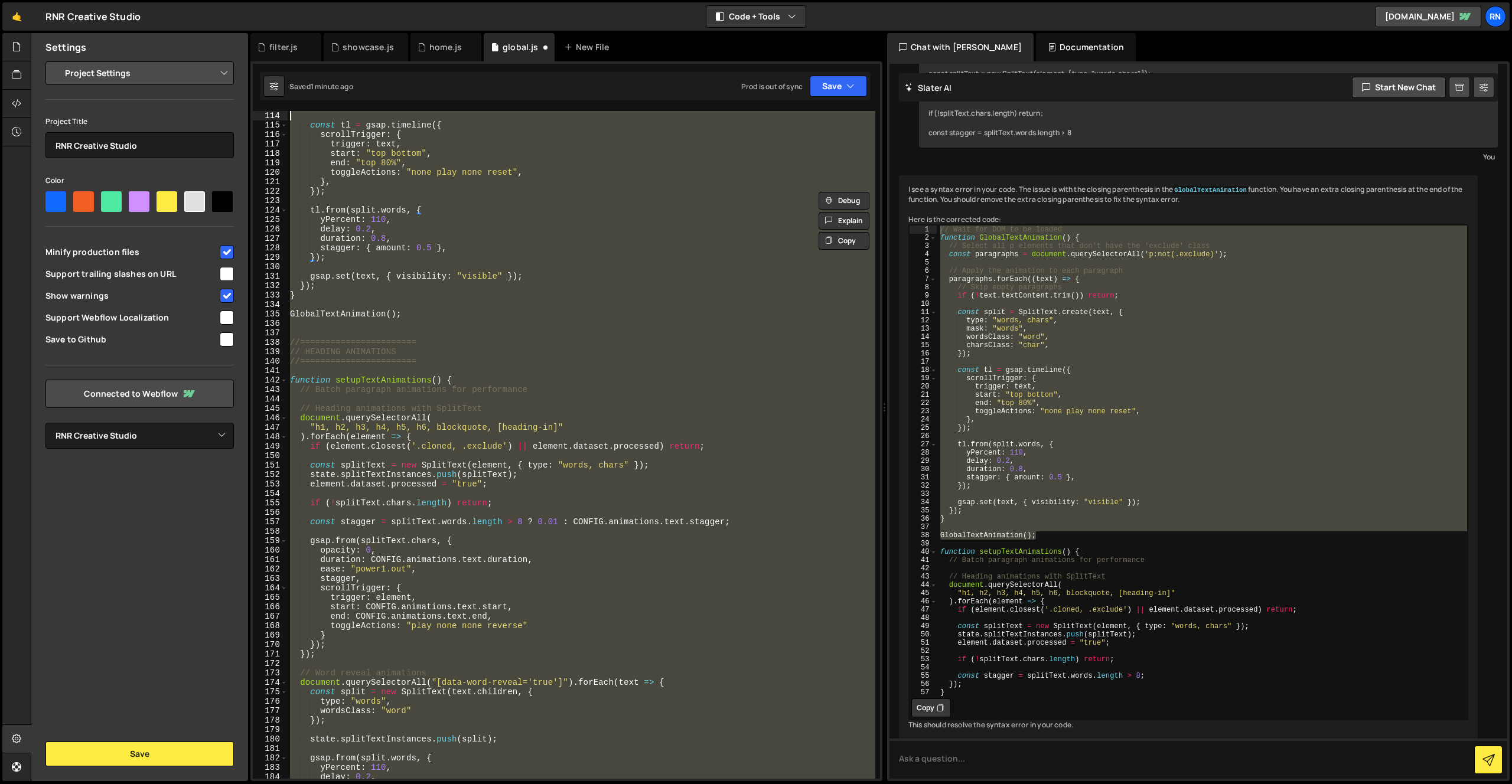
scroll to position [888, 0]
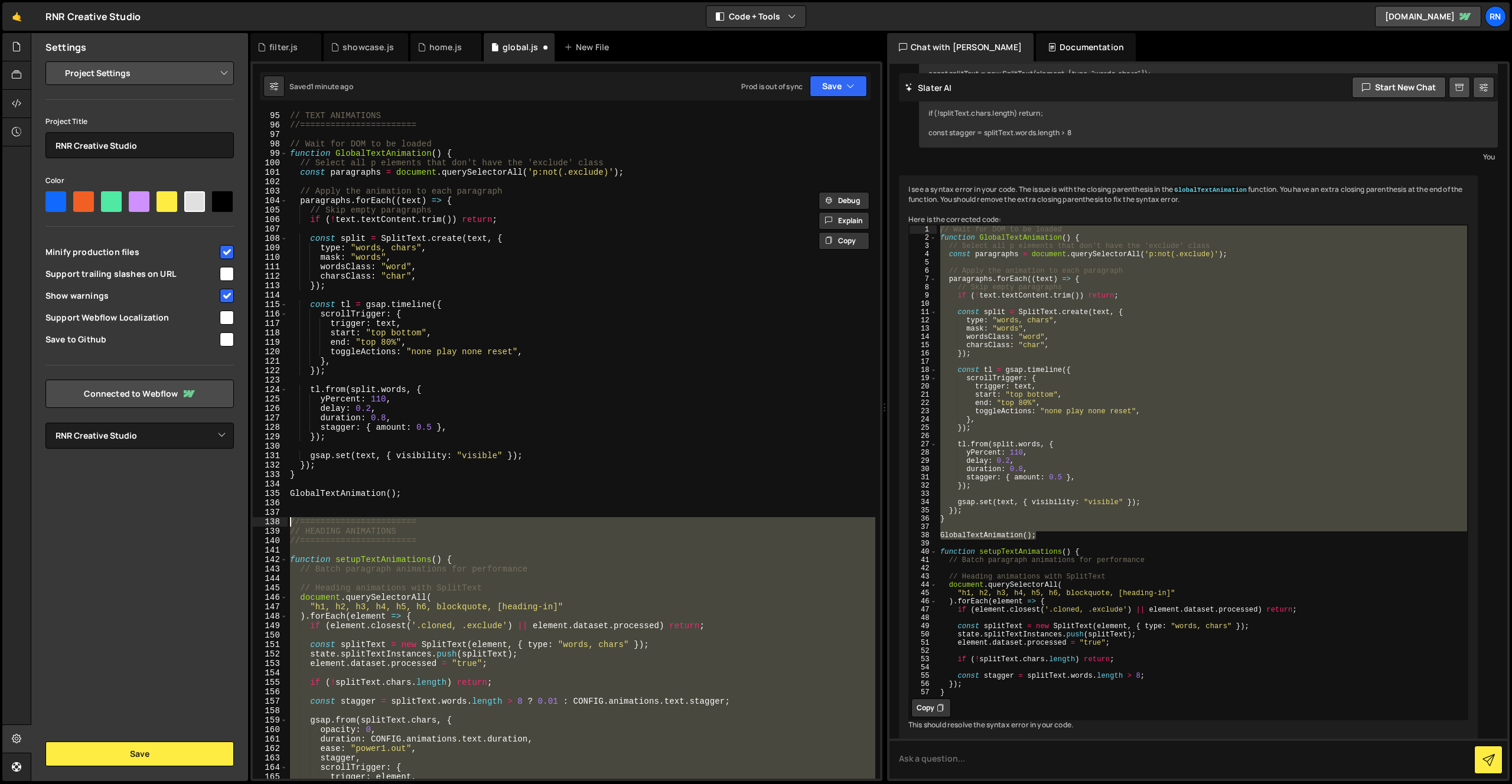
drag, startPoint x: 305, startPoint y: 673, endPoint x: 288, endPoint y: 526, distance: 148.0
click at [288, 526] on div "// TEXT ANIMATIONS //======================= // Wait for DOM to be loaded funct…" at bounding box center [582, 454] width 588 height 687
paste textarea "GlobalTextAnimation();"
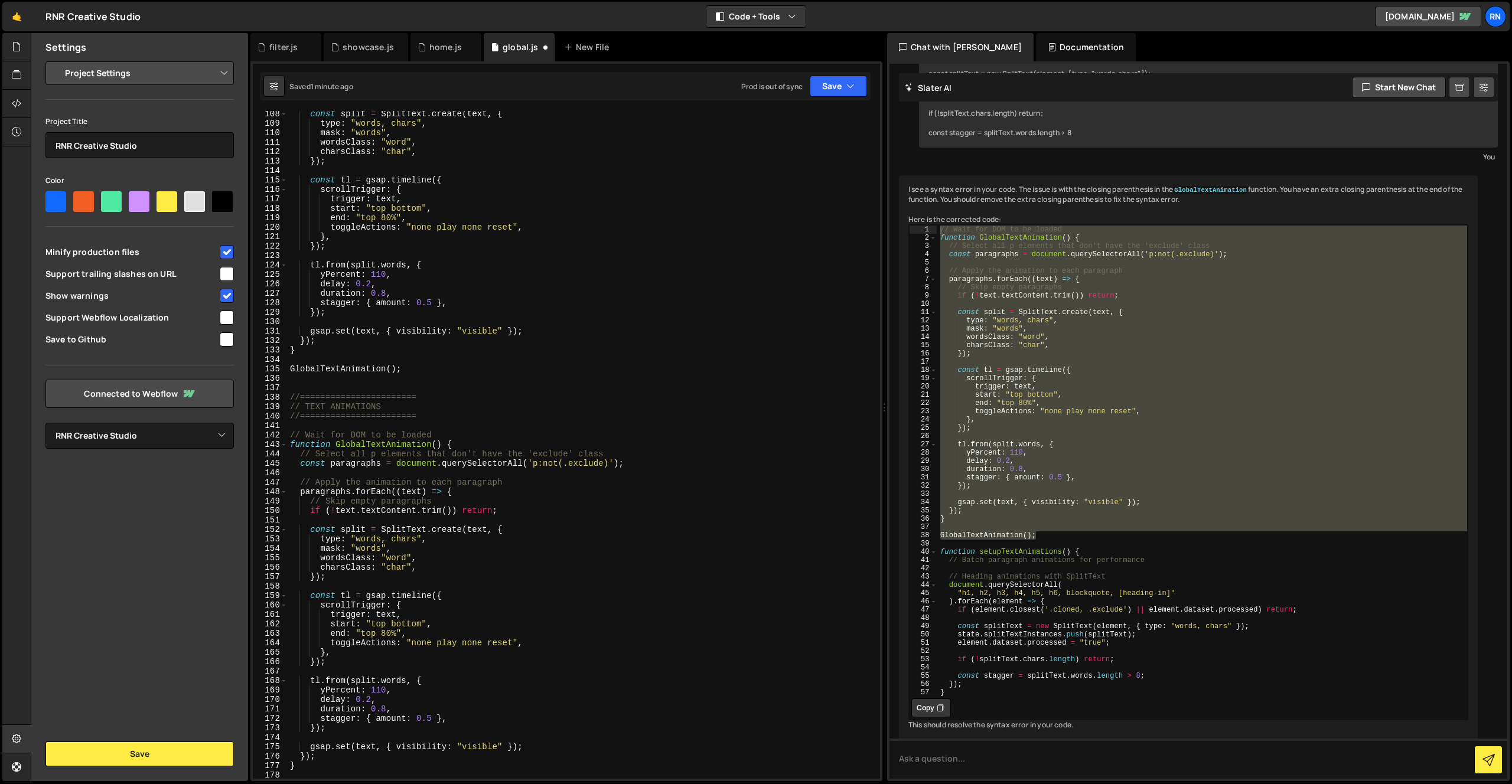
scroll to position [1012, 0]
click at [315, 402] on div "const split = SplitText . create ( text , { type : "words, chars" , mask : "wor…" at bounding box center [582, 452] width 588 height 687
click at [374, 448] on div "const split = SplitText . create ( text , { type : "words, chars" , mask : "wor…" at bounding box center [582, 452] width 588 height 687
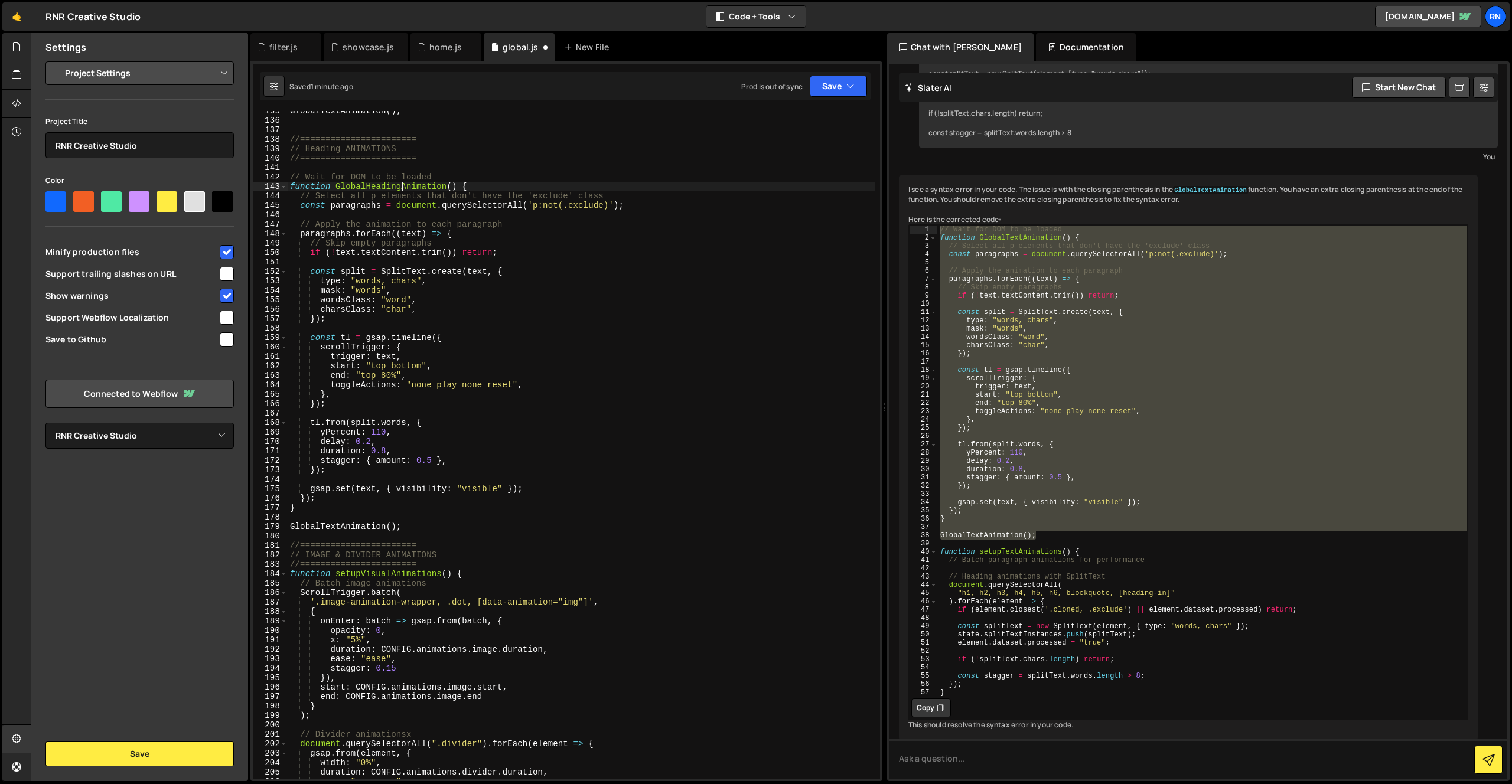
scroll to position [1304, 0]
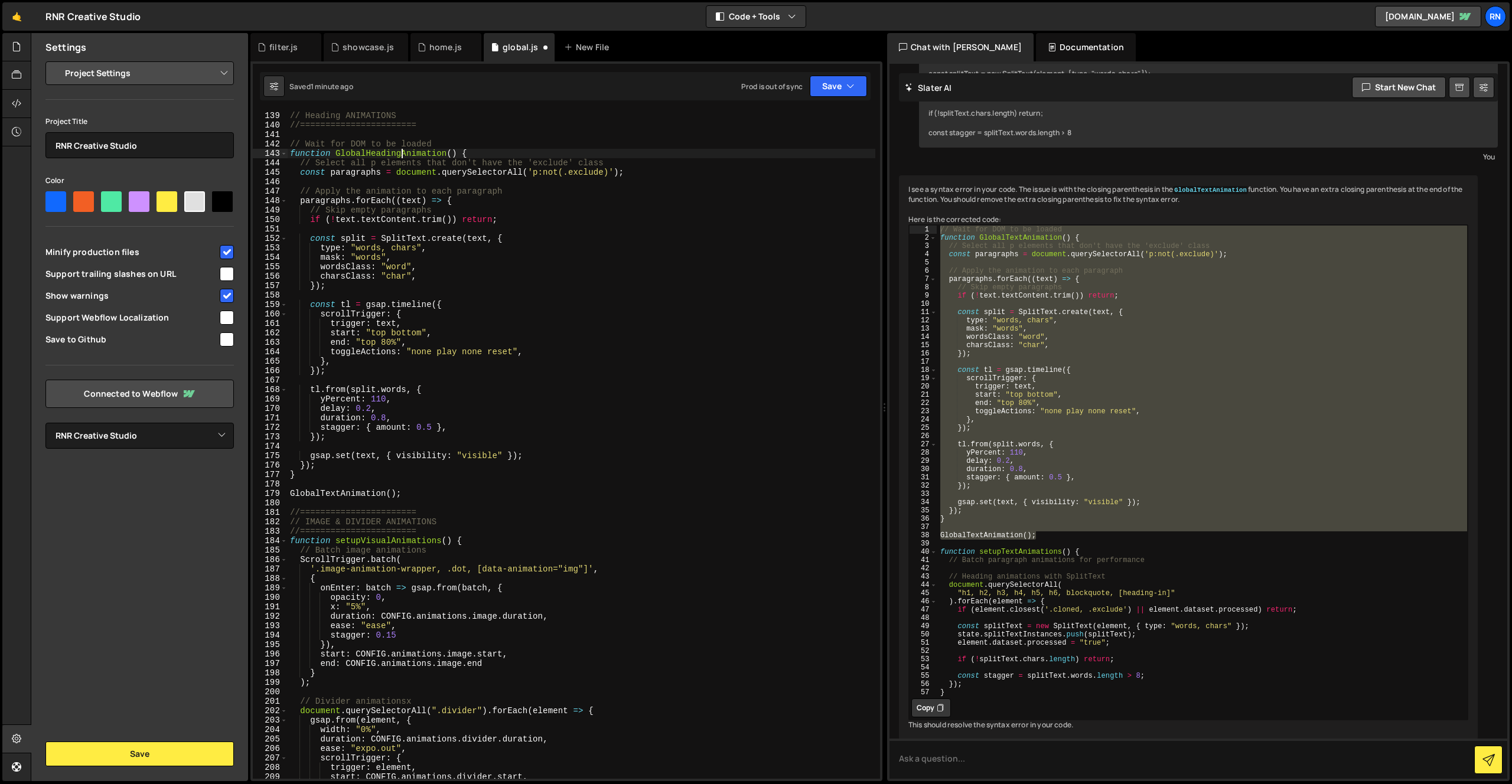
click at [320, 490] on div "//======================= // Heading ANIMATIONS //======================= // Wa…" at bounding box center [582, 445] width 588 height 687
click at [389, 496] on div "//======================= // Heading ANIMATIONS //======================= // Wa…" at bounding box center [582, 445] width 588 height 687
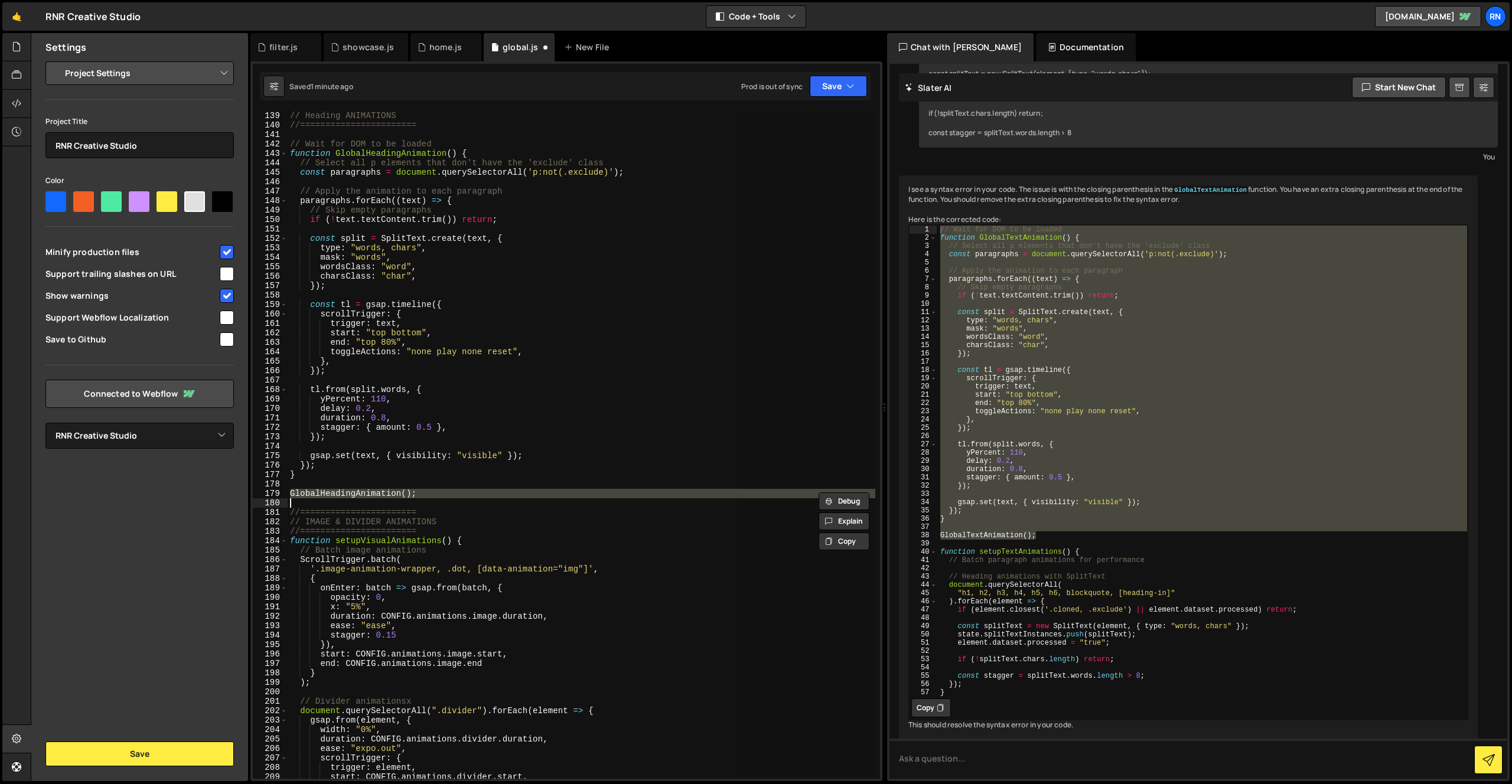
click at [389, 495] on div "//======================= // Heading ANIMATIONS //======================= // Wa…" at bounding box center [582, 445] width 588 height 668
click at [389, 495] on div "//======================= // Heading ANIMATIONS //======================= // Wa…" at bounding box center [582, 445] width 588 height 687
type textarea "GlobalHeadingAnimation();"
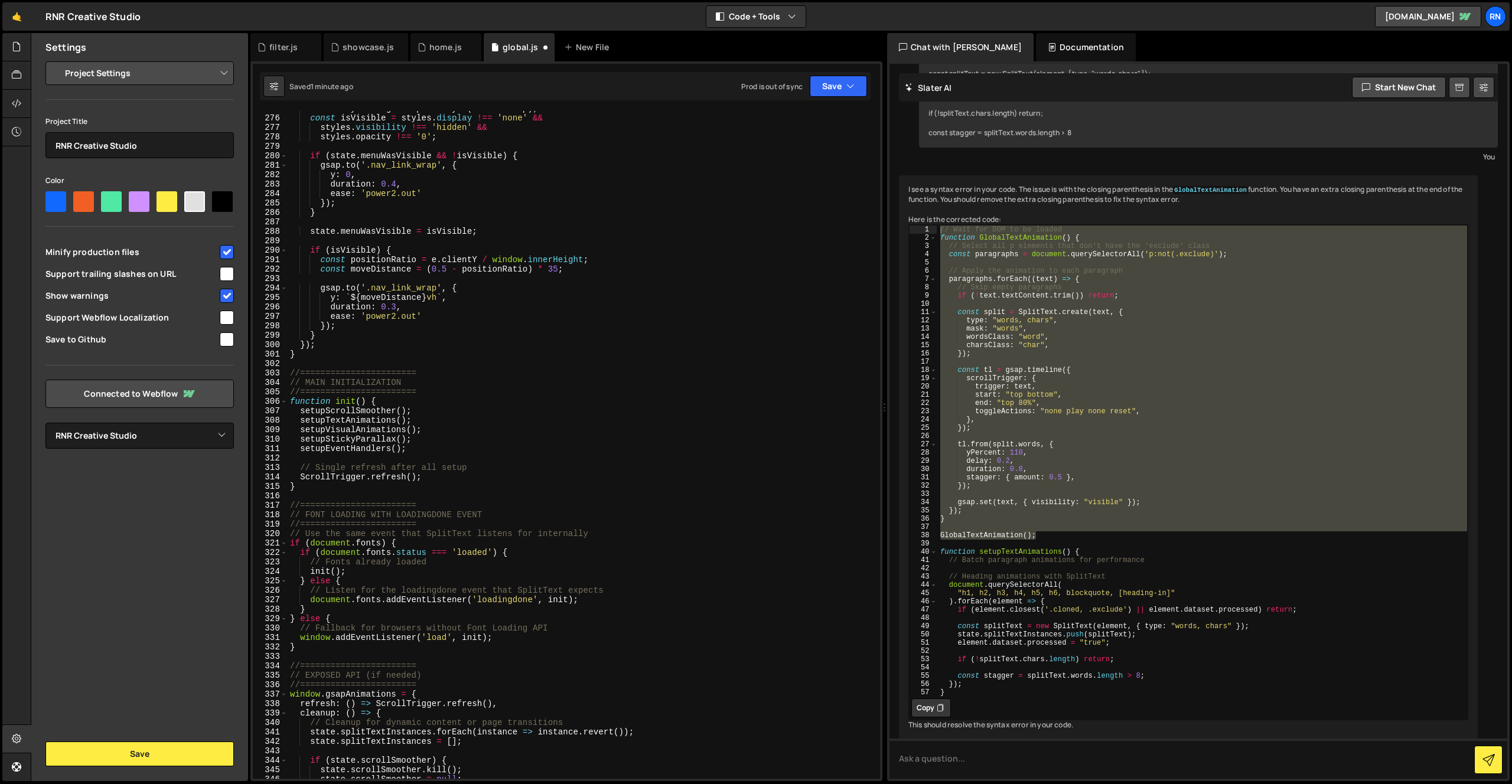
scroll to position [2660, 0]
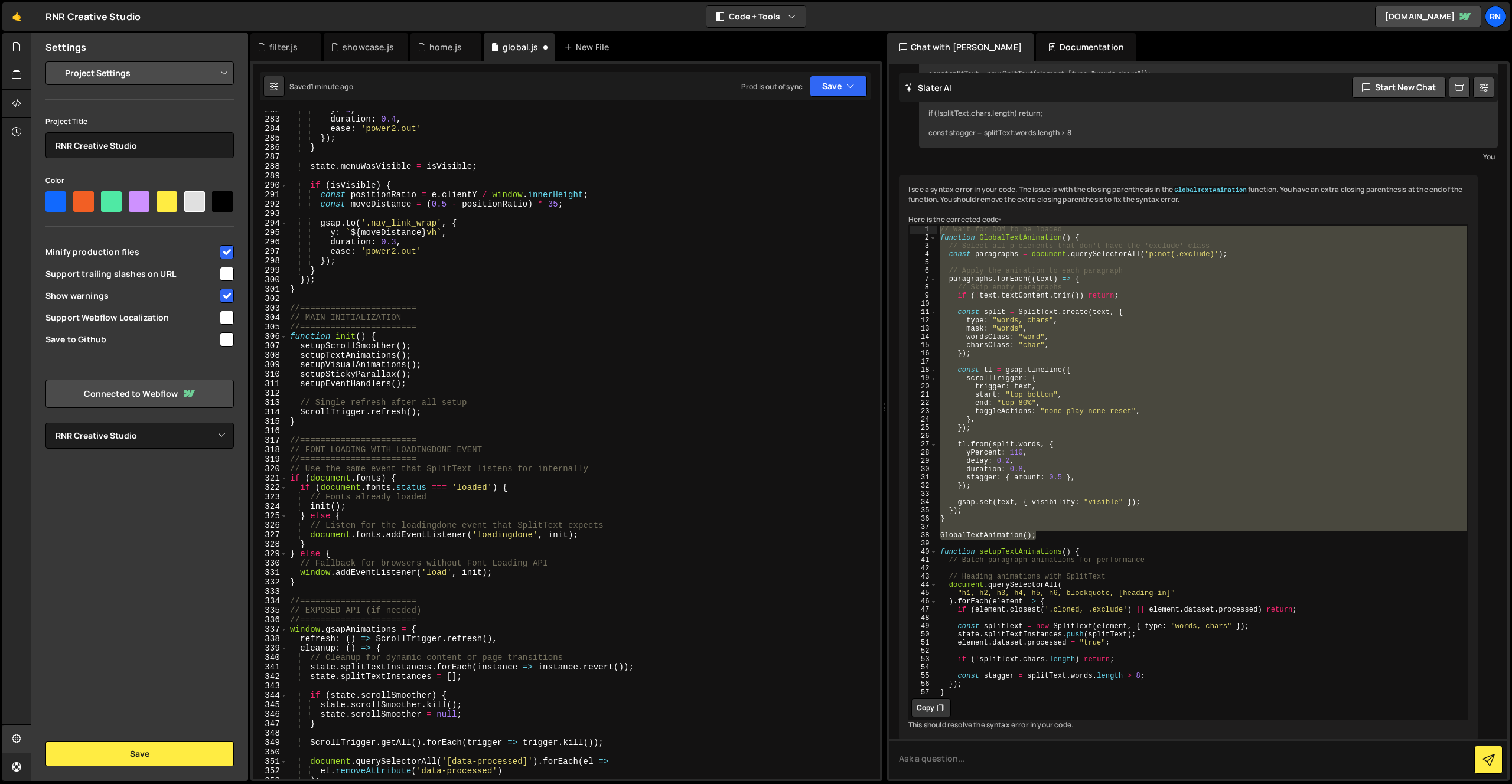
click at [357, 357] on div "y : 0 , duration : 0.4 , ease : 'power2.out' }) ; } state . menuWasVisible = is…" at bounding box center [582, 448] width 588 height 687
paste textarea
click at [287, 352] on div "308" at bounding box center [270, 355] width 35 height 9
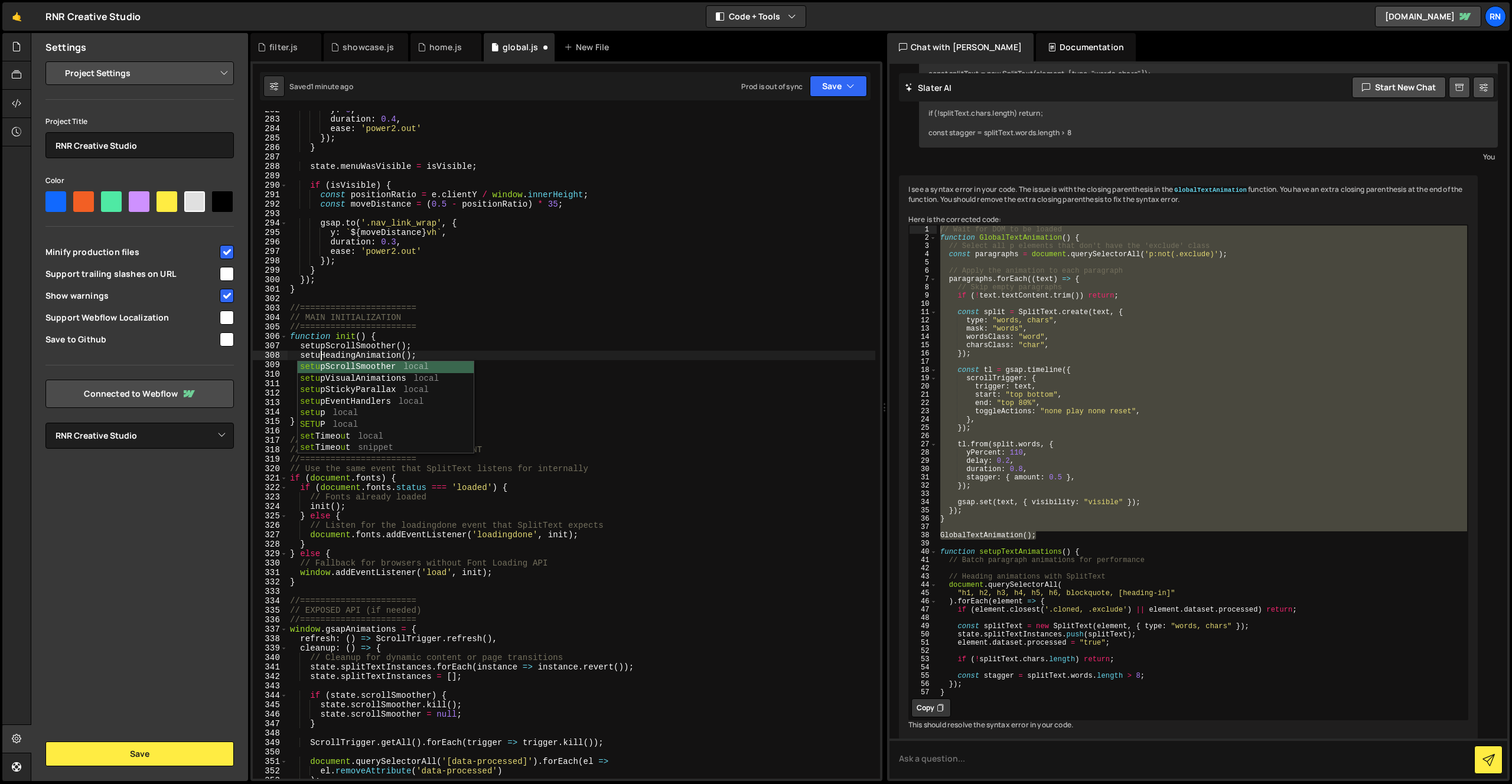
scroll to position [0, 2]
click at [450, 334] on div "y : 0 , duration : 0.4 , ease : 'power2.out' }) ; } state . menuWasVisible = is…" at bounding box center [582, 448] width 588 height 687
drag, startPoint x: 437, startPoint y: 361, endPoint x: 425, endPoint y: 358, distance: 12.4
click at [425, 358] on div "y : 0 , duration : 0.4 , ease : 'power2.out' }) ; } state . menuWasVisible = is…" at bounding box center [582, 448] width 588 height 687
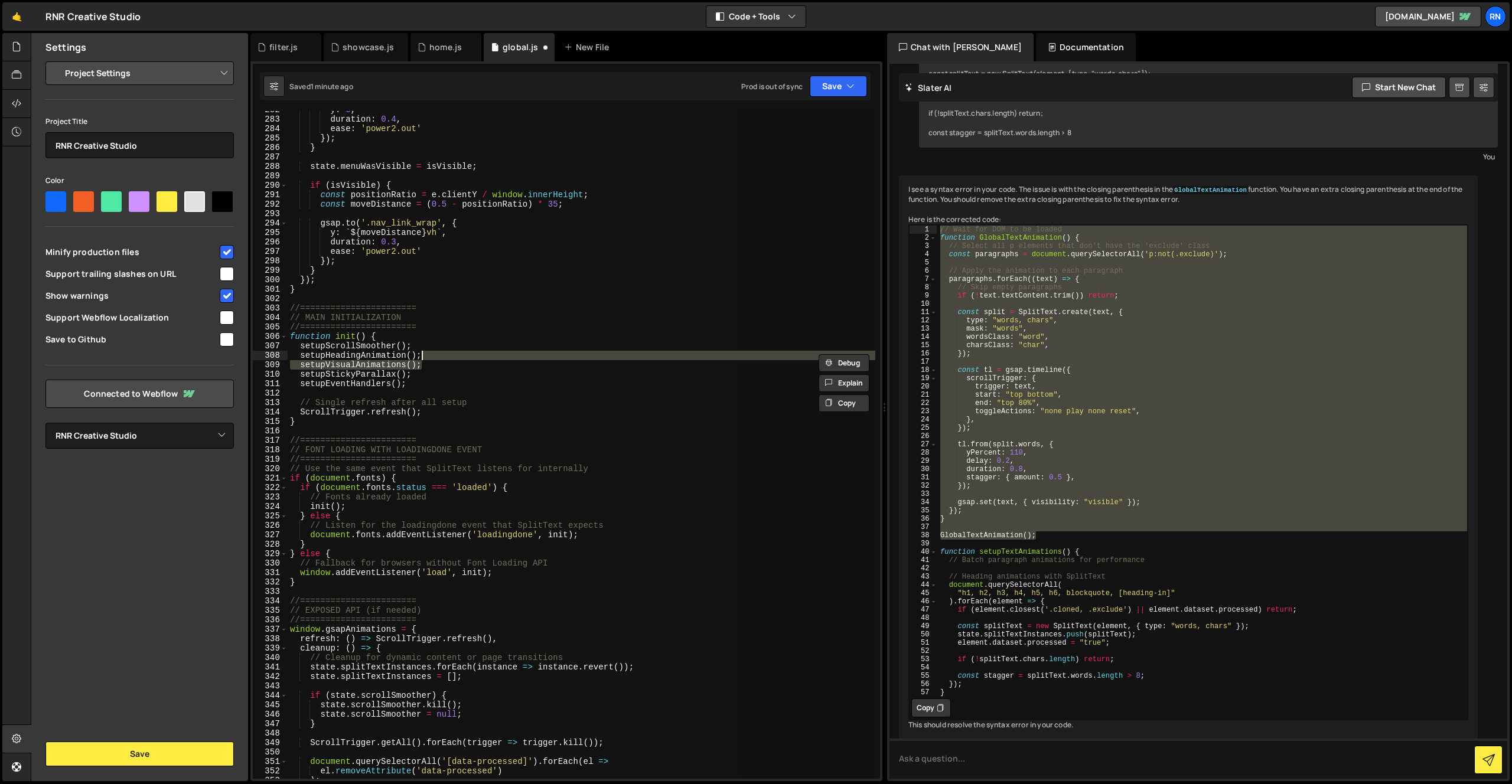
click at [437, 354] on div "y : 0 , duration : 0.4 , ease : 'power2.out' }) ; } state . menuWasVisible = is…" at bounding box center [582, 445] width 588 height 668
drag, startPoint x: 433, startPoint y: 354, endPoint x: 249, endPoint y: 350, distance: 184.0
click at [249, 350] on div "Files New File Javascript files 1 Capabilities.js 0 1 filter.js 0 1 global.js 0…" at bounding box center [771, 408] width 1482 height 748
click at [430, 361] on div "y : 0 , duration : 0.4 , ease : 'power2.out' }) ; } state . menuWasVisible = is…" at bounding box center [582, 448] width 588 height 687
drag, startPoint x: 435, startPoint y: 357, endPoint x: 231, endPoint y: 357, distance: 204.0
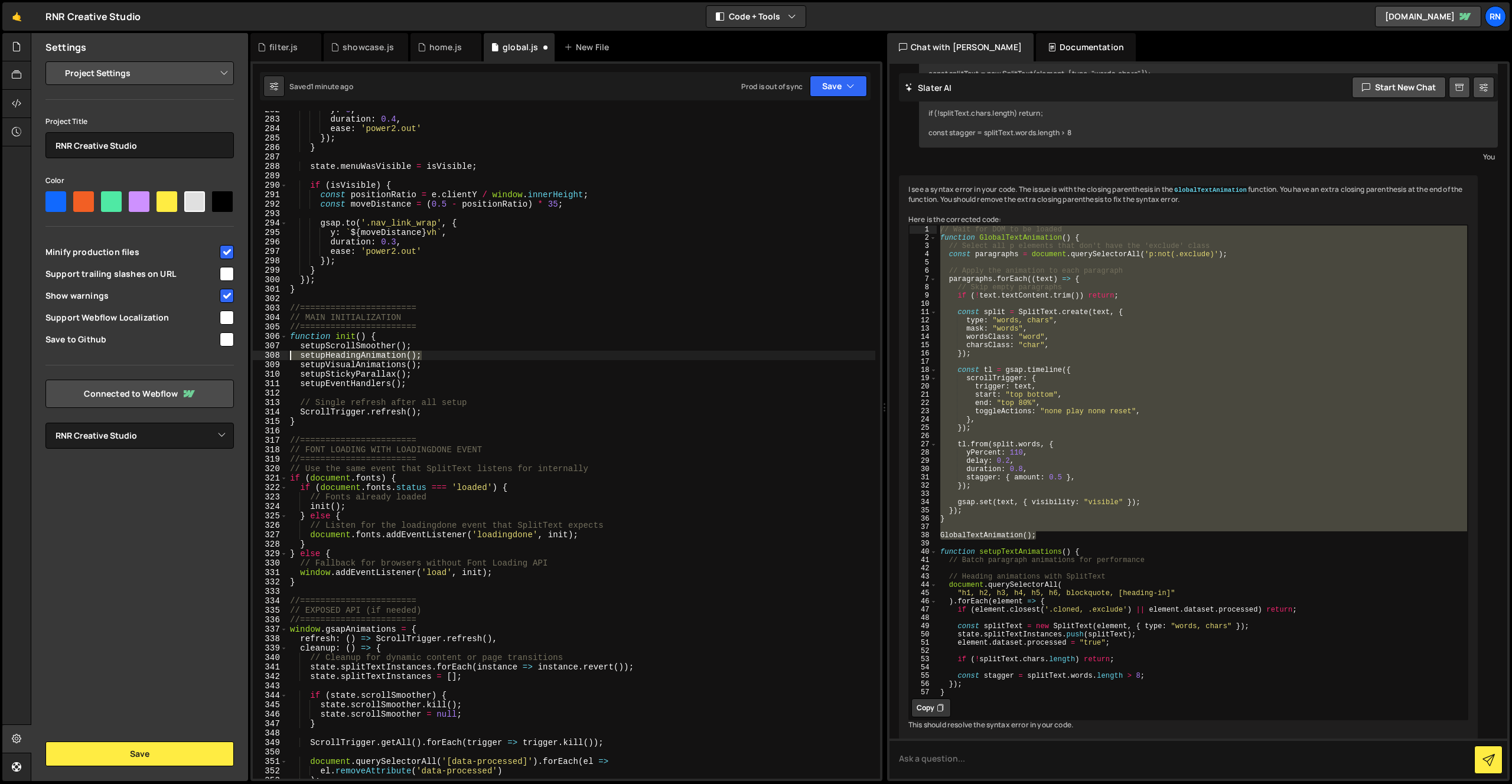
click at [231, 357] on div "Files New File Javascript files 1 Capabilities.js 0 1 filter.js 0 1 global.js 0…" at bounding box center [771, 408] width 1482 height 748
type textarea "setupHeadingAnimation();"
click at [439, 357] on div "y : 0 , duration : 0.4 , ease : 'power2.out' }) ; } state . menuWasVisible = is…" at bounding box center [582, 445] width 588 height 668
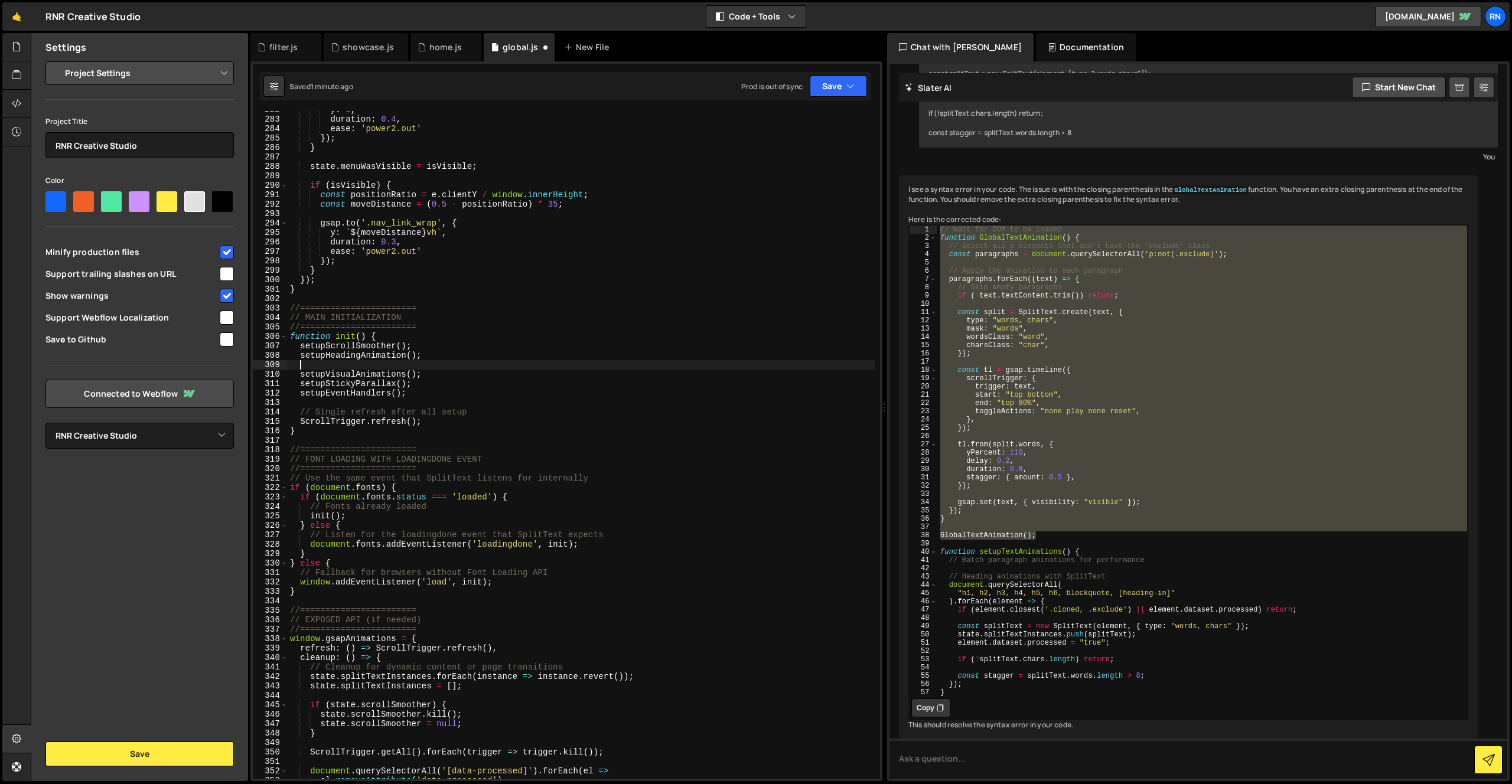
scroll to position [0, 0]
paste textarea "setupHeadingAnimation();"
click at [406, 356] on div "y : 0 , duration : 0.4 , ease : 'power2.out' }) ; } state . menuWasVisible = is…" at bounding box center [582, 448] width 588 height 687
click at [485, 320] on div "y : 0 , duration : 0.4 , ease : 'power2.out' }) ; } state . menuWasVisible = is…" at bounding box center [582, 448] width 588 height 687
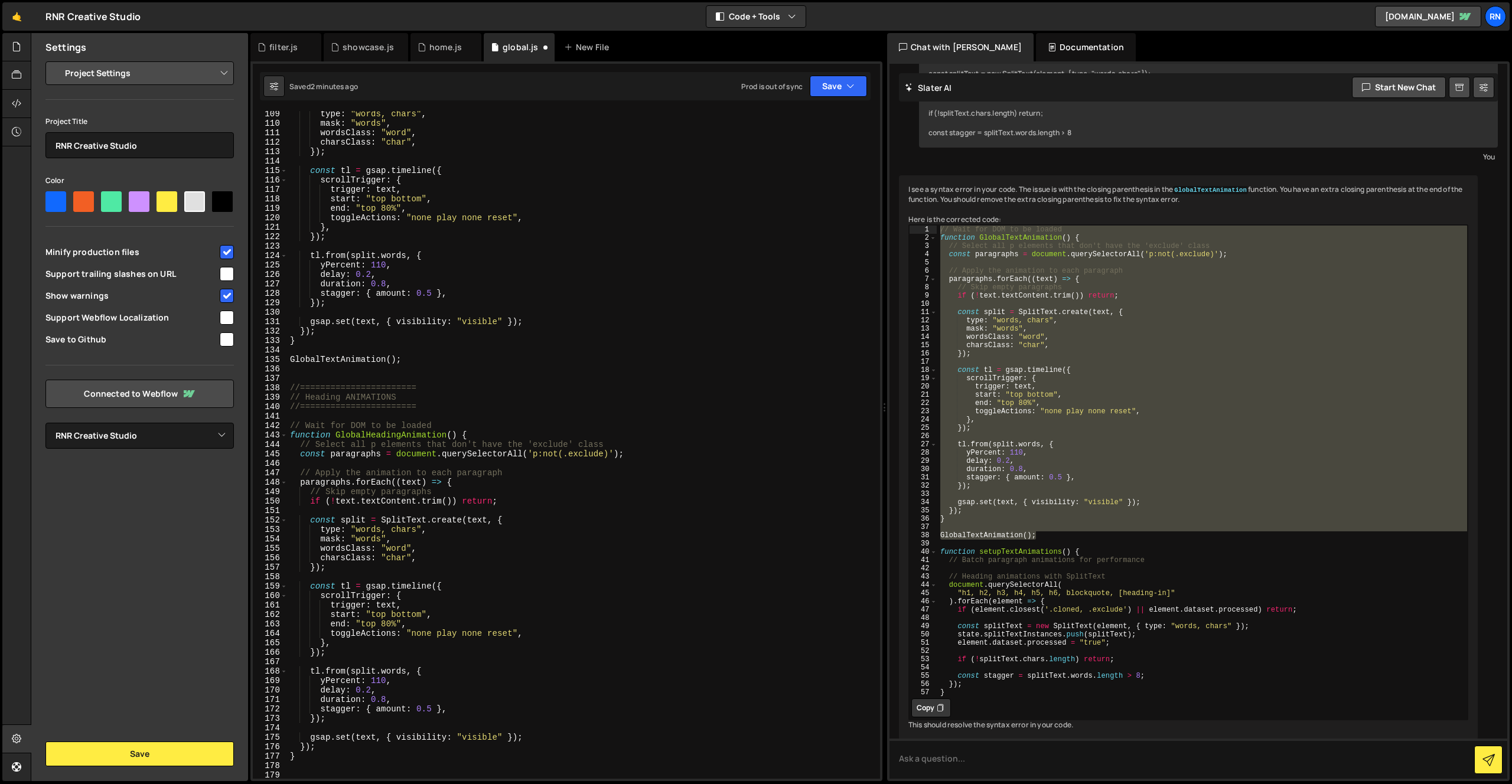
scroll to position [1078, 0]
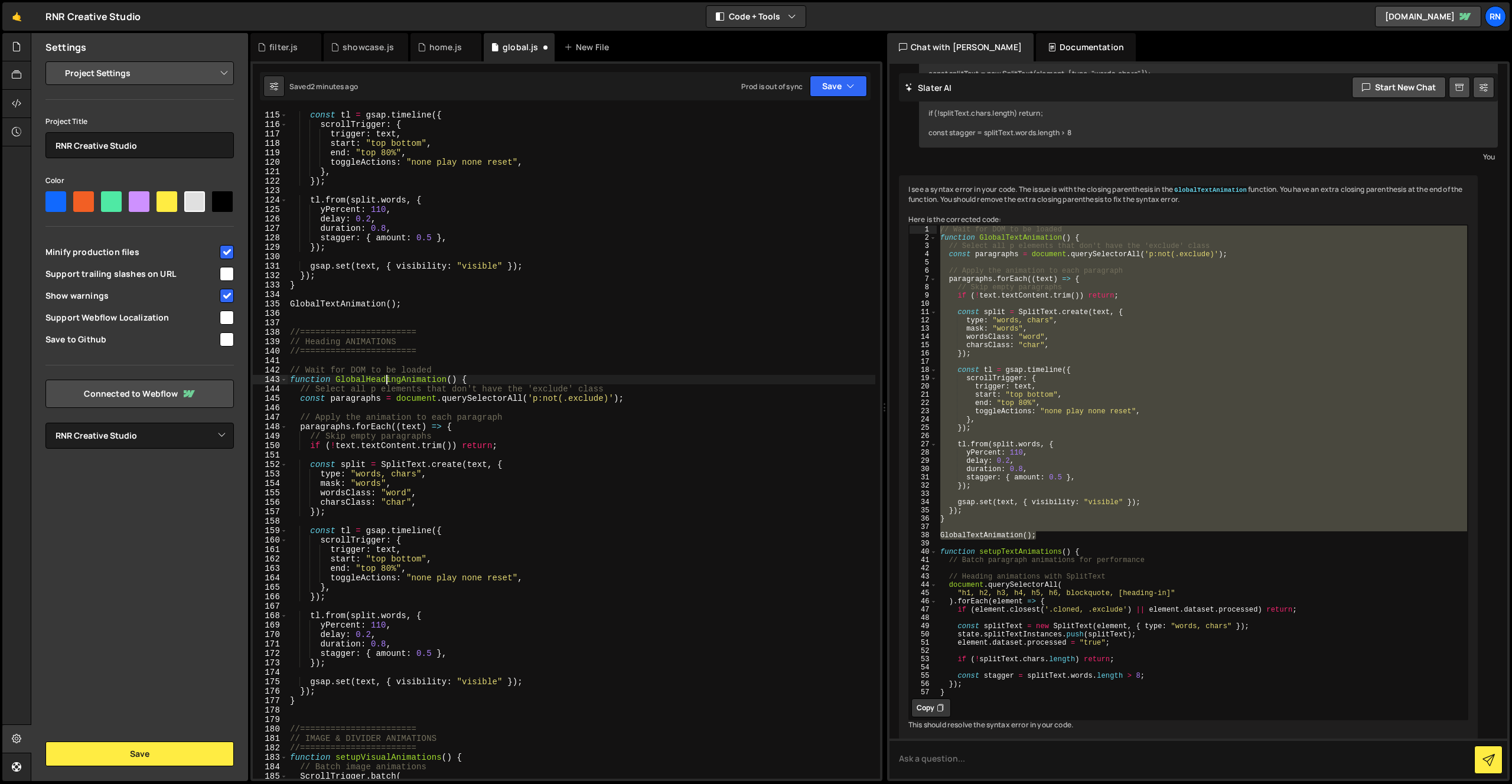
click at [386, 376] on div "const tl = gsap . timeline ({ scrollTrigger : { trigger : text , start : "top b…" at bounding box center [582, 453] width 588 height 687
paste textarea "setupHeadingAnimation();"
click at [348, 380] on div "const tl = gsap . timeline ({ scrollTrigger : { trigger : text , start : "top b…" at bounding box center [582, 445] width 588 height 668
click at [348, 380] on div "const tl = gsap . timeline ({ scrollTrigger : { trigger : text , start : "top b…" at bounding box center [582, 453] width 588 height 687
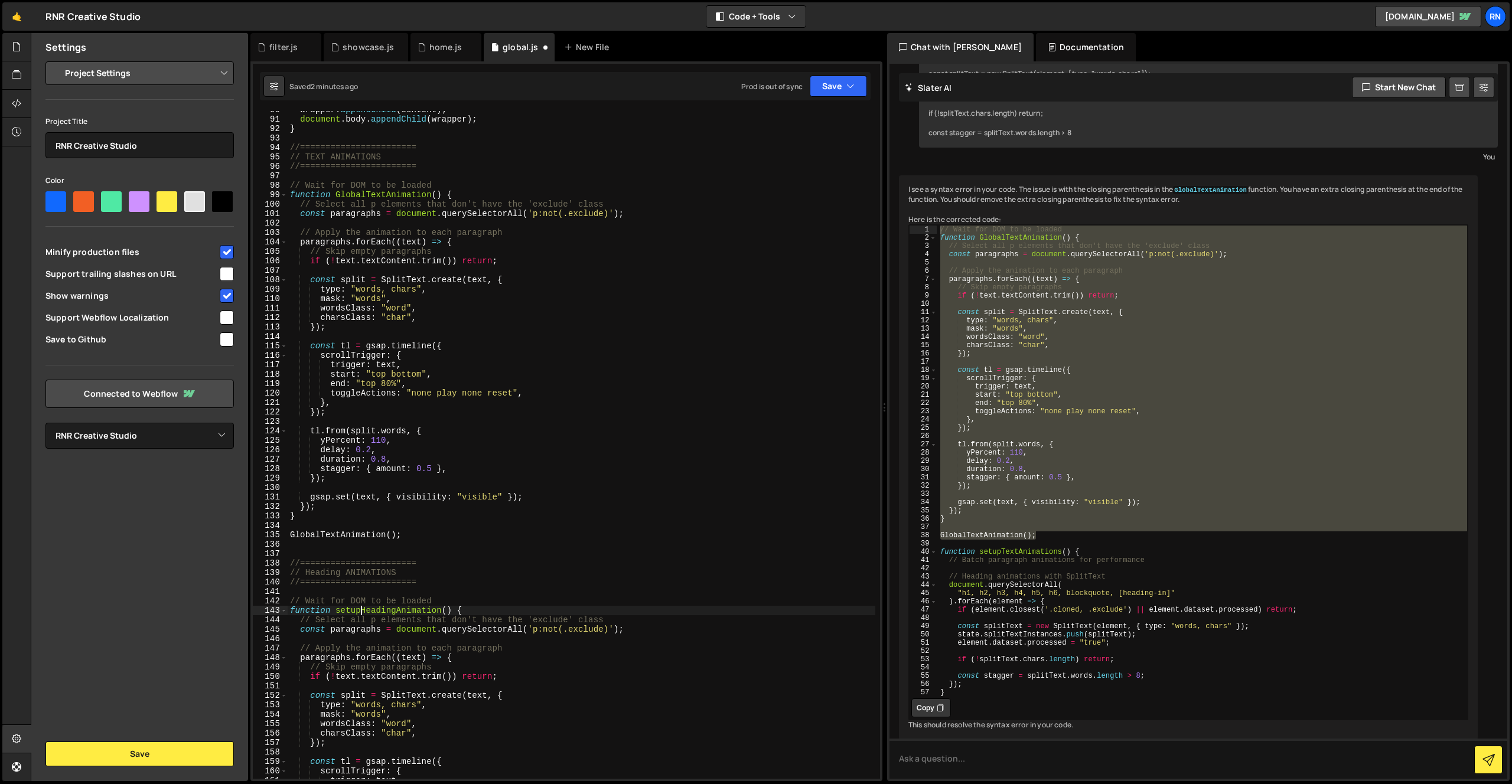
scroll to position [846, 0]
drag, startPoint x: 366, startPoint y: 195, endPoint x: 334, endPoint y: 193, distance: 32.1
click at [334, 193] on div "wrapper . appendChild ( content ) ; document . body . appendChild ( wrapper ) ;…" at bounding box center [582, 448] width 588 height 687
click at [382, 536] on div "wrapper . appendChild ( content ) ; document . body . appendChild ( wrapper ) ;…" at bounding box center [582, 448] width 588 height 687
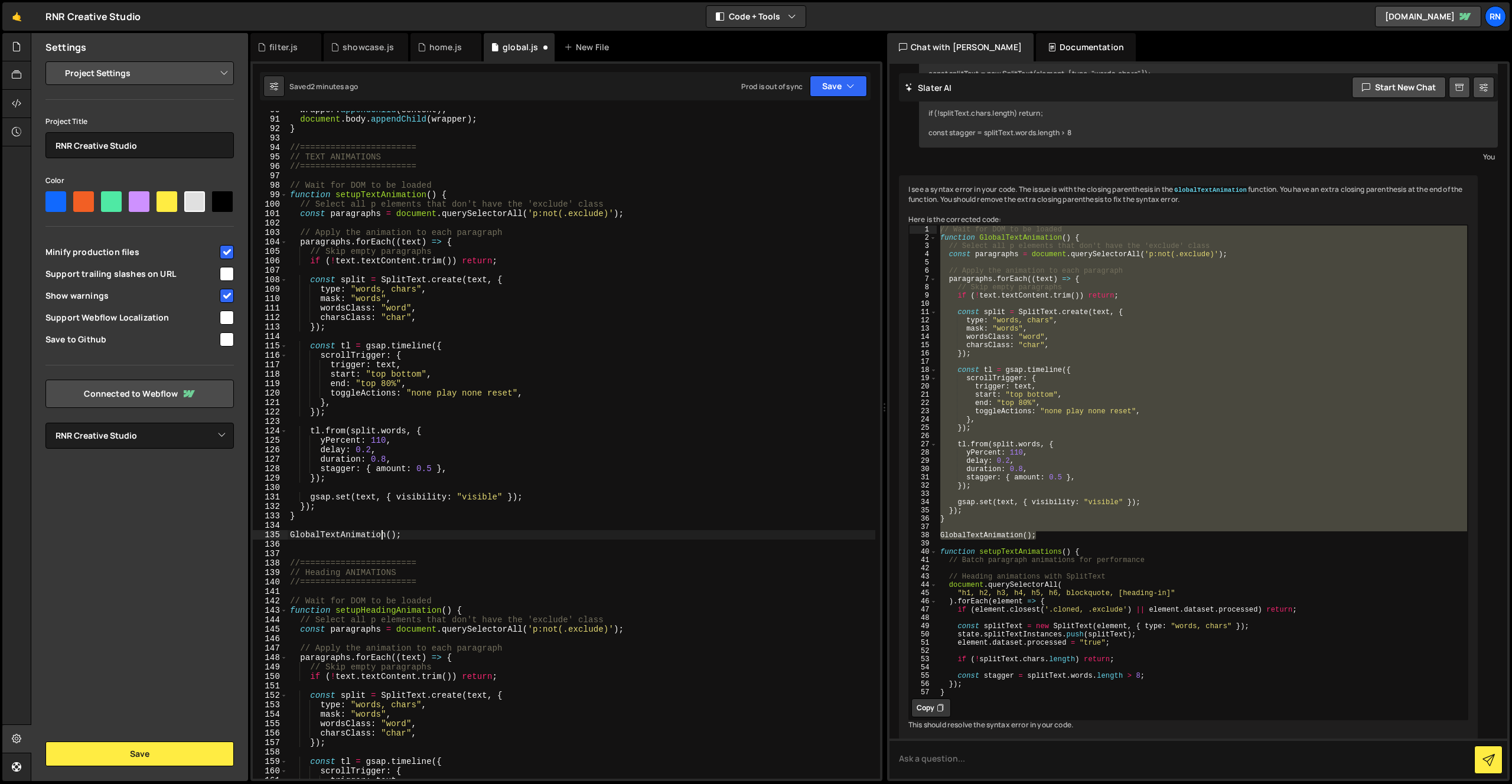
click at [382, 536] on div "wrapper . appendChild ( content ) ; document . body . appendChild ( wrapper ) ;…" at bounding box center [582, 448] width 588 height 687
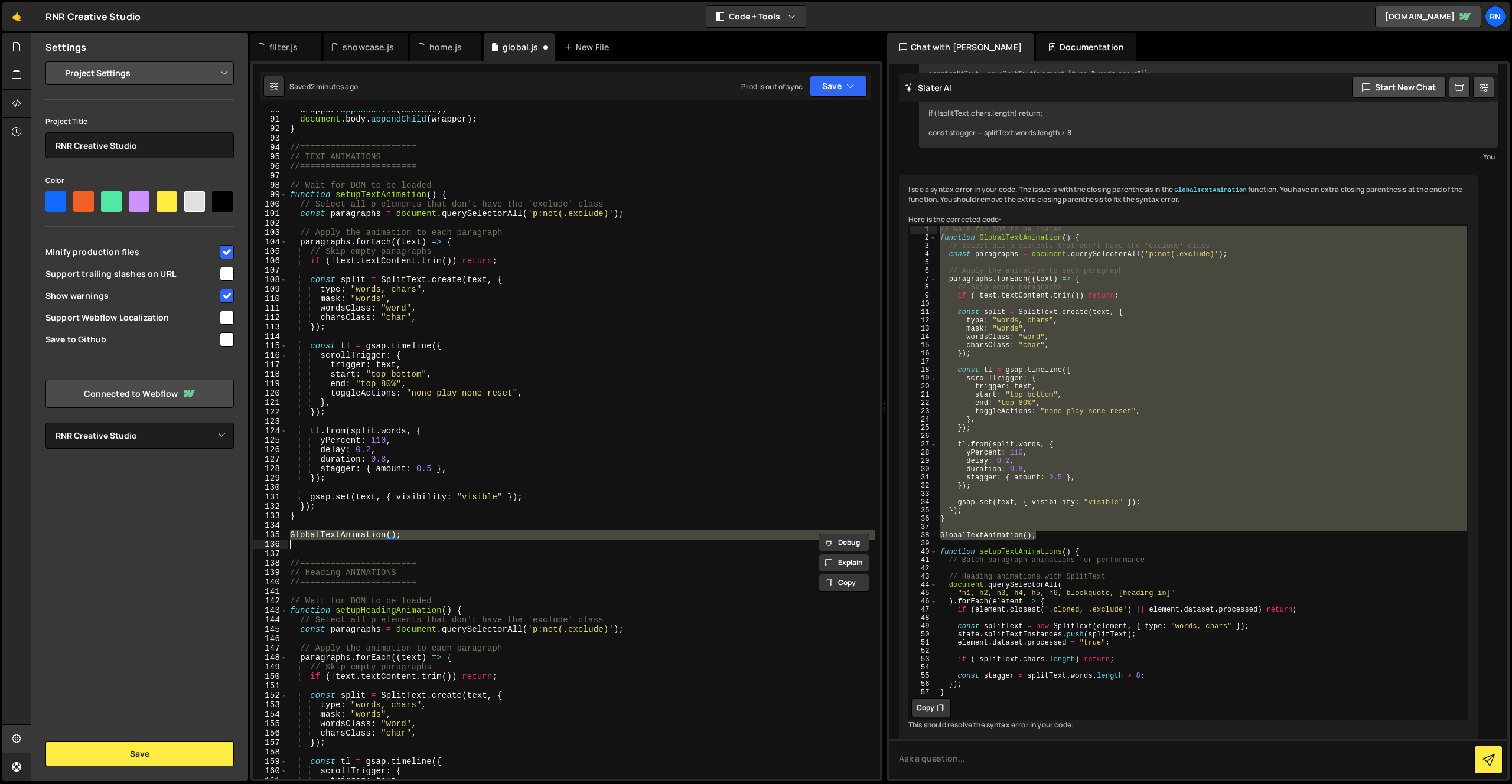
click at [382, 536] on div "wrapper . appendChild ( content ) ; document . body . appendChild ( wrapper ) ;…" at bounding box center [582, 448] width 588 height 687
type textarea "GlobalTextAnimation();"
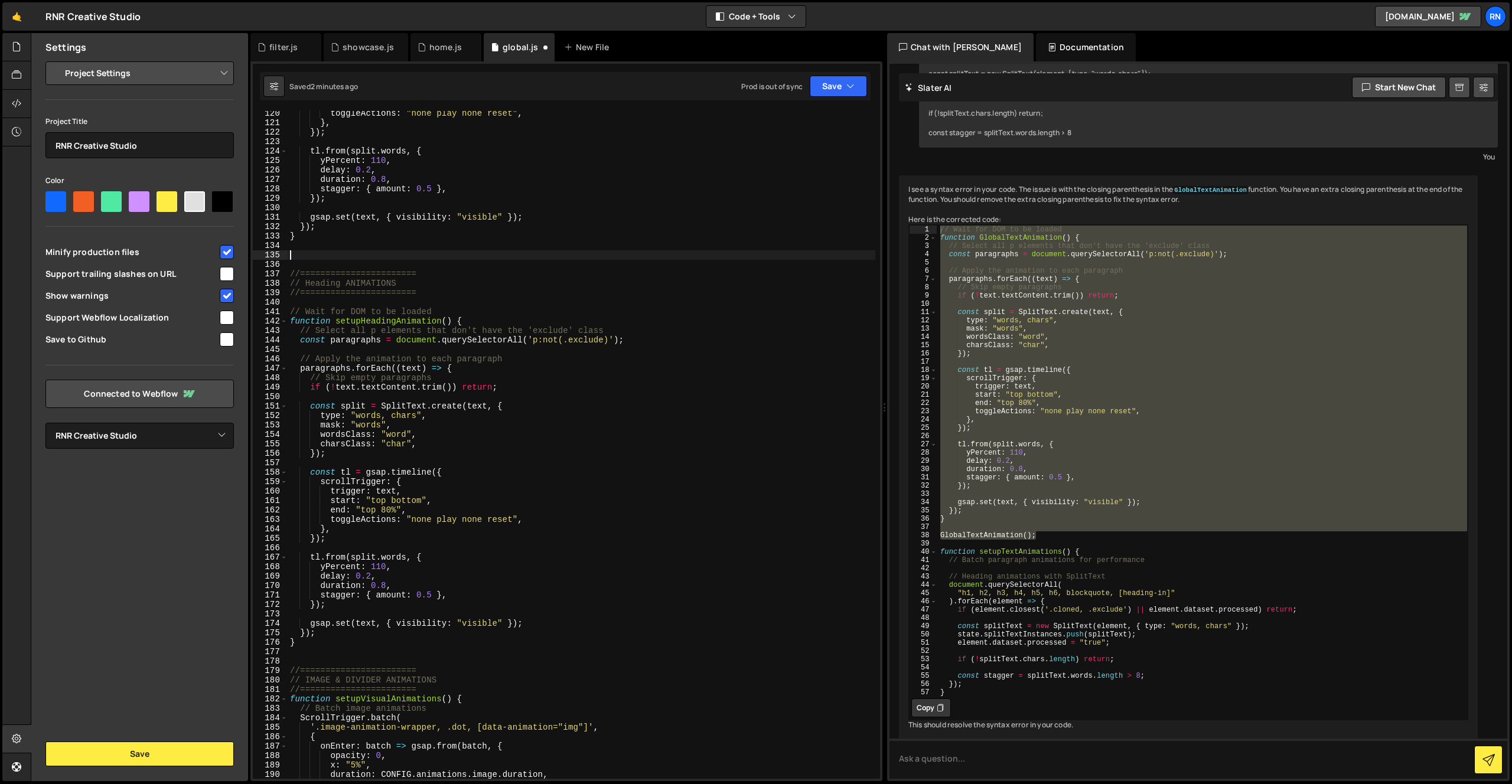
scroll to position [1131, 0]
click at [847, 92] on button "Save" at bounding box center [838, 87] width 57 height 21
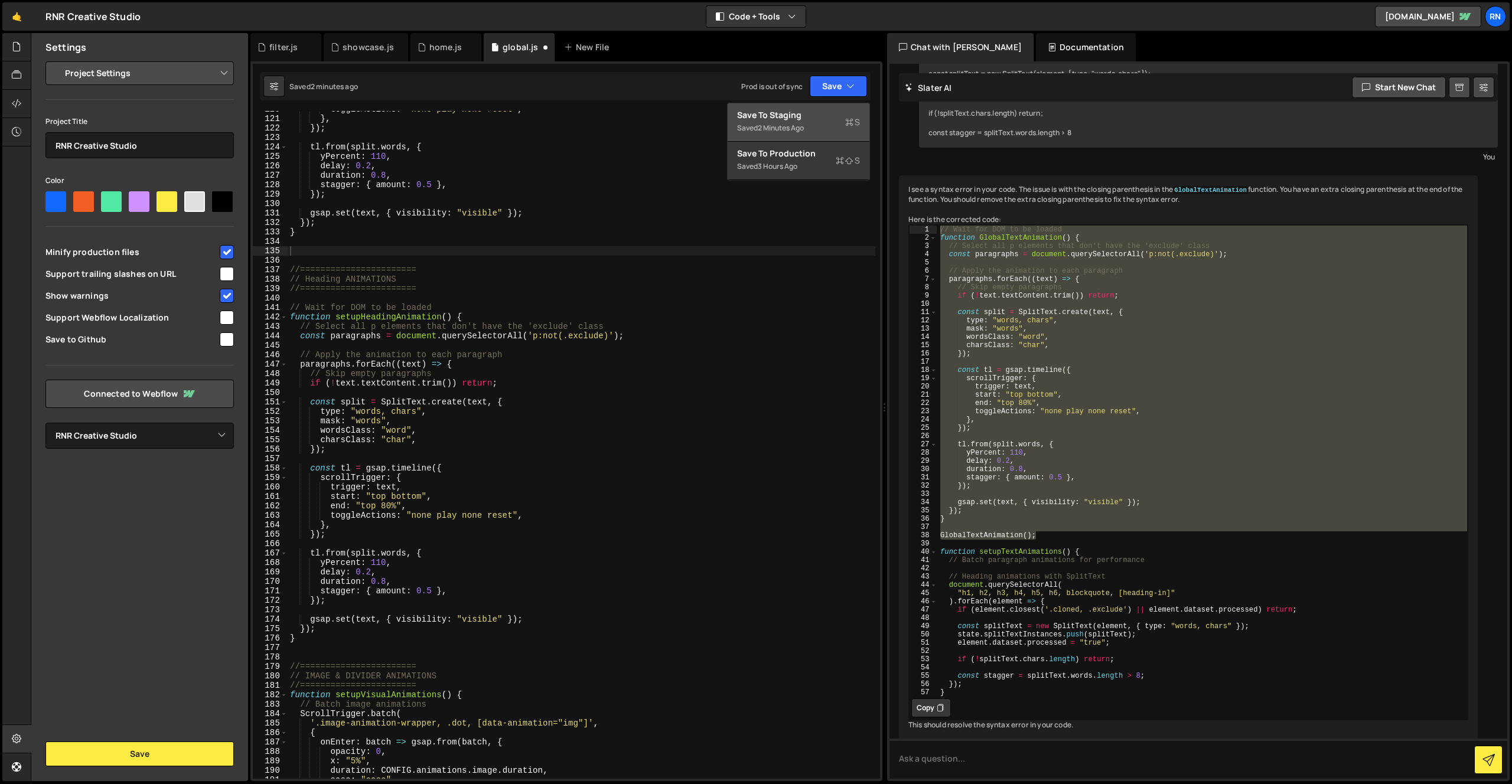
click at [817, 105] on button "Save to Staging S Saved 2 minutes ago" at bounding box center [798, 122] width 142 height 39
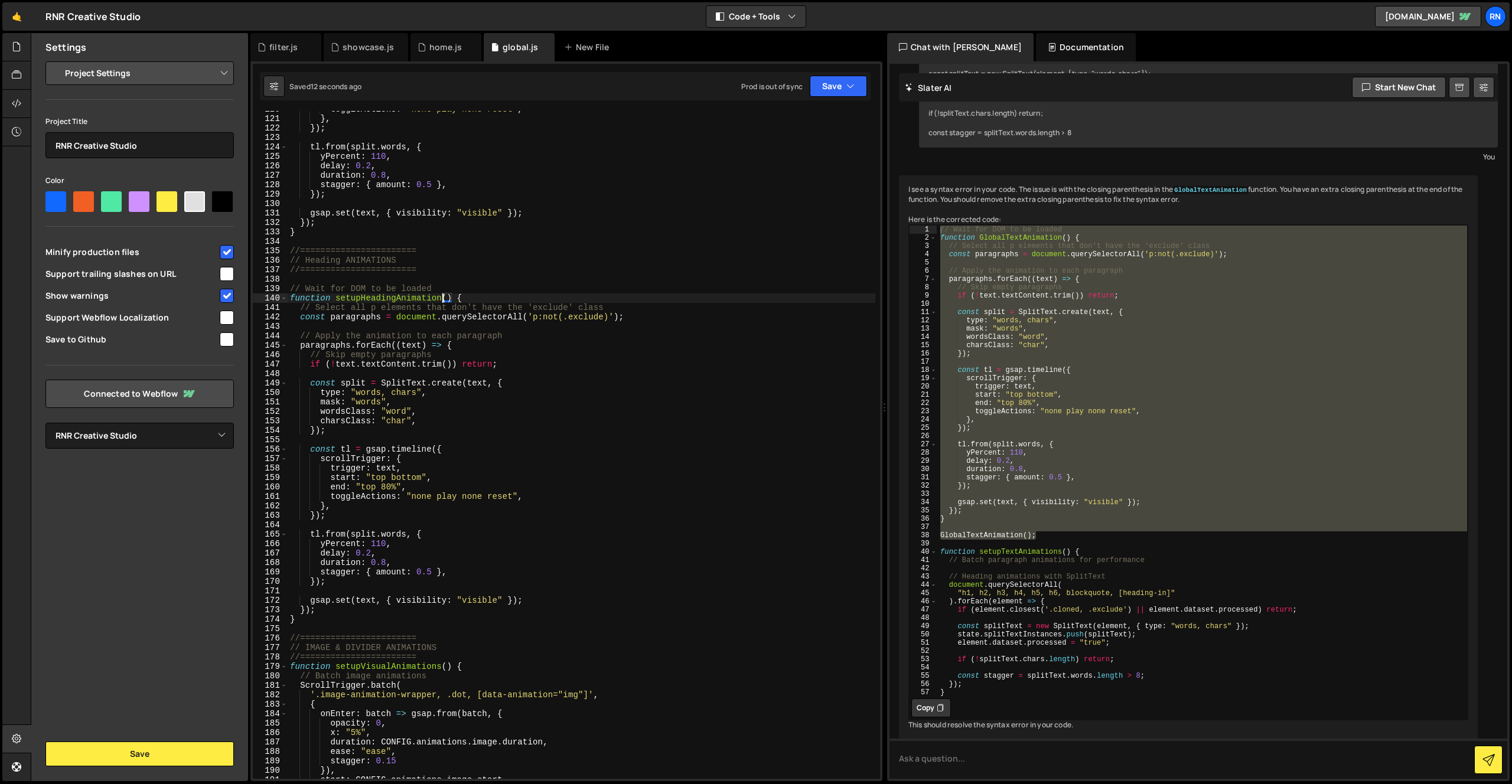
click at [443, 299] on div "toggleActions : "none play none reset" , } , }) ; tl . from ( split . words , {…" at bounding box center [582, 448] width 588 height 687
click at [839, 84] on button "Save" at bounding box center [838, 87] width 57 height 21
click at [828, 114] on div "Save to Staging S" at bounding box center [799, 115] width 123 height 12
click at [412, 298] on div "toggleActions : "none play none reset" , } , }) ; tl . from ( split . words , {…" at bounding box center [582, 448] width 588 height 687
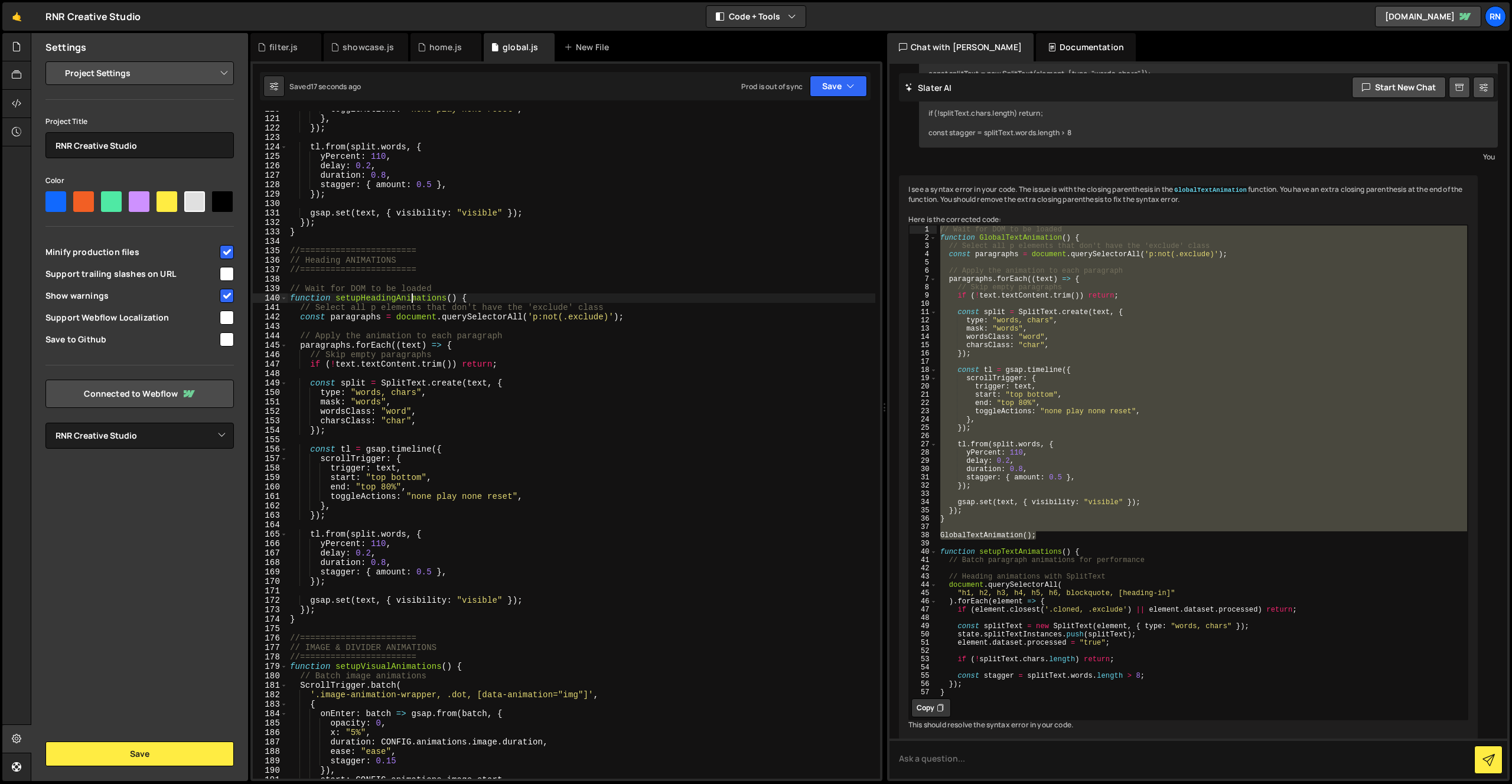
click at [412, 298] on div "toggleActions : "none play none reset" , } , }) ; tl . from ( split . words , {…" at bounding box center [582, 448] width 588 height 687
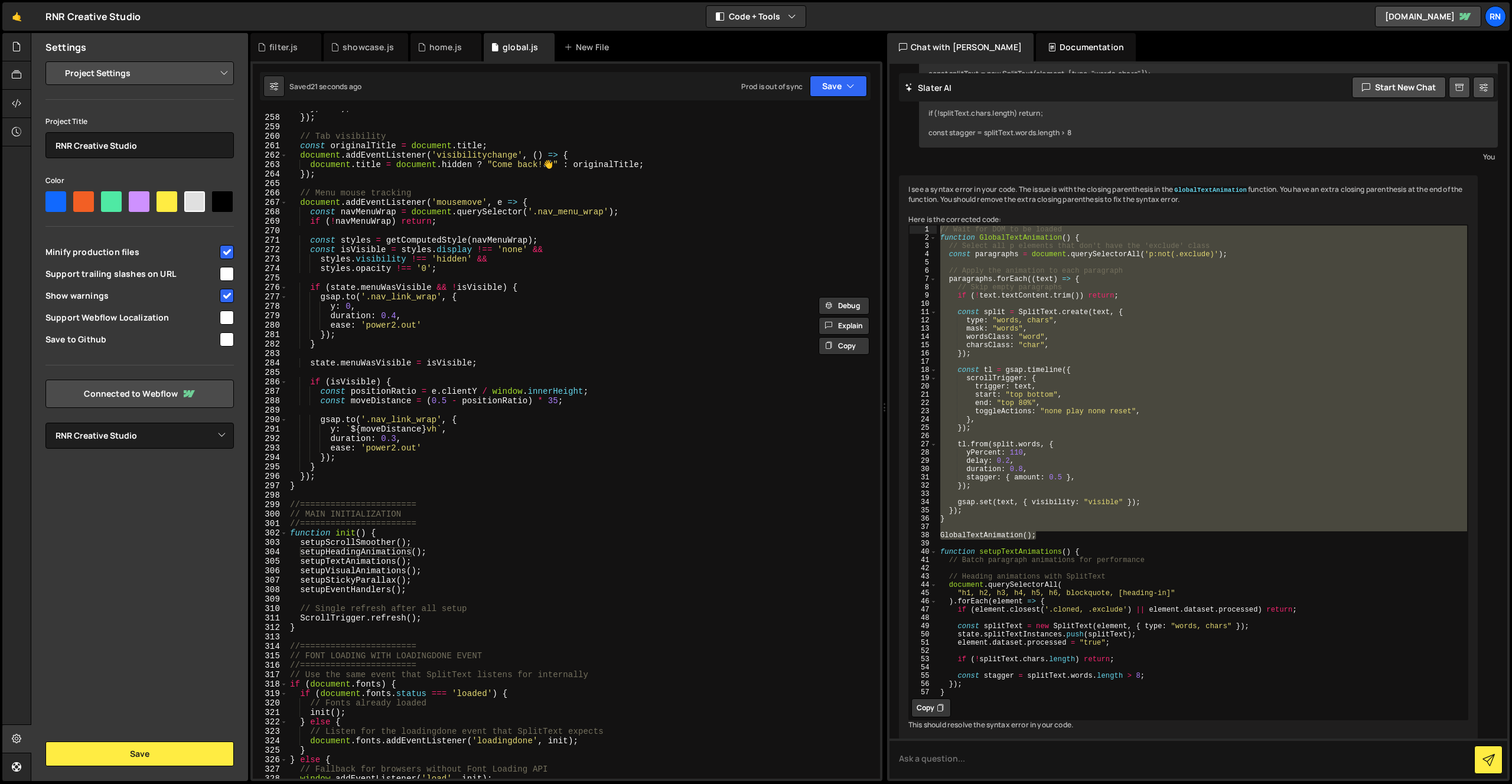
scroll to position [2491, 0]
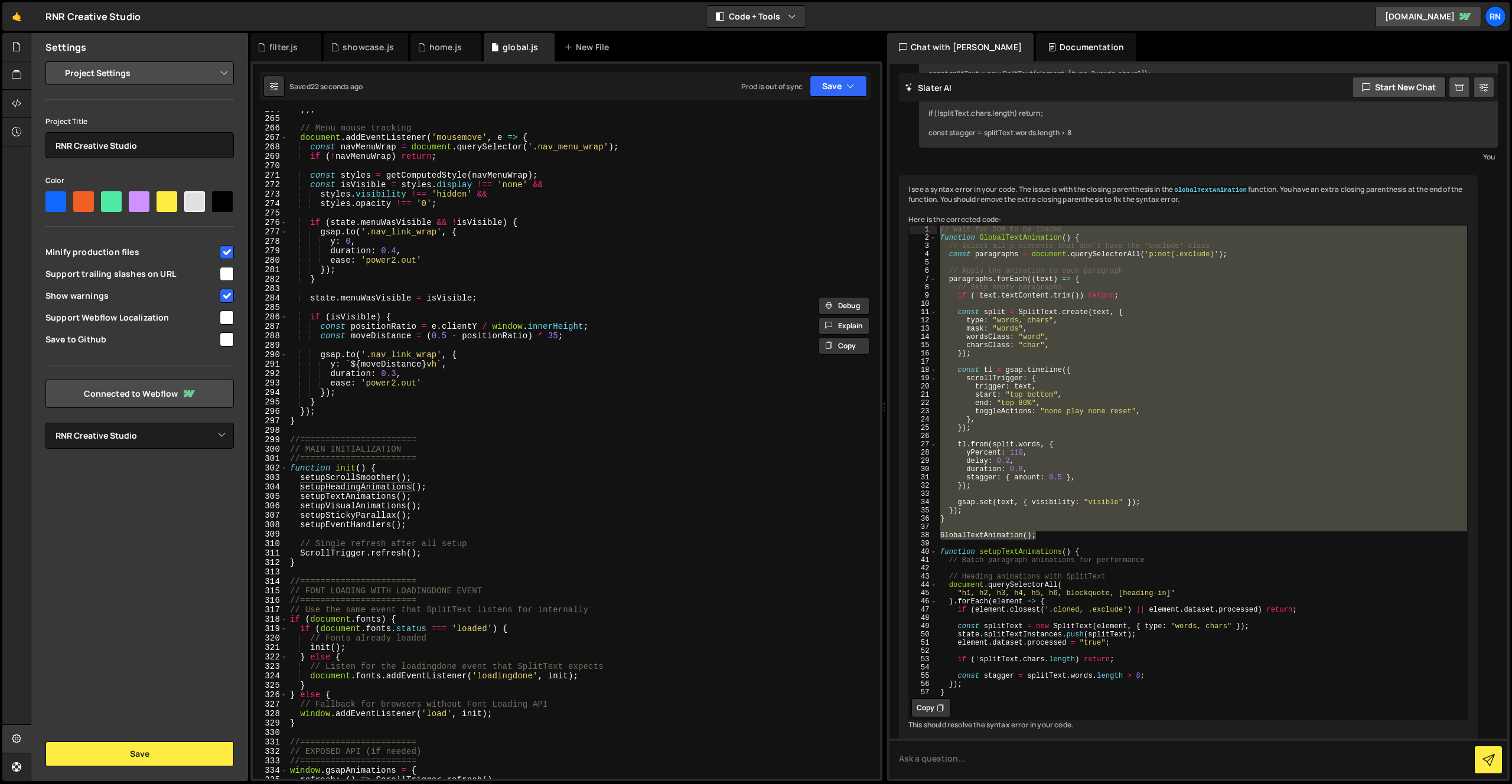
click at [368, 489] on div "}) ; // Menu mouse tracking document . addEventListener ( 'mousemove' , e => { …" at bounding box center [582, 448] width 588 height 687
type textarea "setupHeadingAnimations();"
click at [368, 489] on div "}) ; // Menu mouse tracking document . addEventListener ( 'mousemove' , e => { …" at bounding box center [582, 448] width 588 height 687
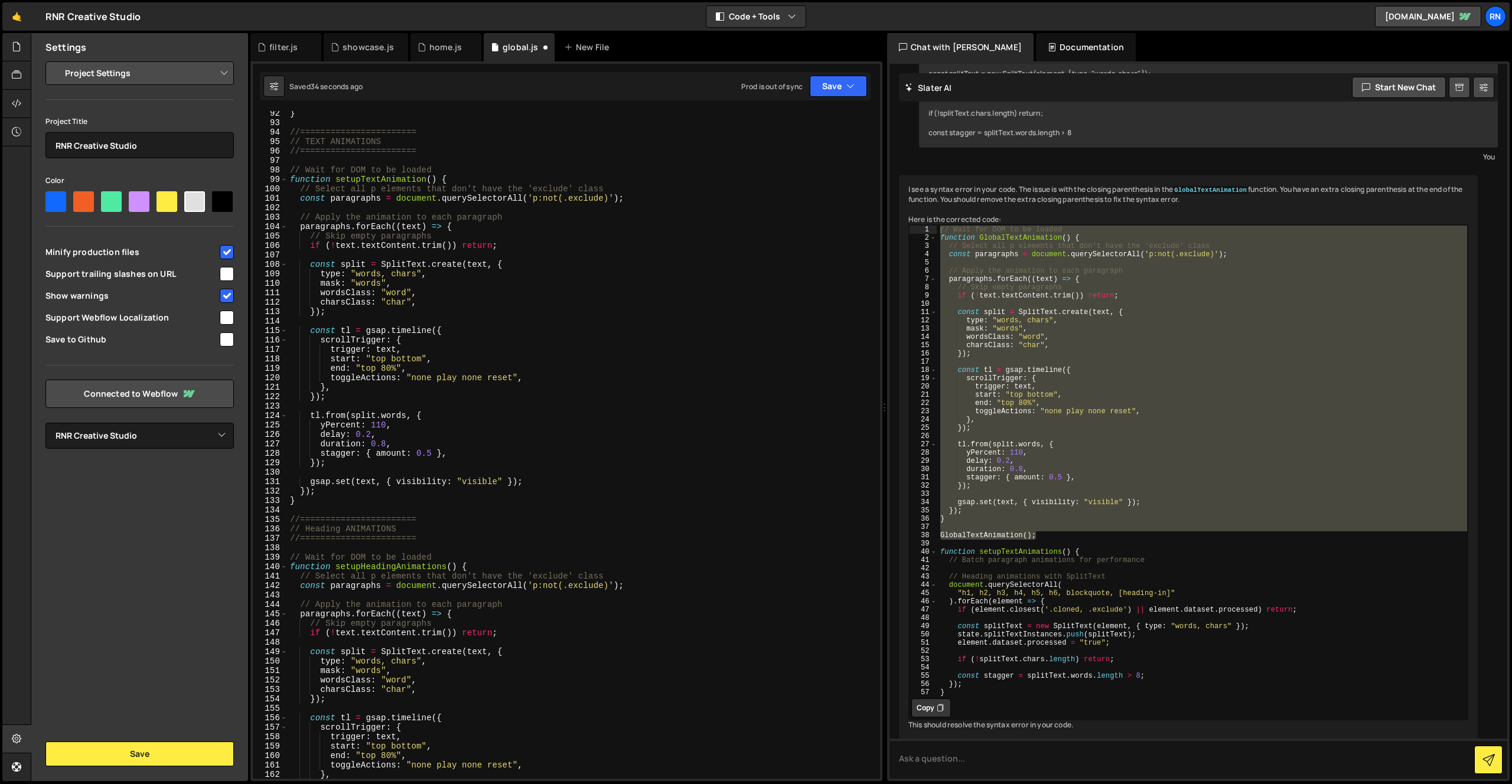
scroll to position [862, 0]
type textarea ""h1, h2, h3, h4, h5, h6, blockquote, [heading-in]""
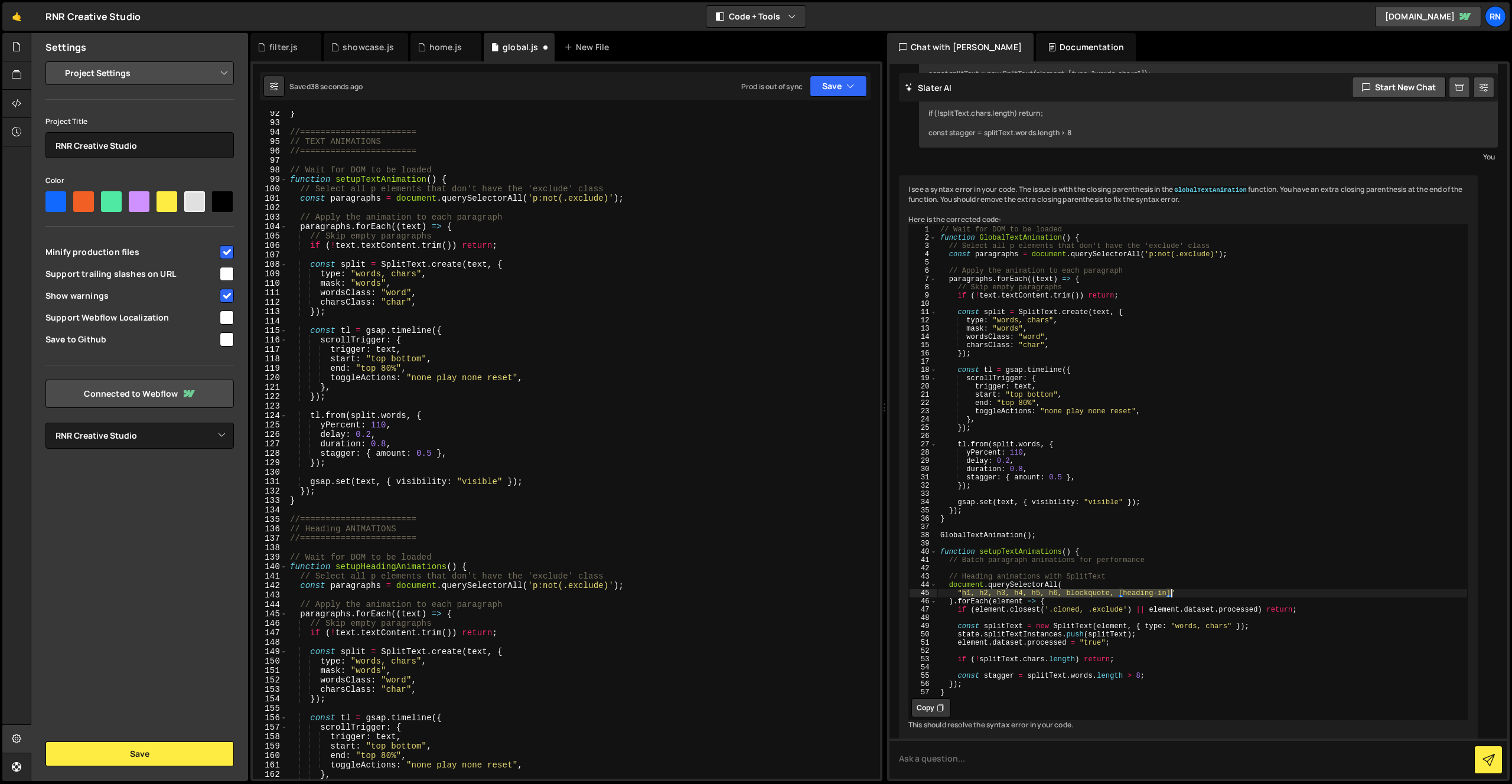
drag, startPoint x: 962, startPoint y: 606, endPoint x: 1172, endPoint y: 606, distance: 210.0
click at [1172, 606] on div "// Wait for DOM to be loaded function GlobalTextAnimation ( ) { // Select all p…" at bounding box center [1202, 468] width 531 height 488
drag, startPoint x: 609, startPoint y: 587, endPoint x: 531, endPoint y: 583, distance: 78.1
click at [531, 583] on div "} //======================= // TEXT ANIMATIONS //======================= // Wai…" at bounding box center [582, 452] width 588 height 687
paste textarea "h1, h2, h3, h4, h5, h6, blockquote, [heading-in]"
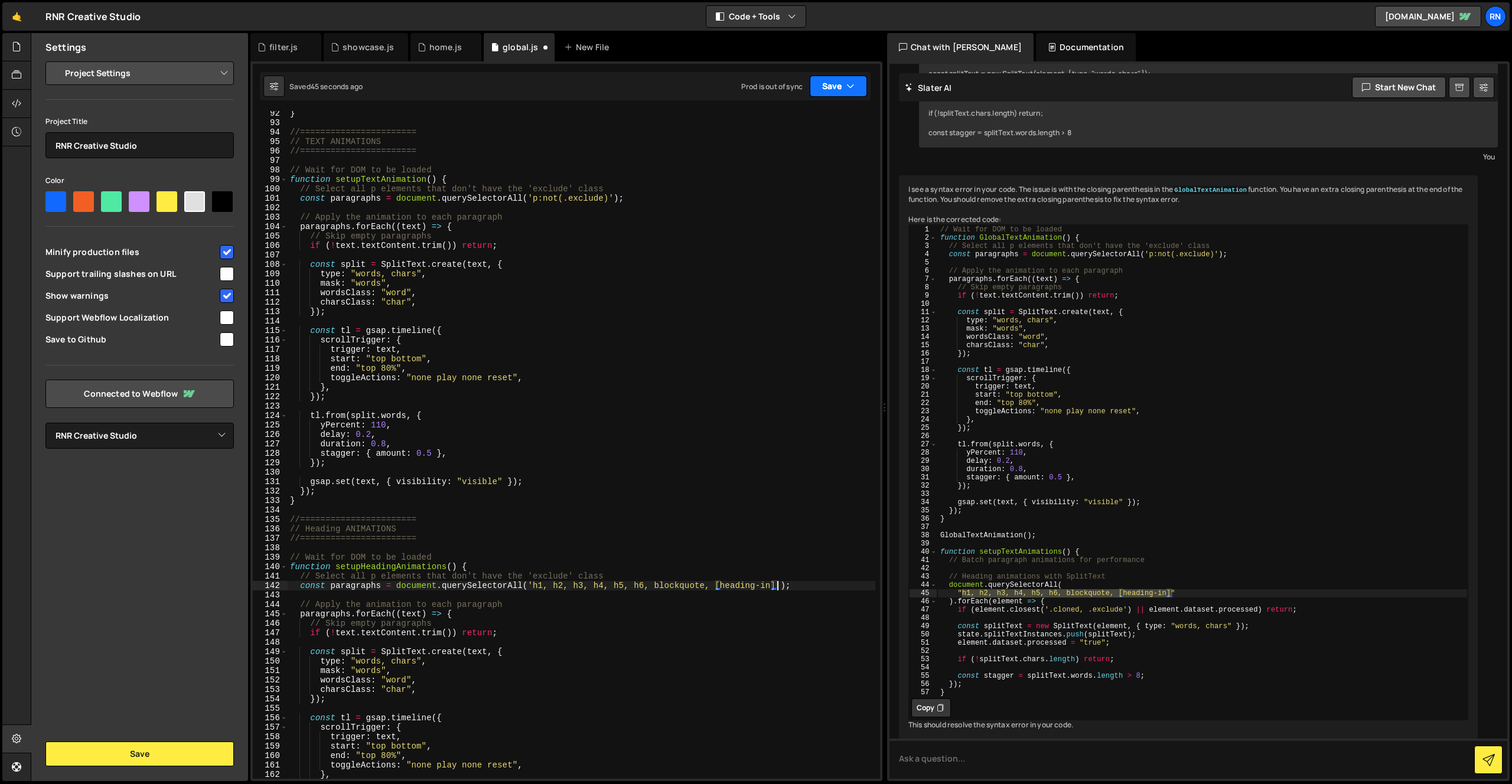
click at [828, 91] on button "Save" at bounding box center [838, 87] width 57 height 21
click at [797, 117] on div "Save to Staging S" at bounding box center [799, 115] width 123 height 12
click at [602, 444] on div "} //======================= // TEXT ANIMATIONS //======================= // Wai…" at bounding box center [582, 452] width 588 height 687
click at [387, 179] on div "} //======================= // TEXT ANIMATIONS //======================= // Wai…" at bounding box center [582, 452] width 588 height 687
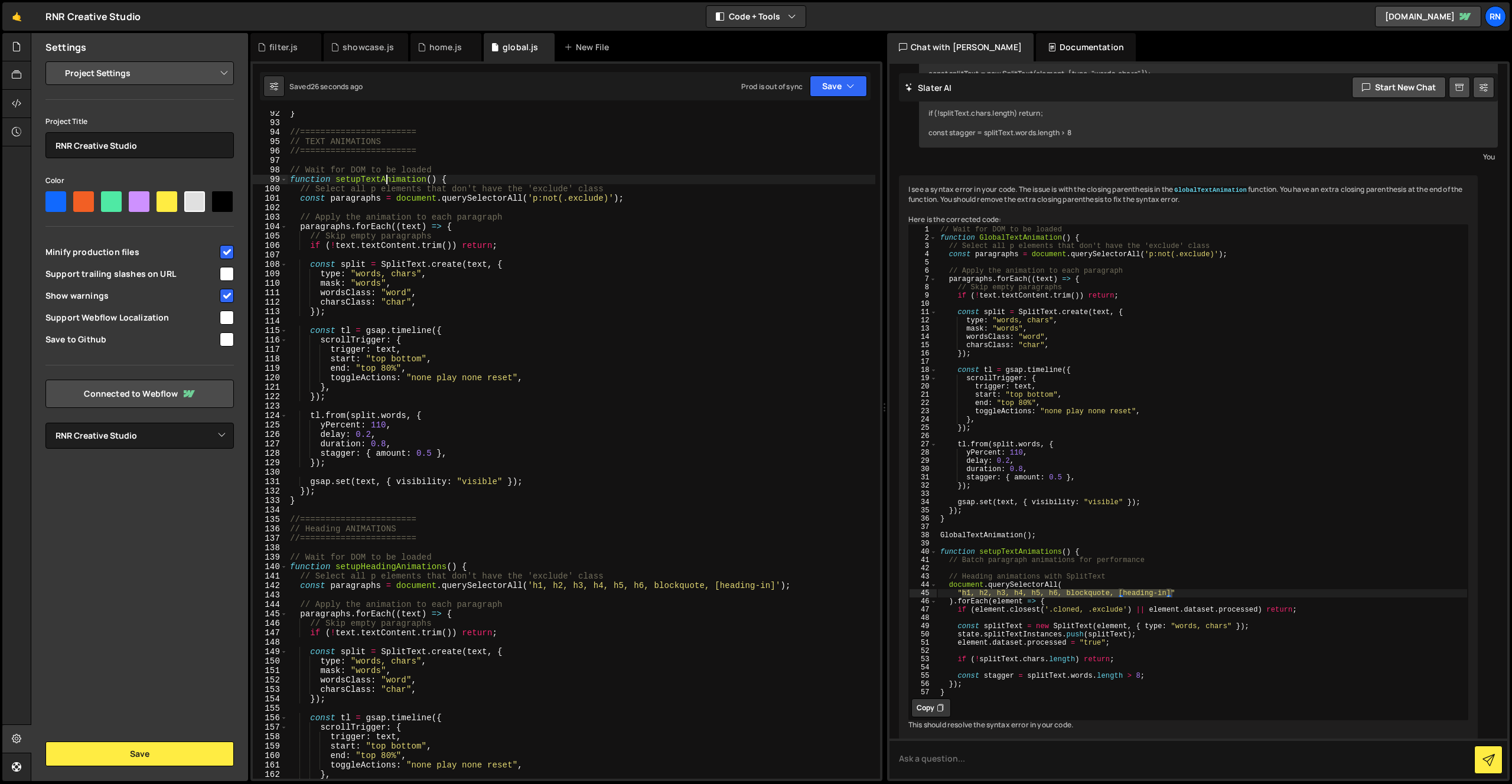
click at [387, 179] on div "} //======================= // TEXT ANIMATIONS //======================= // Wai…" at bounding box center [582, 452] width 588 height 687
click at [848, 80] on icon "button" at bounding box center [851, 87] width 8 height 12
click at [751, 124] on div "Saved 32 seconds ago" at bounding box center [799, 128] width 123 height 14
click at [407, 420] on div "} //======================= // TEXT ANIMATIONS //======================= // Wai…" at bounding box center [582, 452] width 588 height 687
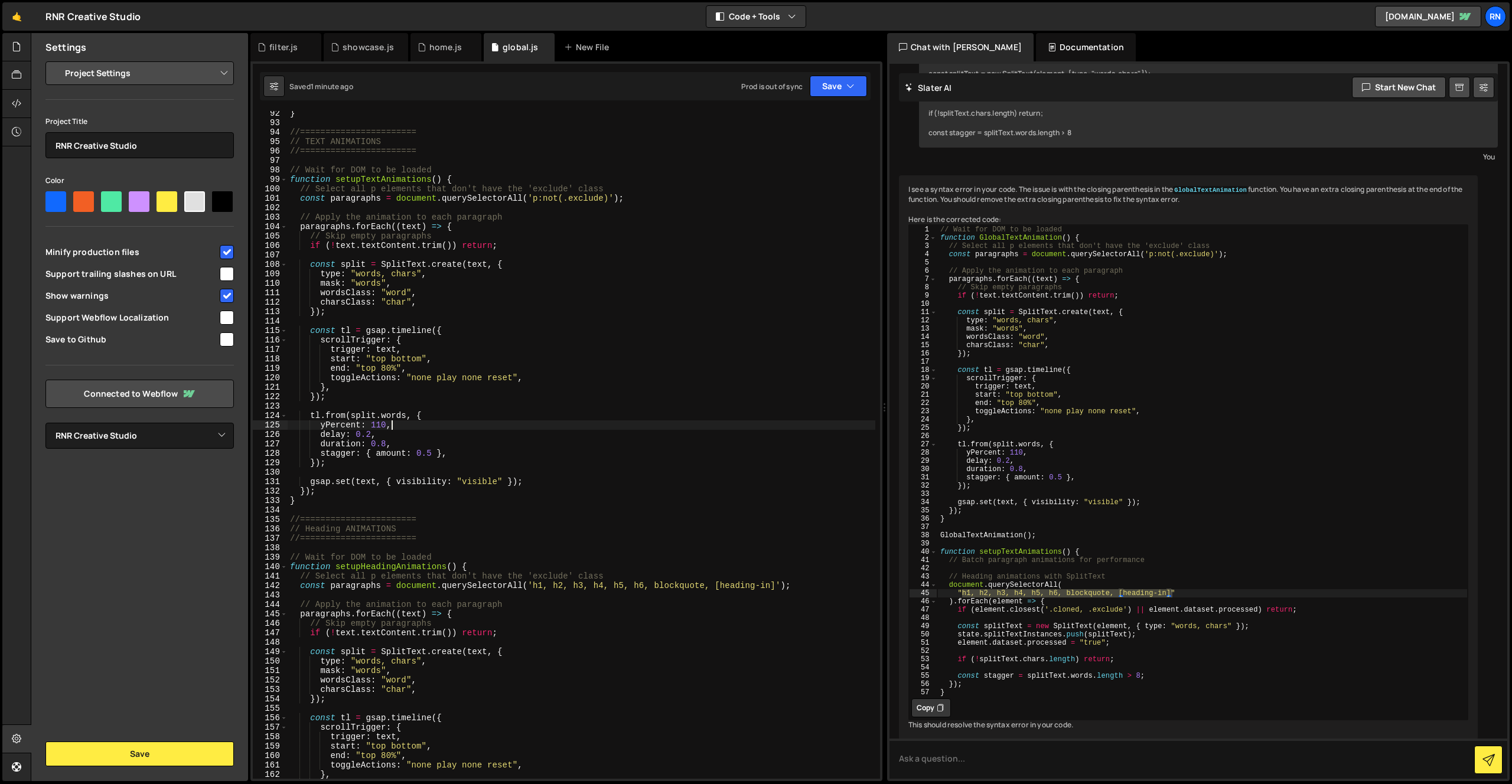
click at [414, 421] on div "} //======================= // TEXT ANIMATIONS //======================= // Wai…" at bounding box center [582, 452] width 588 height 687
type textarea "yPercent: 110,"
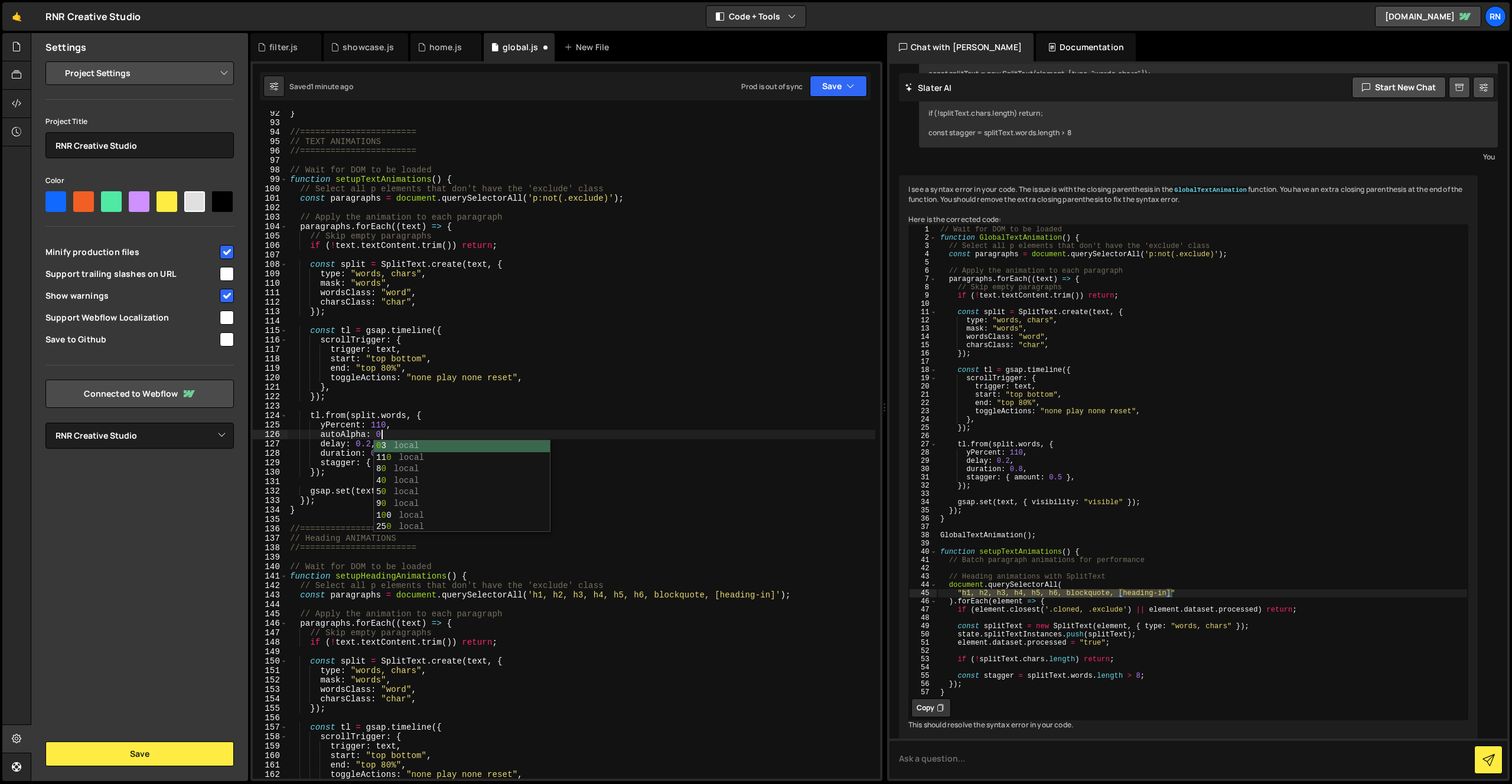
scroll to position [0, 6]
drag, startPoint x: 398, startPoint y: 437, endPoint x: 201, endPoint y: 437, distance: 197.0
click at [201, 437] on div "Files New File Javascript files 1 Capabilities.js 0 1 filter.js 0 1 global.js 0…" at bounding box center [771, 408] width 1482 height 748
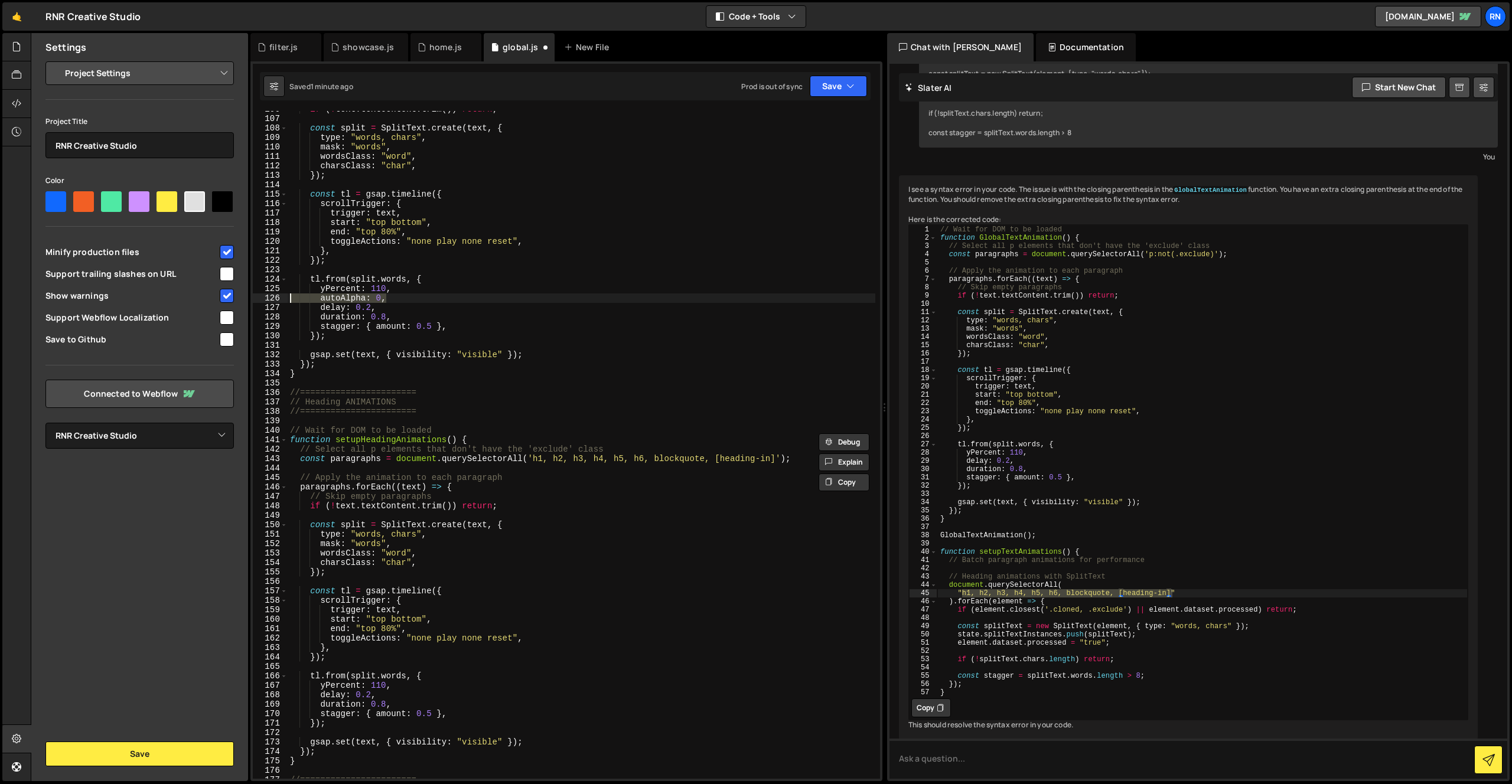
scroll to position [1050, 0]
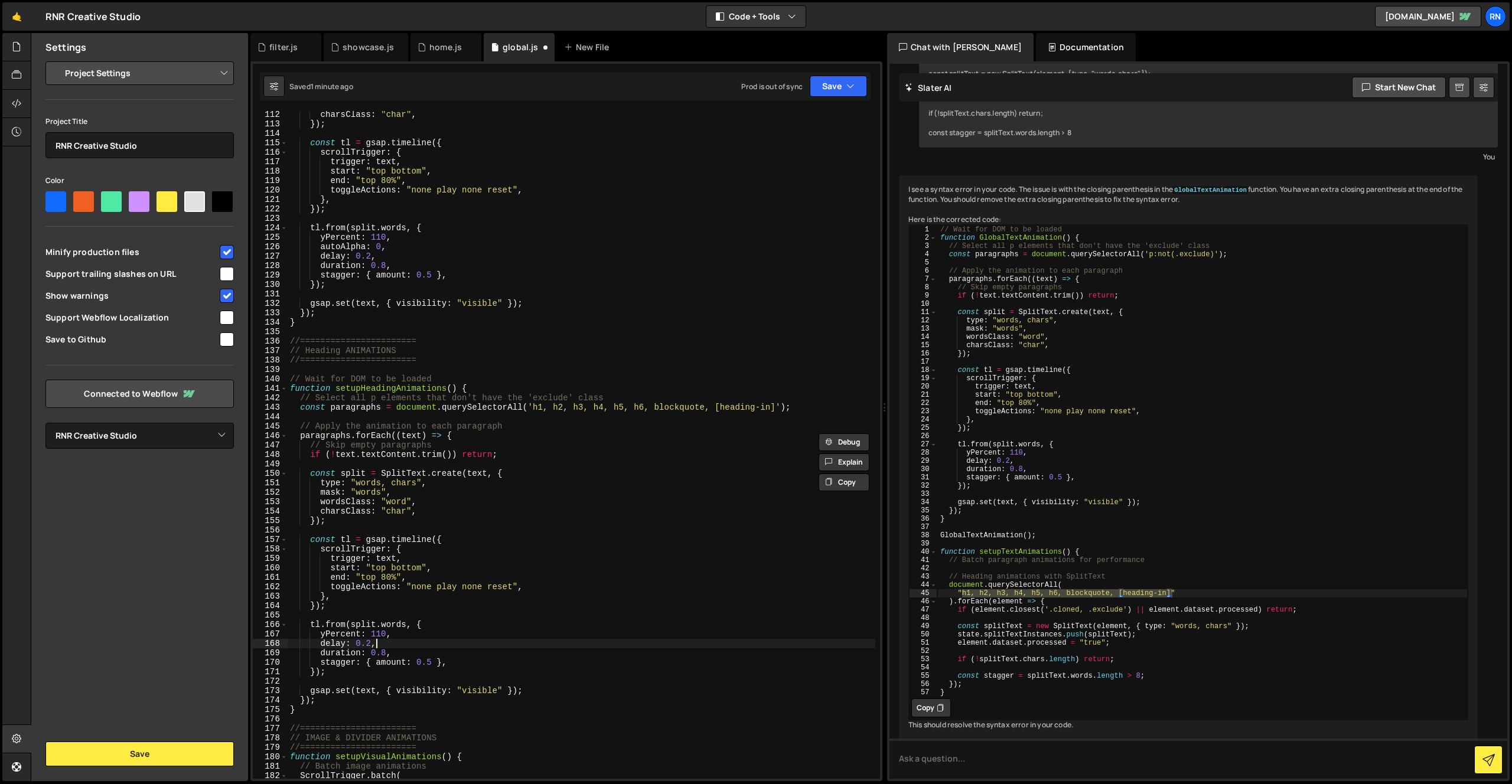
click at [397, 642] on div "charsClass : "char" , }) ; const tl = gsap . timeline ({ scrollTrigger : { trig…" at bounding box center [582, 453] width 588 height 687
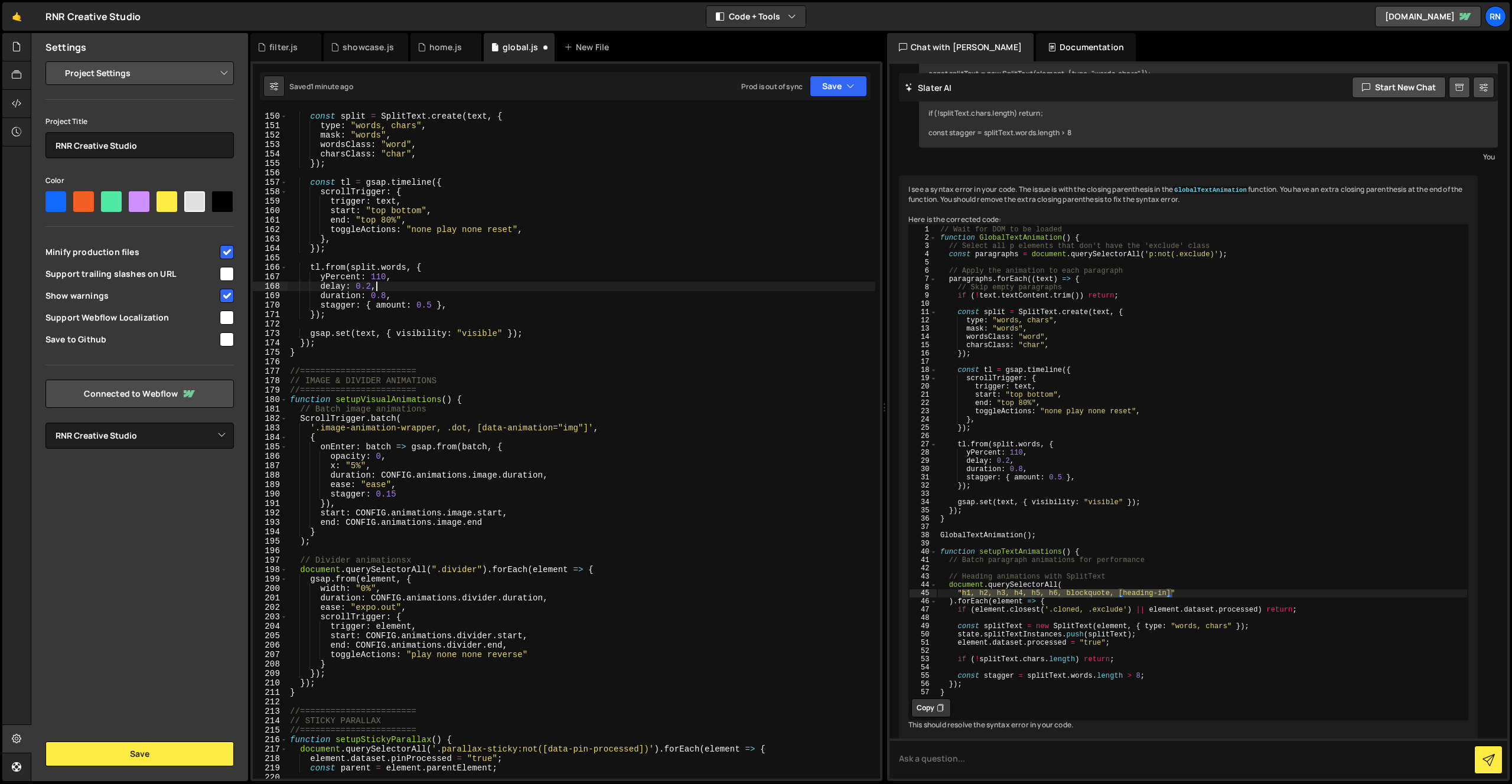
scroll to position [1400, 0]
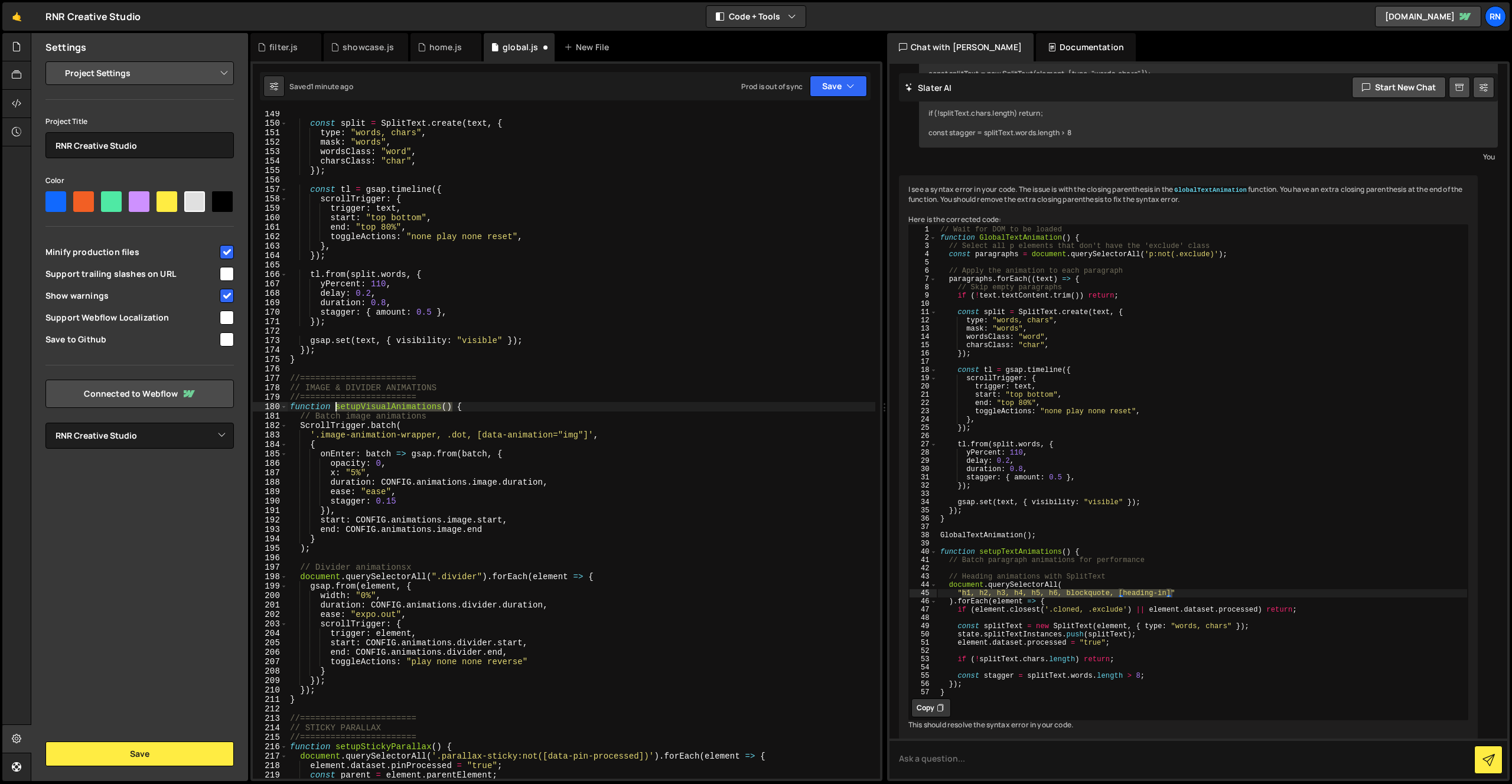
drag, startPoint x: 453, startPoint y: 405, endPoint x: 337, endPoint y: 405, distance: 116.0
click at [337, 405] on div "const split = SplitText . create ( text , { type : "words, chars" , mask : "wor…" at bounding box center [582, 452] width 588 height 687
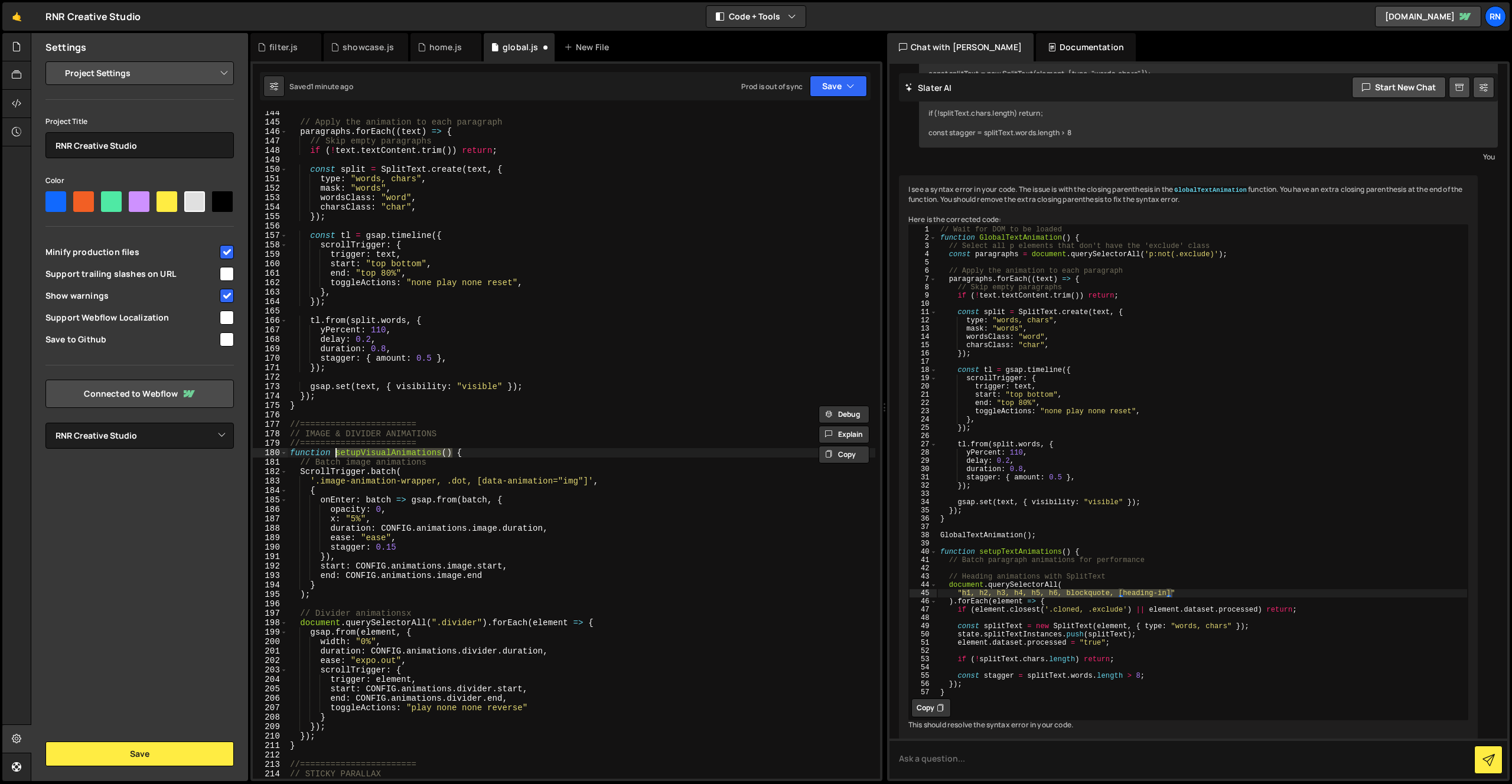
scroll to position [1354, 0]
click at [317, 480] on div "// Apply the animation to each paragraph paragraphs . forEach (( text ) => { //…" at bounding box center [582, 451] width 588 height 687
click at [841, 92] on button "Save" at bounding box center [838, 87] width 57 height 21
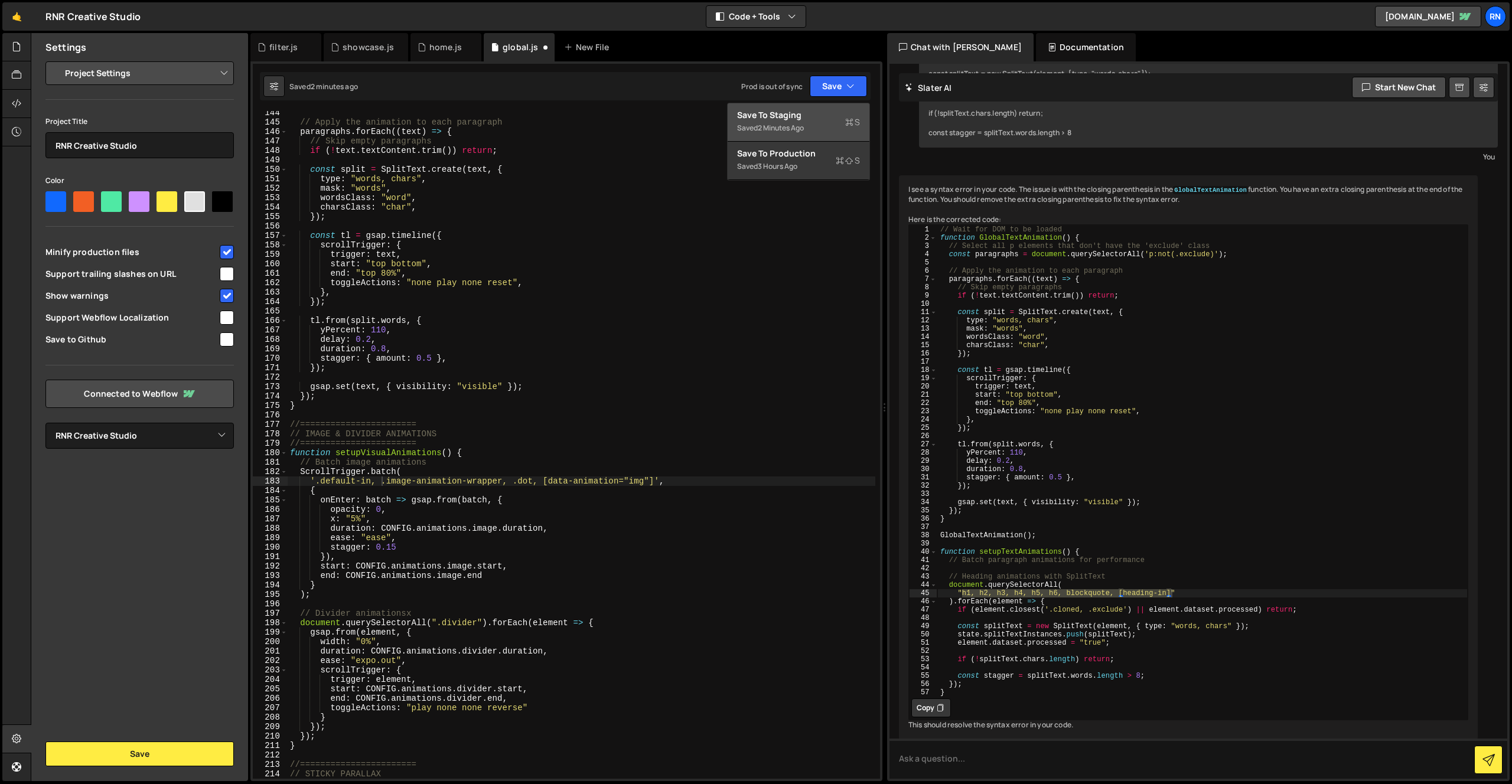
click at [804, 133] on div "Saved 2 minutes ago" at bounding box center [799, 128] width 123 height 14
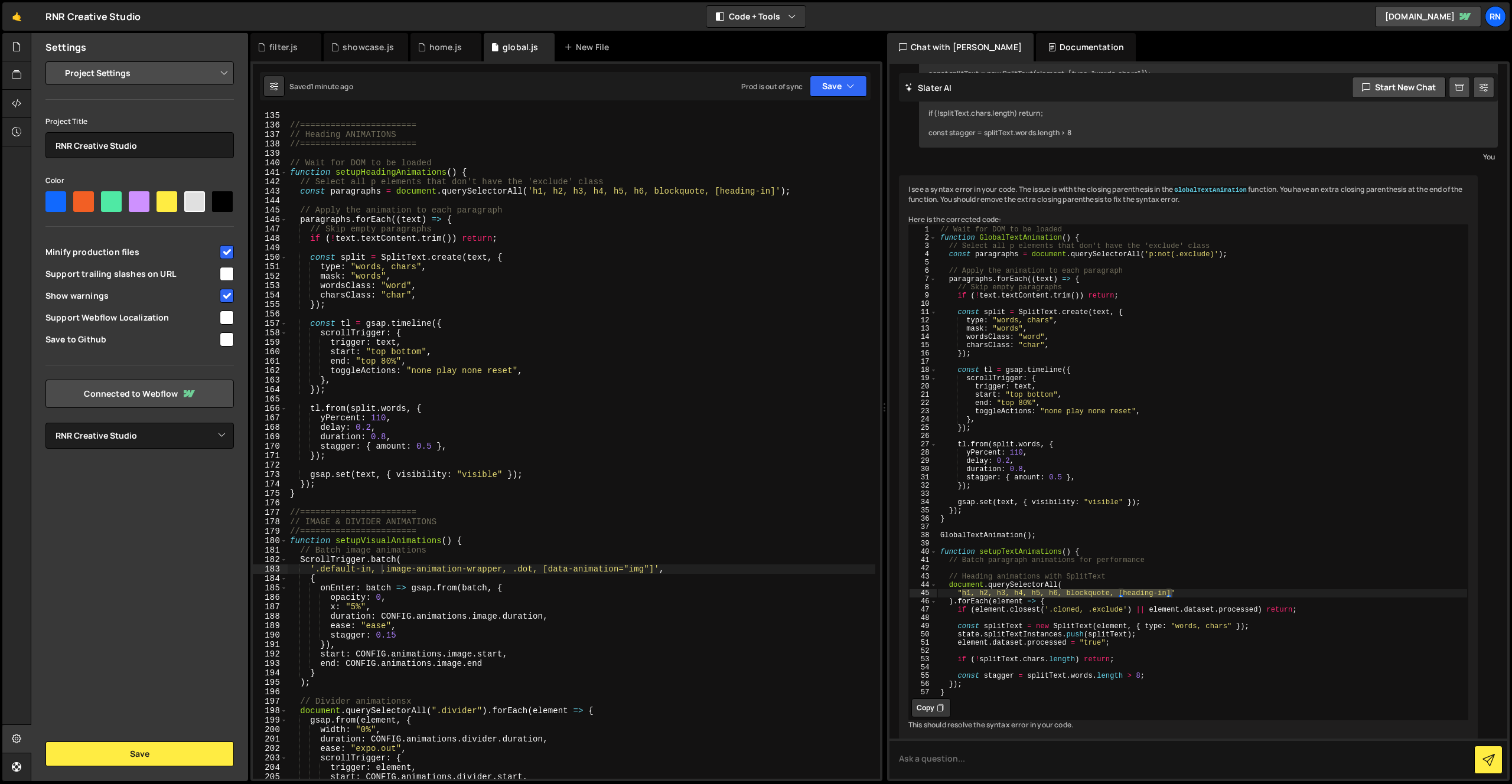
scroll to position [0, 0]
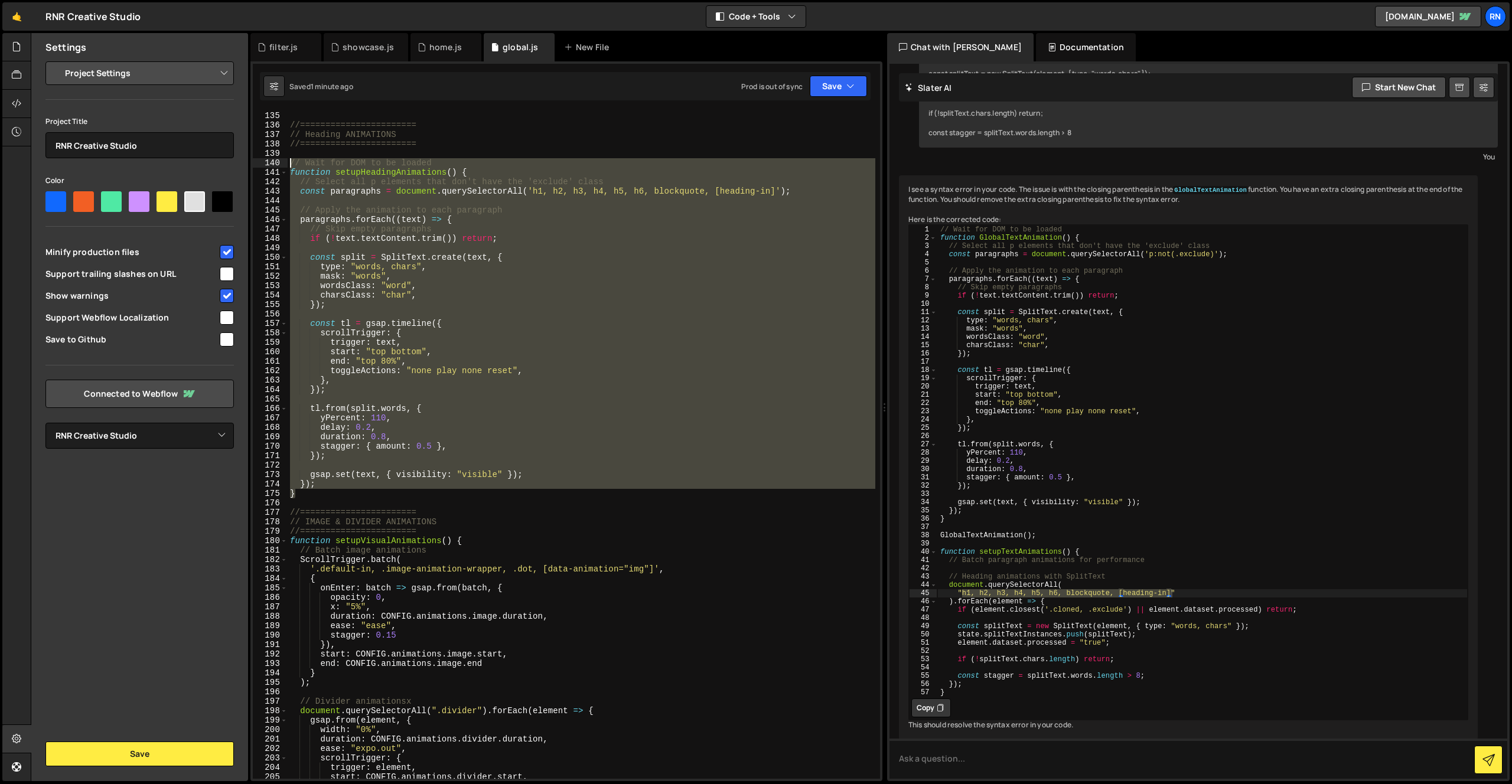
drag, startPoint x: 299, startPoint y: 497, endPoint x: 287, endPoint y: 166, distance: 331.2
click at [287, 166] on div "} 135 136 137 138 139 140 141 142 143 144 145 146 147 148 149 150 151 152 153 1…" at bounding box center [567, 445] width 627 height 668
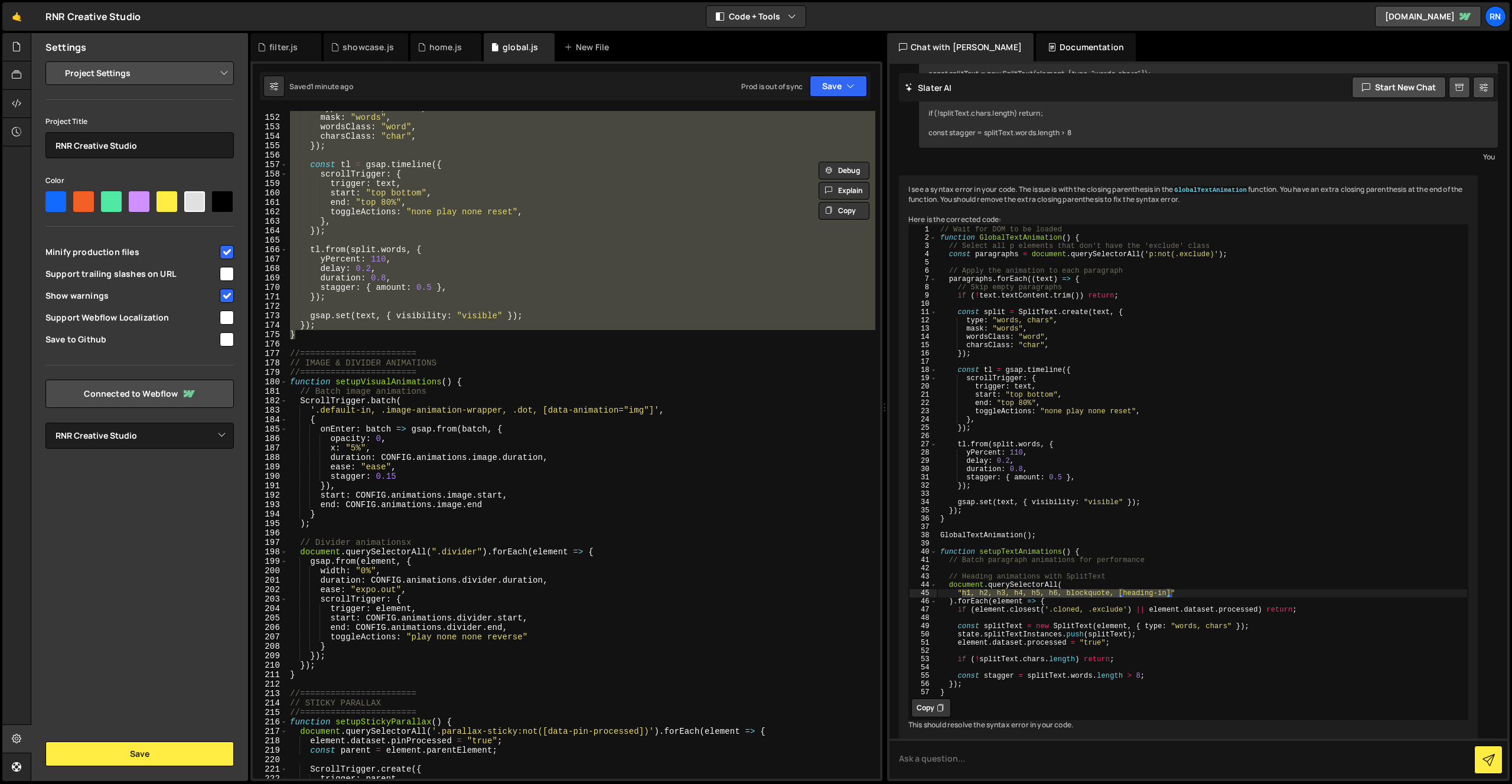
scroll to position [1458, 0]
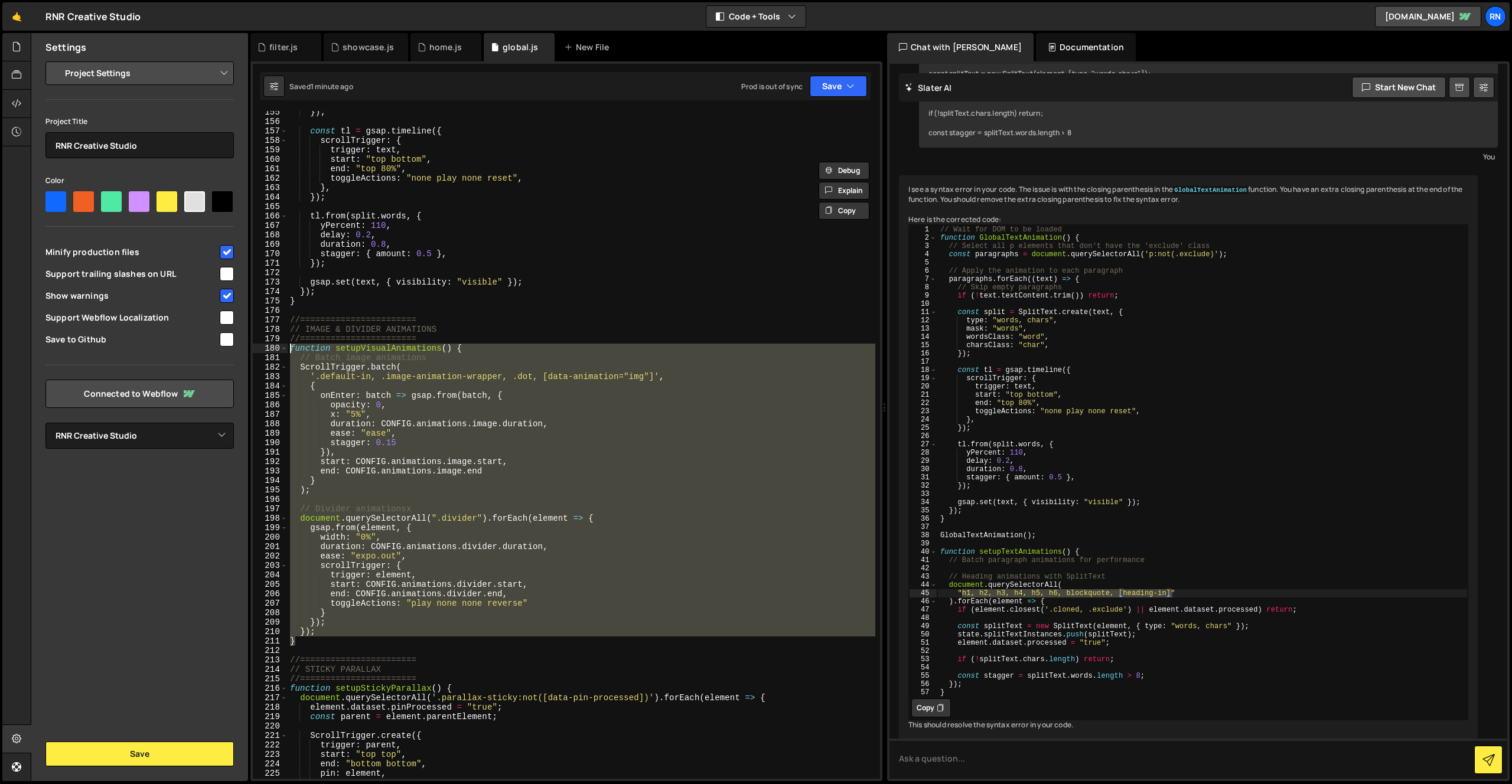
drag, startPoint x: 306, startPoint y: 646, endPoint x: 292, endPoint y: 353, distance: 293.3
click at [292, 353] on div "}) ; const tl = gsap . timeline ({ scrollTrigger : { trigger : text , start : "…" at bounding box center [582, 451] width 588 height 687
paste textarea "}"
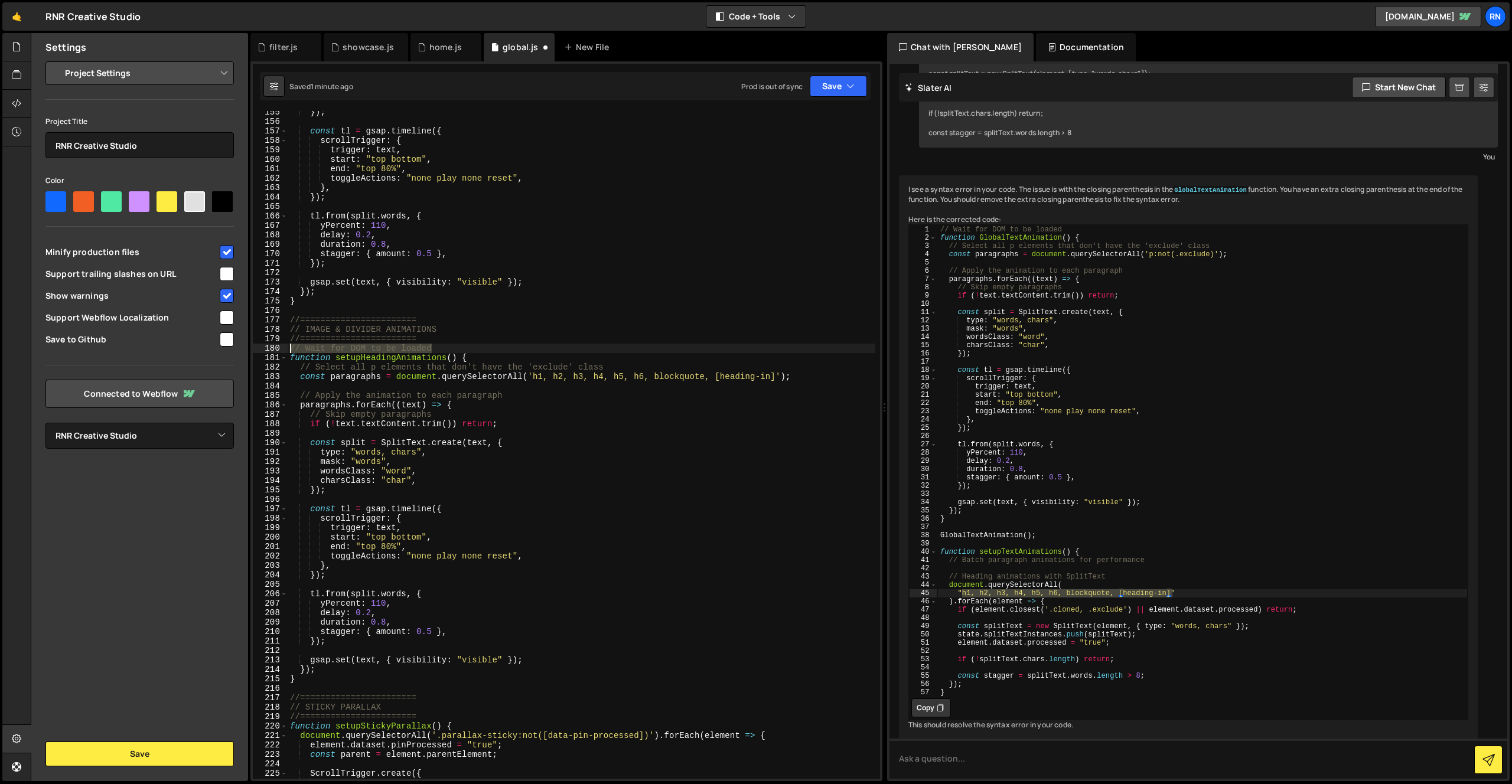
drag, startPoint x: 440, startPoint y: 346, endPoint x: 200, endPoint y: 347, distance: 240.0
click at [200, 347] on div "Files New File Javascript files 1 Capabilities.js 0 1 filter.js 0 1 global.js 0…" at bounding box center [771, 408] width 1482 height 748
type textarea "// Wait for DOM to be loaded"
click at [396, 355] on div "}) ; const tl = gsap . timeline ({ scrollTrigger : { trigger : text , start : "…" at bounding box center [582, 451] width 588 height 687
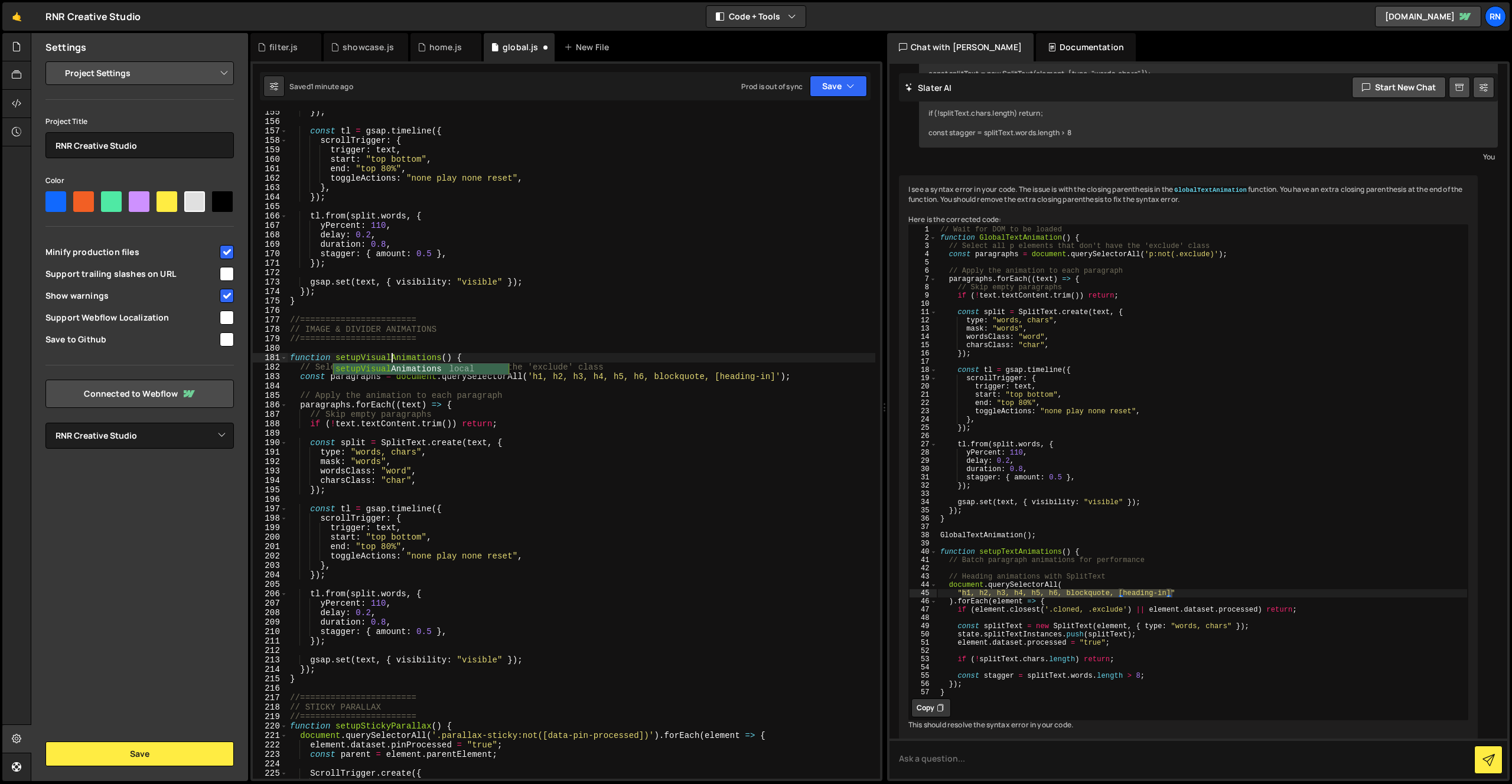
click at [407, 370] on div "setupVisual Animations local" at bounding box center [421, 381] width 176 height 35
drag, startPoint x: 535, startPoint y: 378, endPoint x: 778, endPoint y: 373, distance: 243.1
click at [778, 376] on div "}) ; const tl = gsap . timeline ({ scrollTrigger : { trigger : text , start : "…" at bounding box center [582, 451] width 588 height 687
click at [834, 87] on button "Save" at bounding box center [838, 87] width 57 height 21
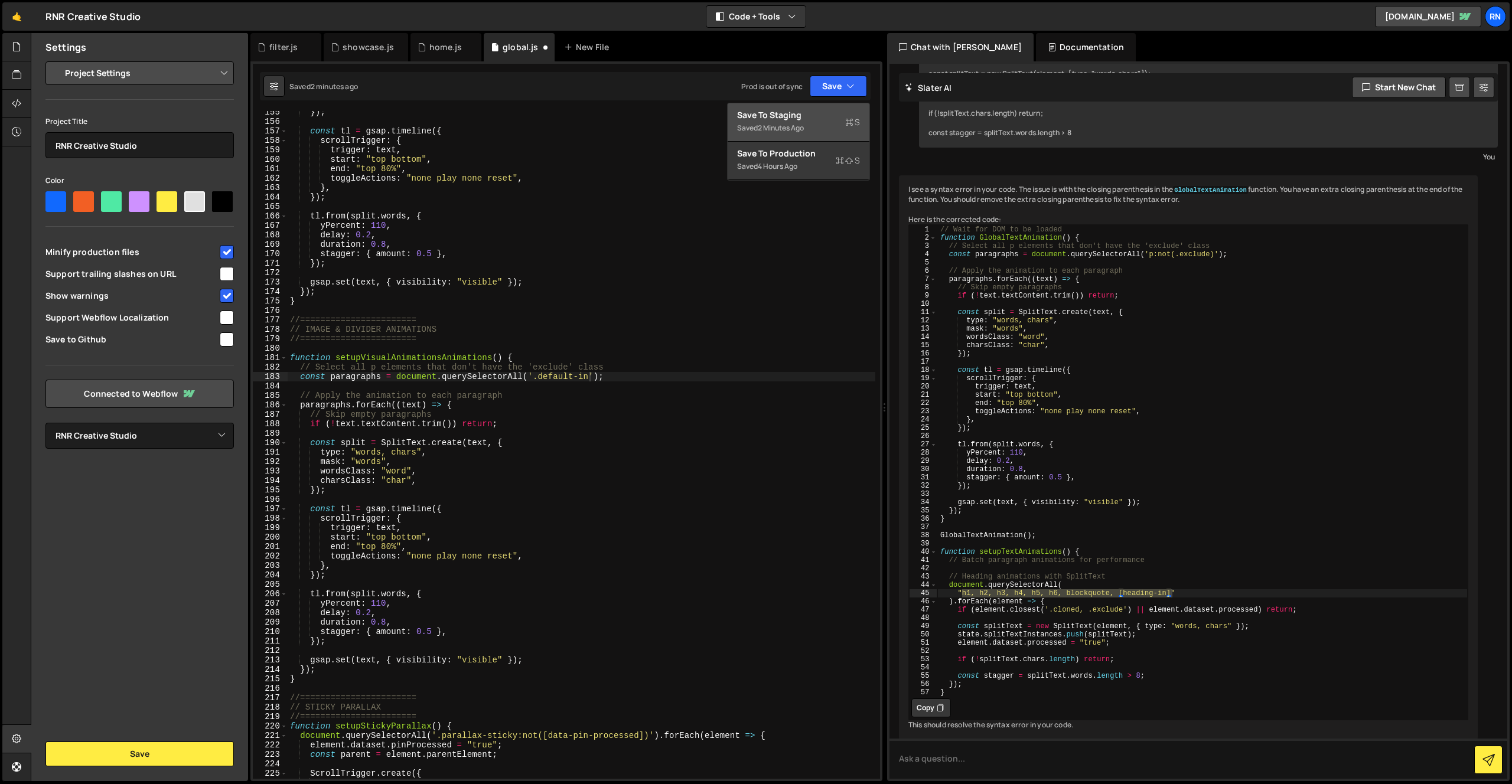
click at [825, 110] on div "Save to Staging S" at bounding box center [799, 115] width 123 height 12
click at [440, 358] on div "}) ; const tl = gsap . timeline ({ scrollTrigger : { trigger : text , start : "…" at bounding box center [582, 451] width 588 height 687
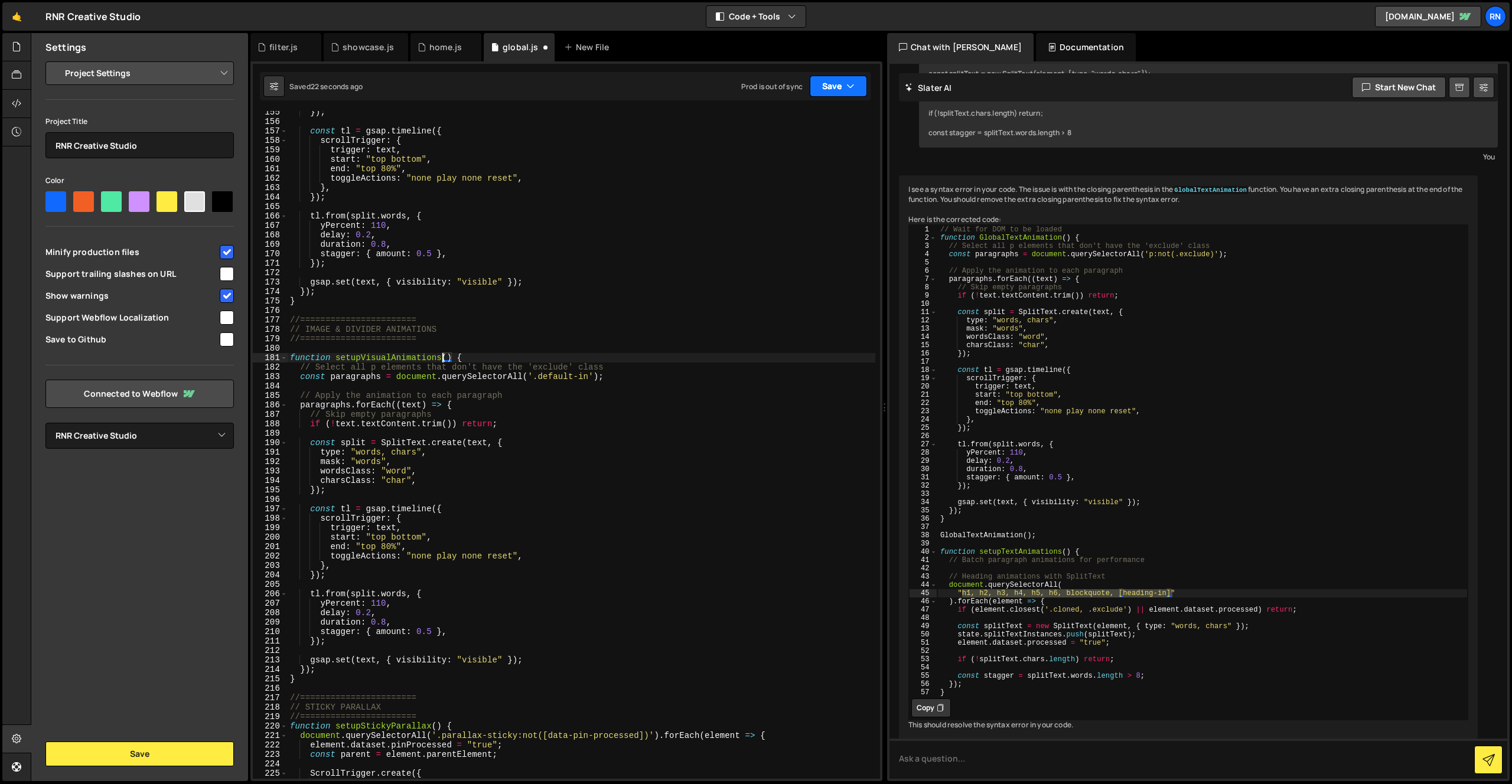
click at [850, 95] on button "Save" at bounding box center [838, 87] width 57 height 21
click at [804, 124] on div "22 seconds ago" at bounding box center [784, 128] width 52 height 10
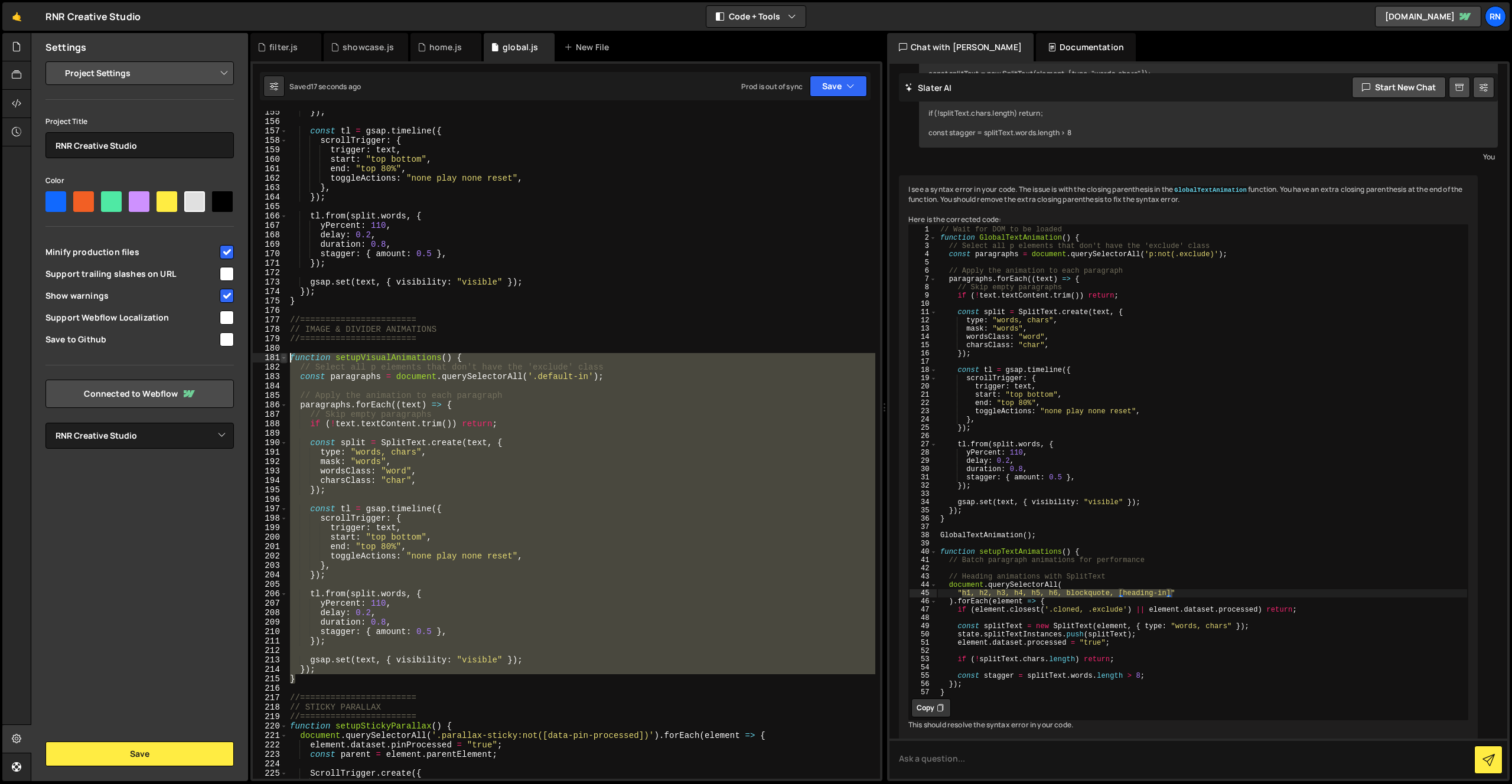
drag, startPoint x: 305, startPoint y: 682, endPoint x: 286, endPoint y: 357, distance: 325.6
click at [286, 357] on div "} 155 156 157 158 159 160 161 162 163 164 165 166 167 168 169 170 171 172 173 1…" at bounding box center [567, 445] width 627 height 668
paste textarea "}"
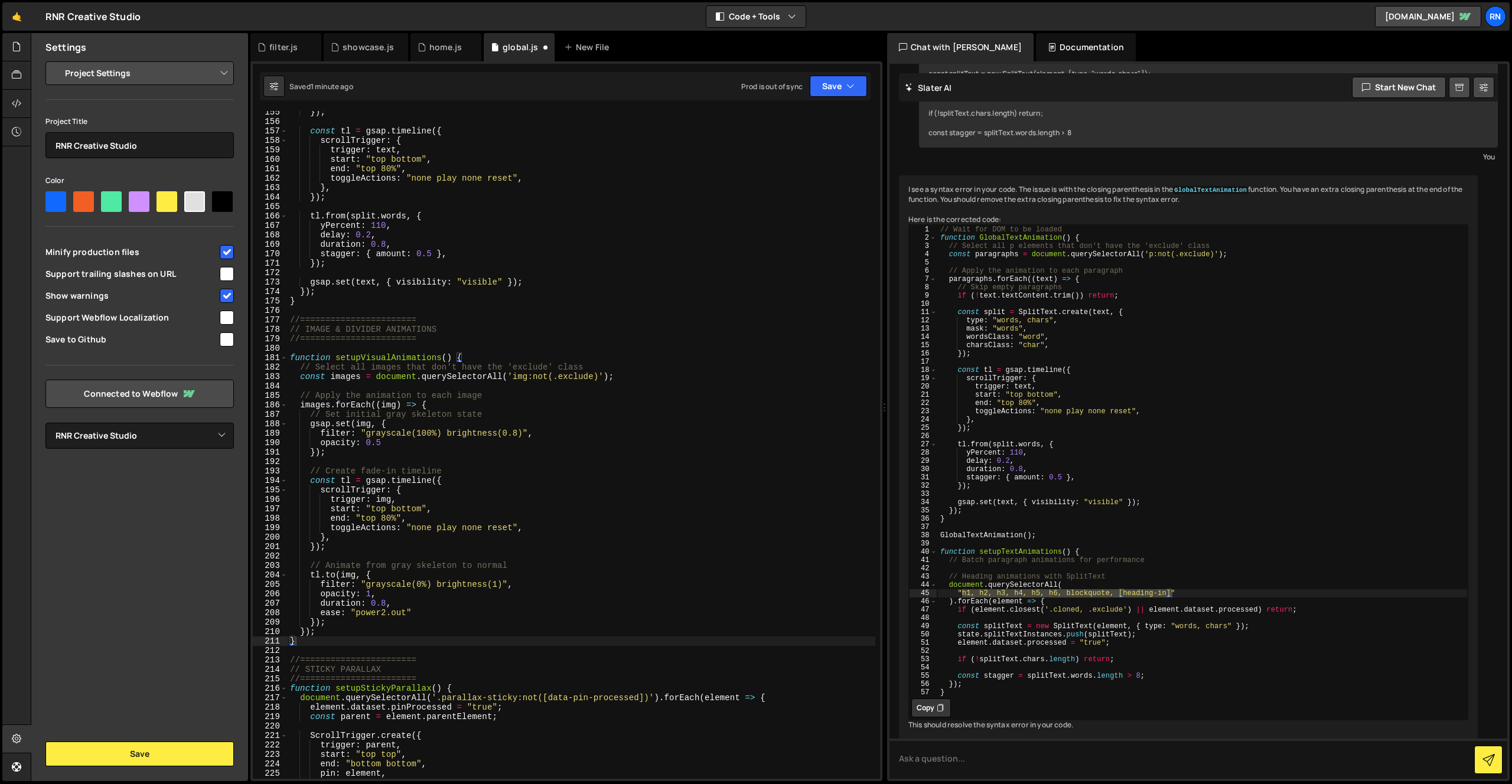
click at [834, 97] on div "Saved 1 minute ago Prod is out of sync Upgrade to Edit Save Save to Staging S S…" at bounding box center [565, 86] width 611 height 28
click at [841, 89] on button "Save" at bounding box center [838, 87] width 57 height 21
click at [785, 124] on div "1 minute ago" at bounding box center [778, 128] width 41 height 10
click at [520, 376] on div "}) ; const tl = gsap . timeline ({ scrollTrigger : { trigger : text , start : "…" at bounding box center [582, 451] width 588 height 687
drag, startPoint x: 520, startPoint y: 376, endPoint x: 529, endPoint y: 368, distance: 12.0
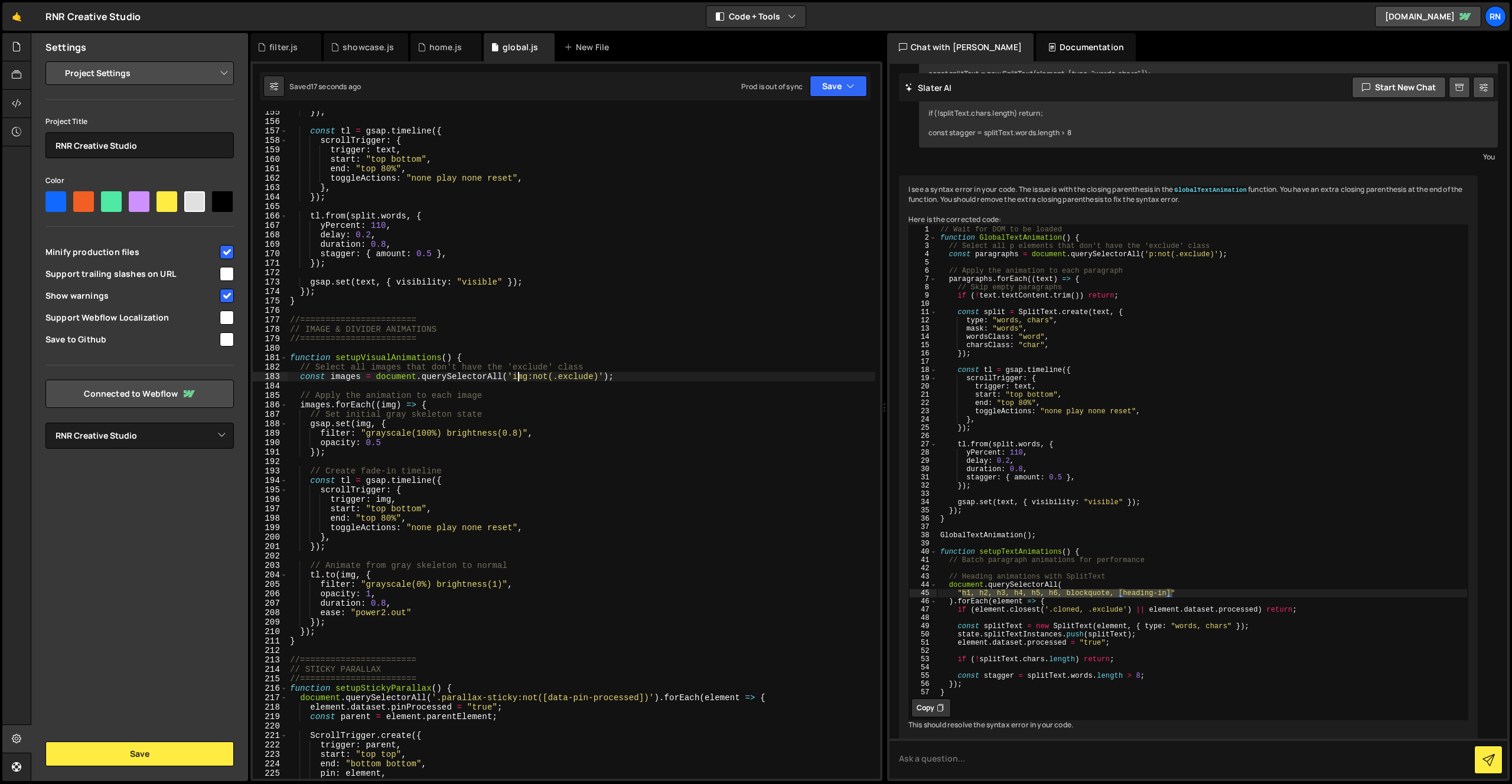
click at [522, 373] on div "}) ; const tl = gsap . timeline ({ scrollTrigger : { trigger : text , start : "…" at bounding box center [582, 451] width 588 height 687
click at [834, 83] on button "Save" at bounding box center [838, 87] width 57 height 21
click at [823, 105] on button "Save to Staging S Saved 23 seconds ago" at bounding box center [798, 122] width 142 height 39
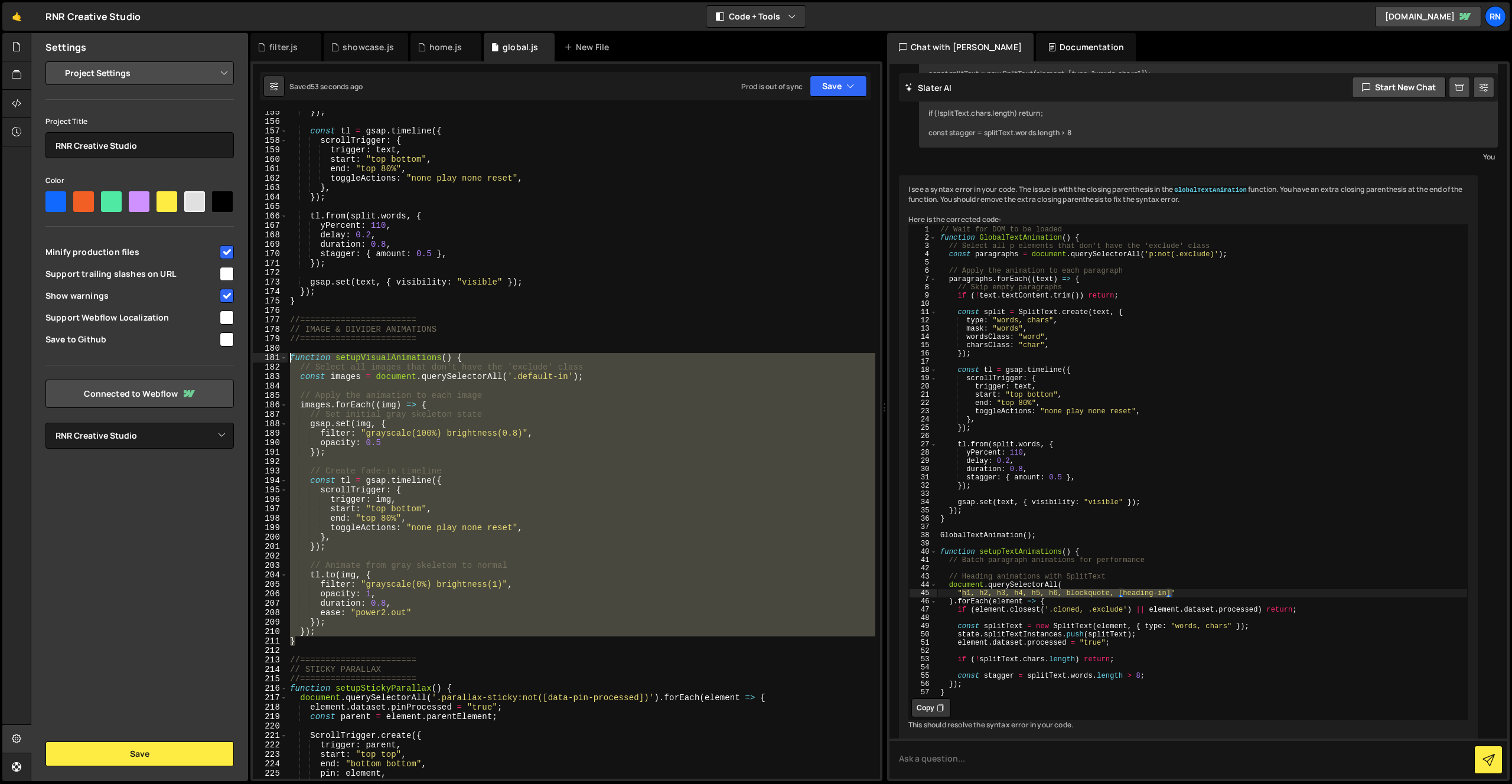
drag, startPoint x: 301, startPoint y: 644, endPoint x: 278, endPoint y: 355, distance: 289.9
click at [278, 355] on div "} 155 156 157 158 159 160 161 162 163 164 165 166 167 168 169 170 171 172 173 1…" at bounding box center [567, 445] width 627 height 668
paste textarea "}"
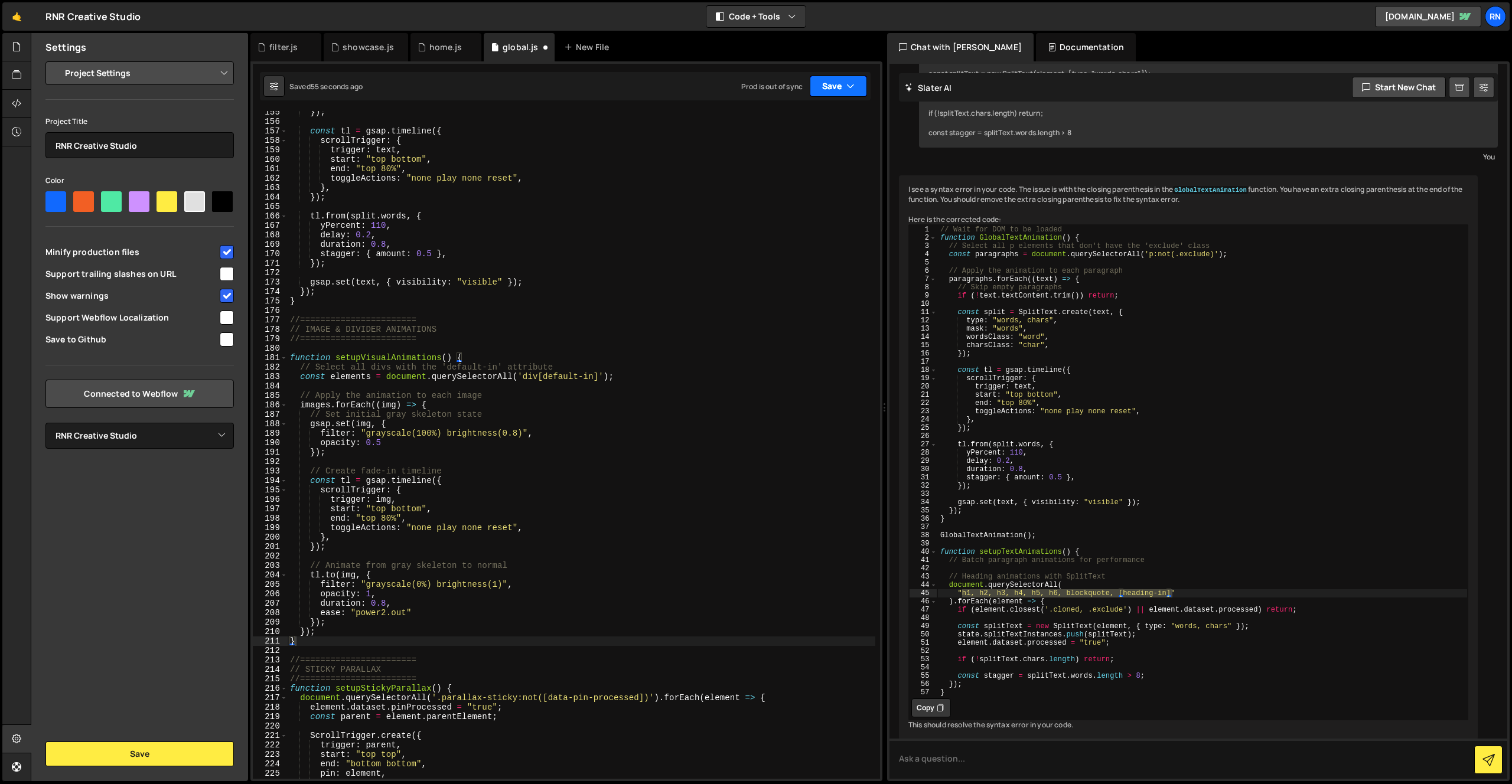
click at [842, 95] on button "Save" at bounding box center [838, 87] width 57 height 21
click at [800, 127] on div "55 seconds ago" at bounding box center [784, 128] width 52 height 10
type textarea "filter: "grayscale(100%) brightness(0.8)","
click at [420, 437] on div "}) ; const tl = gsap . timeline ({ scrollTrigger : { trigger : text , start : "…" at bounding box center [582, 451] width 588 height 687
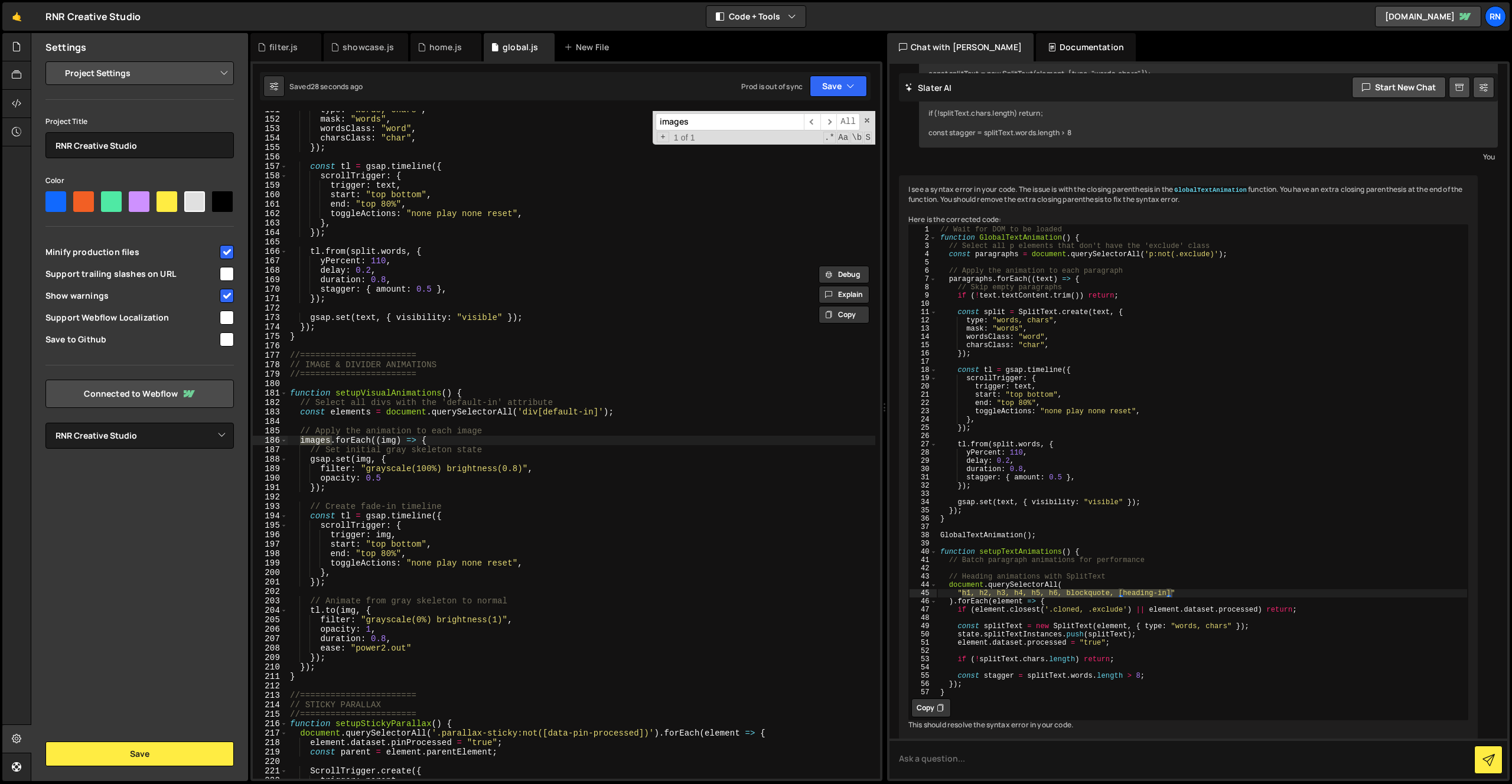
scroll to position [1423, 0]
type input "images"
click at [397, 467] on div "type : "words, chars" , mask : "words" , wordsClass : "word" , charsClass : "ch…" at bounding box center [582, 448] width 588 height 687
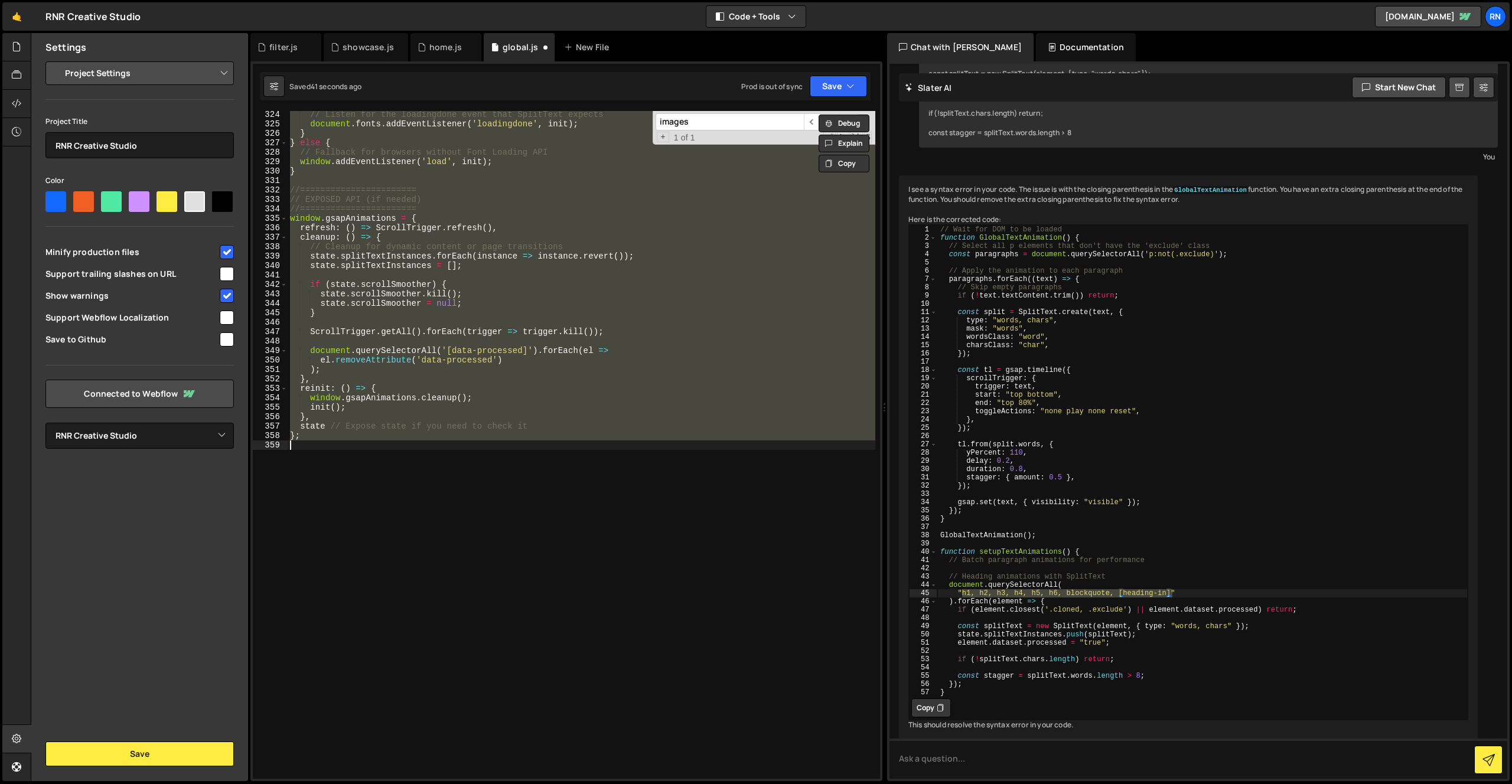
type textarea "}); }"
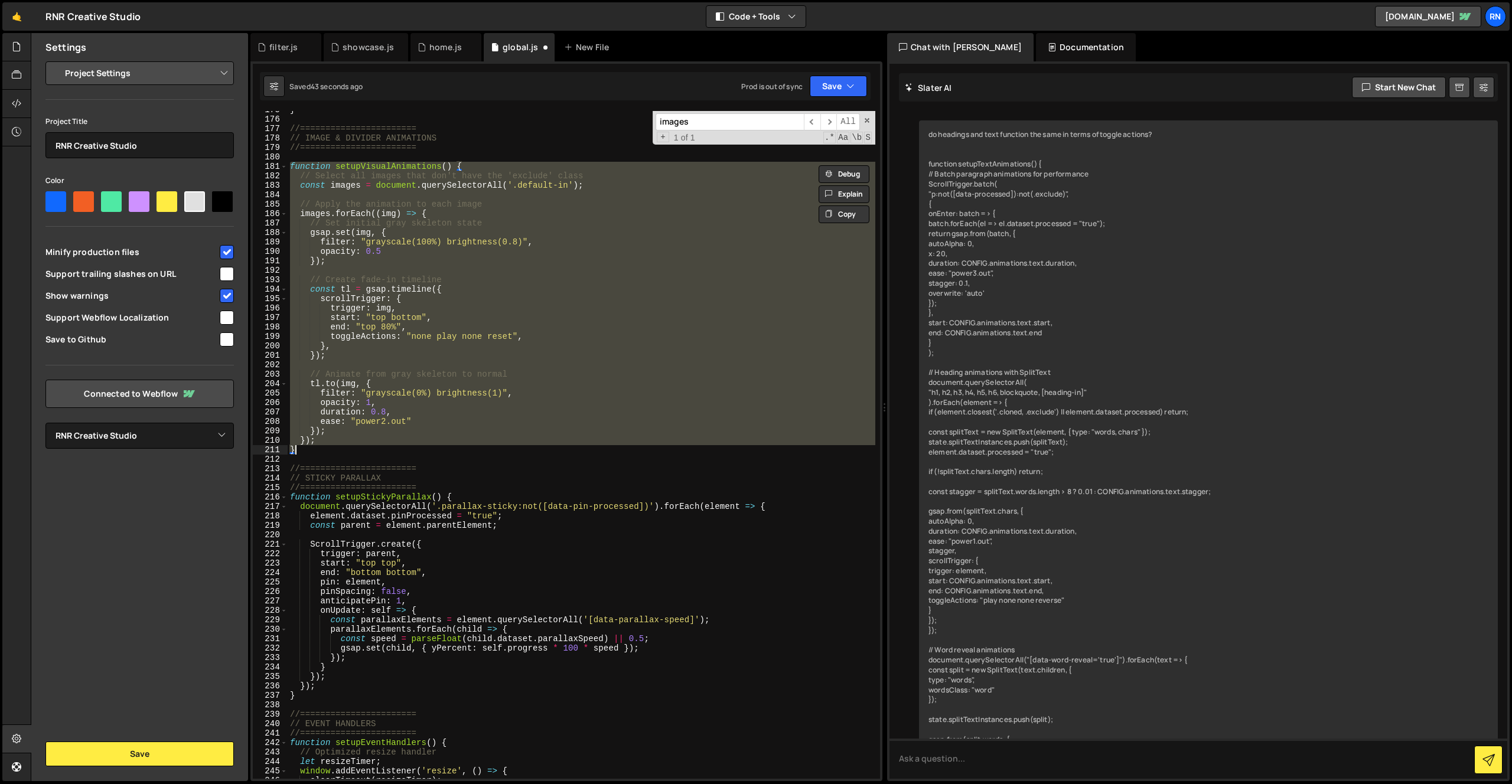
select select "5fa8f95d19746e653c988f4b"
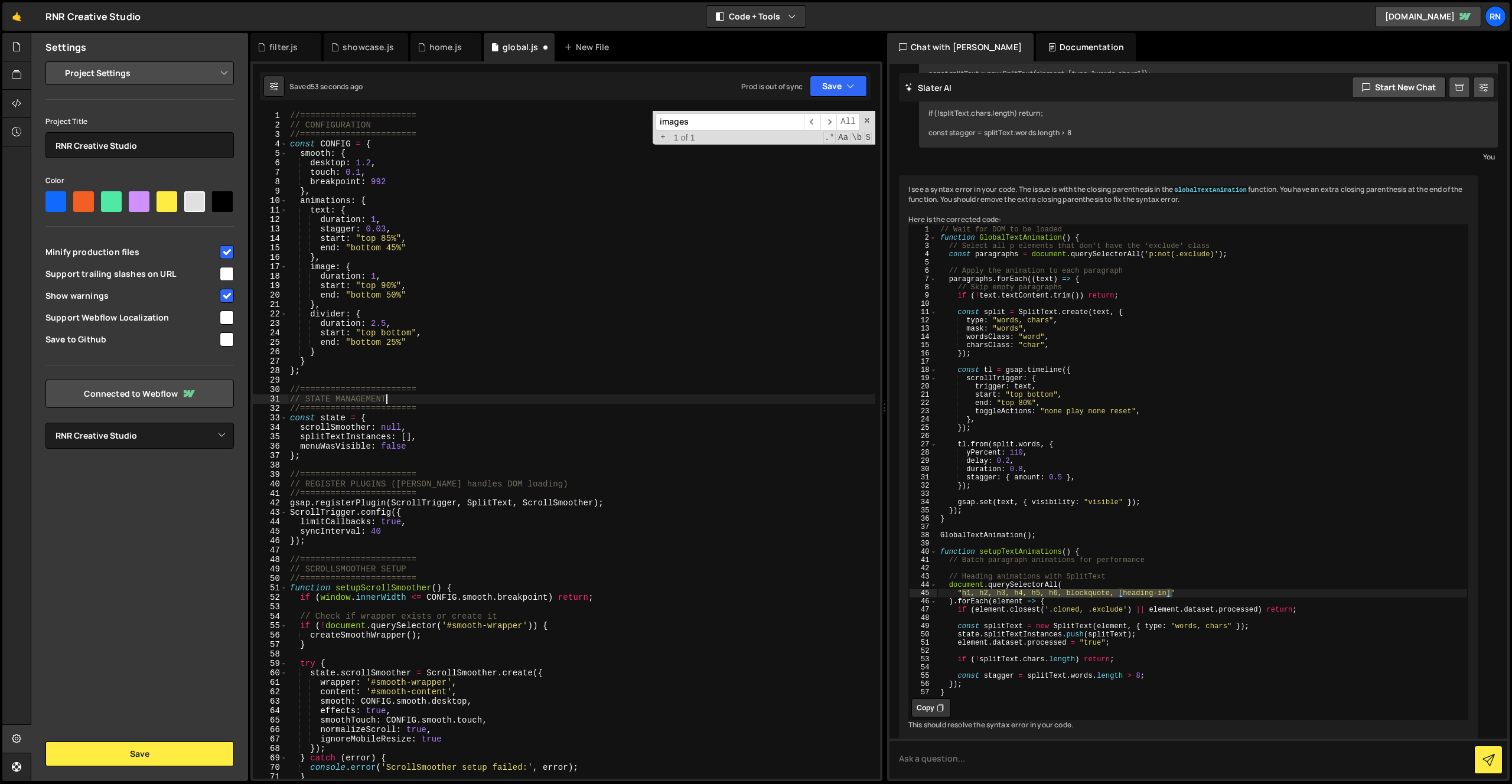
click at [406, 398] on div "//======================= // CONFIGURATION //======================= const CONF…" at bounding box center [582, 454] width 588 height 687
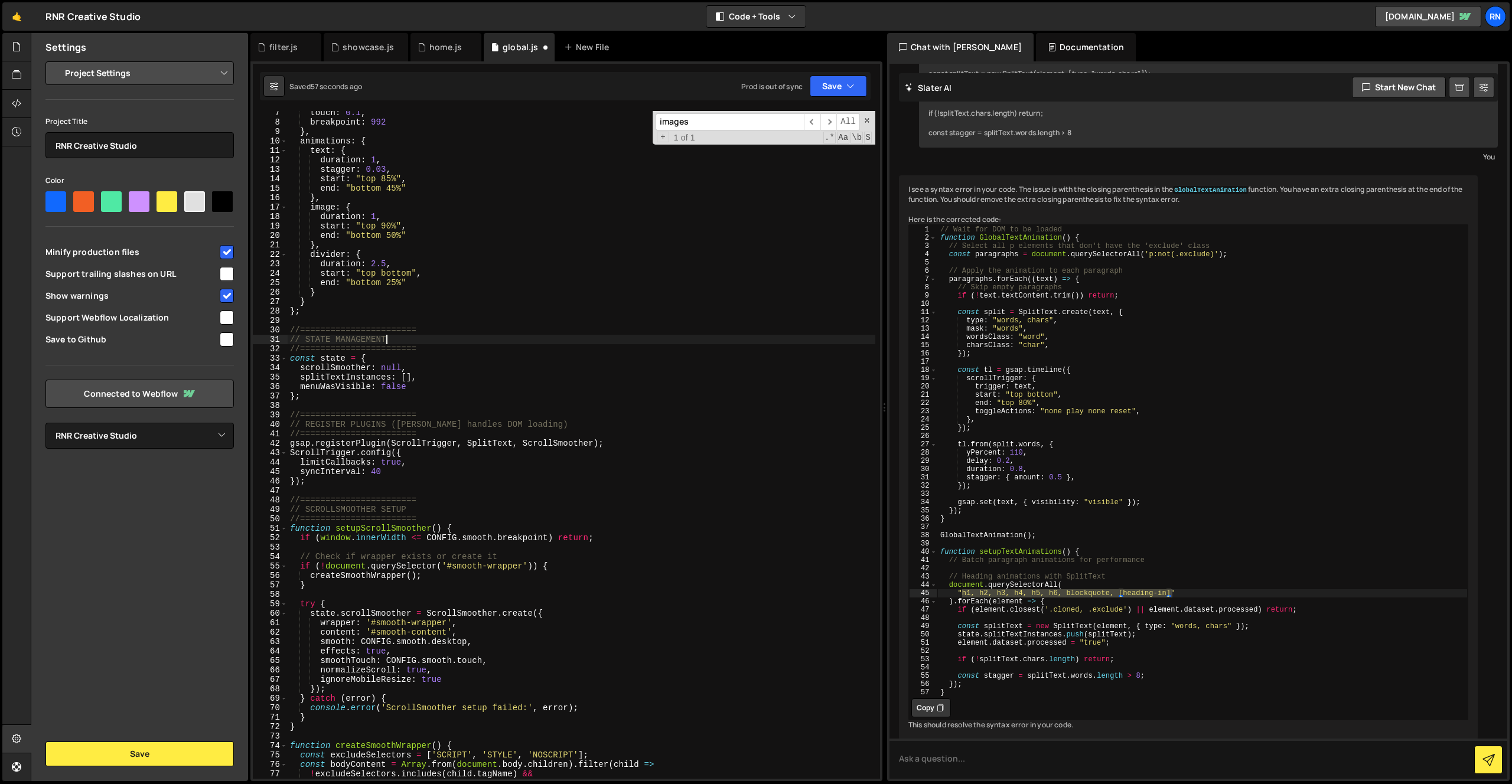
scroll to position [73, 0]
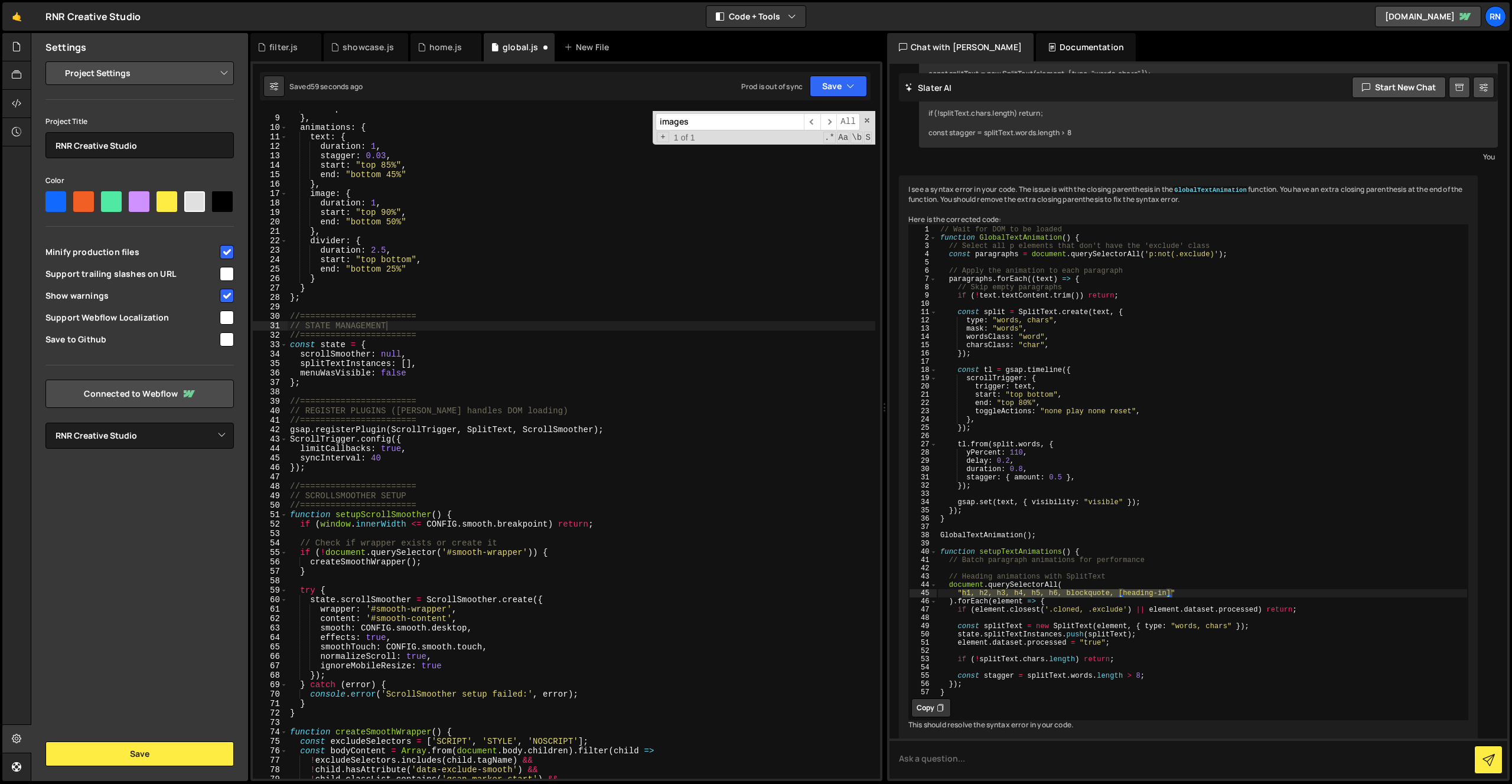
click at [871, 124] on div "images ​ ​ All Replace All + 1 of 1 .* Aa \b S" at bounding box center [764, 128] width 223 height 33
click at [866, 121] on span at bounding box center [866, 120] width 8 height 8
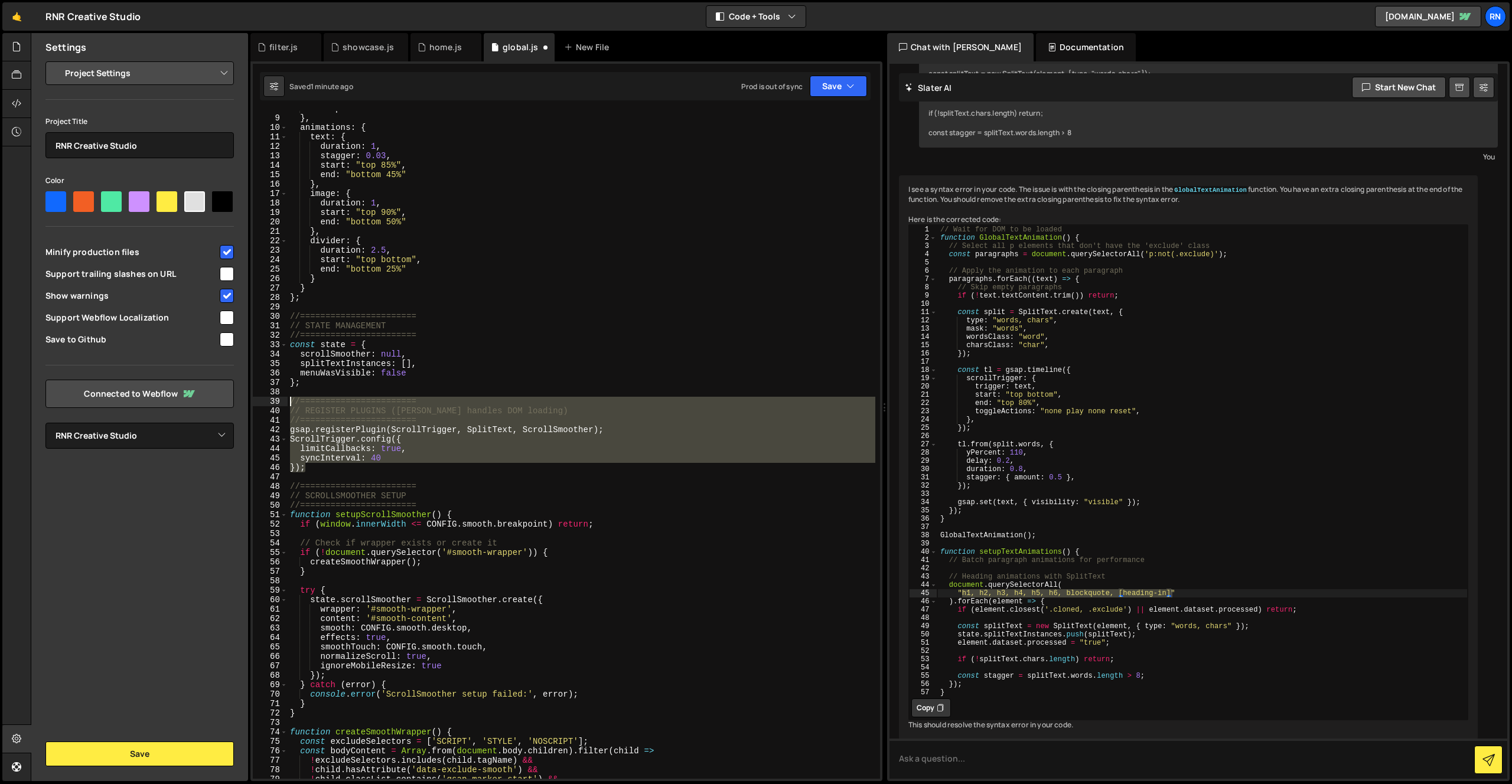
drag, startPoint x: 310, startPoint y: 468, endPoint x: 259, endPoint y: 401, distance: 84.2
click at [259, 401] on div "// STATE MANAGEMENT 8 9 10 11 12 13 14 15 16 17 18 19 20 21 22 23 24 25 26 27 2…" at bounding box center [567, 445] width 627 height 668
type textarea "//======================= // REGISTER PLUGINS ([PERSON_NAME] handles DOM loadin…"
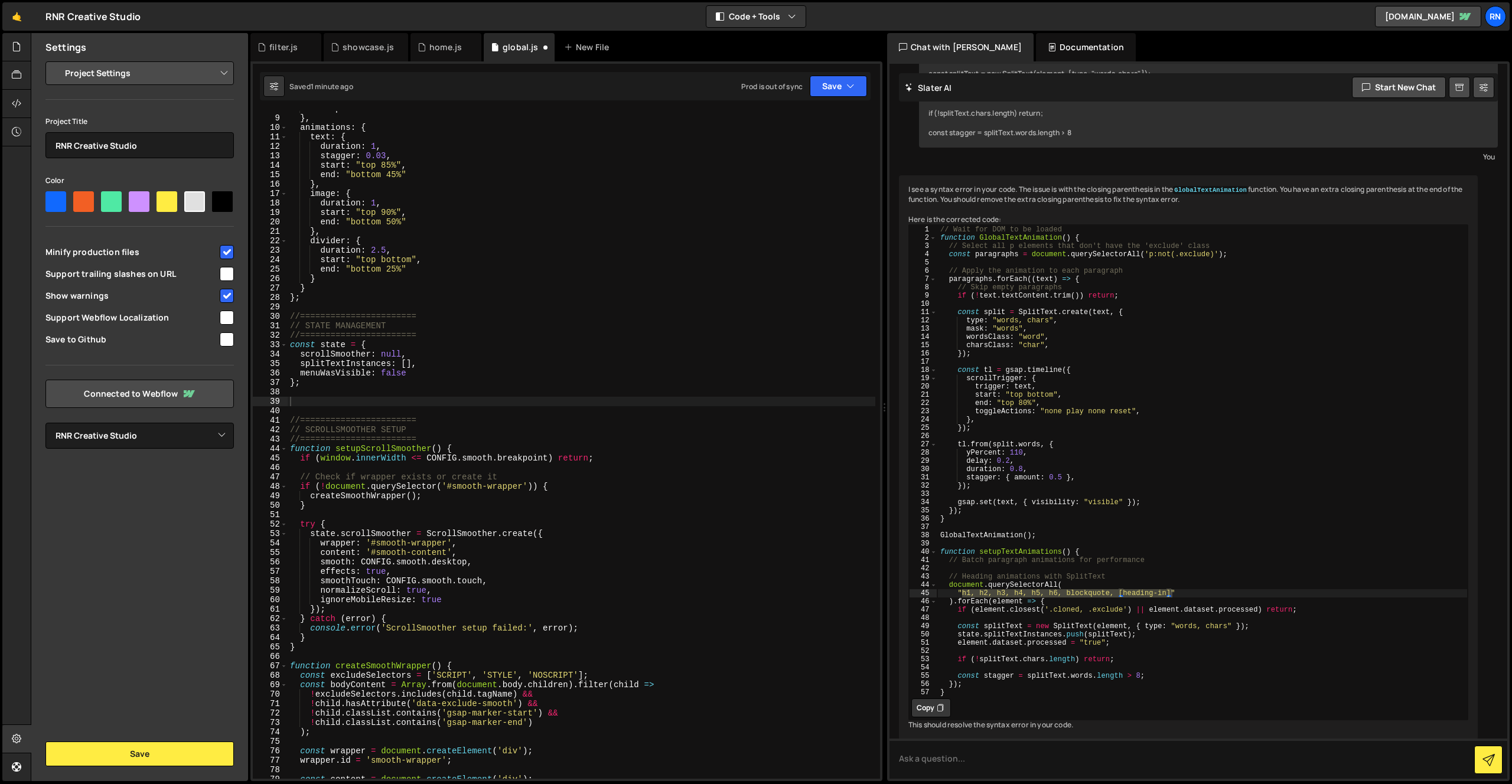
click at [843, 99] on div "Saved 1 minute ago Prod is out of sync Upgrade to Edit Save Save to Staging S S…" at bounding box center [565, 86] width 611 height 28
click at [843, 87] on button "Save" at bounding box center [838, 87] width 57 height 21
click at [813, 122] on div "Saved 1 minute ago" at bounding box center [799, 128] width 123 height 14
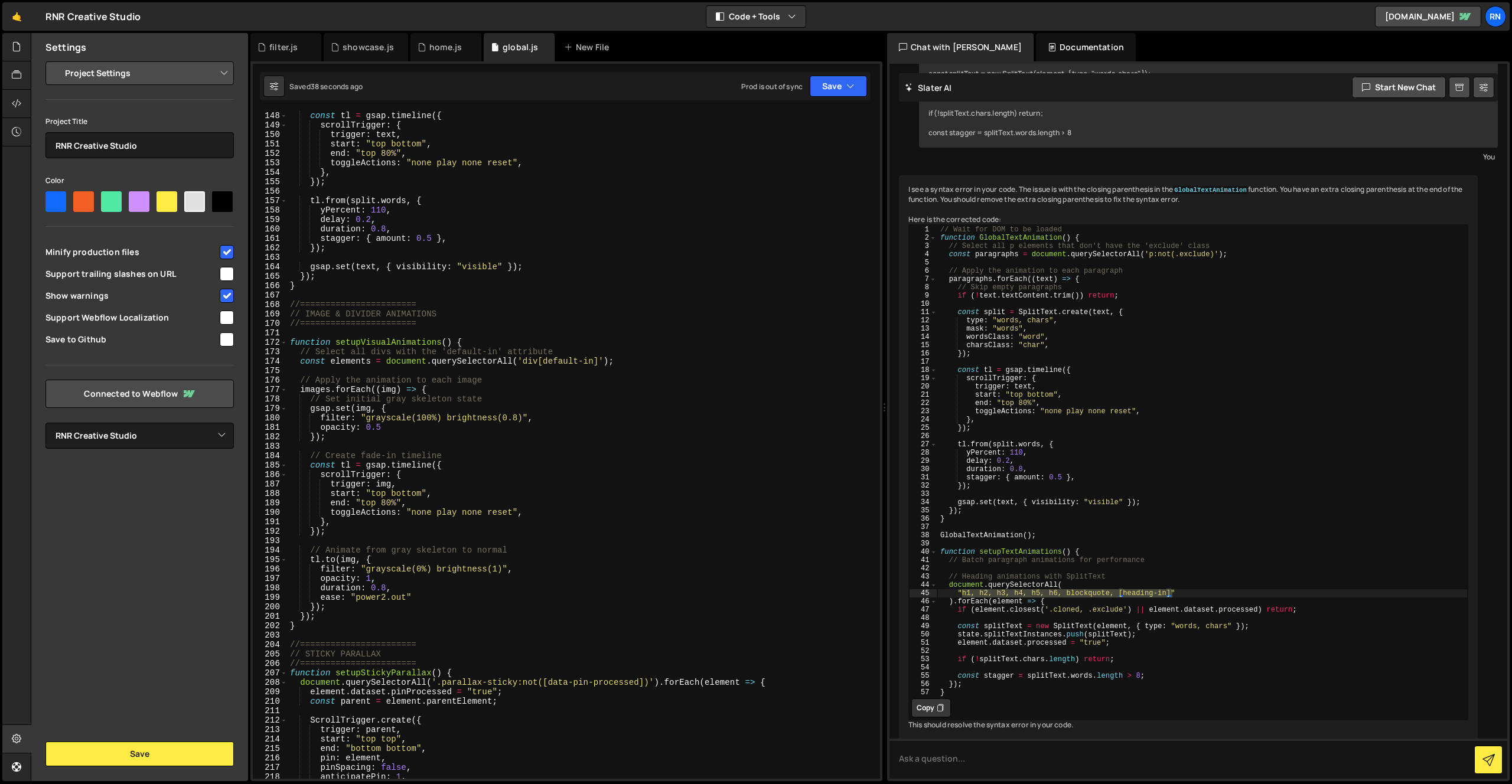
scroll to position [1412, 0]
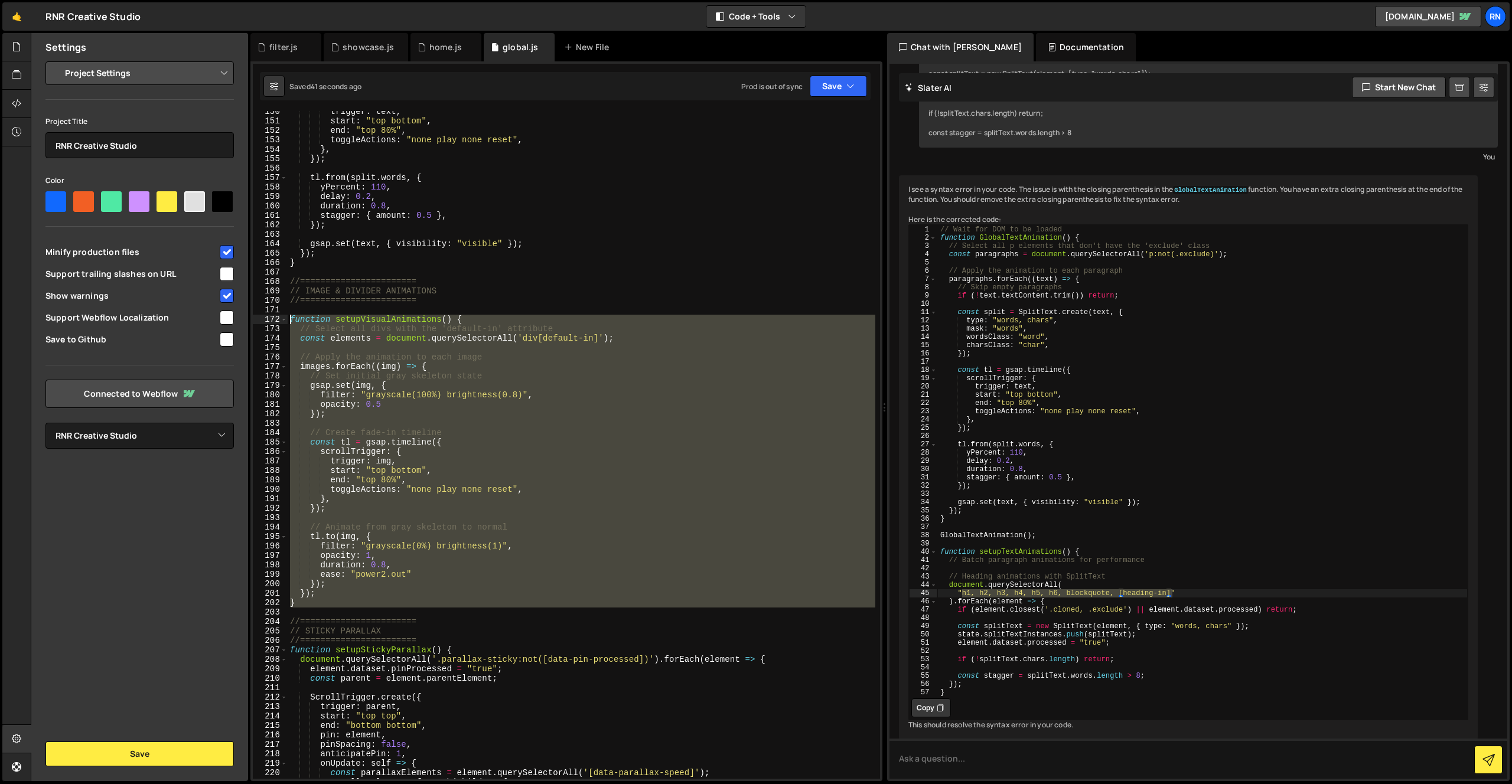
drag, startPoint x: 305, startPoint y: 609, endPoint x: 294, endPoint y: 321, distance: 288.2
click at [294, 321] on div "trigger : text , start : "top bottom" , end : "top 80%" , toggleActions : "none…" at bounding box center [582, 450] width 588 height 687
paste textarea "}"
paste textarea
click at [299, 594] on div "trigger : text , start : "top bottom" , end : "top 80%" , toggleActions : "none…" at bounding box center [582, 445] width 588 height 668
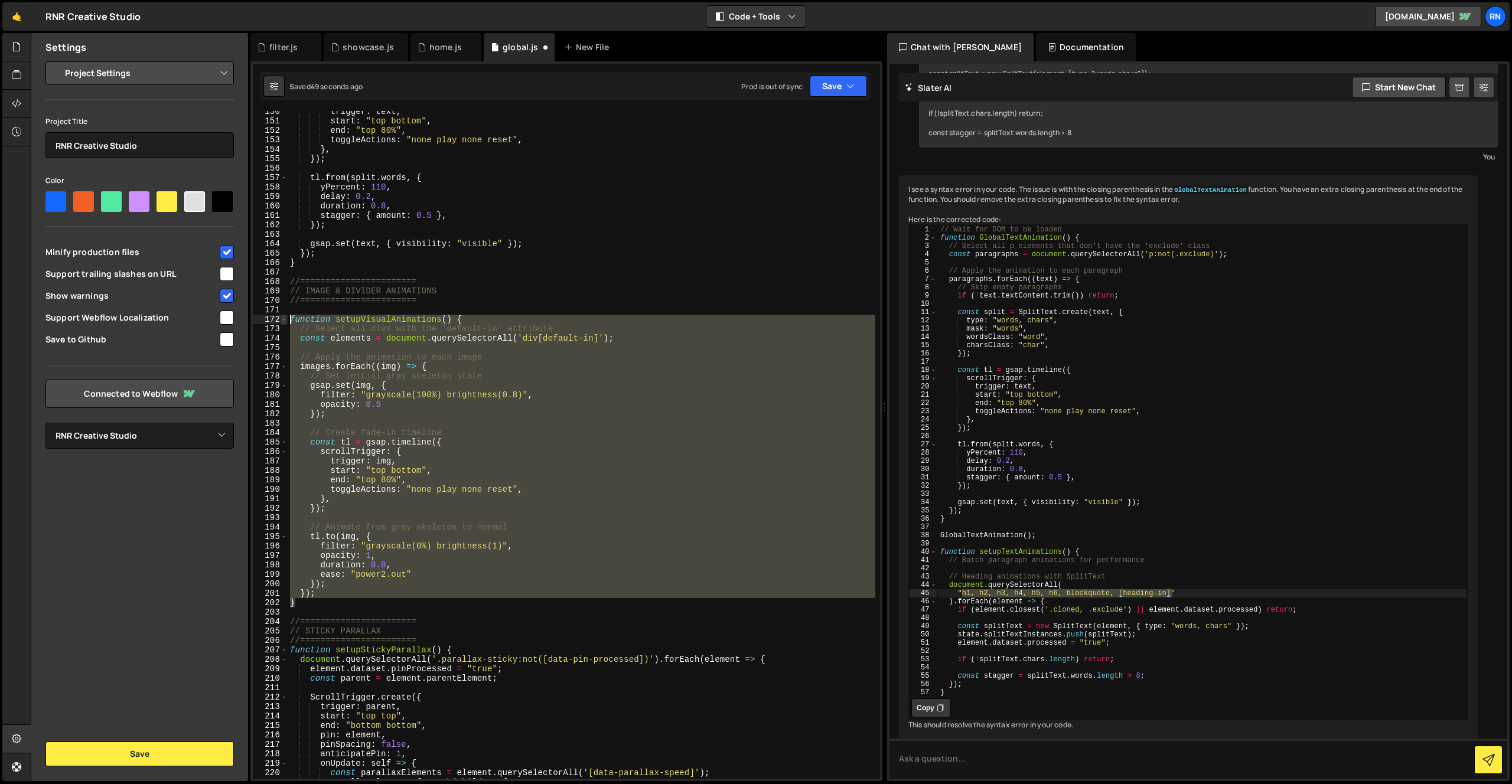
drag, startPoint x: 301, startPoint y: 604, endPoint x: 280, endPoint y: 316, distance: 288.8
click at [280, 316] on div "}); 150 151 152 153 154 155 156 157 158 159 160 161 162 163 164 165 166 167 168…" at bounding box center [567, 445] width 627 height 668
paste textarea "}"
paste textarea
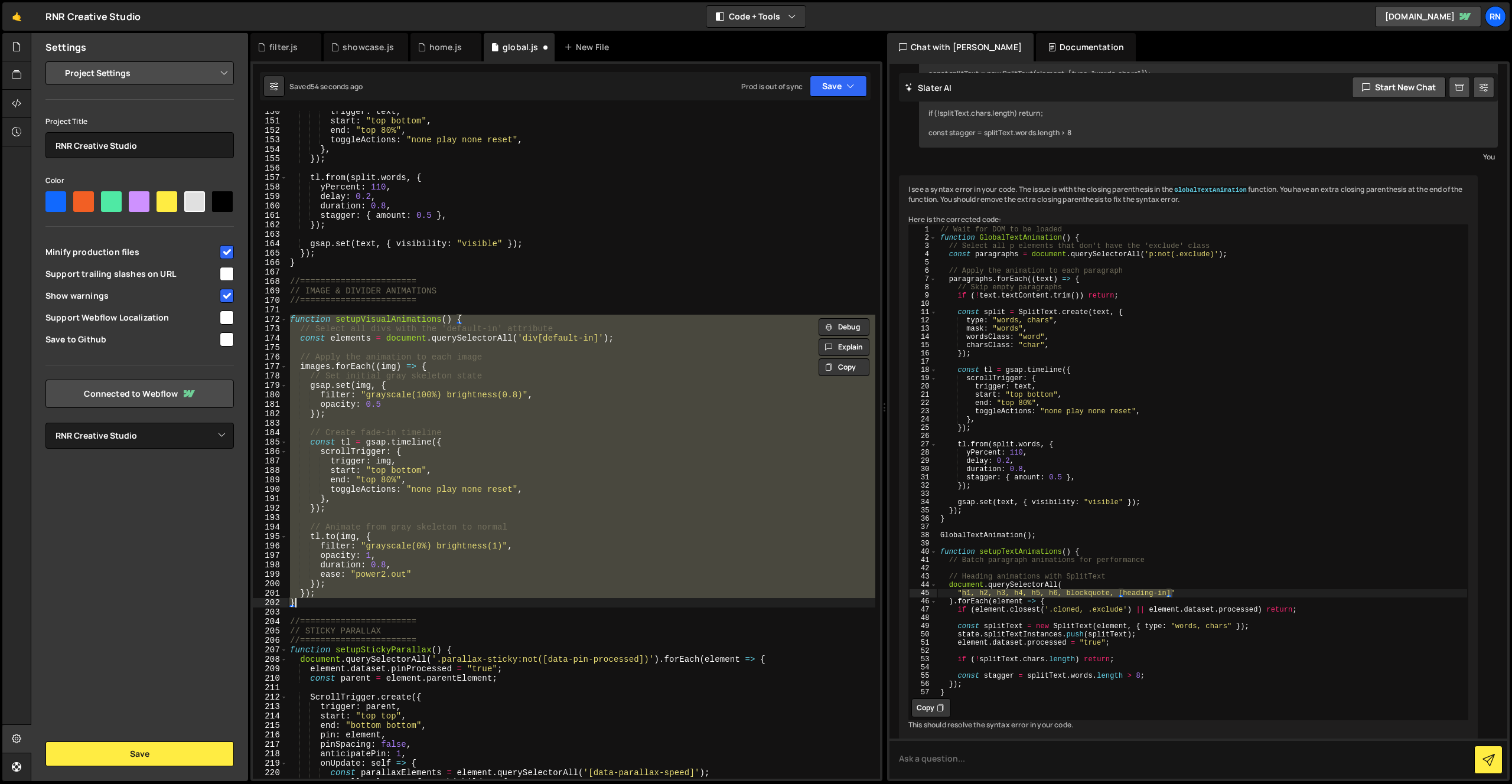
paste textarea
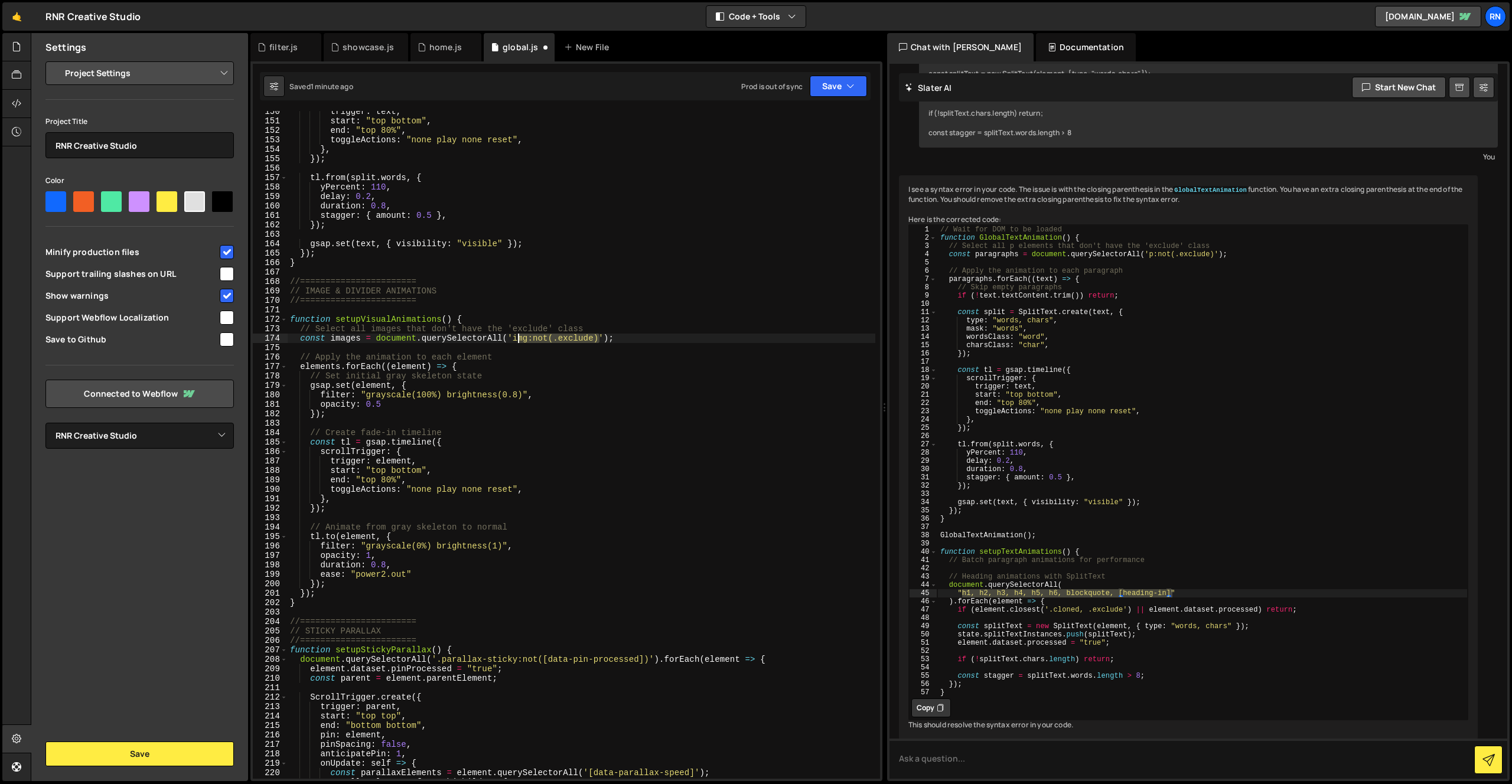
drag, startPoint x: 600, startPoint y: 337, endPoint x: 519, endPoint y: 342, distance: 81.2
click at [519, 342] on div "trigger : text , start : "top bottom" , end : "top 80%" , toggleActions : "none…" at bounding box center [582, 450] width 588 height 687
type textarea "const images = document.querySelectorAll('img:not(.exclude)');"
type textarea "paragraphs.forEach((text) => {"
click at [1009, 293] on div "// Wait for DOM to be loaded function GlobalTextAnimation ( ) { // Select all p…" at bounding box center [1202, 468] width 531 height 488
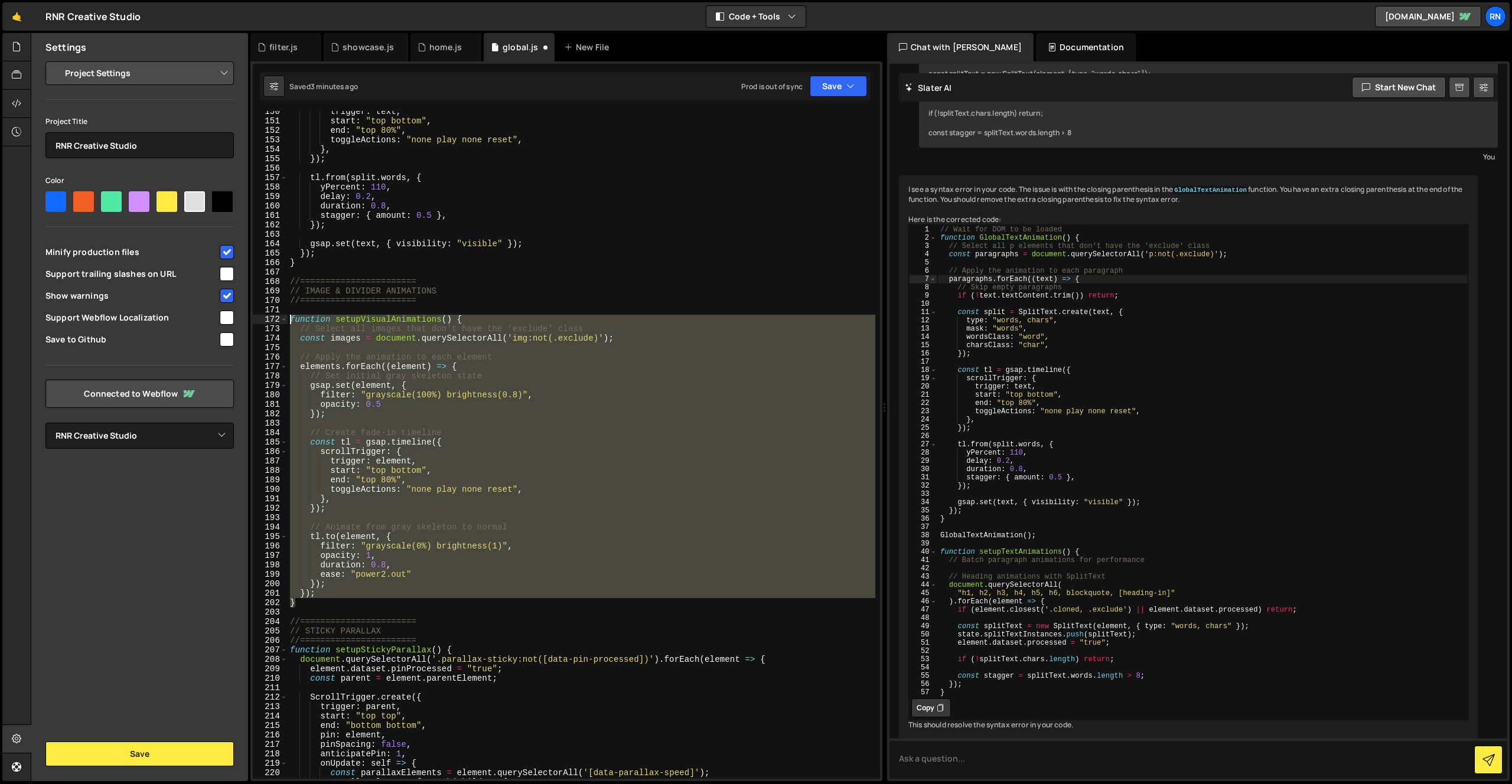
drag, startPoint x: 299, startPoint y: 604, endPoint x: 266, endPoint y: 321, distance: 284.9
click at [266, 321] on div "} 150 151 152 153 154 155 156 157 158 159 160 161 162 163 164 165 166 167 168 1…" at bounding box center [567, 445] width 627 height 668
paste textarea "}"
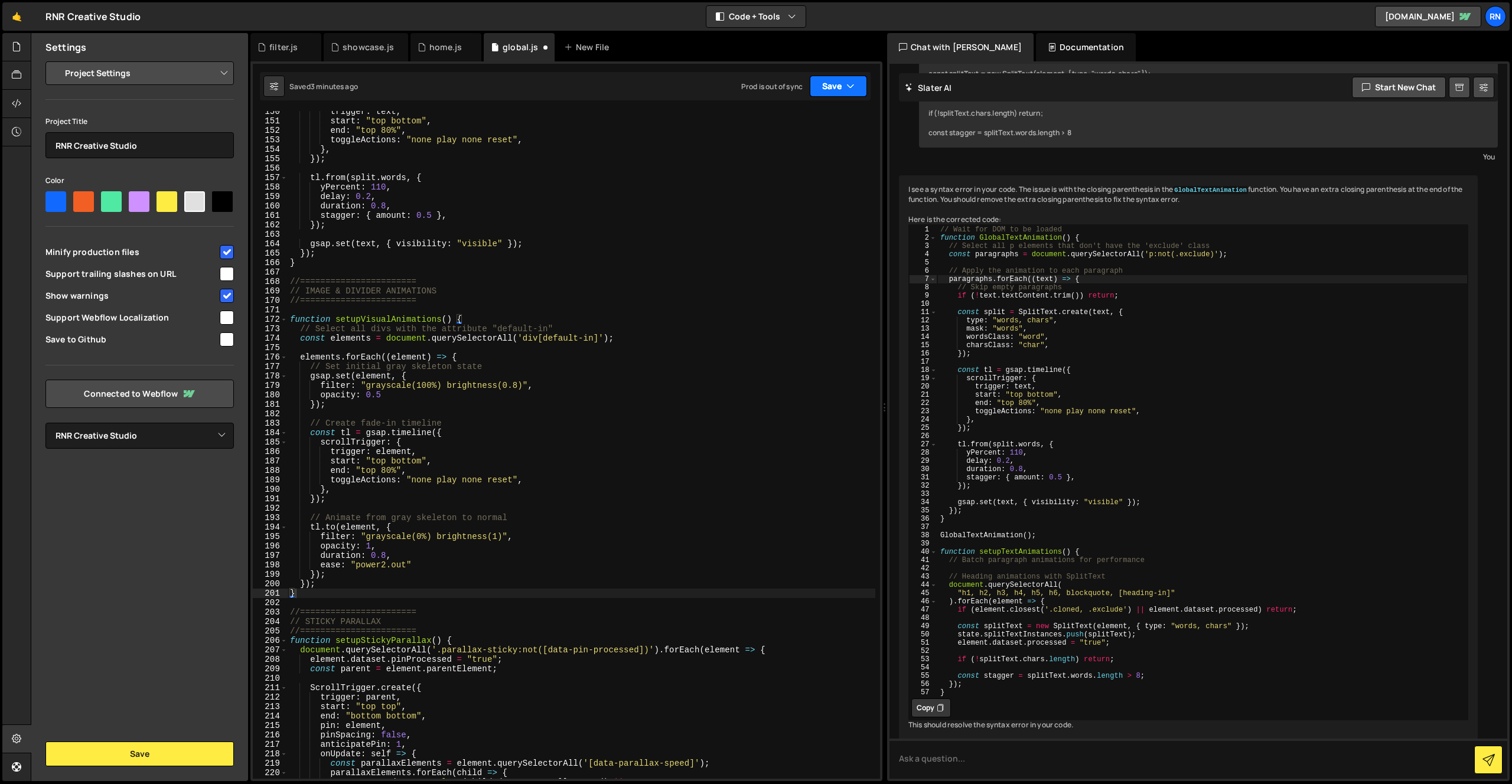
click at [844, 80] on button "Save" at bounding box center [838, 87] width 57 height 21
click at [814, 121] on div "Saved 3 minutes ago" at bounding box center [799, 128] width 123 height 14
click at [384, 472] on div "trigger : text , start : "top bottom" , end : "top 80%" , toggleActions : "none…" at bounding box center [582, 450] width 588 height 687
click at [474, 364] on div "trigger : text , start : "top bottom" , end : "top 80%" , toggleActions : "none…" at bounding box center [582, 450] width 588 height 687
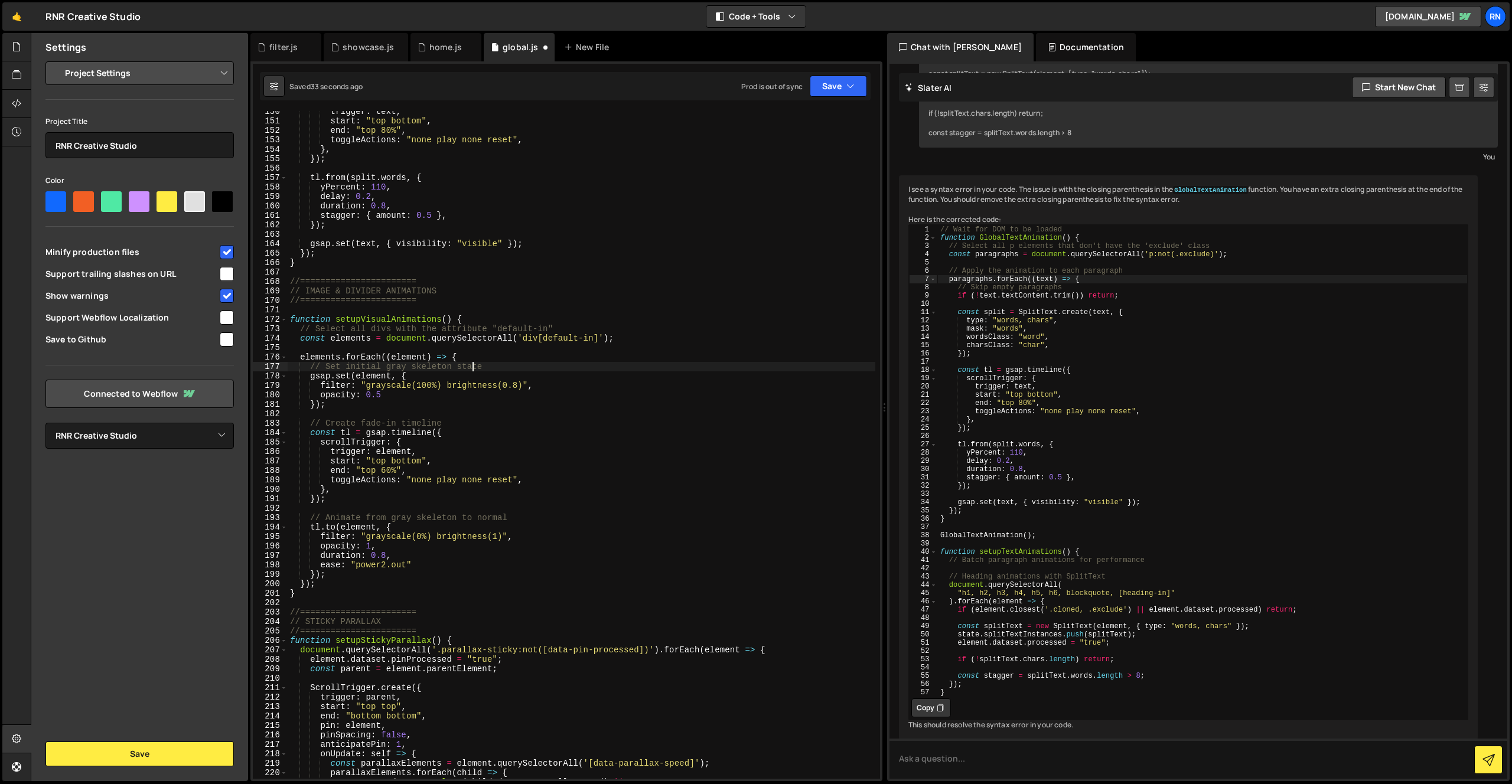
click at [379, 393] on div "trigger : text , start : "top bottom" , end : "top 80%" , toggleActions : "none…" at bounding box center [582, 450] width 588 height 687
click at [850, 80] on icon "button" at bounding box center [851, 87] width 8 height 12
click at [821, 120] on div "Save to Staging S" at bounding box center [799, 115] width 123 height 12
click at [383, 468] on div "trigger : text , start : "top bottom" , end : "top 80%" , toggleActions : "none…" at bounding box center [582, 450] width 588 height 687
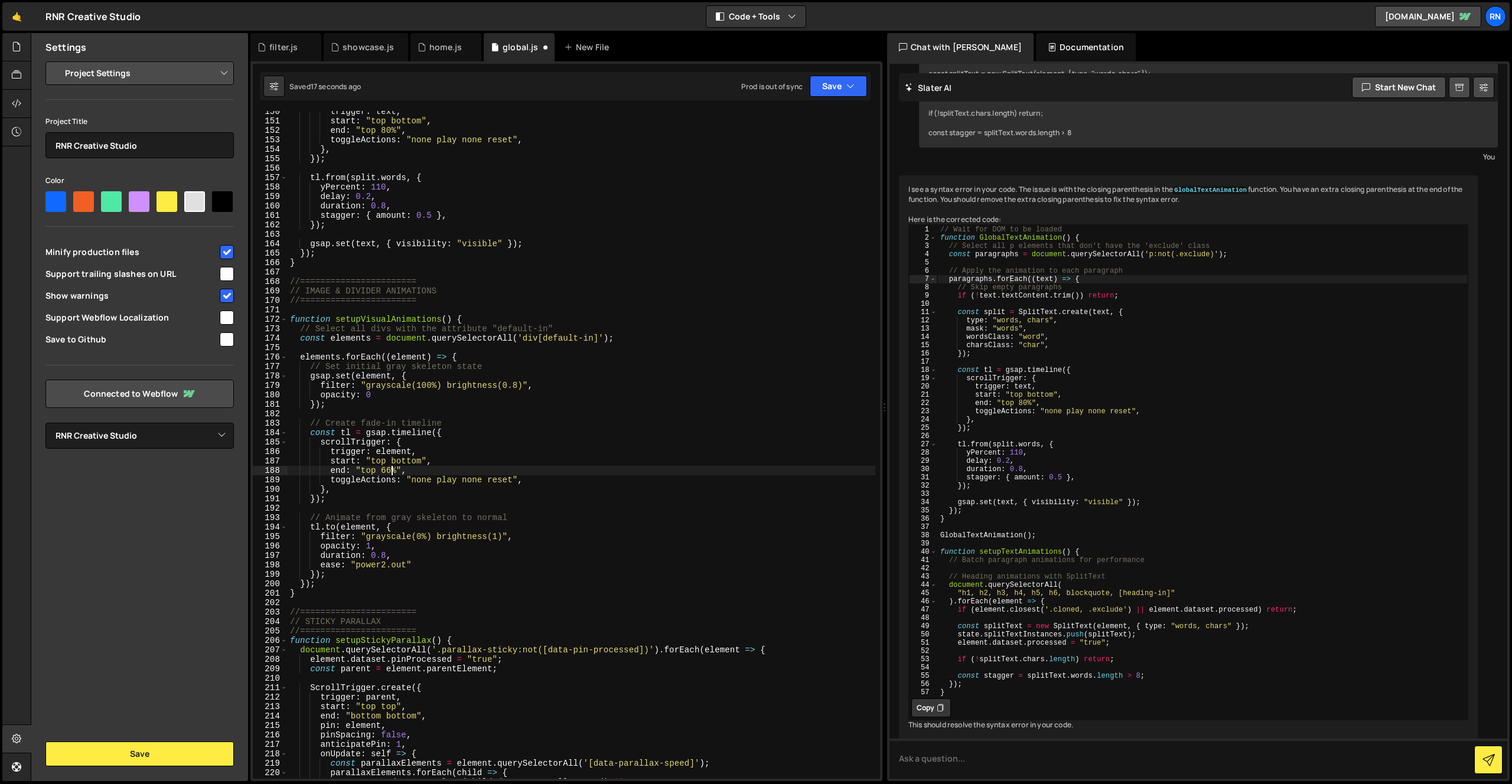
scroll to position [0, 7]
drag, startPoint x: 318, startPoint y: 389, endPoint x: 449, endPoint y: 302, distance: 157.3
click at [318, 389] on div "trigger : text , start : "top bottom" , end : "top 80%" , toggleActions : "none…" at bounding box center [582, 450] width 588 height 687
click at [324, 536] on div "trigger : text , start : "top bottom" , end : "top 80%" , toggleActions : "none…" at bounding box center [582, 450] width 588 height 687
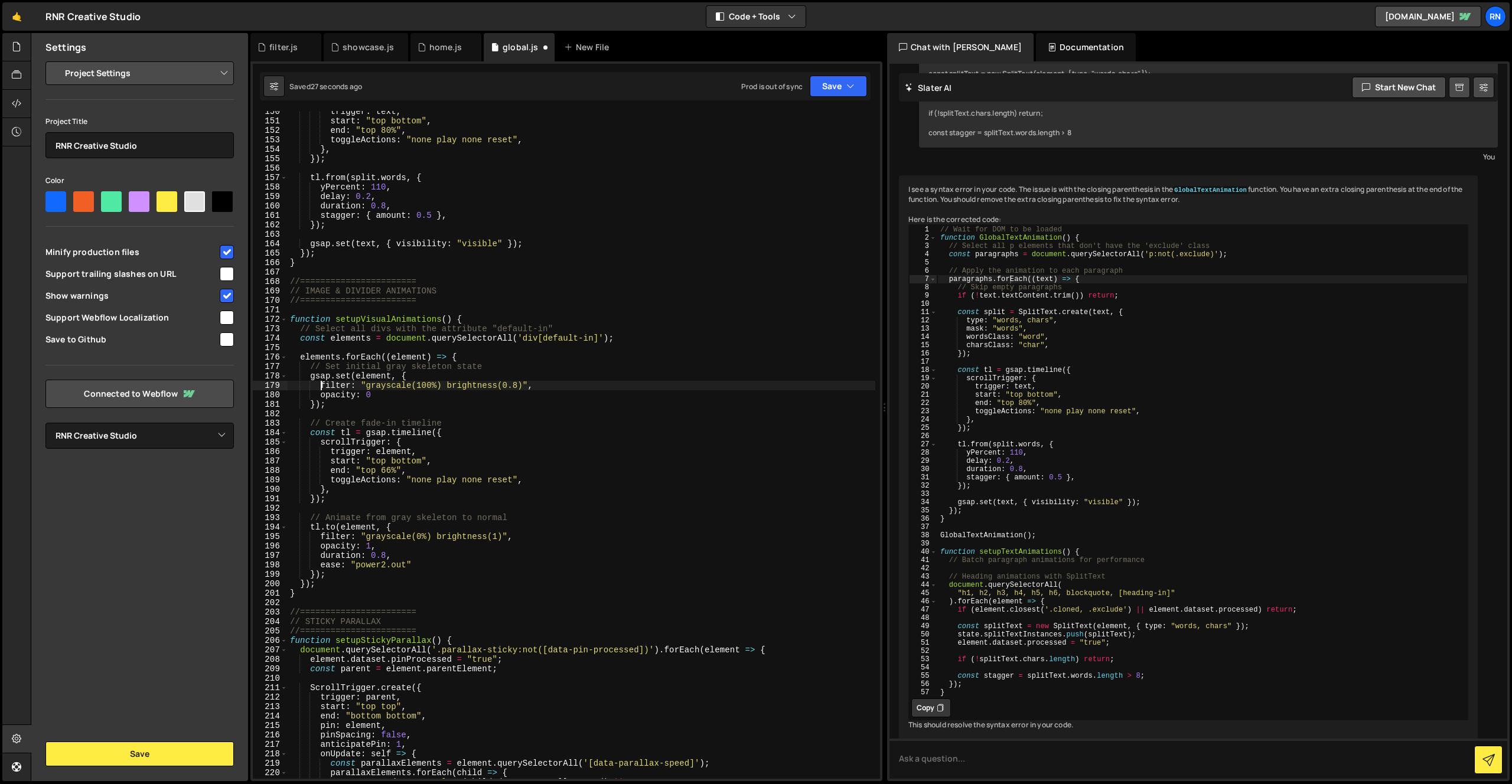
click at [379, 395] on div "trigger : text , start : "top bottom" , end : "top 80%" , toggleActions : "none…" at bounding box center [582, 450] width 588 height 687
click at [831, 90] on button "Save" at bounding box center [838, 87] width 57 height 21
click at [820, 117] on div "Save to Staging S" at bounding box center [799, 115] width 123 height 12
click at [389, 472] on div "trigger : text , start : "top bottom" , end : "top 80%" , toggleActions : "none…" at bounding box center [582, 450] width 588 height 687
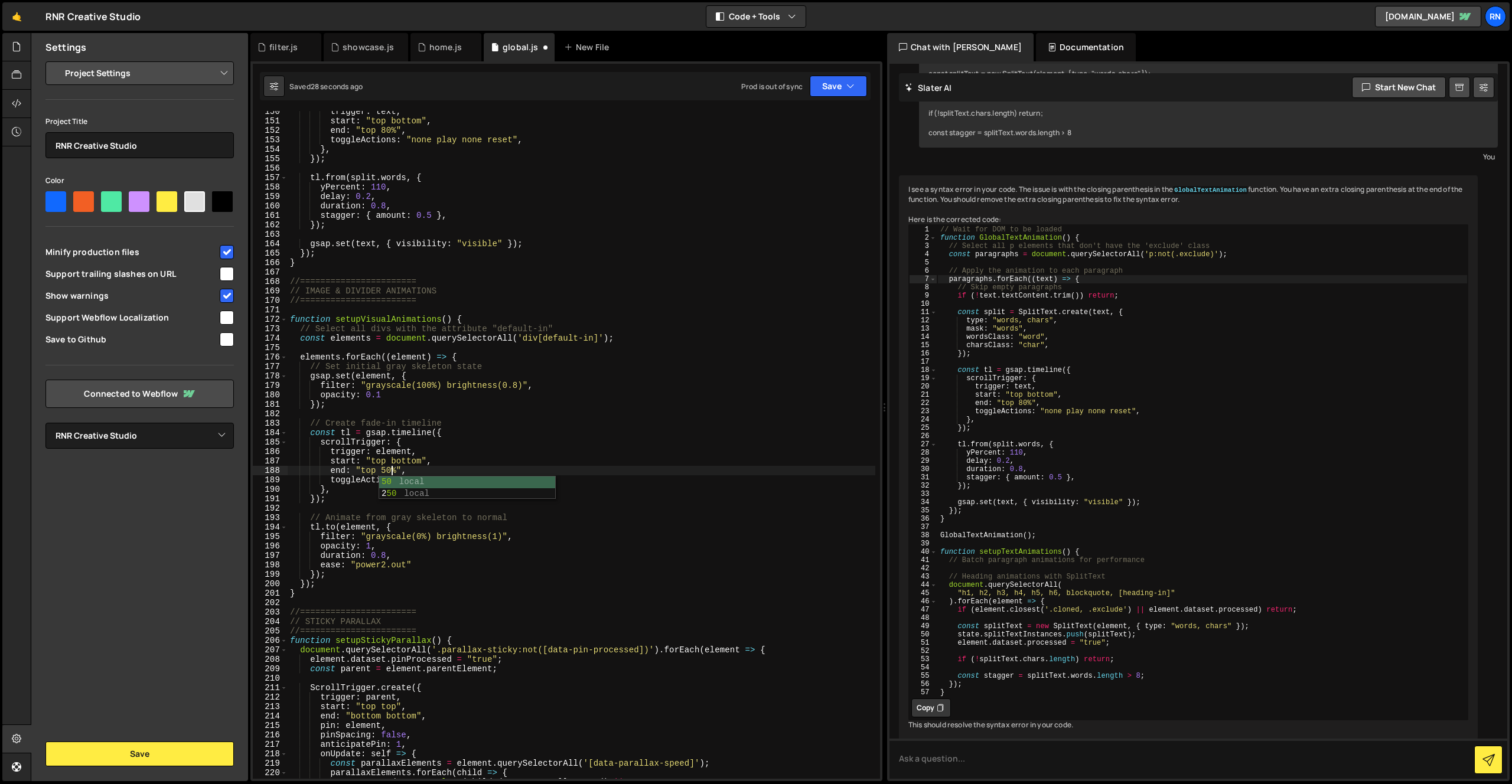
scroll to position [0, 7]
click at [838, 82] on button "Save" at bounding box center [838, 87] width 57 height 21
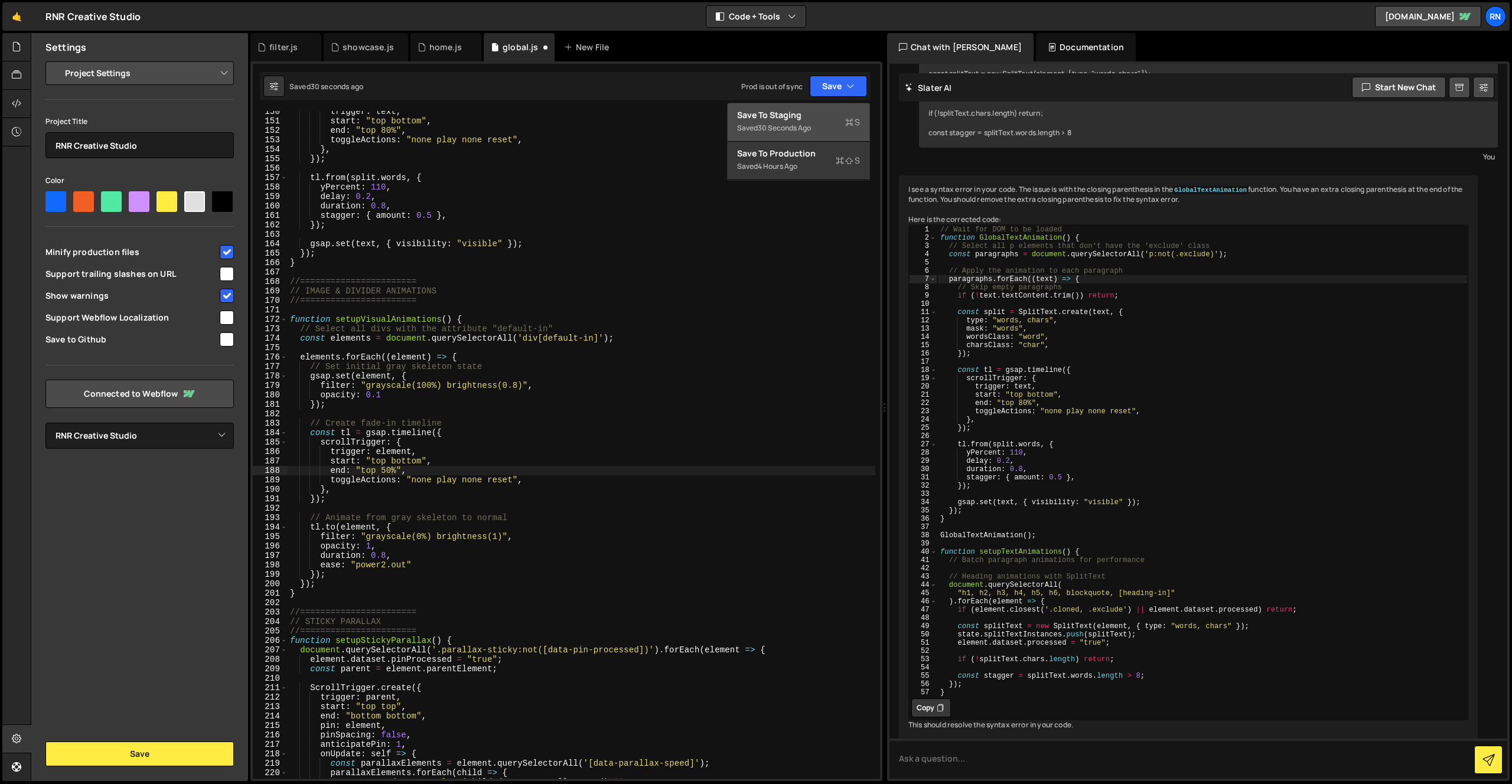
click at [816, 109] on div "Save to Staging S" at bounding box center [799, 115] width 123 height 12
click at [370, 546] on div "trigger : text , start : "top bottom" , end : "top 80%" , toggleActions : "none…" at bounding box center [582, 450] width 588 height 687
click at [831, 96] on button "Save" at bounding box center [838, 87] width 57 height 21
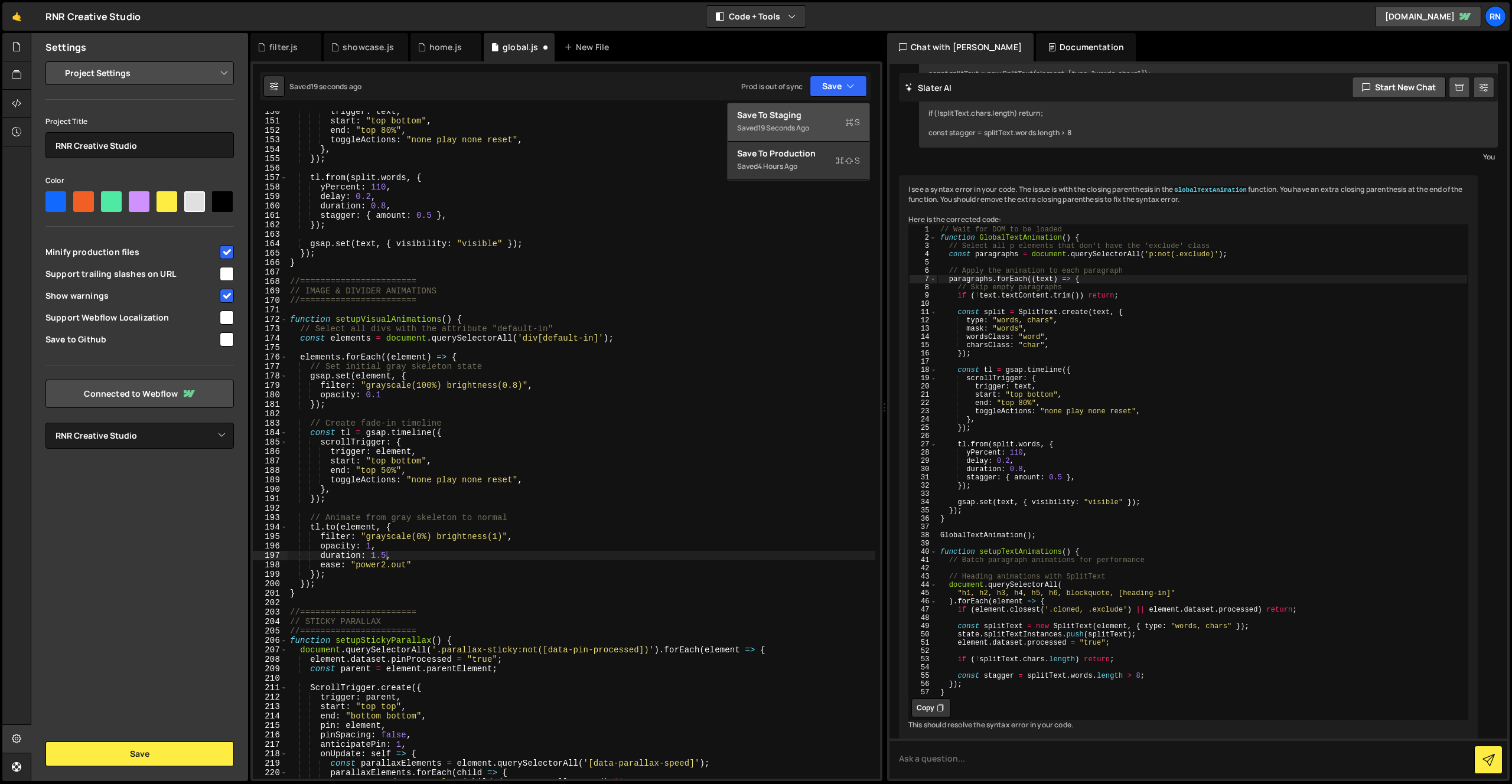
click at [831, 116] on div "Save to Staging S" at bounding box center [799, 115] width 123 height 12
click at [592, 404] on div "trigger : text , start : "top bottom" , end : "top 80%" , toggleActions : "none…" at bounding box center [582, 450] width 588 height 687
type textarea "};"
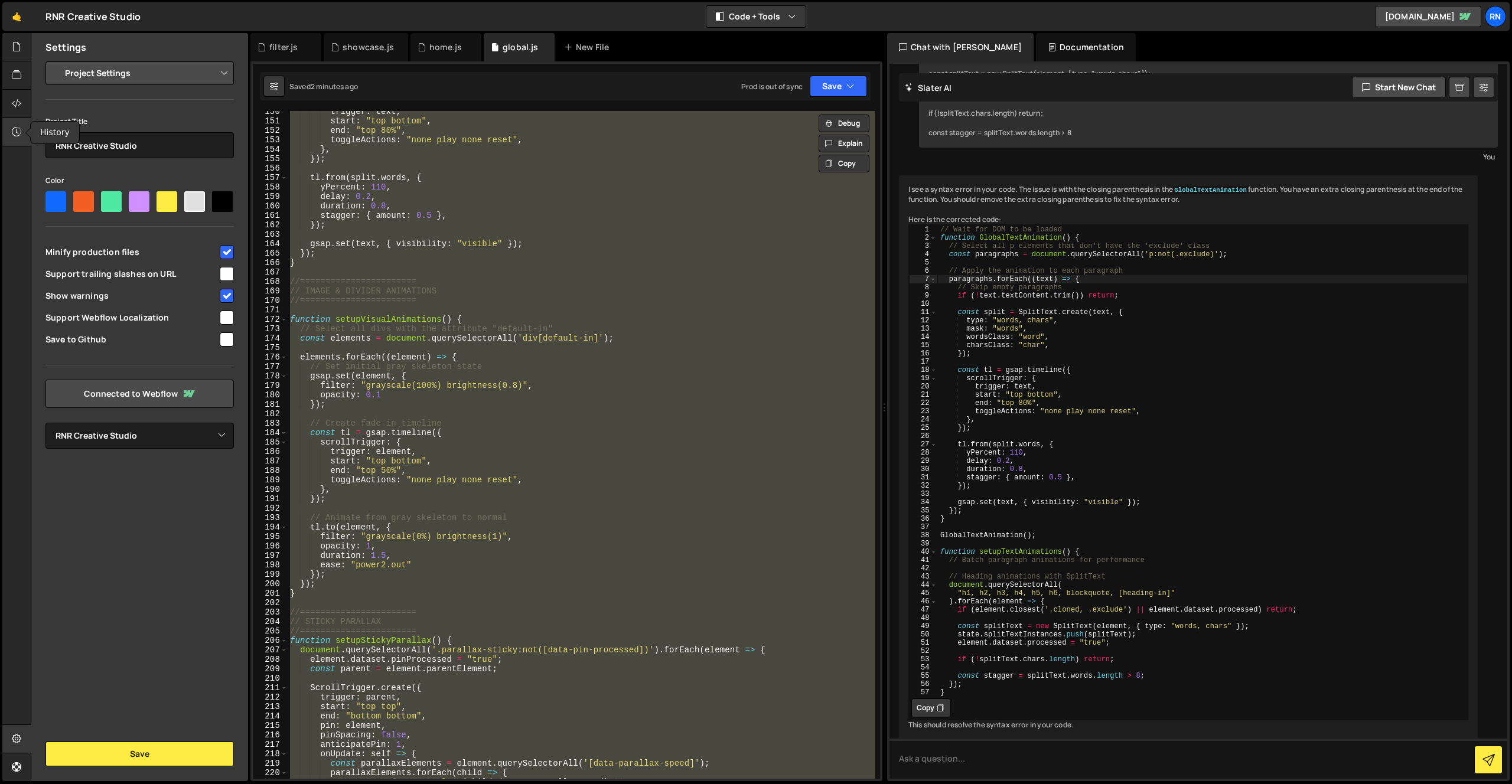
click at [19, 139] on div at bounding box center [17, 132] width 29 height 28
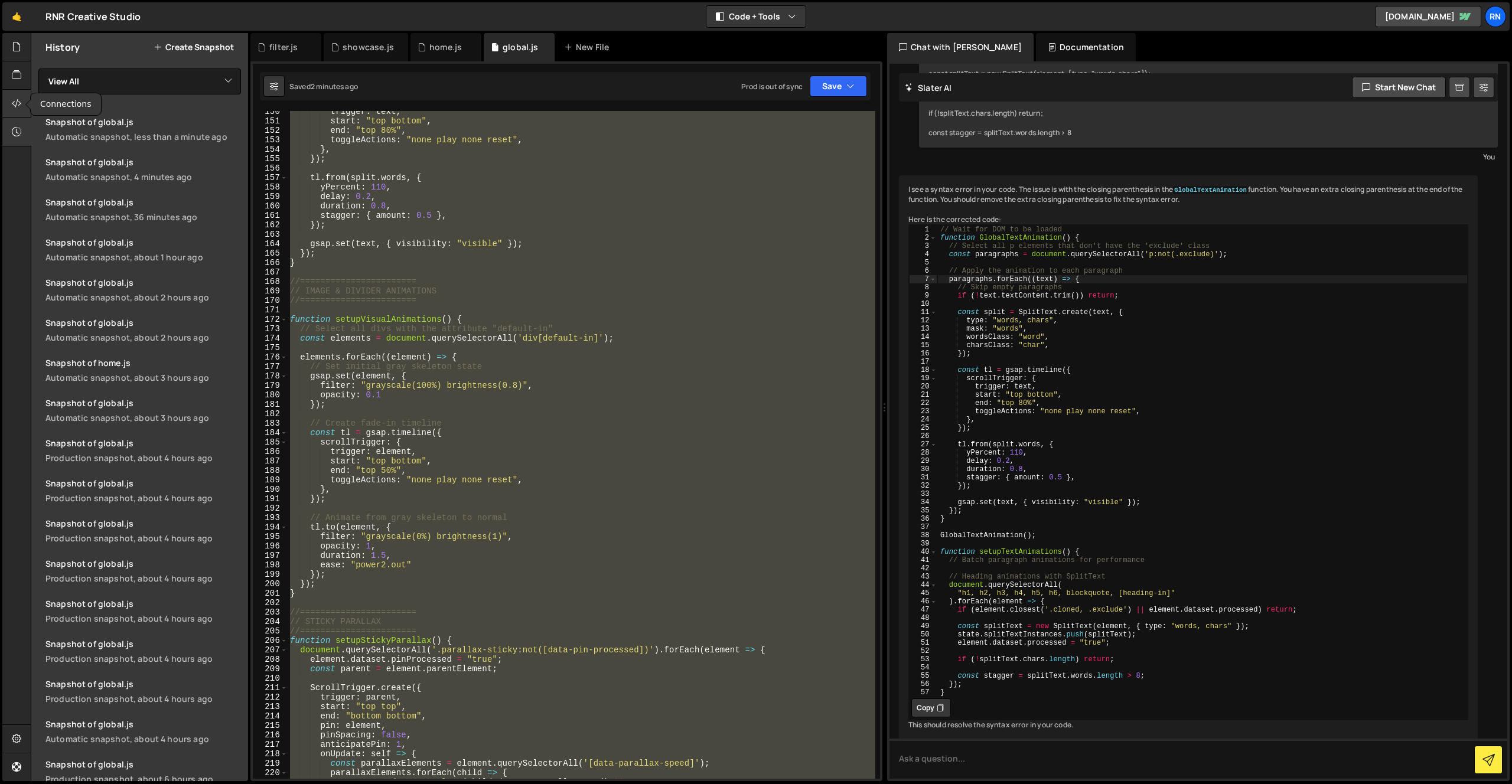
click at [19, 105] on icon at bounding box center [17, 103] width 9 height 13
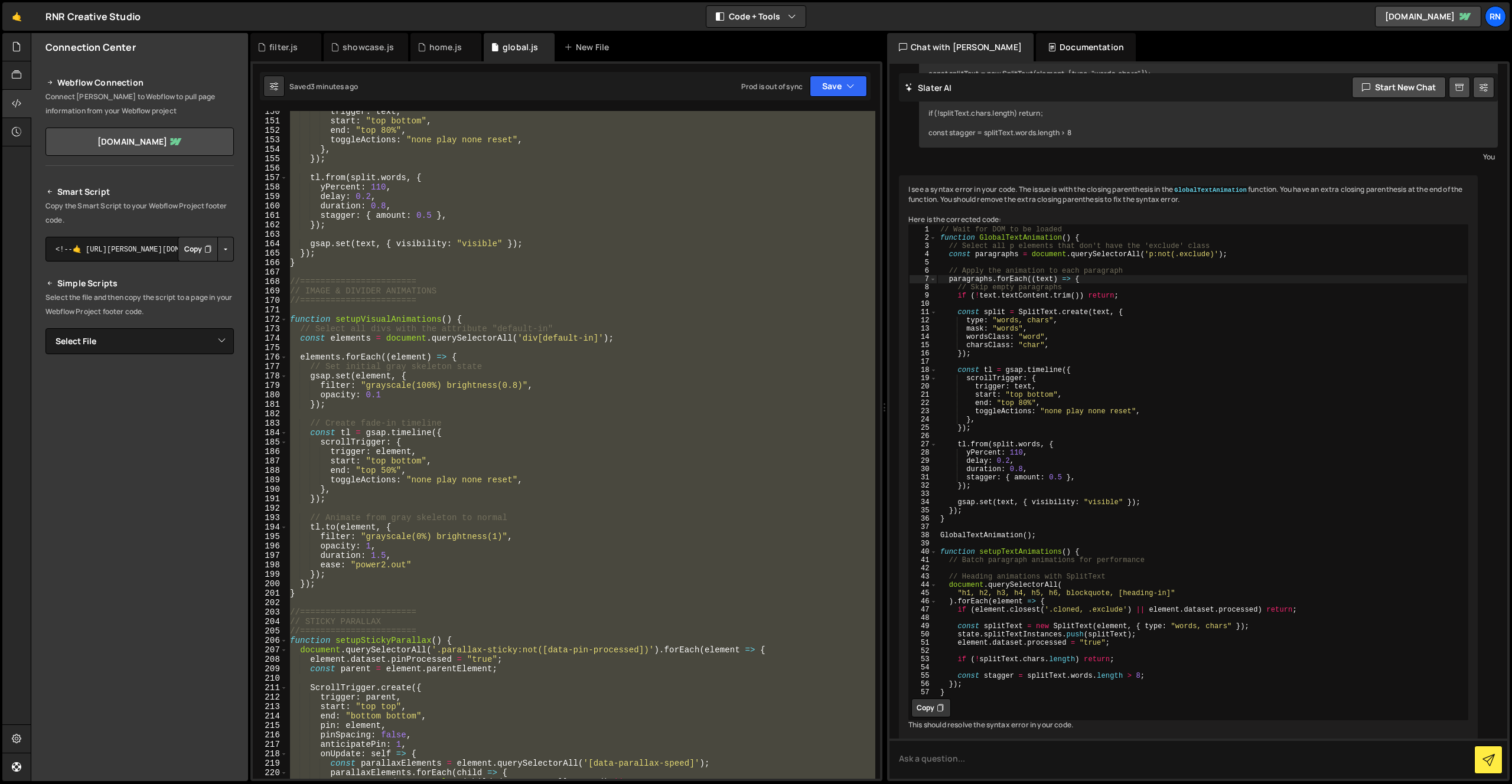
click at [189, 247] on button "Copy" at bounding box center [197, 249] width 40 height 25
click at [602, 334] on div "trigger : text , start : "top bottom" , end : "top 80%" , toggleActions : "none…" at bounding box center [582, 445] width 588 height 668
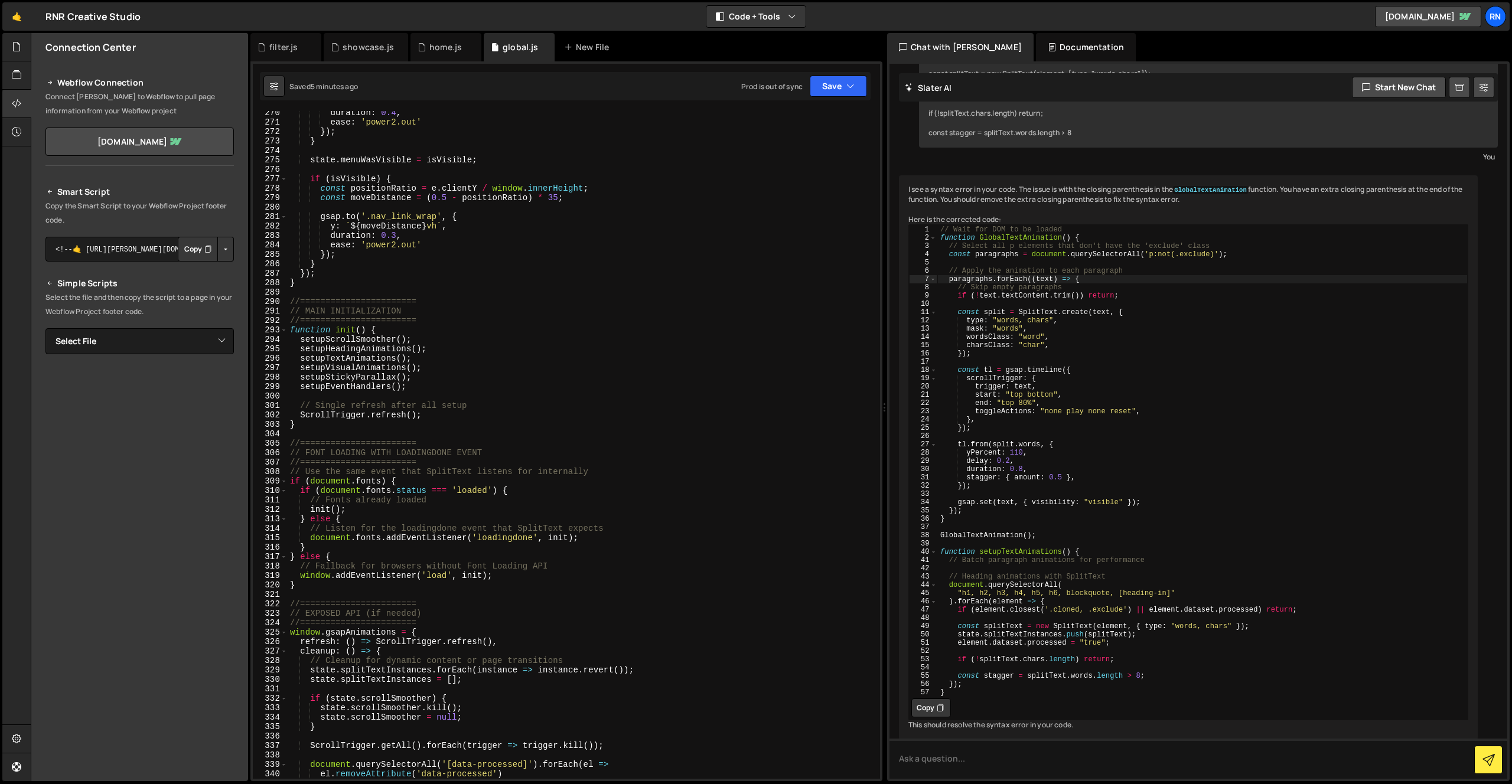
scroll to position [2546, 0]
click at [357, 411] on div "duration : 0.4 , ease : 'power2.out' }) ; } state . menuWasVisible = isVisible …" at bounding box center [582, 449] width 588 height 687
click at [302, 423] on div "duration : 0.4 , ease : 'power2.out' }) ; } state . menuWasVisible = isVisible …" at bounding box center [582, 449] width 588 height 687
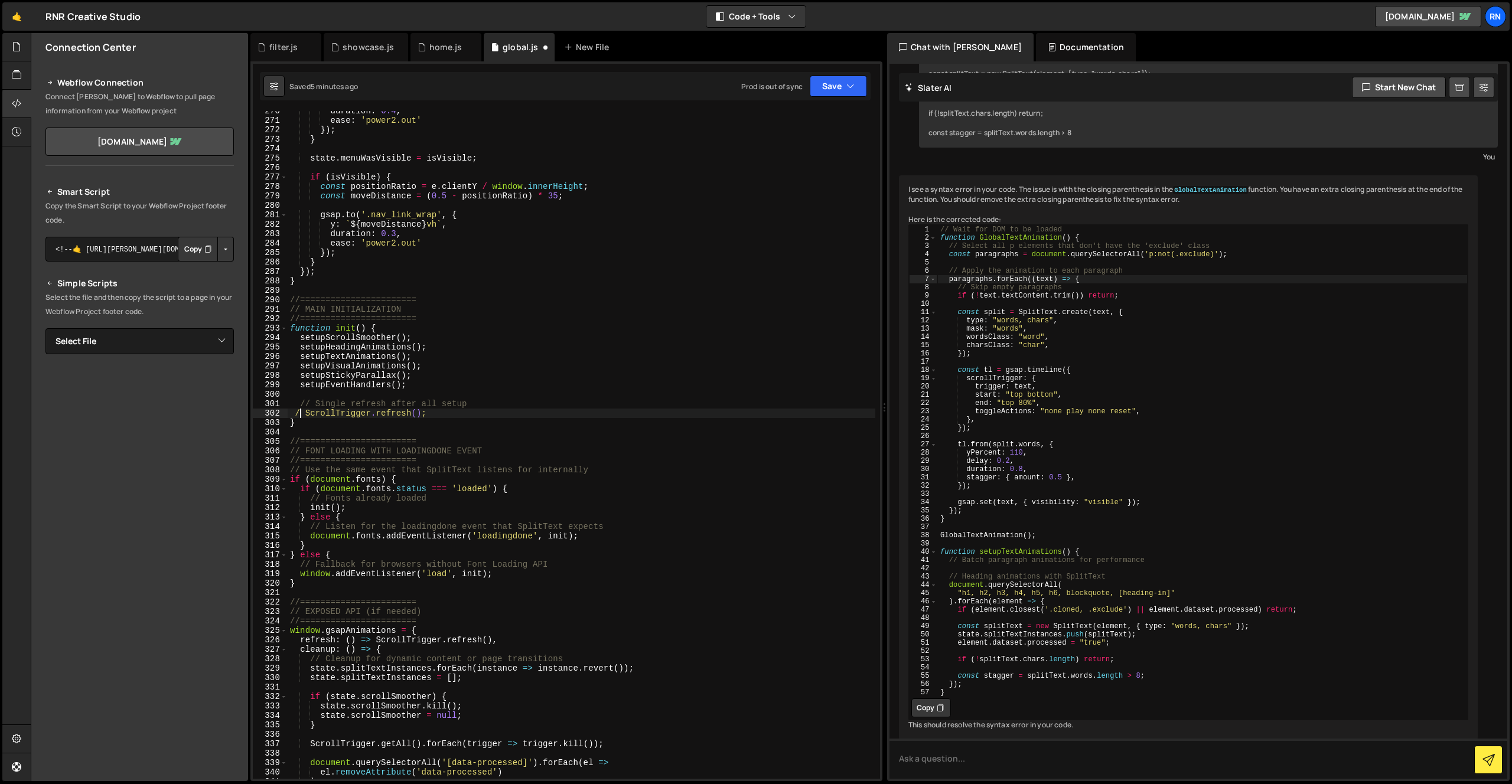
scroll to position [0, 1]
type textarea "// ScrollTrigger.refresh();"
click at [838, 87] on button "Save" at bounding box center [838, 87] width 57 height 21
click at [818, 117] on div "Save to Staging S" at bounding box center [799, 115] width 123 height 12
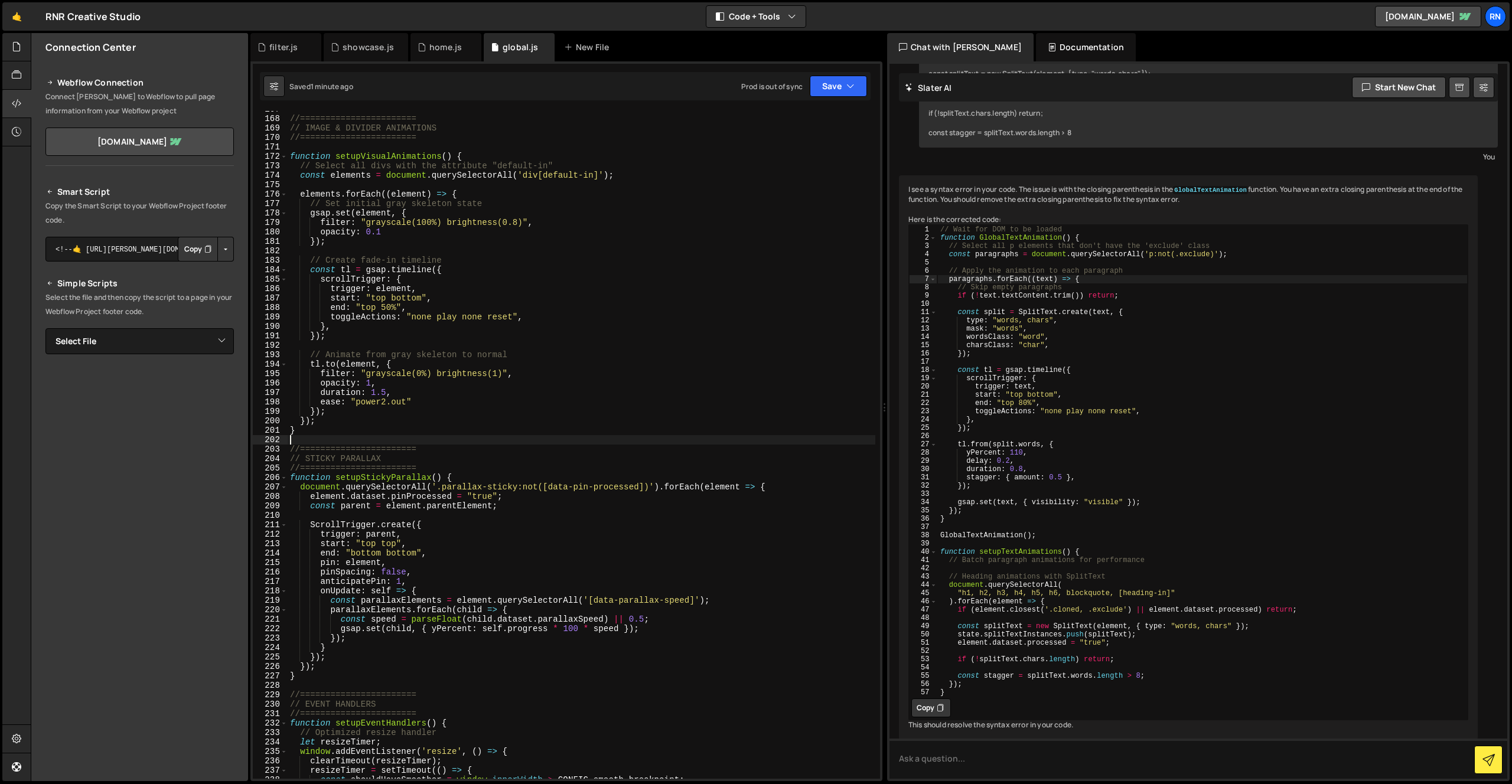
scroll to position [0, 0]
click at [414, 437] on div "//======================= // IMAGE & DIVIDER ANIMATIONS //=====================…" at bounding box center [582, 448] width 588 height 687
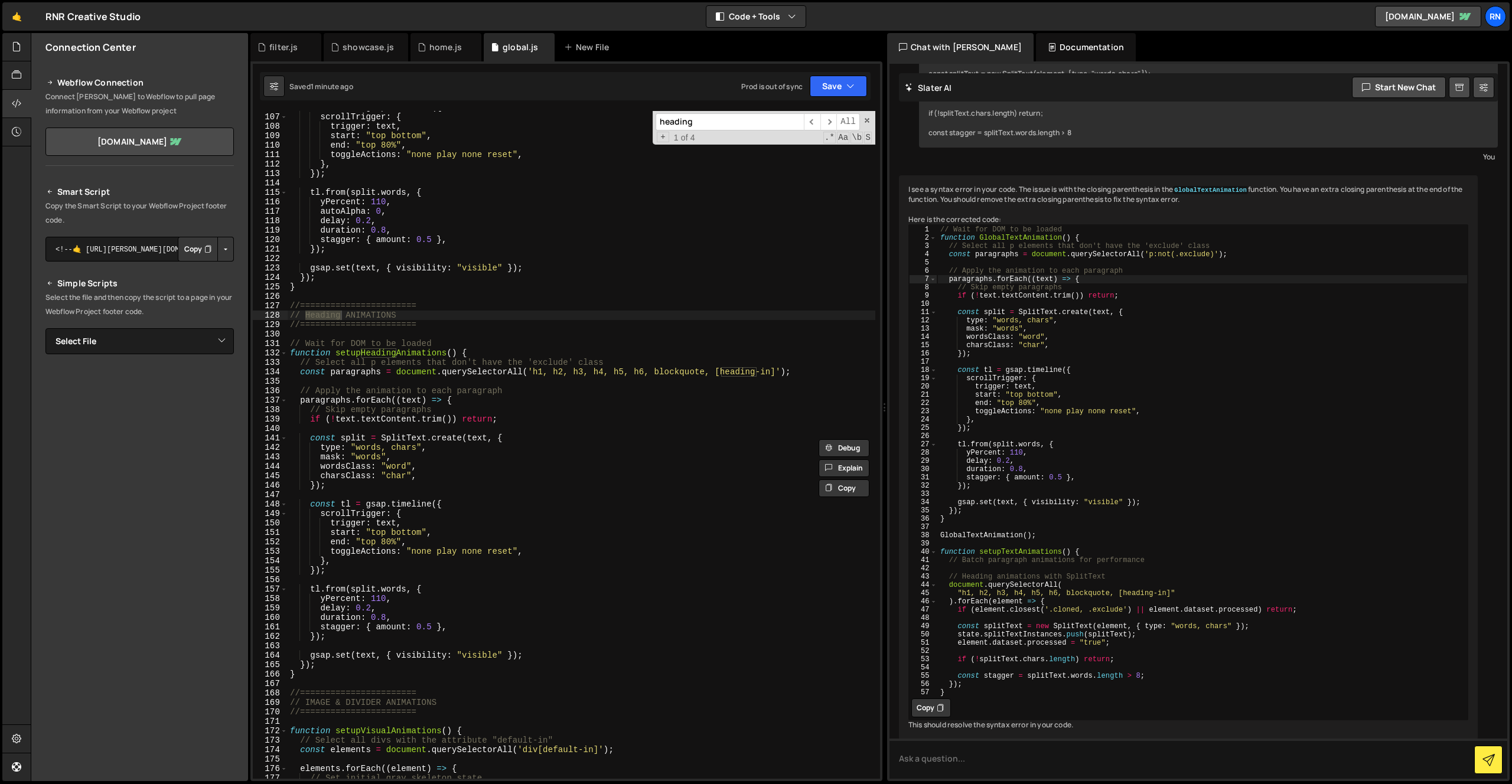
scroll to position [1000, 0]
type input "heading"
click at [323, 600] on div "const tl = gsap . timeline ({ scrollTrigger : { trigger : text , start : "top b…" at bounding box center [582, 446] width 588 height 687
click at [406, 605] on div "const tl = gsap . timeline ({ scrollTrigger : { trigger : text , start : "top b…" at bounding box center [582, 446] width 588 height 687
type textarea "delay: 0.2,"
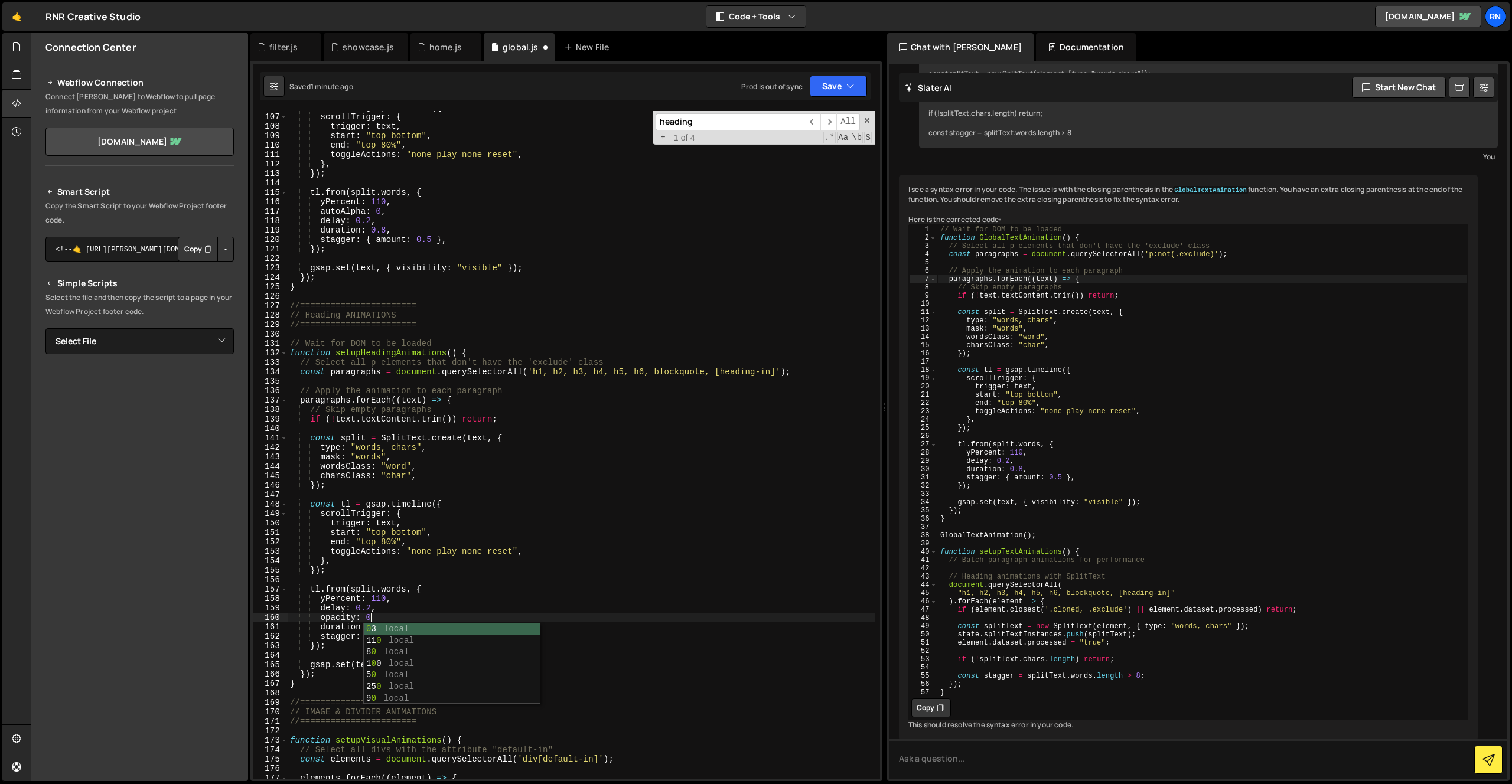
scroll to position [0, 5]
click at [320, 456] on div "const tl = gsap . timeline ({ scrollTrigger : { trigger : text , start : "top b…" at bounding box center [582, 446] width 588 height 687
click at [844, 90] on button "Save" at bounding box center [838, 87] width 57 height 21
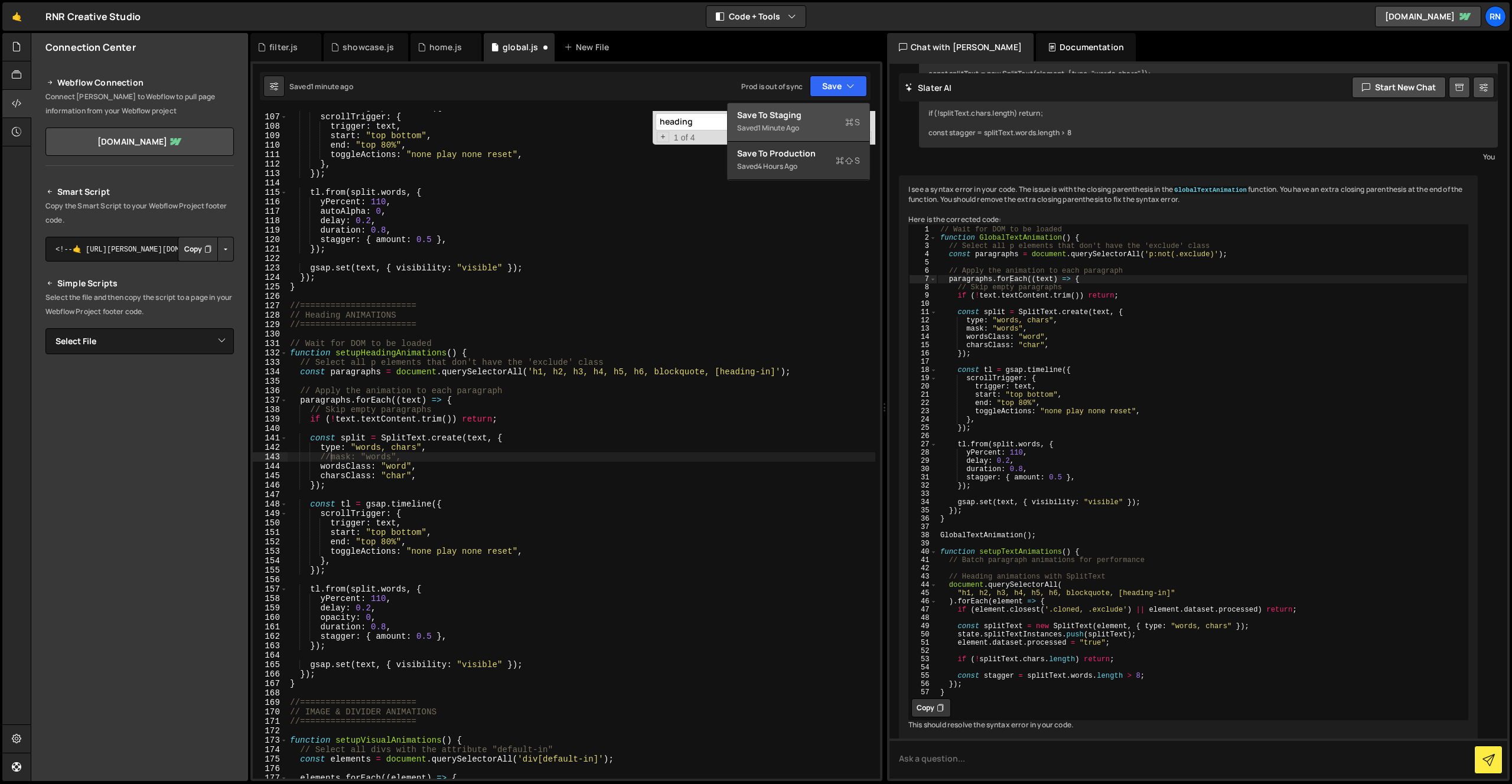
click at [803, 122] on div "Saved 1 minute ago" at bounding box center [799, 128] width 123 height 14
click at [383, 600] on div "const tl = gsap . timeline ({ scrollTrigger : { trigger : text , start : "top b…" at bounding box center [582, 446] width 588 height 687
type textarea "yPercent: 105,"
click at [832, 91] on button "Save" at bounding box center [838, 87] width 57 height 21
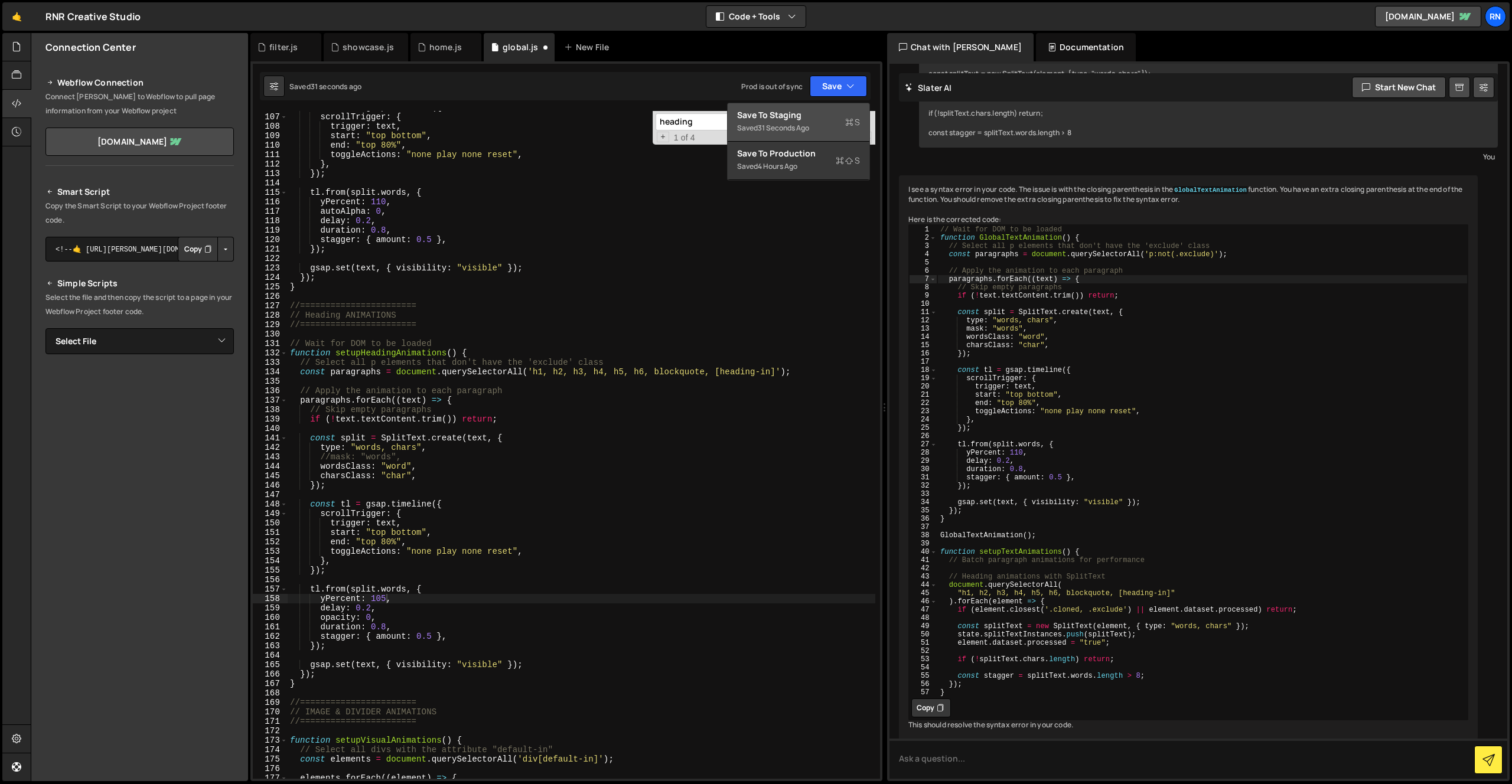
click at [788, 118] on div "Save to Staging S" at bounding box center [799, 115] width 123 height 12
